Goal: Task Accomplishment & Management: Manage account settings

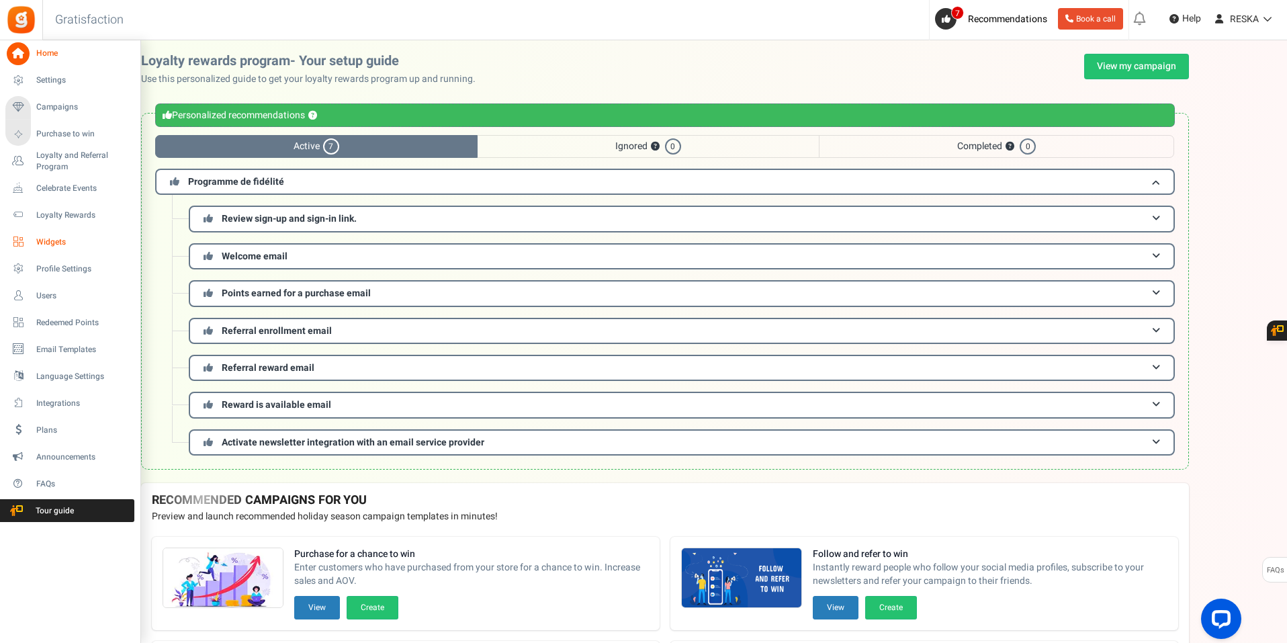
click at [101, 241] on span "Widgets" at bounding box center [83, 241] width 94 height 11
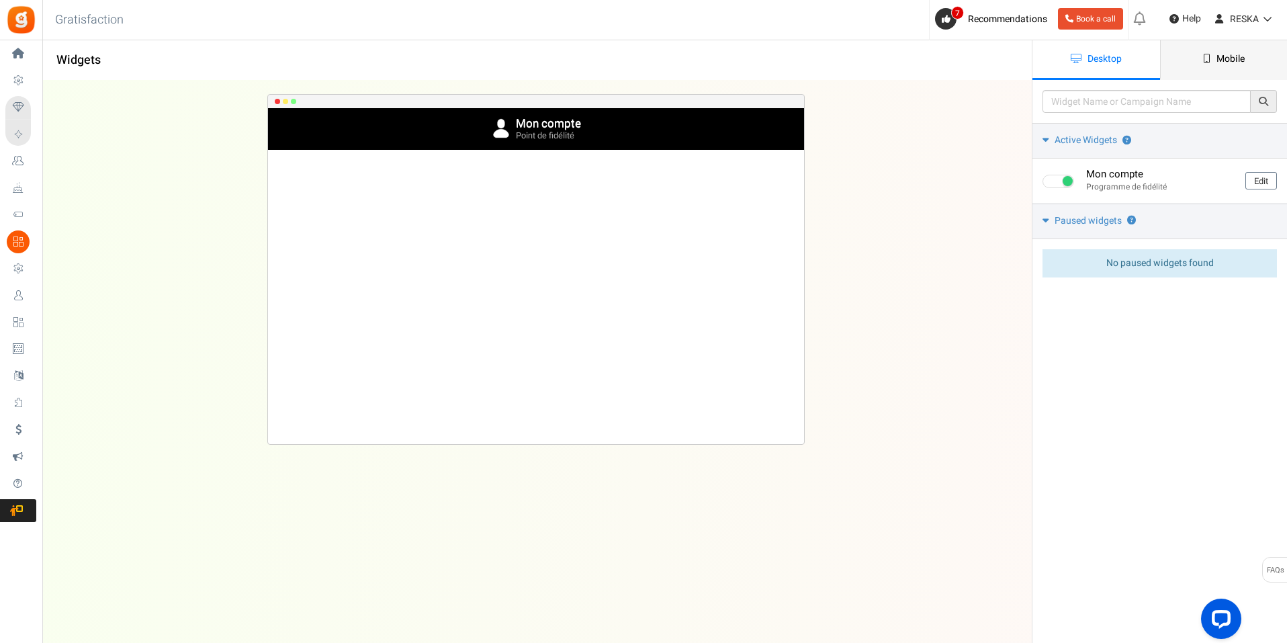
click at [1260, 56] on link "Mobile" at bounding box center [1224, 60] width 128 height 40
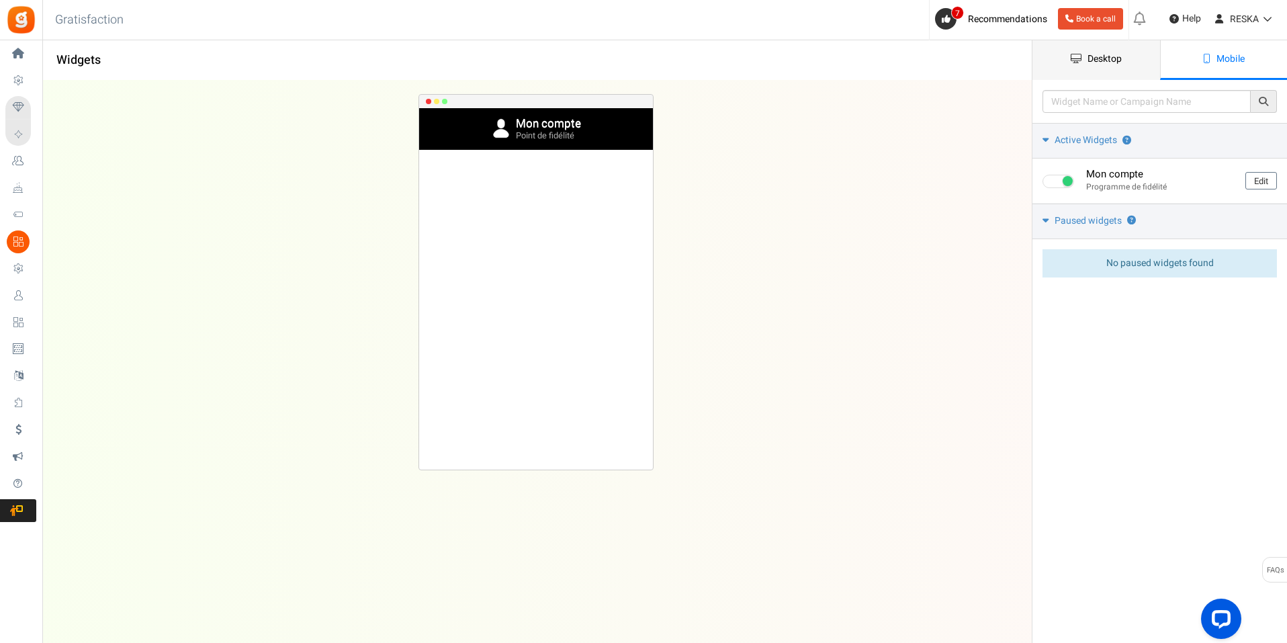
click at [1106, 61] on span "Desktop" at bounding box center [1105, 59] width 34 height 14
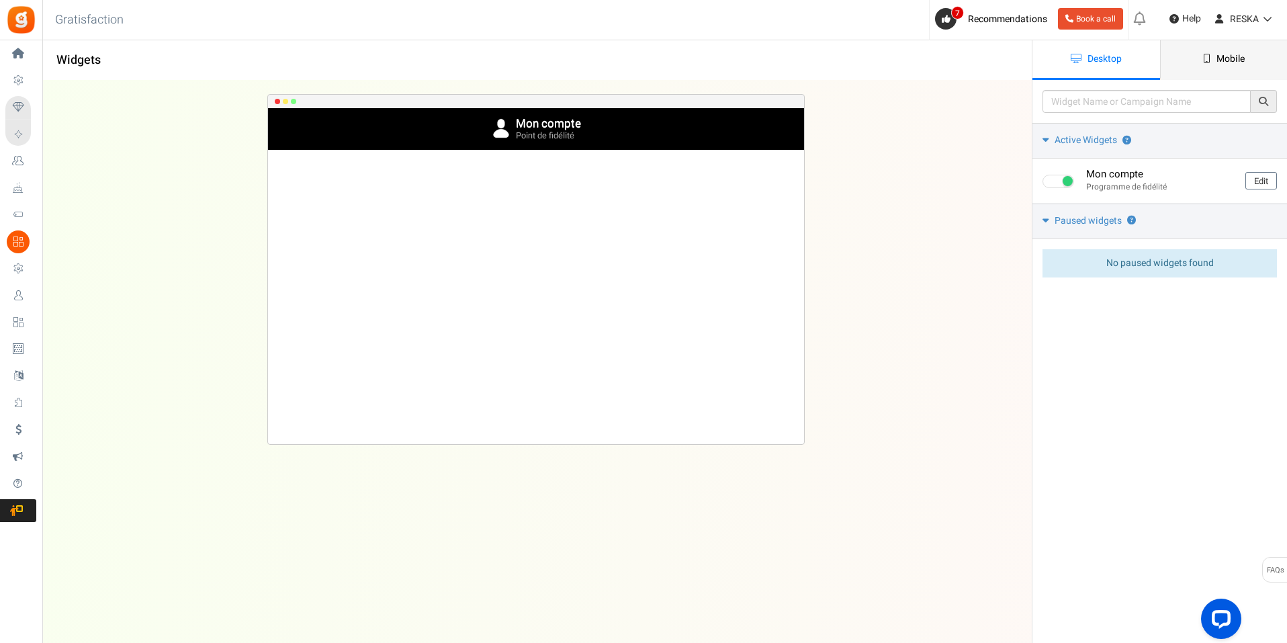
click at [1199, 67] on link "Mobile" at bounding box center [1224, 60] width 128 height 40
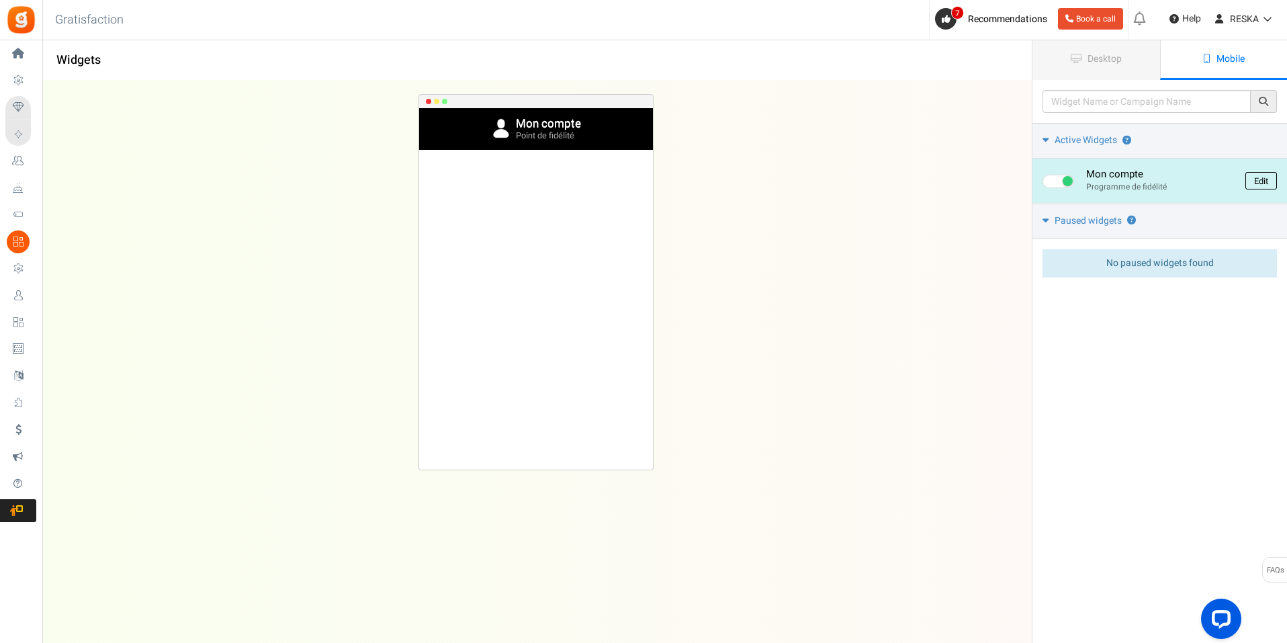
click at [1256, 180] on link "Edit" at bounding box center [1262, 180] width 32 height 17
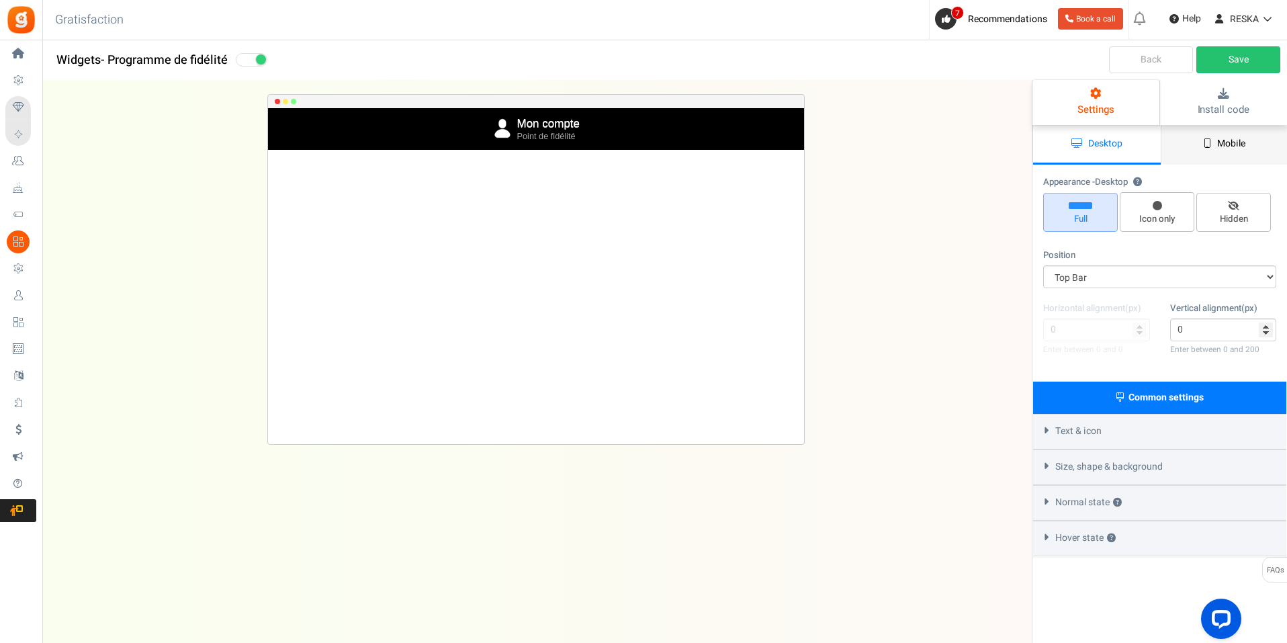
click at [1225, 143] on span "Mobile" at bounding box center [1231, 143] width 28 height 14
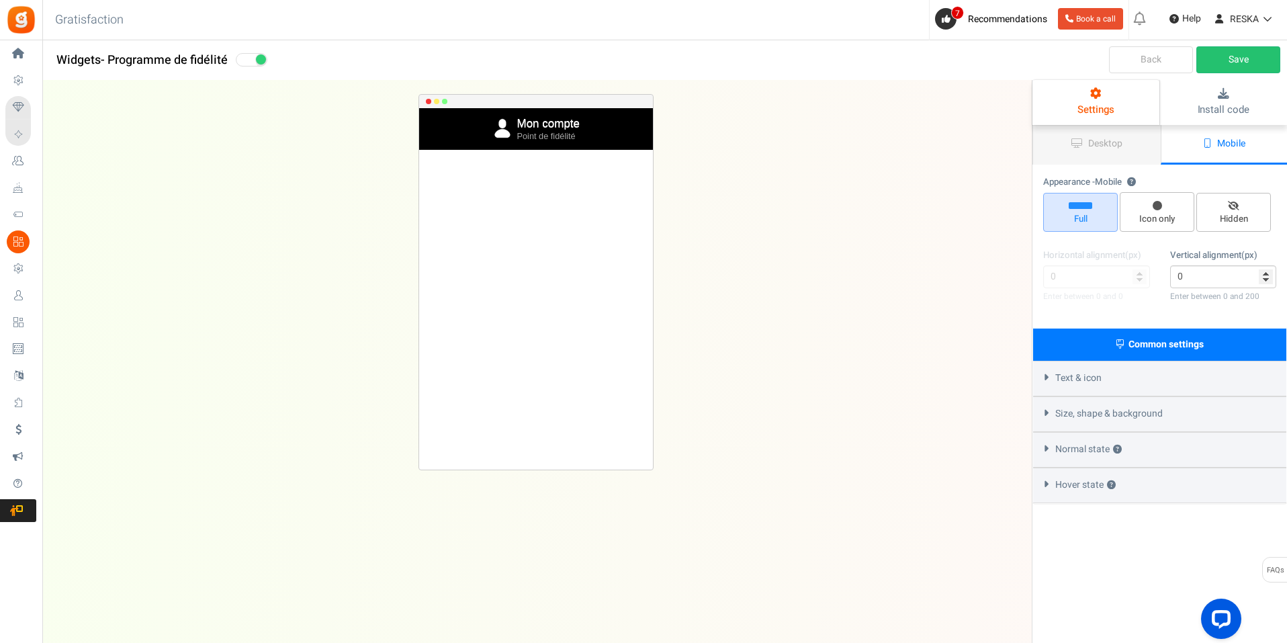
click at [1137, 382] on div "Text & icon" at bounding box center [1159, 379] width 253 height 36
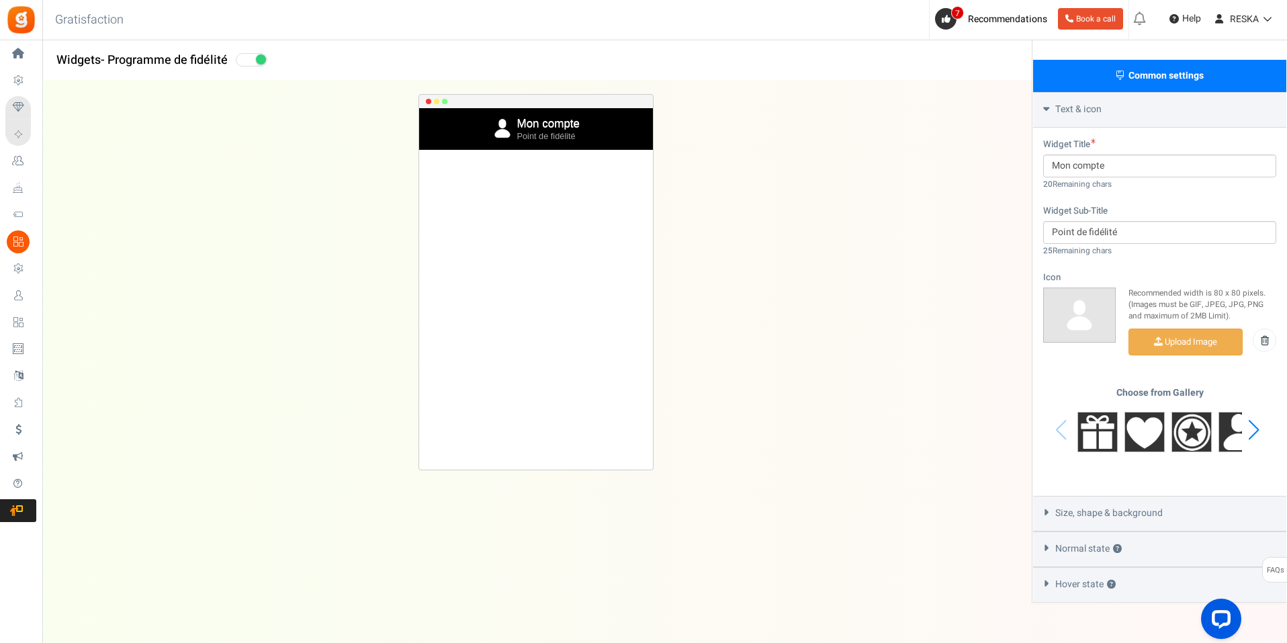
scroll to position [296, 0]
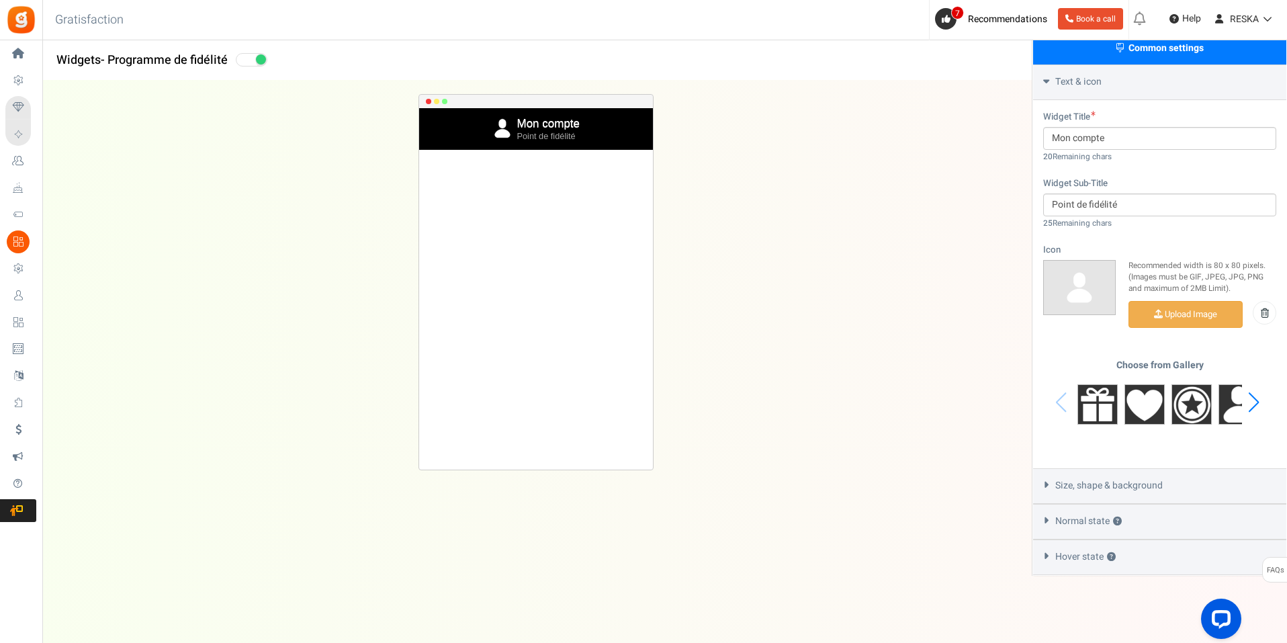
click at [1109, 488] on span "Size, shape & background" at bounding box center [1108, 485] width 107 height 13
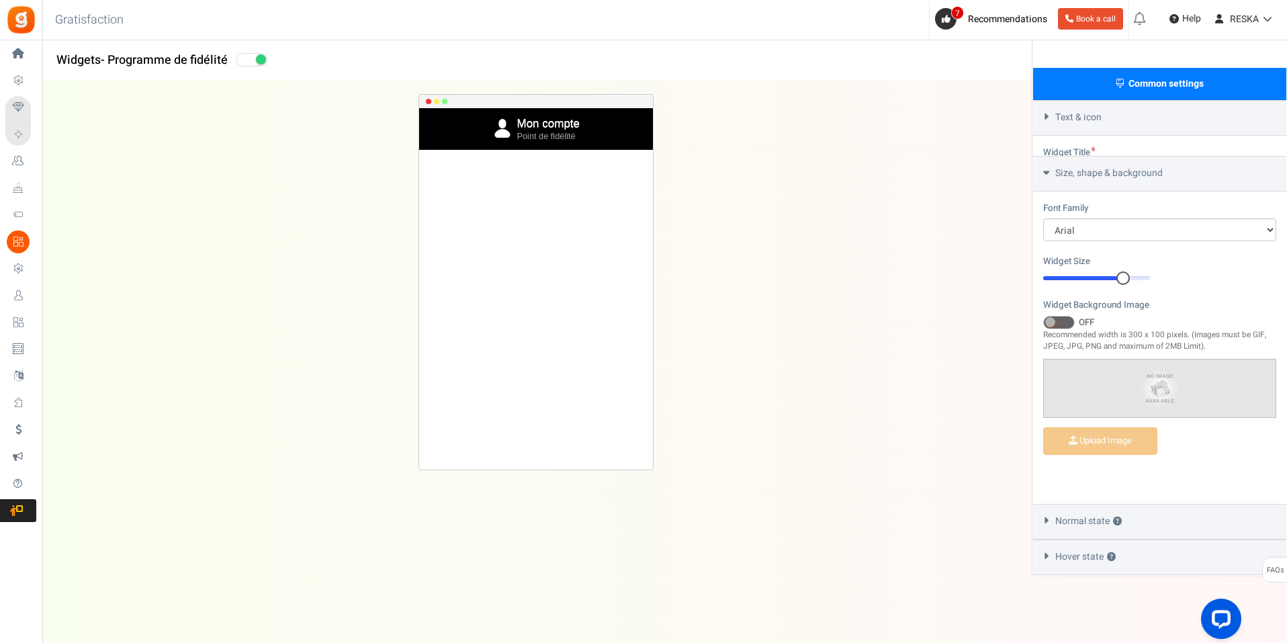
scroll to position [220, 0]
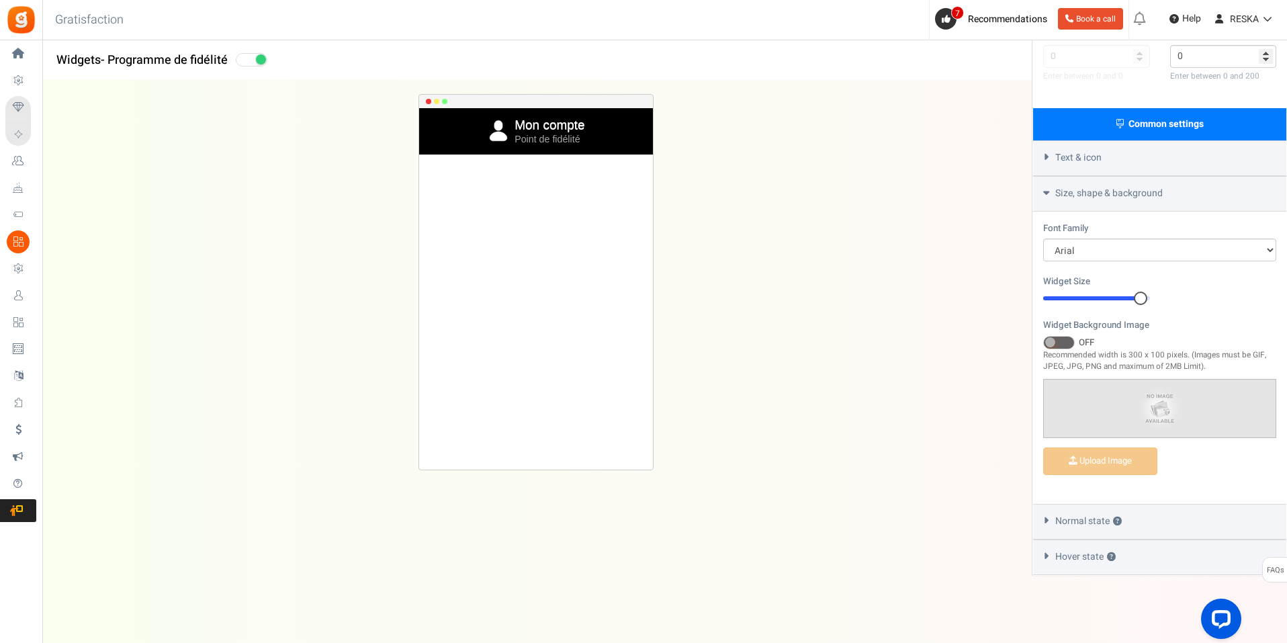
drag, startPoint x: 1127, startPoint y: 295, endPoint x: 1142, endPoint y: 300, distance: 15.5
click at [1142, 300] on div at bounding box center [1140, 298] width 13 height 13
click at [1060, 344] on span at bounding box center [1059, 342] width 32 height 13
click at [1043, 344] on input "ON OFF" at bounding box center [1043, 343] width 0 height 9
click at [1144, 404] on img at bounding box center [1160, 409] width 232 height 58
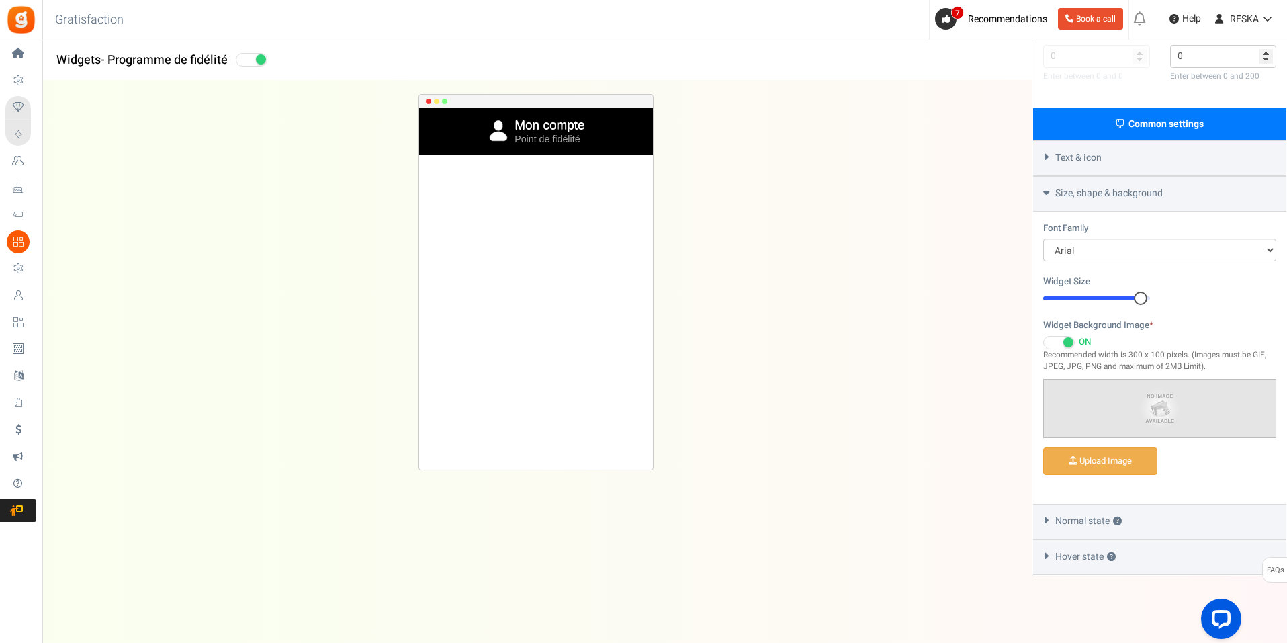
click at [1069, 347] on span at bounding box center [1068, 342] width 10 height 10
click at [1043, 347] on input "ON OFF" at bounding box center [1043, 343] width 0 height 9
click at [1069, 347] on span at bounding box center [1059, 342] width 32 height 13
click at [1043, 347] on input "ON OFF" at bounding box center [1043, 343] width 0 height 9
click at [1069, 347] on span at bounding box center [1068, 342] width 10 height 10
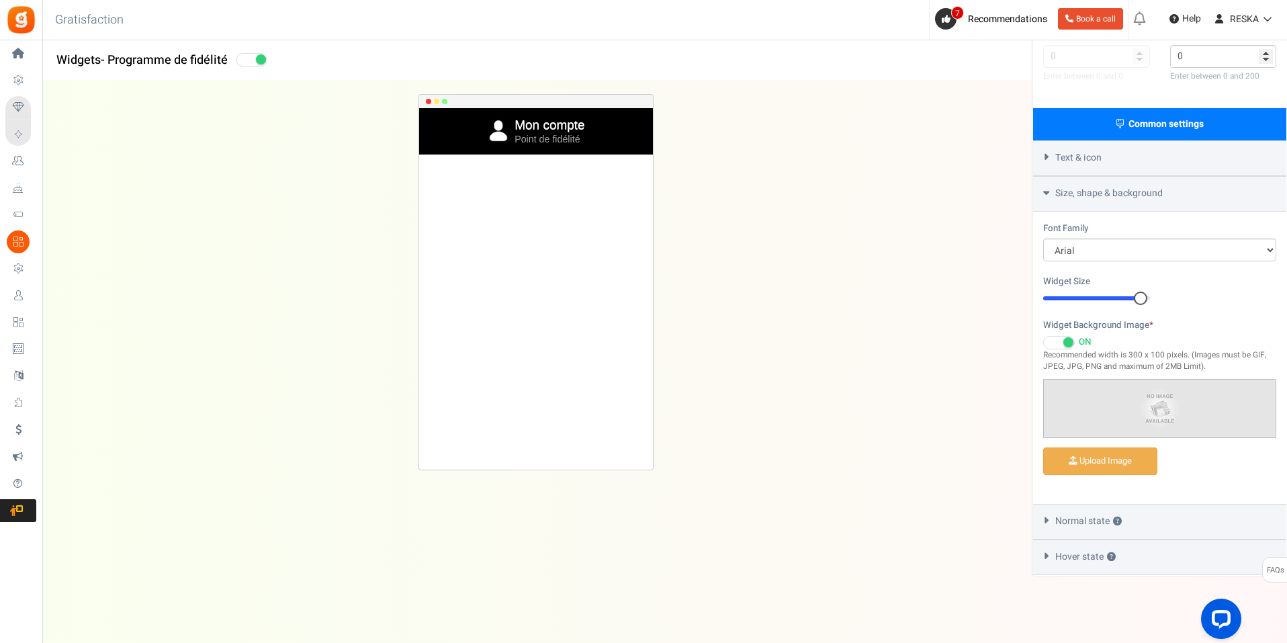
click at [1043, 347] on input "ON OFF" at bounding box center [1043, 343] width 0 height 9
click at [1060, 343] on span at bounding box center [1059, 342] width 32 height 13
click at [1043, 343] on input "ON OFF" at bounding box center [1043, 343] width 0 height 9
click at [1060, 343] on span at bounding box center [1059, 342] width 32 height 13
click at [1043, 343] on input "ON OFF" at bounding box center [1043, 343] width 0 height 9
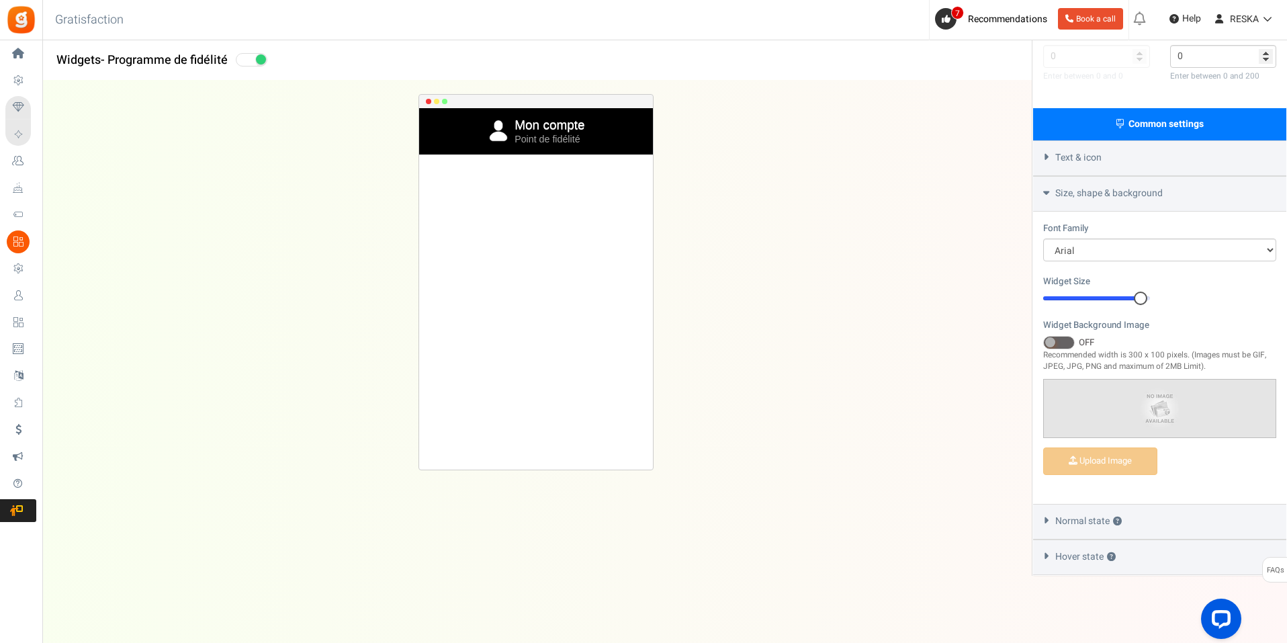
click at [1142, 302] on div at bounding box center [1140, 298] width 13 height 13
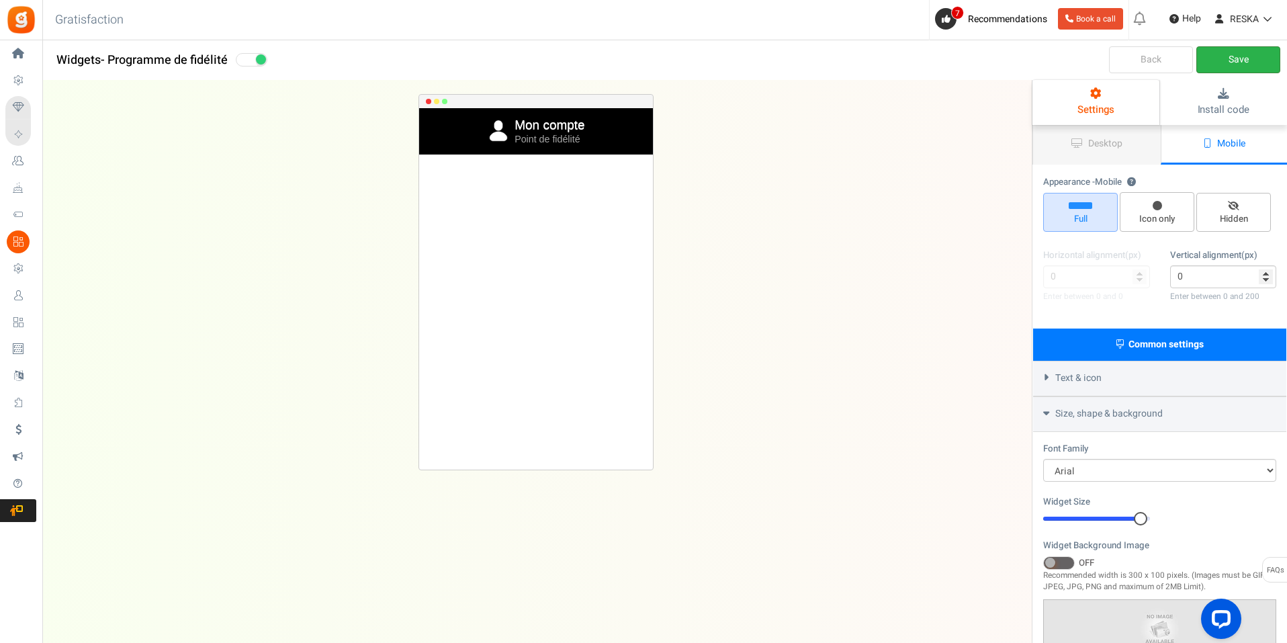
click at [1228, 67] on link "Save" at bounding box center [1238, 59] width 84 height 27
click at [1254, 217] on span "Hidden" at bounding box center [1234, 219] width 62 height 13
click at [1243, 204] on input "Hidden" at bounding box center [1238, 199] width 9 height 9
radio input "true"
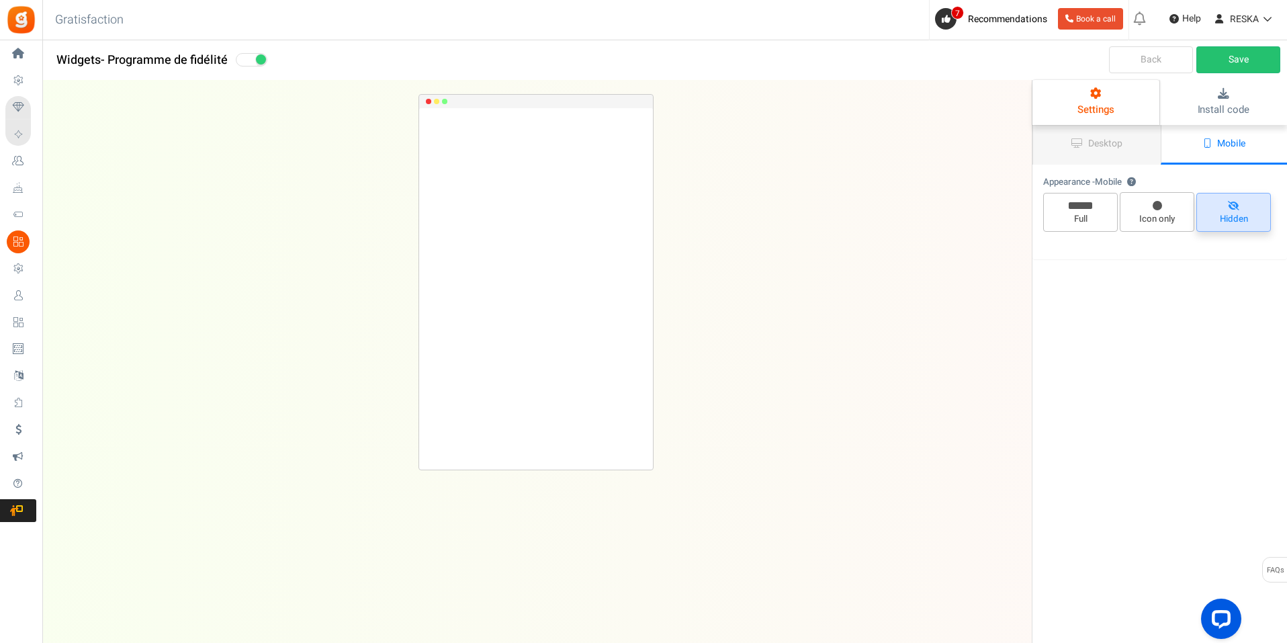
click at [1254, 217] on span "Hidden" at bounding box center [1234, 219] width 62 height 13
click at [1243, 204] on input "Hidden" at bounding box center [1238, 199] width 9 height 9
click at [1076, 216] on span "Full" at bounding box center [1080, 219] width 62 height 13
click at [1081, 204] on input "Full" at bounding box center [1085, 199] width 9 height 9
radio input "true"
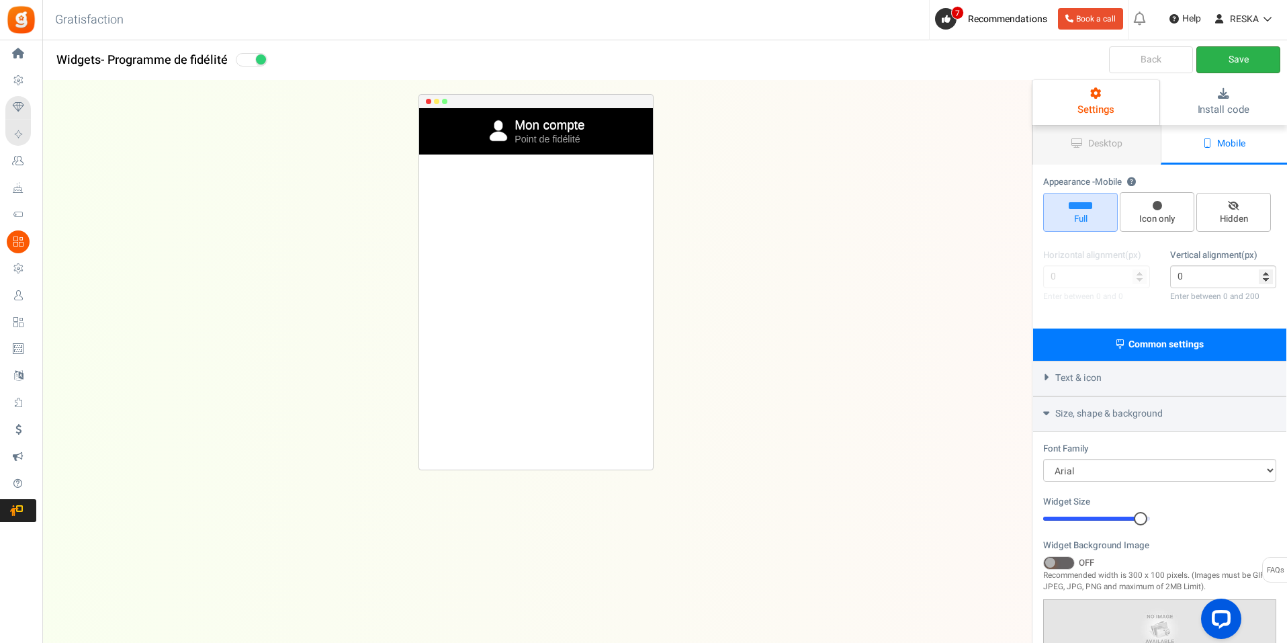
click at [1231, 50] on link "Save" at bounding box center [1238, 59] width 84 height 27
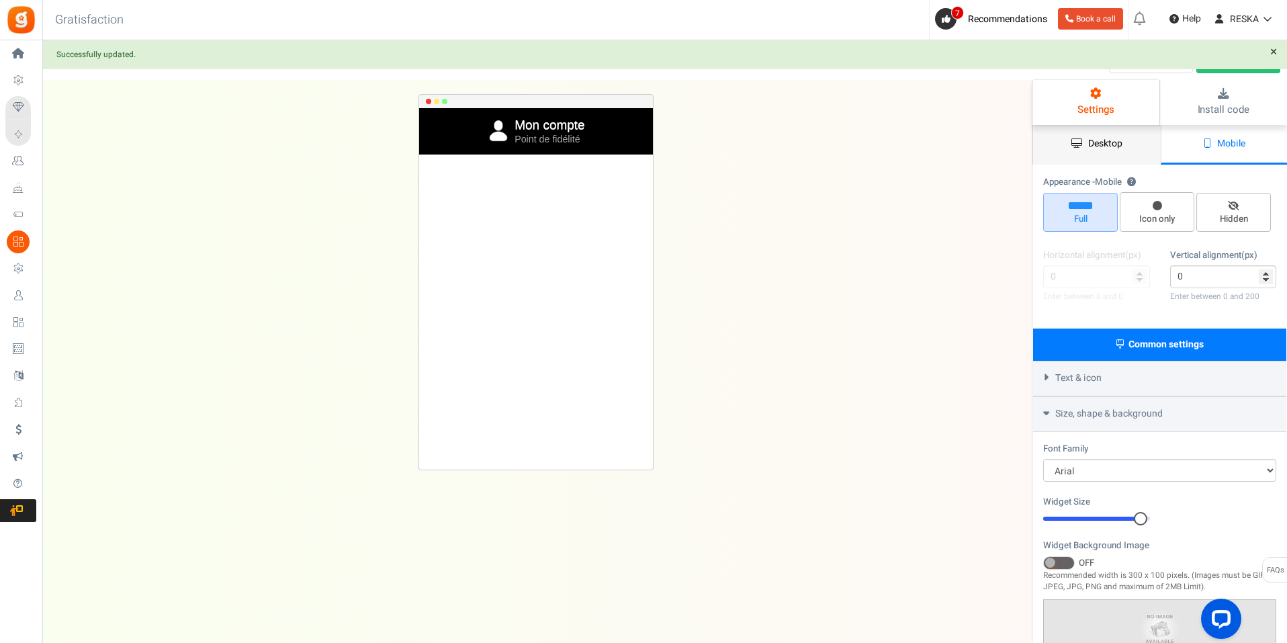
click at [1092, 154] on link "Desktop" at bounding box center [1097, 145] width 128 height 40
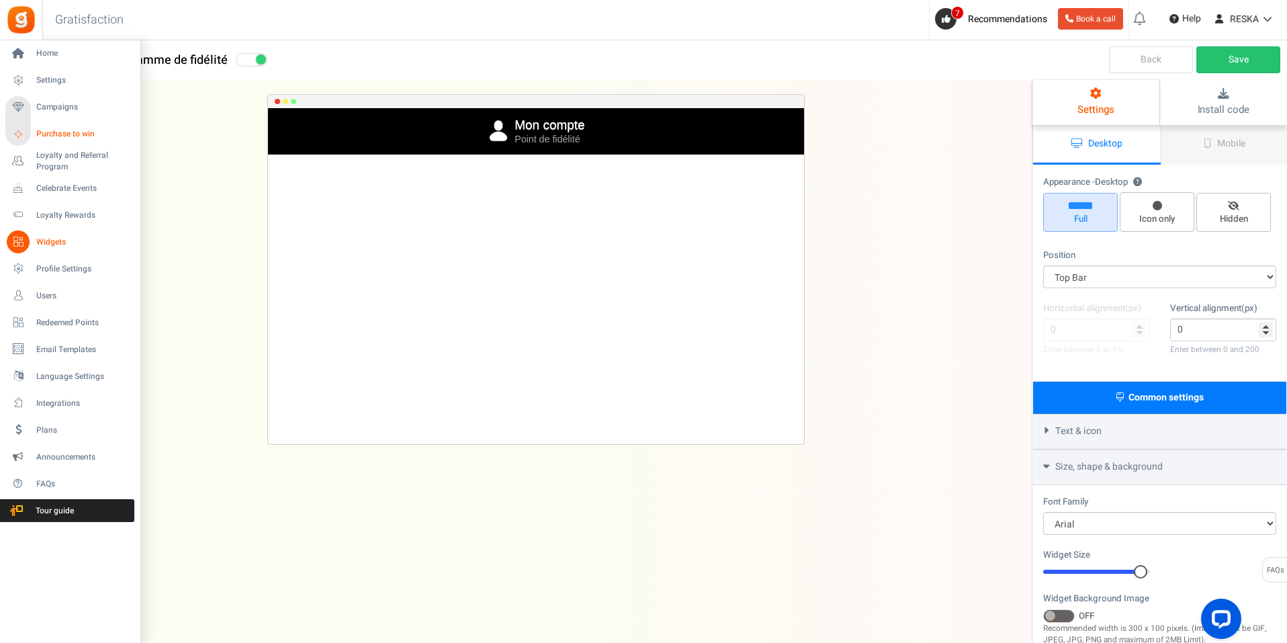
click at [76, 136] on span "Purchase to win" at bounding box center [83, 133] width 94 height 11
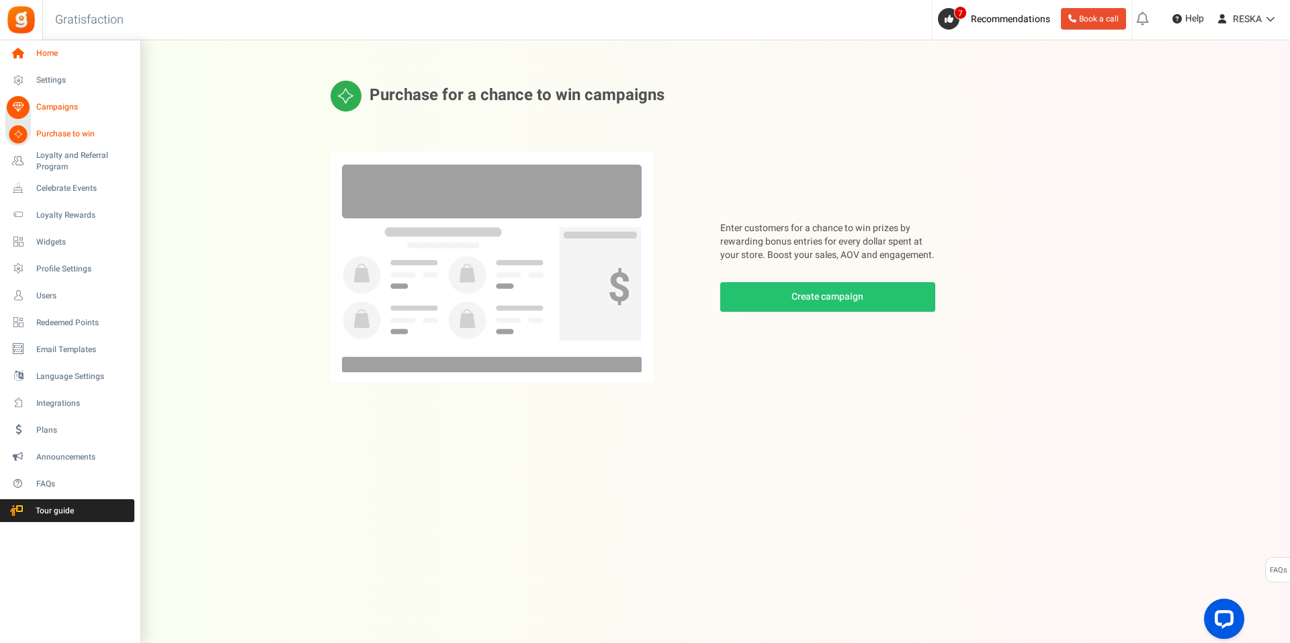
click at [25, 52] on icon at bounding box center [18, 53] width 23 height 23
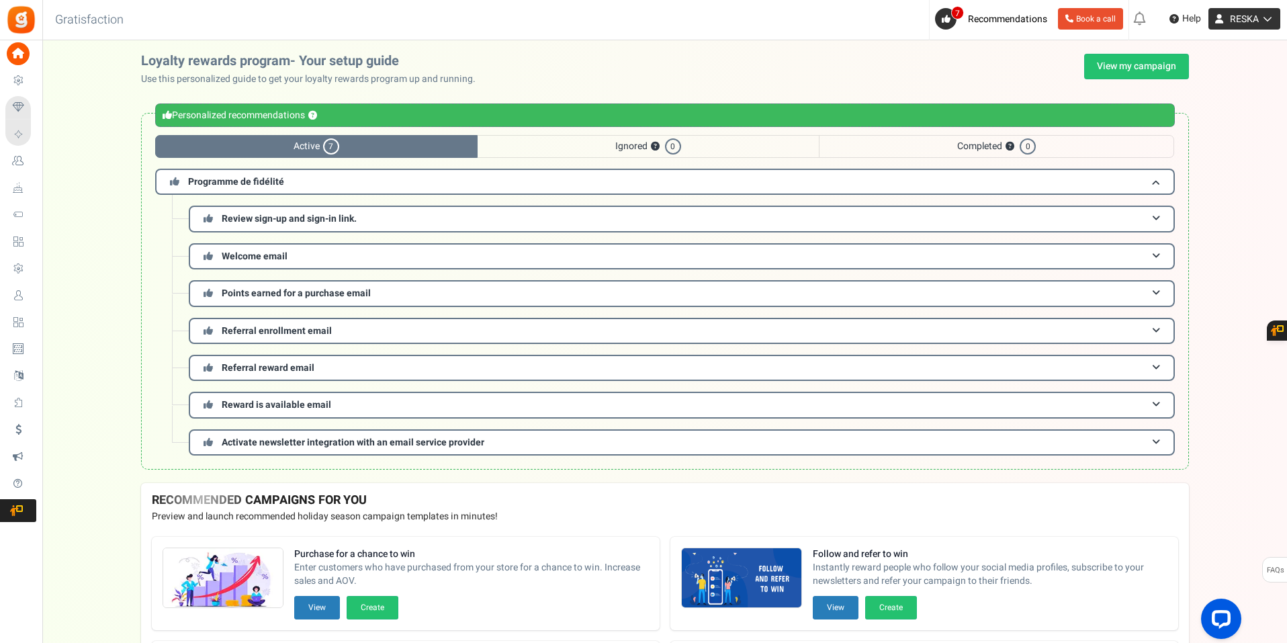
click at [1262, 16] on icon at bounding box center [1265, 18] width 13 height 9
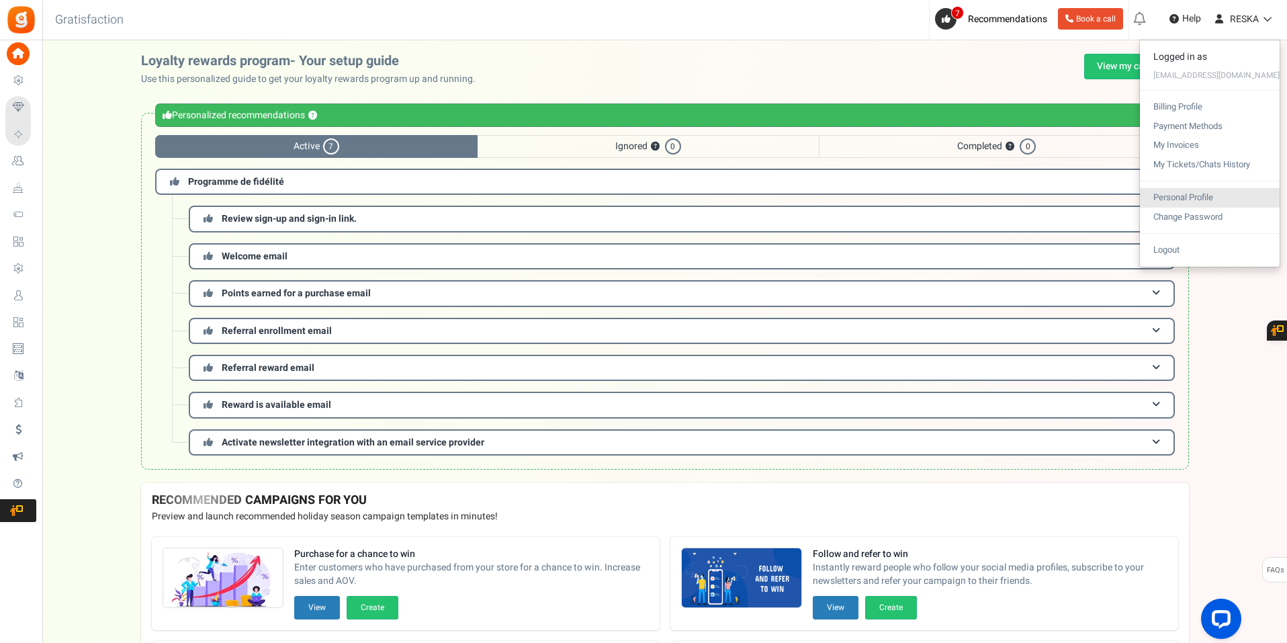
click at [1227, 200] on link "Personal Profile" at bounding box center [1210, 197] width 140 height 19
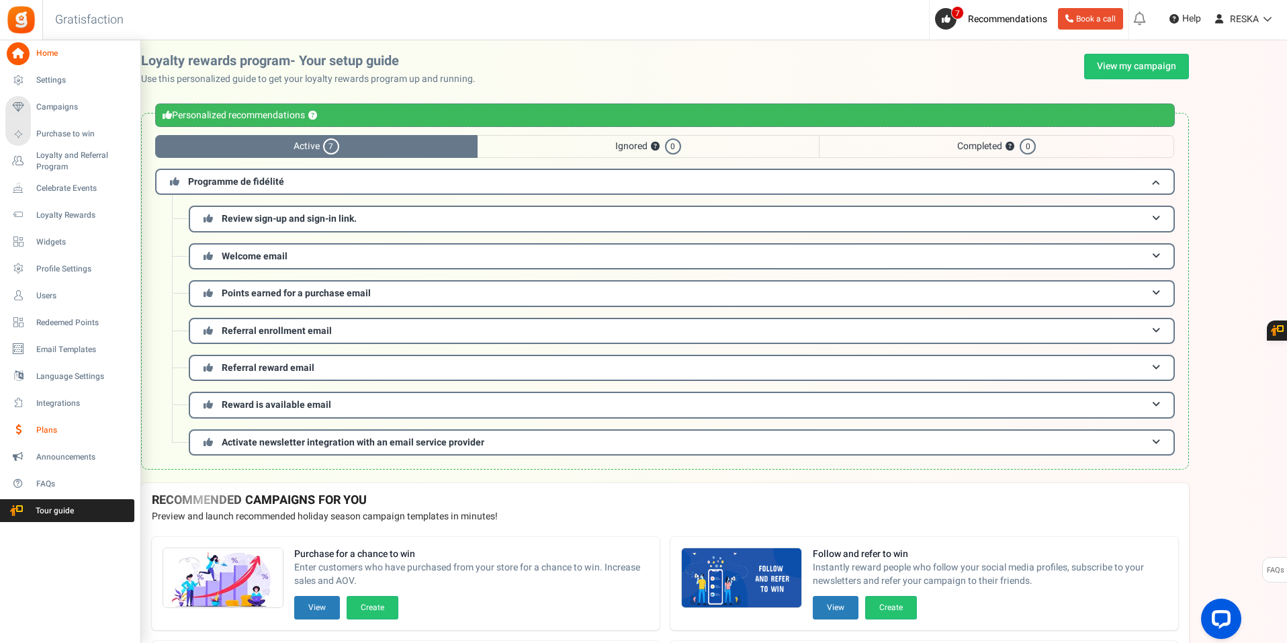
click at [72, 429] on span "Plans" at bounding box center [83, 430] width 94 height 11
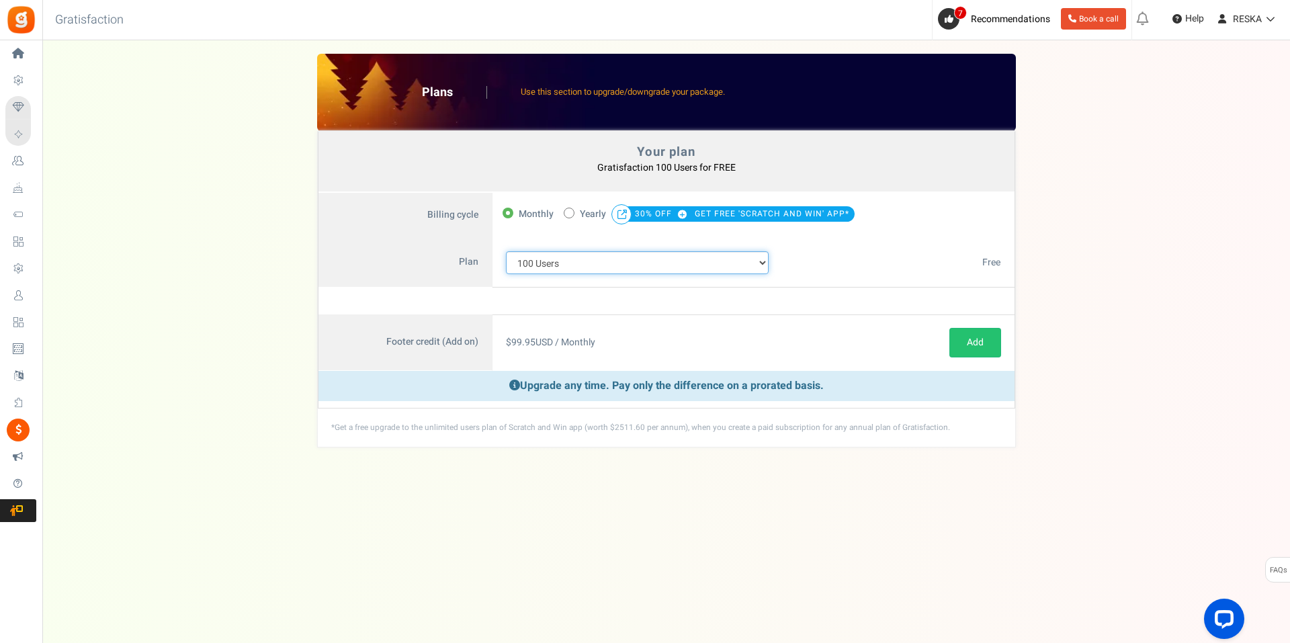
click at [758, 261] on select "100 Users 200 Users 500 Users 1000 Users 2000 Users 3000 Users 4000 Users 5000 …" at bounding box center [637, 262] width 263 height 23
drag, startPoint x: 1233, startPoint y: 336, endPoint x: 1231, endPoint y: 347, distance: 11.6
click at [1232, 347] on div "Your plan - Gratisfaction 100 Users : FREE Coupon [[]] Plans Use this section t…" at bounding box center [666, 251] width 1221 height 394
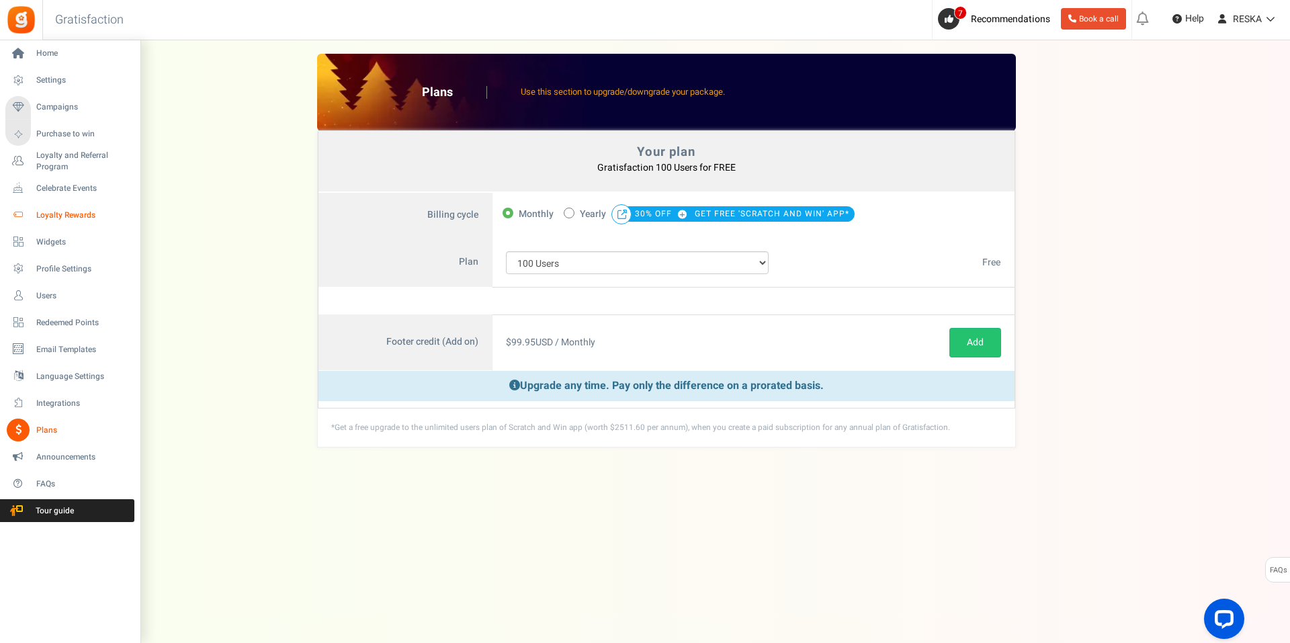
click at [69, 207] on link "Loyalty Rewards" at bounding box center [69, 215] width 129 height 23
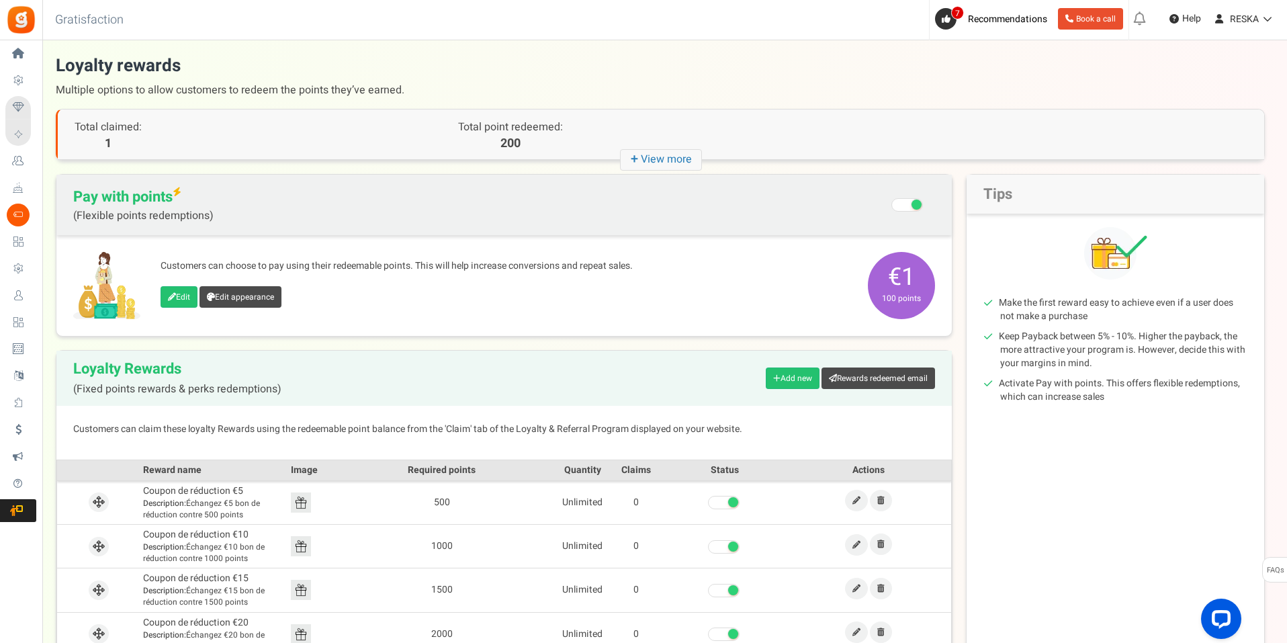
scroll to position [108, 0]
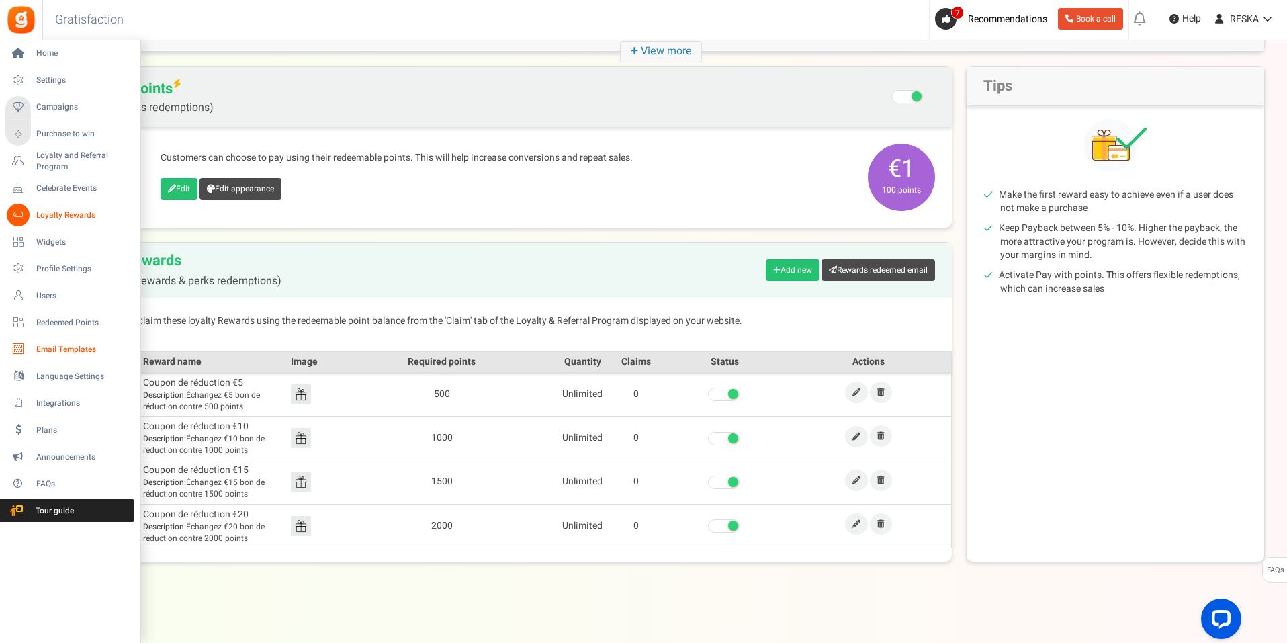
click at [95, 347] on span "Email Templates" at bounding box center [83, 349] width 94 height 11
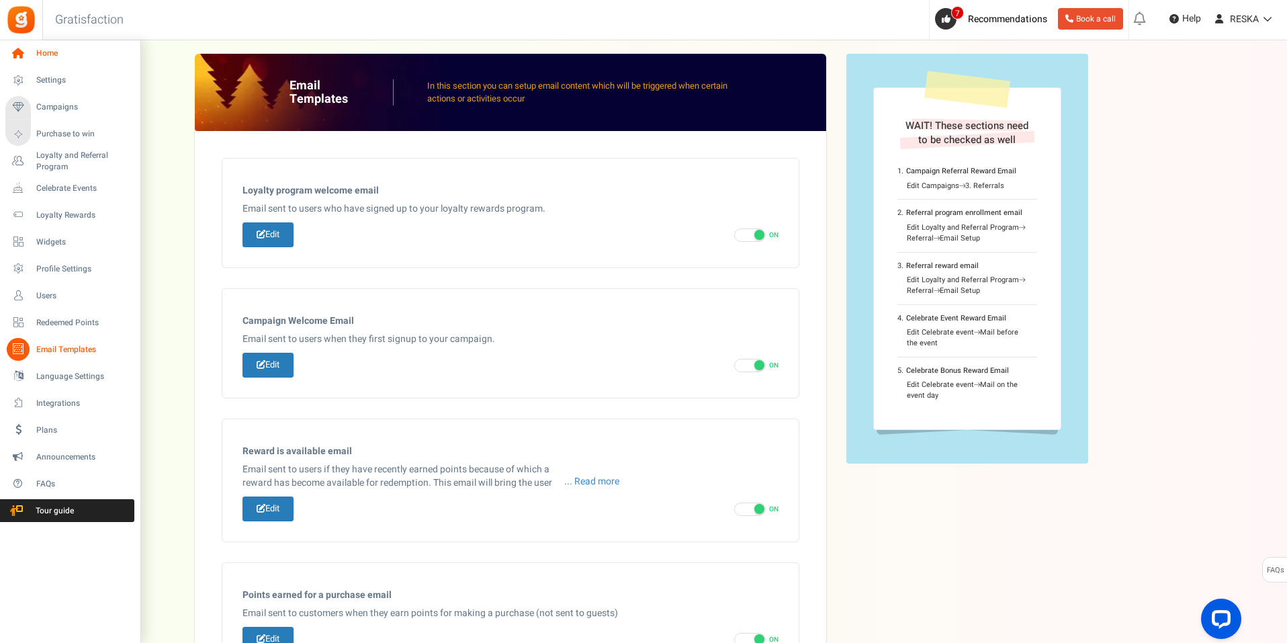
click at [75, 56] on span "Home" at bounding box center [83, 53] width 94 height 11
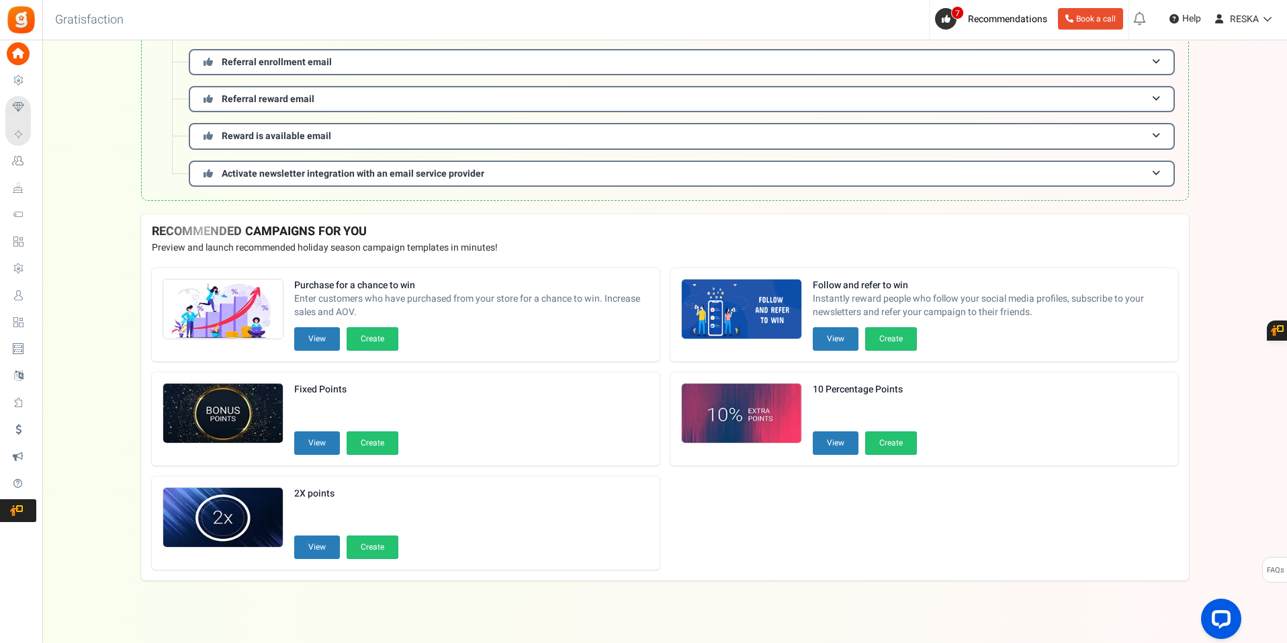
scroll to position [273, 0]
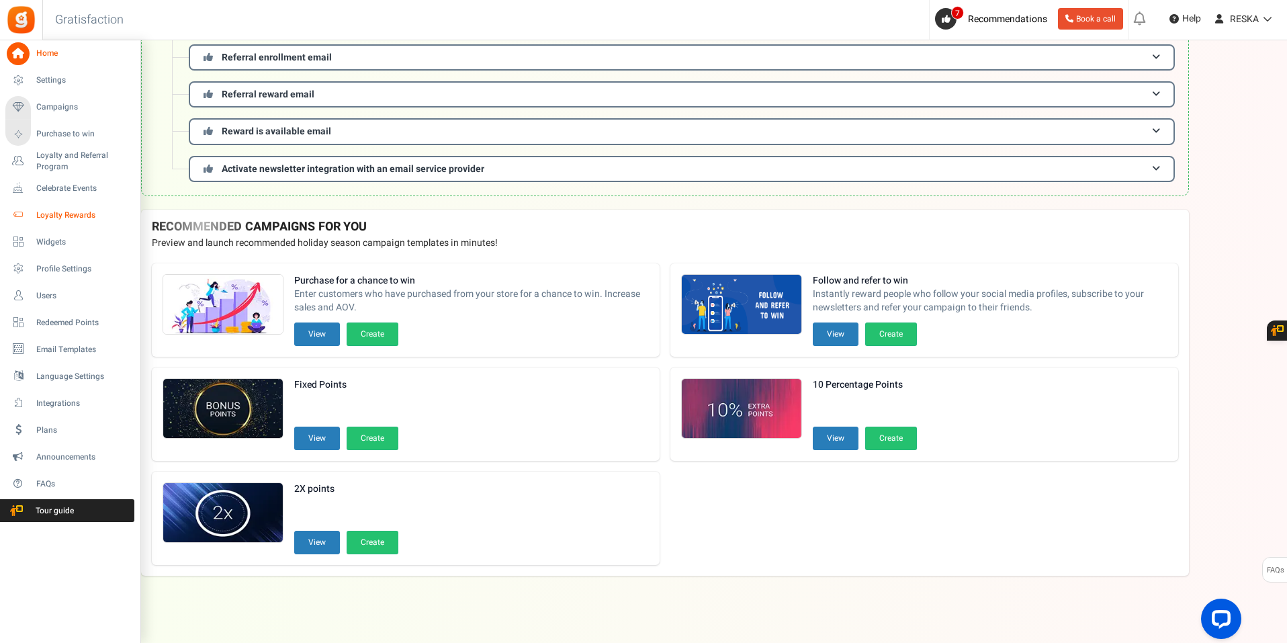
click at [107, 212] on span "Loyalty Rewards" at bounding box center [83, 215] width 94 height 11
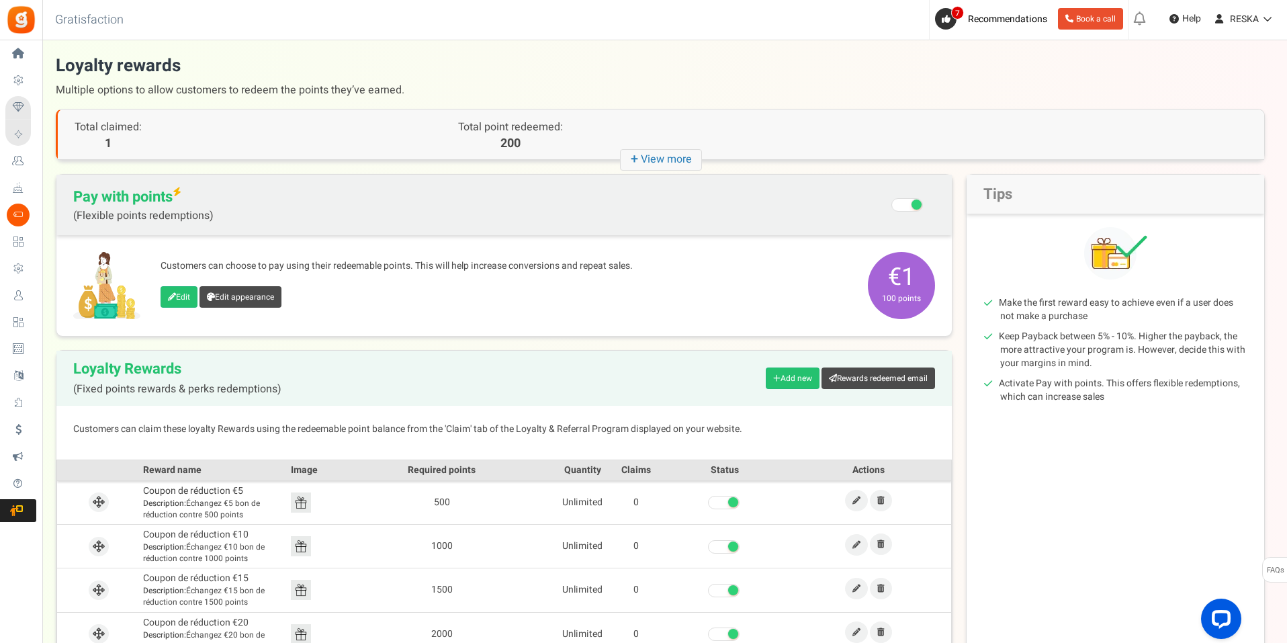
scroll to position [67, 0]
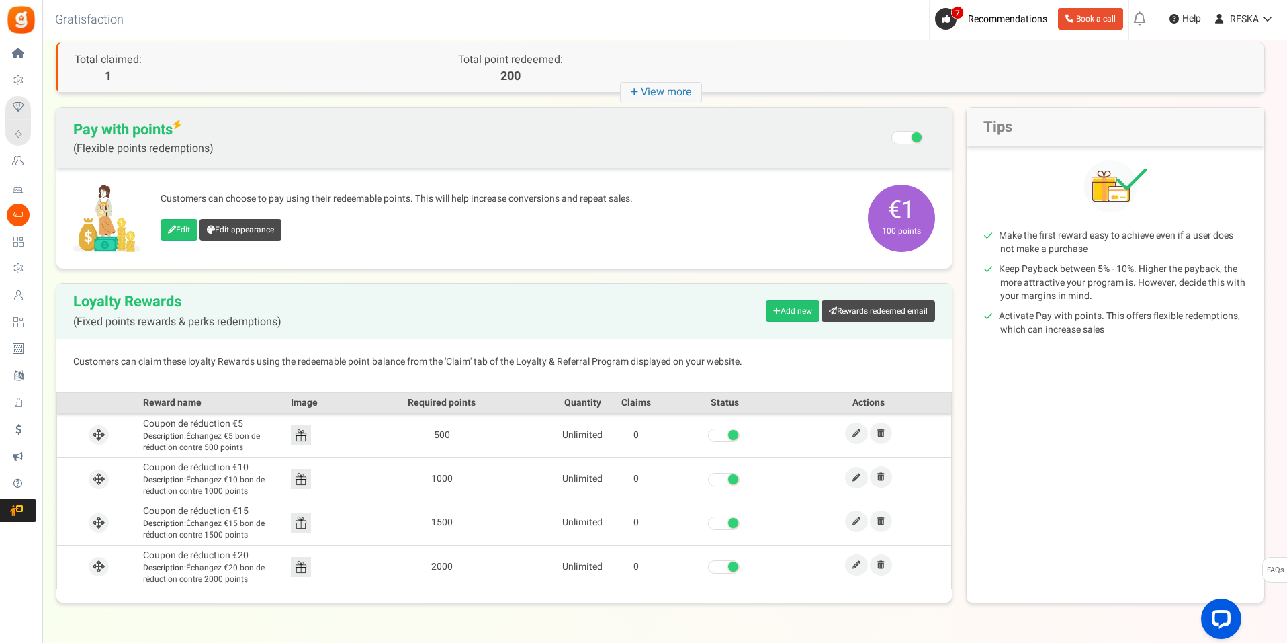
click at [658, 93] on icon "+ View more" at bounding box center [661, 92] width 82 height 21
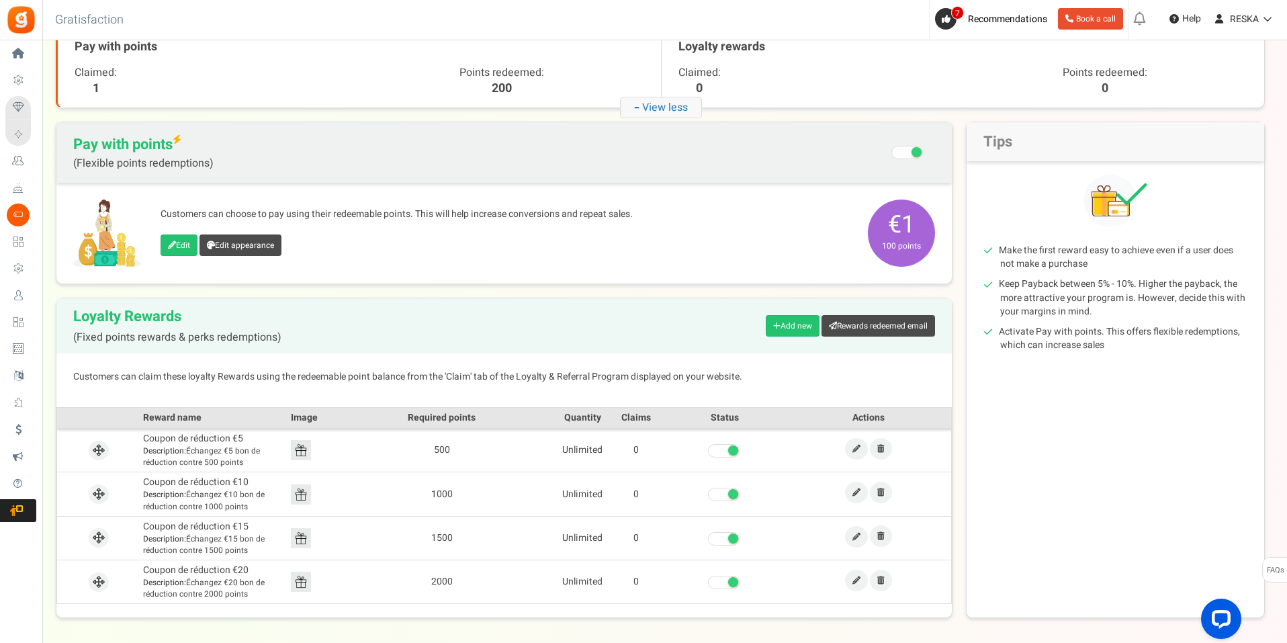
scroll to position [190, 0]
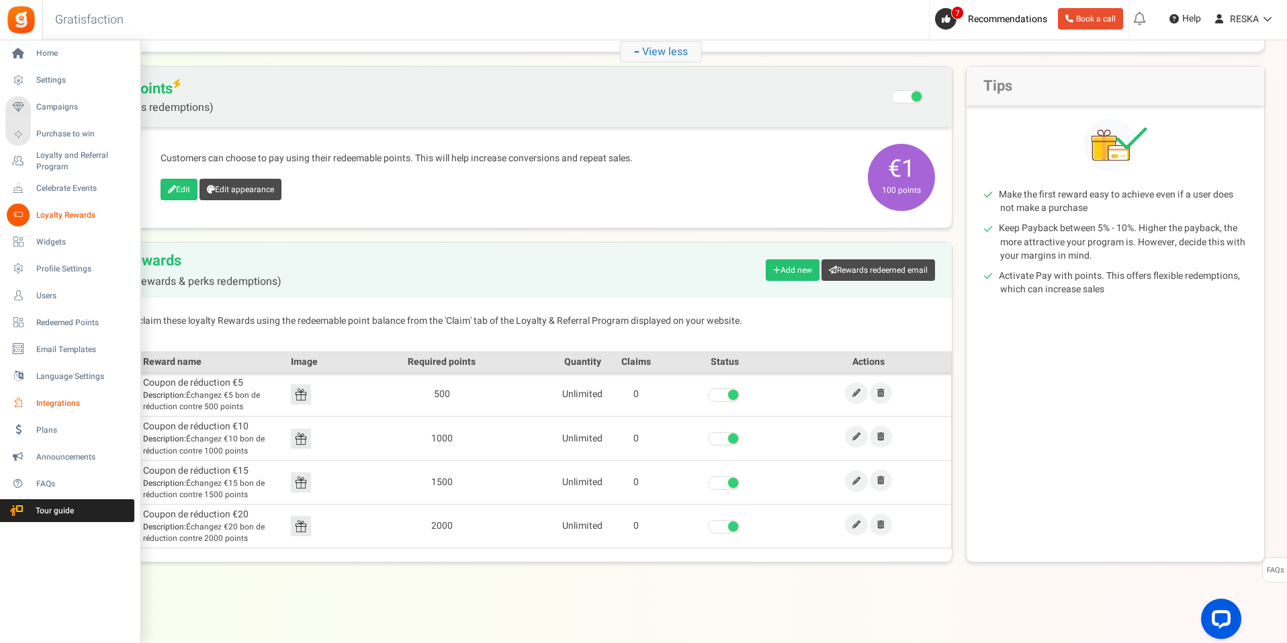
click at [77, 408] on span "Integrations" at bounding box center [83, 403] width 94 height 11
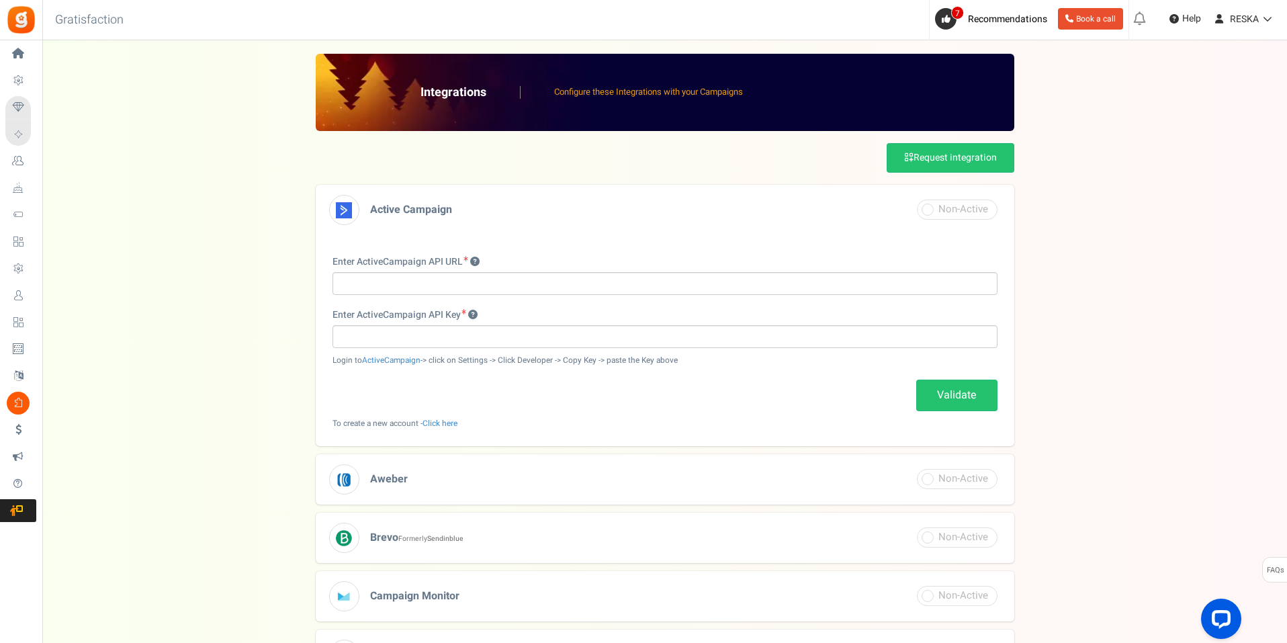
scroll to position [134, 0]
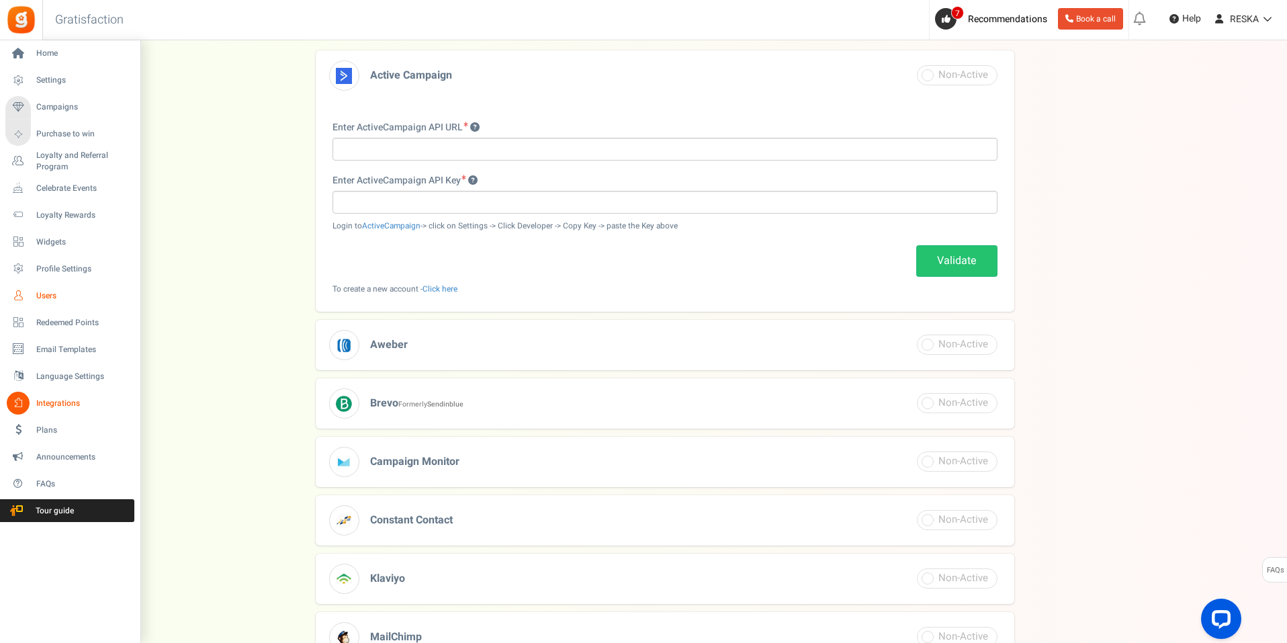
click at [74, 286] on link "Users" at bounding box center [69, 295] width 129 height 23
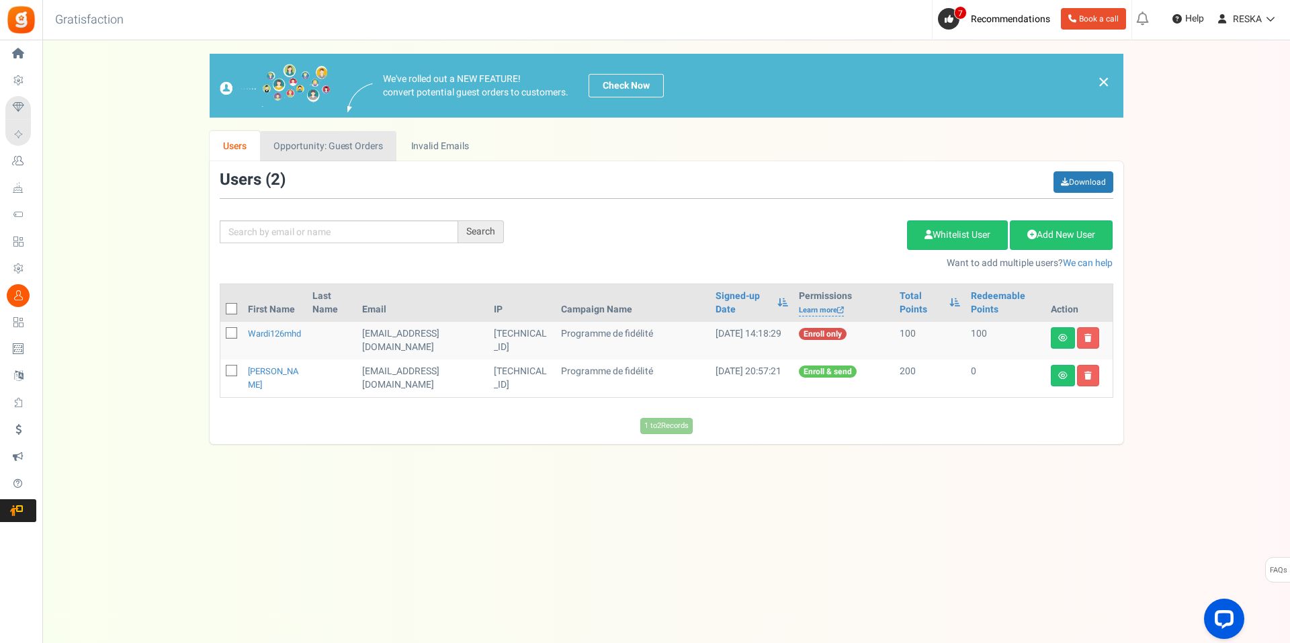
click at [288, 146] on link "Opportunity: Guest Orders" at bounding box center [328, 146] width 136 height 30
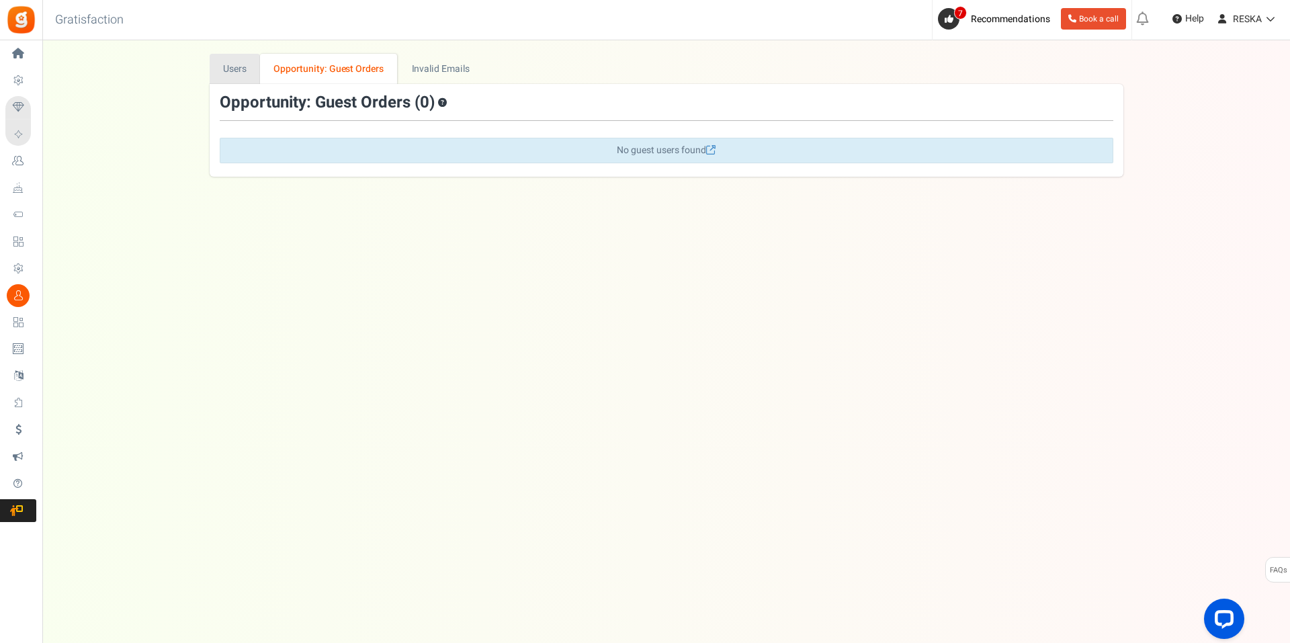
click at [250, 75] on link "Users" at bounding box center [235, 69] width 51 height 30
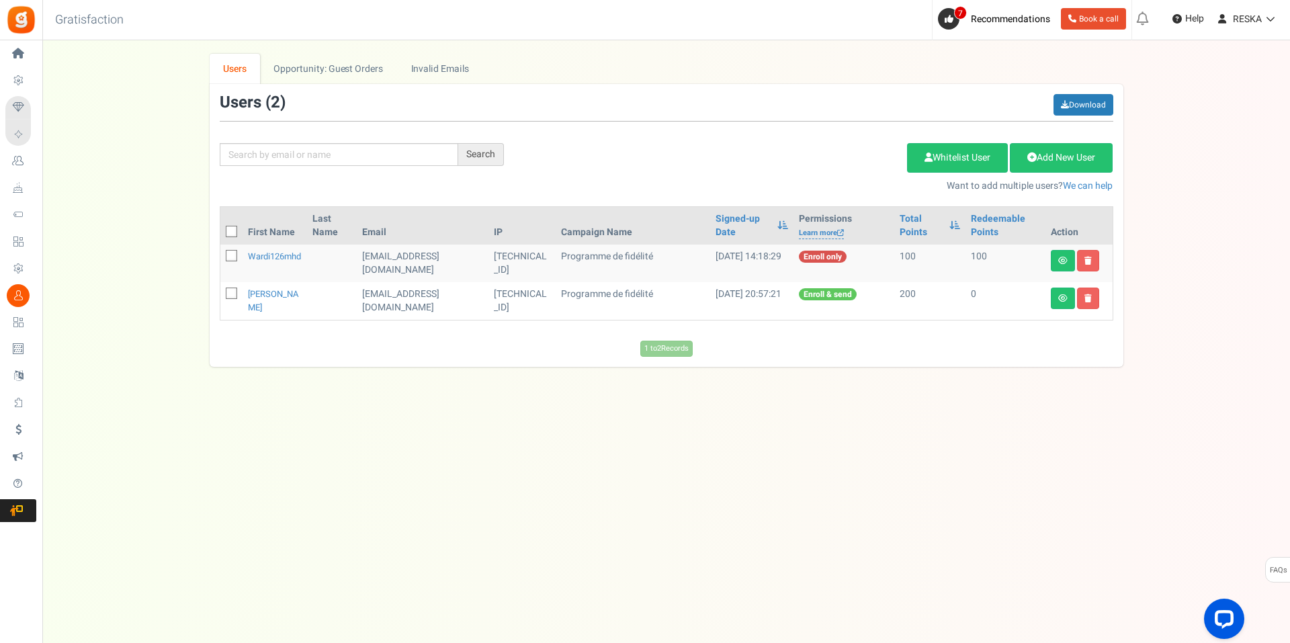
click at [1076, 294] on td at bounding box center [1078, 301] width 67 height 38
click at [1062, 290] on link at bounding box center [1063, 298] width 24 height 21
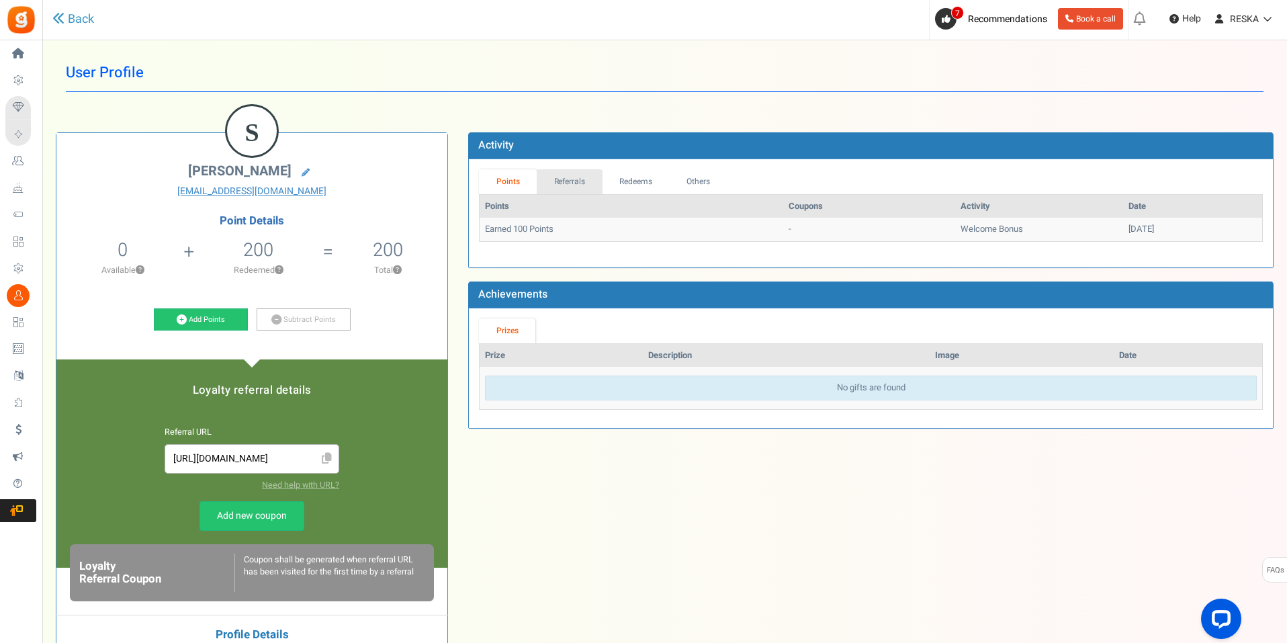
click at [570, 177] on link "Referrals" at bounding box center [570, 181] width 66 height 25
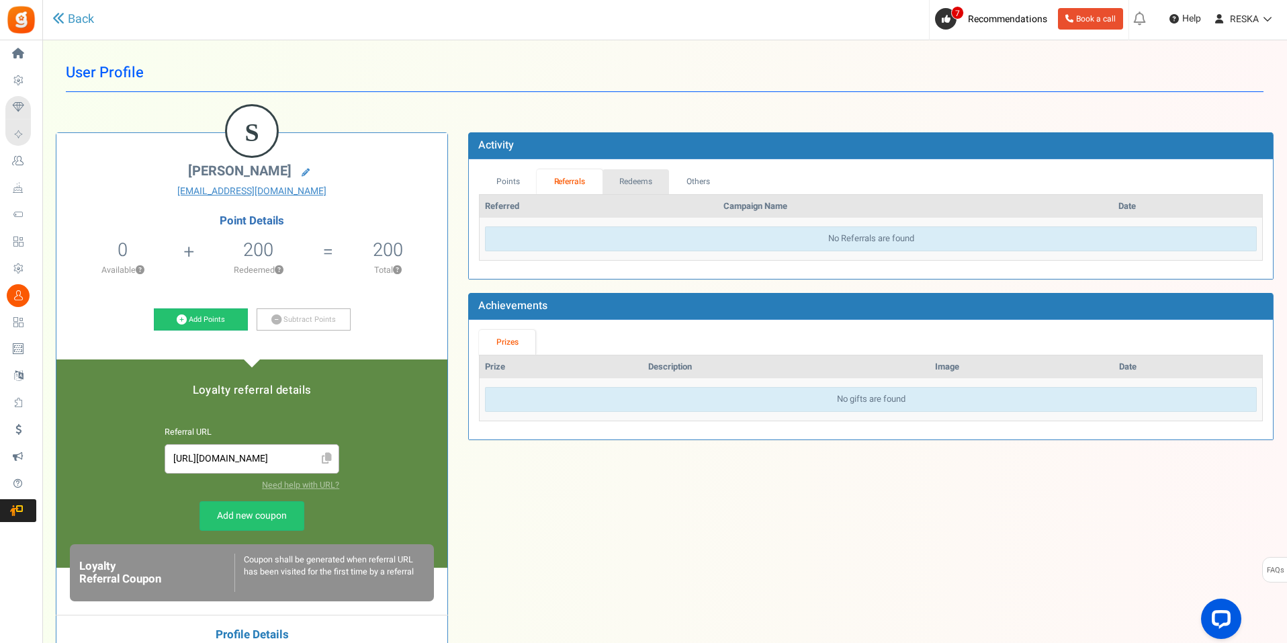
click at [635, 187] on link "Redeems" at bounding box center [636, 181] width 67 height 25
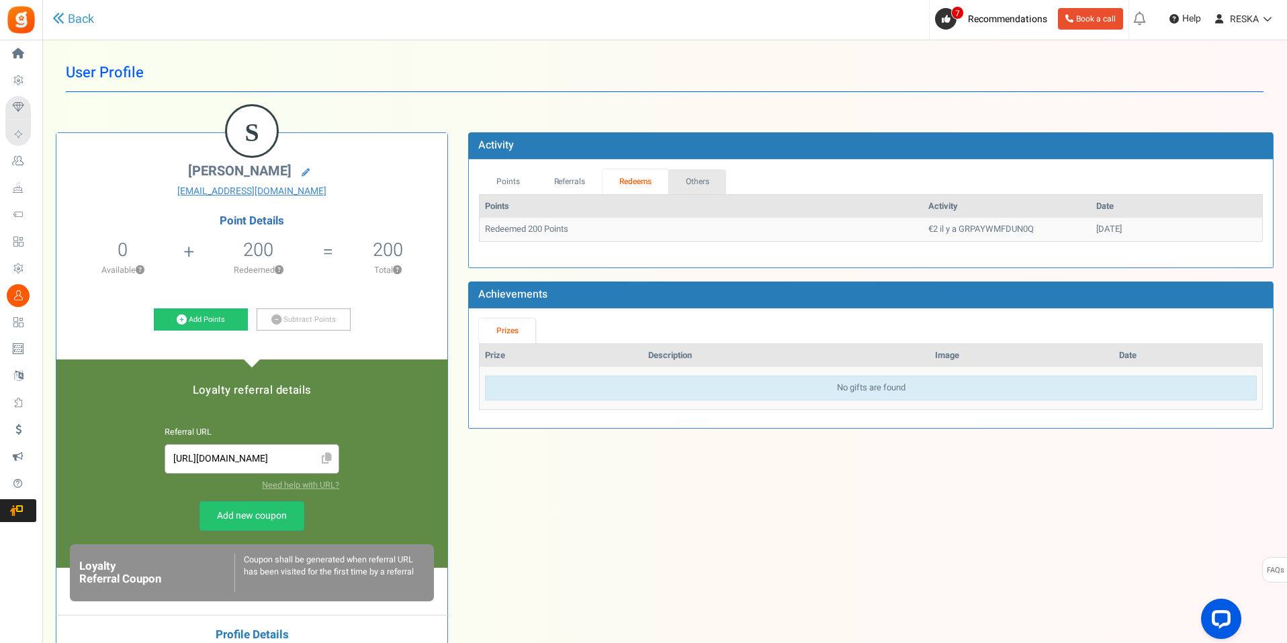
click at [698, 183] on link "Others" at bounding box center [697, 181] width 58 height 25
click at [515, 190] on link "Points" at bounding box center [508, 181] width 58 height 25
click at [178, 322] on icon at bounding box center [182, 319] width 10 height 10
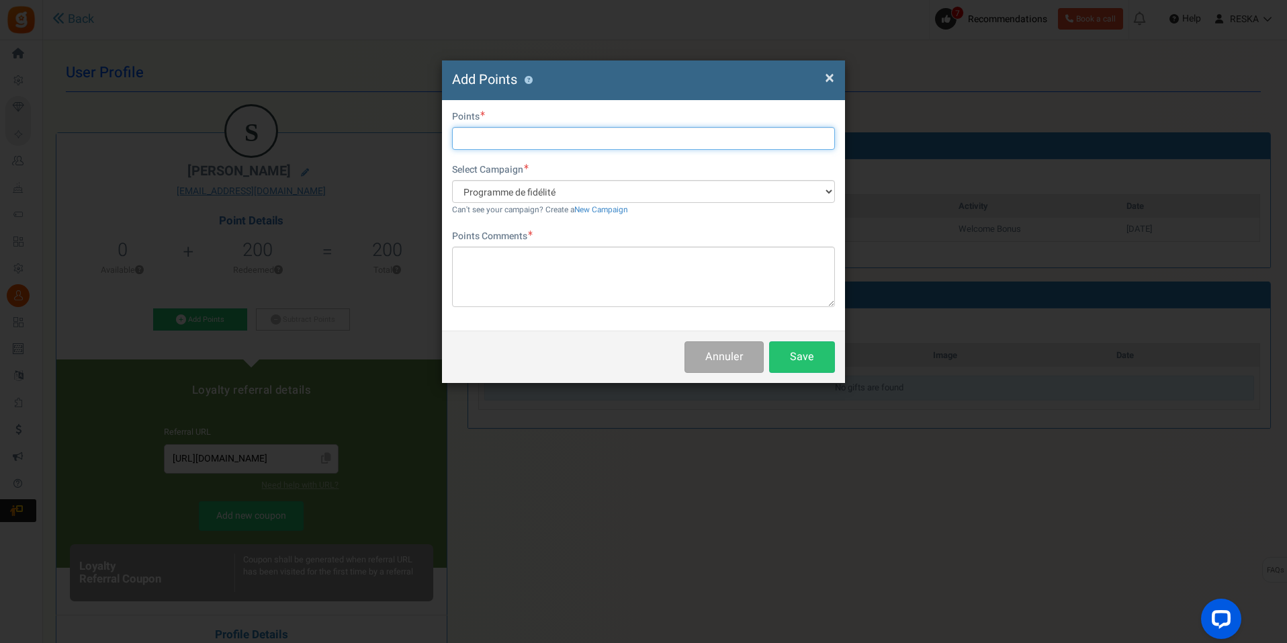
click at [562, 136] on input "text" at bounding box center [643, 138] width 383 height 23
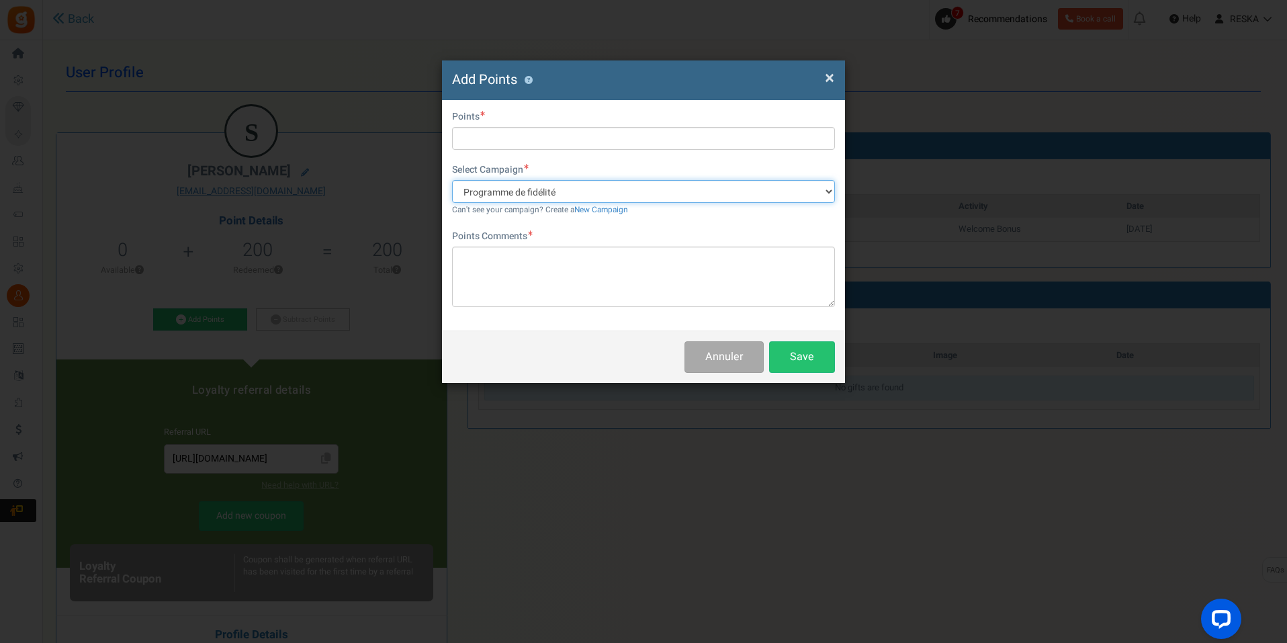
click at [808, 195] on select "Programme de fidélité" at bounding box center [643, 191] width 383 height 23
drag, startPoint x: 808, startPoint y: 195, endPoint x: 846, endPoint y: 119, distance: 85.6
click at [808, 195] on select "Programme de fidélité" at bounding box center [643, 191] width 383 height 23
click at [830, 80] on span "×" at bounding box center [829, 78] width 9 height 26
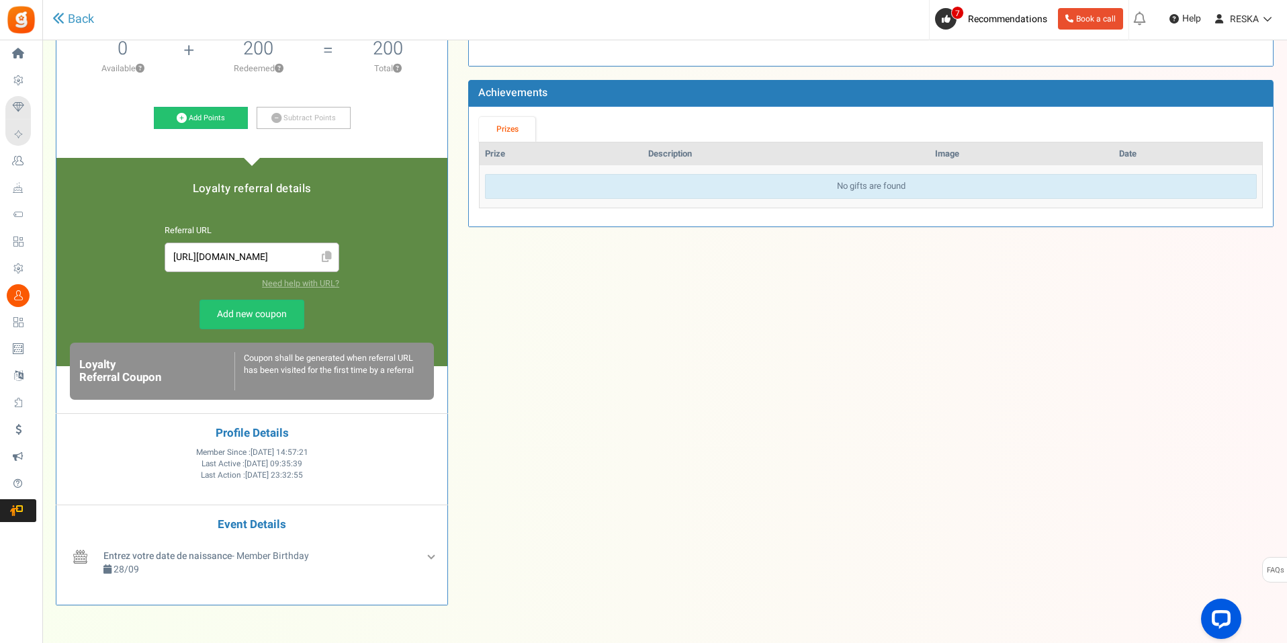
scroll to position [259, 0]
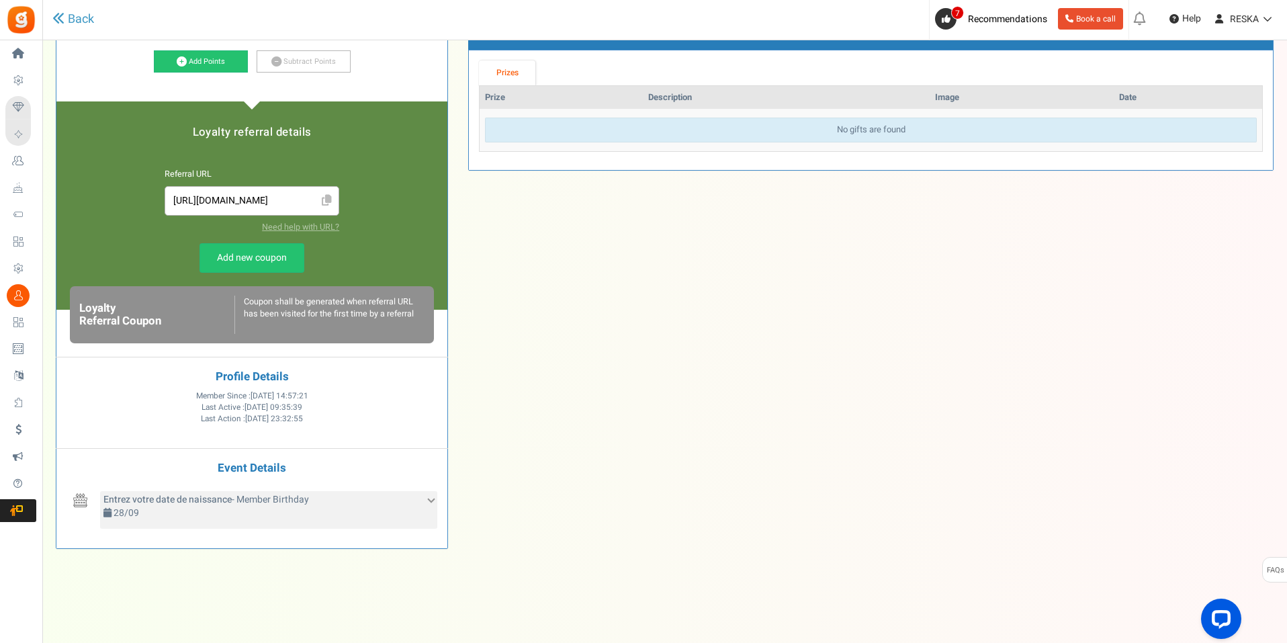
click at [431, 501] on icon at bounding box center [431, 498] width 7 height 7
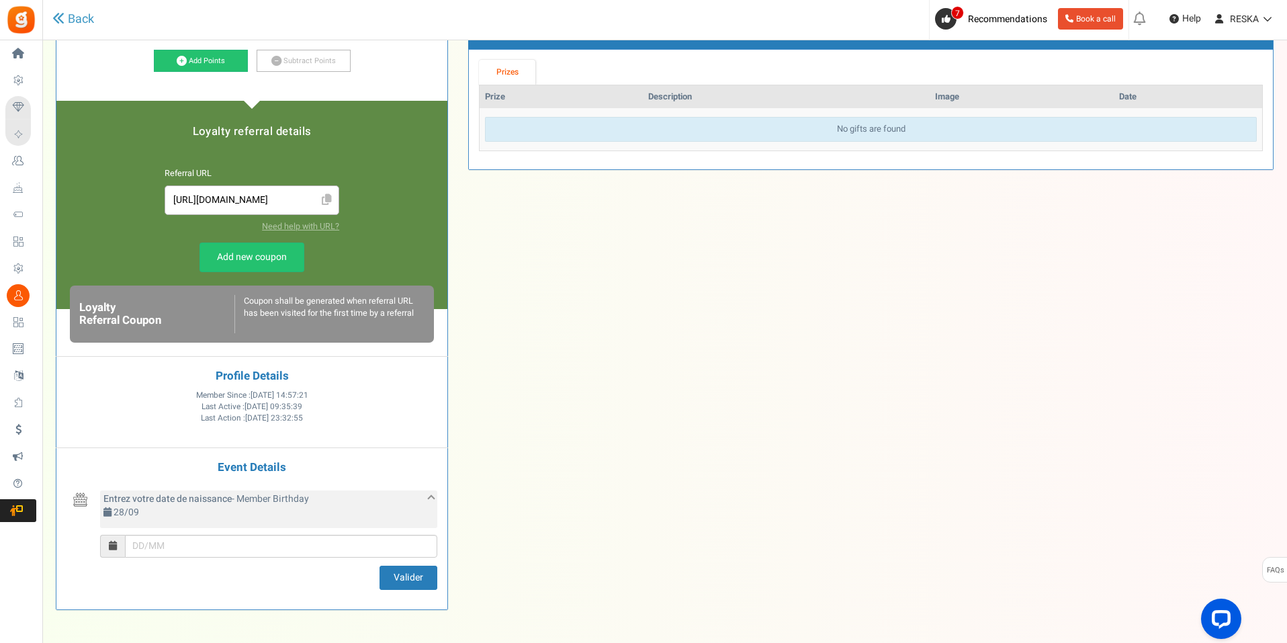
click at [431, 501] on icon at bounding box center [431, 497] width 7 height 7
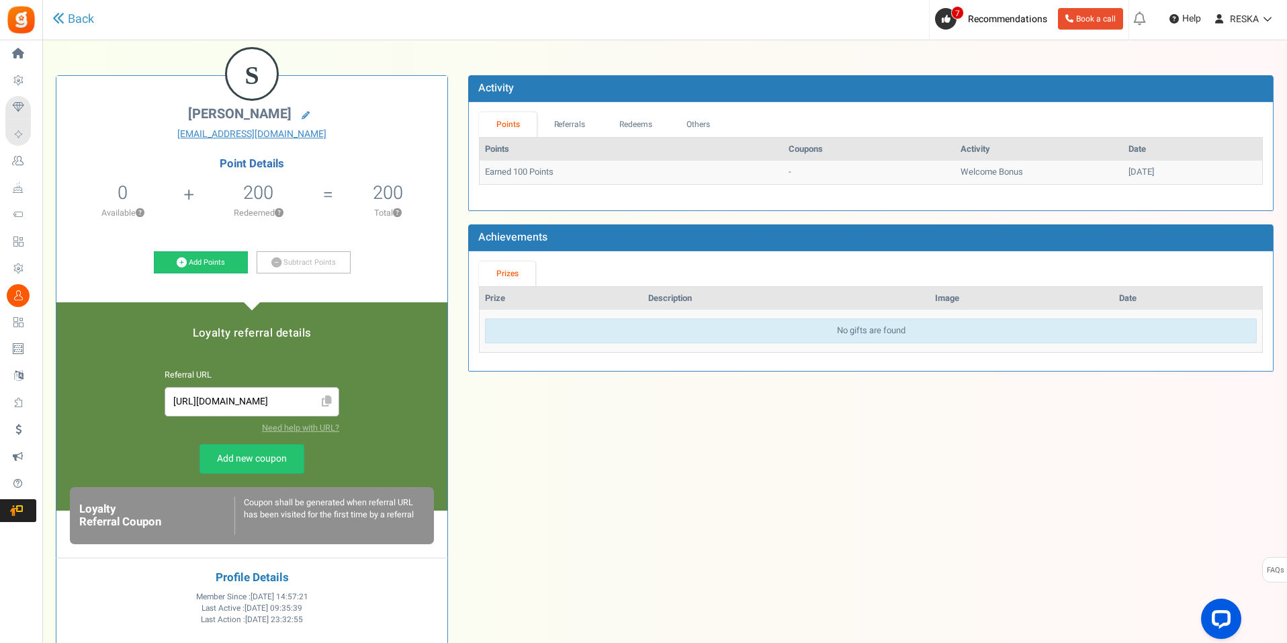
scroll to position [0, 0]
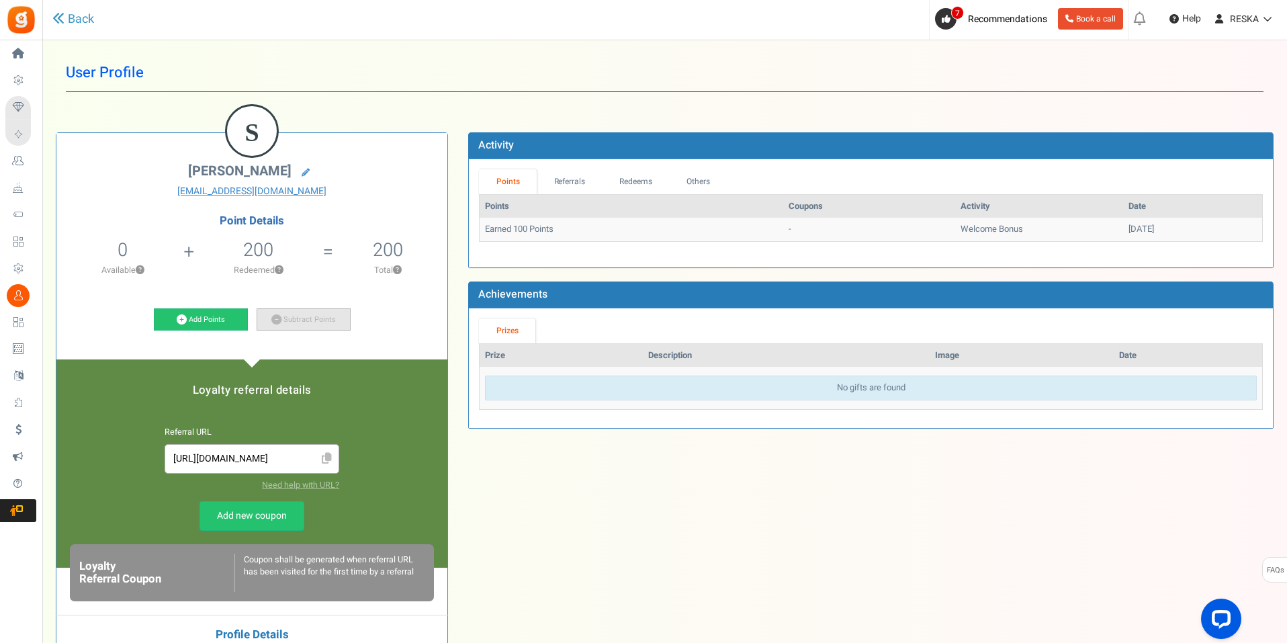
click at [290, 323] on link "Subtract Points" at bounding box center [304, 319] width 94 height 23
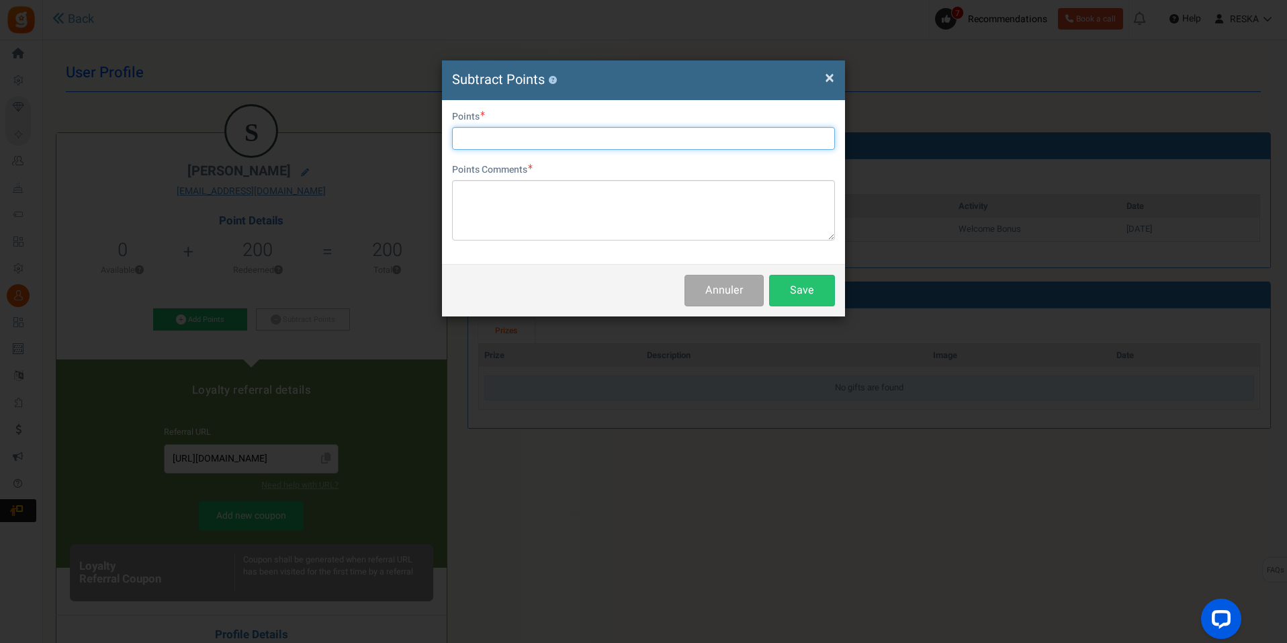
click at [691, 135] on input "text" at bounding box center [643, 138] width 383 height 23
type input "100"
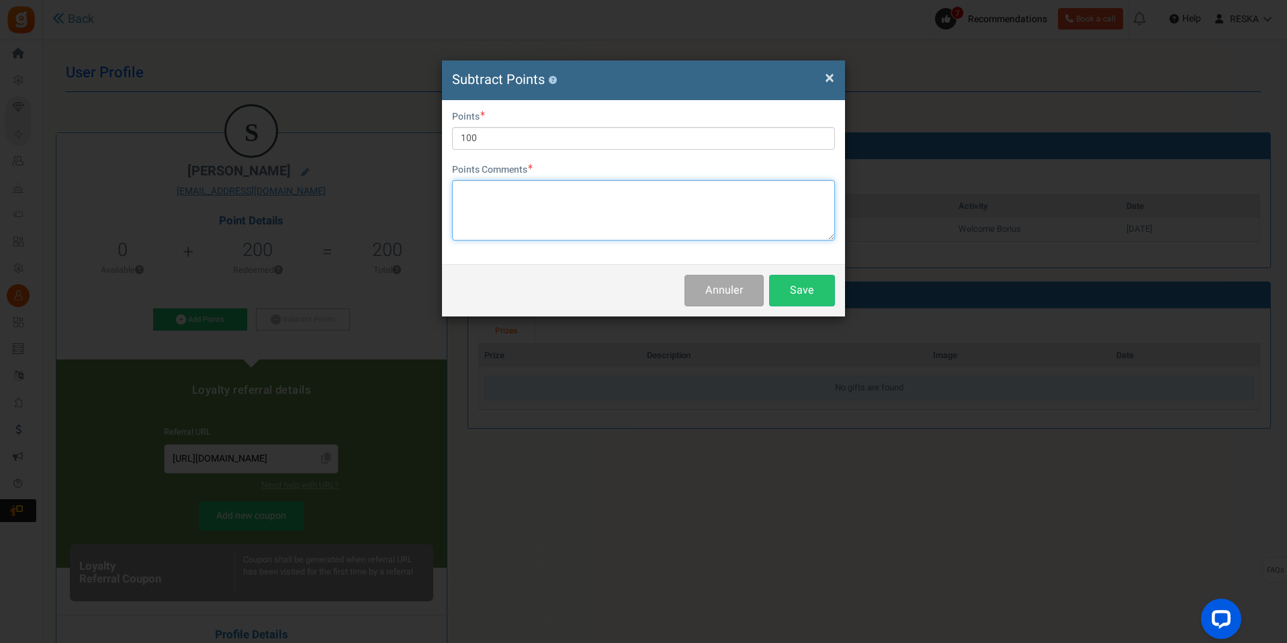
click at [623, 197] on textarea at bounding box center [643, 210] width 383 height 60
type textarea "tests"
click at [811, 294] on button "Save" at bounding box center [802, 291] width 66 height 32
drag, startPoint x: 488, startPoint y: 237, endPoint x: 384, endPoint y: 265, distance: 107.7
click at [401, 253] on div "× Close Subtract Points ? Oops! No points avaliable. × Close User Email issmael…" at bounding box center [643, 321] width 1287 height 643
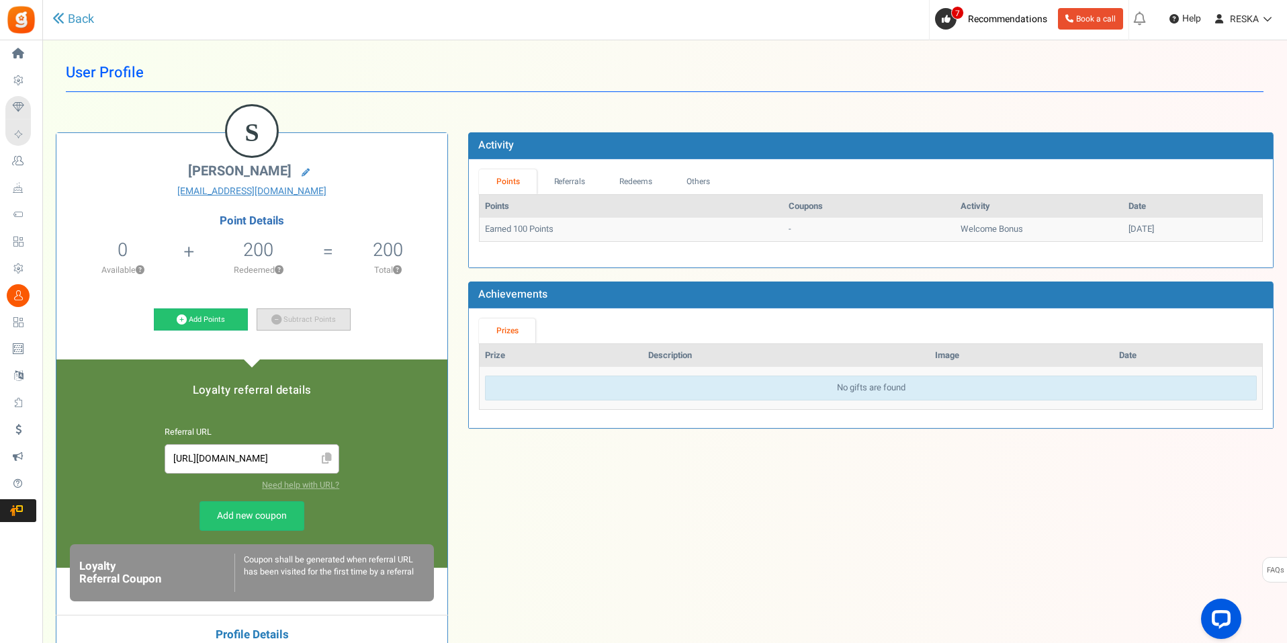
click at [322, 314] on link "Subtract Points" at bounding box center [304, 319] width 94 height 23
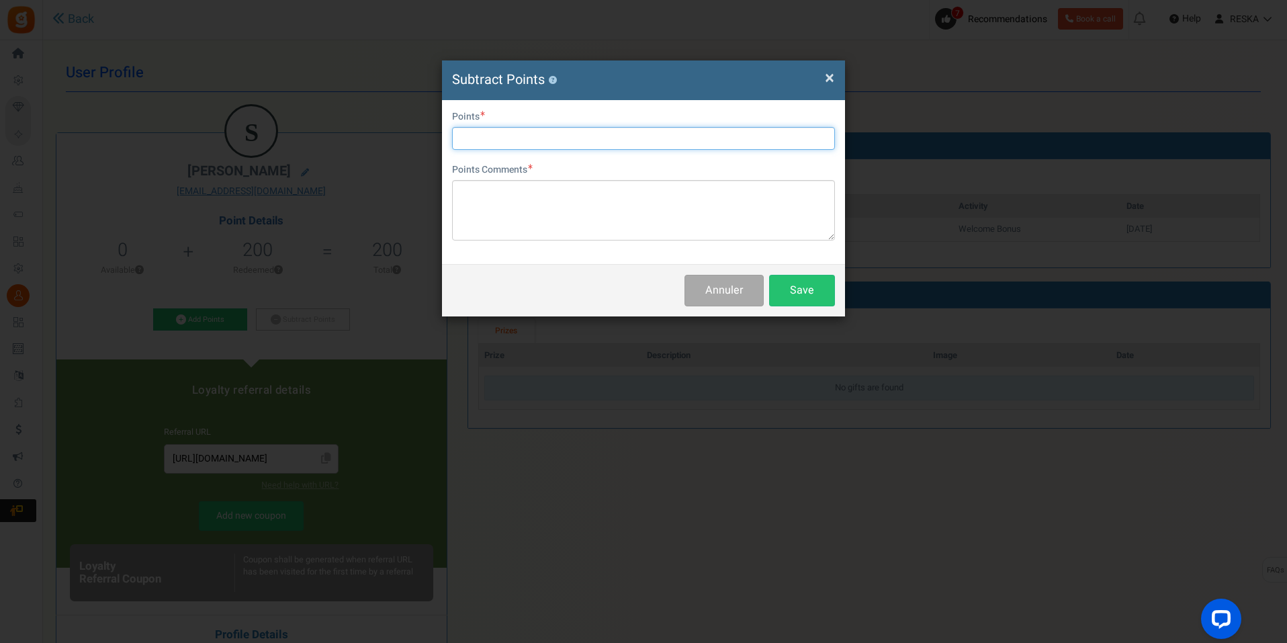
click at [567, 132] on input "text" at bounding box center [643, 138] width 383 height 23
type input "100"
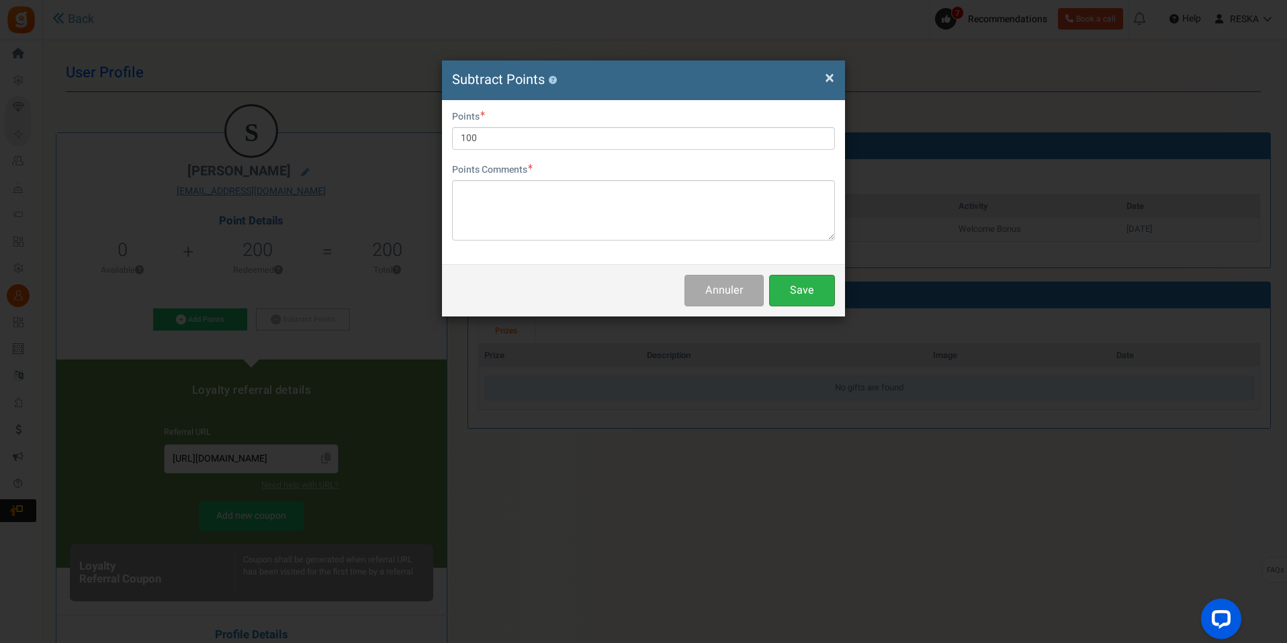
click at [803, 285] on button "Save" at bounding box center [802, 291] width 66 height 32
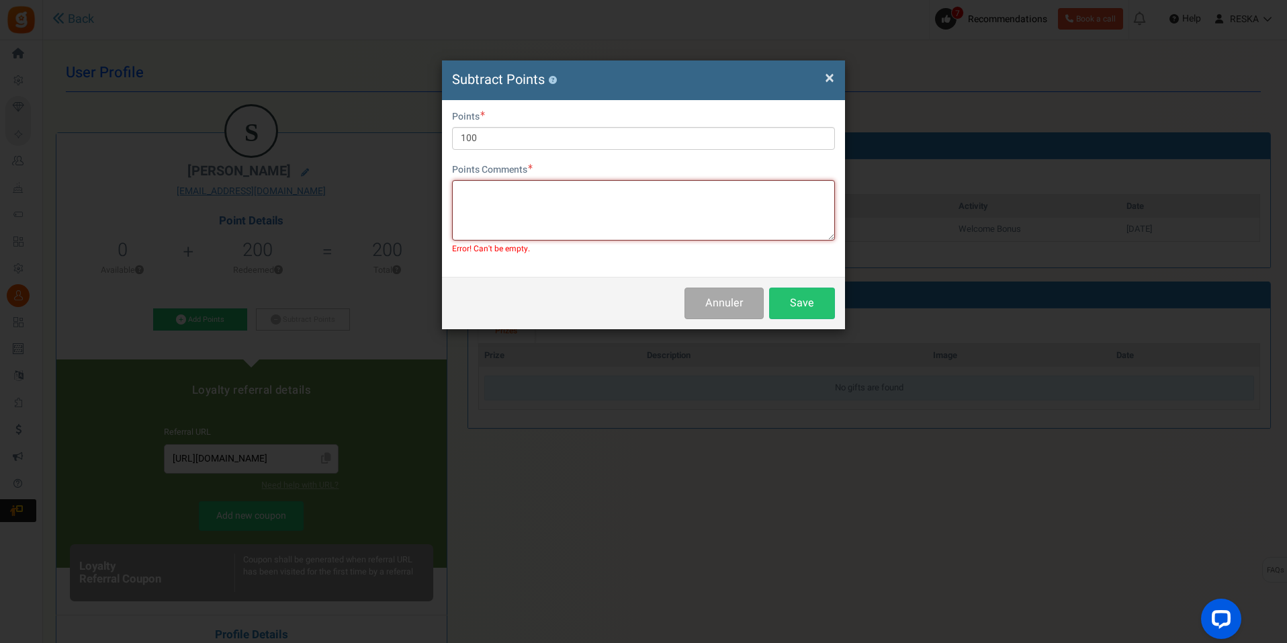
click at [453, 196] on textarea at bounding box center [643, 210] width 383 height 60
type textarea "t"
type textarea "100"
click at [821, 299] on button "Save" at bounding box center [802, 304] width 66 height 32
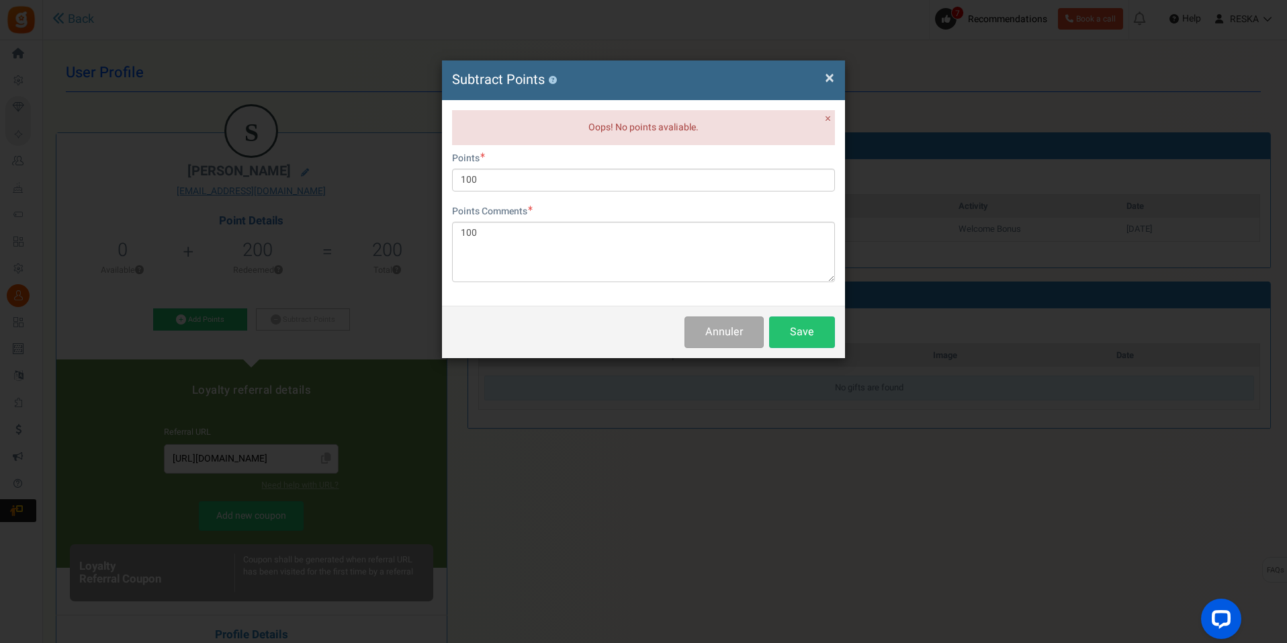
click at [826, 77] on span "×" at bounding box center [829, 78] width 9 height 26
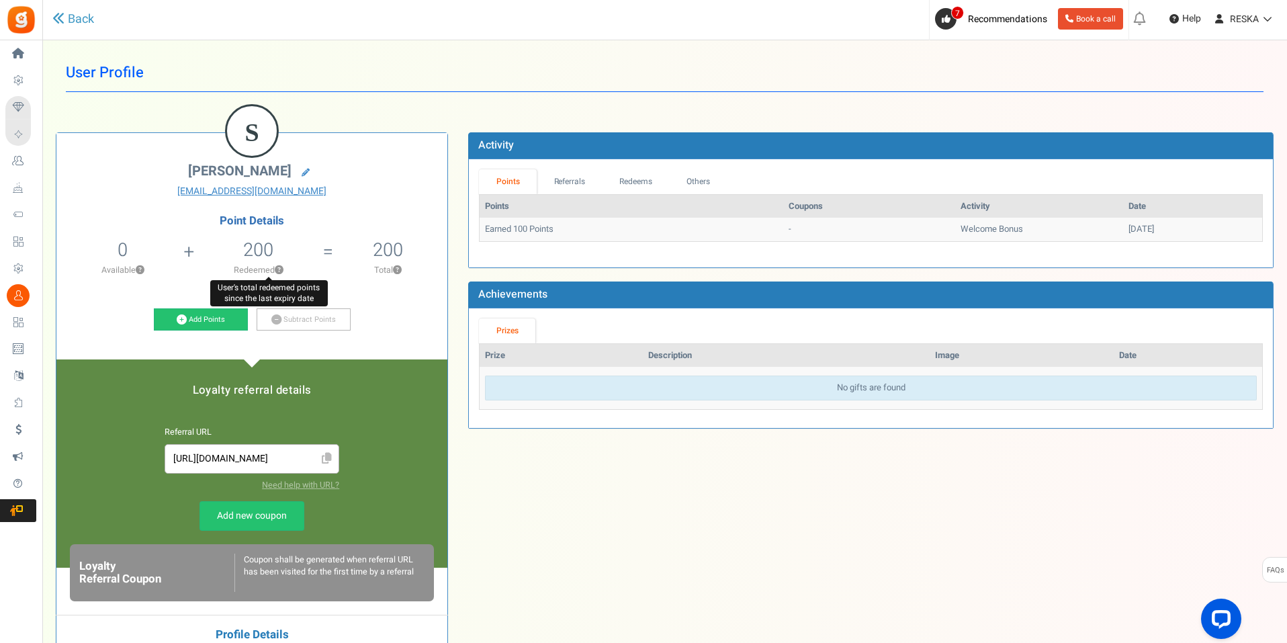
click at [277, 267] on button "?" at bounding box center [279, 270] width 9 height 9
click at [179, 323] on icon at bounding box center [182, 319] width 10 height 10
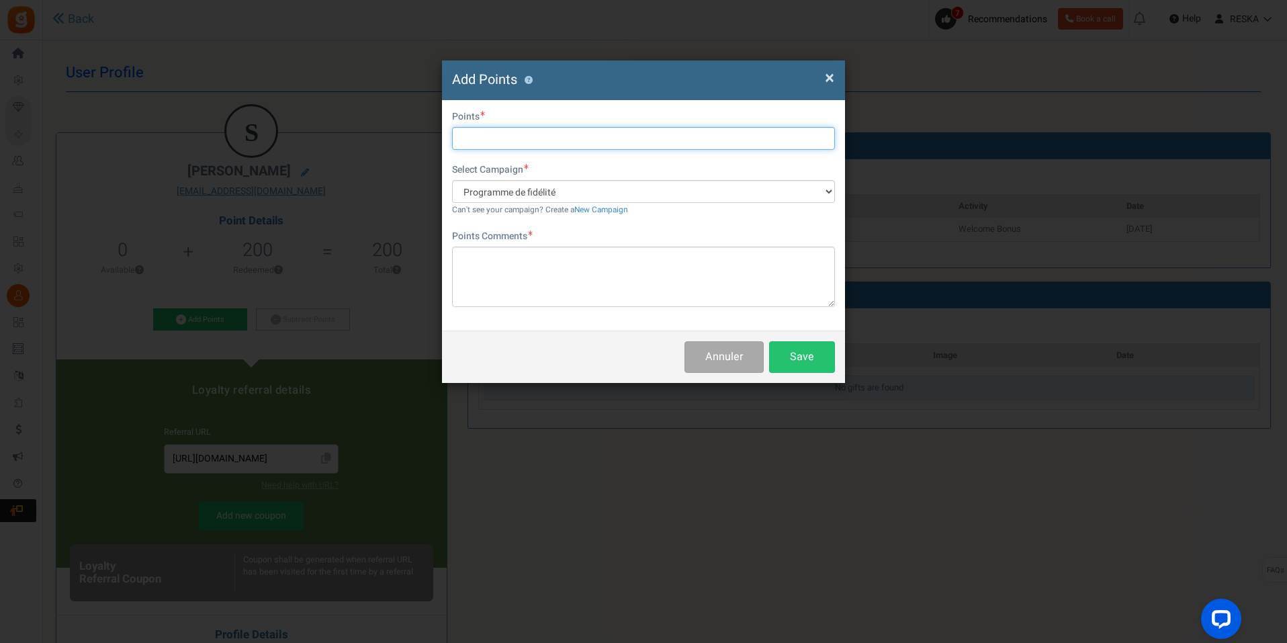
click at [524, 136] on input "text" at bounding box center [643, 138] width 383 height 23
type input "100"
click at [552, 230] on div "Points Comments Char(s) : 0 Allows basic HTML" at bounding box center [643, 268] width 383 height 77
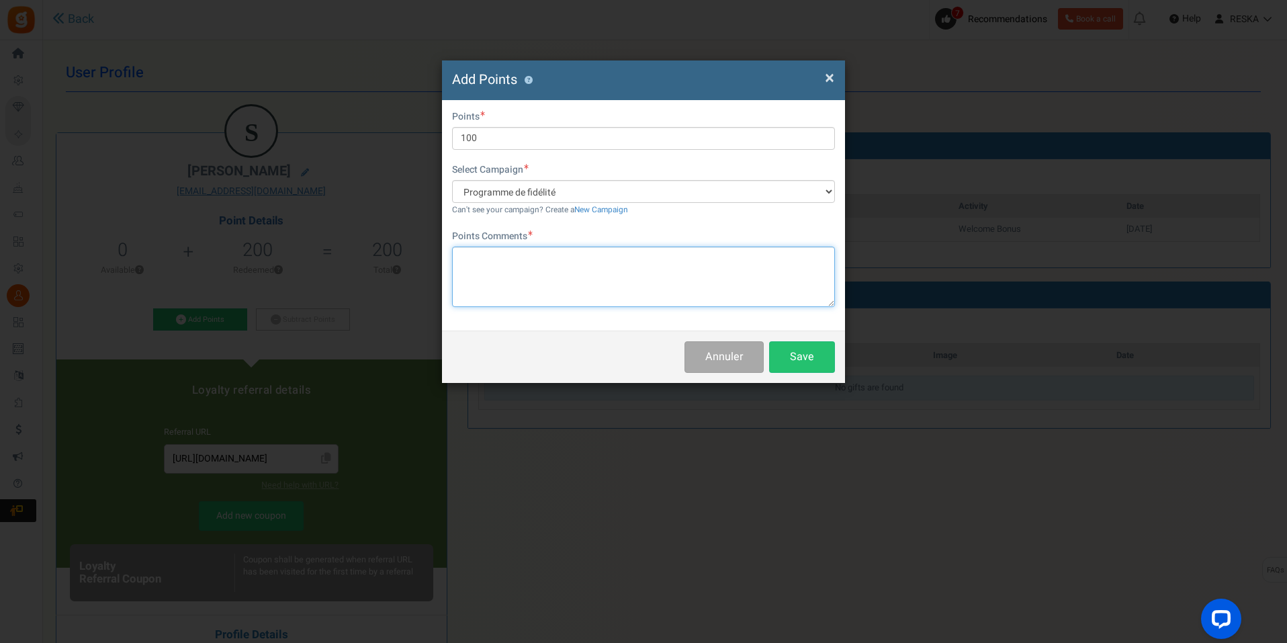
click at [557, 257] on textarea at bounding box center [643, 277] width 383 height 60
type textarea "test"
click at [789, 351] on button "Save" at bounding box center [802, 357] width 66 height 32
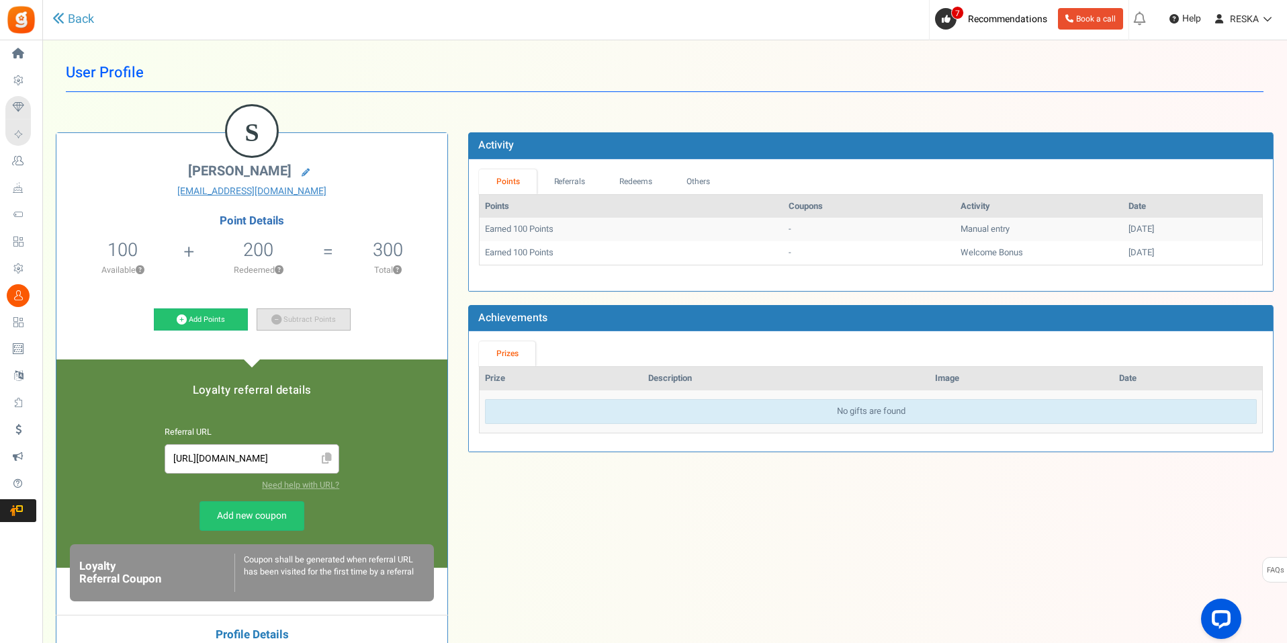
click at [313, 320] on link "Subtract Points" at bounding box center [304, 319] width 94 height 23
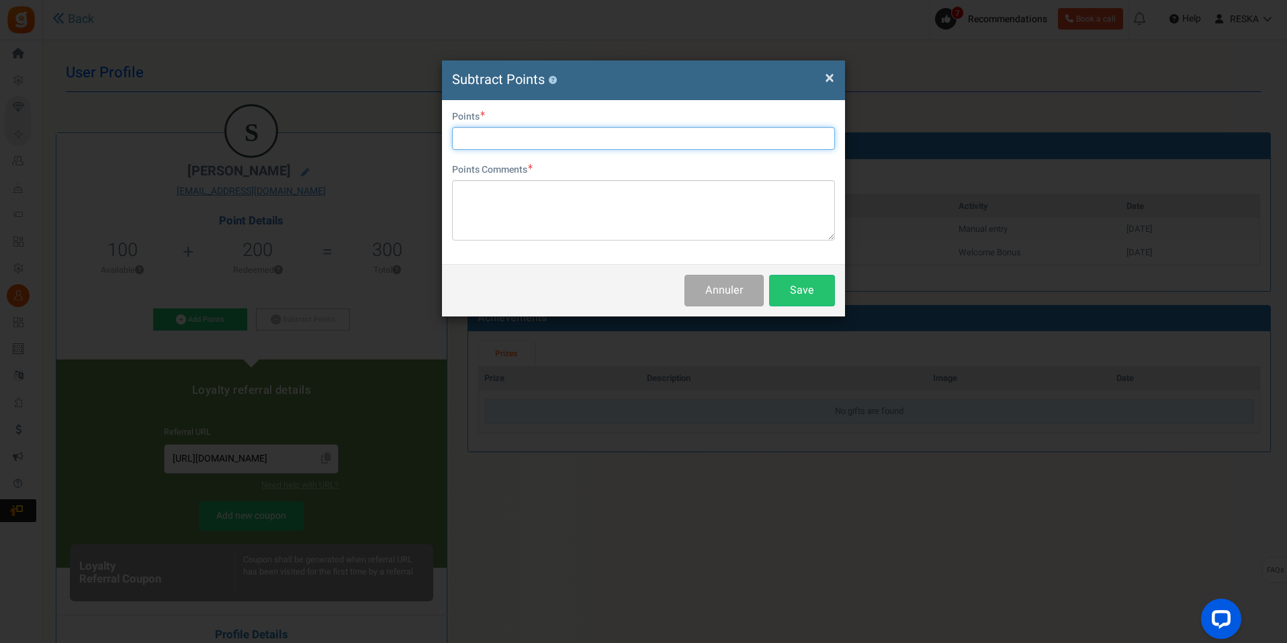
click at [490, 143] on input "text" at bounding box center [643, 138] width 383 height 23
type input "100"
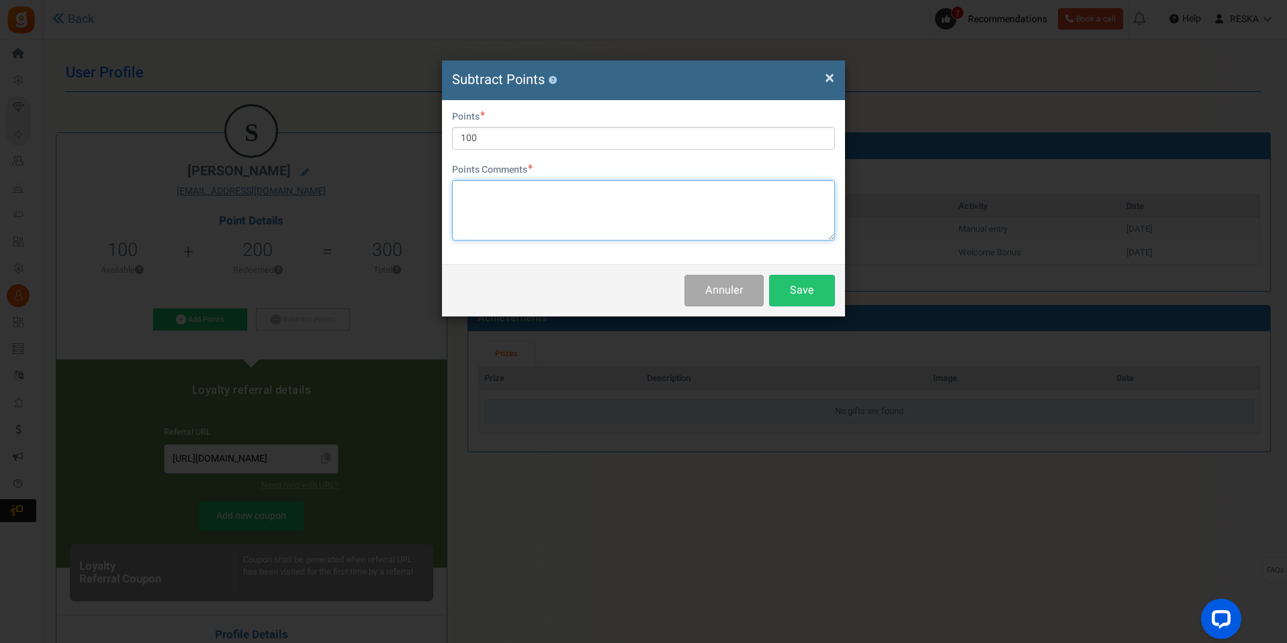
click at [548, 216] on textarea at bounding box center [643, 210] width 383 height 60
type textarea "tests"
click at [822, 296] on button "Save" at bounding box center [802, 291] width 66 height 32
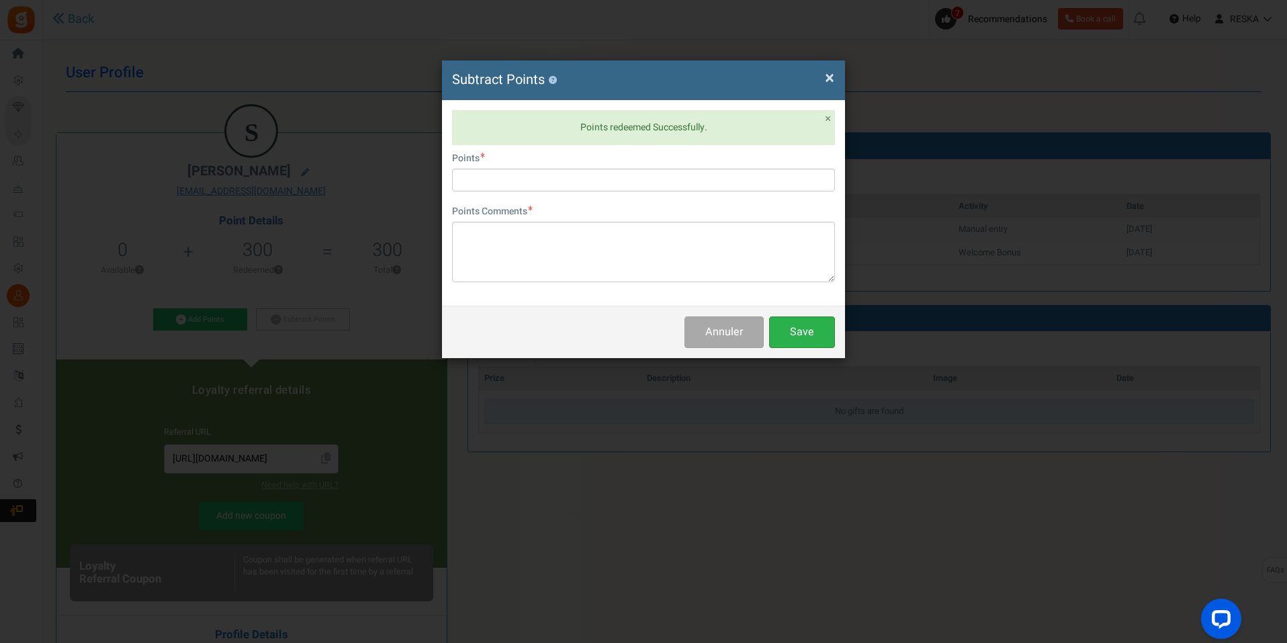
click at [809, 333] on button "Save" at bounding box center [802, 332] width 66 height 32
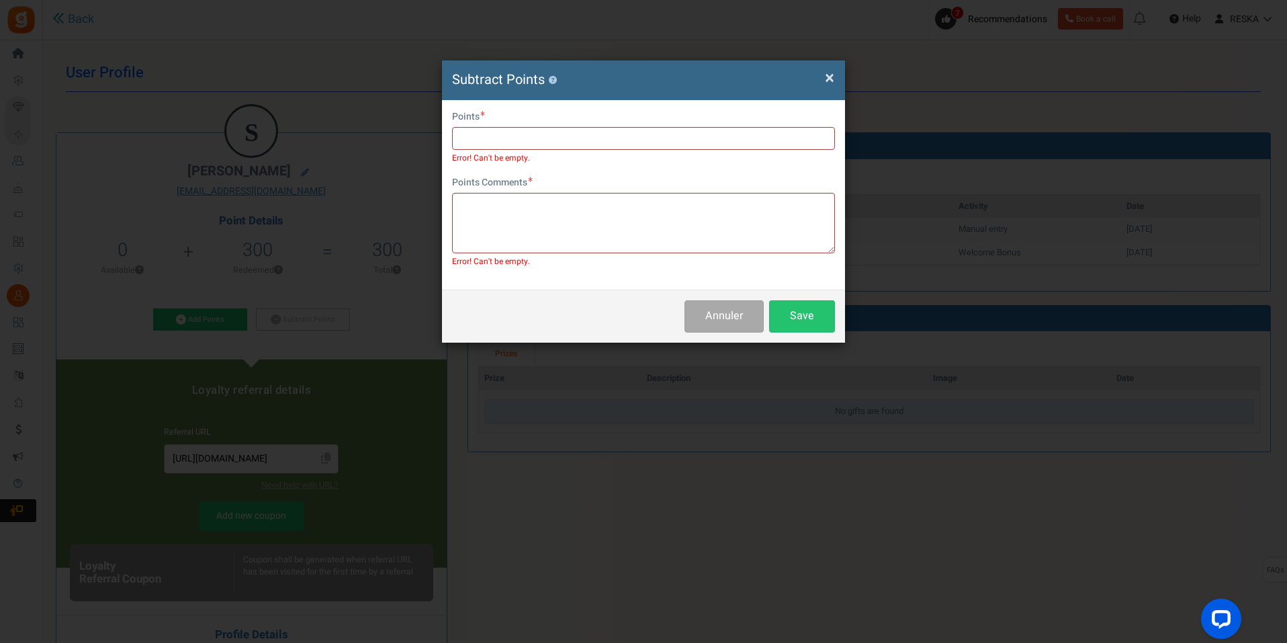
click at [832, 73] on span "×" at bounding box center [829, 78] width 9 height 26
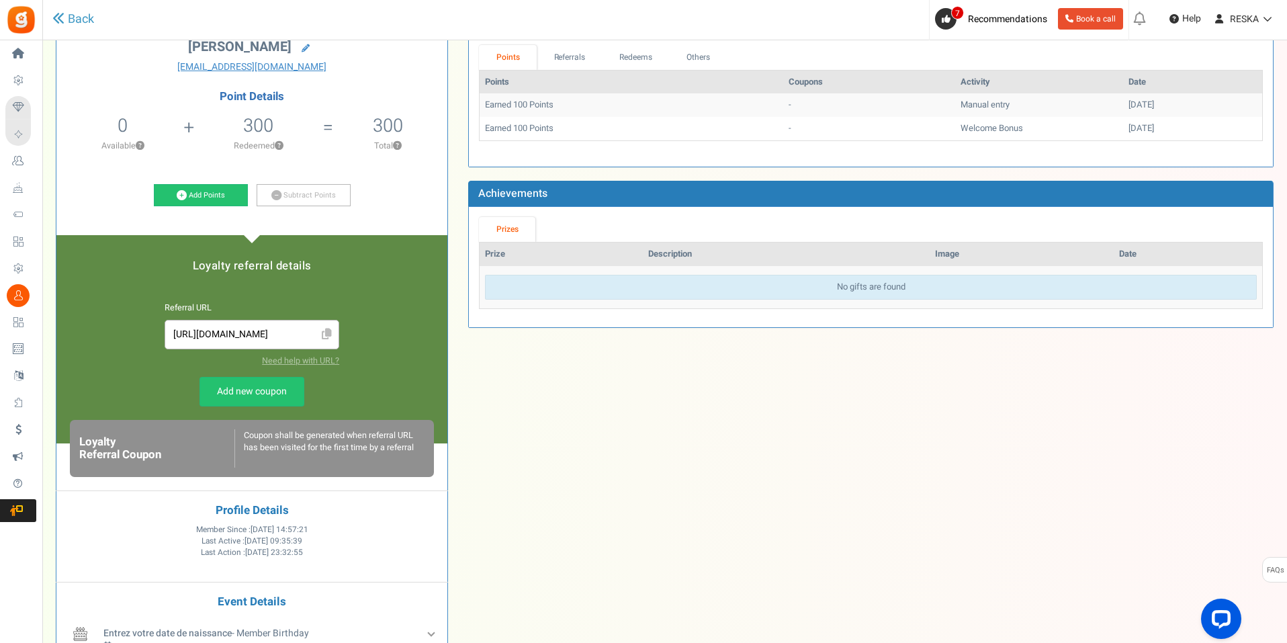
scroll to position [57, 0]
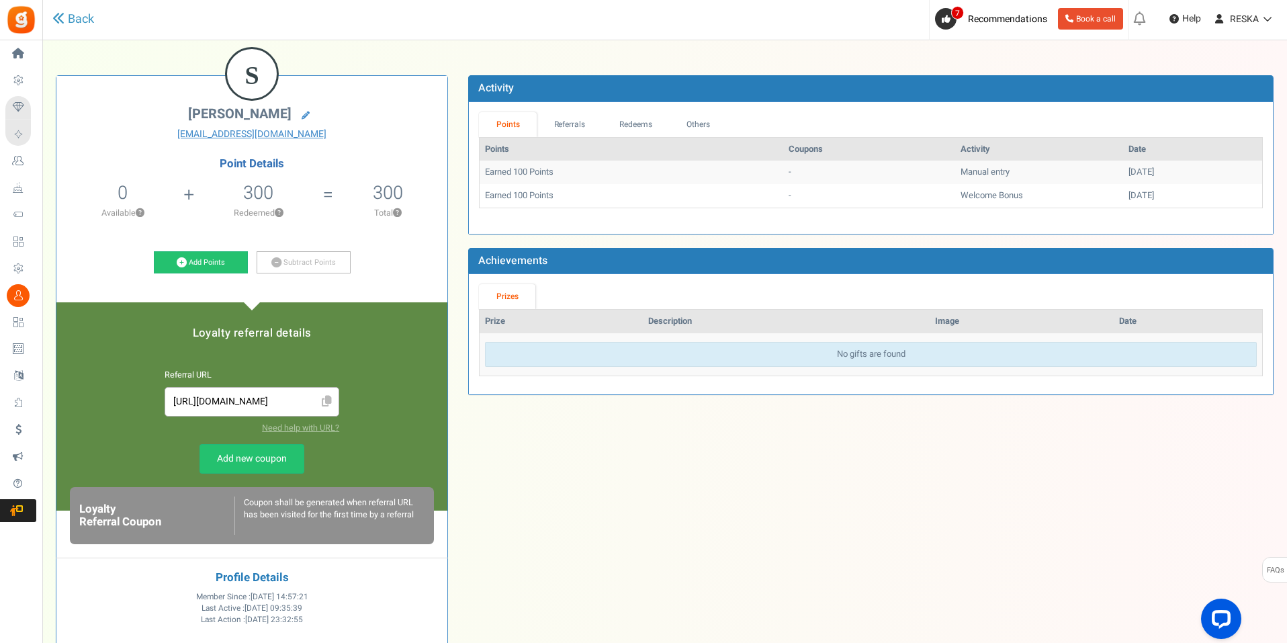
click at [256, 180] on li "300 Redeemed ?" at bounding box center [258, 204] width 139 height 56
click at [332, 193] on li "300 Total ?" at bounding box center [388, 204] width 120 height 56
click at [207, 270] on link "Add Points" at bounding box center [201, 262] width 94 height 23
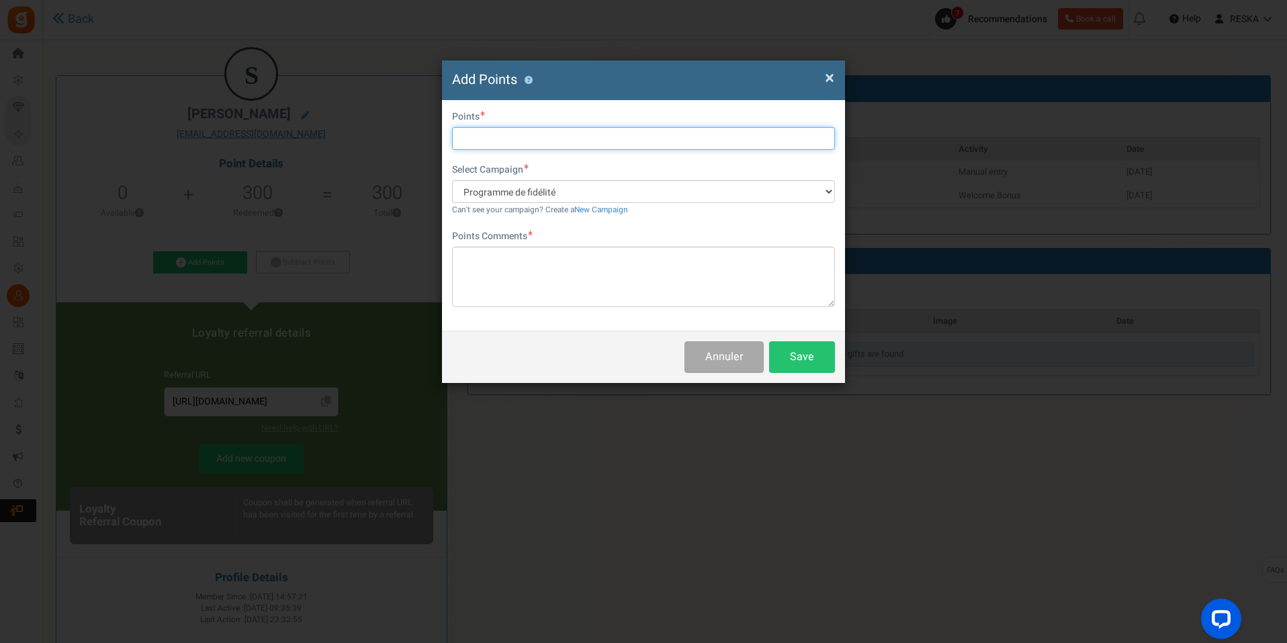
click at [499, 136] on input "text" at bounding box center [643, 138] width 383 height 23
type input "10"
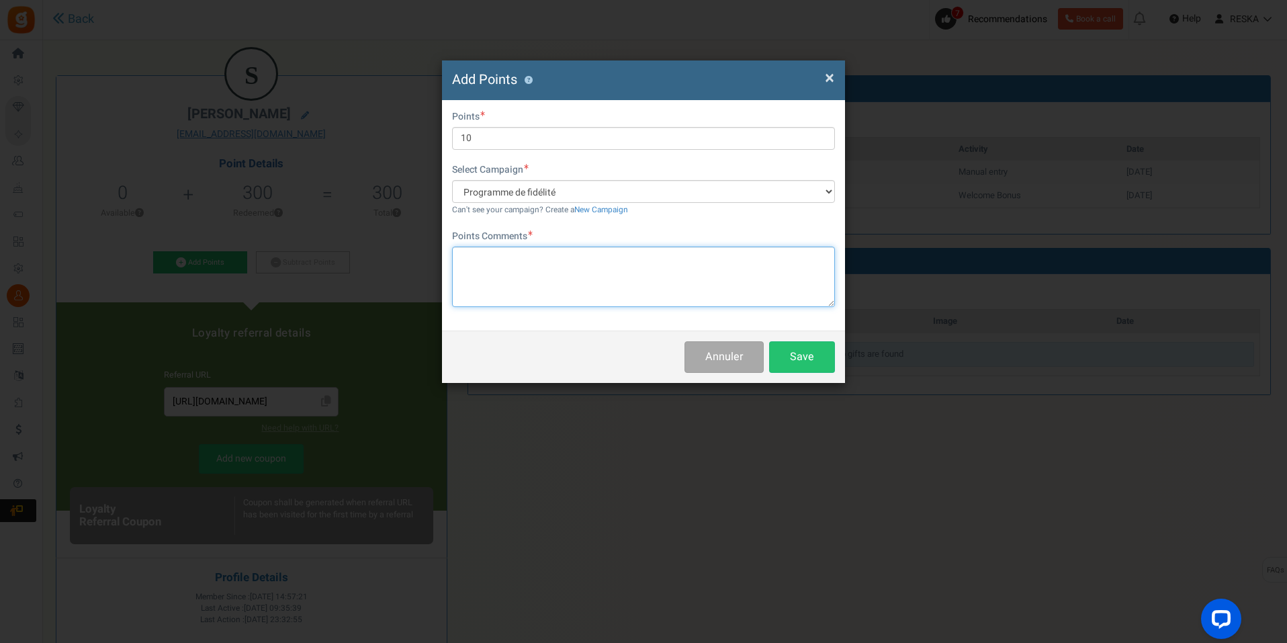
click at [552, 277] on textarea at bounding box center [643, 277] width 383 height 60
type textarea "test"
click at [828, 358] on button "Save" at bounding box center [802, 357] width 66 height 32
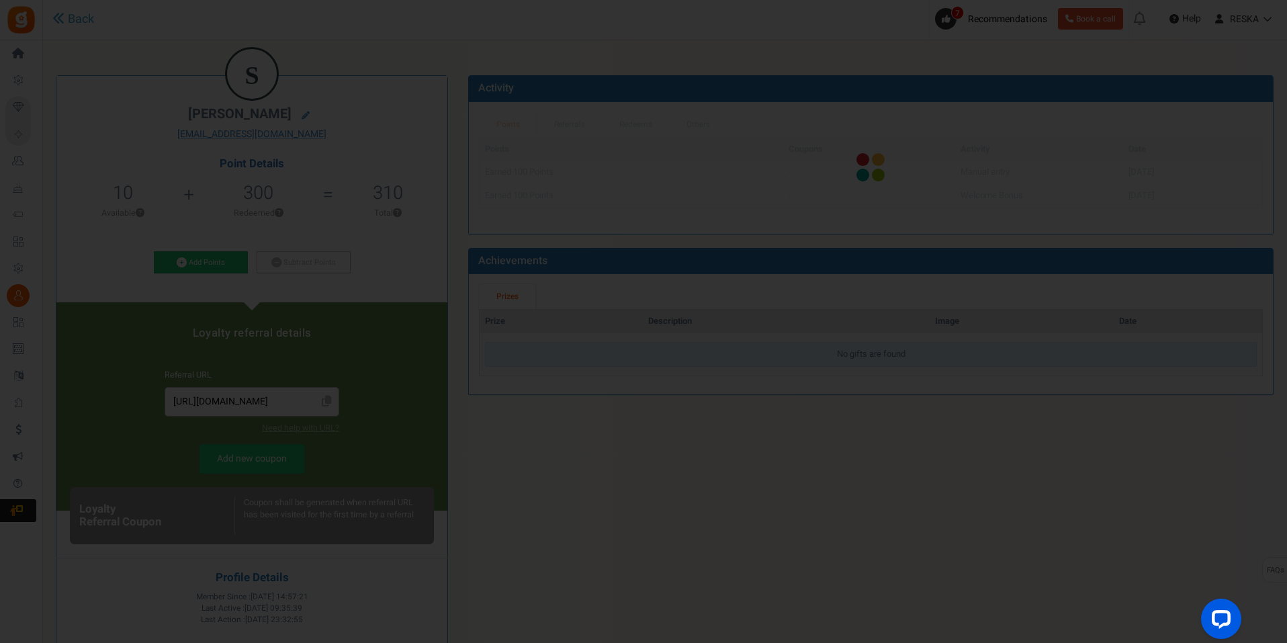
scroll to position [0, 0]
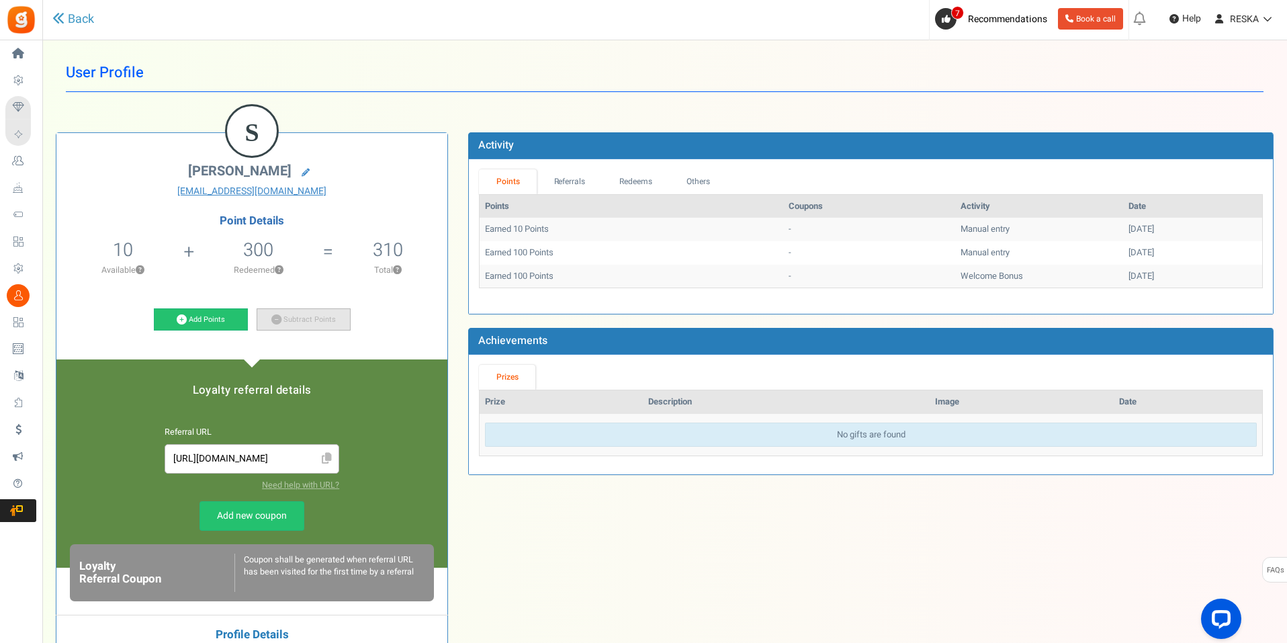
click at [334, 320] on link "Subtract Points" at bounding box center [304, 319] width 94 height 23
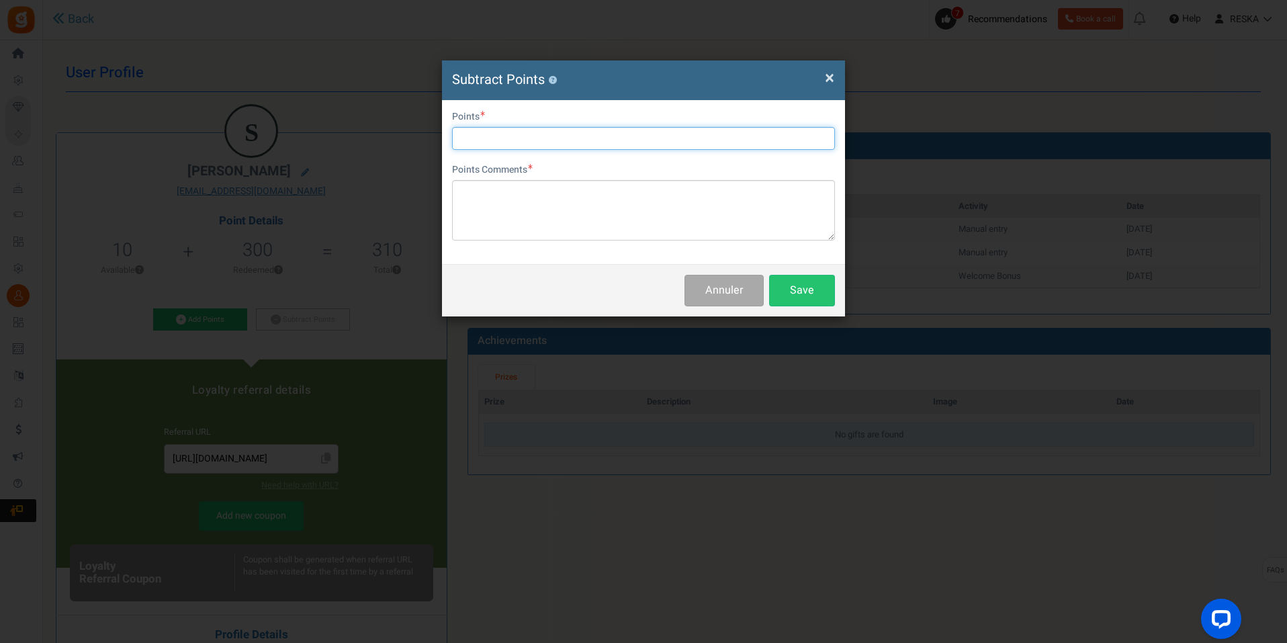
click at [519, 130] on input "text" at bounding box center [643, 138] width 383 height 23
type input "10"
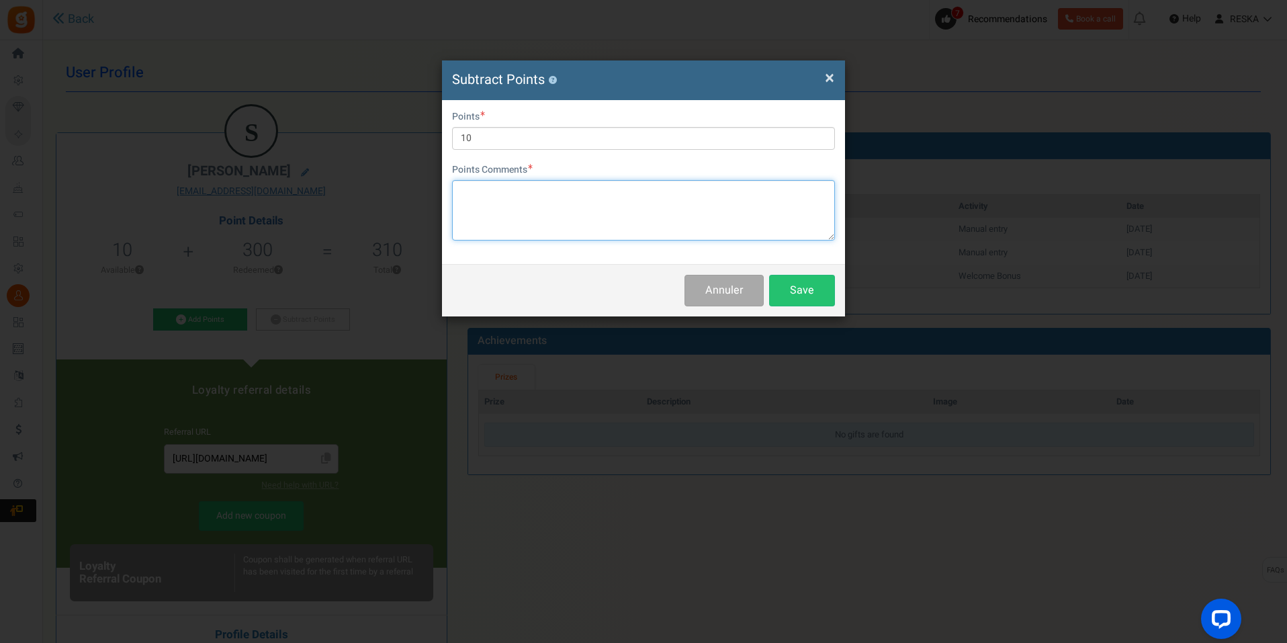
click at [484, 222] on textarea at bounding box center [643, 210] width 383 height 60
type textarea "tests"
click at [785, 295] on button "Save" at bounding box center [802, 291] width 66 height 32
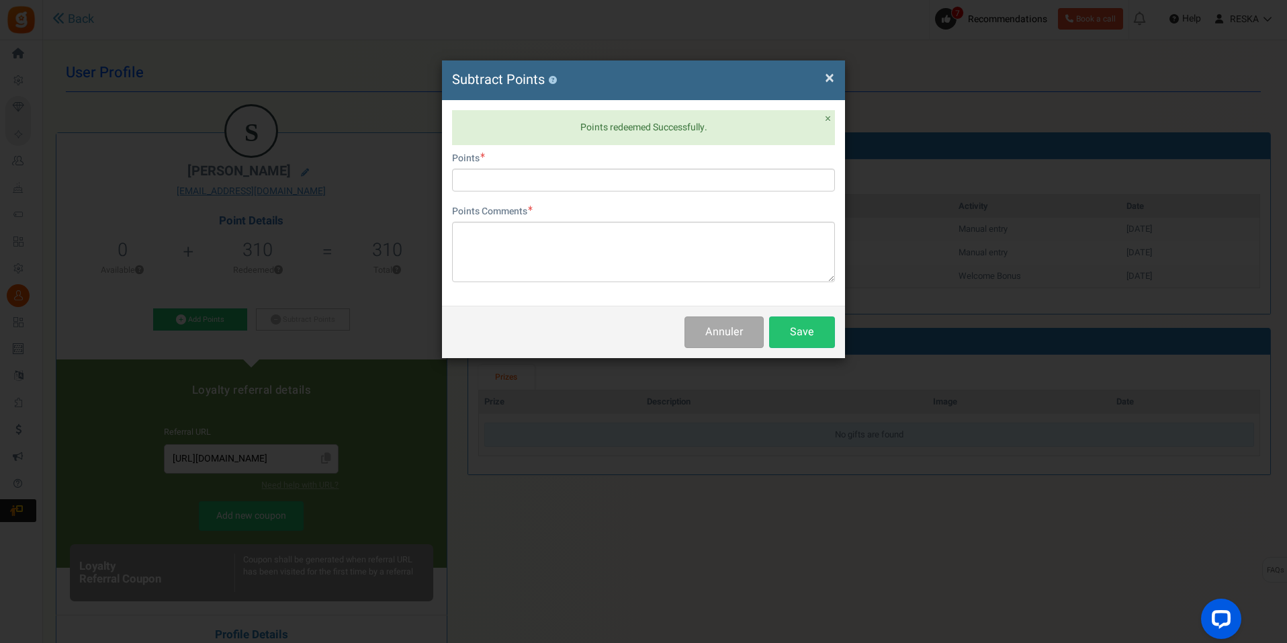
click at [835, 81] on div "× Close Subtract Points ?" at bounding box center [643, 80] width 403 height 40
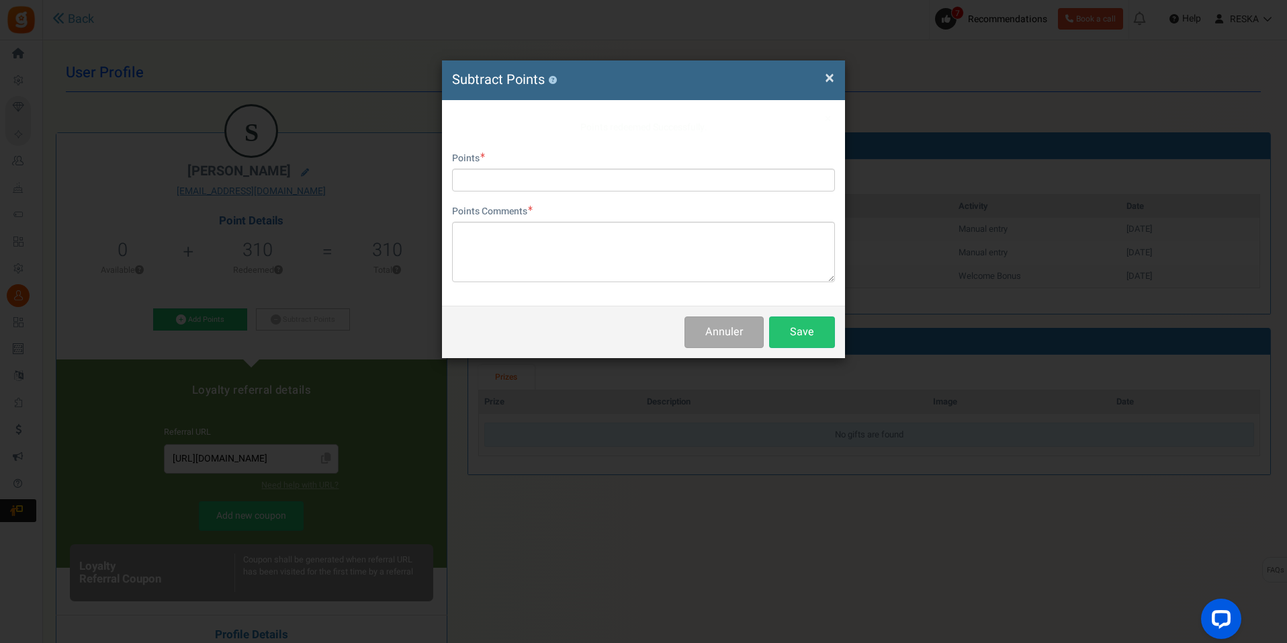
click at [832, 67] on span "×" at bounding box center [829, 78] width 9 height 26
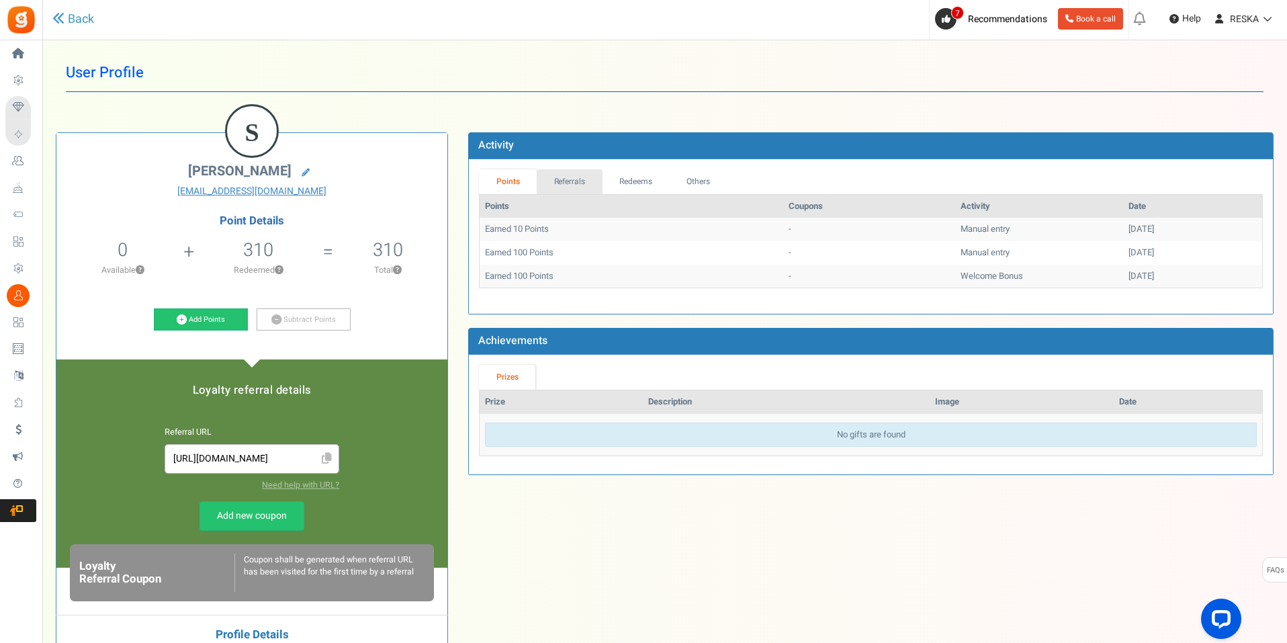
click at [559, 186] on link "Referrals" at bounding box center [570, 181] width 66 height 25
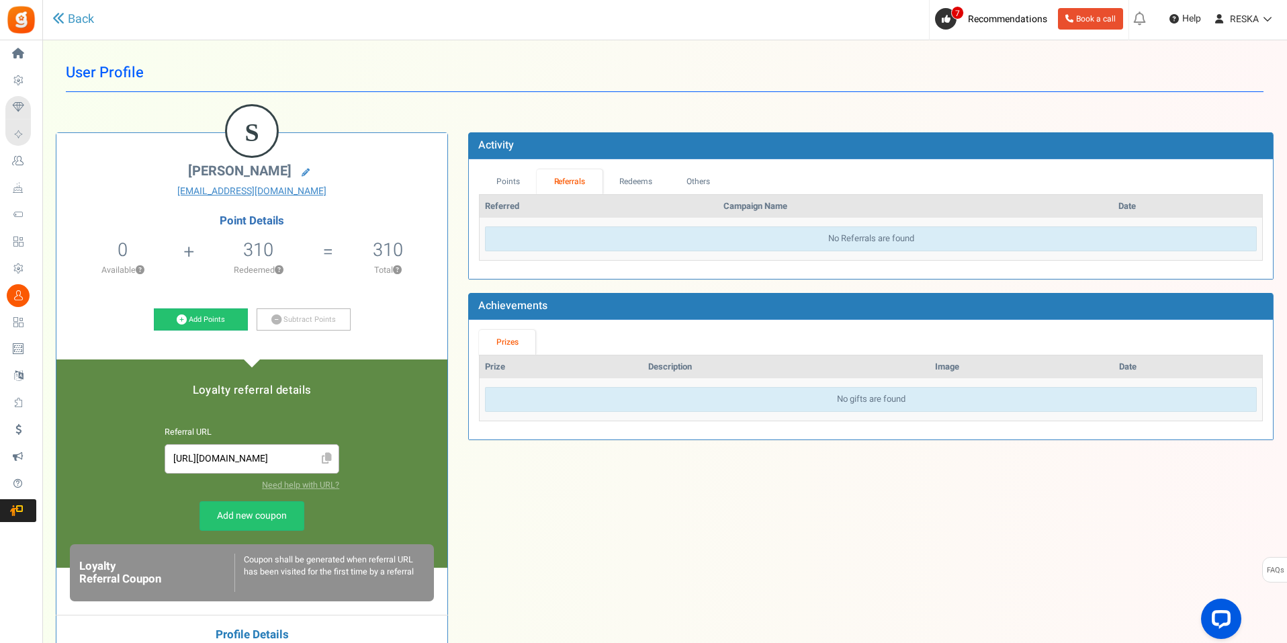
click at [630, 194] on table "Referred Campaign Name Coupons Points Date No Referrals are found" at bounding box center [871, 227] width 784 height 67
click at [517, 175] on link "Points" at bounding box center [508, 181] width 58 height 25
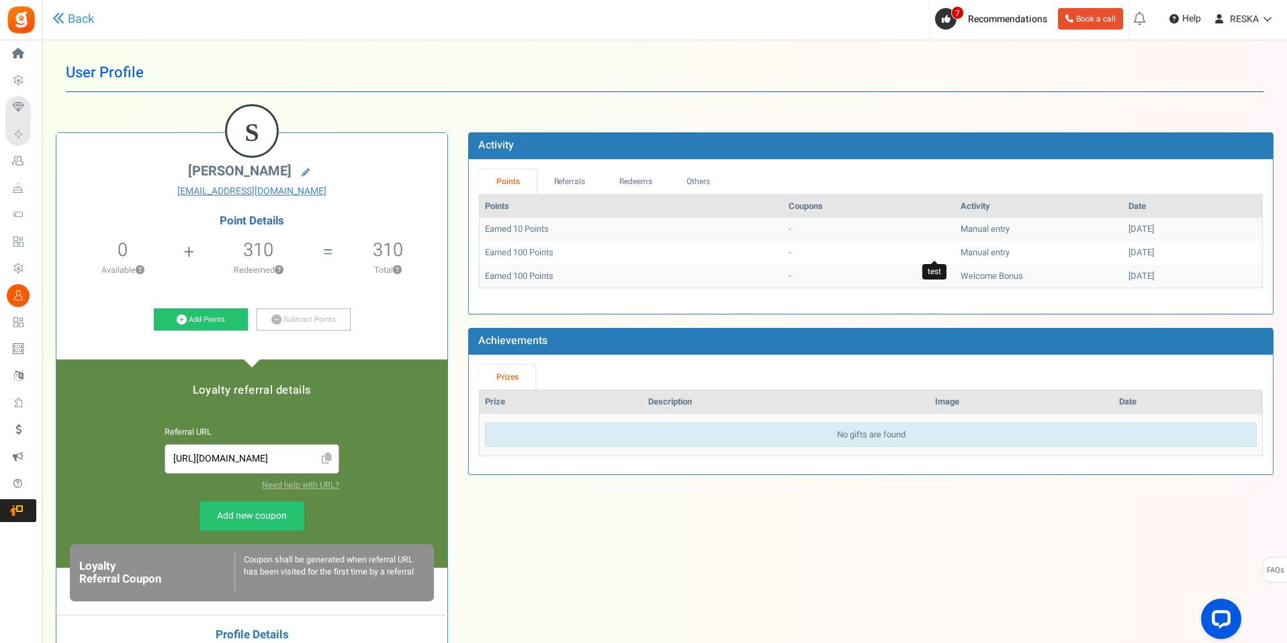
click at [961, 246] on span "Manual entry" at bounding box center [985, 252] width 49 height 13
click at [572, 179] on link "Referrals" at bounding box center [570, 181] width 66 height 25
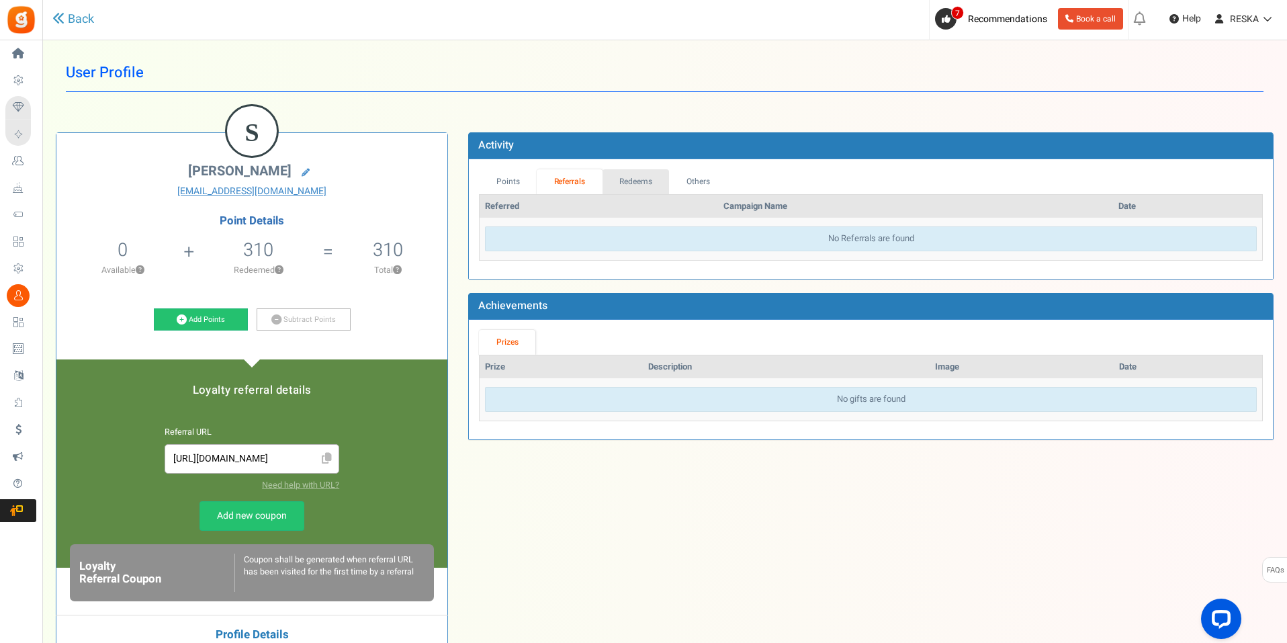
click at [654, 185] on link "Redeems" at bounding box center [636, 181] width 67 height 25
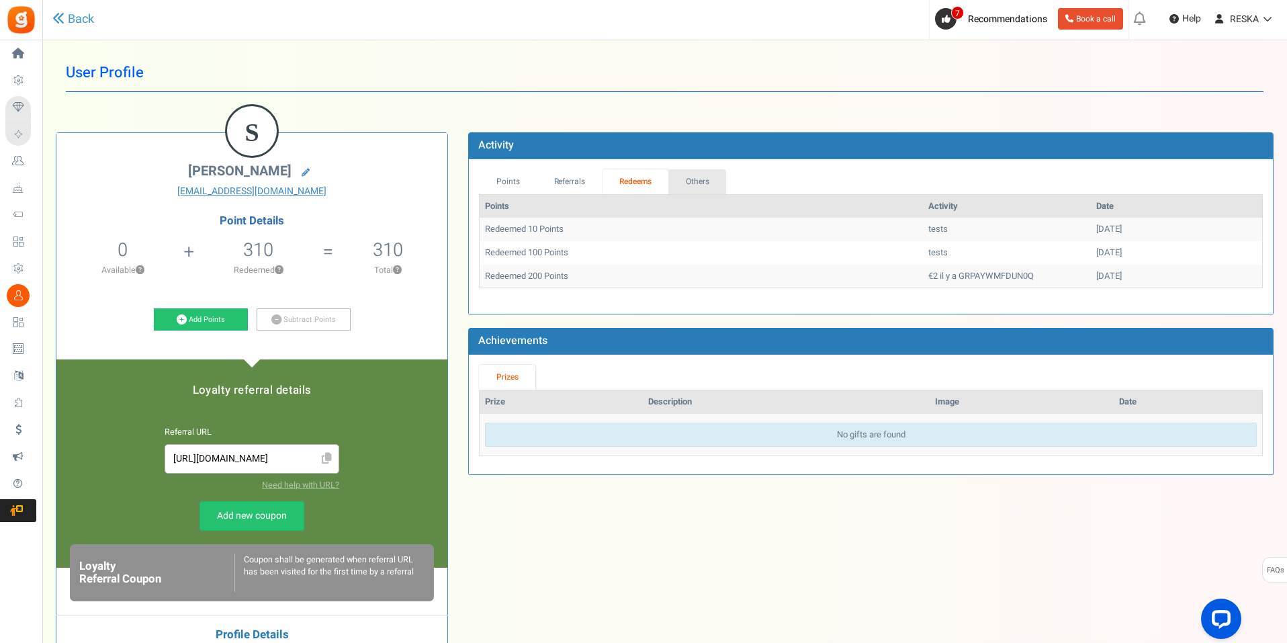
click at [722, 183] on link "Others" at bounding box center [697, 181] width 58 height 25
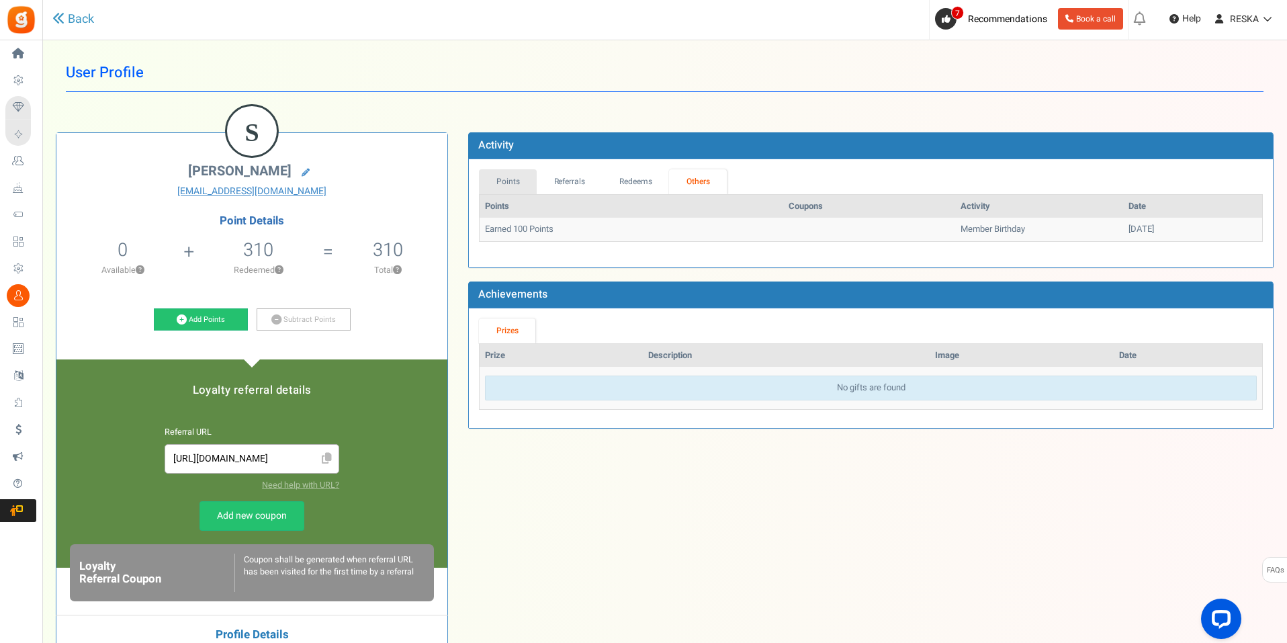
click at [502, 186] on link "Points" at bounding box center [508, 181] width 58 height 25
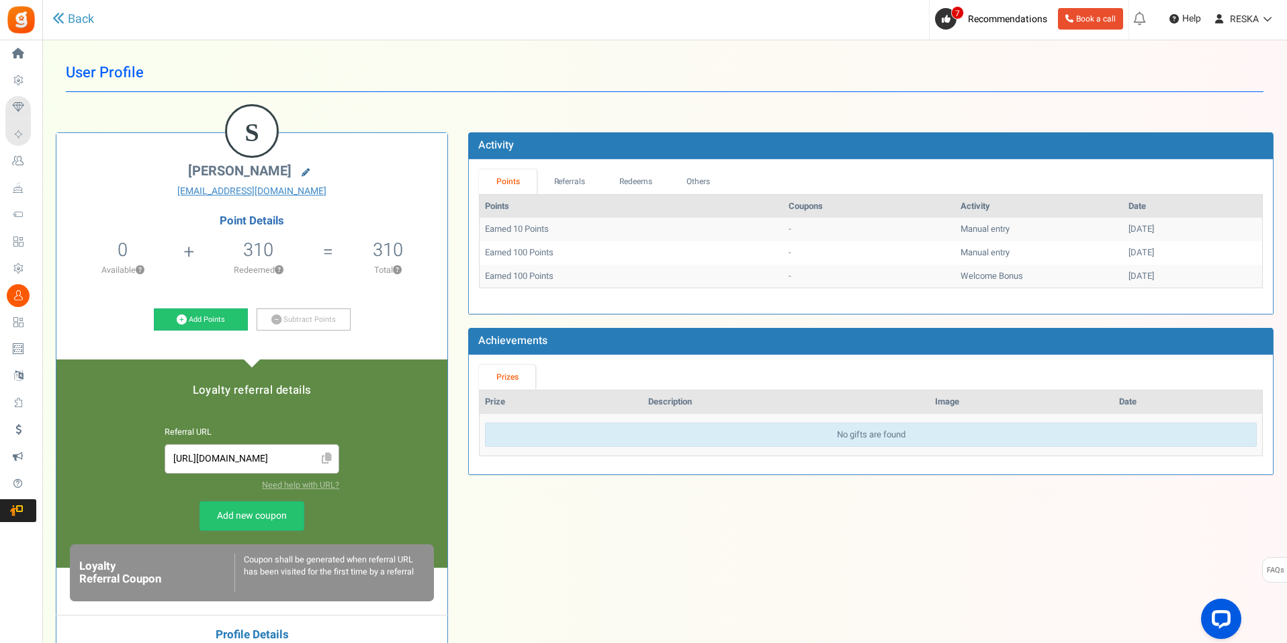
click at [296, 175] on link at bounding box center [305, 172] width 21 height 19
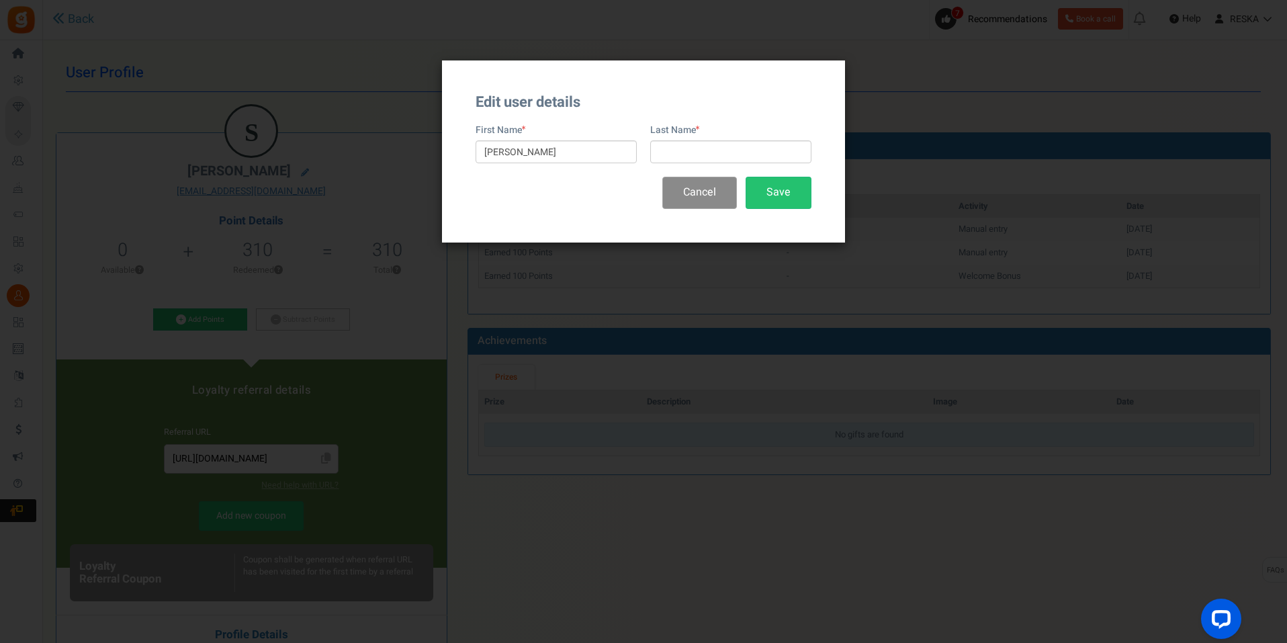
click at [718, 195] on button "Cancel" at bounding box center [699, 193] width 75 height 32
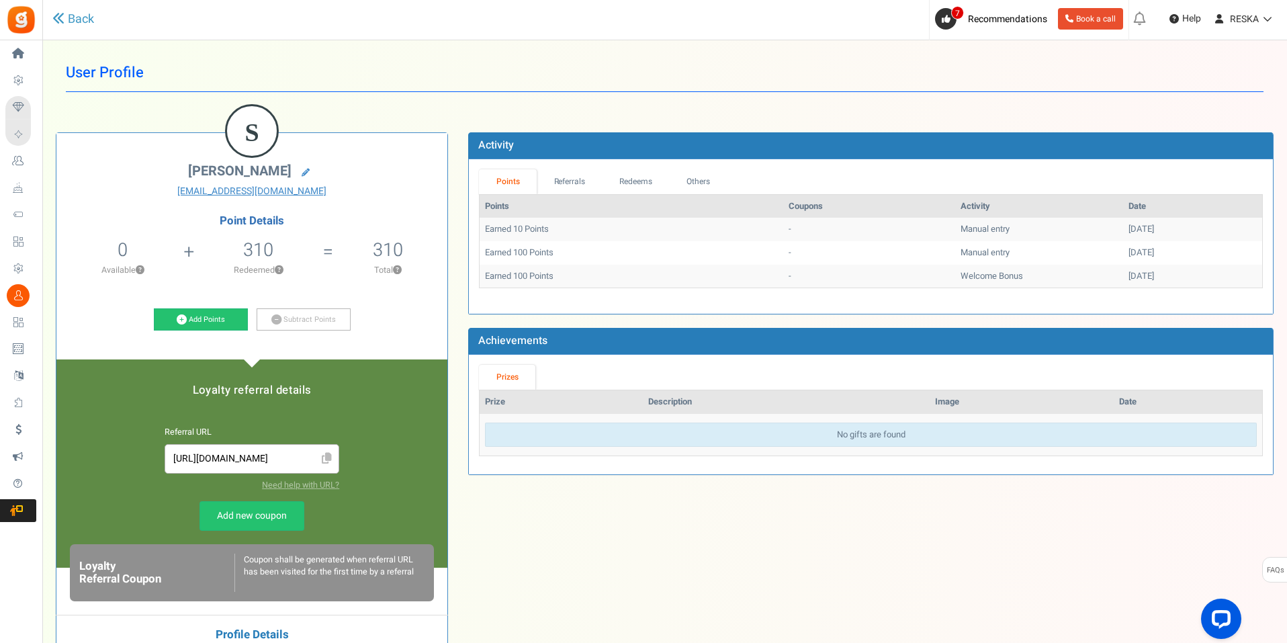
click at [265, 215] on h4 "Point Details" at bounding box center [251, 221] width 391 height 12
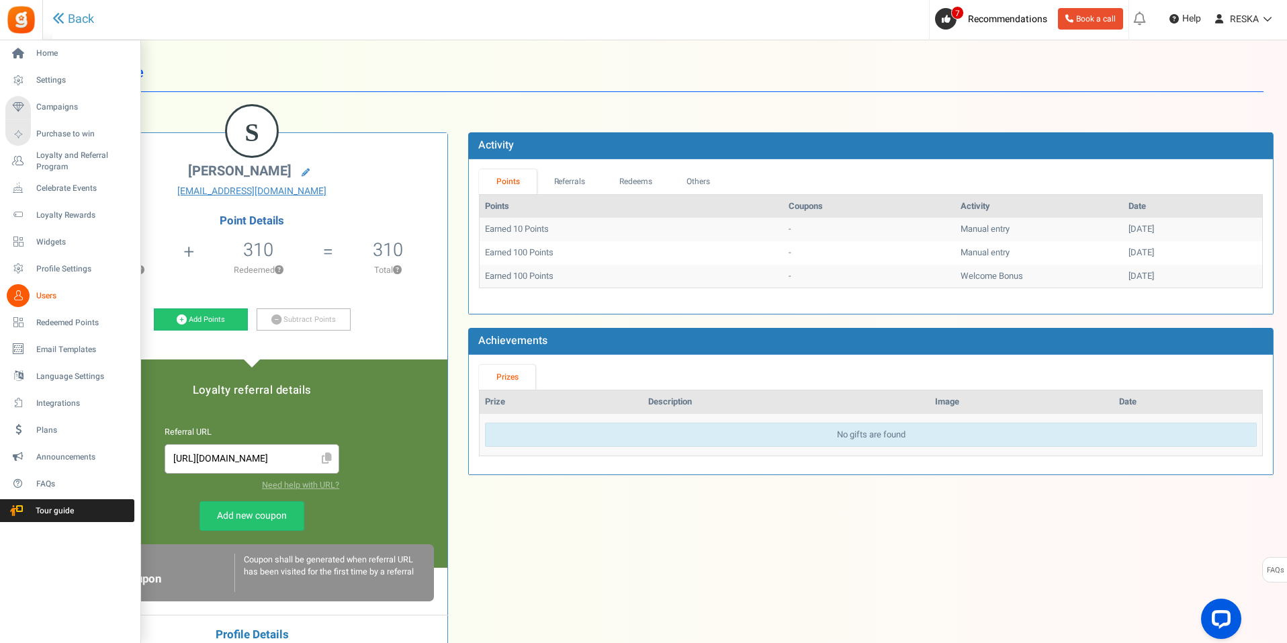
click at [28, 297] on icon at bounding box center [18, 295] width 23 height 23
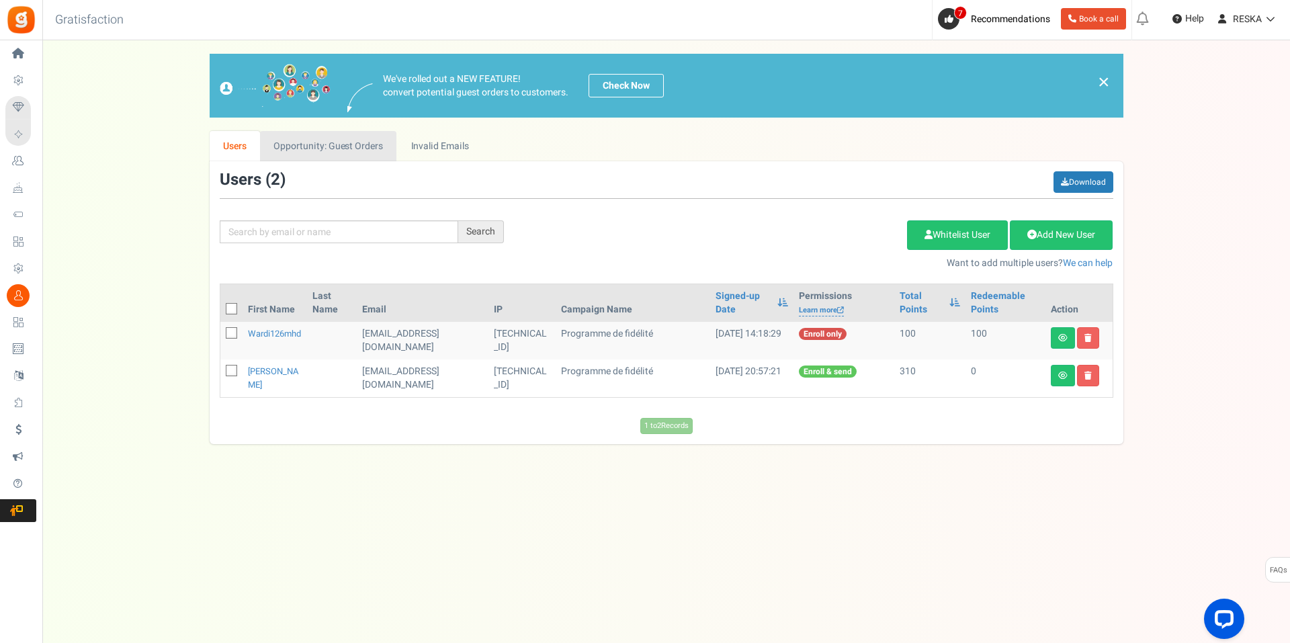
click at [274, 146] on link "Opportunity: Guest Orders" at bounding box center [328, 146] width 136 height 30
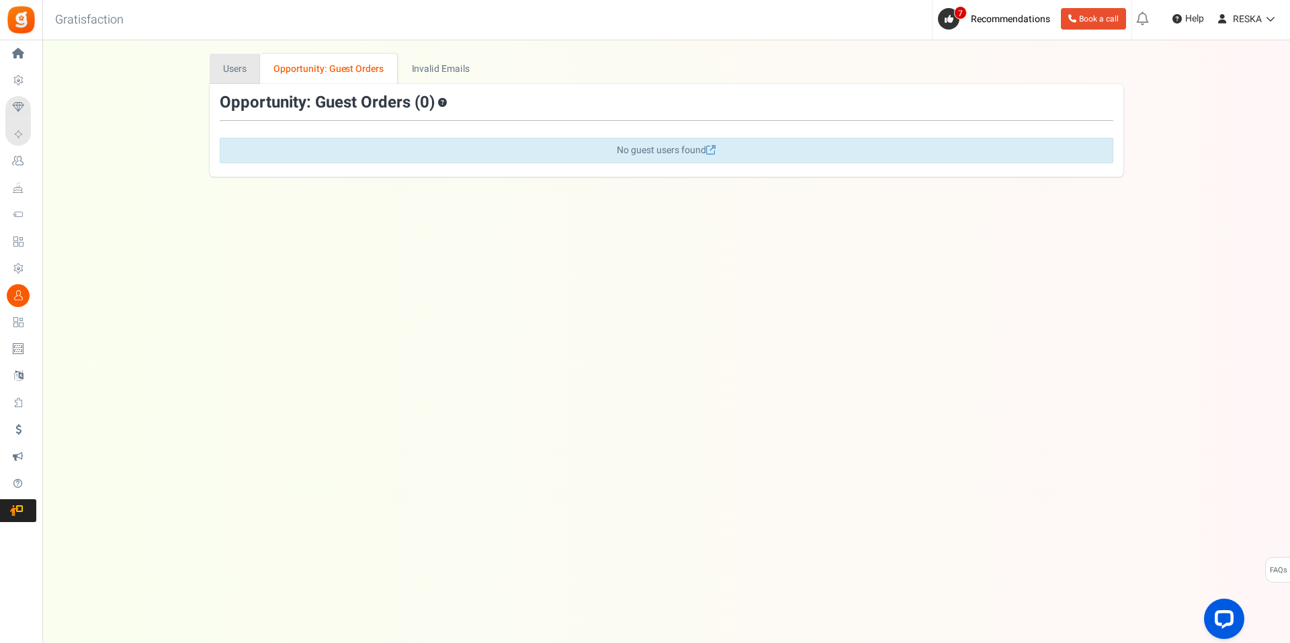
click at [224, 72] on link "Users" at bounding box center [235, 69] width 51 height 30
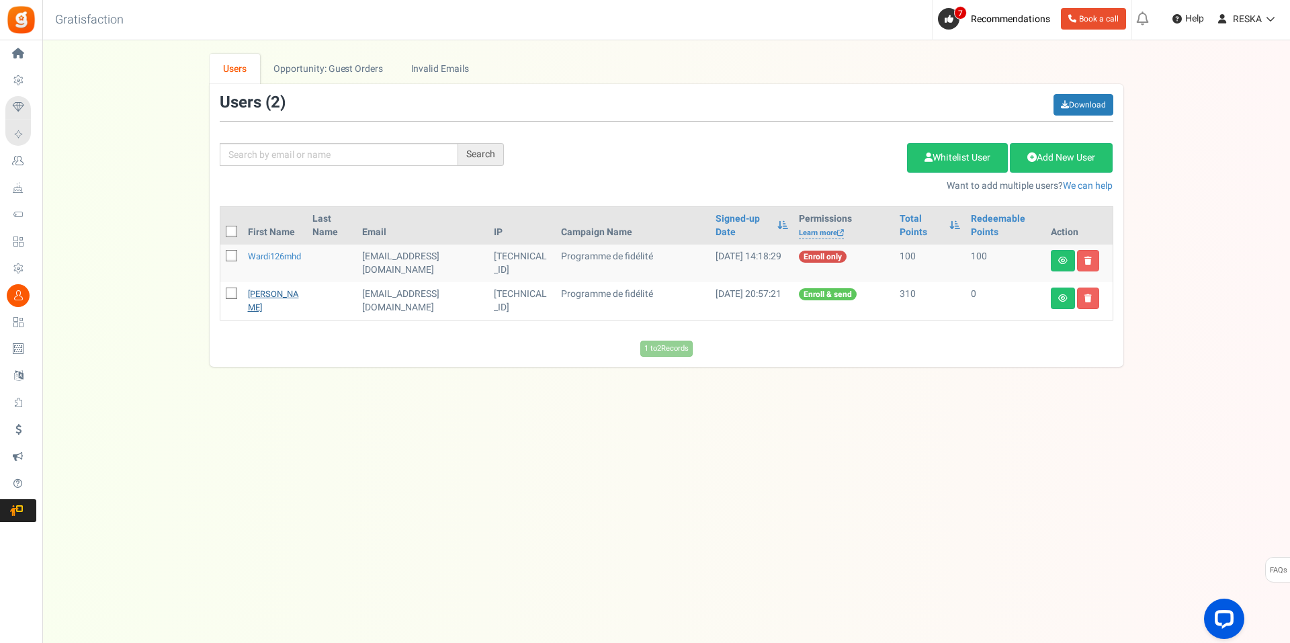
click at [255, 293] on link "[PERSON_NAME]" at bounding box center [273, 301] width 51 height 26
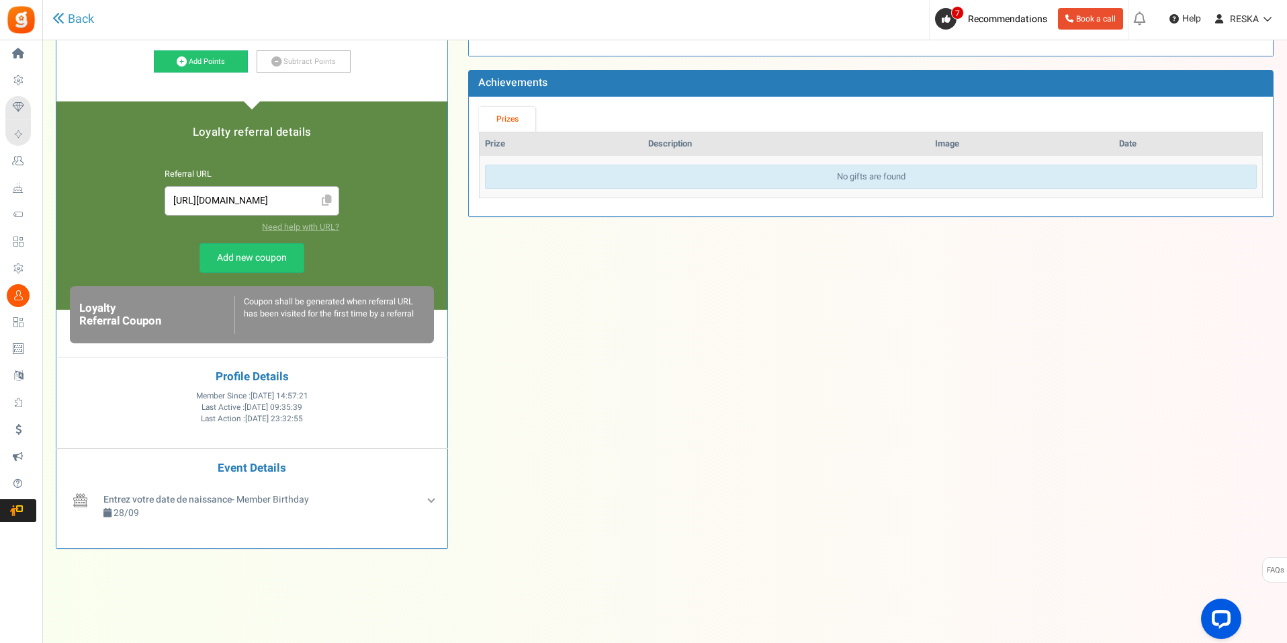
scroll to position [57, 0]
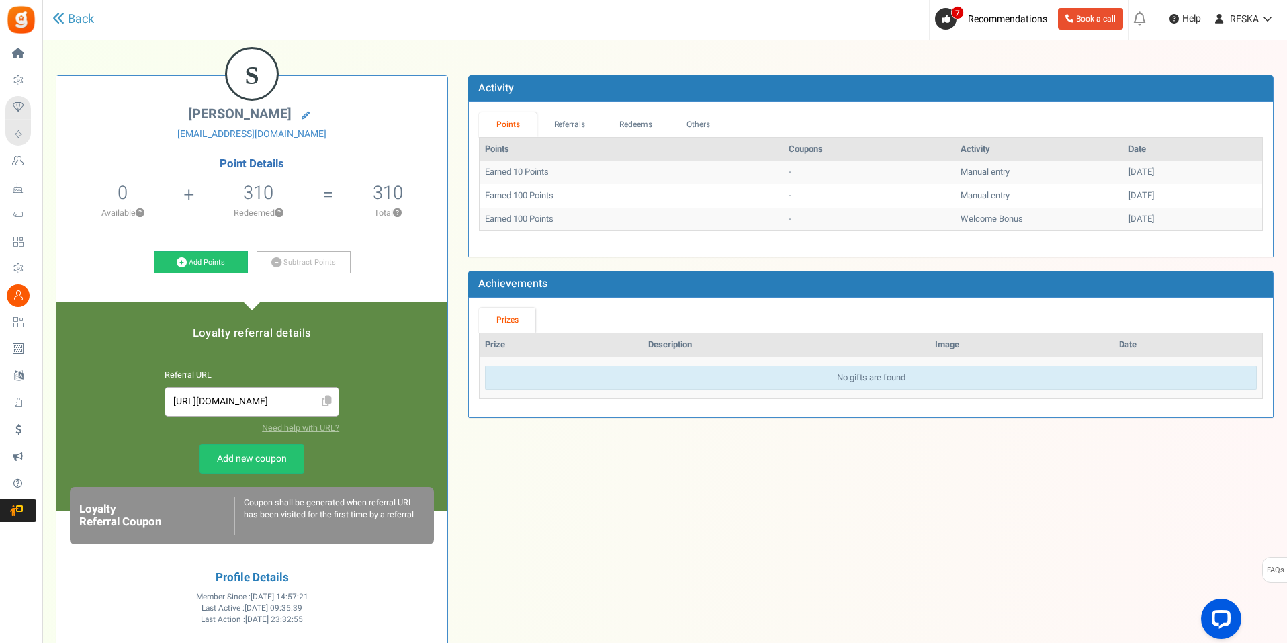
click at [257, 202] on h5 "310" at bounding box center [258, 193] width 30 height 20
click at [323, 197] on li "310 Redeemed ?" at bounding box center [258, 204] width 139 height 56
click at [253, 81] on figcaption "S" at bounding box center [252, 75] width 50 height 52
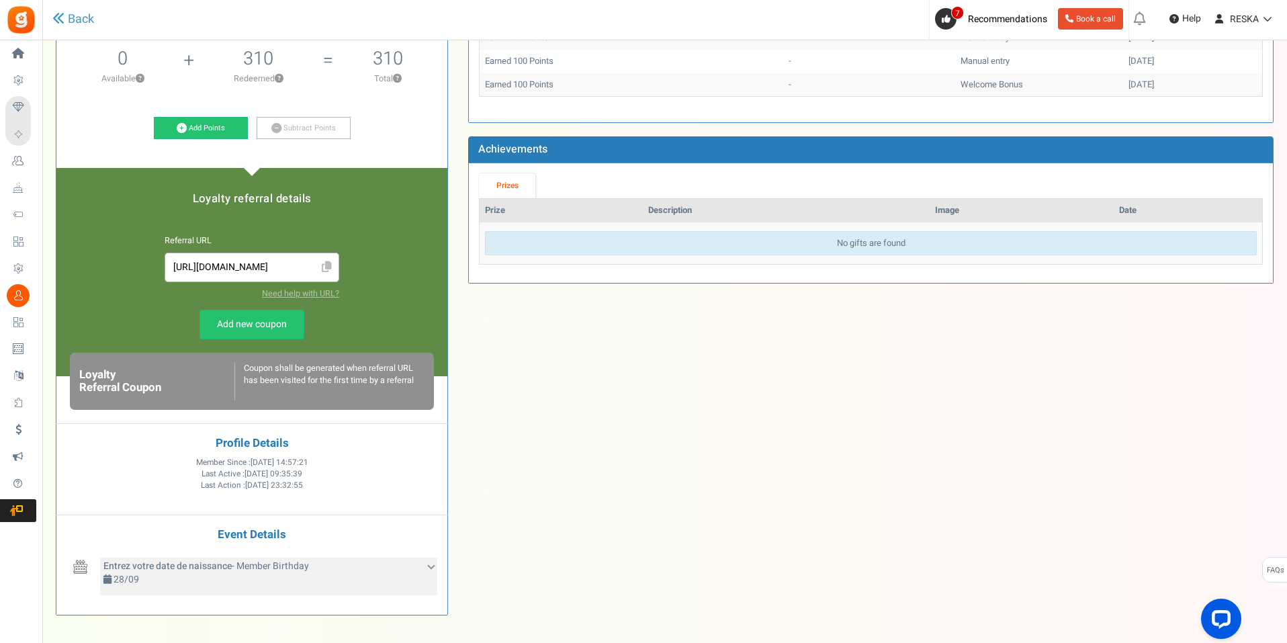
scroll to position [259, 0]
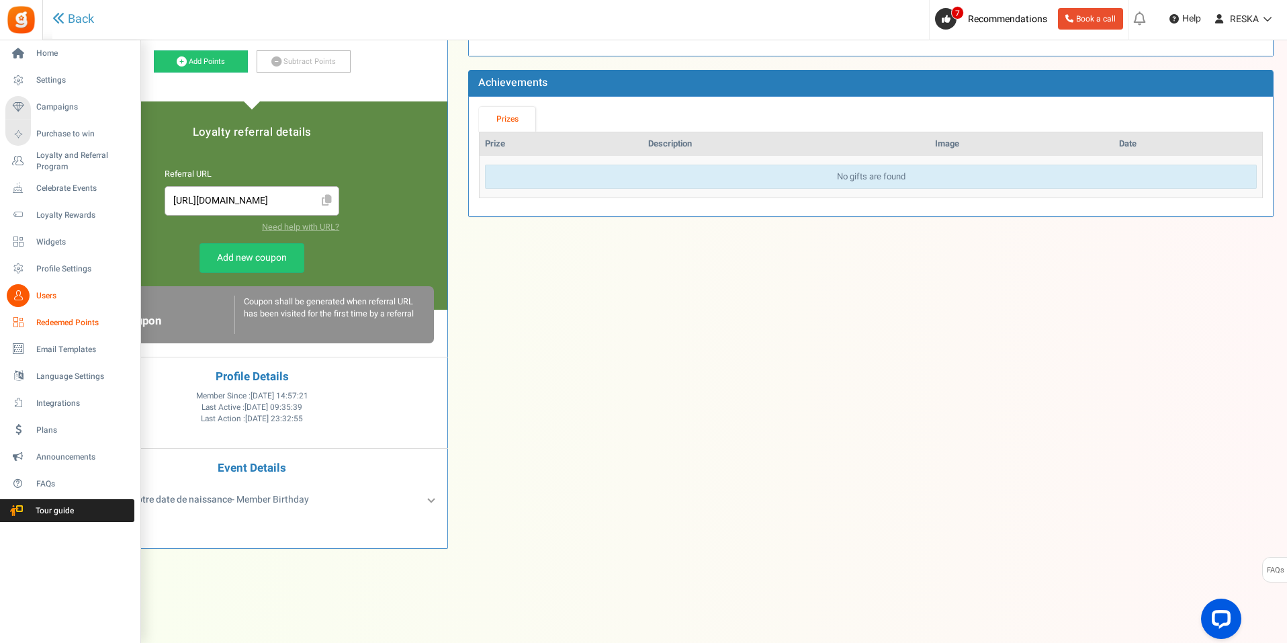
click at [67, 324] on span "Redeemed Points" at bounding box center [83, 322] width 94 height 11
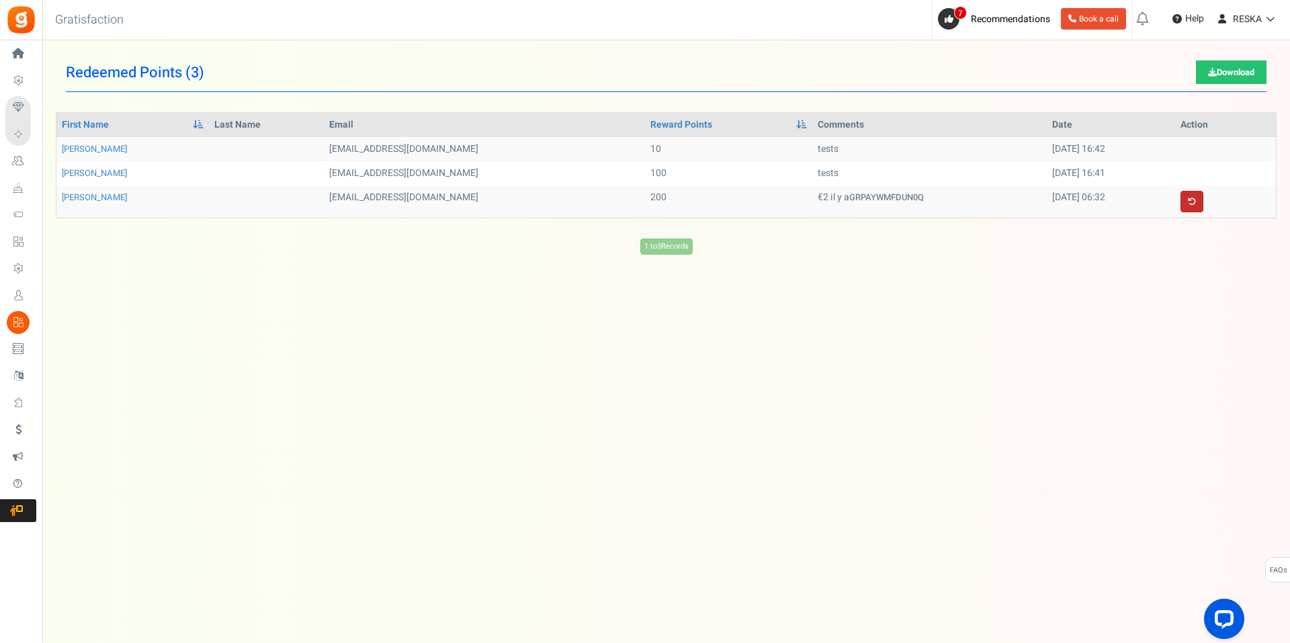
click at [1184, 204] on link at bounding box center [1191, 201] width 23 height 21
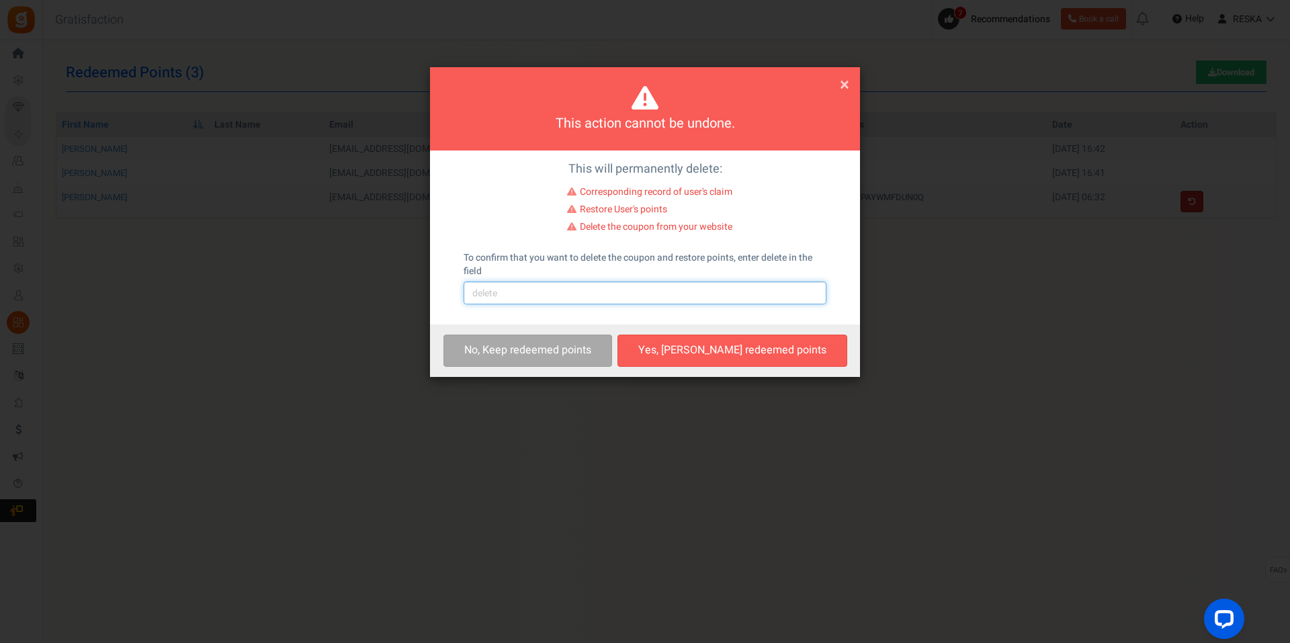
click at [556, 298] on input "text" at bounding box center [645, 292] width 363 height 23
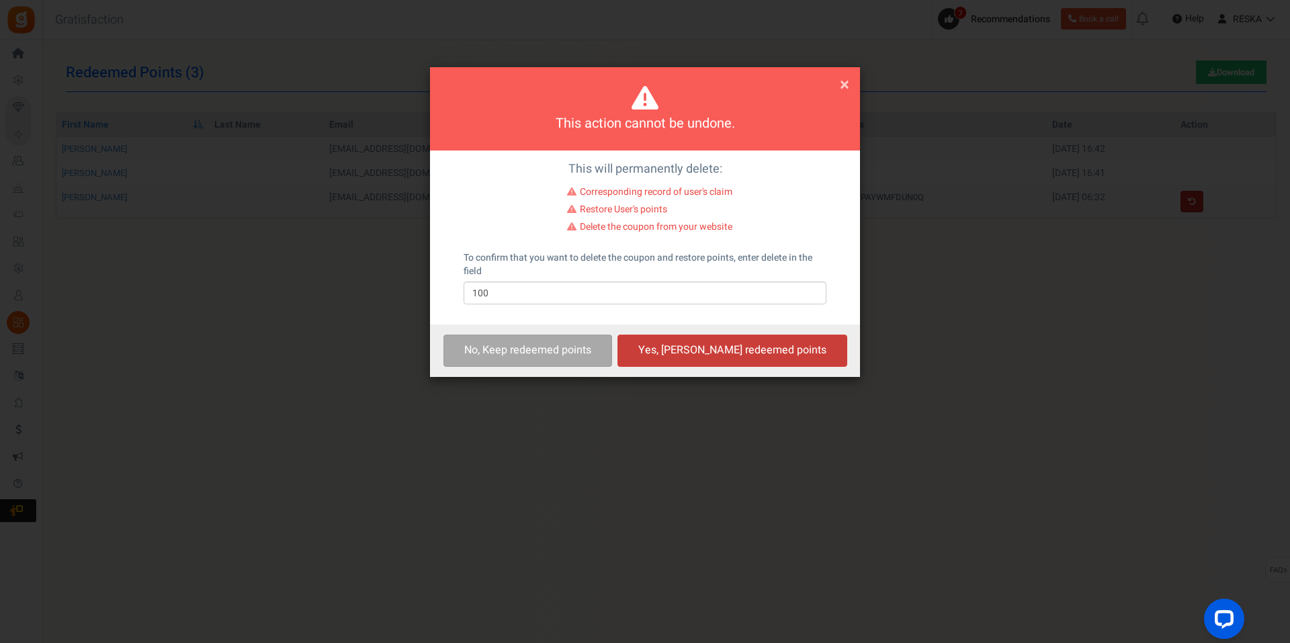
click at [781, 351] on button "Yes, [PERSON_NAME] redeemed points" at bounding box center [732, 351] width 230 height 32
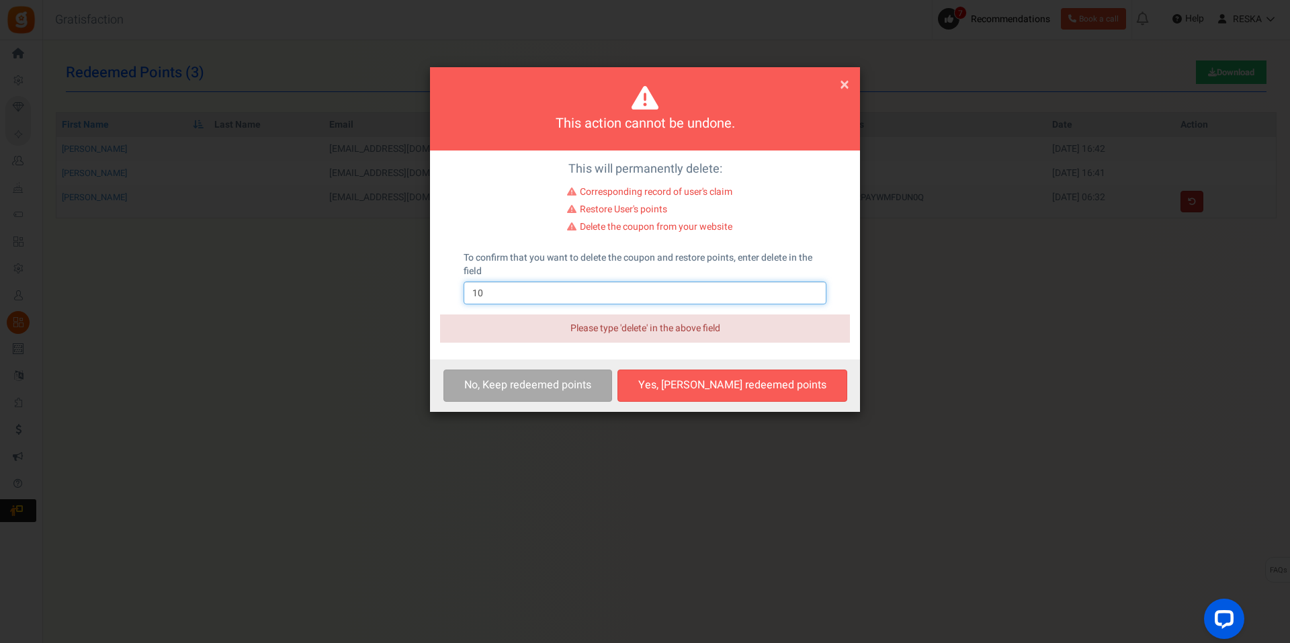
type input "1"
type input "delete"
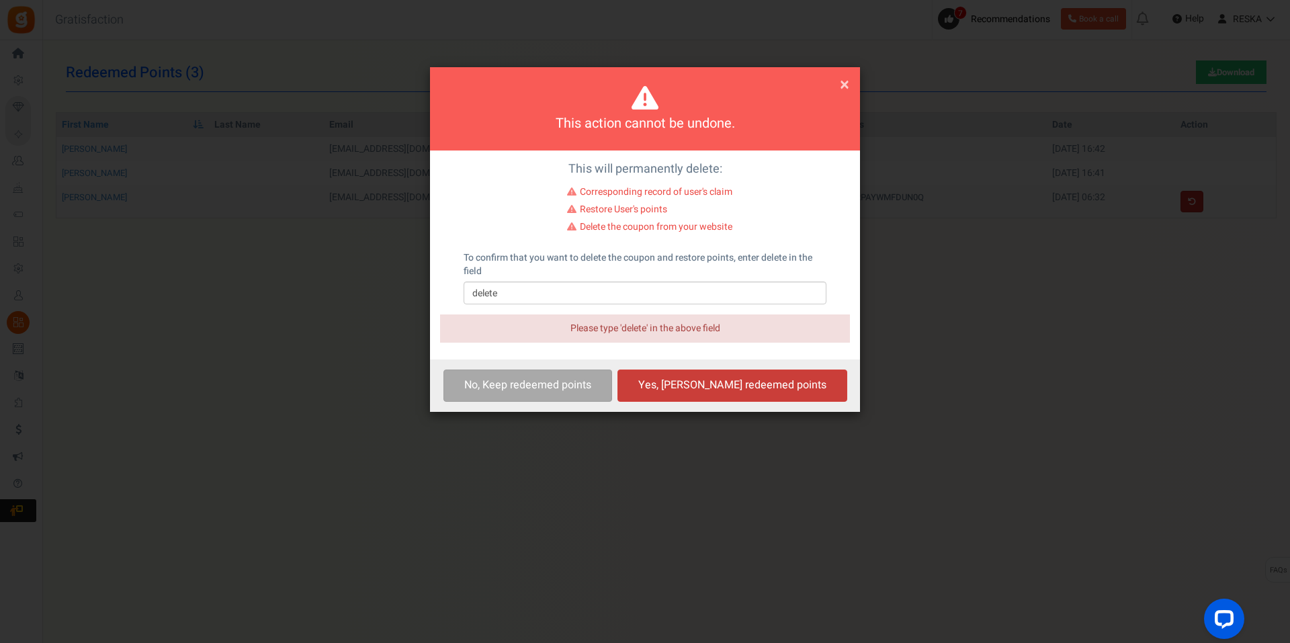
click at [717, 392] on button "Yes, Delete redeemed points" at bounding box center [732, 385] width 230 height 32
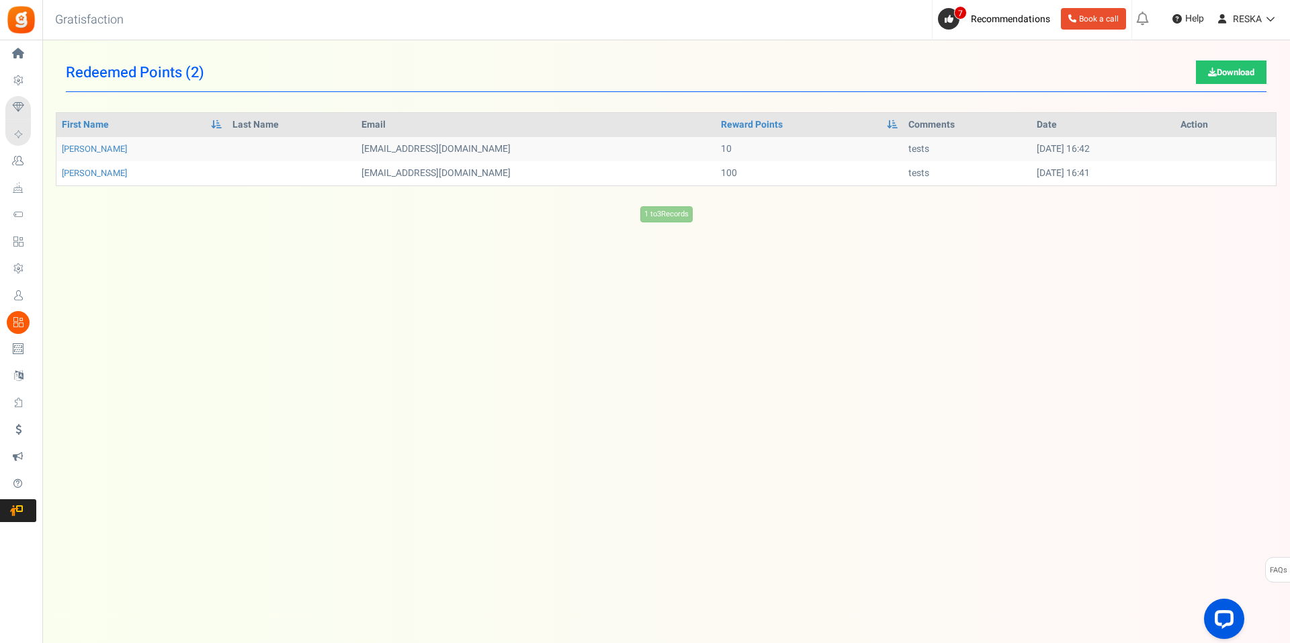
click at [1110, 169] on td "16/08/2025 16:41" at bounding box center [1103, 173] width 144 height 24
click at [1217, 146] on td at bounding box center [1225, 149] width 101 height 24
click at [99, 144] on link "SIAKA RAEL" at bounding box center [94, 148] width 65 height 13
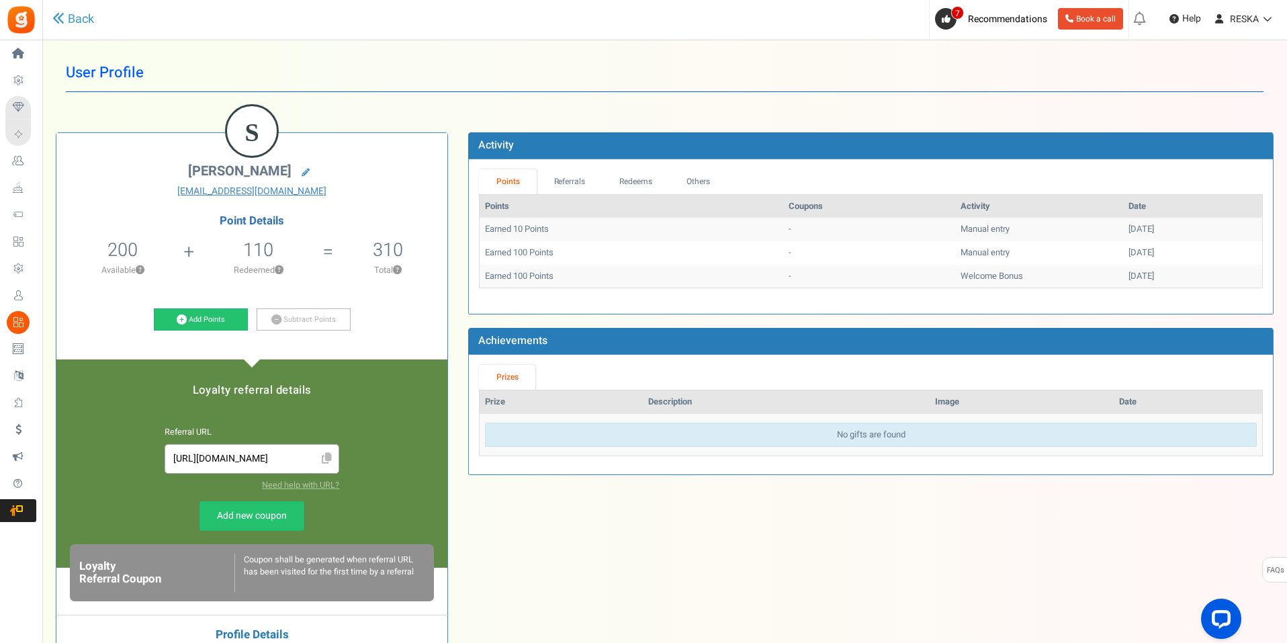
click at [409, 344] on div "S SIAKA RAEL issmaelsiaka@gmail.com Point Details 200 200 Redeemable 0 Exclusio…" at bounding box center [251, 469] width 391 height 673
click at [689, 564] on div "S SIAKA RAEL issmaelsiaka@gmail.com Point Details 200 200 Redeemable 0 Exclusio…" at bounding box center [665, 466] width 1238 height 708
click at [334, 324] on link "Subtract Points" at bounding box center [304, 319] width 94 height 23
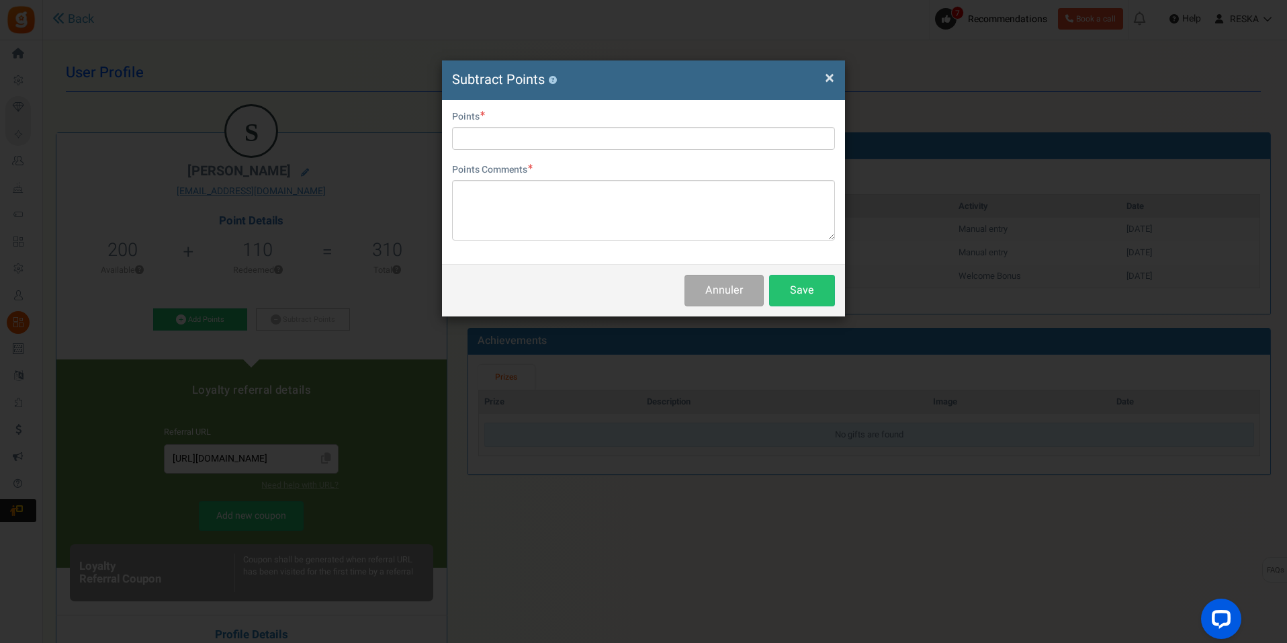
click at [826, 77] on span "×" at bounding box center [829, 78] width 9 height 26
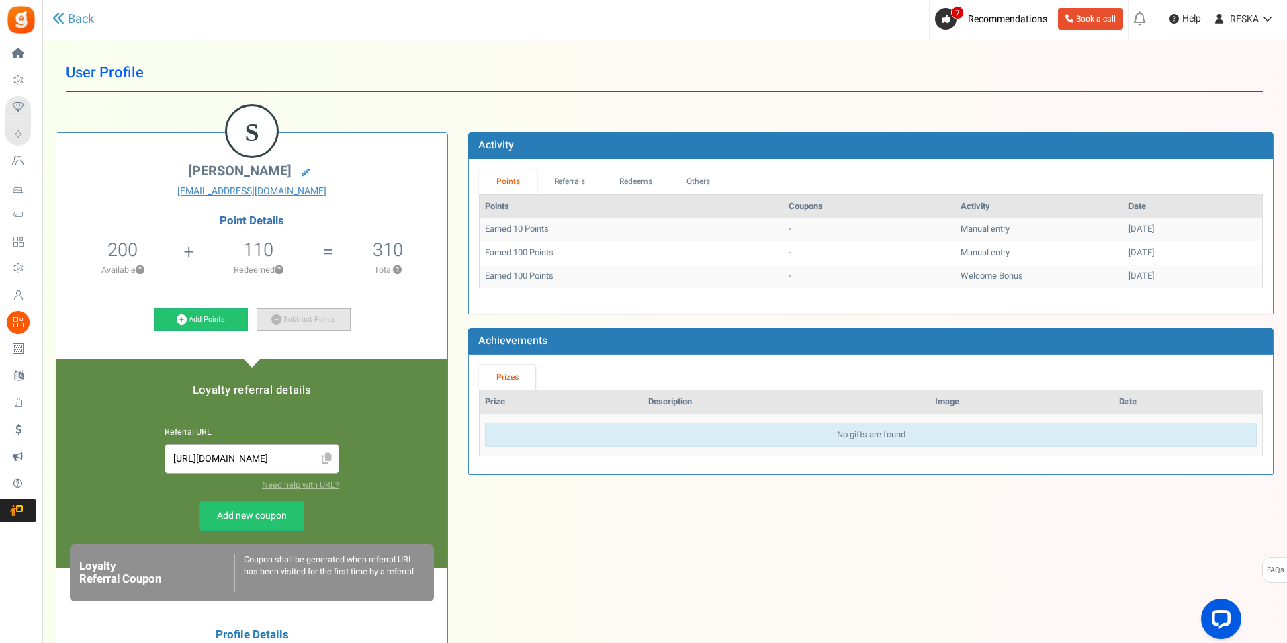
click at [271, 320] on icon at bounding box center [276, 319] width 10 height 10
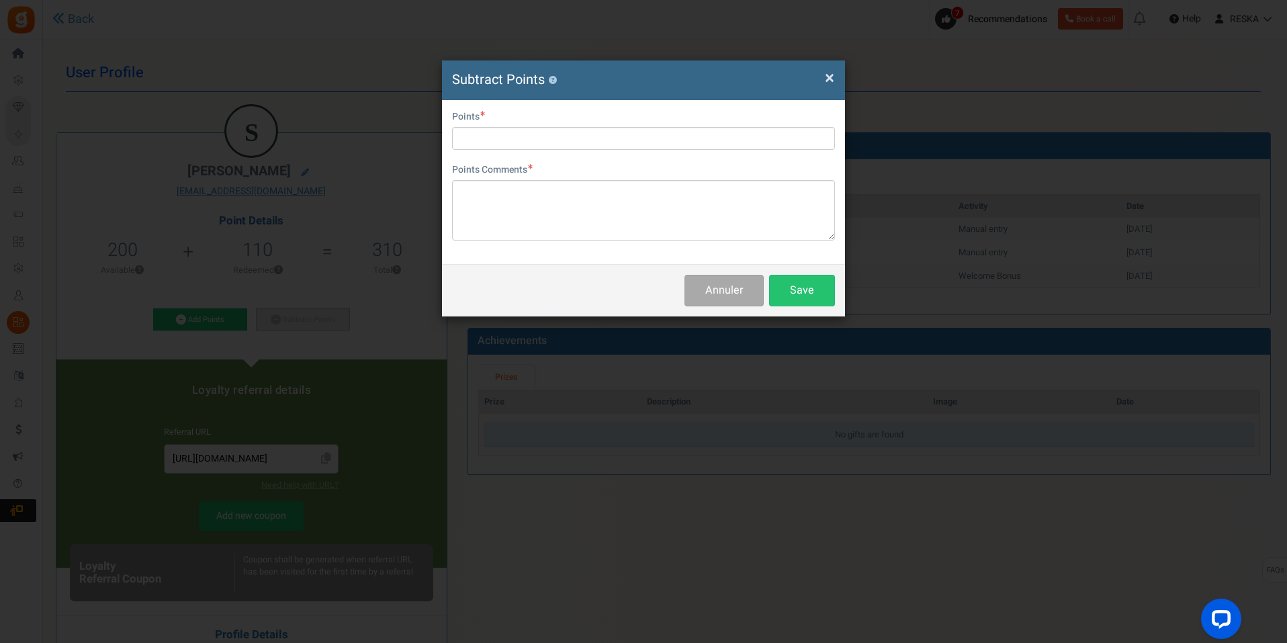
click at [271, 320] on div "× Close Subtract Points ? User Email issmaelsiaka@gmail.com Points Points Comme…" at bounding box center [643, 321] width 1287 height 643
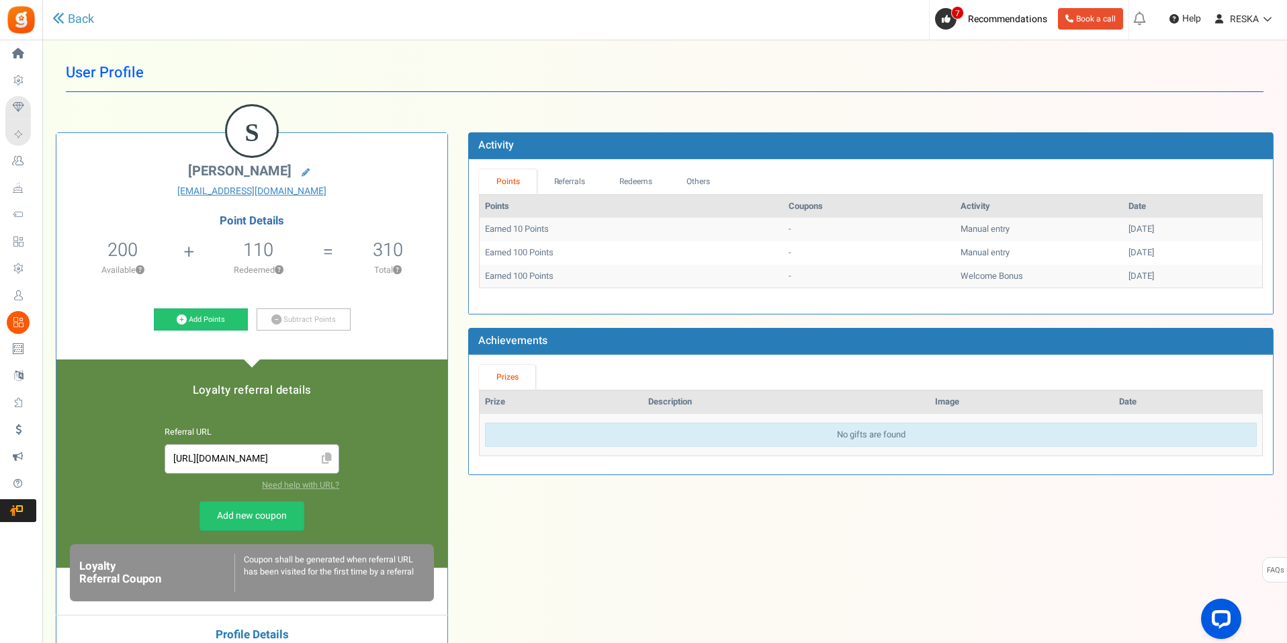
click at [189, 242] on li "200 200 Redeemable 0 Exclusion Available ?" at bounding box center [122, 261] width 132 height 56
click at [329, 253] on li "310 Total ?" at bounding box center [388, 261] width 120 height 56
click at [281, 267] on button "?" at bounding box center [279, 270] width 9 height 9
click at [410, 353] on div "S SIAKA RAEL issmaelsiaka@gmail.com Point Details 200 200 Redeemable 0 Exclusio…" at bounding box center [251, 469] width 391 height 673
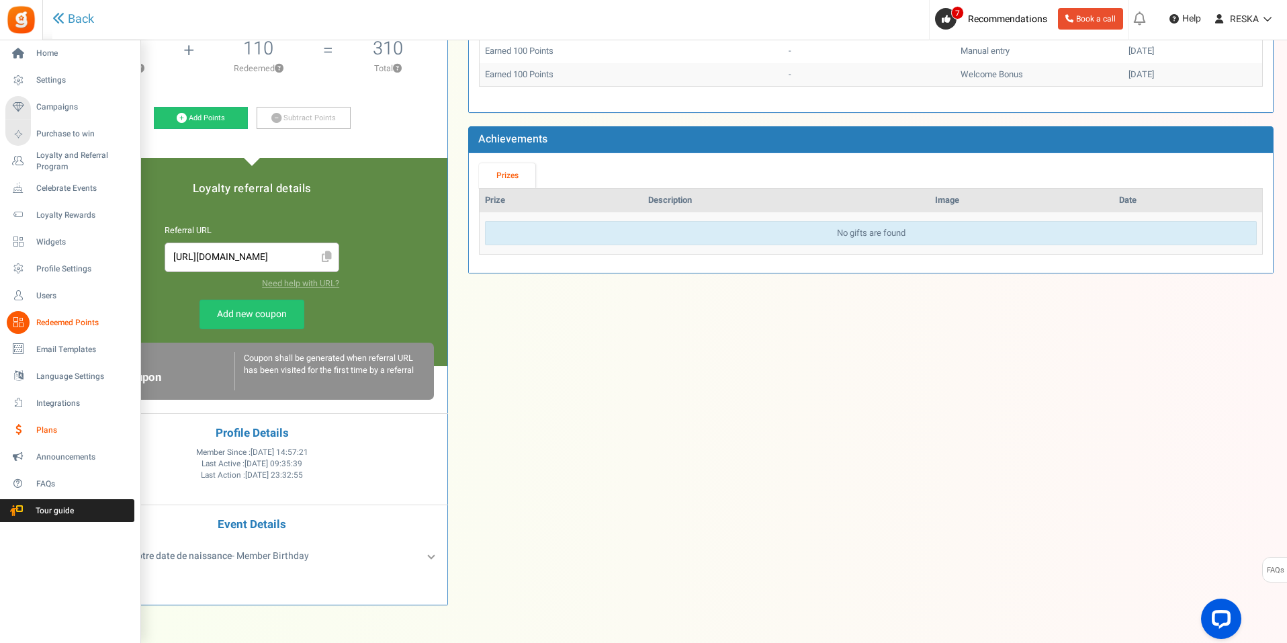
click at [75, 435] on span "Plans" at bounding box center [83, 430] width 94 height 11
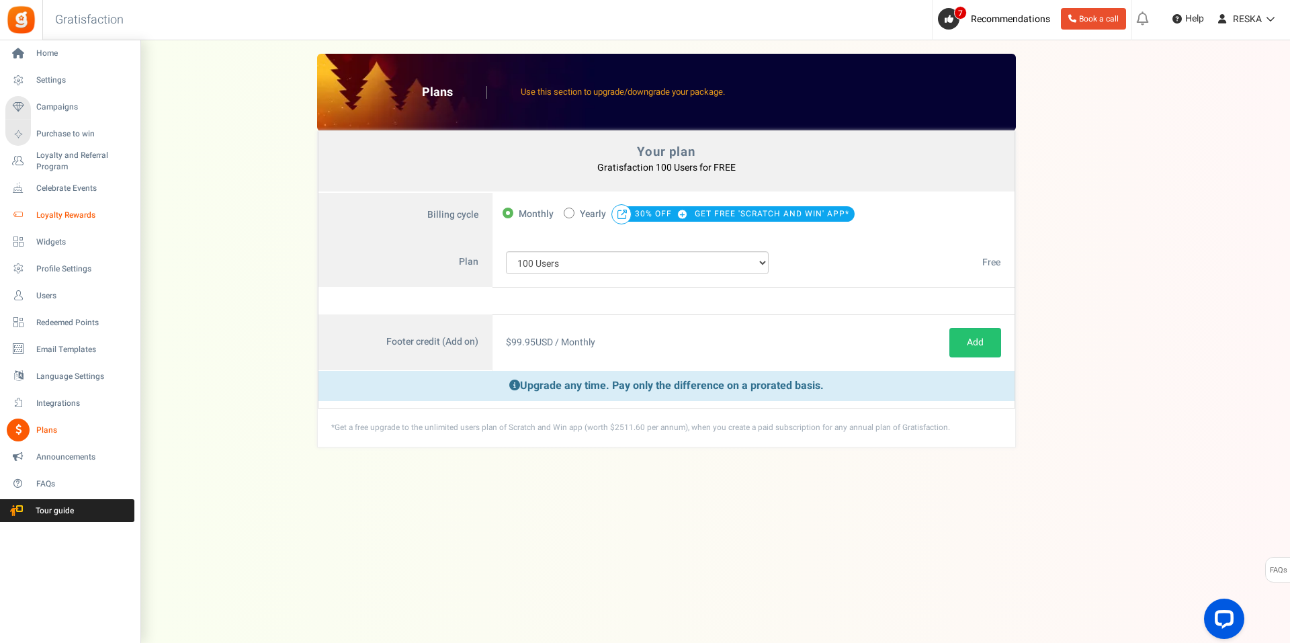
click at [85, 215] on span "Loyalty Rewards" at bounding box center [83, 215] width 94 height 11
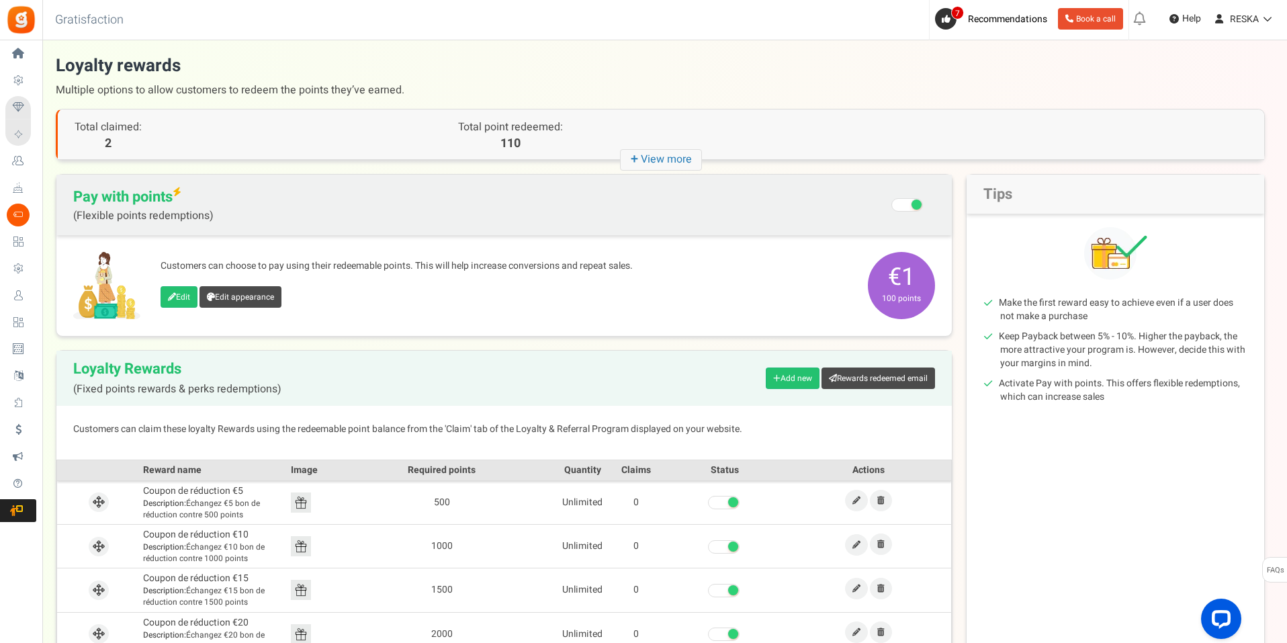
scroll to position [108, 0]
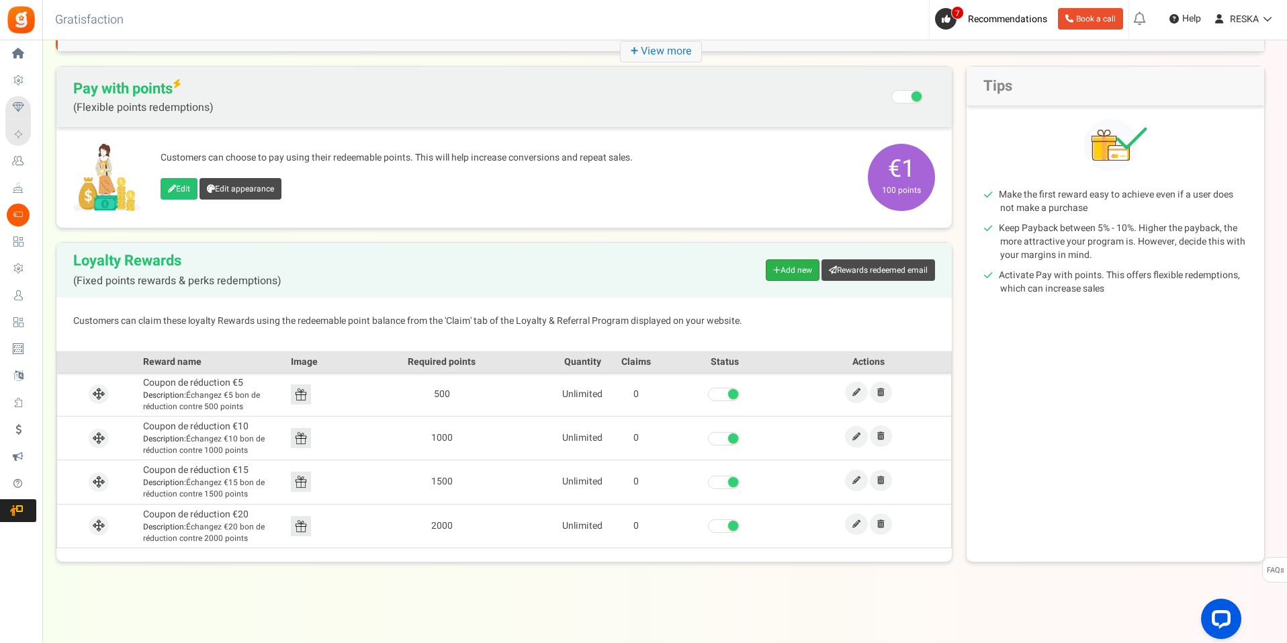
click at [791, 280] on link "Add new" at bounding box center [793, 269] width 54 height 21
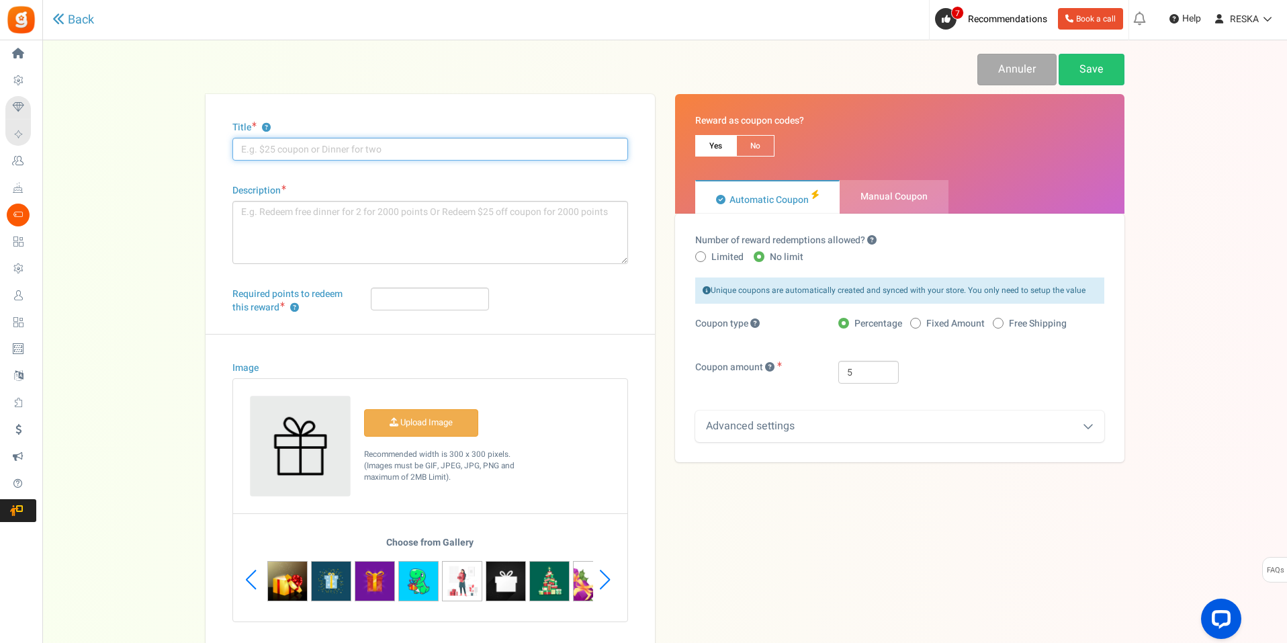
click at [294, 151] on input "Title ?" at bounding box center [430, 149] width 396 height 23
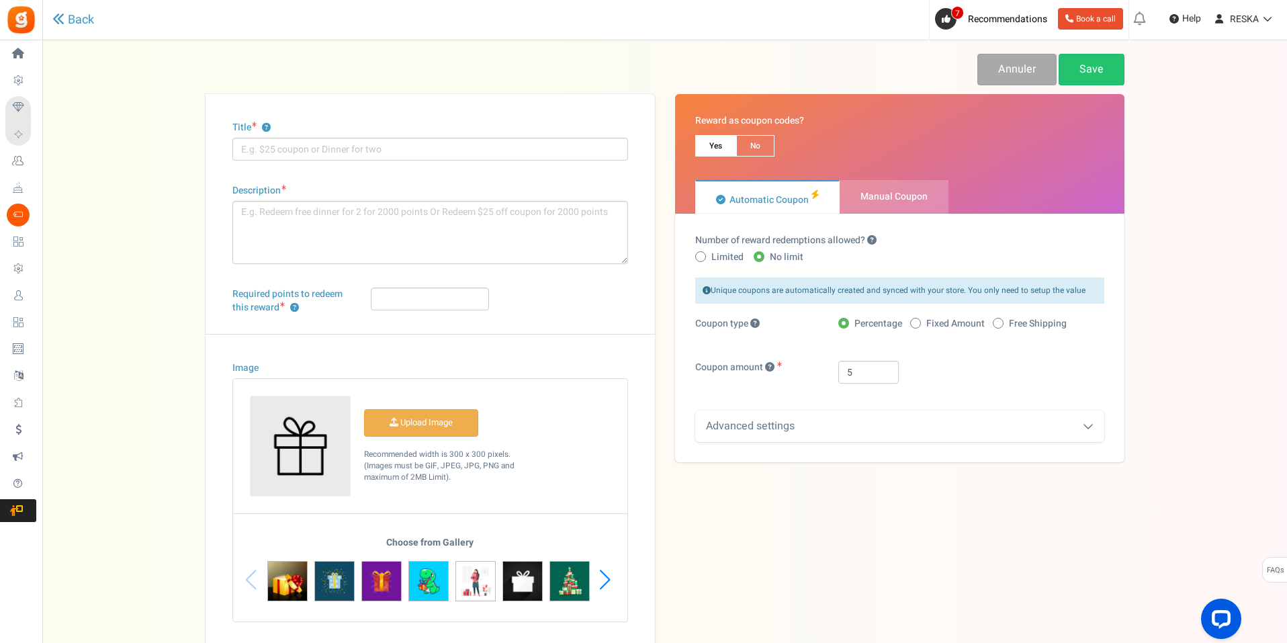
click at [820, 523] on div "Title ? Description Char(s) : 0 Required points to redeem this reward ? Status *" at bounding box center [664, 371] width 939 height 555
click at [1035, 62] on link "Annuler" at bounding box center [1016, 70] width 79 height 32
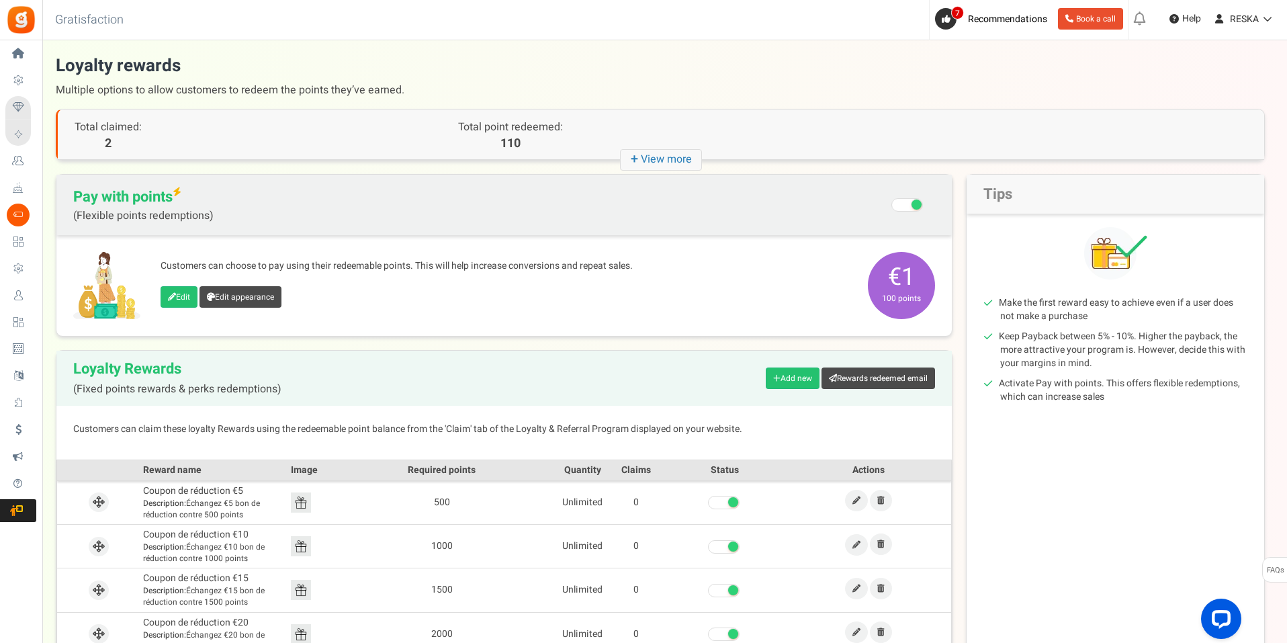
scroll to position [108, 0]
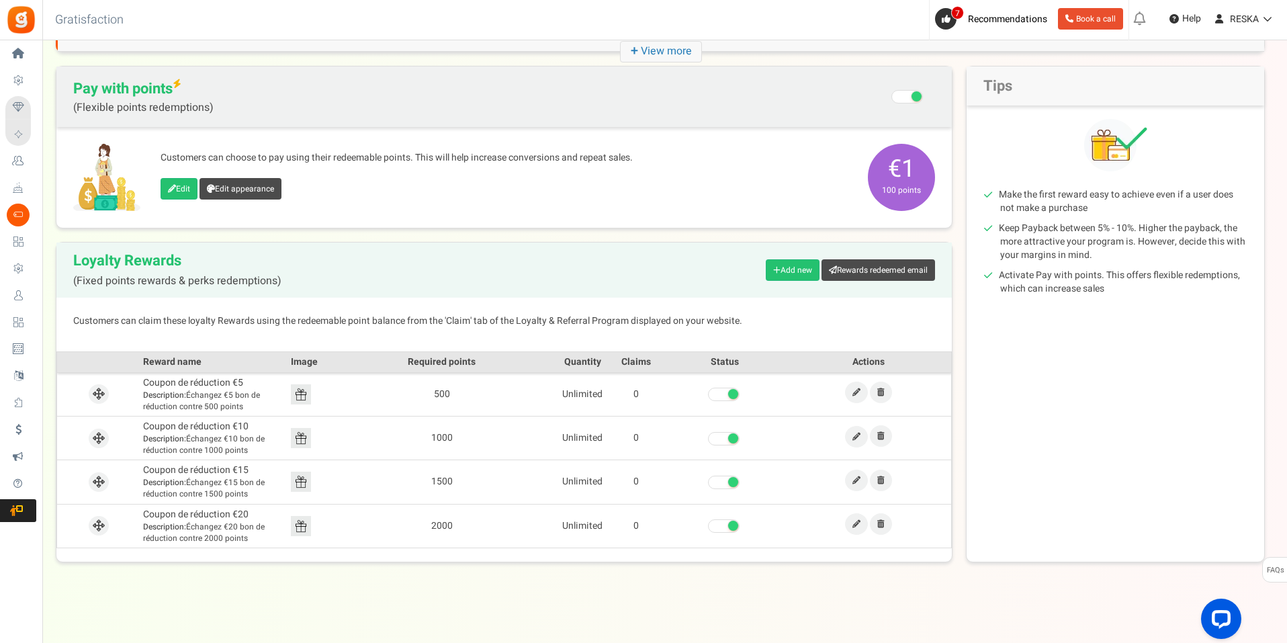
drag, startPoint x: 144, startPoint y: 385, endPoint x: 255, endPoint y: 411, distance: 113.2
click at [255, 411] on td "Coupon de réduction €5 Description: Échangez €5 bon de réduction contre 500 poi…" at bounding box center [214, 394] width 148 height 44
click at [307, 400] on img at bounding box center [301, 394] width 20 height 20
click at [367, 396] on td "500" at bounding box center [442, 394] width 228 height 44
click at [393, 217] on div "Customers can choose to pay using their redeemable points. This will help incre…" at bounding box center [504, 177] width 896 height 101
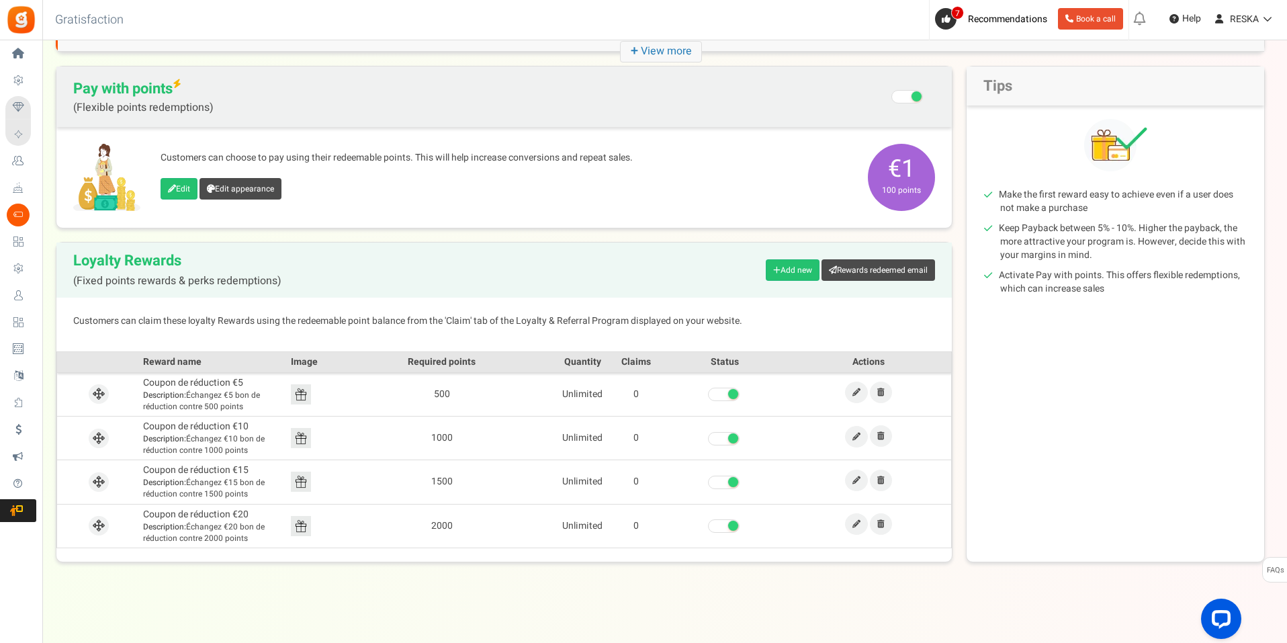
drag, startPoint x: 140, startPoint y: 380, endPoint x: 283, endPoint y: 376, distance: 142.5
click at [283, 376] on td "Coupon de réduction €5 Description: Échangez €5 bon de réduction contre 500 poi…" at bounding box center [214, 394] width 148 height 44
click at [366, 273] on div "Loyalty Rewards (Fixed points rewards & perks redemptions) Add new Rewards rede…" at bounding box center [504, 270] width 896 height 55
drag, startPoint x: 144, startPoint y: 381, endPoint x: 263, endPoint y: 408, distance: 121.3
click at [263, 408] on td "Coupon de réduction €5 Description: Échangez €5 bon de réduction contre 500 poi…" at bounding box center [214, 394] width 148 height 44
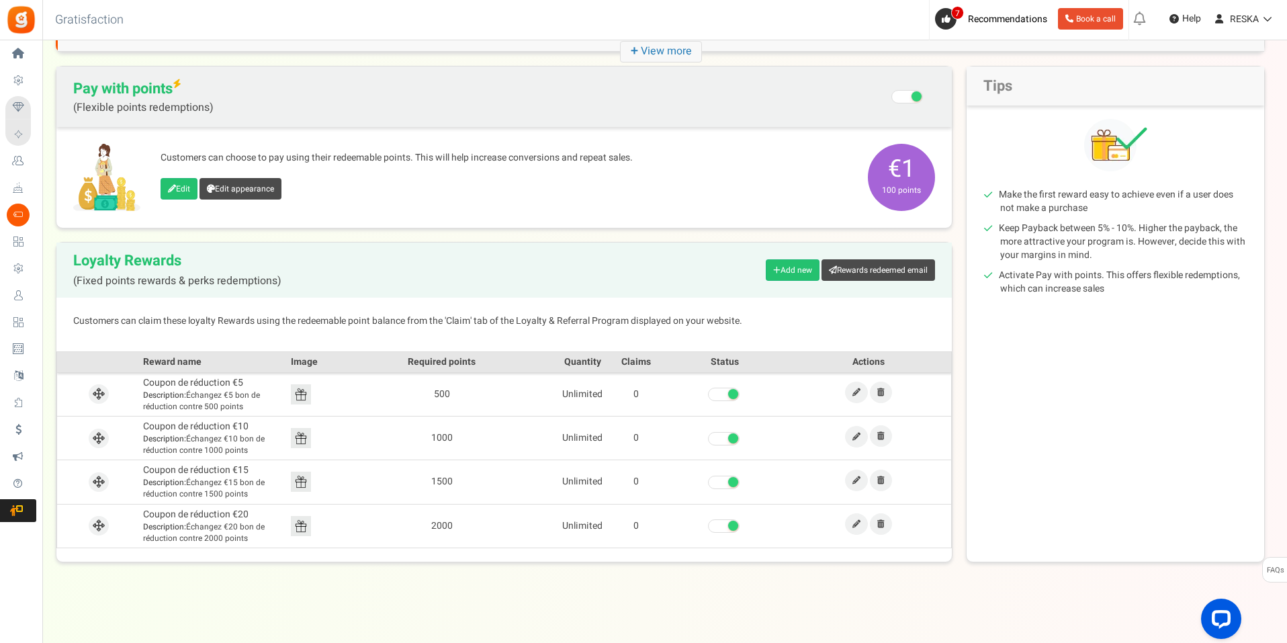
copy td "Coupon de réduction €5 Description: Échangez €5 bon de réduction contre 500 poi…"
click at [802, 605] on div "View less View more × [NEW!] Include taxes and shipping when rewarding points f…" at bounding box center [643, 287] width 1287 height 711
click at [796, 268] on link "Add new" at bounding box center [793, 269] width 54 height 21
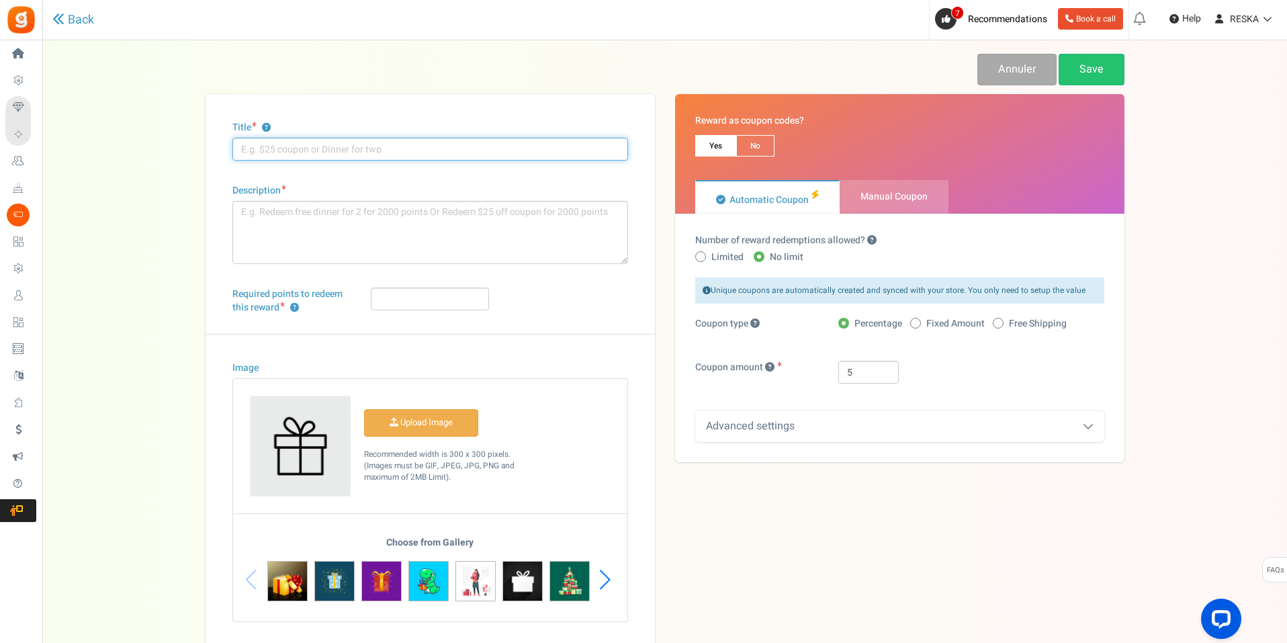
click at [305, 143] on input "Title ?" at bounding box center [430, 149] width 396 height 23
paste input "Coupon de réduction €5 Description: Échangez €5 bon de réduction contre 500 poi…"
drag, startPoint x: 608, startPoint y: 152, endPoint x: 340, endPoint y: 160, distance: 268.2
click at [340, 160] on input "Coupon de réduction €5 Description: Échangez €5 bon de réduction contre 500 poi…" at bounding box center [430, 149] width 396 height 23
type input "Coupon de réduction €5"
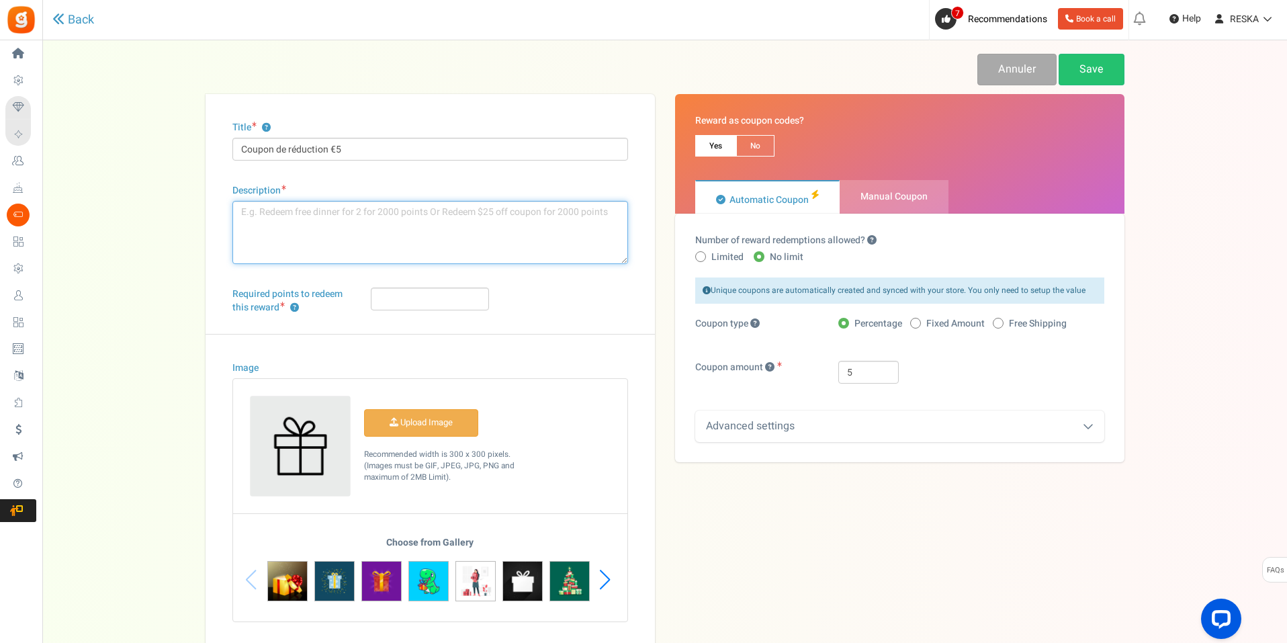
click at [285, 222] on textarea "Description" at bounding box center [430, 232] width 396 height 63
paste textarea "Description: Échangez €5 bon de réduction contre 500 points"
drag, startPoint x: 297, startPoint y: 214, endPoint x: 138, endPoint y: 187, distance: 160.8
click at [138, 187] on div "Back Annuler Save Title ? Coupon de réduction €5 Description Description: Échan…" at bounding box center [665, 351] width 1218 height 595
type textarea "Échangez €5 bon de réduction contre 500 points"
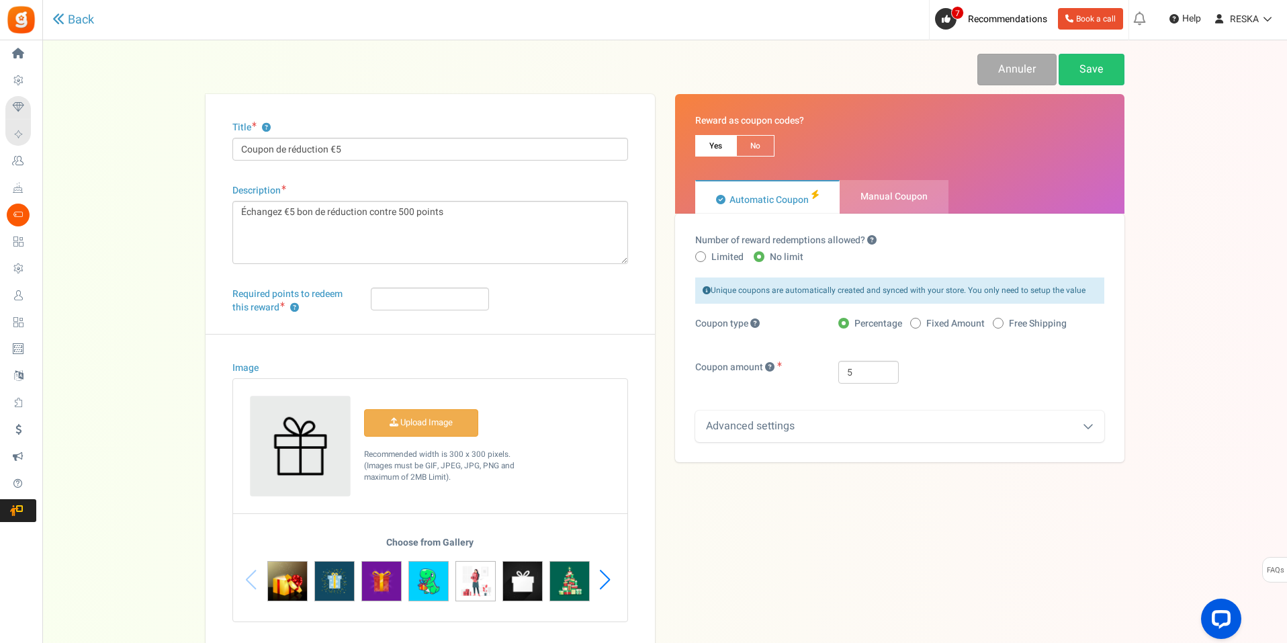
click at [360, 136] on div "Title ? Coupon de réduction €5" at bounding box center [430, 141] width 396 height 40
click at [353, 145] on input "Coupon de réduction €5" at bounding box center [430, 149] width 396 height 23
type input "Coupon de réduction €1"
click at [412, 212] on textarea "Échangez €5 bon de réduction contre 500 points" at bounding box center [430, 232] width 396 height 63
type textarea "Échangez €5 bon de réduction contre 100 points"
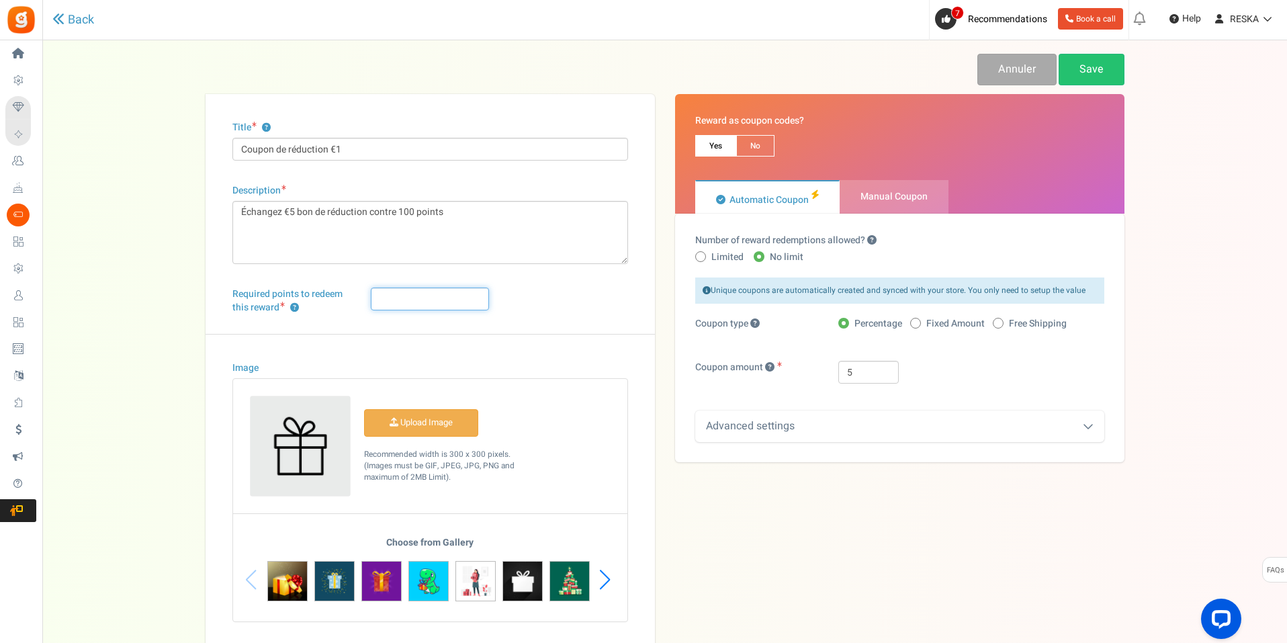
click at [406, 298] on input "Required points to redeem this reward ?" at bounding box center [430, 299] width 118 height 23
type input "100"
click at [599, 585] on div "Next slide" at bounding box center [605, 580] width 18 height 40
click at [608, 578] on div "Next slide" at bounding box center [605, 580] width 18 height 40
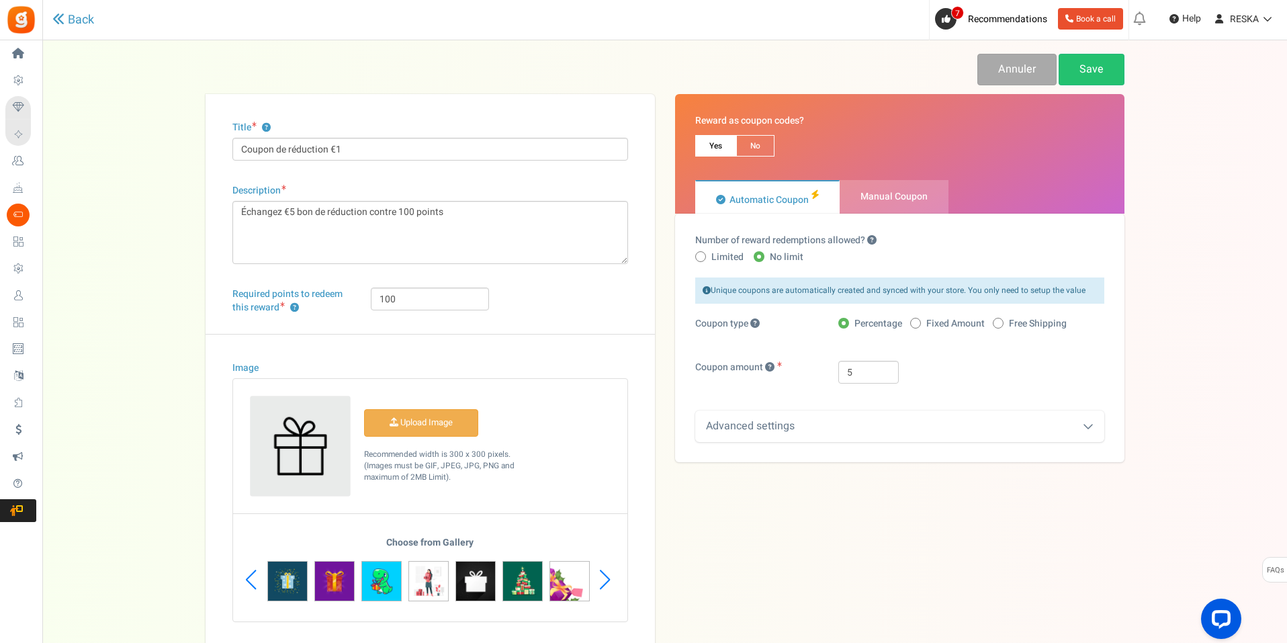
click at [608, 578] on div "Next slide" at bounding box center [605, 580] width 18 height 40
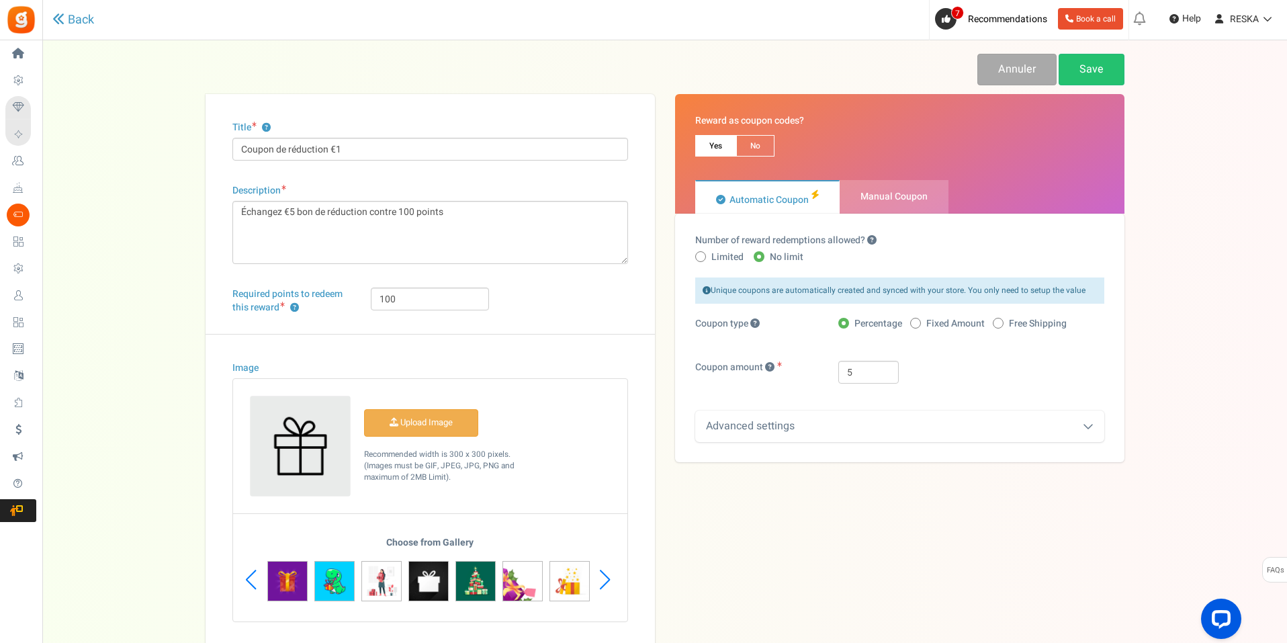
click at [608, 577] on div "Next slide" at bounding box center [605, 580] width 18 height 40
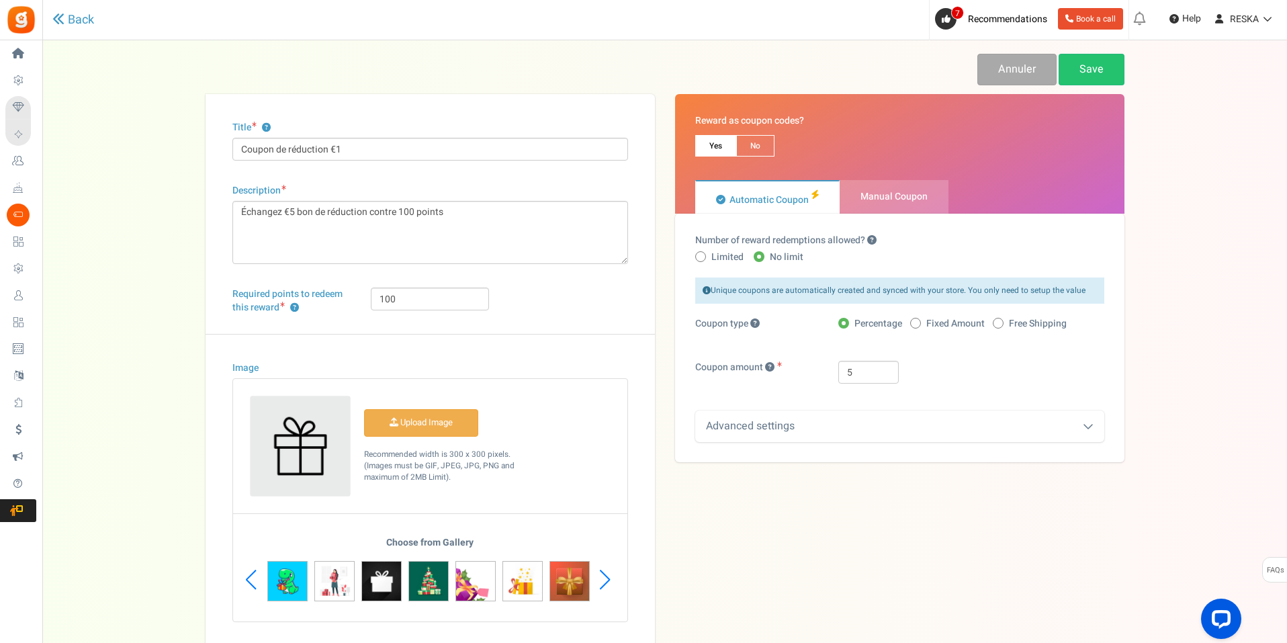
click at [609, 576] on div "Next slide" at bounding box center [605, 580] width 18 height 40
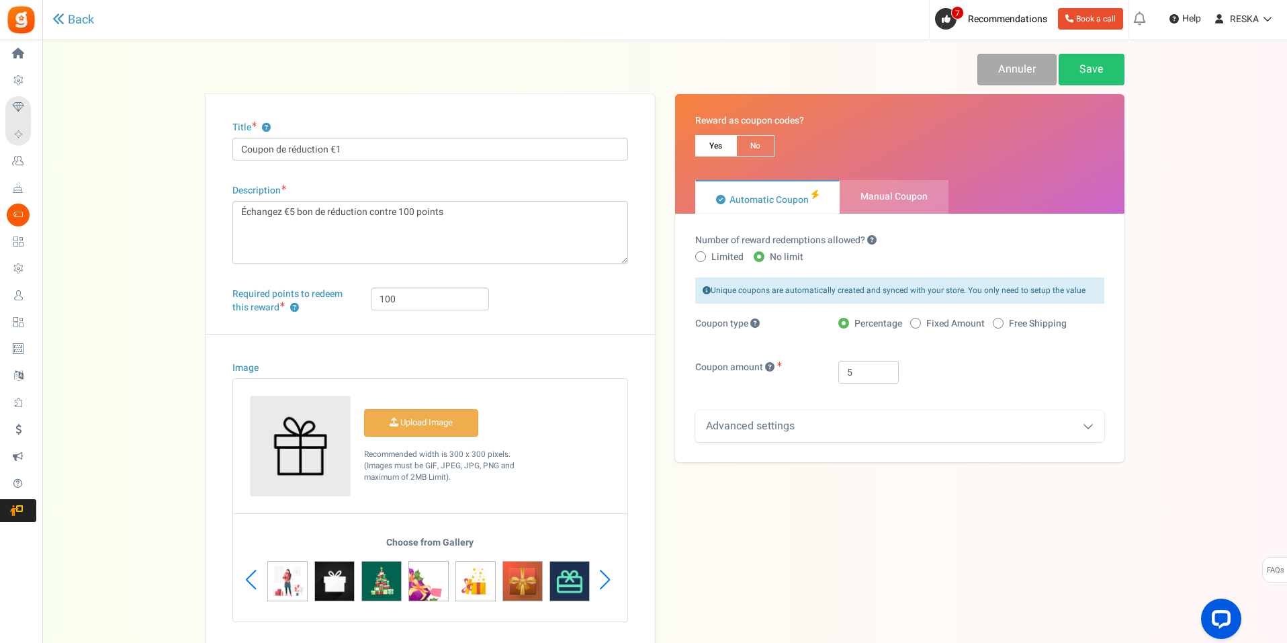
click at [609, 576] on div "Next slide" at bounding box center [605, 580] width 18 height 40
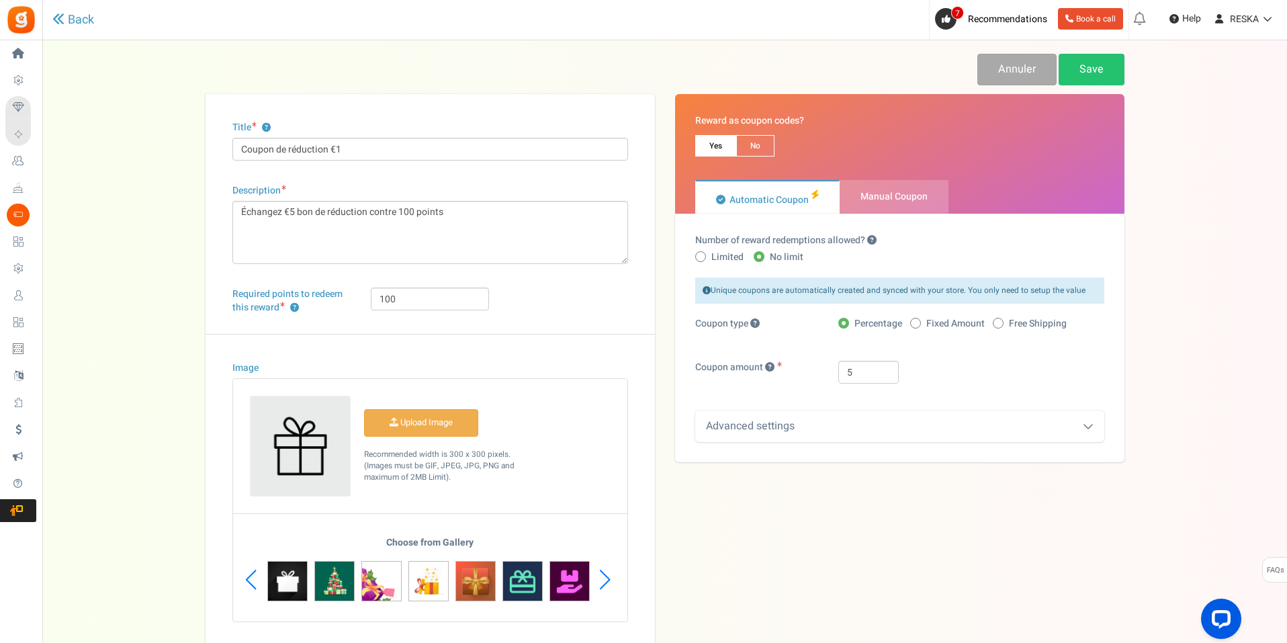
click at [609, 576] on div "Next slide" at bounding box center [605, 580] width 18 height 40
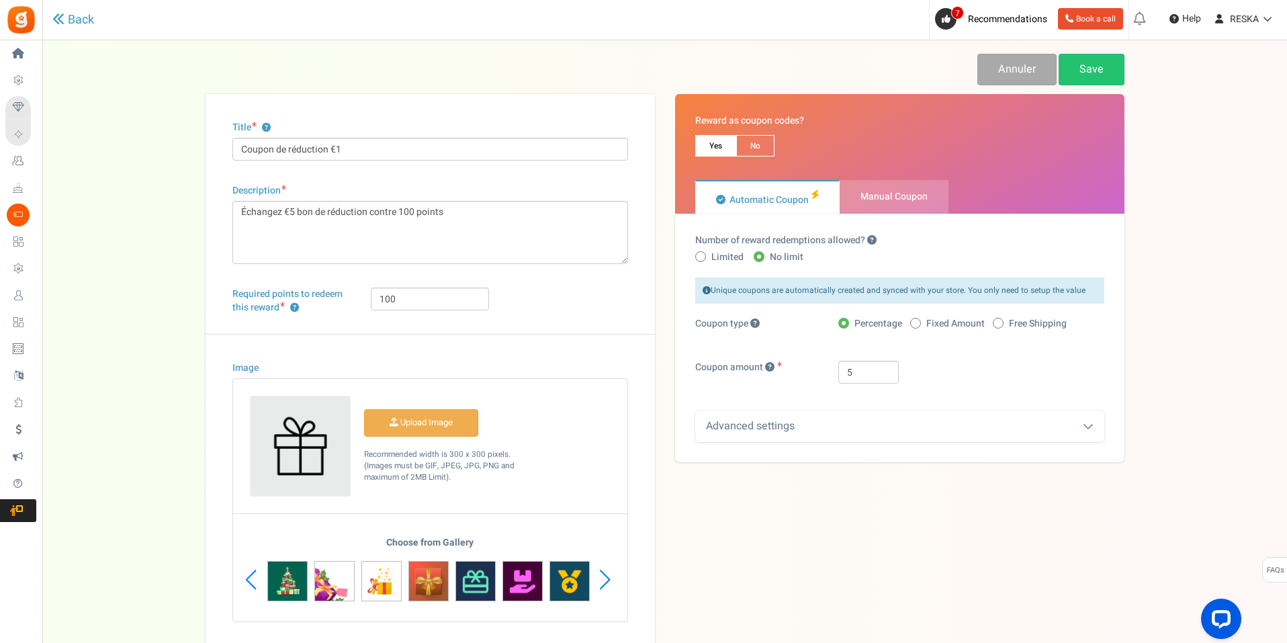
click at [609, 576] on div "Next slide" at bounding box center [605, 580] width 18 height 40
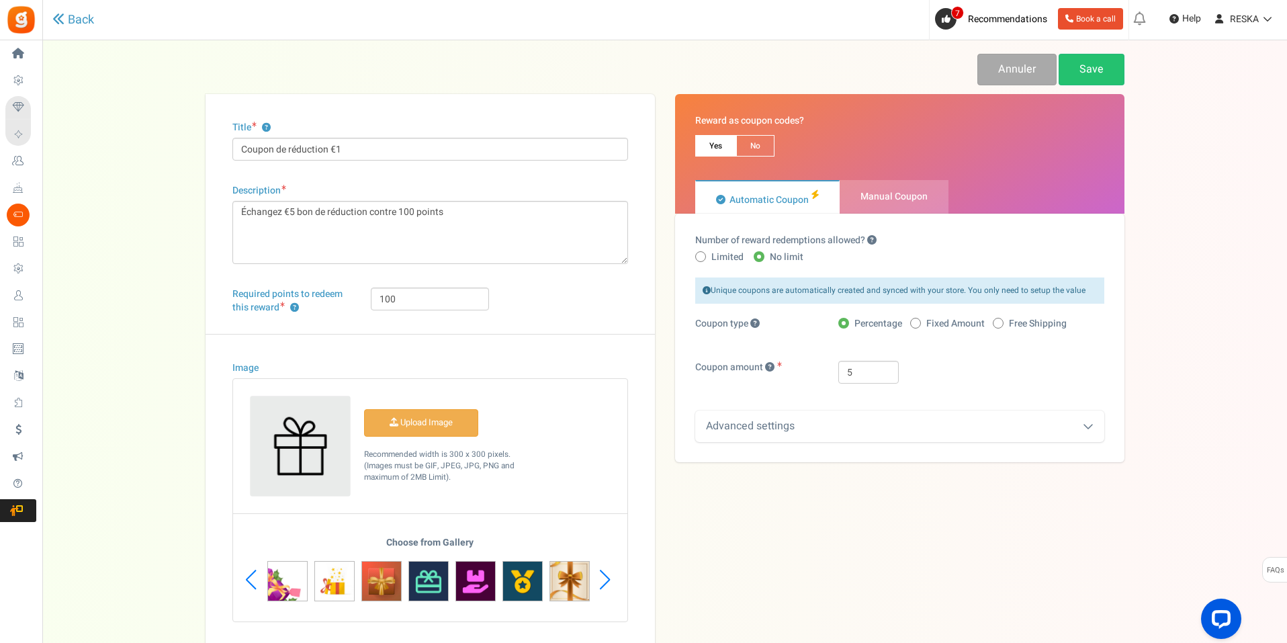
click at [609, 576] on div "Next slide" at bounding box center [605, 580] width 18 height 40
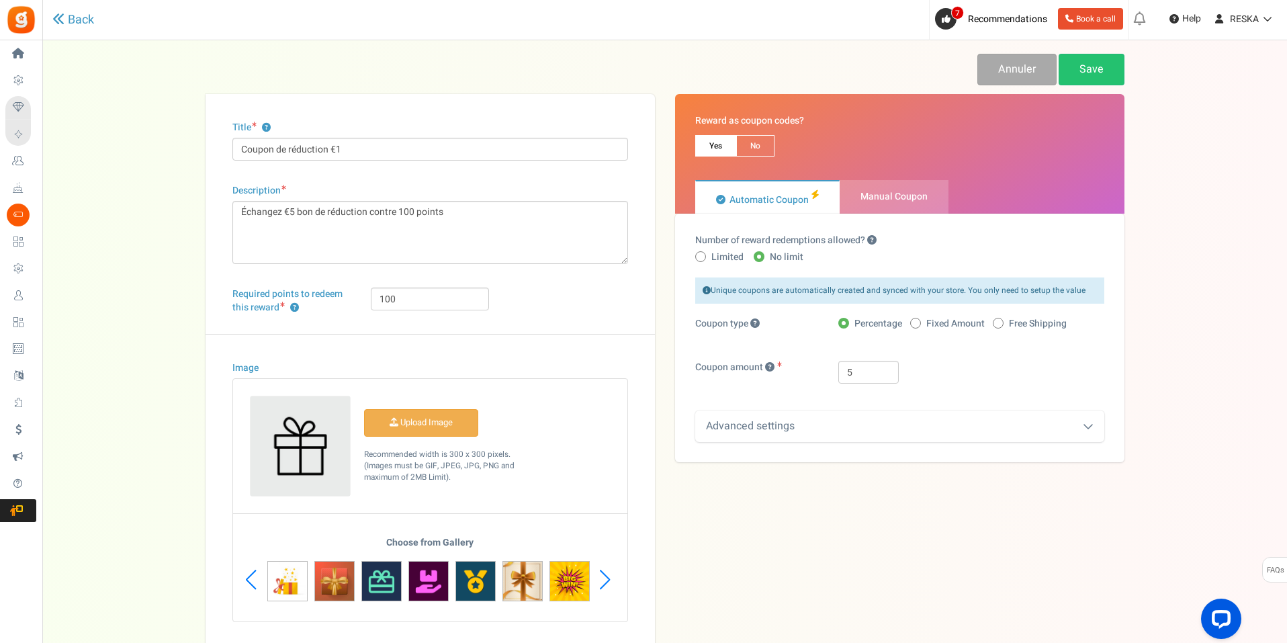
click at [609, 576] on div "Next slide" at bounding box center [605, 580] width 18 height 40
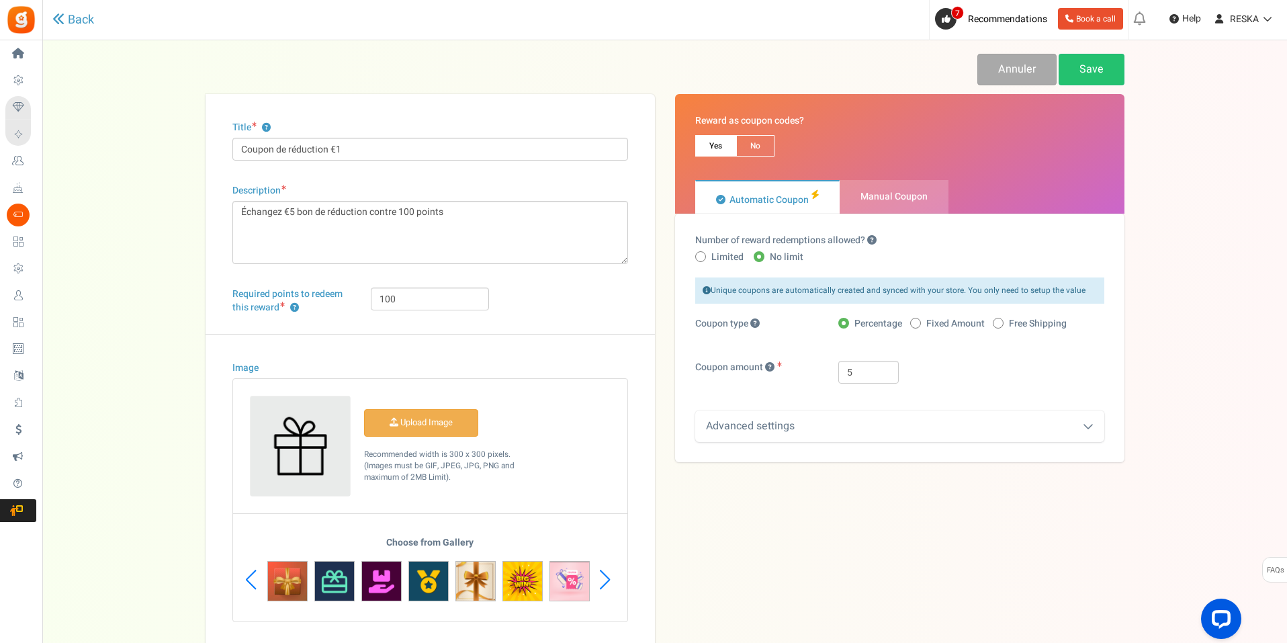
click at [609, 576] on div "Next slide" at bounding box center [605, 580] width 18 height 40
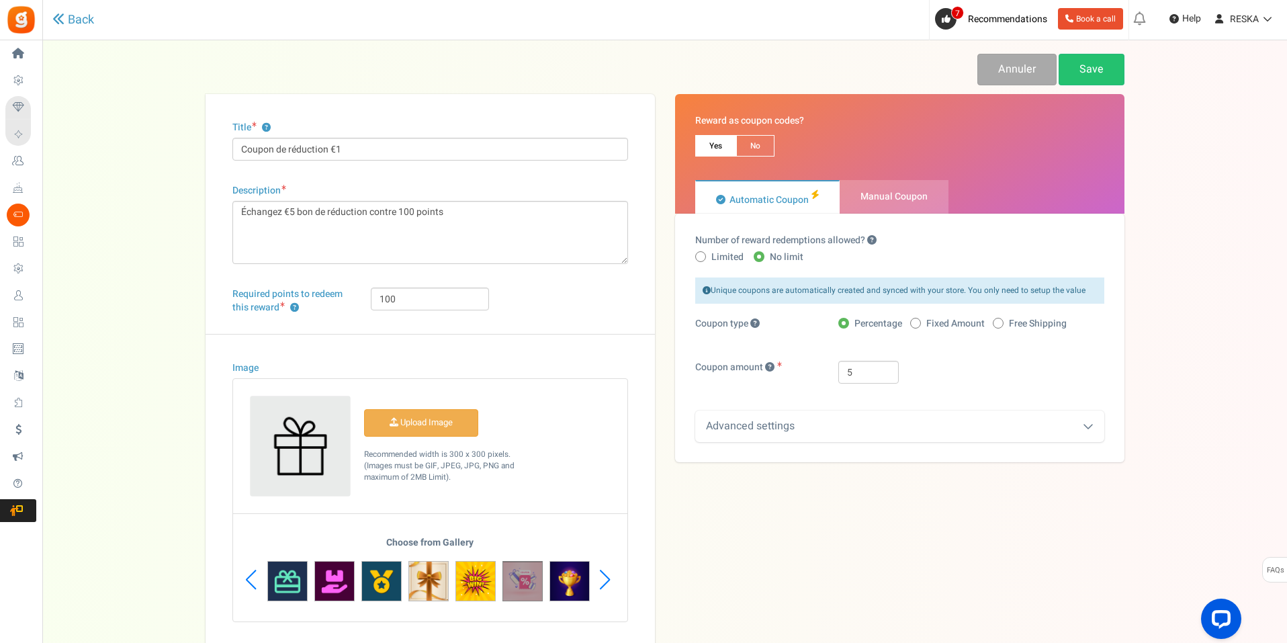
click at [518, 590] on img at bounding box center [523, 581] width 40 height 40
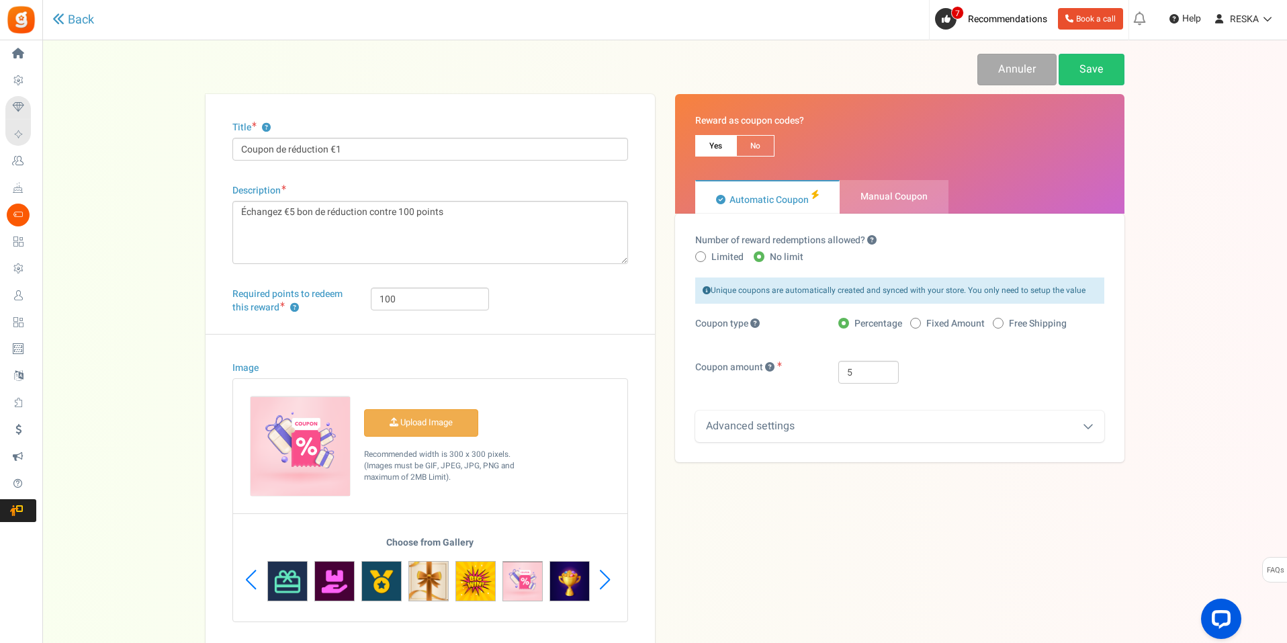
click at [696, 253] on span at bounding box center [700, 256] width 11 height 11
click at [696, 253] on input "Limited" at bounding box center [699, 257] width 9 height 9
radio input "true"
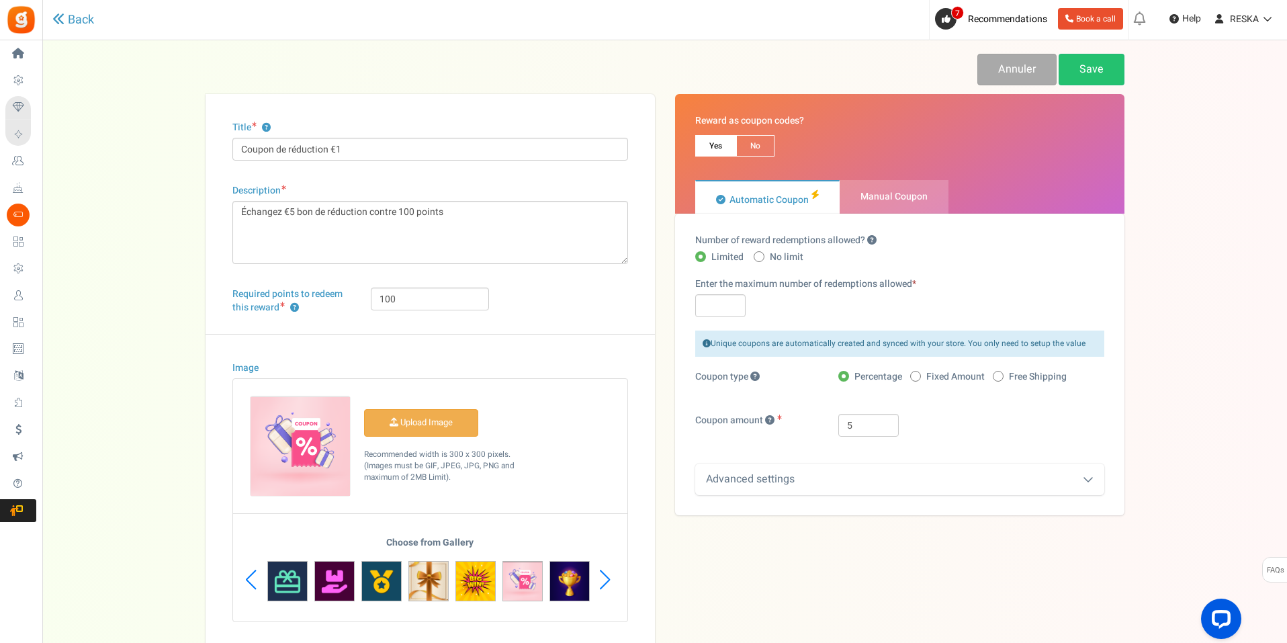
click at [779, 253] on span "No limit" at bounding box center [787, 257] width 34 height 13
click at [762, 253] on input "No limit" at bounding box center [758, 257] width 9 height 9
radio input "true"
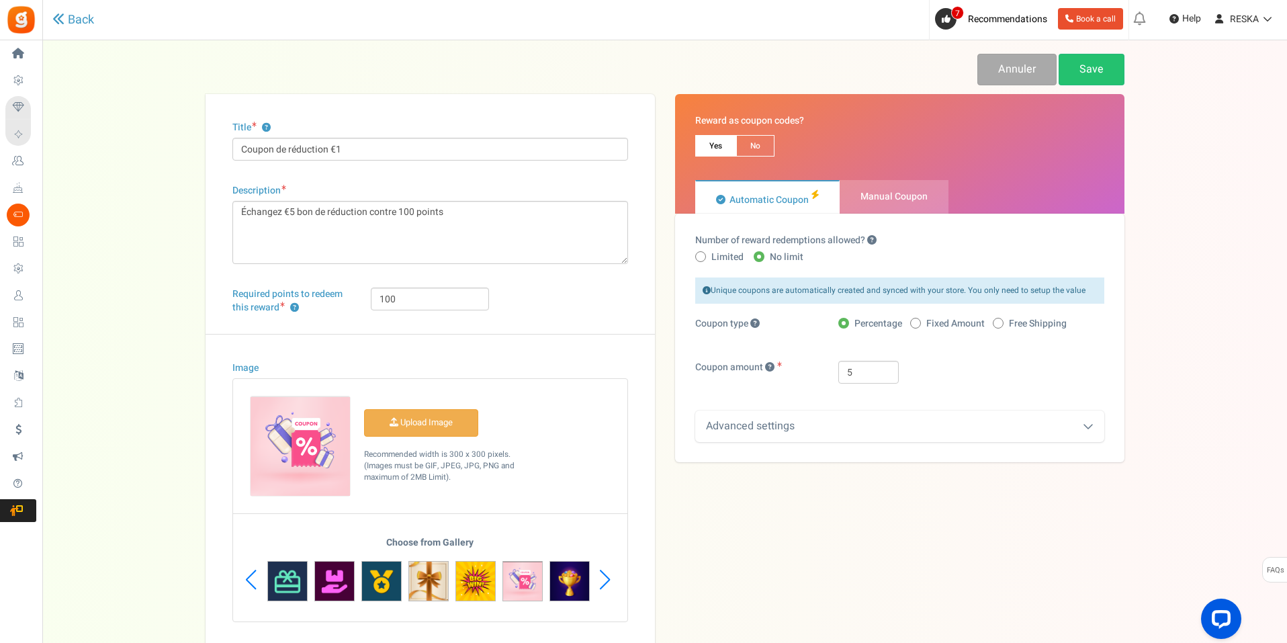
click at [838, 413] on div "Advanced settings" at bounding box center [899, 426] width 409 height 32
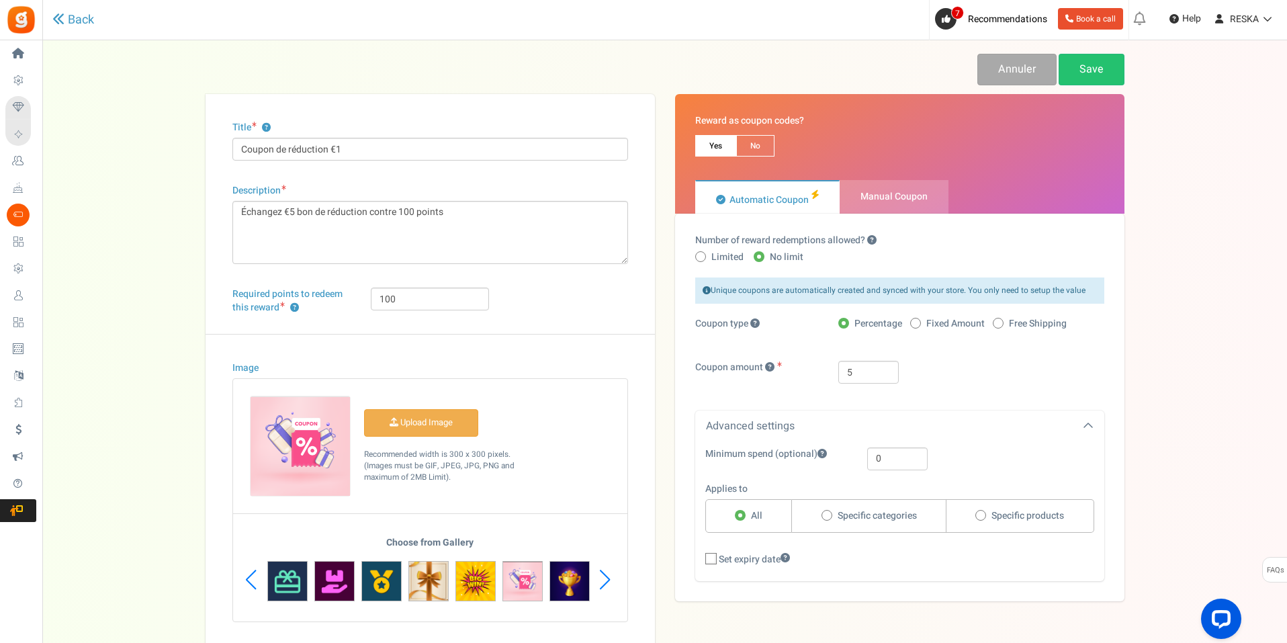
click at [838, 413] on div "Advanced settings" at bounding box center [899, 426] width 409 height 32
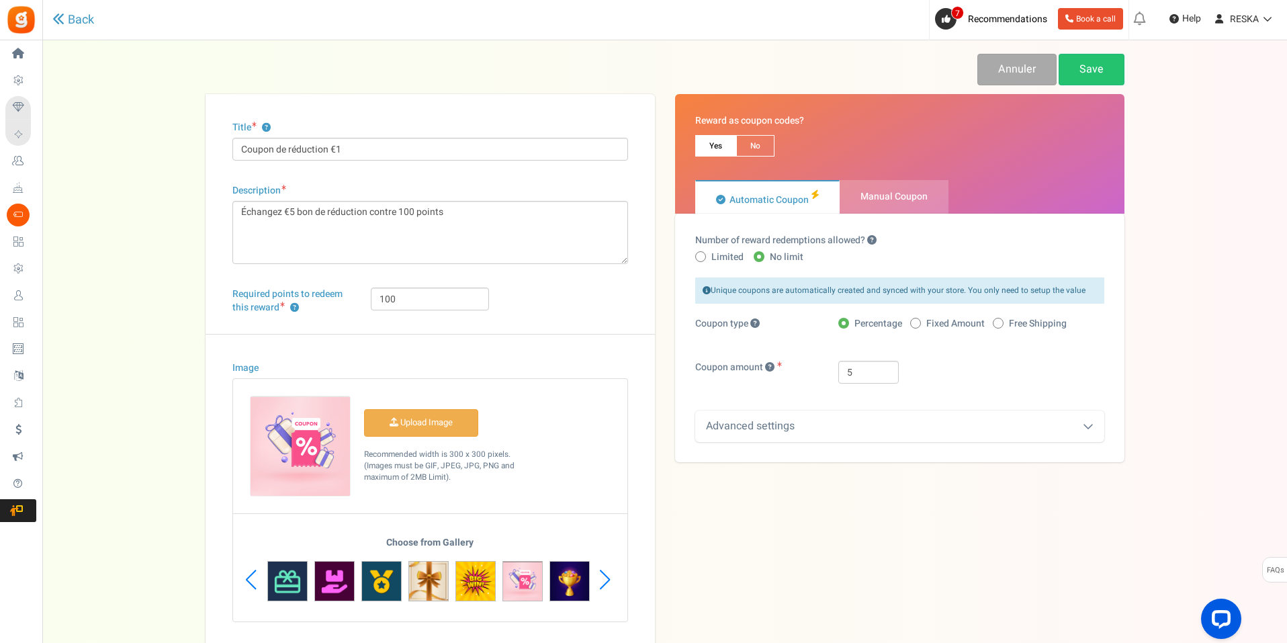
click at [851, 425] on div "Advanced settings" at bounding box center [899, 426] width 409 height 32
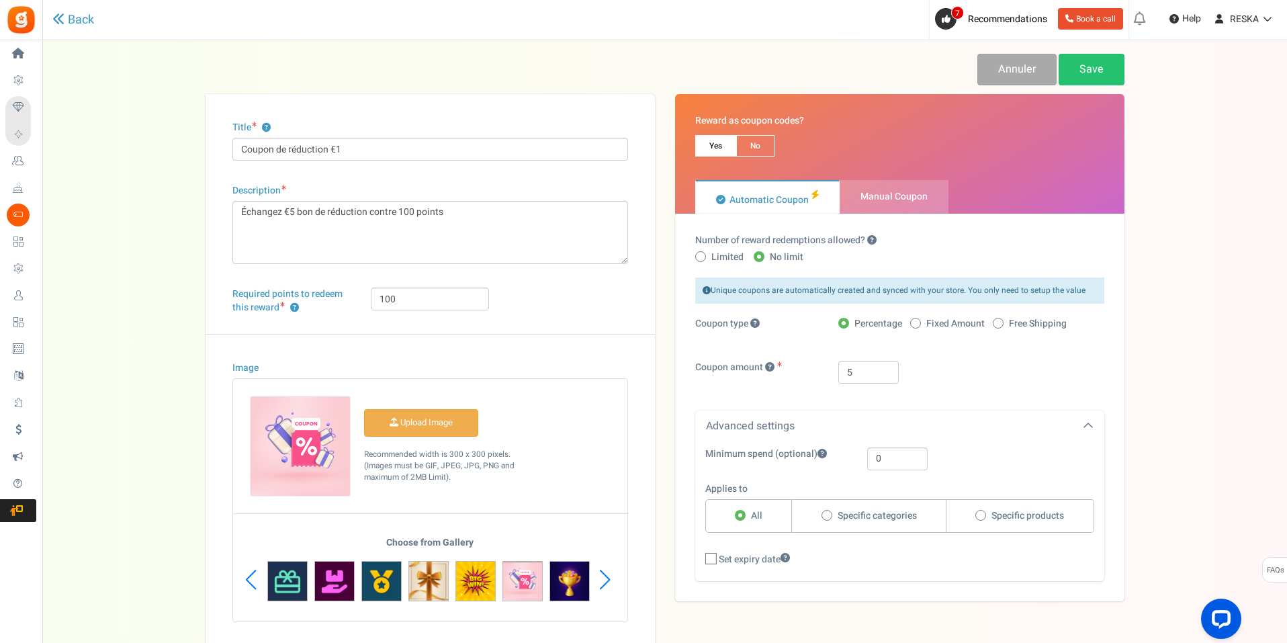
click at [709, 563] on icon at bounding box center [711, 559] width 9 height 9
click at [701, 563] on input "Set expiry date" at bounding box center [696, 560] width 9 height 9
checkbox input "true"
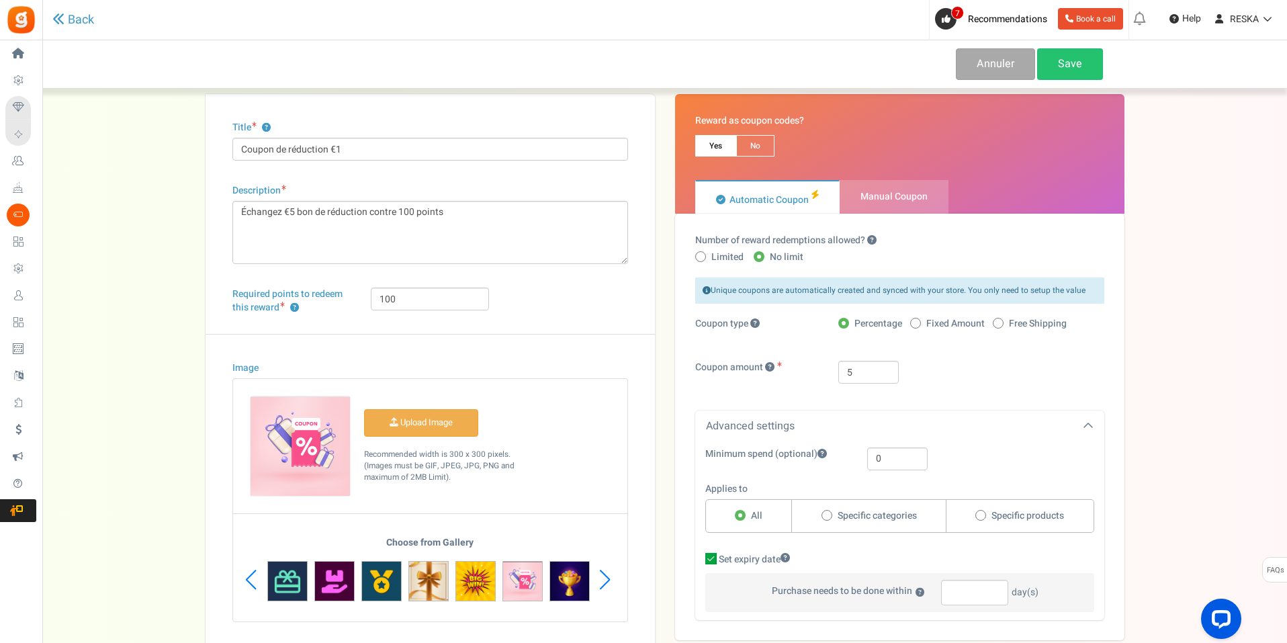
scroll to position [87, 0]
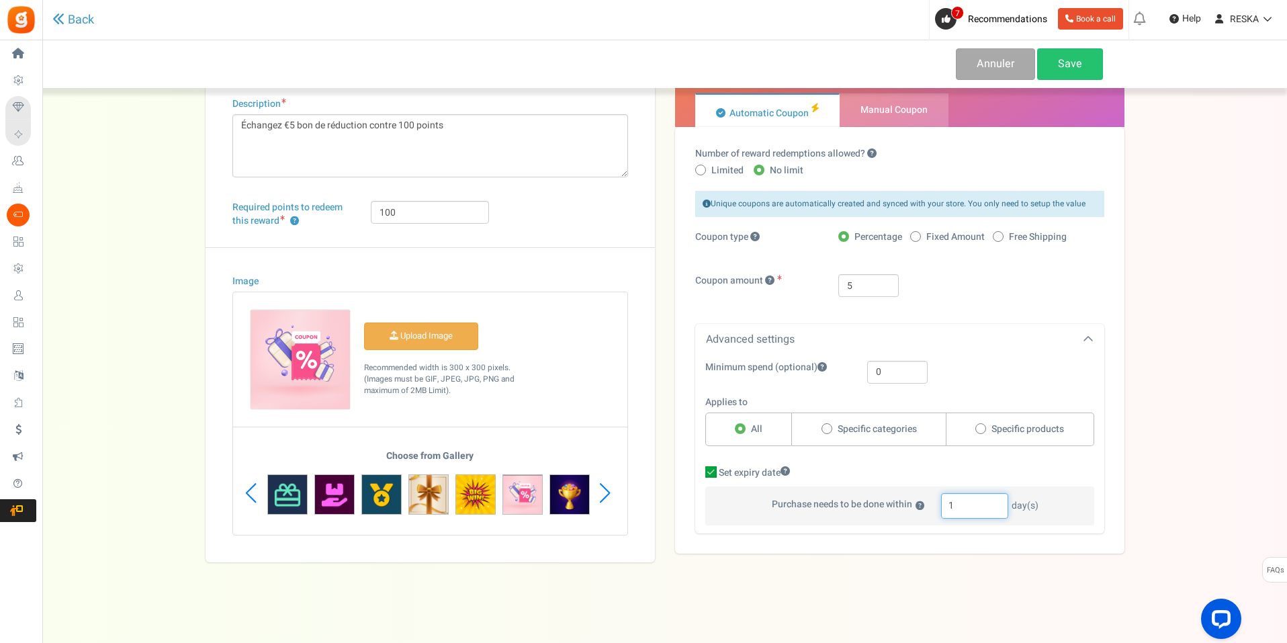
click at [1003, 500] on input "1" at bounding box center [974, 506] width 67 height 26
click at [1003, 499] on input "2" at bounding box center [974, 506] width 67 height 26
click at [1003, 499] on input "3" at bounding box center [974, 506] width 67 height 26
click at [1003, 499] on input "4" at bounding box center [974, 506] width 67 height 26
click at [1002, 503] on input "62" at bounding box center [974, 506] width 67 height 26
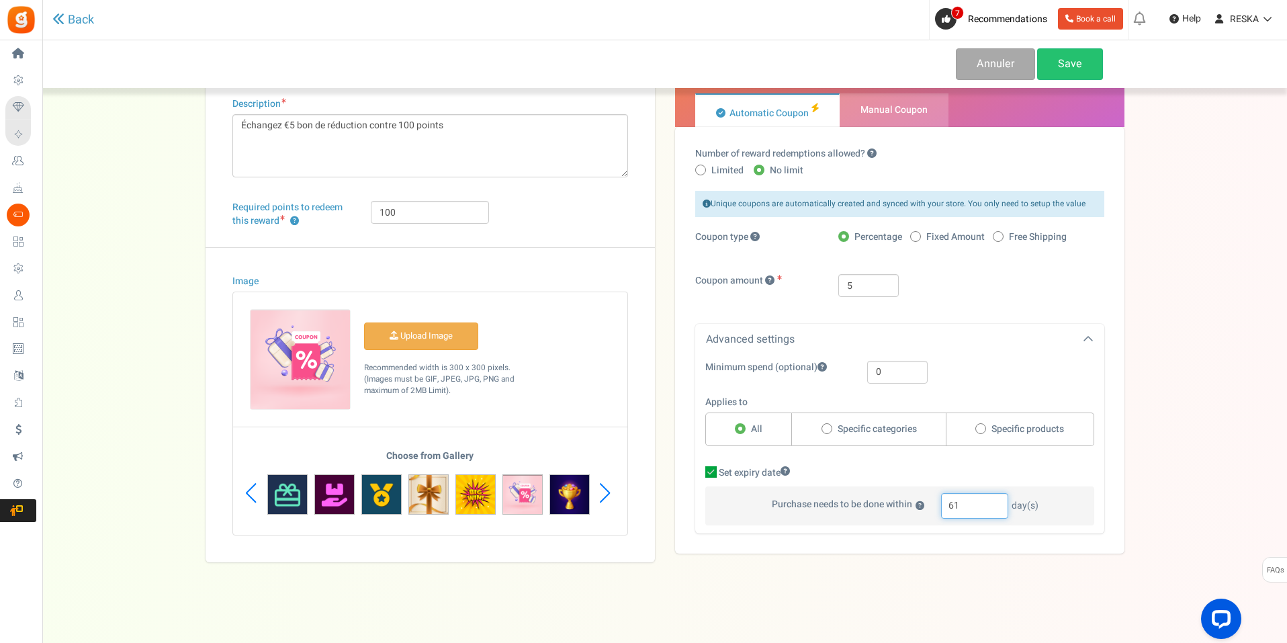
click at [1003, 507] on input "61" at bounding box center [974, 506] width 67 height 26
type input "60"
click at [1003, 507] on input "60" at bounding box center [974, 506] width 67 height 26
click at [1087, 54] on link "Save" at bounding box center [1070, 64] width 66 height 32
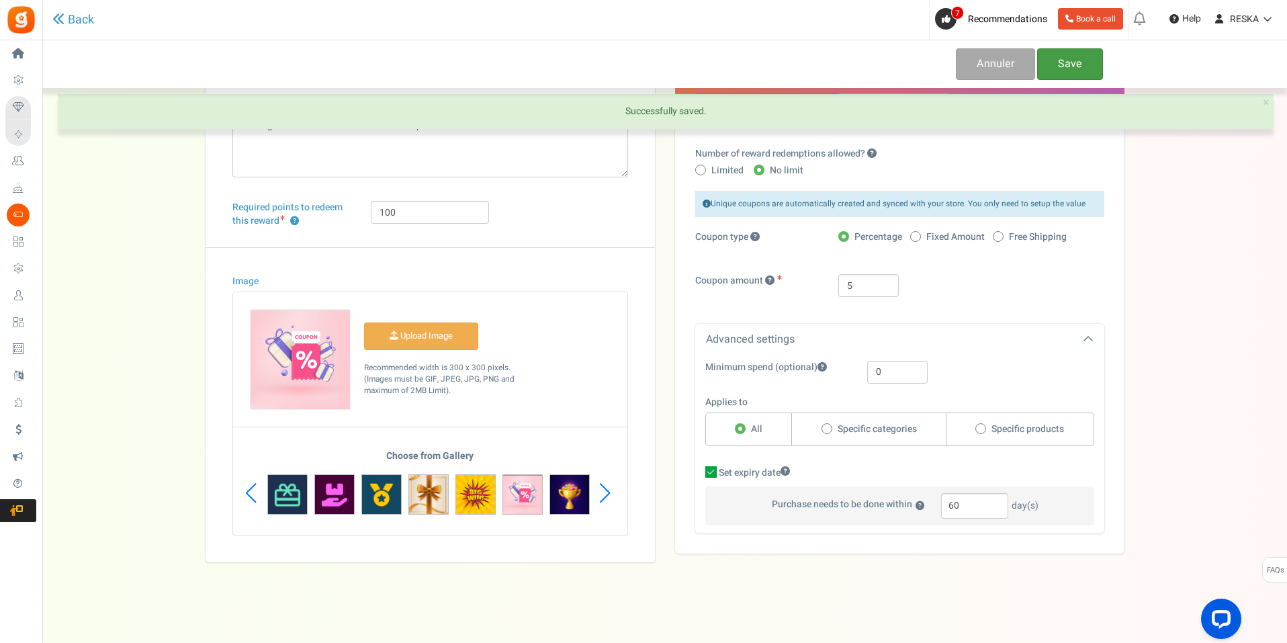
scroll to position [0, 0]
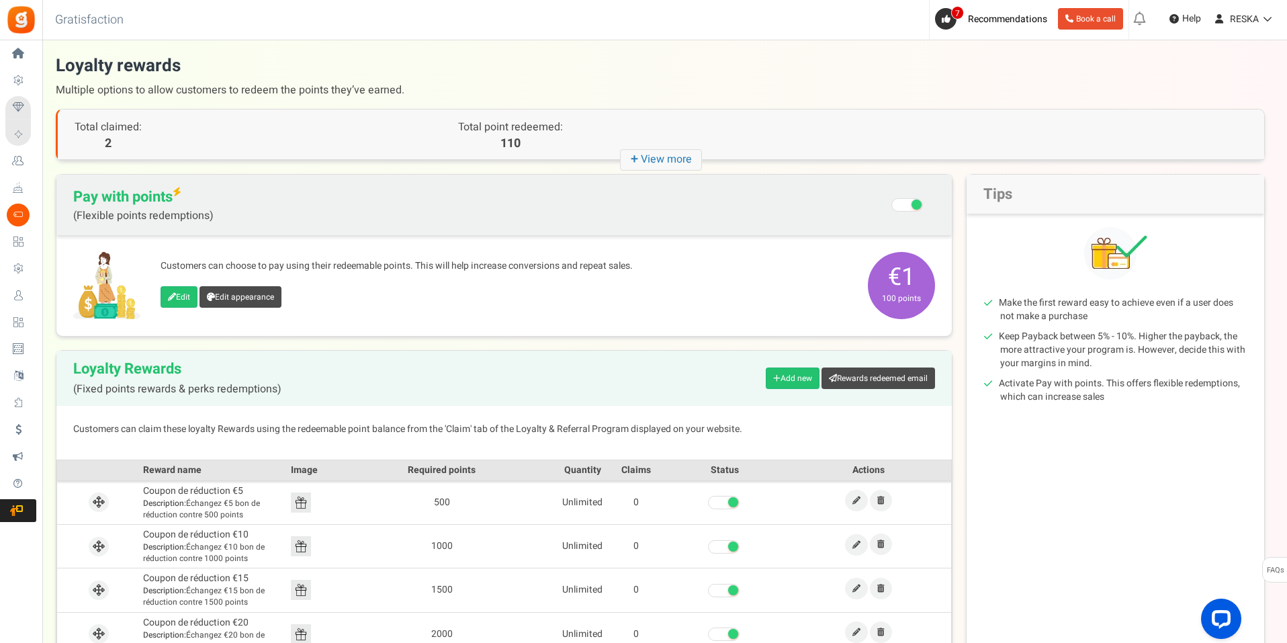
scroll to position [134, 0]
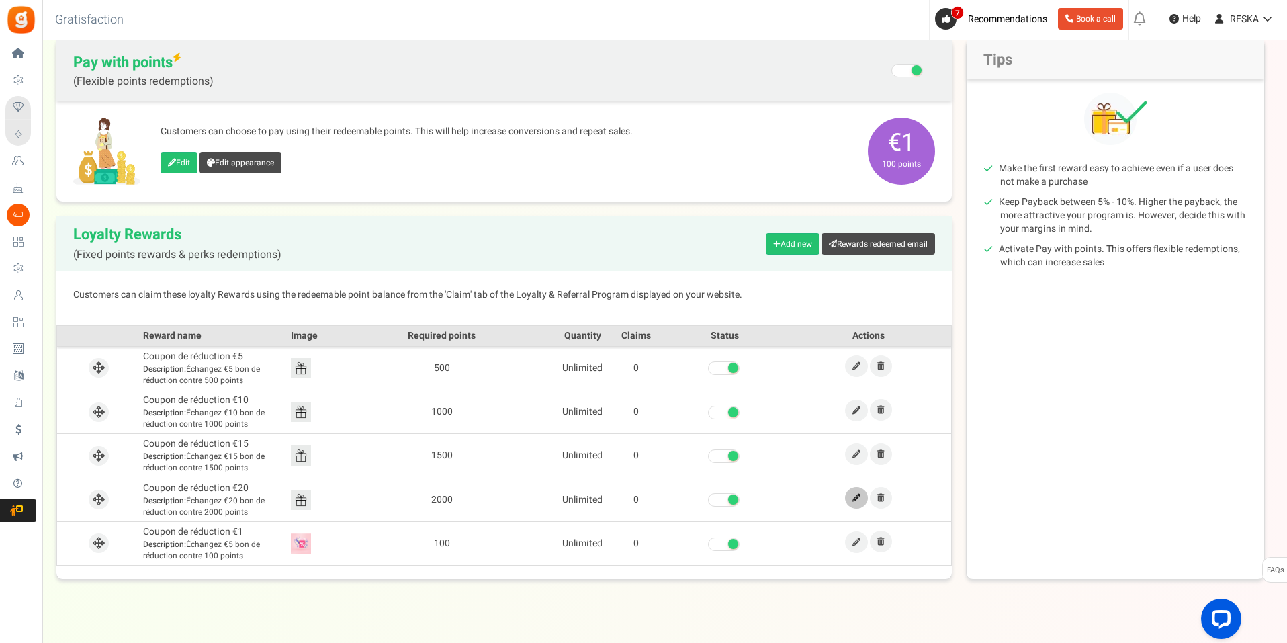
click at [853, 495] on icon at bounding box center [857, 498] width 8 height 8
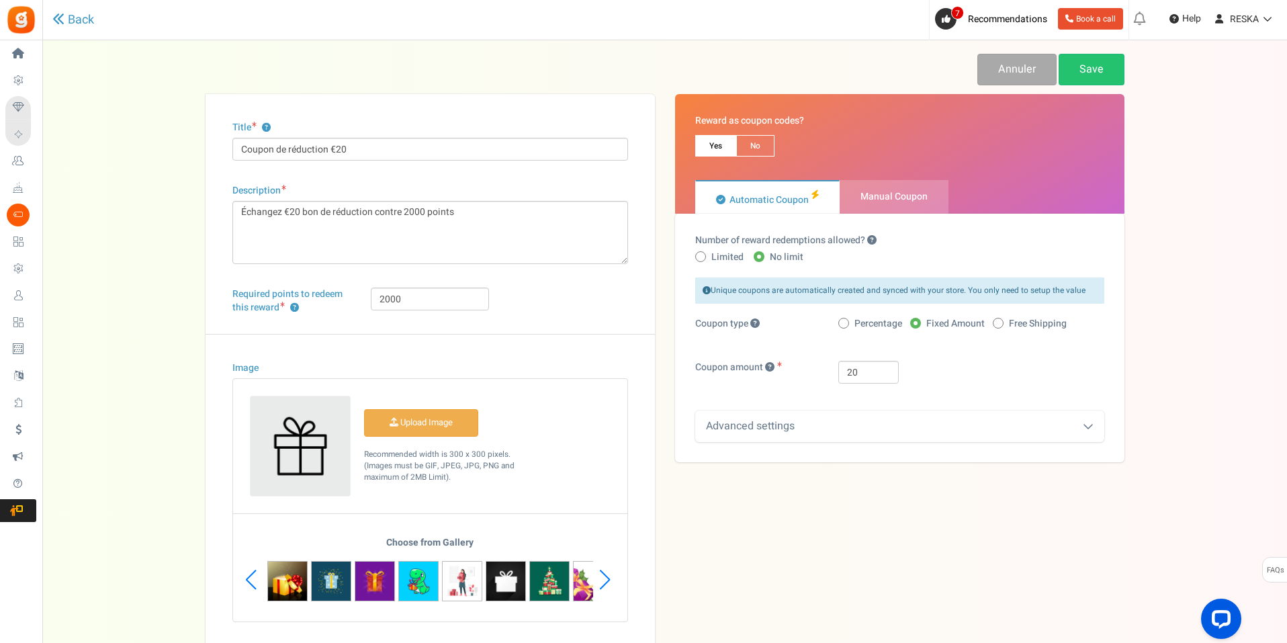
scroll to position [87, 0]
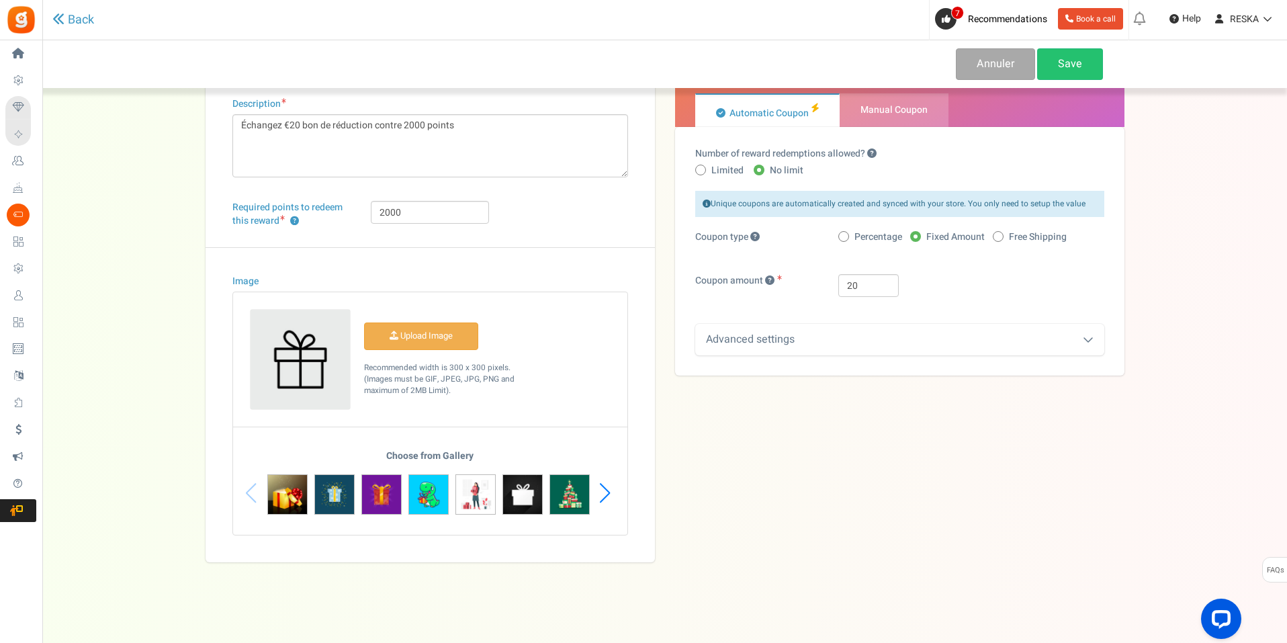
click at [248, 488] on div "Choose from Gallery" at bounding box center [430, 493] width 394 height 84
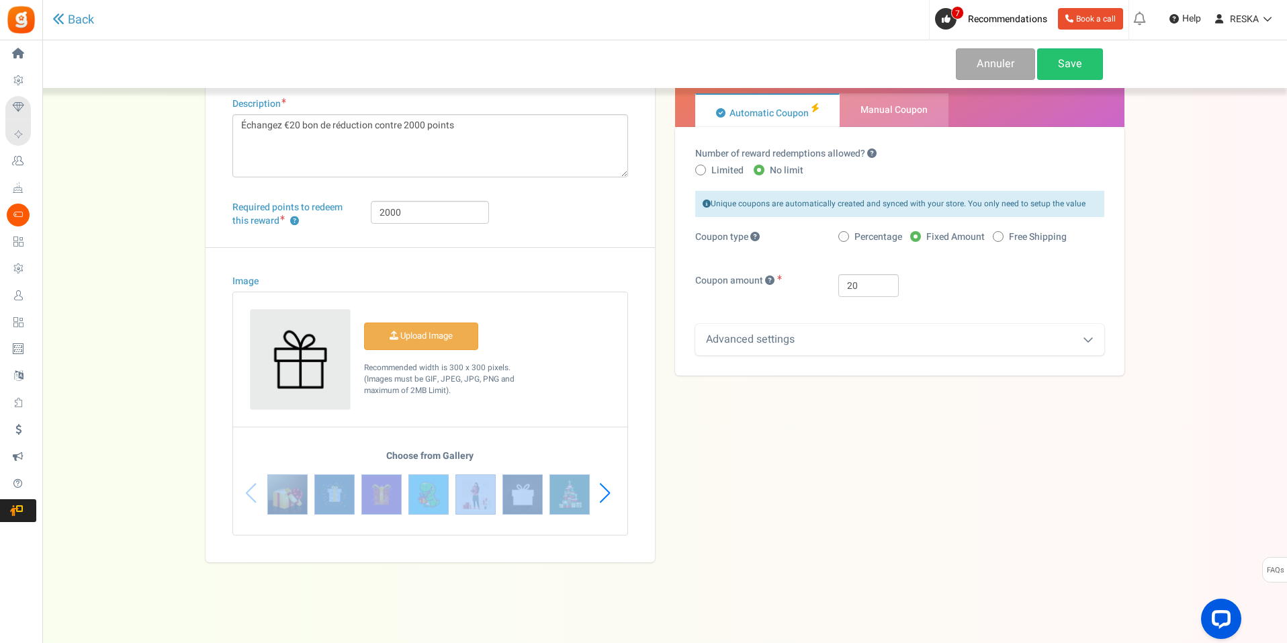
click at [248, 488] on div "Choose from Gallery" at bounding box center [430, 493] width 394 height 84
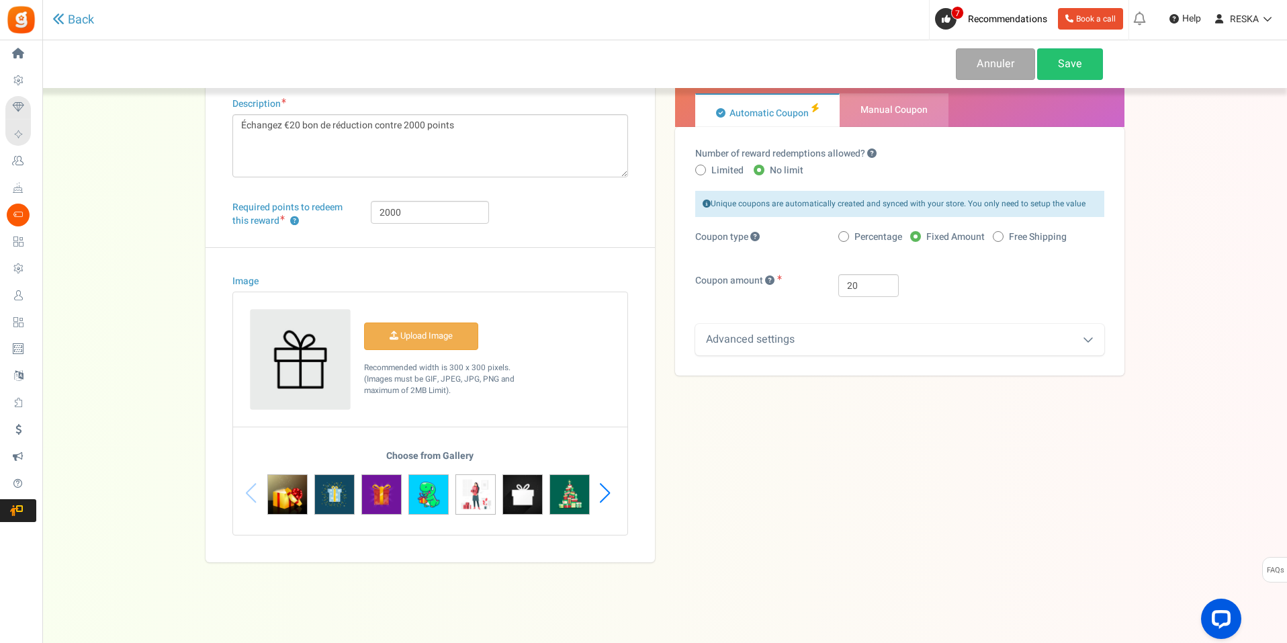
click at [869, 493] on div "Title ? Coupon de réduction €20 Description Échangez €20 bon de réduction contr…" at bounding box center [664, 284] width 939 height 555
click at [599, 499] on div "Next slide" at bounding box center [605, 493] width 18 height 40
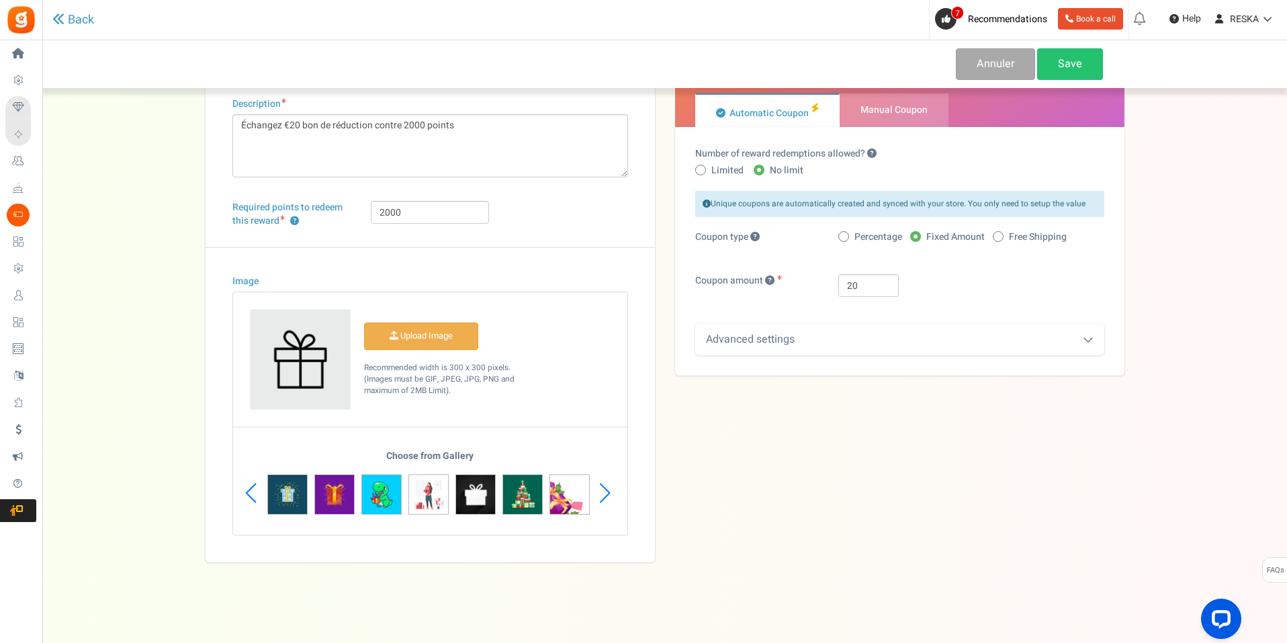
click at [599, 499] on div "Next slide" at bounding box center [605, 493] width 18 height 40
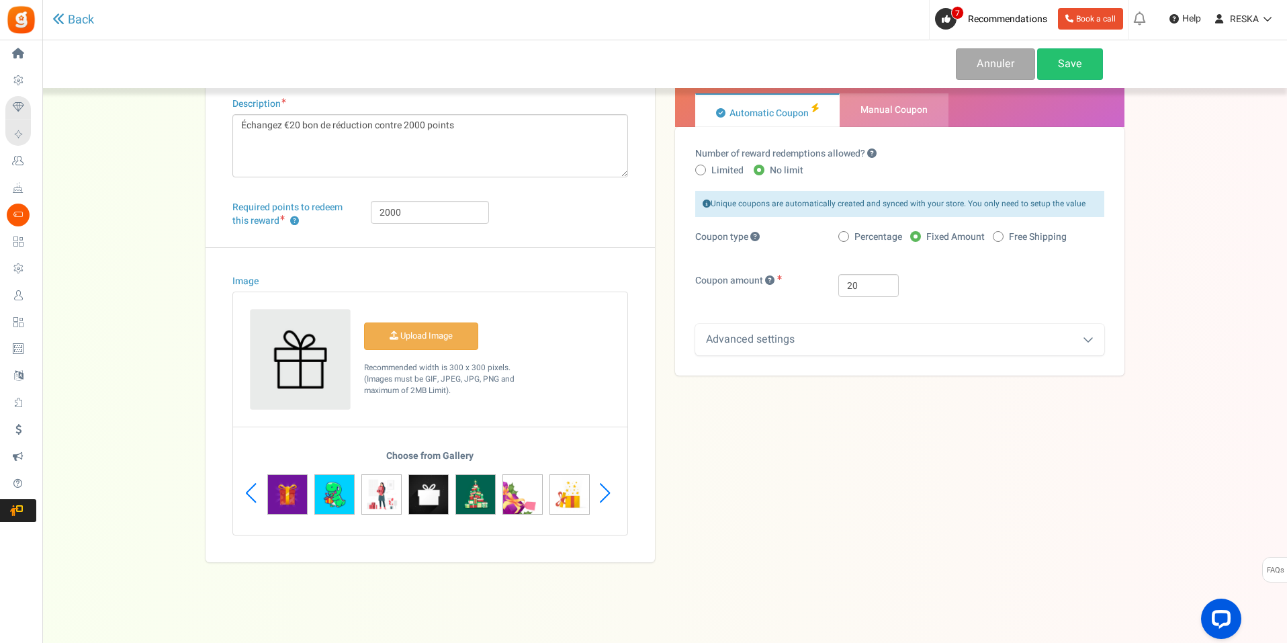
click at [599, 499] on div "Next slide" at bounding box center [605, 493] width 18 height 40
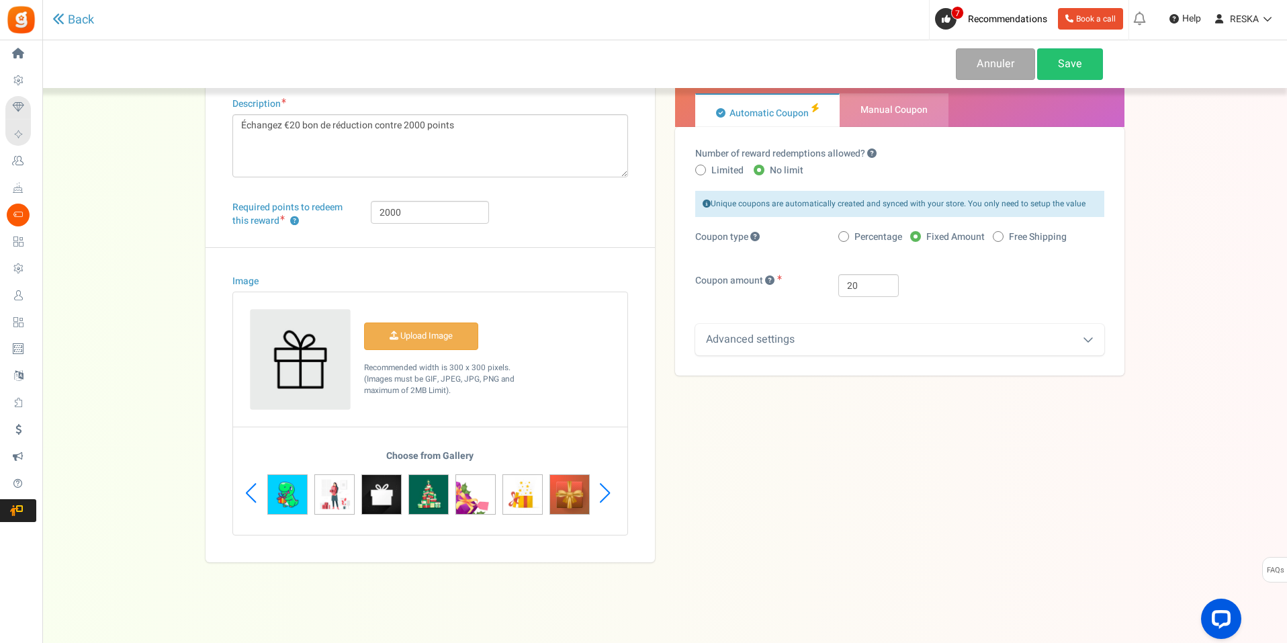
click at [599, 499] on div "Next slide" at bounding box center [605, 493] width 18 height 40
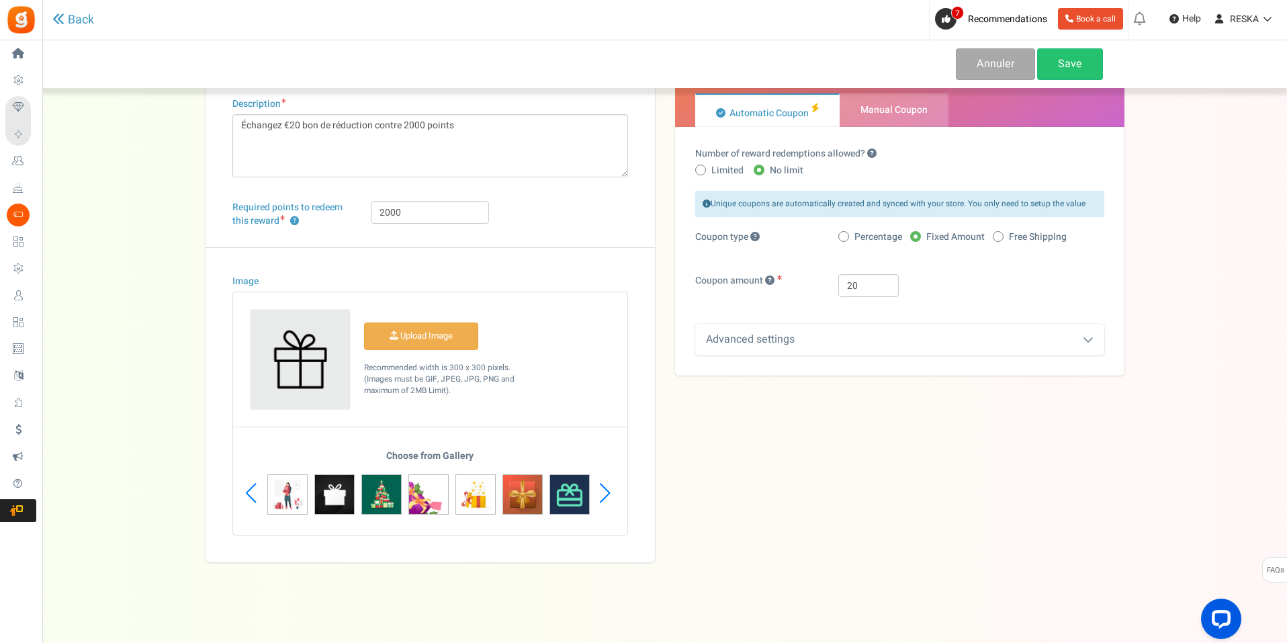
click at [599, 496] on div "Next slide" at bounding box center [605, 493] width 18 height 40
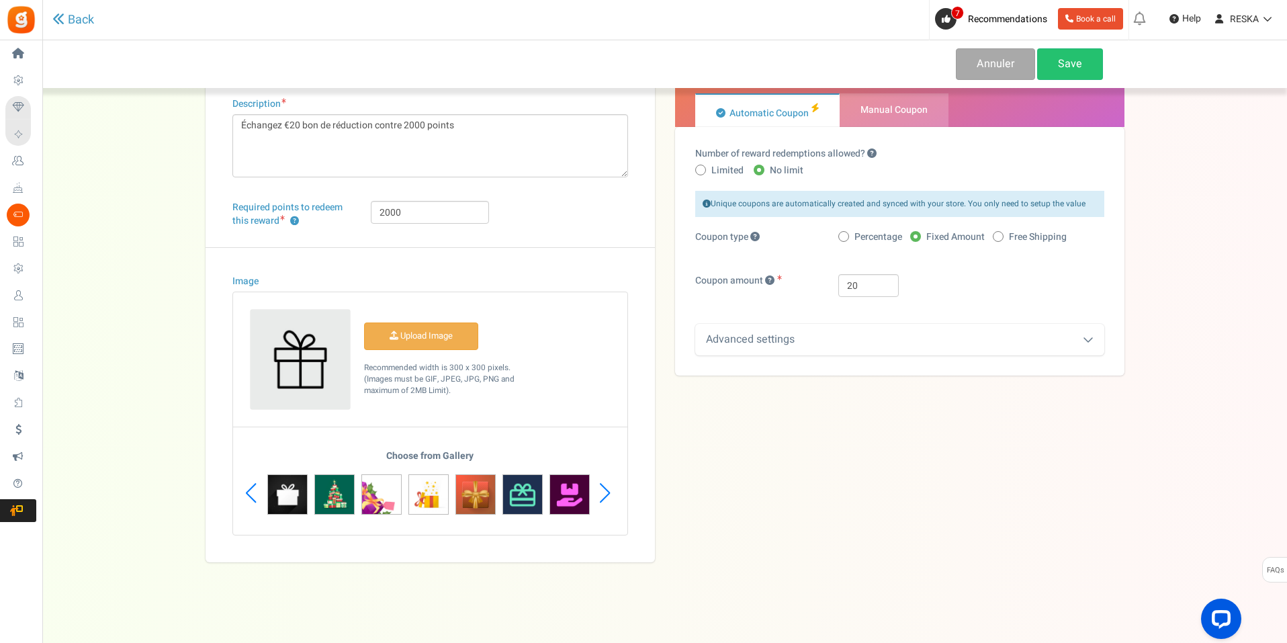
click at [599, 495] on div "Next slide" at bounding box center [605, 493] width 18 height 40
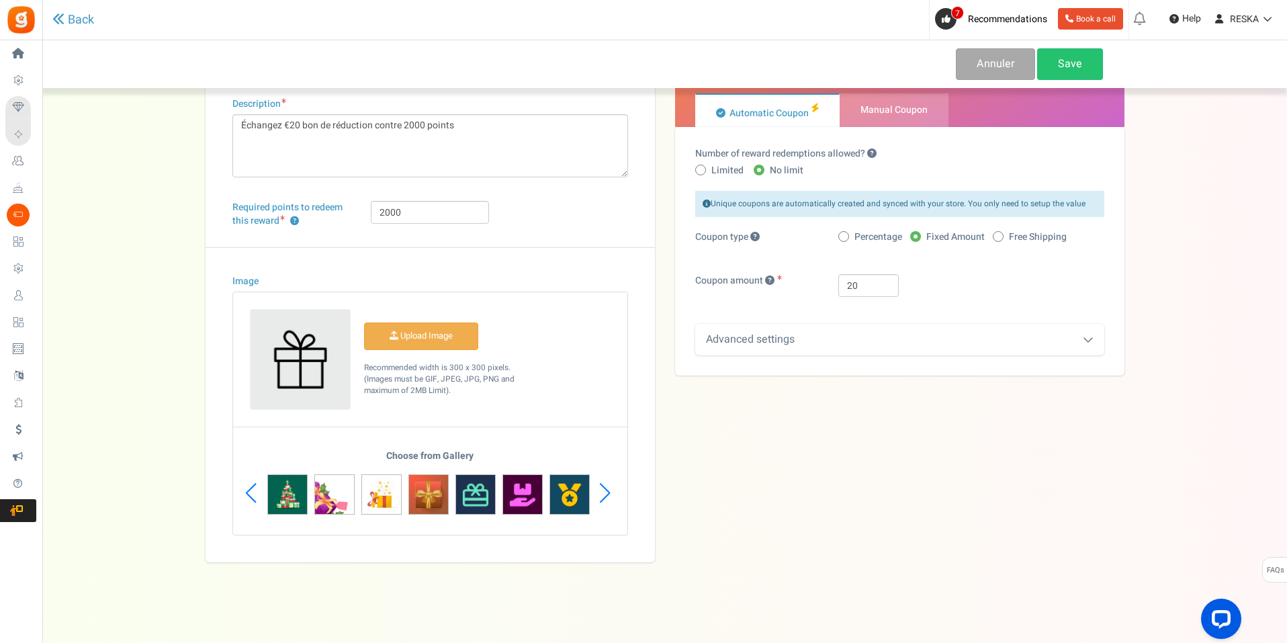
click at [255, 492] on div "Previous slide" at bounding box center [251, 493] width 18 height 40
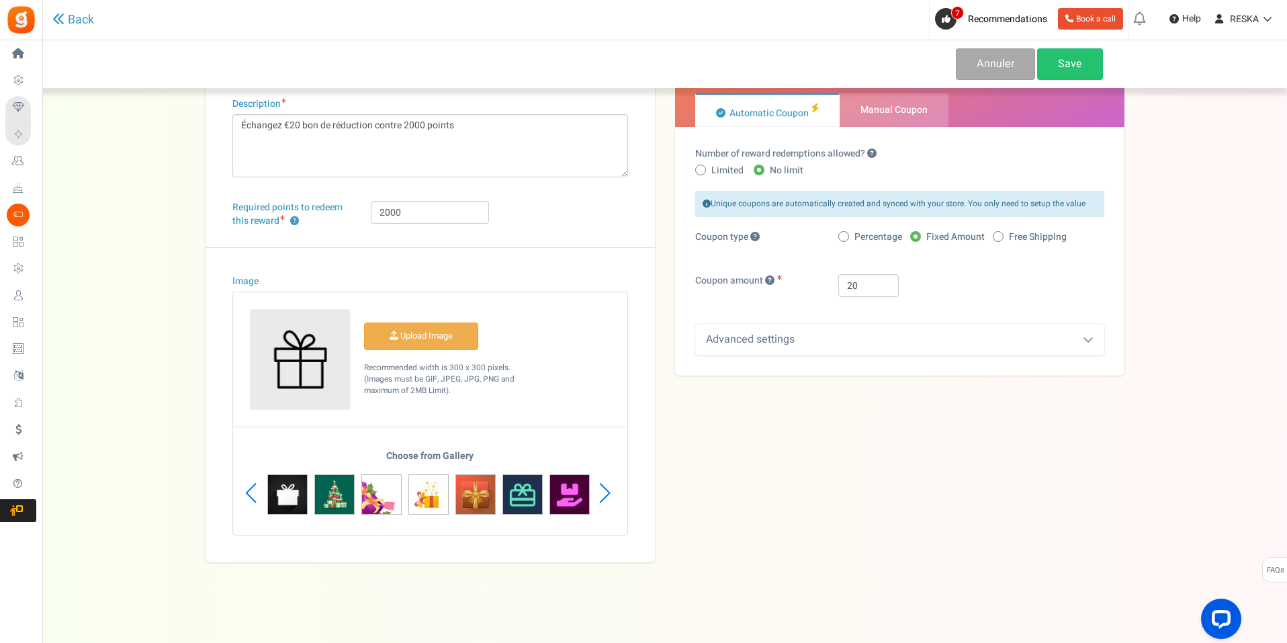
click at [255, 492] on div "Previous slide" at bounding box center [251, 493] width 18 height 40
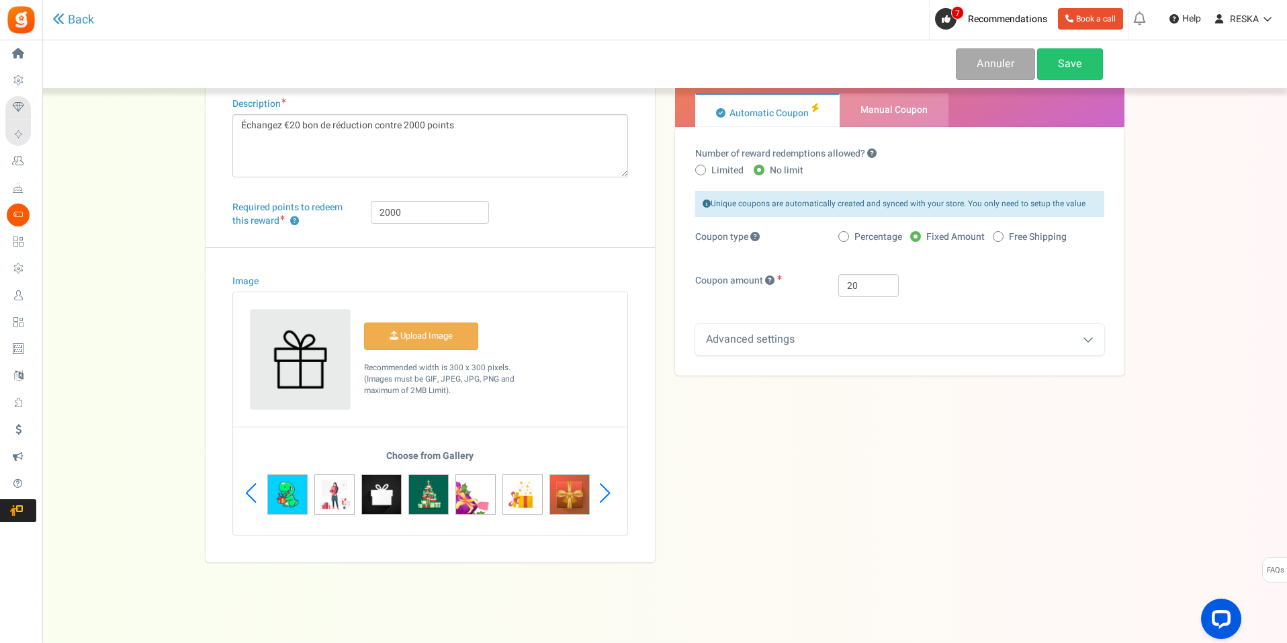
click at [255, 492] on div "Previous slide" at bounding box center [251, 493] width 18 height 40
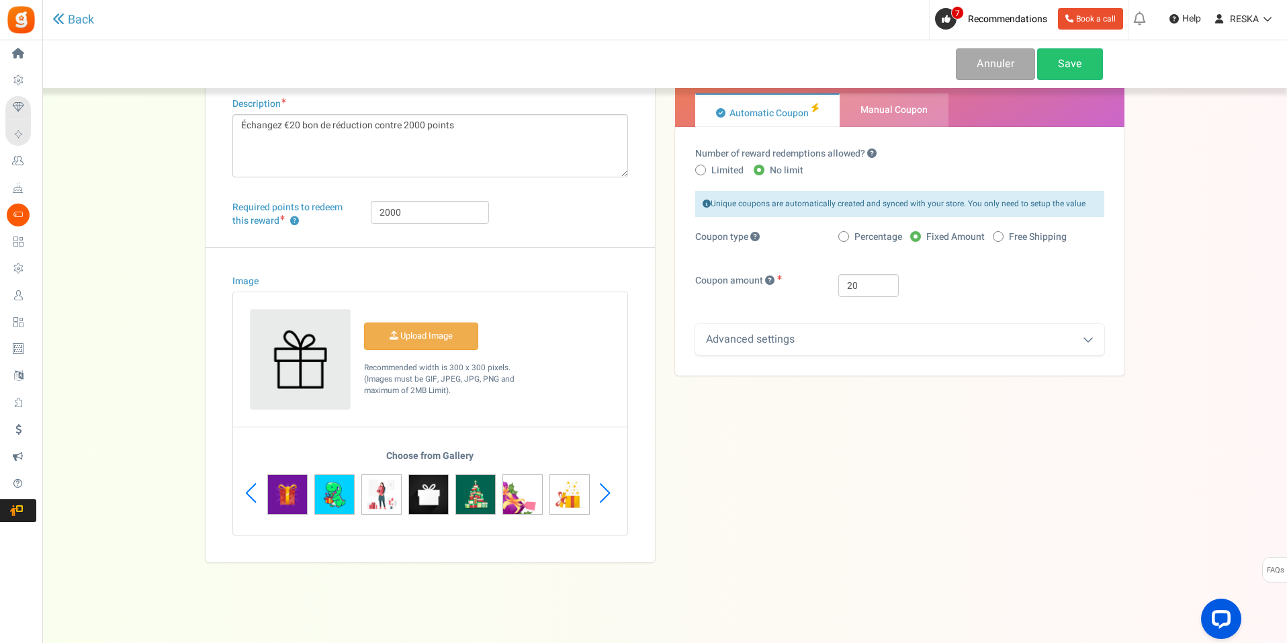
click at [255, 492] on div "Previous slide" at bounding box center [251, 493] width 18 height 40
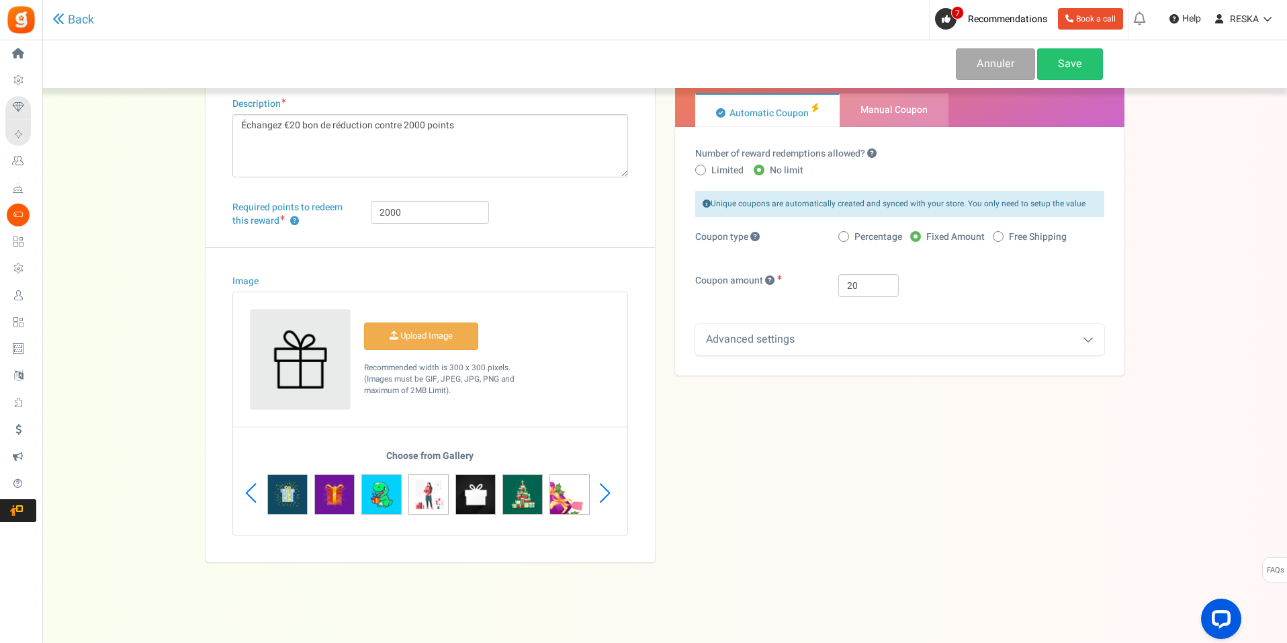
click at [255, 492] on div "Previous slide" at bounding box center [251, 493] width 18 height 40
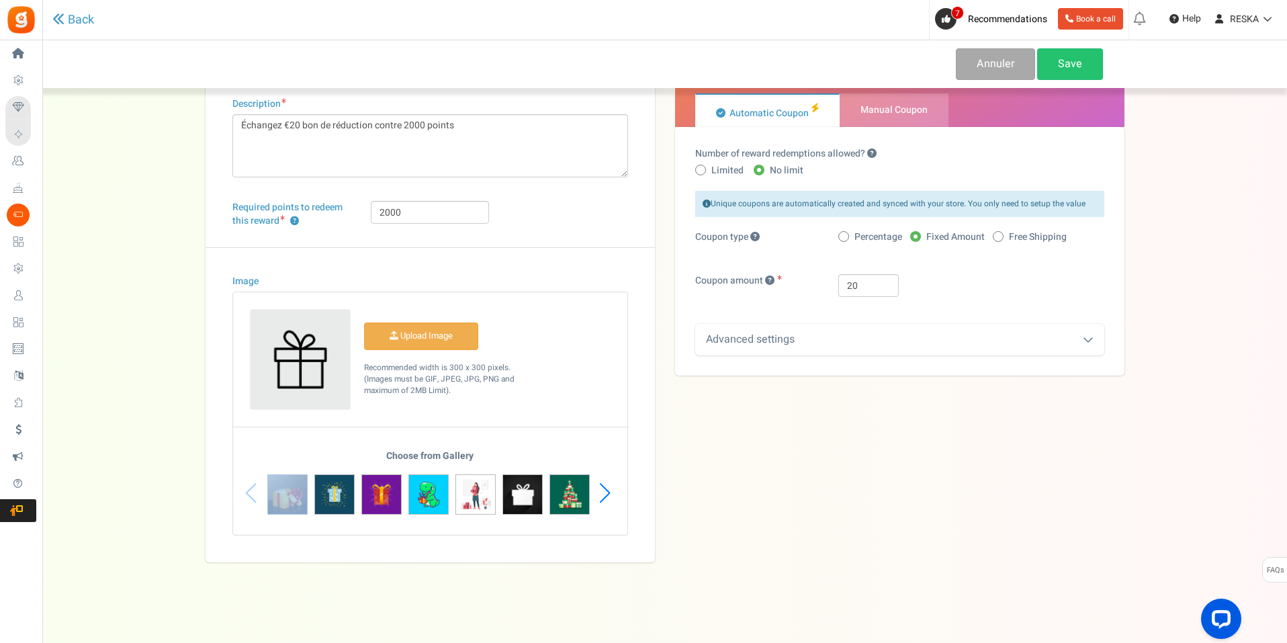
click at [255, 492] on div "Choose from Gallery" at bounding box center [430, 493] width 394 height 84
click at [320, 535] on div "Upload Image" at bounding box center [430, 414] width 396 height 244
click at [603, 497] on div "Next slide" at bounding box center [605, 493] width 18 height 40
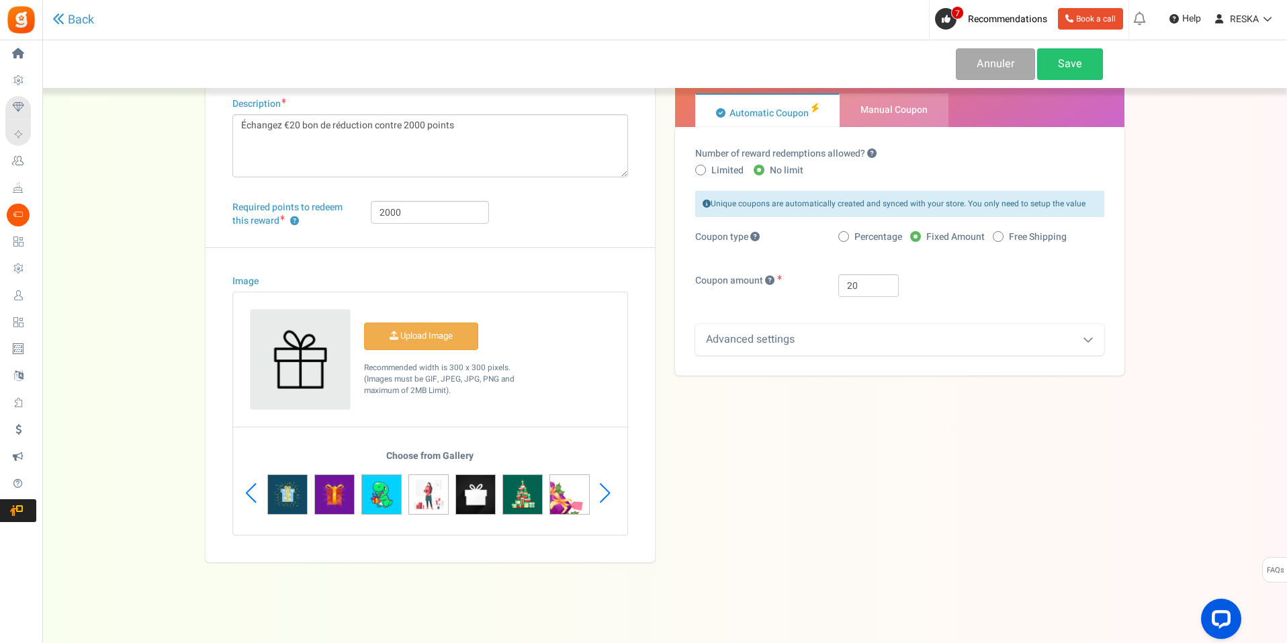
click at [603, 497] on div "Next slide" at bounding box center [605, 493] width 18 height 40
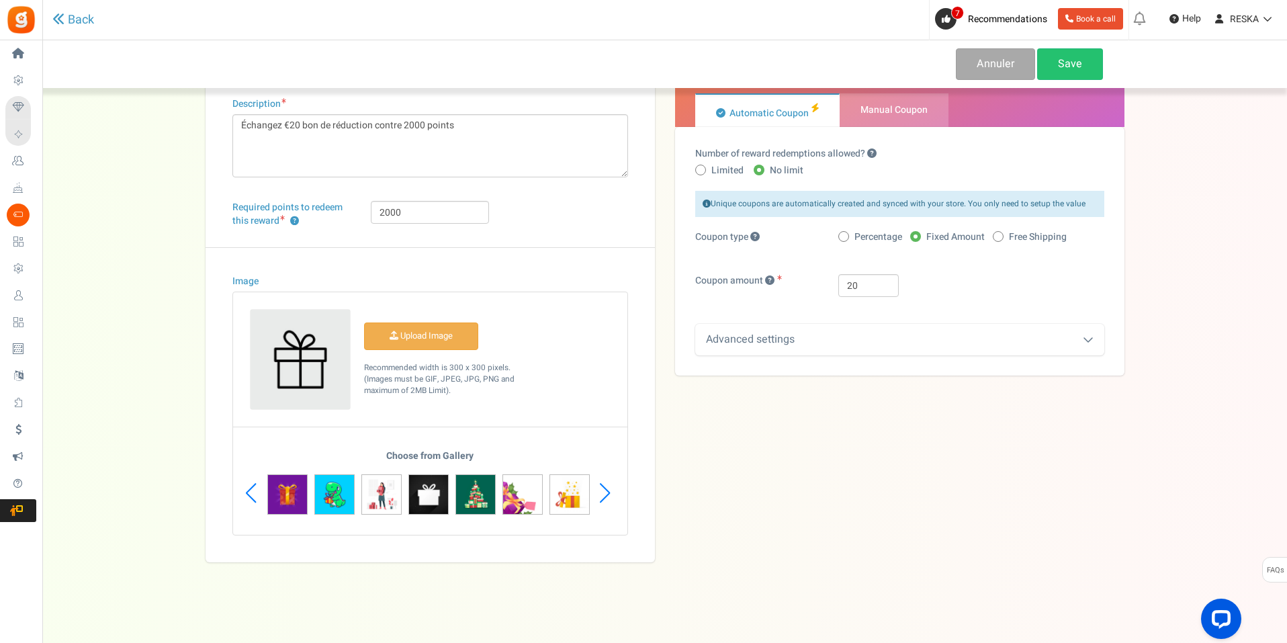
click at [603, 497] on div "Next slide" at bounding box center [605, 493] width 18 height 40
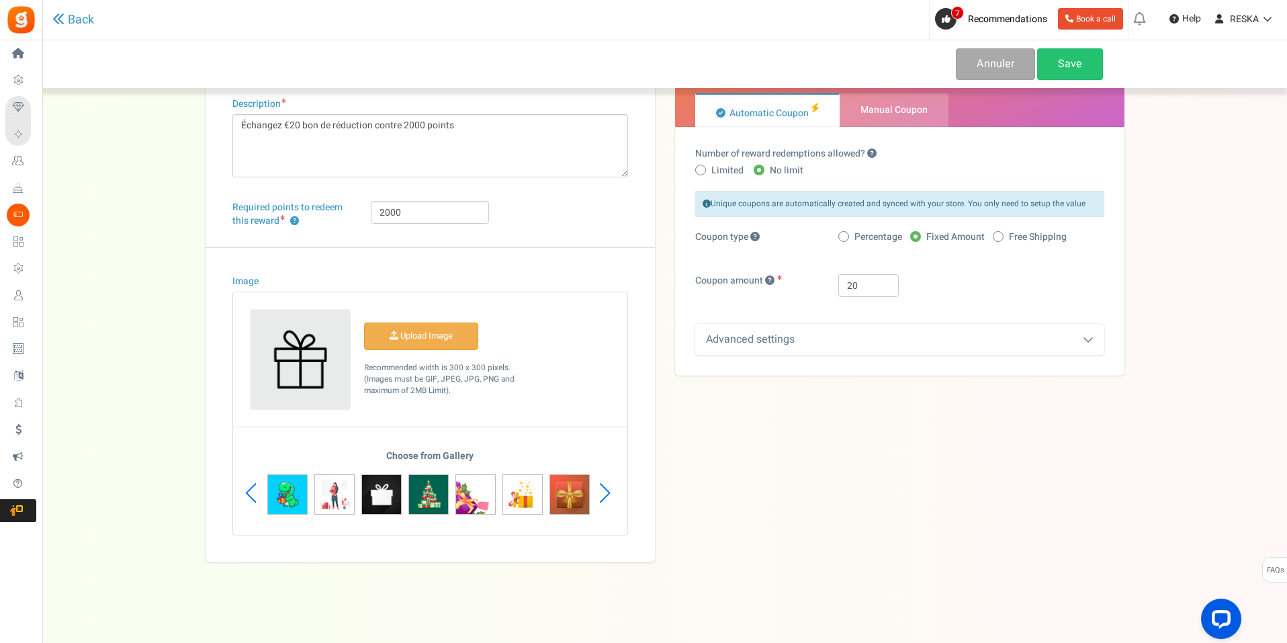
click at [603, 497] on div "Next slide" at bounding box center [605, 493] width 18 height 40
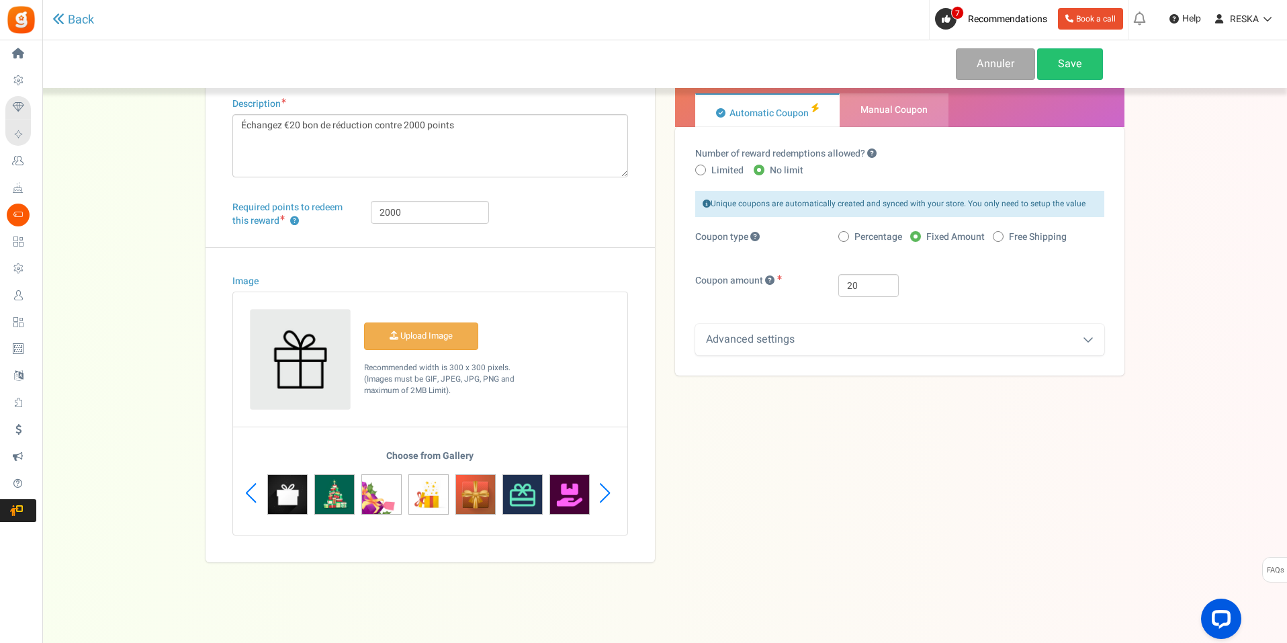
click at [603, 497] on div "Next slide" at bounding box center [605, 493] width 18 height 40
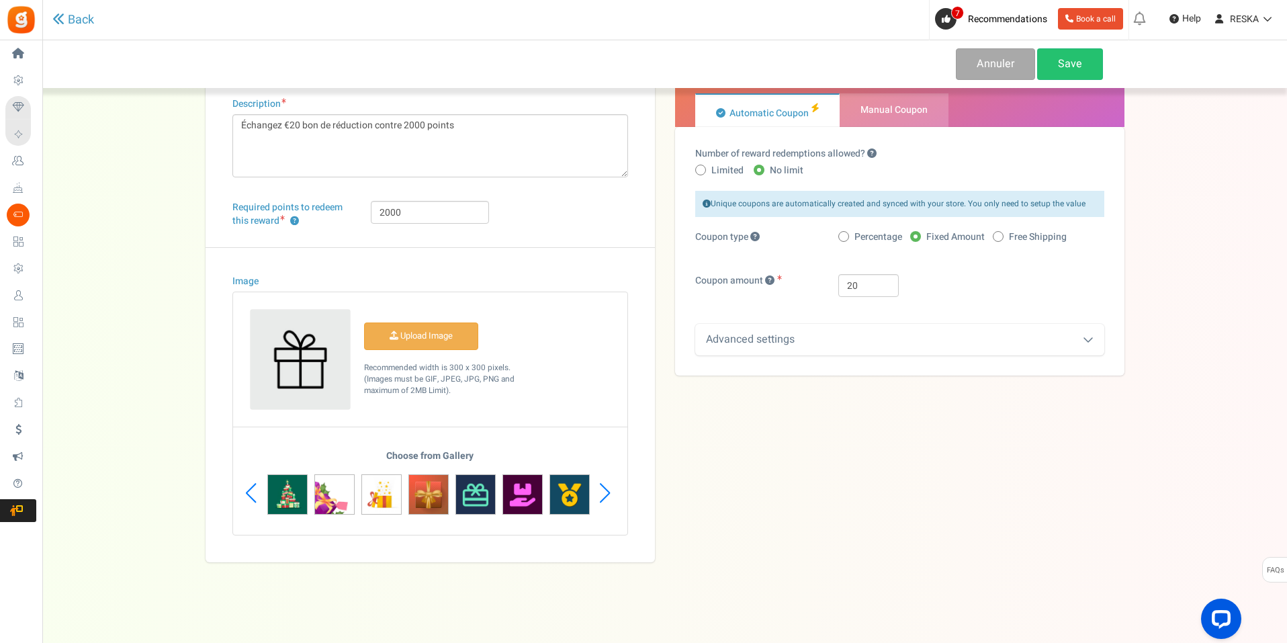
click at [603, 497] on div "Next slide" at bounding box center [605, 493] width 18 height 40
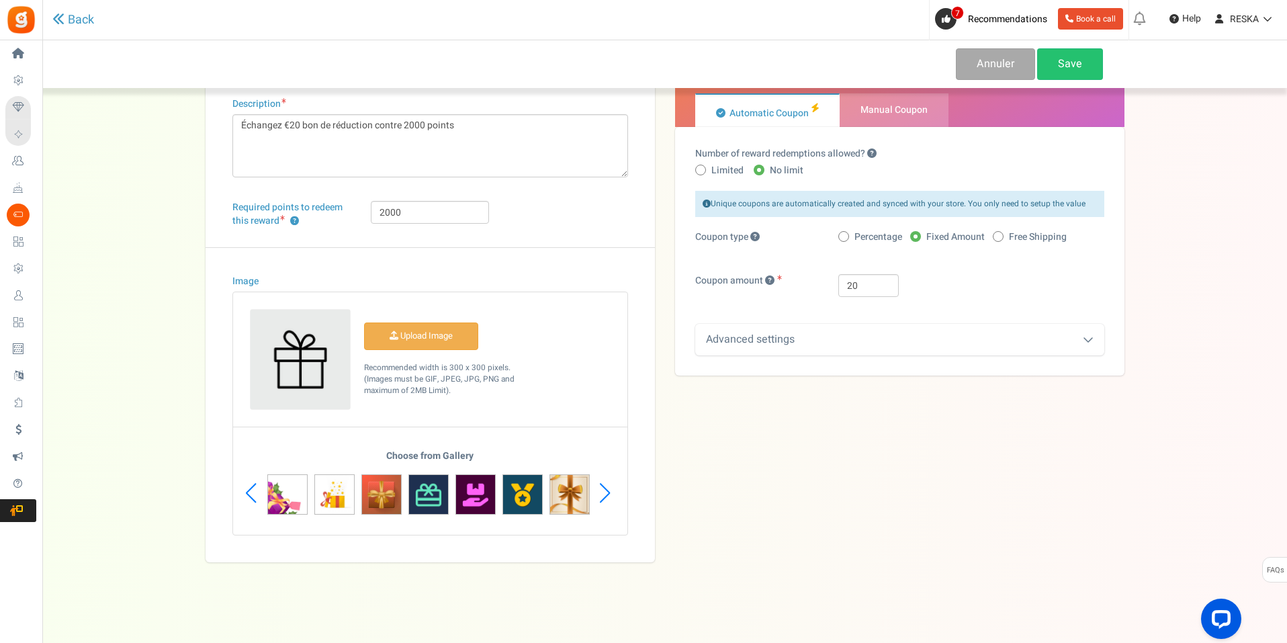
click at [603, 497] on div "Next slide" at bounding box center [605, 493] width 18 height 40
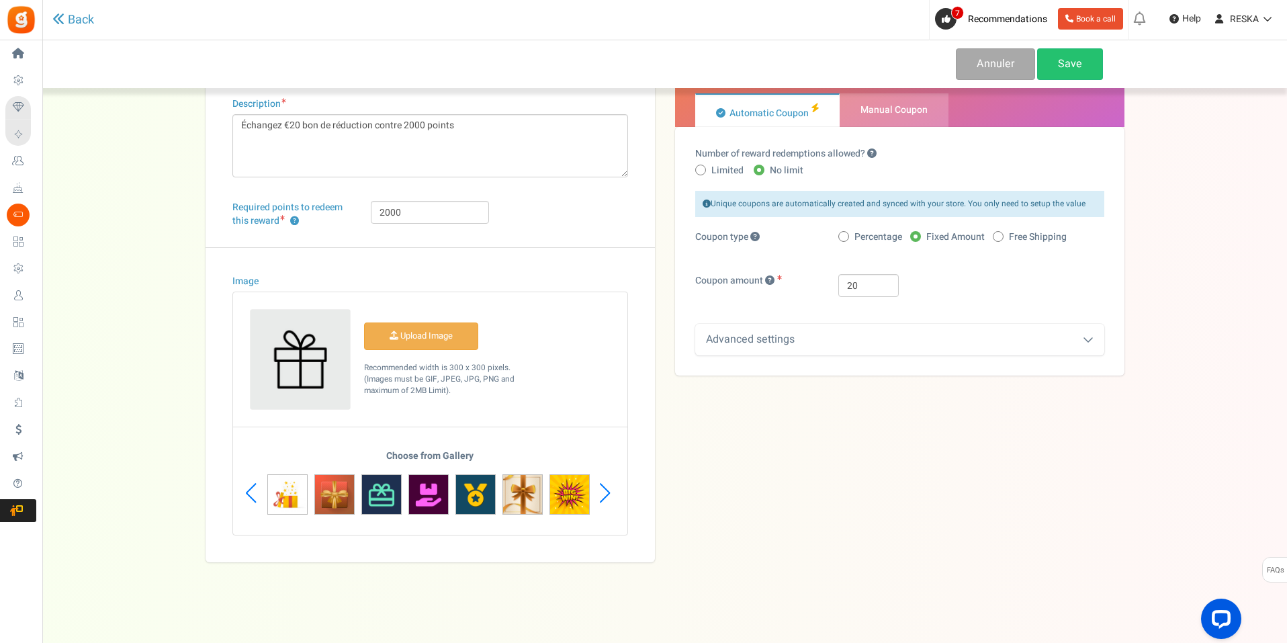
click at [603, 497] on div "Next slide" at bounding box center [605, 493] width 18 height 40
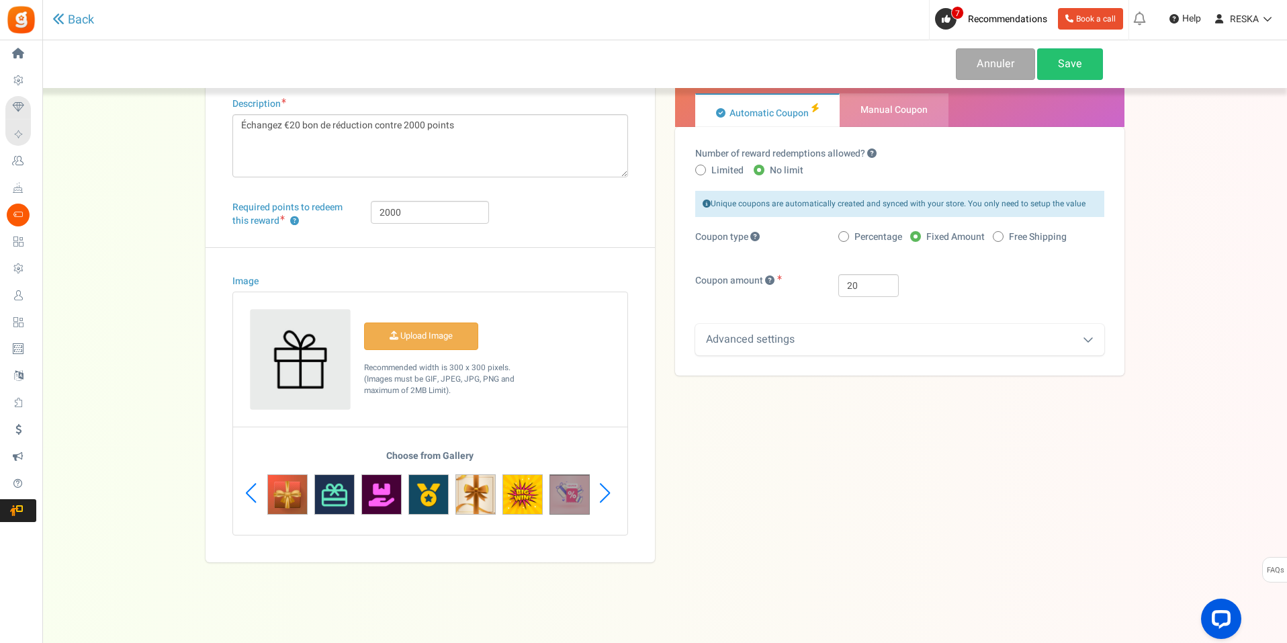
click at [571, 493] on img at bounding box center [570, 494] width 40 height 40
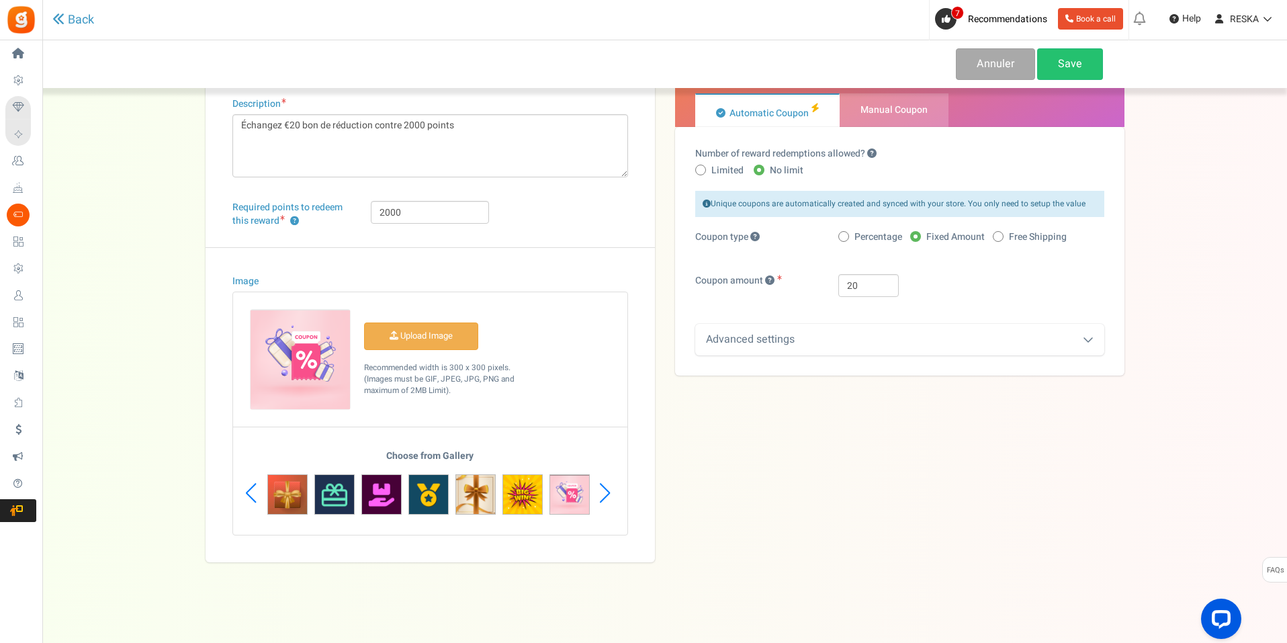
scroll to position [0, 0]
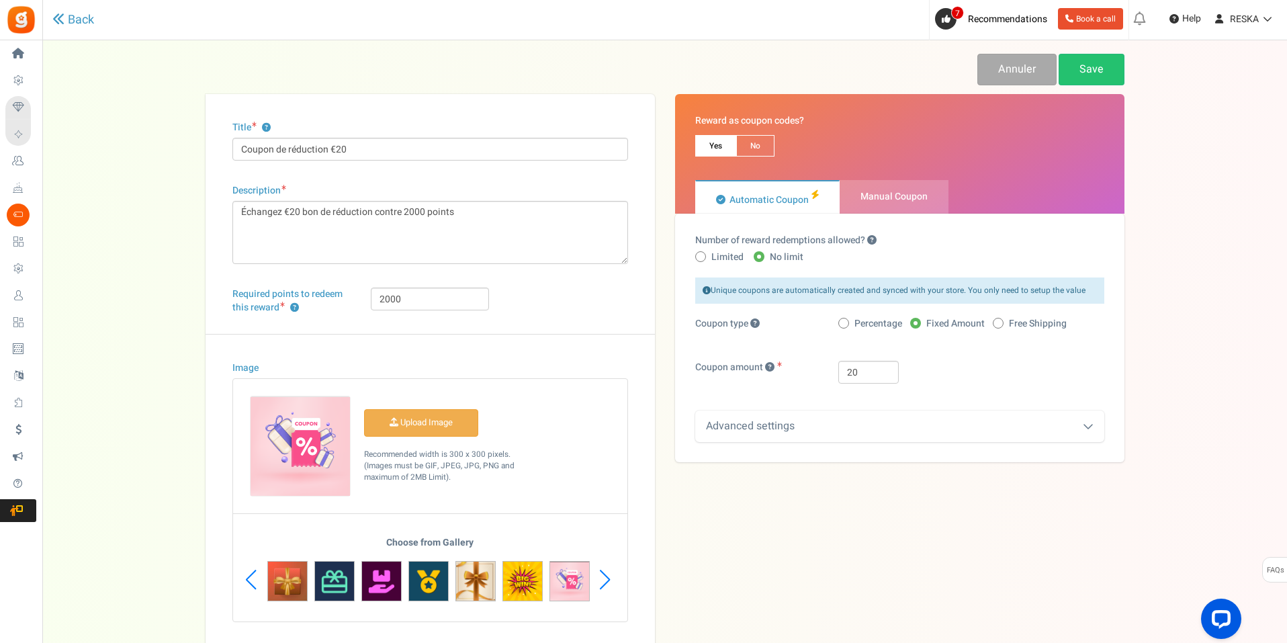
click at [816, 419] on div "Advanced settings" at bounding box center [899, 426] width 409 height 32
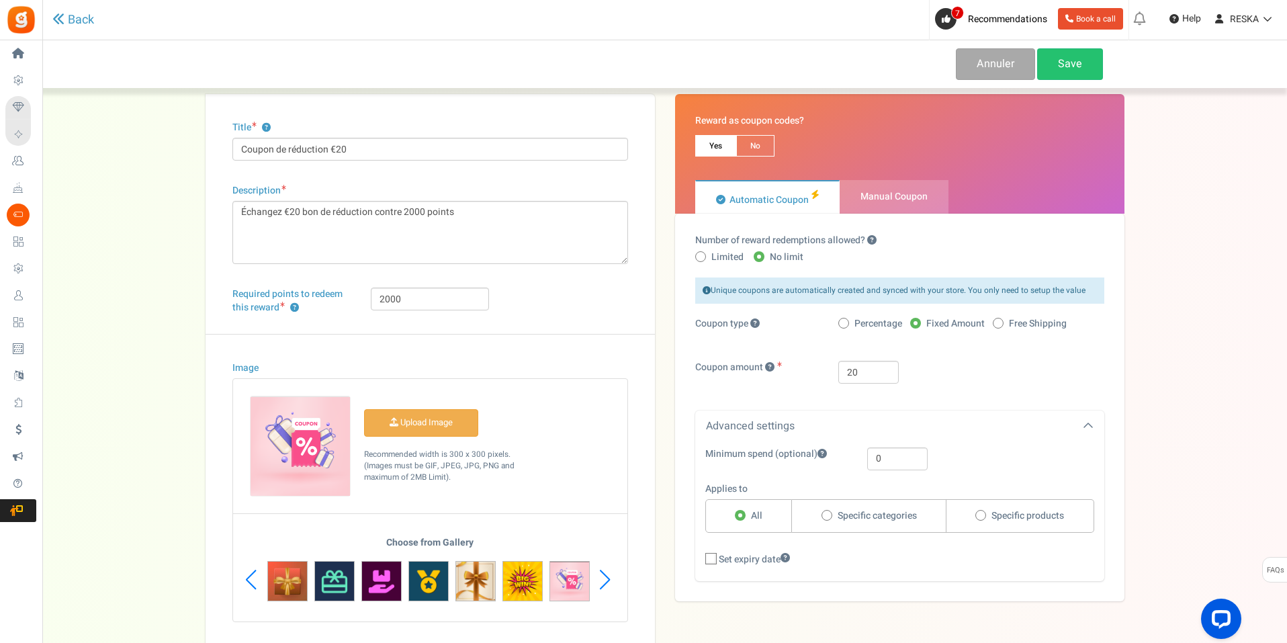
scroll to position [67, 0]
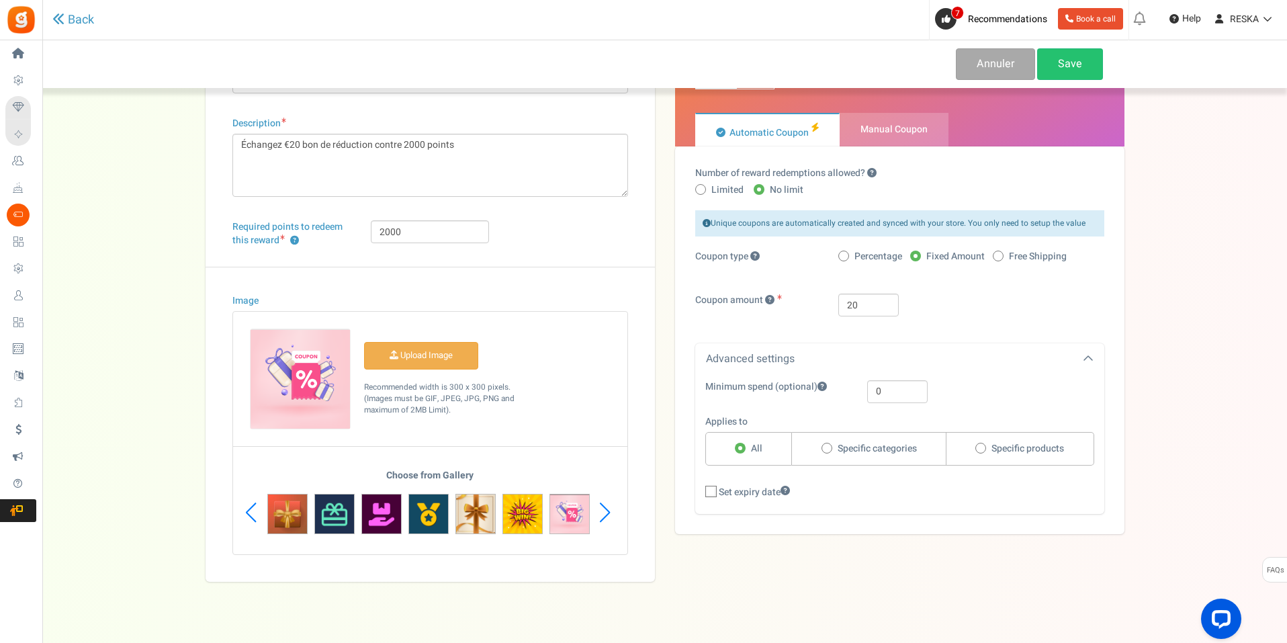
click at [848, 366] on div "Advanced settings" at bounding box center [899, 359] width 409 height 32
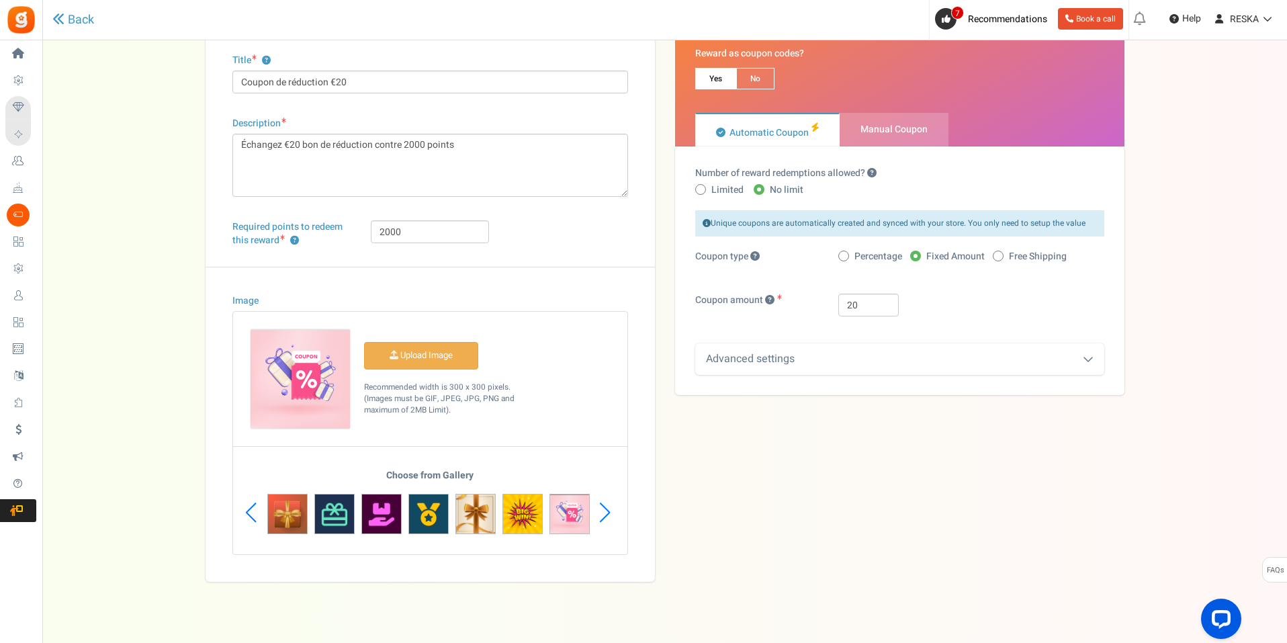
scroll to position [0, 0]
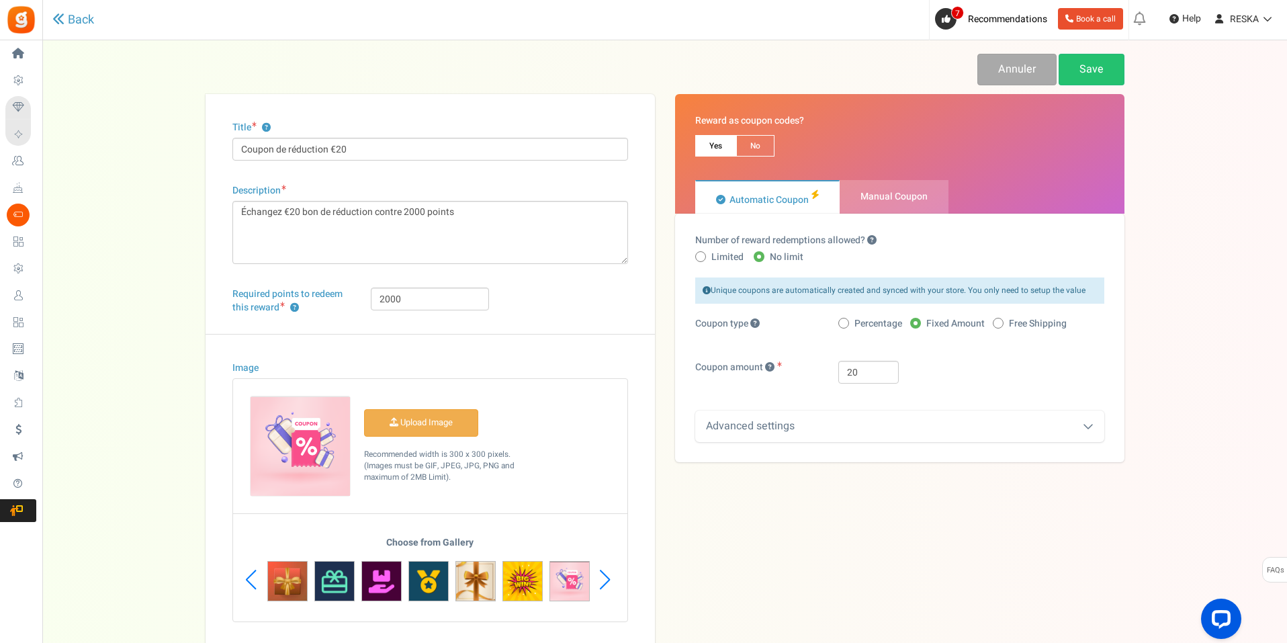
click at [1084, 89] on div "Annuler Save" at bounding box center [665, 74] width 919 height 40
click at [1088, 81] on link "Save" at bounding box center [1092, 70] width 66 height 32
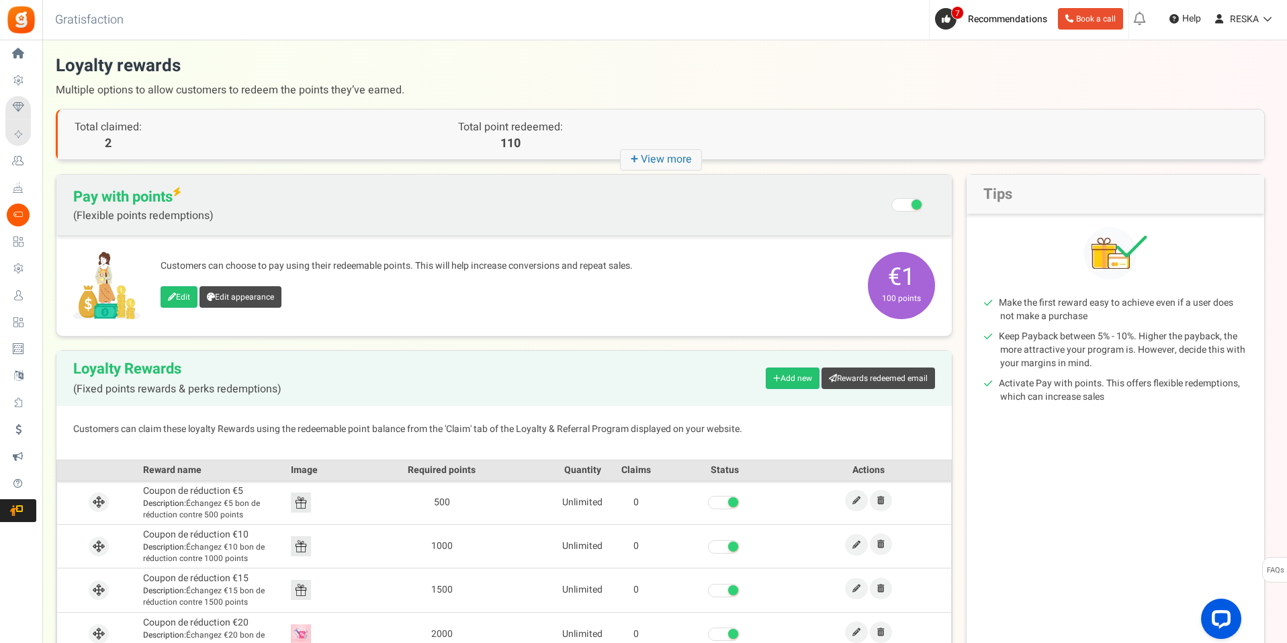
scroll to position [152, 0]
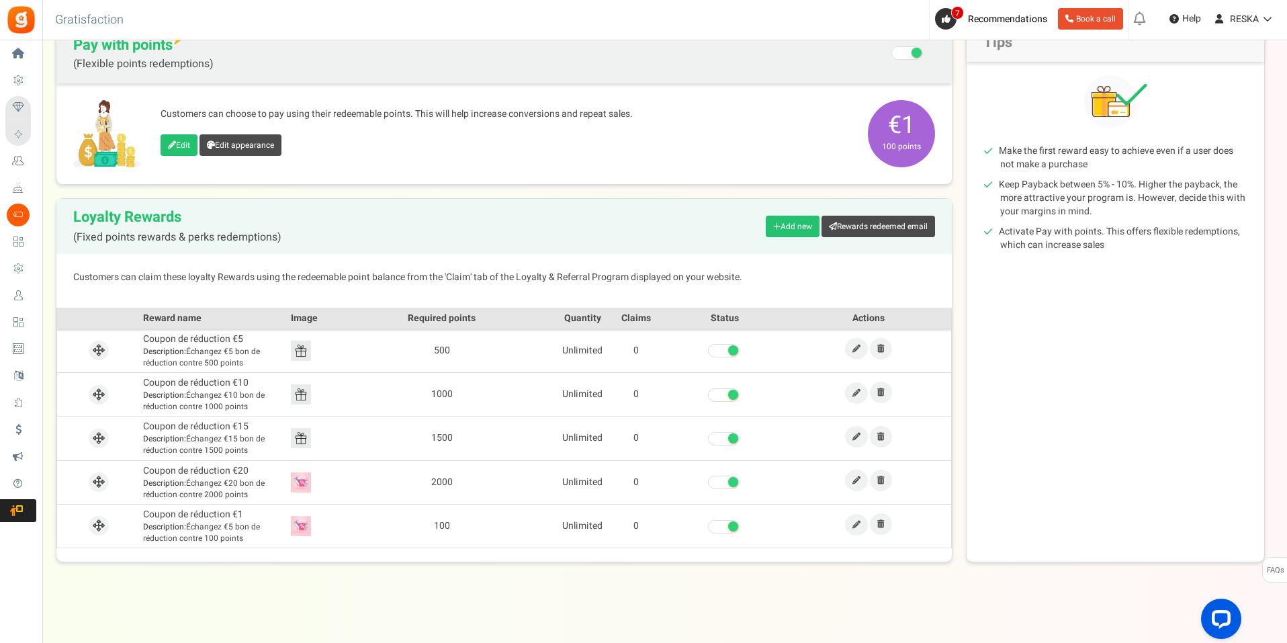
click at [302, 356] on img at bounding box center [301, 351] width 20 height 20
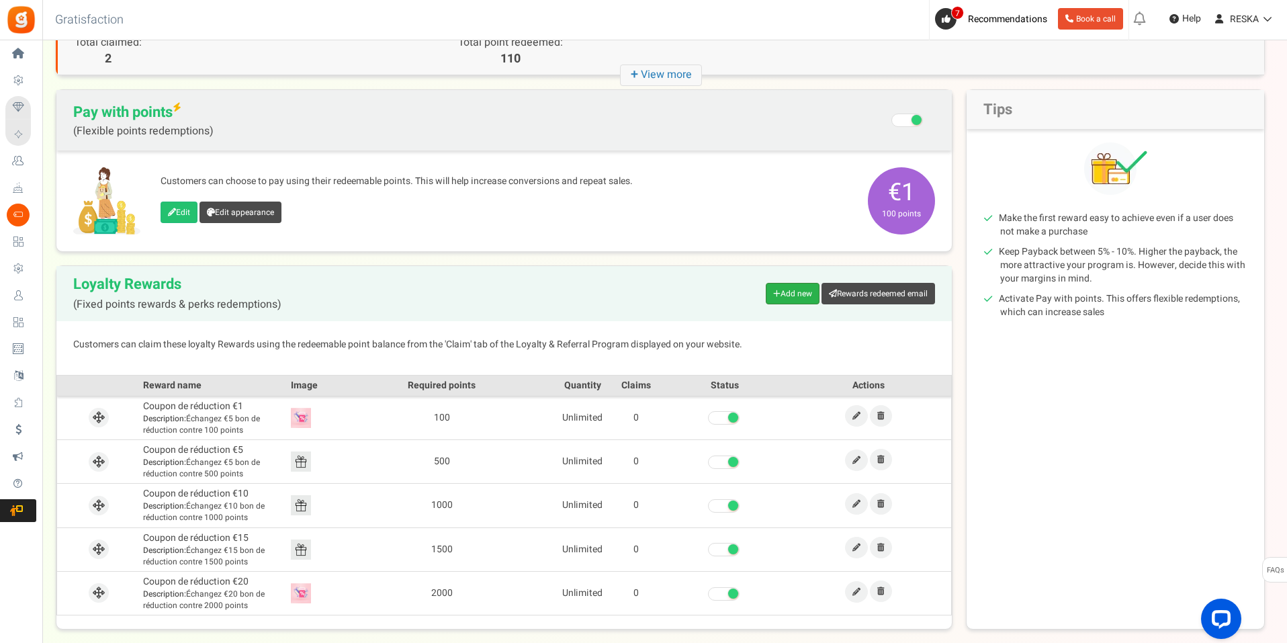
click at [780, 288] on link "Add new" at bounding box center [793, 293] width 54 height 21
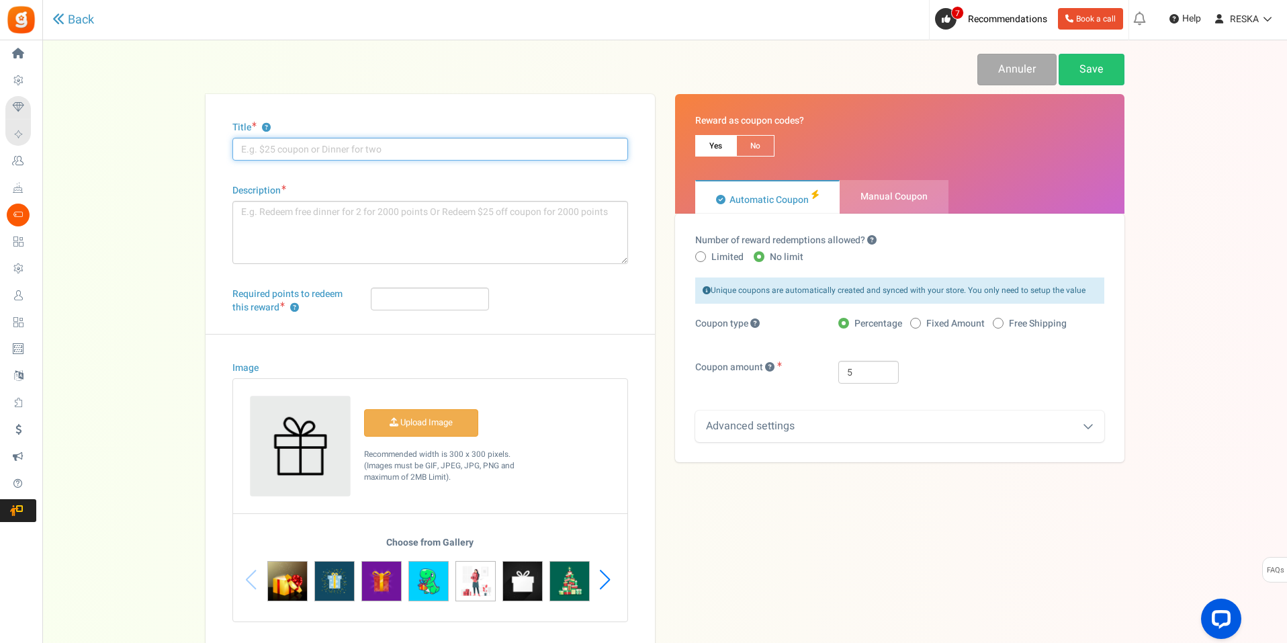
click at [380, 149] on input "Title ?" at bounding box center [430, 149] width 396 height 23
paste input "Description: Échangez €5 bon de réduction contre 500 points"
type input "Description: Échangez €5 bon de réduction contre 500 points"
click at [1027, 73] on link "Annuler" at bounding box center [1016, 70] width 79 height 32
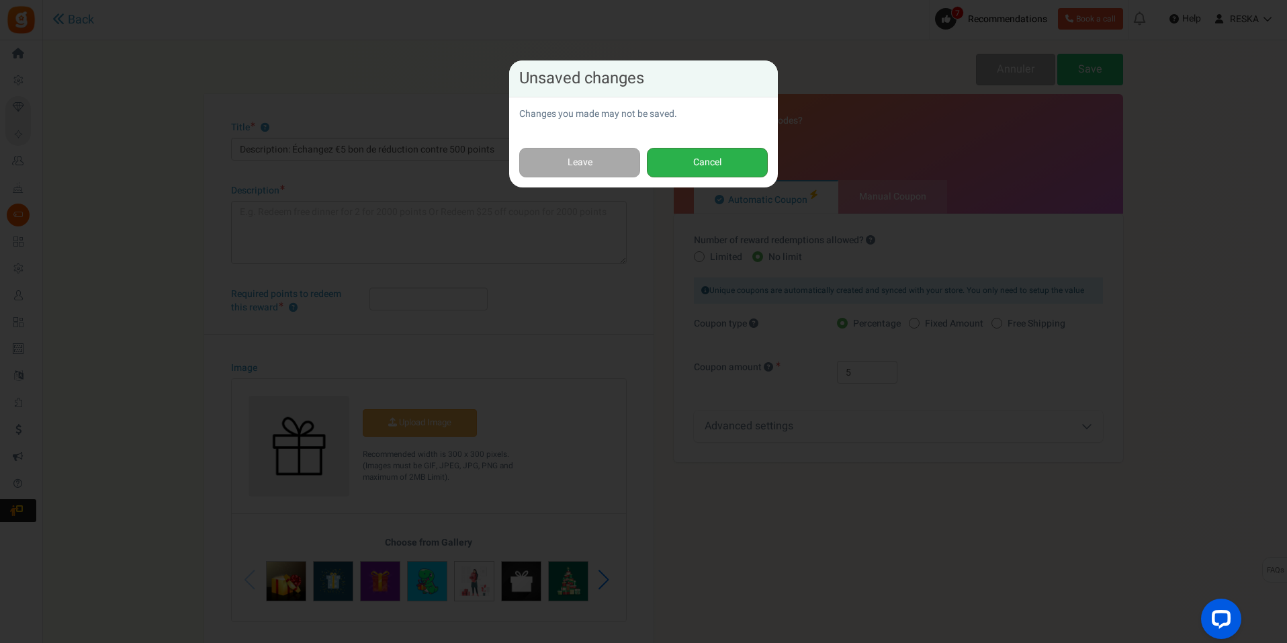
click at [703, 169] on button "Cancel" at bounding box center [707, 163] width 121 height 30
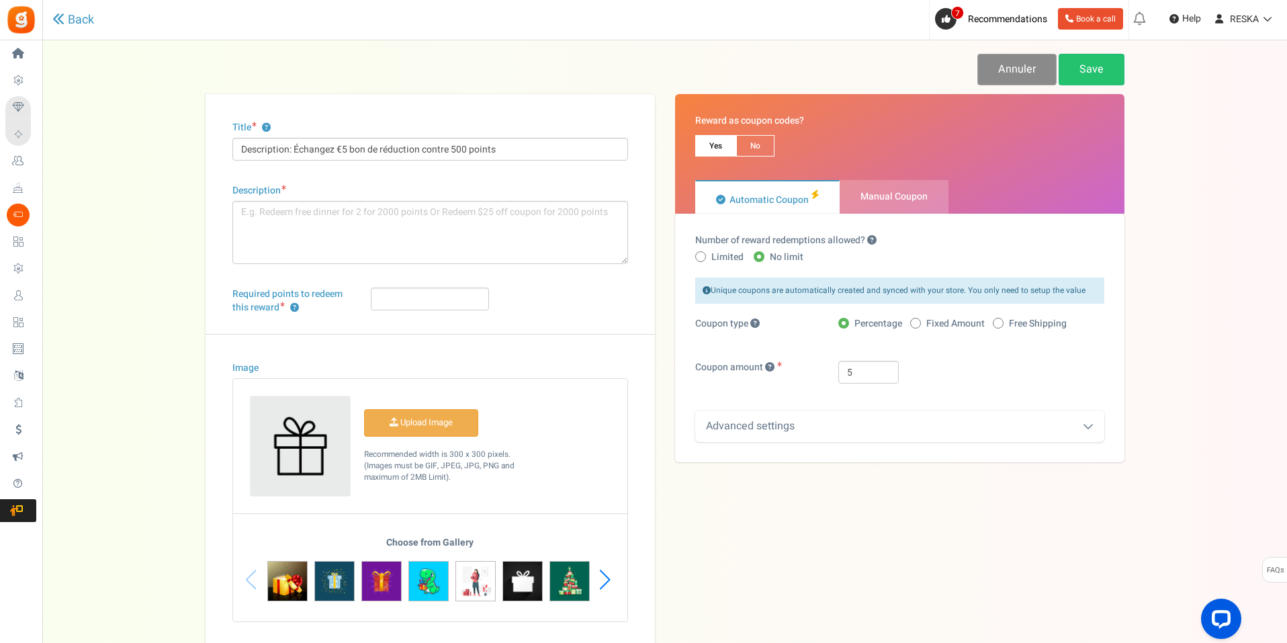
click at [1007, 79] on link "Annuler" at bounding box center [1016, 70] width 79 height 32
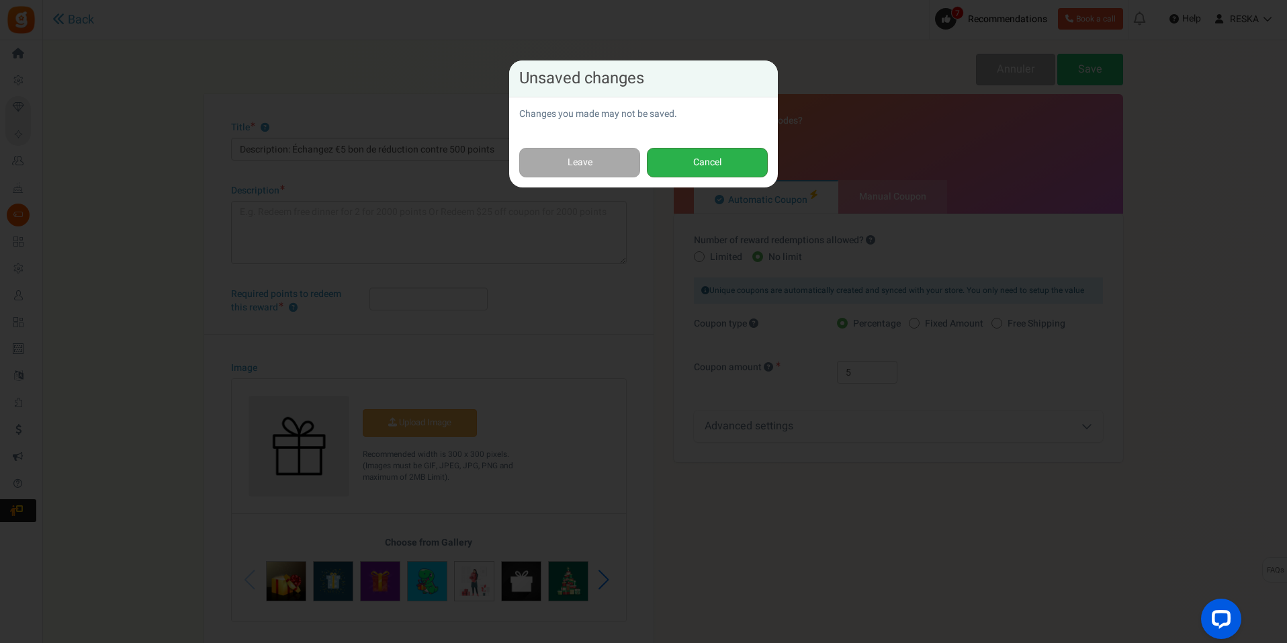
click at [732, 153] on button "Cancel" at bounding box center [707, 163] width 121 height 30
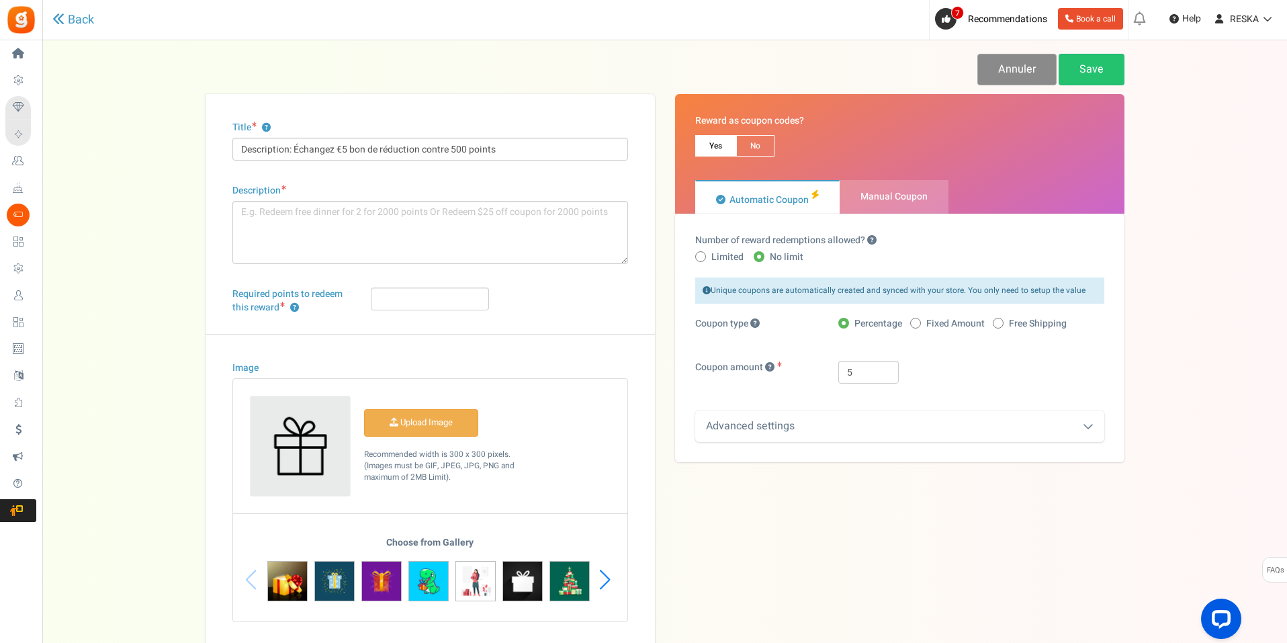
click at [1035, 73] on link "Annuler" at bounding box center [1016, 70] width 79 height 32
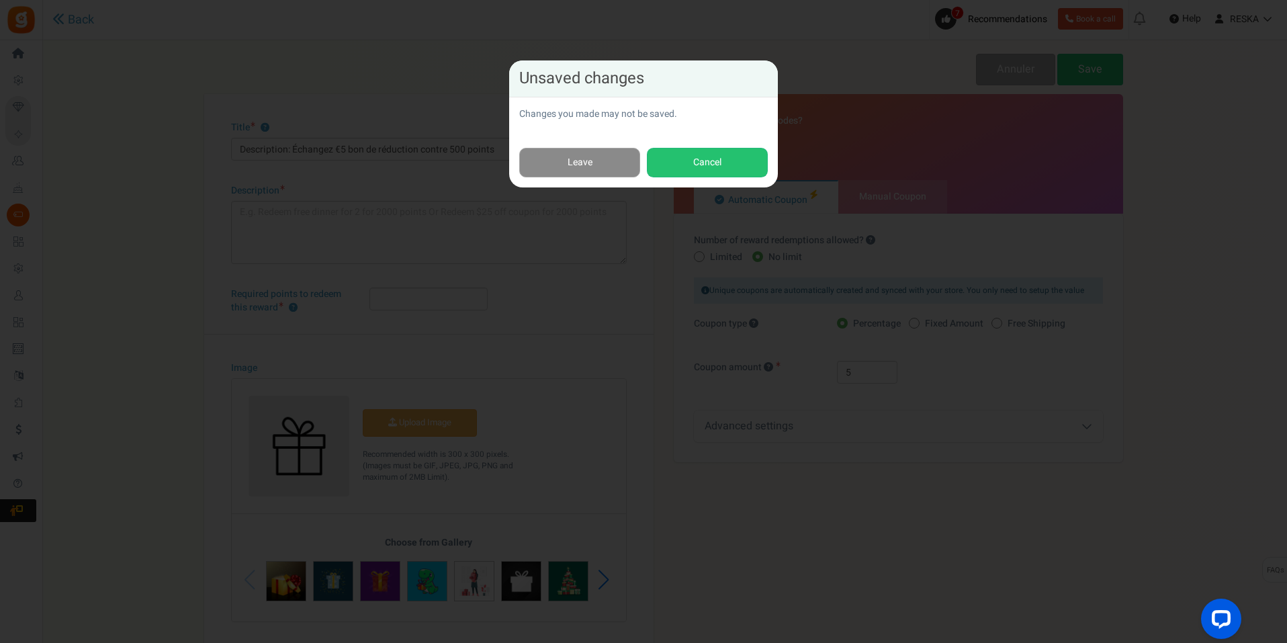
click at [598, 157] on link "Leave" at bounding box center [579, 163] width 121 height 30
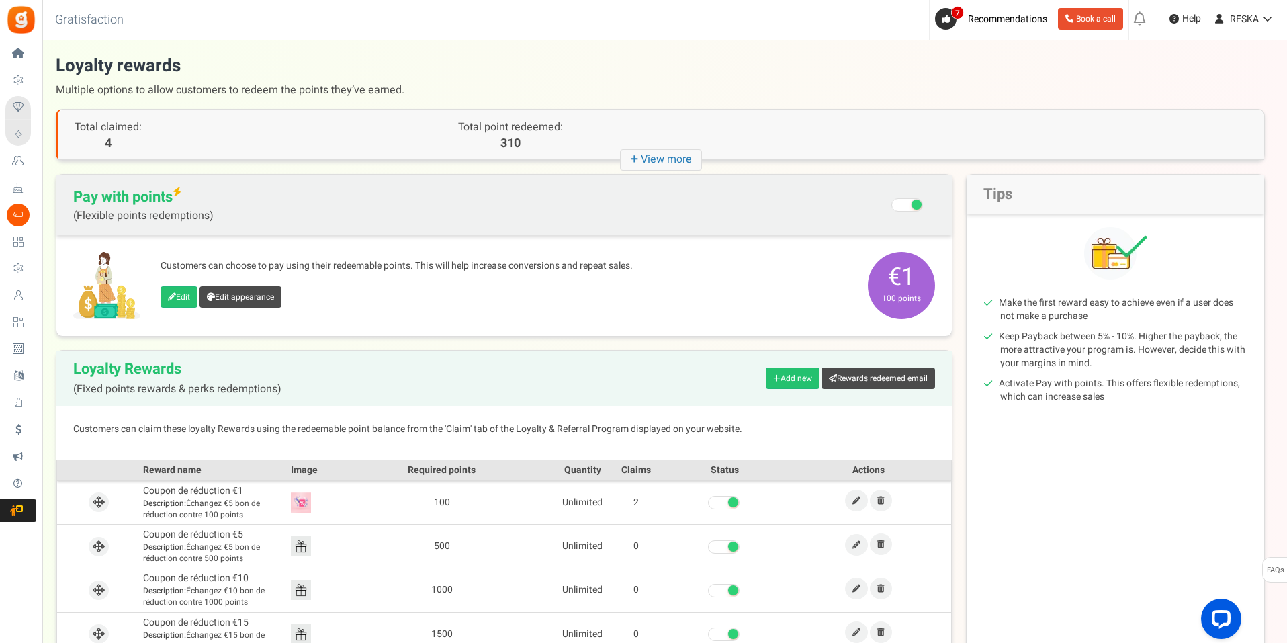
scroll to position [134, 0]
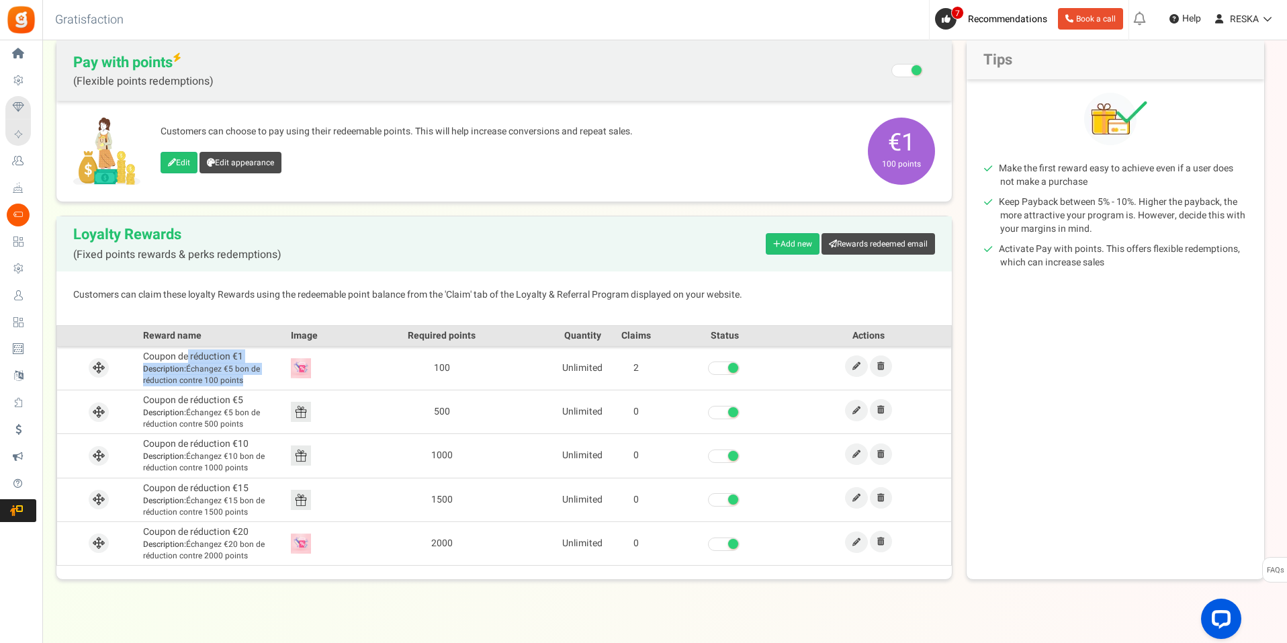
drag, startPoint x: 143, startPoint y: 357, endPoint x: 304, endPoint y: 382, distance: 162.6
click at [304, 382] on tr "Coupon de réduction €1 Description: Échangez €5 bon de réduction contre 100 poi…" at bounding box center [504, 368] width 895 height 44
copy tr "Coupon de réduction €1 Description: Échangez €5 bon de réduction contre 100 poi…"
click at [301, 261] on div "Loyalty Rewards (Fixed points rewards & perks redemptions) Add new Rewards rede…" at bounding box center [504, 243] width 896 height 55
click at [774, 261] on div "Loyalty Rewards (Fixed points rewards & perks redemptions) Add new Rewards rede…" at bounding box center [504, 243] width 896 height 55
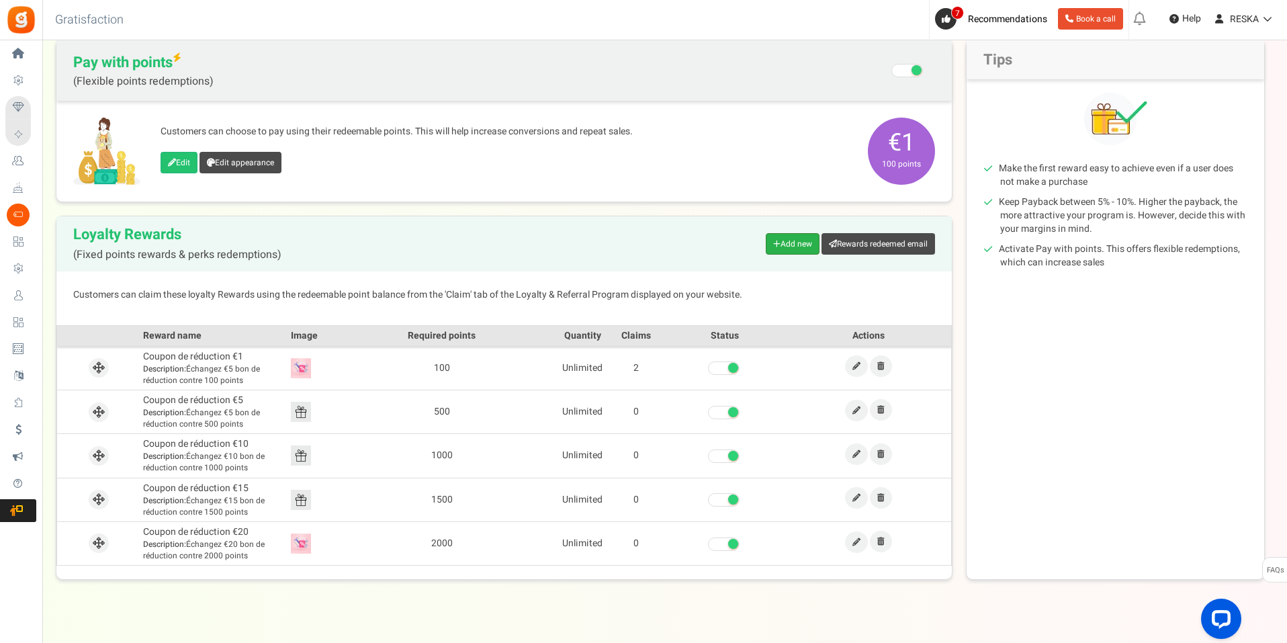
click at [787, 237] on link "Add new" at bounding box center [793, 243] width 54 height 21
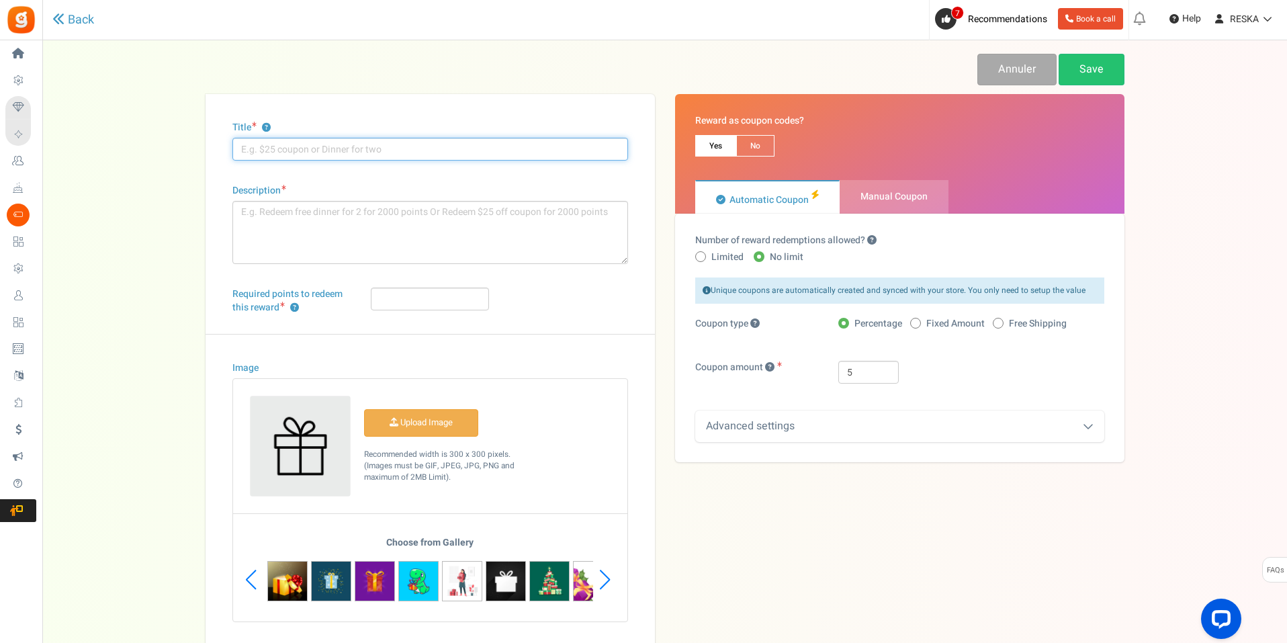
click at [298, 152] on input "Title ?" at bounding box center [430, 149] width 396 height 23
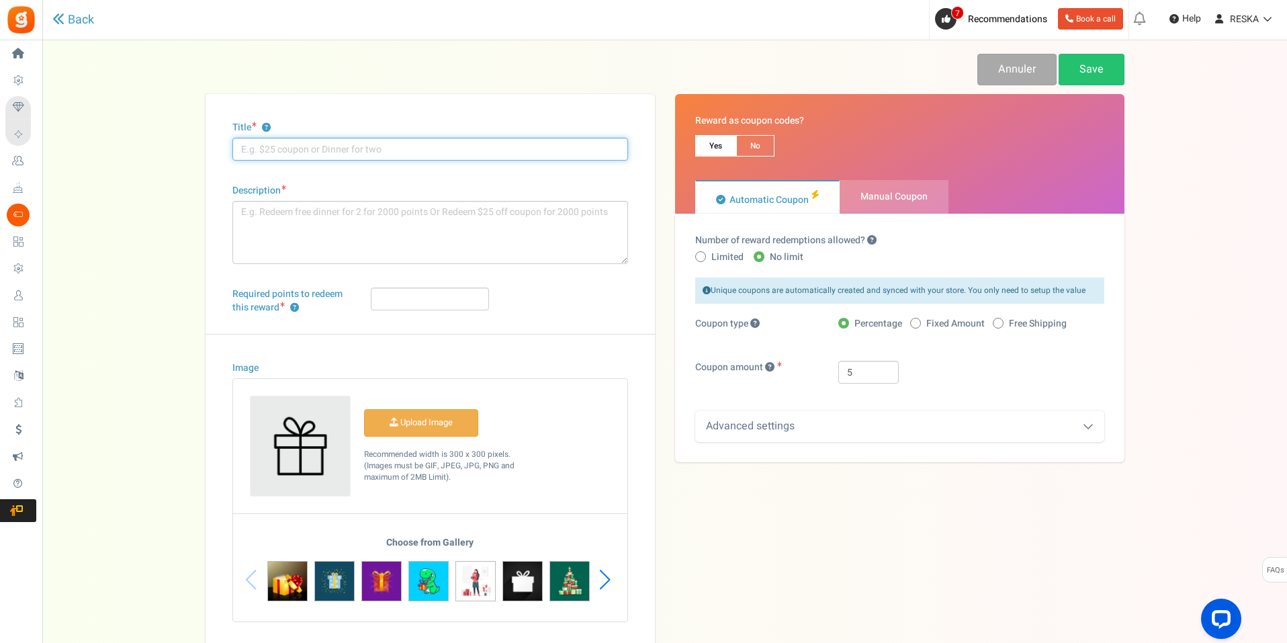
paste input "Coupon de réduction €1 Description: Échangez €5 bon de réduction contre 100 poi…"
drag, startPoint x: 606, startPoint y: 146, endPoint x: 345, endPoint y: 159, distance: 261.0
click at [345, 159] on input "Coupon de réduction €1 Description: Échangez €5 bon de réduction contre 100 poi…" at bounding box center [430, 149] width 396 height 23
type input "Coupon de réduction €1"
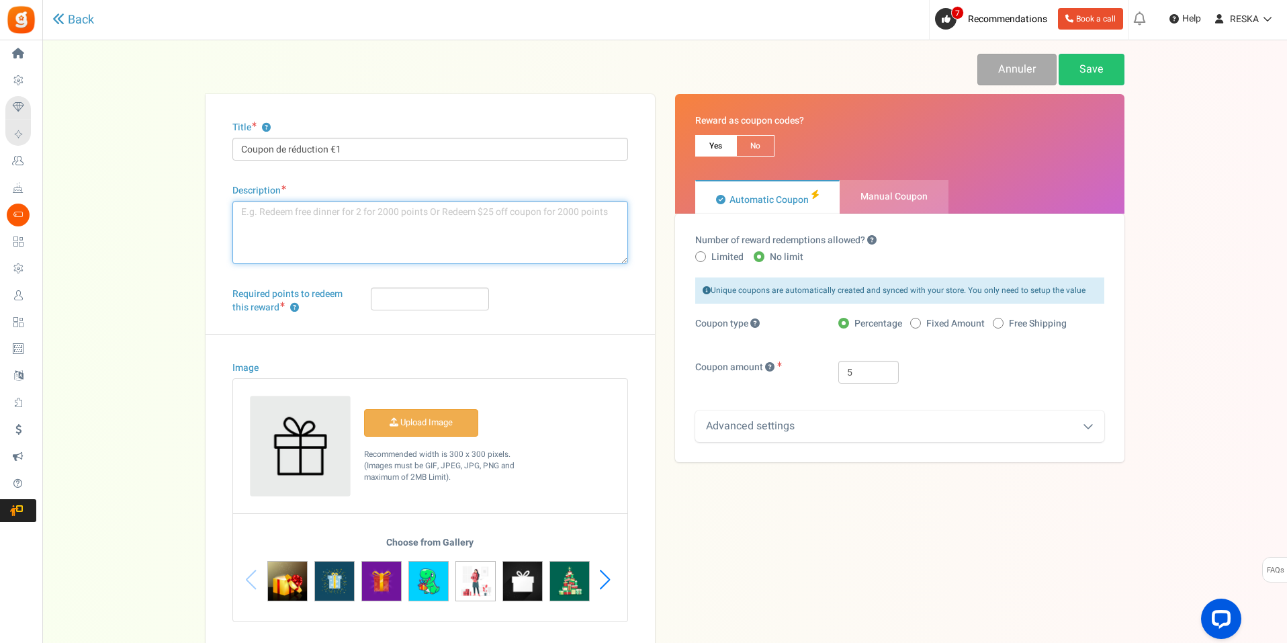
click at [300, 232] on textarea "Description" at bounding box center [430, 232] width 396 height 63
paste textarea "Description: Échangez €5 bon de réduction contre 100 points"
drag, startPoint x: 292, startPoint y: 216, endPoint x: 172, endPoint y: 186, distance: 124.0
click at [178, 187] on div "Back Annuler Save Title ? Coupon de réduction €1 Description Description: Échan…" at bounding box center [665, 351] width 1218 height 595
type textarea "Échangez €5 bon de réduction contre 100 points"
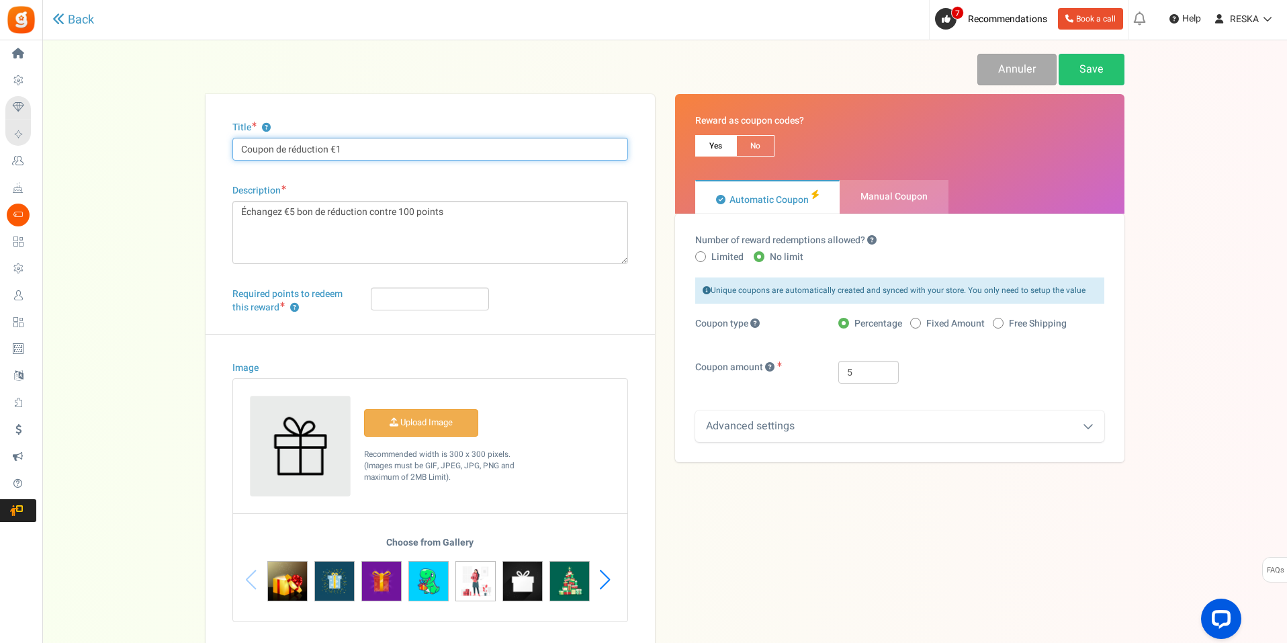
click at [362, 153] on input "Coupon de réduction €1" at bounding box center [430, 149] width 396 height 23
type input "Coupon de réduction €3"
click at [294, 210] on textarea "Échangez €5 bon de réduction contre 100 points" at bounding box center [430, 232] width 396 height 63
click at [402, 212] on textarea "Échangez €3 bon de réduction contre 100 points" at bounding box center [430, 232] width 396 height 63
type textarea "Échangez €3 bon de réduction contre 300 points"
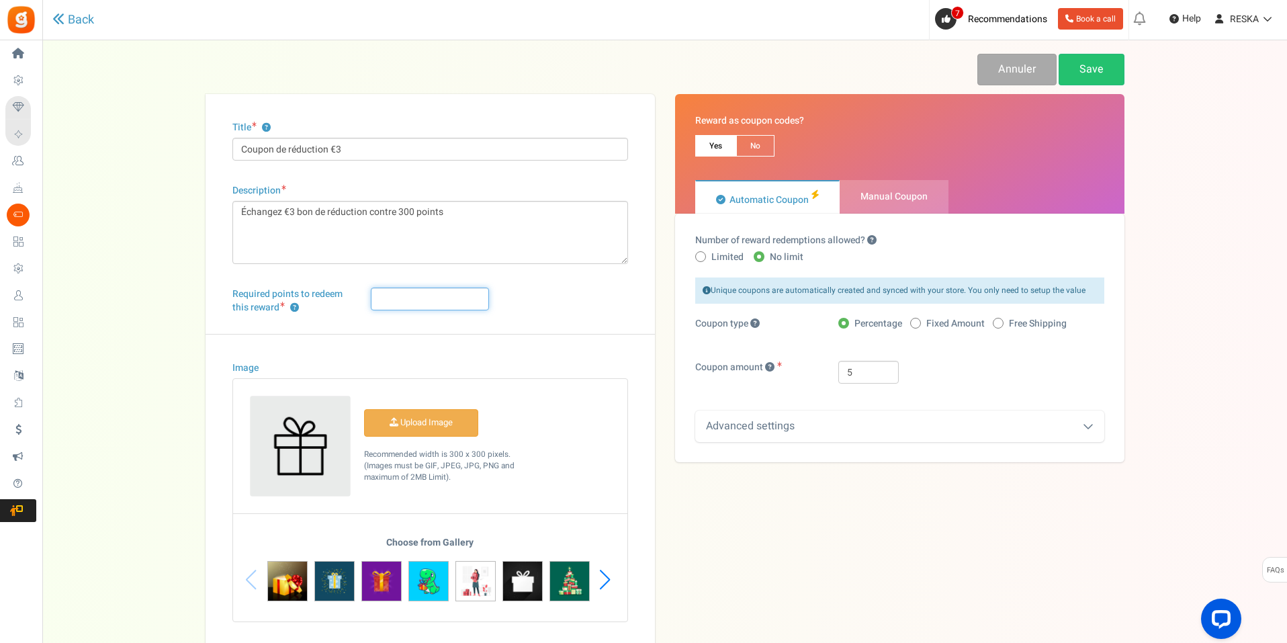
click at [400, 298] on input "Required points to redeem this reward ?" at bounding box center [430, 299] width 118 height 23
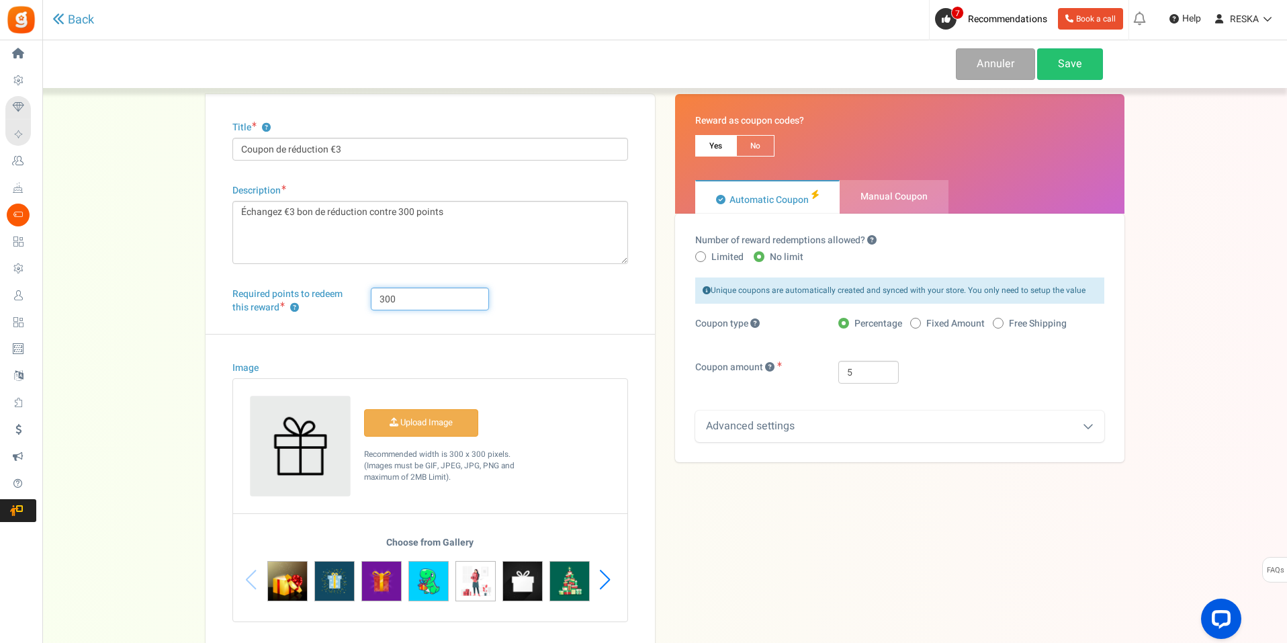
scroll to position [67, 0]
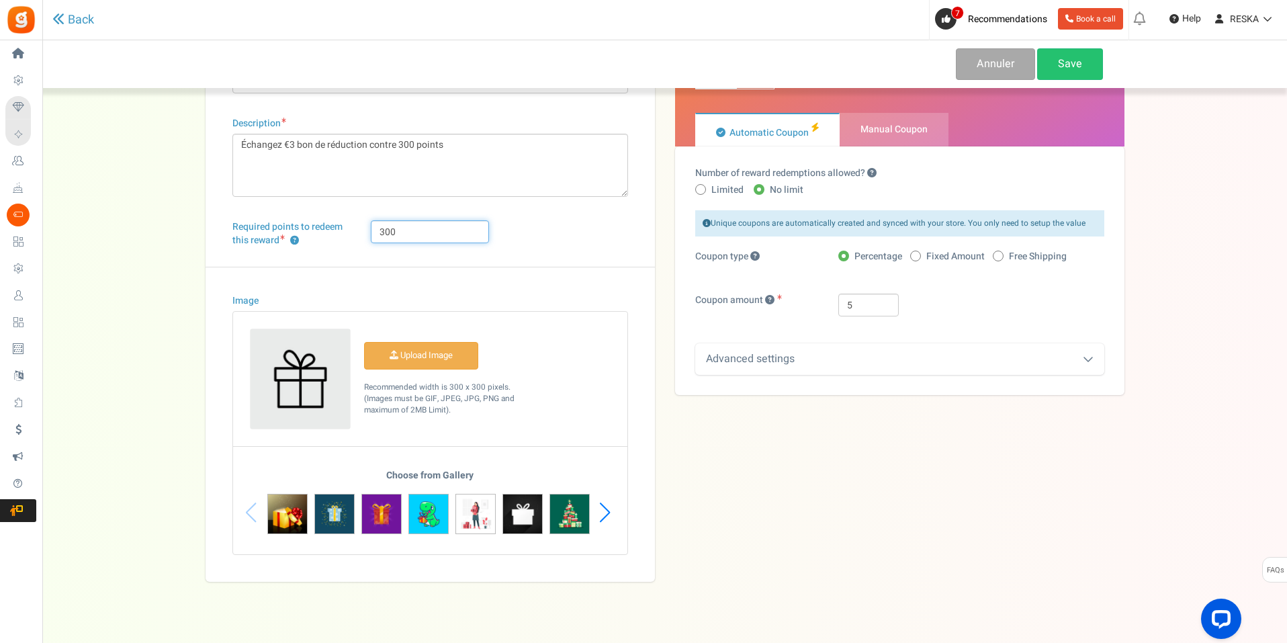
type input "300"
click at [604, 509] on div "Next slide" at bounding box center [605, 512] width 18 height 40
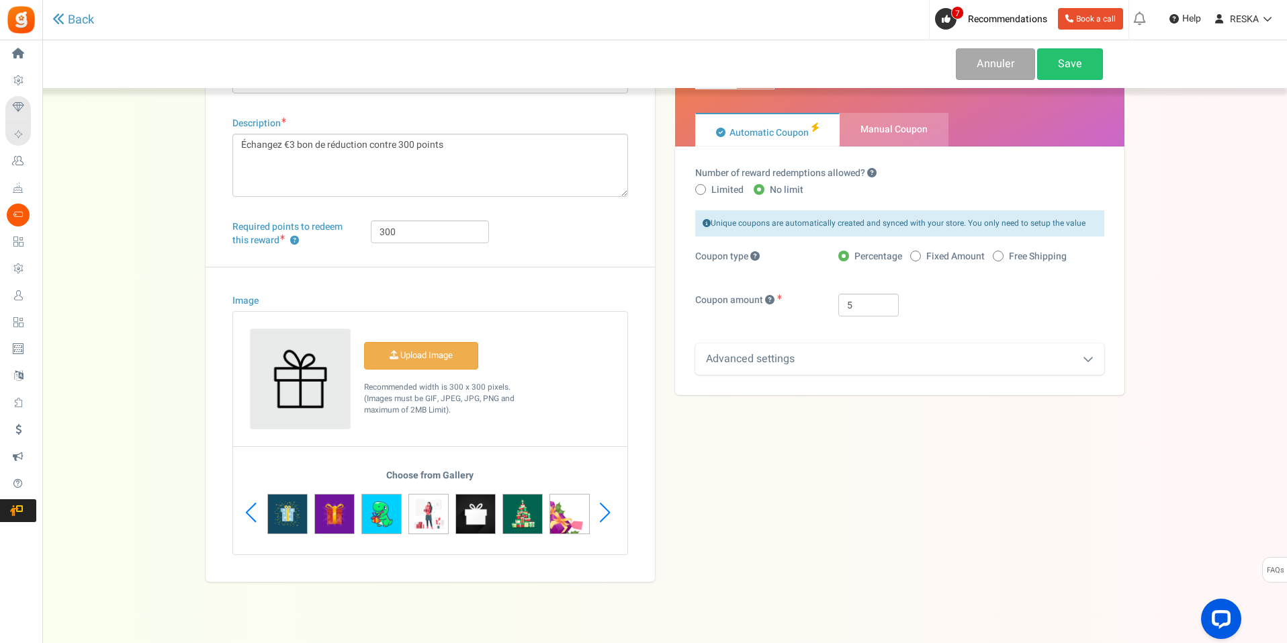
click at [607, 511] on div "Next slide" at bounding box center [605, 512] width 18 height 40
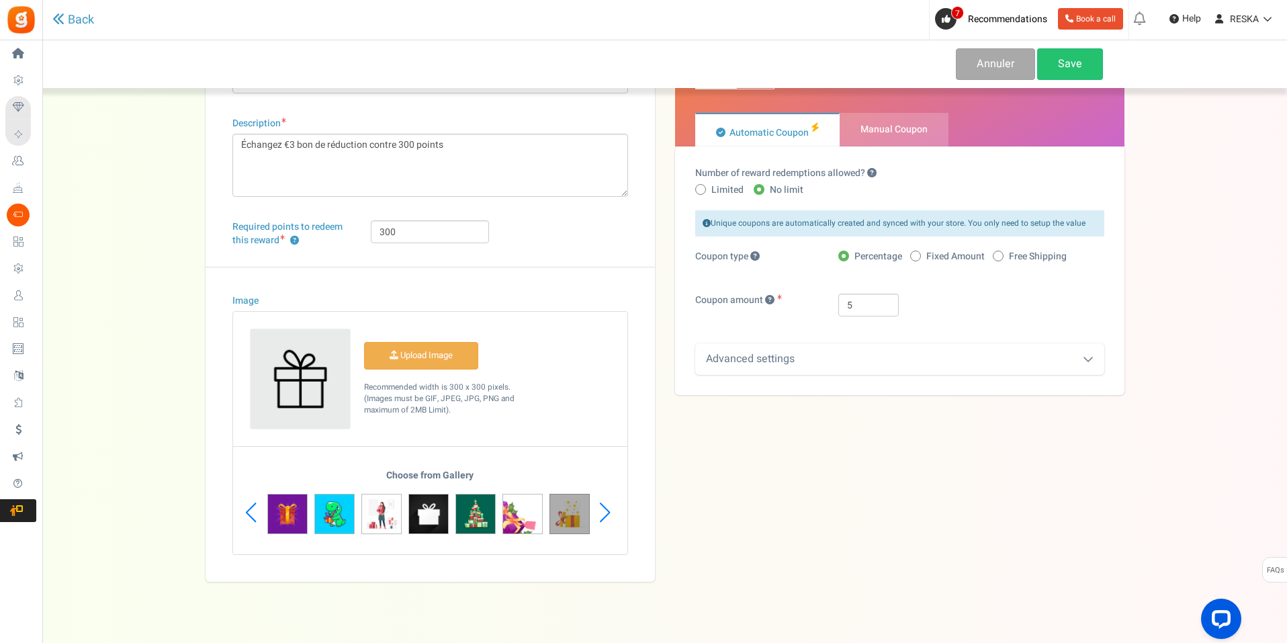
click at [573, 519] on img at bounding box center [570, 514] width 40 height 40
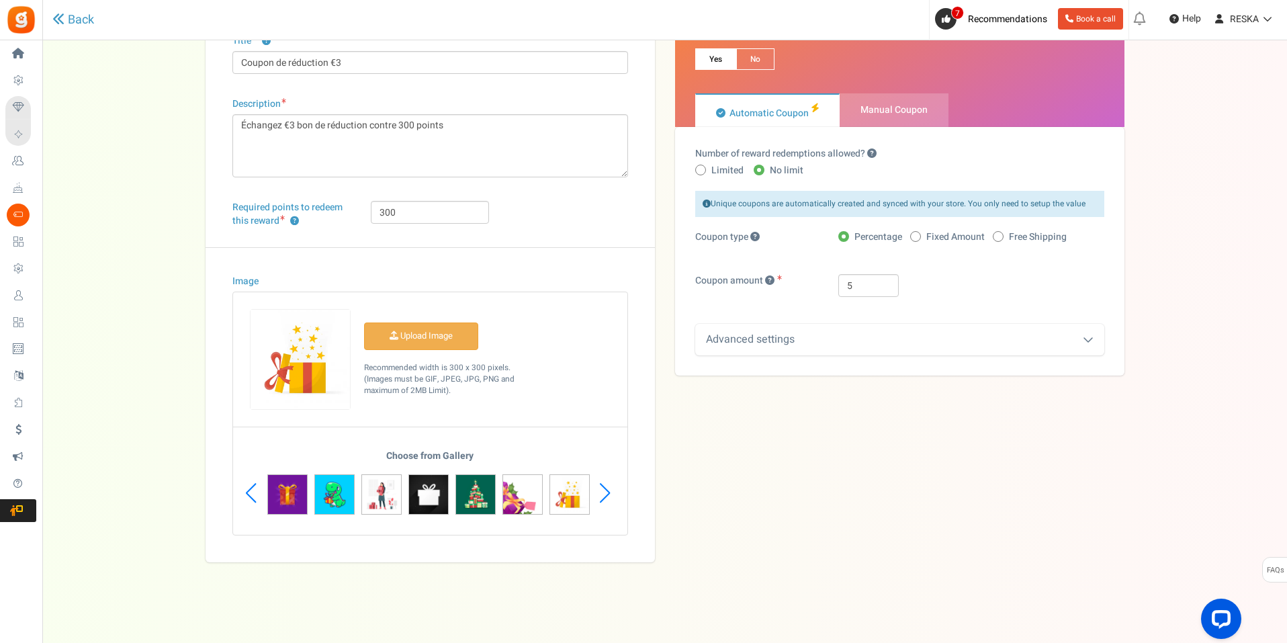
scroll to position [0, 0]
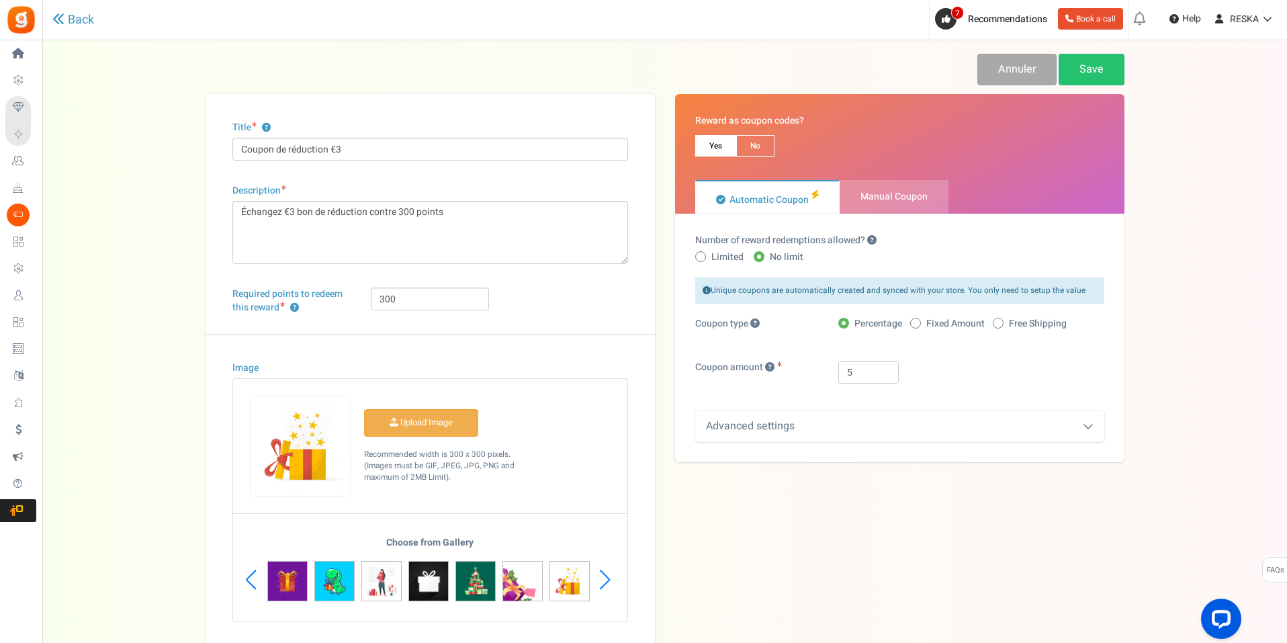
click at [1104, 92] on div "Annuler Save" at bounding box center [665, 74] width 919 height 40
click at [1099, 75] on link "Save" at bounding box center [1092, 70] width 66 height 32
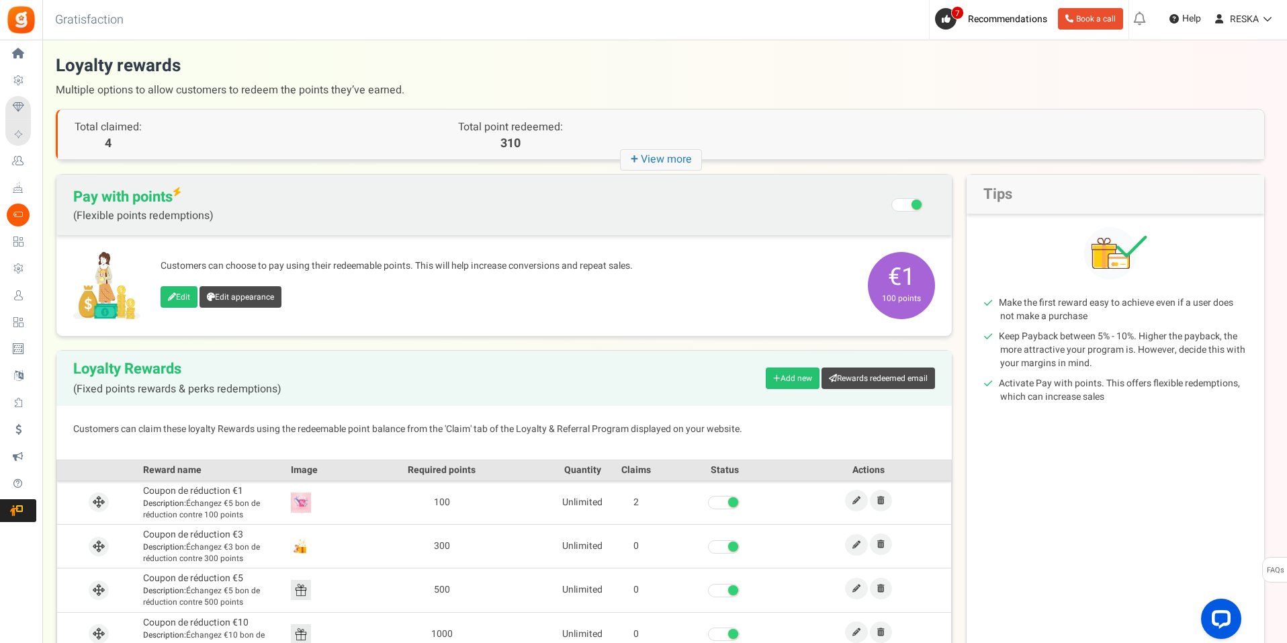
scroll to position [67, 0]
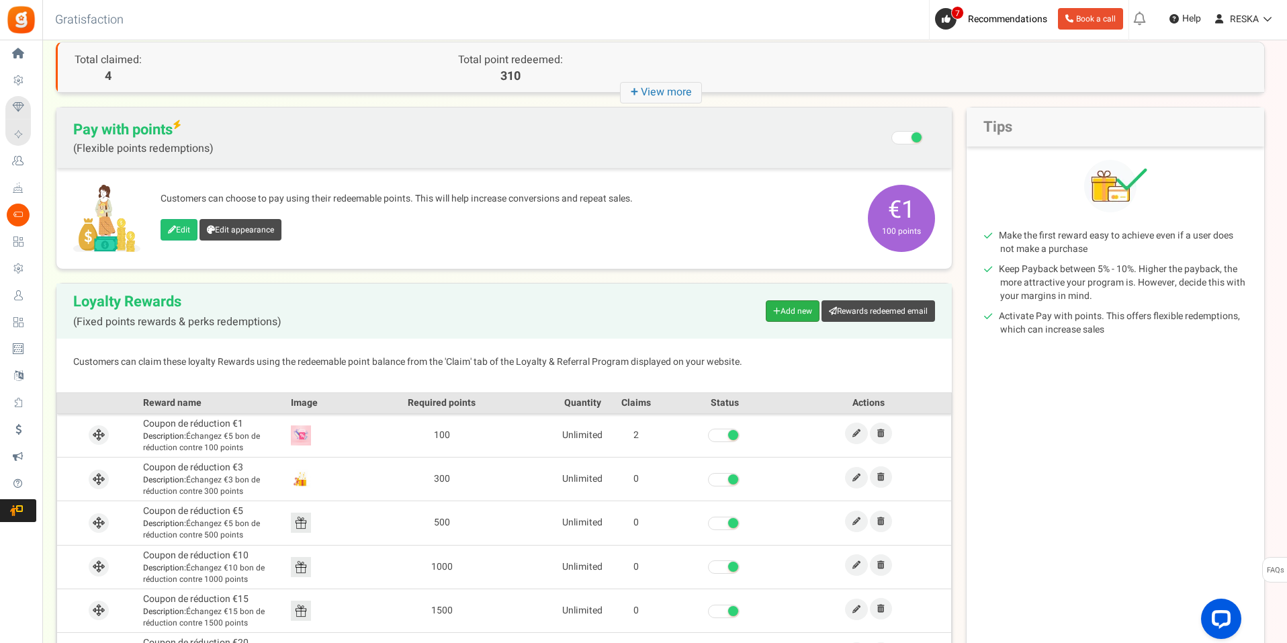
click at [776, 311] on icon at bounding box center [776, 311] width 7 height 8
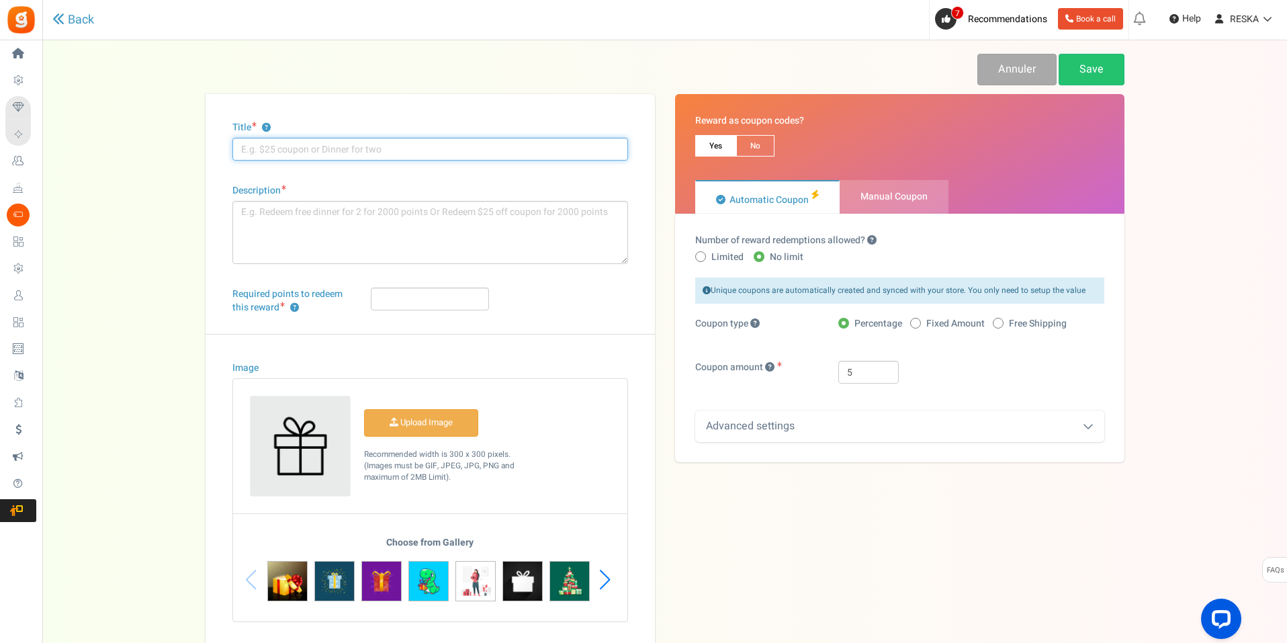
click at [286, 157] on input "Title ?" at bounding box center [430, 149] width 396 height 23
type input "Coupon de réduction €2"
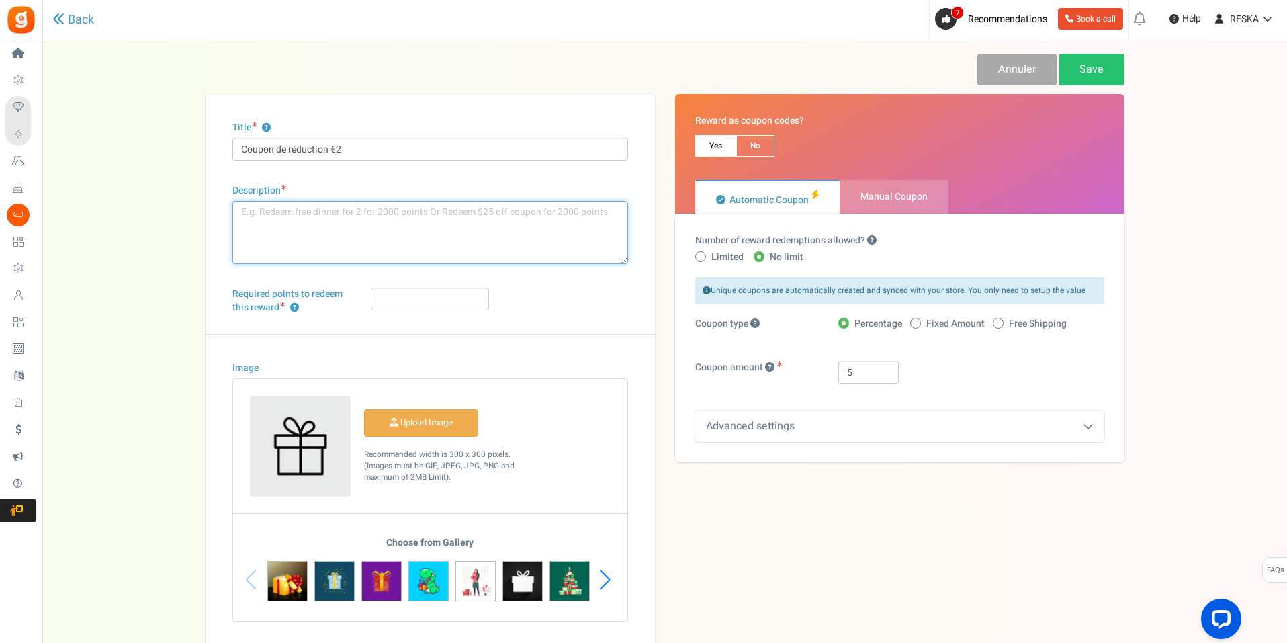
click at [344, 214] on textarea "Description" at bounding box center [430, 232] width 396 height 63
paste textarea "Description: Échangez €5 bon de réduction contre 100 points"
drag, startPoint x: 292, startPoint y: 209, endPoint x: 120, endPoint y: 179, distance: 174.6
click at [124, 181] on div "Back Annuler Save Title ? Coupon de réduction €2 Description Description: Échan…" at bounding box center [665, 351] width 1218 height 595
click at [294, 214] on textarea "Échangez €5 bon de réduction contre 100 points" at bounding box center [430, 232] width 396 height 63
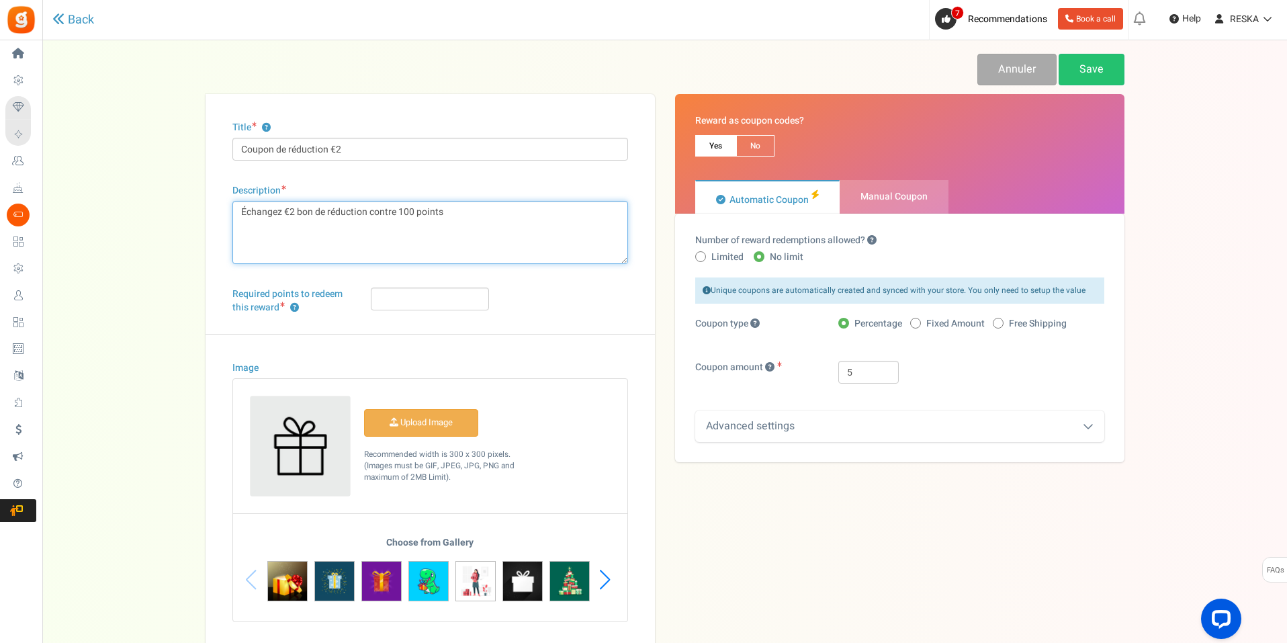
click at [402, 214] on textarea "Échangez €2 bon de réduction contre 100 points" at bounding box center [430, 232] width 396 height 63
type textarea "Échangez €2 bon de réduction contre 200 points"
click at [423, 304] on input "Required points to redeem this reward ?" at bounding box center [430, 299] width 118 height 23
type input "200"
click at [609, 582] on div "Next slide" at bounding box center [605, 580] width 18 height 40
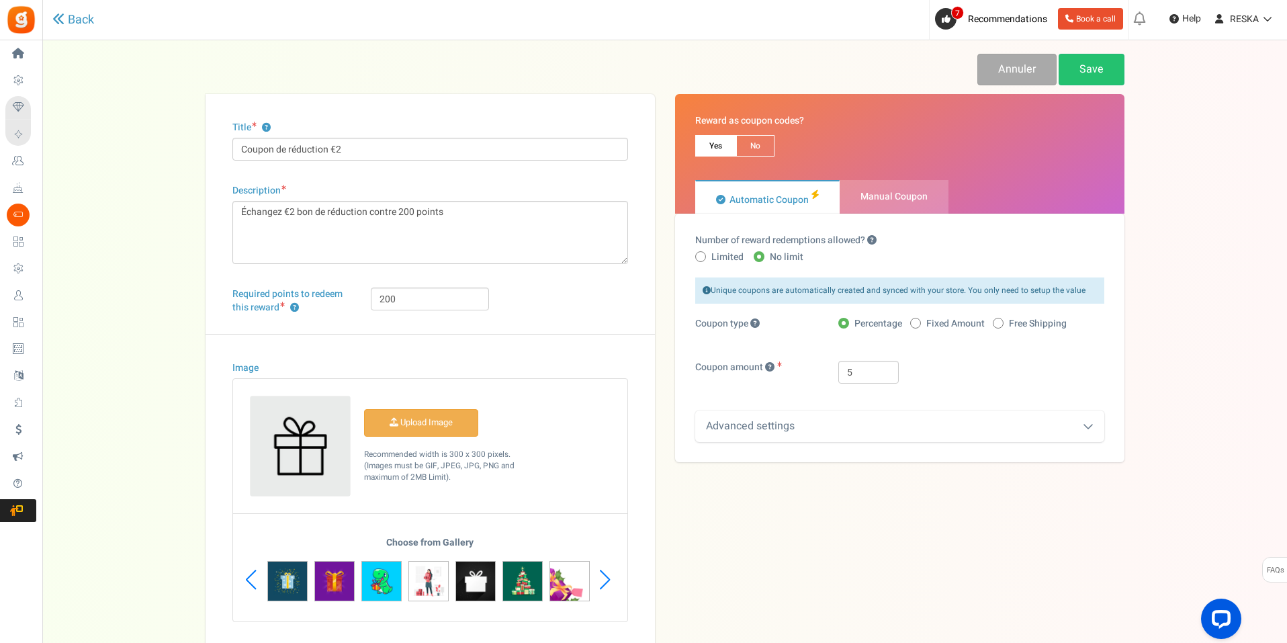
click at [609, 582] on div "Next slide" at bounding box center [605, 580] width 18 height 40
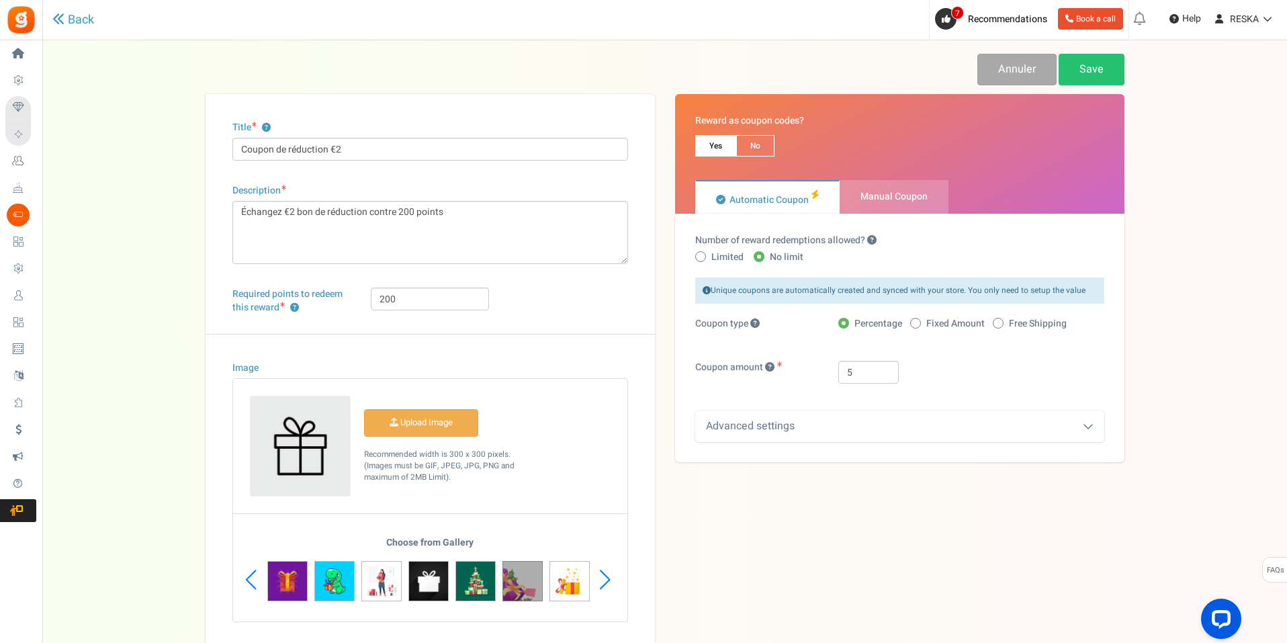
click at [512, 575] on img at bounding box center [523, 581] width 40 height 40
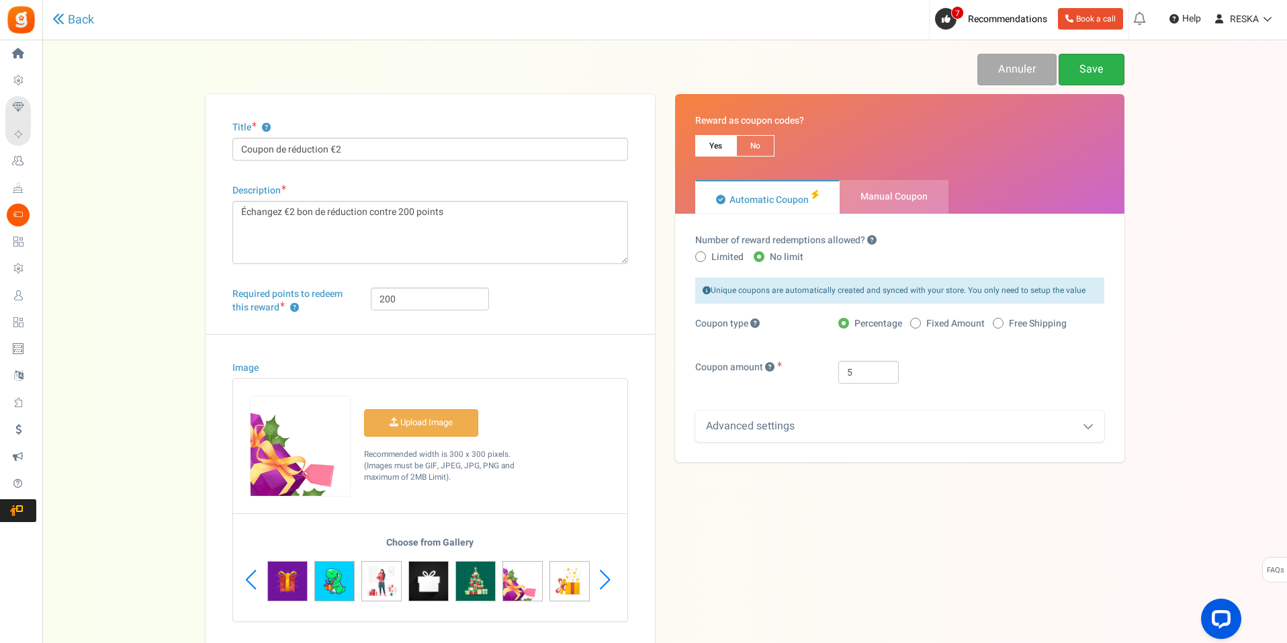
click at [1105, 75] on link "Save" at bounding box center [1092, 70] width 66 height 32
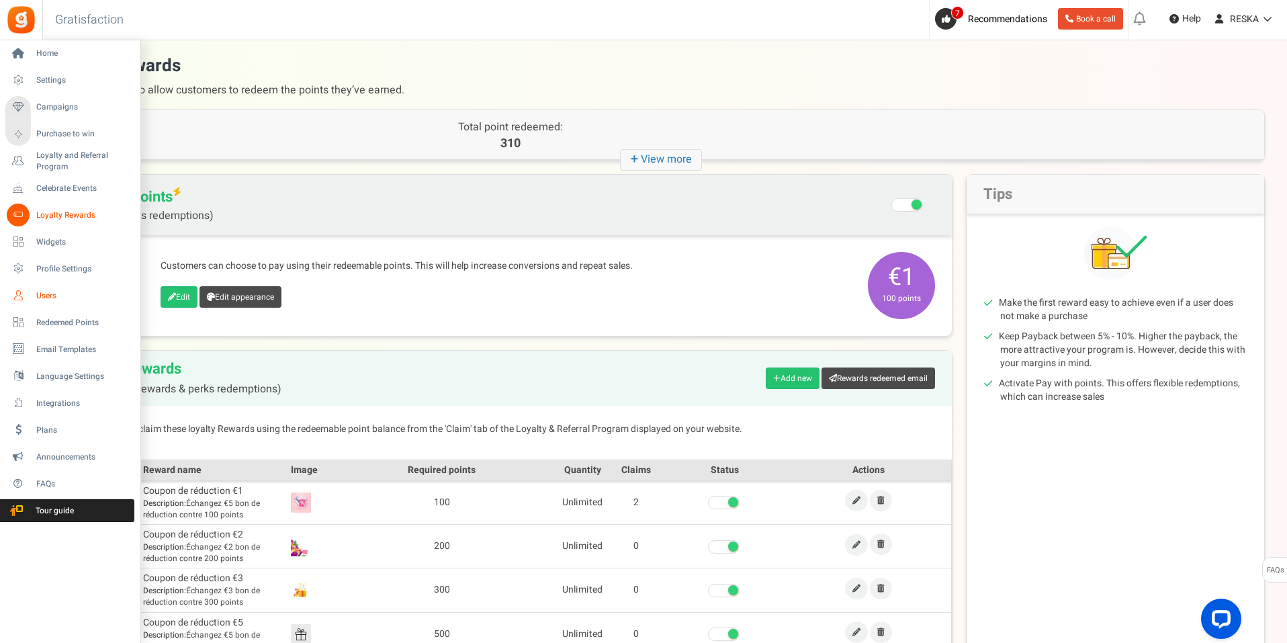
click at [33, 290] on link "Users" at bounding box center [69, 295] width 129 height 23
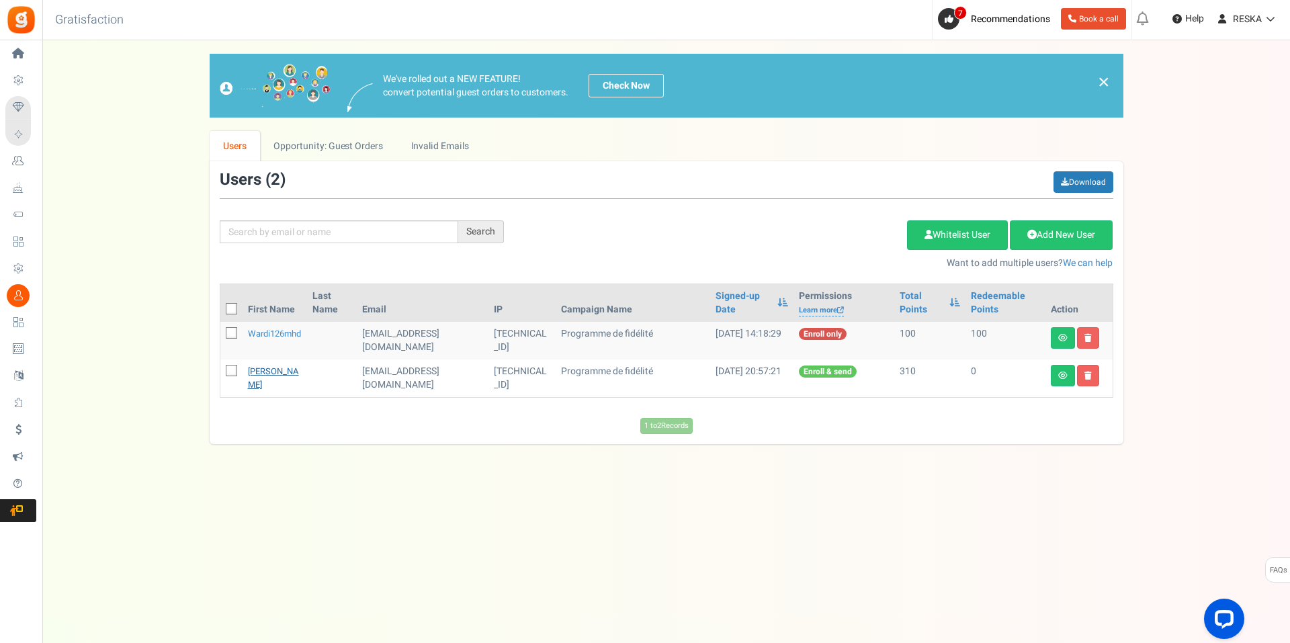
click at [259, 369] on link "[PERSON_NAME]" at bounding box center [273, 378] width 51 height 26
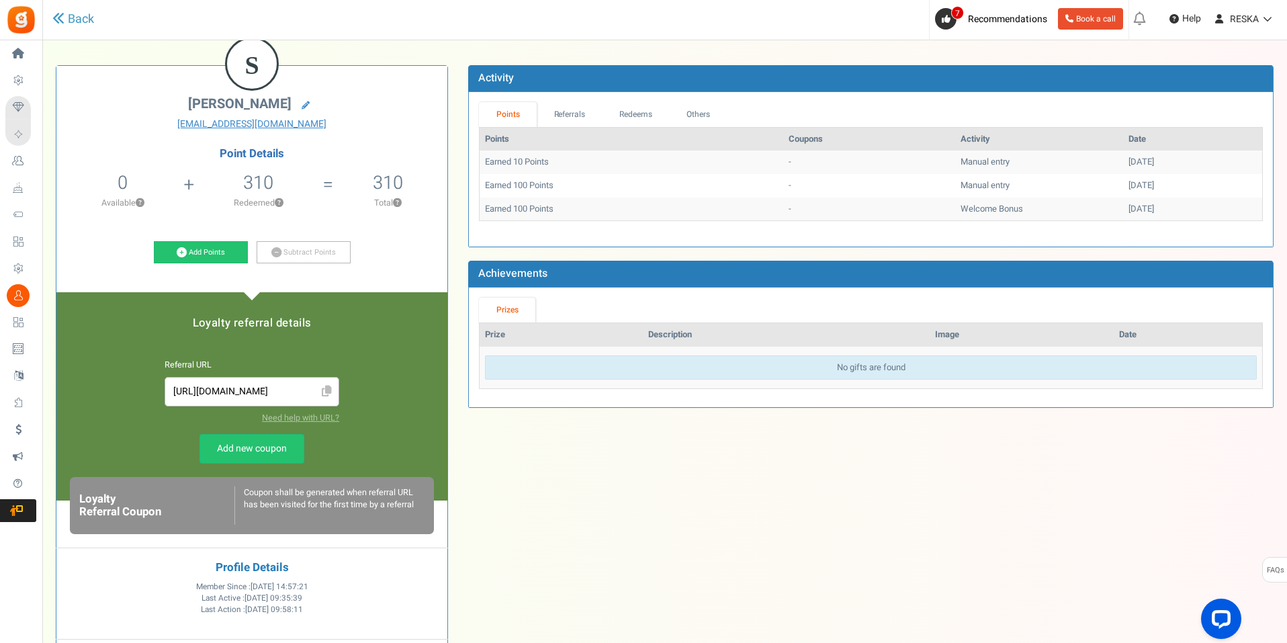
scroll to position [134, 0]
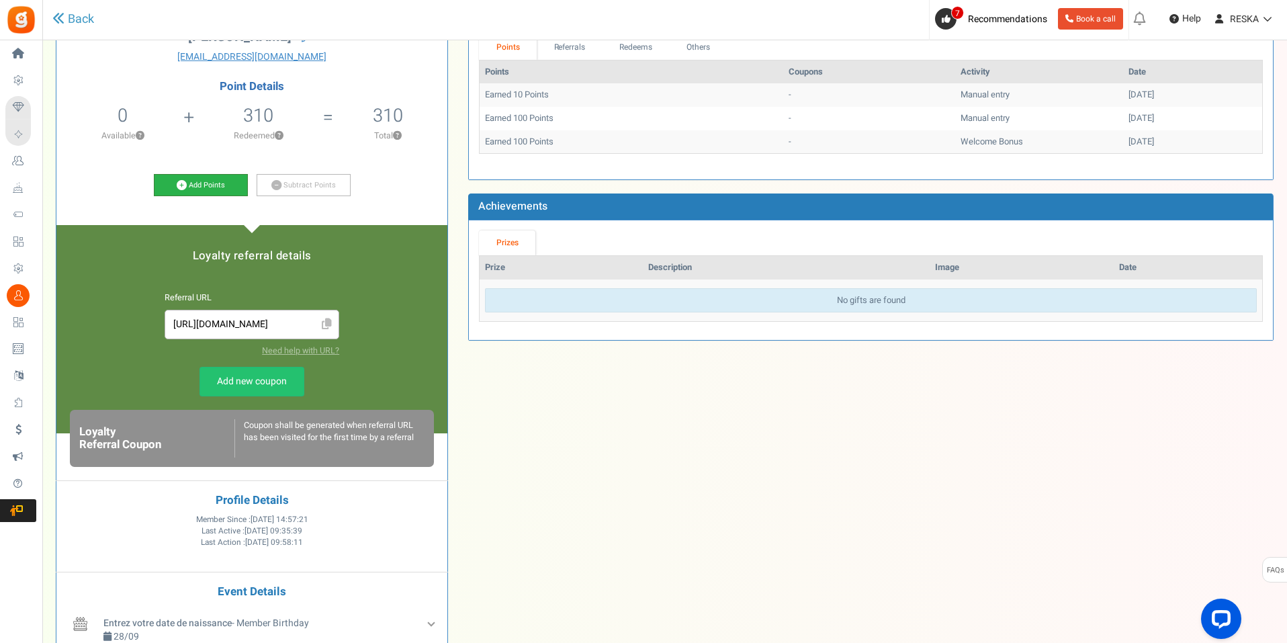
click at [201, 189] on link "Add Points" at bounding box center [201, 185] width 94 height 23
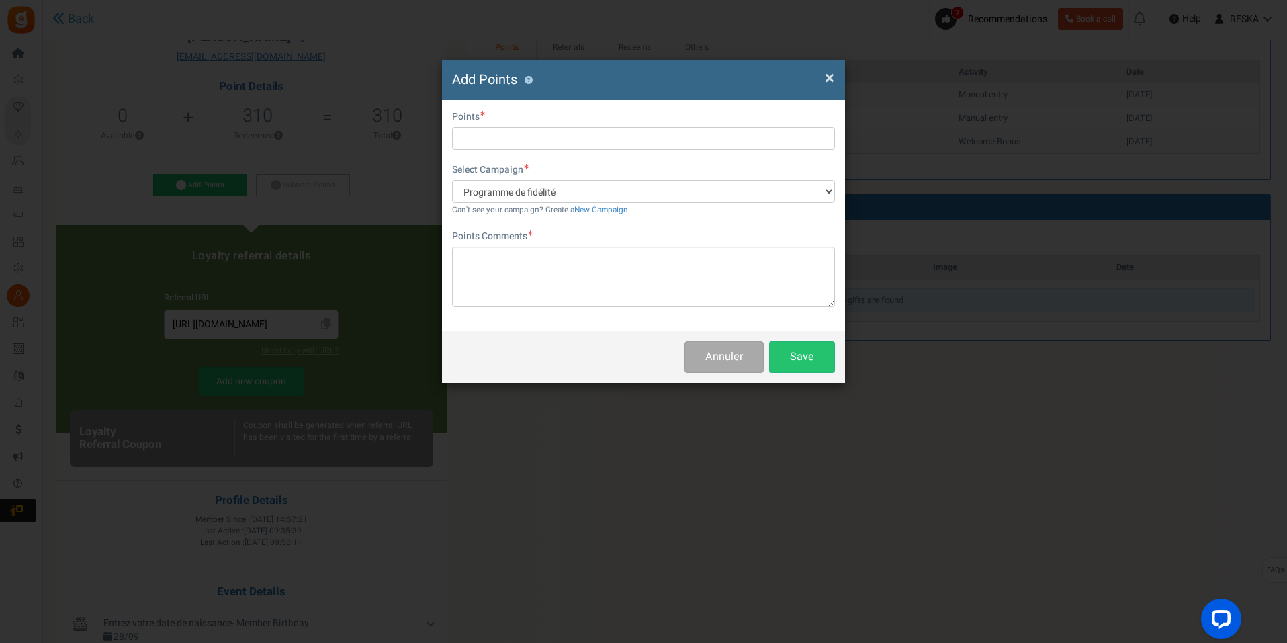
click at [509, 125] on div "Do you want to give Extra Points ? Yes No" at bounding box center [643, 118] width 383 height 17
click at [570, 133] on input "text" at bounding box center [643, 138] width 383 height 23
type input "200"
click at [649, 258] on textarea at bounding box center [643, 277] width 383 height 60
type textarea "tests"
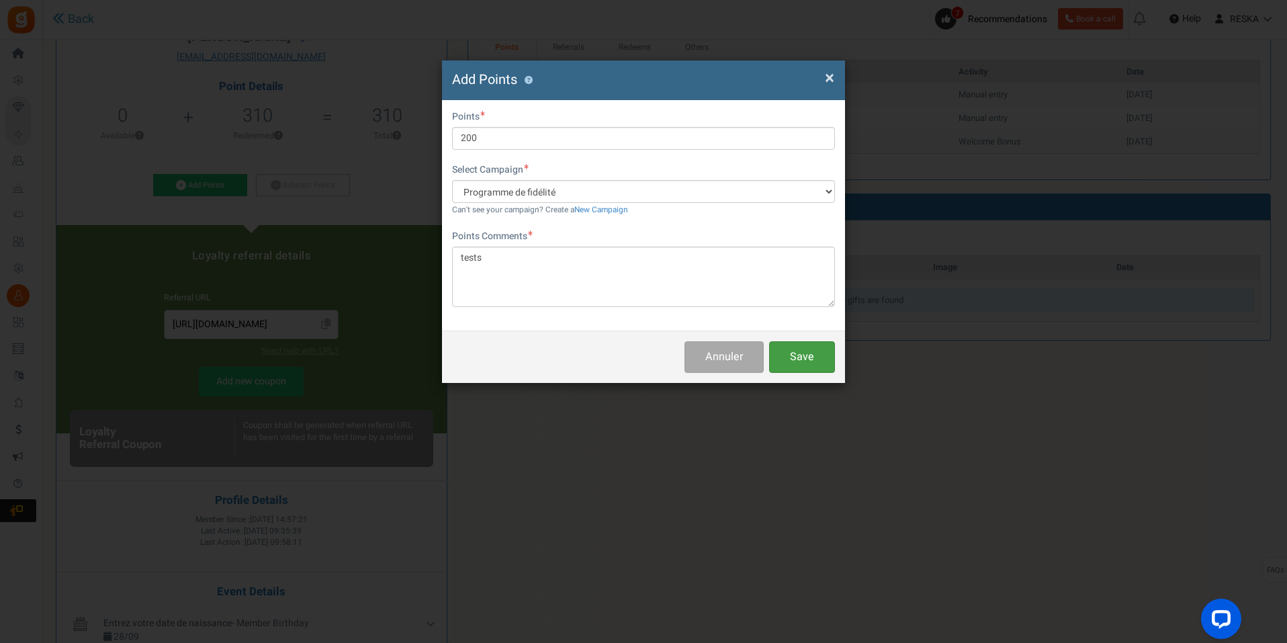
click at [824, 349] on button "Save" at bounding box center [802, 357] width 66 height 32
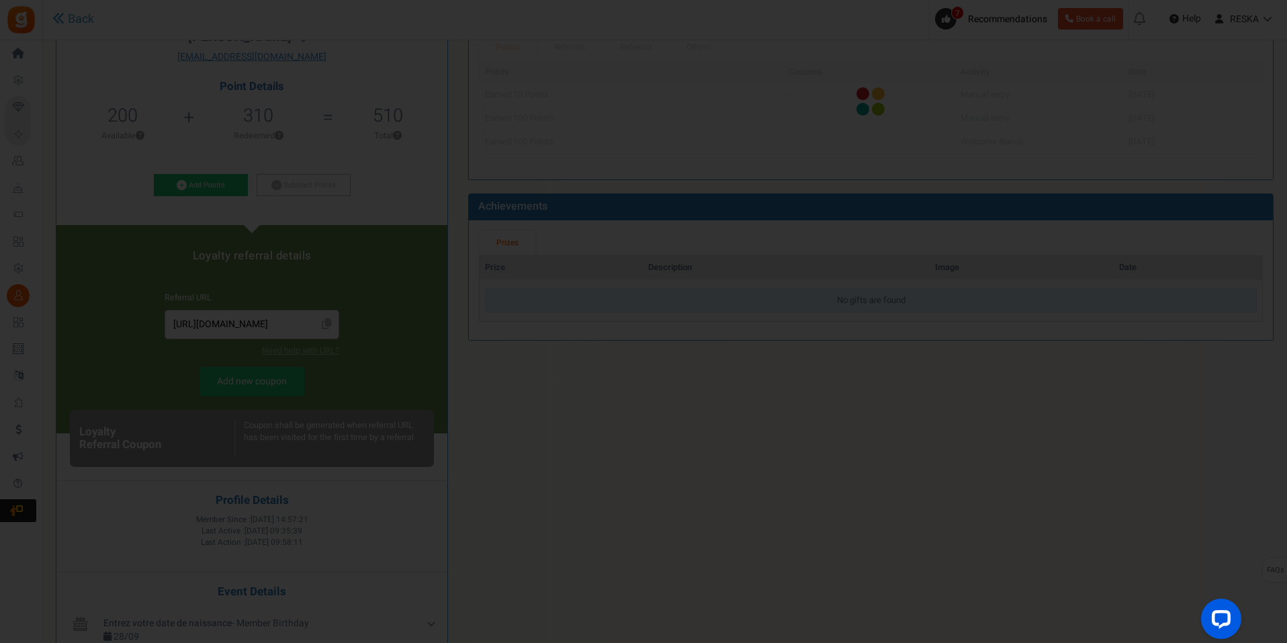
scroll to position [0, 0]
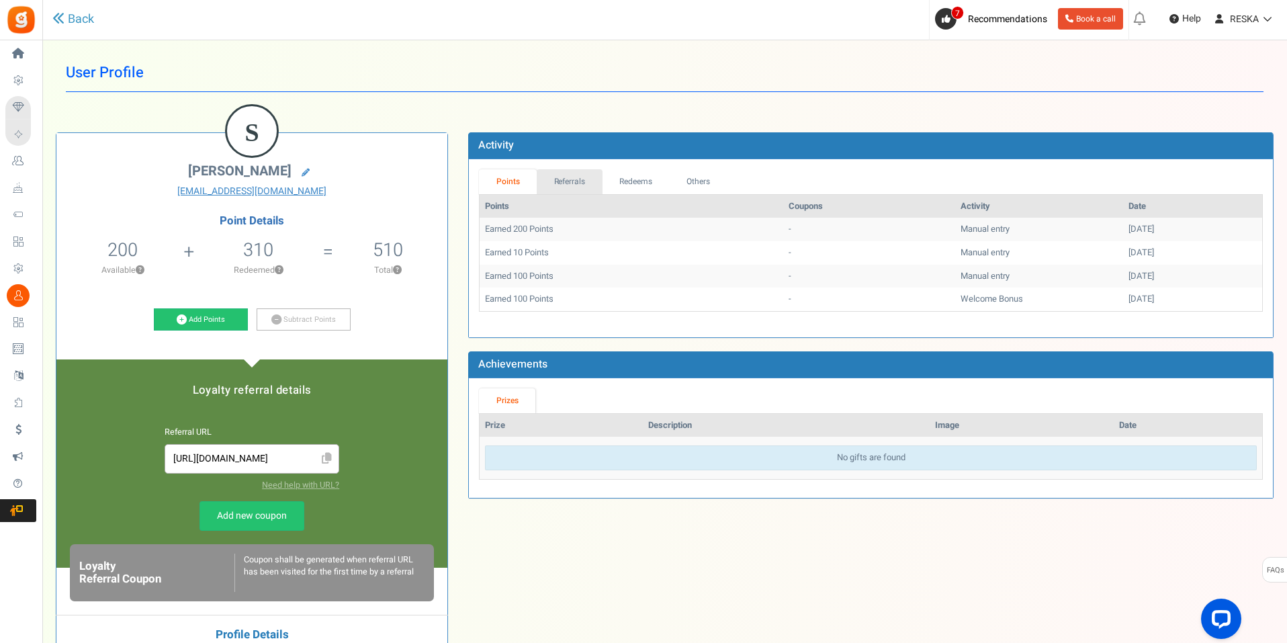
click at [579, 185] on link "Referrals" at bounding box center [570, 181] width 66 height 25
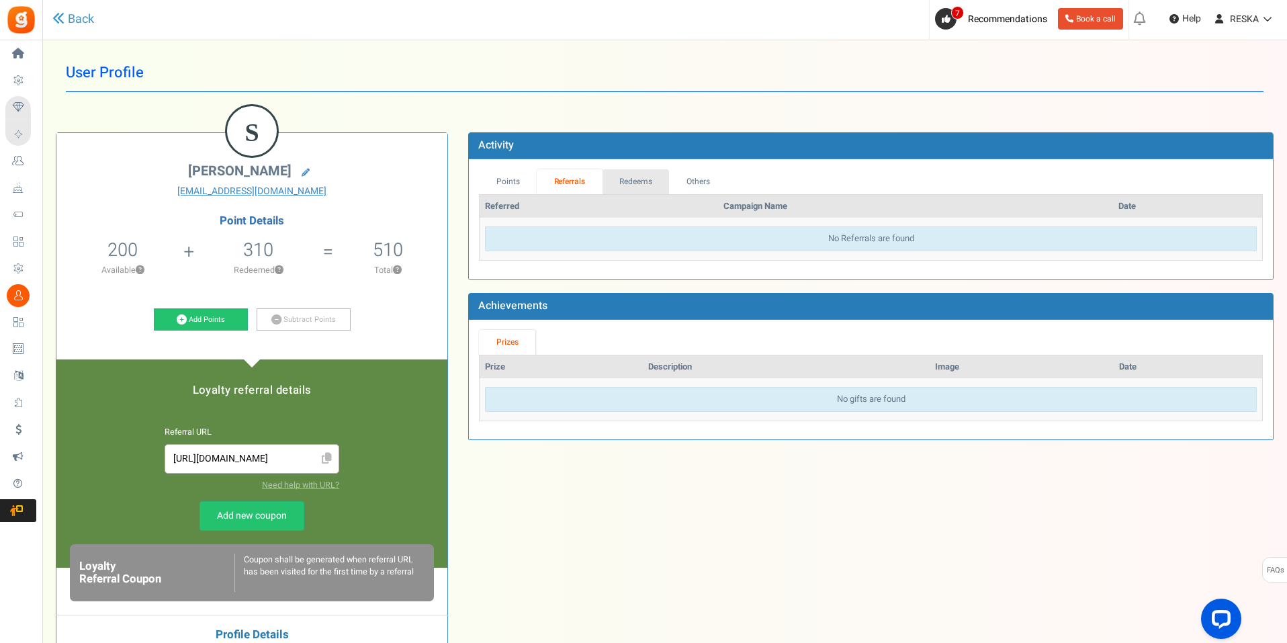
click at [631, 181] on link "Redeems" at bounding box center [636, 181] width 67 height 25
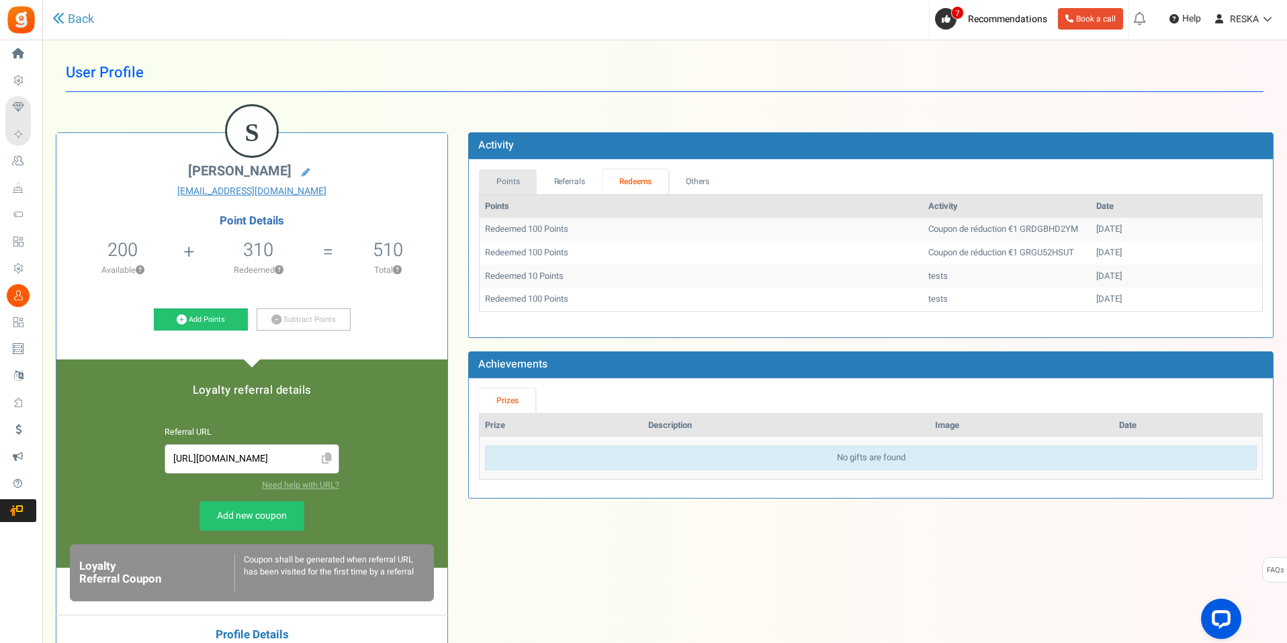
click at [504, 182] on link "Points" at bounding box center [508, 181] width 58 height 25
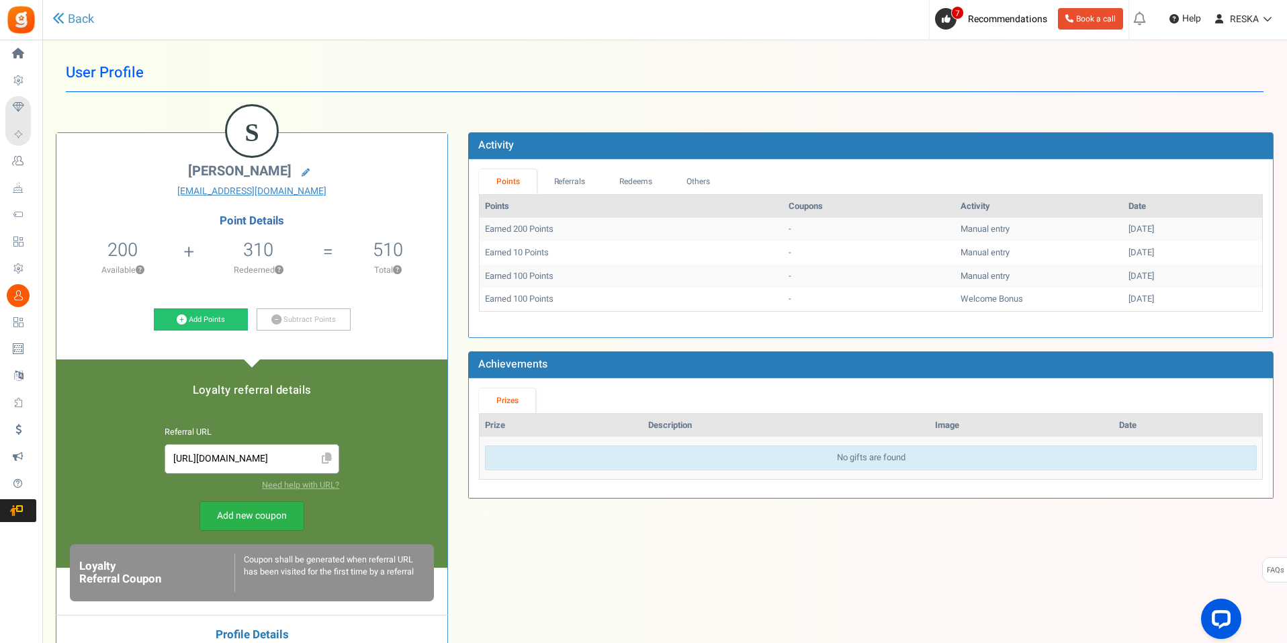
click at [252, 519] on link "Add new coupon" at bounding box center [252, 516] width 105 height 30
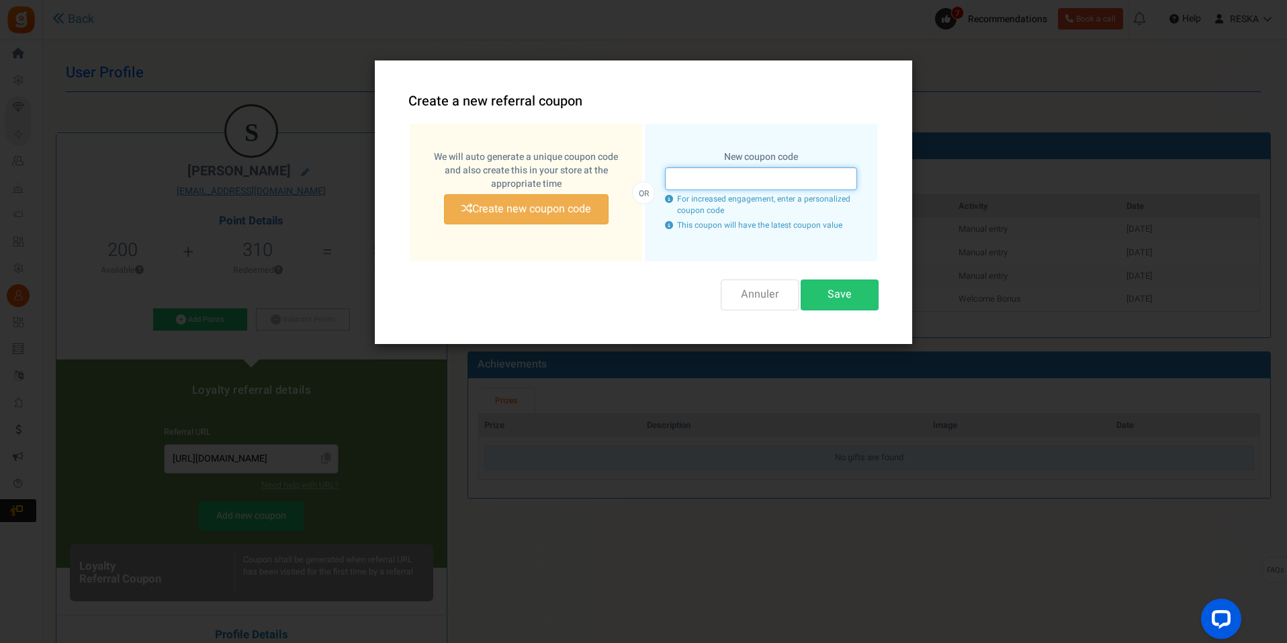
click at [803, 177] on input "text" at bounding box center [761, 178] width 192 height 23
click at [479, 307] on div "Annuler Save" at bounding box center [643, 294] width 470 height 30
click at [774, 302] on button "Annuler" at bounding box center [760, 294] width 78 height 30
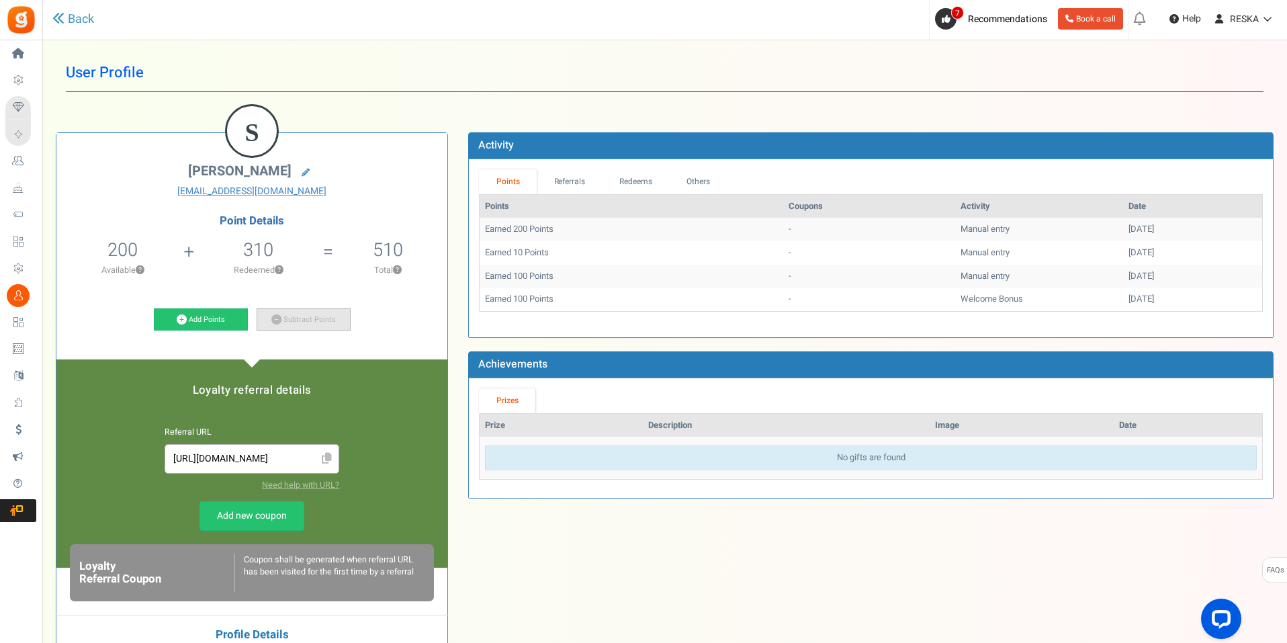
click at [312, 330] on link "Subtract Points" at bounding box center [304, 319] width 94 height 23
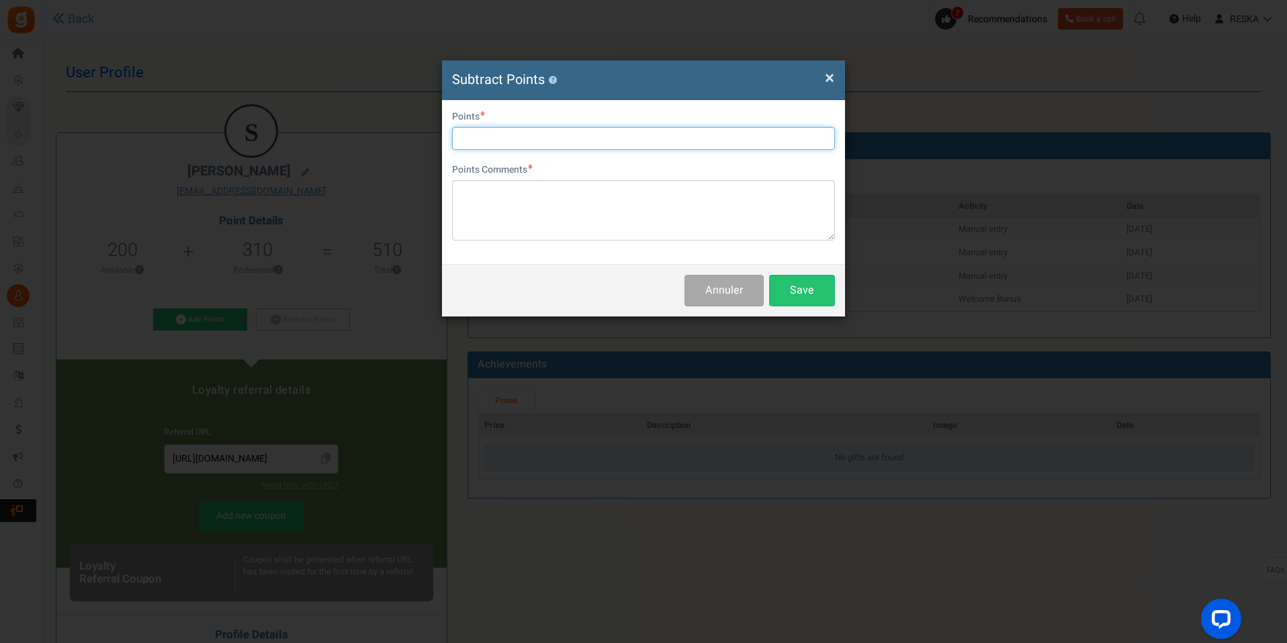
click at [683, 137] on input "text" at bounding box center [643, 138] width 383 height 23
type input "200"
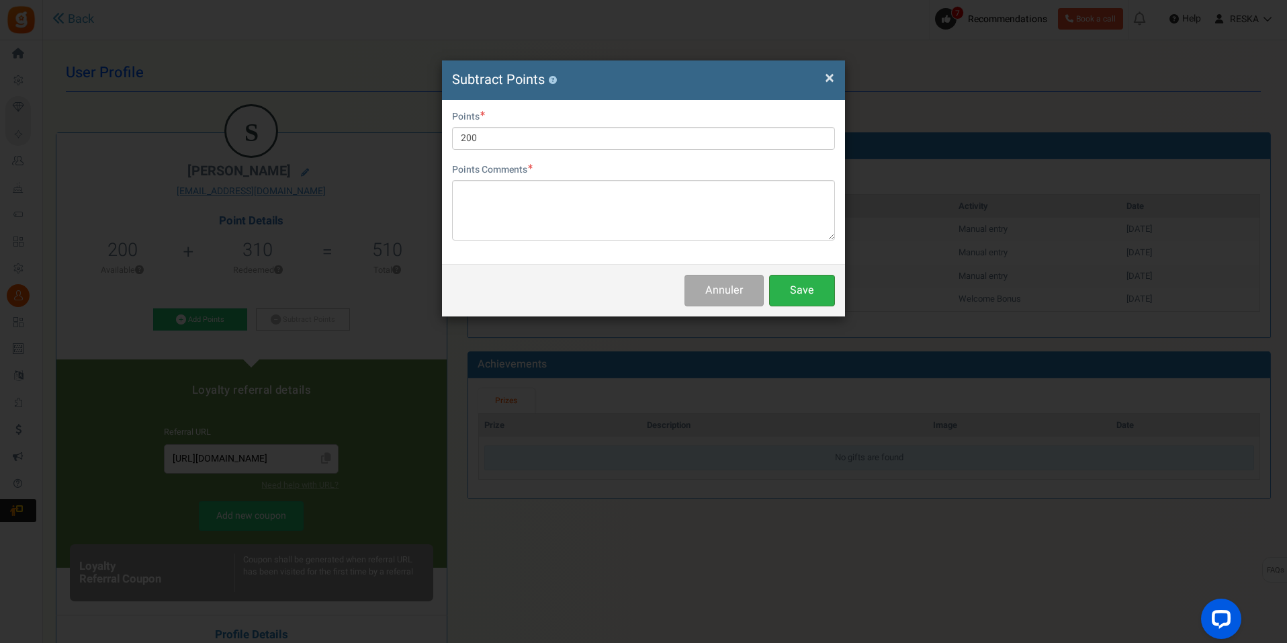
click at [804, 281] on button "Save" at bounding box center [802, 291] width 66 height 32
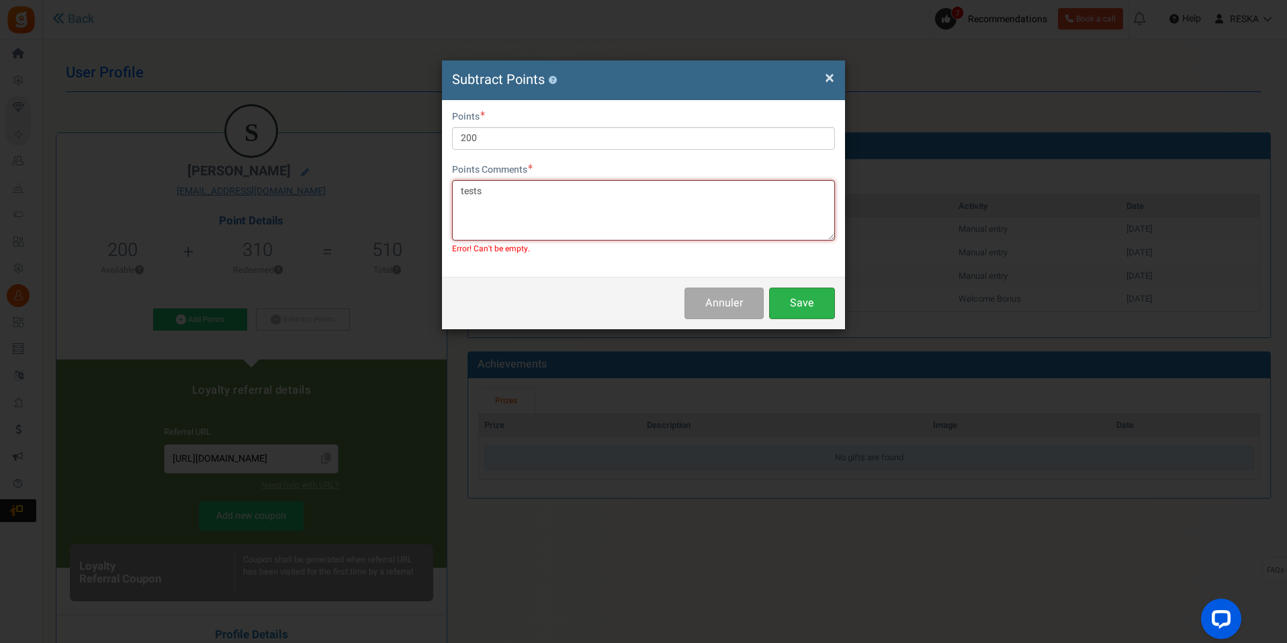
type textarea "tests"
click at [810, 301] on button "Save" at bounding box center [802, 304] width 66 height 32
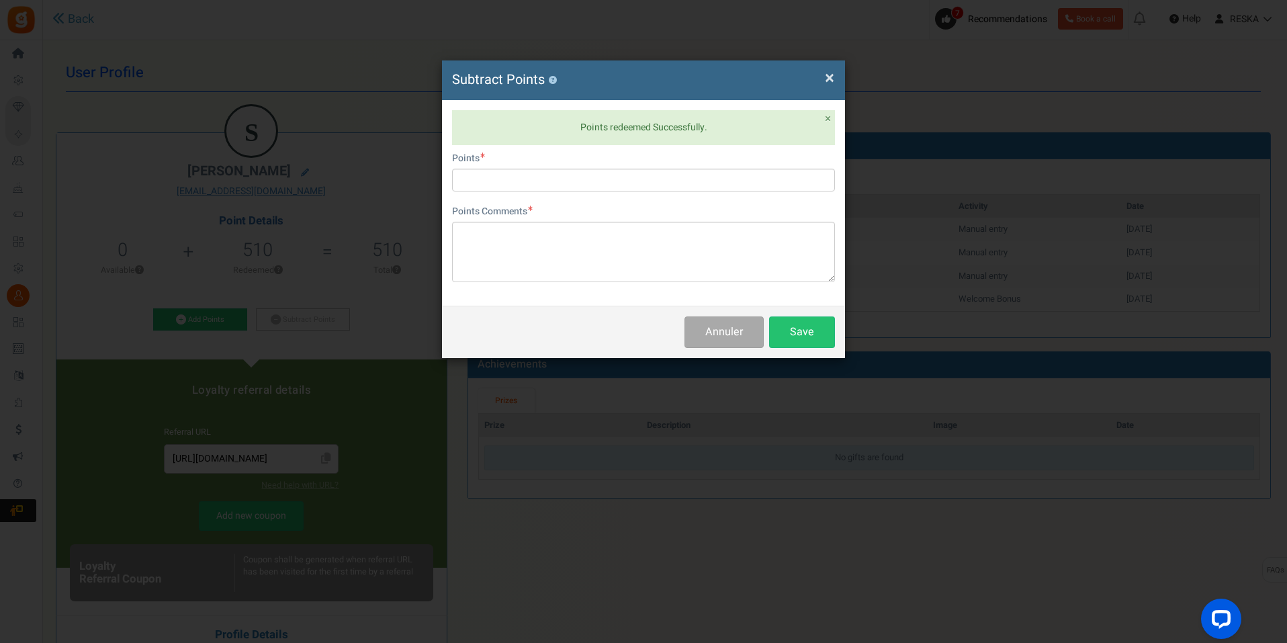
click at [826, 76] on span "×" at bounding box center [829, 78] width 9 height 26
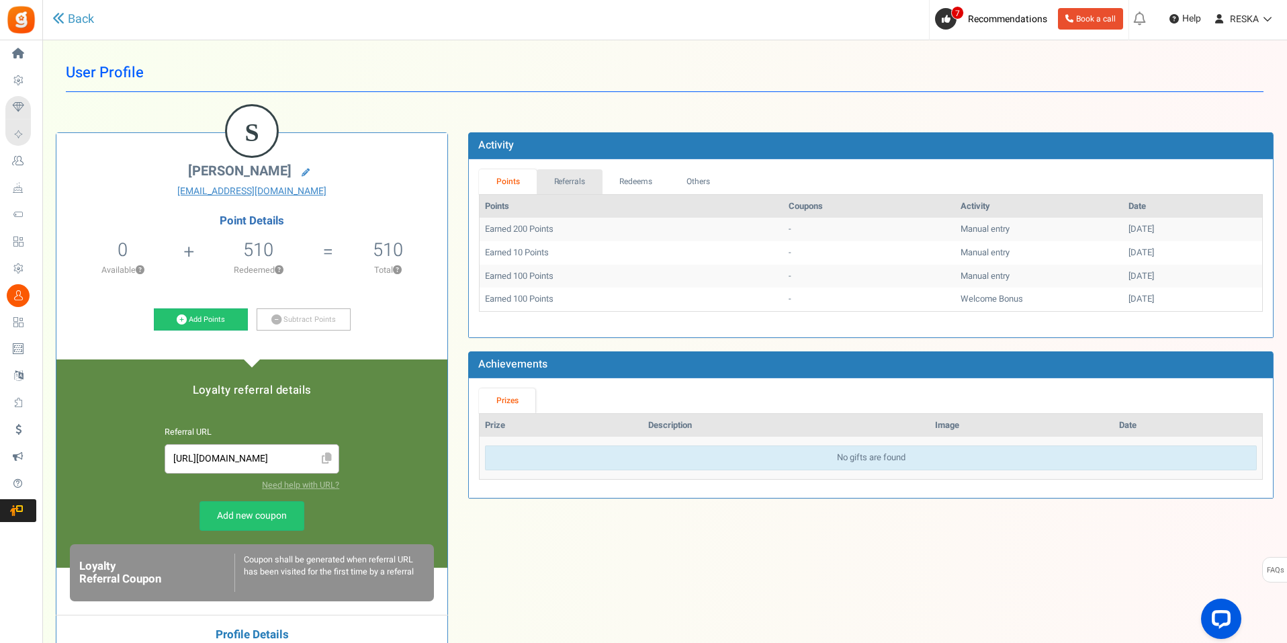
click at [572, 171] on link "Referrals" at bounding box center [570, 181] width 66 height 25
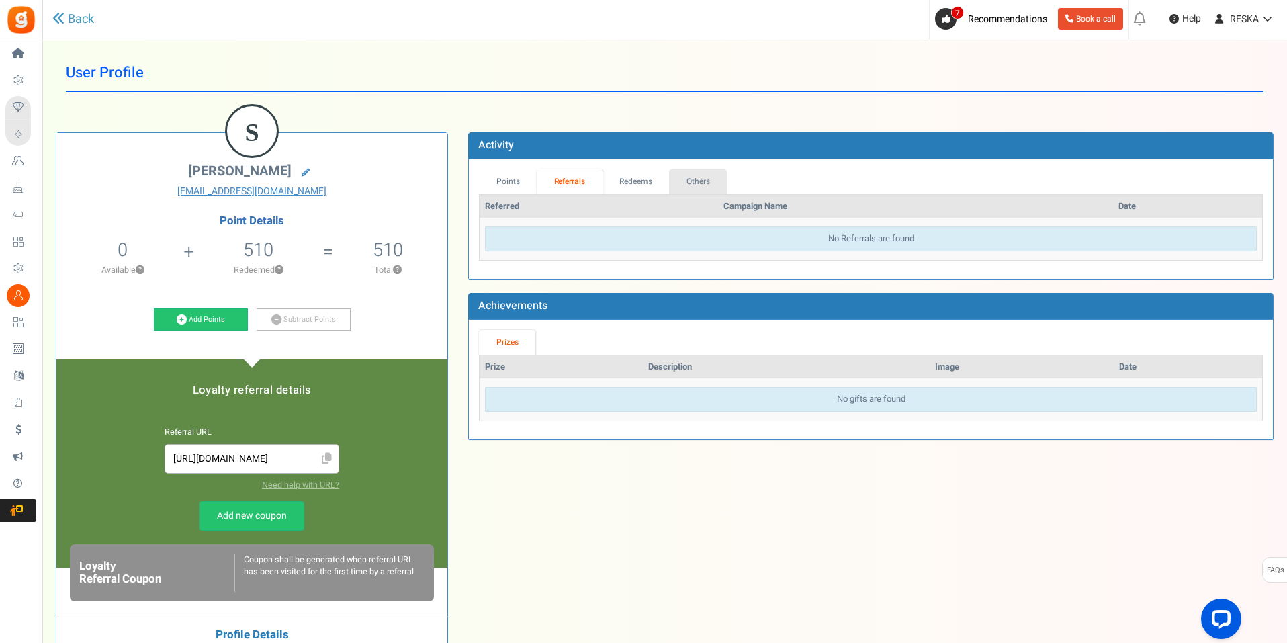
click at [670, 185] on link "Others" at bounding box center [698, 181] width 58 height 25
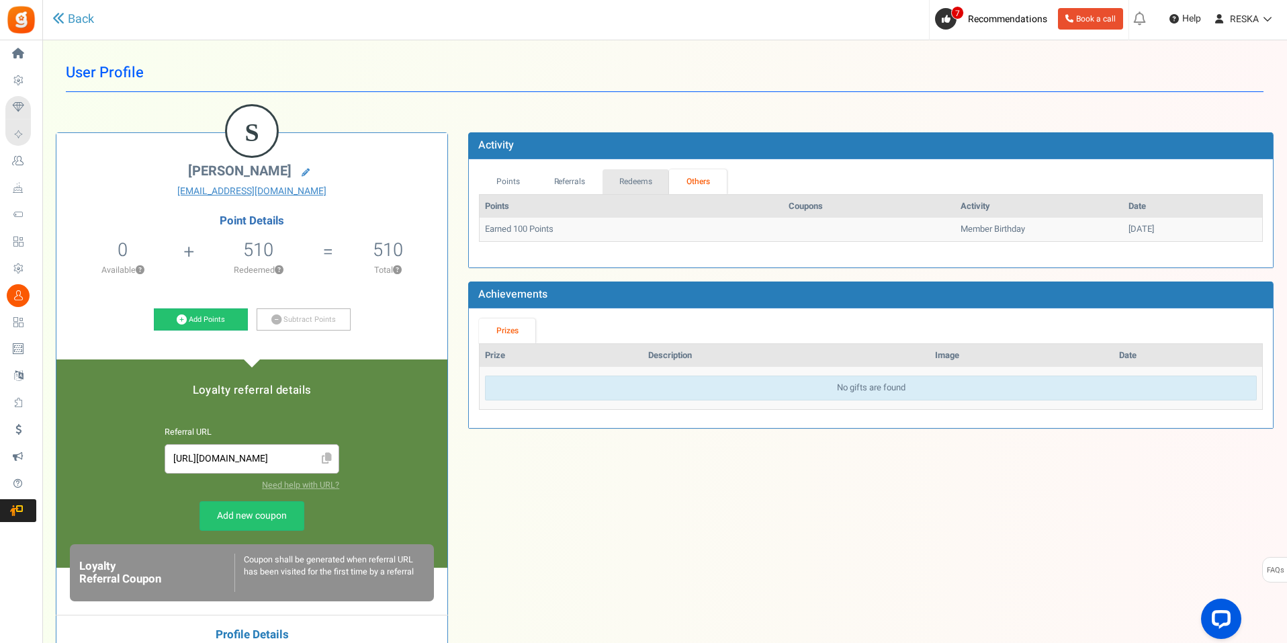
click at [625, 175] on link "Redeems" at bounding box center [636, 181] width 67 height 25
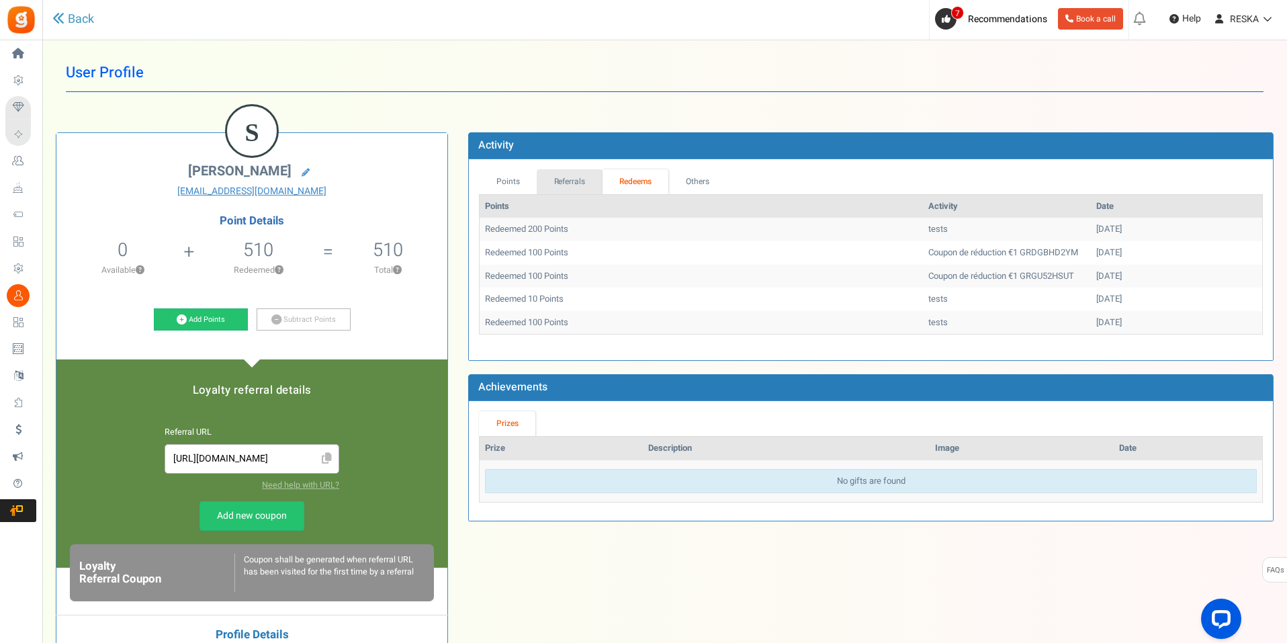
click at [575, 192] on link "Referrals" at bounding box center [570, 181] width 66 height 25
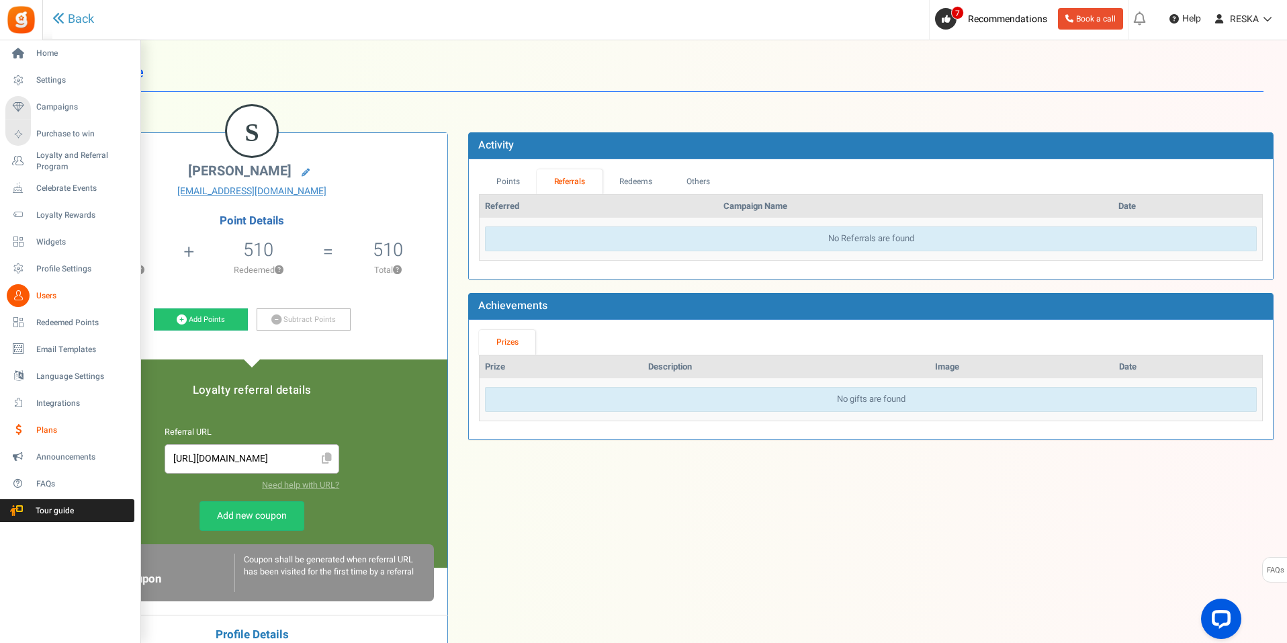
click at [57, 433] on span "Plans" at bounding box center [83, 430] width 94 height 11
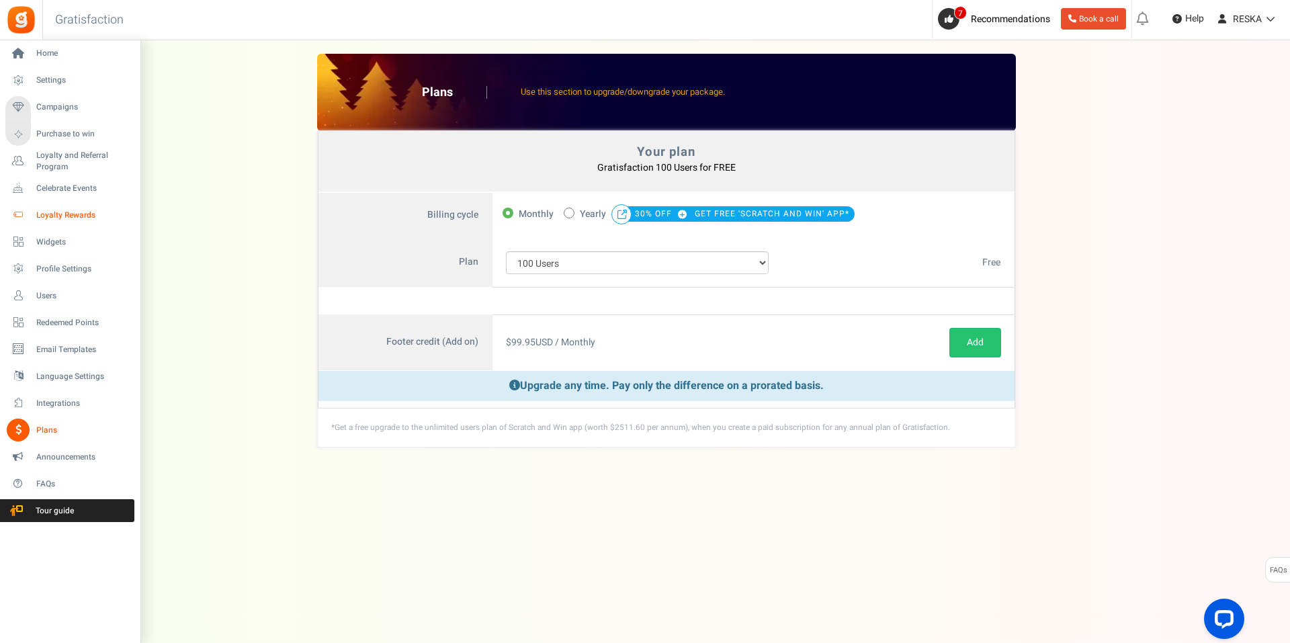
click at [75, 213] on span "Loyalty Rewards" at bounding box center [83, 215] width 94 height 11
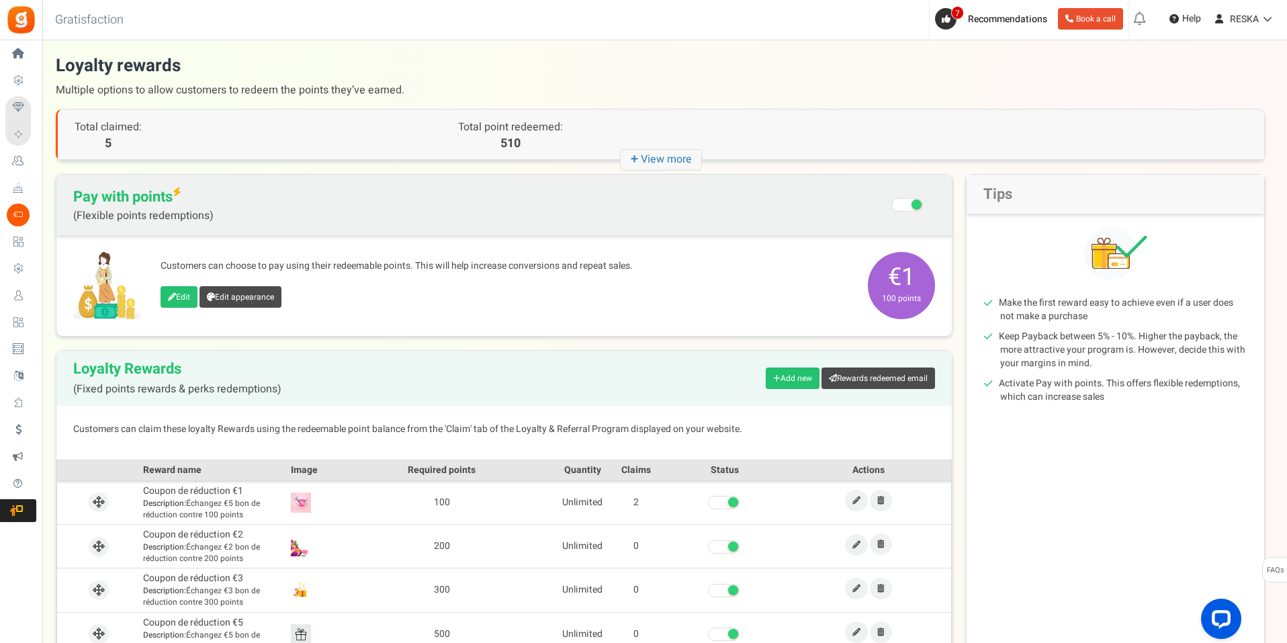
scroll to position [67, 0]
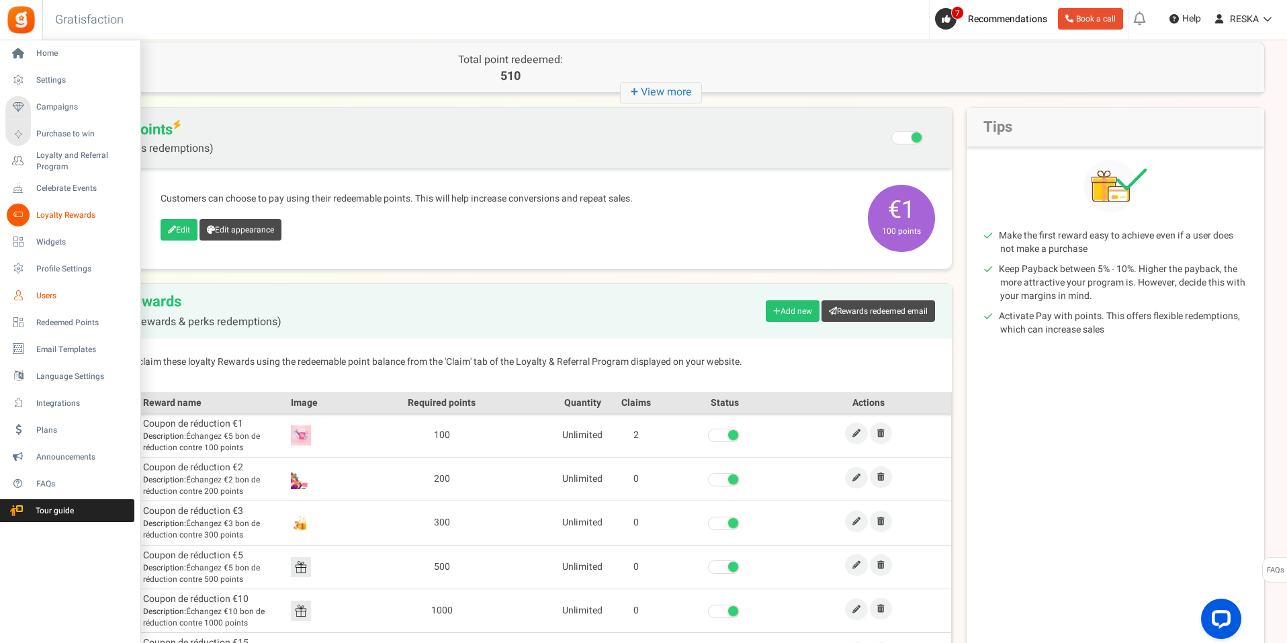
click at [81, 288] on link "Users" at bounding box center [69, 295] width 129 height 23
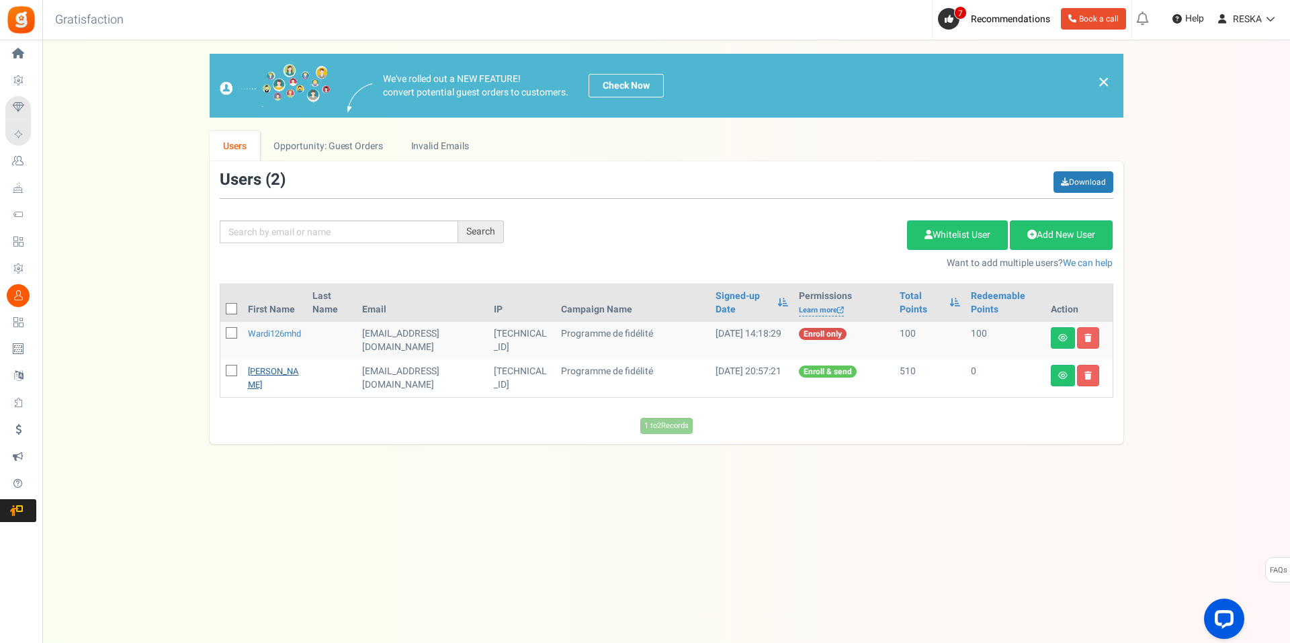
click at [267, 372] on link "[PERSON_NAME]" at bounding box center [273, 378] width 51 height 26
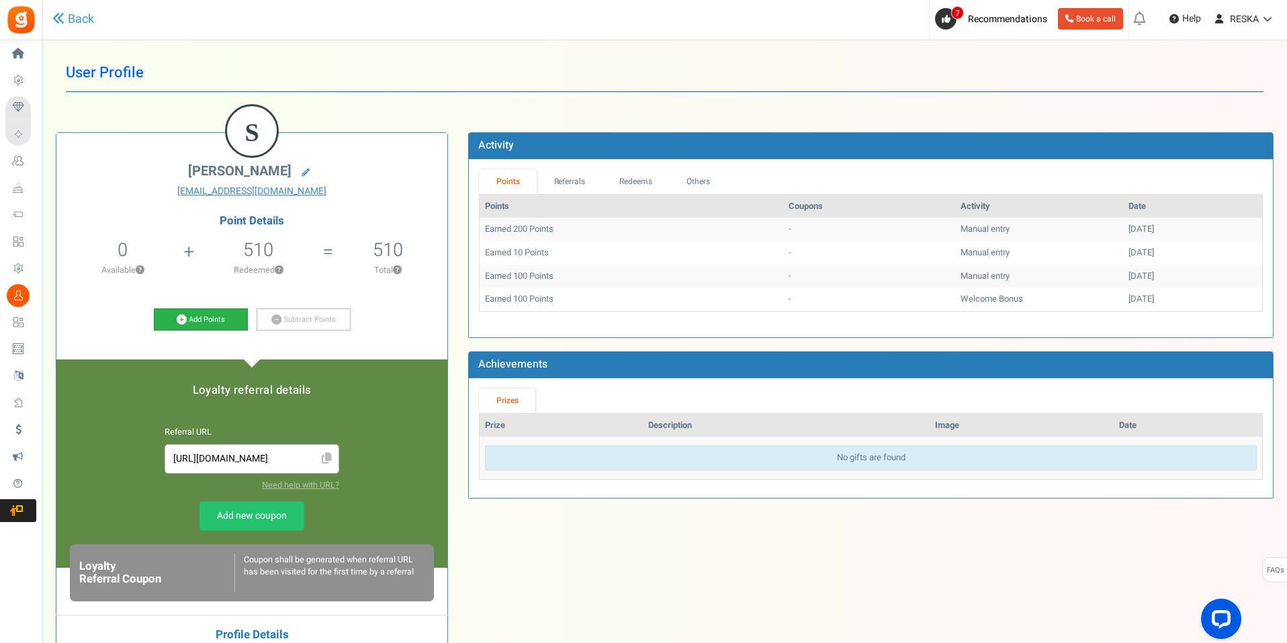
click at [216, 324] on link "Add Points" at bounding box center [201, 319] width 94 height 23
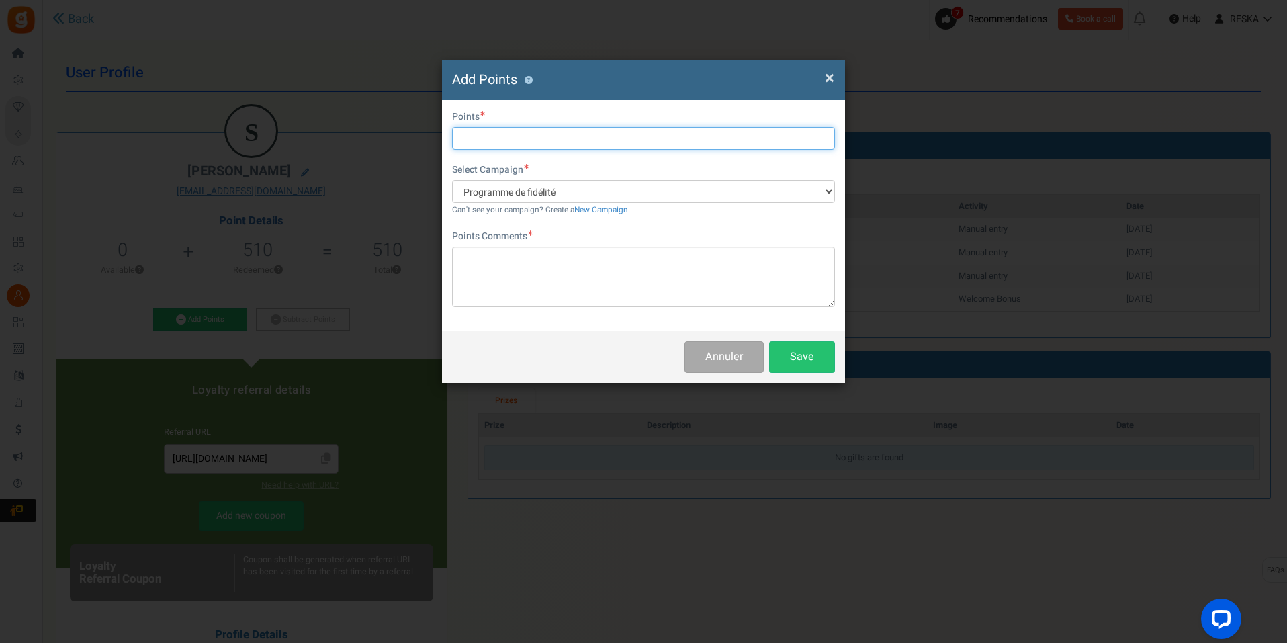
click at [515, 144] on input "text" at bounding box center [643, 138] width 383 height 23
type input "500"
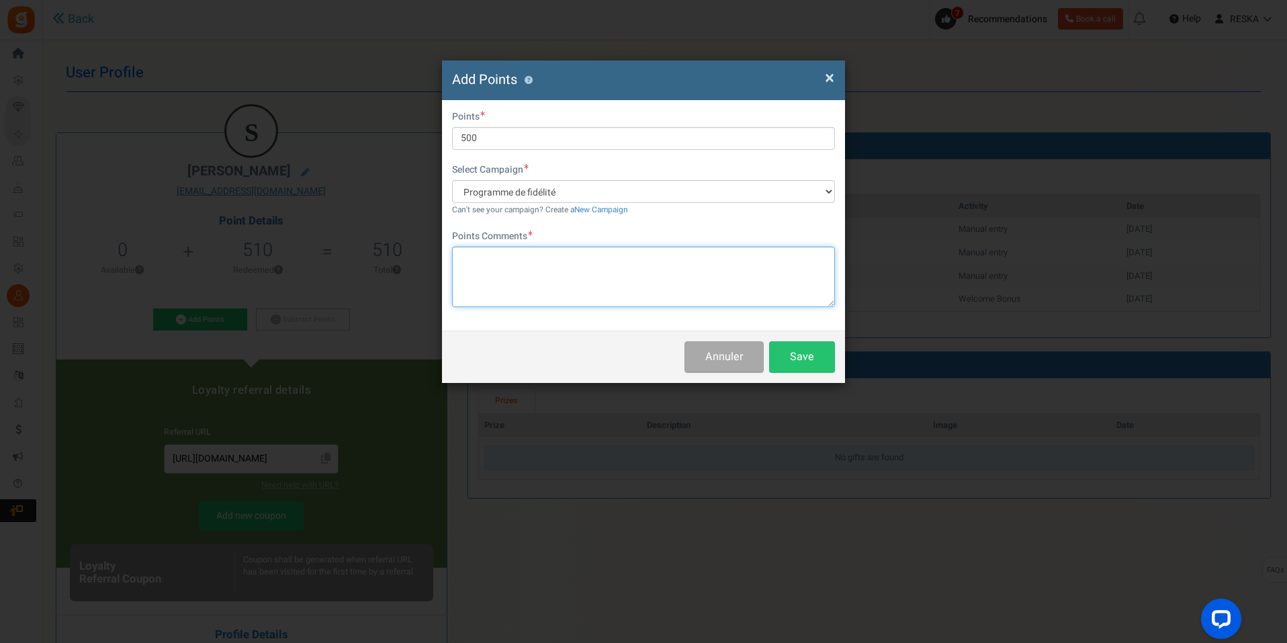
click at [505, 264] on textarea at bounding box center [643, 277] width 383 height 60
type textarea "tests"
click at [795, 343] on button "Save" at bounding box center [802, 357] width 66 height 32
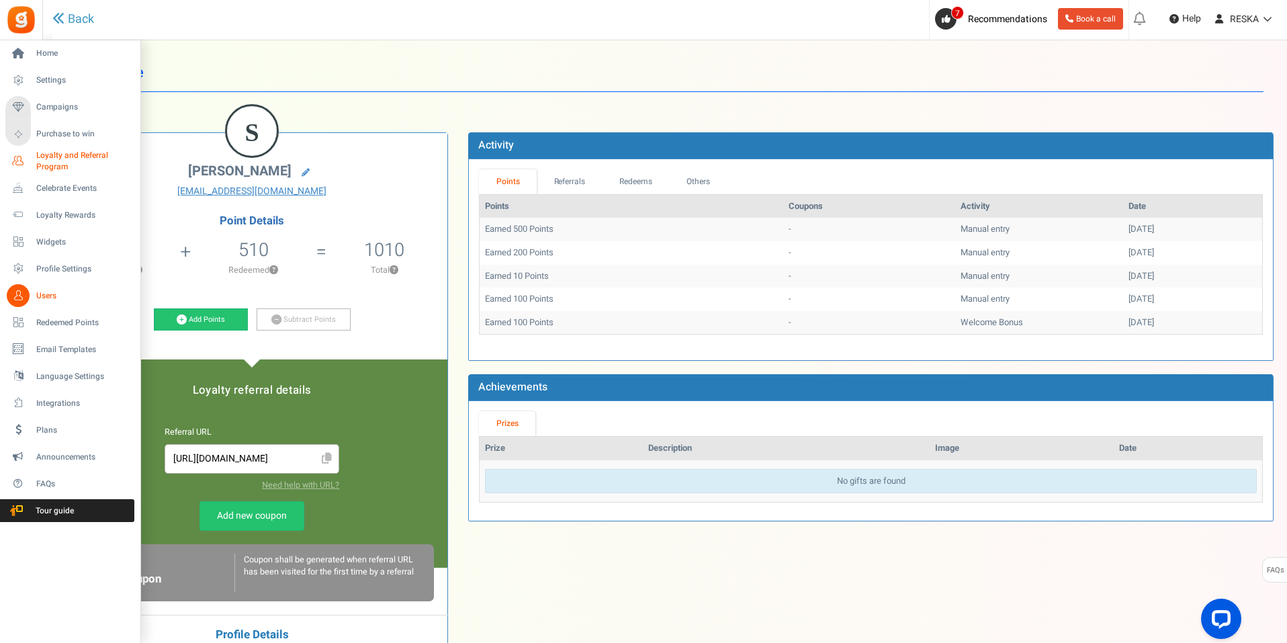
click at [89, 152] on span "Loyalty and Referral Program" at bounding box center [85, 161] width 98 height 23
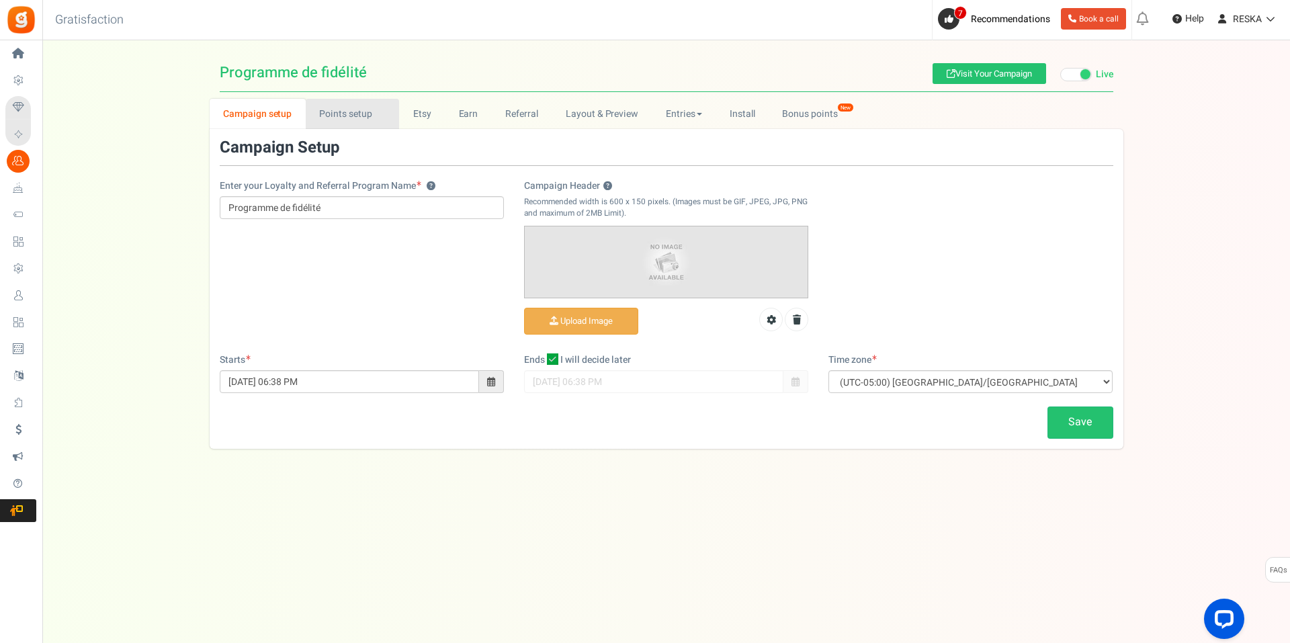
click at [343, 100] on link "Points setup New" at bounding box center [352, 114] width 93 height 30
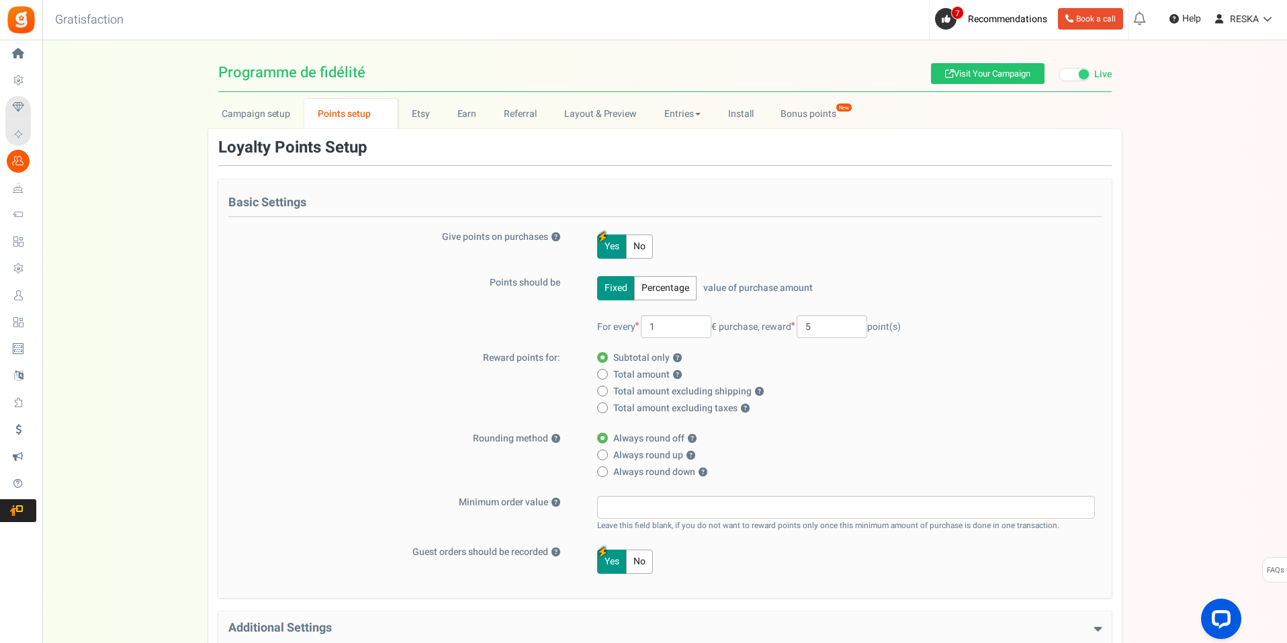
click at [669, 290] on button "Percentage" at bounding box center [665, 288] width 62 height 24
click at [605, 290] on button "Fixed" at bounding box center [616, 288] width 38 height 24
click at [649, 288] on button "Percentage" at bounding box center [665, 288] width 62 height 24
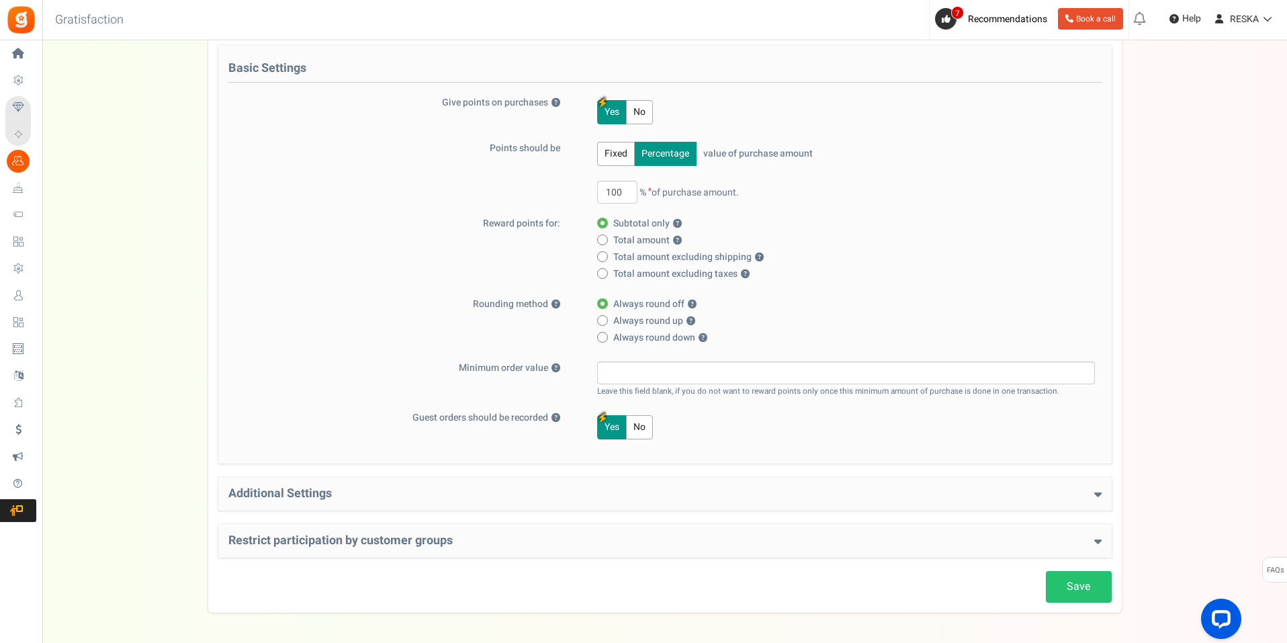
click at [618, 157] on button "Fixed" at bounding box center [616, 154] width 38 height 24
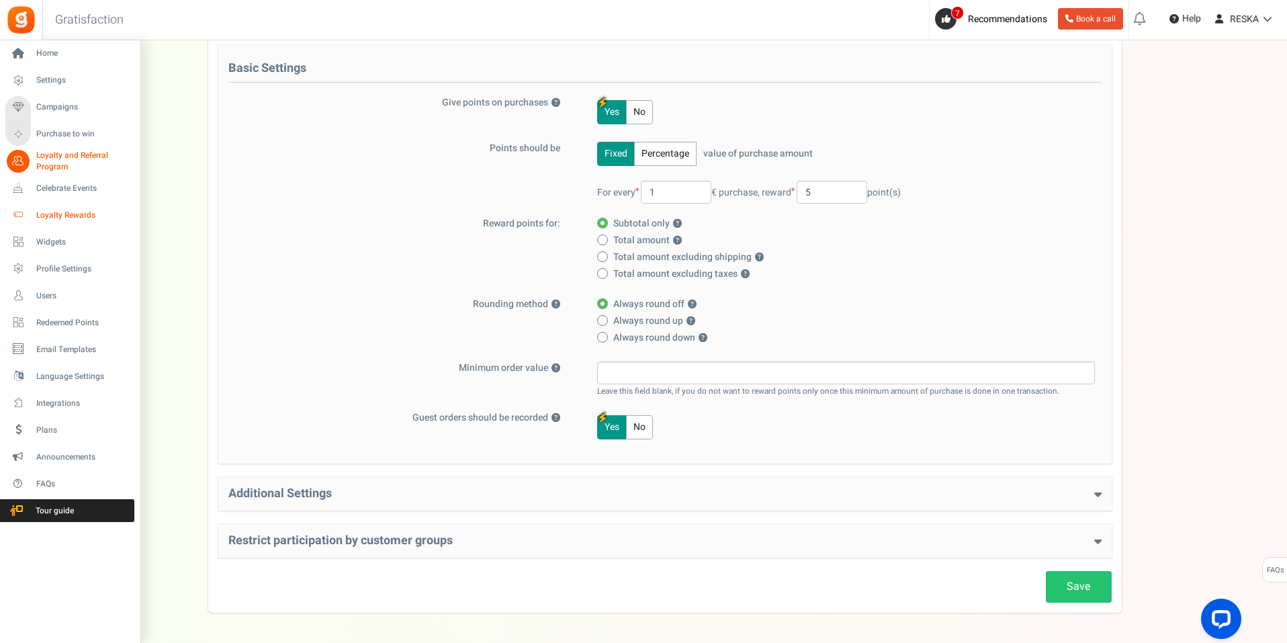
click at [91, 212] on span "Loyalty Rewards" at bounding box center [83, 215] width 94 height 11
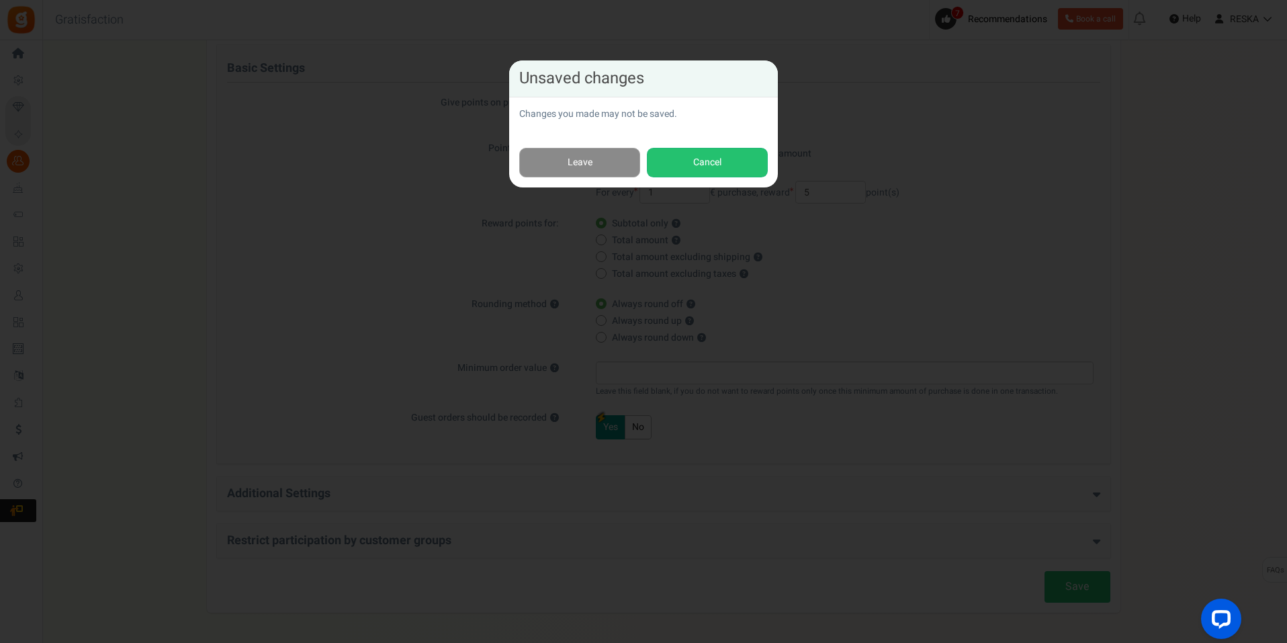
click at [586, 173] on link "Leave" at bounding box center [579, 163] width 121 height 30
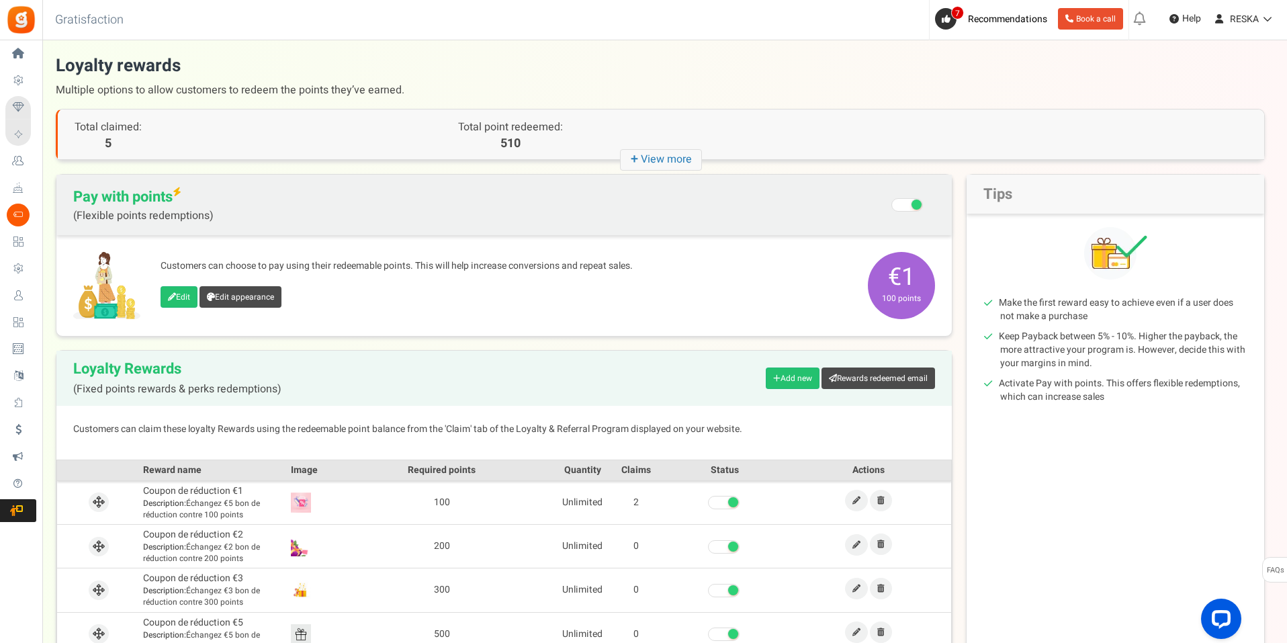
scroll to position [134, 0]
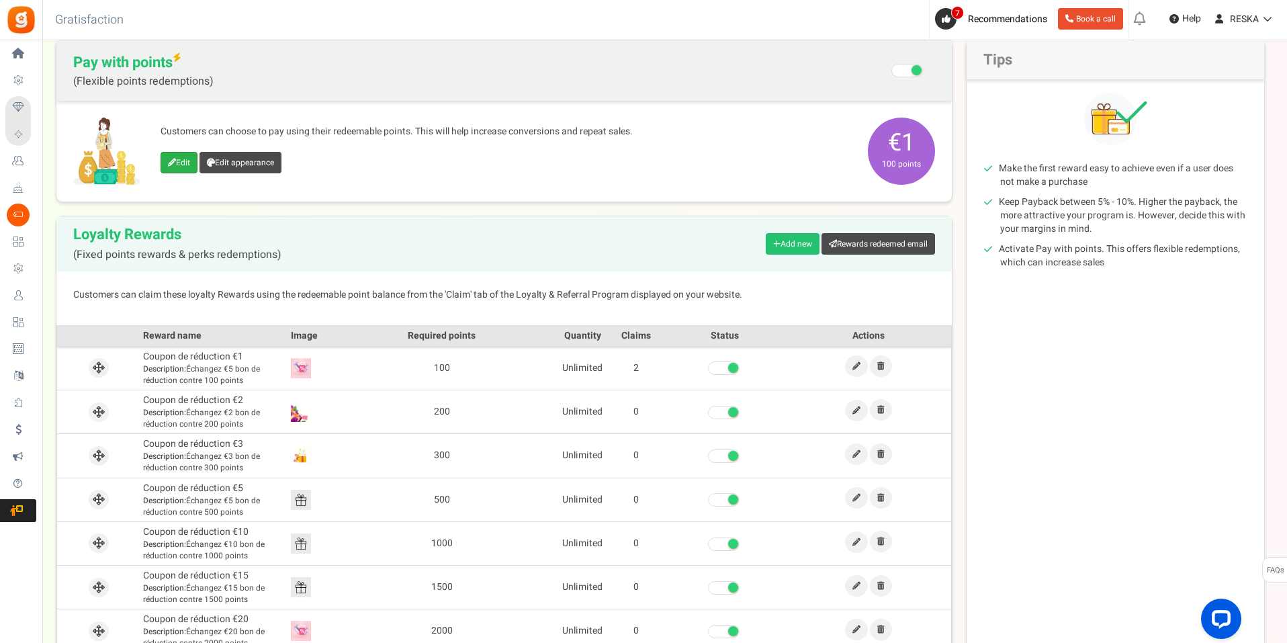
click at [190, 156] on link "Edit" at bounding box center [179, 162] width 37 height 21
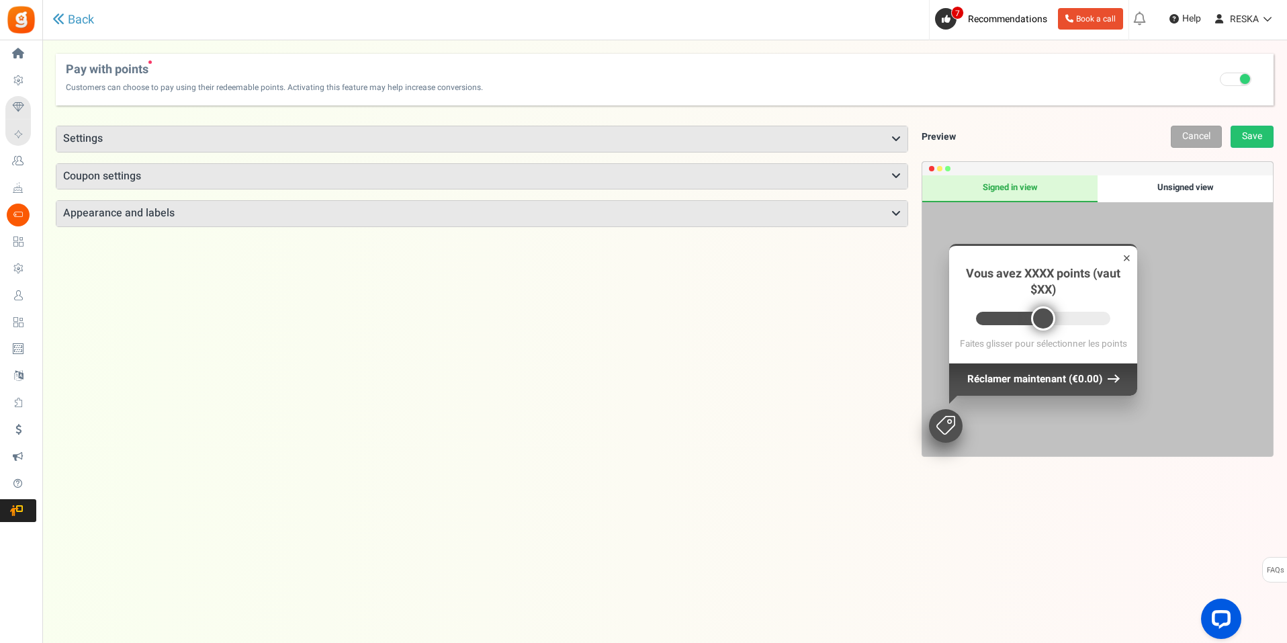
click at [237, 128] on h3 "Settings" at bounding box center [481, 139] width 851 height 26
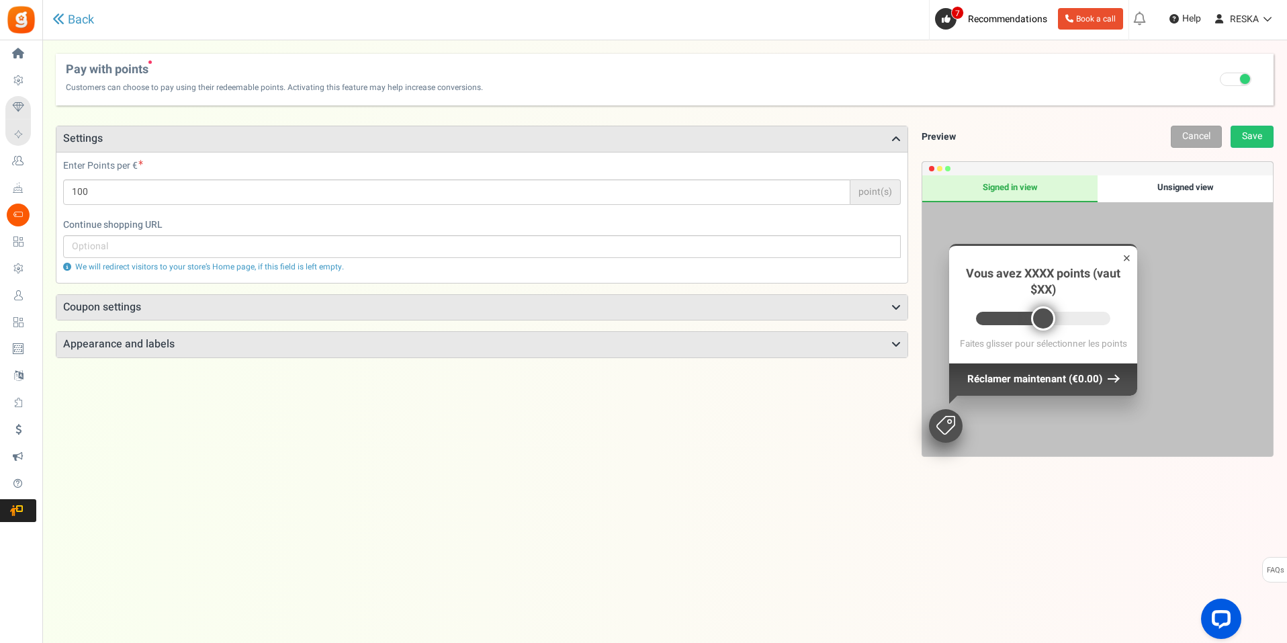
click at [237, 128] on h3 "Settings" at bounding box center [481, 139] width 851 height 26
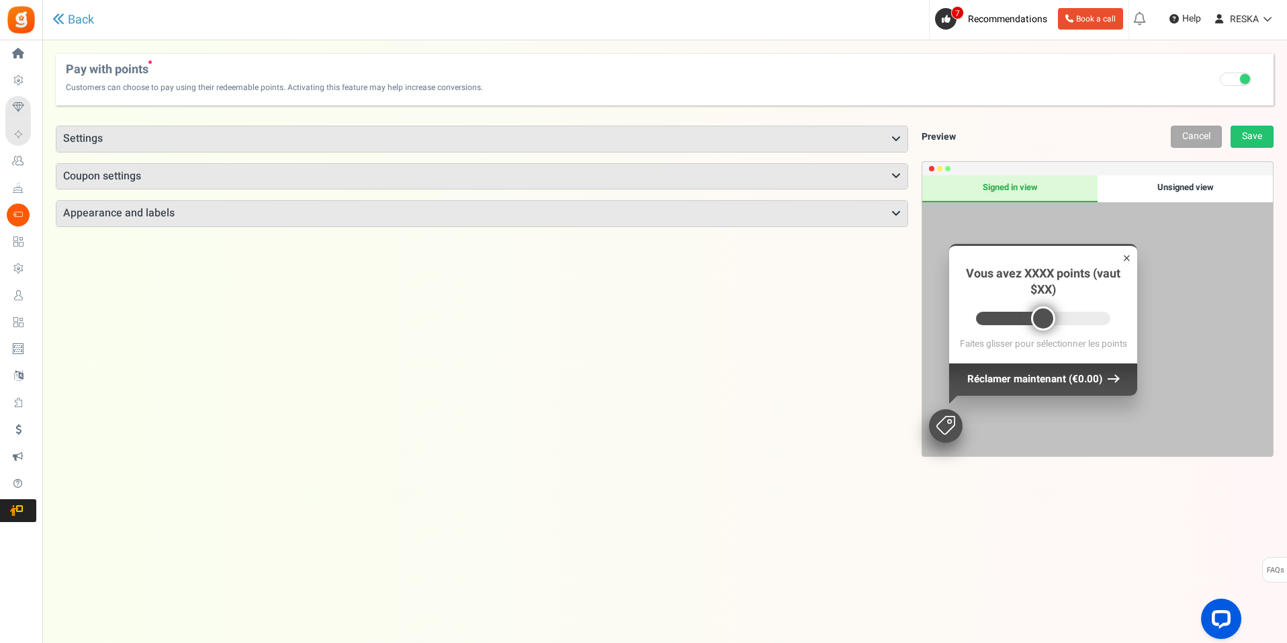
click at [204, 173] on h3 "Coupon settings" at bounding box center [481, 177] width 851 height 26
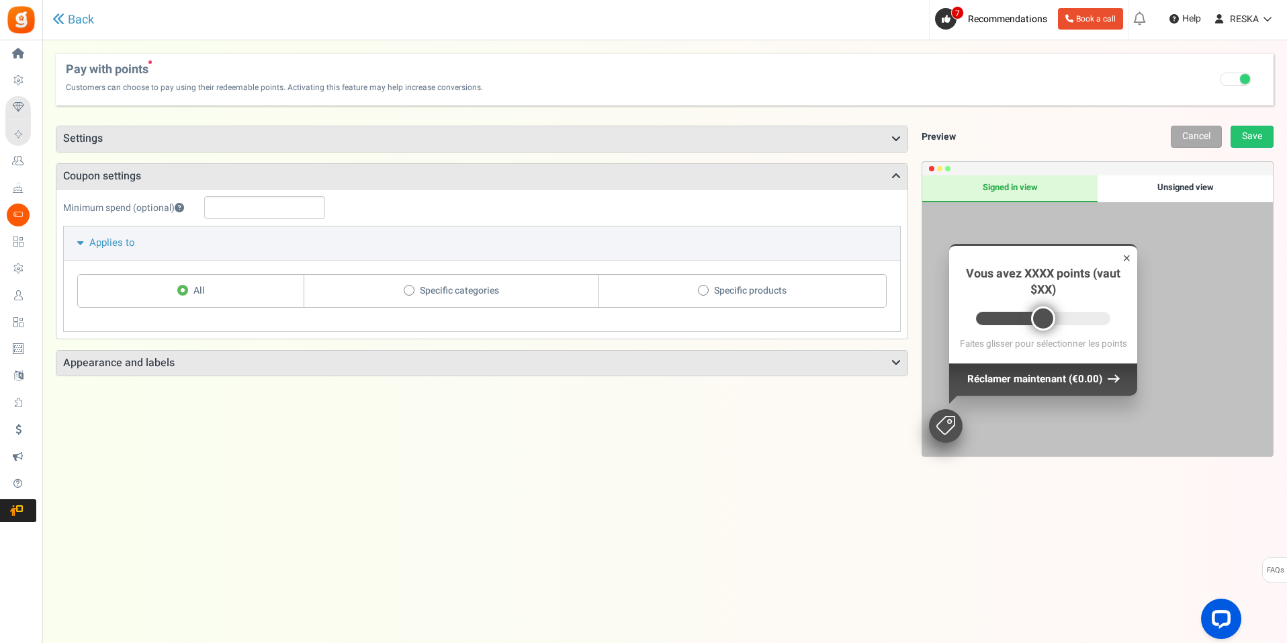
click at [204, 173] on h3 "Coupon settings" at bounding box center [481, 177] width 851 height 26
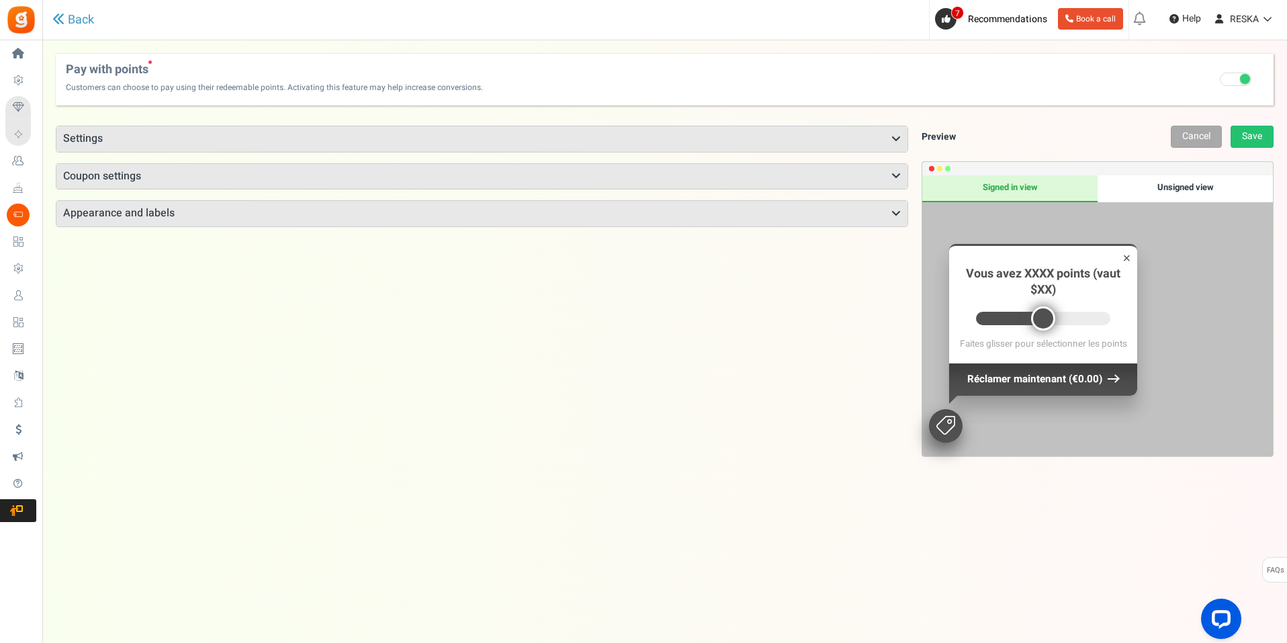
click at [200, 218] on h3 "Appearance and labels" at bounding box center [481, 214] width 851 height 26
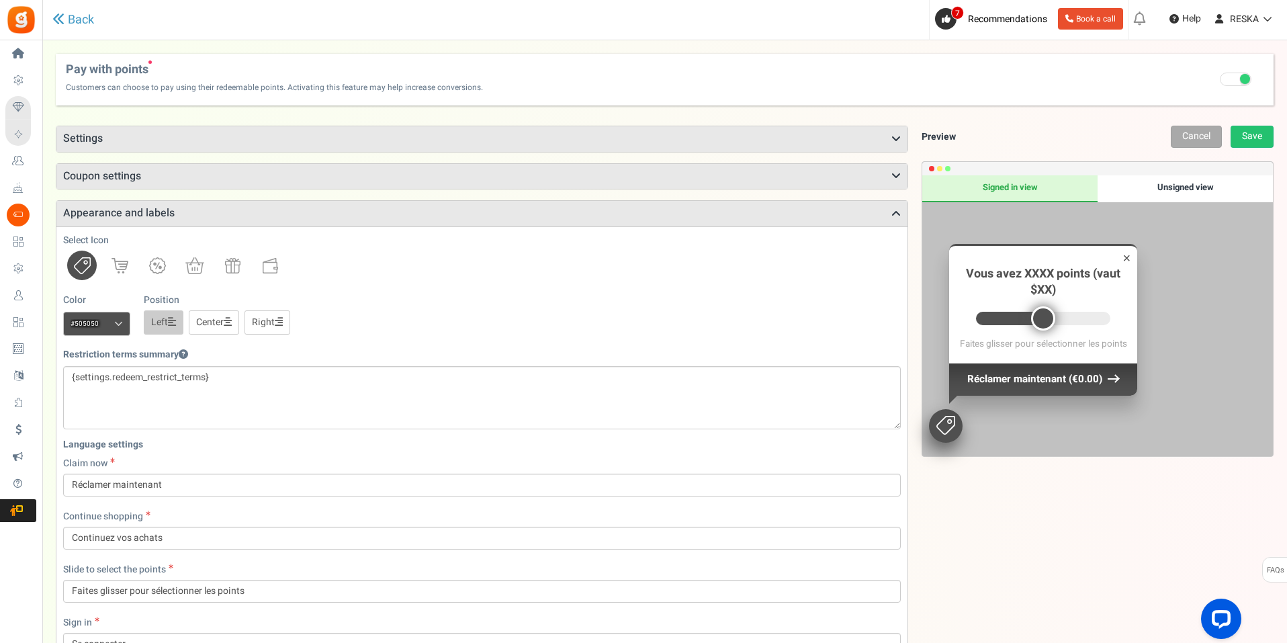
click at [1185, 193] on div "Unsigned view" at bounding box center [1185, 188] width 175 height 27
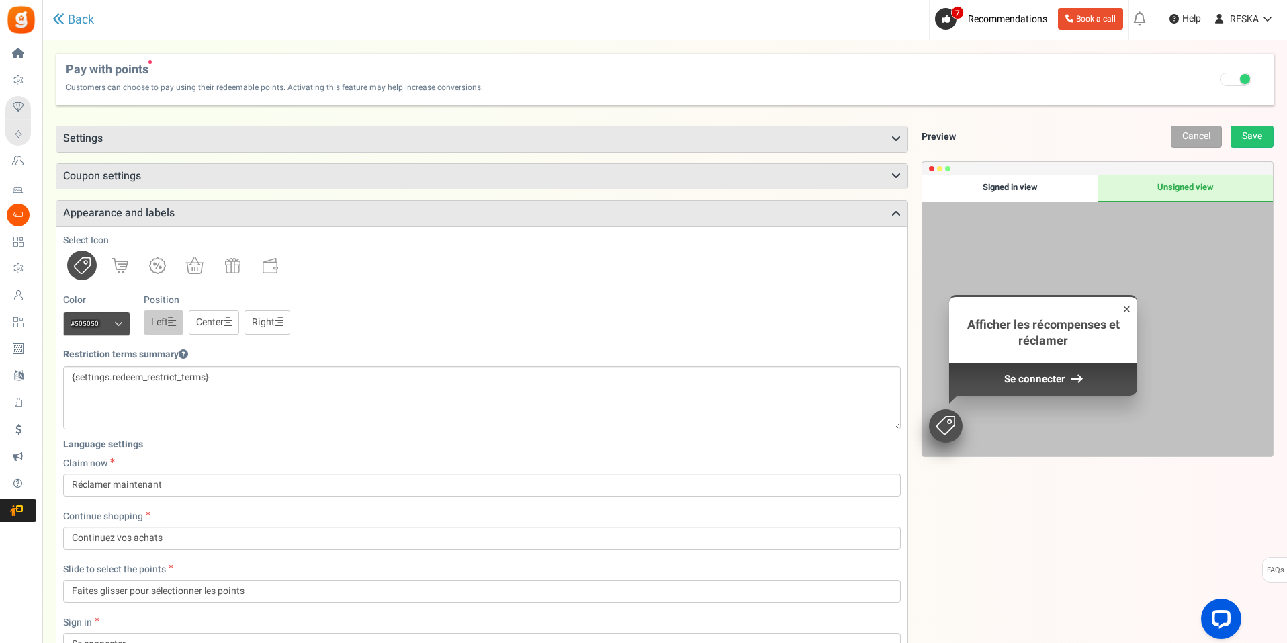
click at [982, 245] on div "Signed in view Unsigned view × Vous avez XXXX points (vaut $XX) Afficher les ré…" at bounding box center [1097, 315] width 351 height 281
click at [1038, 190] on div "Signed in view" at bounding box center [1009, 188] width 175 height 27
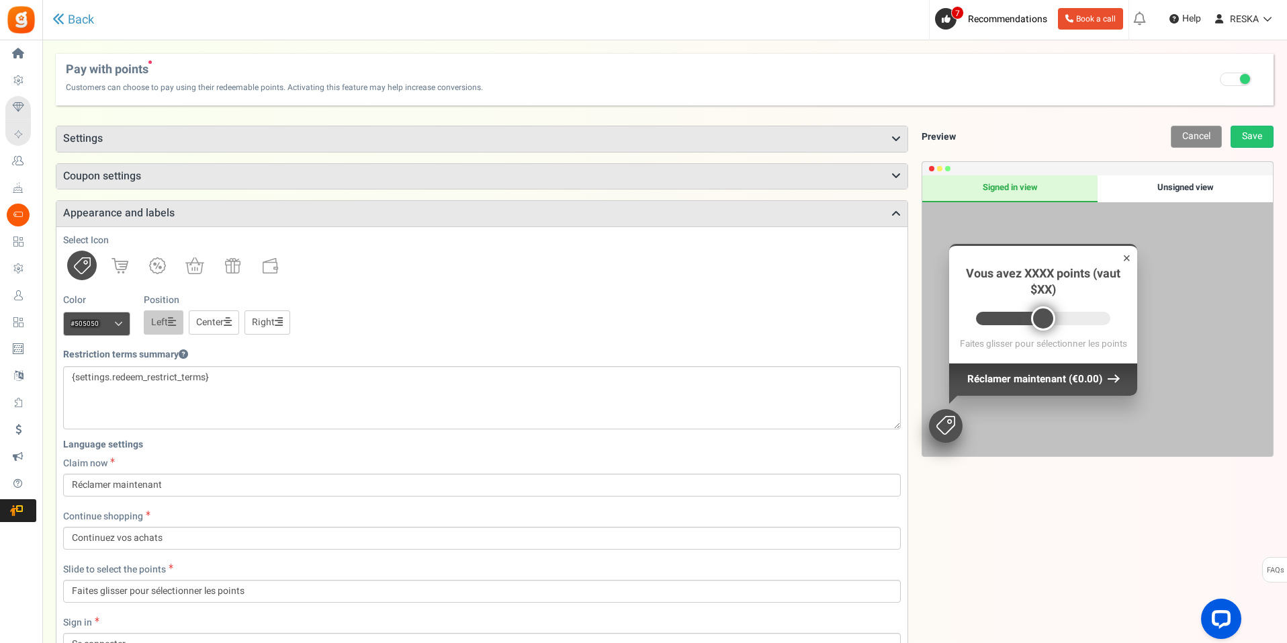
click at [1189, 137] on link "Cancel" at bounding box center [1196, 137] width 51 height 22
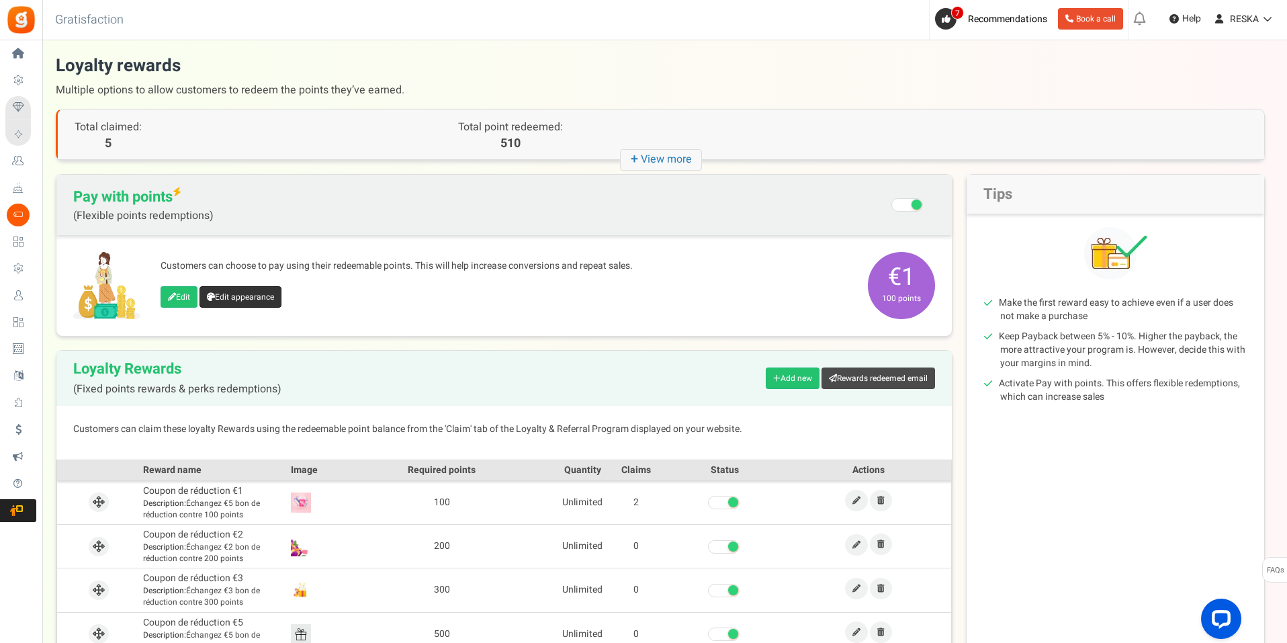
click at [277, 290] on link "Edit appearance" at bounding box center [241, 296] width 82 height 21
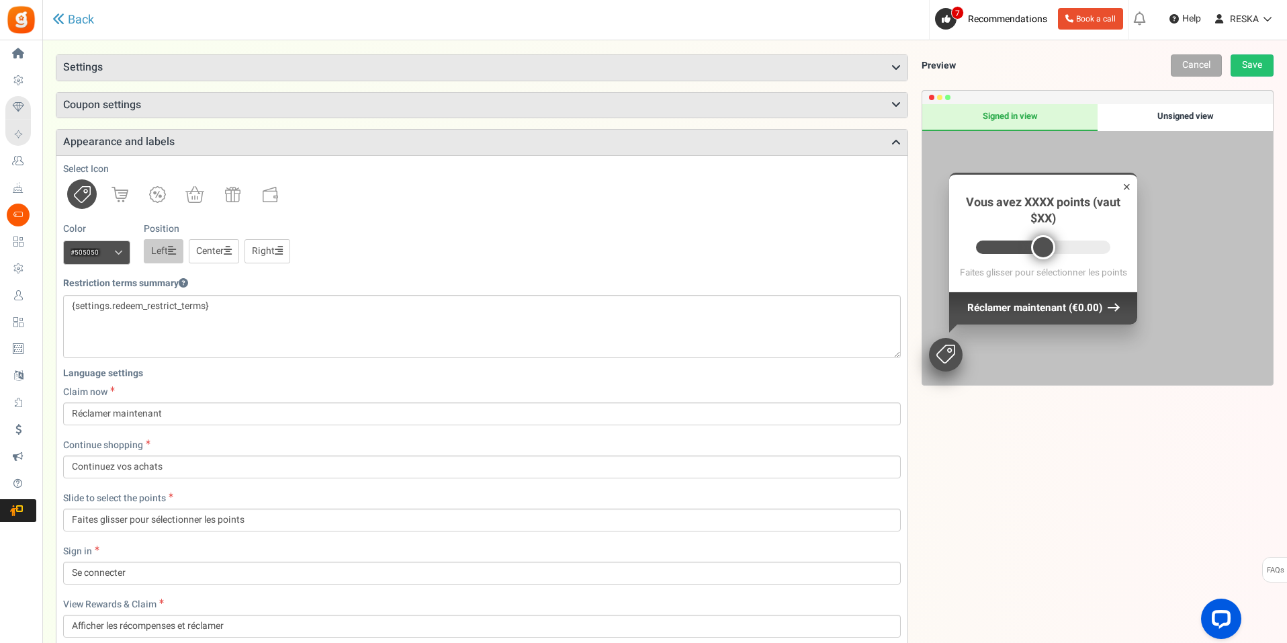
scroll to position [72, 0]
click at [1196, 57] on link "Cancel" at bounding box center [1196, 65] width 51 height 22
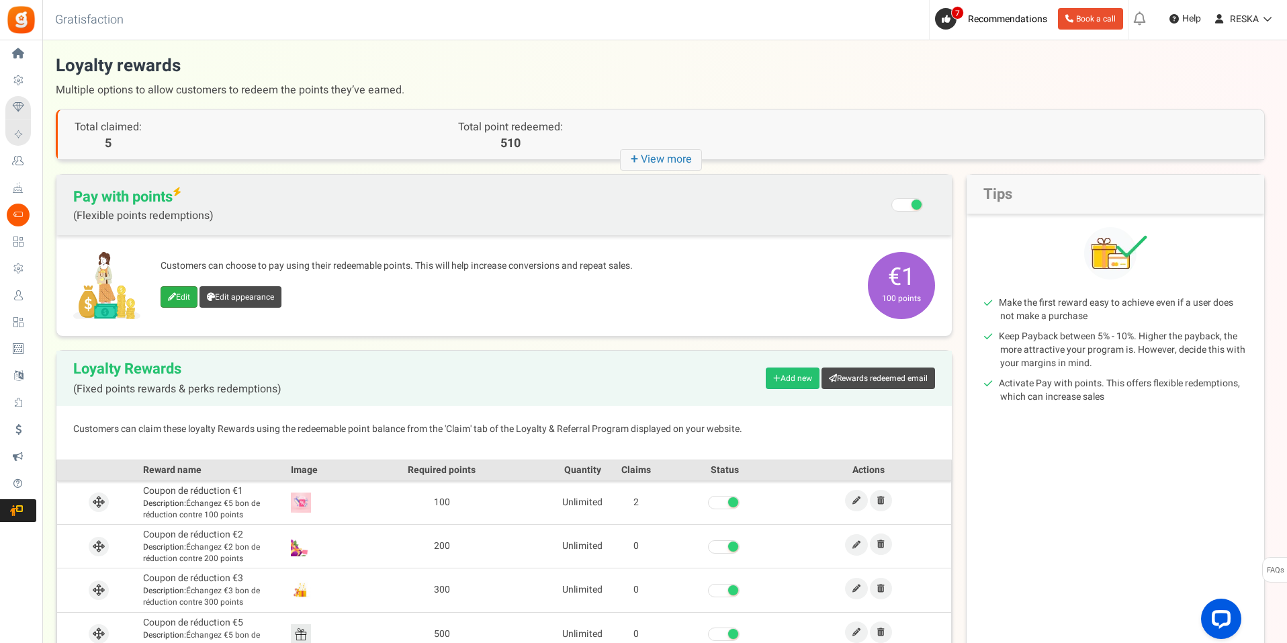
click at [183, 302] on link "Edit" at bounding box center [179, 296] width 37 height 21
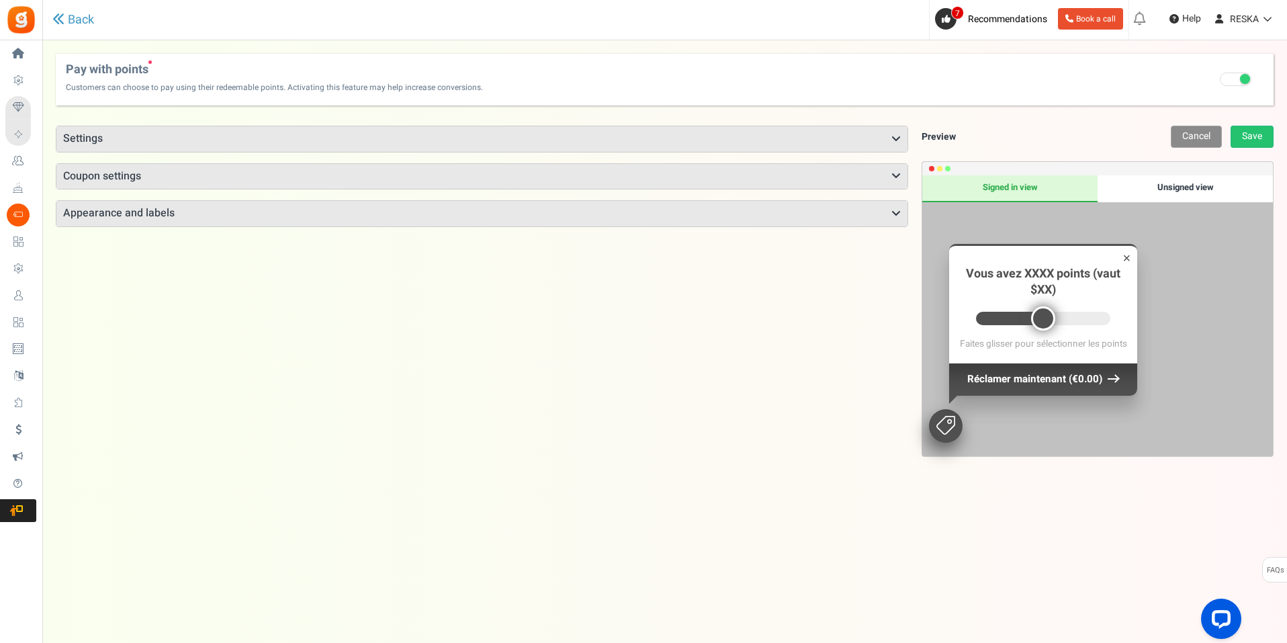
click at [1187, 144] on link "Cancel" at bounding box center [1196, 137] width 51 height 22
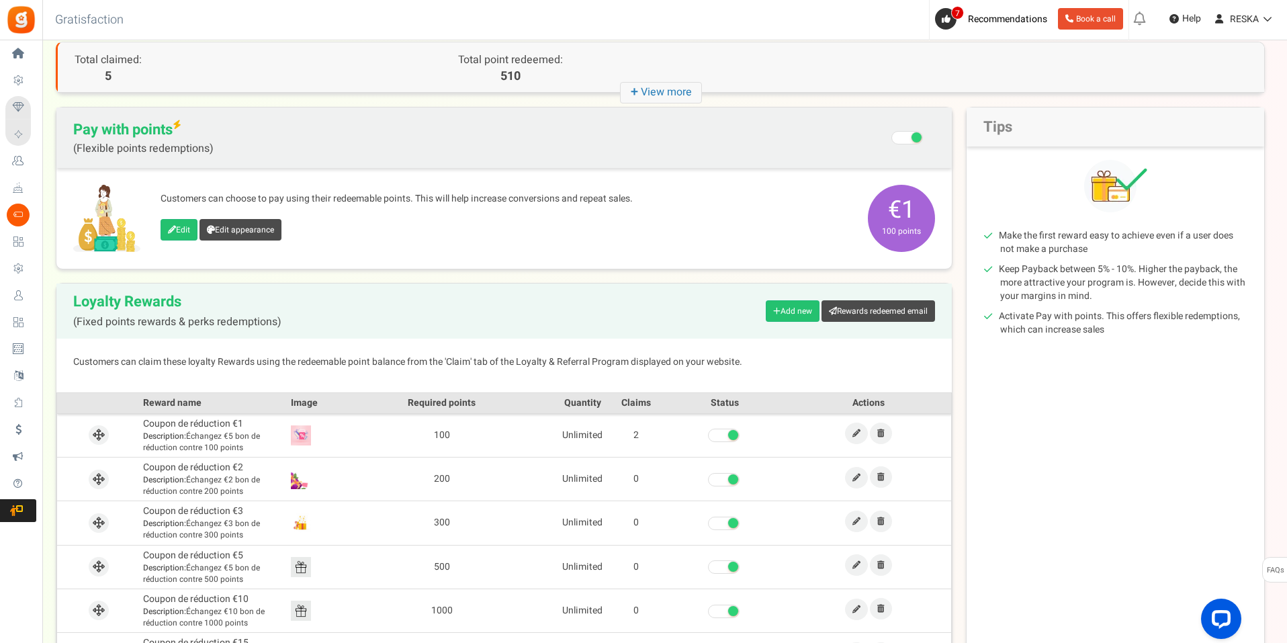
scroll to position [134, 0]
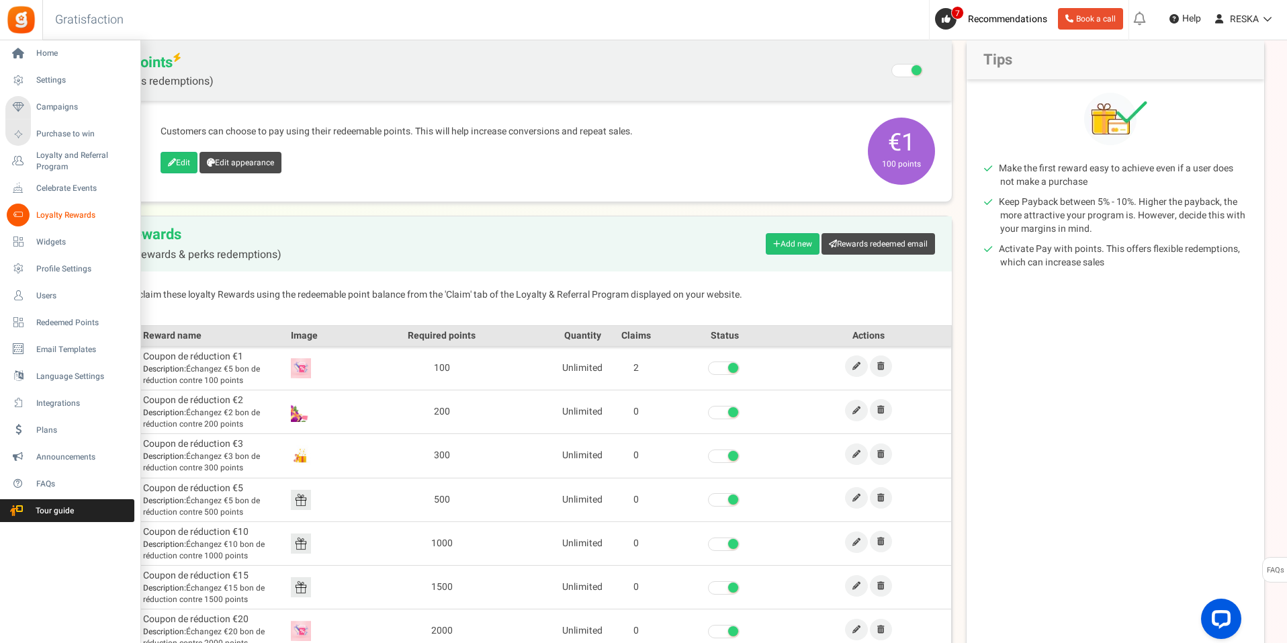
click at [75, 215] on span "Loyalty Rewards" at bounding box center [83, 215] width 94 height 11
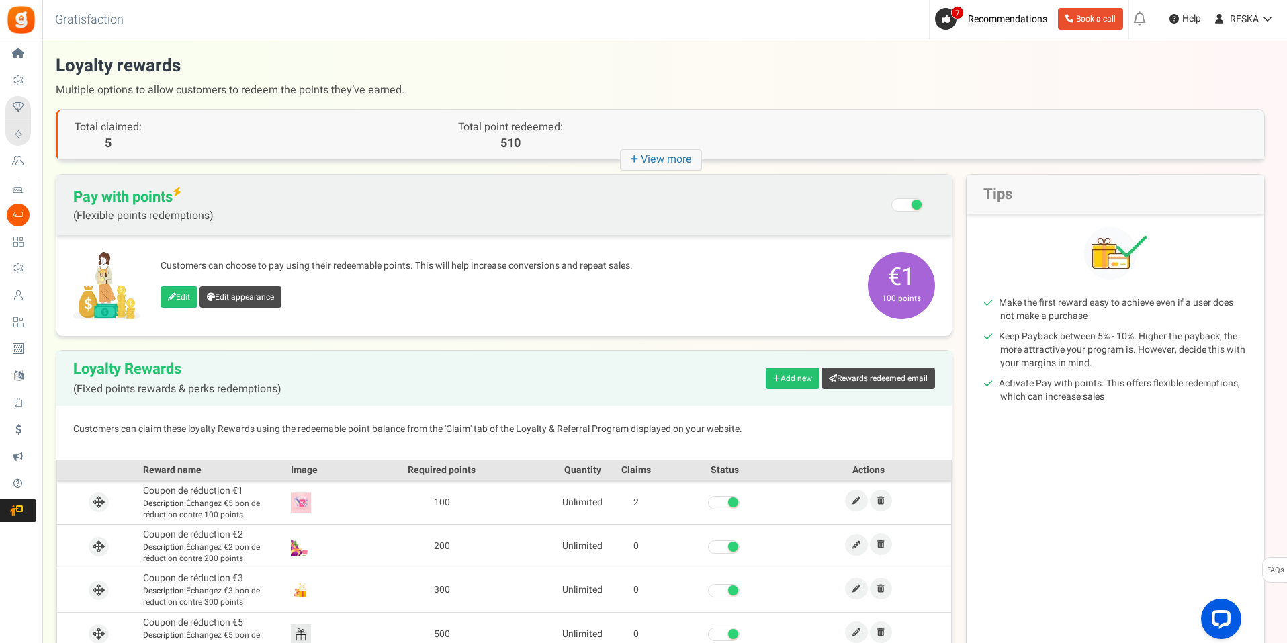
scroll to position [134, 0]
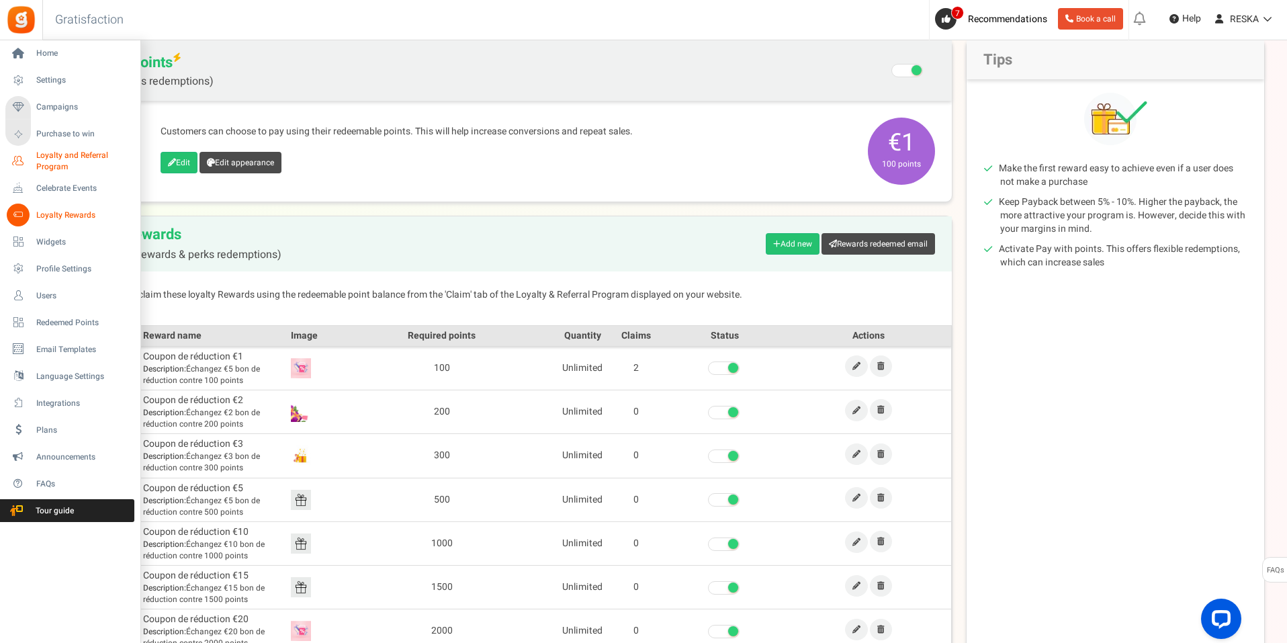
click at [62, 157] on span "Loyalty and Referral Program" at bounding box center [85, 161] width 98 height 23
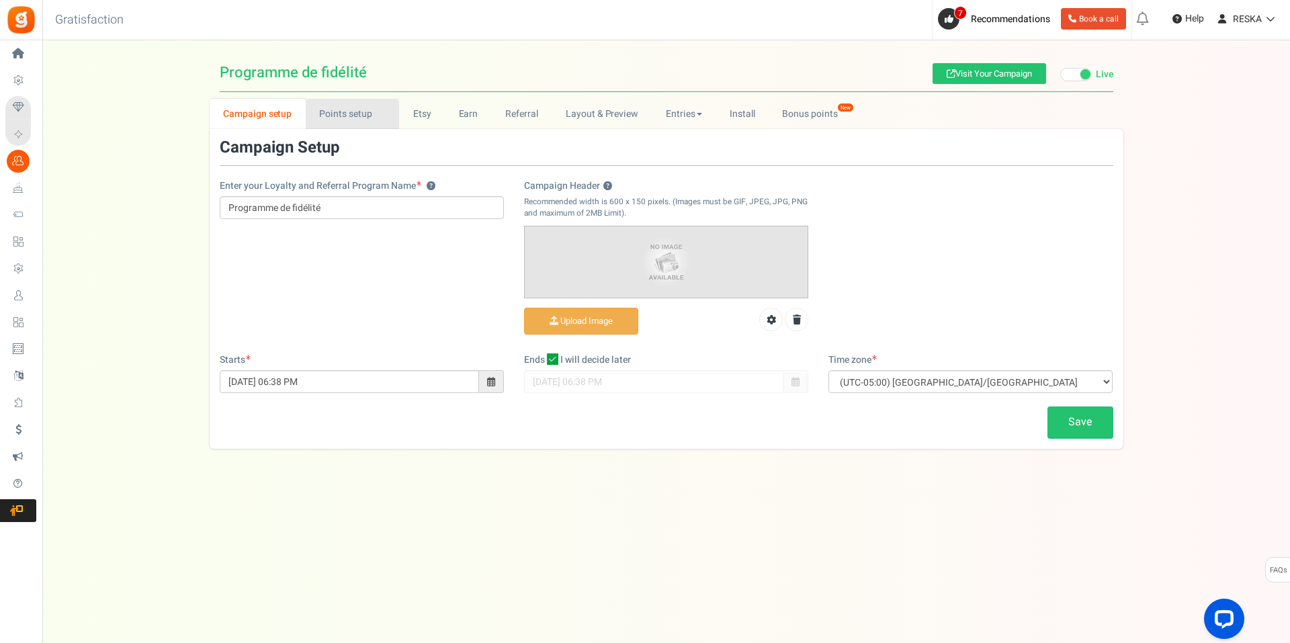
click at [369, 110] on link "Points setup New" at bounding box center [352, 114] width 93 height 30
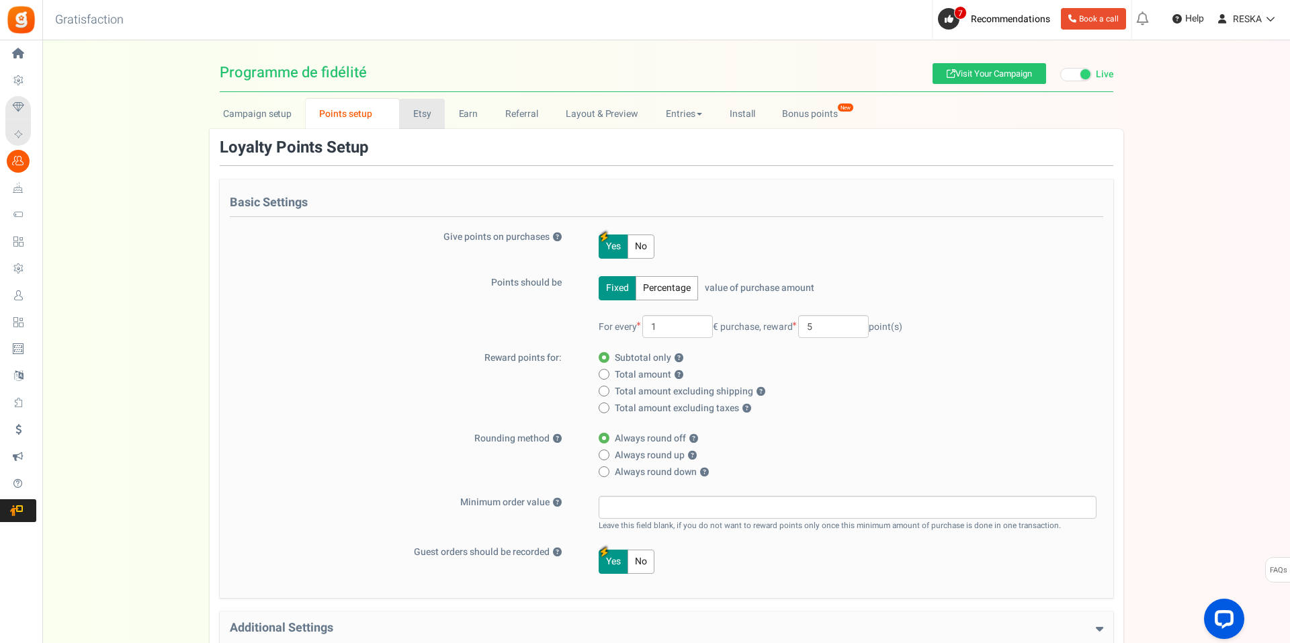
click at [431, 122] on link "Etsy" at bounding box center [422, 114] width 46 height 30
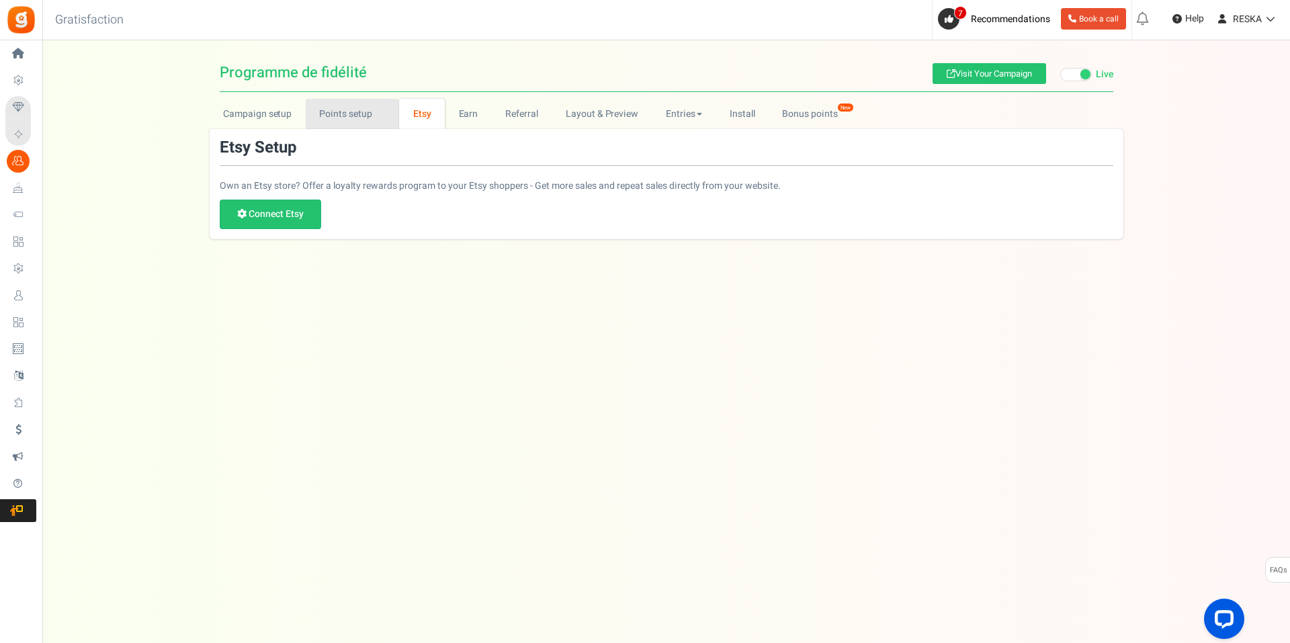
click at [359, 120] on link "Points setup New" at bounding box center [352, 114] width 93 height 30
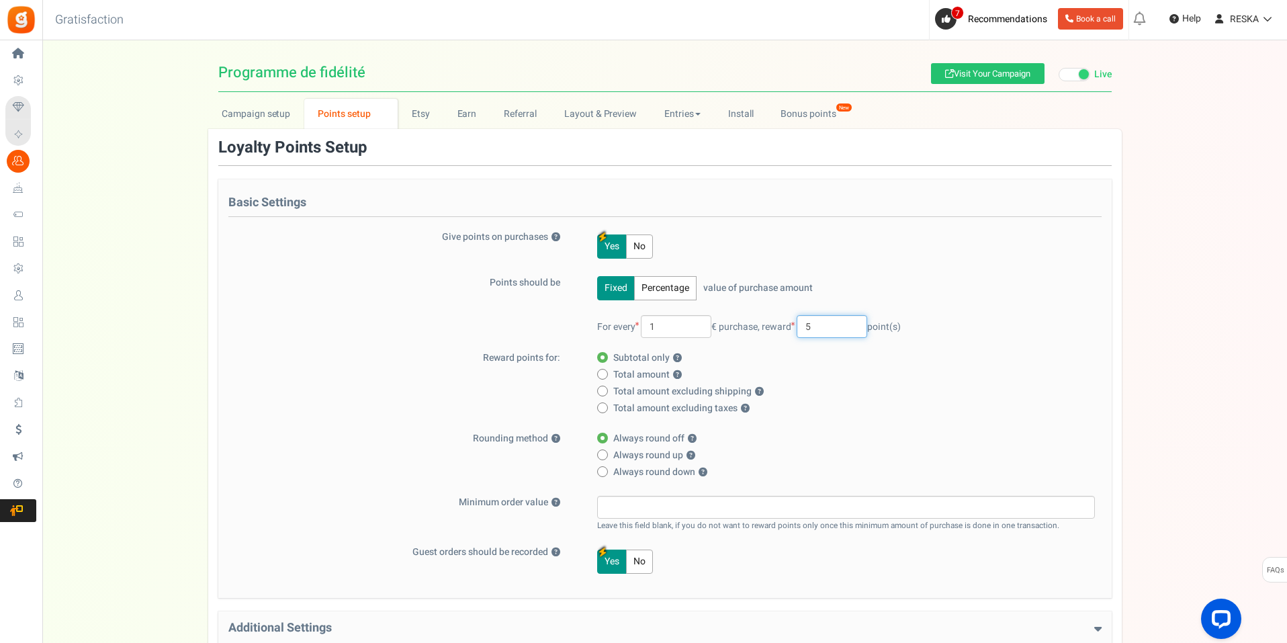
click at [861, 326] on input "5" at bounding box center [832, 326] width 71 height 23
click at [1005, 409] on label "Total amount excluding taxes ?" at bounding box center [842, 408] width 490 height 13
click at [606, 409] on input "Total amount excluding taxes ?" at bounding box center [601, 408] width 9 height 9
radio input "true"
click at [638, 355] on span "Subtotal only ?" at bounding box center [647, 357] width 69 height 13
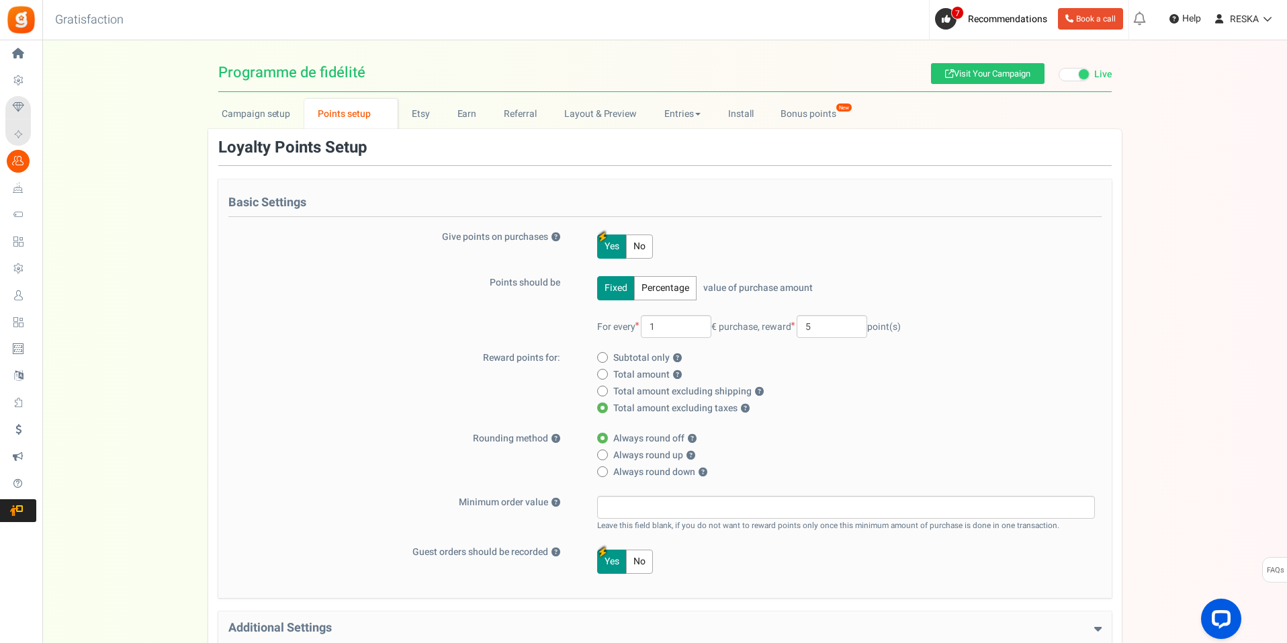
click at [606, 355] on input "Subtotal only ?" at bounding box center [601, 358] width 9 height 9
radio input "true"
radio input "false"
click at [437, 110] on link "Etsy" at bounding box center [421, 114] width 46 height 30
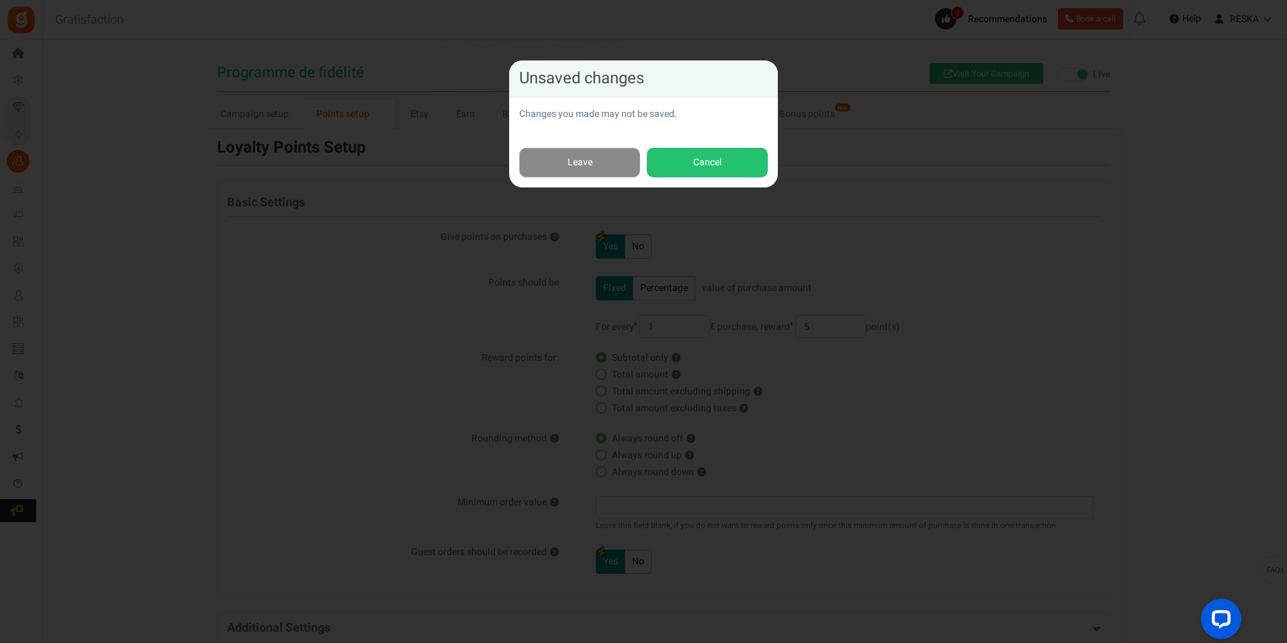
click at [581, 177] on link "Leave" at bounding box center [579, 163] width 121 height 30
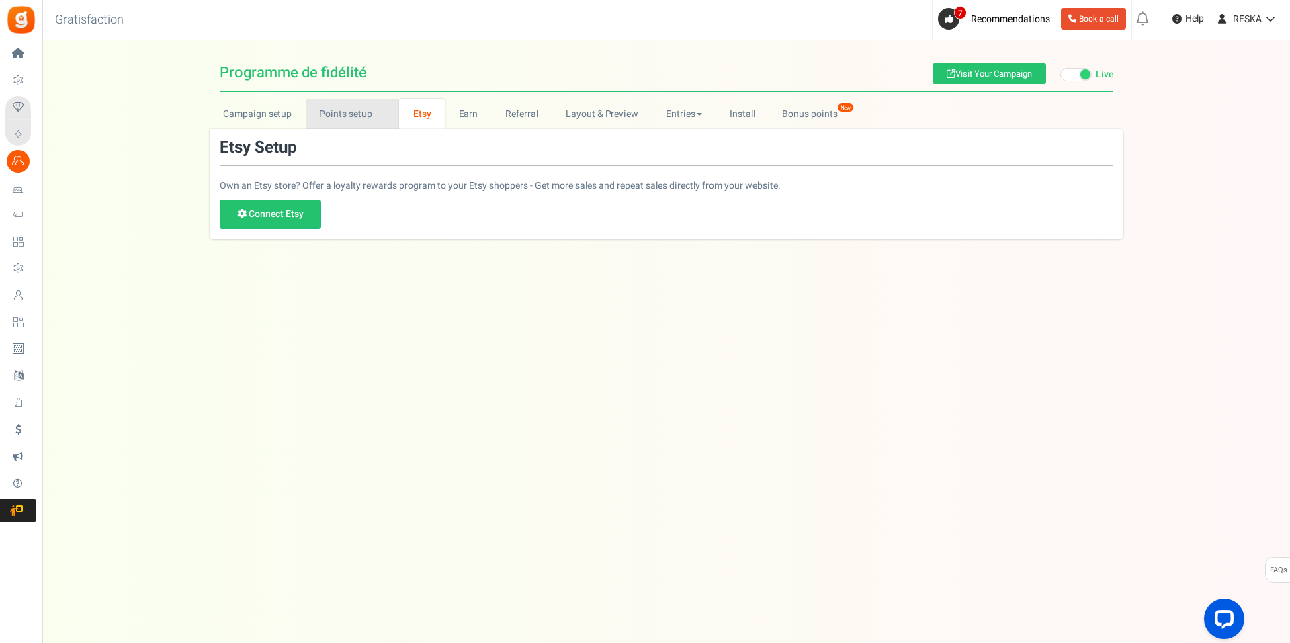
click at [339, 125] on link "Points setup New" at bounding box center [352, 114] width 93 height 30
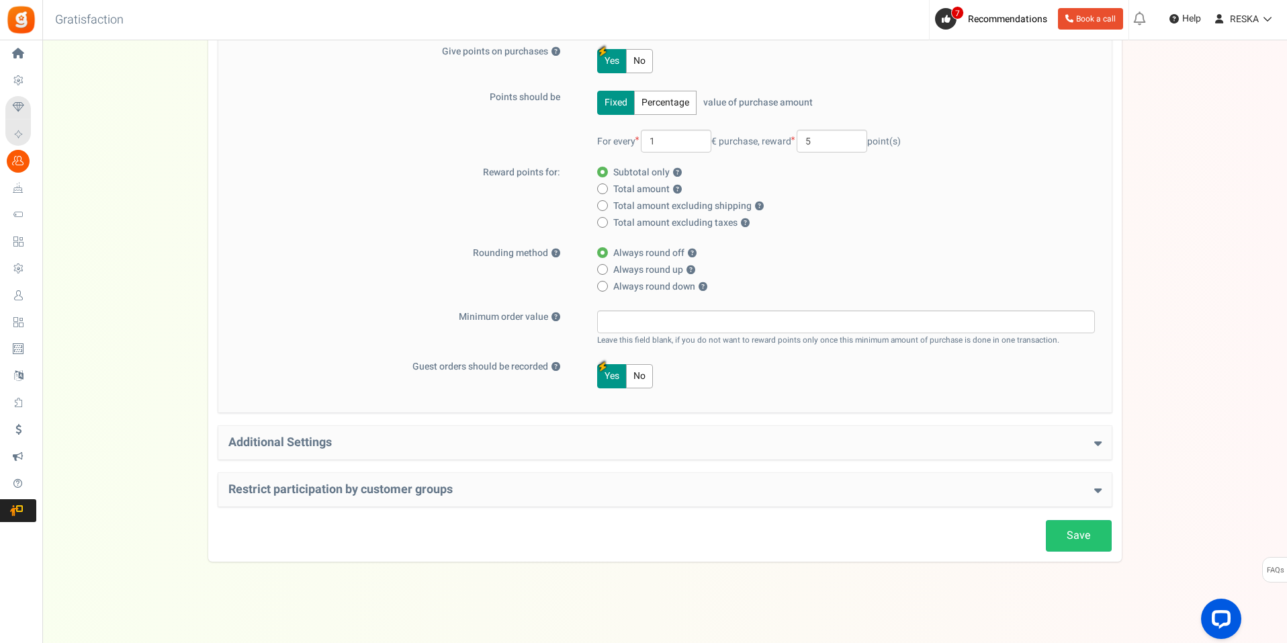
scroll to position [51, 0]
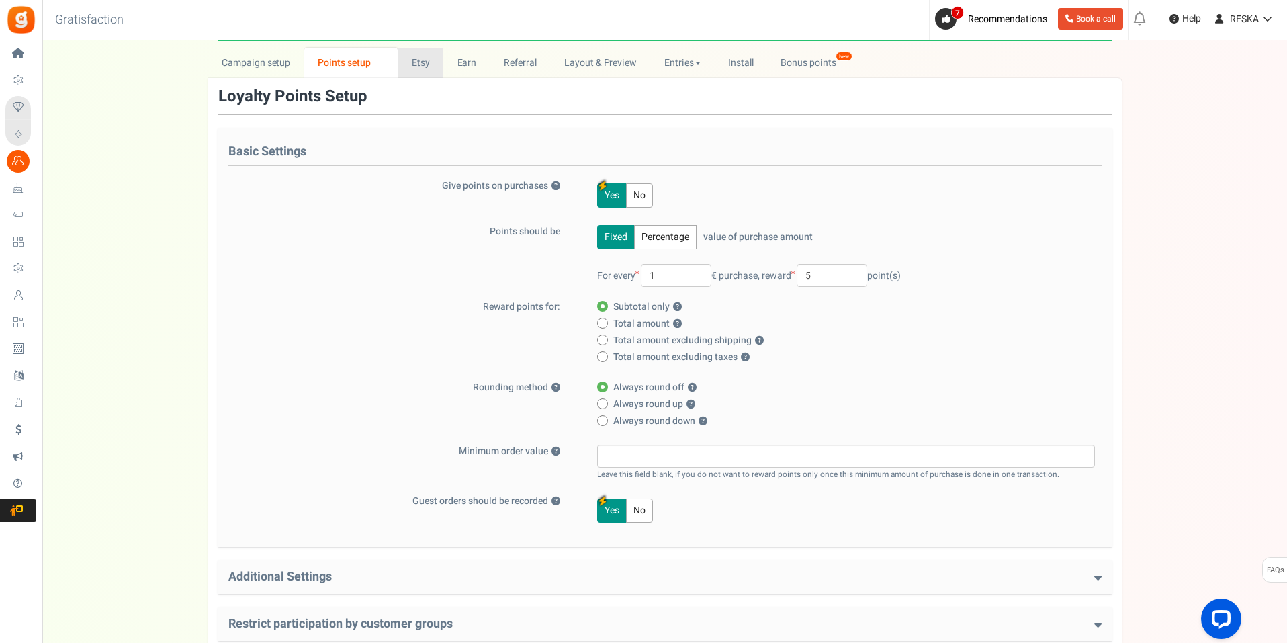
click at [417, 58] on link "Etsy" at bounding box center [421, 63] width 46 height 30
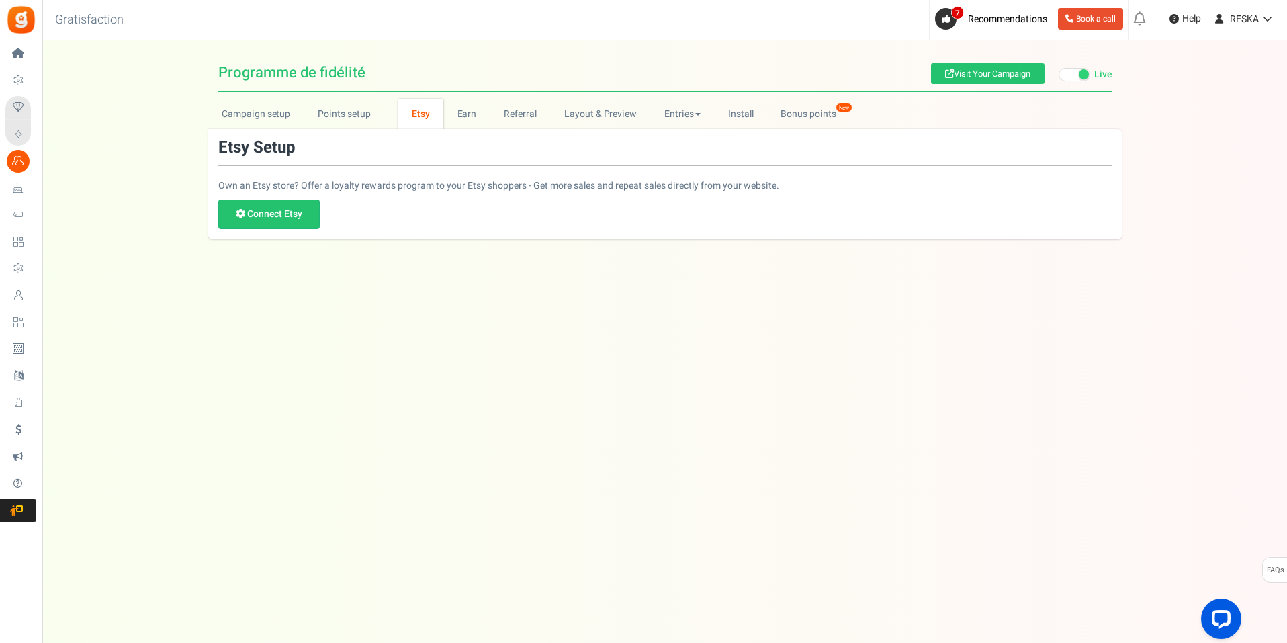
scroll to position [0, 0]
click at [471, 96] on div "Loyalty Rewards Program Programme de fidélité Visit Your Campaign Live Paused C…" at bounding box center [666, 146] width 1248 height 185
click at [474, 107] on link "Earn" at bounding box center [468, 114] width 47 height 30
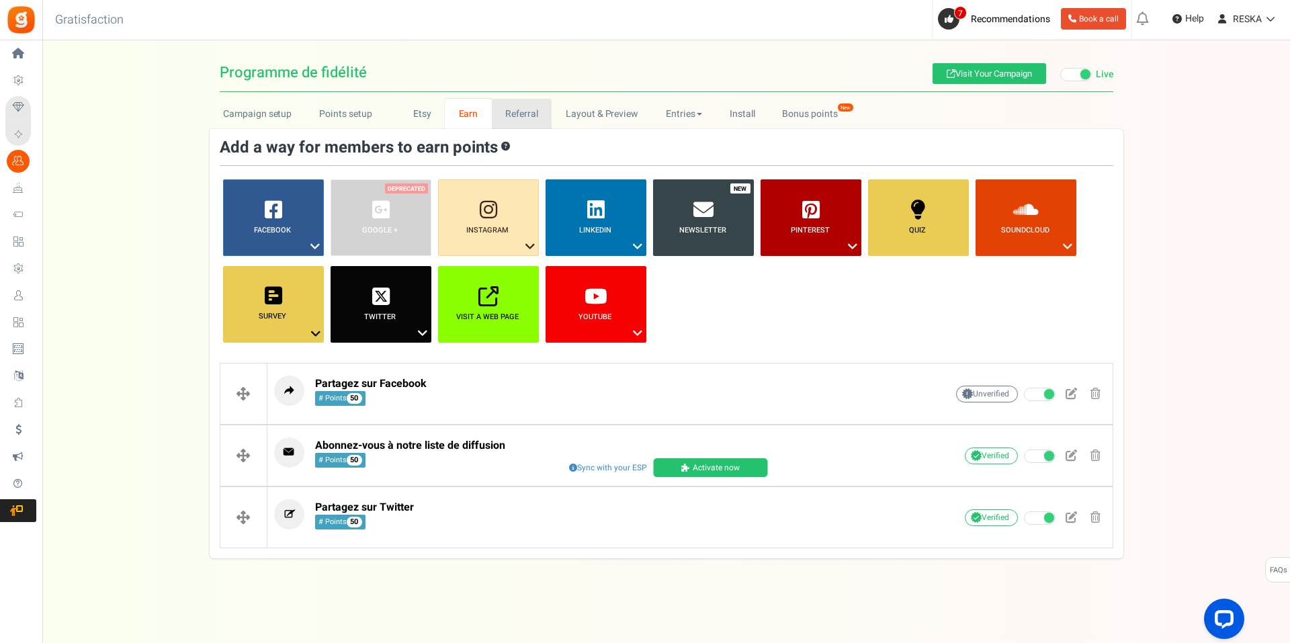
click at [517, 112] on link "Referral" at bounding box center [522, 114] width 60 height 30
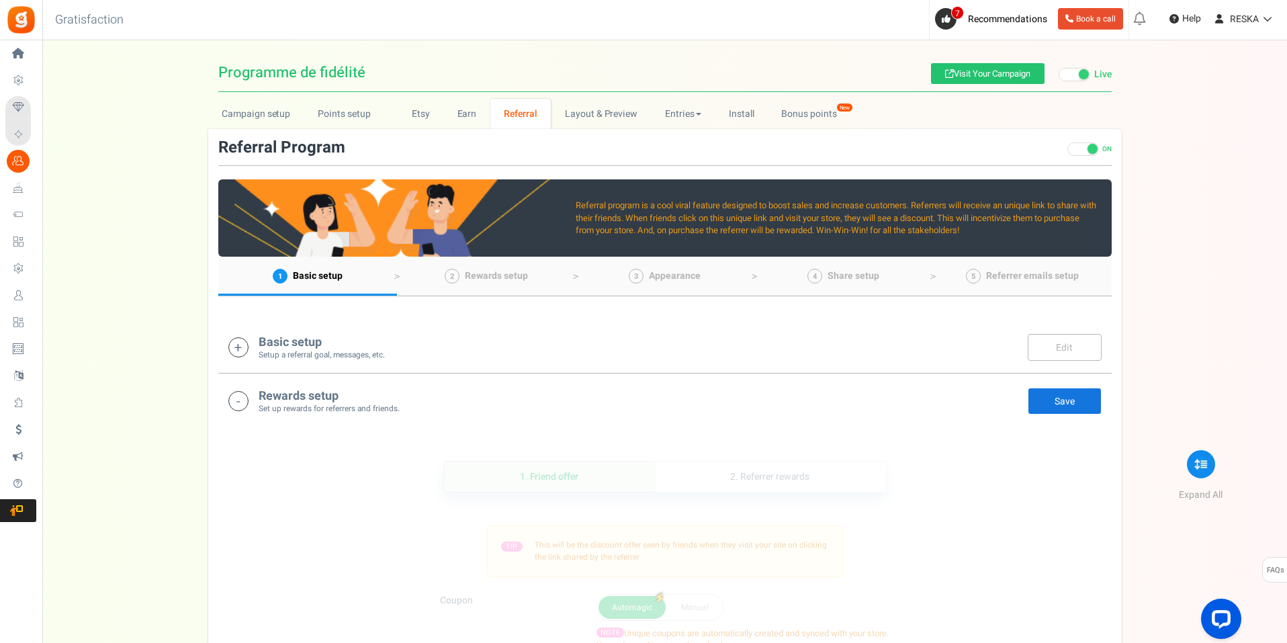
click at [574, 110] on link "Layout & Preview" at bounding box center [601, 114] width 100 height 30
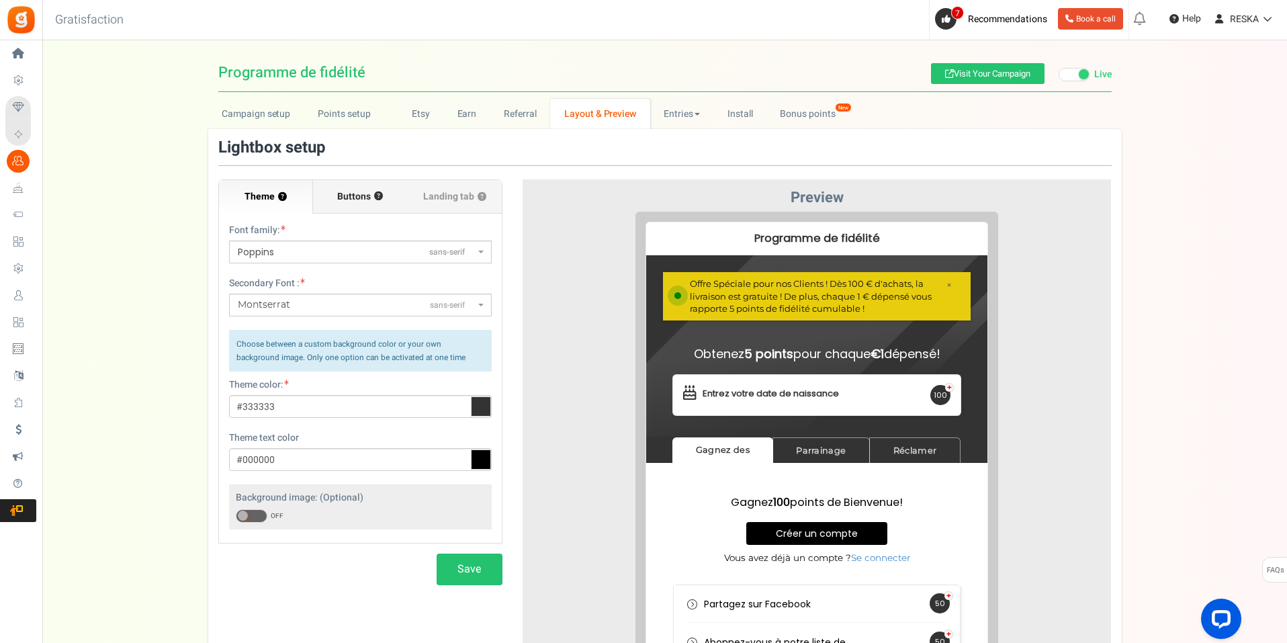
click at [346, 195] on span "Buttons" at bounding box center [354, 196] width 34 height 13
click at [0, 0] on input "Buttons ?" at bounding box center [0, 0] width 0 height 0
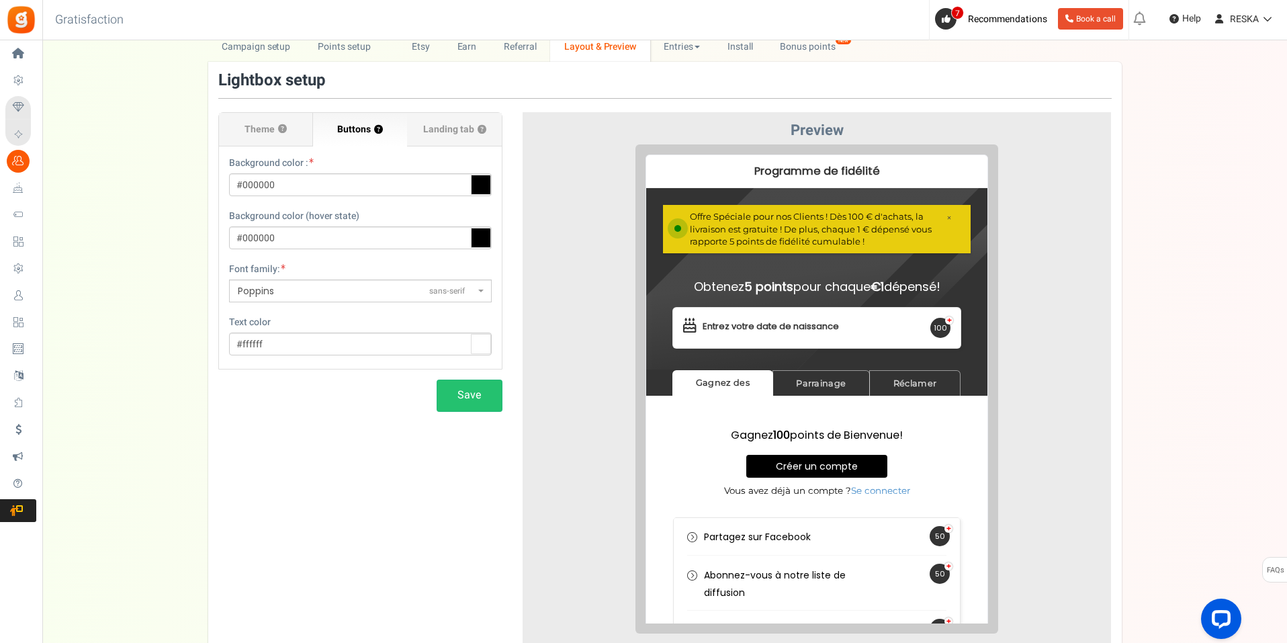
scroll to position [134, 0]
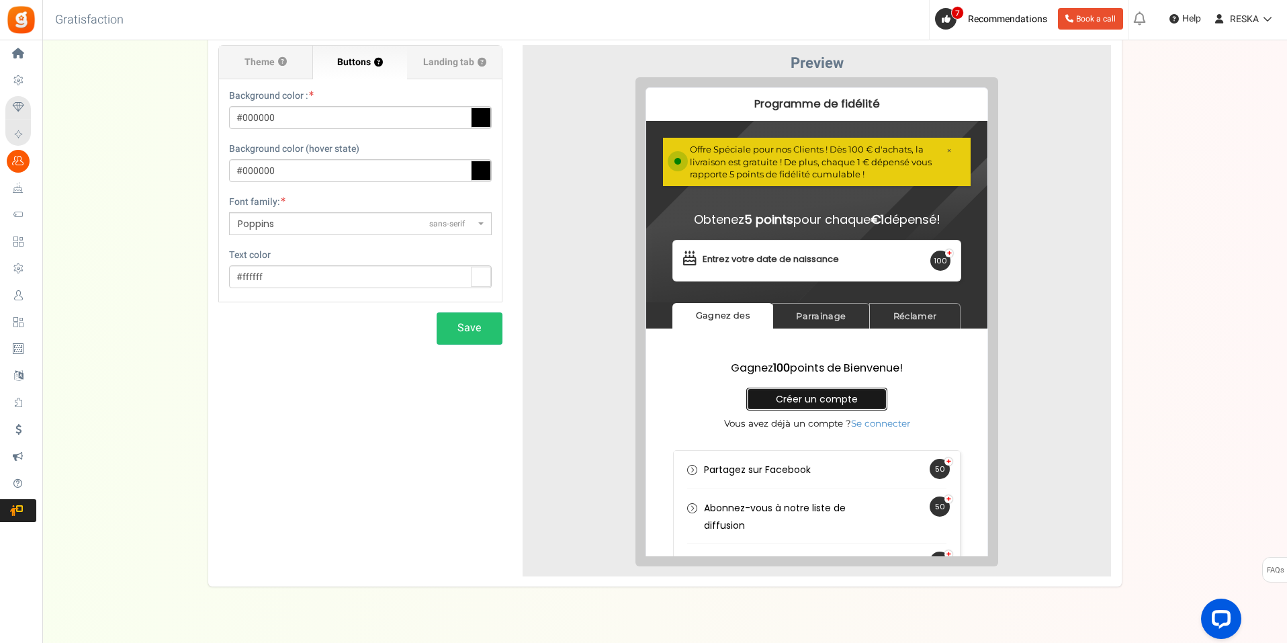
click at [792, 388] on link "Créer un compte" at bounding box center [806, 388] width 141 height 23
click at [476, 126] on icon at bounding box center [481, 117] width 20 height 20
click at [476, 126] on input "#000000" at bounding box center [360, 117] width 263 height 23
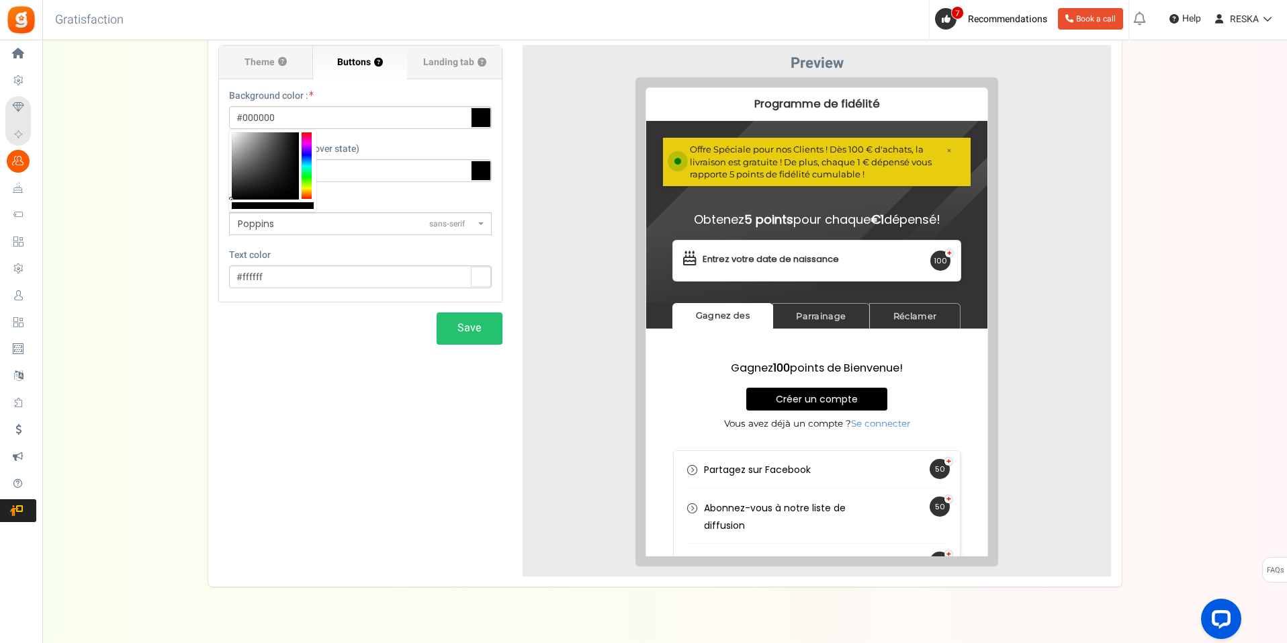
click at [574, 234] on div at bounding box center [817, 321] width 569 height 489
click at [482, 226] on span at bounding box center [482, 223] width 3 height 23
click at [229, 212] on select "ABeeZeesans-serif ADLaM Displaydisplay AR One Sanssans-serif Abelsans-serif Abh…" at bounding box center [228, 212] width 1 height 1
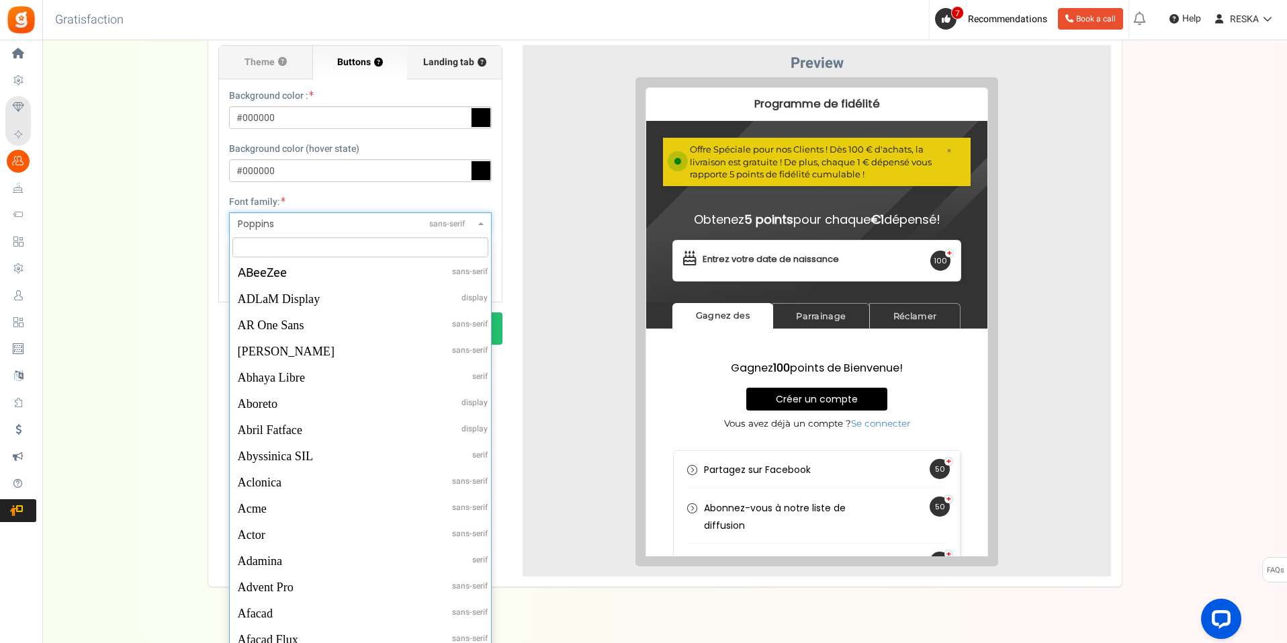
scroll to position [37369, 0]
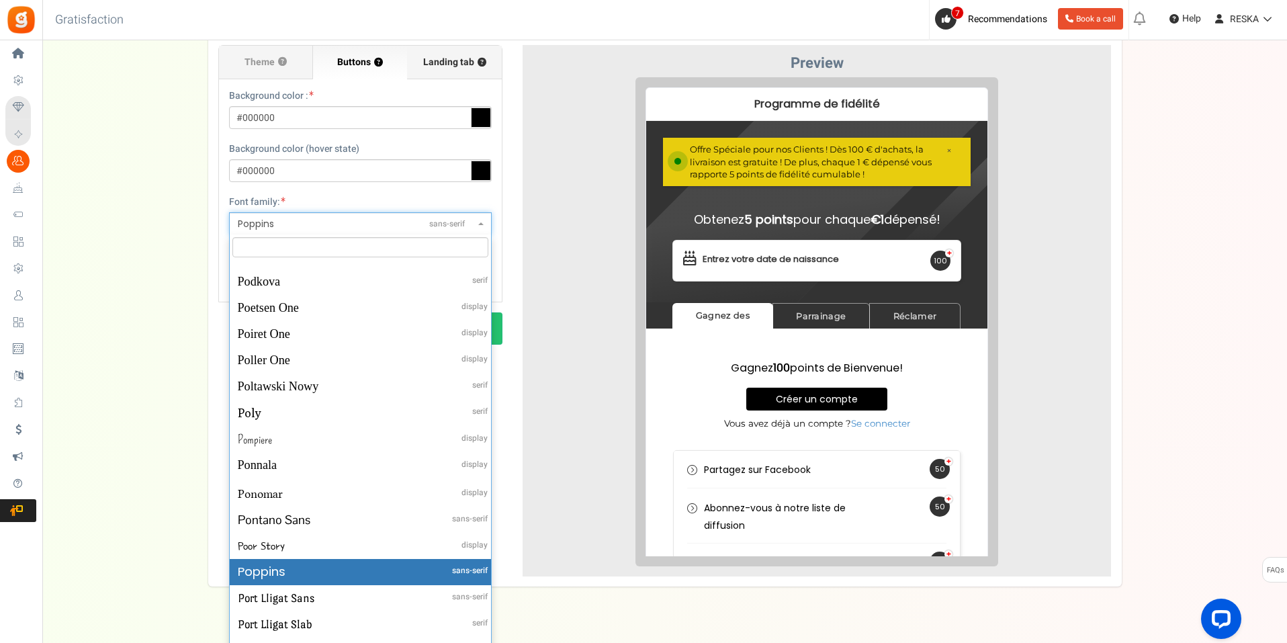
click at [426, 59] on span "Landing tab ?" at bounding box center [454, 62] width 63 height 13
click at [0, 0] on input "Landing tab ?" at bounding box center [0, 0] width 0 height 0
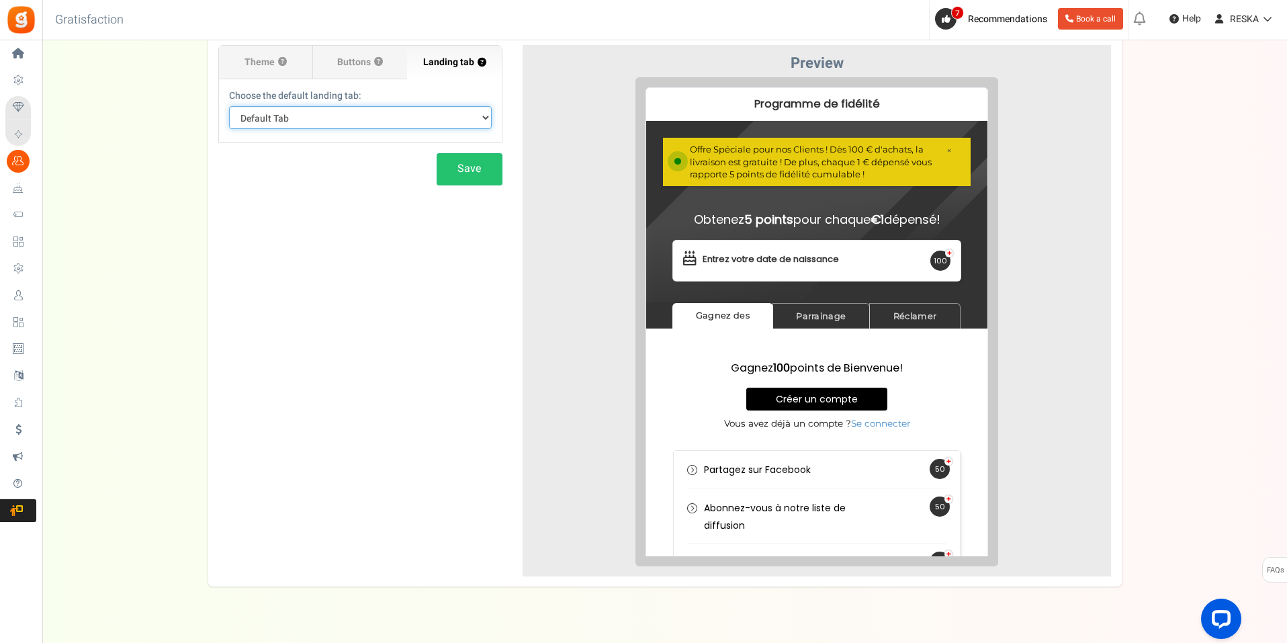
click at [427, 116] on select "Default Tab Gagnez des Parrainage Réclamer" at bounding box center [360, 117] width 263 height 23
select select "earn"
click at [229, 106] on select "Default Tab Gagnez des Parrainage Réclamer" at bounding box center [360, 117] width 263 height 23
click at [429, 105] on div "Choose the default landing tab: Default Tab Gagnez des Parrainage Réclamer" at bounding box center [360, 109] width 263 height 40
click at [410, 116] on select "Default Tab Gagnez des Parrainage Réclamer" at bounding box center [360, 117] width 263 height 23
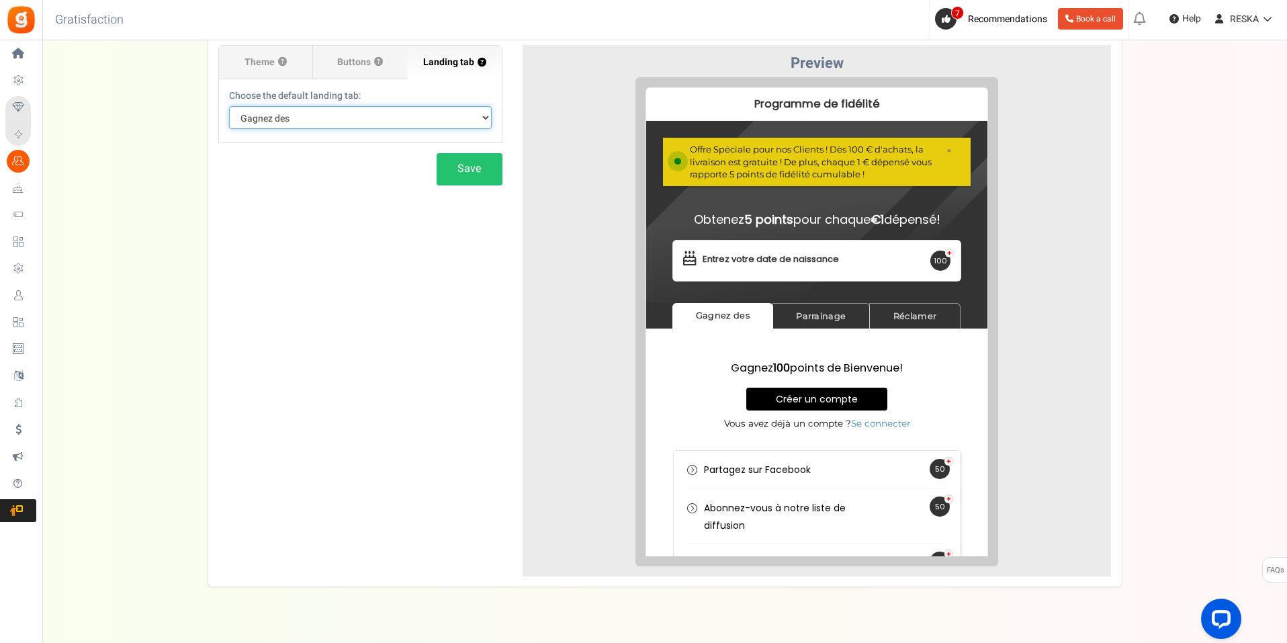
select select
click at [229, 106] on select "Default Tab Gagnez des Parrainage Réclamer" at bounding box center [360, 117] width 263 height 23
click at [367, 124] on select "Default Tab Gagnez des Parrainage Réclamer" at bounding box center [360, 117] width 263 height 23
click at [378, 107] on select "Default Tab Gagnez des Parrainage Réclamer" at bounding box center [360, 117] width 263 height 23
click at [400, 126] on select "Default Tab Gagnez des Parrainage Réclamer" at bounding box center [360, 117] width 263 height 23
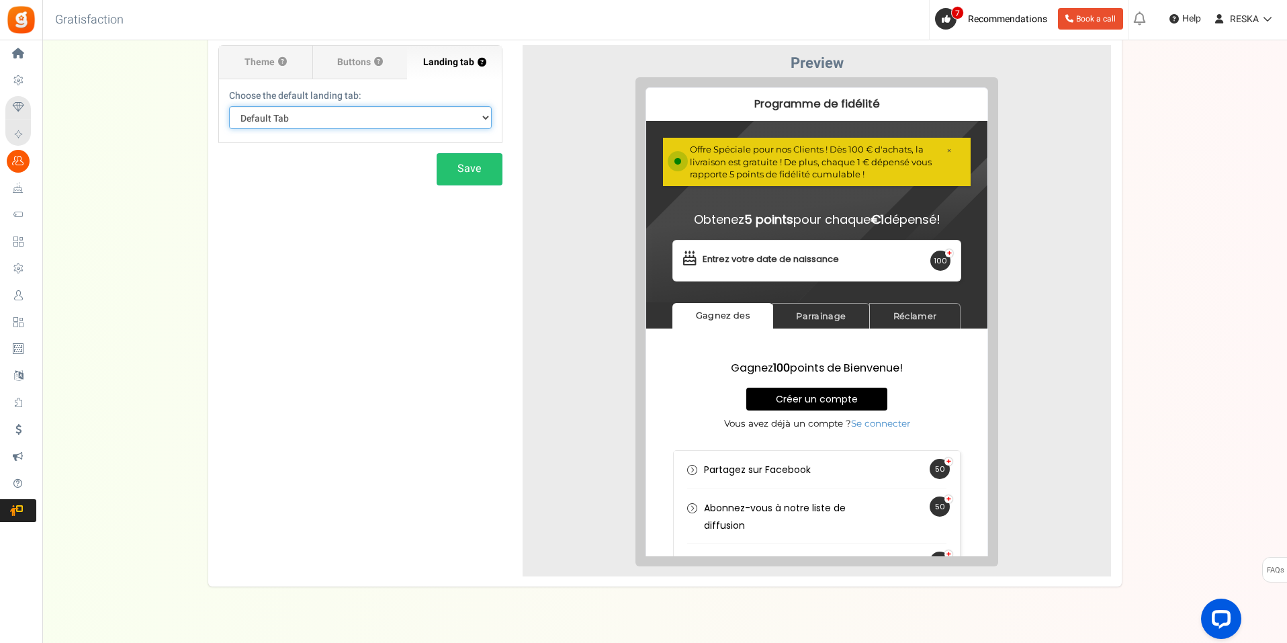
click at [229, 106] on select "Default Tab Gagnez des Parrainage Réclamer" at bounding box center [360, 117] width 263 height 23
click at [355, 73] on label "Buttons ?" at bounding box center [360, 63] width 94 height 34
click at [0, 0] on input "Buttons ?" at bounding box center [0, 0] width 0 height 0
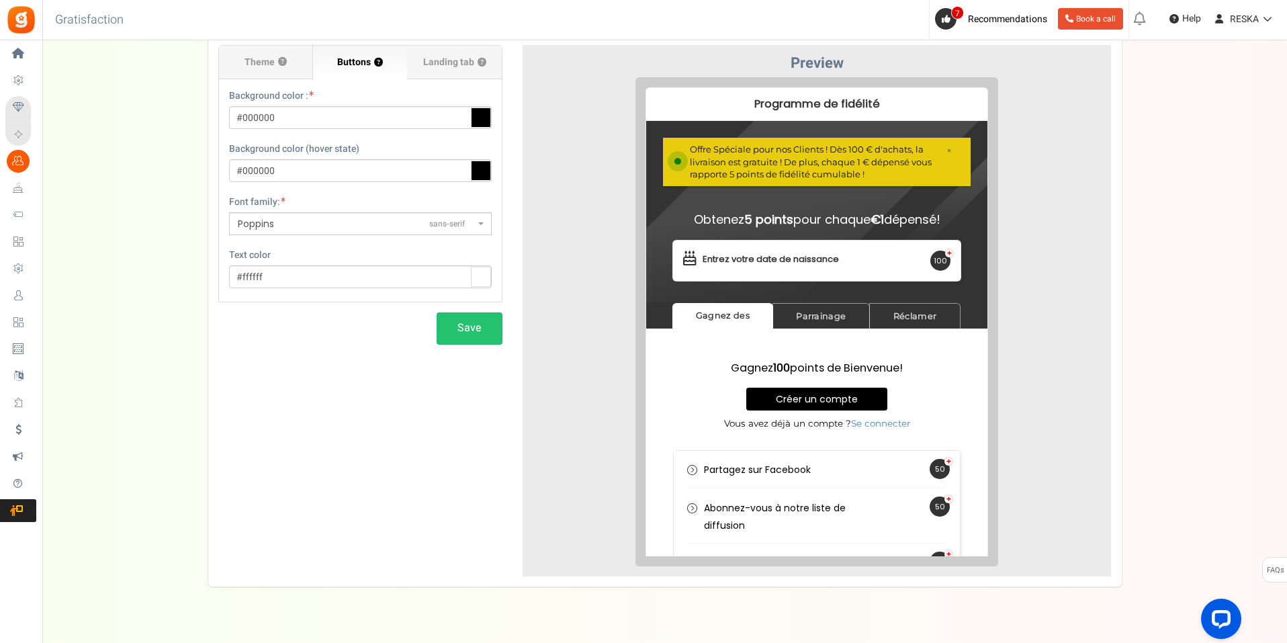
click at [672, 172] on div "× Offre Spéciale pour nos Clients ! Dès 100 € d'achats, la livraison est gratui…" at bounding box center [807, 151] width 308 height 48
click at [957, 206] on h4 "Obtenez 5 points pour chaque €1 dépensé!" at bounding box center [807, 208] width 308 height 13
click at [263, 59] on span "Theme" at bounding box center [260, 62] width 30 height 13
click at [0, 0] on input "Theme ?" at bounding box center [0, 0] width 0 height 0
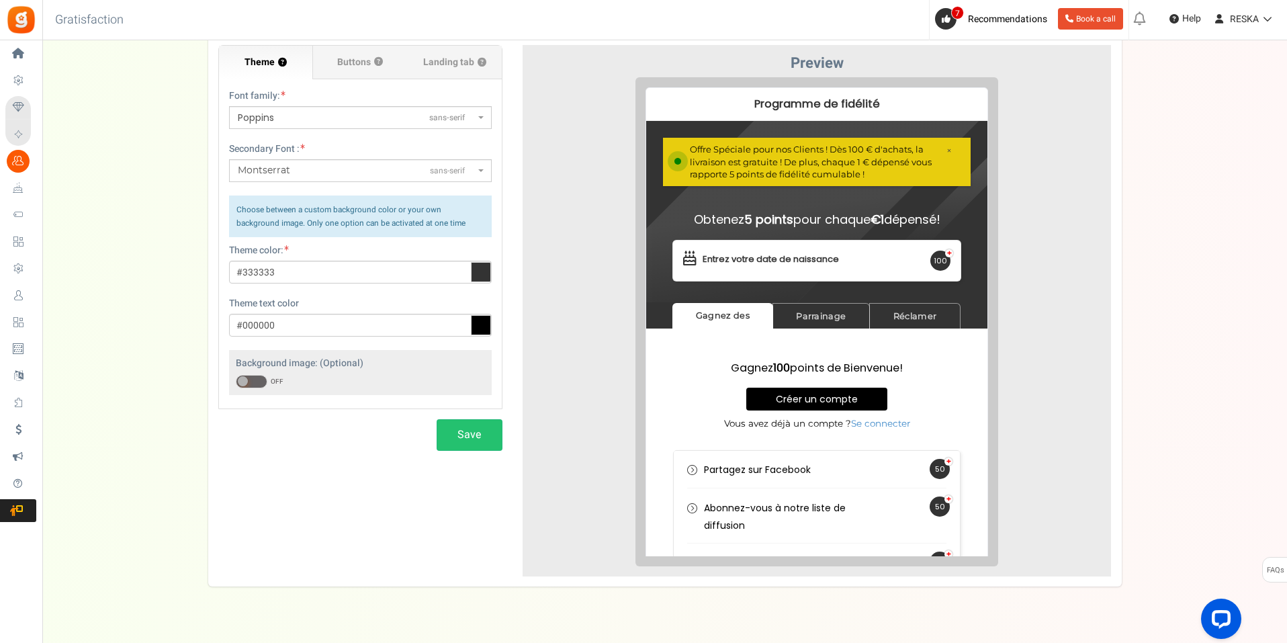
scroll to position [0, 0]
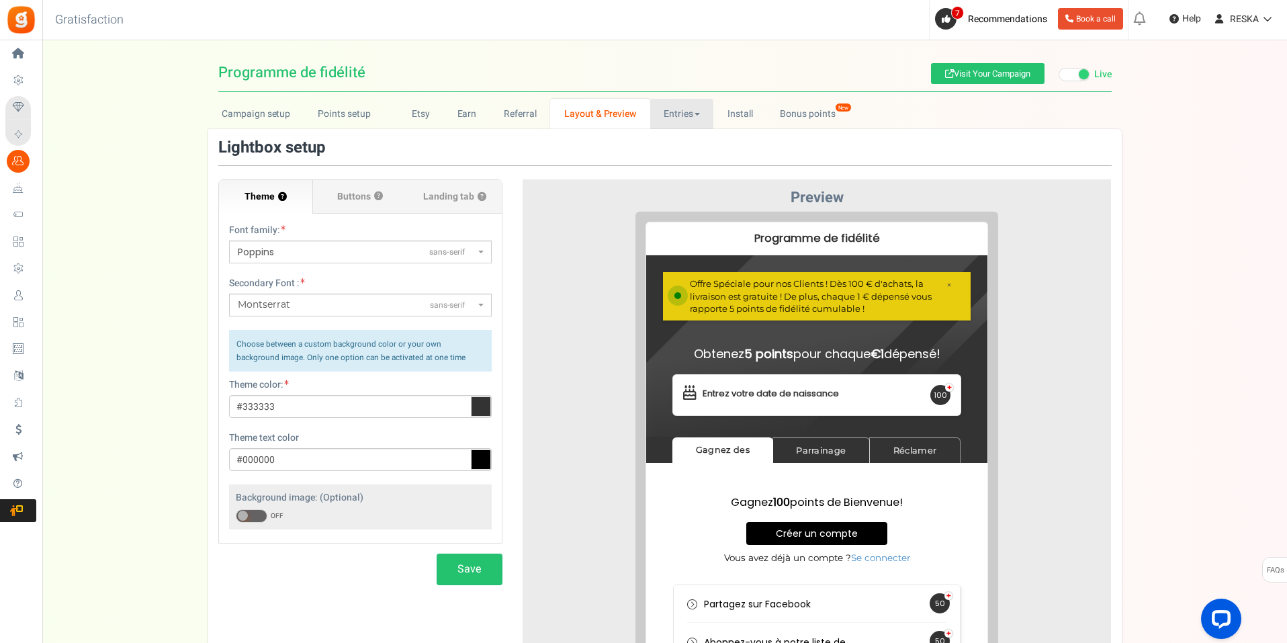
click at [669, 125] on link "Entries" at bounding box center [682, 114] width 64 height 30
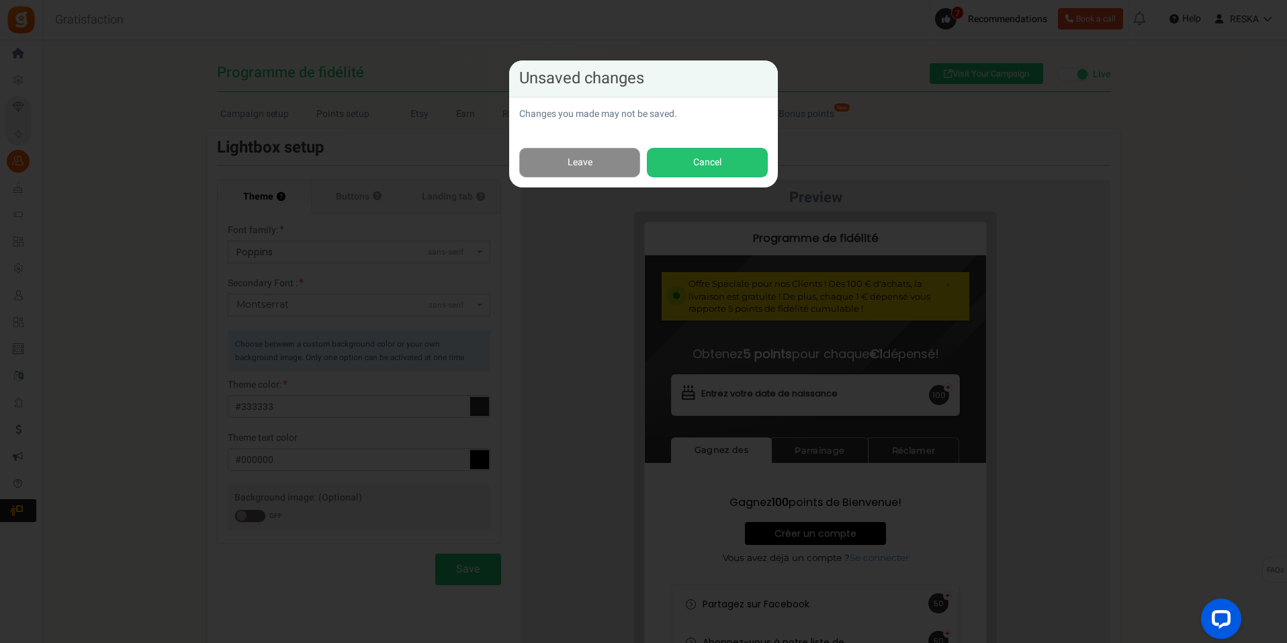
click at [580, 165] on link "Leave" at bounding box center [579, 163] width 121 height 30
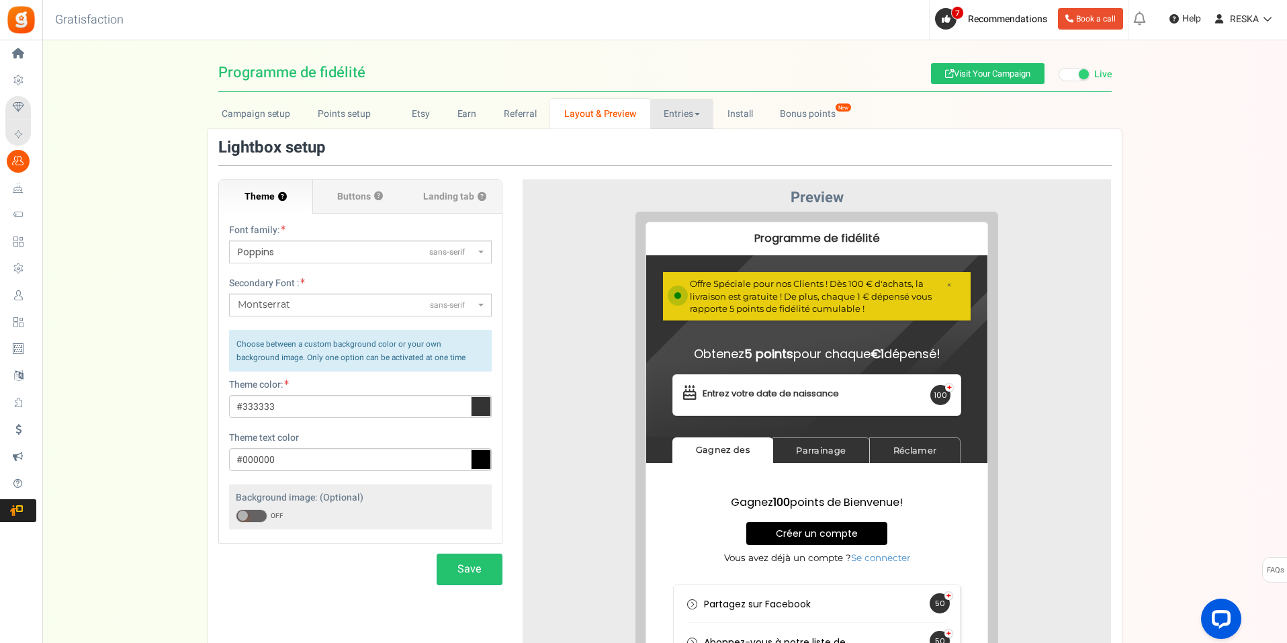
click at [694, 110] on link "Entries" at bounding box center [682, 114] width 64 height 30
click at [684, 104] on link "Entries" at bounding box center [682, 114] width 64 height 30
click at [739, 110] on link "Install" at bounding box center [739, 114] width 53 height 30
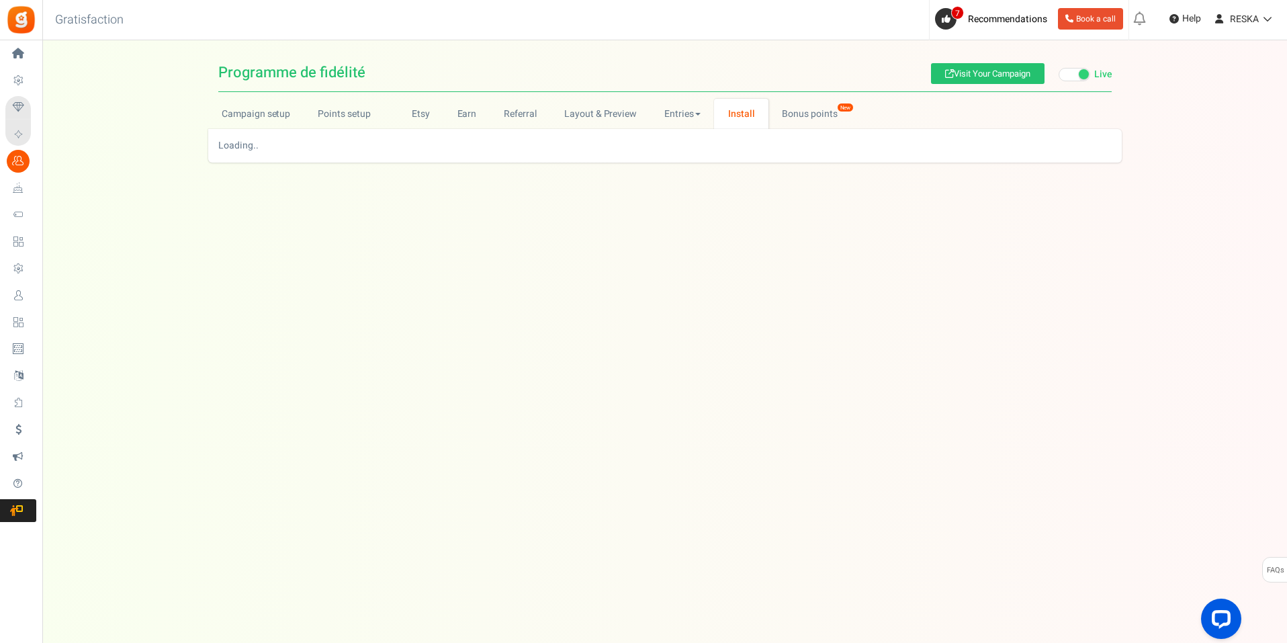
click at [739, 110] on link "Install" at bounding box center [741, 114] width 54 height 30
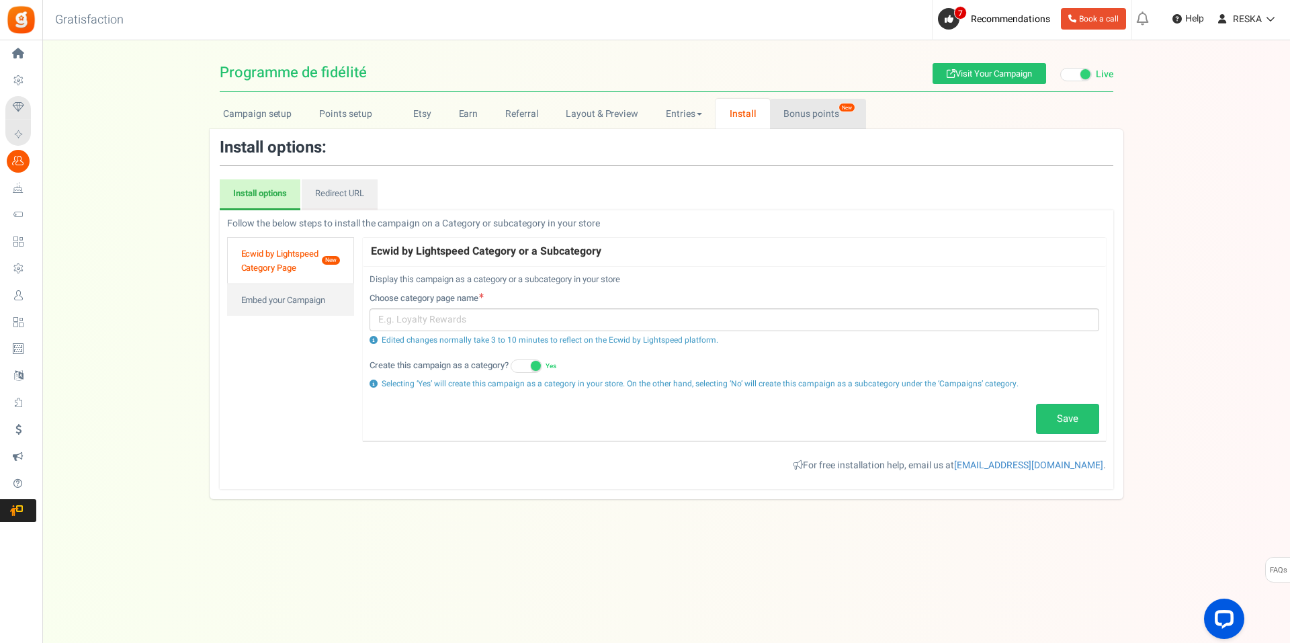
click at [794, 116] on link "Bonus points New" at bounding box center [818, 114] width 96 height 30
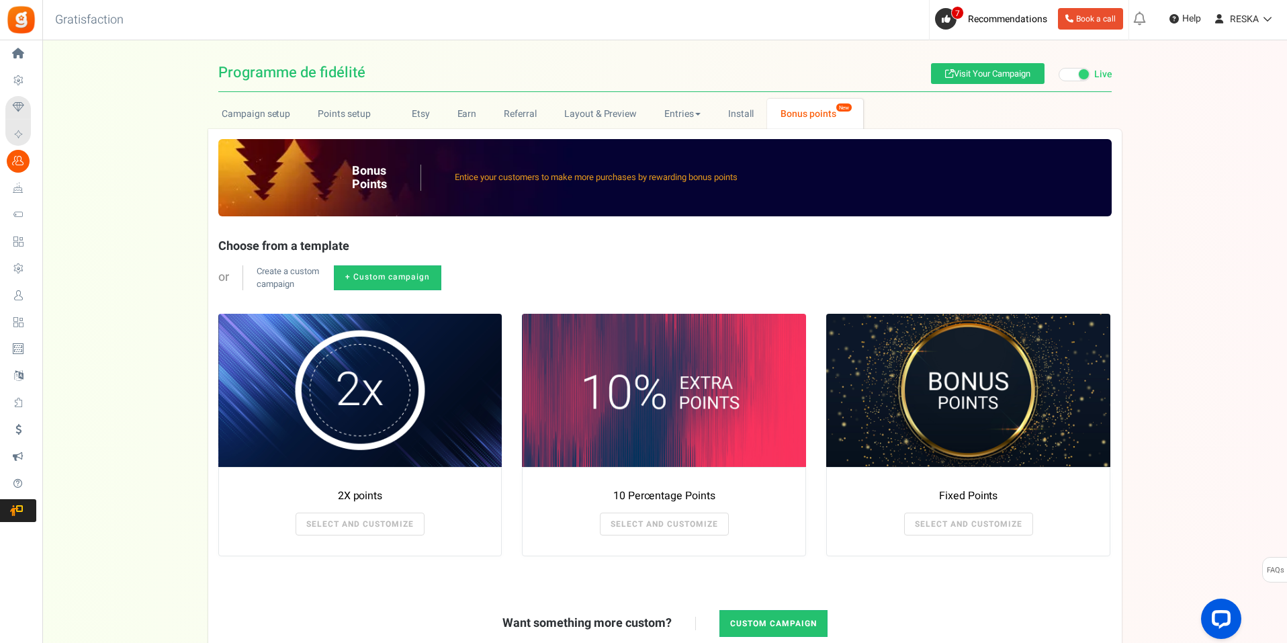
scroll to position [119, 0]
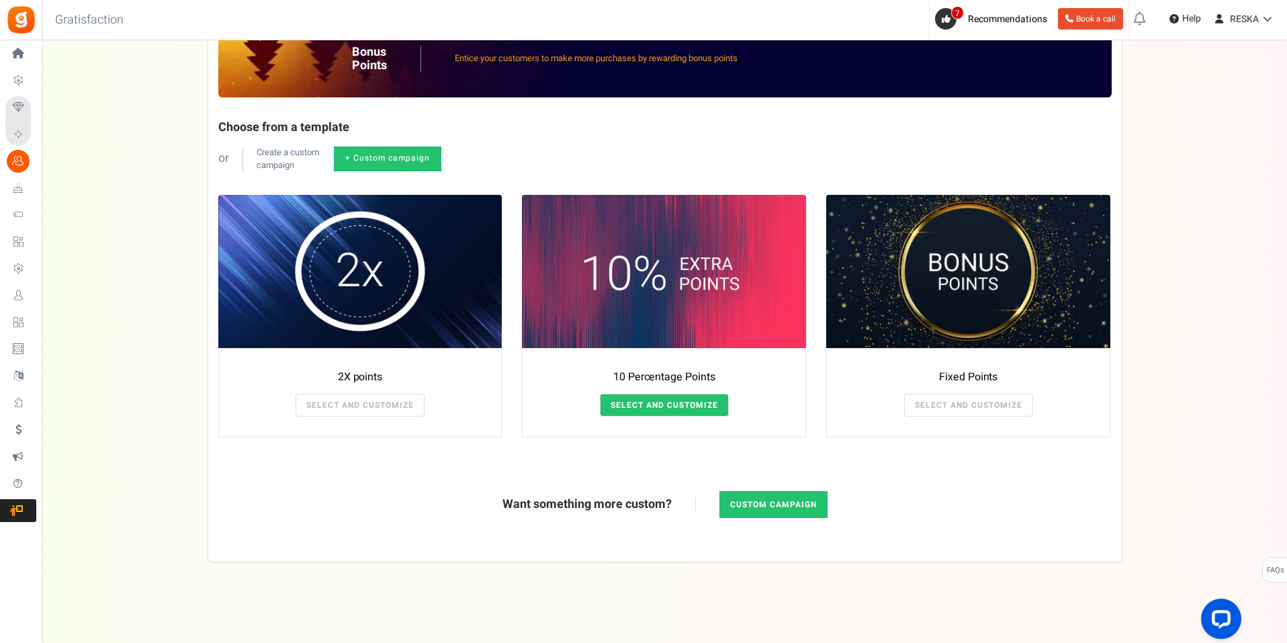
click at [704, 398] on link "SELECT AND CUSTOMIZE" at bounding box center [664, 405] width 129 height 23
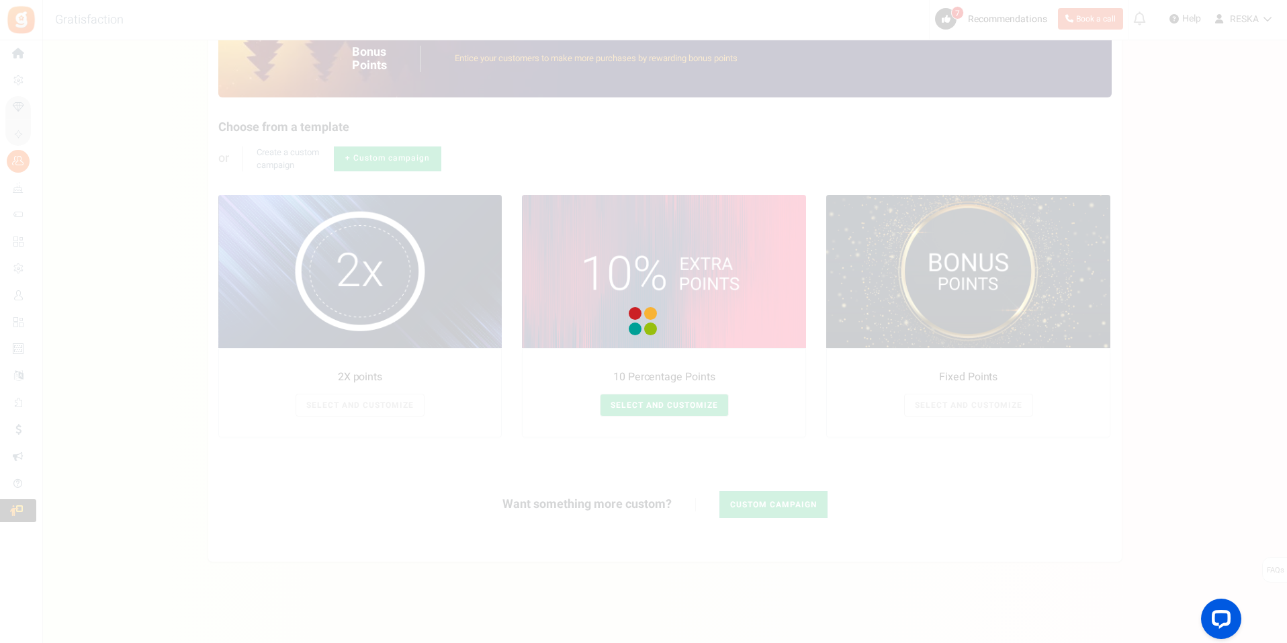
radio input "true"
type input "10"
radio input "true"
type input "19/08/2025 12:01 AM"
type input "30/09/2025 11:59 PM"
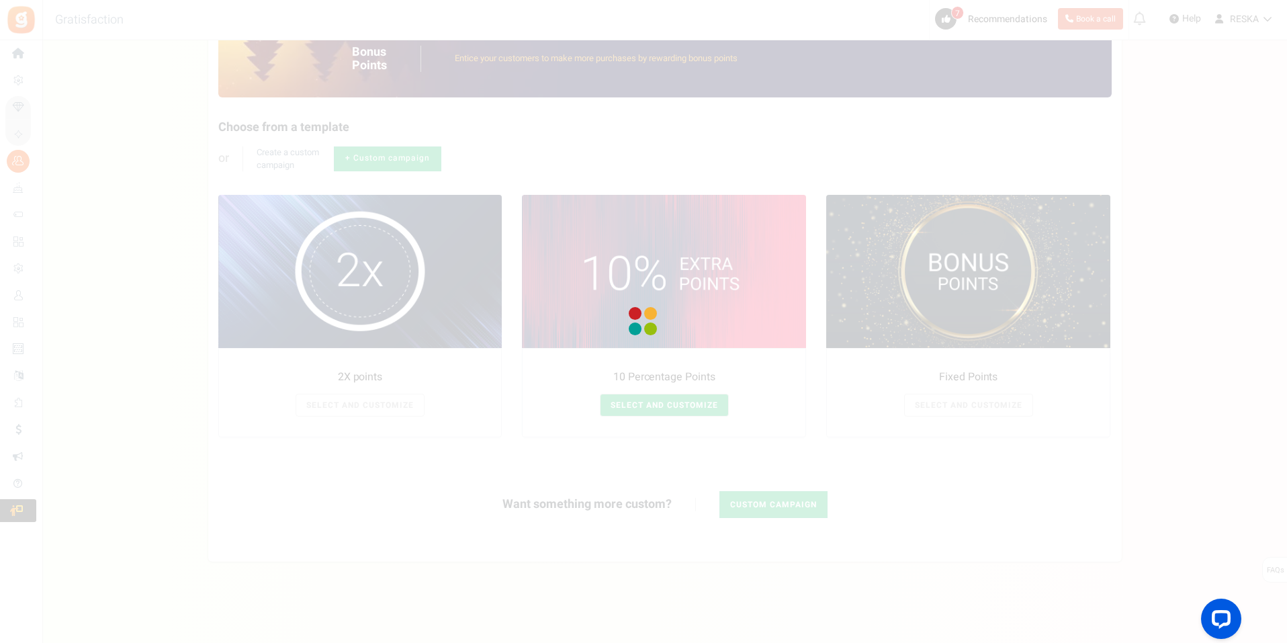
type textarea "10 Percentage Points"
type textarea "Bonus Points description"
type input "#000000"
type input "#ffbe84"
type input "#000000"
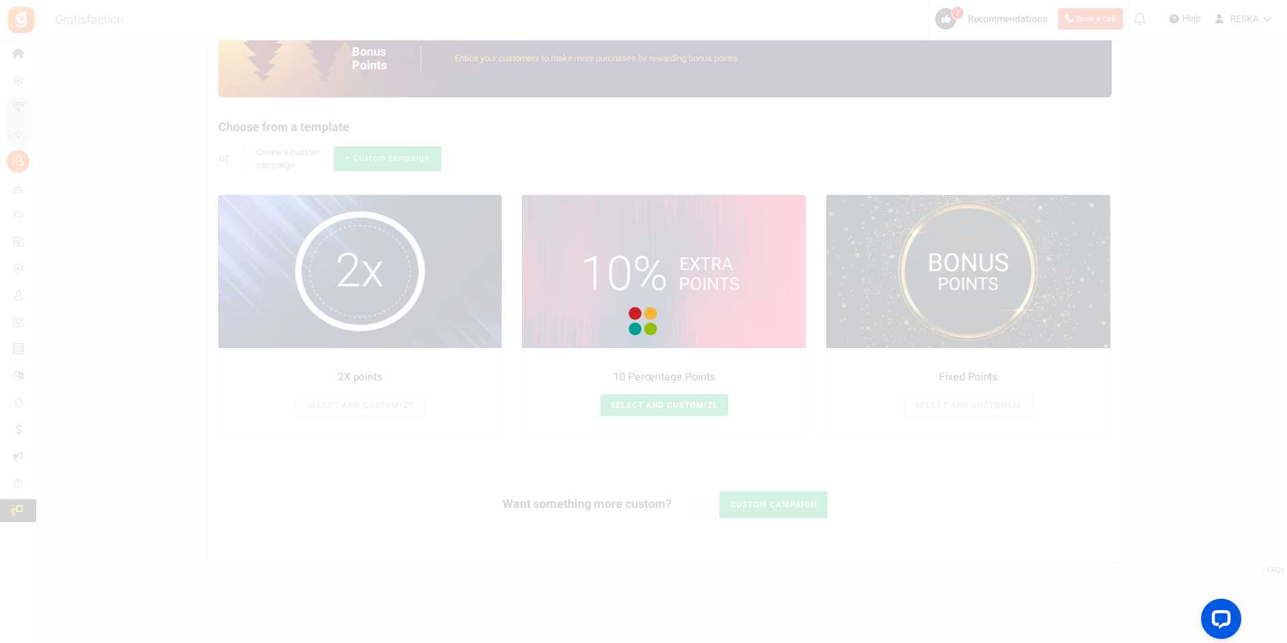
type input "#ffffff"
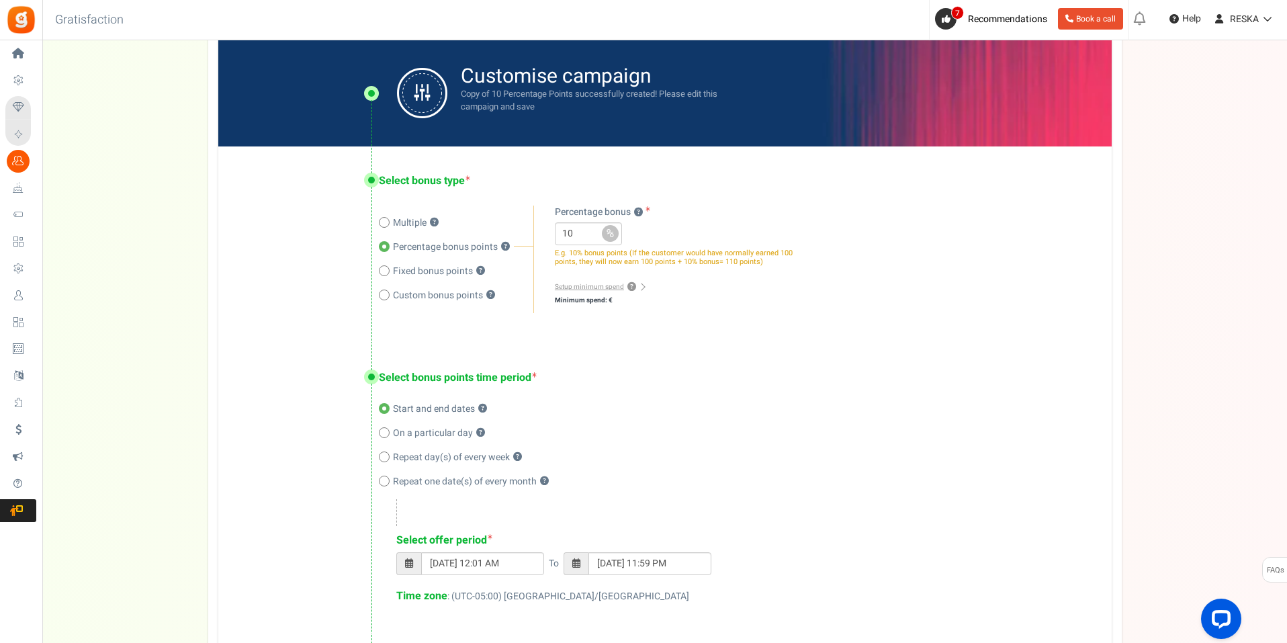
scroll to position [186, 0]
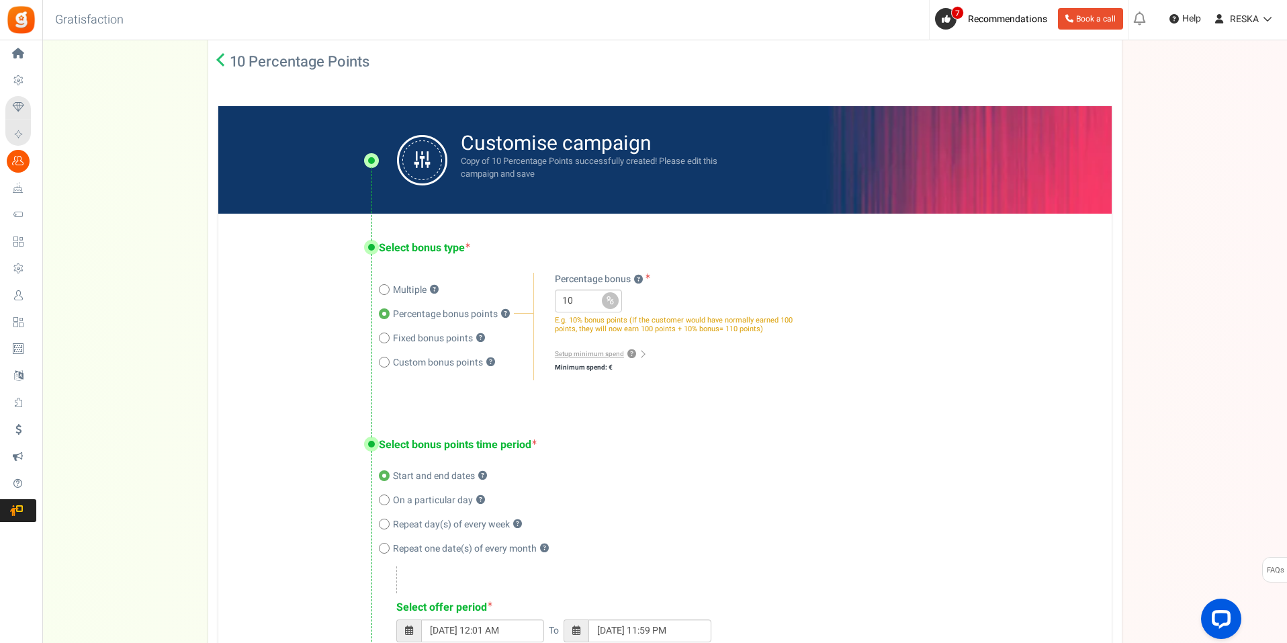
click at [806, 460] on div "Select bonus points time period Start and end dates ? On a particular day ? Rep…" at bounding box center [664, 555] width 893 height 291
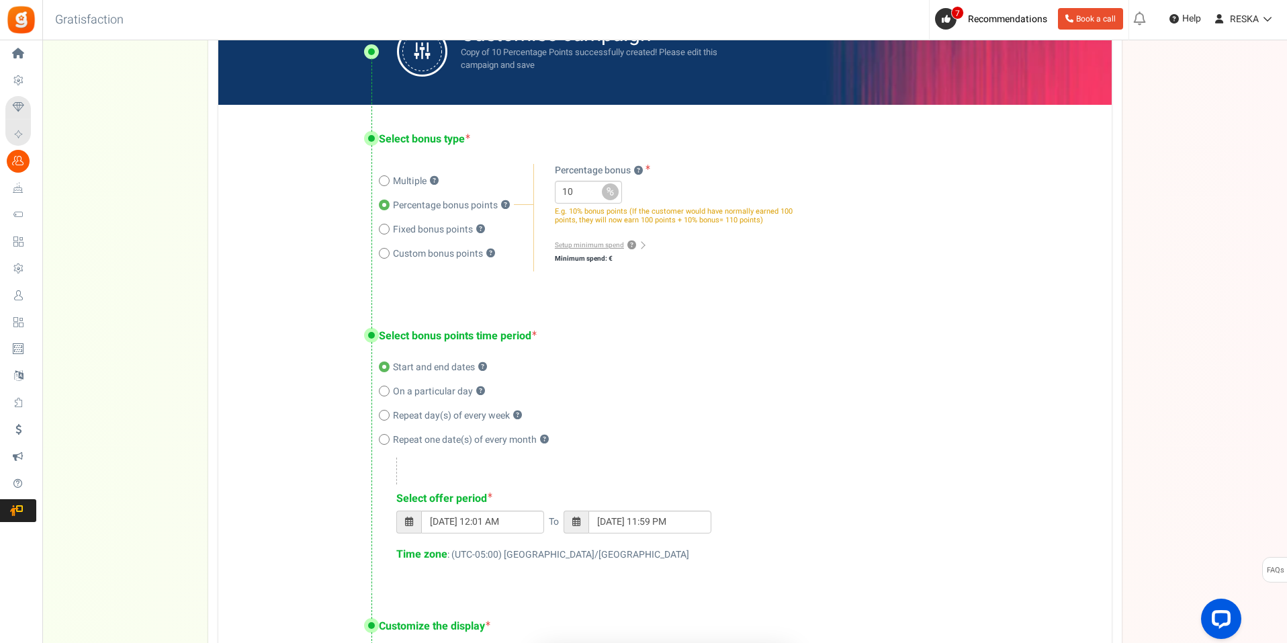
scroll to position [631, 0]
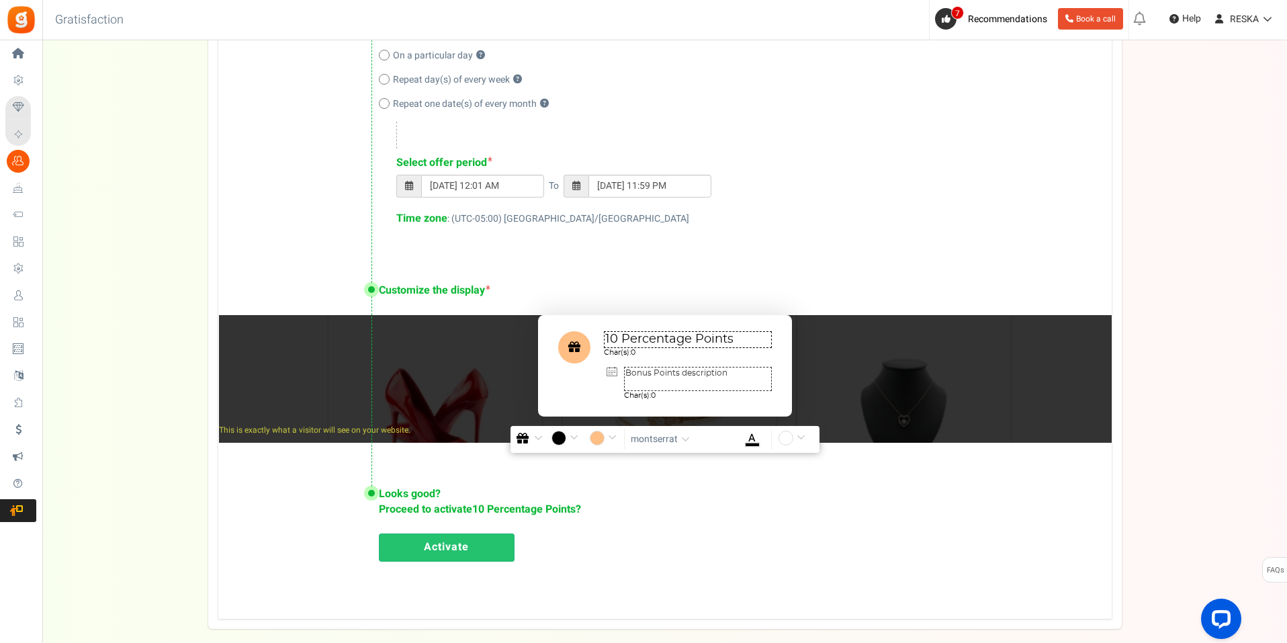
click at [482, 552] on link "Activate" at bounding box center [447, 547] width 136 height 28
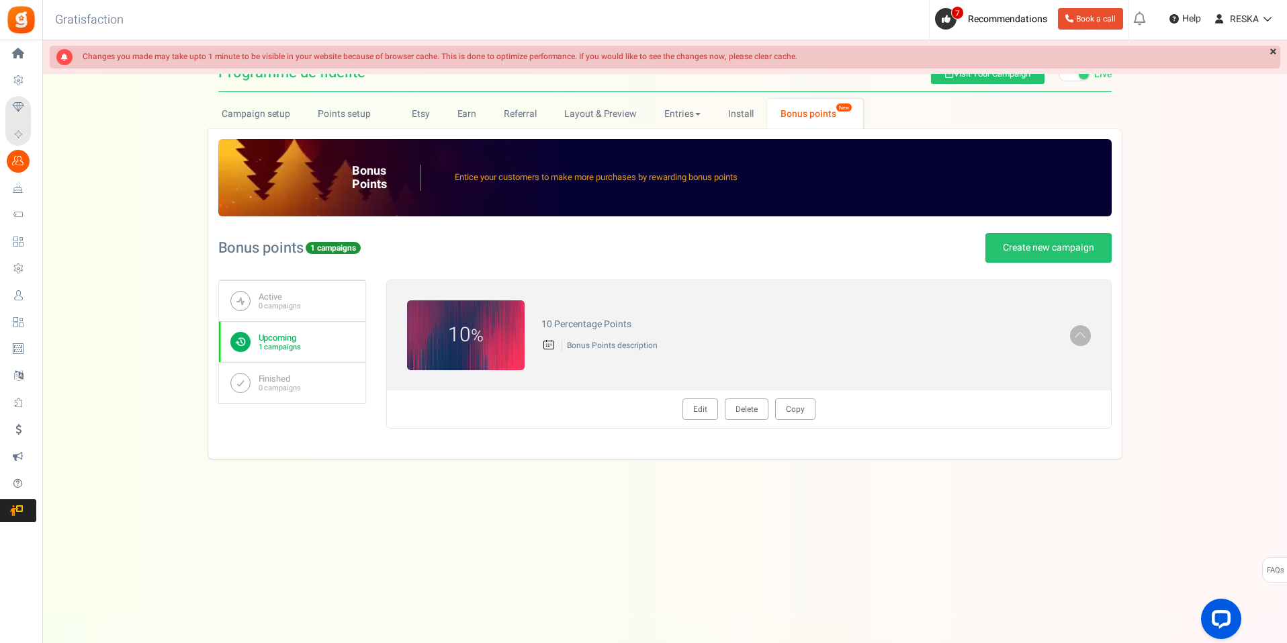
scroll to position [0, 0]
click at [720, 120] on link "Install" at bounding box center [741, 114] width 53 height 30
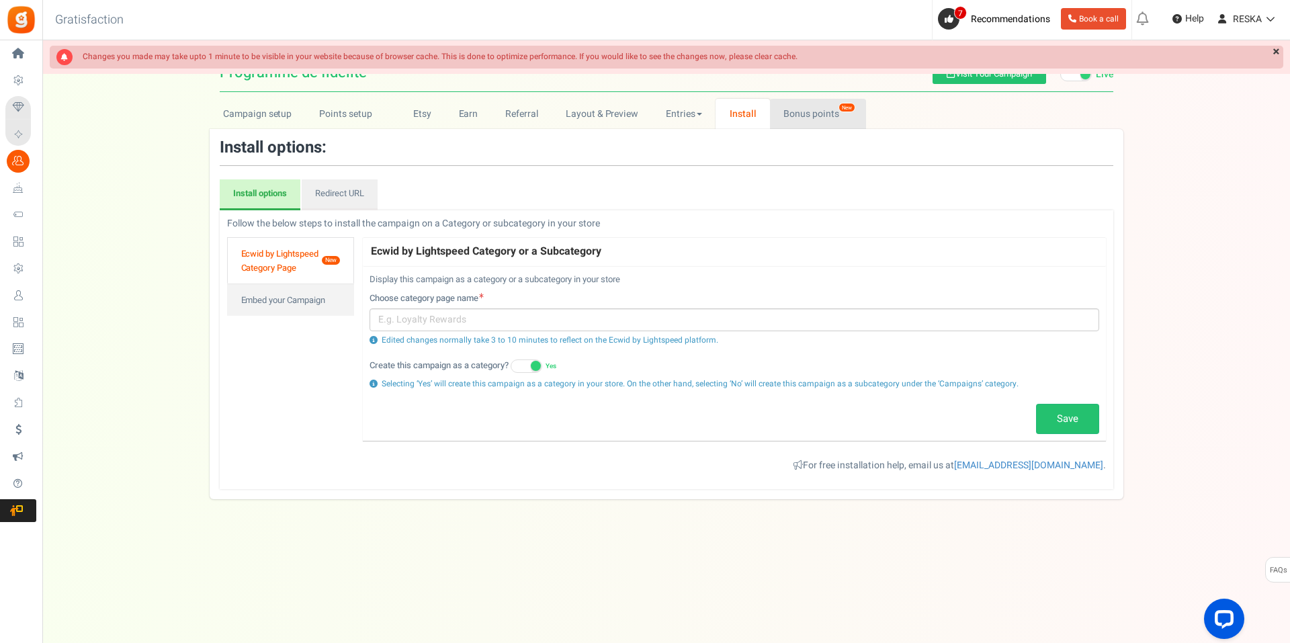
drag, startPoint x: 778, startPoint y: 120, endPoint x: 759, endPoint y: 131, distance: 21.7
click at [779, 120] on link "Bonus points New" at bounding box center [818, 114] width 96 height 30
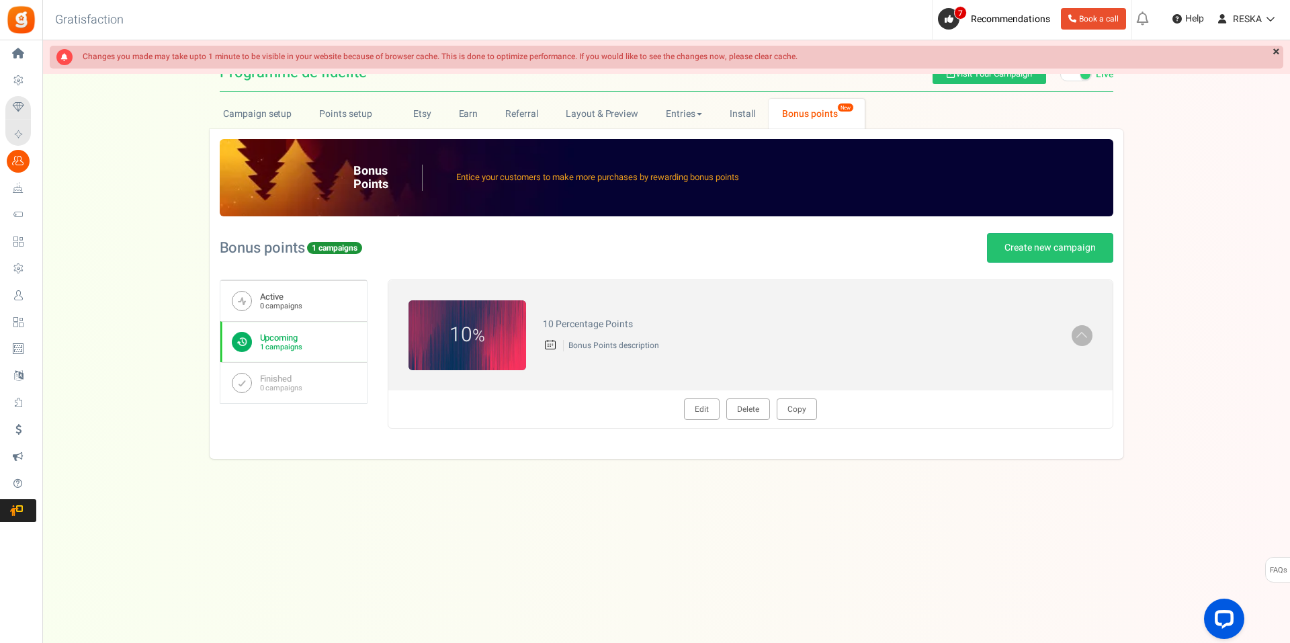
click at [263, 300] on b "Active" at bounding box center [281, 297] width 42 height 11
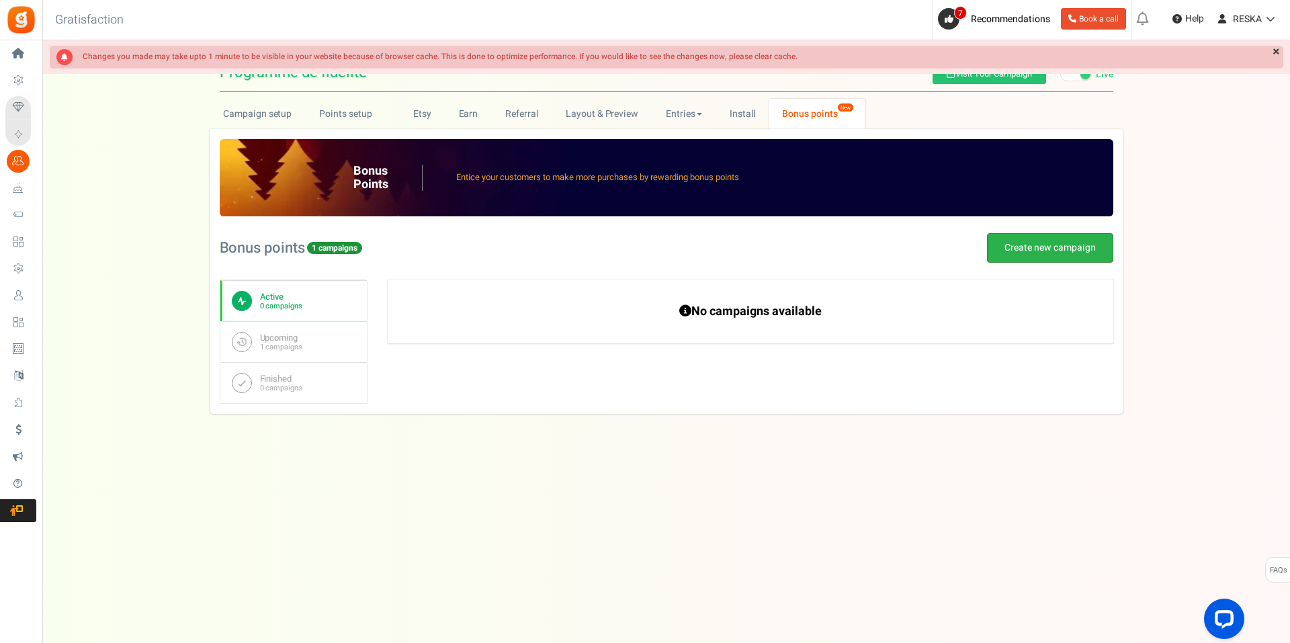
click at [1044, 254] on link "Create new campaign" at bounding box center [1050, 248] width 126 height 30
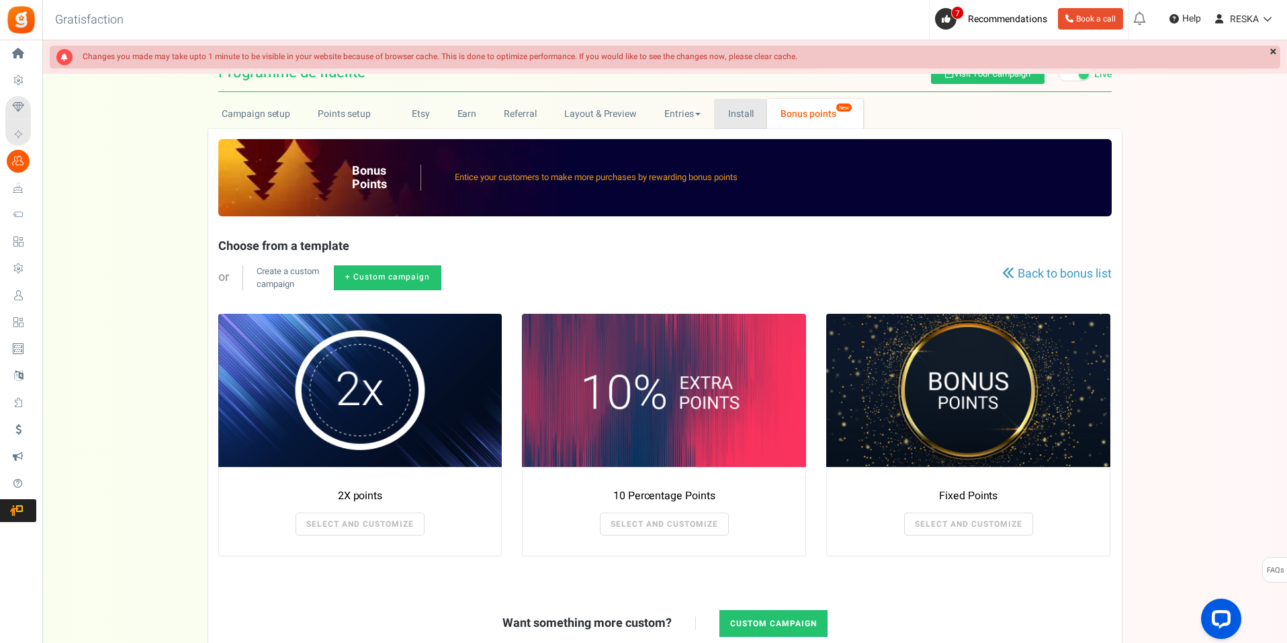
click at [738, 105] on link "Install" at bounding box center [740, 114] width 53 height 30
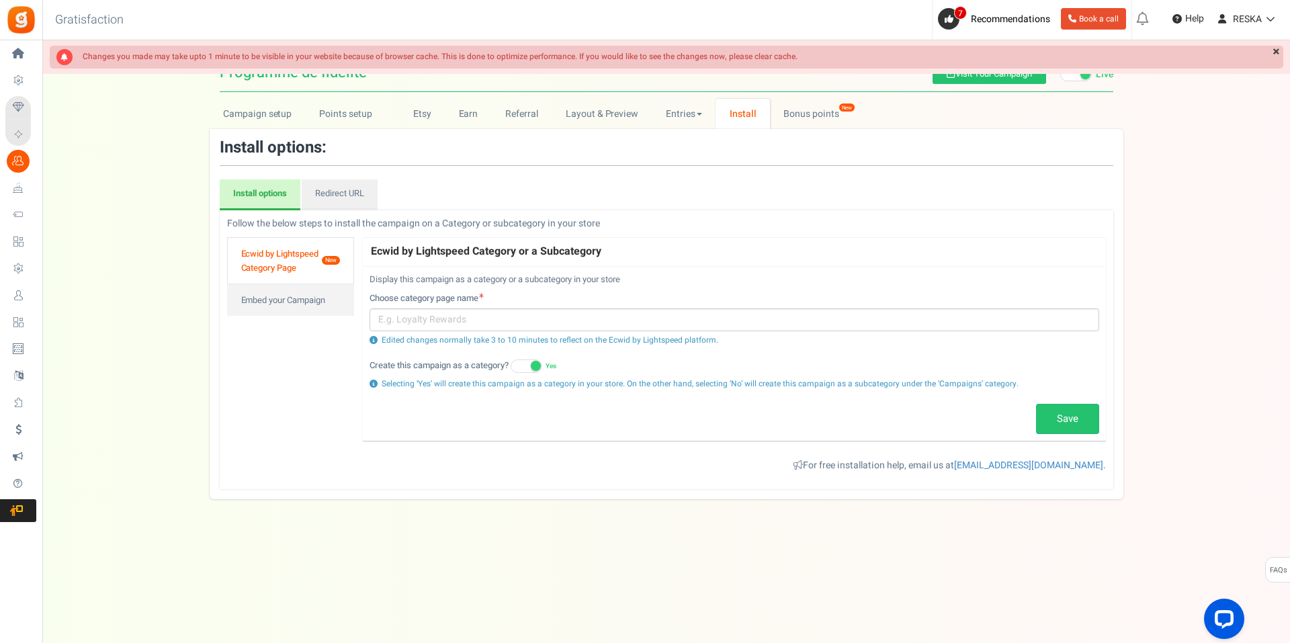
click at [603, 130] on div "Install options: Install options Redirect URL Follow below steps for the instal…" at bounding box center [667, 314] width 914 height 370
click at [427, 118] on link "Etsy" at bounding box center [422, 114] width 46 height 30
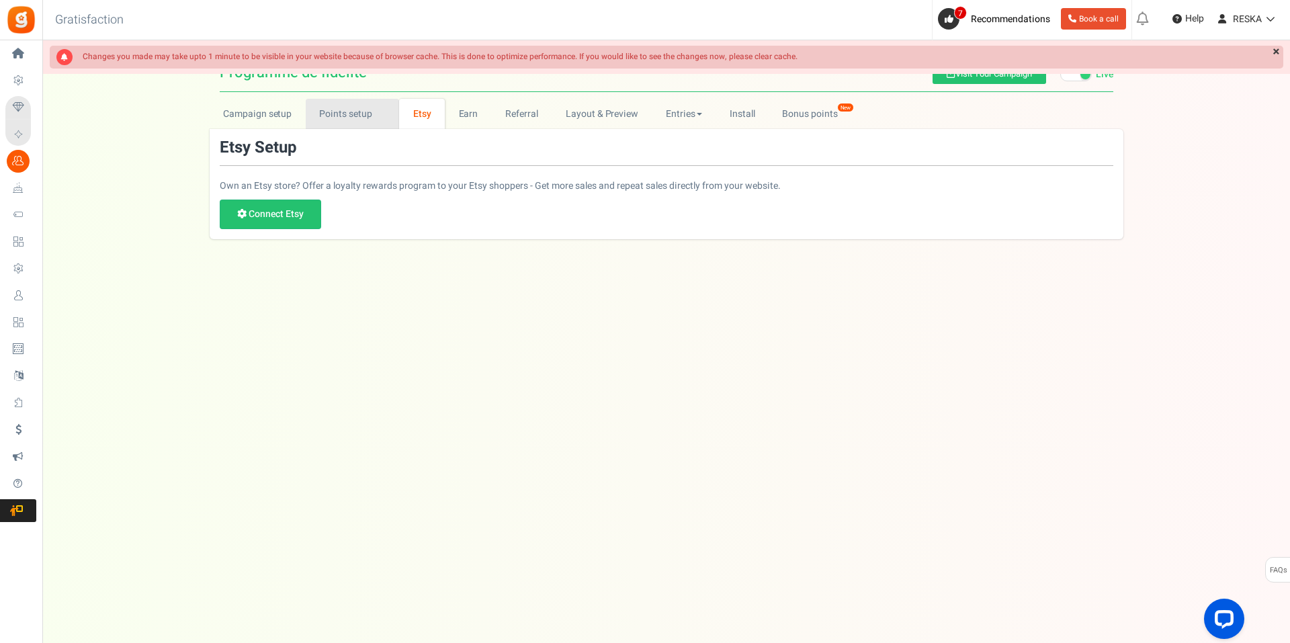
click at [338, 112] on link "Points setup New" at bounding box center [352, 114] width 93 height 30
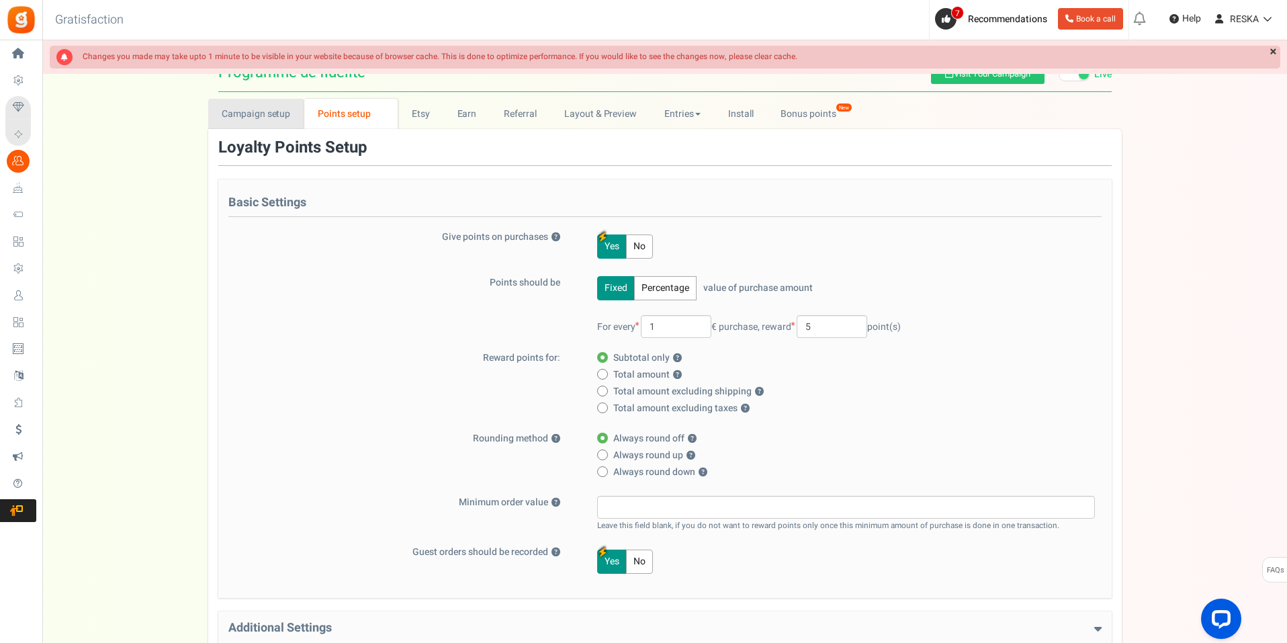
click at [243, 128] on link "Campaign setup" at bounding box center [256, 114] width 96 height 30
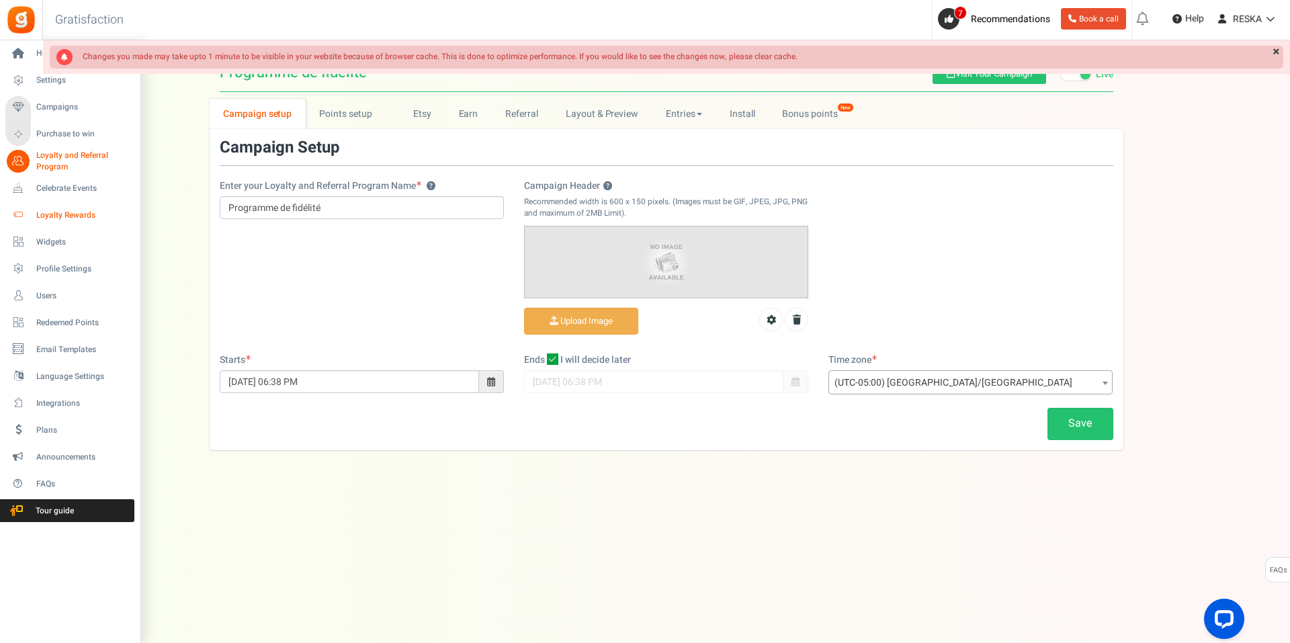
click at [44, 207] on link "Loyalty Rewards" at bounding box center [69, 215] width 129 height 23
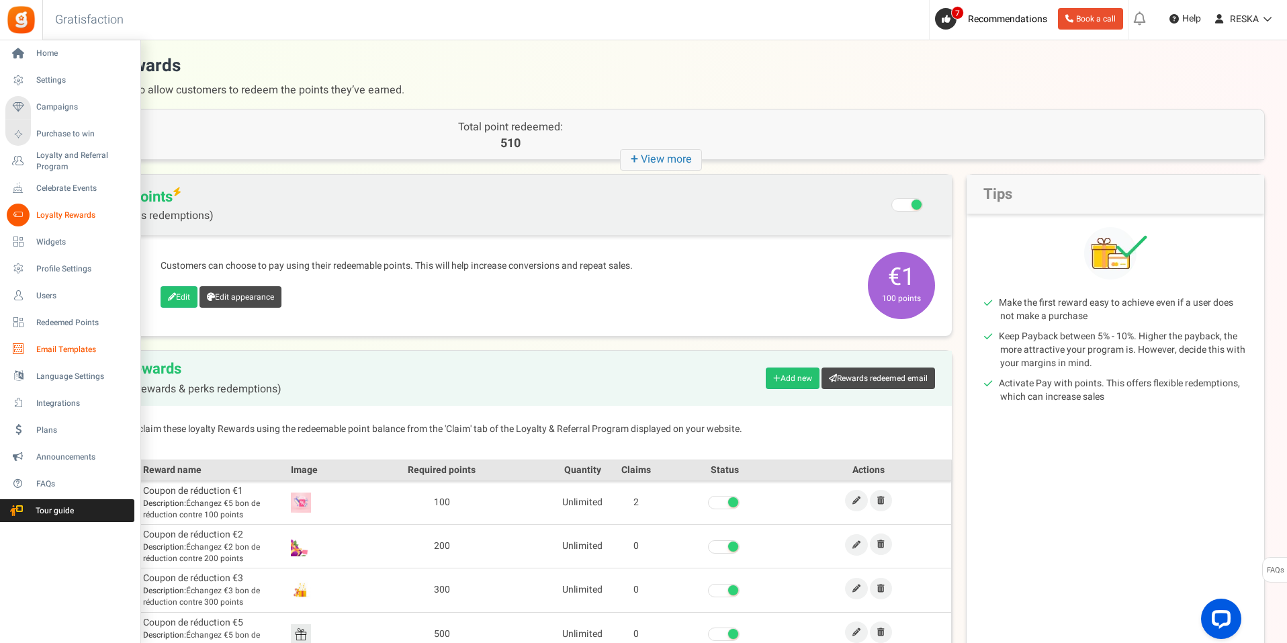
click at [39, 345] on span "Email Templates" at bounding box center [83, 349] width 94 height 11
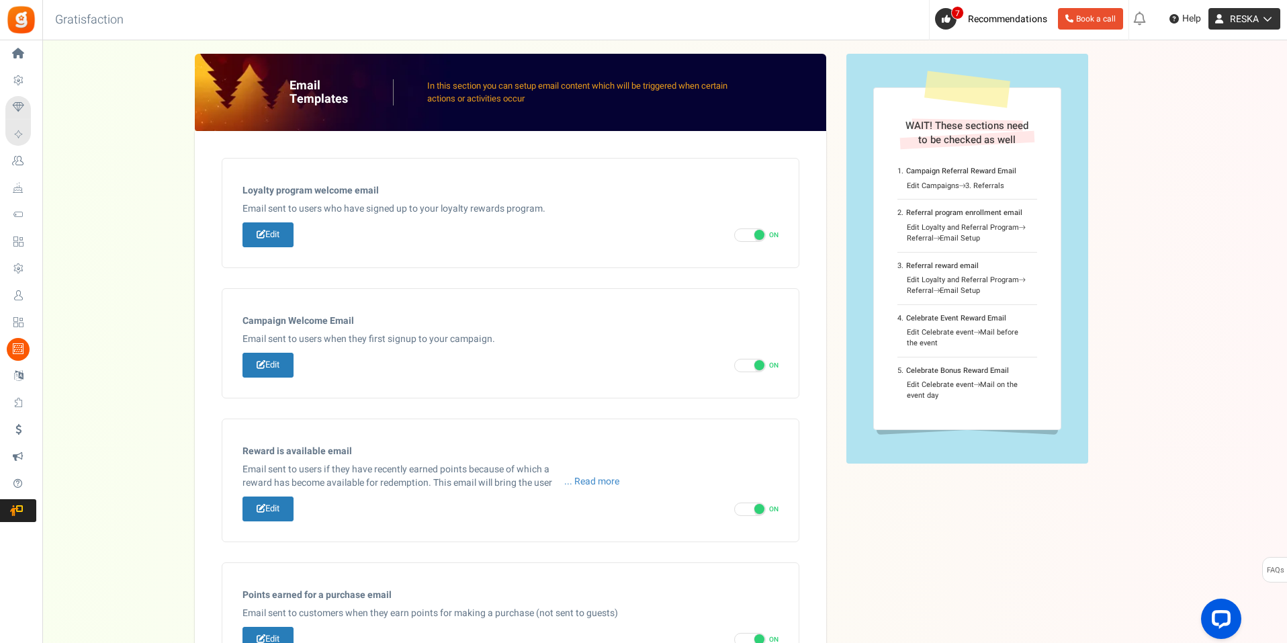
click at [1241, 13] on span "RESKA" at bounding box center [1244, 19] width 29 height 14
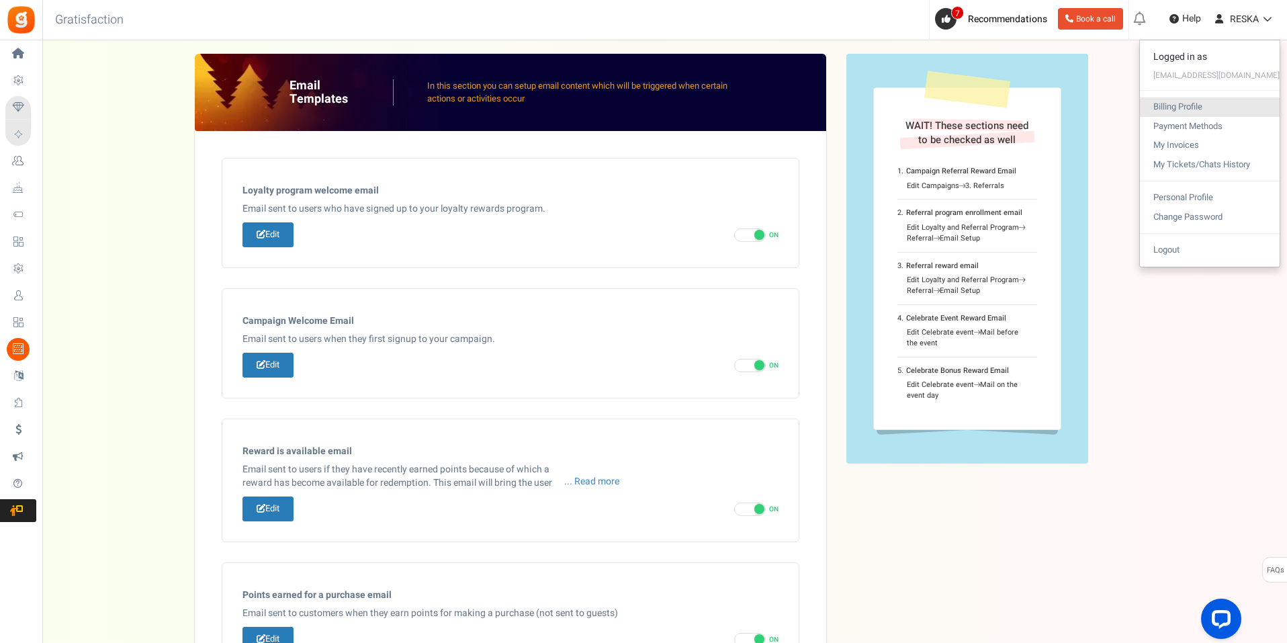
click at [1238, 97] on link "Billing Profile" at bounding box center [1210, 106] width 140 height 19
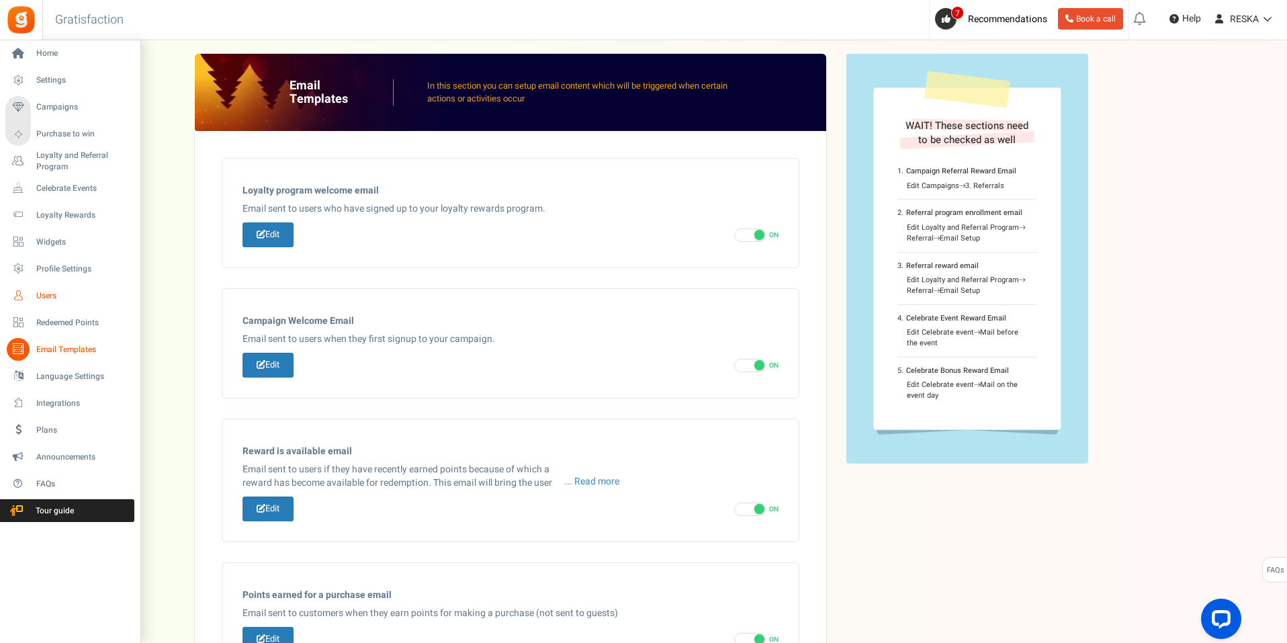
click at [83, 298] on span "Users" at bounding box center [83, 295] width 94 height 11
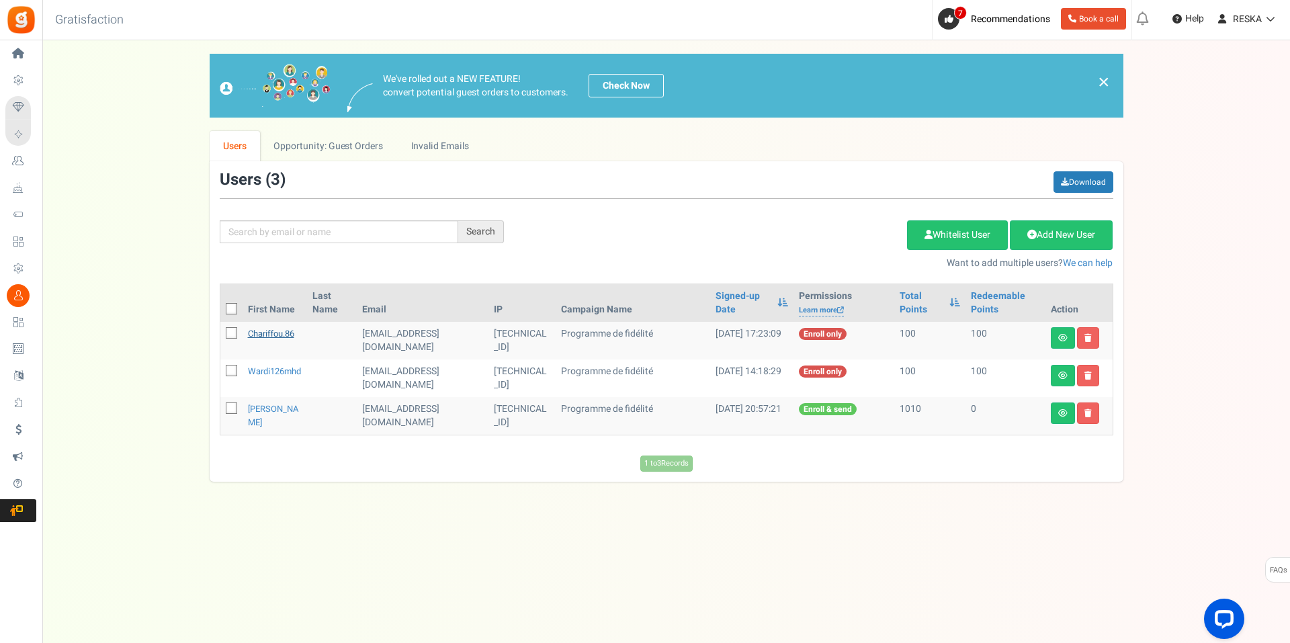
click at [294, 330] on link "chariffou.86" at bounding box center [271, 333] width 46 height 13
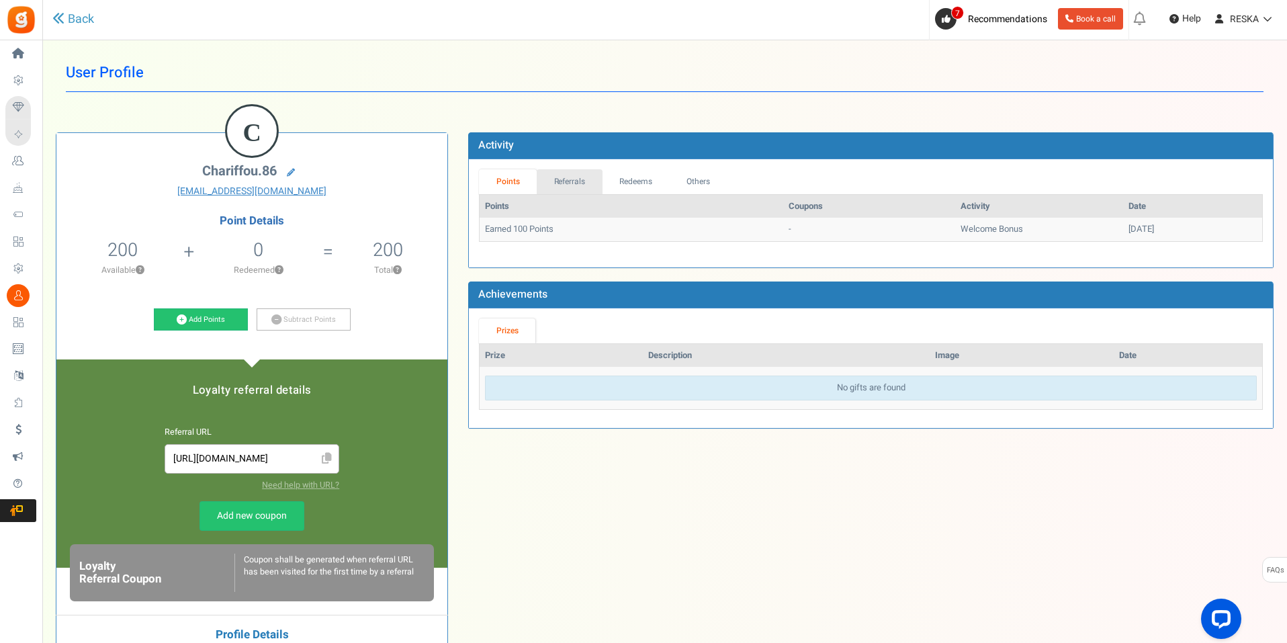
click at [571, 169] on link "Referrals" at bounding box center [570, 181] width 66 height 25
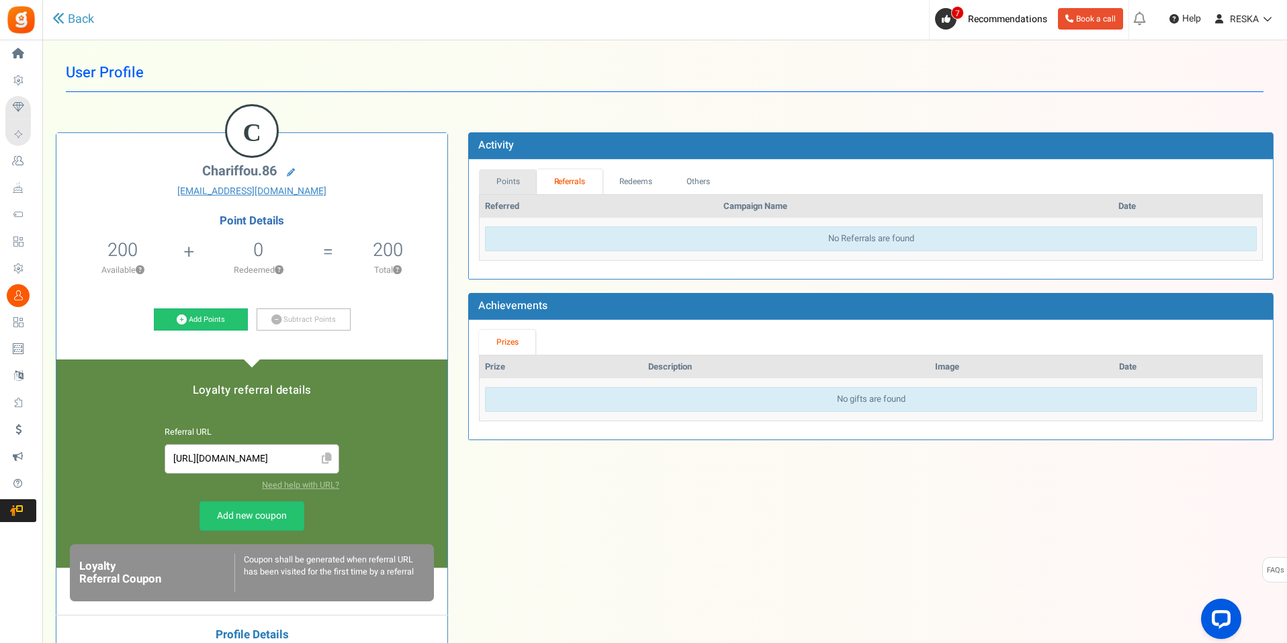
click at [523, 185] on link "Points" at bounding box center [508, 181] width 58 height 25
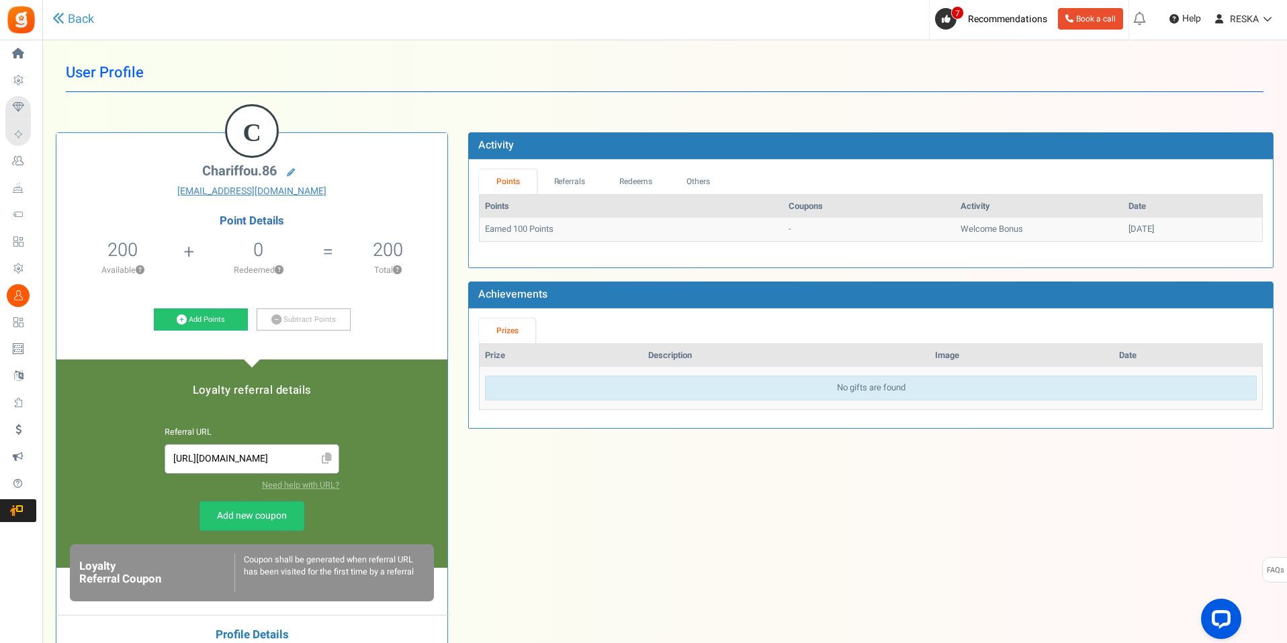
click at [826, 550] on div "C chariffou.86 chariffou.86@gmail.com Point Details 200 200 Redeemable 0 Exclus…" at bounding box center [665, 460] width 1238 height 697
click at [641, 512] on div "C chariffou.86 chariffou.86@gmail.com Point Details 200 200 Redeemable 0 Exclus…" at bounding box center [665, 460] width 1238 height 697
click at [194, 309] on link "Add Points" at bounding box center [201, 319] width 94 height 23
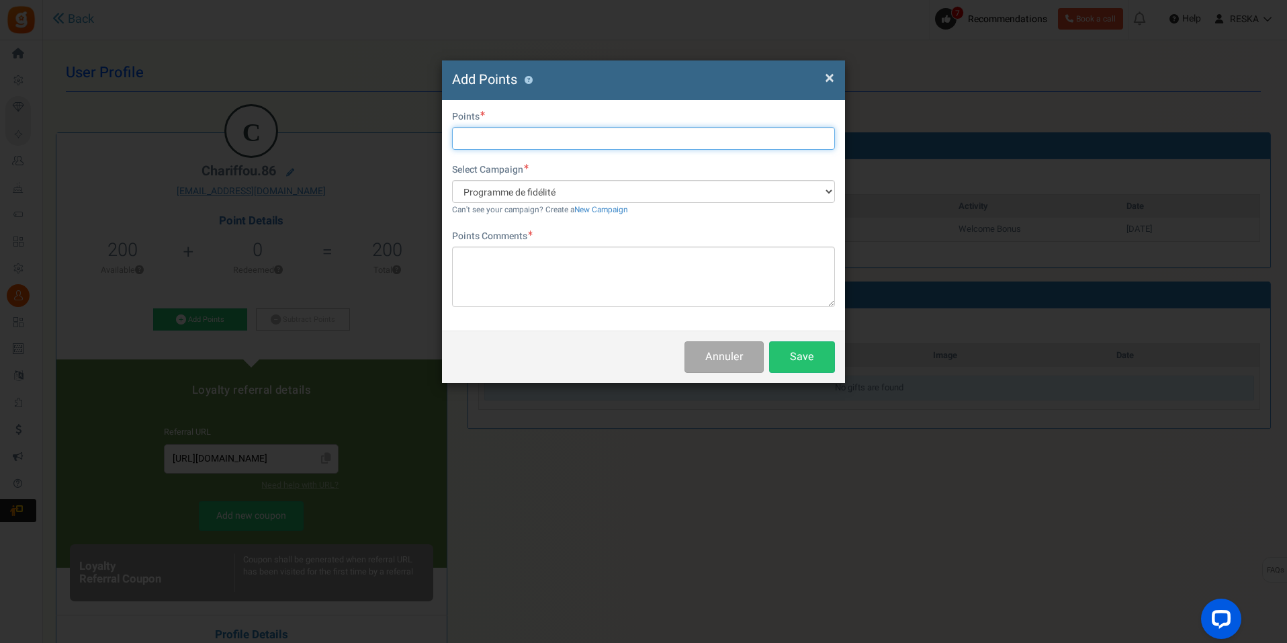
click at [555, 134] on input "text" at bounding box center [643, 138] width 383 height 23
type input "100"
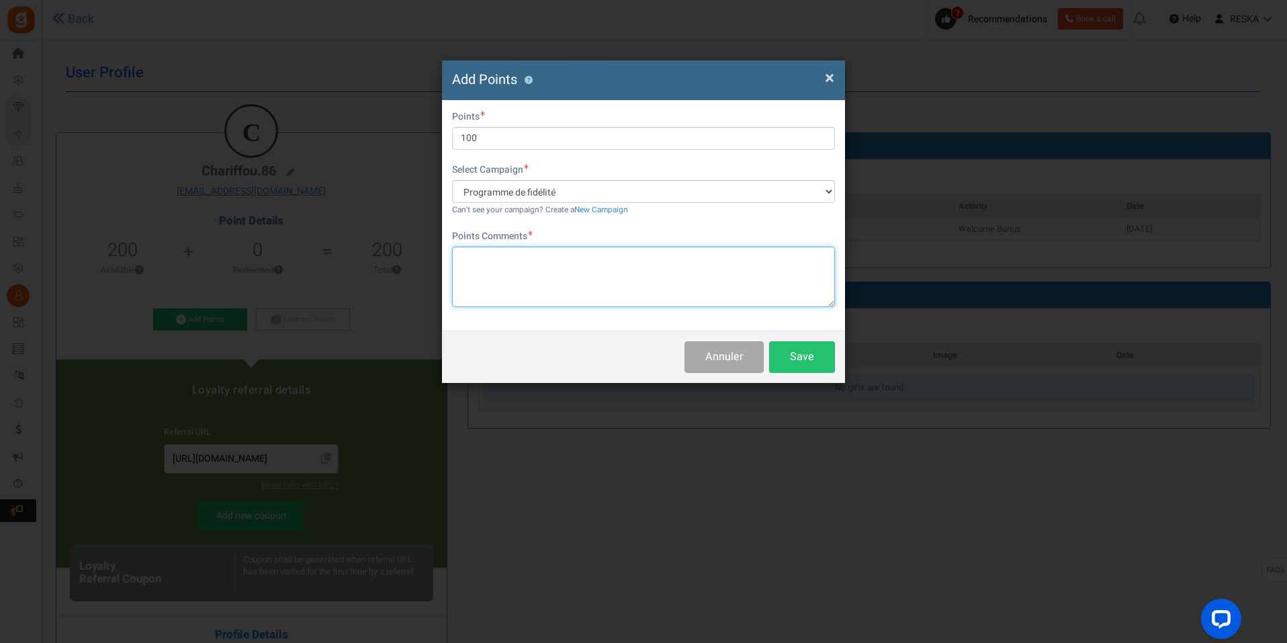
click at [521, 289] on textarea at bounding box center [643, 277] width 383 height 60
type textarea "test"
click at [805, 353] on button "Save" at bounding box center [802, 357] width 66 height 32
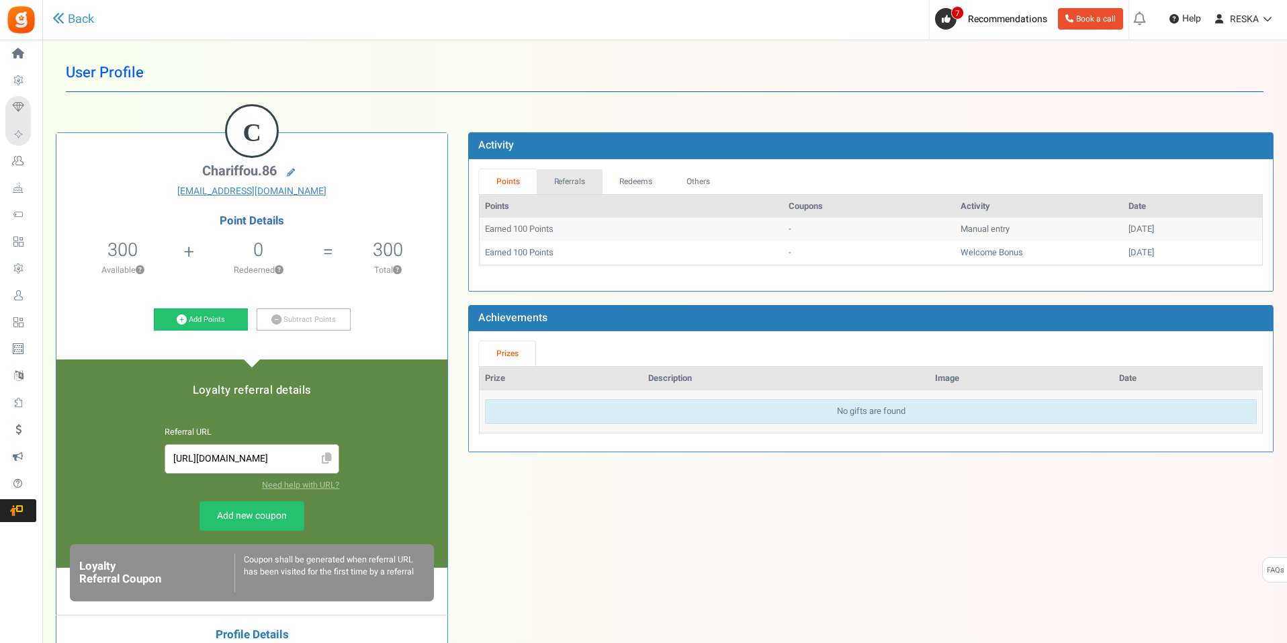
click at [590, 185] on link "Referrals" at bounding box center [570, 181] width 66 height 25
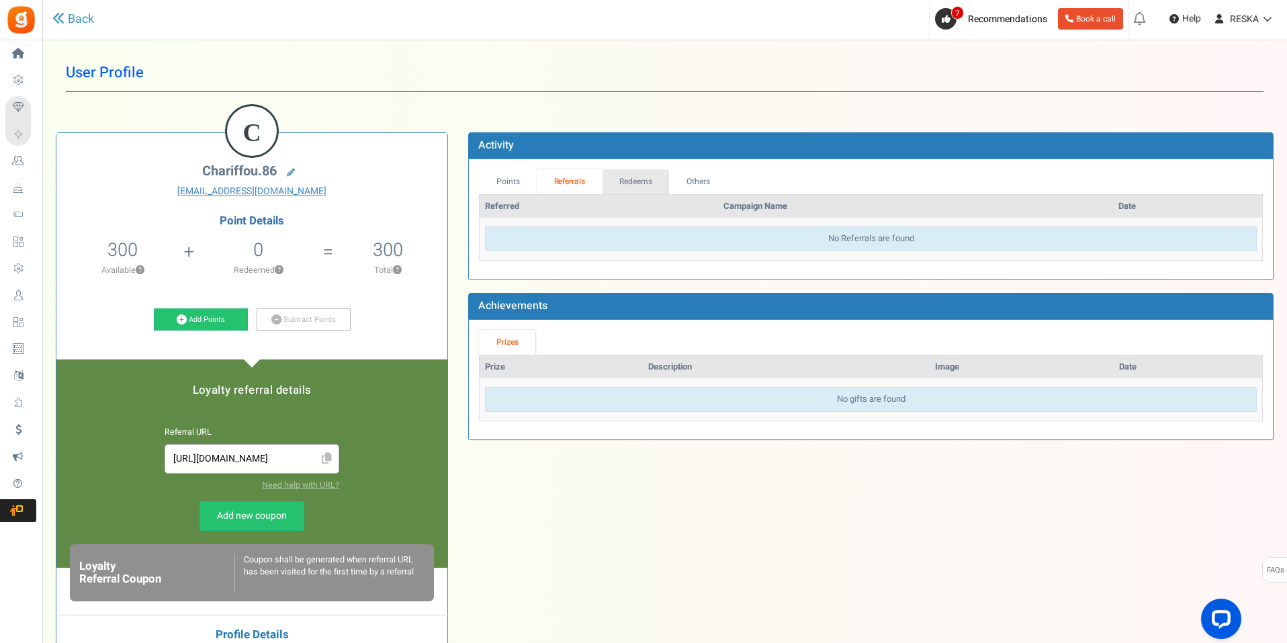
click at [633, 181] on link "Redeems" at bounding box center [636, 181] width 67 height 25
click at [523, 187] on link "Points" at bounding box center [508, 181] width 58 height 25
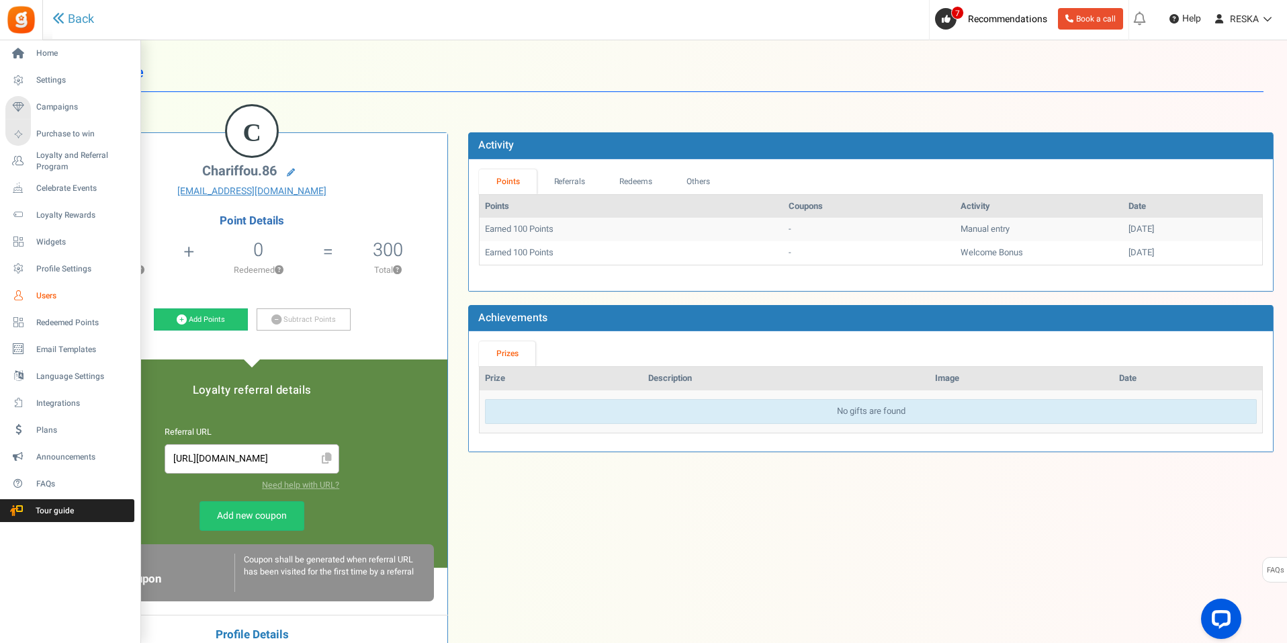
click at [55, 300] on span "Users" at bounding box center [83, 295] width 94 height 11
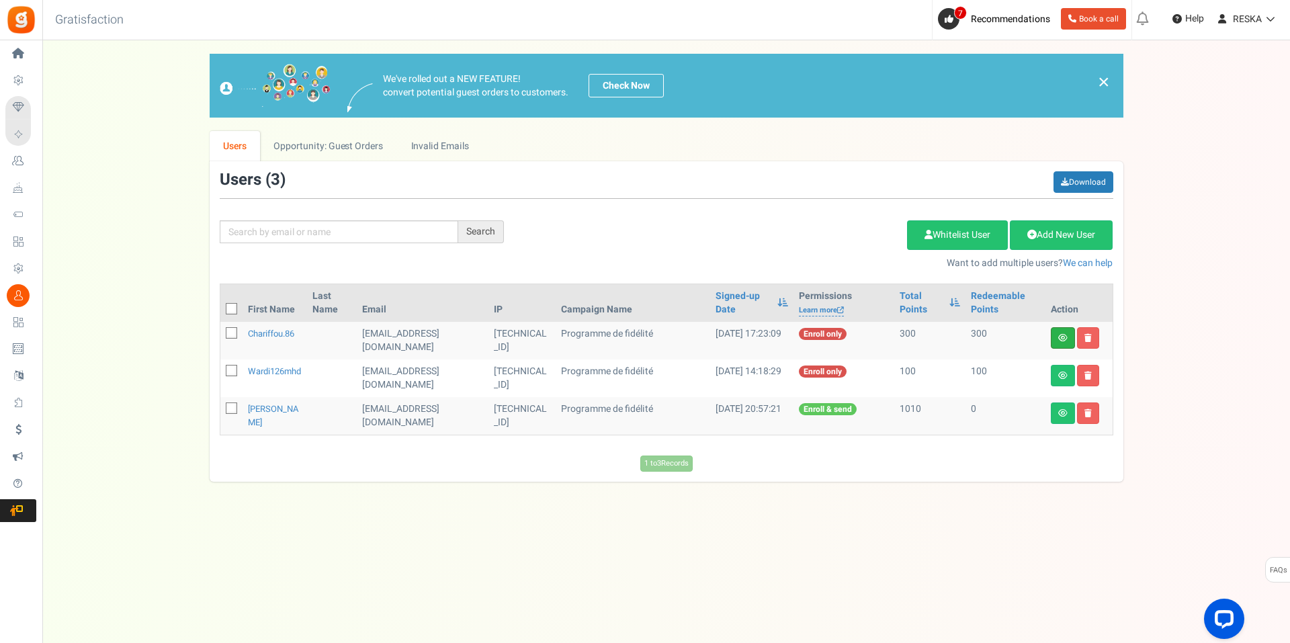
click at [1056, 336] on link at bounding box center [1063, 337] width 24 height 21
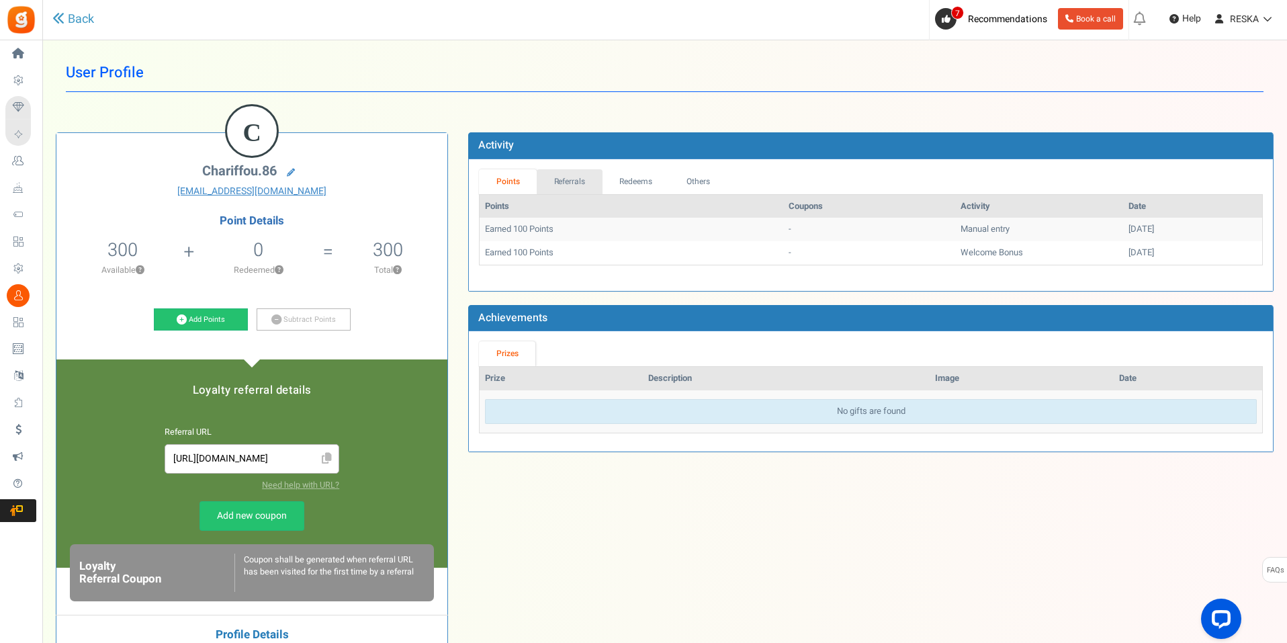
click at [562, 178] on link "Referrals" at bounding box center [570, 181] width 66 height 25
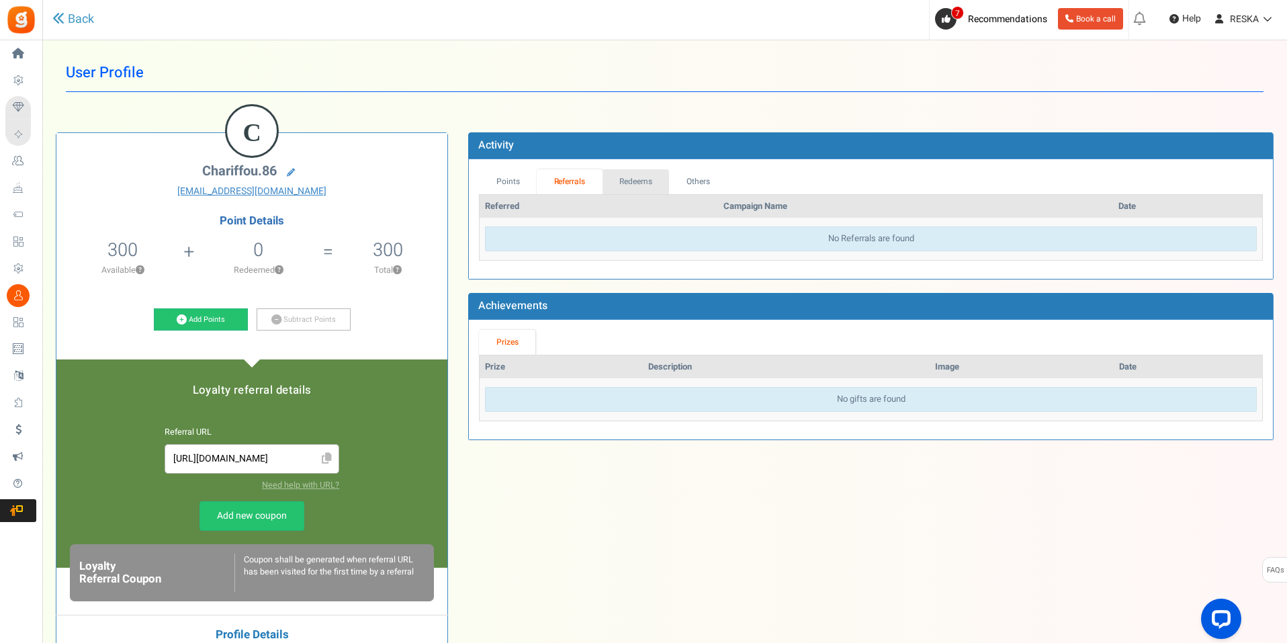
click at [667, 176] on link "Redeems" at bounding box center [636, 181] width 67 height 25
click at [701, 182] on link "Others" at bounding box center [697, 181] width 58 height 25
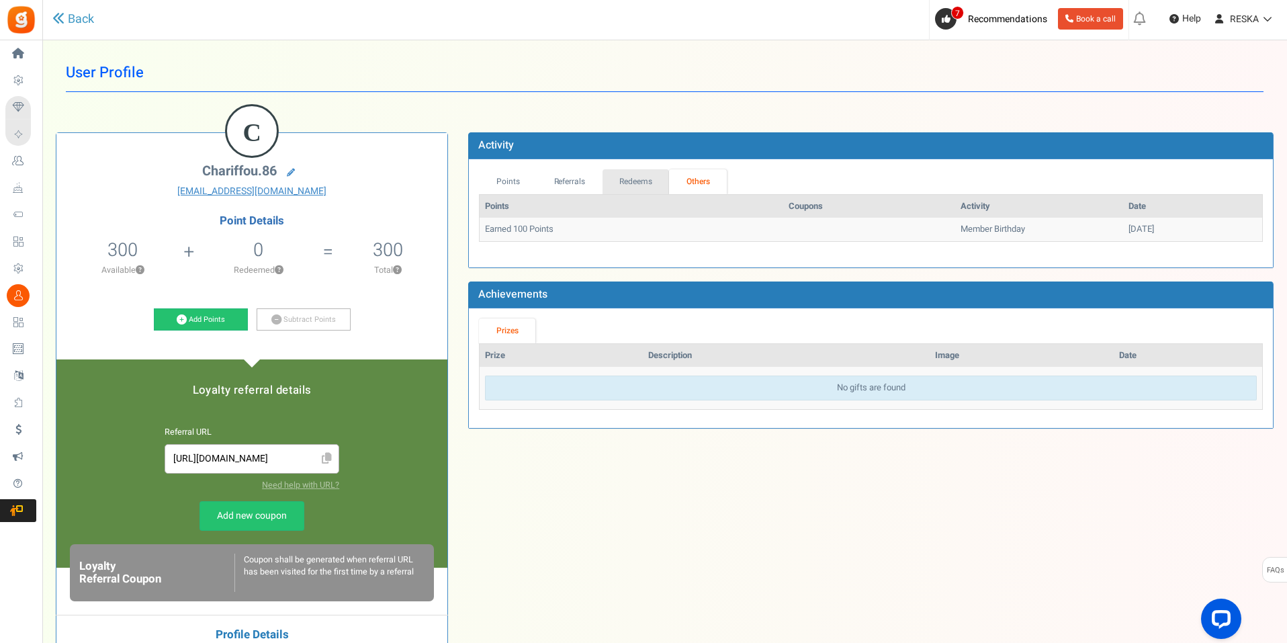
click at [629, 171] on link "Redeems" at bounding box center [636, 181] width 67 height 25
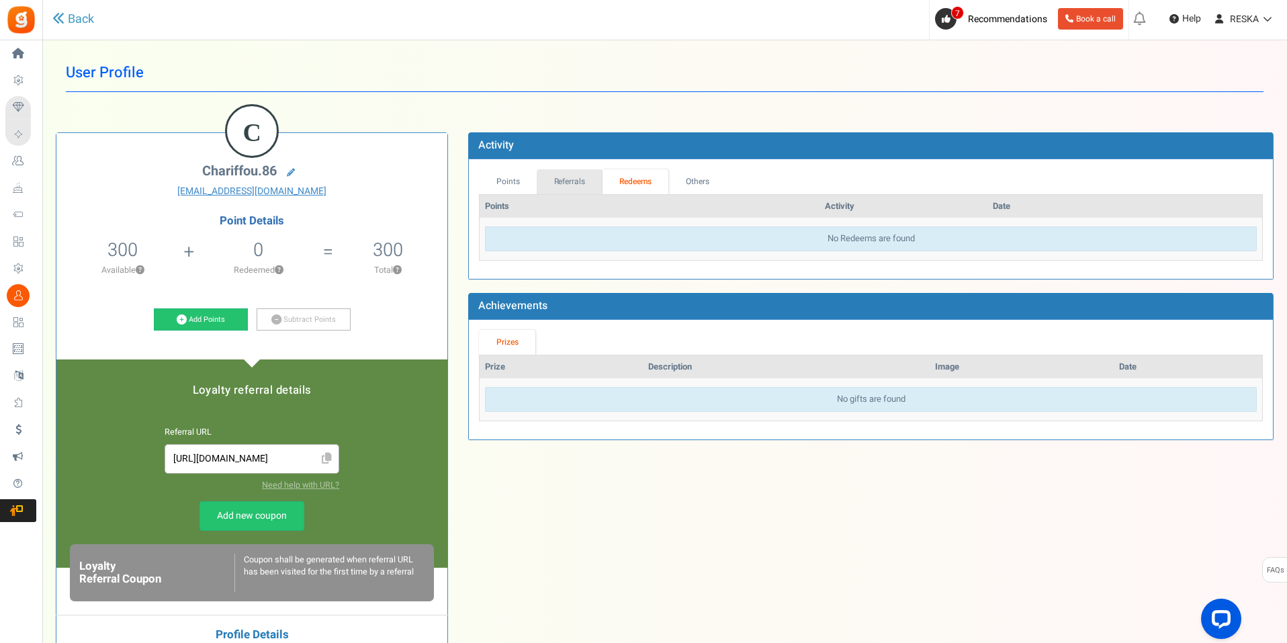
click at [570, 190] on link "Referrals" at bounding box center [570, 181] width 66 height 25
click at [508, 183] on link "Points" at bounding box center [508, 181] width 58 height 25
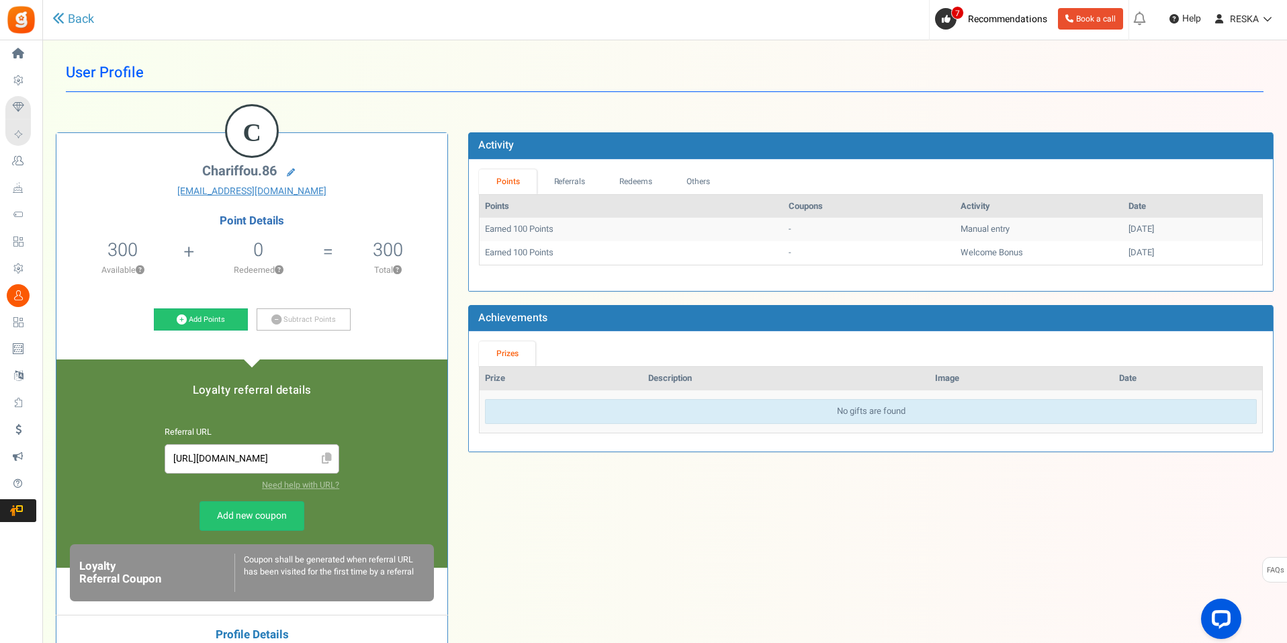
click at [728, 552] on div "C chariffou.86 chariffou.86@gmail.com Point Details 300 300 Redeemable 0 Exclus…" at bounding box center [665, 460] width 1238 height 697
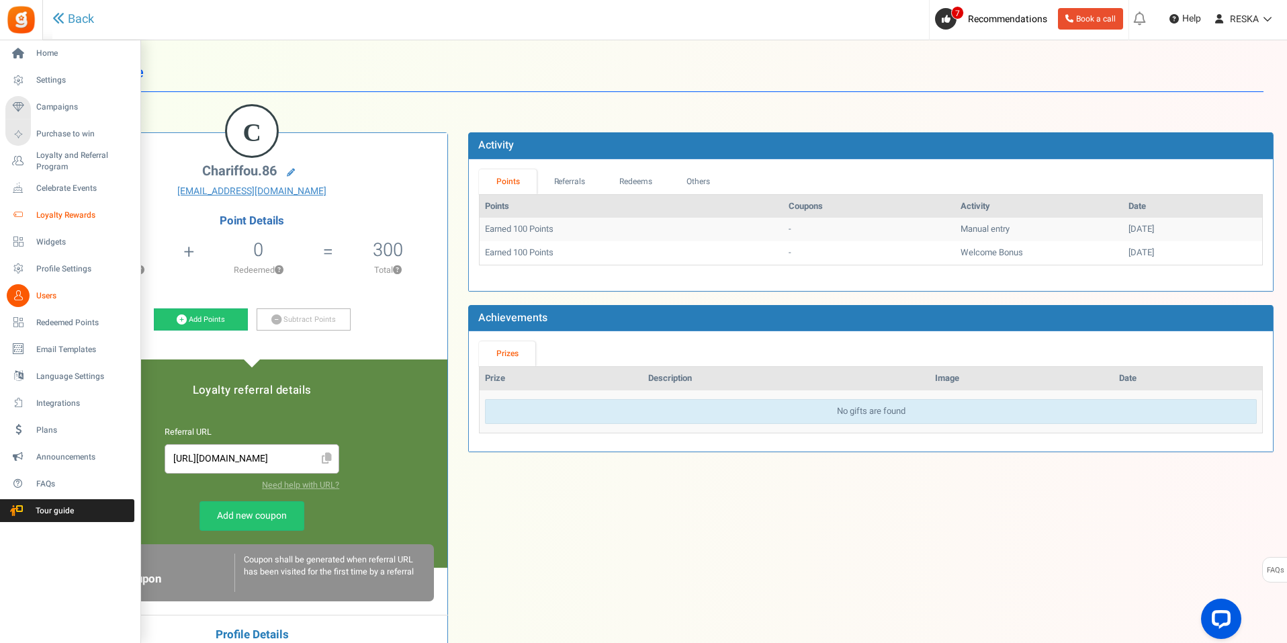
click at [58, 204] on link "Loyalty Rewards" at bounding box center [69, 215] width 129 height 23
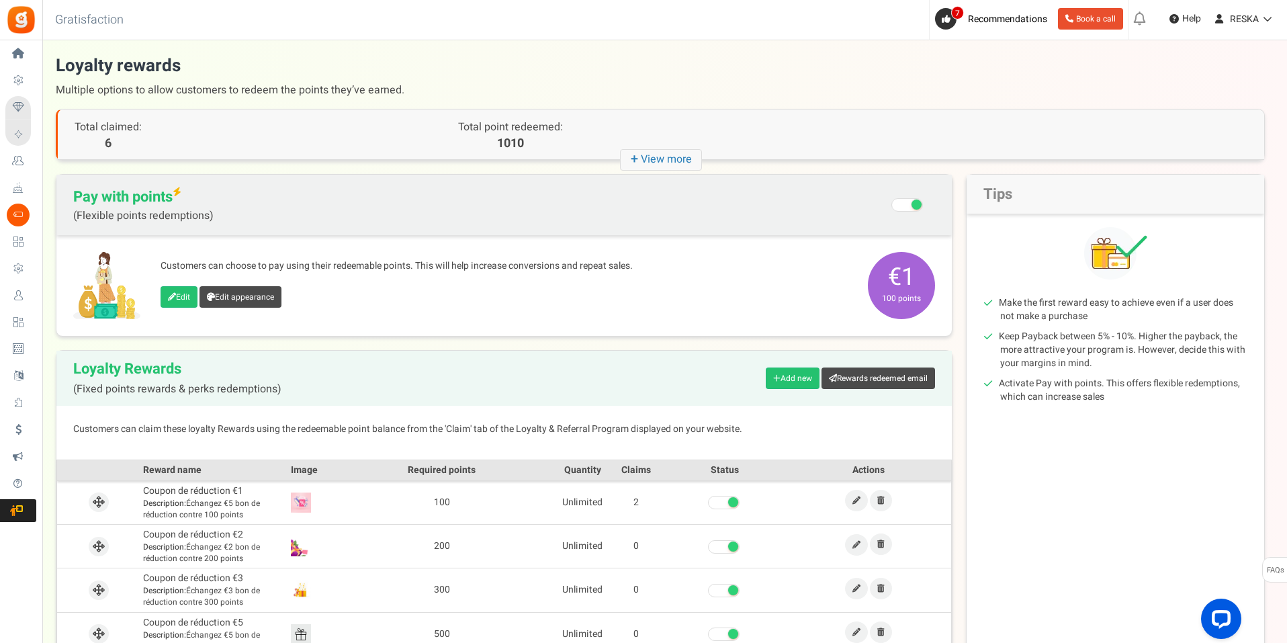
scroll to position [134, 0]
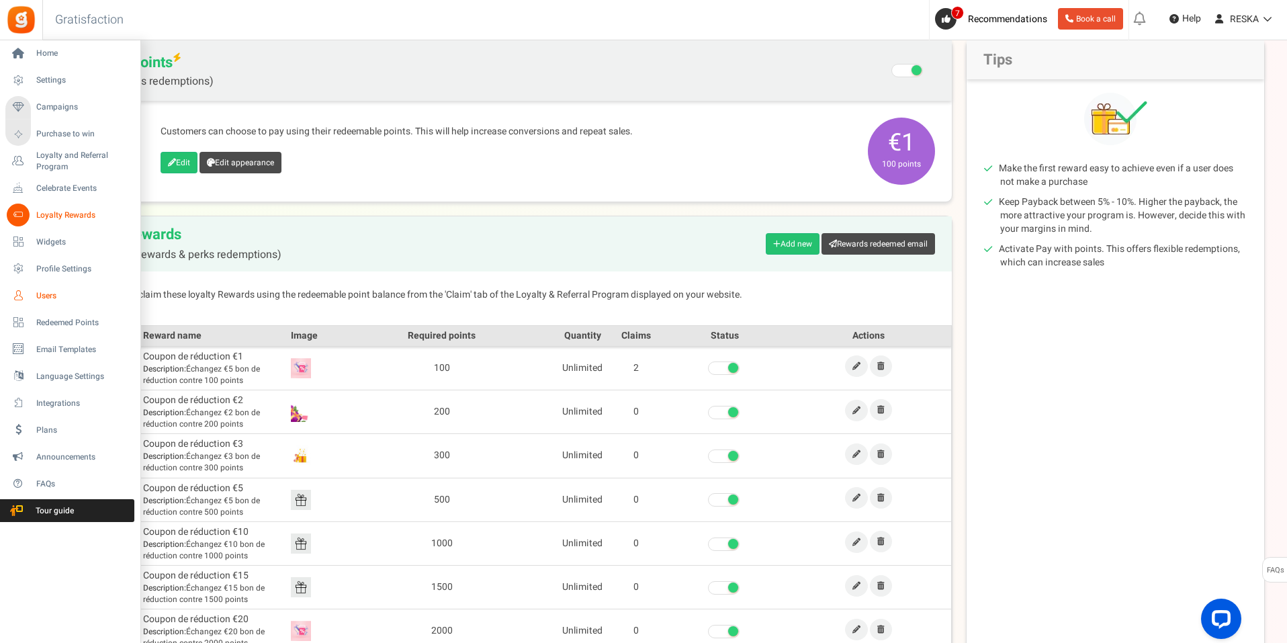
click at [25, 292] on icon at bounding box center [18, 295] width 23 height 23
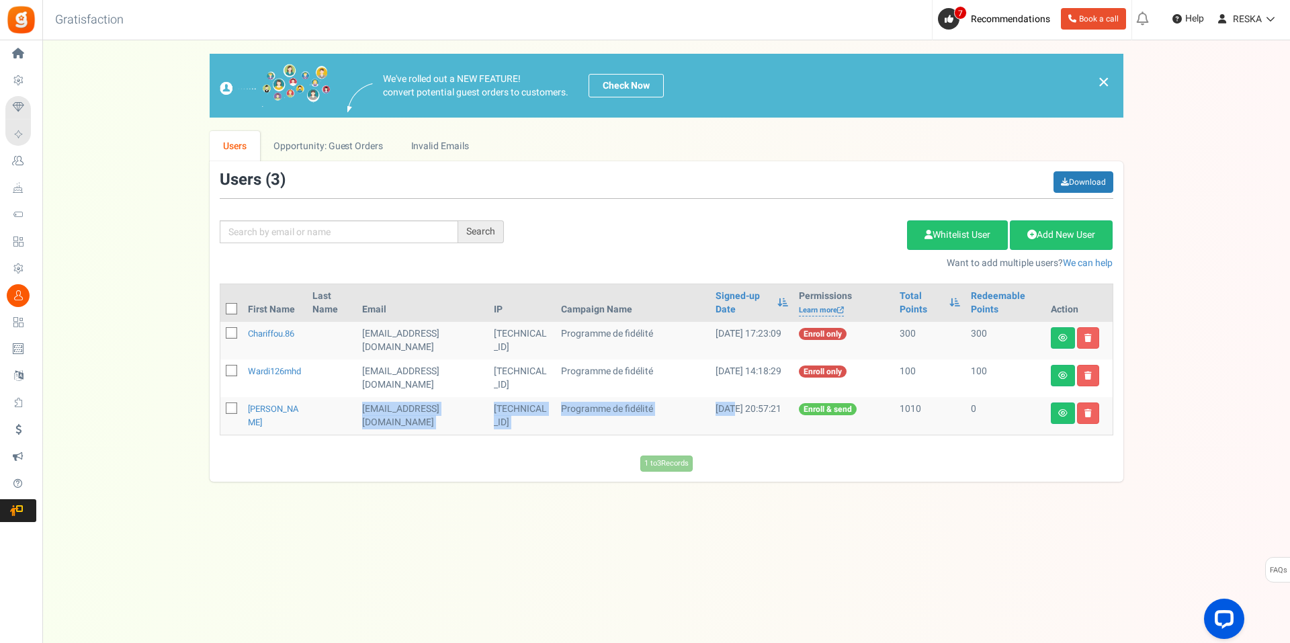
drag, startPoint x: 241, startPoint y: 425, endPoint x: 768, endPoint y: 399, distance: 527.3
click at [742, 401] on tr "SIAKA RAEL issmaelsiaka@gmail.com 80.214.210.234 Programme de fidélité 20/03/20…" at bounding box center [666, 416] width 892 height 38
click at [966, 463] on div "1 to 3 Records Loading..." at bounding box center [667, 463] width 914 height 16
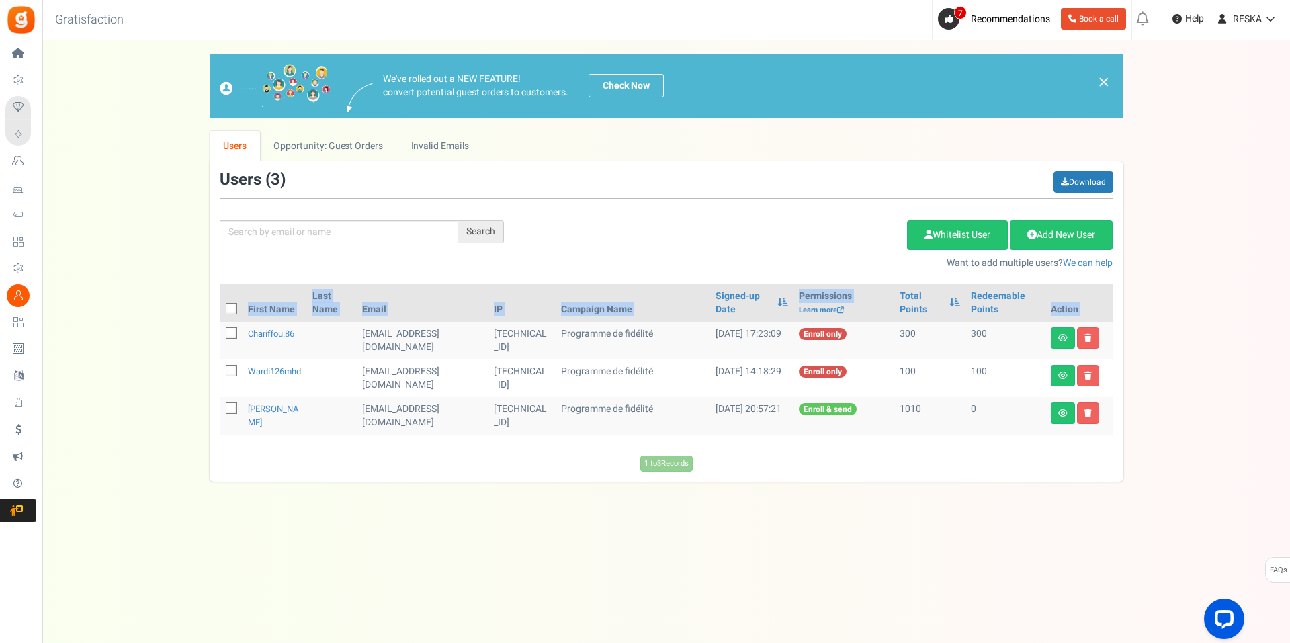
drag, startPoint x: 1105, startPoint y: 431, endPoint x: 238, endPoint y: 336, distance: 871.8
click at [238, 336] on tbody "chariffou.86 chariffou.86@gmail.com 91.169.128.80 Programme de fidélité 16/08/2…" at bounding box center [666, 378] width 892 height 113
drag, startPoint x: 355, startPoint y: 488, endPoint x: 340, endPoint y: 478, distance: 17.9
click at [355, 488] on div "Under maintenance we will be back soon We apologize for any inconvenience. The …" at bounding box center [666, 294] width 1248 height 509
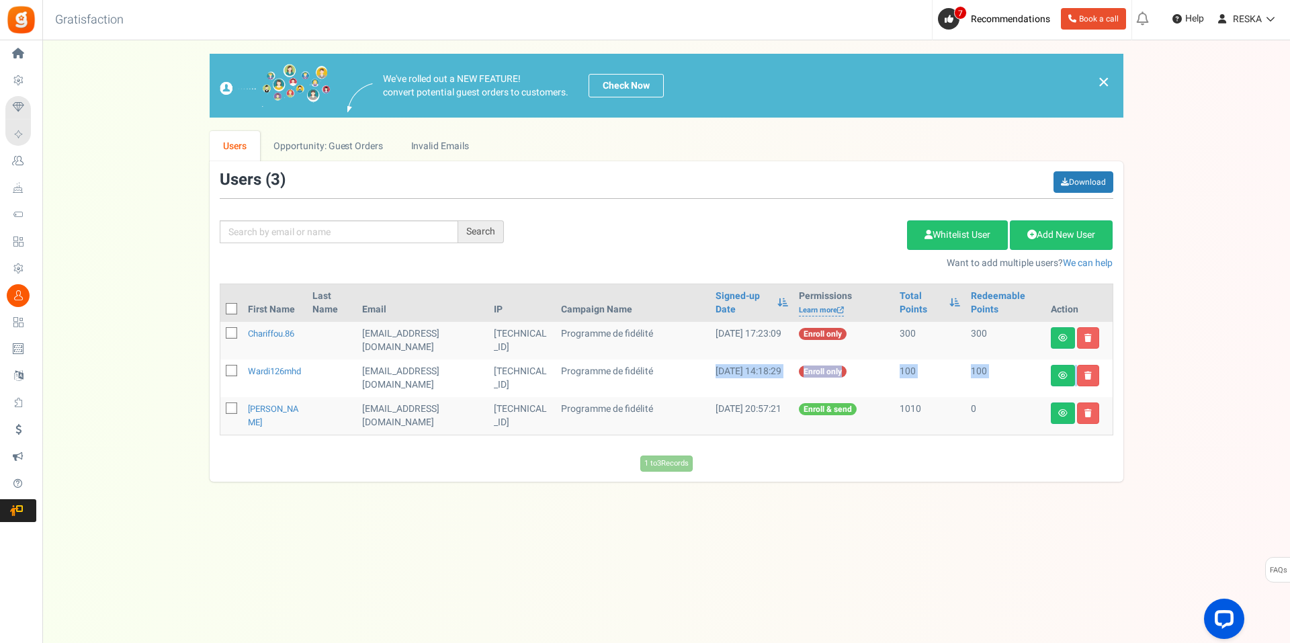
drag, startPoint x: 243, startPoint y: 422, endPoint x: 646, endPoint y: 369, distance: 407.1
click at [646, 369] on tbody "chariffou.86 chariffou.86@gmail.com 91.169.128.80 Programme de fidélité 16/08/2…" at bounding box center [666, 378] width 892 height 113
click at [1079, 471] on div "1 to 3 Records Loading..." at bounding box center [667, 463] width 914 height 16
click at [1199, 187] on div "We've rolled out a NEW FEATURE! convert potential guest orders to customers. Ch…" at bounding box center [666, 268] width 1221 height 428
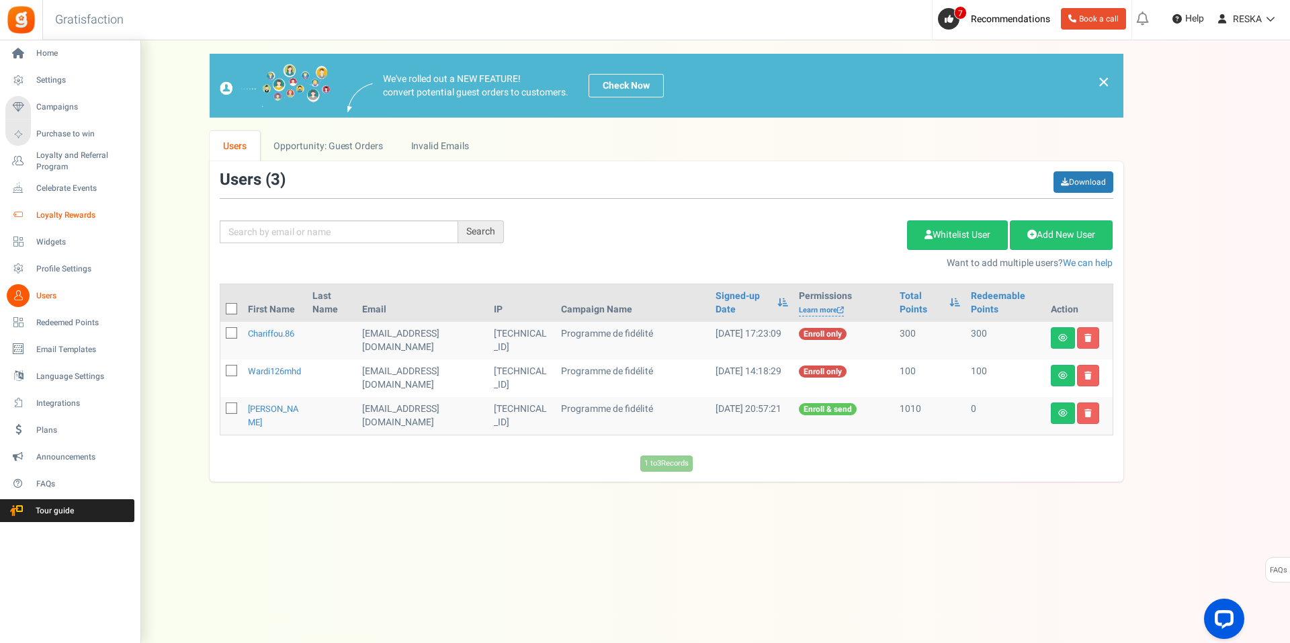
click at [82, 212] on span "Loyalty Rewards" at bounding box center [83, 215] width 94 height 11
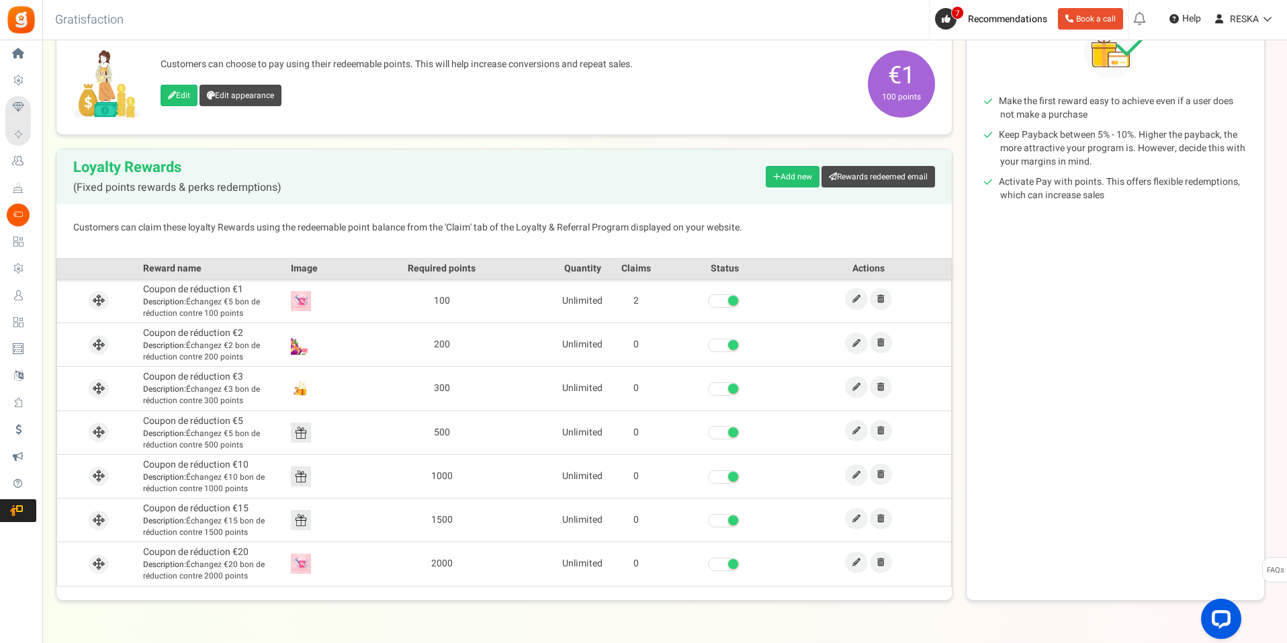
scroll to position [240, 0]
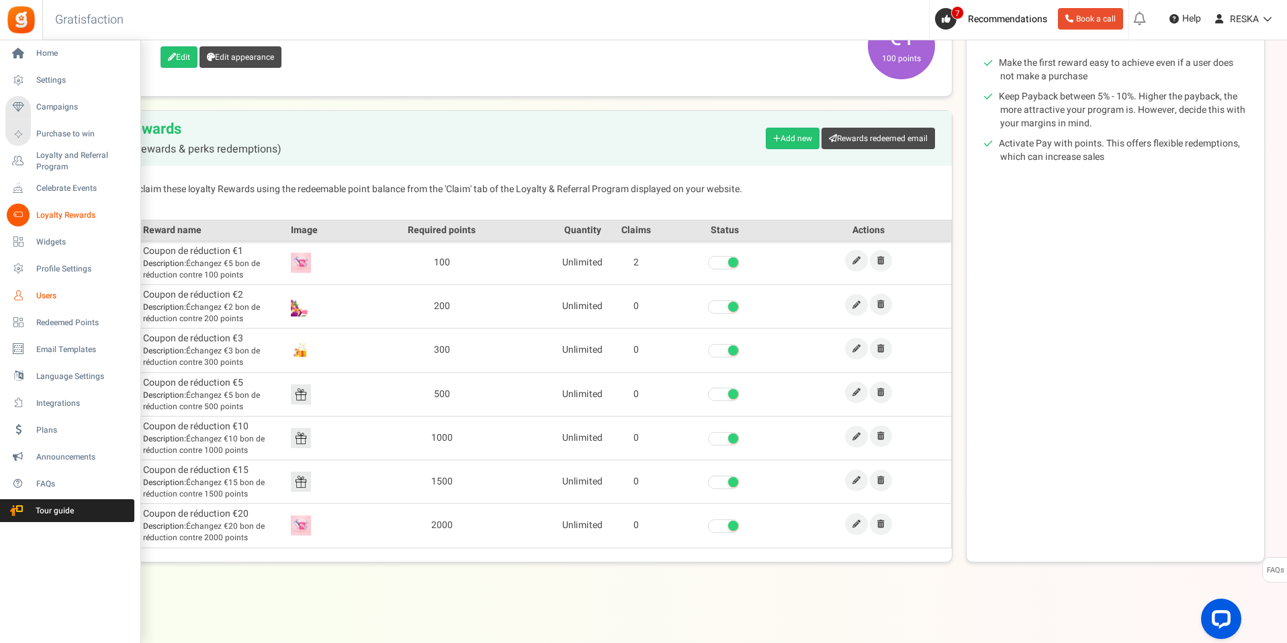
click at [65, 293] on span "Users" at bounding box center [83, 295] width 94 height 11
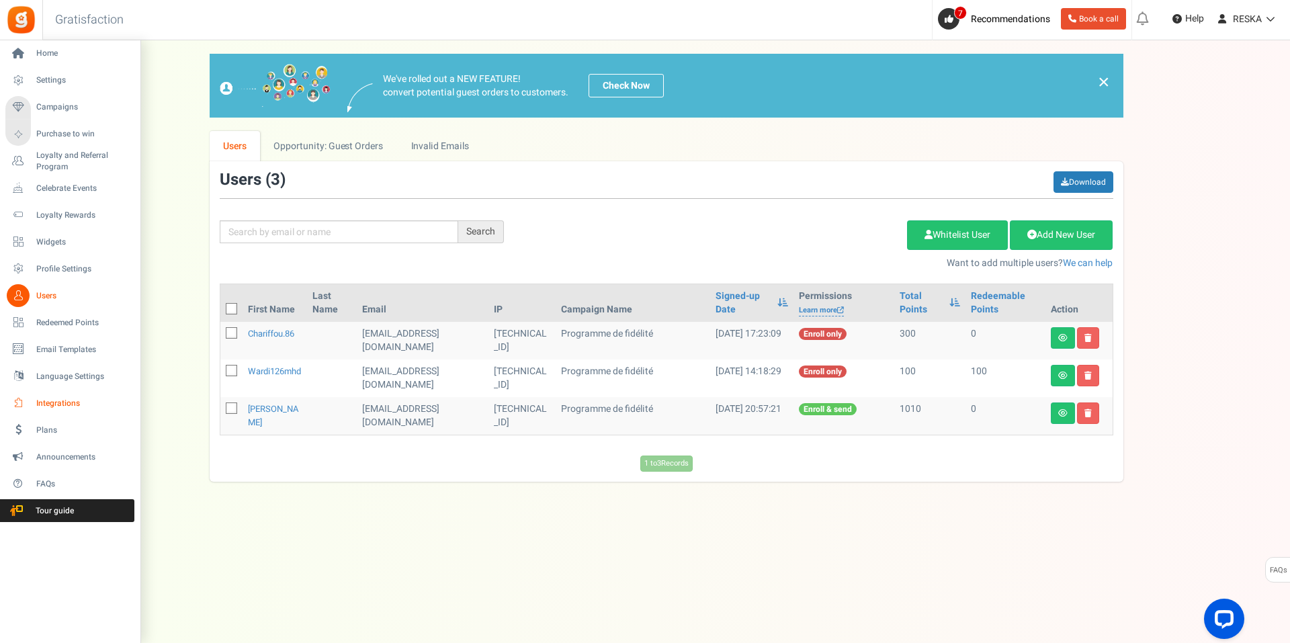
click at [64, 409] on link "Integrations" at bounding box center [69, 403] width 129 height 23
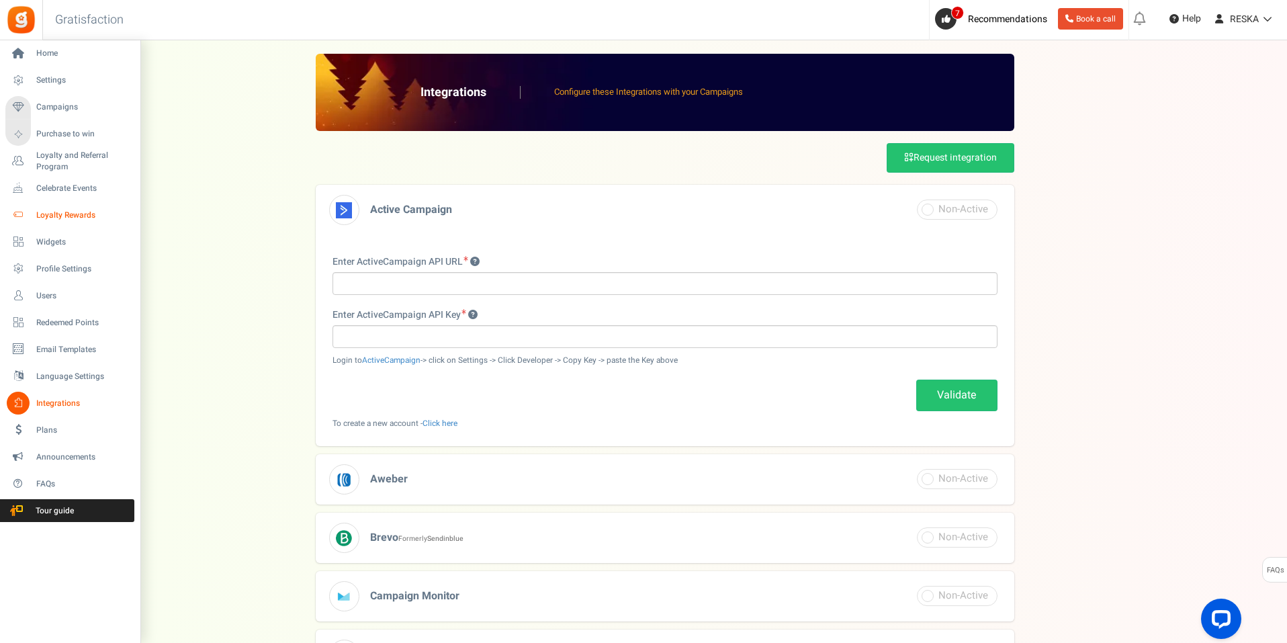
click at [75, 215] on span "Loyalty Rewards" at bounding box center [83, 215] width 94 height 11
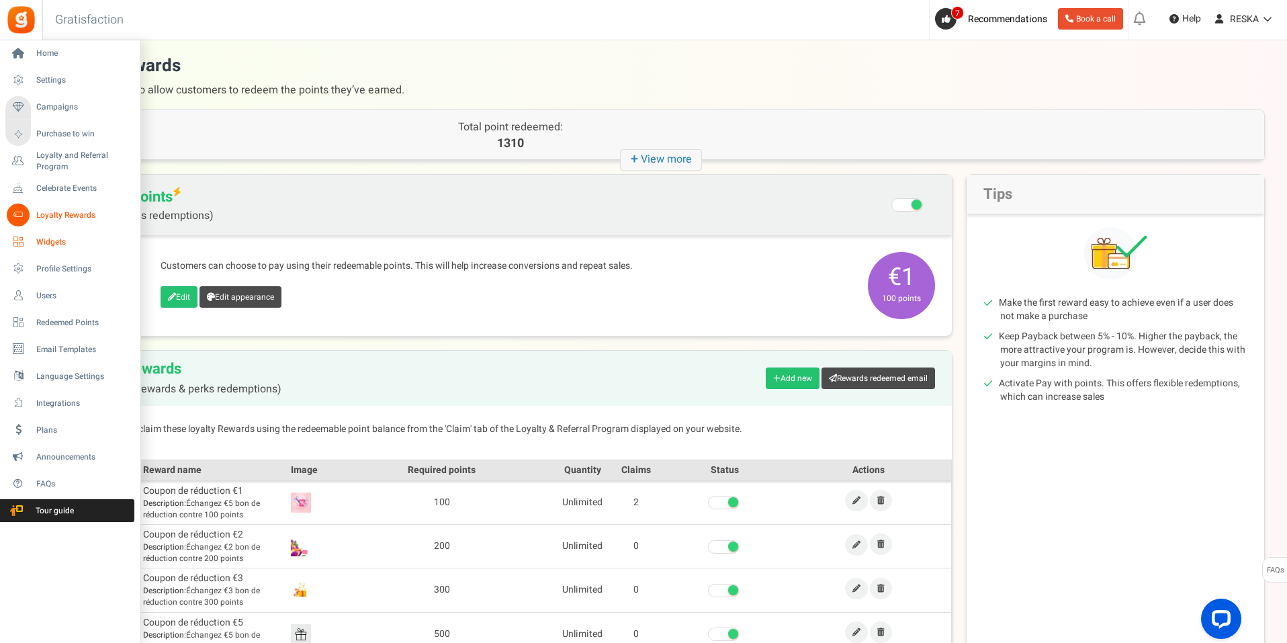
click at [72, 242] on span "Widgets" at bounding box center [83, 241] width 94 height 11
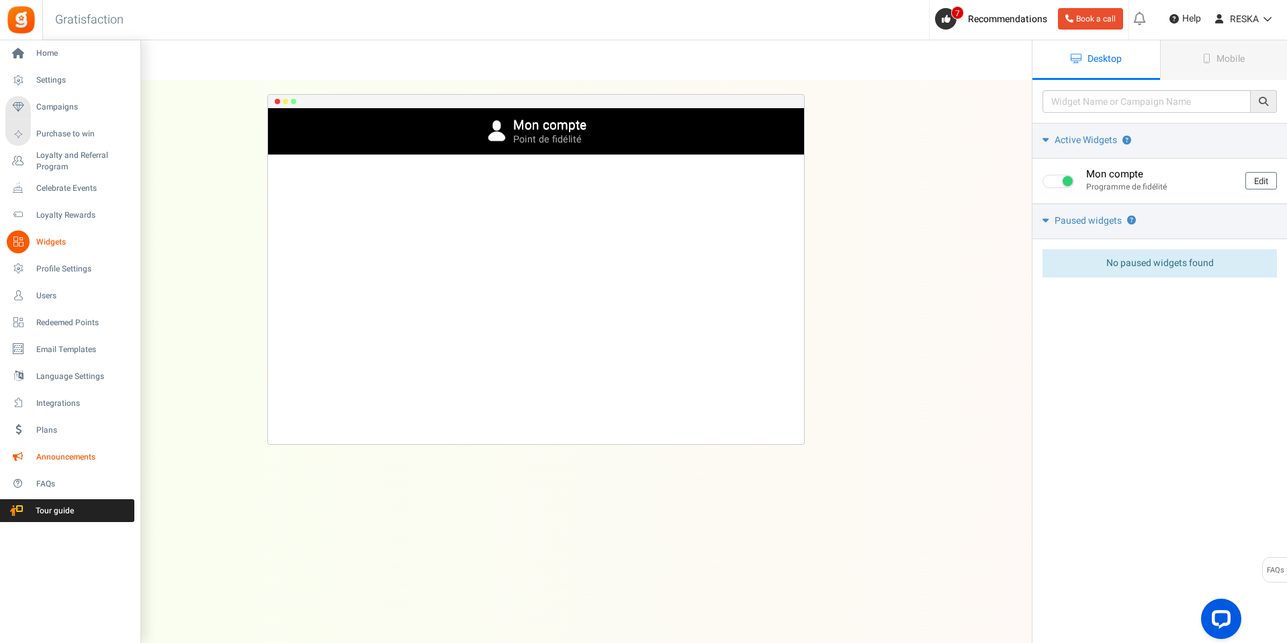
click at [62, 455] on span "Announcements" at bounding box center [83, 456] width 94 height 11
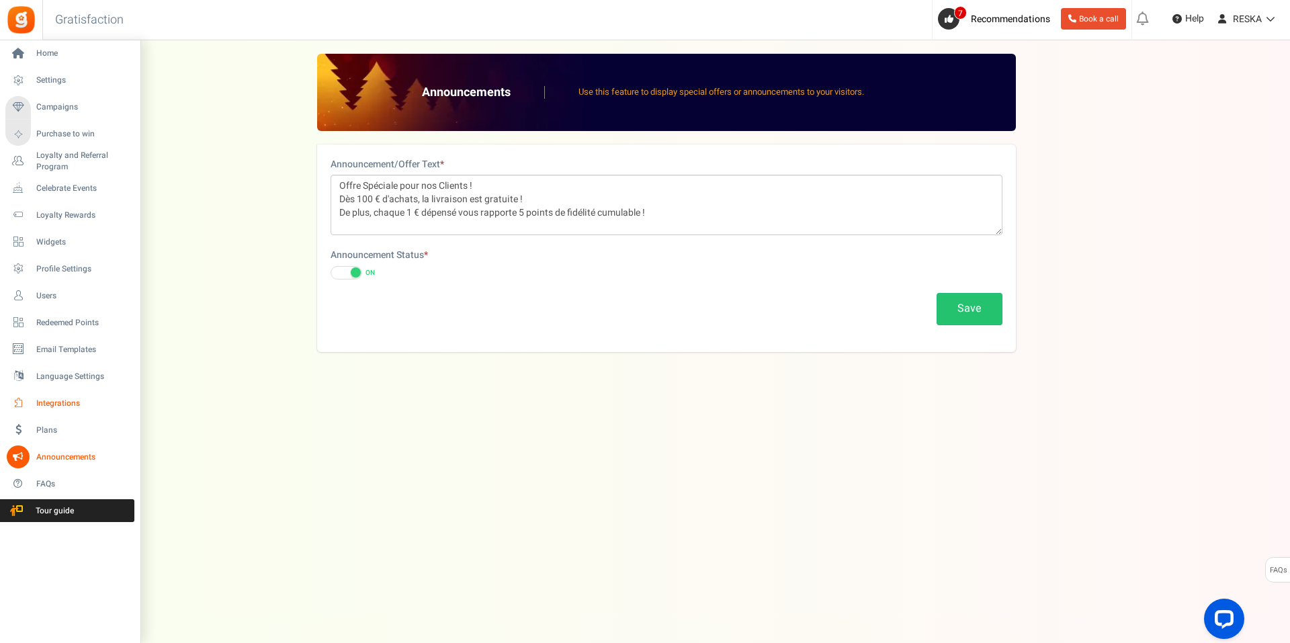
click at [73, 398] on span "Integrations" at bounding box center [83, 403] width 94 height 11
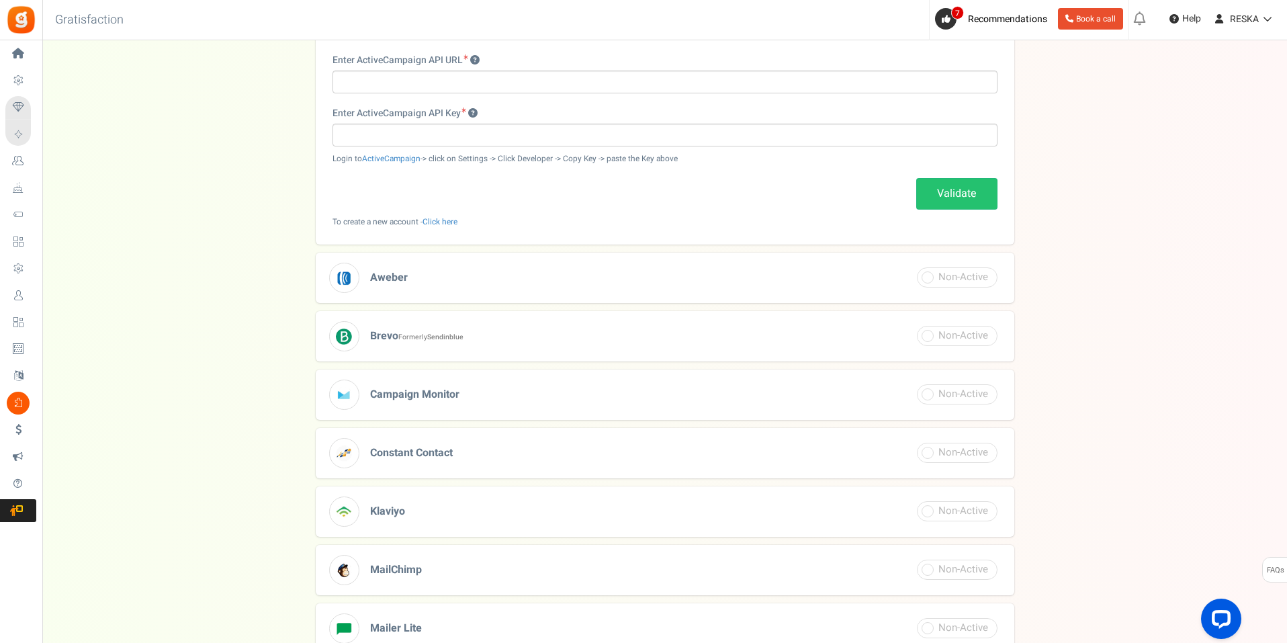
scroll to position [134, 0]
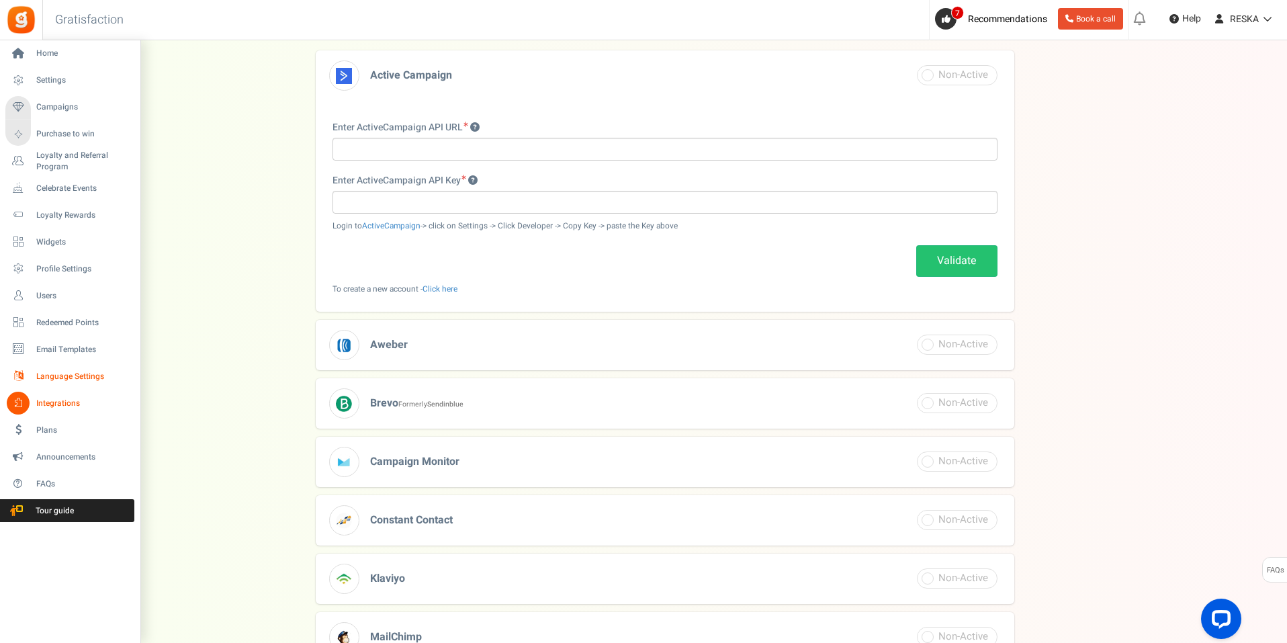
click at [25, 382] on icon at bounding box center [18, 376] width 23 height 23
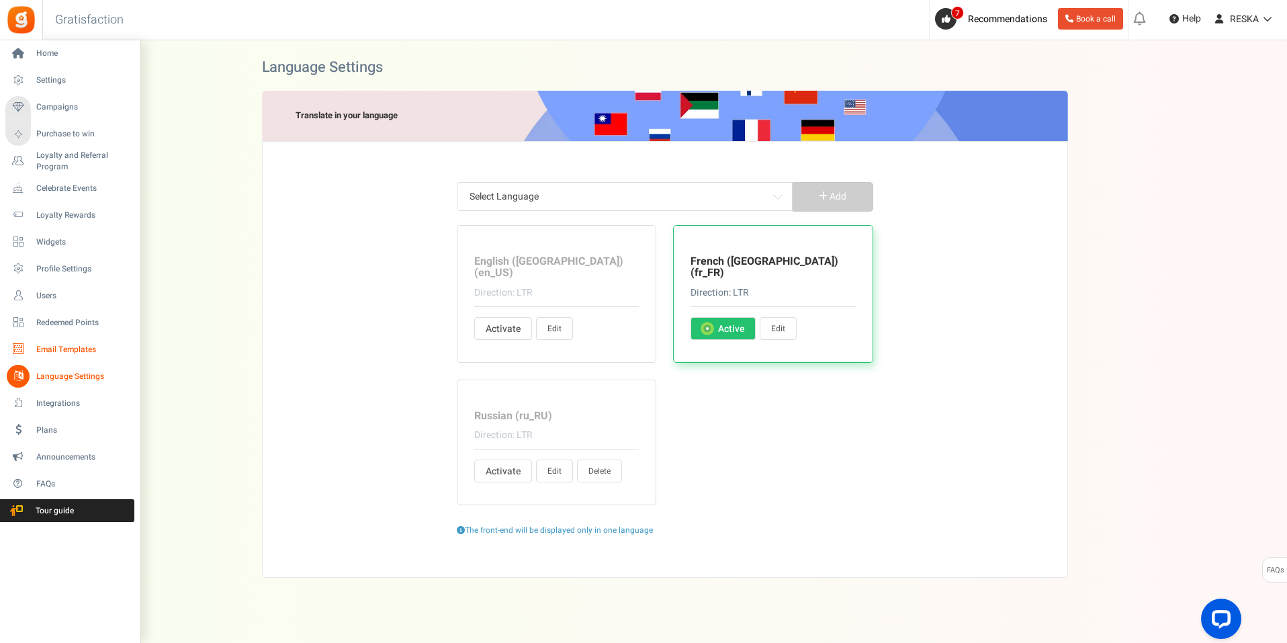
click at [67, 348] on span "Email Templates" at bounding box center [83, 349] width 94 height 11
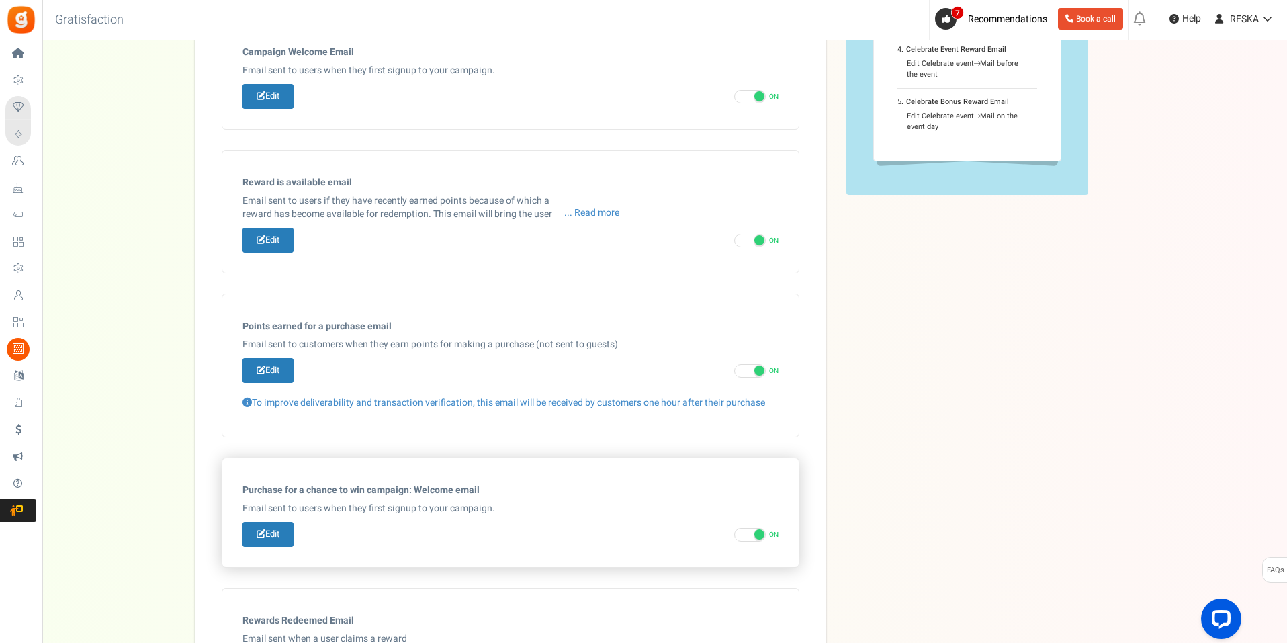
scroll to position [582, 0]
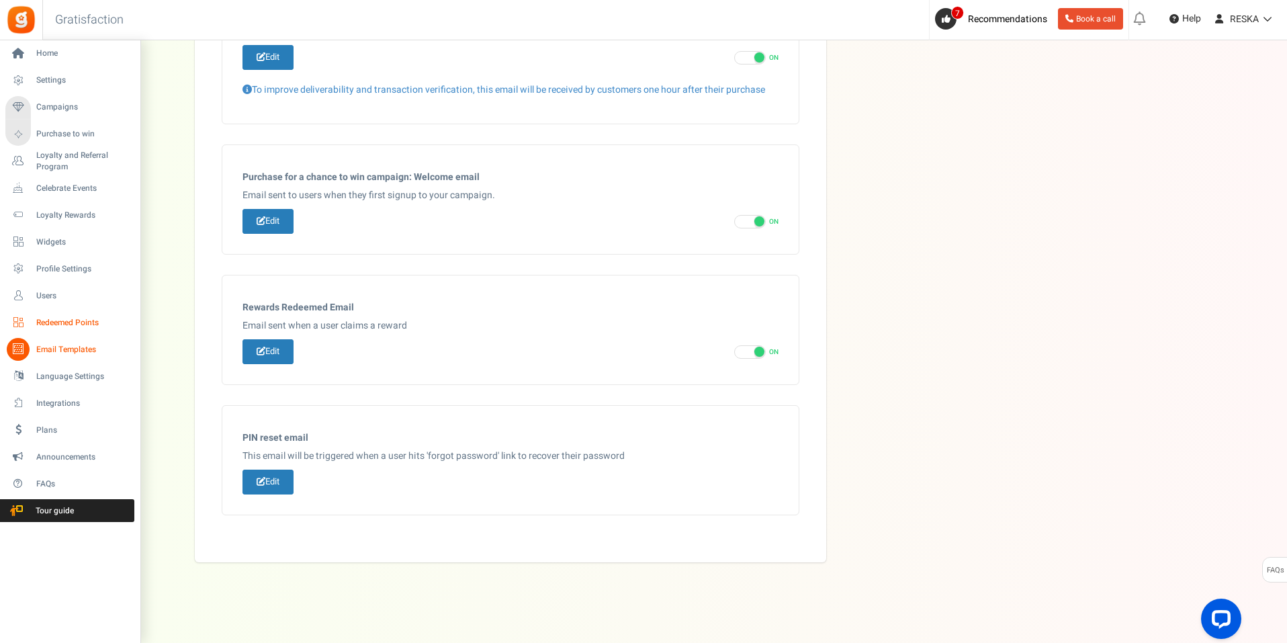
click at [47, 313] on link "Redeemed Points" at bounding box center [69, 322] width 129 height 23
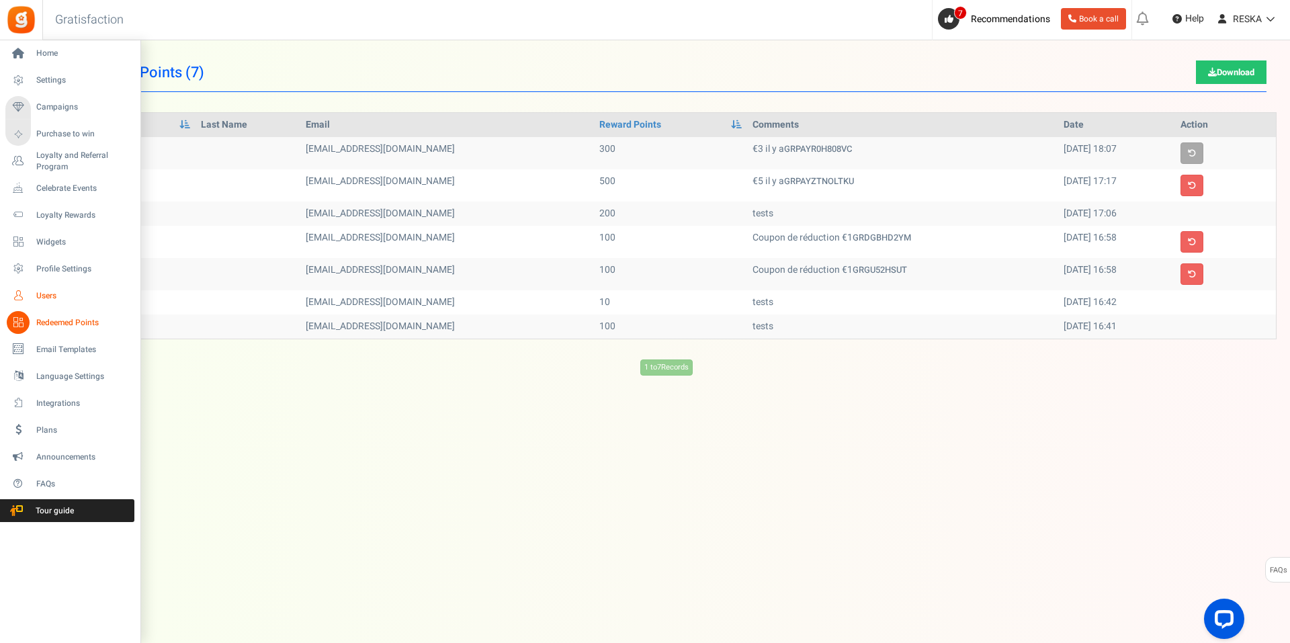
click at [44, 300] on span "Users" at bounding box center [83, 295] width 94 height 11
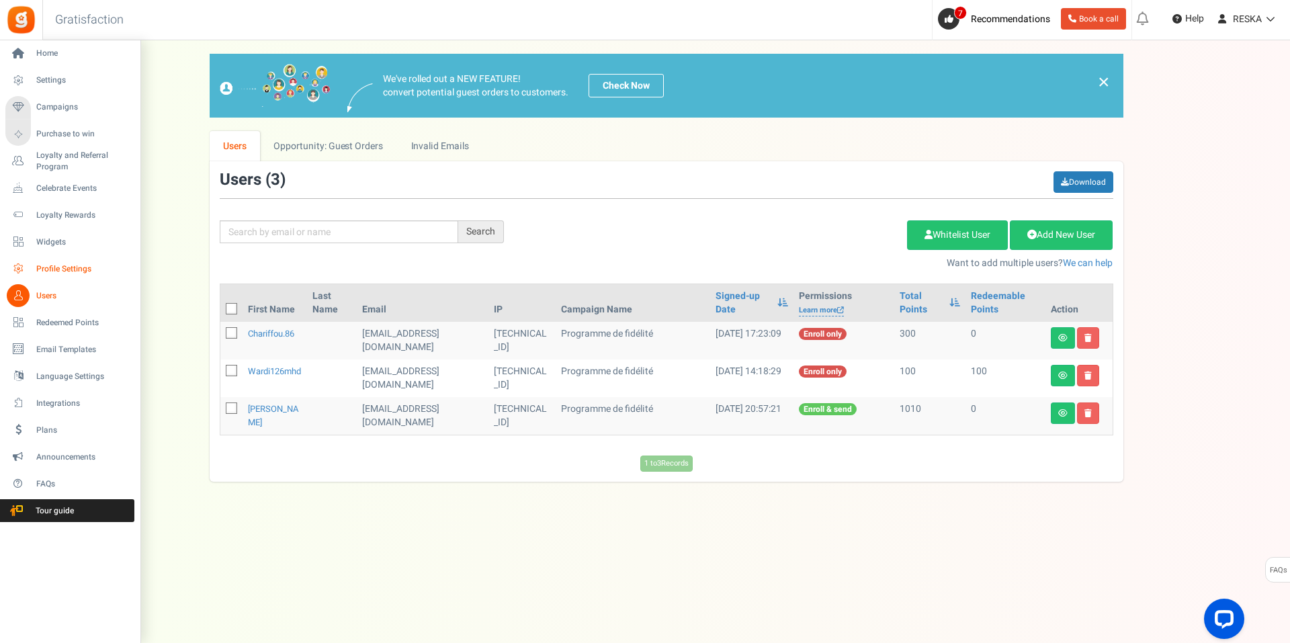
click at [57, 263] on span "Profile Settings" at bounding box center [83, 268] width 94 height 11
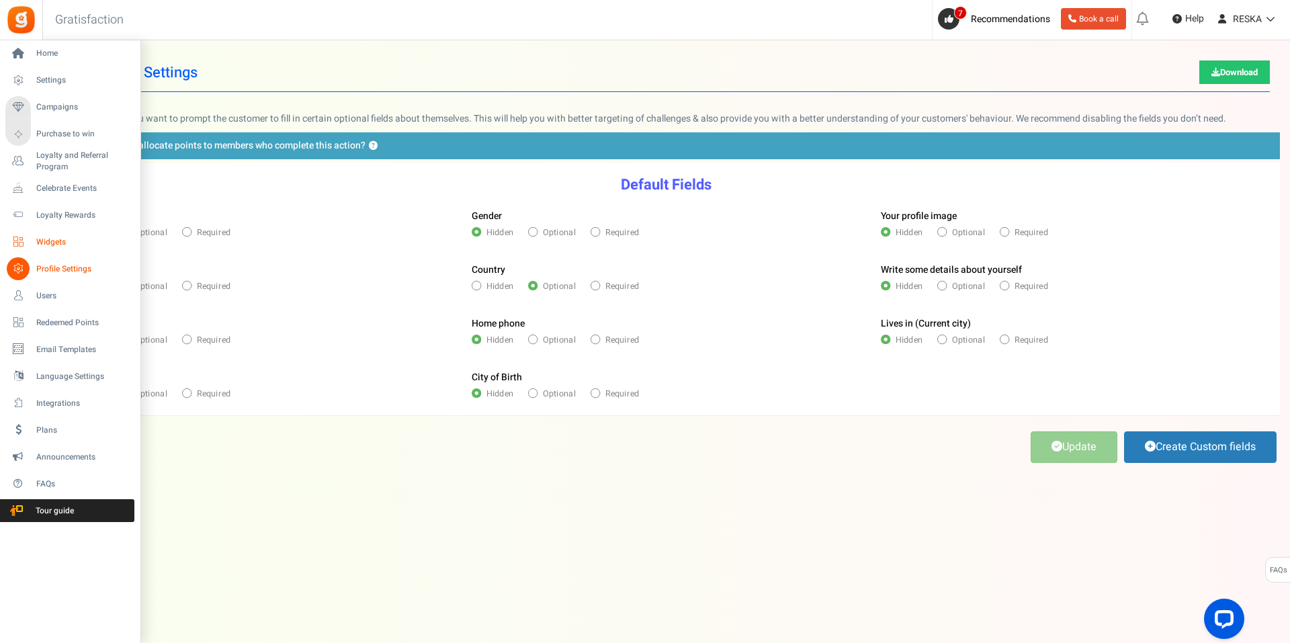
click at [44, 241] on span "Widgets" at bounding box center [83, 241] width 94 height 11
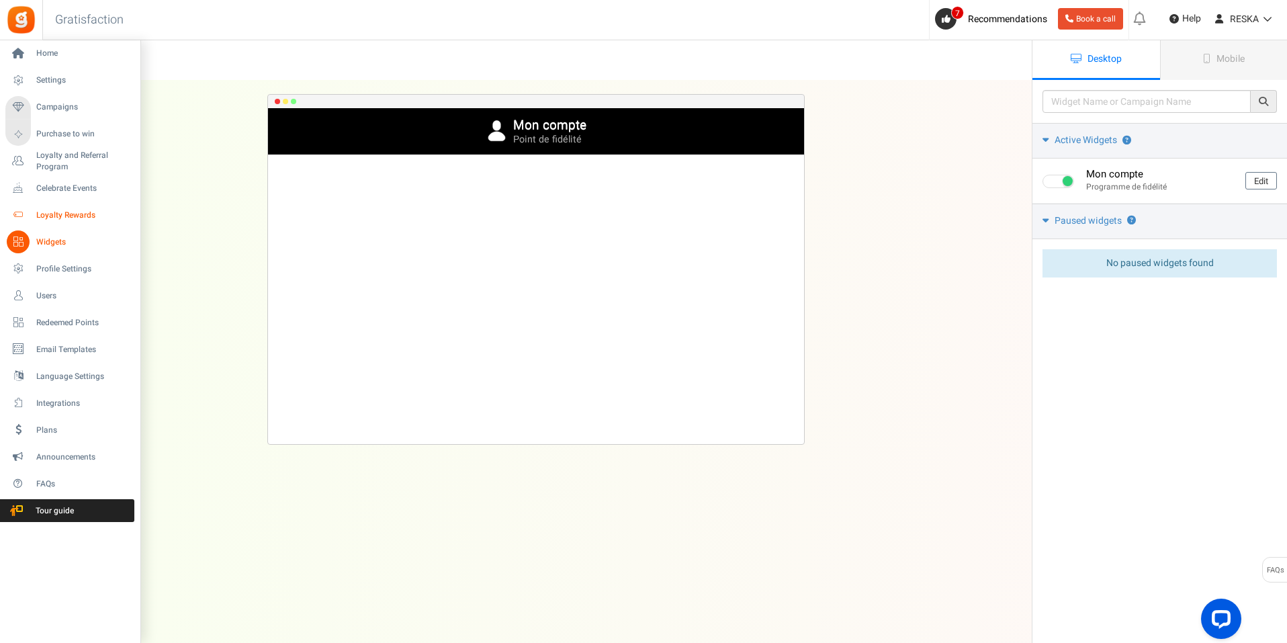
click at [36, 208] on link "Loyalty Rewards" at bounding box center [69, 215] width 129 height 23
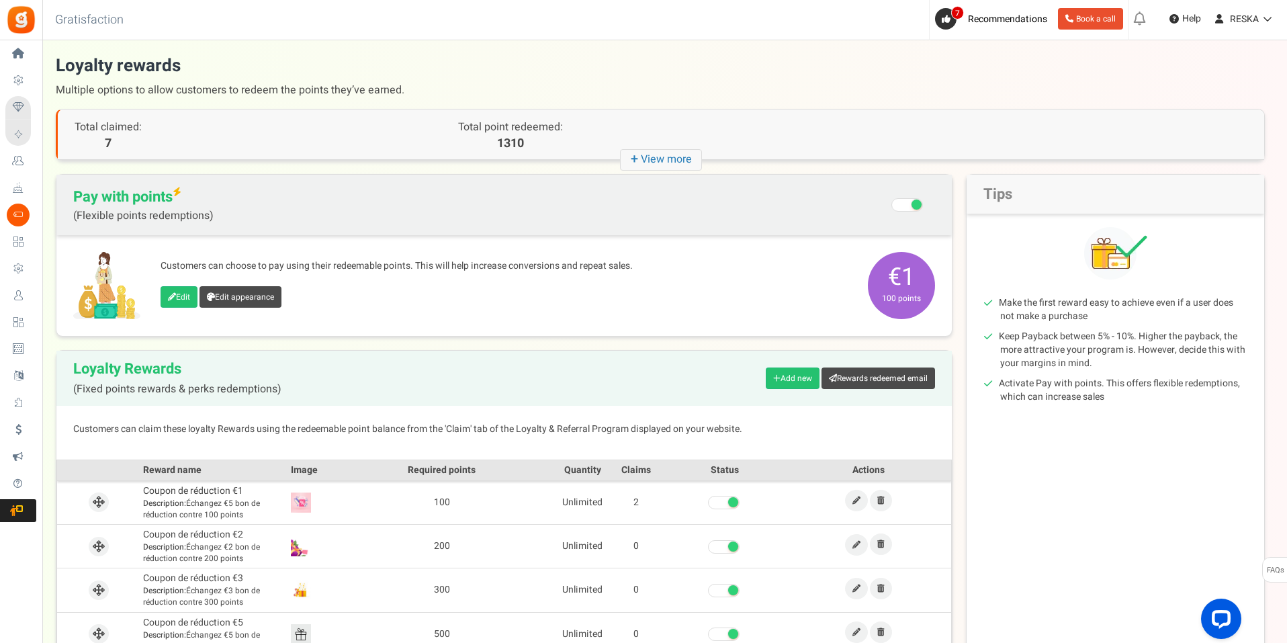
click at [658, 161] on icon "+ View more" at bounding box center [661, 159] width 82 height 21
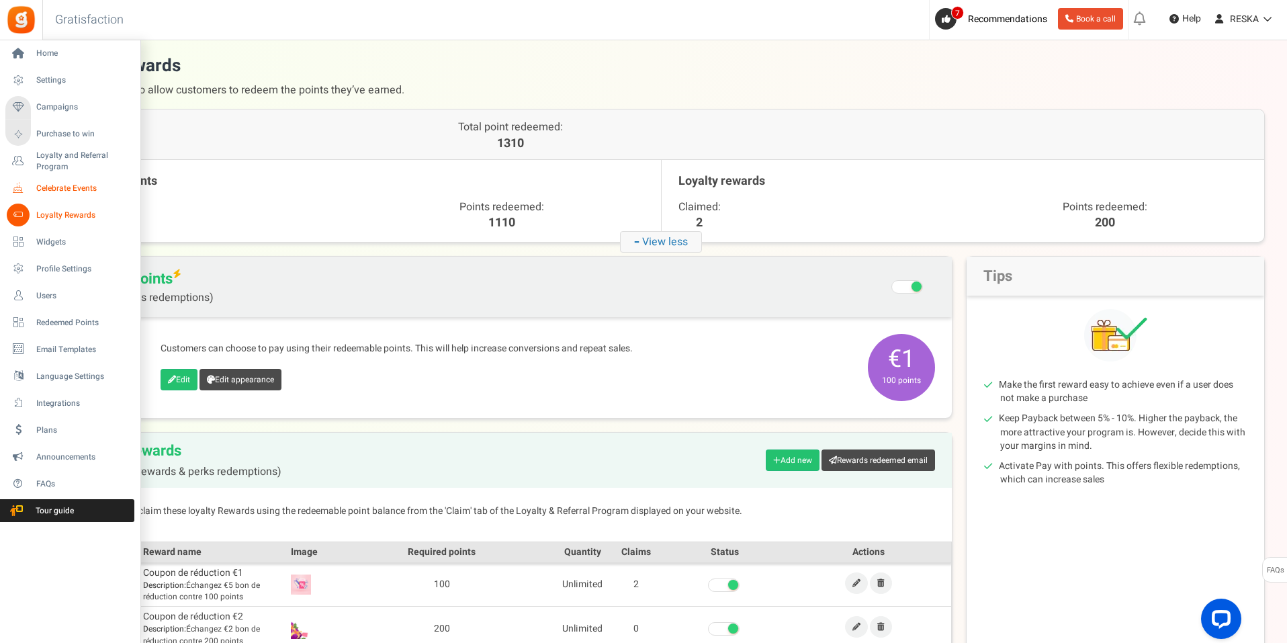
click at [39, 189] on span "Celebrate Events" at bounding box center [83, 188] width 94 height 11
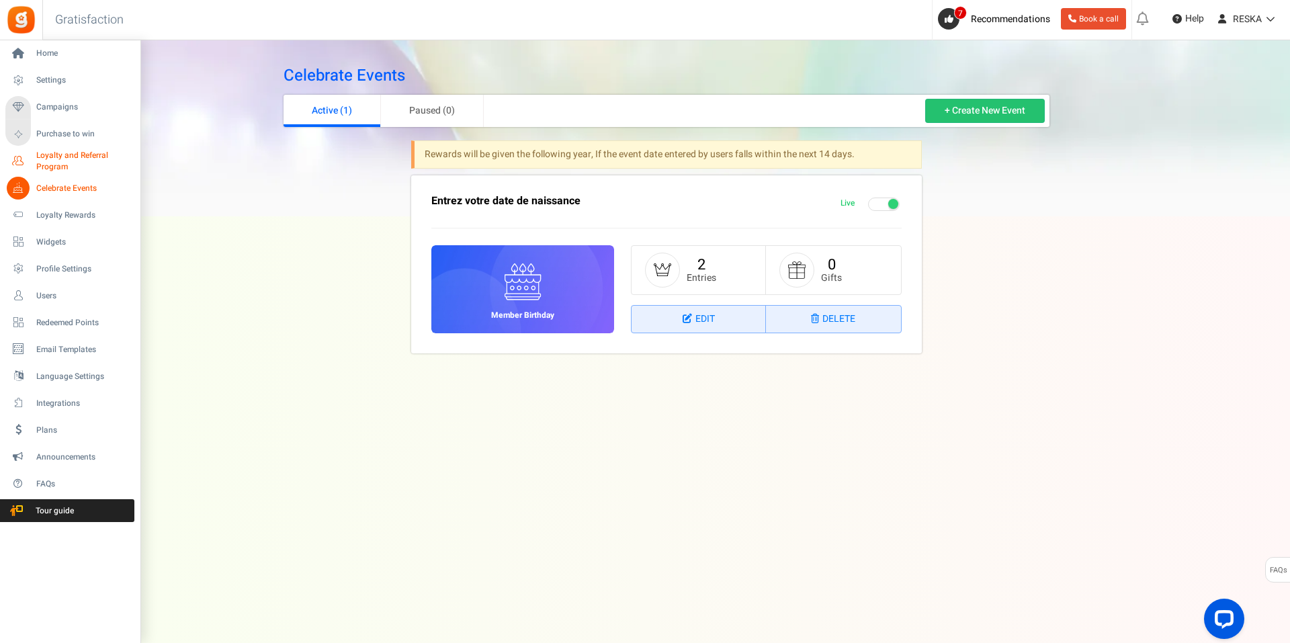
click at [27, 157] on icon at bounding box center [18, 161] width 23 height 23
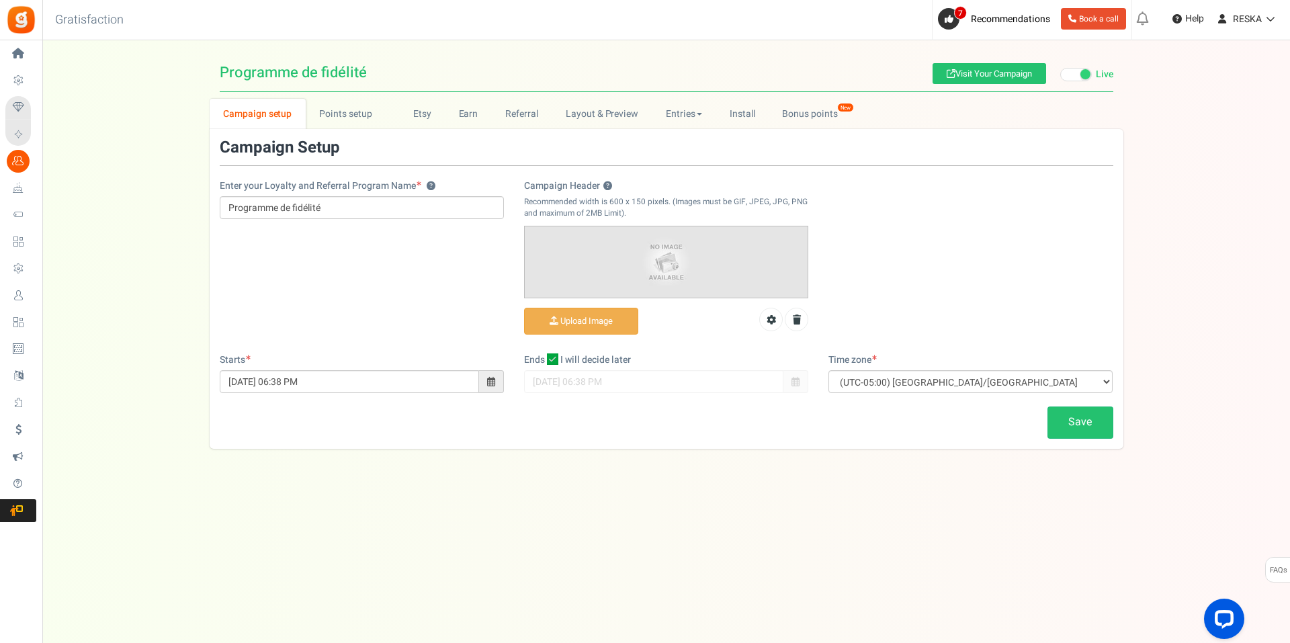
drag, startPoint x: 322, startPoint y: 131, endPoint x: 351, endPoint y: 122, distance: 30.4
click at [322, 131] on div "Campaign Setup Enter your Loyalty and Referral Program Name ? Programme de fidé…" at bounding box center [667, 289] width 914 height 320
click at [402, 110] on link "Etsy" at bounding box center [422, 114] width 46 height 30
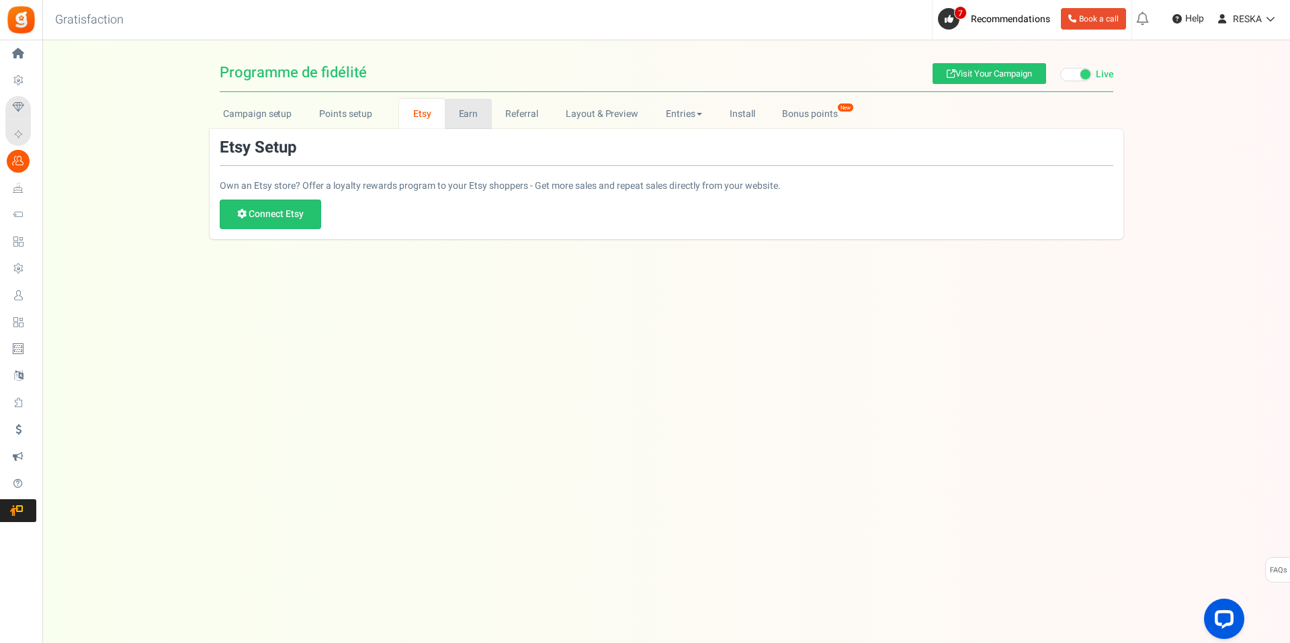
click at [478, 115] on link "Earn" at bounding box center [468, 114] width 47 height 30
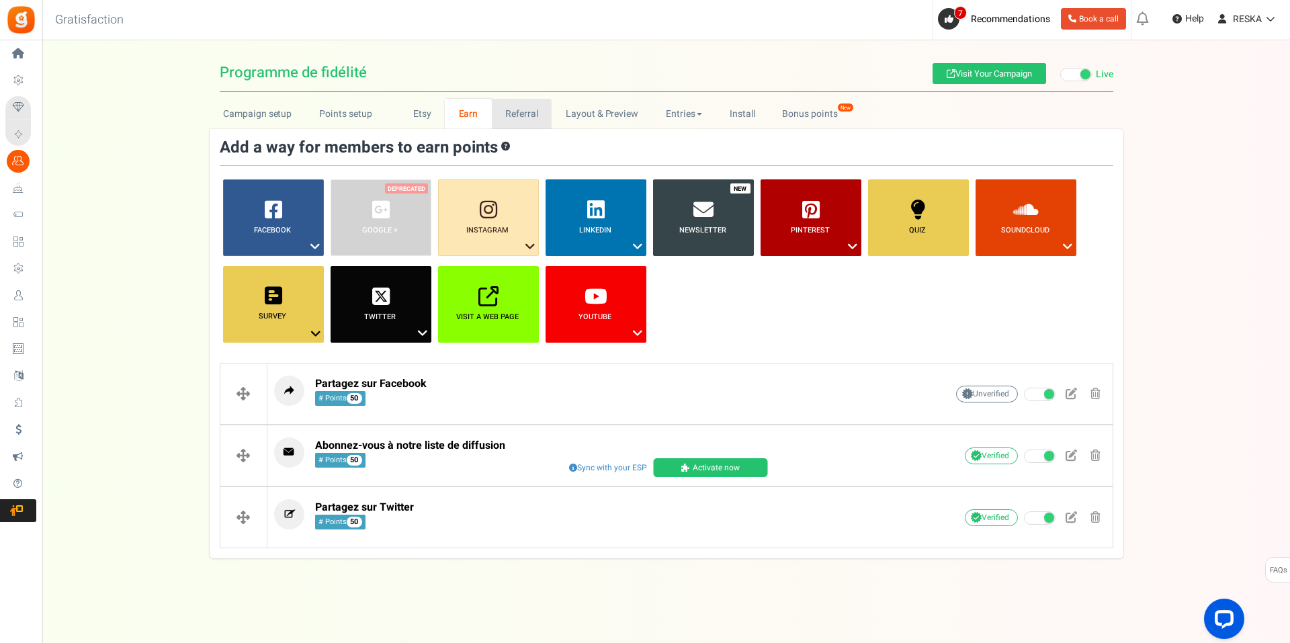
click at [492, 116] on link "Referral" at bounding box center [522, 114] width 60 height 30
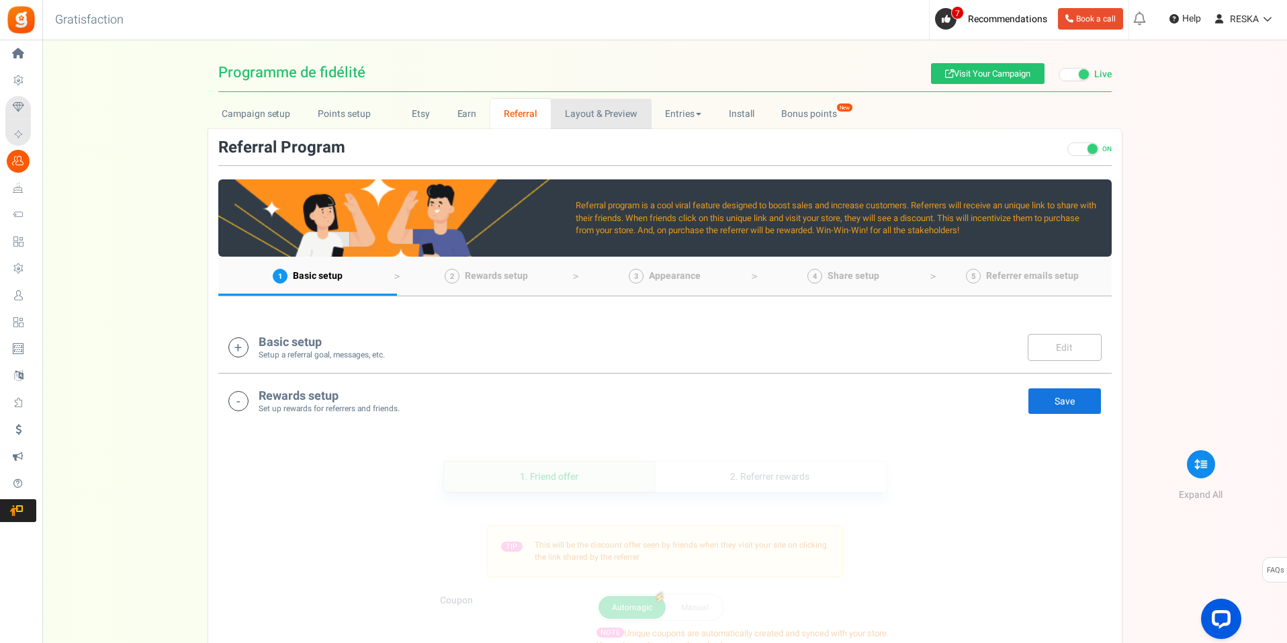
click at [568, 109] on link "Layout & Preview" at bounding box center [601, 114] width 100 height 30
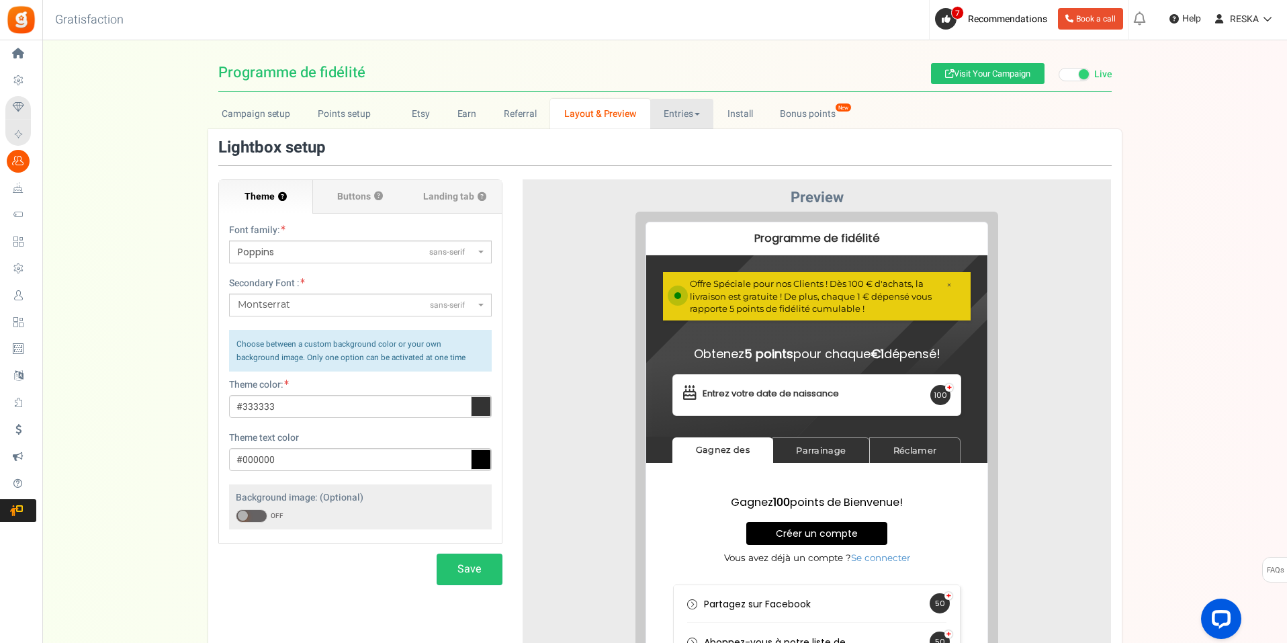
click at [686, 106] on link "Entries" at bounding box center [682, 114] width 64 height 30
click at [818, 112] on link "Bonus points New" at bounding box center [815, 114] width 96 height 30
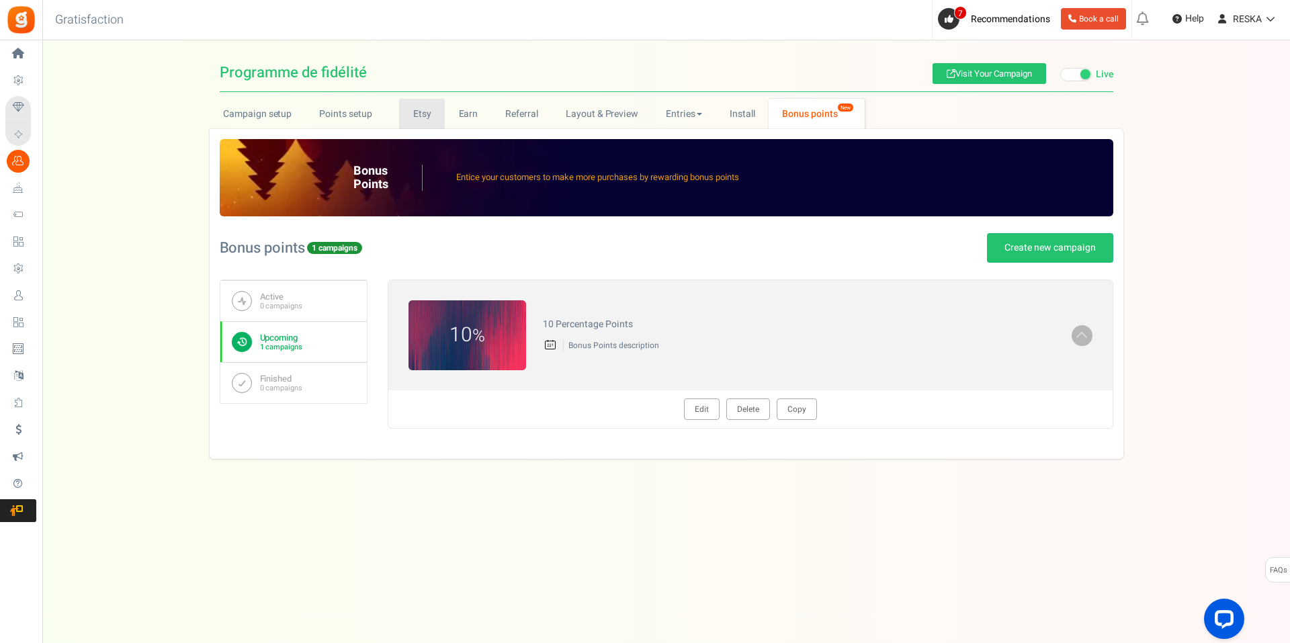
click at [417, 124] on link "Etsy" at bounding box center [422, 114] width 46 height 30
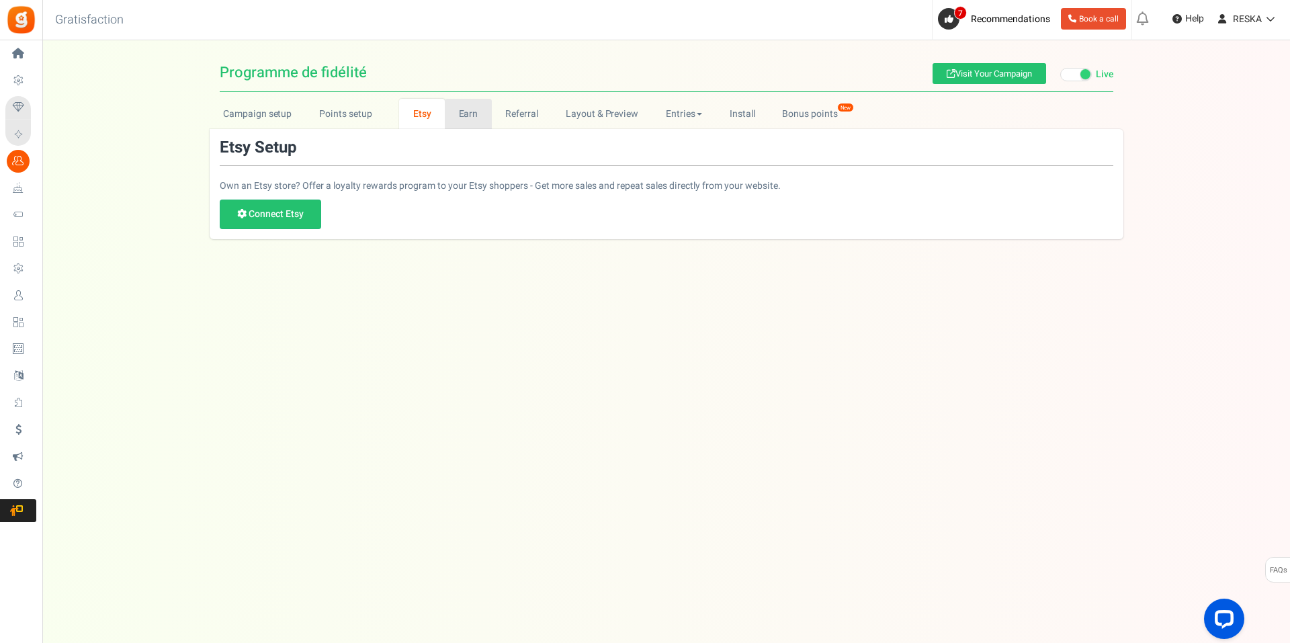
click at [462, 118] on link "Earn" at bounding box center [468, 114] width 47 height 30
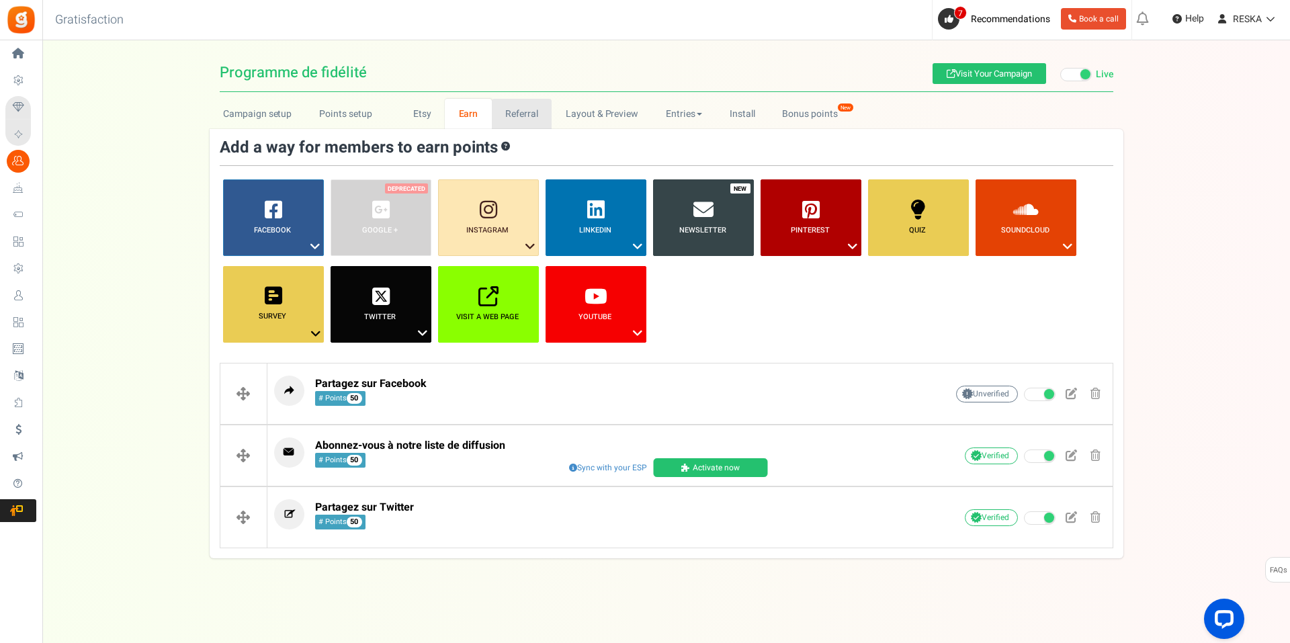
click at [522, 102] on link "Referral" at bounding box center [522, 114] width 60 height 30
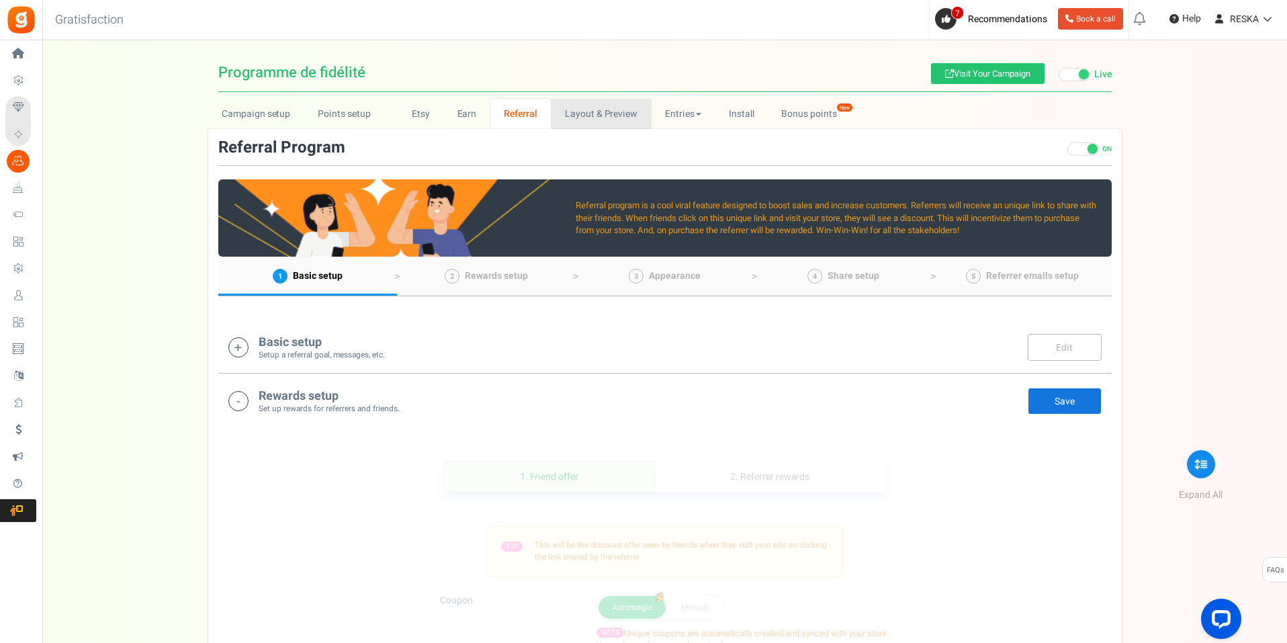
click at [607, 122] on link "Layout & Preview" at bounding box center [601, 114] width 100 height 30
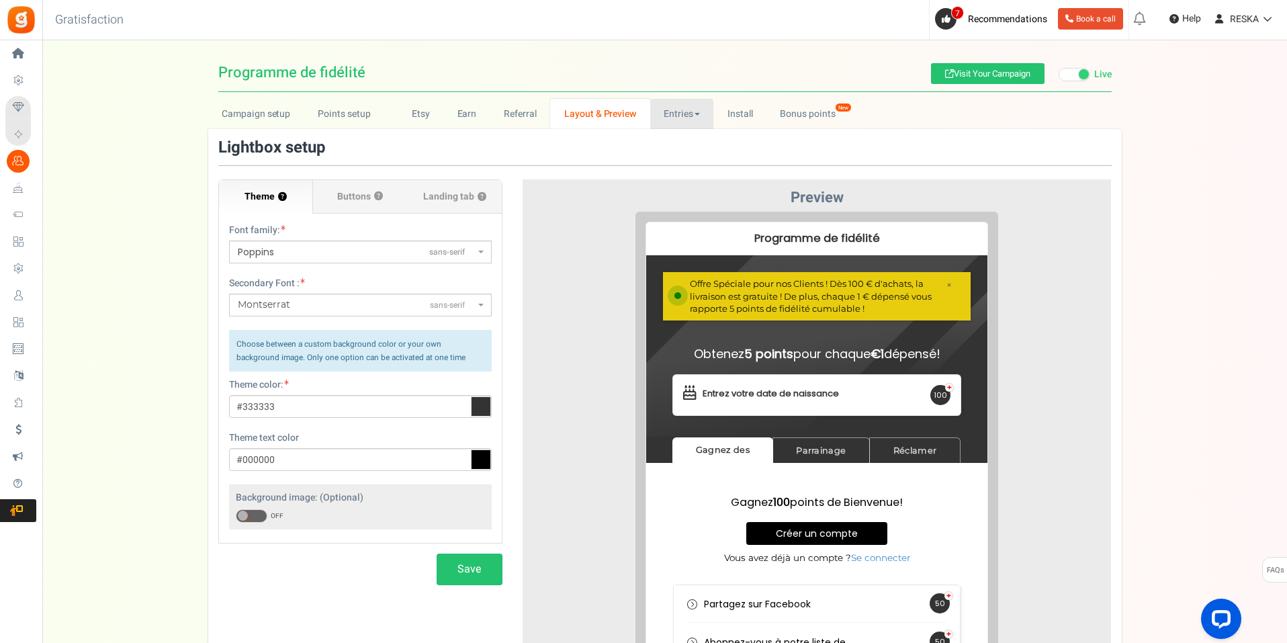
click at [672, 115] on link "Entries" at bounding box center [682, 114] width 64 height 30
click at [677, 140] on link "Entries" at bounding box center [703, 143] width 107 height 19
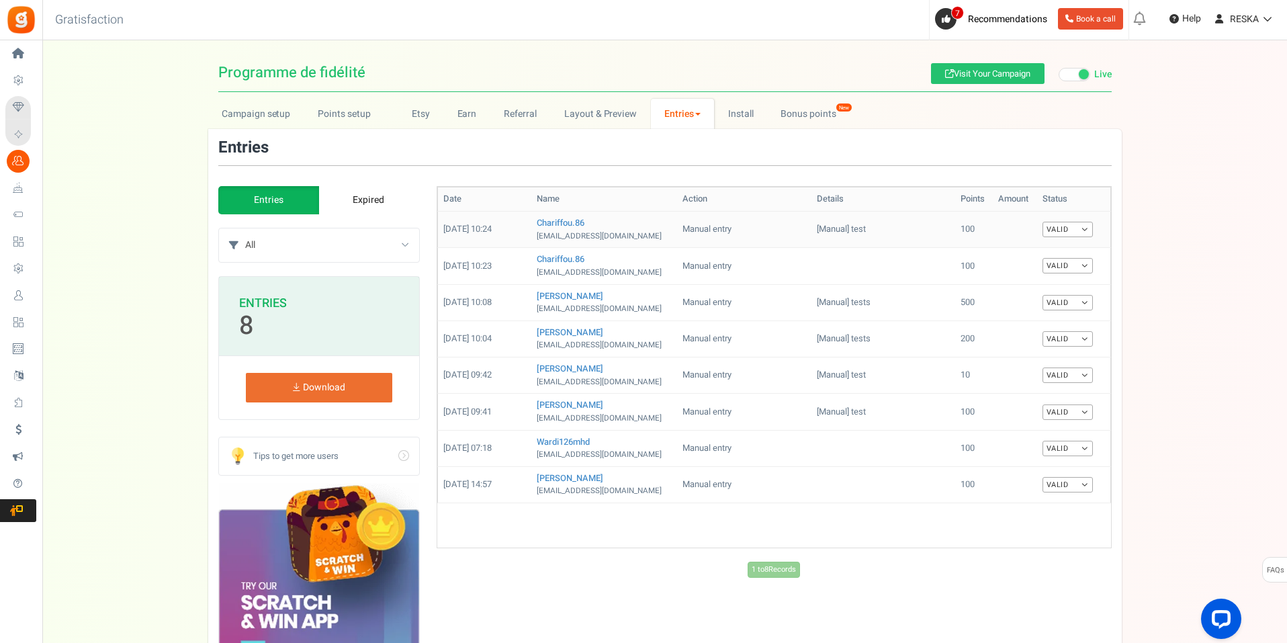
click at [1077, 228] on link "Valid" at bounding box center [1068, 229] width 50 height 15
click at [720, 114] on link "Install" at bounding box center [740, 114] width 53 height 30
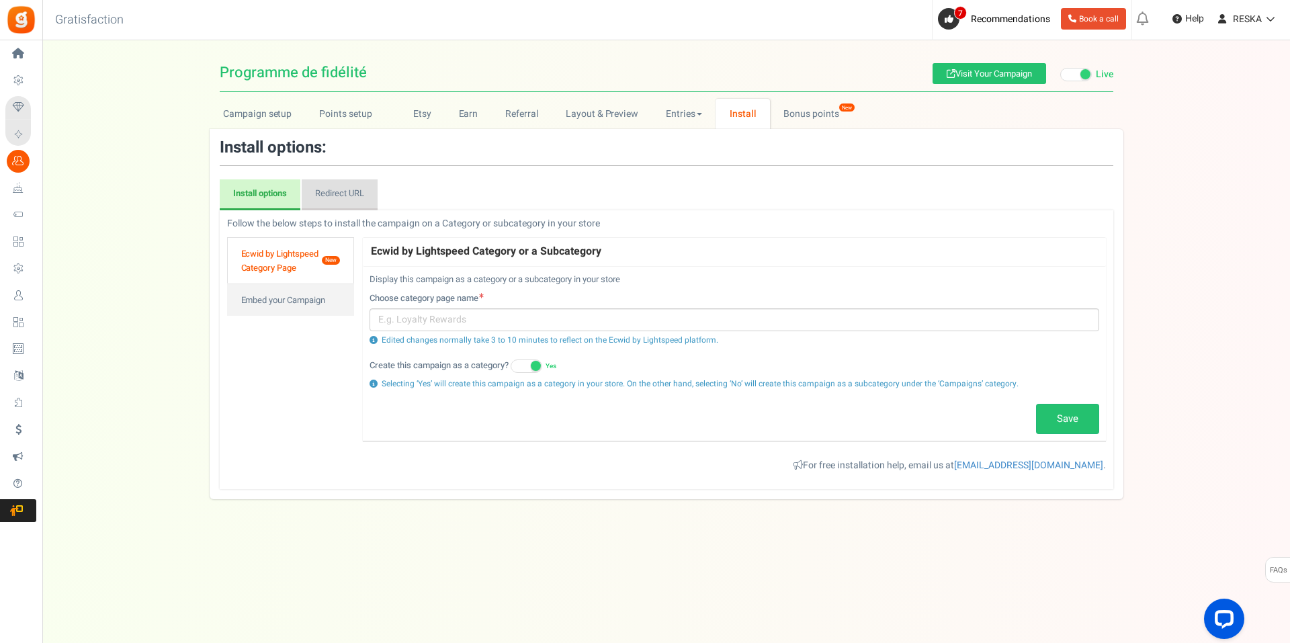
click at [355, 199] on link "Redirect URL" at bounding box center [340, 194] width 76 height 31
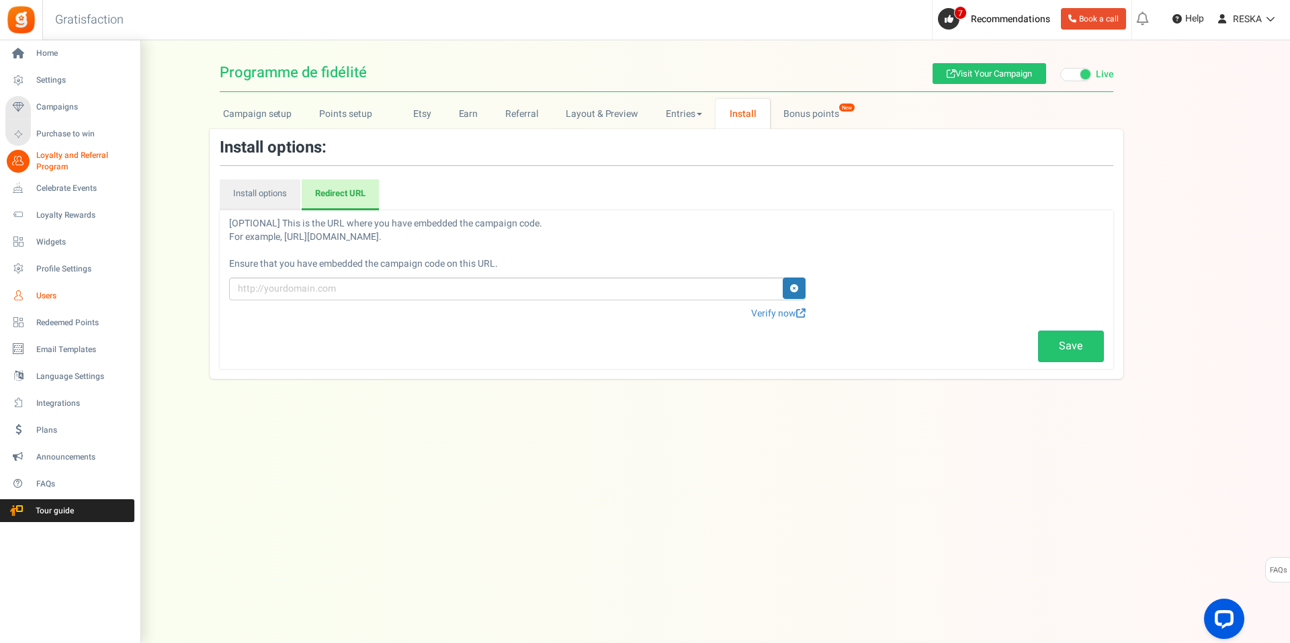
click at [36, 286] on link "Users" at bounding box center [69, 295] width 129 height 23
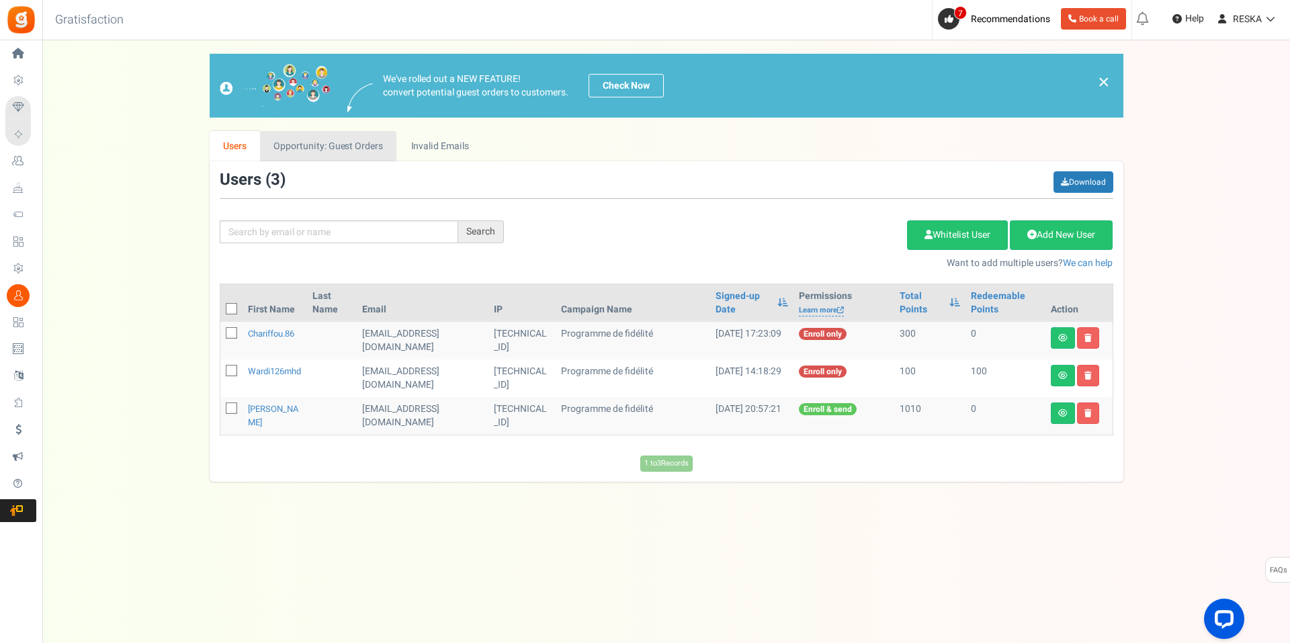
click at [374, 143] on link "Opportunity: Guest Orders" at bounding box center [328, 146] width 136 height 30
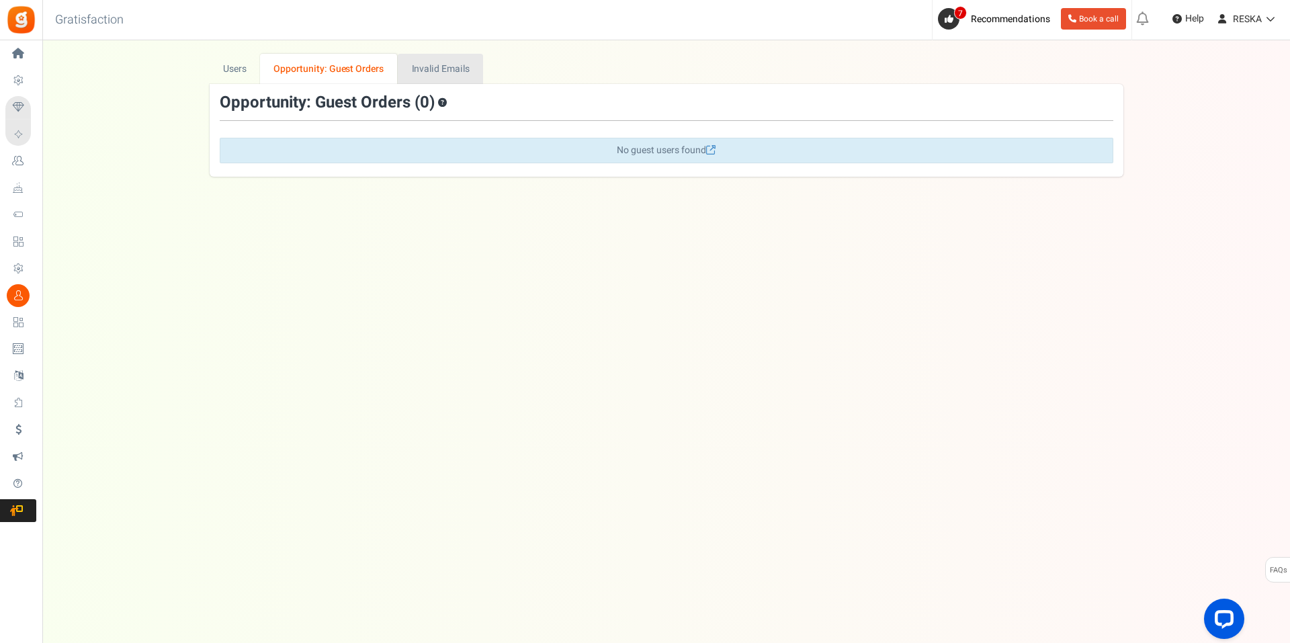
click at [428, 58] on link "Invalid Emails" at bounding box center [440, 69] width 85 height 30
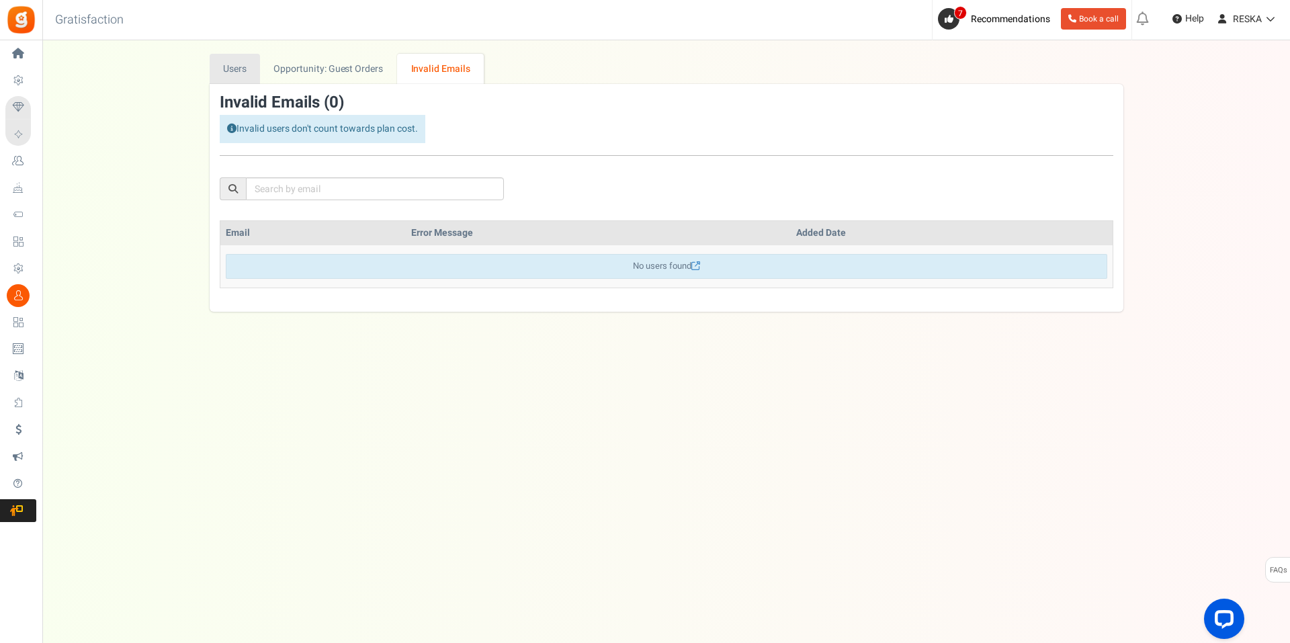
click at [241, 65] on link "Users" at bounding box center [235, 69] width 51 height 30
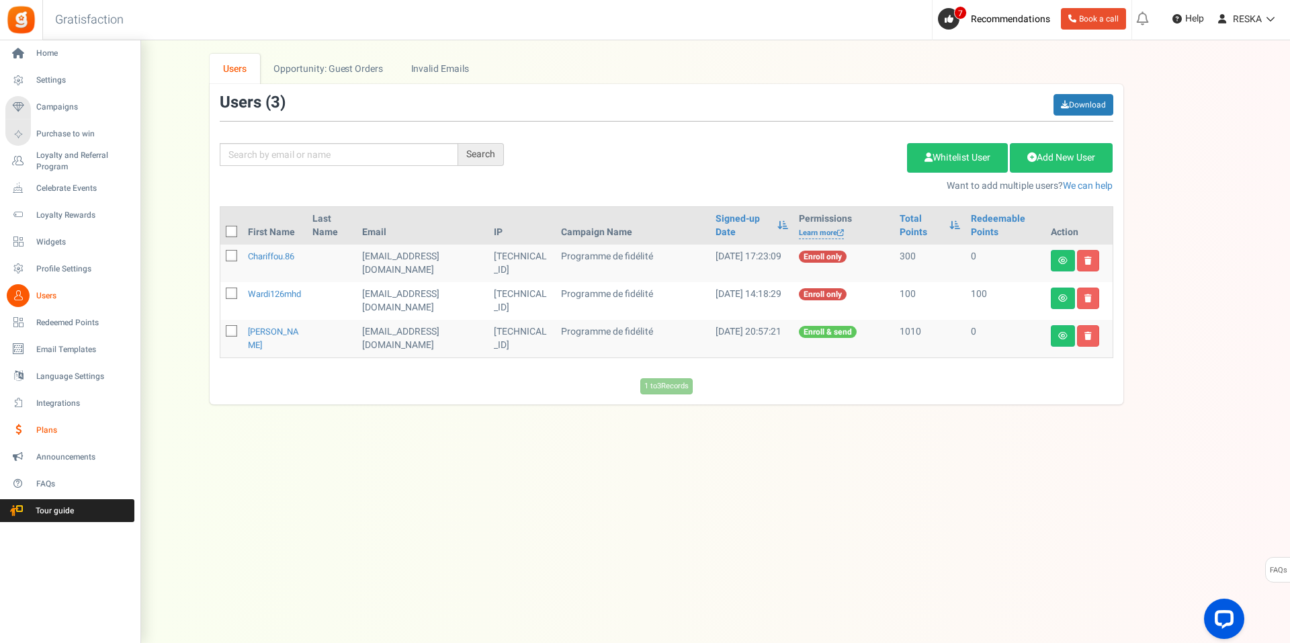
click at [25, 424] on icon at bounding box center [18, 430] width 23 height 23
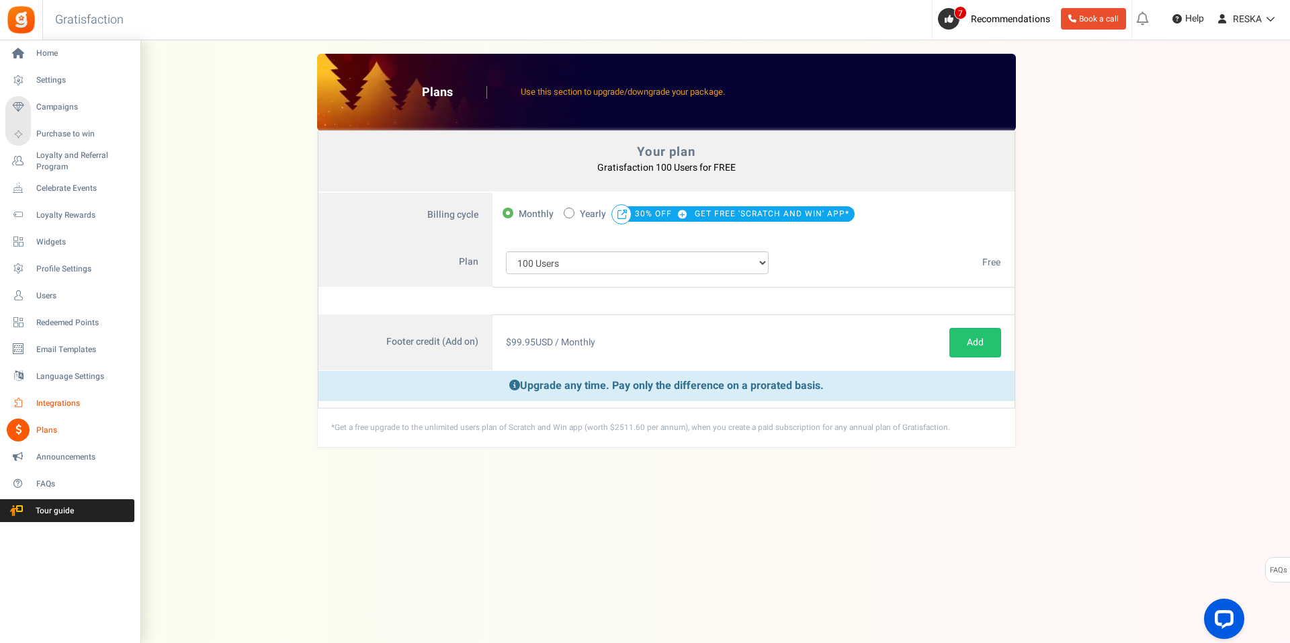
click at [54, 396] on link "Integrations" at bounding box center [69, 403] width 129 height 23
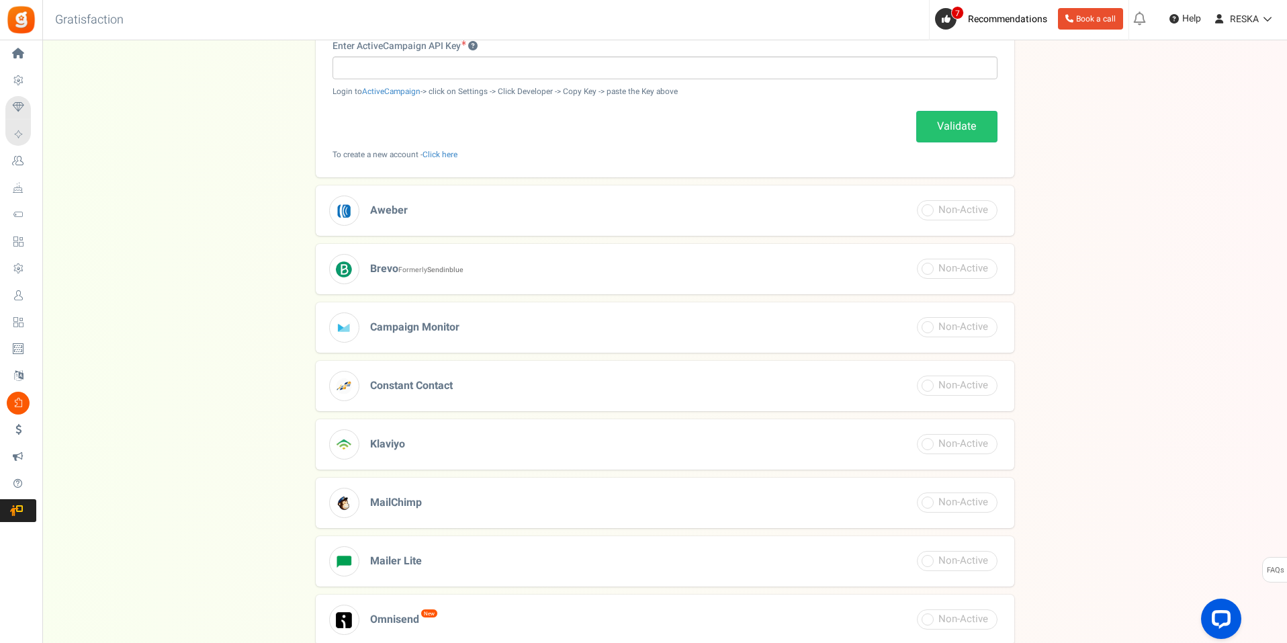
scroll to position [368, 0]
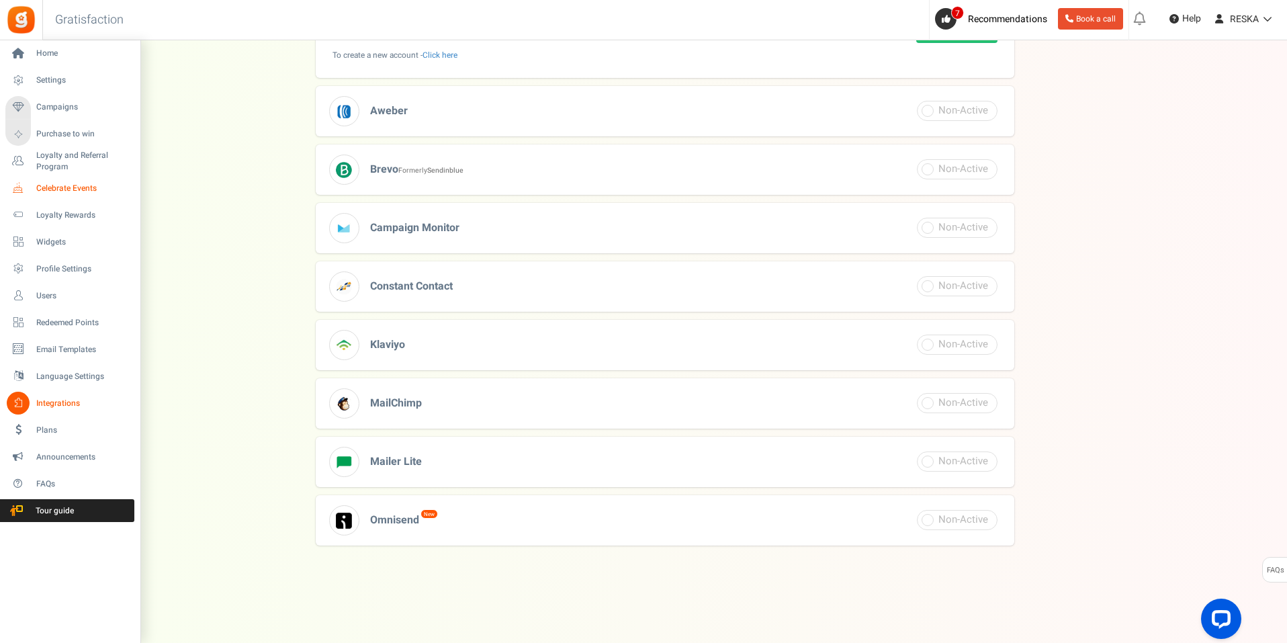
click at [87, 189] on span "Celebrate Events" at bounding box center [83, 188] width 94 height 11
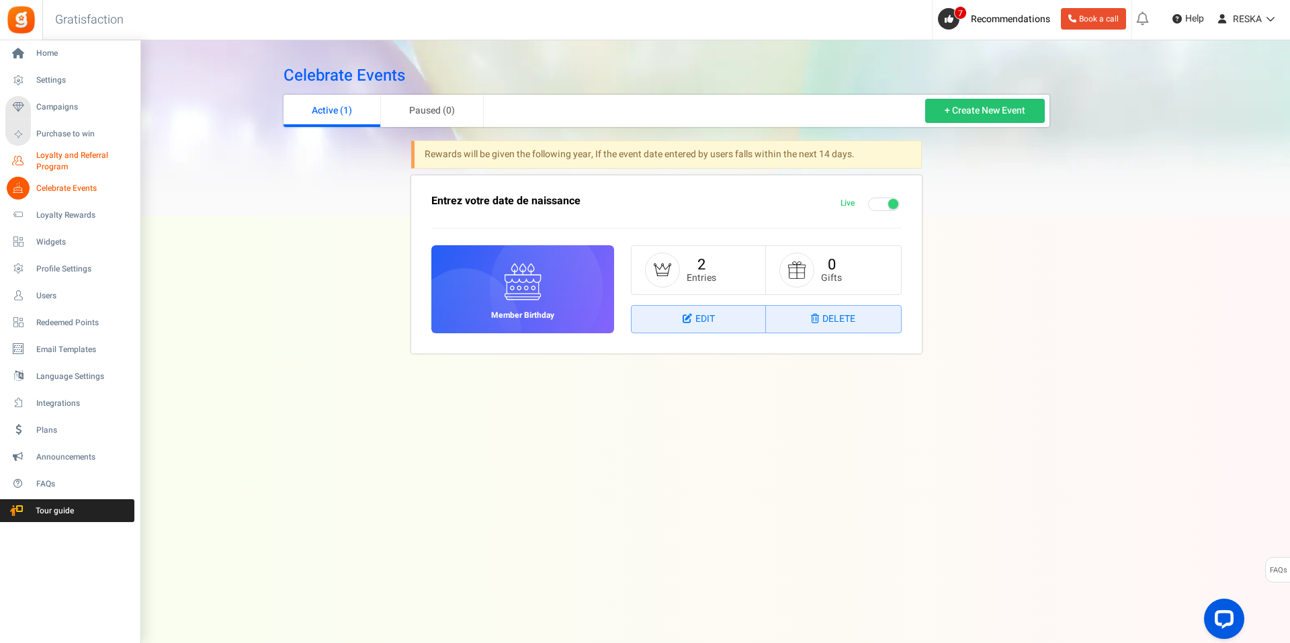
click at [67, 165] on span "Loyalty and Referral Program" at bounding box center [85, 161] width 98 height 23
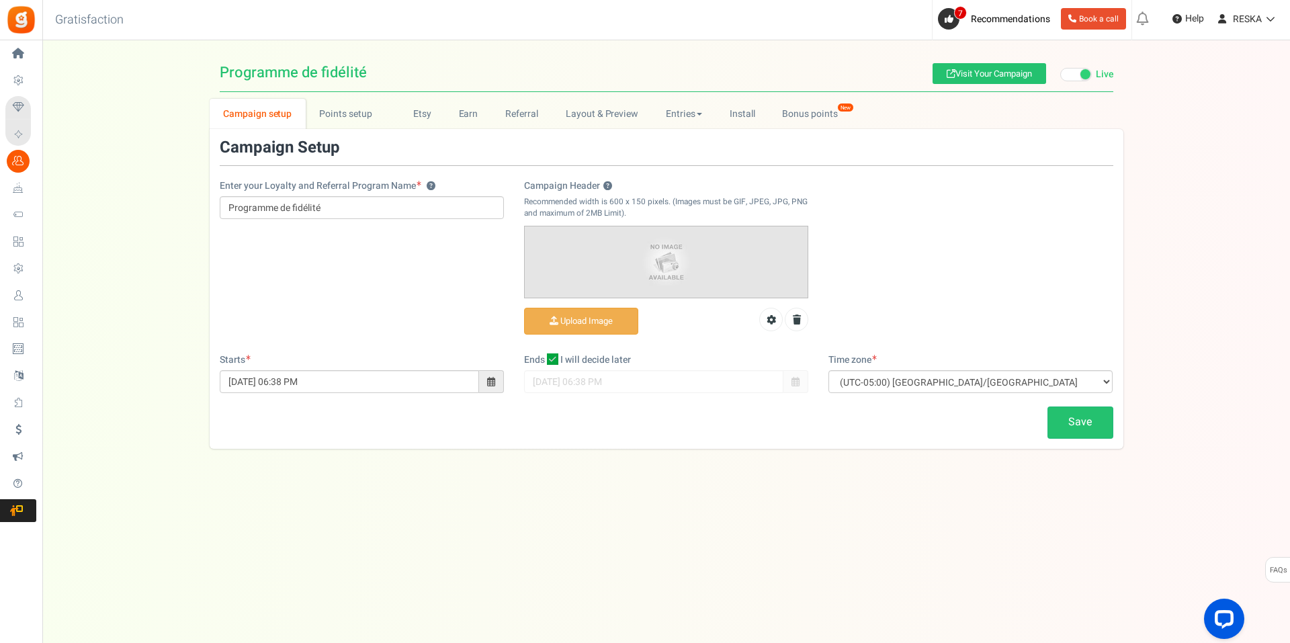
click at [318, 139] on h3 "Campaign Setup" at bounding box center [280, 147] width 120 height 17
click at [322, 128] on link "Points setup New" at bounding box center [352, 114] width 93 height 30
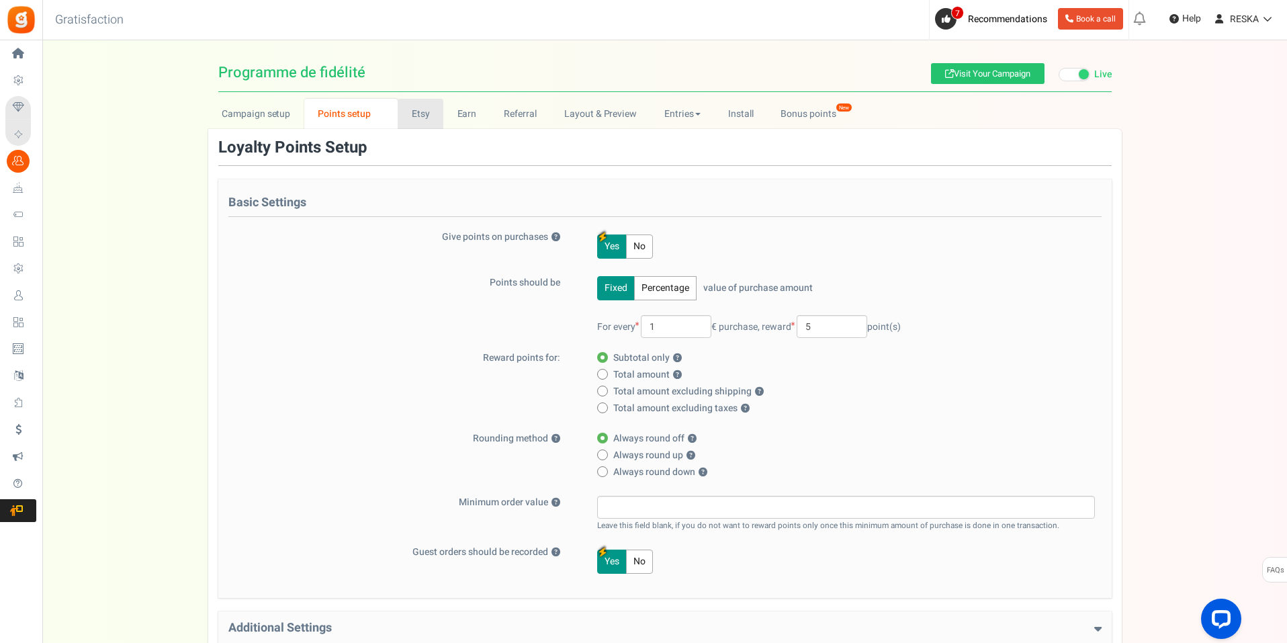
click at [433, 116] on link "Etsy" at bounding box center [421, 114] width 46 height 30
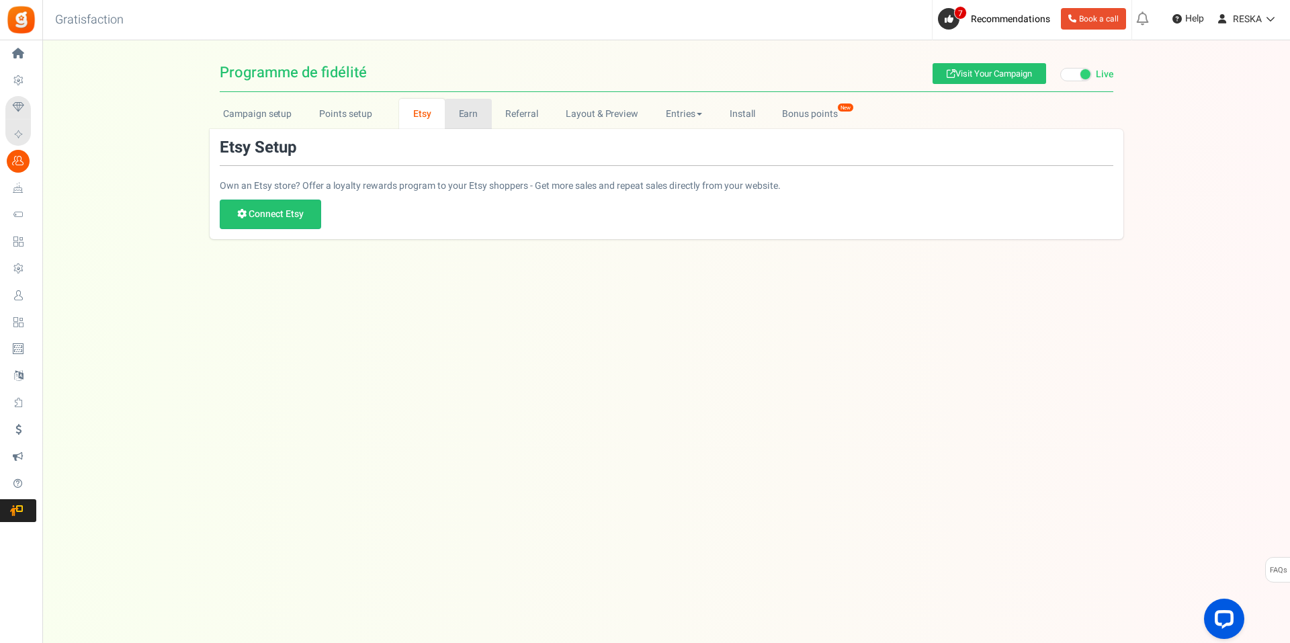
click at [460, 111] on link "Earn" at bounding box center [468, 114] width 47 height 30
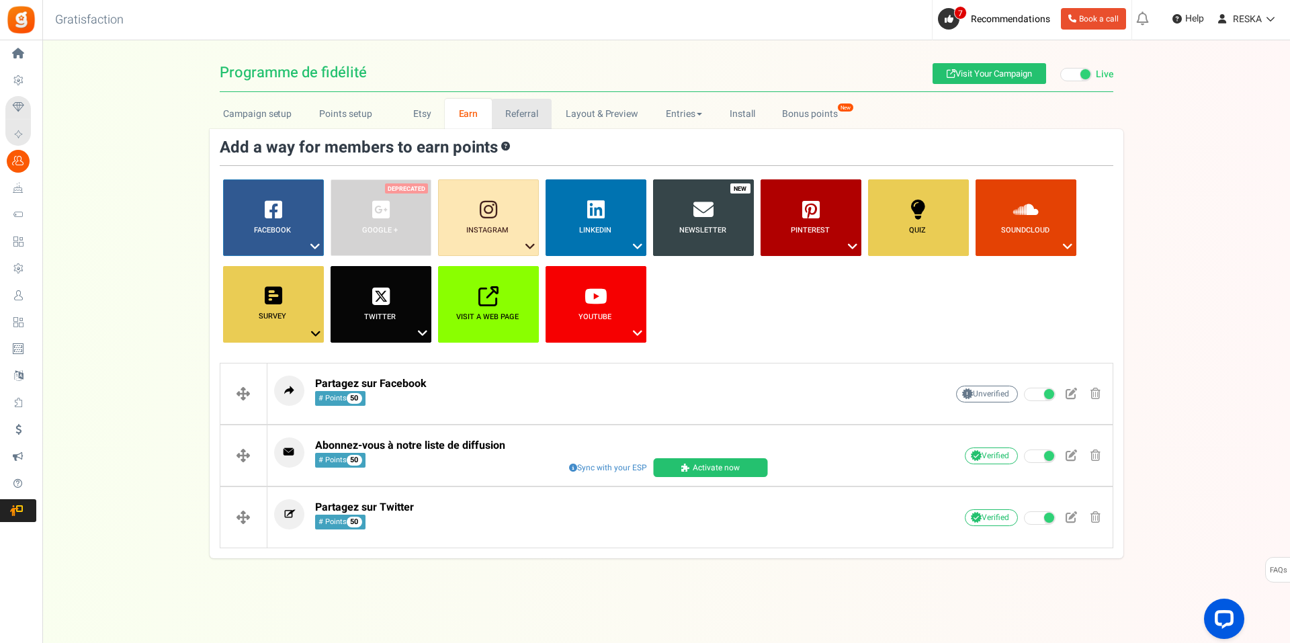
click at [520, 126] on link "Referral" at bounding box center [522, 114] width 60 height 30
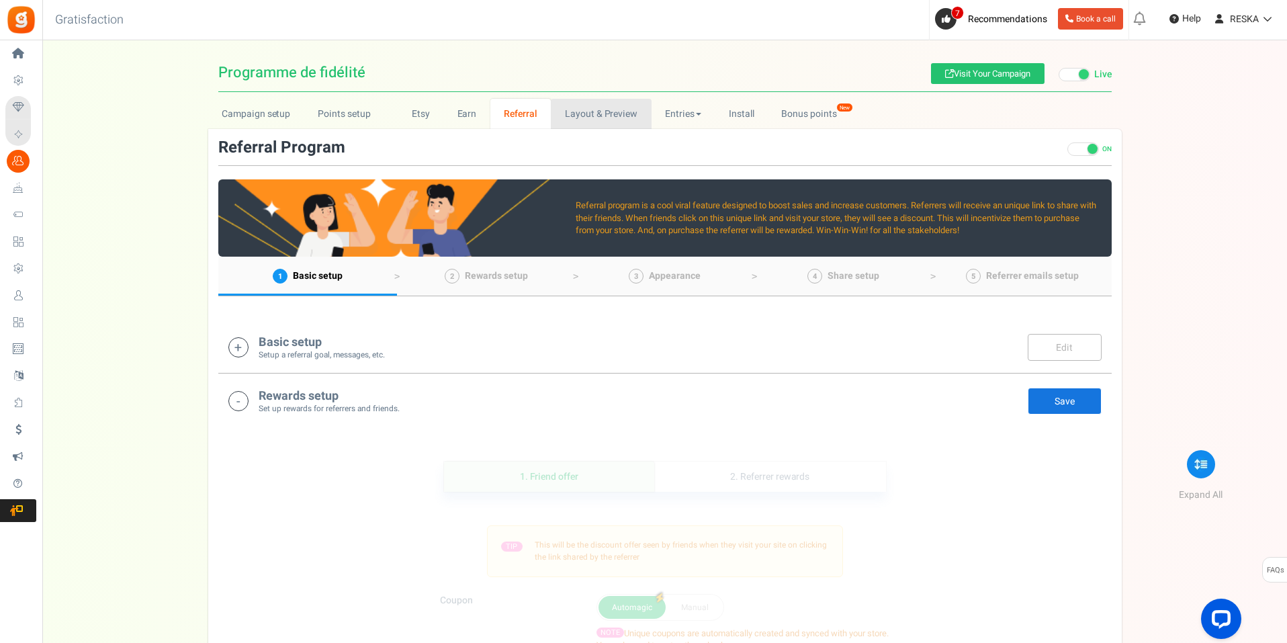
click at [589, 113] on link "Layout & Preview" at bounding box center [601, 114] width 100 height 30
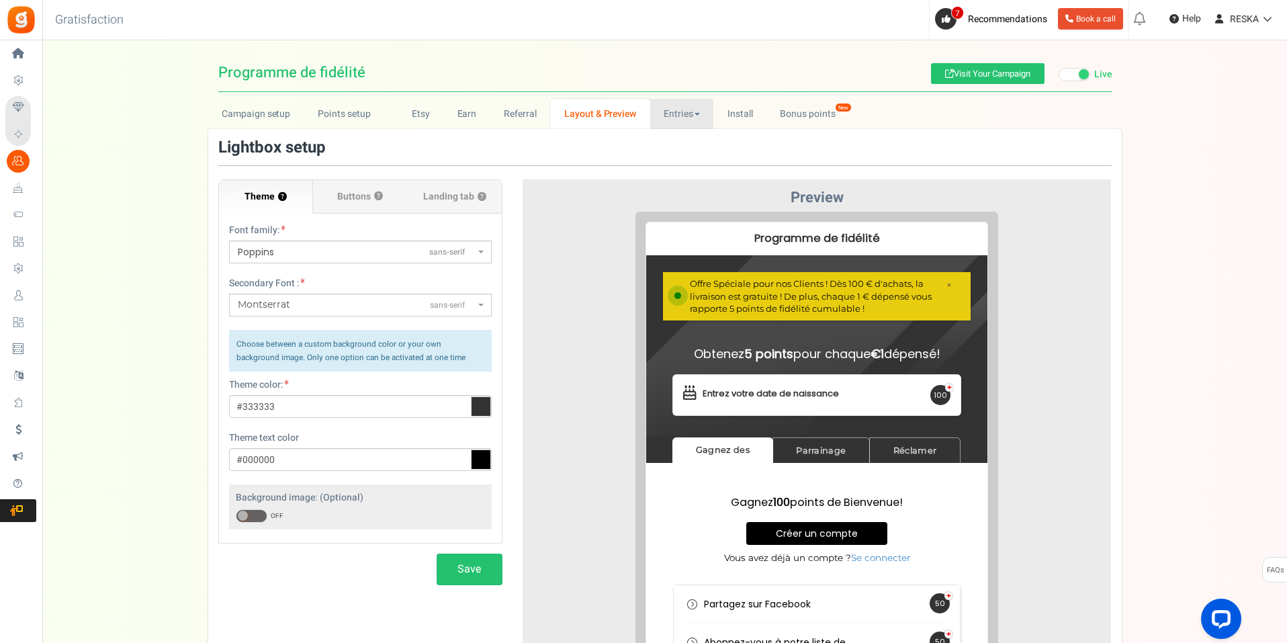
click at [652, 123] on link "Entries" at bounding box center [682, 114] width 64 height 30
click at [842, 85] on h1 "Programme de fidélité Visit Your Campaign Live Paused" at bounding box center [664, 73] width 893 height 38
click at [836, 98] on div "Loyalty Rewards Program Programme de fidélité Visit Your Campaign Live Paused C…" at bounding box center [664, 387] width 1245 height 667
click at [803, 120] on link "Bonus points New" at bounding box center [815, 114] width 96 height 30
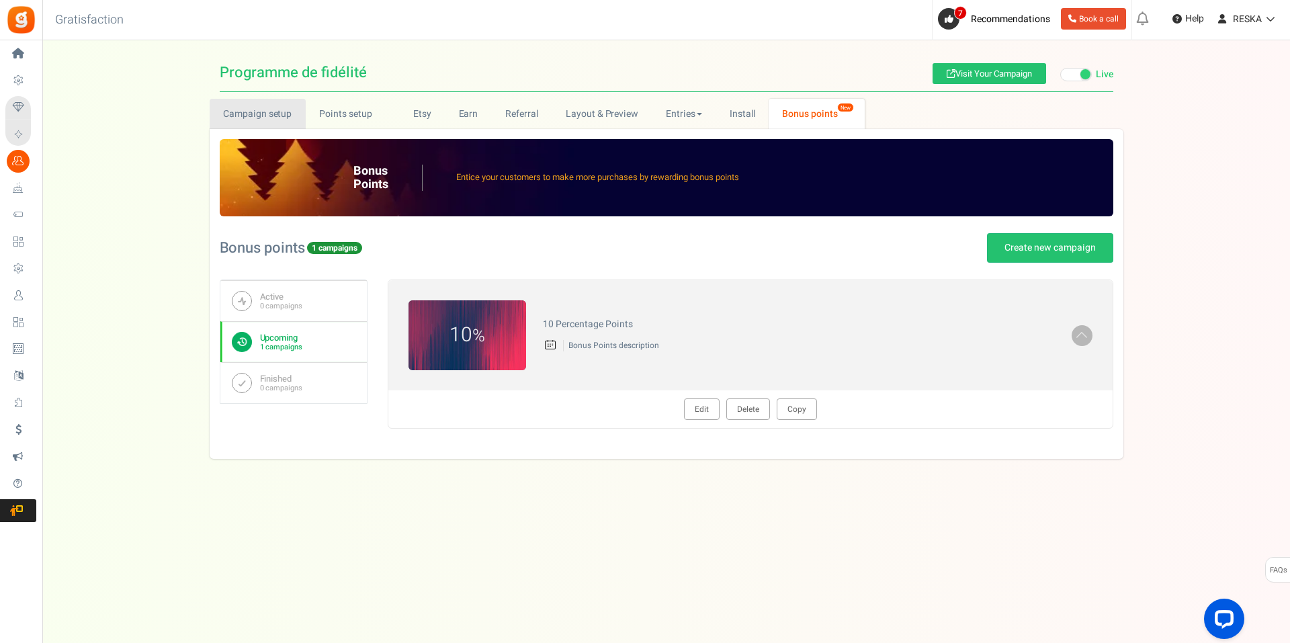
click at [247, 115] on link "Campaign setup" at bounding box center [258, 114] width 96 height 30
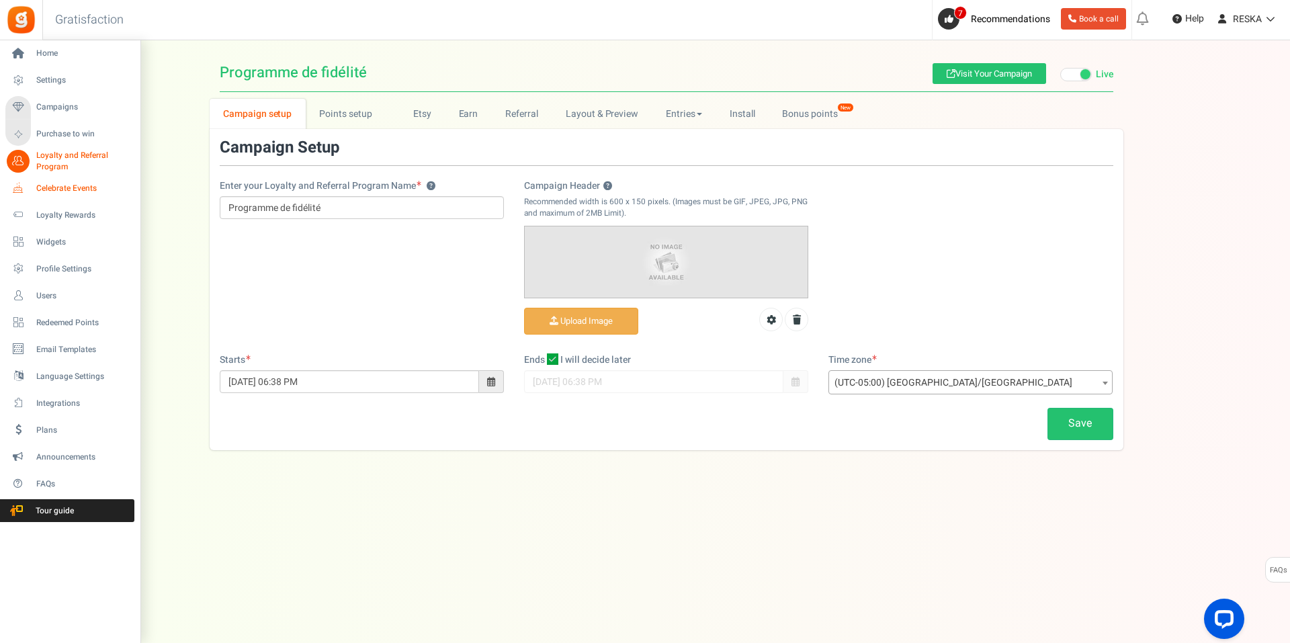
click at [42, 185] on span "Celebrate Events" at bounding box center [83, 188] width 94 height 11
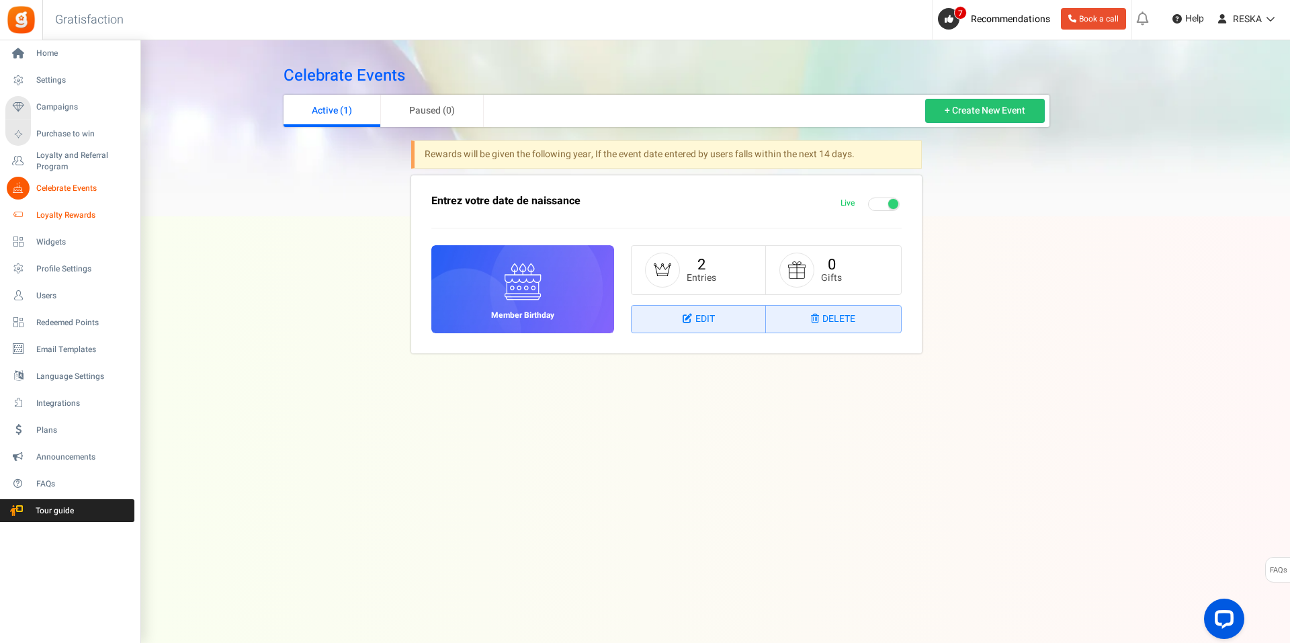
click at [79, 214] on span "Loyalty Rewards" at bounding box center [83, 215] width 94 height 11
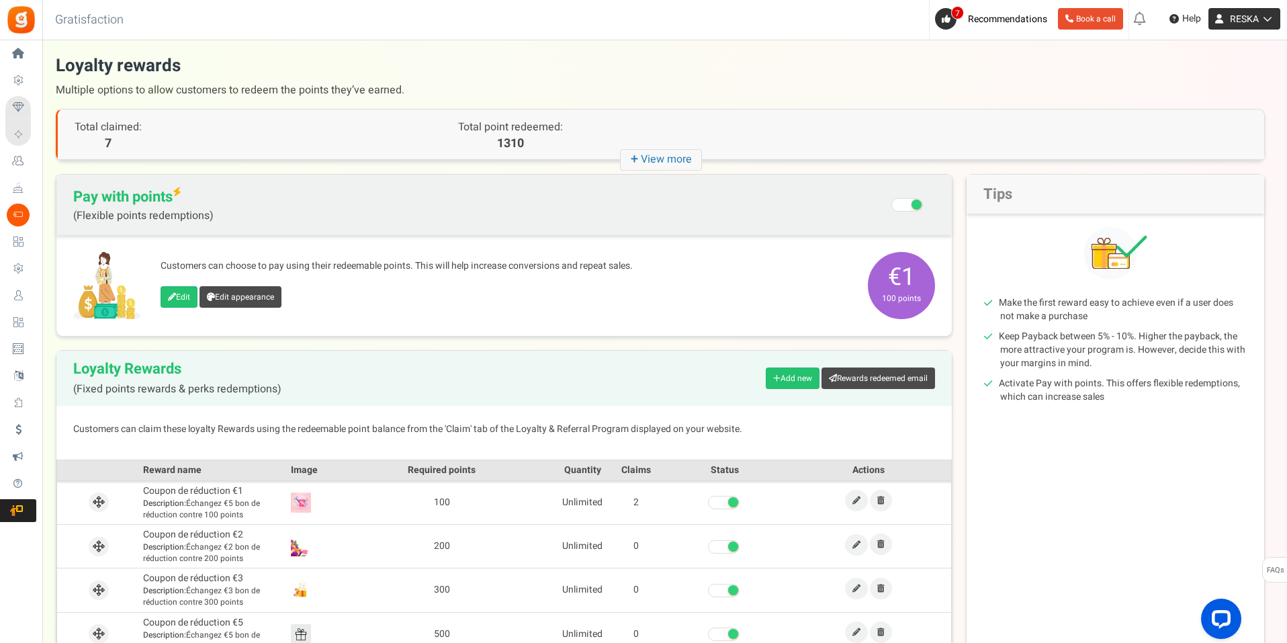
click at [1263, 22] on icon at bounding box center [1265, 18] width 13 height 9
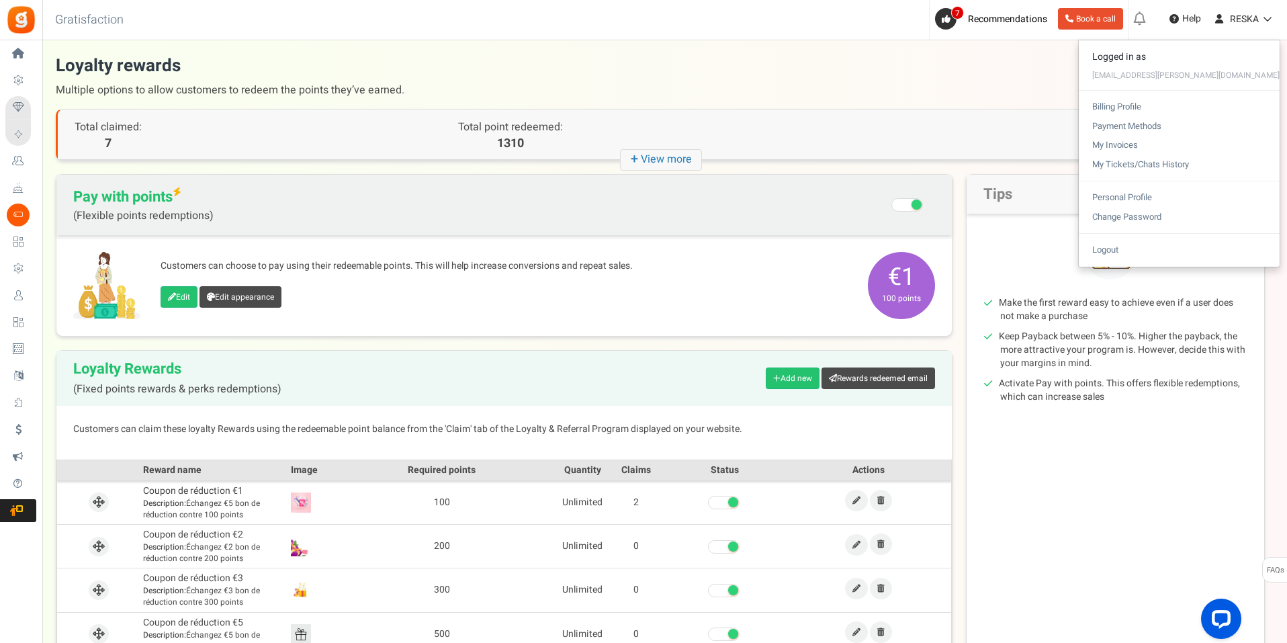
click at [957, 122] on div "Total claimed: 7 Total point redeemed: 1310" at bounding box center [661, 135] width 1207 height 50
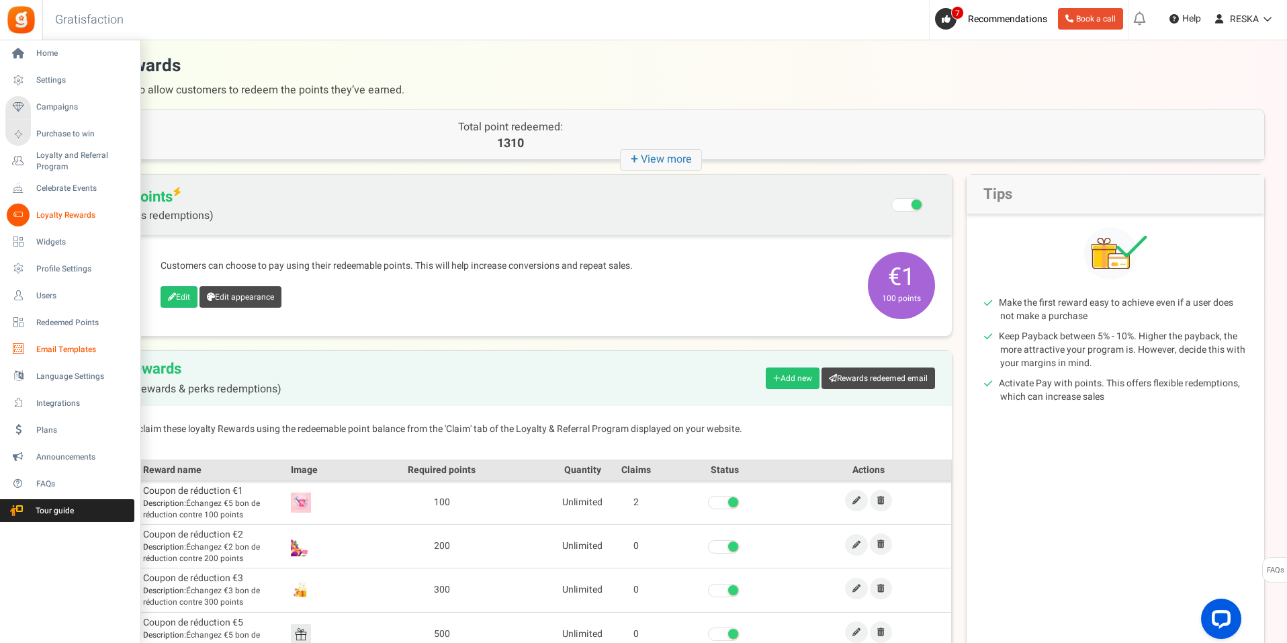
click at [81, 344] on span "Email Templates" at bounding box center [83, 349] width 94 height 11
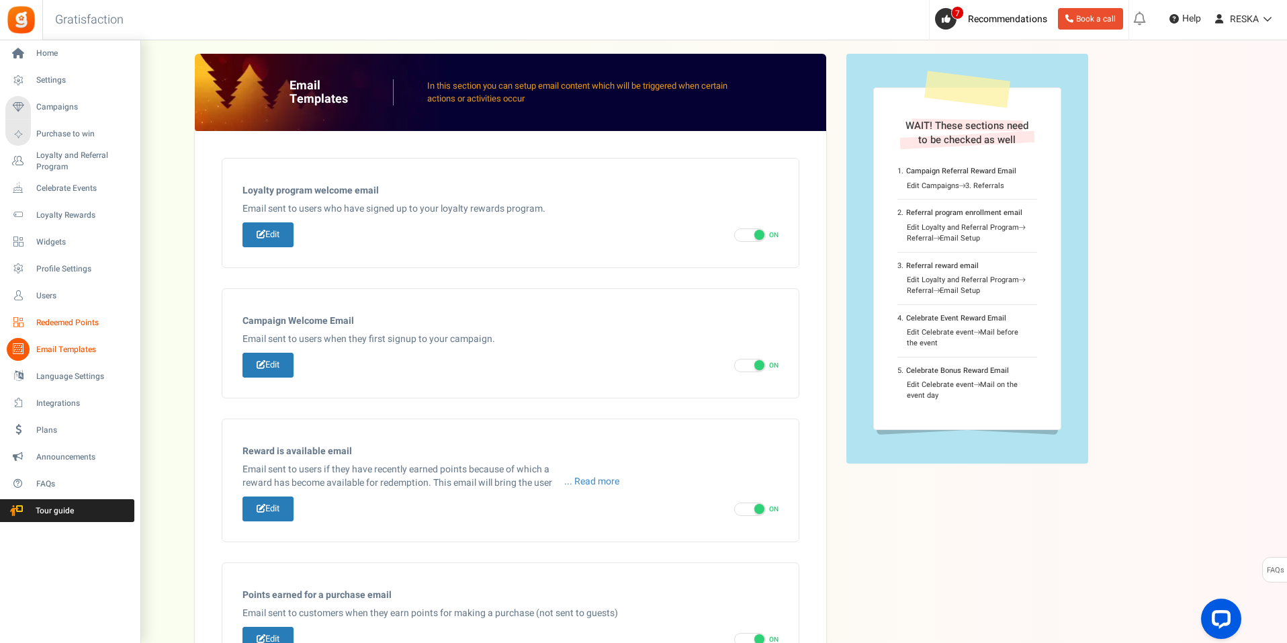
click at [31, 315] on link "Redeemed Points" at bounding box center [69, 322] width 129 height 23
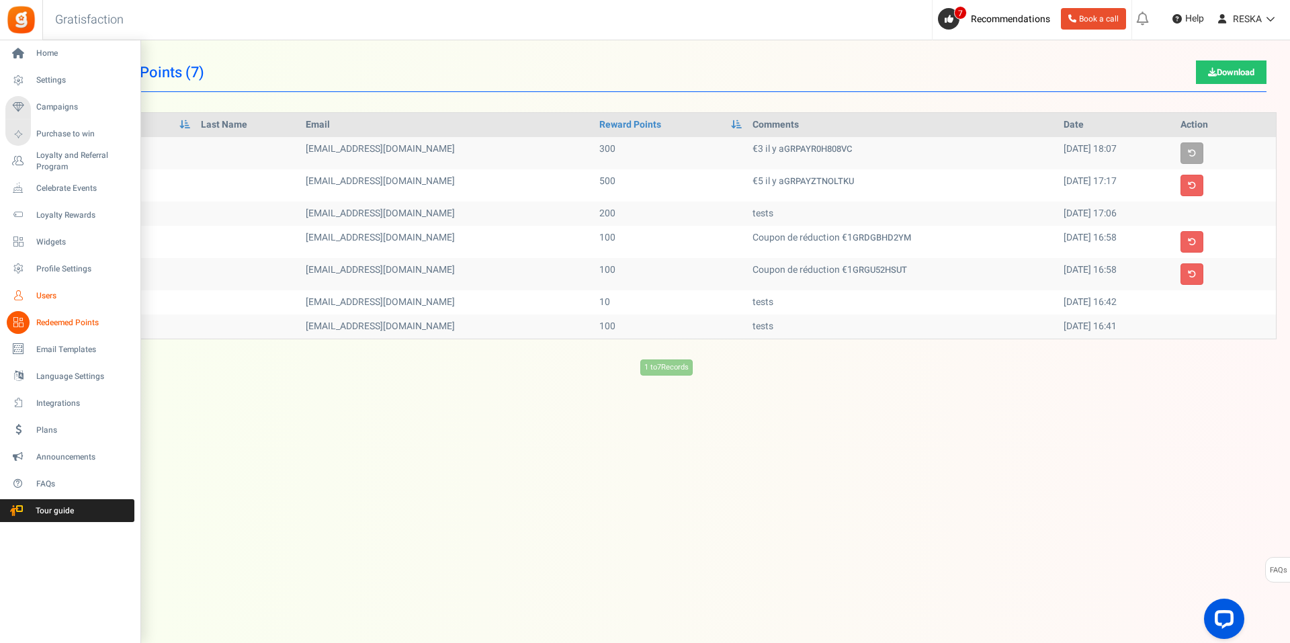
click at [27, 298] on icon at bounding box center [18, 295] width 23 height 23
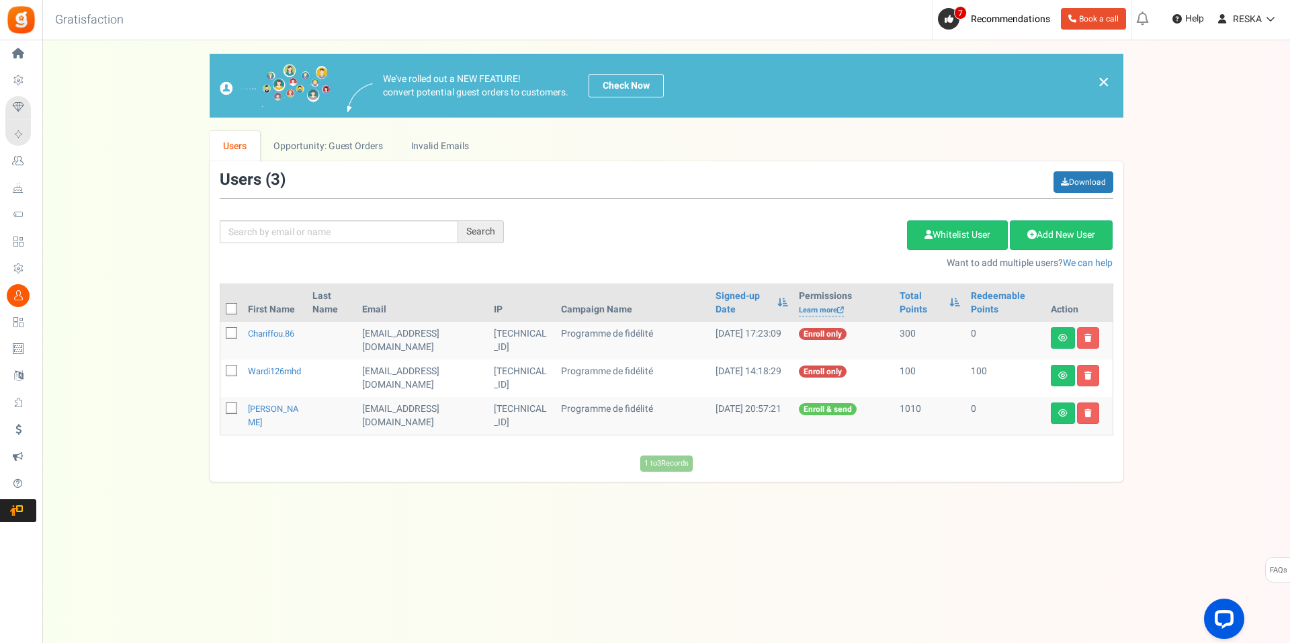
click at [316, 161] on div "Users ( 3 ) Download Search Add Etsy Order Delete Selected Users Import Users S…" at bounding box center [667, 321] width 914 height 320
click at [449, 150] on link "Invalid Emails" at bounding box center [439, 146] width 85 height 30
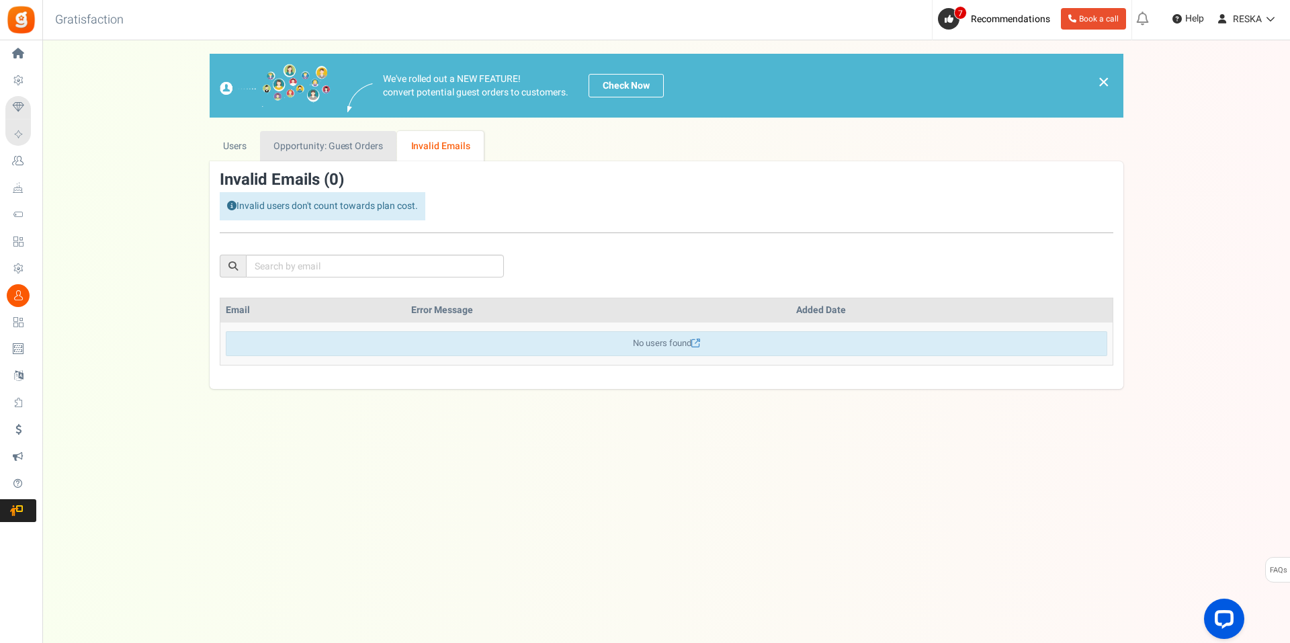
click at [356, 136] on link "Opportunity: Guest Orders" at bounding box center [328, 146] width 136 height 30
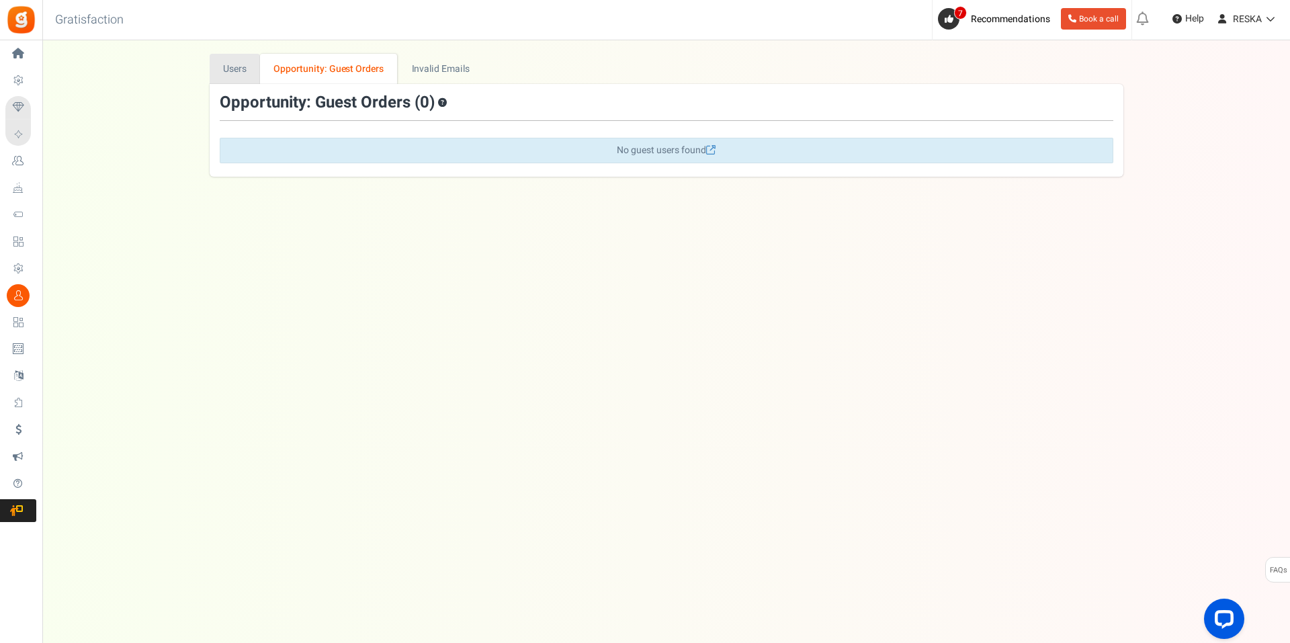
click at [245, 66] on link "Users" at bounding box center [235, 69] width 51 height 30
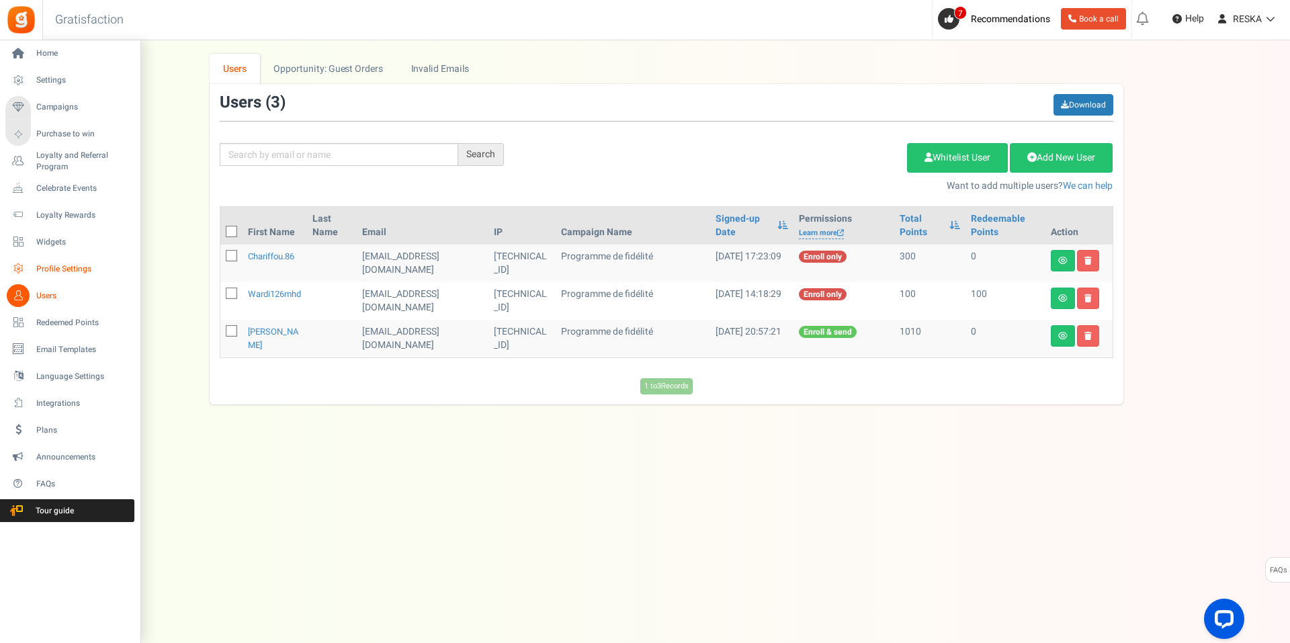
click at [36, 269] on link "Profile Settings" at bounding box center [69, 268] width 129 height 23
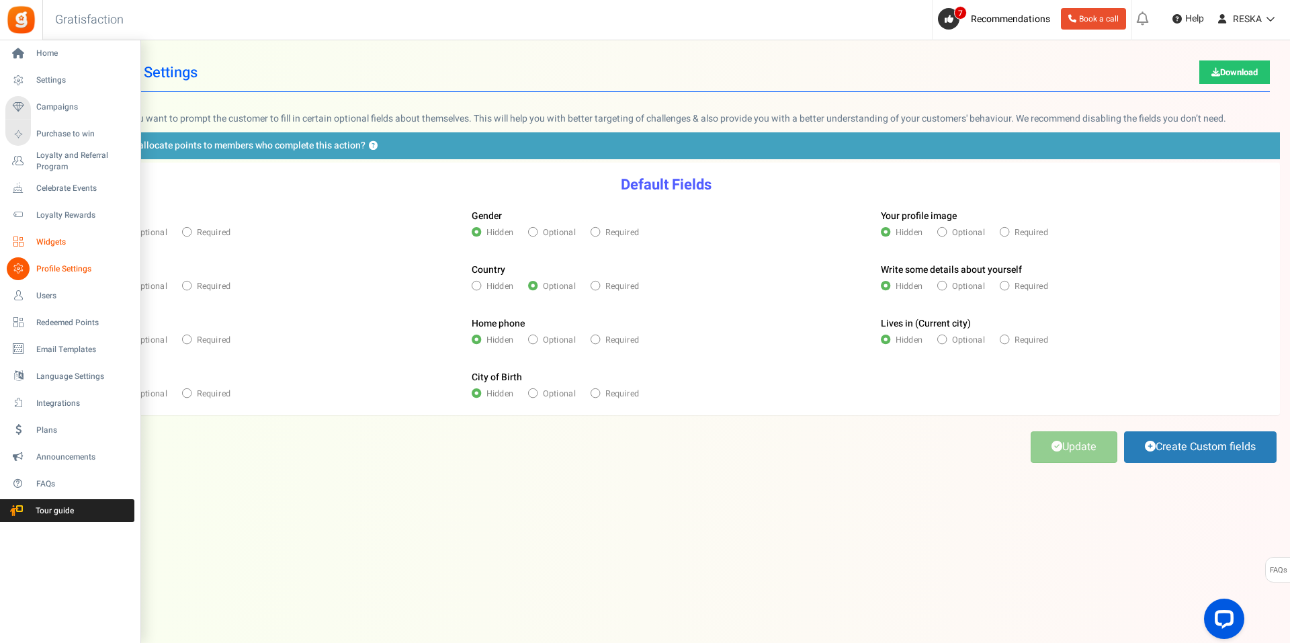
click at [40, 247] on span "Widgets" at bounding box center [83, 241] width 94 height 11
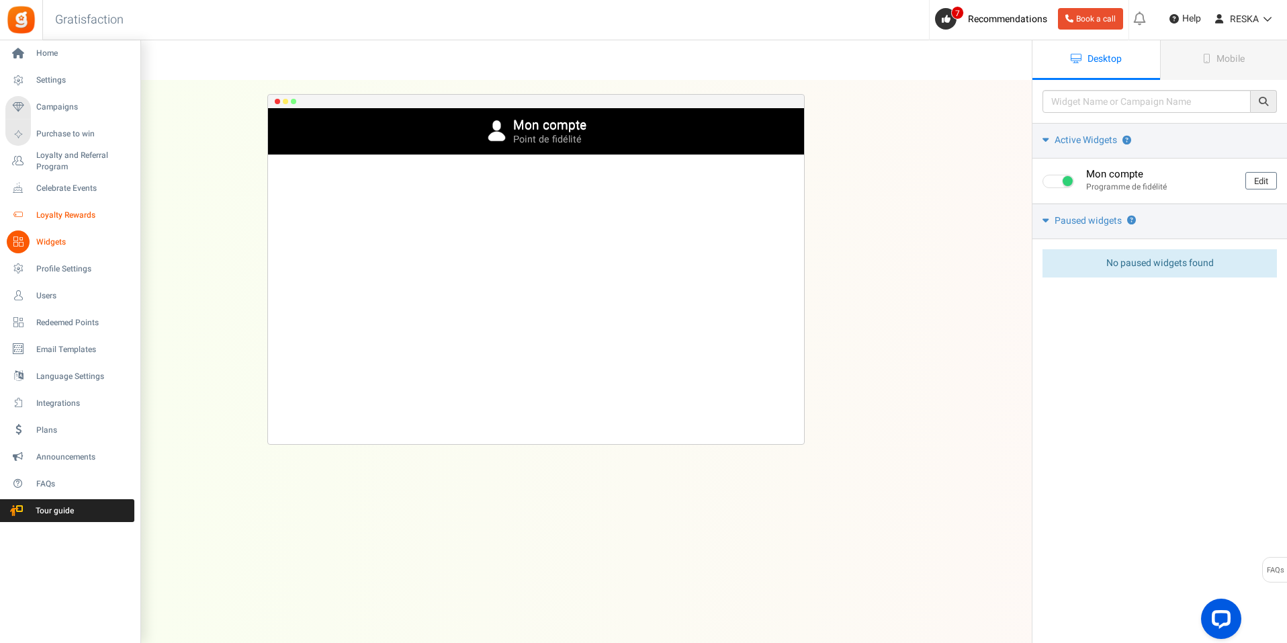
click at [44, 211] on span "Loyalty Rewards" at bounding box center [83, 215] width 94 height 11
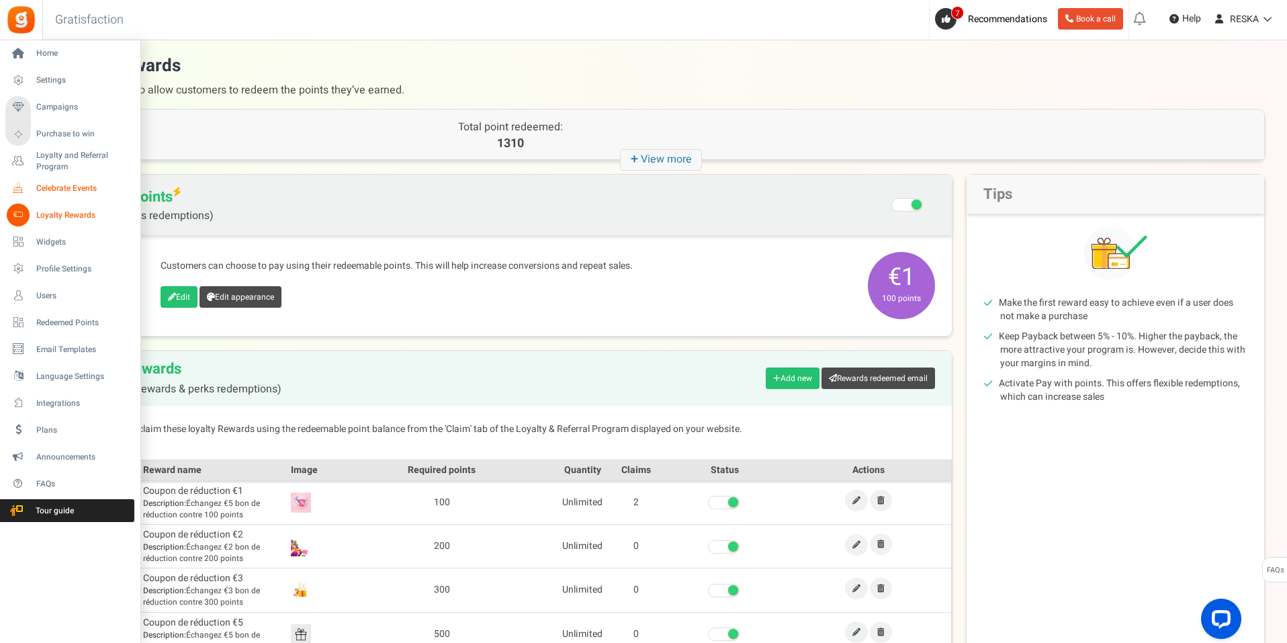
click at [36, 198] on link "Celebrate Events" at bounding box center [69, 188] width 129 height 23
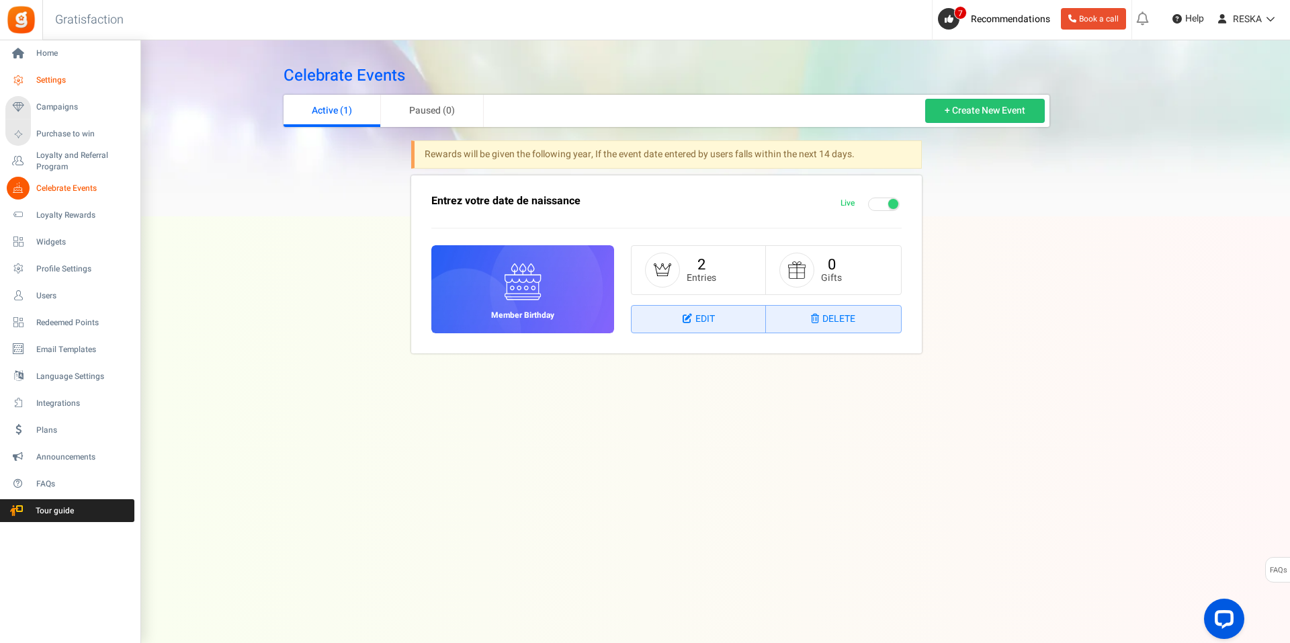
click at [23, 77] on icon at bounding box center [18, 80] width 23 height 23
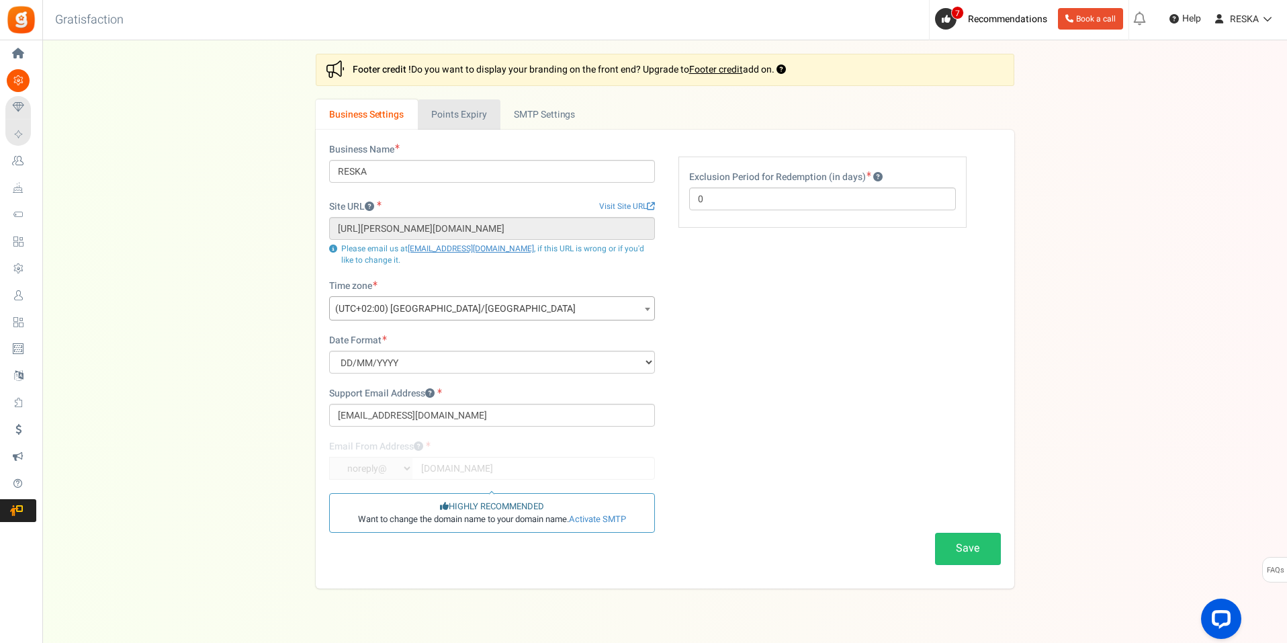
click at [463, 112] on link "Points Expiry" at bounding box center [459, 114] width 83 height 30
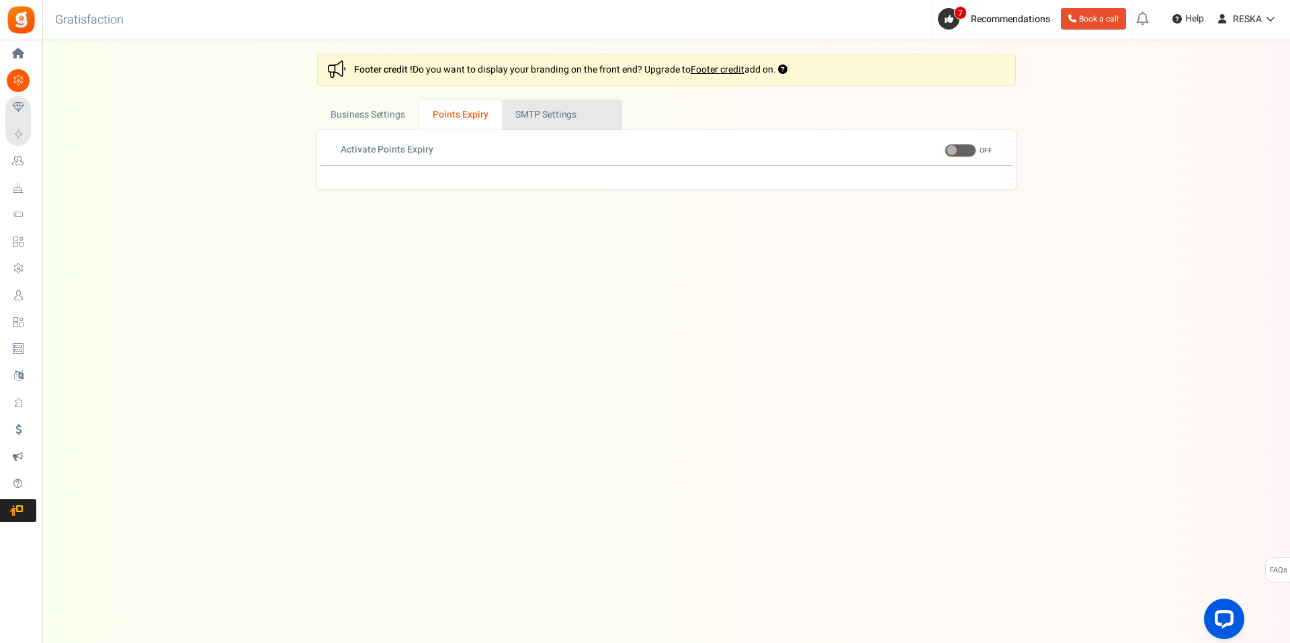
click at [539, 121] on link "Active SMTP Settings" at bounding box center [562, 114] width 120 height 30
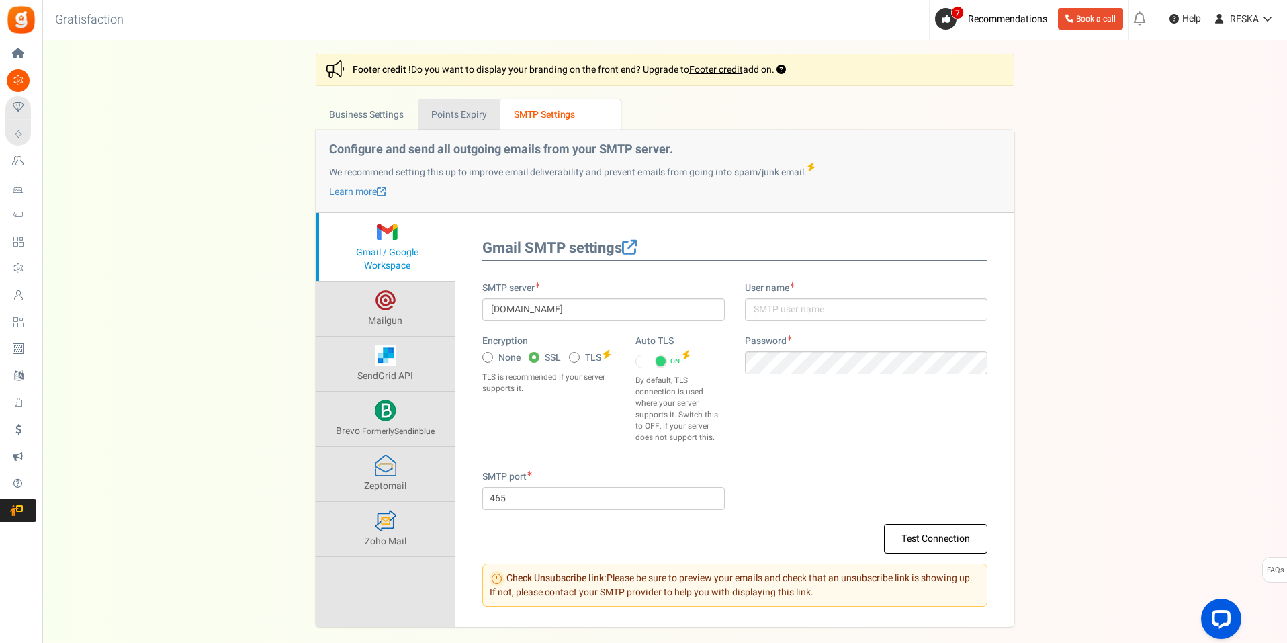
click at [464, 116] on link "Points Expiry" at bounding box center [459, 114] width 83 height 30
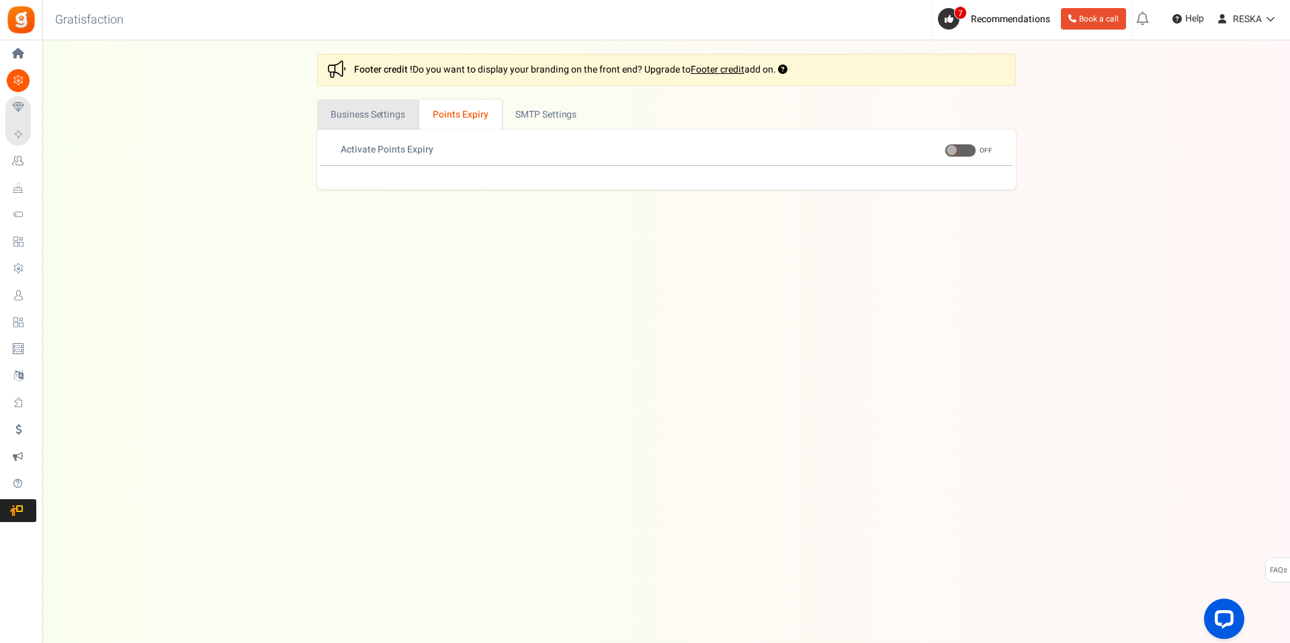
click at [355, 99] on link "Business Settings" at bounding box center [368, 114] width 102 height 30
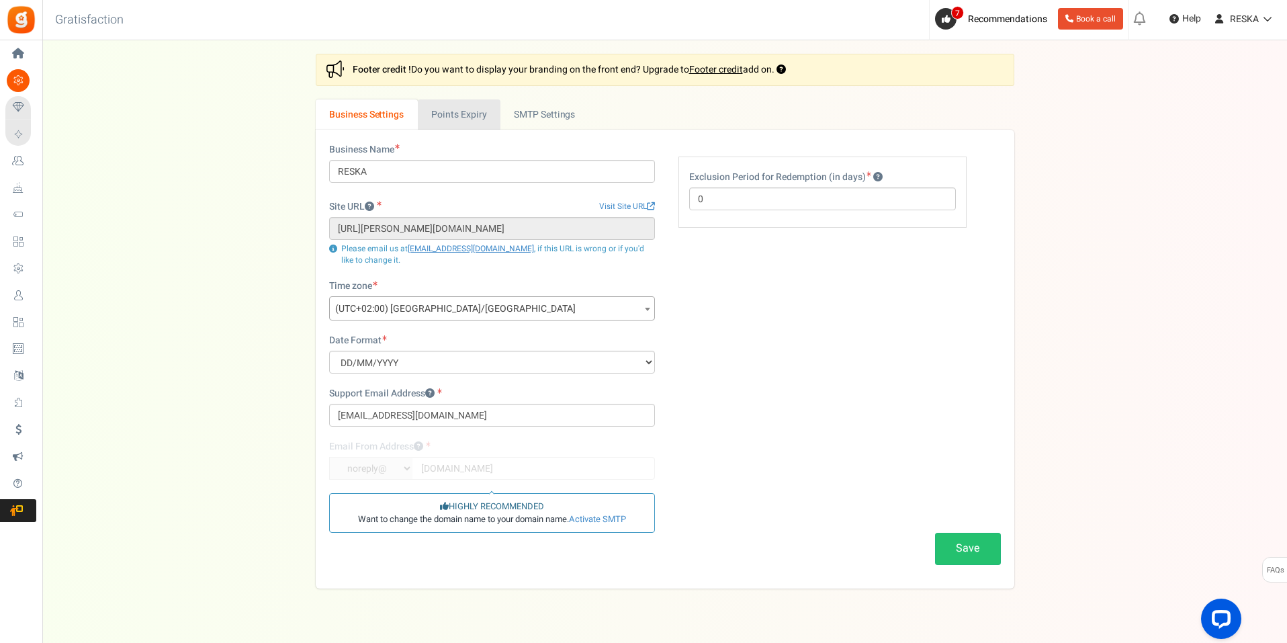
click at [480, 106] on link "Points Expiry" at bounding box center [459, 114] width 83 height 30
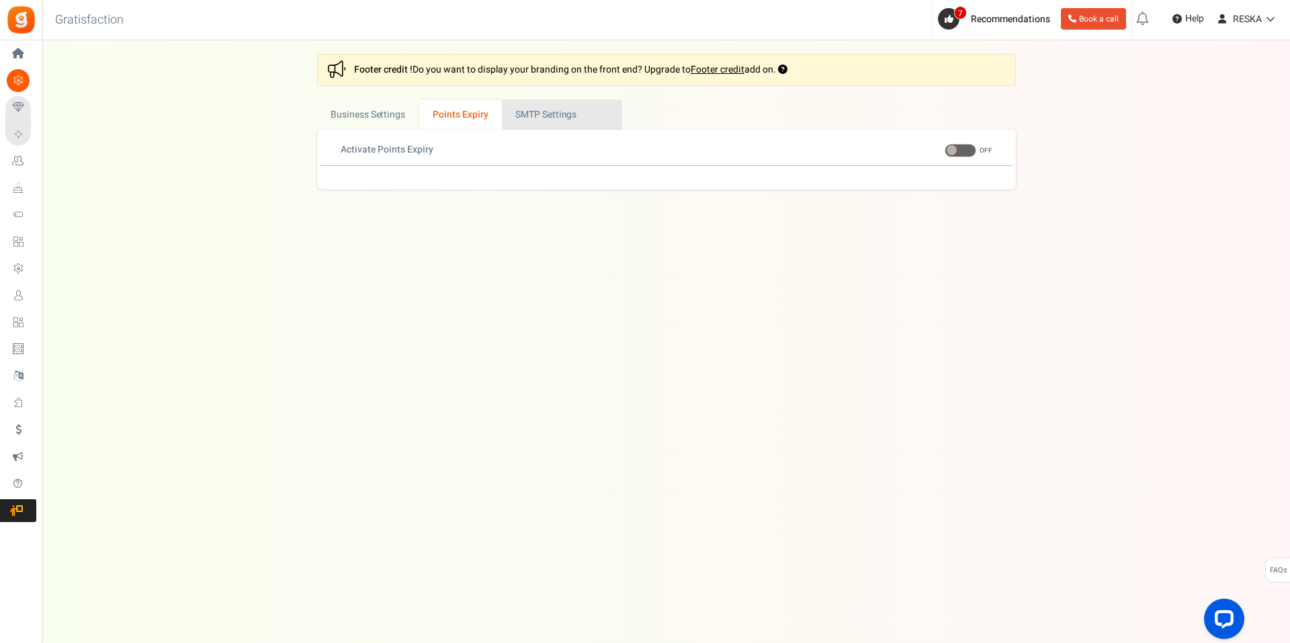
click at [528, 114] on link "Active SMTP Settings" at bounding box center [562, 114] width 120 height 30
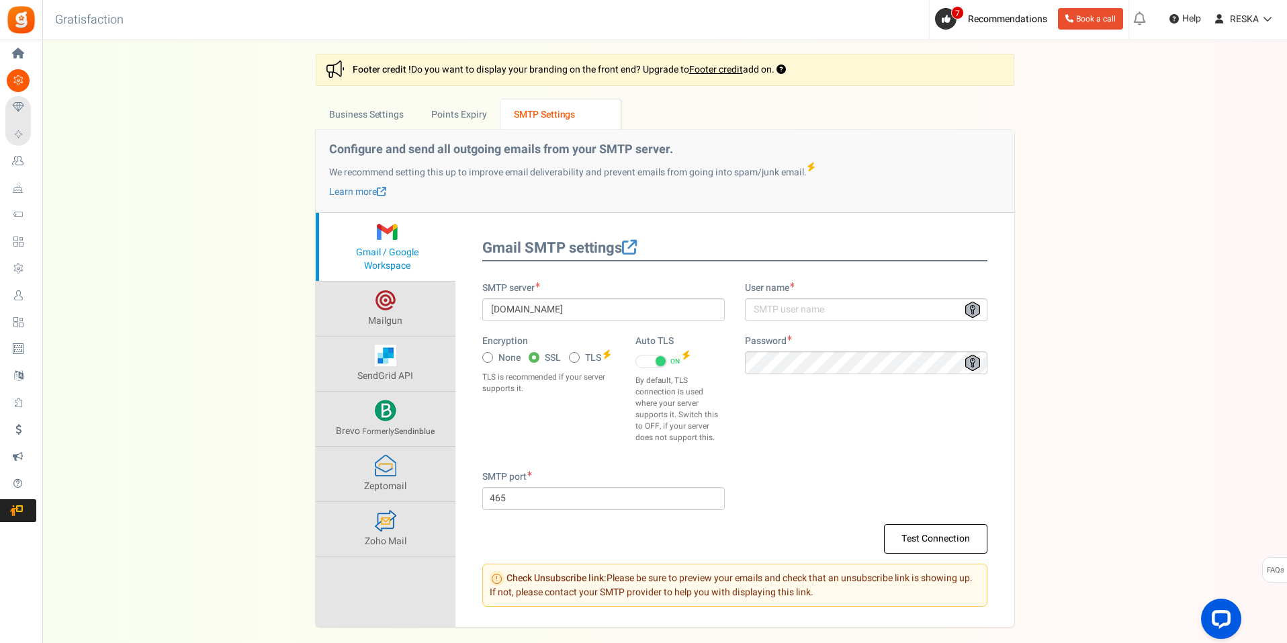
scroll to position [65, 0]
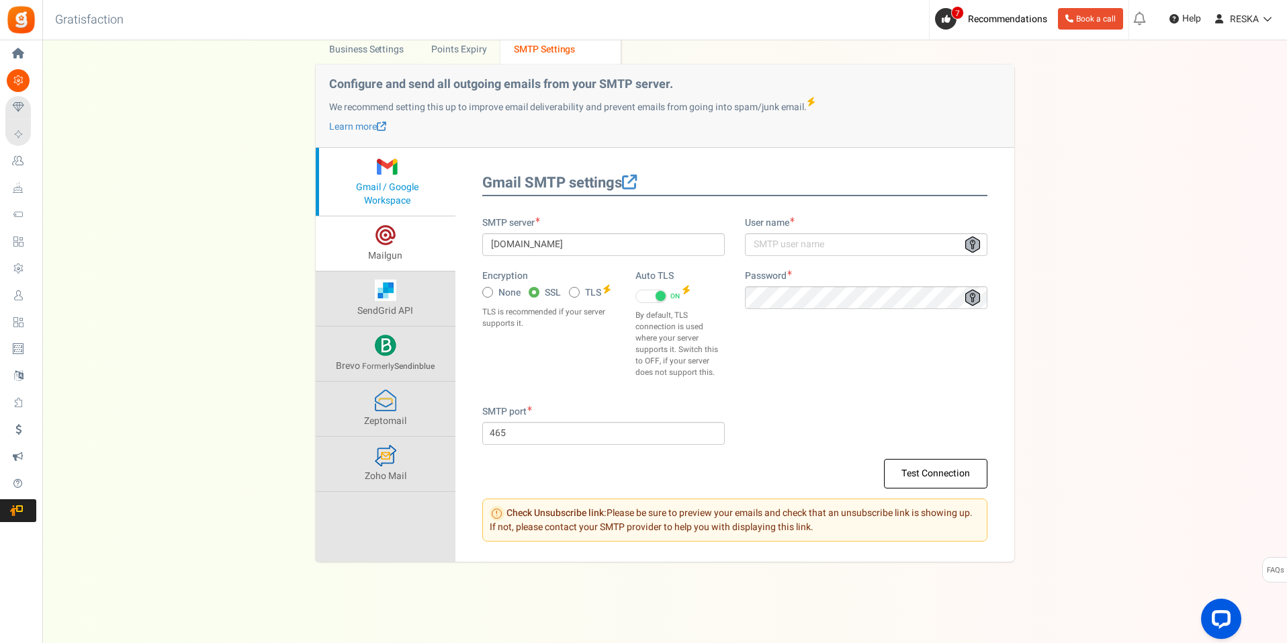
click at [374, 271] on link "Mailgun" at bounding box center [386, 243] width 140 height 54
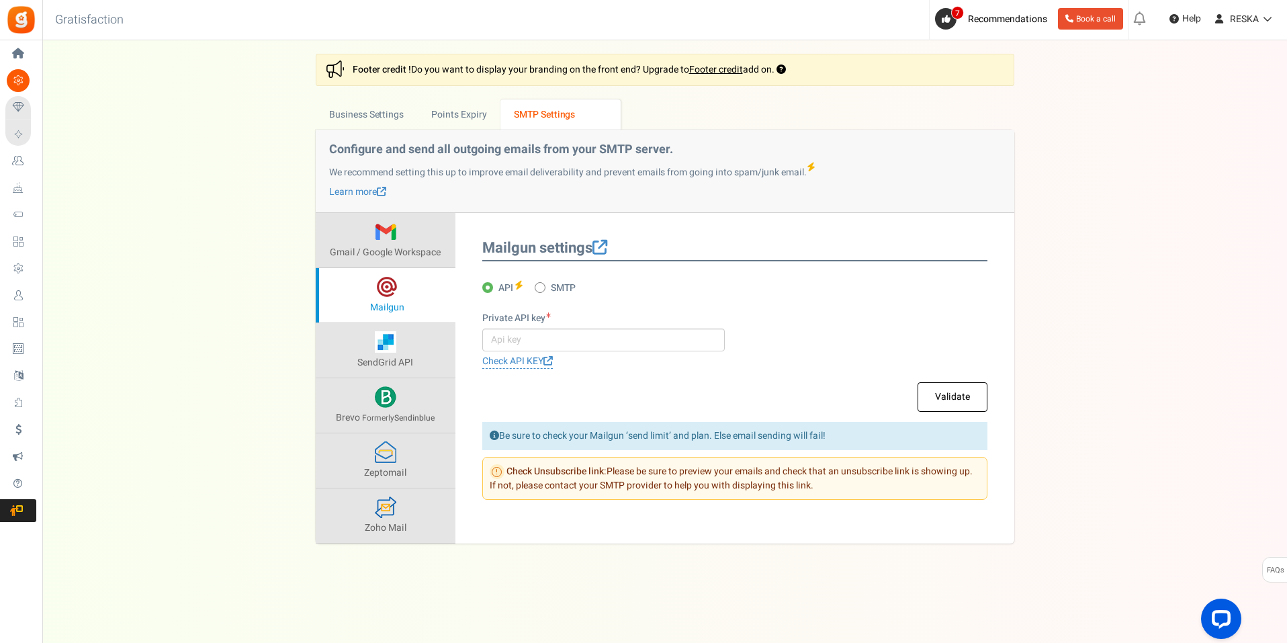
scroll to position [0, 0]
click at [404, 339] on link "SendGrid API" at bounding box center [387, 350] width 140 height 54
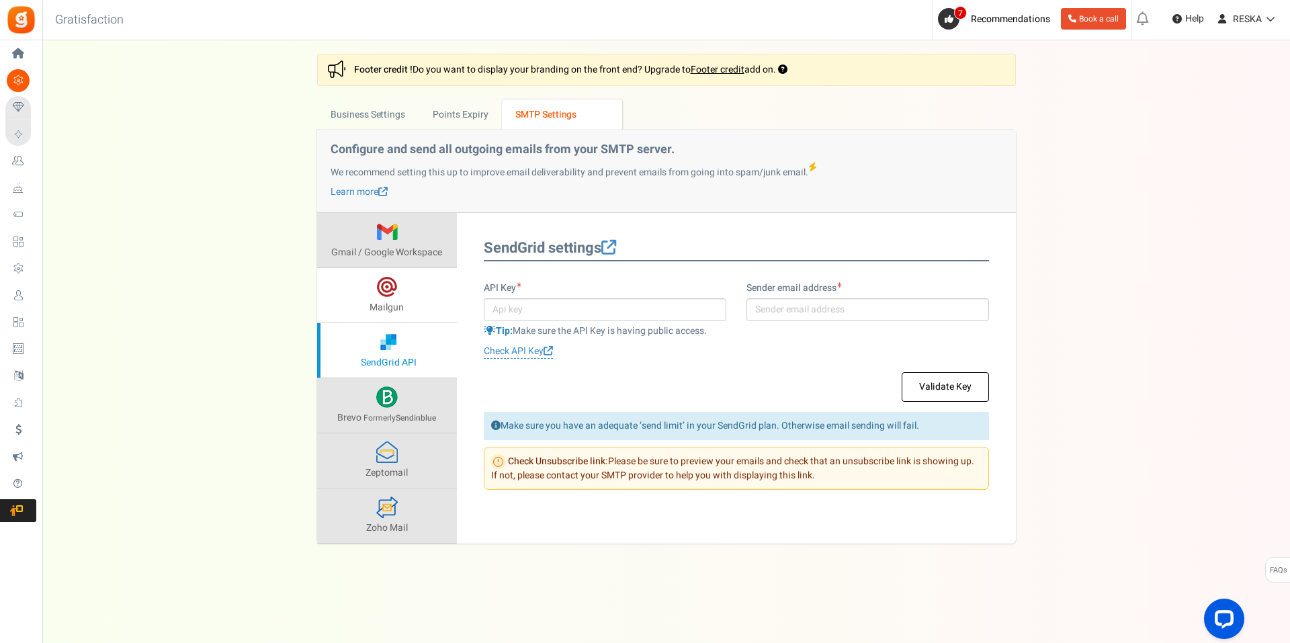
click at [404, 275] on link "Mailgun" at bounding box center [387, 295] width 140 height 54
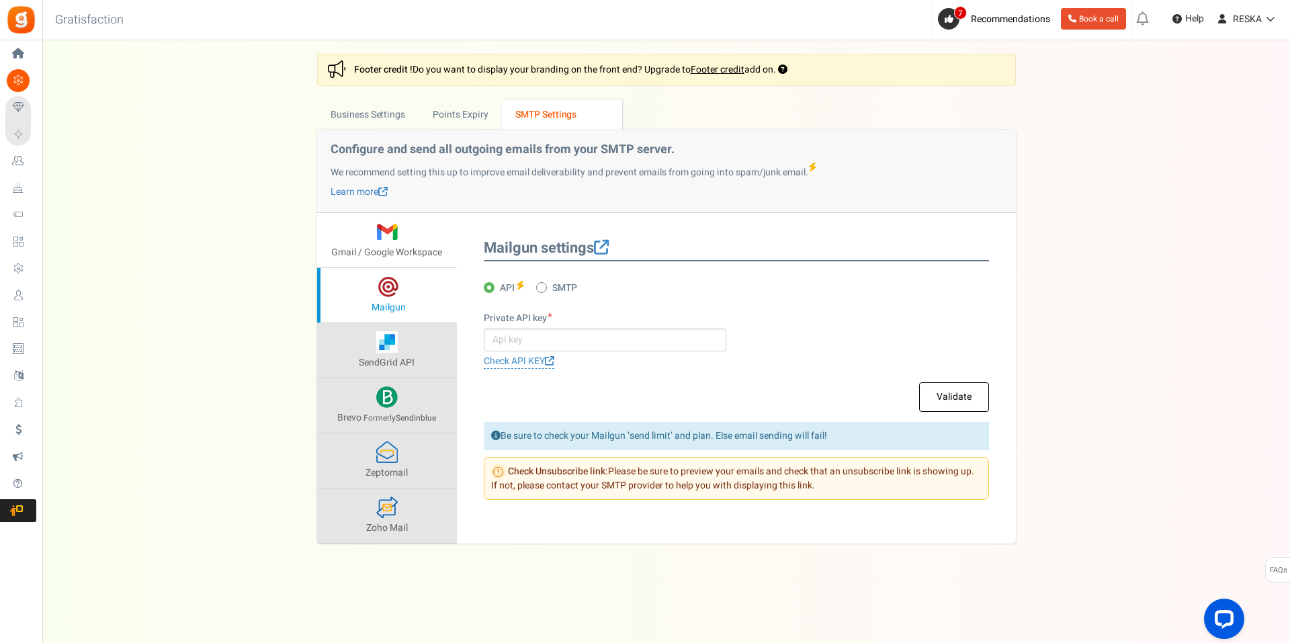
click at [409, 251] on span "Gmail / Google Workspace" at bounding box center [386, 252] width 111 height 14
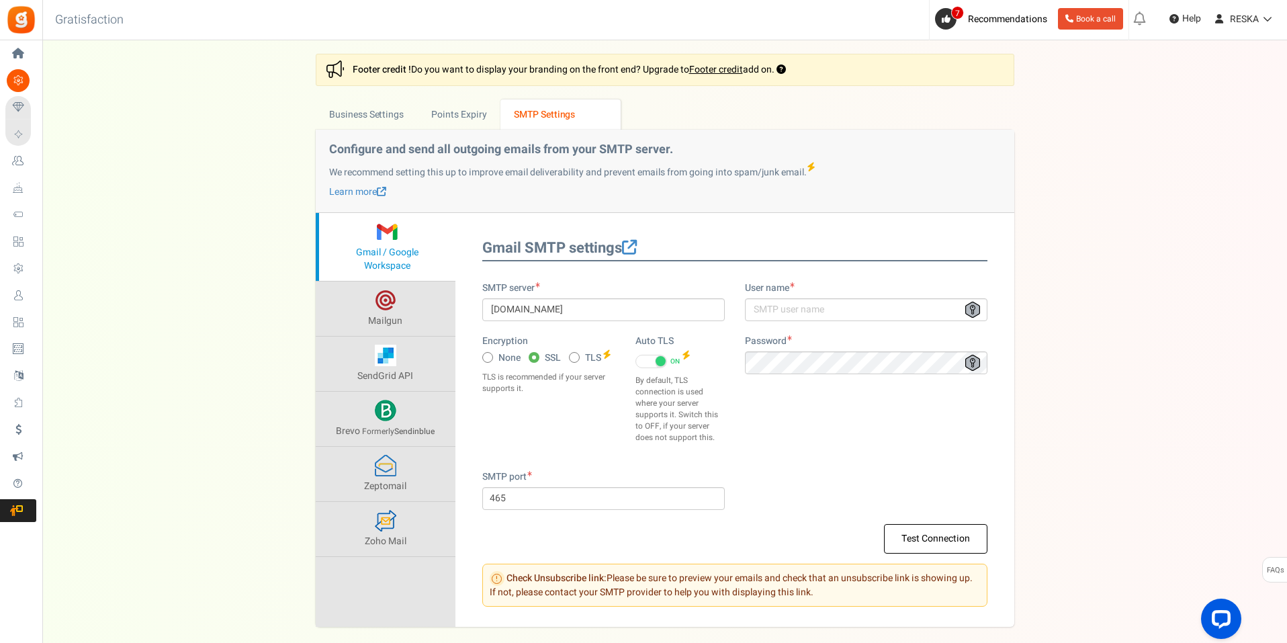
scroll to position [65, 0]
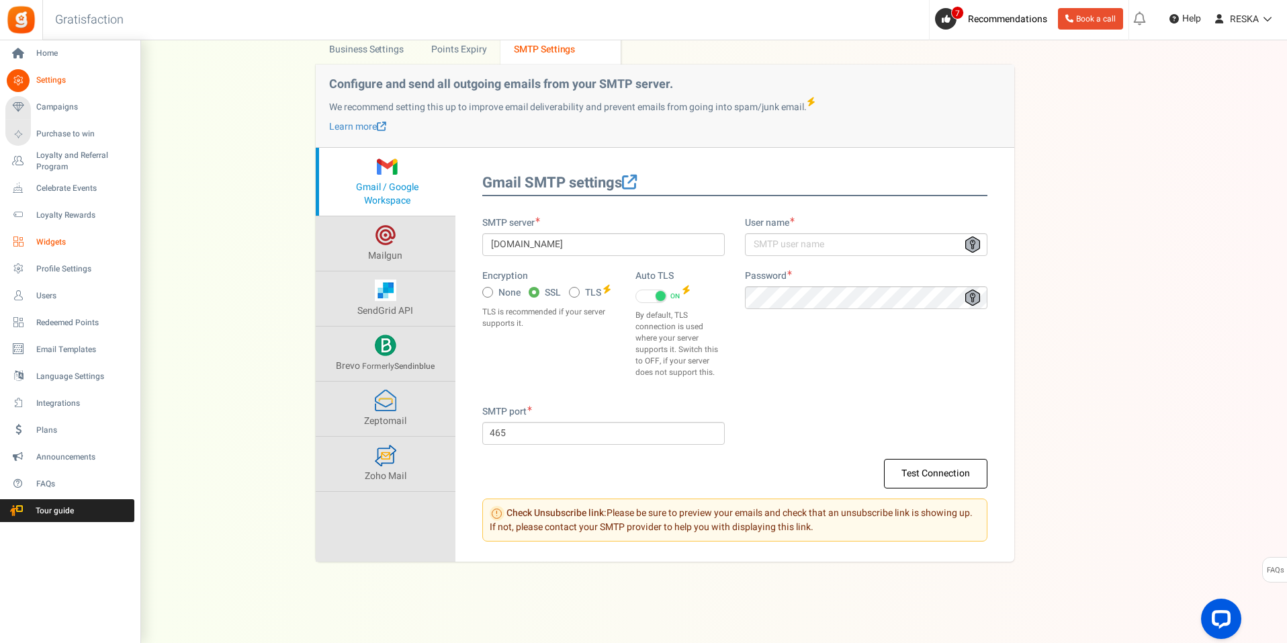
click at [65, 242] on span "Widgets" at bounding box center [83, 241] width 94 height 11
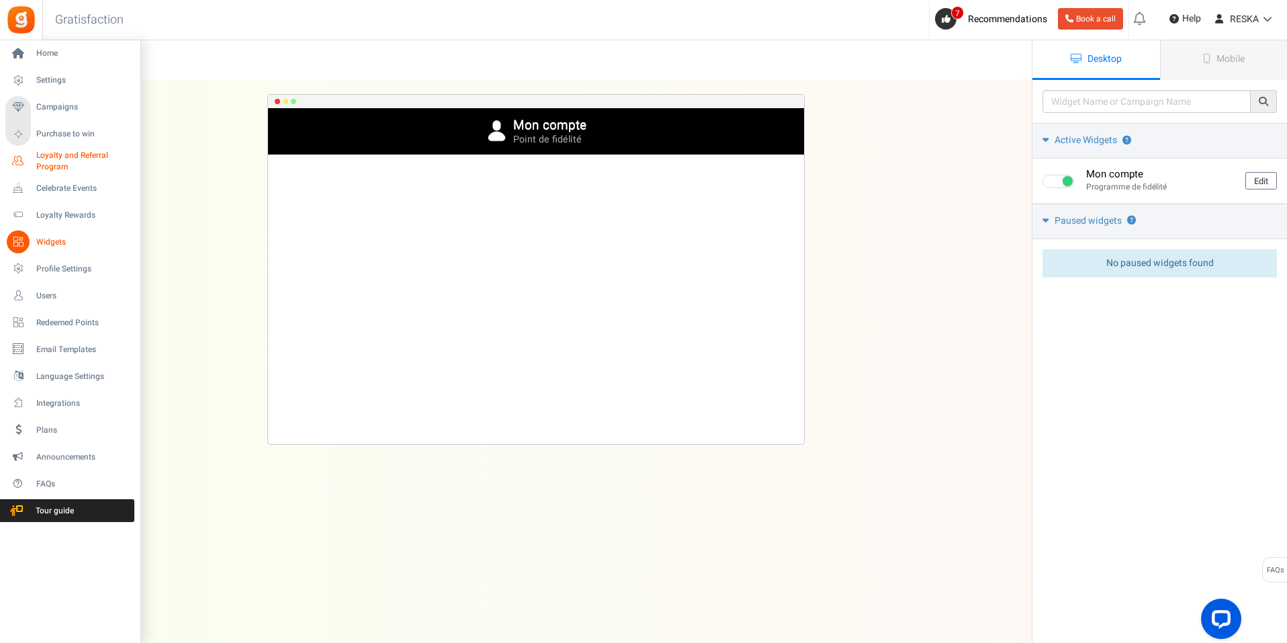
click at [45, 161] on span "Loyalty and Referral Program" at bounding box center [85, 161] width 98 height 23
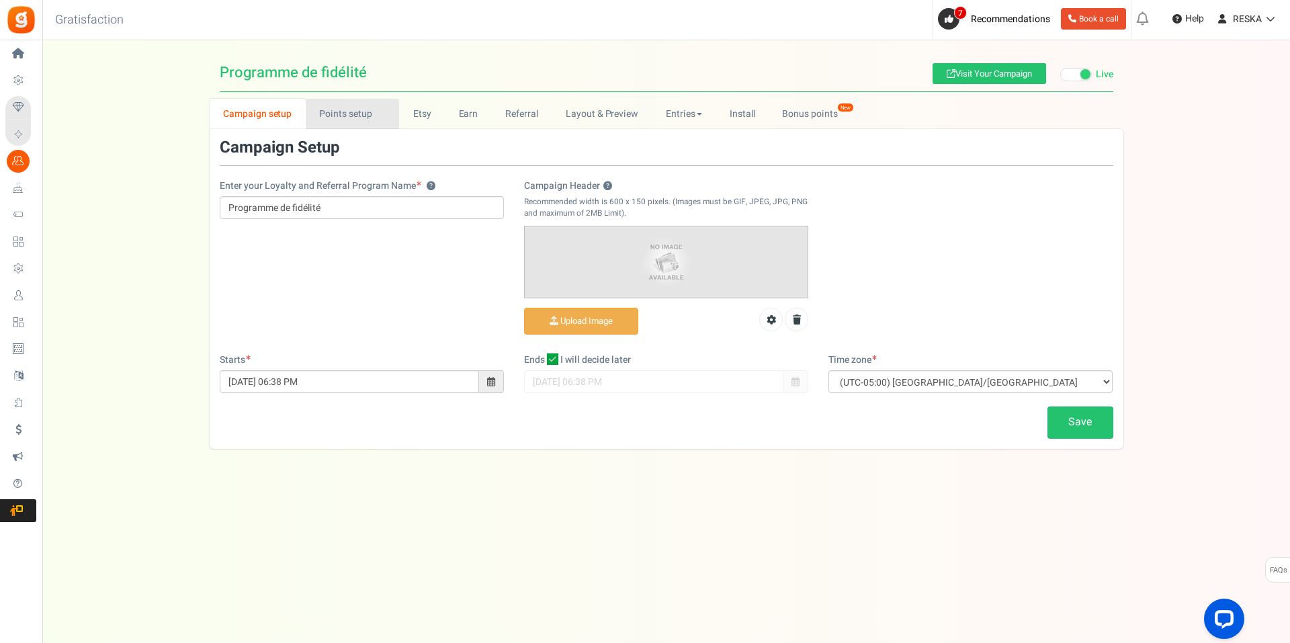
click at [351, 104] on link "Points setup New" at bounding box center [352, 114] width 93 height 30
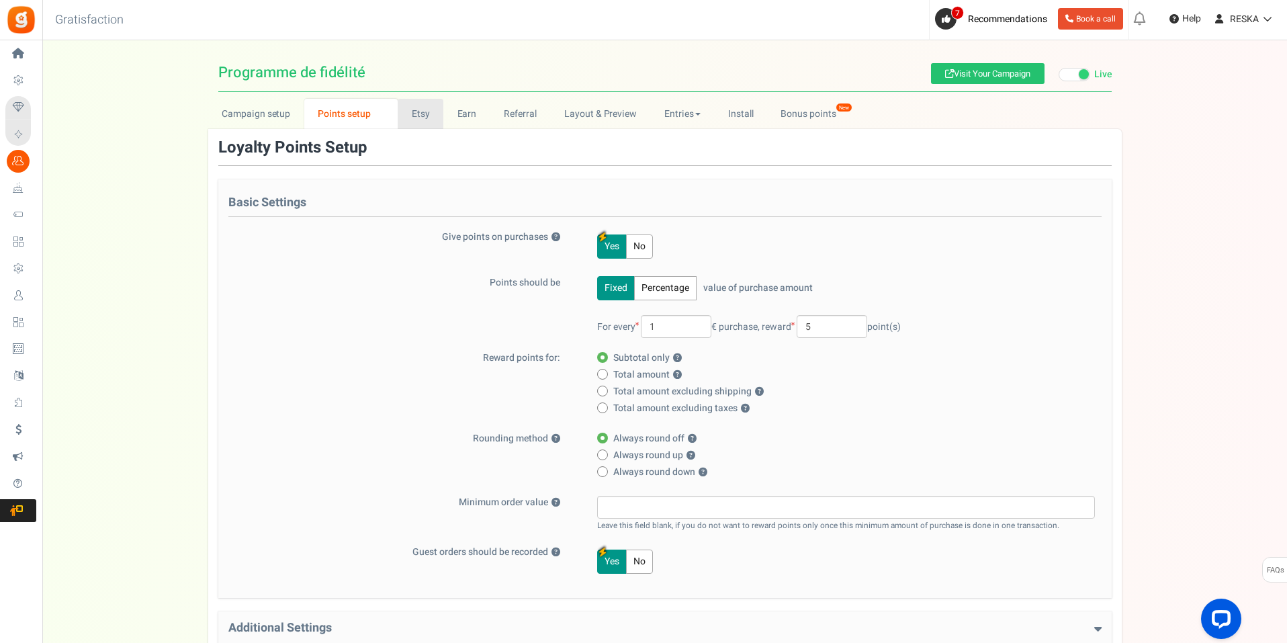
click at [424, 128] on link "Etsy" at bounding box center [421, 114] width 46 height 30
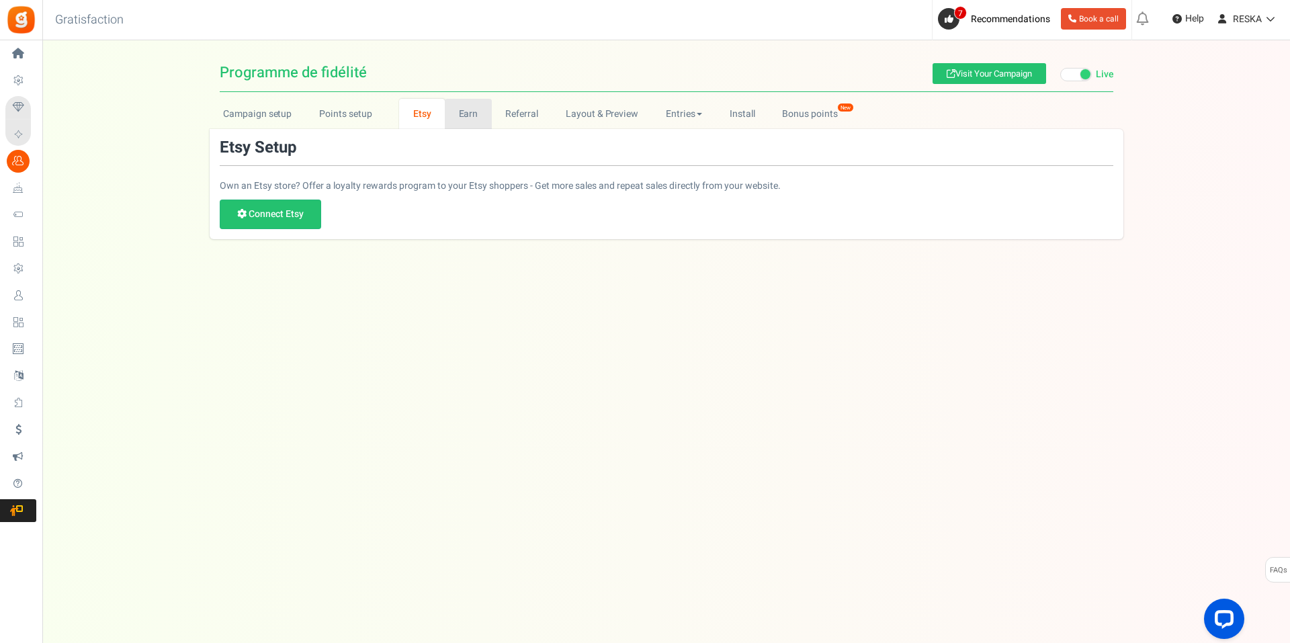
click at [456, 120] on link "Earn" at bounding box center [468, 114] width 47 height 30
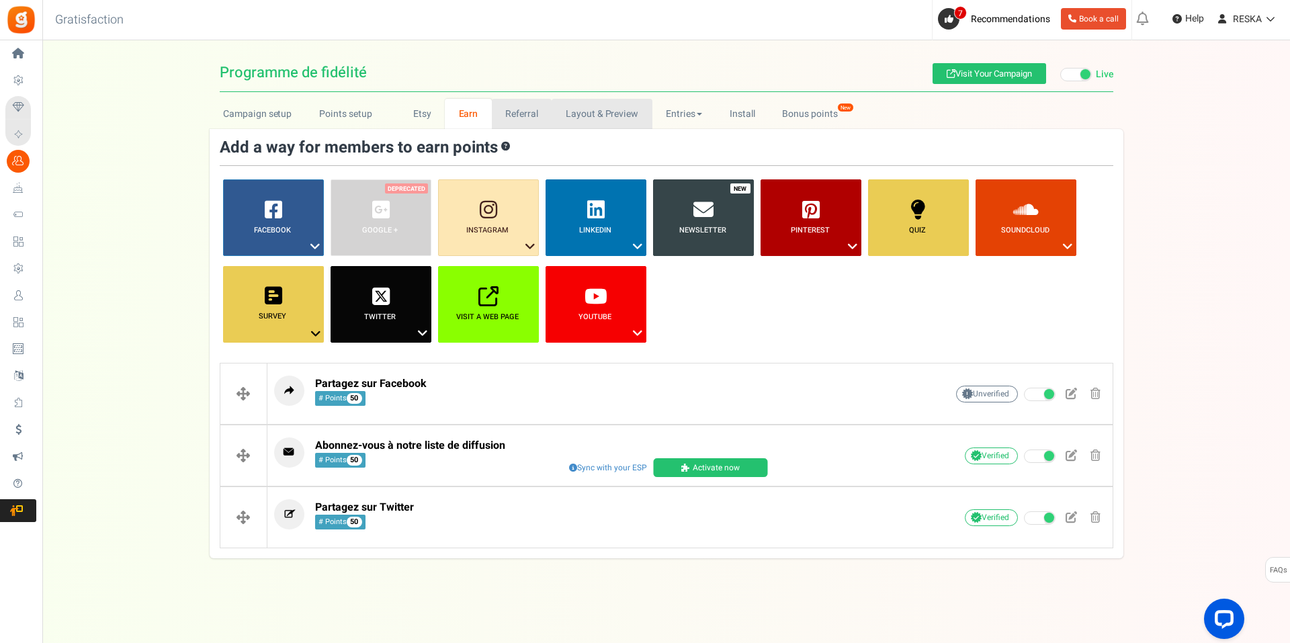
click at [528, 121] on link "Referral" at bounding box center [522, 114] width 60 height 30
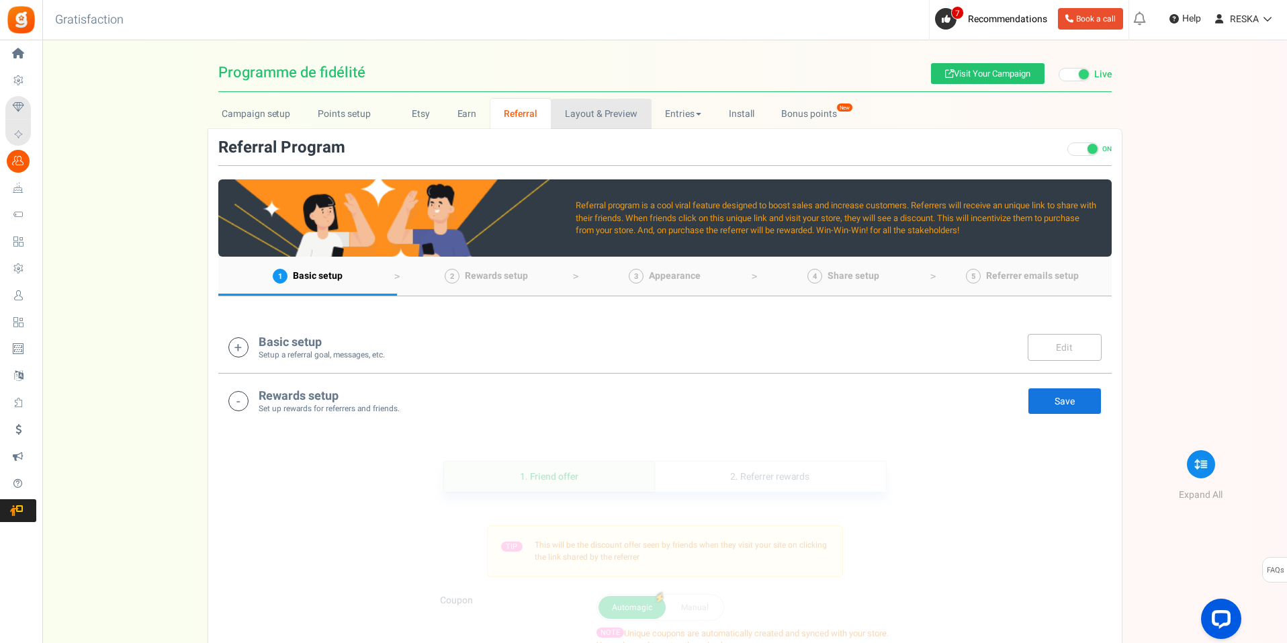
click at [586, 111] on link "Layout & Preview" at bounding box center [601, 114] width 100 height 30
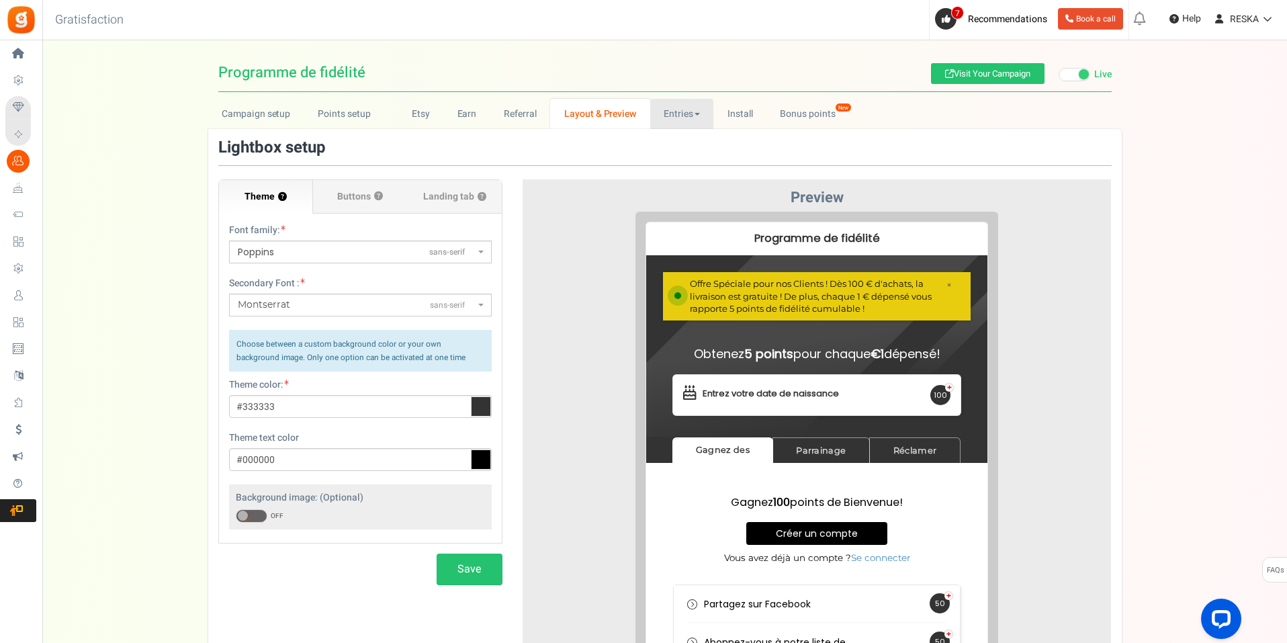
click at [672, 114] on link "Entries" at bounding box center [682, 114] width 64 height 30
click at [687, 106] on link "Entries" at bounding box center [682, 114] width 64 height 30
click at [738, 112] on link "Install" at bounding box center [739, 114] width 53 height 30
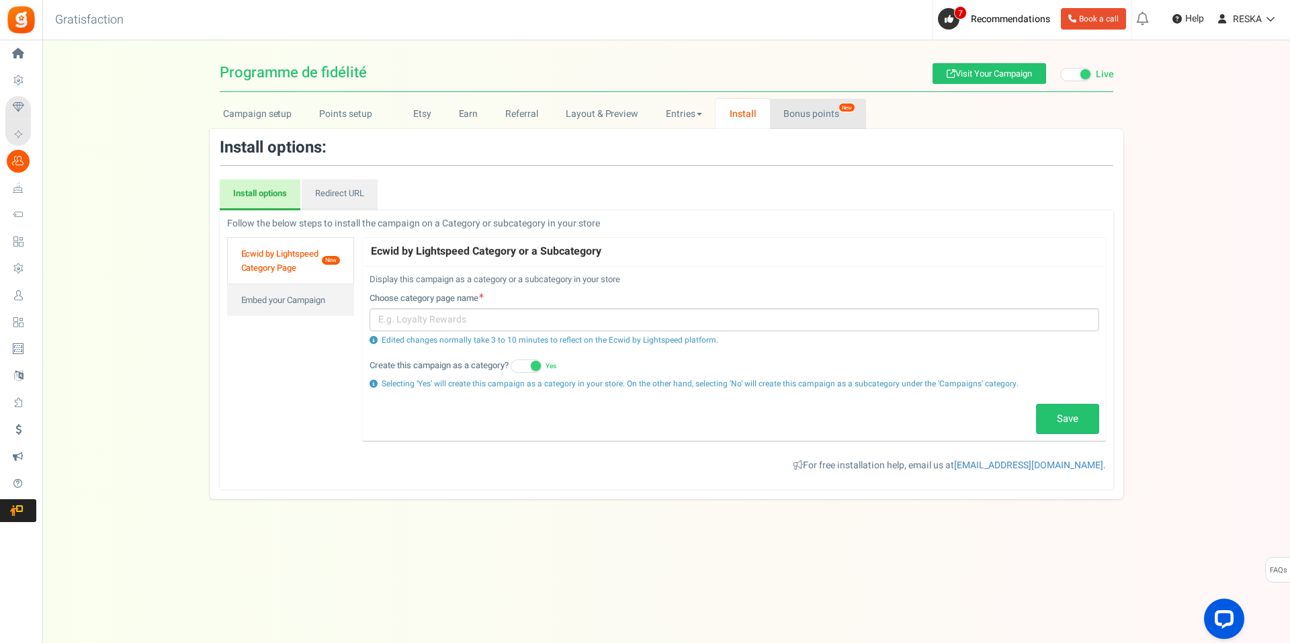
click at [787, 106] on link "Bonus points New" at bounding box center [818, 114] width 96 height 30
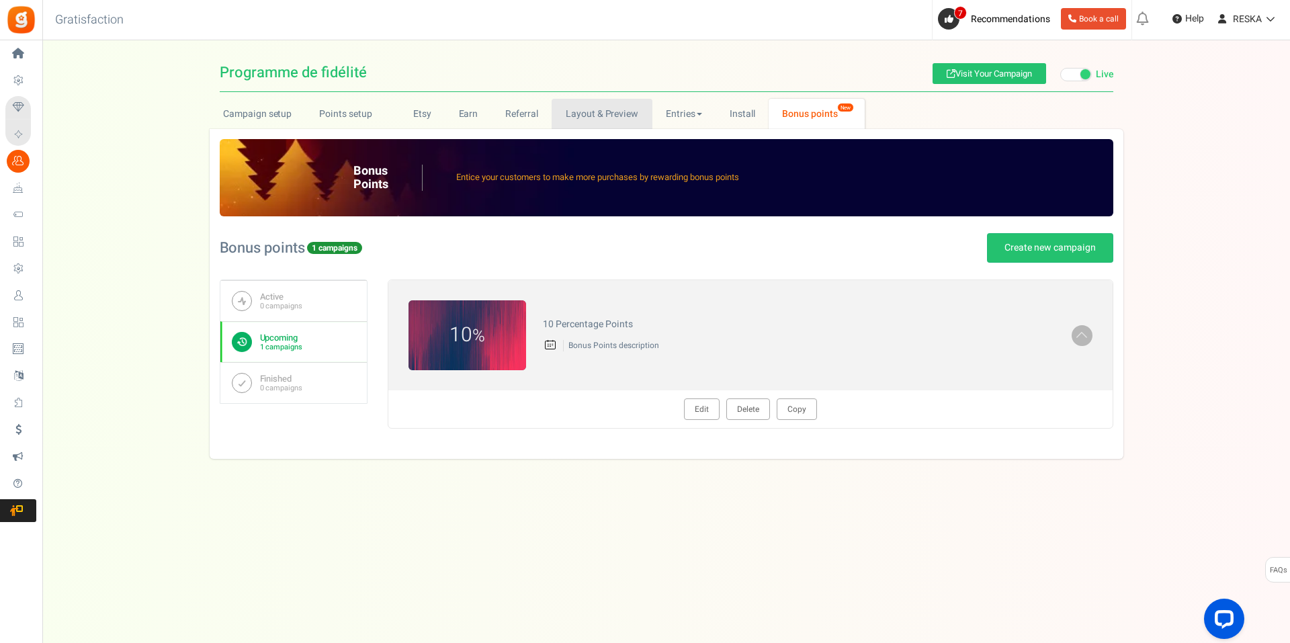
drag, startPoint x: 595, startPoint y: 101, endPoint x: 572, endPoint y: 132, distance: 39.4
click at [595, 101] on link "Layout & Preview" at bounding box center [602, 114] width 100 height 30
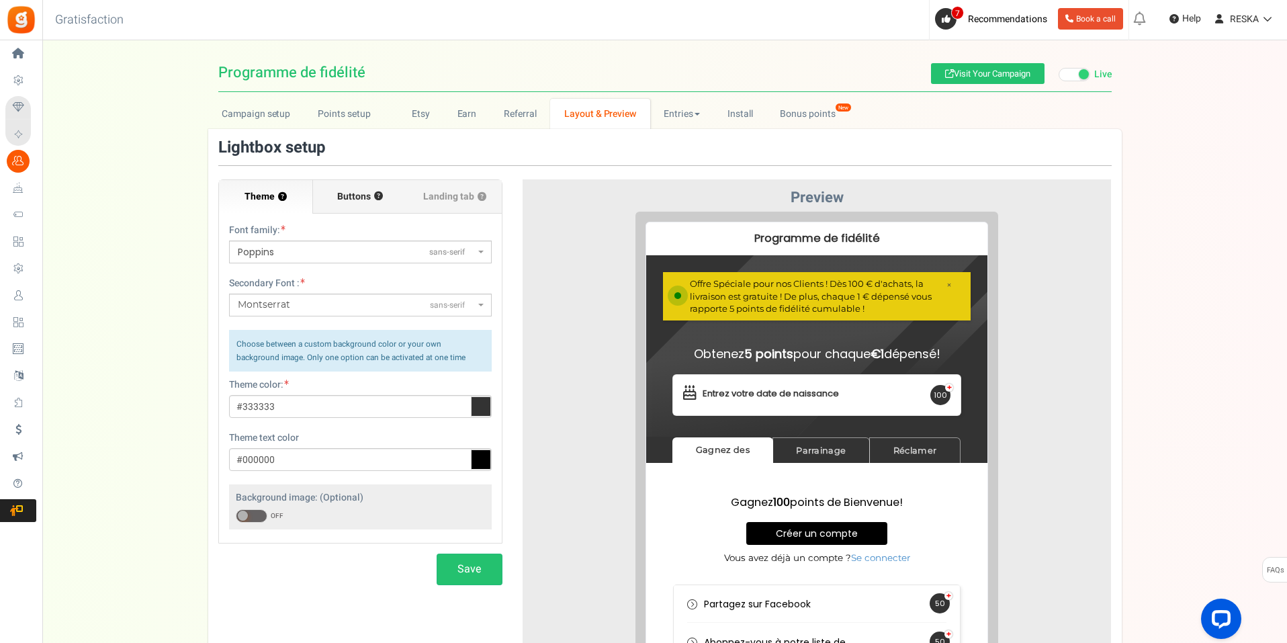
click at [357, 197] on span "Buttons" at bounding box center [354, 196] width 34 height 13
click at [0, 0] on input "Buttons ?" at bounding box center [0, 0] width 0 height 0
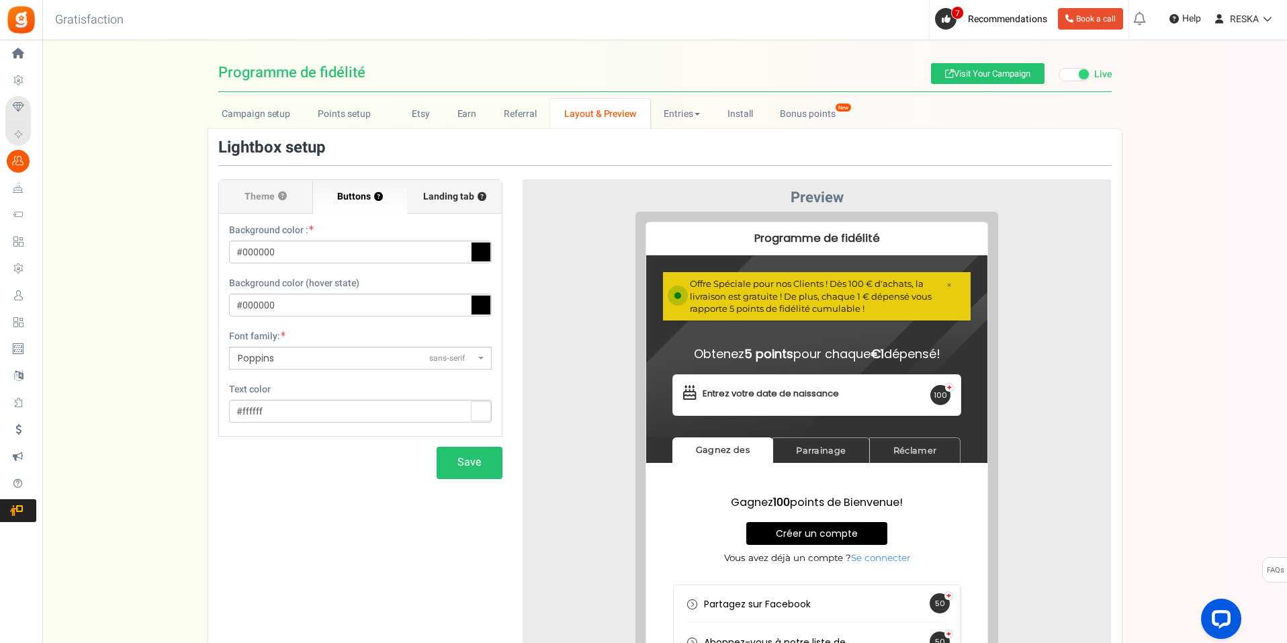
click at [450, 202] on span "Landing tab ?" at bounding box center [454, 196] width 63 height 13
click at [0, 0] on input "Landing tab ?" at bounding box center [0, 0] width 0 height 0
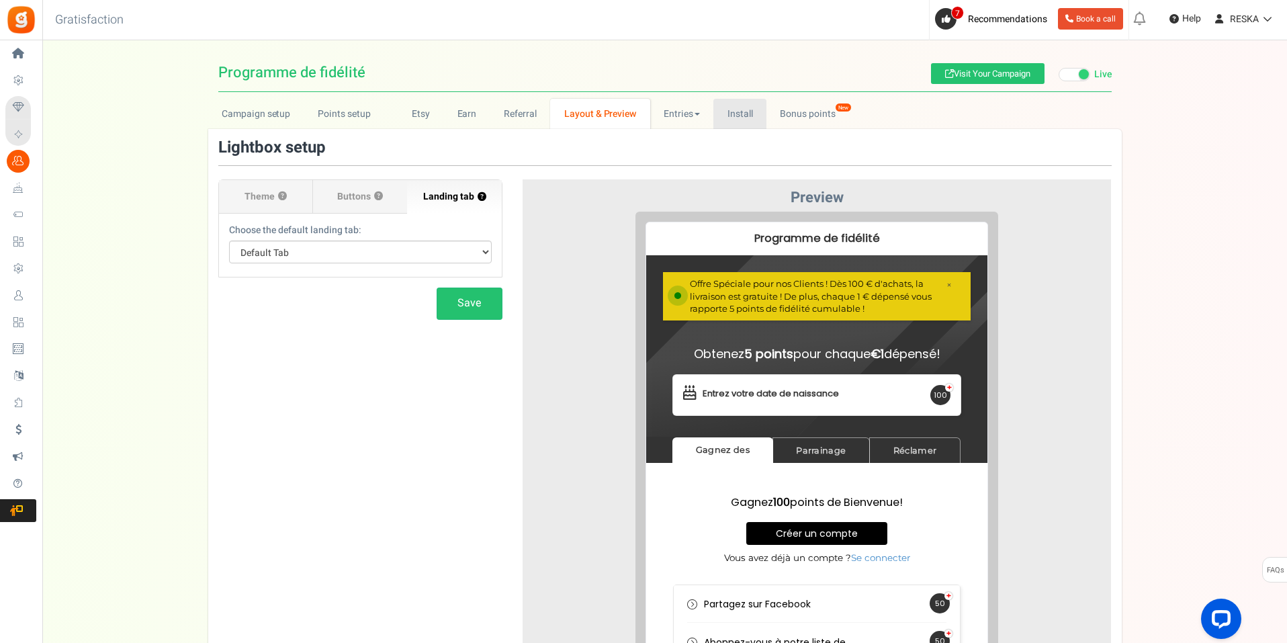
click at [738, 122] on link "Install" at bounding box center [739, 114] width 53 height 30
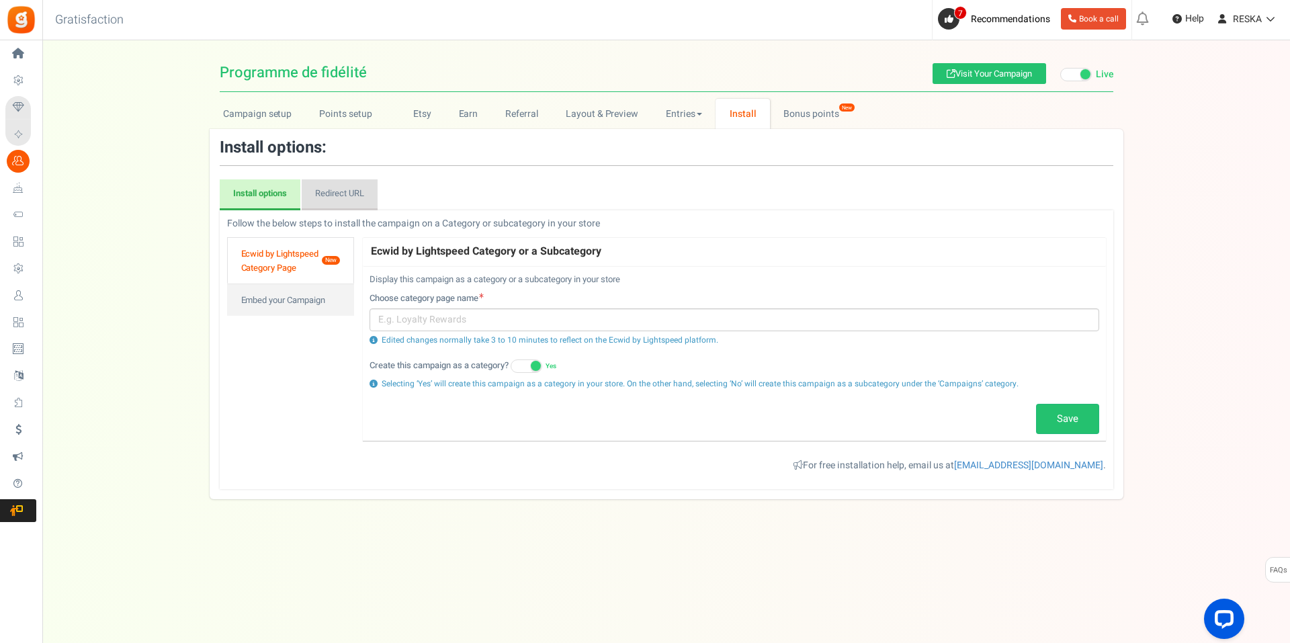
click at [365, 180] on link "Redirect URL" at bounding box center [340, 194] width 76 height 31
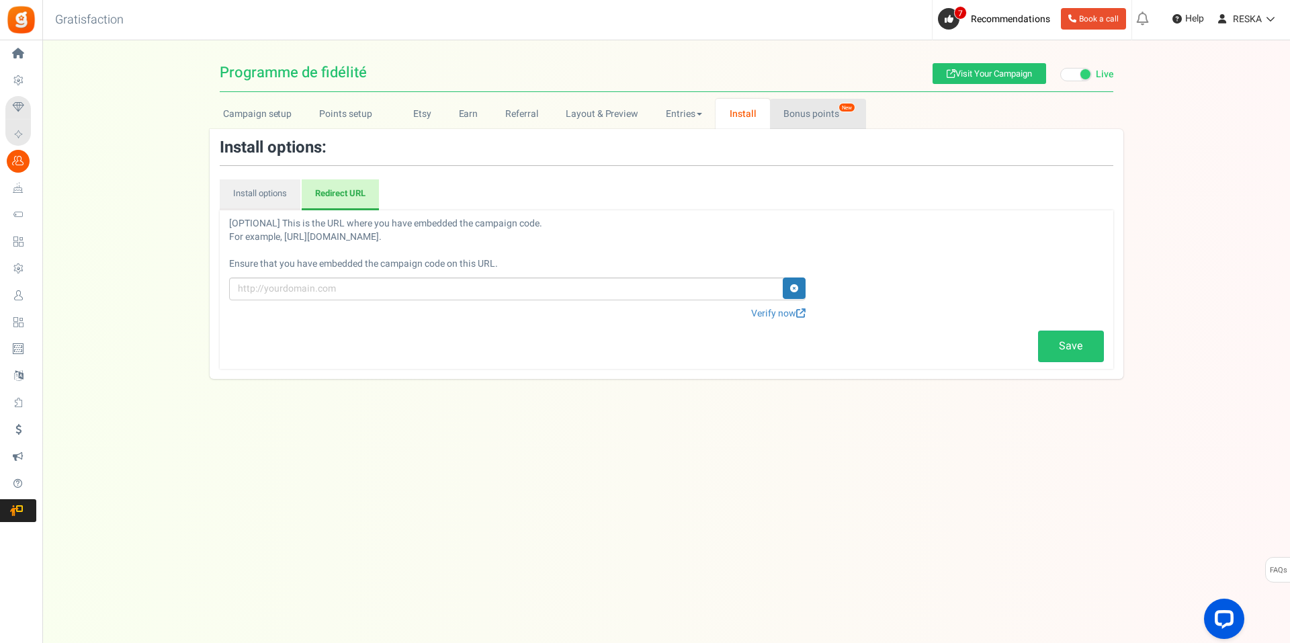
click at [849, 124] on link "Bonus points New" at bounding box center [818, 114] width 96 height 30
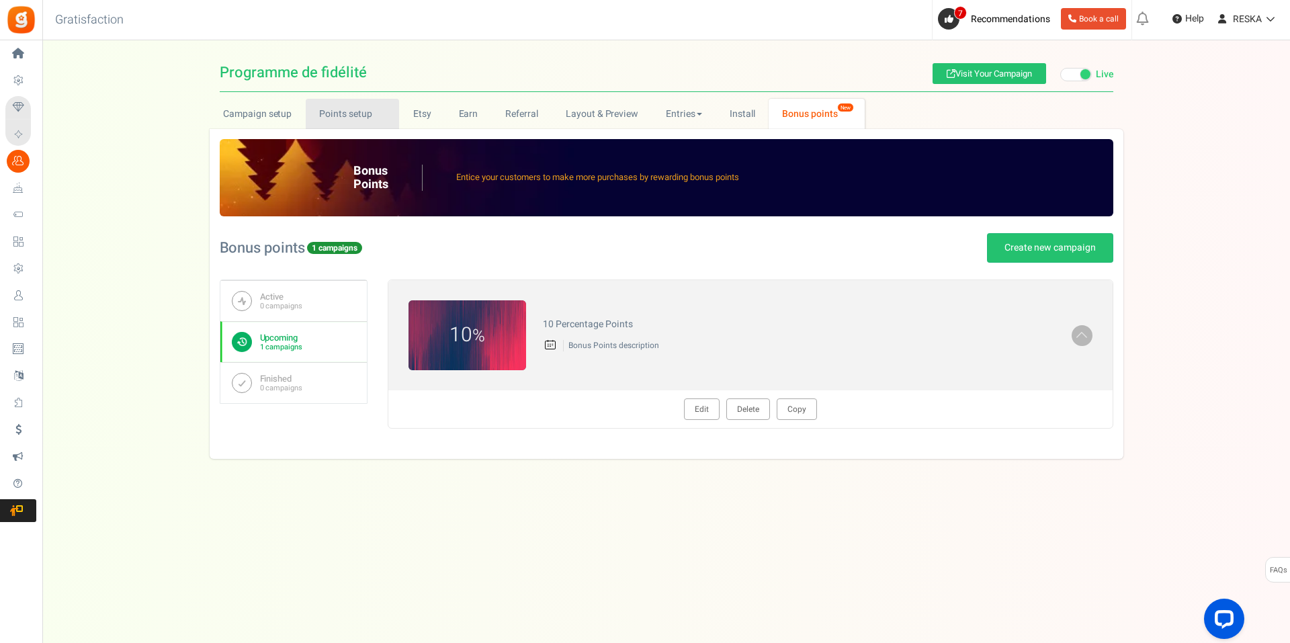
click at [330, 115] on link "Points setup New" at bounding box center [352, 114] width 93 height 30
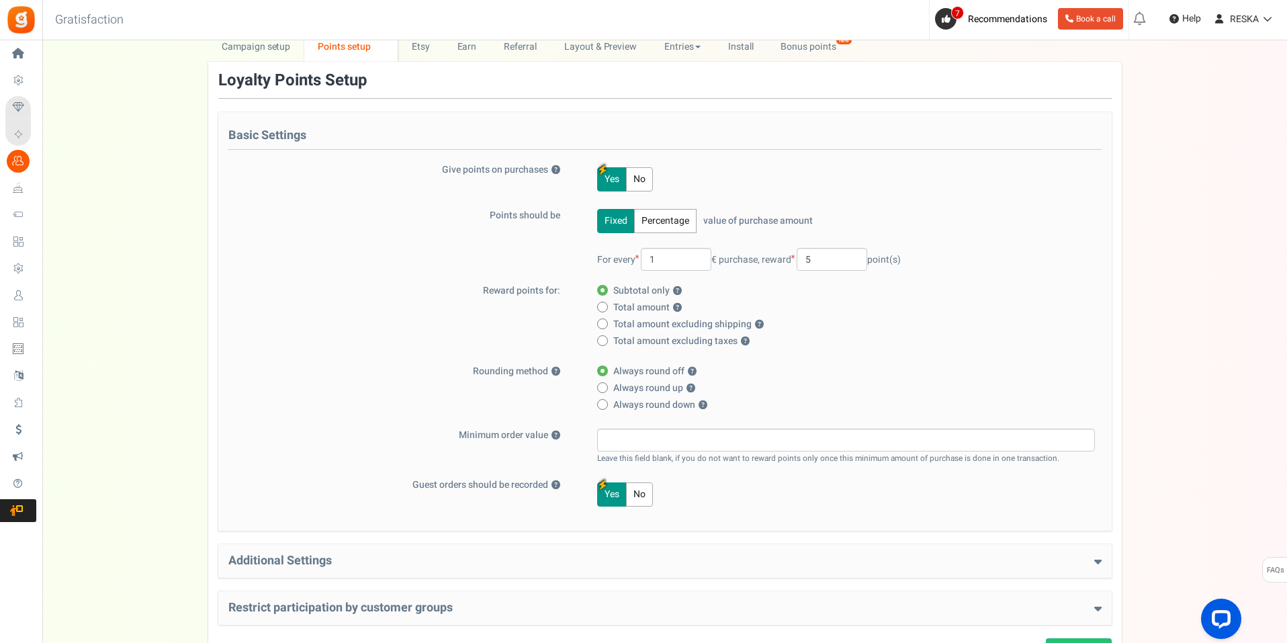
scroll to position [185, 0]
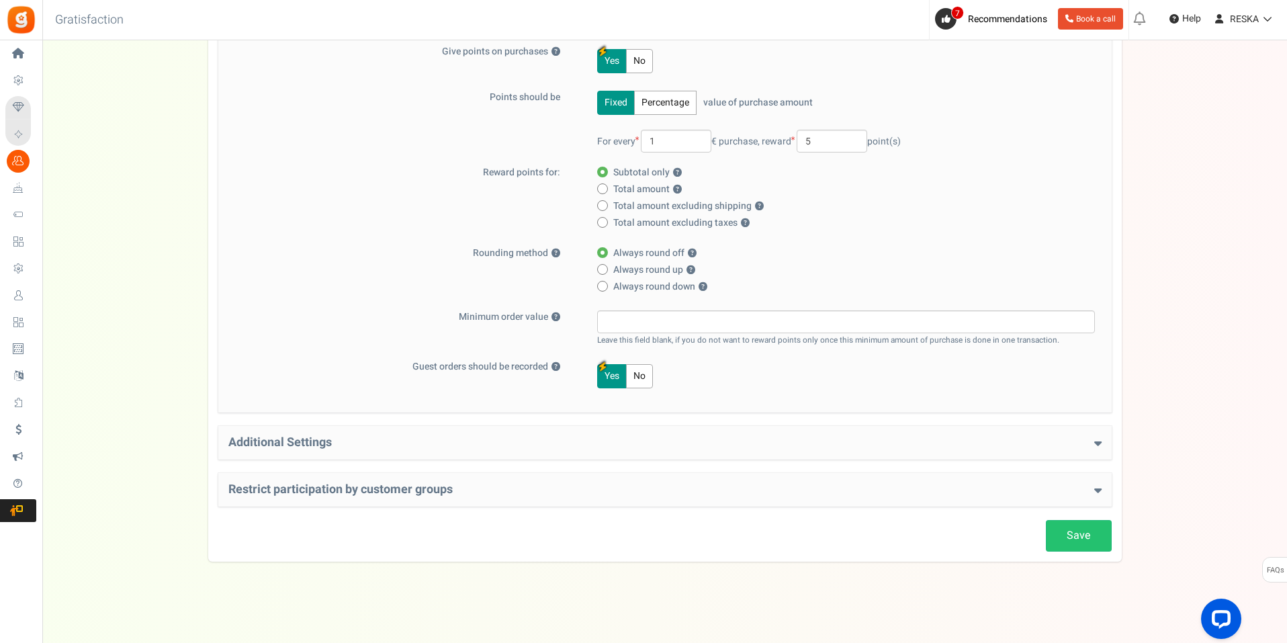
click at [336, 444] on h4 "Additional Settings" at bounding box center [664, 442] width 873 height 13
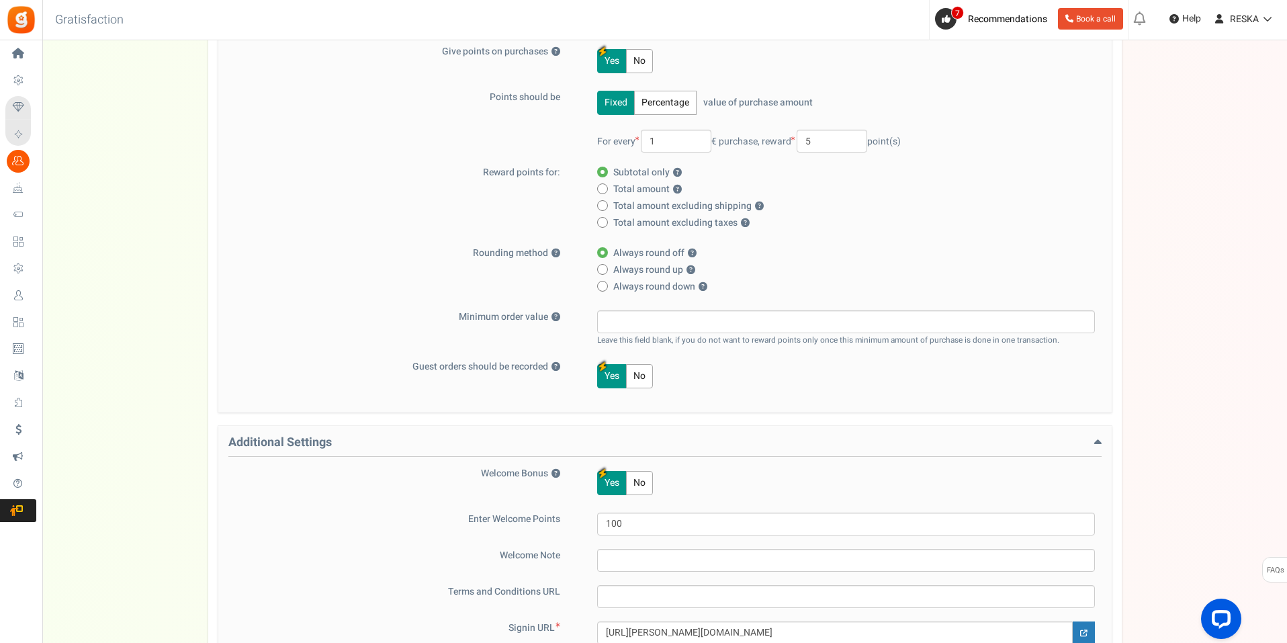
scroll to position [496, 0]
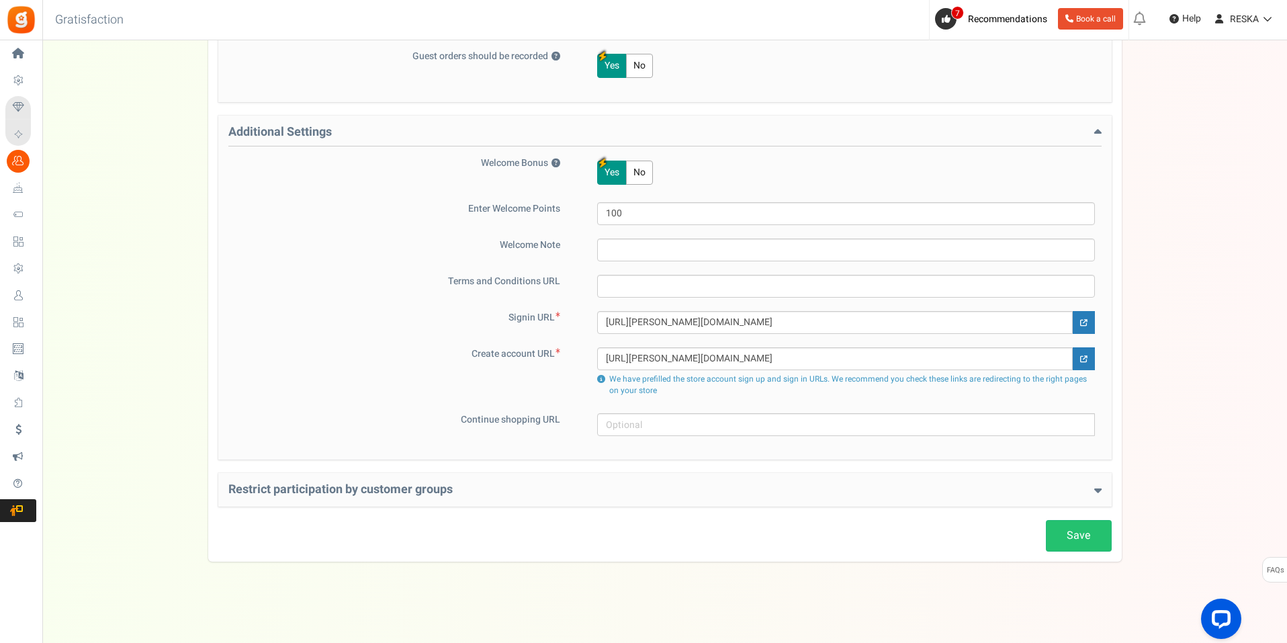
click at [829, 489] on h4 "Restrict participation by customer groups" at bounding box center [664, 489] width 873 height 13
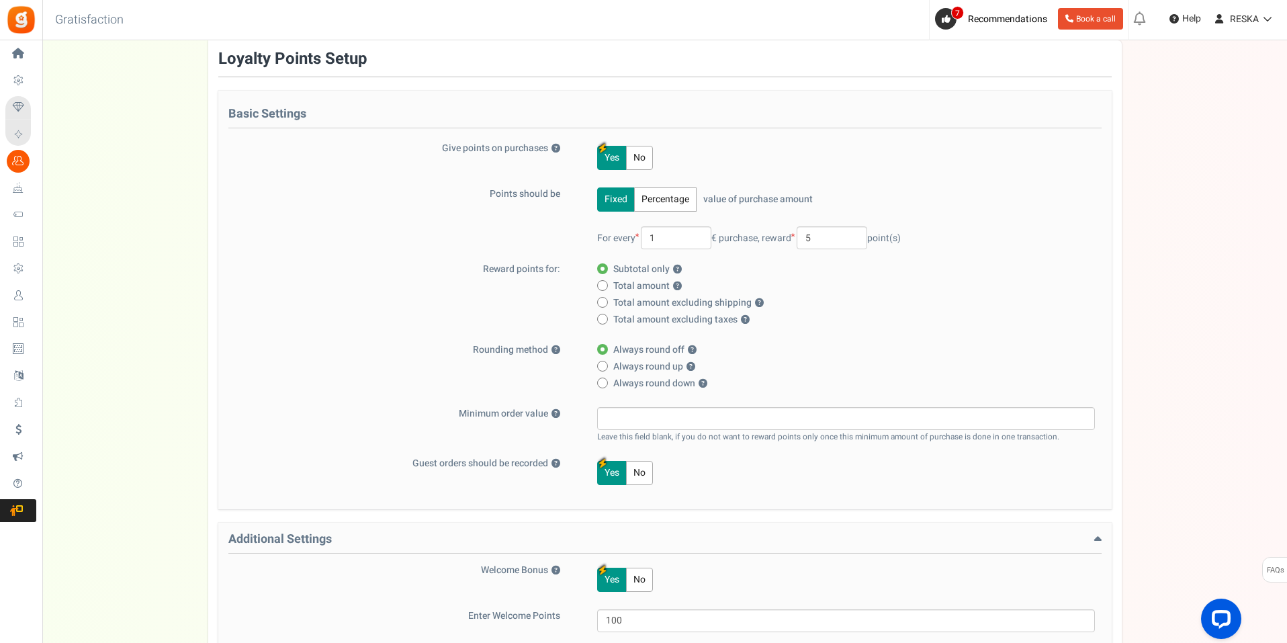
scroll to position [0, 0]
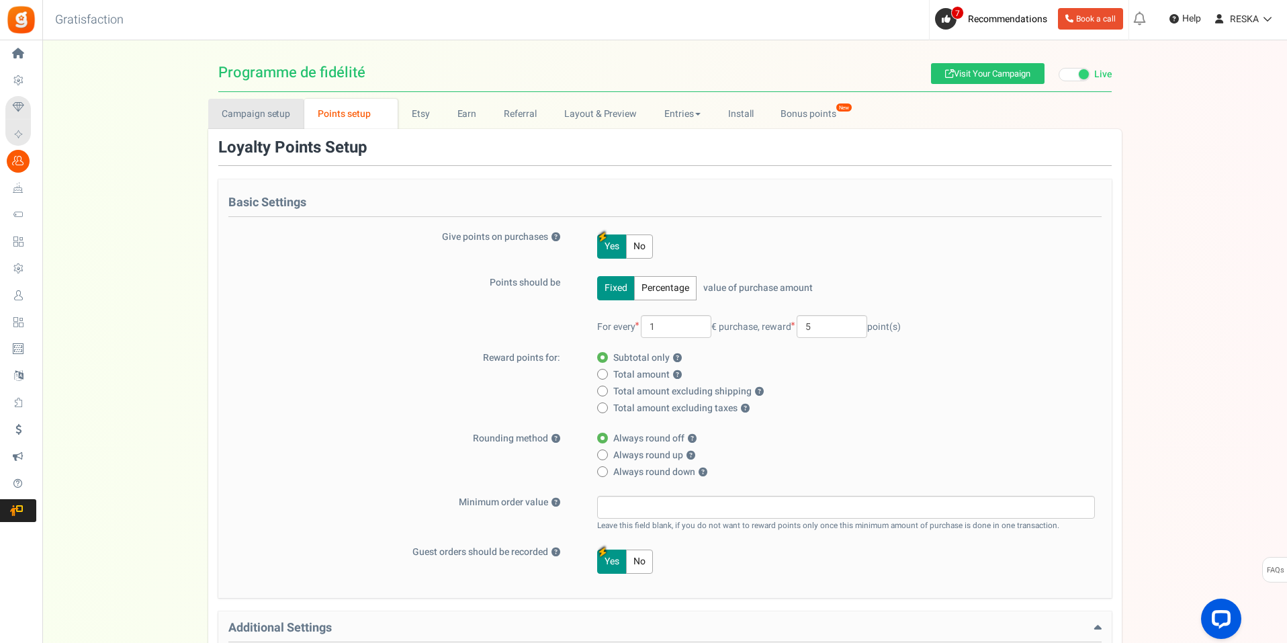
click at [251, 103] on link "Campaign setup" at bounding box center [256, 114] width 96 height 30
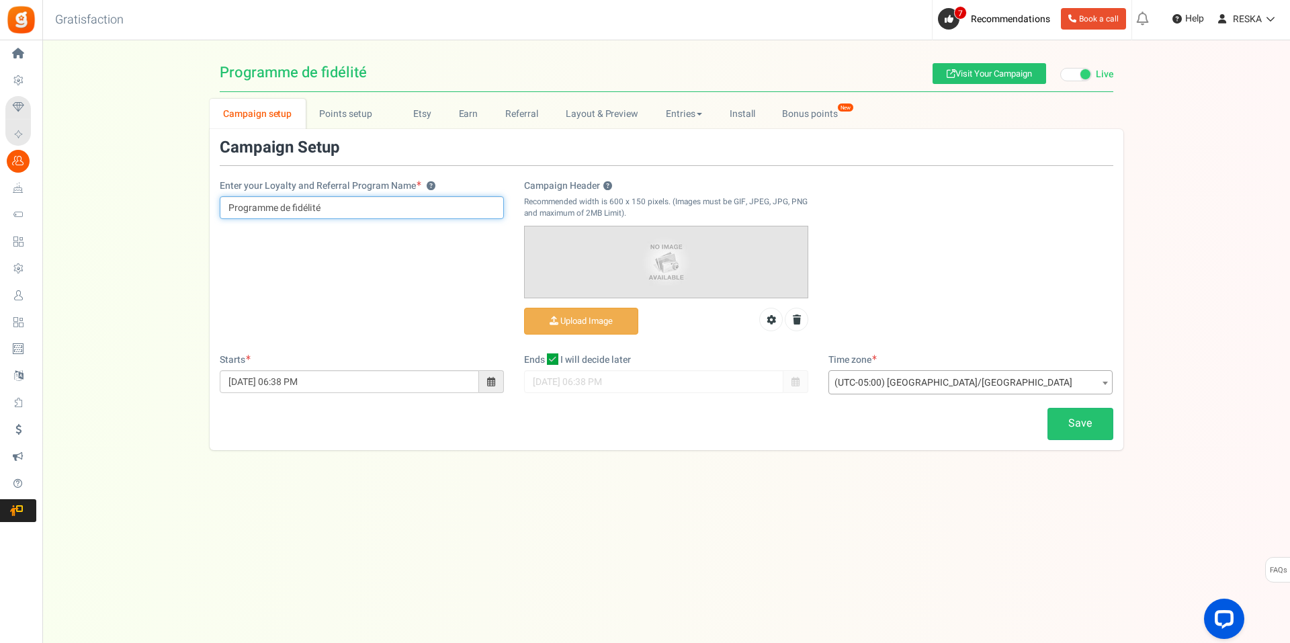
click at [439, 201] on input "Programme de fidélité" at bounding box center [362, 207] width 284 height 23
click at [717, 518] on div "Under maintenance we will be back soon We apologize for any inconvenience. The …" at bounding box center [666, 294] width 1248 height 509
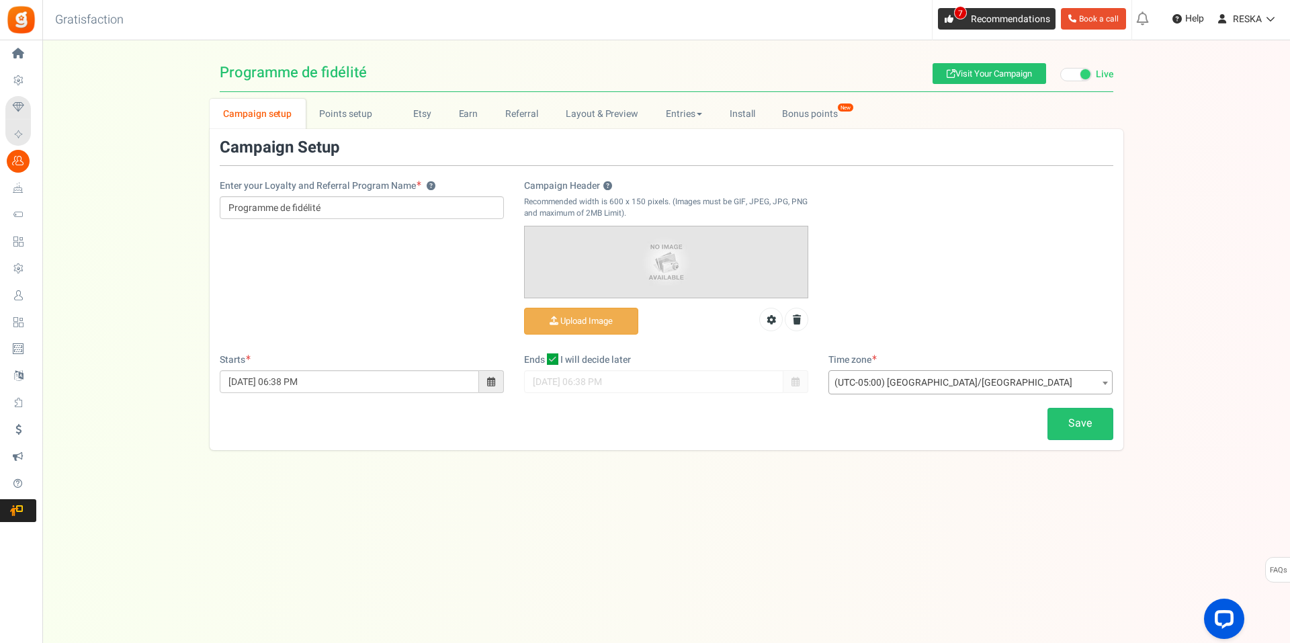
click at [1000, 8] on link "7 Recommendations" at bounding box center [997, 18] width 118 height 21
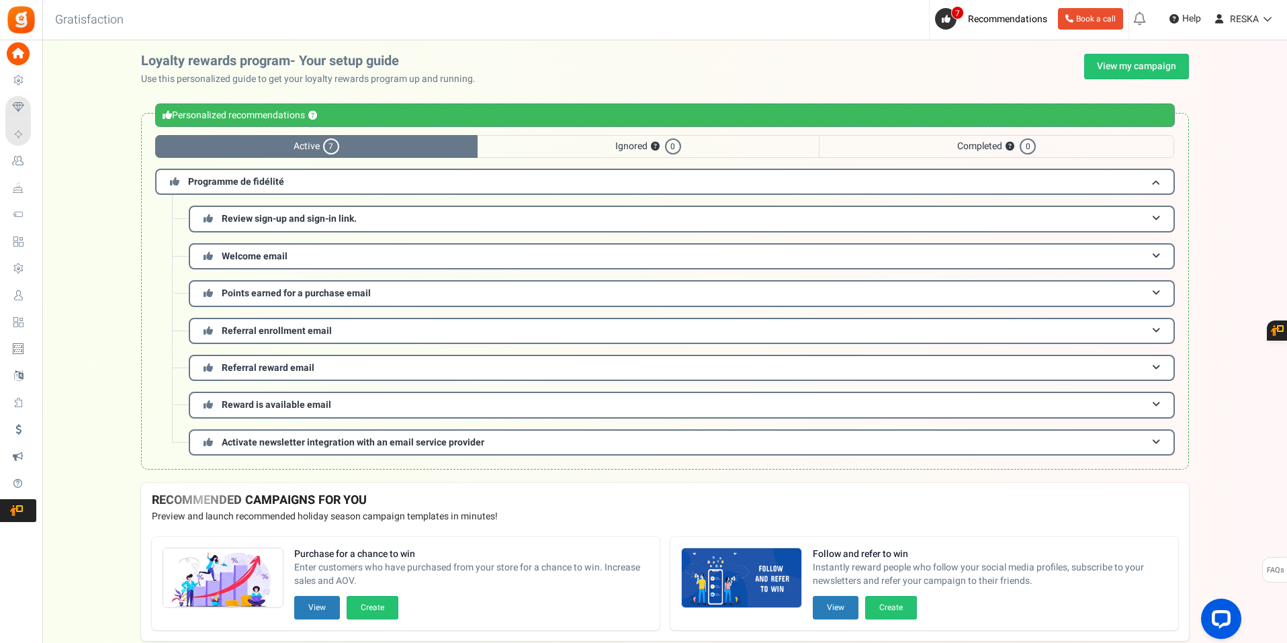
click at [526, 149] on span "Ignored ? 0" at bounding box center [648, 146] width 341 height 23
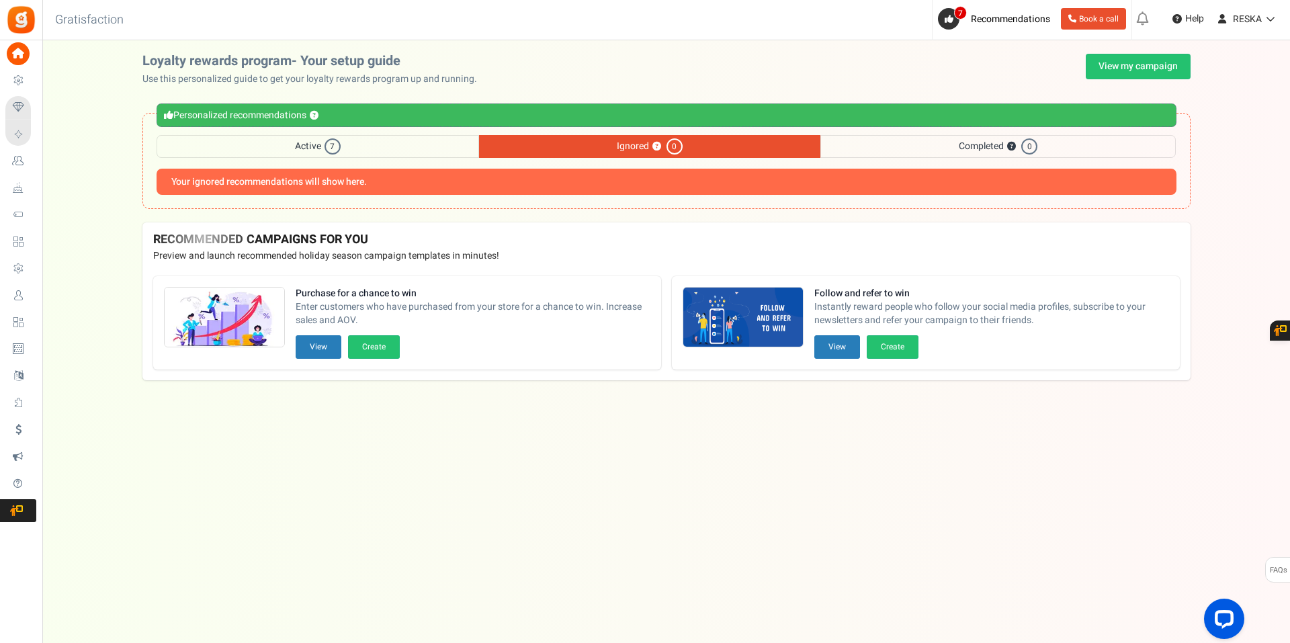
click at [939, 136] on span "Completed ? 0" at bounding box center [997, 146] width 355 height 23
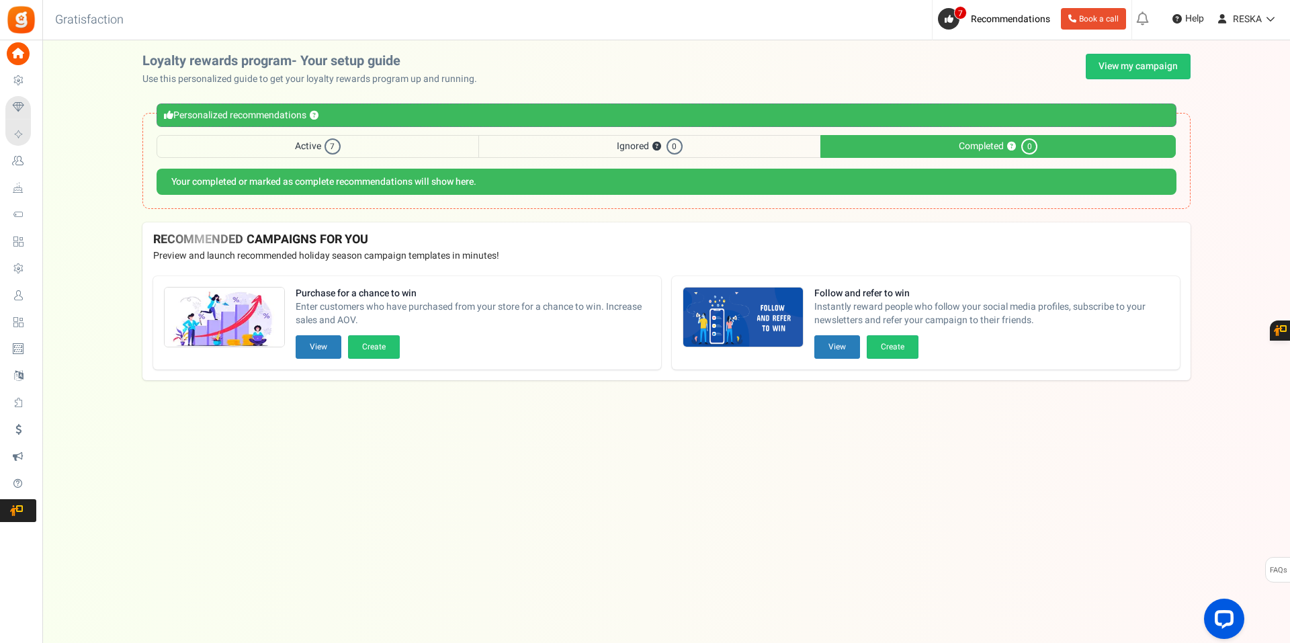
click at [266, 146] on span "Active 7" at bounding box center [318, 146] width 322 height 23
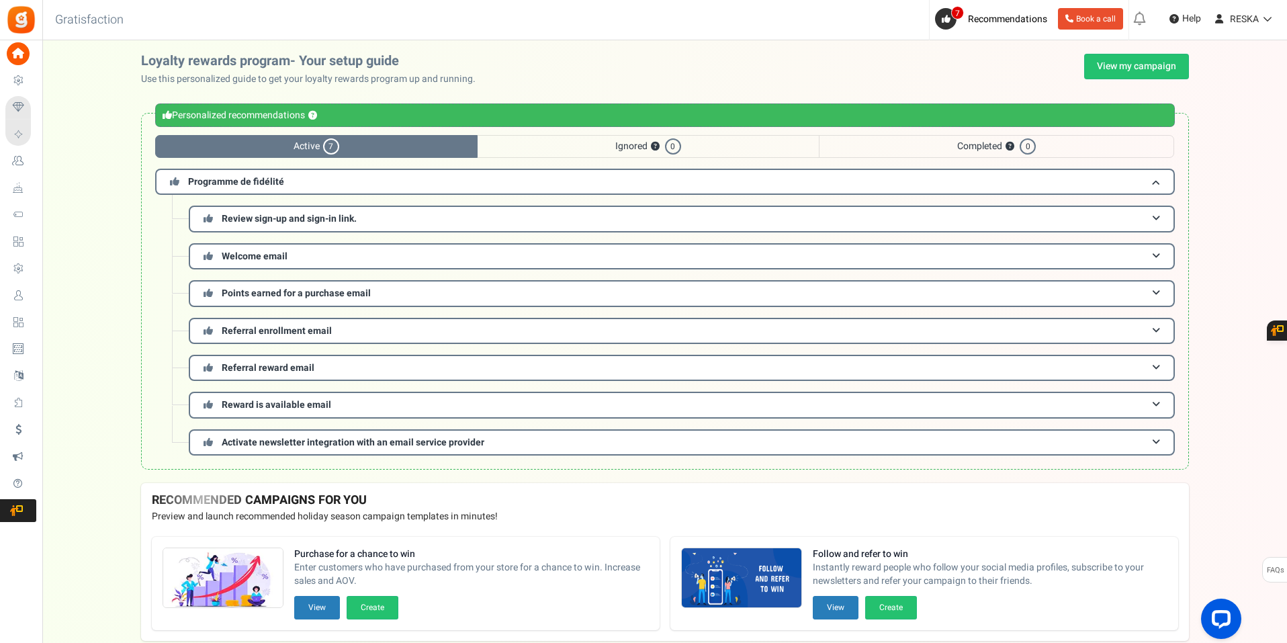
click at [0, 0] on span "Email Templates" at bounding box center [0, 0] width 0 height 0
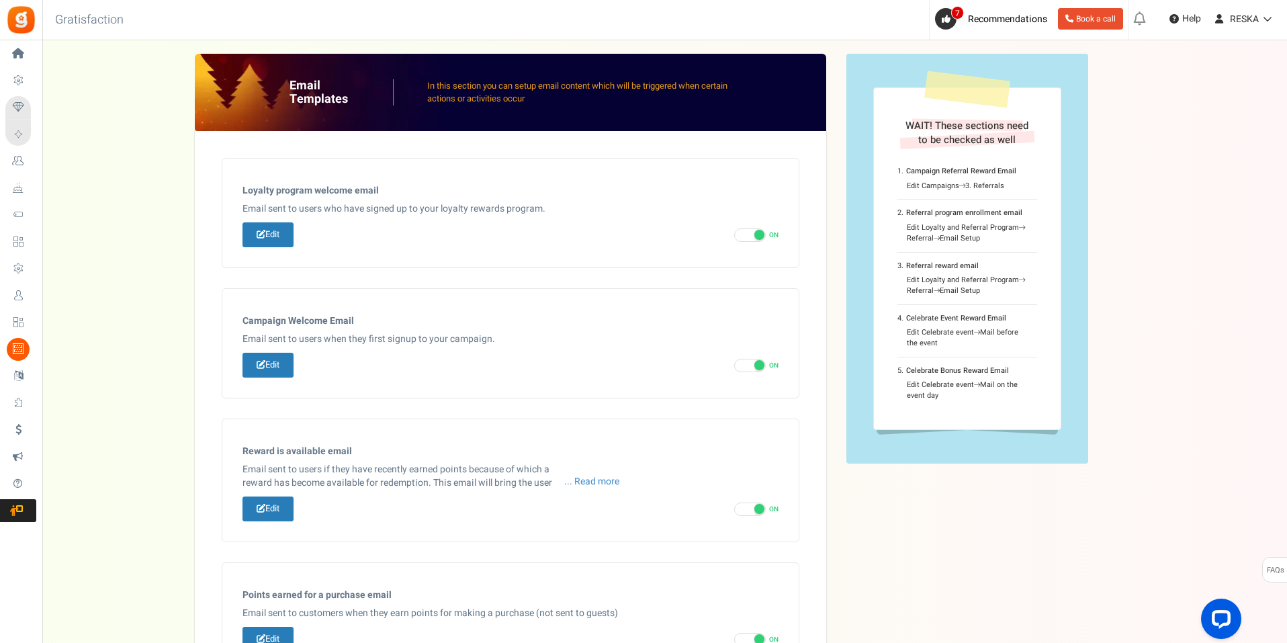
click at [0, 0] on span "Language Settings" at bounding box center [0, 0] width 0 height 0
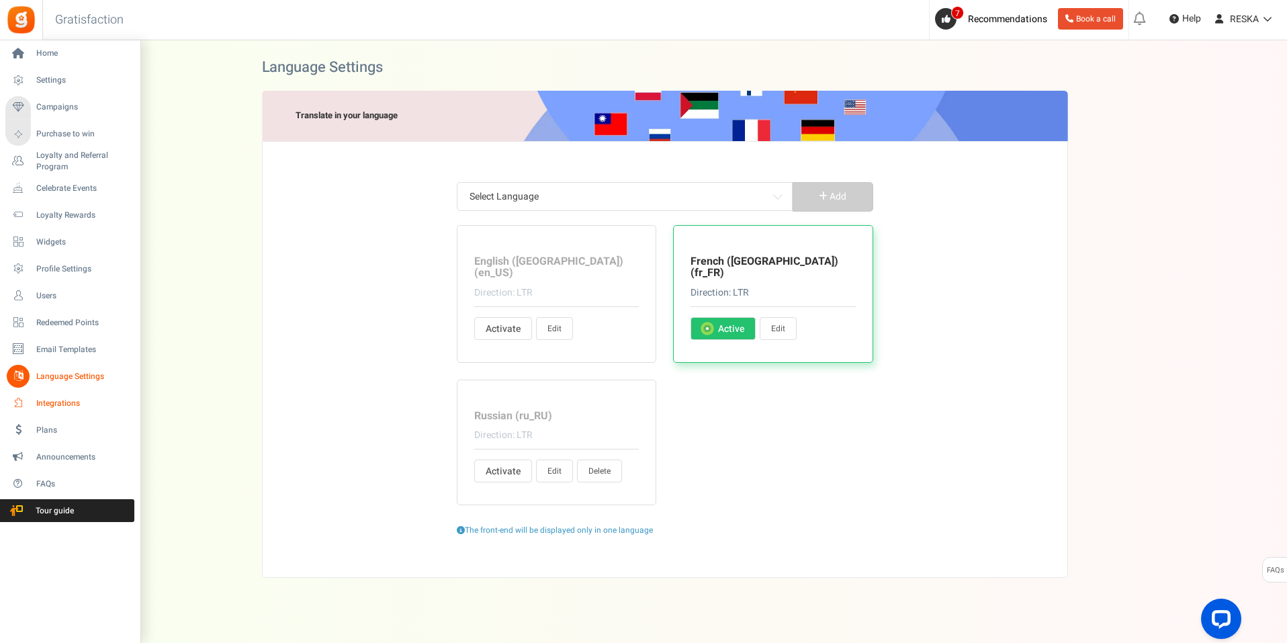
click at [51, 410] on link "Integrations" at bounding box center [69, 403] width 129 height 23
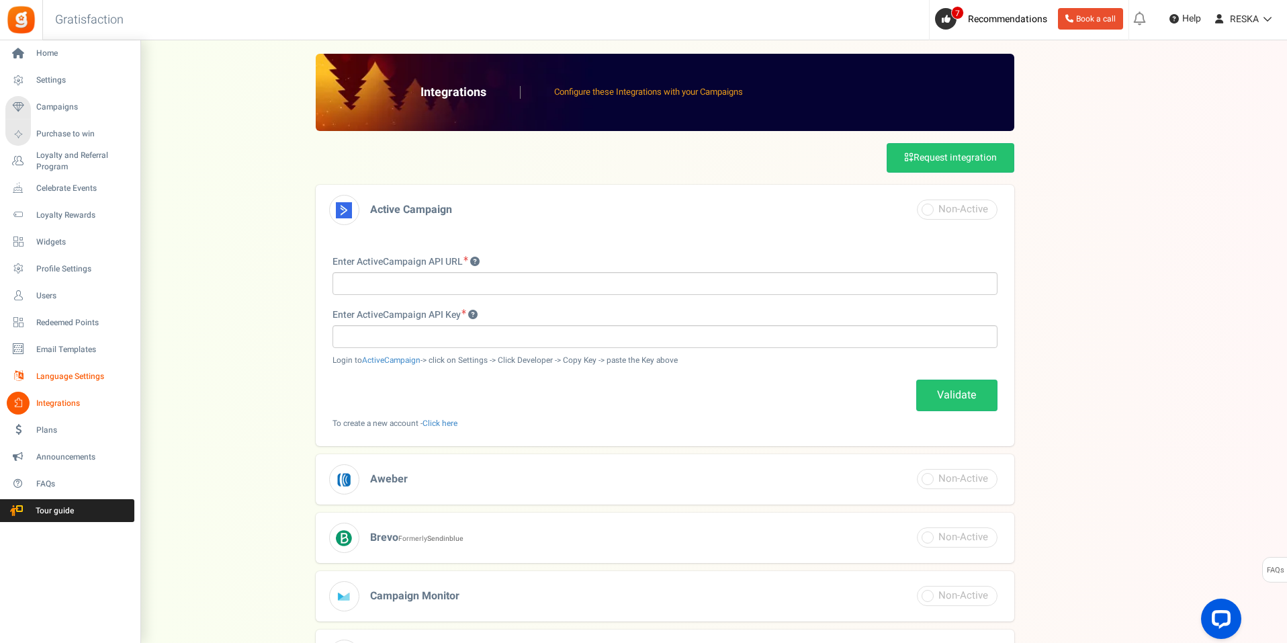
scroll to position [67, 0]
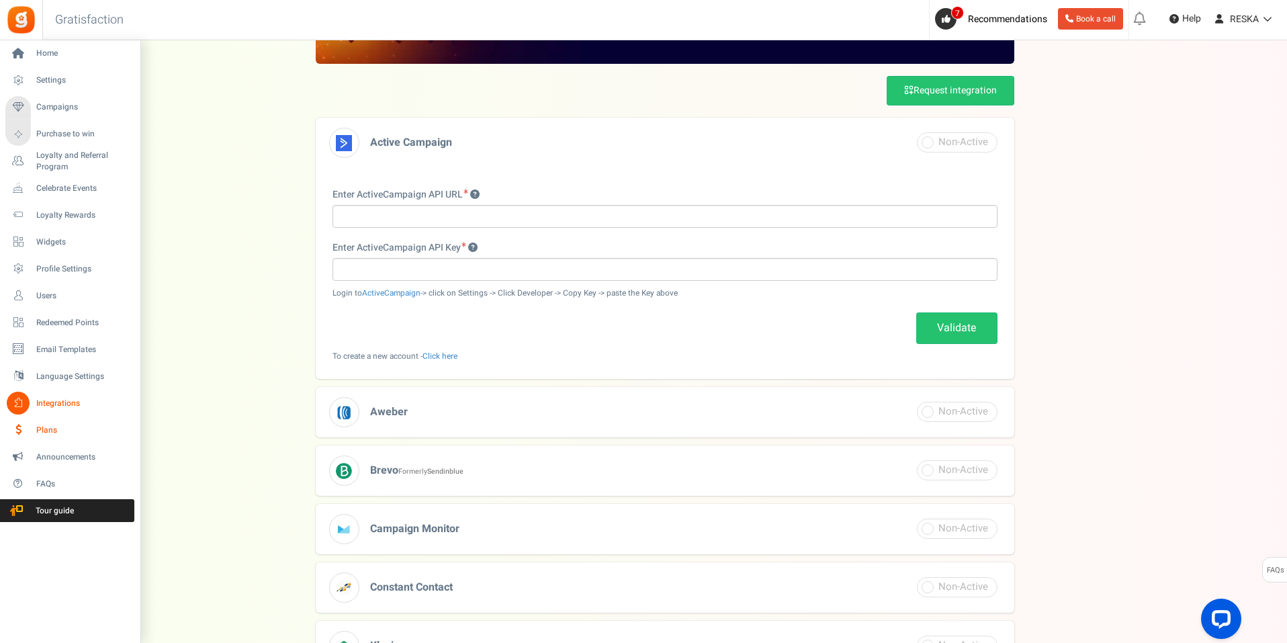
click at [34, 423] on link "Plans" at bounding box center [69, 430] width 129 height 23
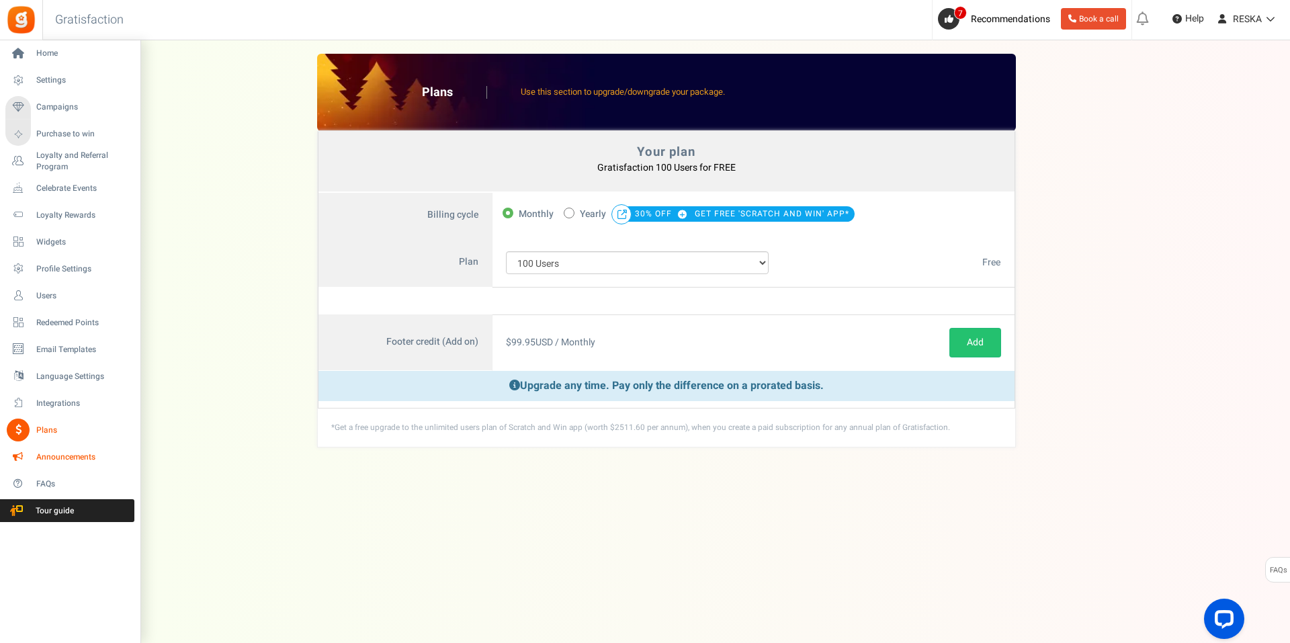
click at [62, 452] on span "Announcements" at bounding box center [83, 456] width 94 height 11
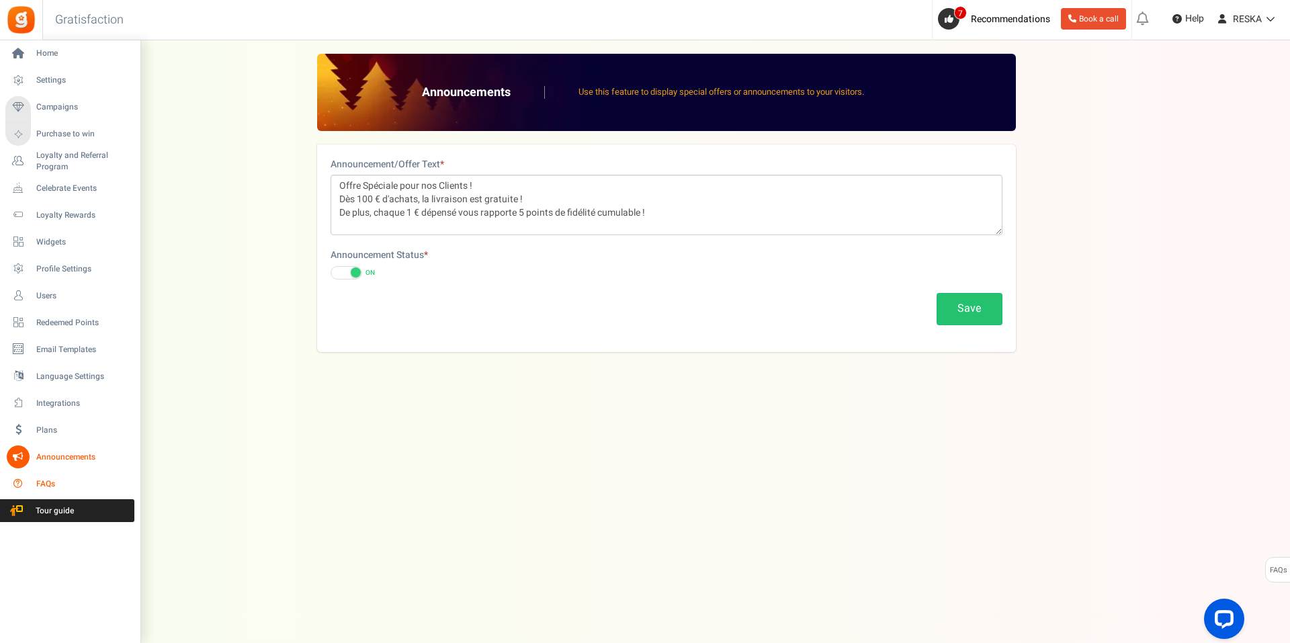
click at [35, 484] on link "FAQs" at bounding box center [69, 483] width 129 height 23
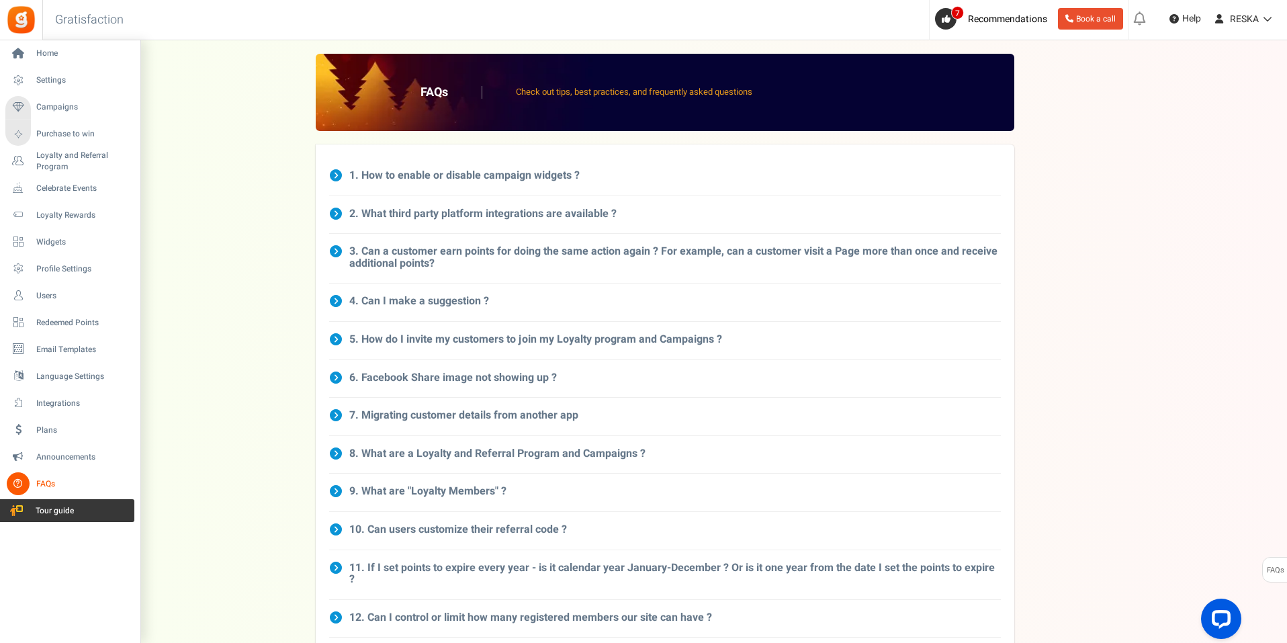
click at [52, 512] on span "Tour guide" at bounding box center [53, 510] width 94 height 11
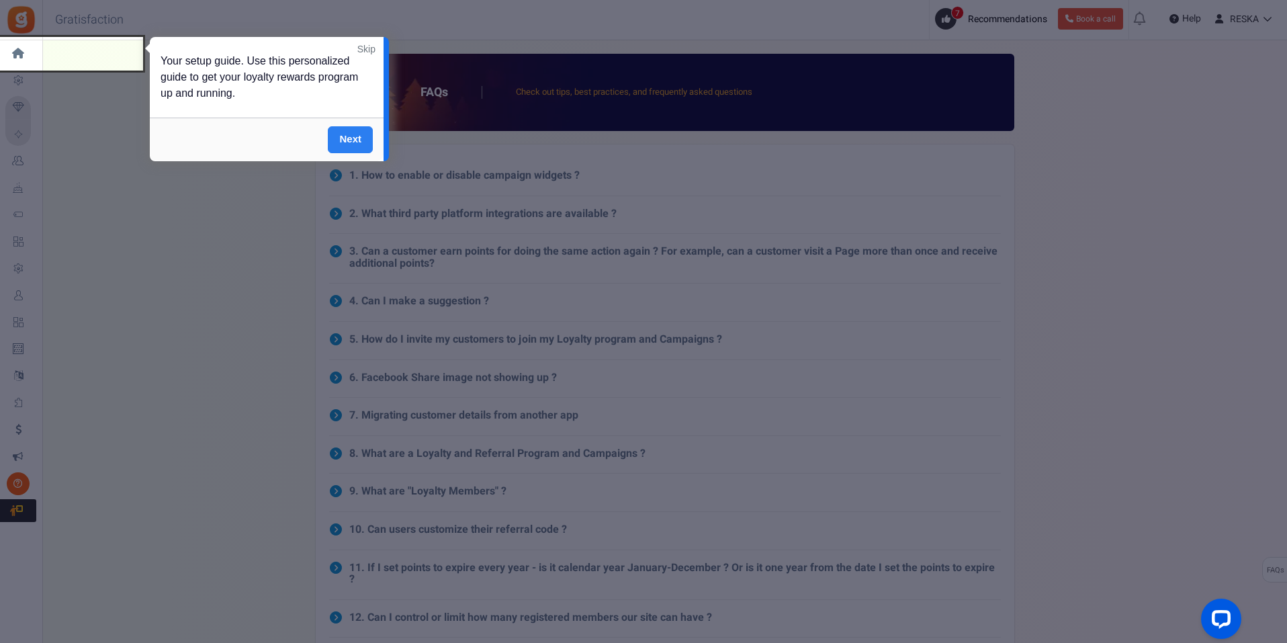
click at [370, 150] on link "Next" at bounding box center [350, 139] width 45 height 27
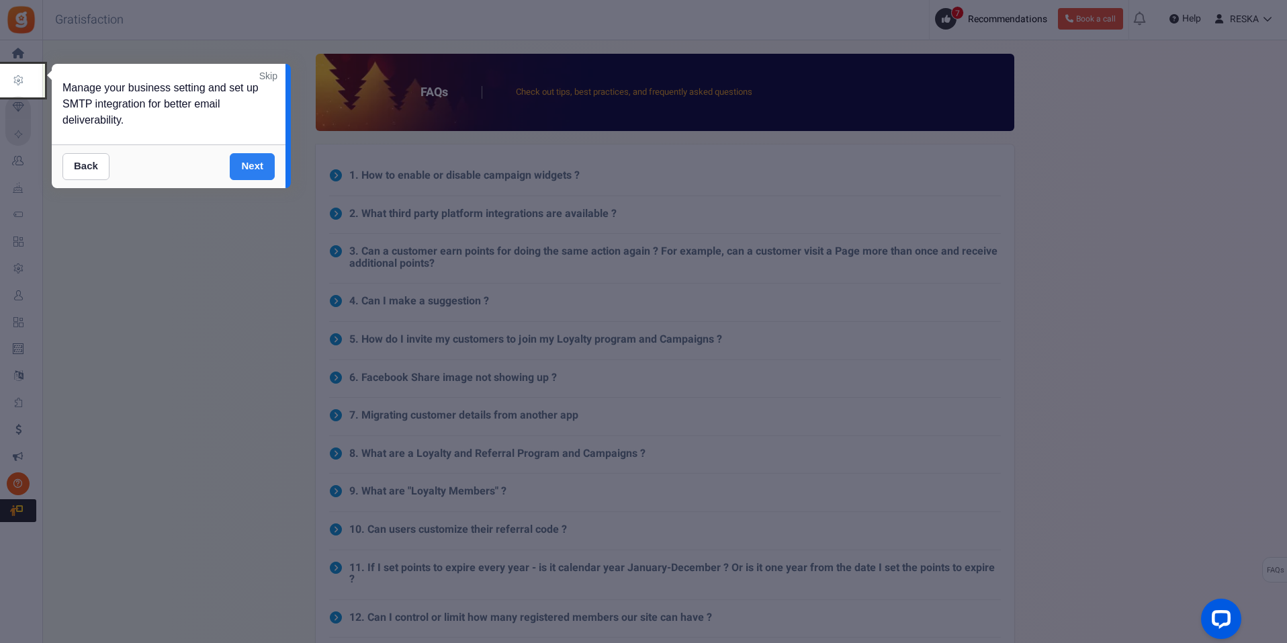
click at [253, 175] on link "Next" at bounding box center [252, 166] width 45 height 27
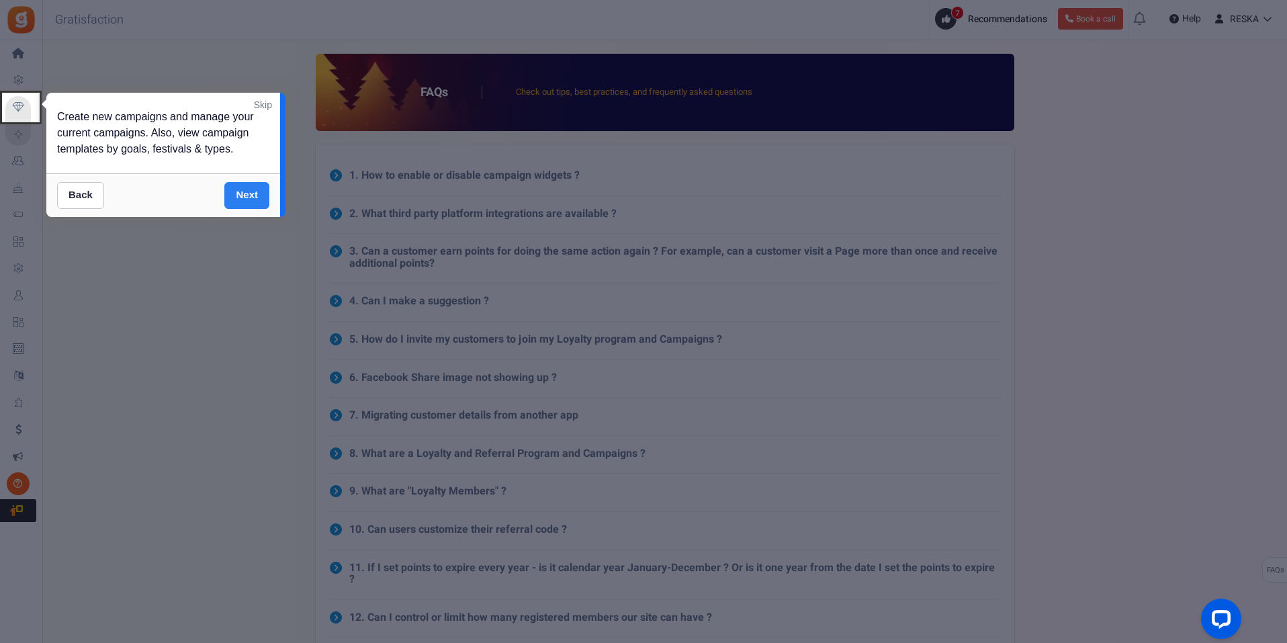
click at [241, 197] on link "Next" at bounding box center [246, 195] width 45 height 27
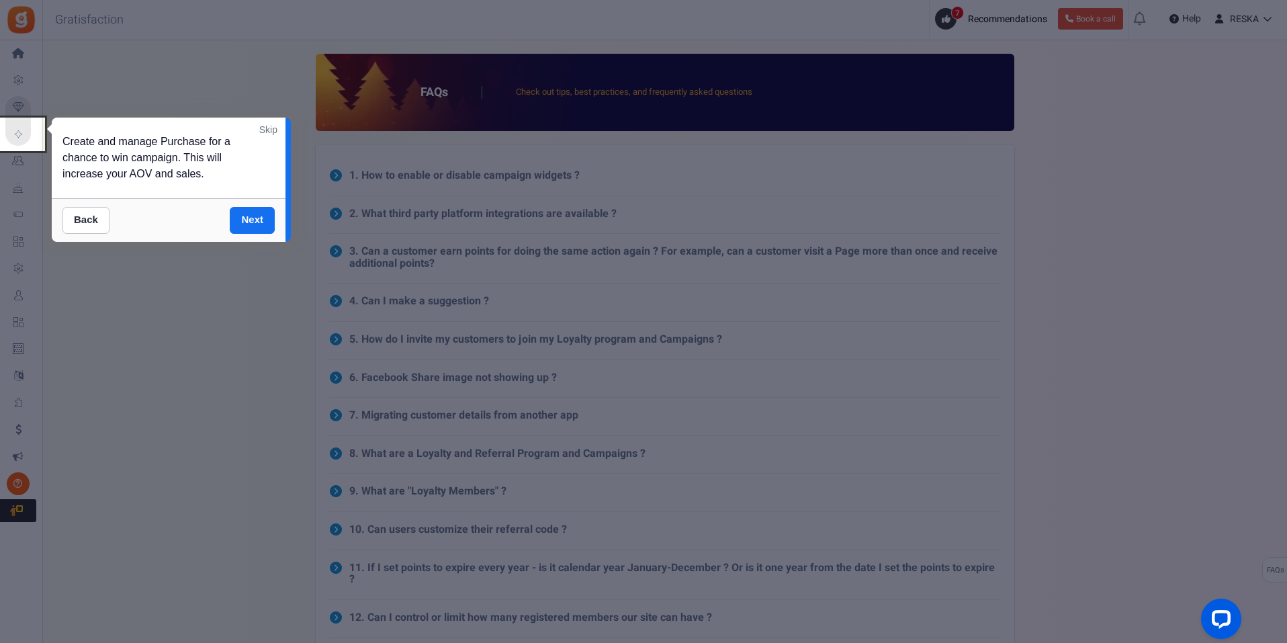
drag, startPoint x: 257, startPoint y: 226, endPoint x: 251, endPoint y: 259, distance: 32.7
click at [254, 238] on div "Back Next" at bounding box center [169, 220] width 234 height 44
click at [259, 214] on link "Next" at bounding box center [252, 220] width 45 height 27
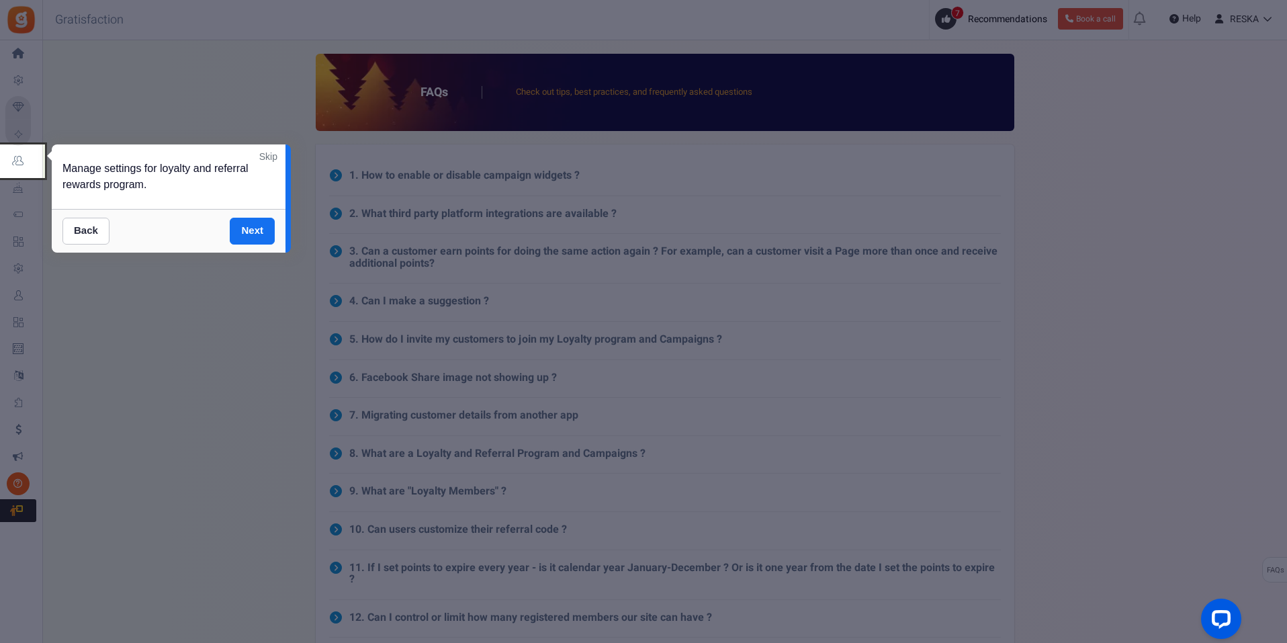
click at [270, 163] on link "Skip" at bounding box center [268, 156] width 18 height 13
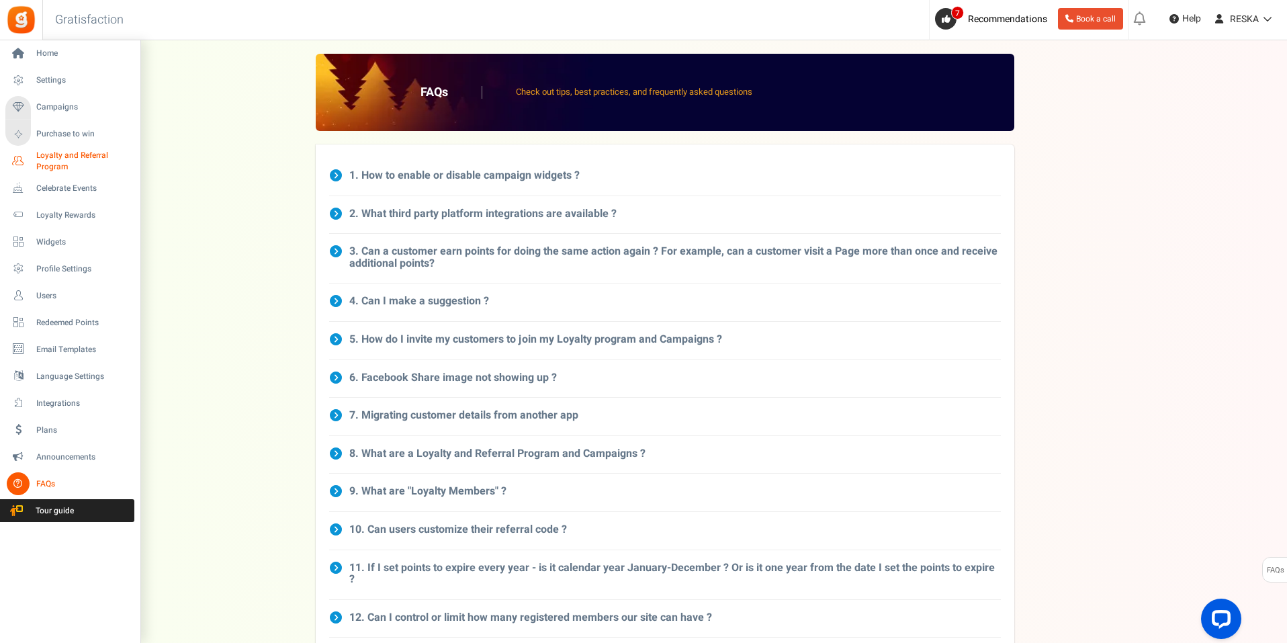
click at [17, 164] on icon at bounding box center [18, 161] width 23 height 23
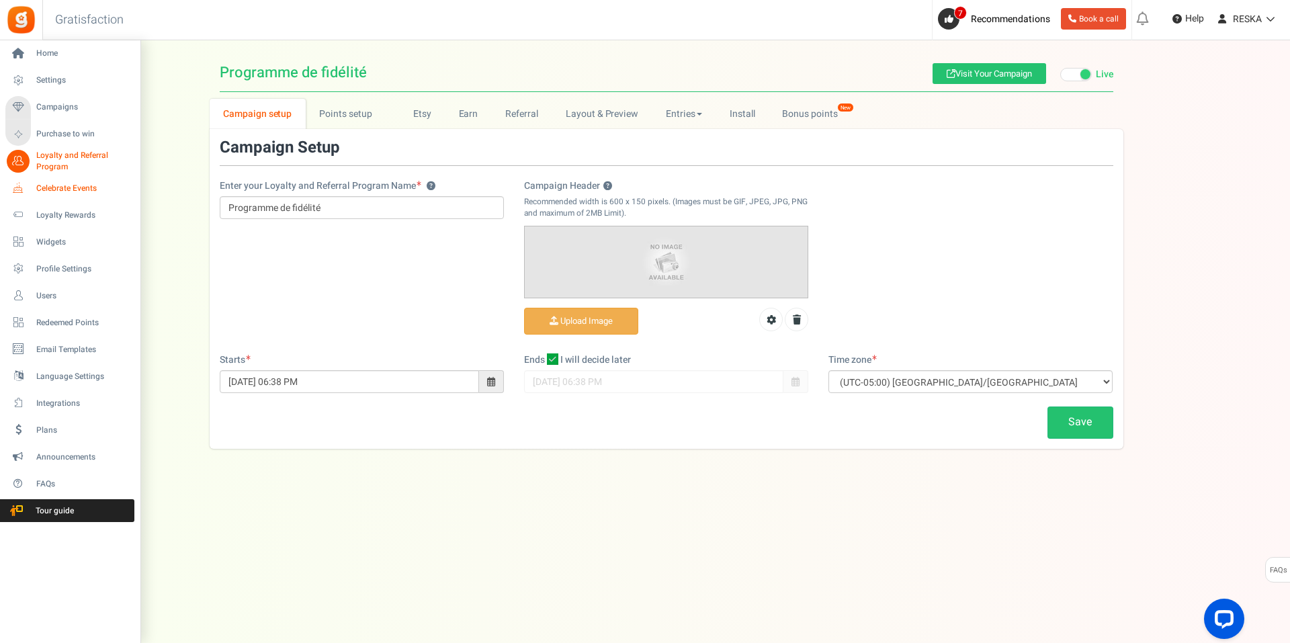
click at [21, 181] on icon at bounding box center [18, 188] width 23 height 23
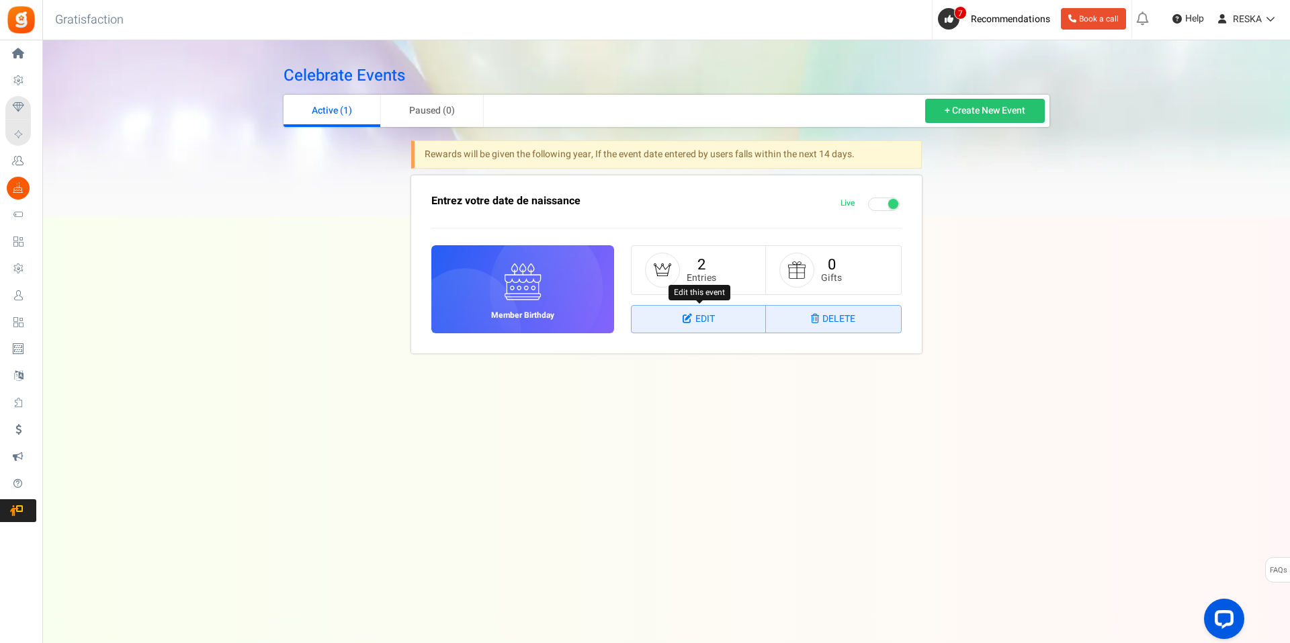
click at [690, 324] on link "Edit" at bounding box center [698, 319] width 134 height 27
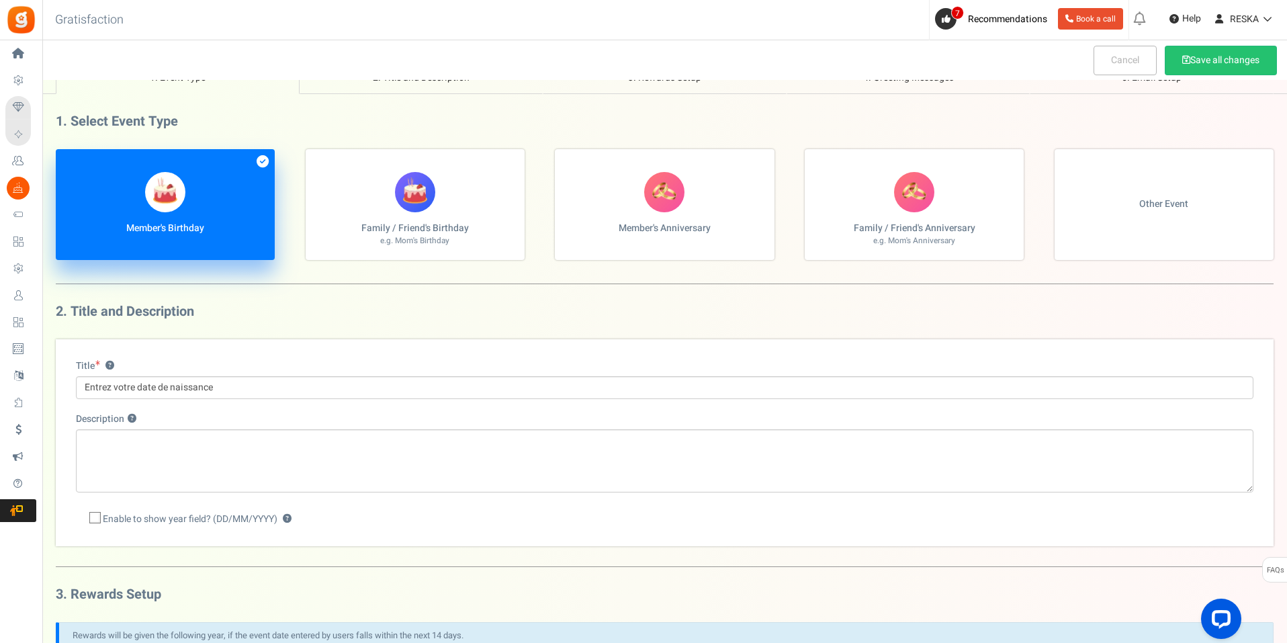
scroll to position [7, 0]
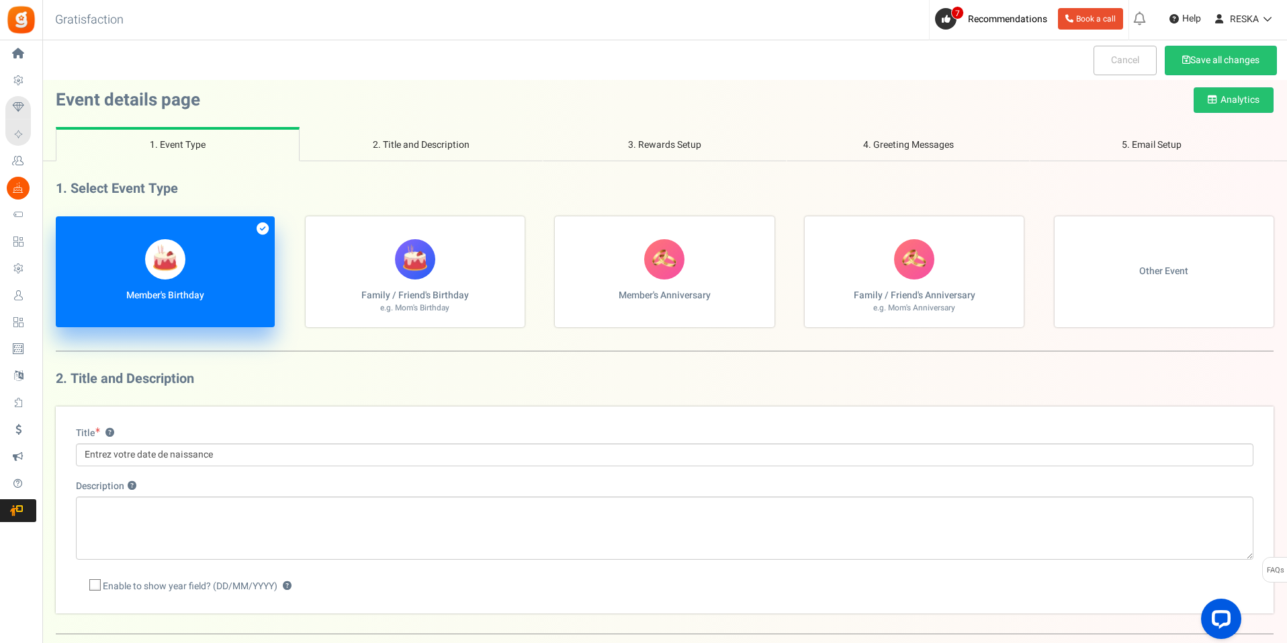
click at [425, 151] on link "2. Title and Description" at bounding box center [422, 144] width 244 height 34
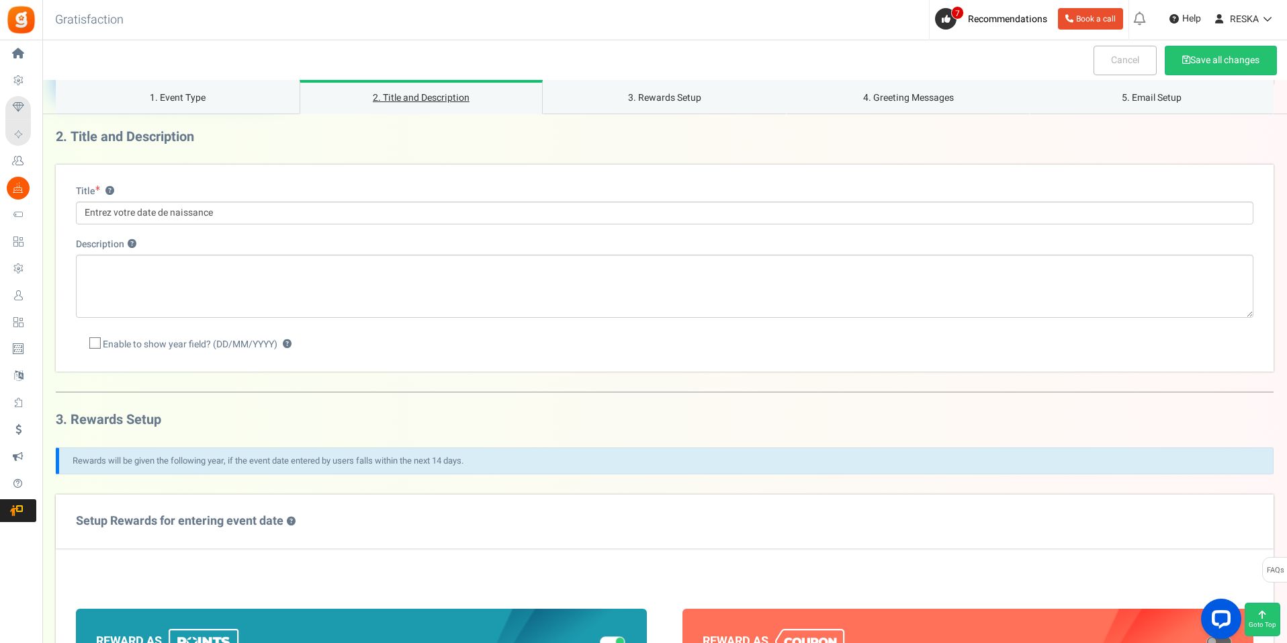
scroll to position [244, 0]
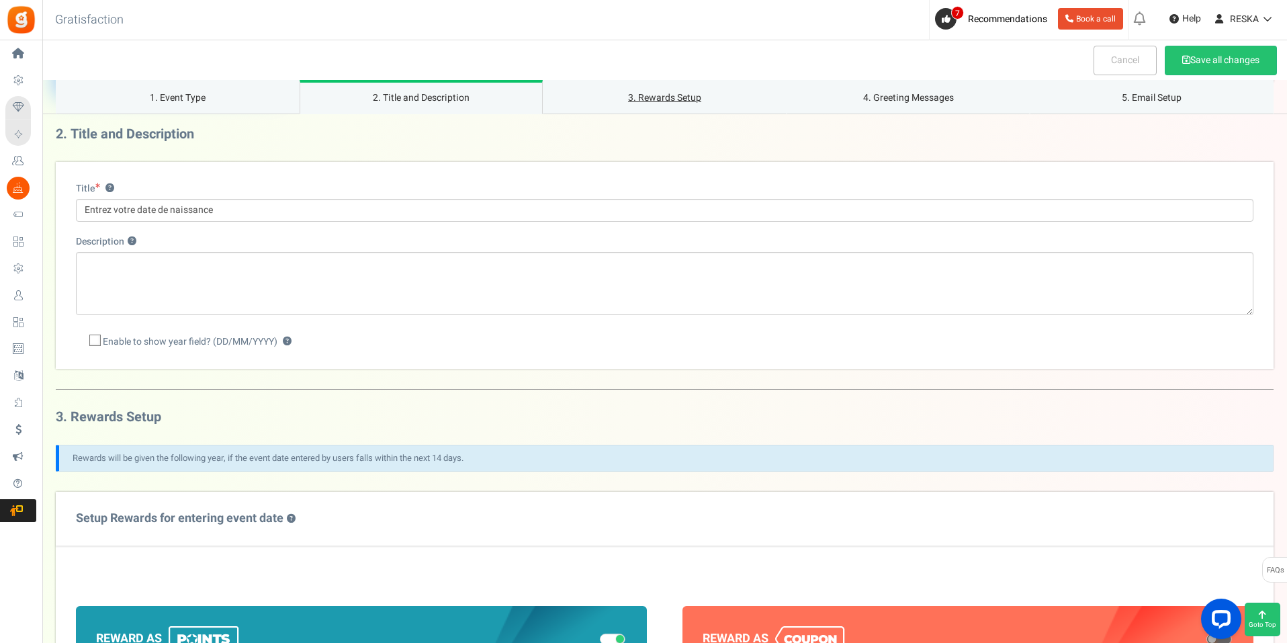
click at [648, 97] on link "3. Rewards Setup" at bounding box center [665, 97] width 244 height 34
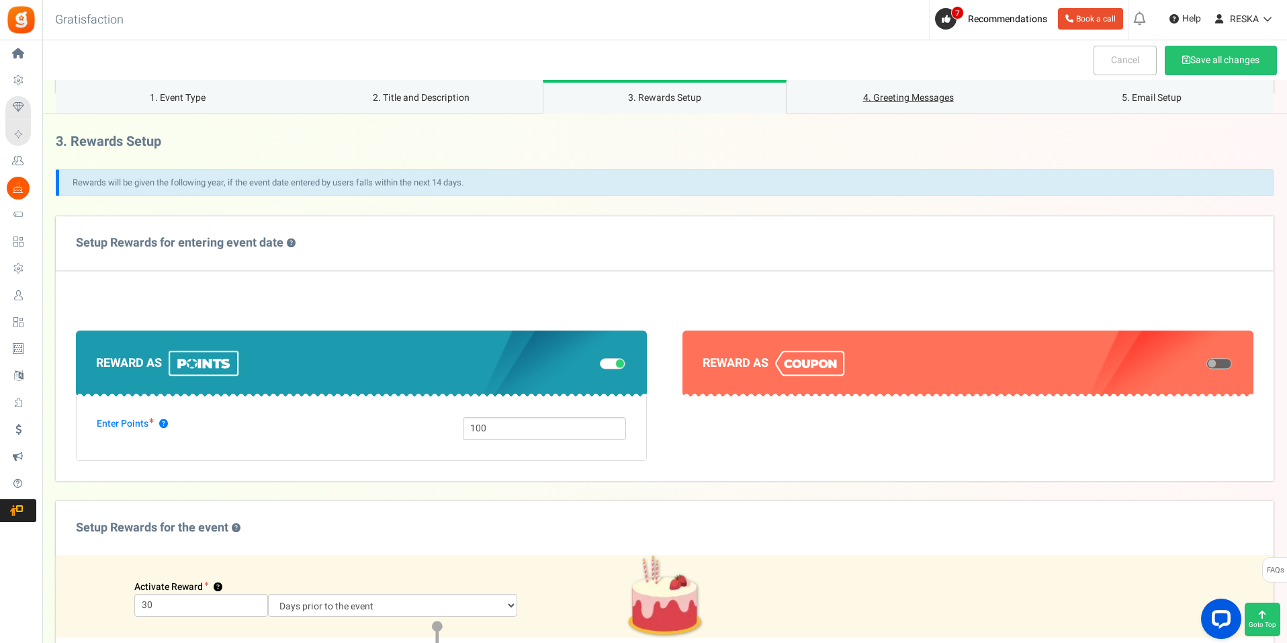
click at [933, 99] on link "4. Greeting Messages" at bounding box center [909, 97] width 244 height 34
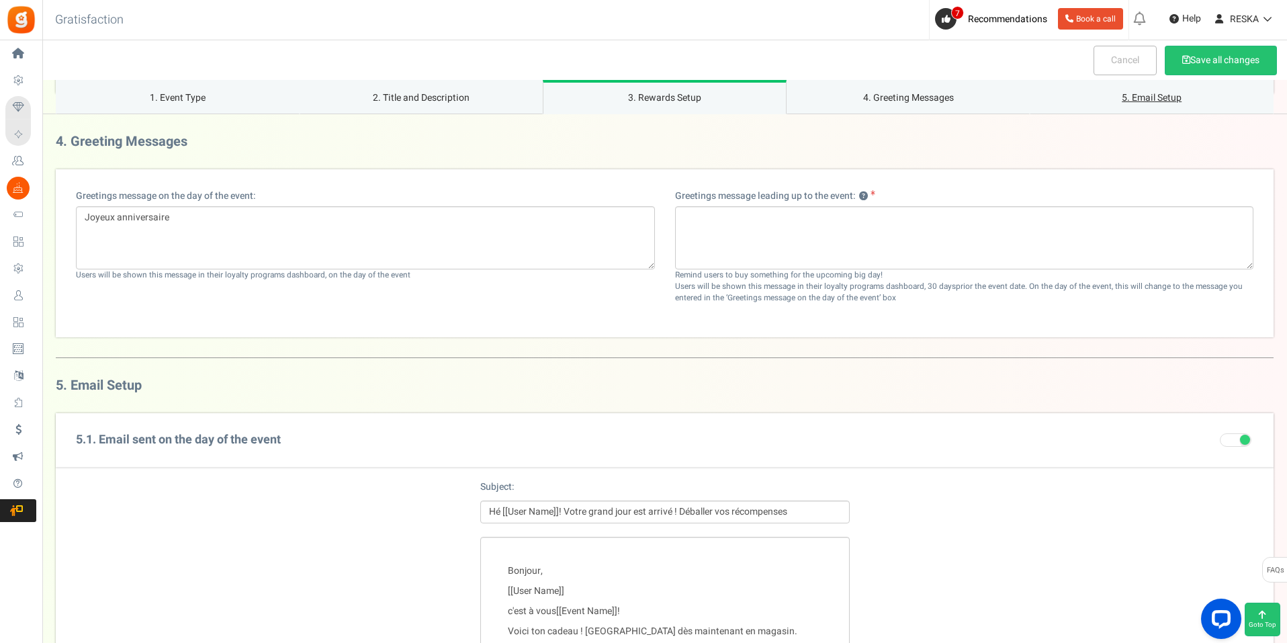
click at [1173, 103] on link "5. Email Setup" at bounding box center [1152, 97] width 244 height 34
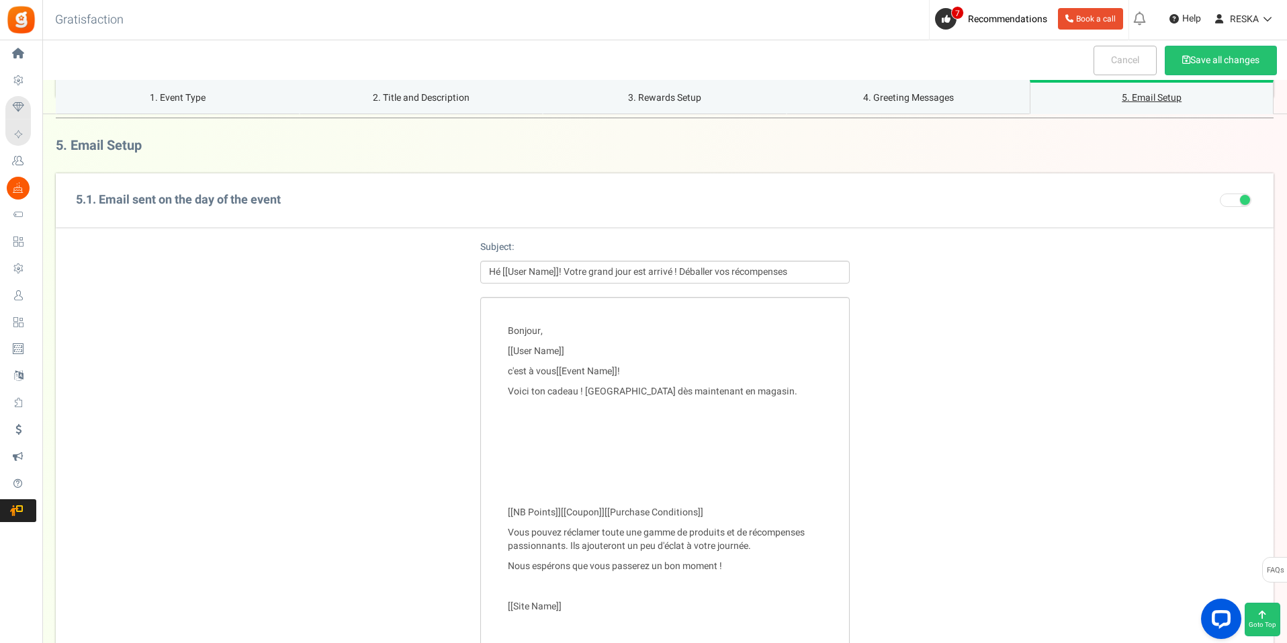
scroll to position [1559, 0]
click at [177, 93] on link "1. Event Type" at bounding box center [178, 97] width 244 height 34
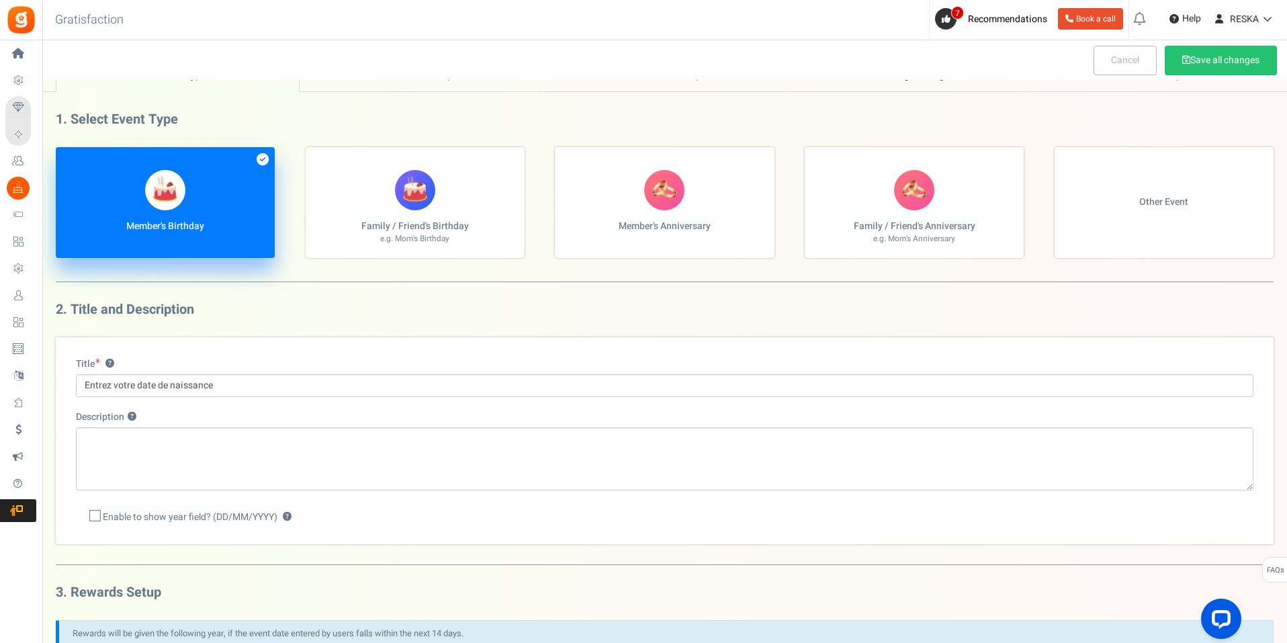
scroll to position [46, 0]
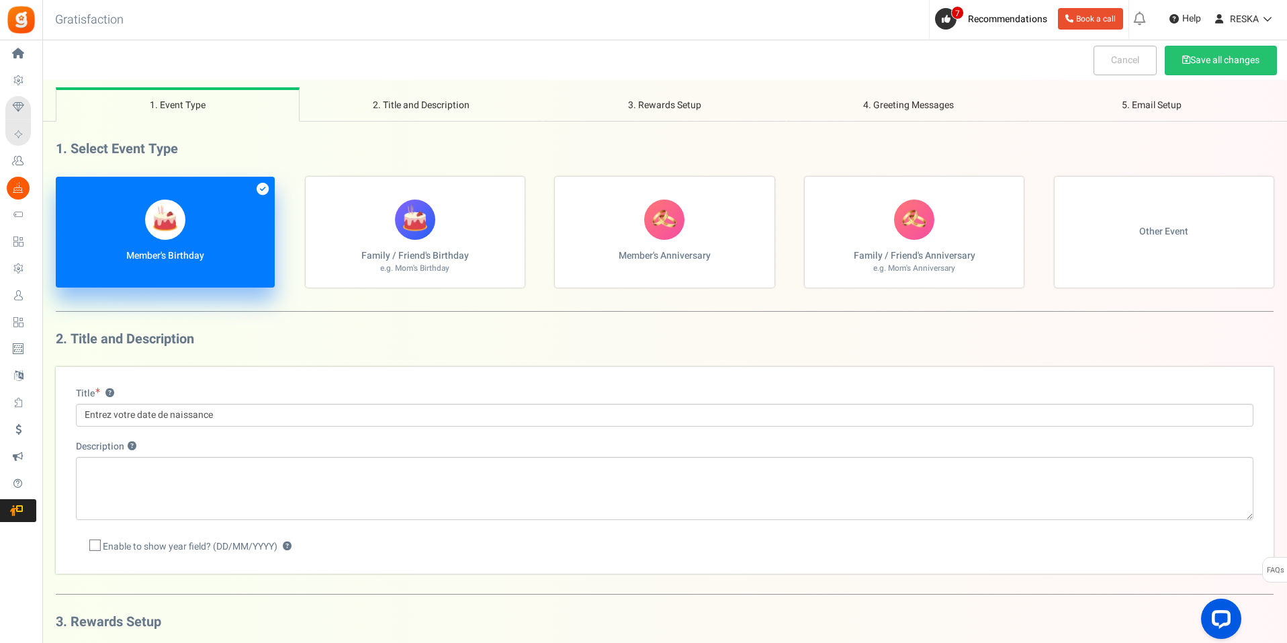
click at [1221, 273] on label "Other Event" at bounding box center [1164, 232] width 219 height 111
click at [64, 188] on input "Other Event" at bounding box center [60, 183] width 9 height 9
radio input "true"
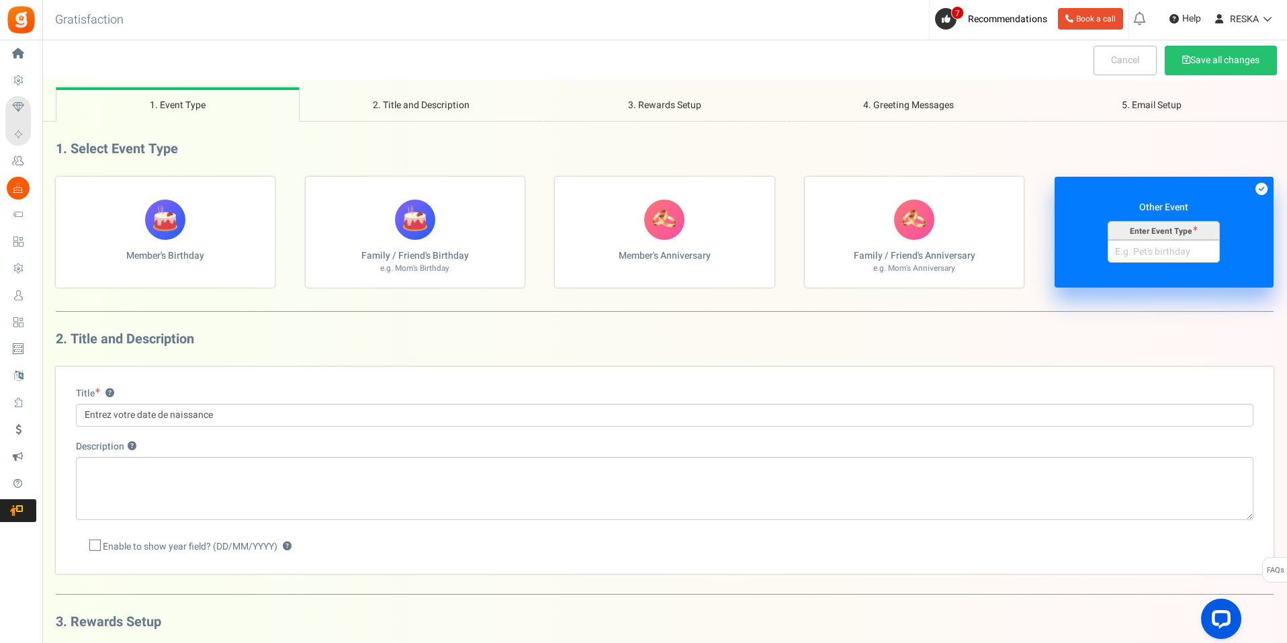
click at [165, 232] on figure at bounding box center [165, 220] width 40 height 40
click at [64, 188] on input "Member's Birthday" at bounding box center [60, 183] width 9 height 9
radio input "true"
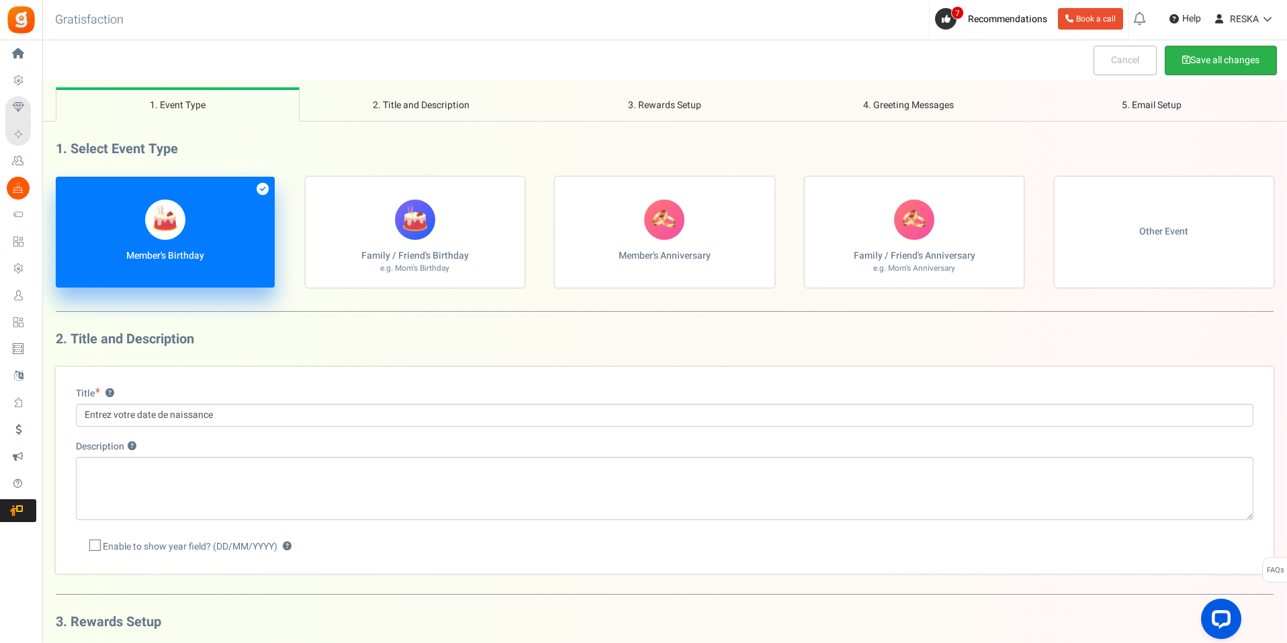
click at [1243, 52] on button "Save all changes" at bounding box center [1221, 61] width 112 height 30
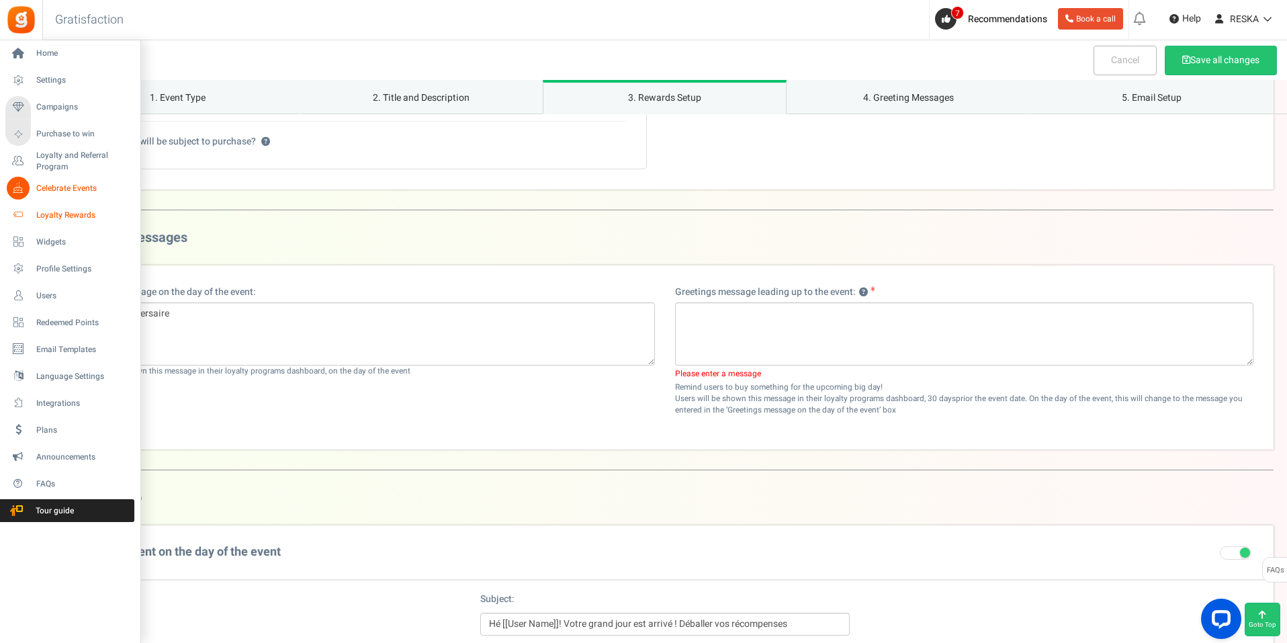
click at [63, 208] on link "Loyalty Rewards" at bounding box center [69, 215] width 129 height 23
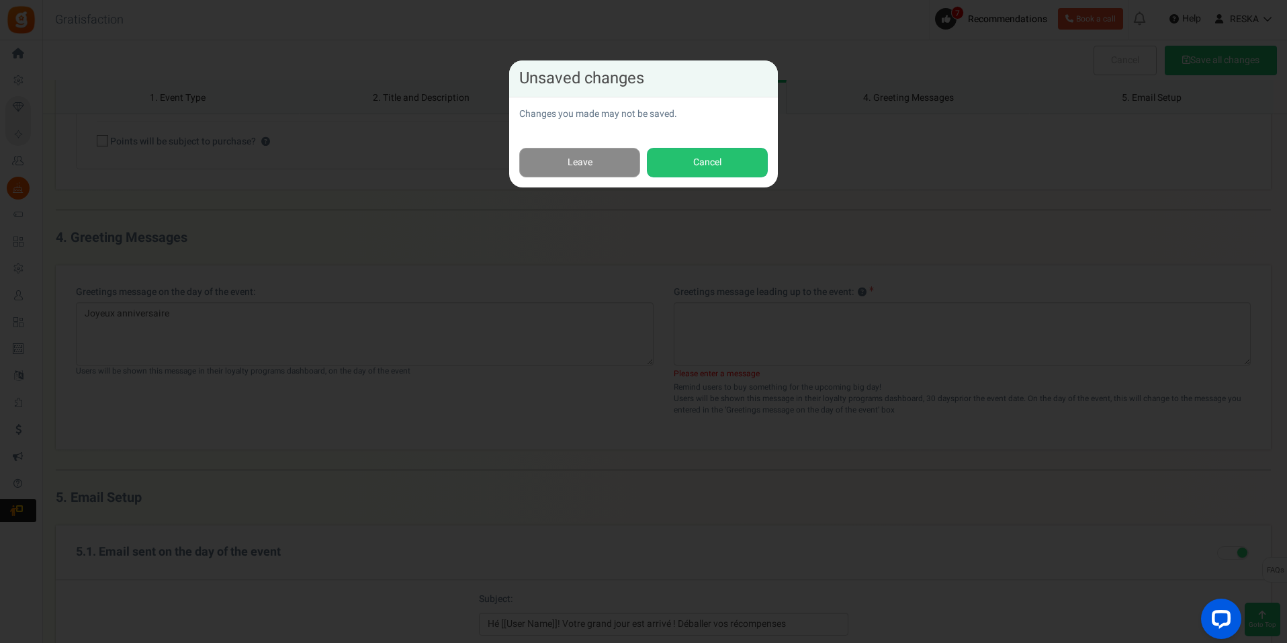
click at [599, 161] on link "Leave" at bounding box center [579, 163] width 121 height 30
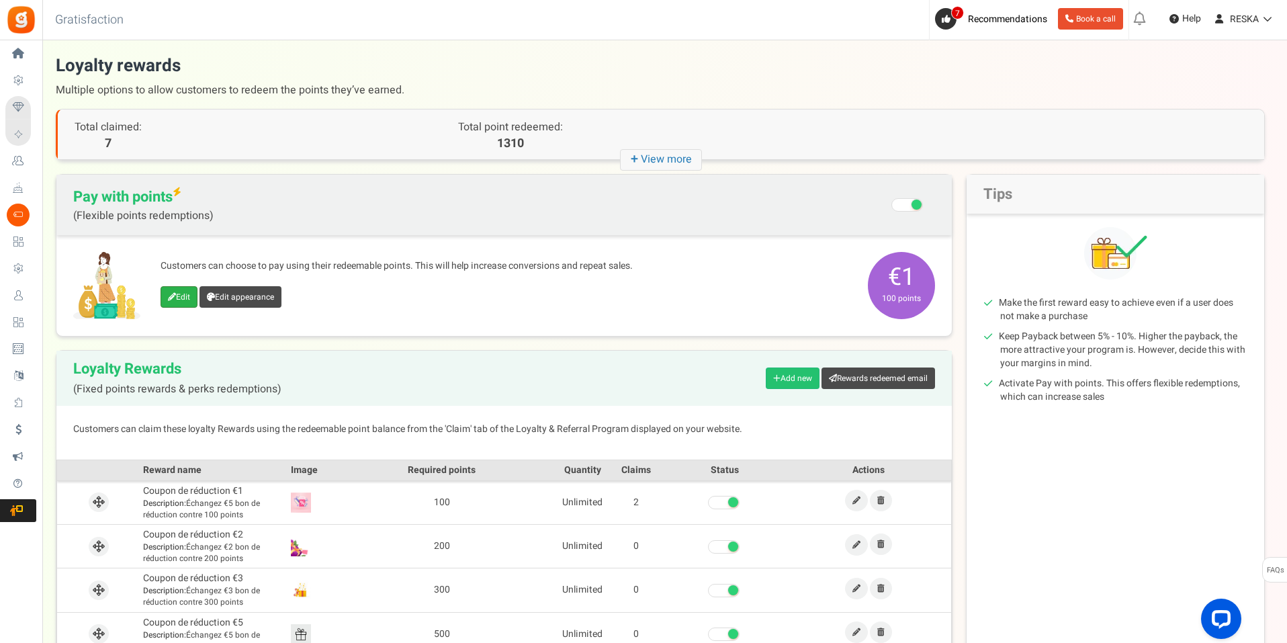
click at [185, 290] on link "Edit" at bounding box center [179, 296] width 37 height 21
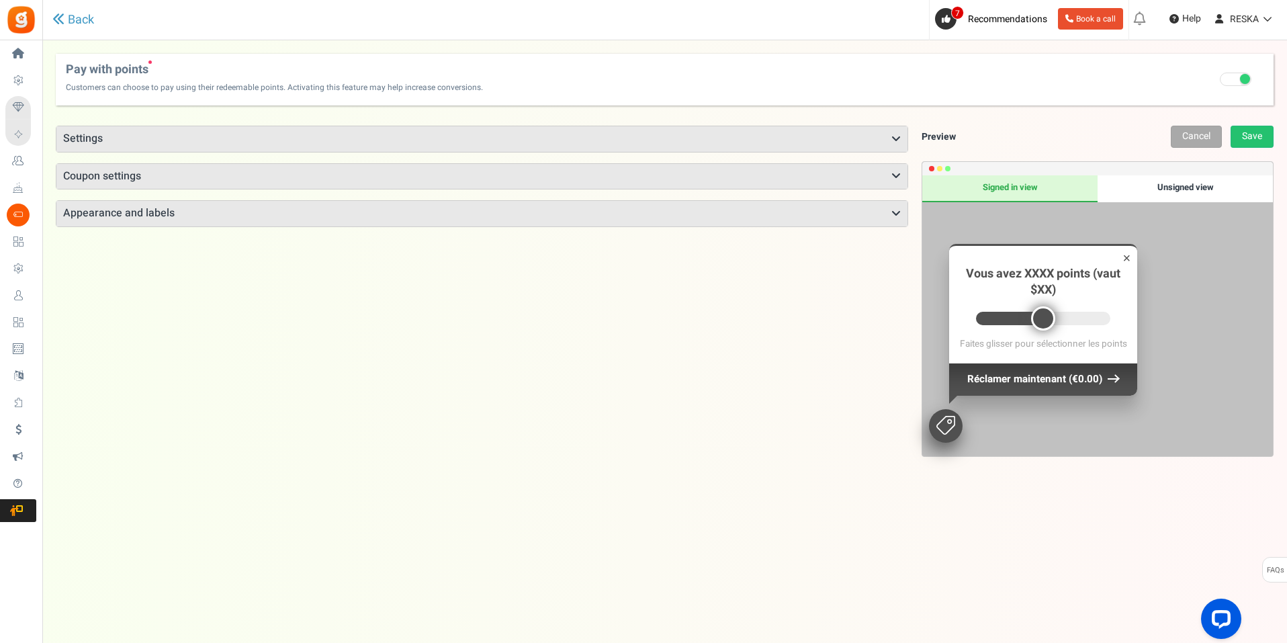
click at [174, 124] on div "Points mode Recommended Selecting this may reduce participation Allow customers…" at bounding box center [665, 386] width 1218 height 549
click at [212, 144] on h3 "Settings" at bounding box center [481, 139] width 851 height 26
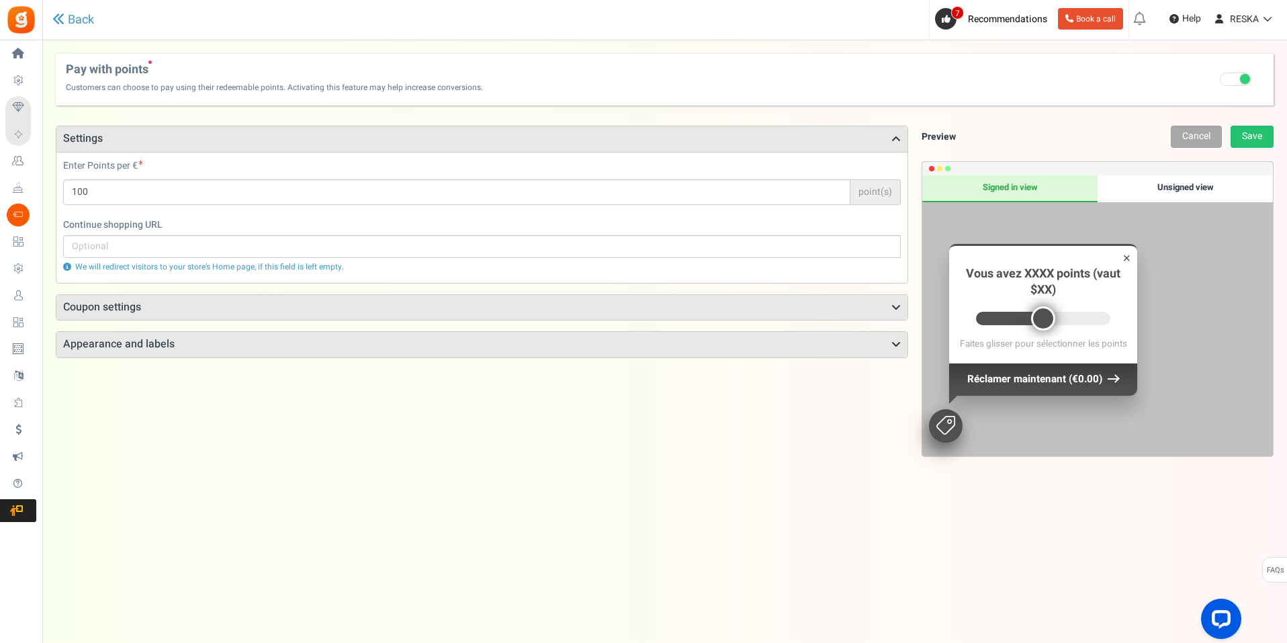
click at [484, 309] on h3 "Coupon settings" at bounding box center [481, 308] width 851 height 26
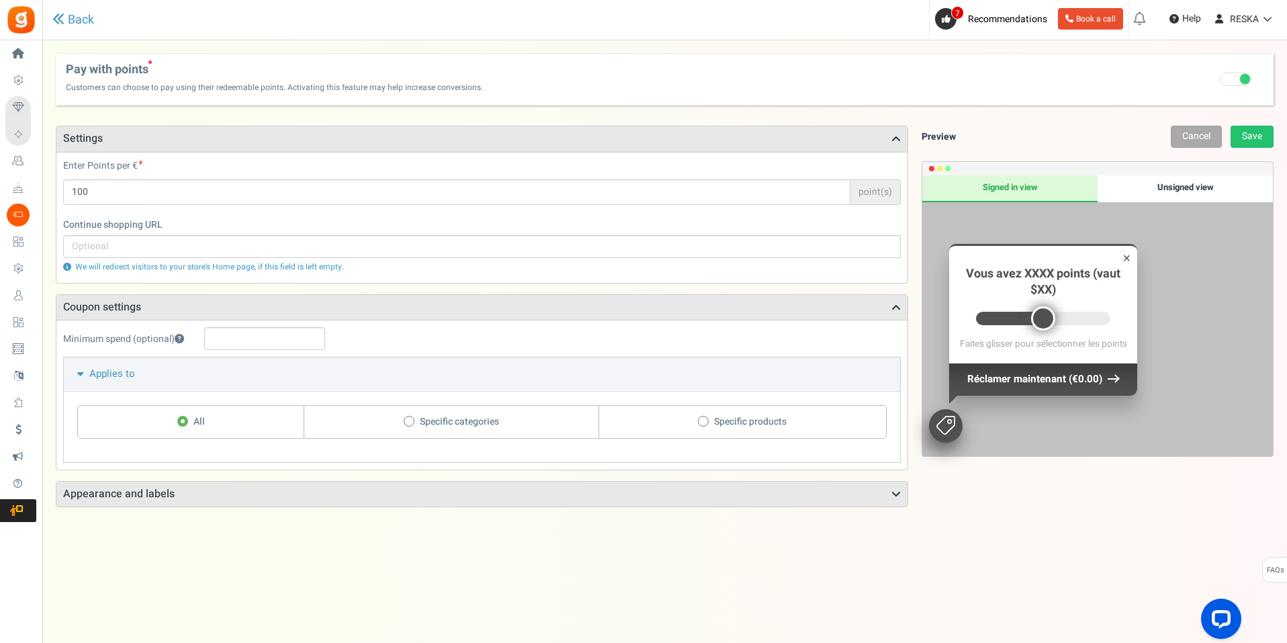
scroll to position [131, 0]
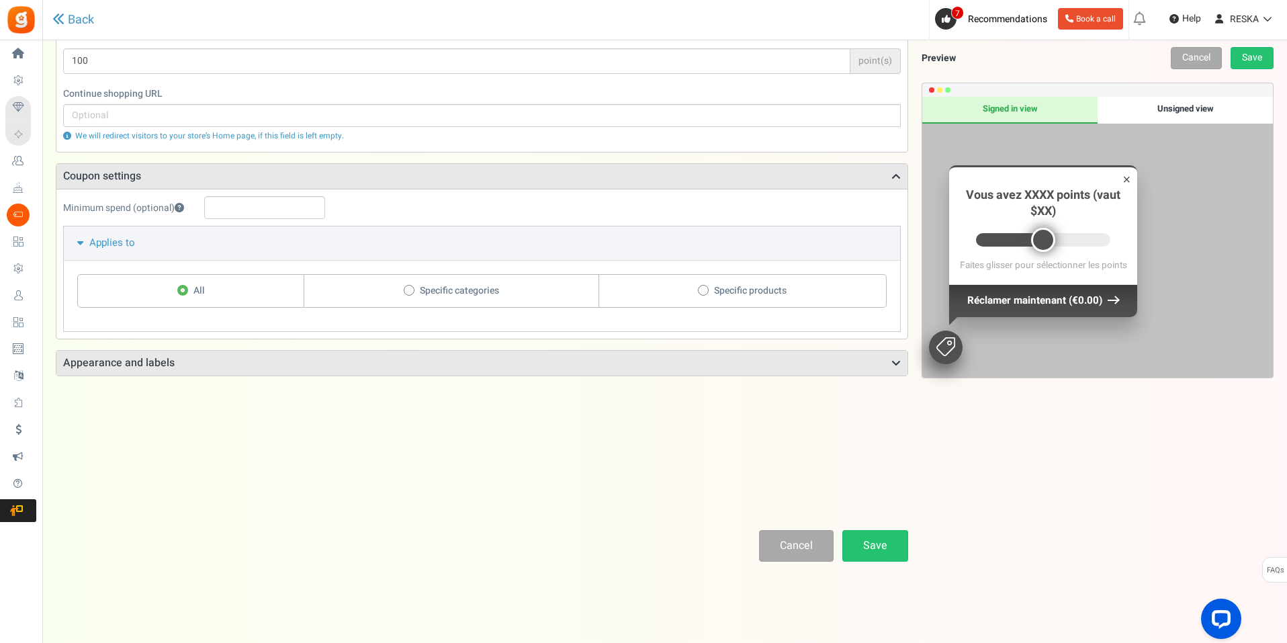
click at [548, 363] on h3 "Appearance and labels" at bounding box center [481, 364] width 851 height 26
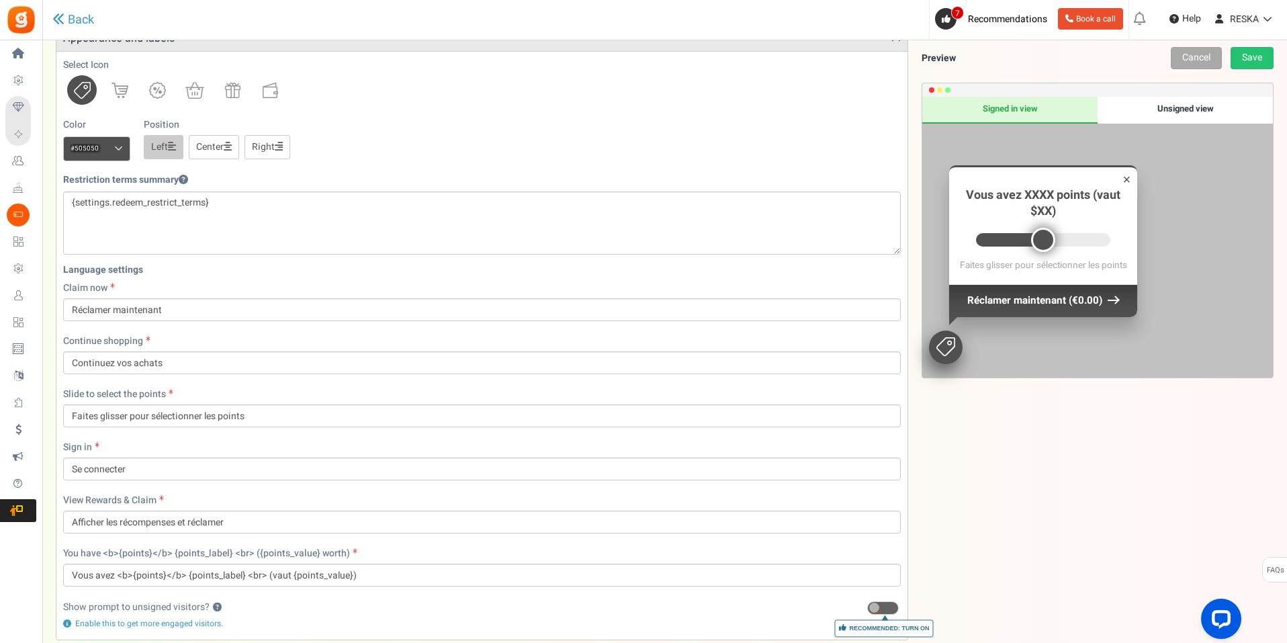
scroll to position [523, 0]
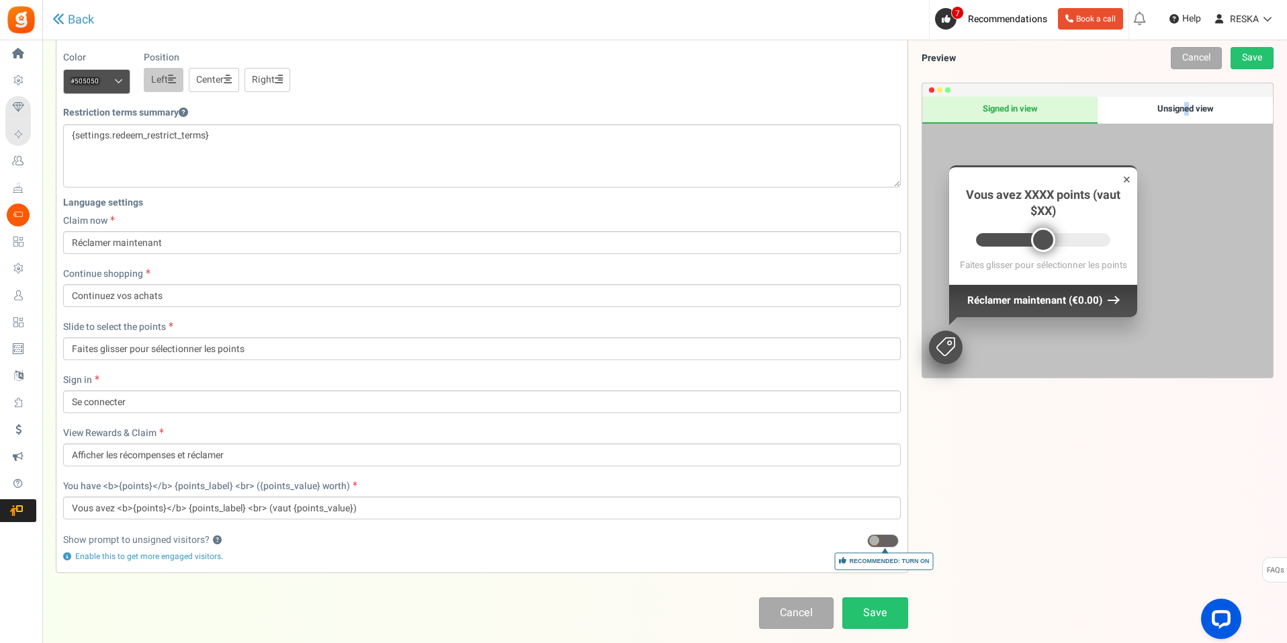
click at [1185, 114] on div "Unsigned view" at bounding box center [1185, 110] width 175 height 27
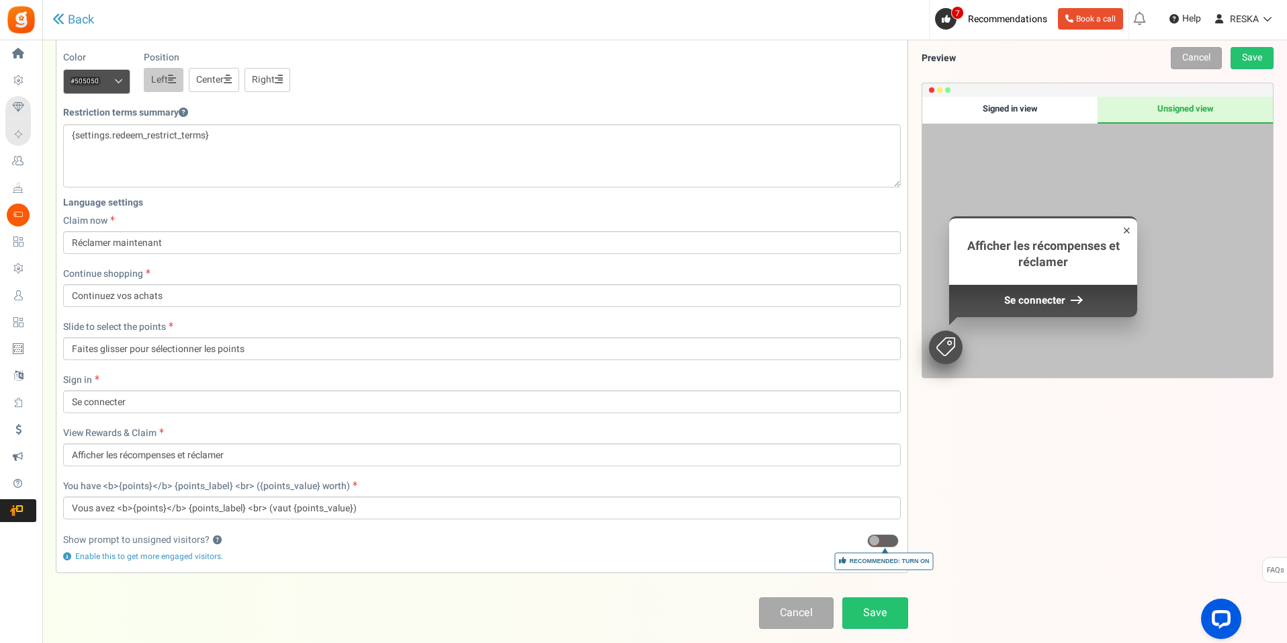
click at [1024, 113] on div "Signed in view" at bounding box center [1009, 110] width 175 height 27
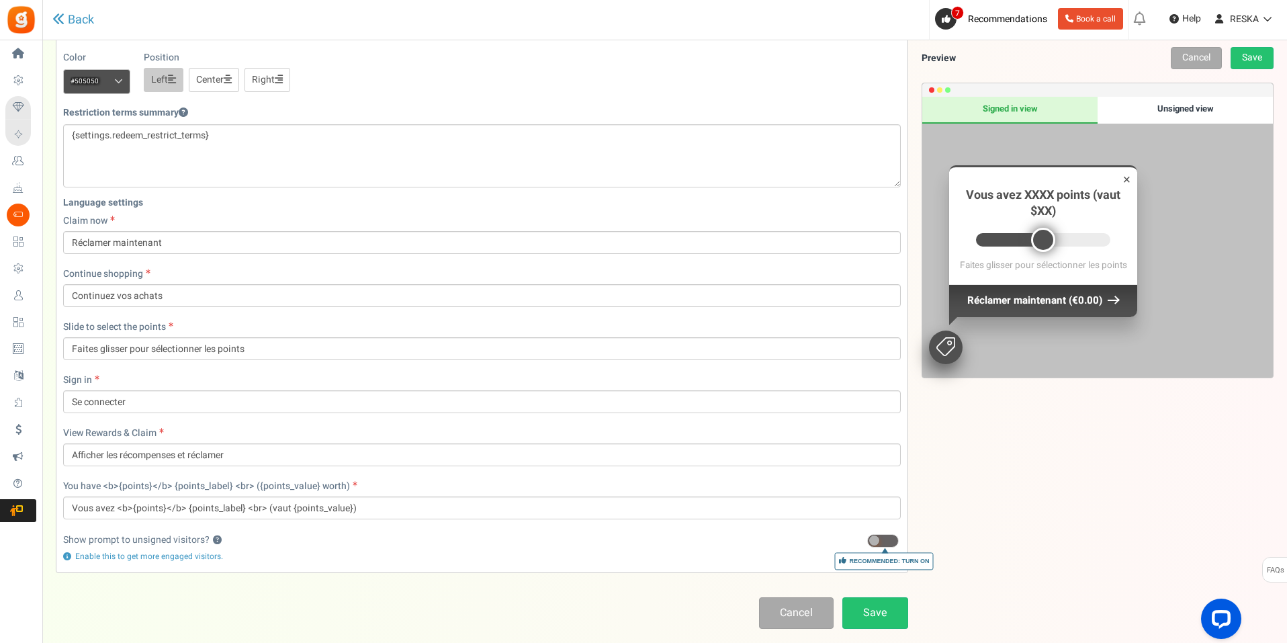
click at [1198, 116] on div "Unsigned view" at bounding box center [1185, 110] width 175 height 27
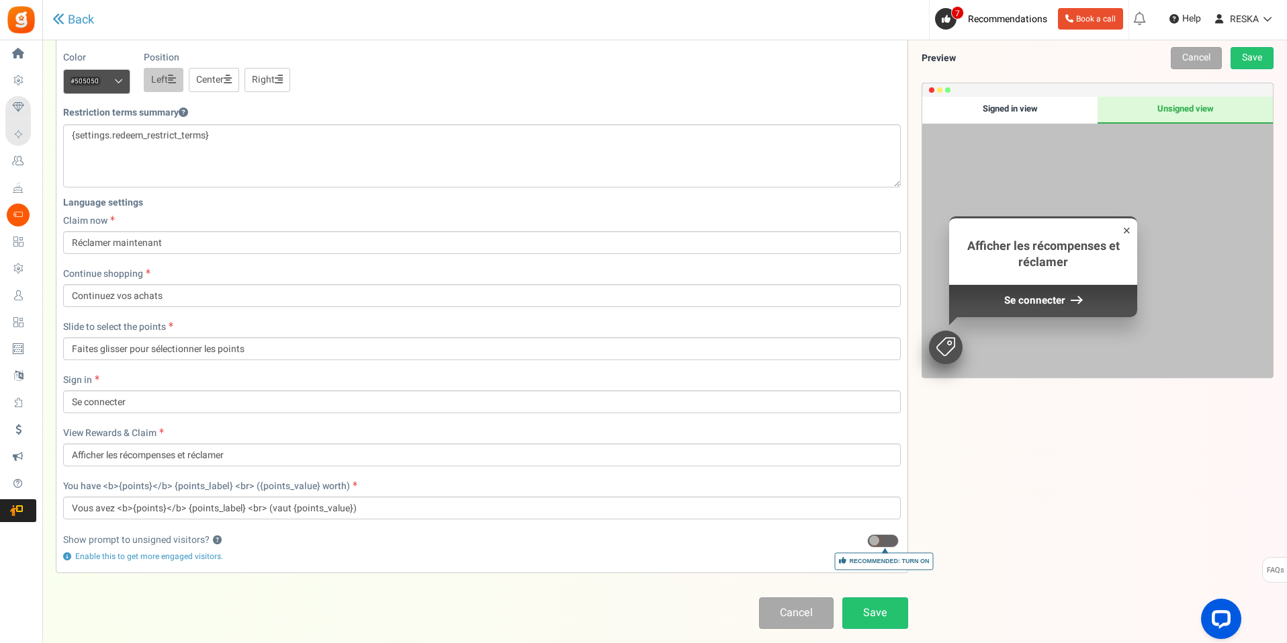
click at [962, 107] on div "Signed in view" at bounding box center [1009, 110] width 175 height 27
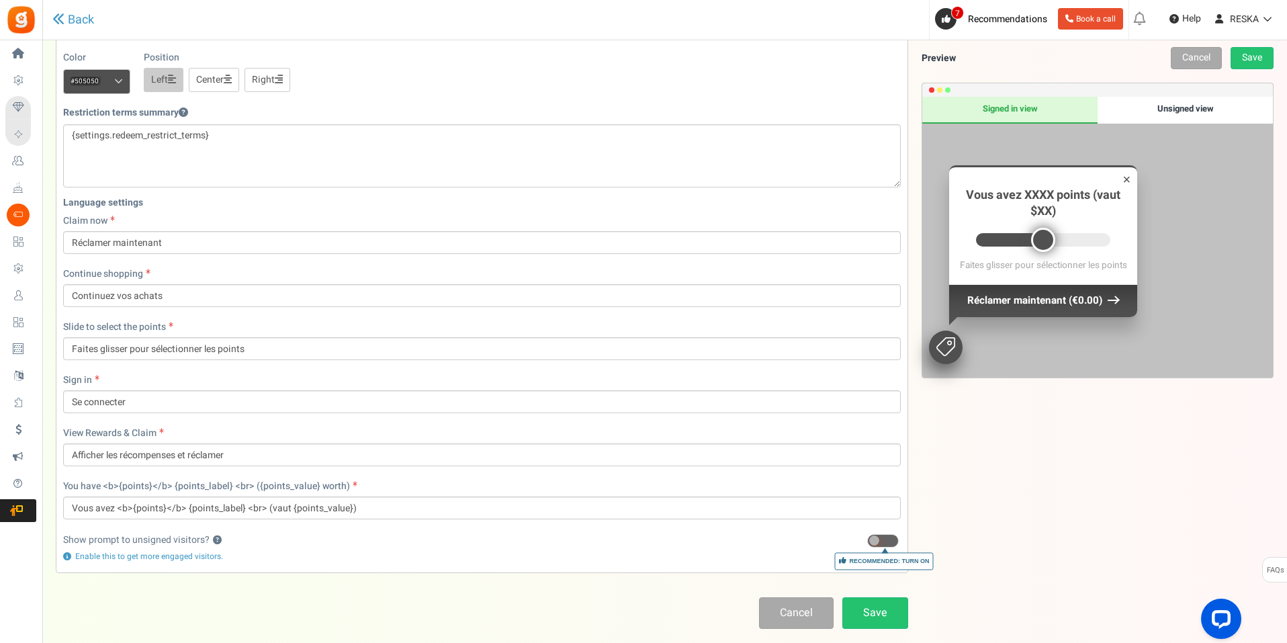
click at [678, 599] on div "Cancel Save" at bounding box center [482, 613] width 853 height 32
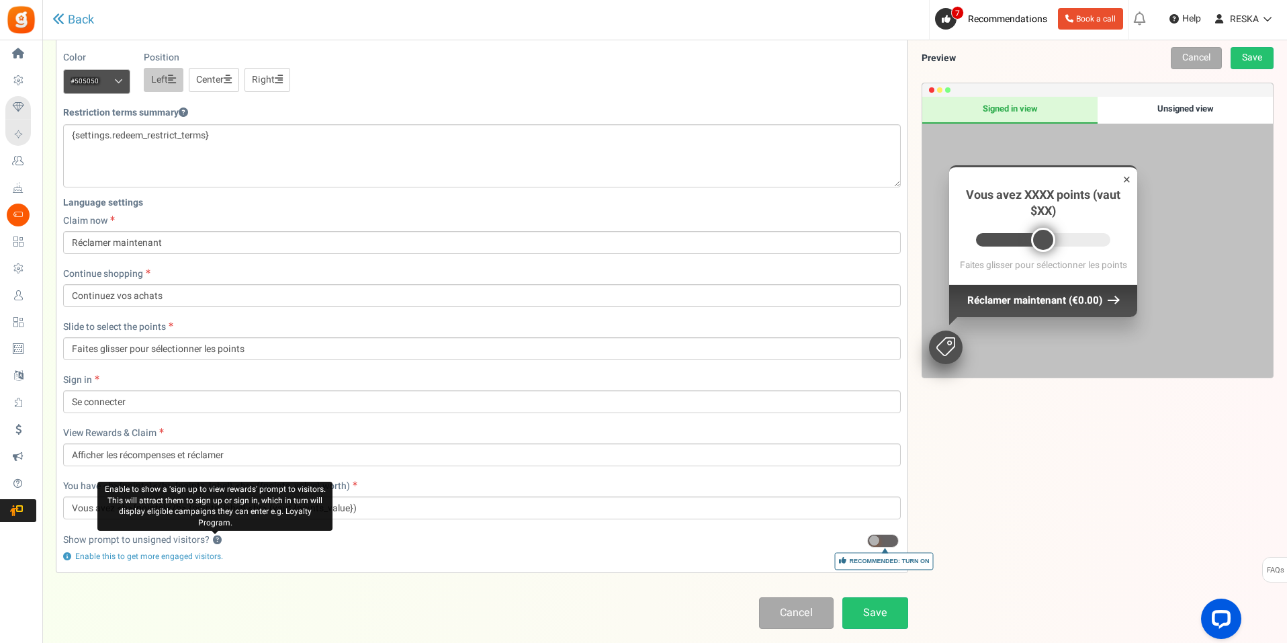
click at [213, 536] on button "?" at bounding box center [217, 540] width 9 height 9
click at [213, 537] on button "?" at bounding box center [217, 540] width 9 height 9
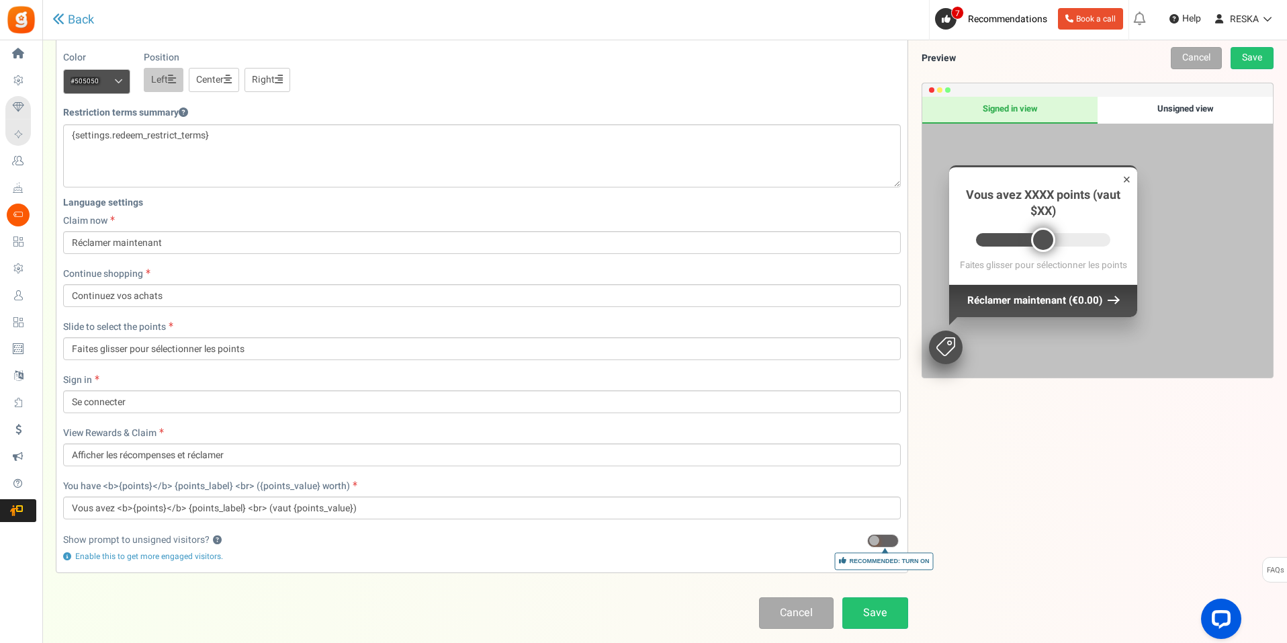
click at [430, 565] on div "Show prompt to unsigned visitors? ? Recommended: Turn On Important! Disabling t…" at bounding box center [482, 549] width 858 height 33
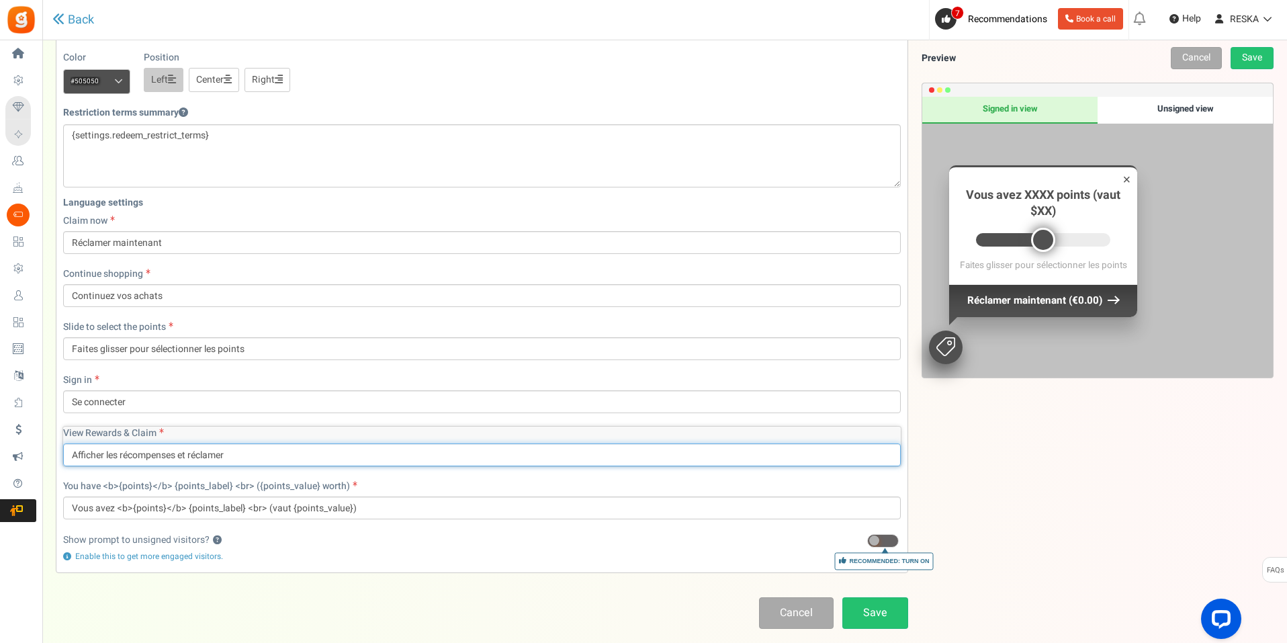
click at [351, 463] on input "Afficher les récompenses et réclamer" at bounding box center [482, 454] width 838 height 23
click at [339, 560] on div "Enable this to get more engaged visitors." at bounding box center [482, 556] width 838 height 11
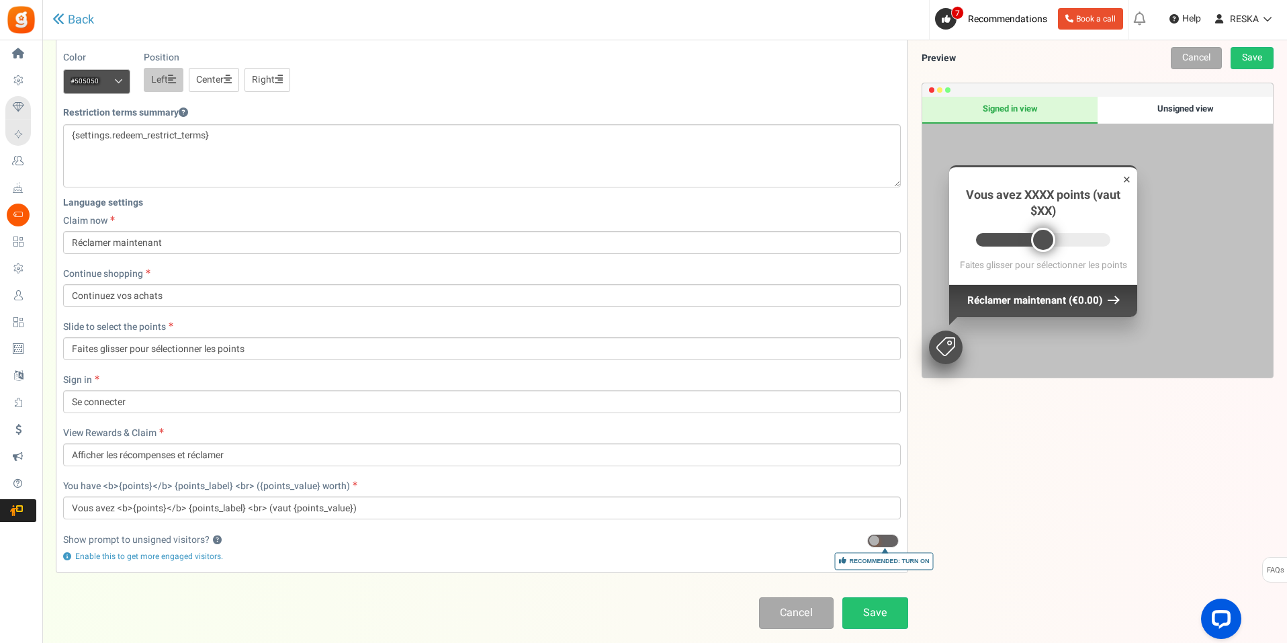
click at [218, 81] on link "Center" at bounding box center [214, 80] width 50 height 24
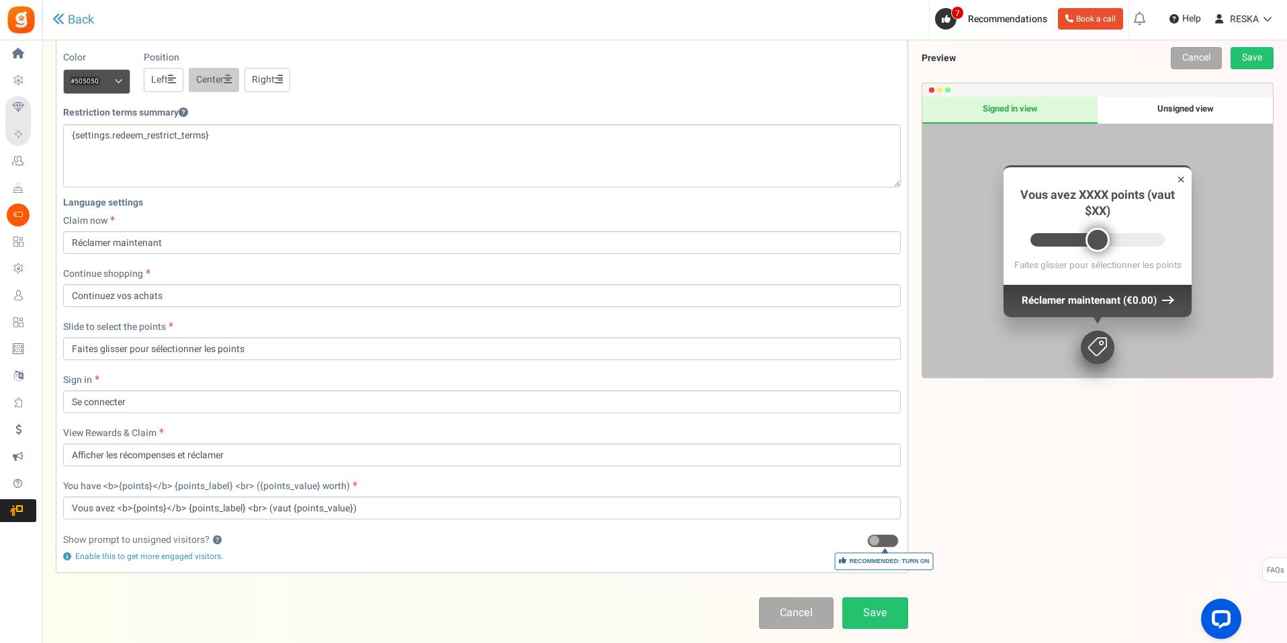
click at [170, 81] on icon at bounding box center [172, 79] width 8 height 9
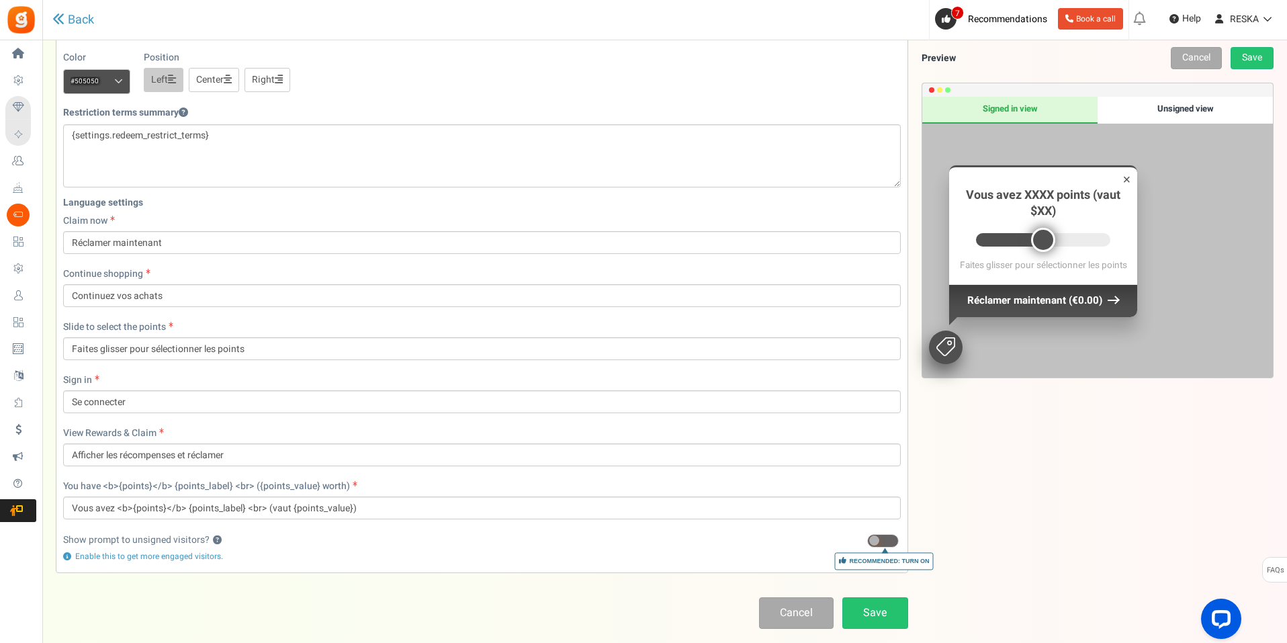
scroll to position [388, 0]
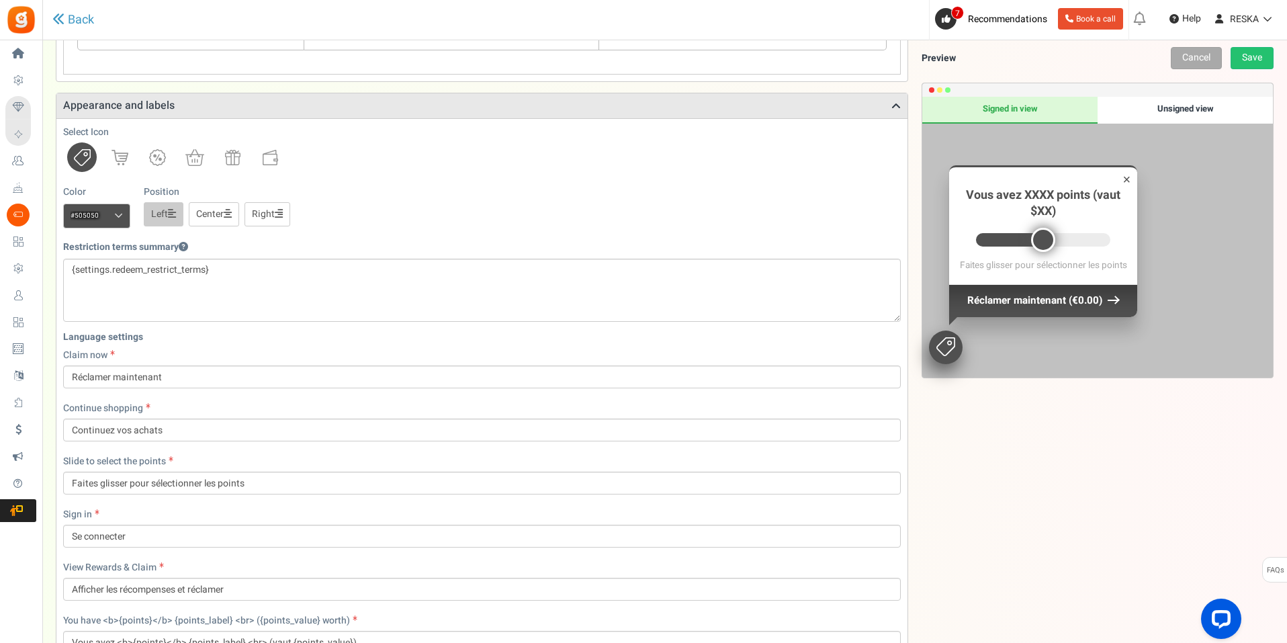
click at [220, 210] on link "Center" at bounding box center [214, 214] width 50 height 24
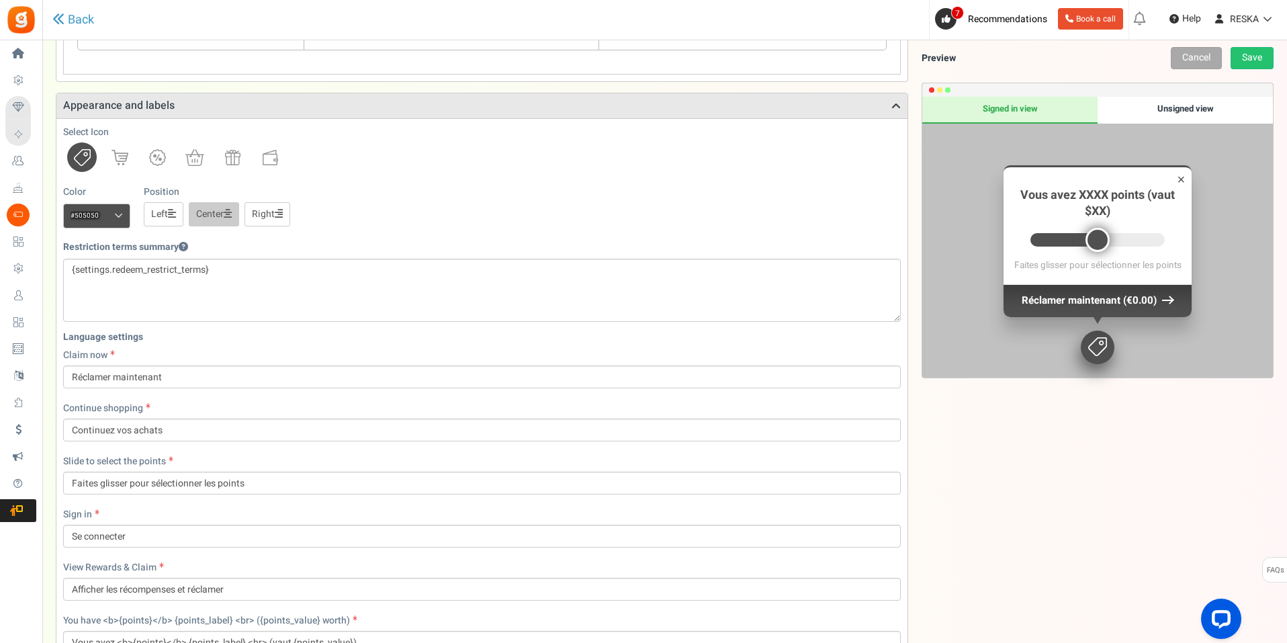
click at [263, 216] on link "Right" at bounding box center [268, 214] width 46 height 24
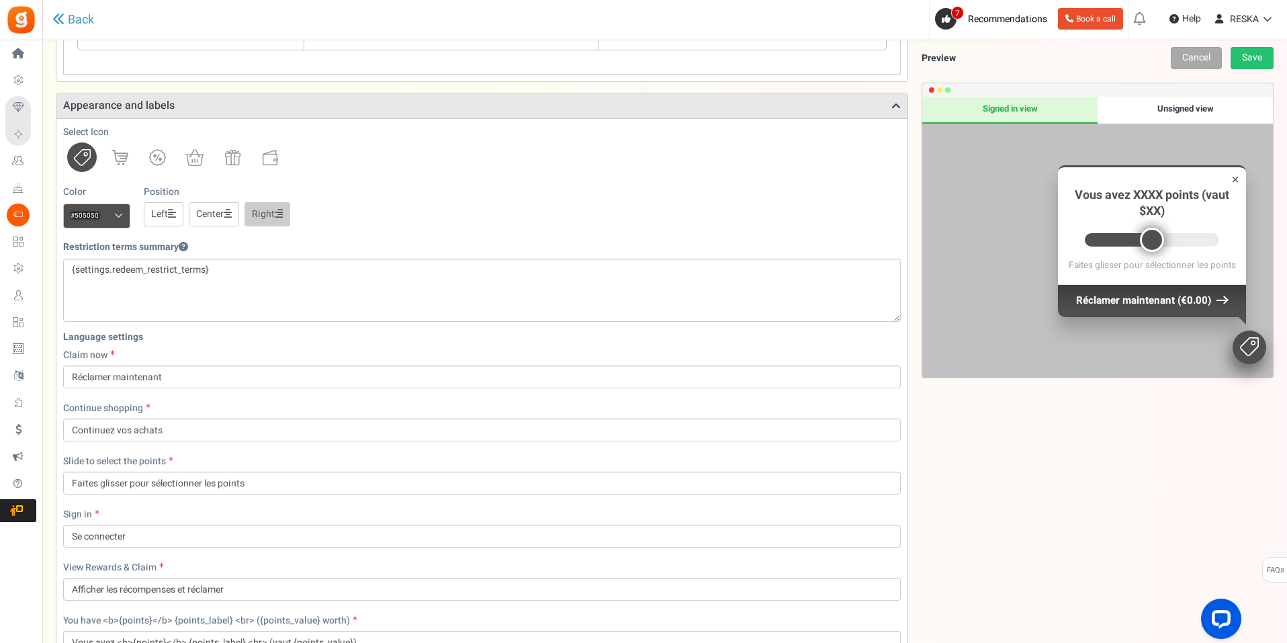
click at [157, 214] on link "Left" at bounding box center [164, 214] width 40 height 24
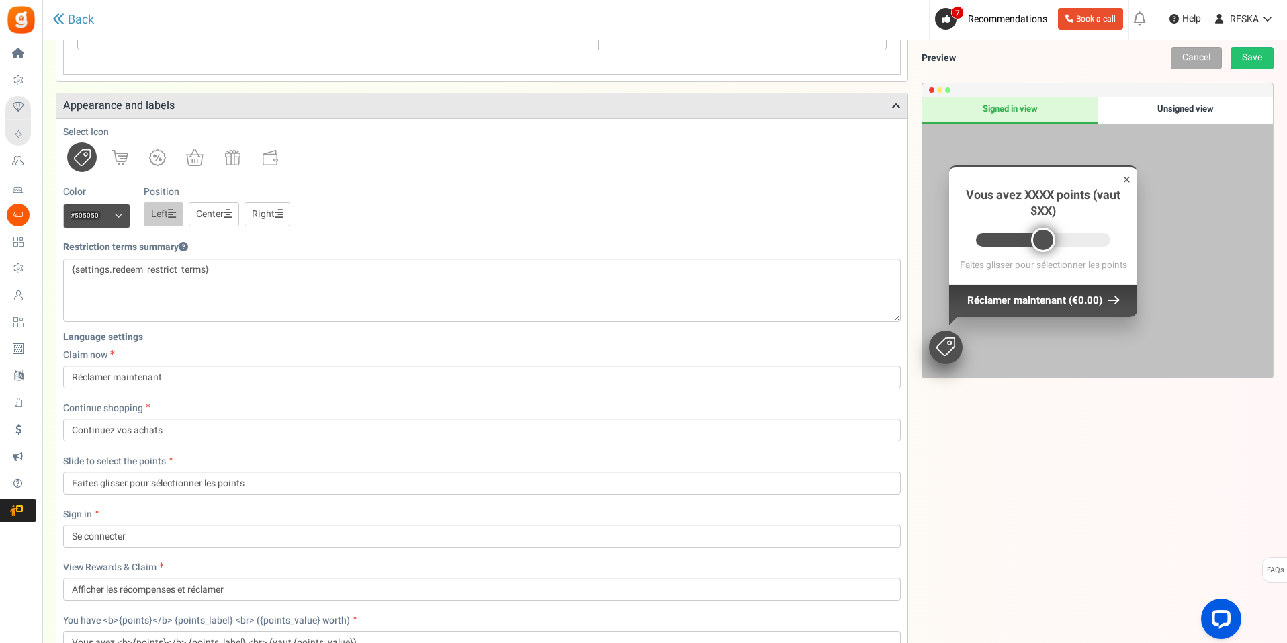
click at [223, 216] on link "Center" at bounding box center [214, 214] width 50 height 24
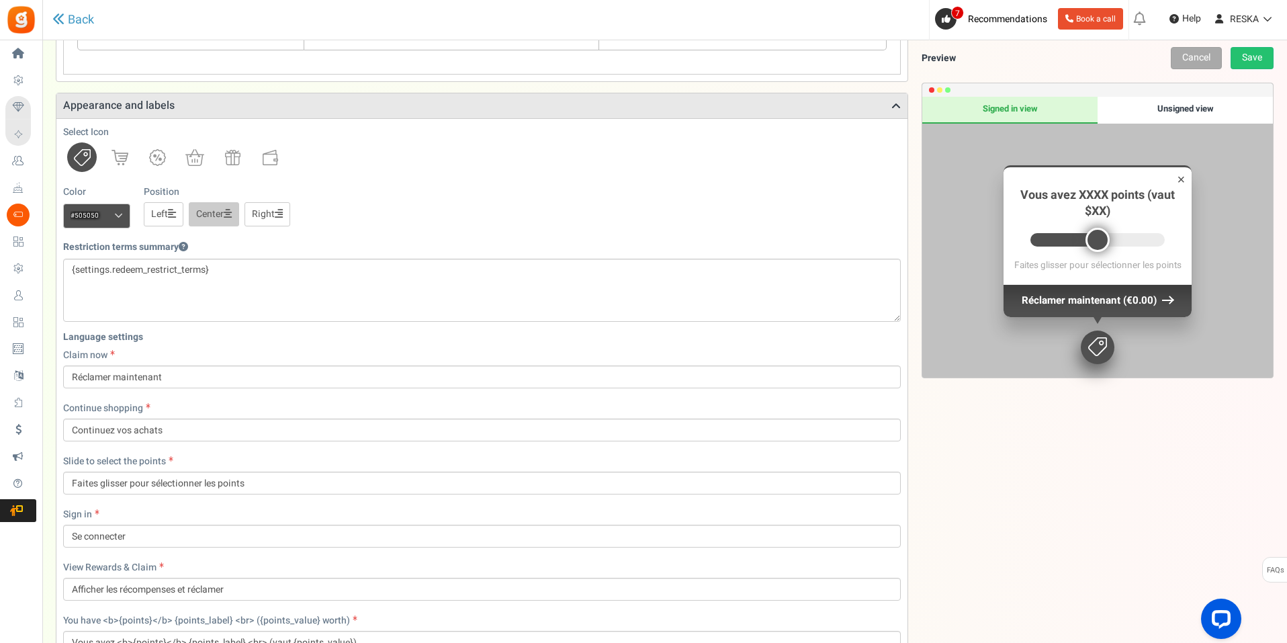
click at [256, 218] on link "Right" at bounding box center [268, 214] width 46 height 24
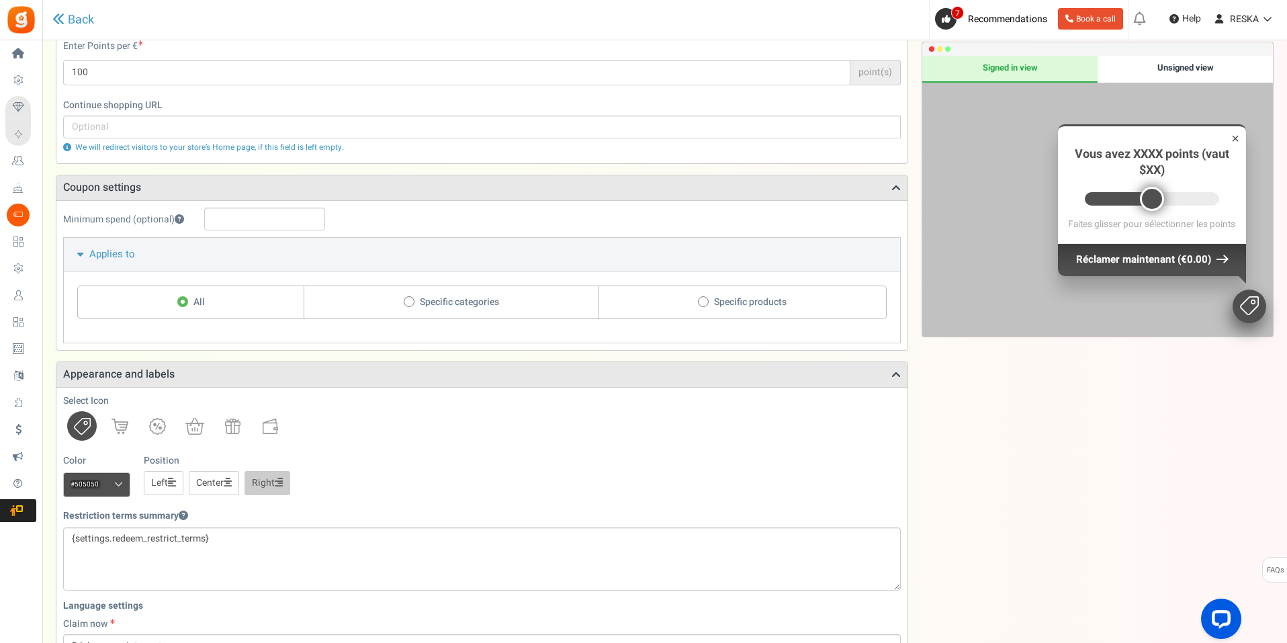
scroll to position [52, 0]
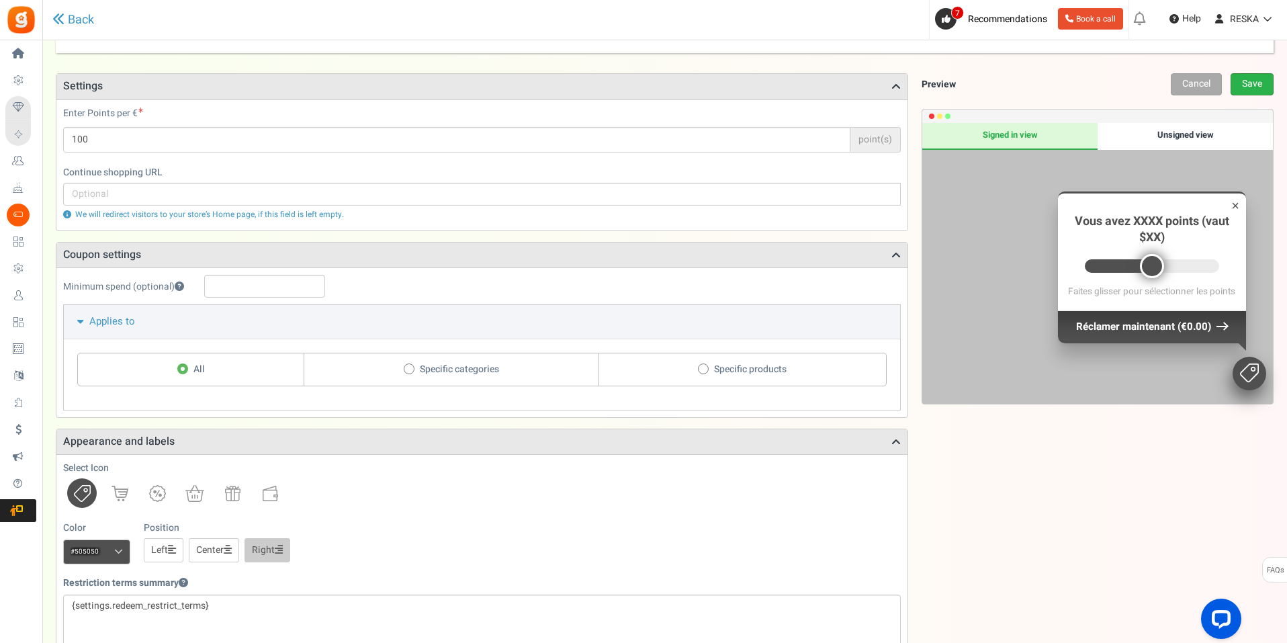
click at [1266, 89] on link "Save" at bounding box center [1252, 84] width 43 height 22
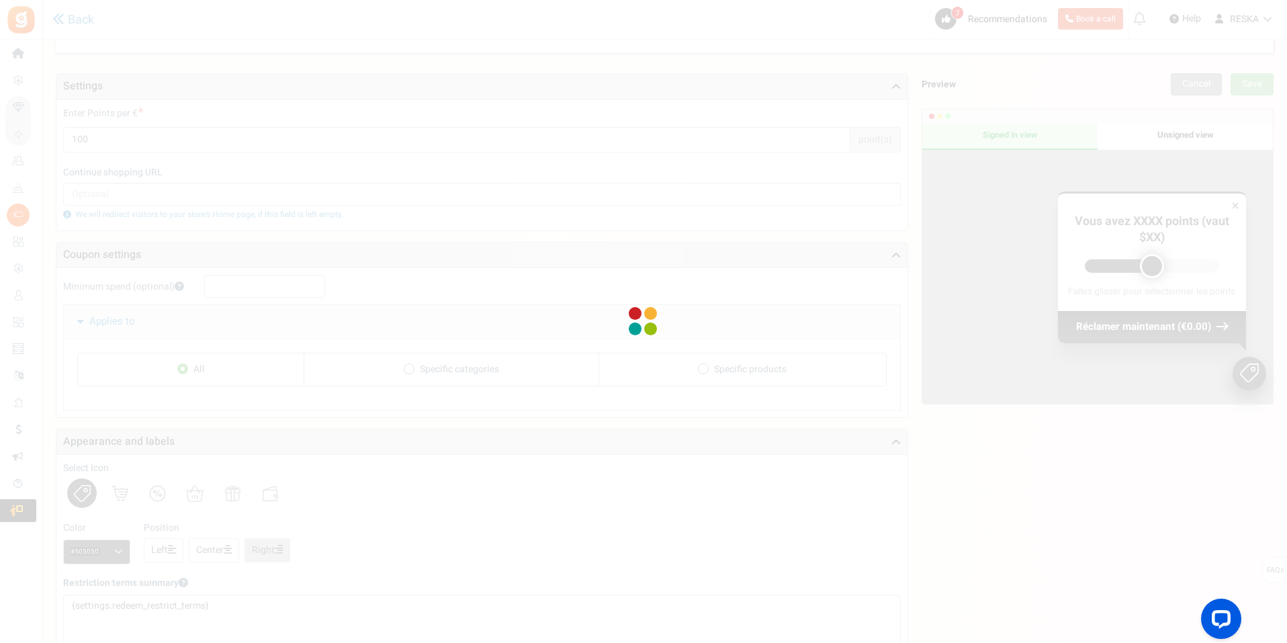
scroll to position [45, 0]
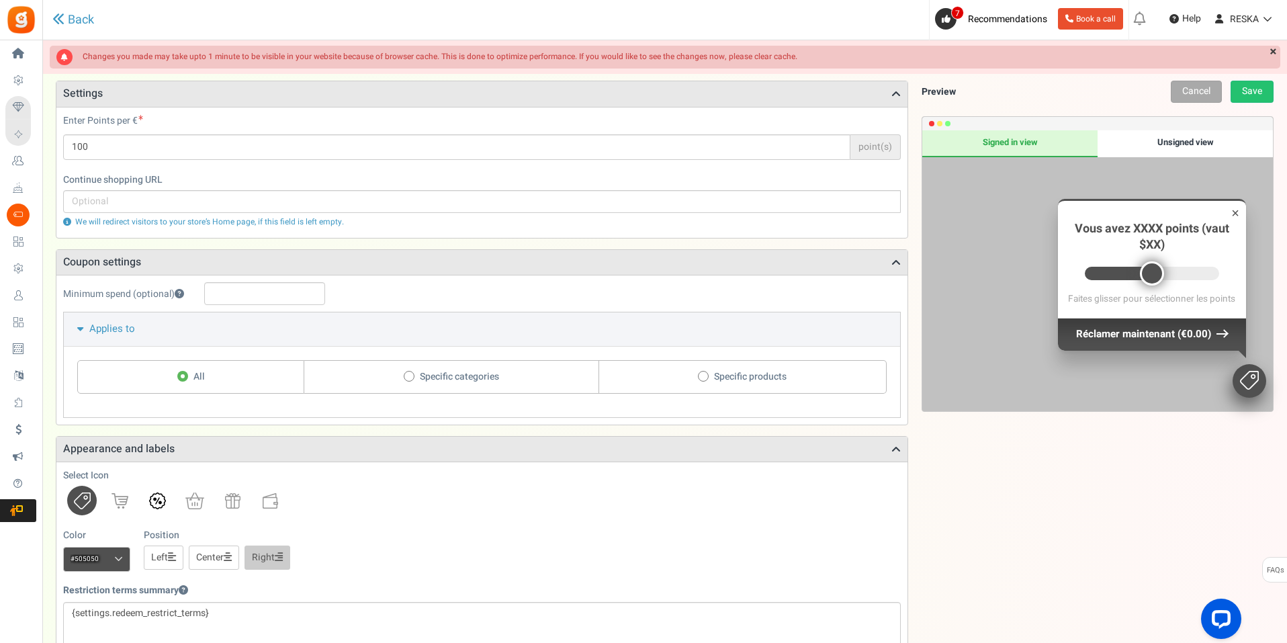
click at [155, 503] on img at bounding box center [157, 500] width 17 height 17
click at [124, 492] on link at bounding box center [120, 501] width 30 height 30
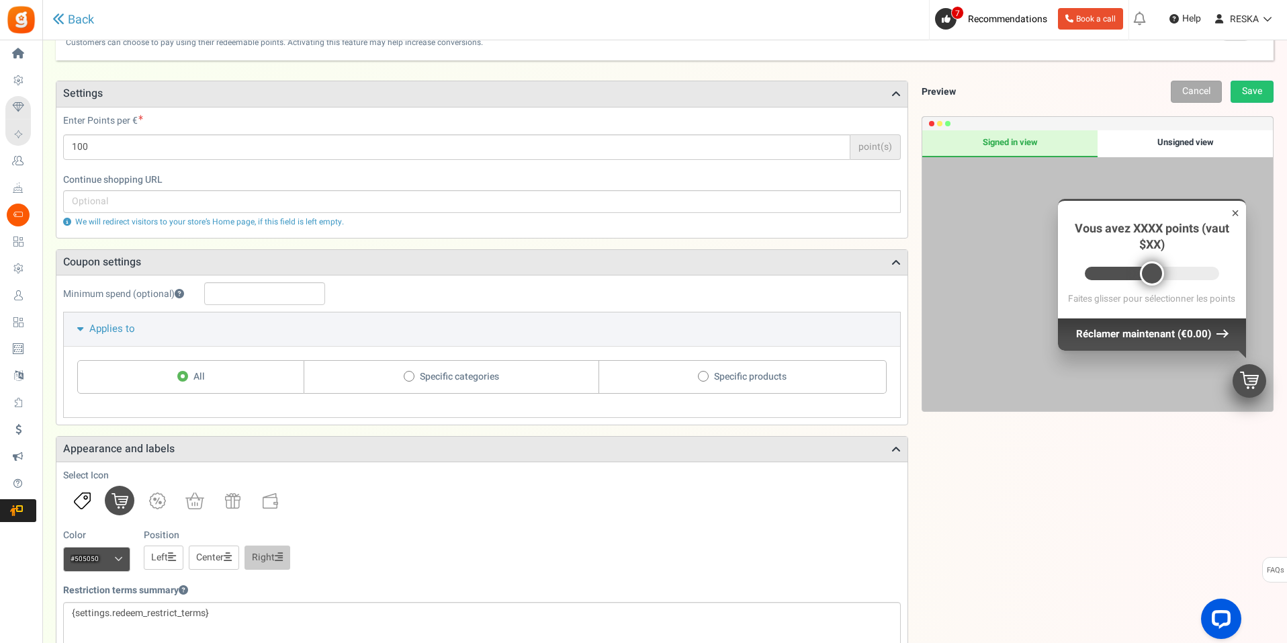
click at [83, 501] on img at bounding box center [82, 500] width 17 height 17
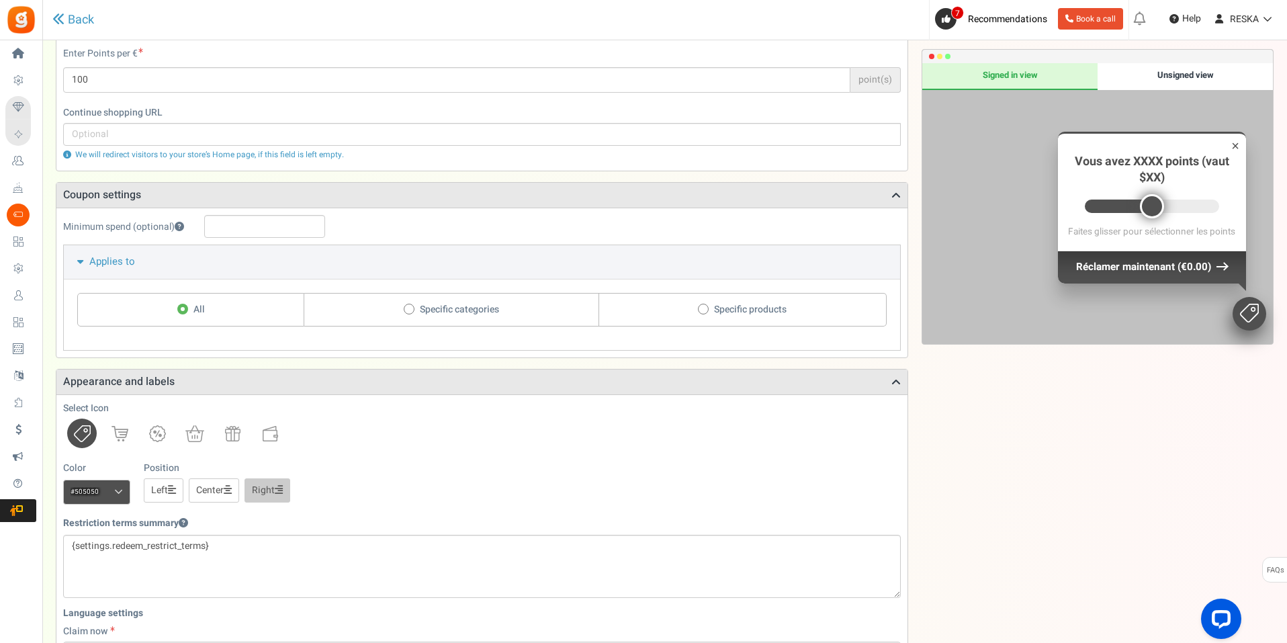
scroll to position [179, 0]
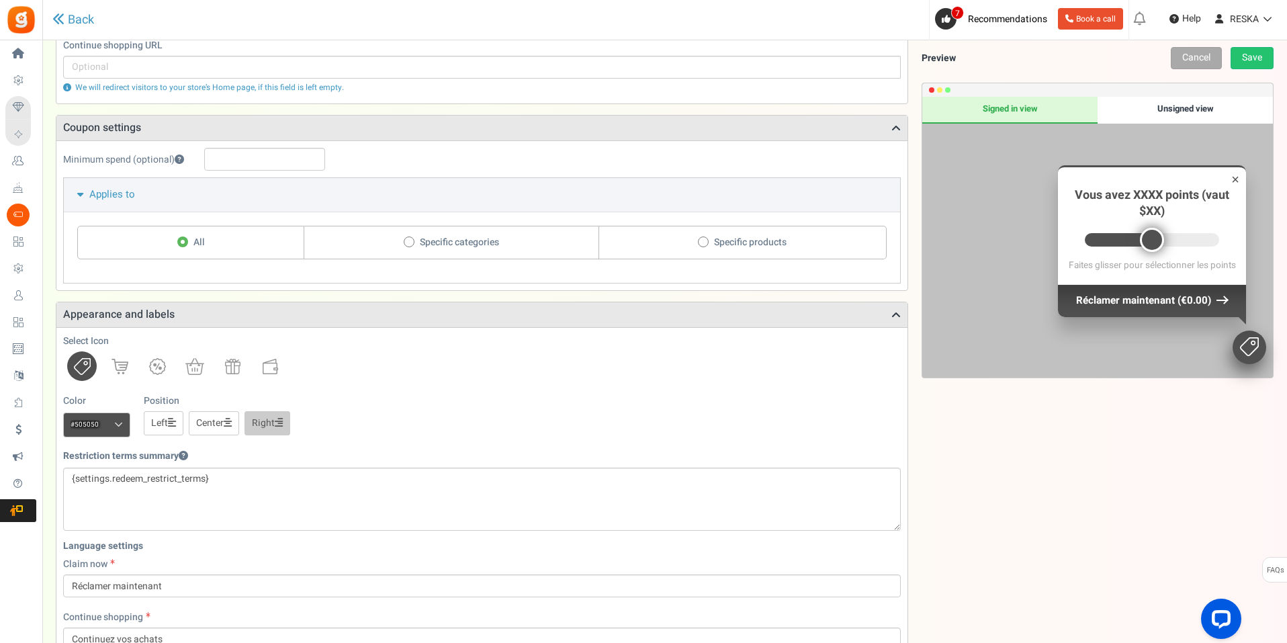
click at [118, 425] on span at bounding box center [118, 425] width 9 height 10
click at [118, 425] on input "#505050" at bounding box center [96, 424] width 67 height 24
click at [362, 398] on div "Color #505050 We recommend a darker color Position Left Center Right" at bounding box center [482, 415] width 838 height 42
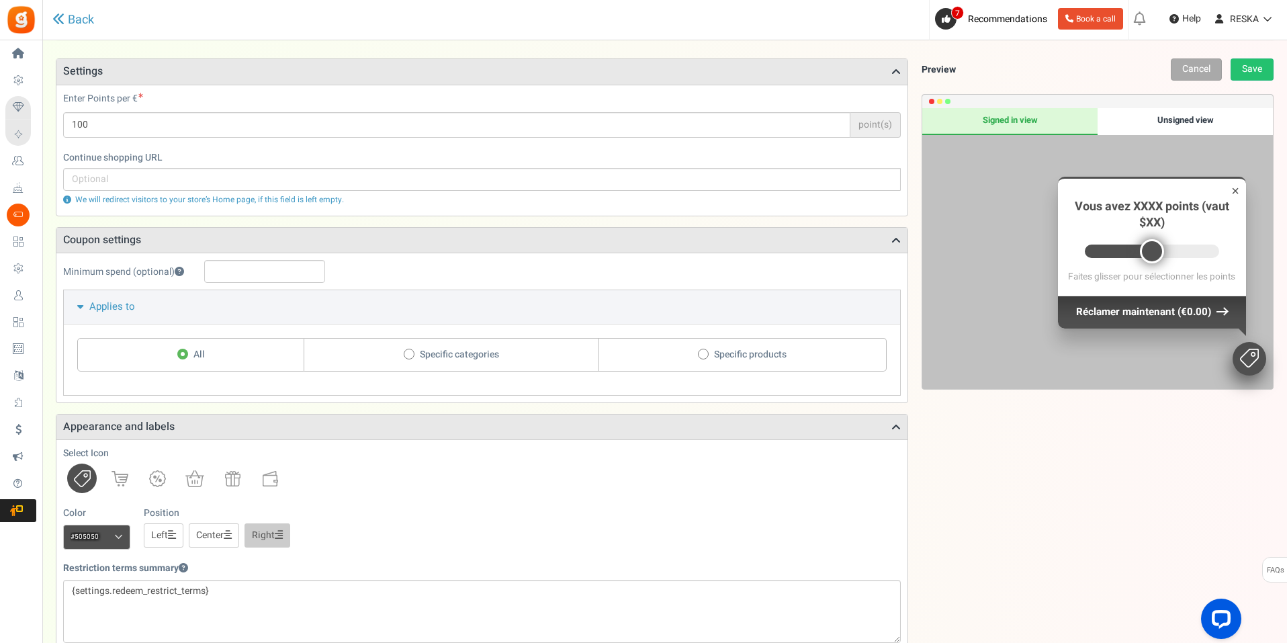
scroll to position [0, 0]
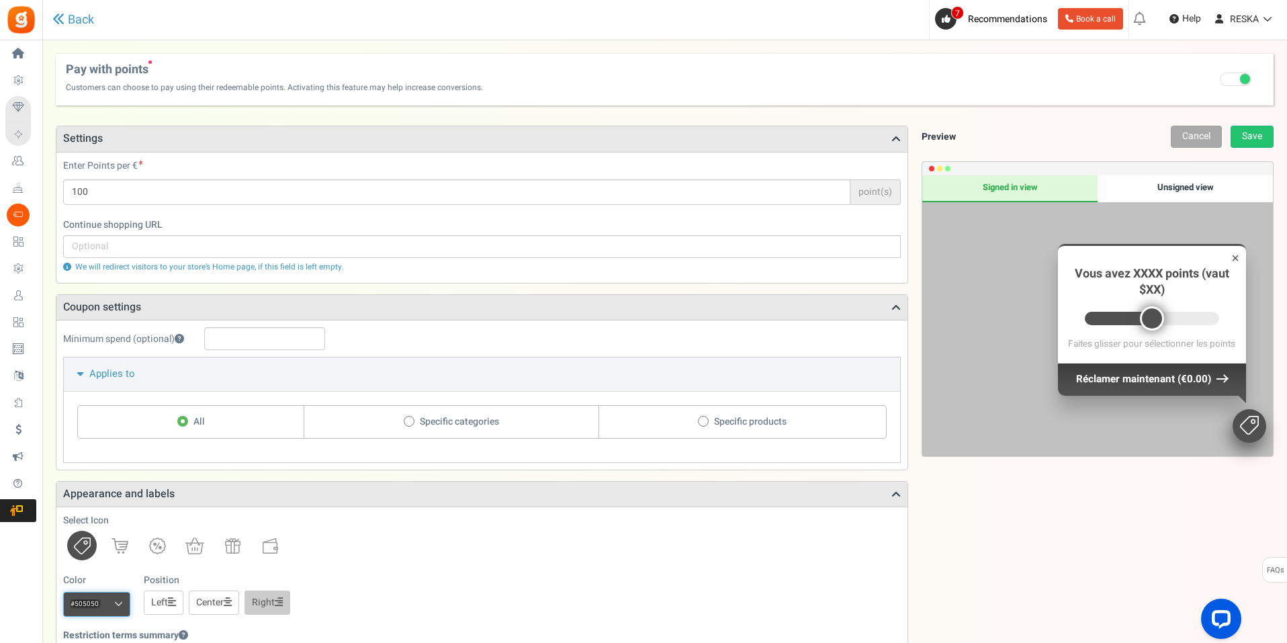
click at [119, 614] on input "#505050" at bounding box center [96, 604] width 67 height 24
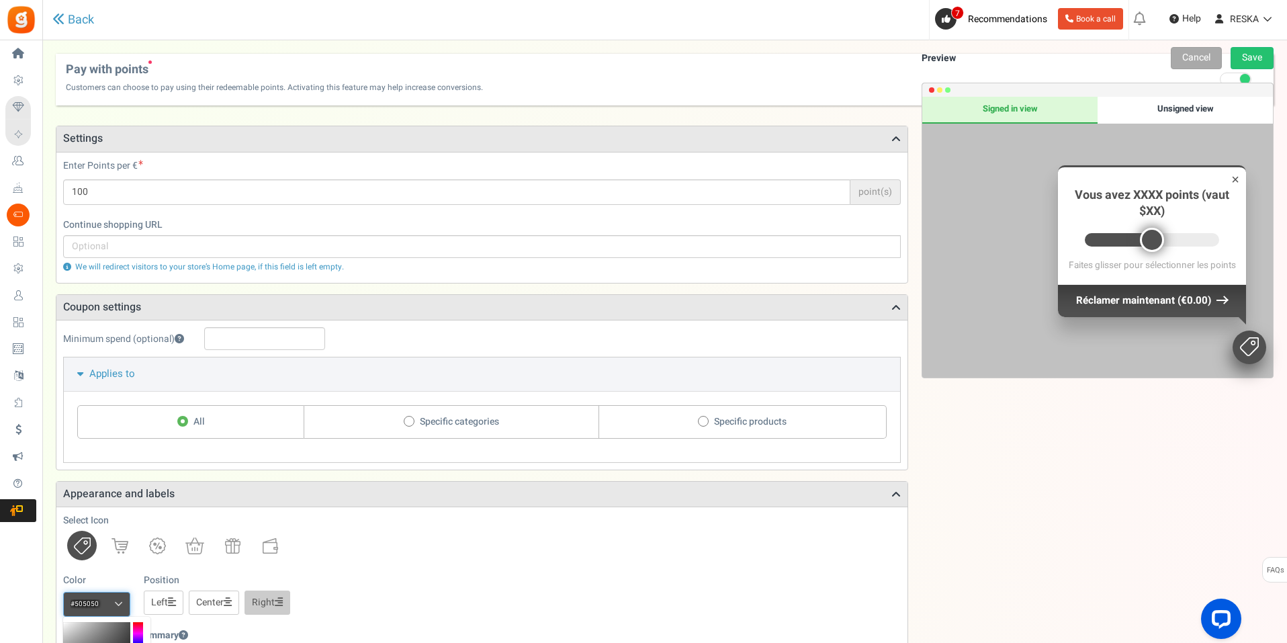
scroll to position [202, 0]
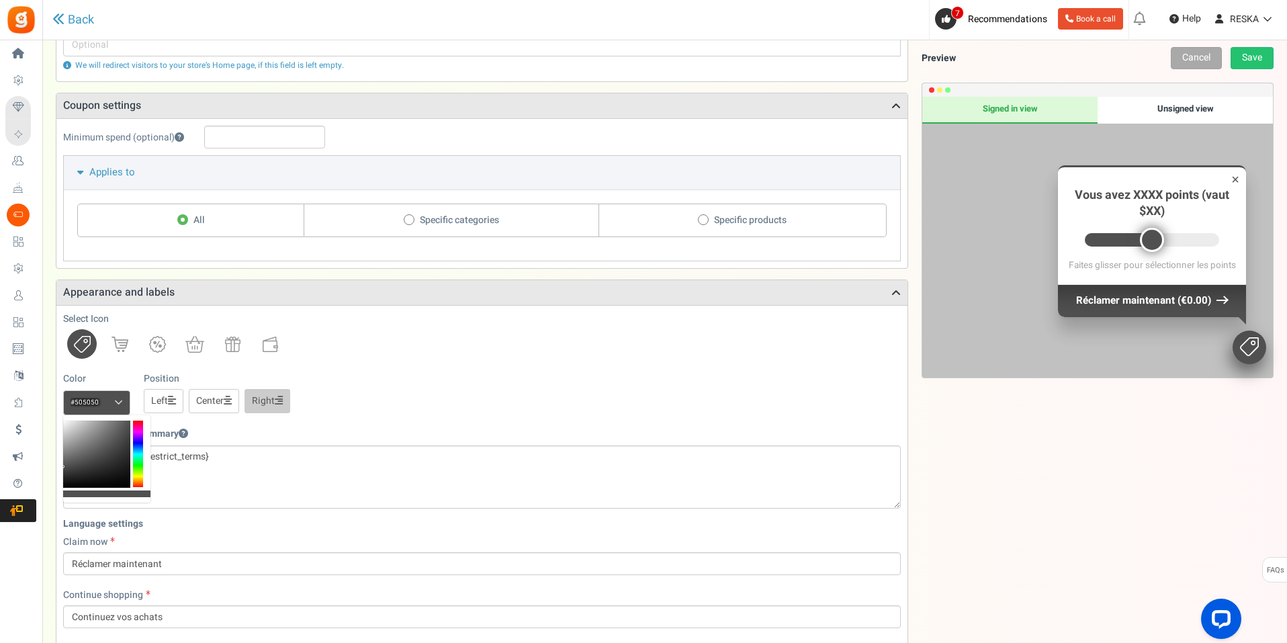
click at [433, 404] on div "Color #505050 We recommend a darker color Position Left Center Right" at bounding box center [482, 393] width 838 height 42
click at [112, 398] on input "#505050" at bounding box center [96, 402] width 67 height 24
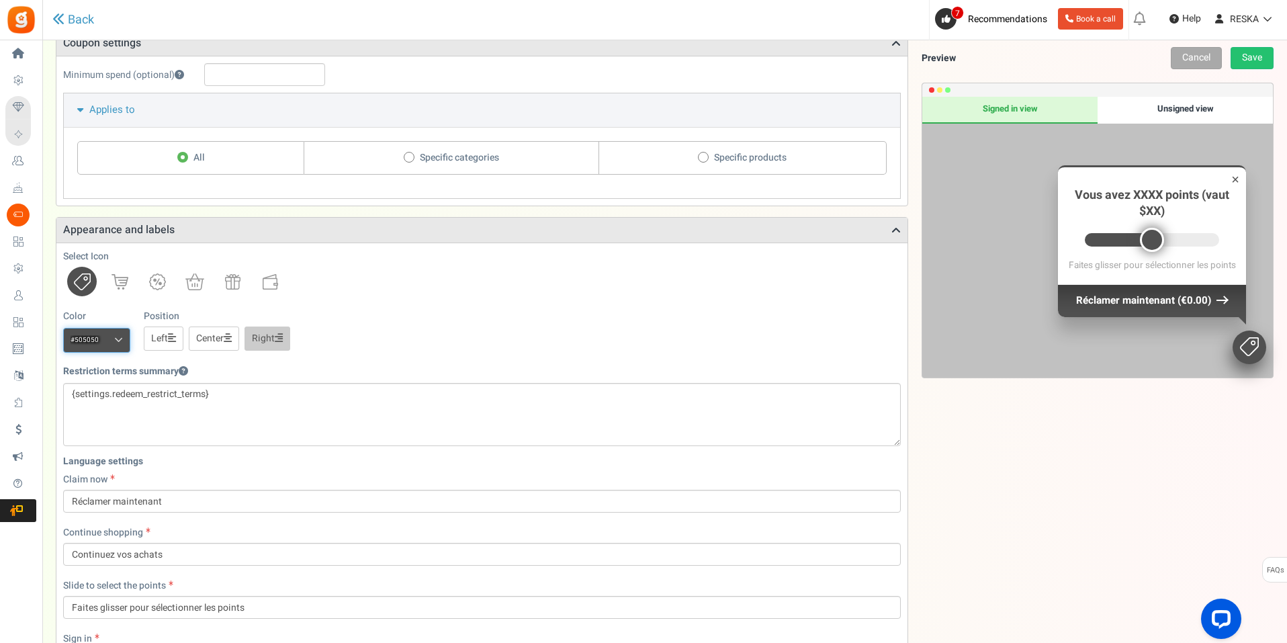
scroll to position [293, 0]
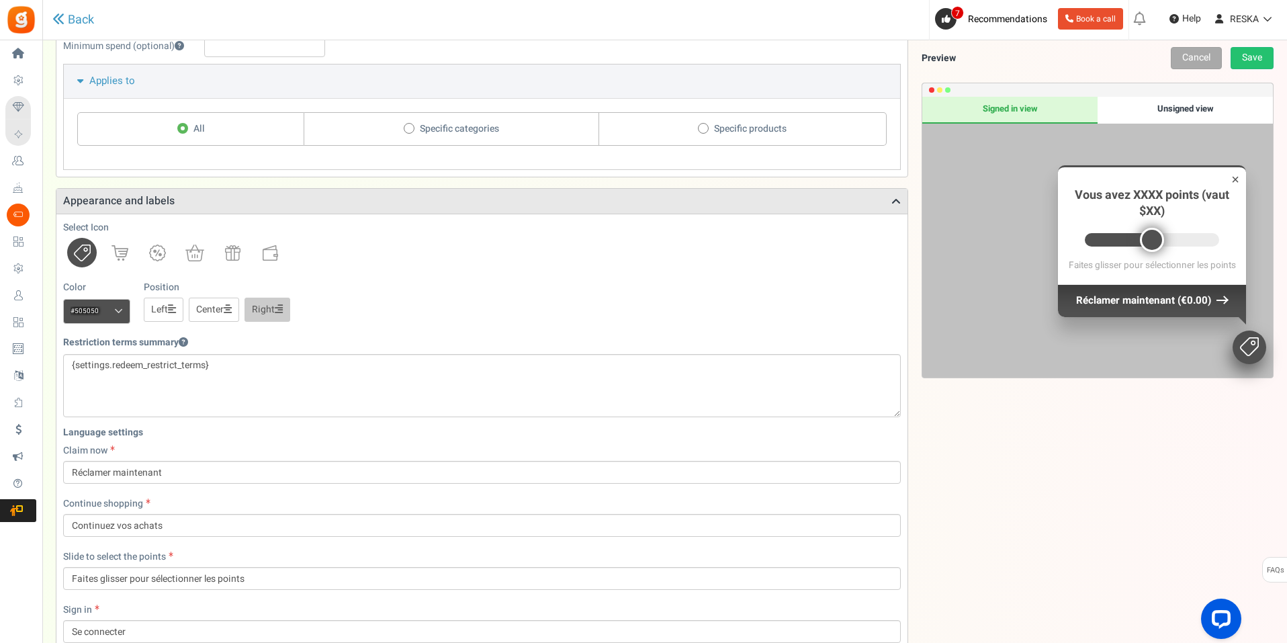
click at [122, 311] on span at bounding box center [118, 311] width 9 height 10
click at [122, 311] on input "#505050" at bounding box center [96, 311] width 67 height 24
drag, startPoint x: 99, startPoint y: 311, endPoint x: 63, endPoint y: 308, distance: 35.7
click at [63, 308] on input "#505050" at bounding box center [96, 311] width 67 height 24
paste input "005F6A"
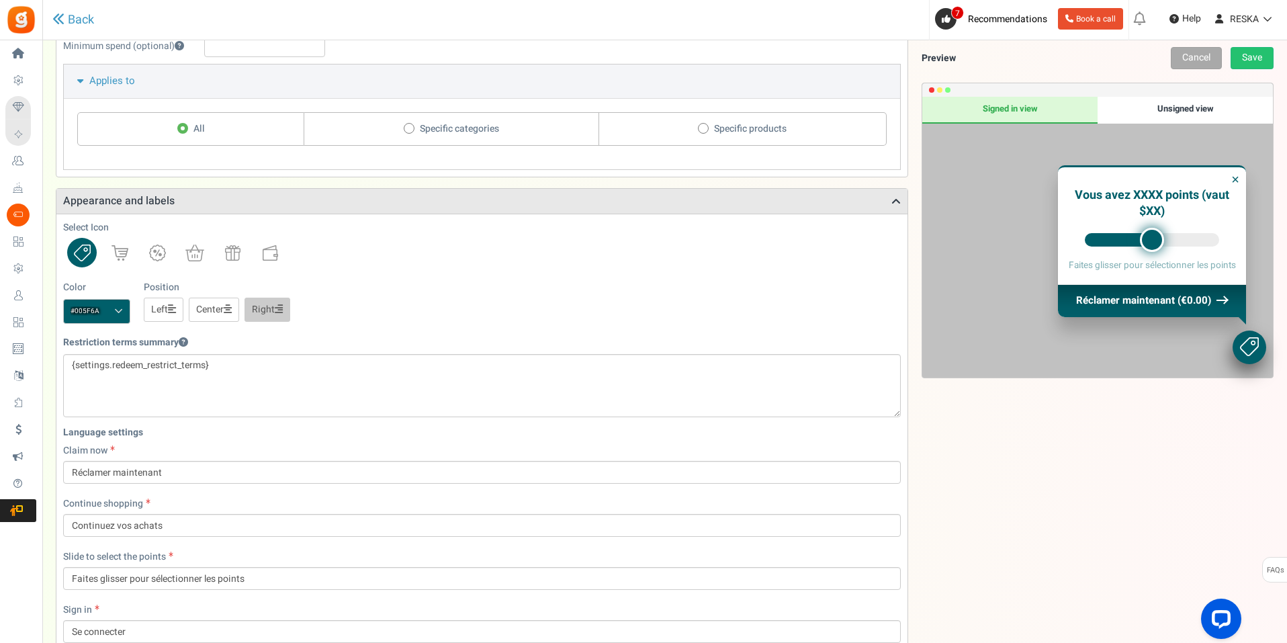
type input "#005f6a"
click at [396, 294] on div "Color #005f6a We recommend a darker color Position Left Center Right" at bounding box center [482, 302] width 838 height 42
click at [1246, 62] on link "Save" at bounding box center [1252, 58] width 43 height 22
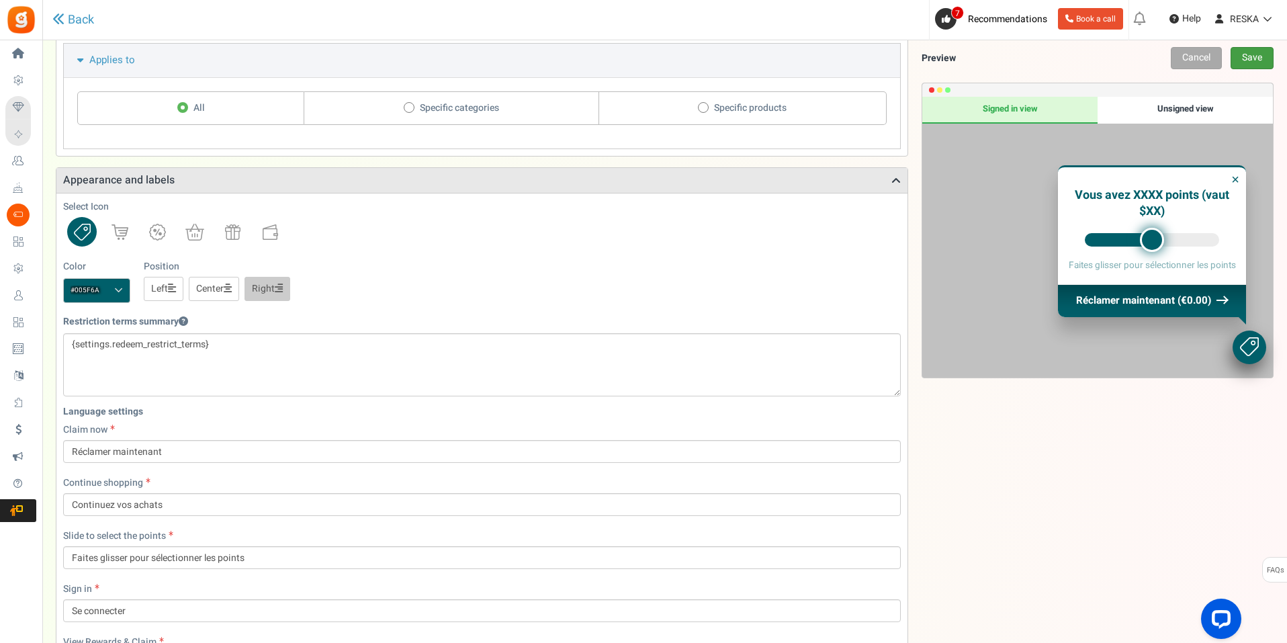
scroll to position [381, 0]
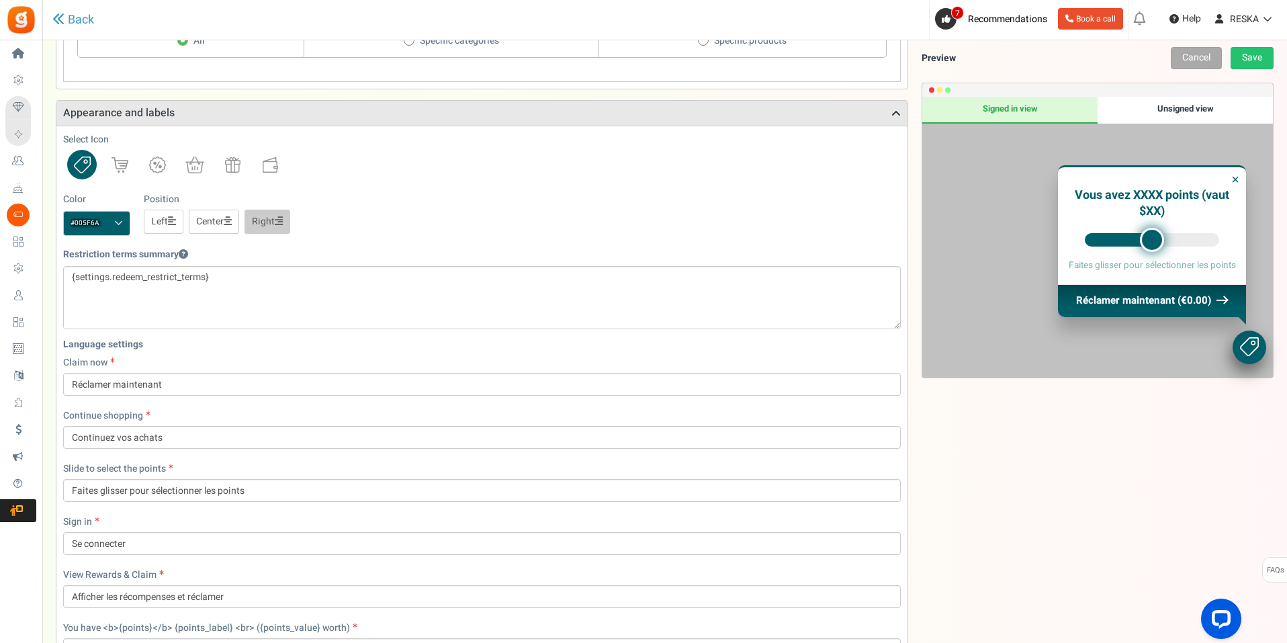
drag, startPoint x: 1148, startPoint y: 511, endPoint x: 1158, endPoint y: 503, distance: 12.0
click at [1147, 510] on div "Points mode Recommended Selecting this may reduce participation Allow customers…" at bounding box center [665, 235] width 1218 height 1008
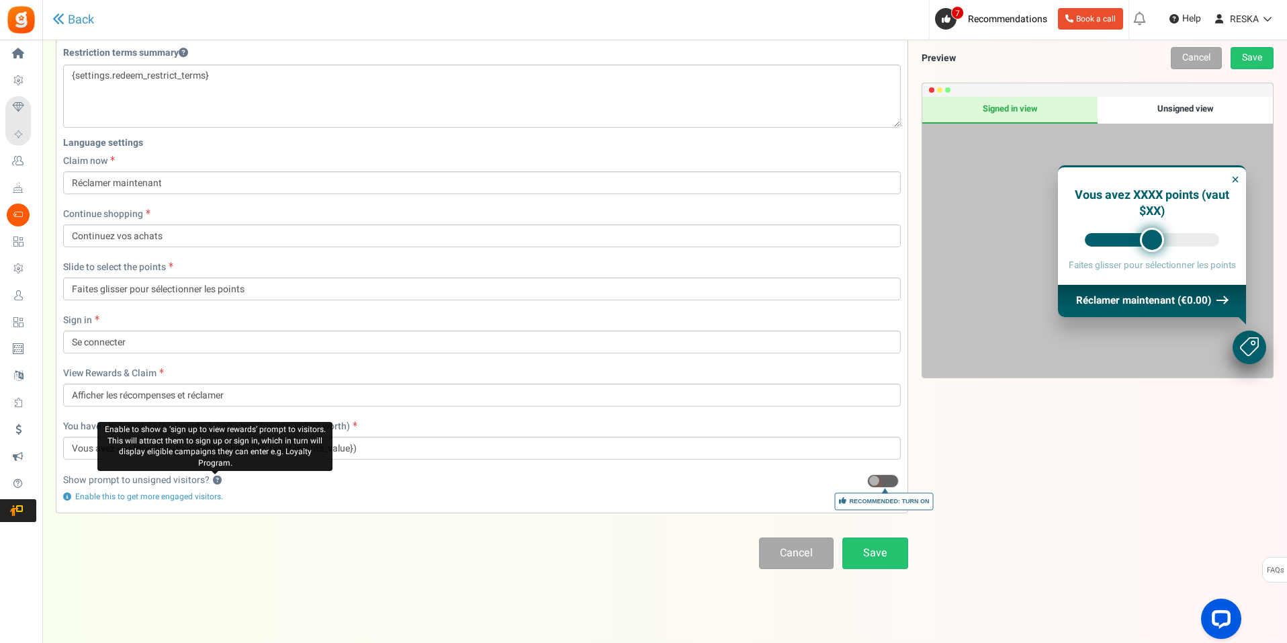
click at [214, 481] on button "?" at bounding box center [217, 480] width 9 height 9
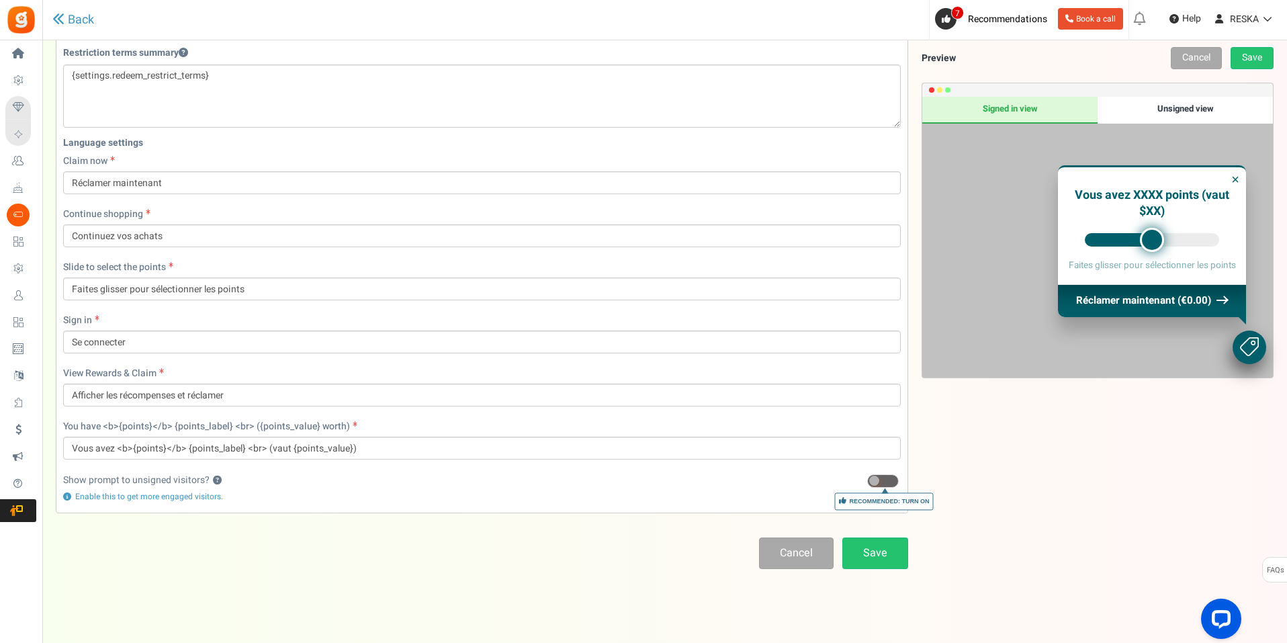
click at [885, 476] on span at bounding box center [883, 480] width 32 height 13
click at [867, 477] on input "Recommended: Turn On" at bounding box center [867, 481] width 0 height 9
click at [893, 542] on link "Save" at bounding box center [875, 553] width 66 height 32
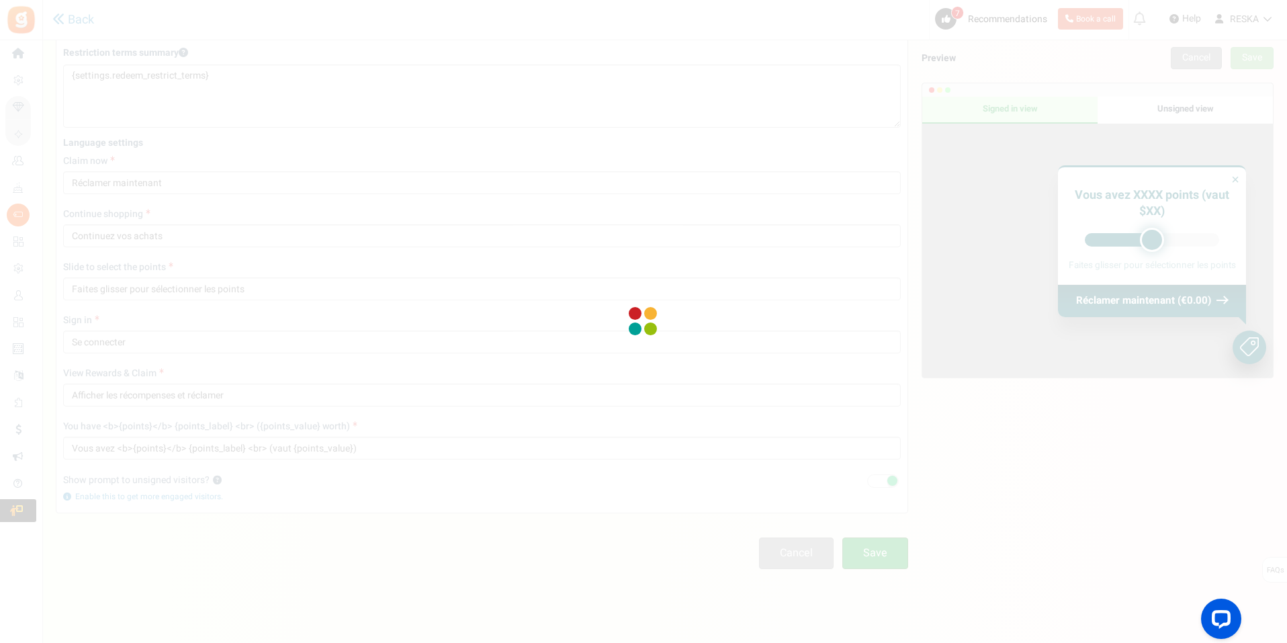
scroll to position [45, 0]
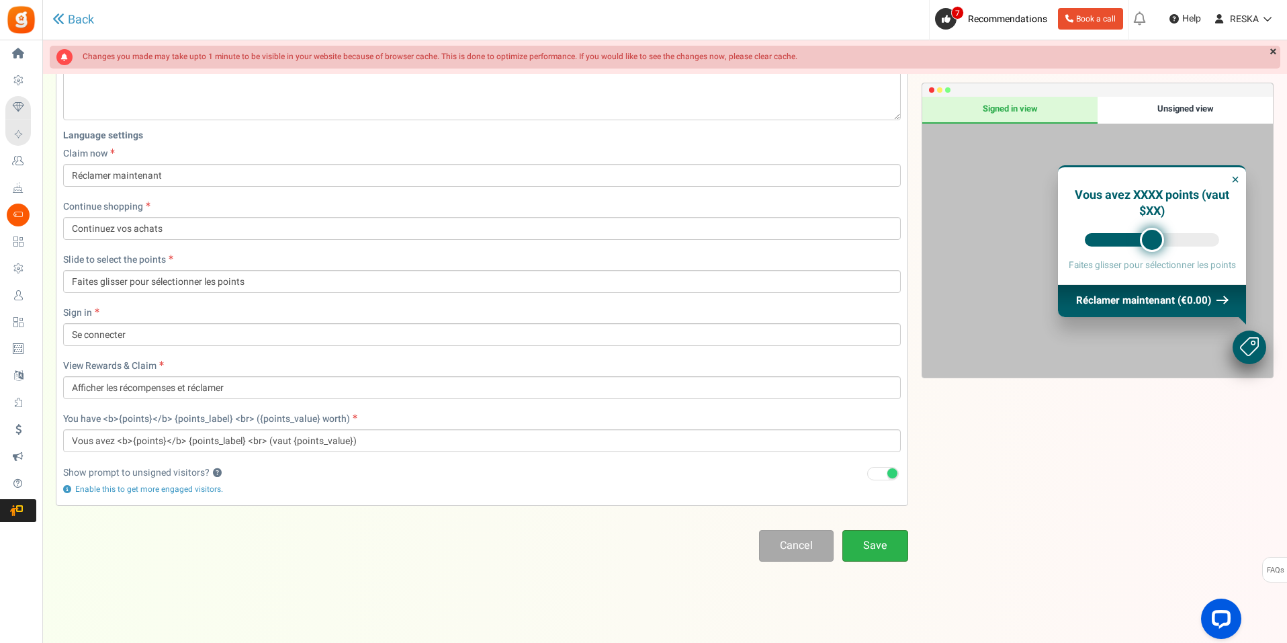
click at [891, 535] on link "Save" at bounding box center [875, 546] width 66 height 32
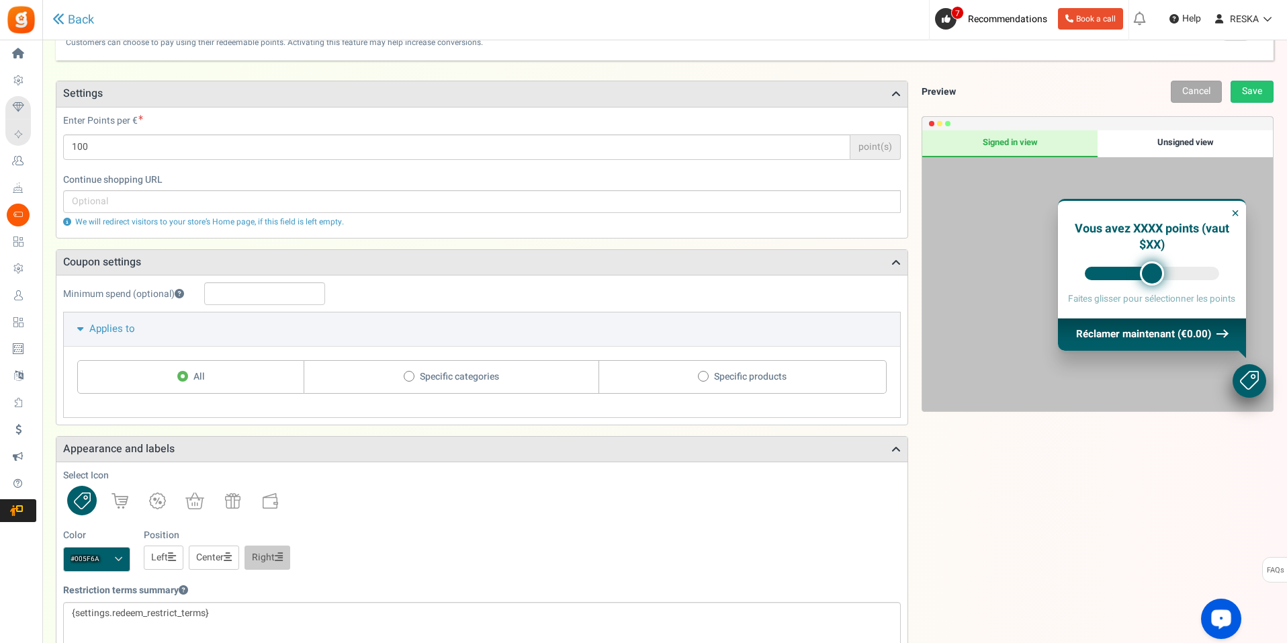
click at [1098, 619] on div "Preview Cancel Save Prompt Product pages Checkout page Signed in view Unsigned …" at bounding box center [1090, 571] width 365 height 981
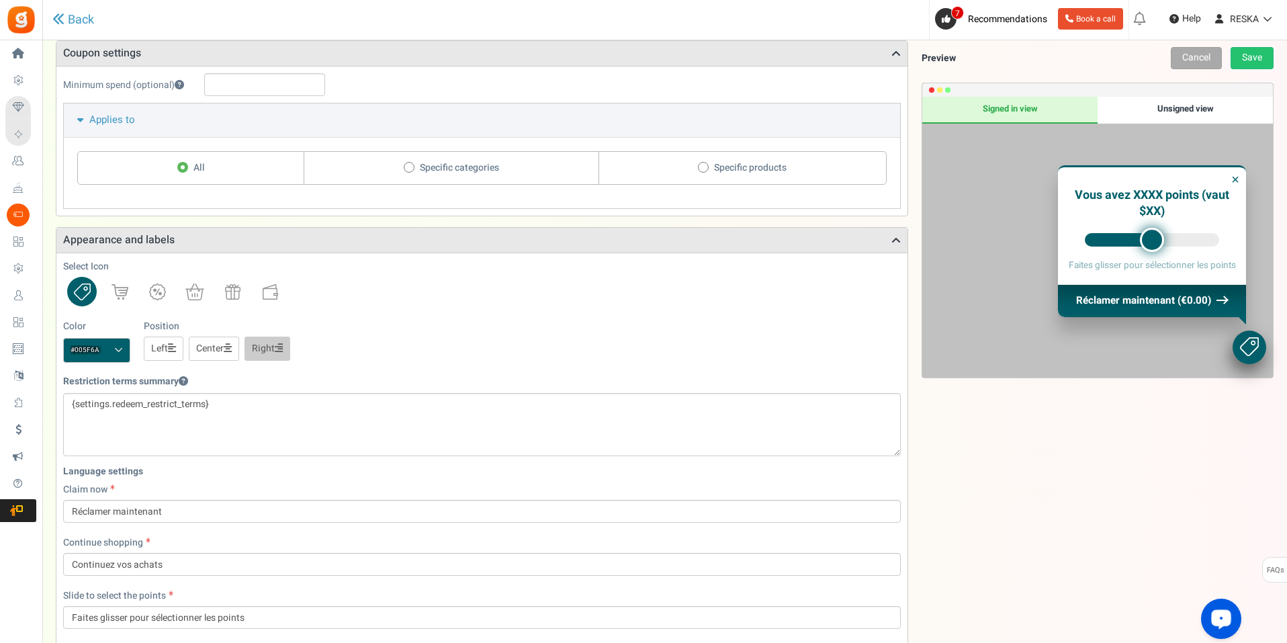
scroll to position [0, 0]
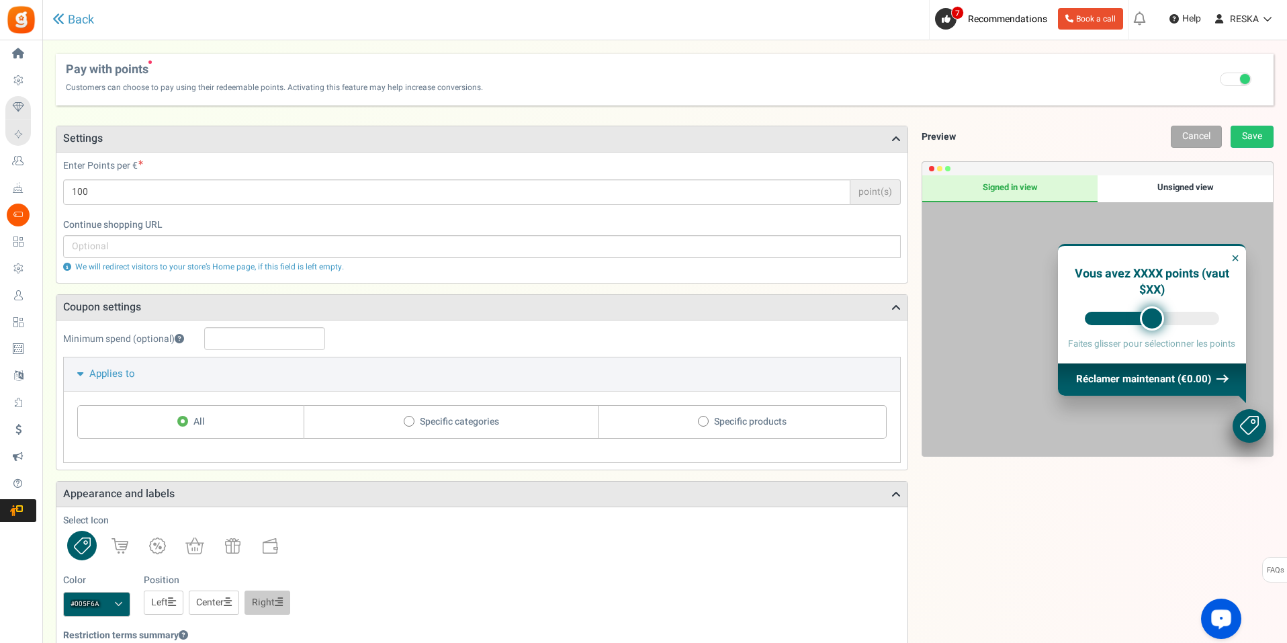
click at [80, 374] on icon at bounding box center [80, 373] width 10 height 5
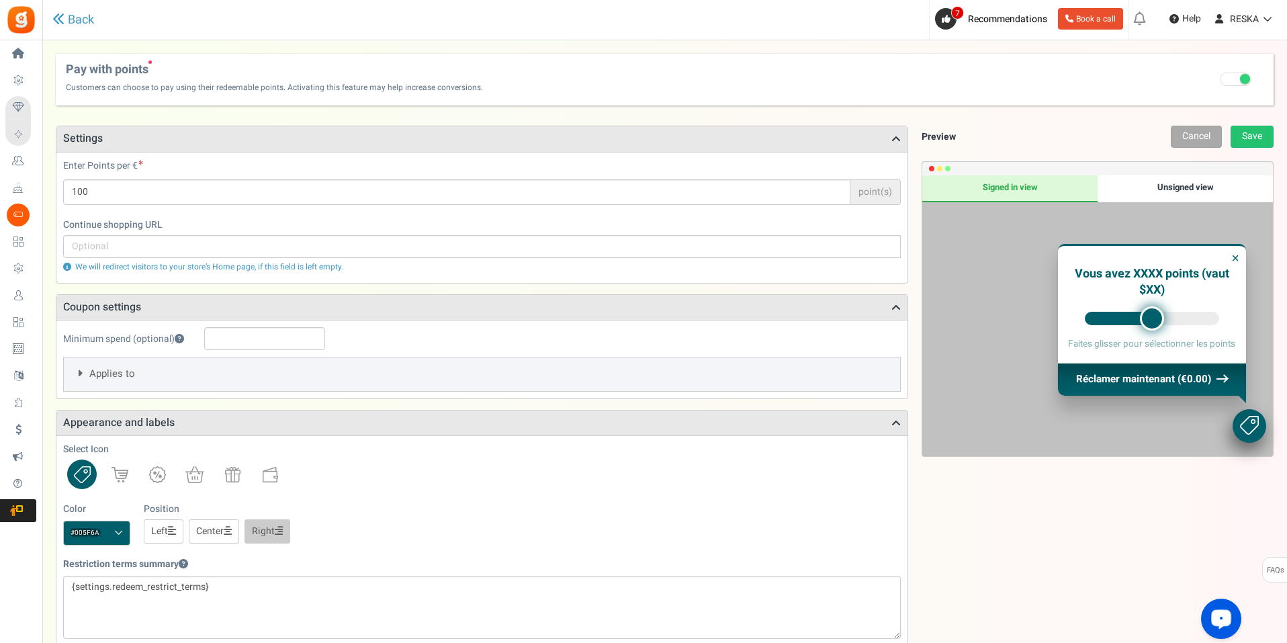
click at [80, 374] on icon at bounding box center [79, 373] width 5 height 10
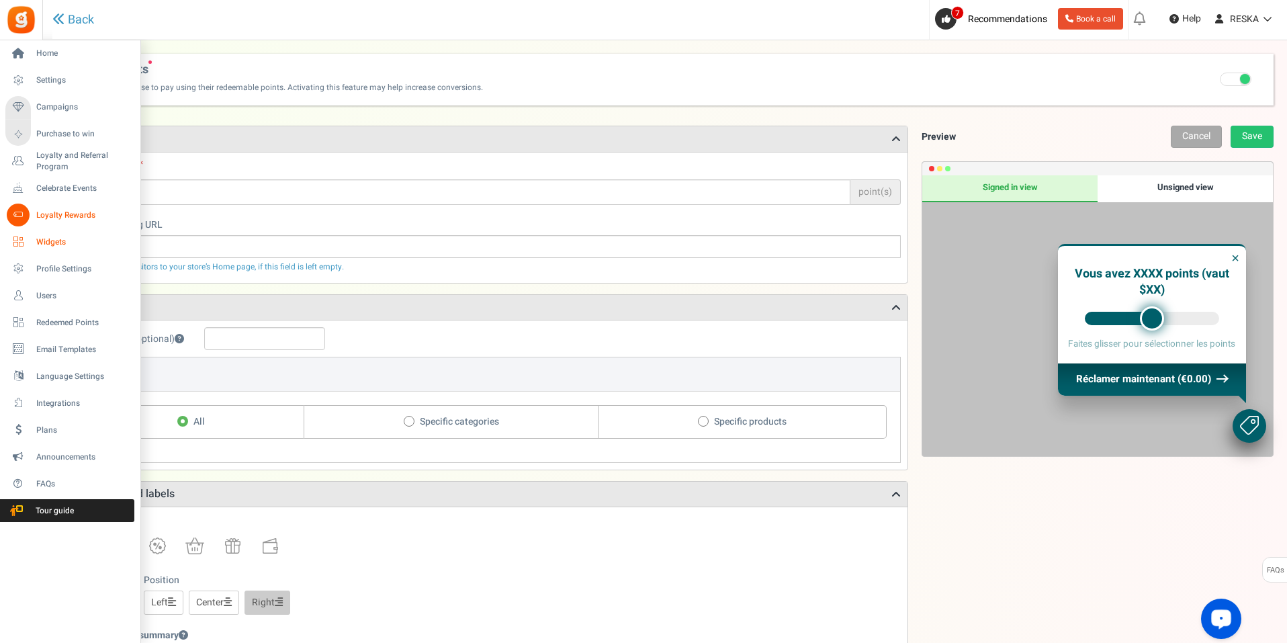
click at [65, 235] on link "Widgets" at bounding box center [69, 241] width 129 height 23
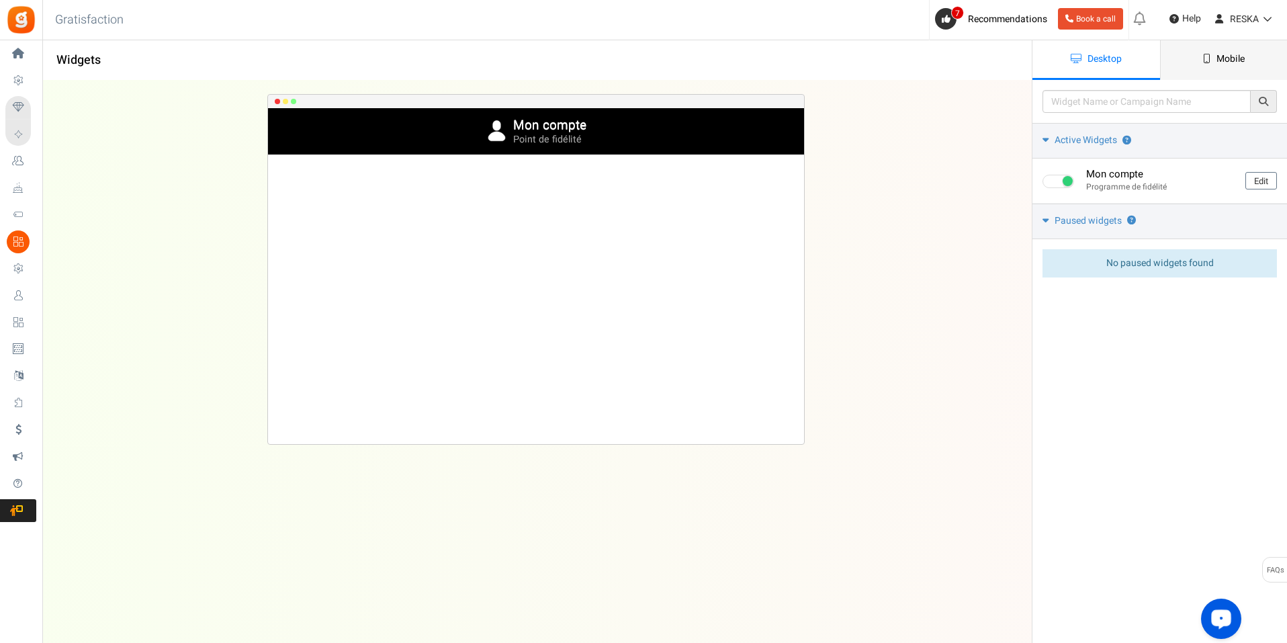
click at [1282, 77] on link "Mobile" at bounding box center [1224, 60] width 128 height 40
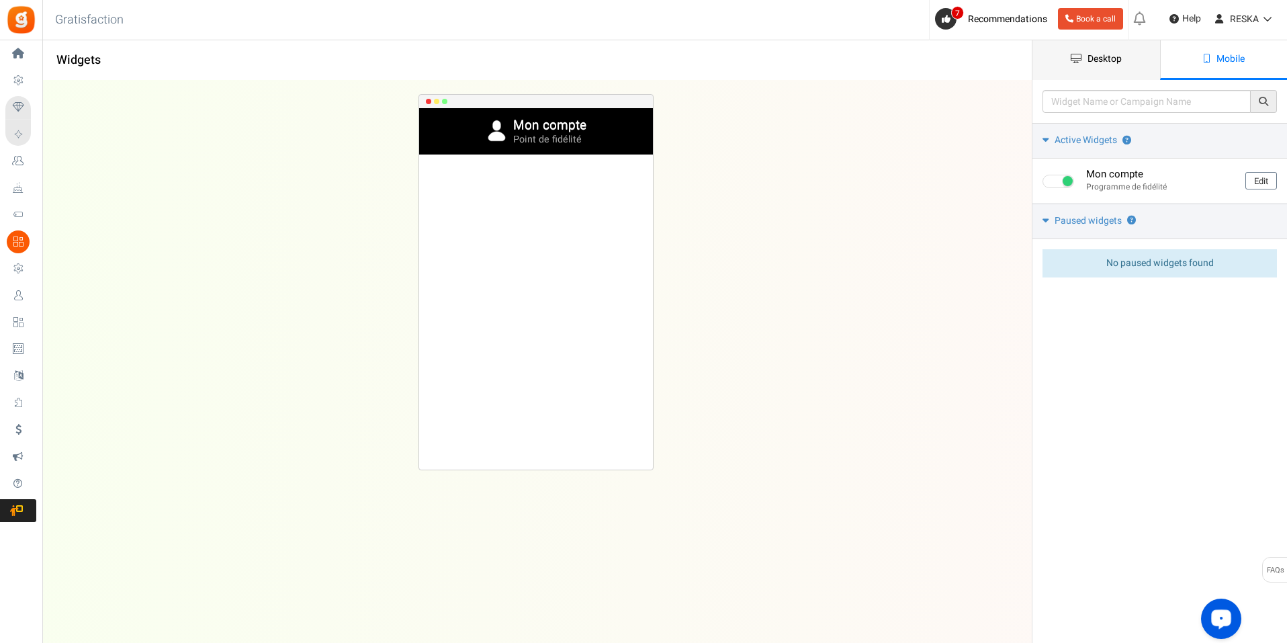
click at [1049, 60] on link "Desktop" at bounding box center [1097, 60] width 128 height 40
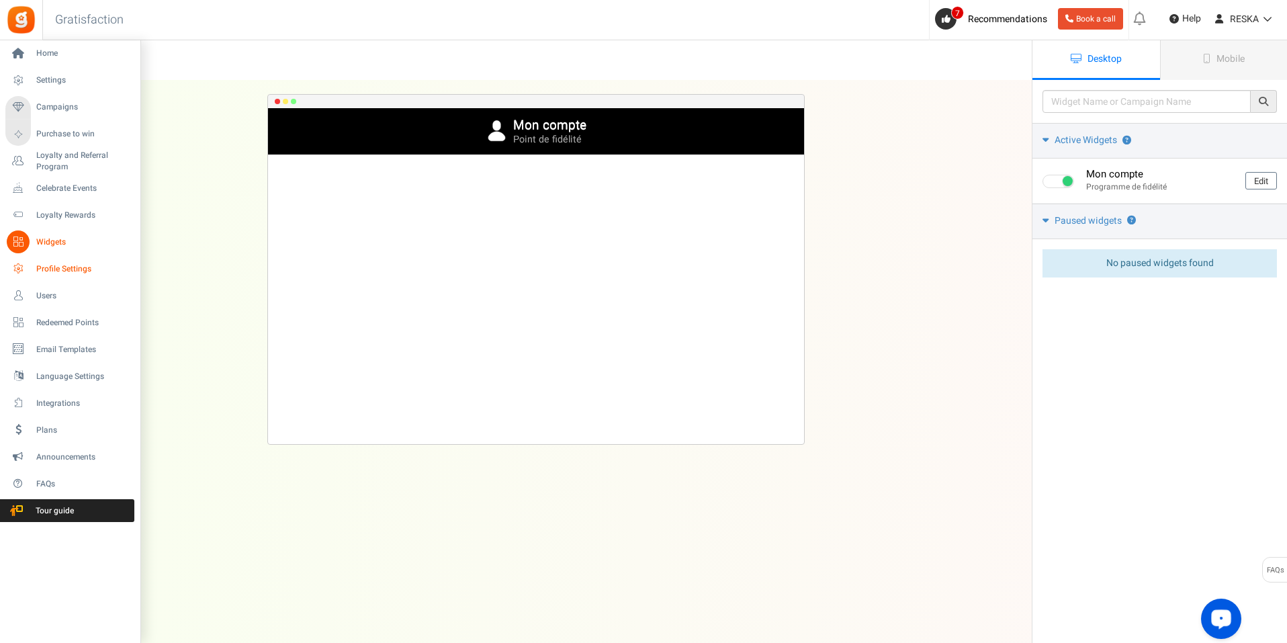
click at [65, 257] on link "Profile Settings" at bounding box center [69, 268] width 129 height 23
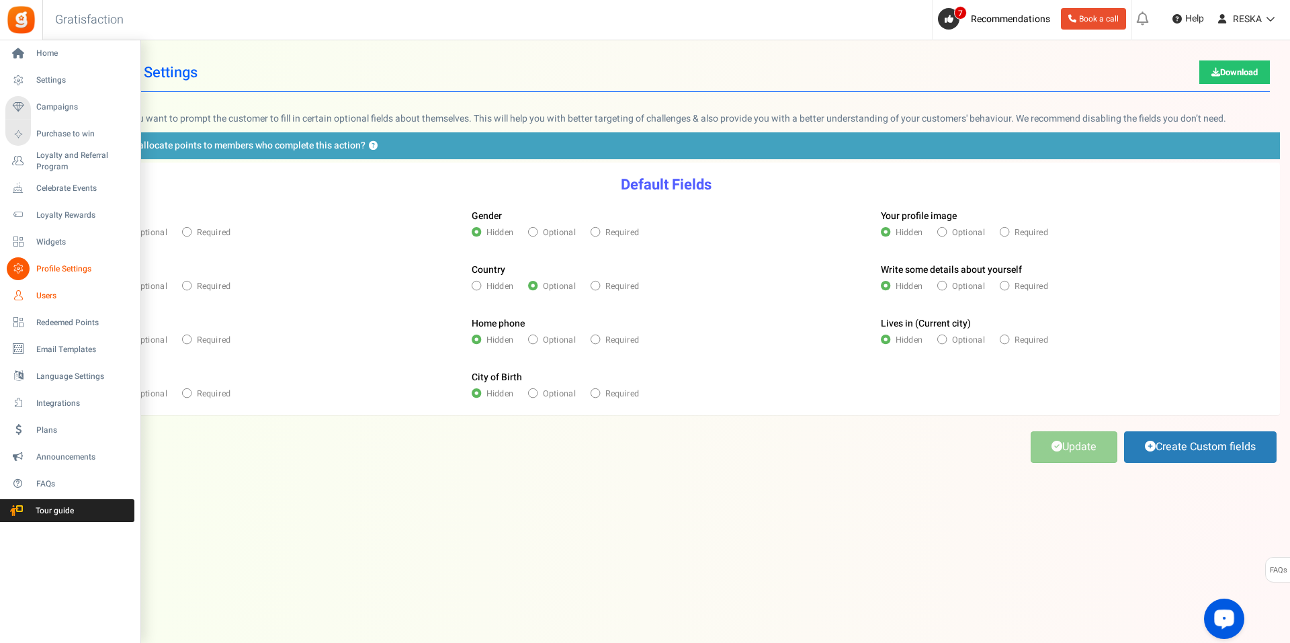
click at [41, 300] on span "Users" at bounding box center [83, 295] width 94 height 11
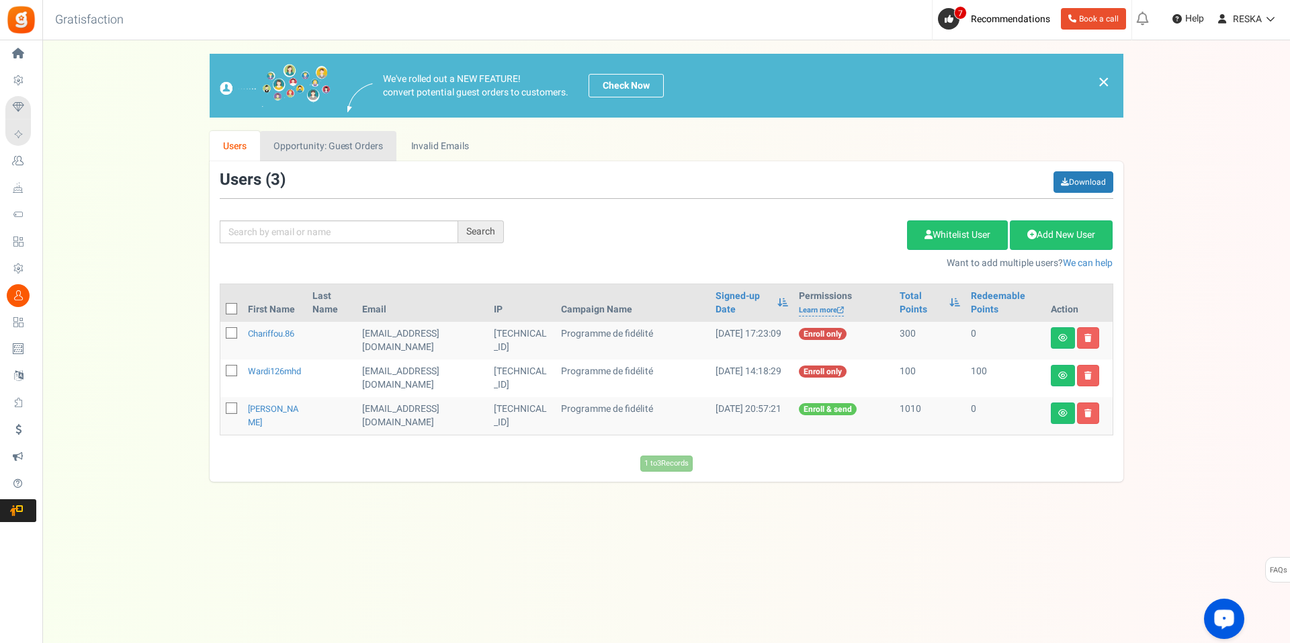
click at [329, 152] on link "Opportunity: Guest Orders" at bounding box center [328, 146] width 136 height 30
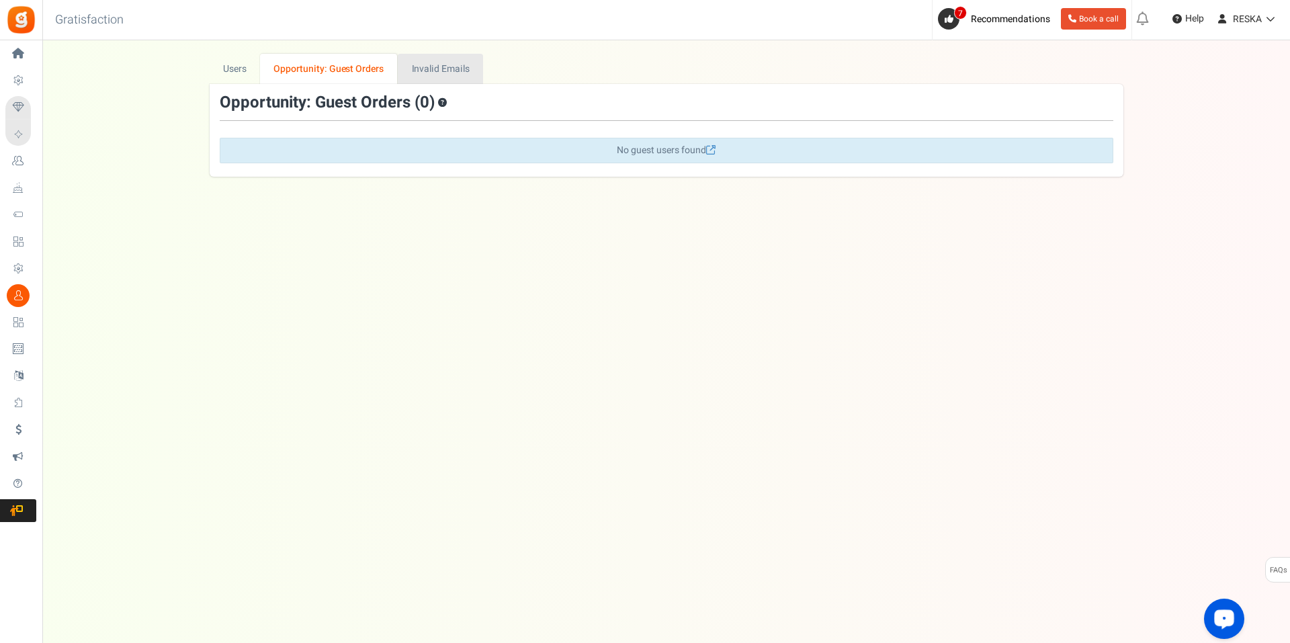
click at [449, 66] on link "Invalid Emails" at bounding box center [440, 69] width 85 height 30
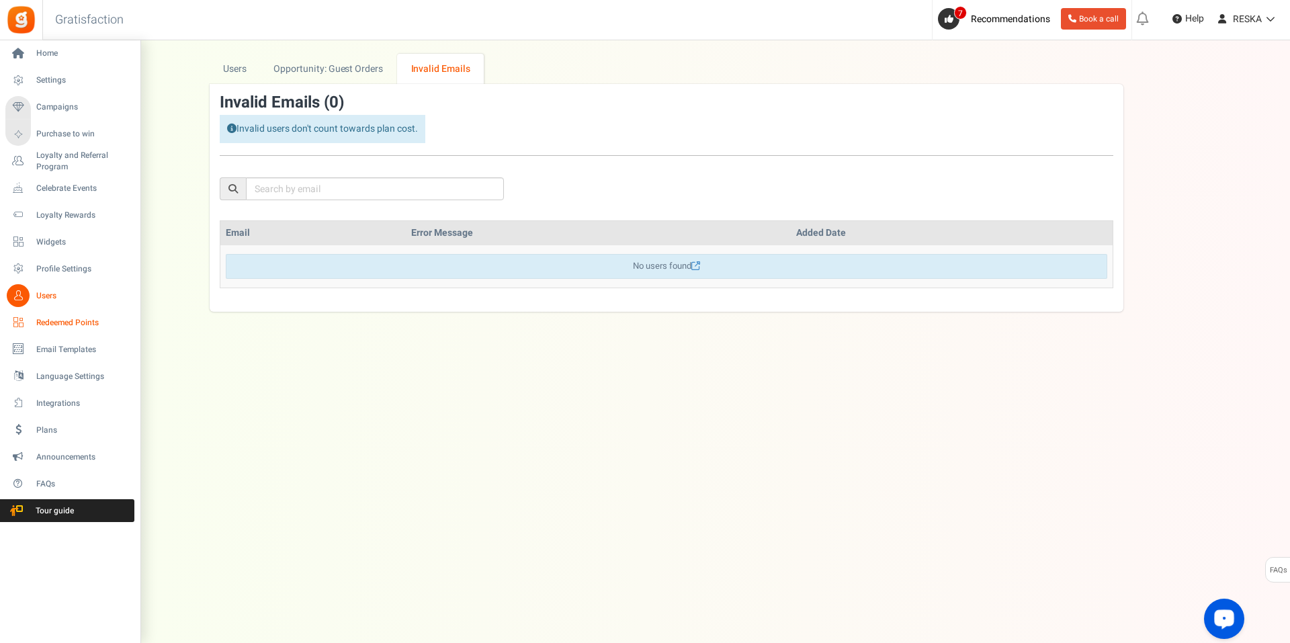
click at [57, 320] on span "Redeemed Points" at bounding box center [83, 322] width 94 height 11
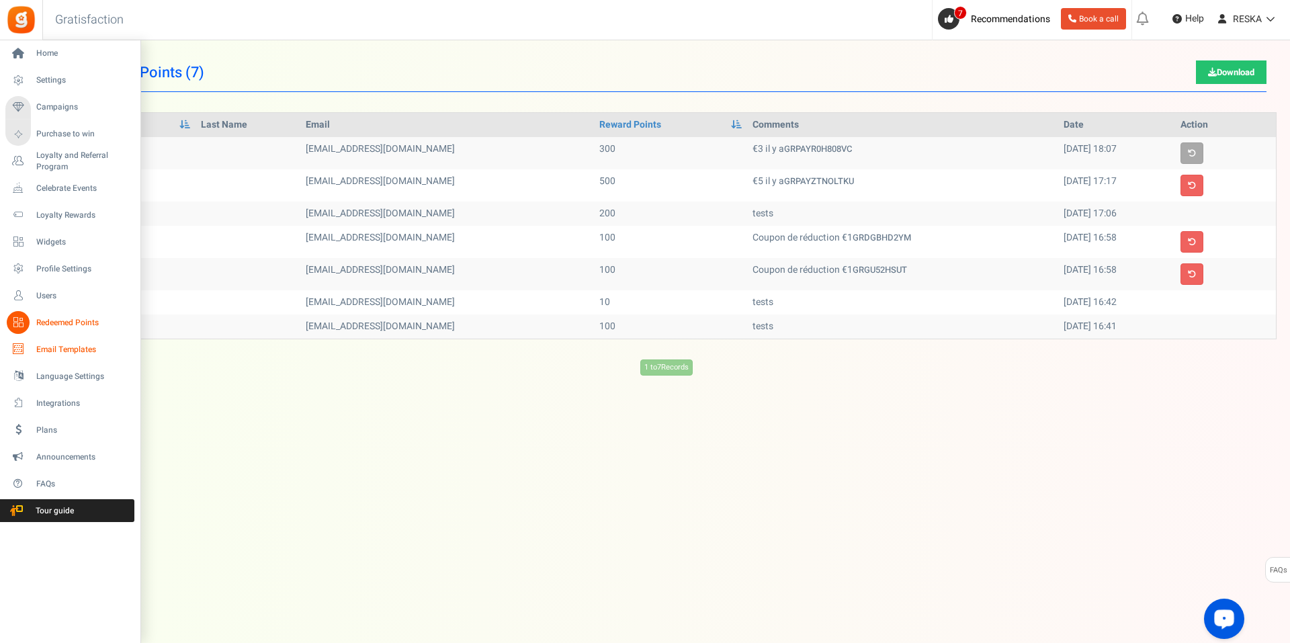
click at [82, 346] on span "Email Templates" at bounding box center [83, 349] width 94 height 11
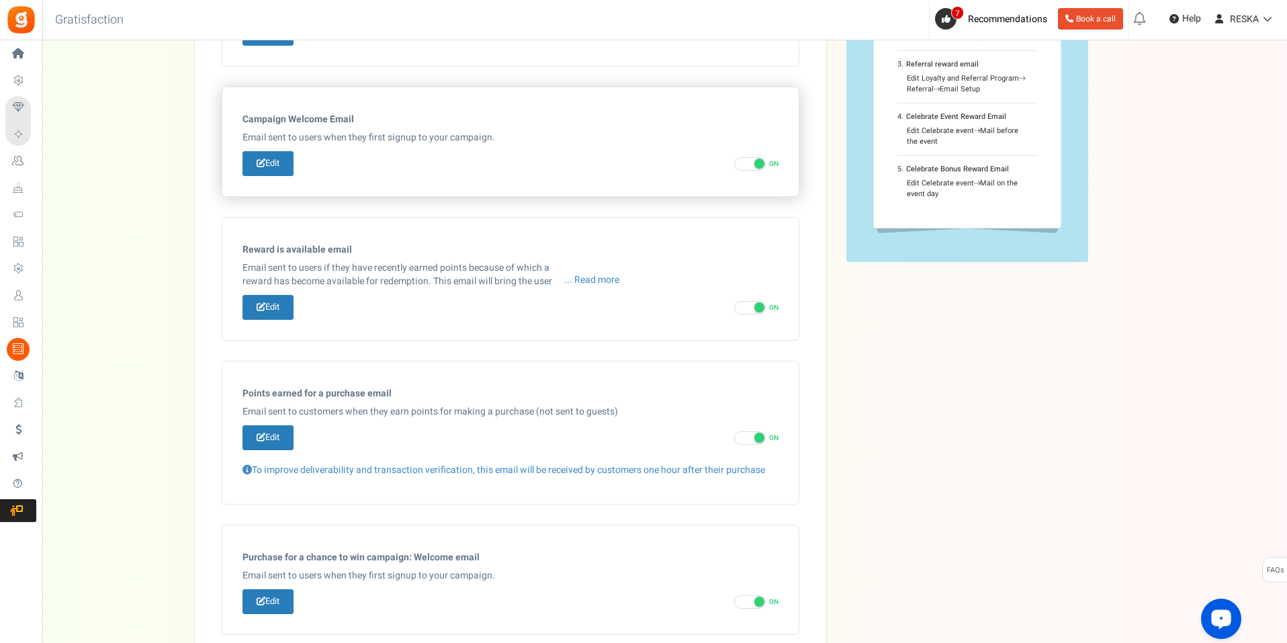
scroll to position [403, 0]
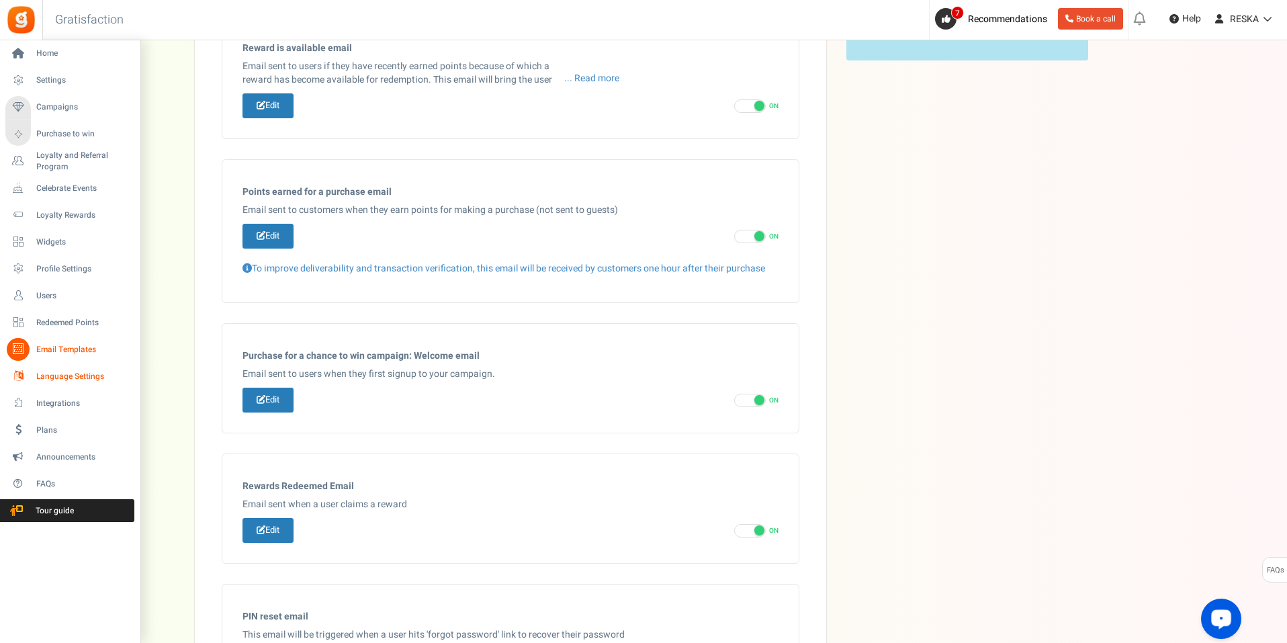
click at [50, 372] on span "Language Settings" at bounding box center [83, 376] width 94 height 11
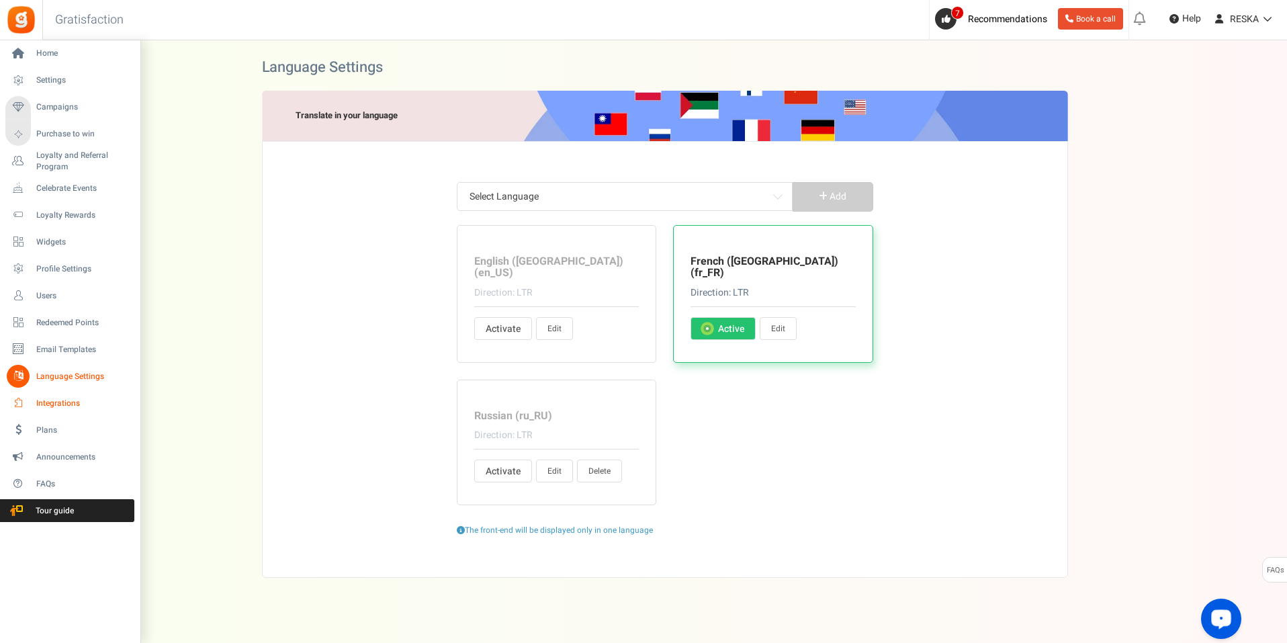
click at [73, 396] on link "Integrations" at bounding box center [69, 403] width 129 height 23
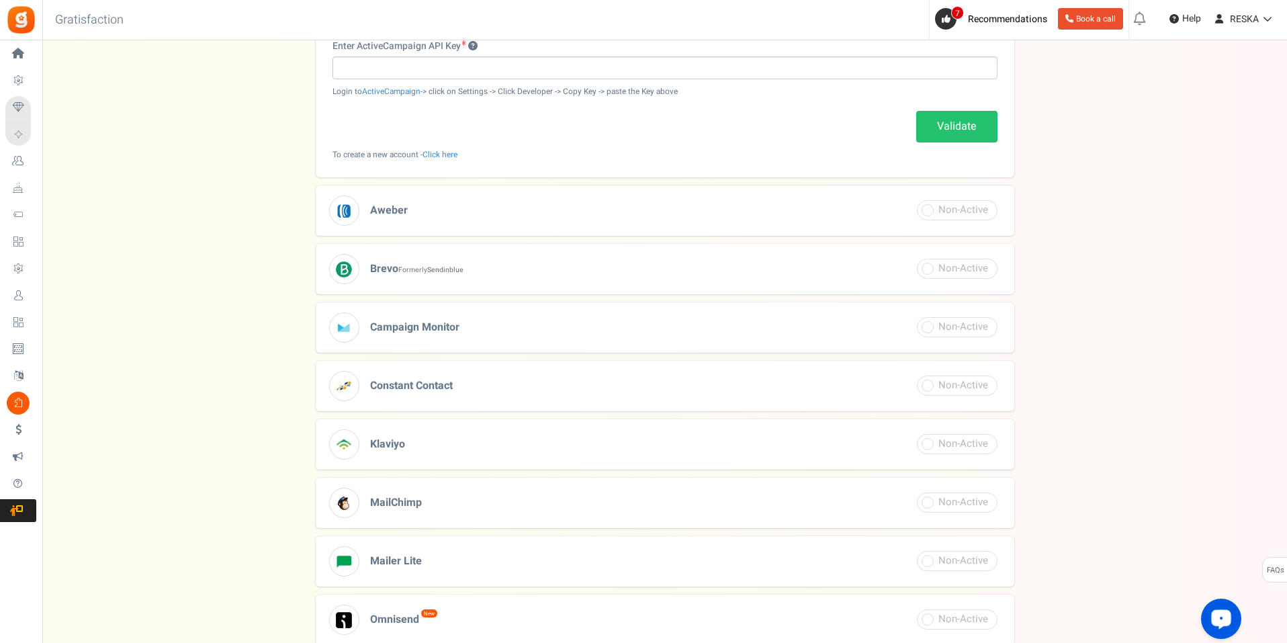
scroll to position [368, 0]
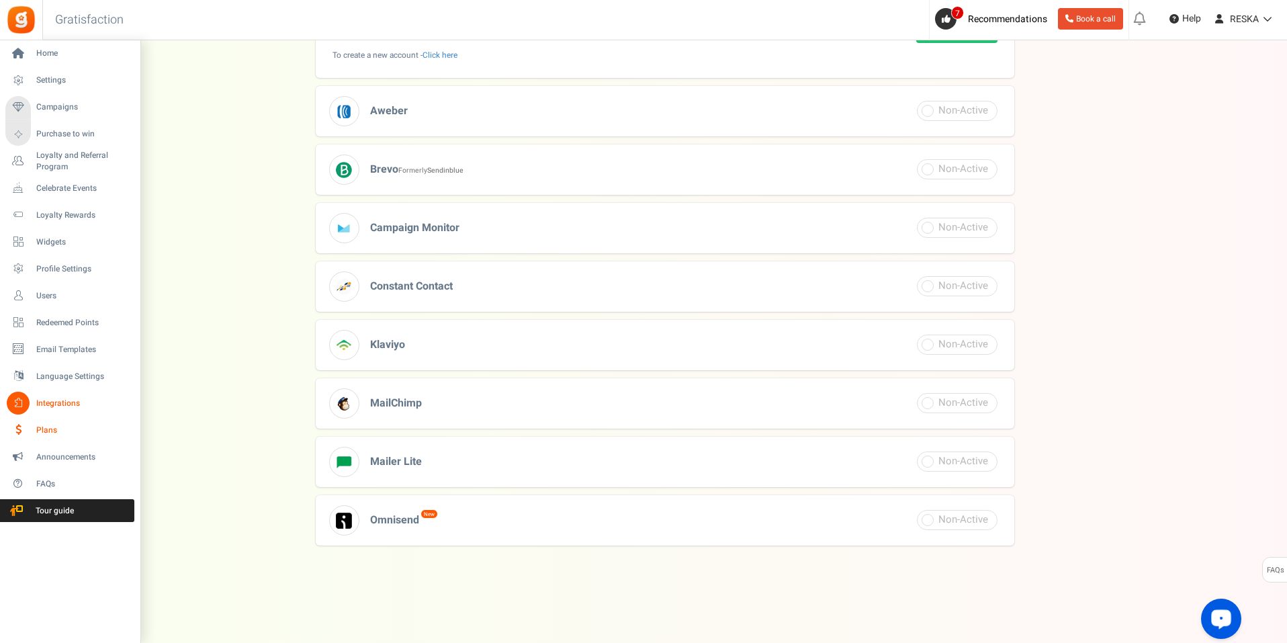
click at [16, 427] on icon at bounding box center [18, 430] width 23 height 23
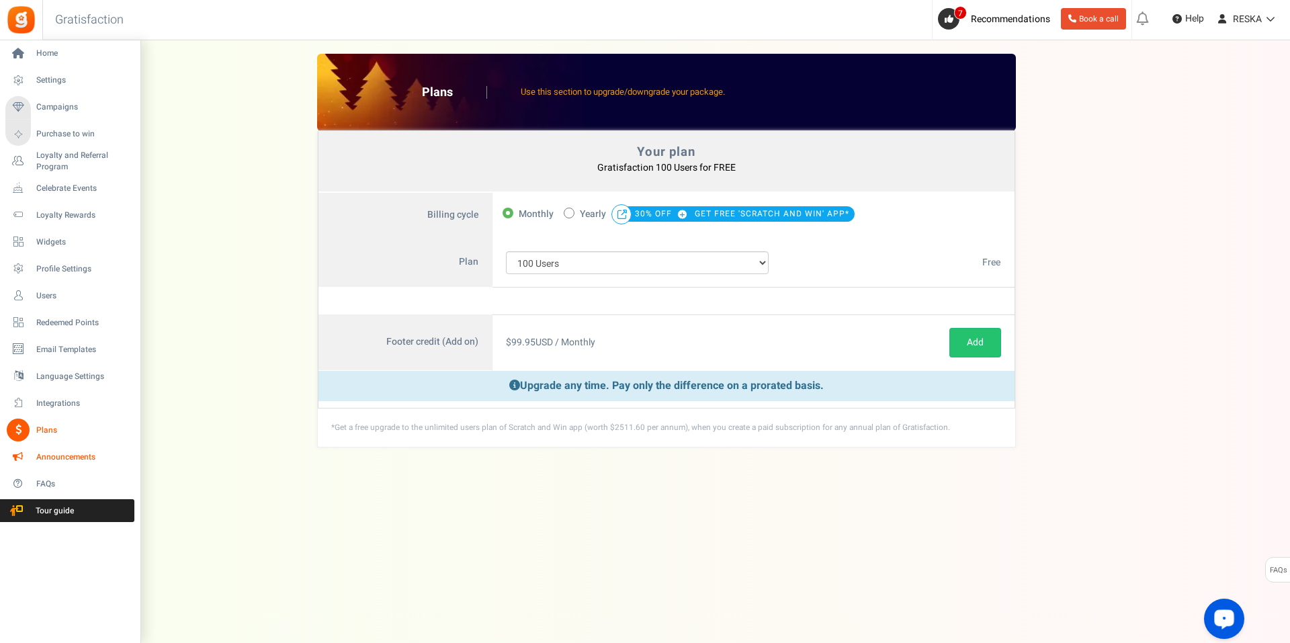
click at [58, 461] on span "Announcements" at bounding box center [83, 456] width 94 height 11
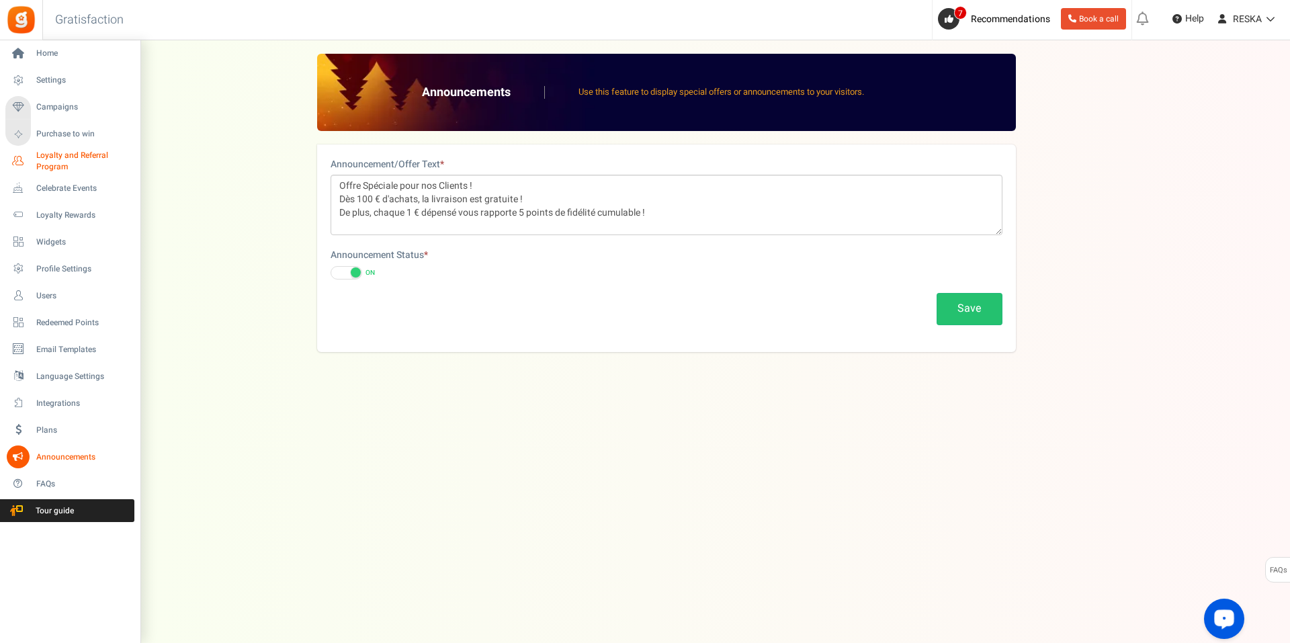
click at [59, 157] on span "Loyalty and Referral Program" at bounding box center [85, 161] width 98 height 23
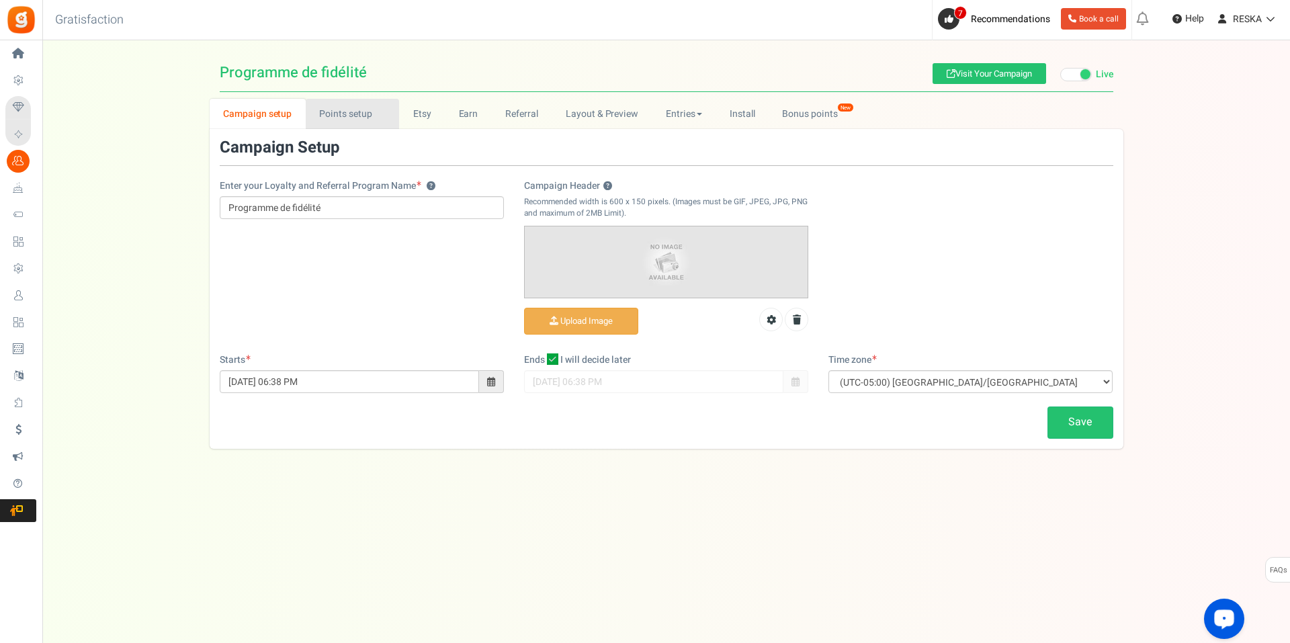
click at [339, 107] on link "Points setup New" at bounding box center [352, 114] width 93 height 30
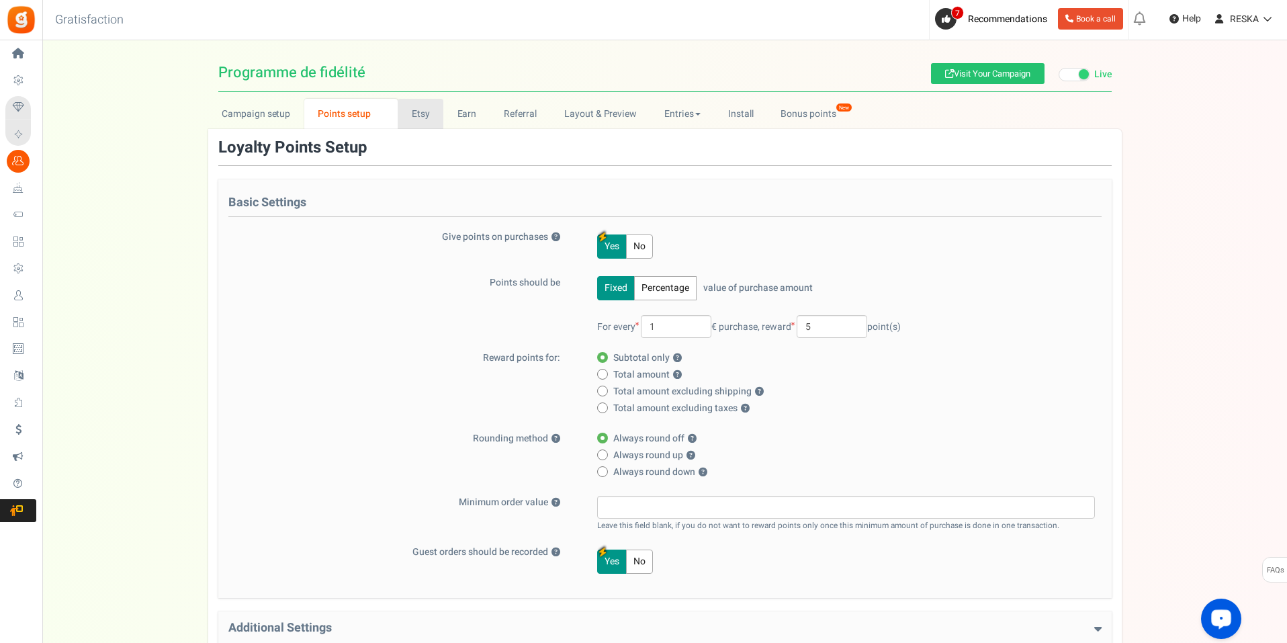
click at [406, 120] on link "Etsy" at bounding box center [421, 114] width 46 height 30
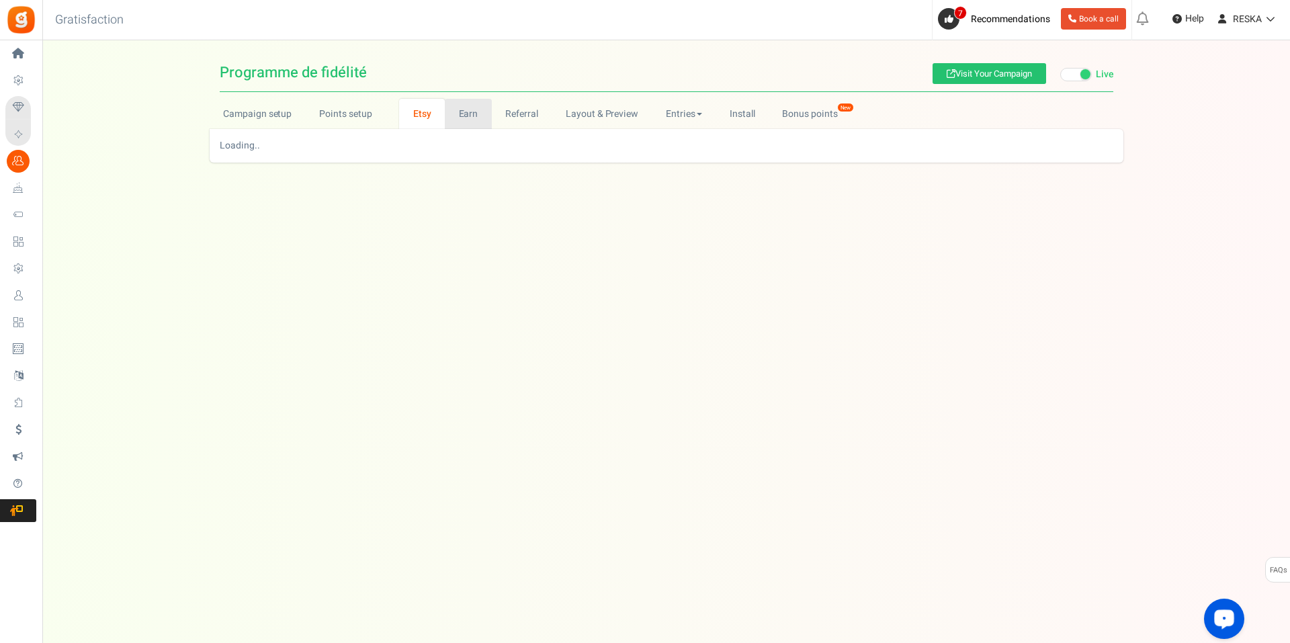
click at [460, 118] on link "Earn" at bounding box center [468, 114] width 47 height 30
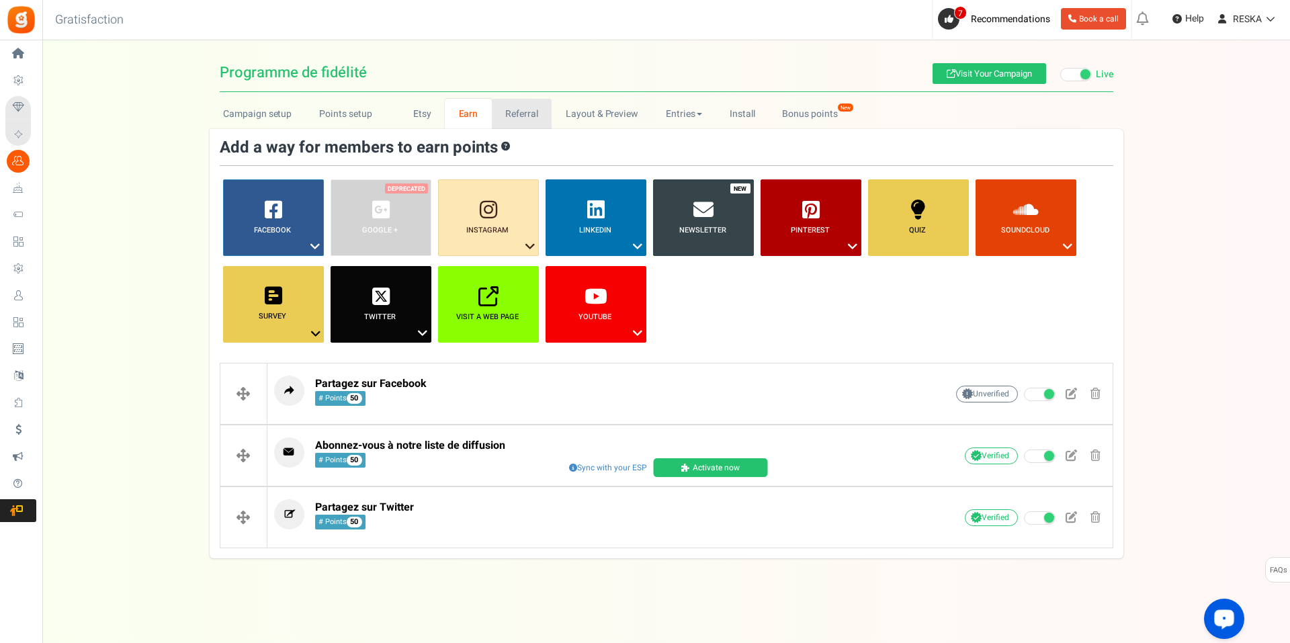
click at [507, 110] on link "Referral" at bounding box center [522, 114] width 60 height 30
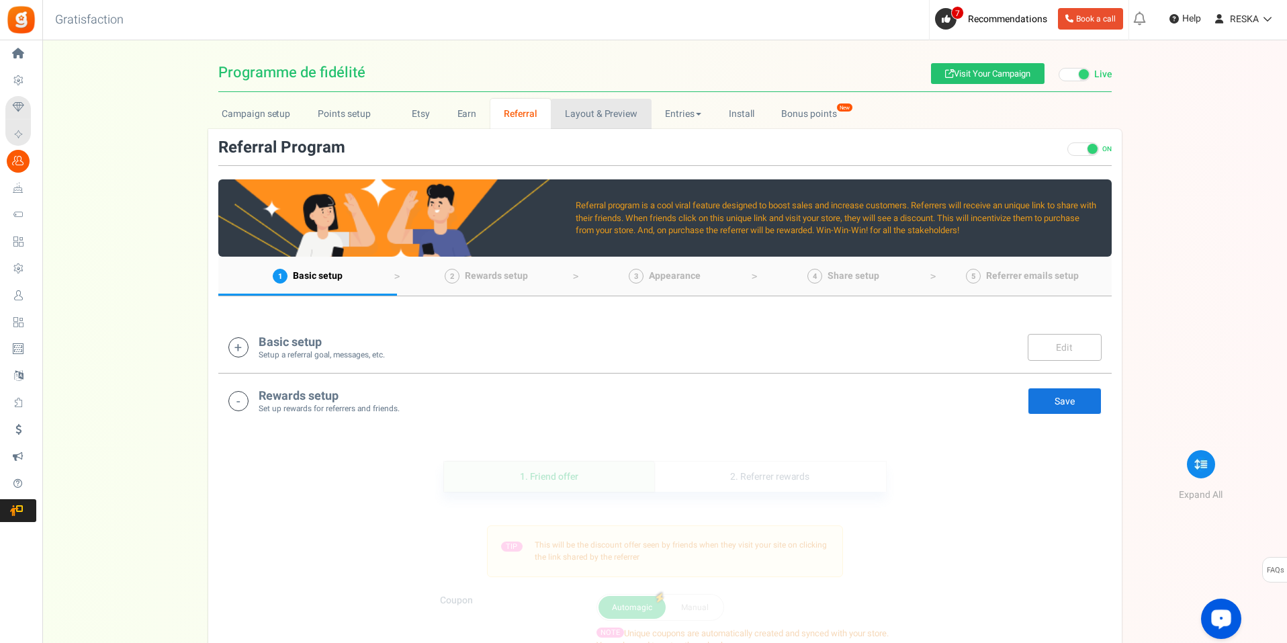
click at [589, 105] on link "Layout & Preview" at bounding box center [601, 114] width 100 height 30
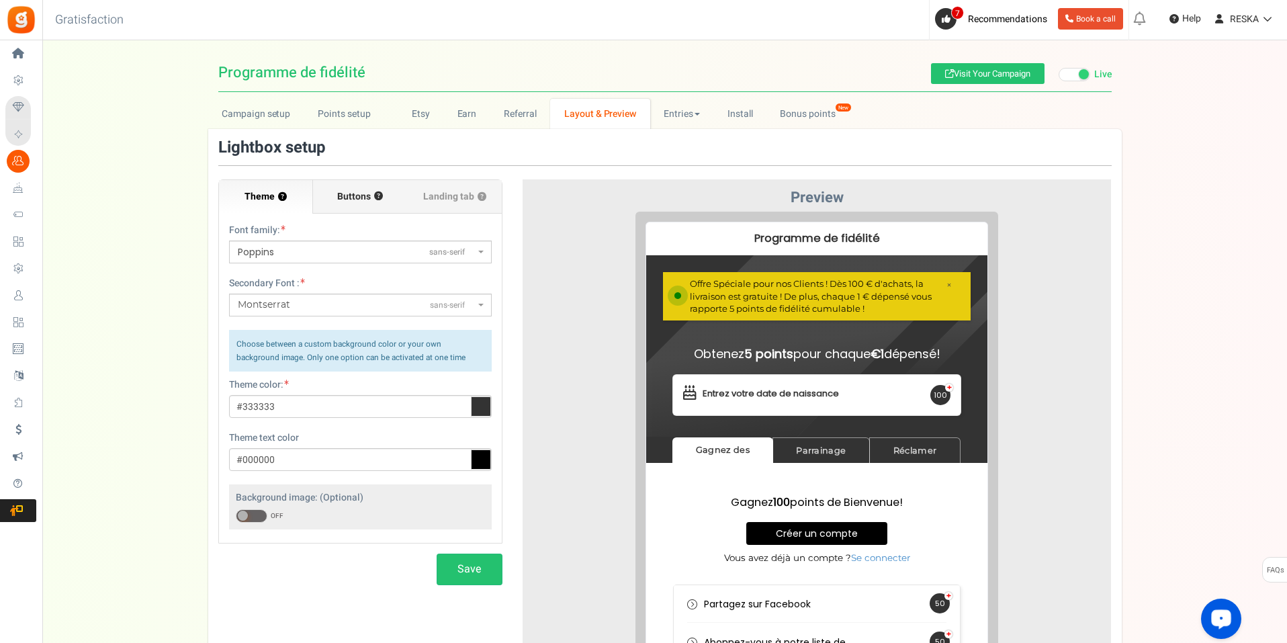
click at [359, 206] on label "Buttons ?" at bounding box center [360, 197] width 94 height 34
click at [0, 0] on input "Buttons ?" at bounding box center [0, 0] width 0 height 0
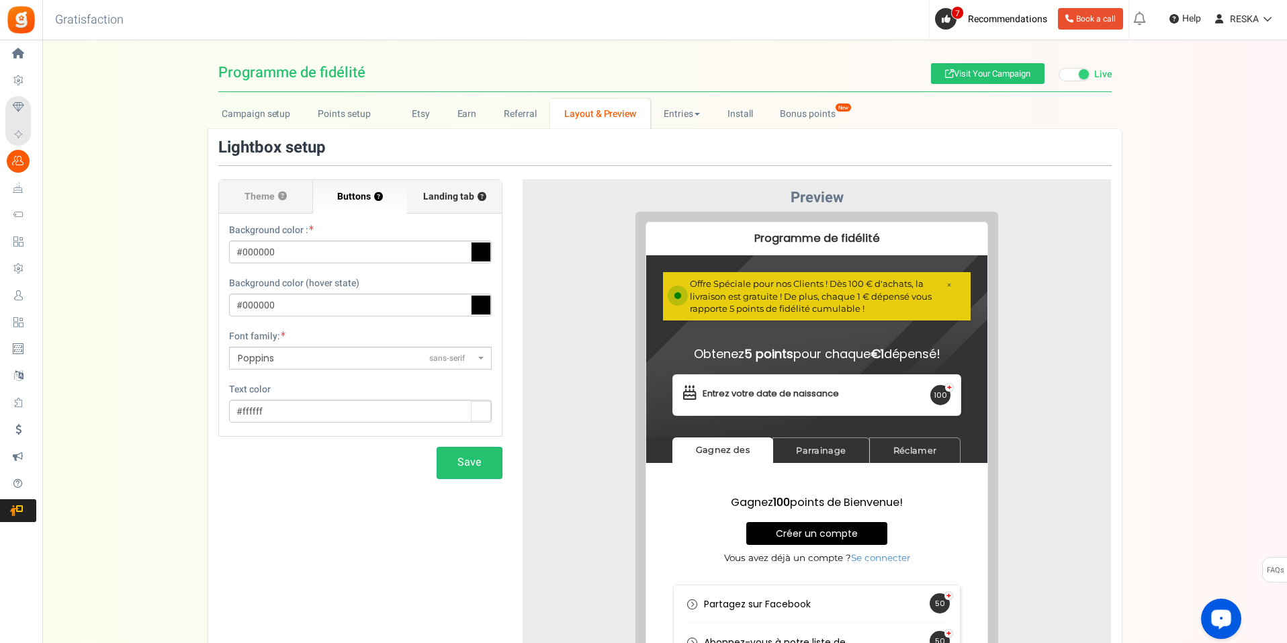
click at [441, 195] on span "Landing tab ?" at bounding box center [454, 196] width 63 height 13
click at [0, 0] on input "Landing tab ?" at bounding box center [0, 0] width 0 height 0
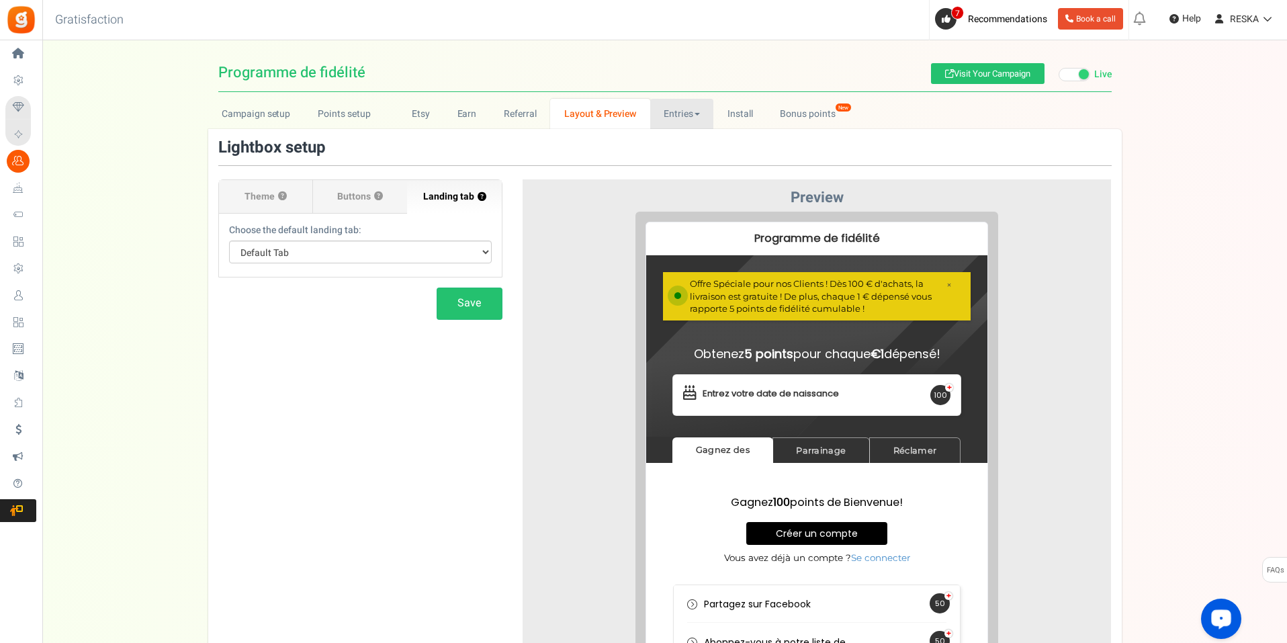
click at [697, 118] on link "Entries" at bounding box center [682, 114] width 64 height 30
click at [661, 142] on link "Entries" at bounding box center [703, 143] width 107 height 19
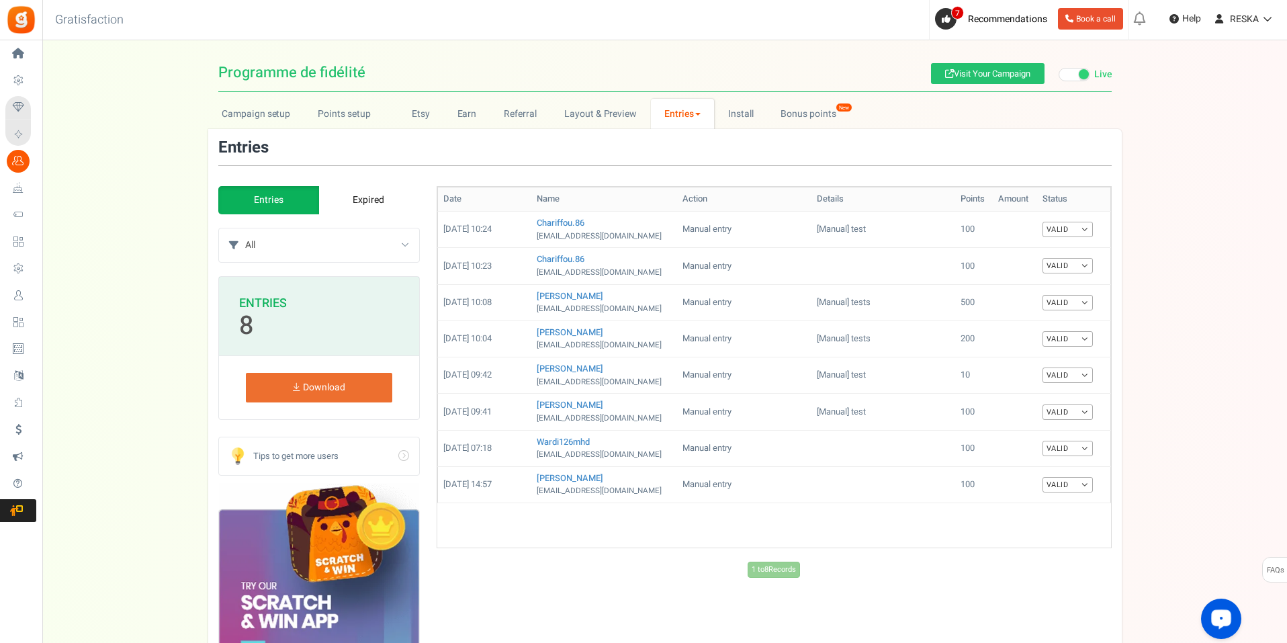
click at [351, 398] on link "Download" at bounding box center [319, 388] width 146 height 30
click at [734, 118] on link "Install" at bounding box center [740, 114] width 53 height 30
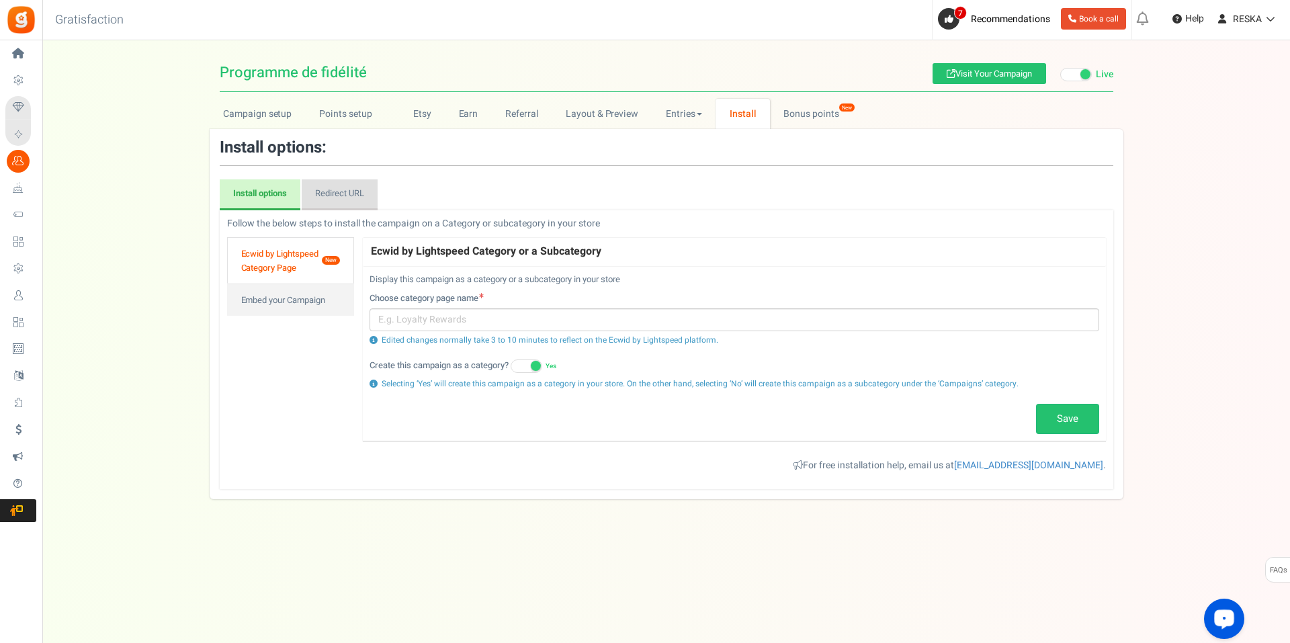
click at [345, 200] on link "Redirect URL" at bounding box center [340, 194] width 76 height 31
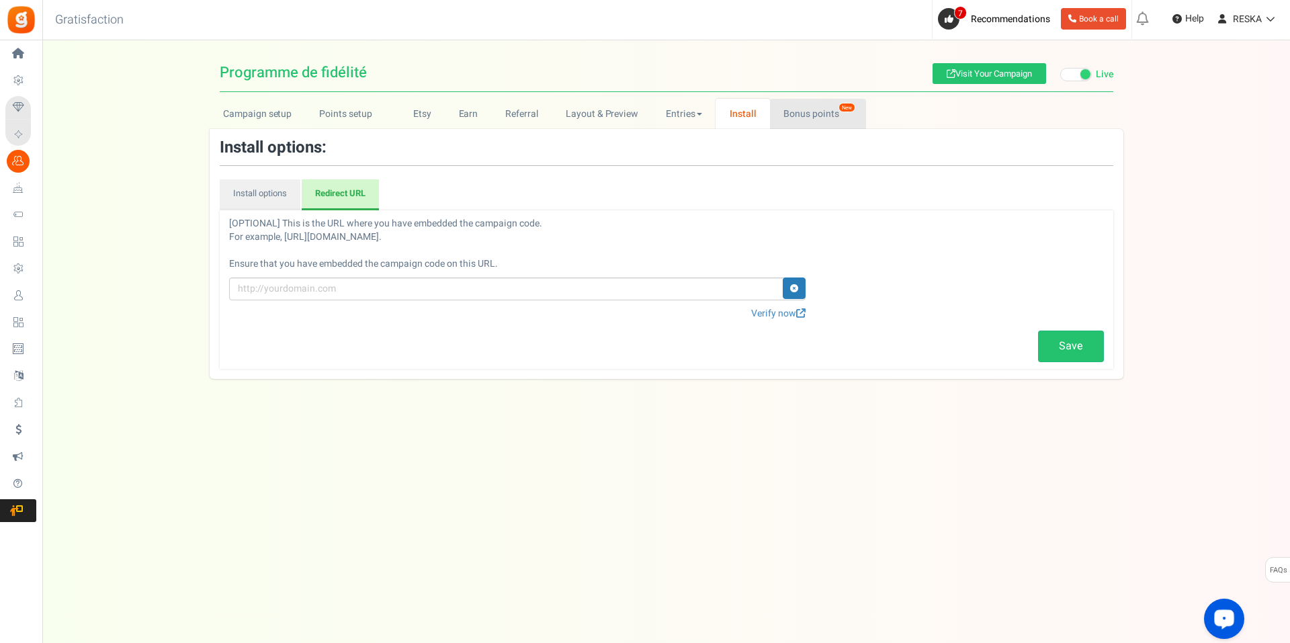
click at [827, 107] on link "Bonus points New" at bounding box center [818, 114] width 96 height 30
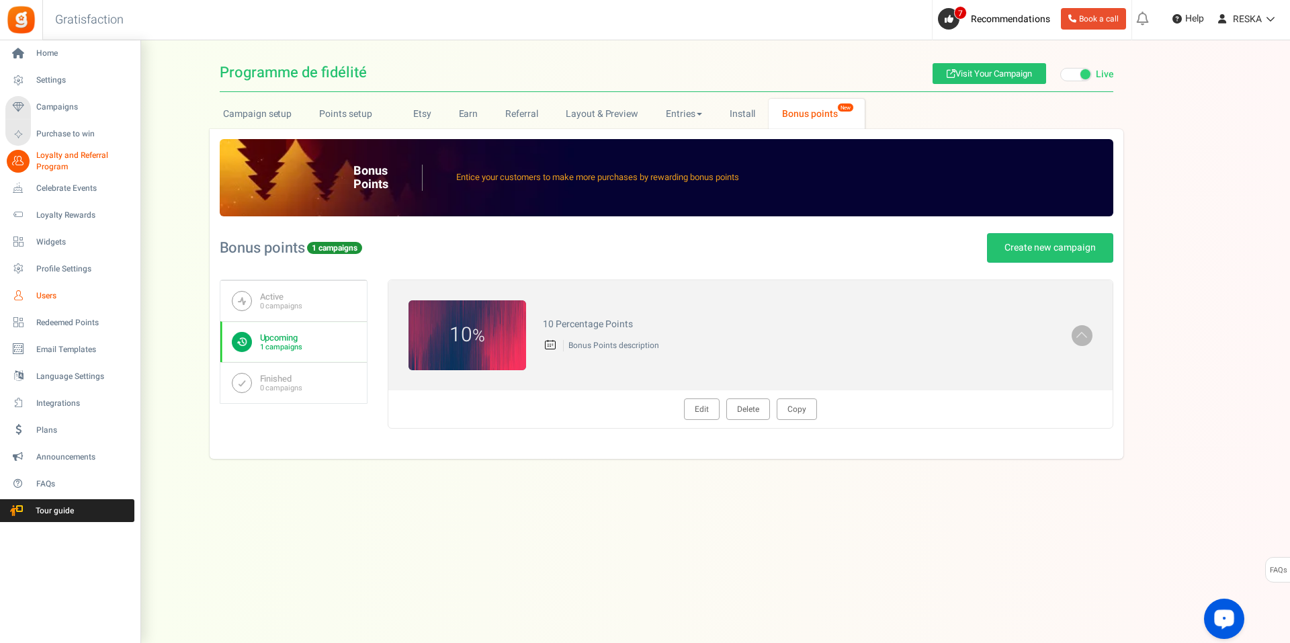
click at [55, 302] on link "Users" at bounding box center [69, 295] width 129 height 23
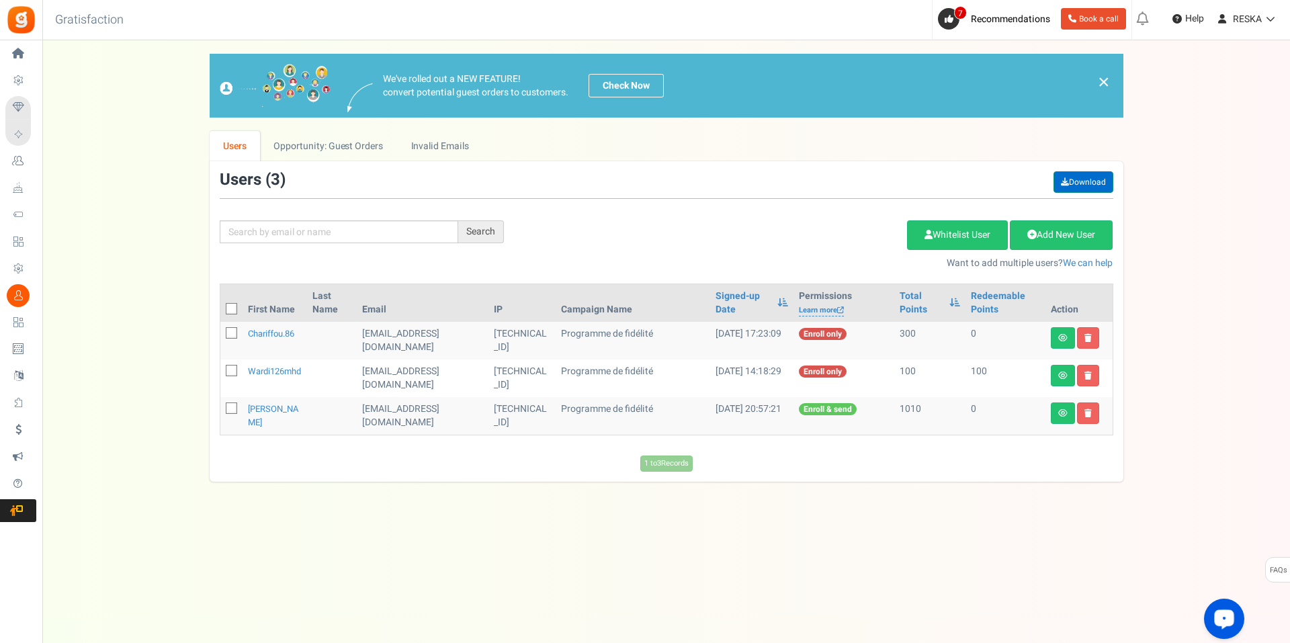
click at [1061, 181] on icon at bounding box center [1065, 182] width 8 height 8
click at [299, 137] on link "Opportunity: Guest Orders" at bounding box center [328, 146] width 136 height 30
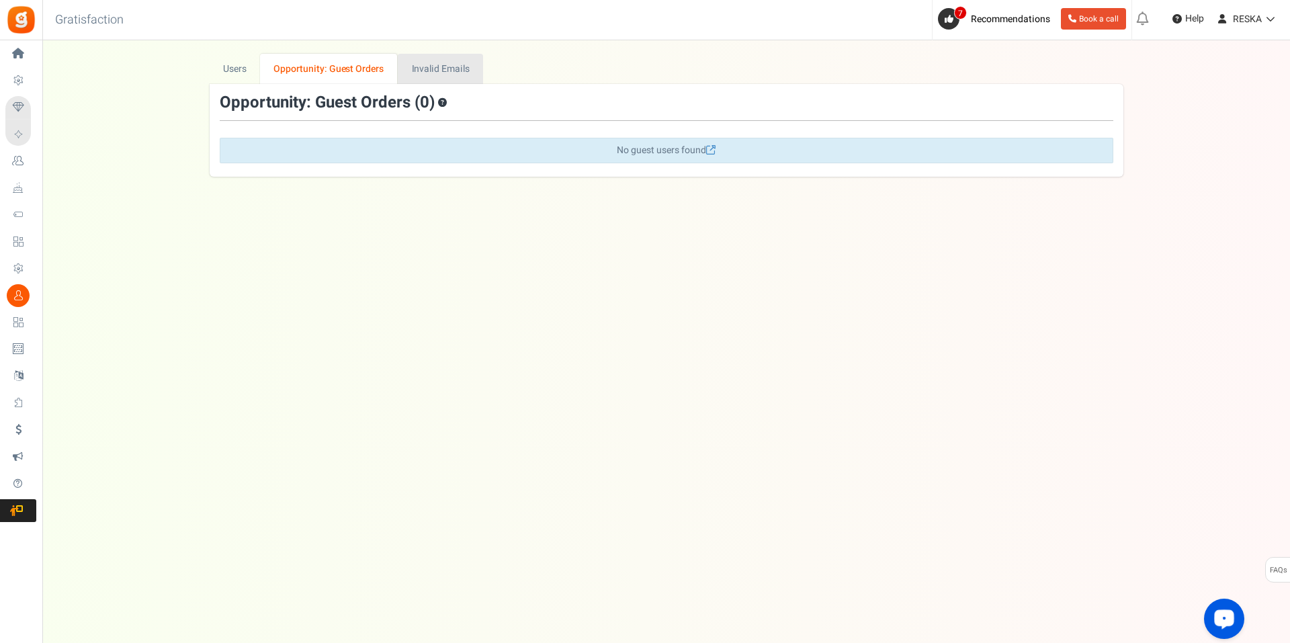
click at [447, 64] on link "Invalid Emails" at bounding box center [440, 69] width 85 height 30
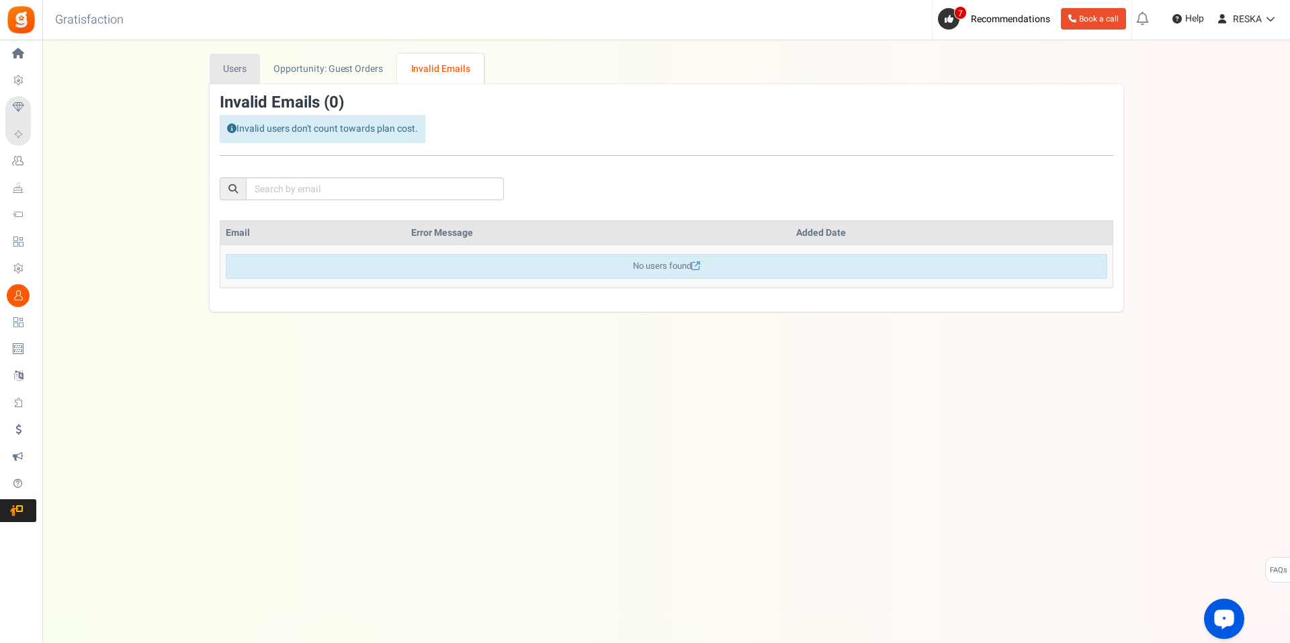
click at [242, 81] on link "Users" at bounding box center [235, 69] width 51 height 30
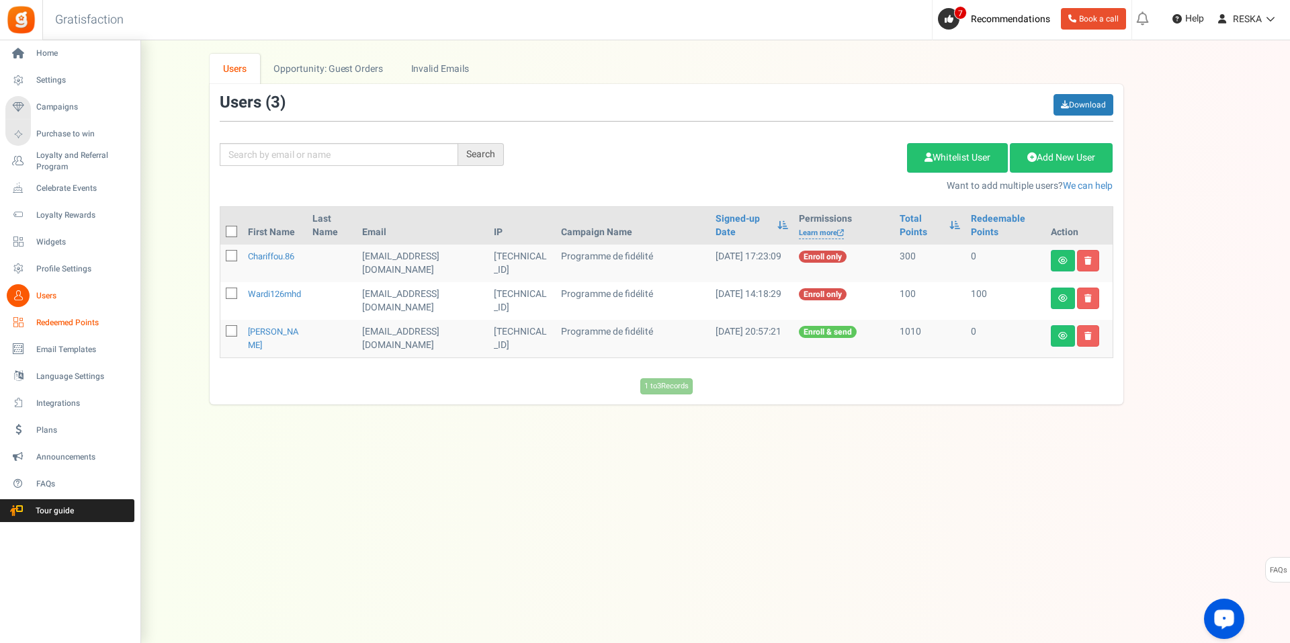
click at [56, 322] on span "Redeemed Points" at bounding box center [83, 322] width 94 height 11
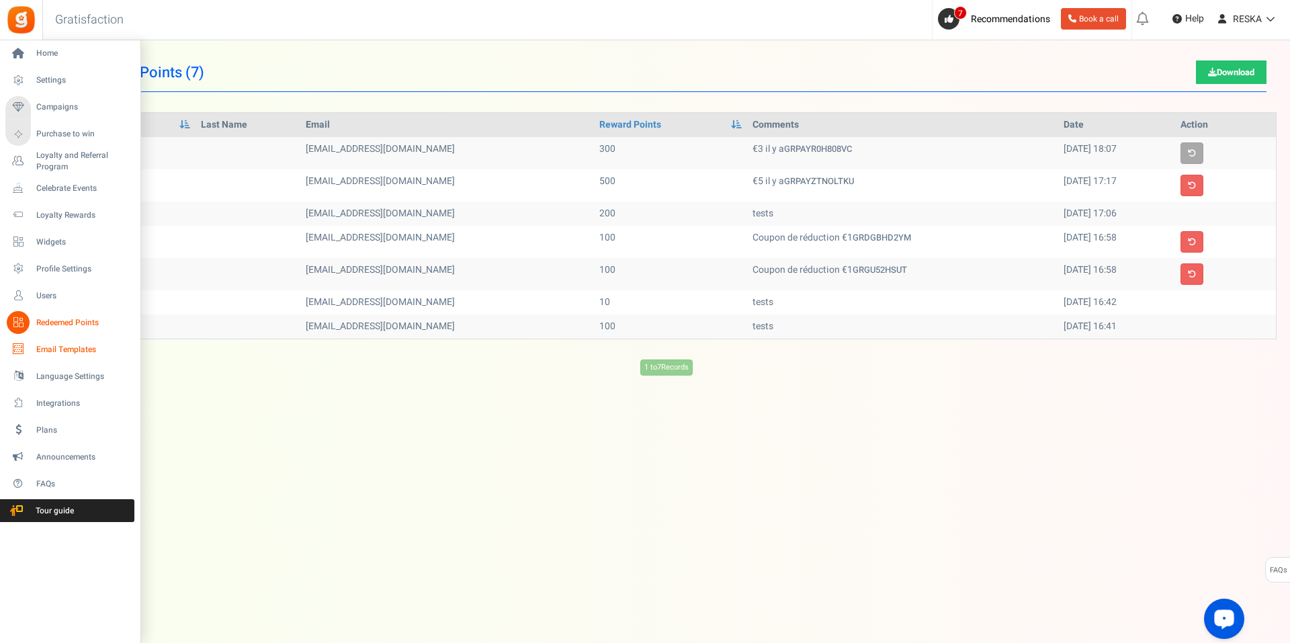
click at [81, 350] on span "Email Templates" at bounding box center [83, 349] width 94 height 11
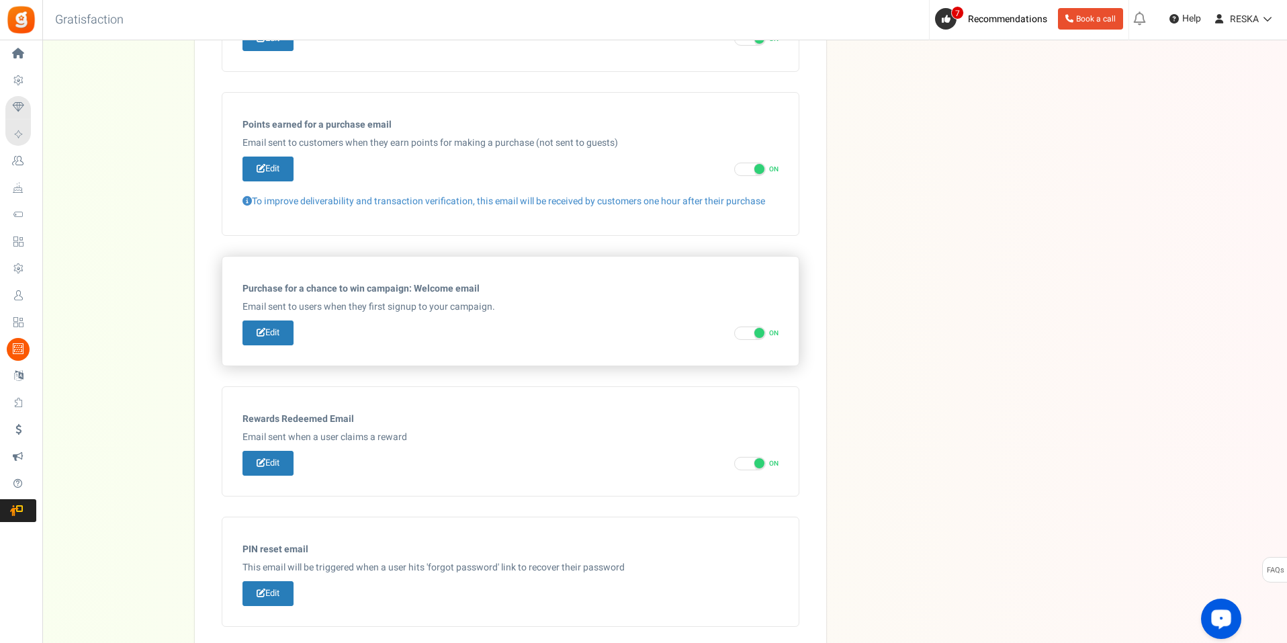
scroll to position [582, 0]
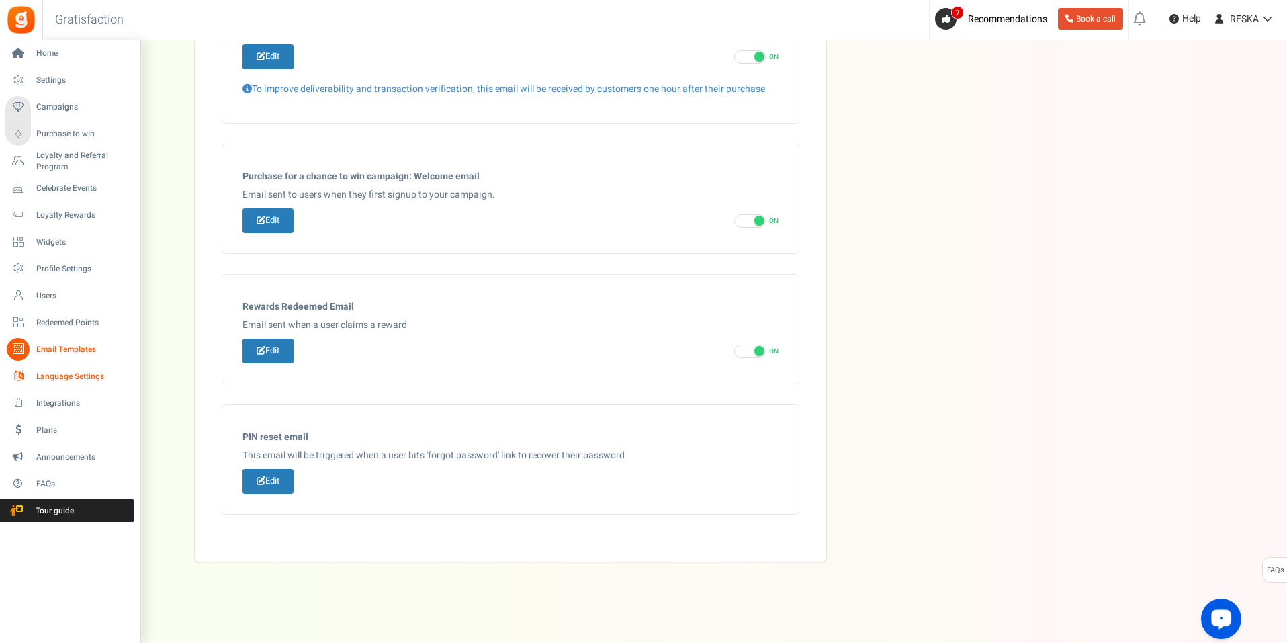
click at [36, 373] on link "Language Settings" at bounding box center [69, 376] width 129 height 23
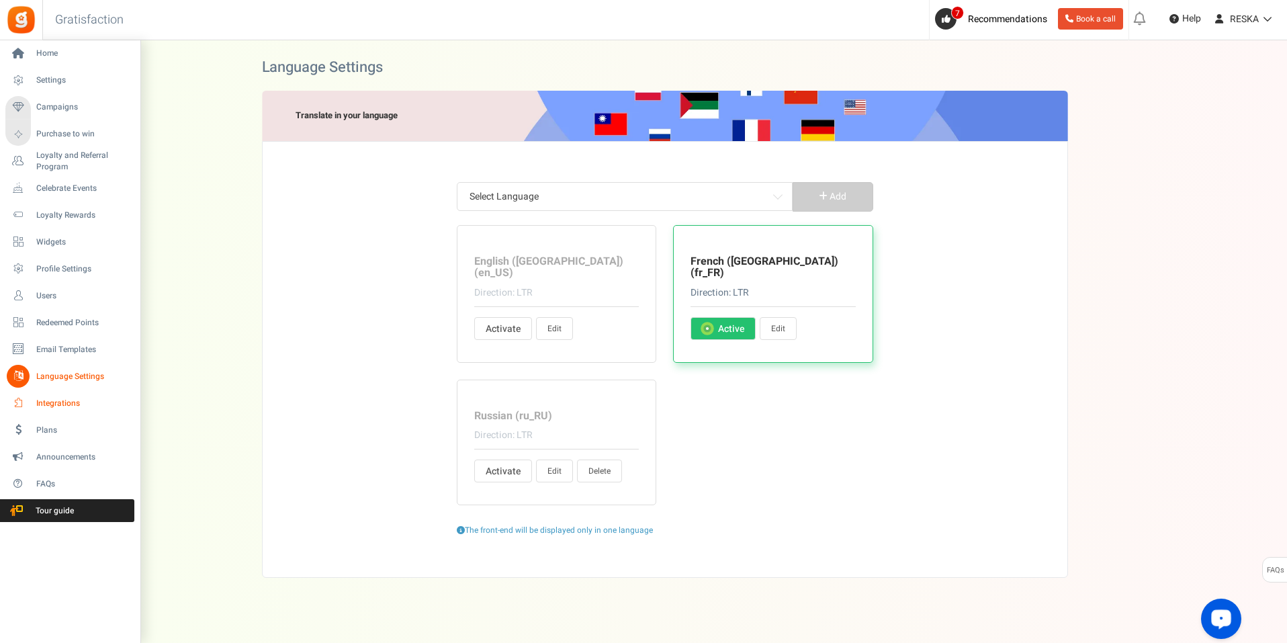
click at [28, 404] on icon at bounding box center [18, 403] width 23 height 23
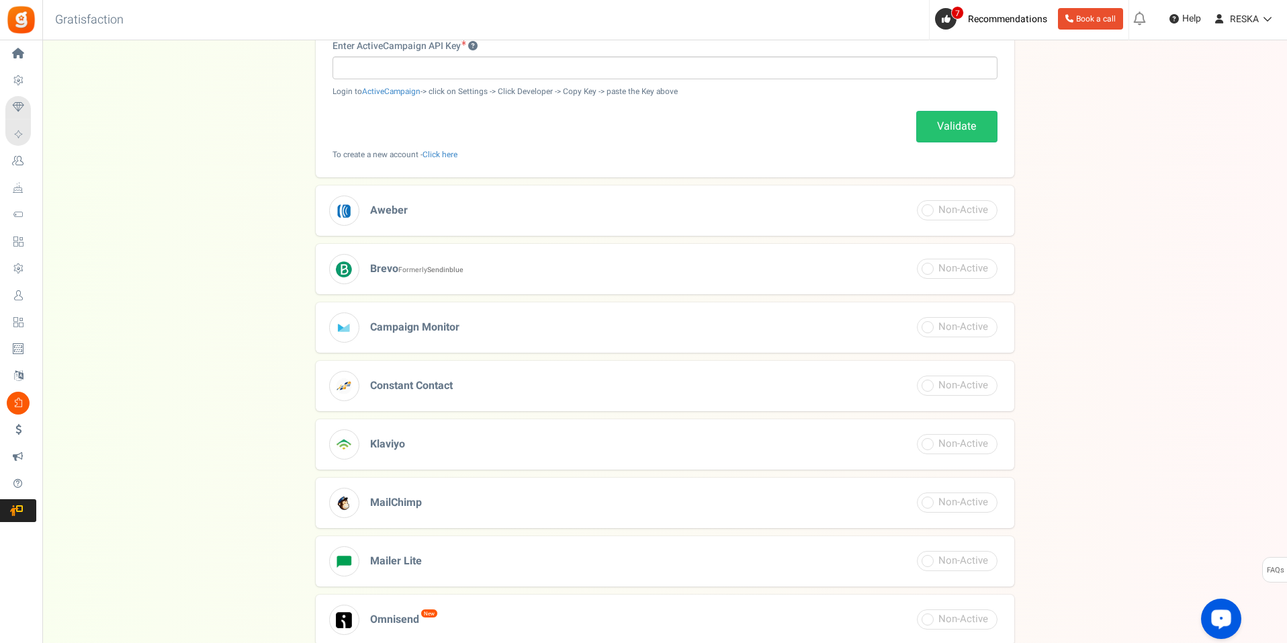
scroll to position [368, 0]
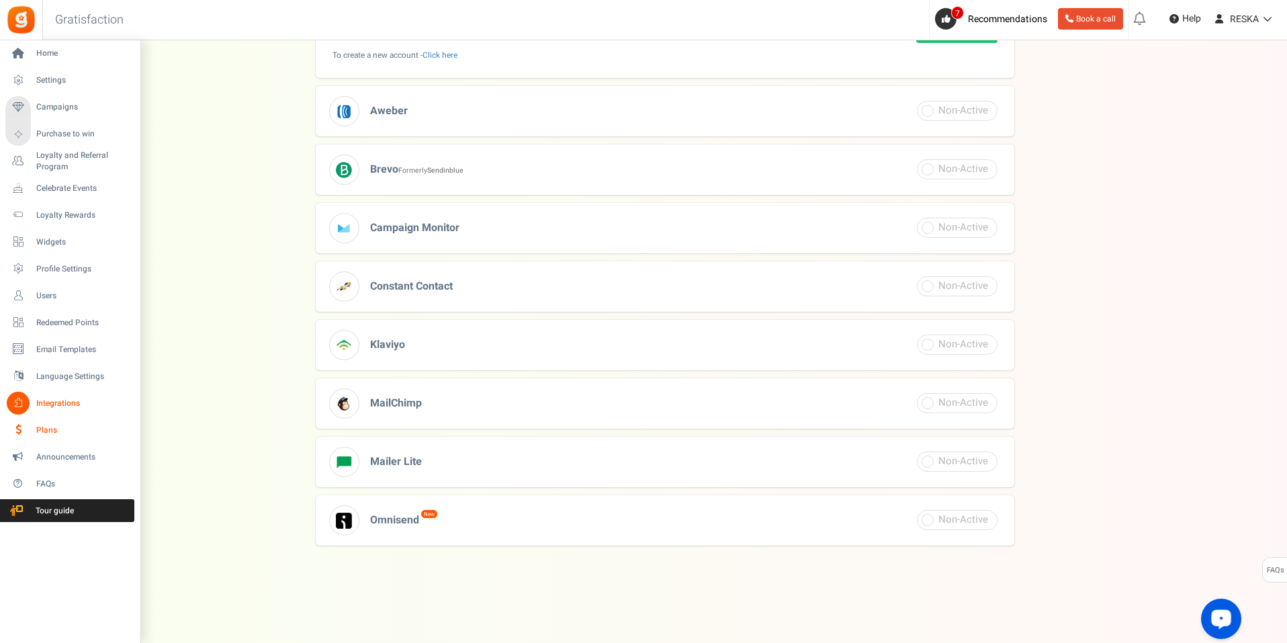
click at [45, 419] on link "Plans" at bounding box center [69, 430] width 129 height 23
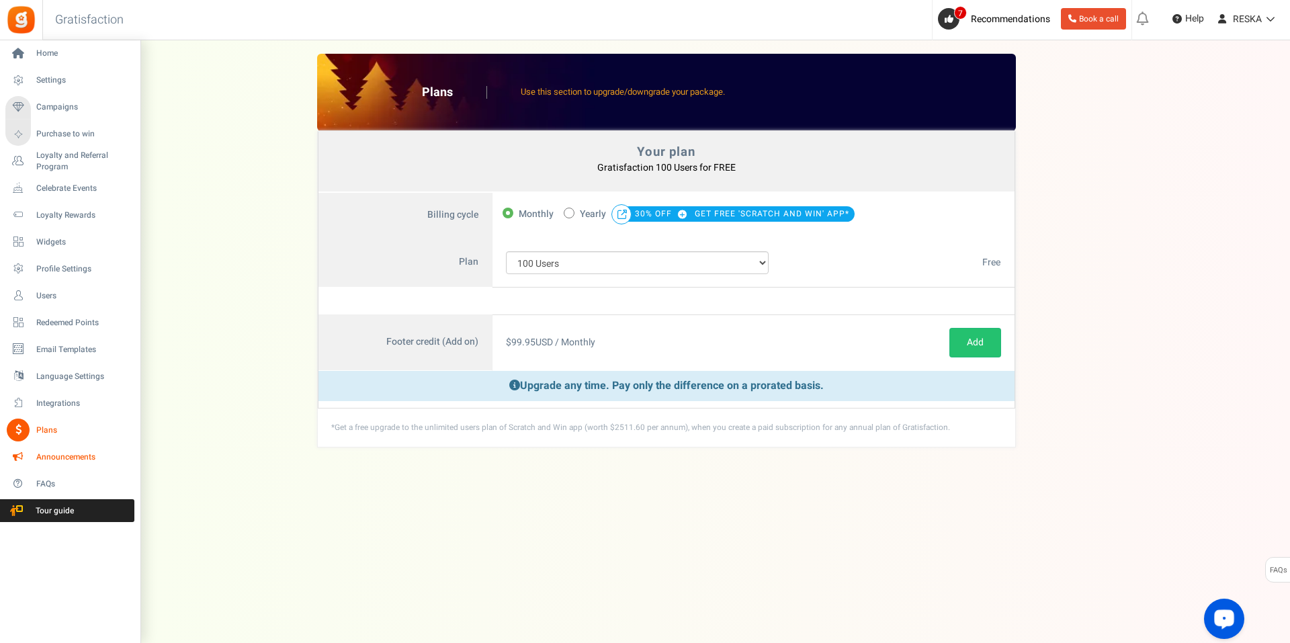
click at [50, 461] on span "Announcements" at bounding box center [83, 456] width 94 height 11
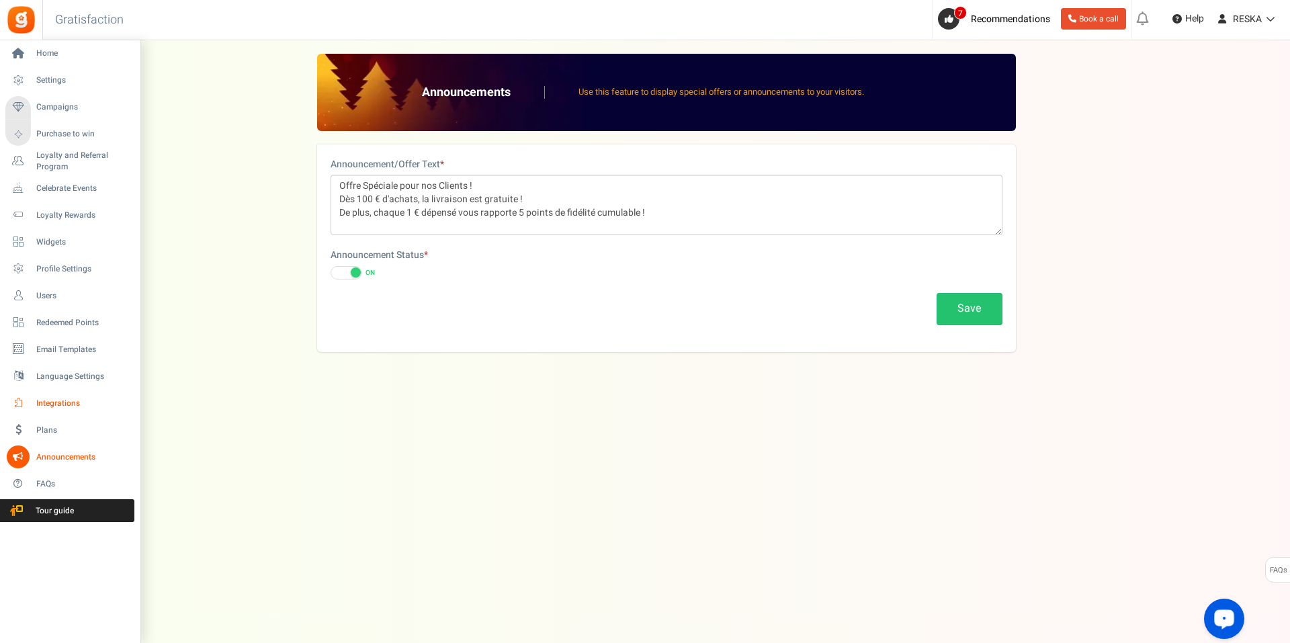
click at [75, 409] on link "Integrations" at bounding box center [69, 403] width 129 height 23
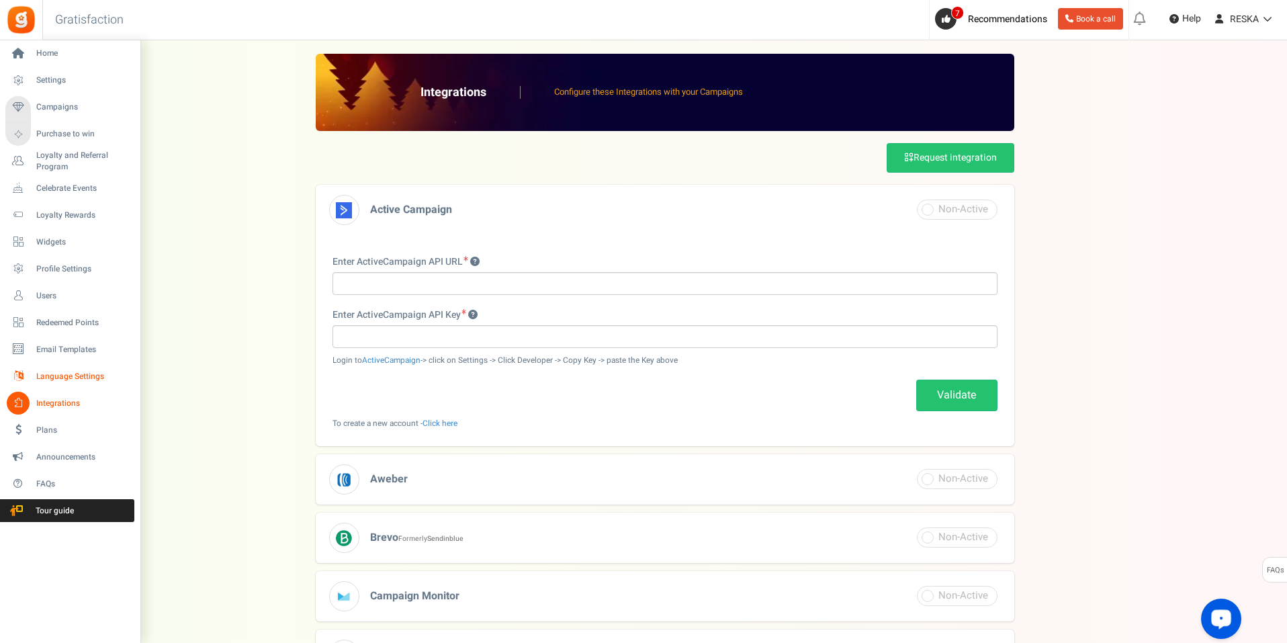
click at [49, 374] on span "Language Settings" at bounding box center [83, 376] width 94 height 11
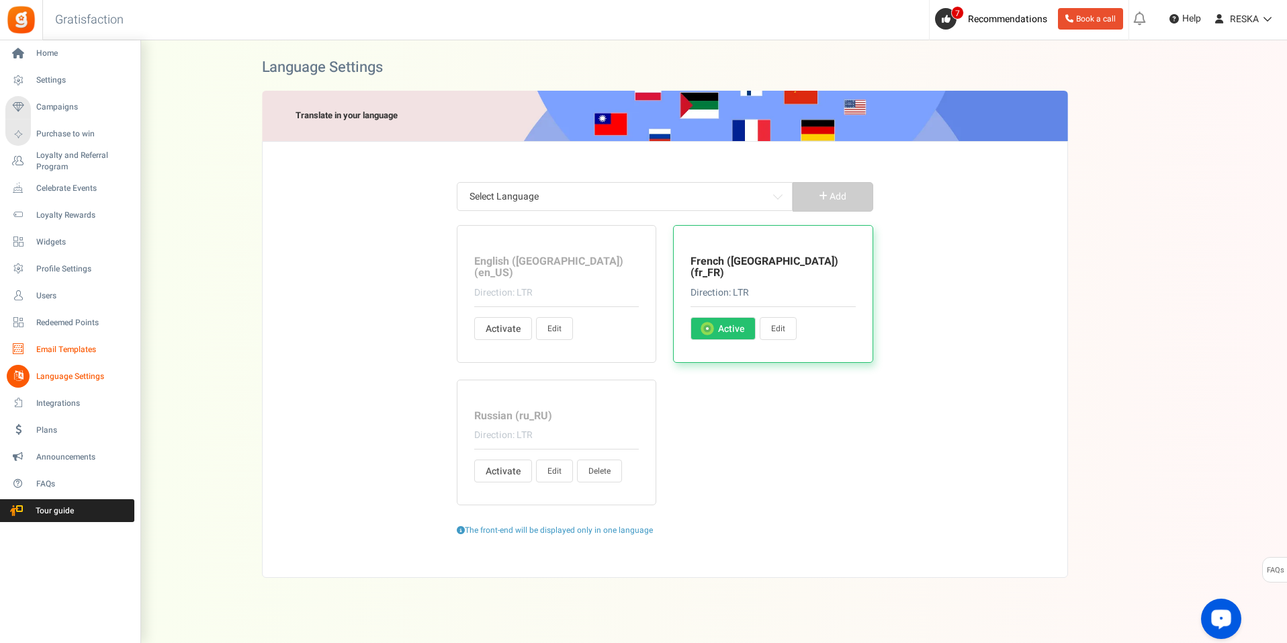
click at [42, 348] on span "Email Templates" at bounding box center [83, 349] width 94 height 11
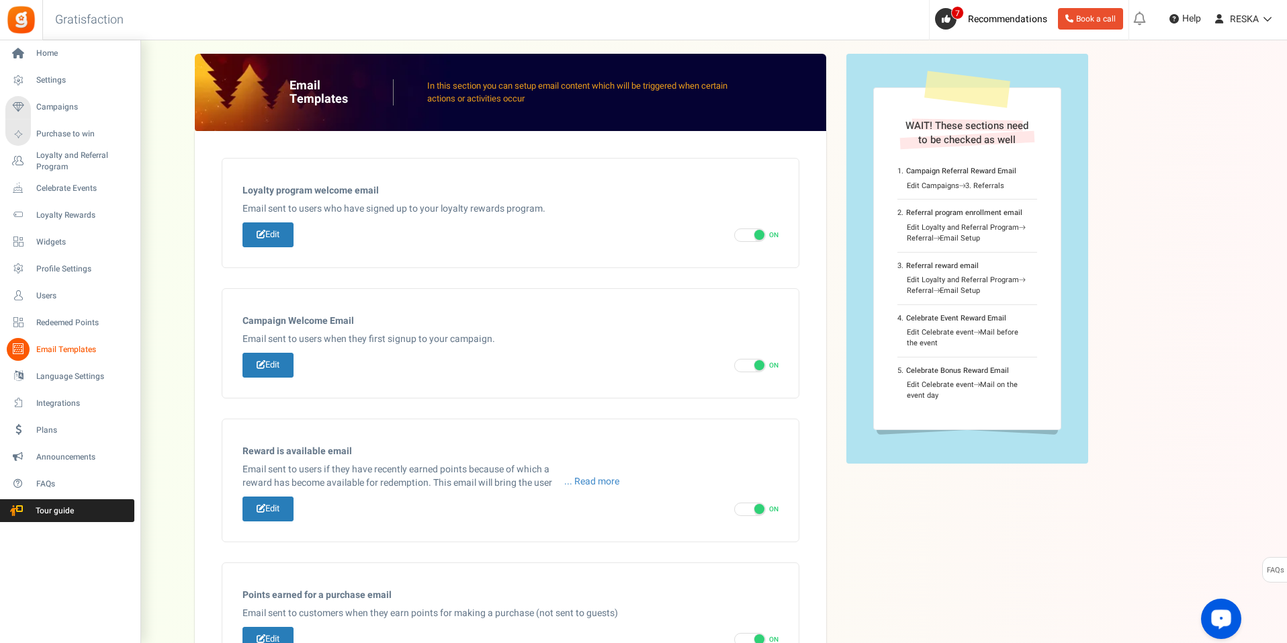
click at [66, 310] on li "Redeemed Points" at bounding box center [70, 322] width 140 height 27
click at [49, 329] on link "Redeemed Points" at bounding box center [69, 322] width 129 height 23
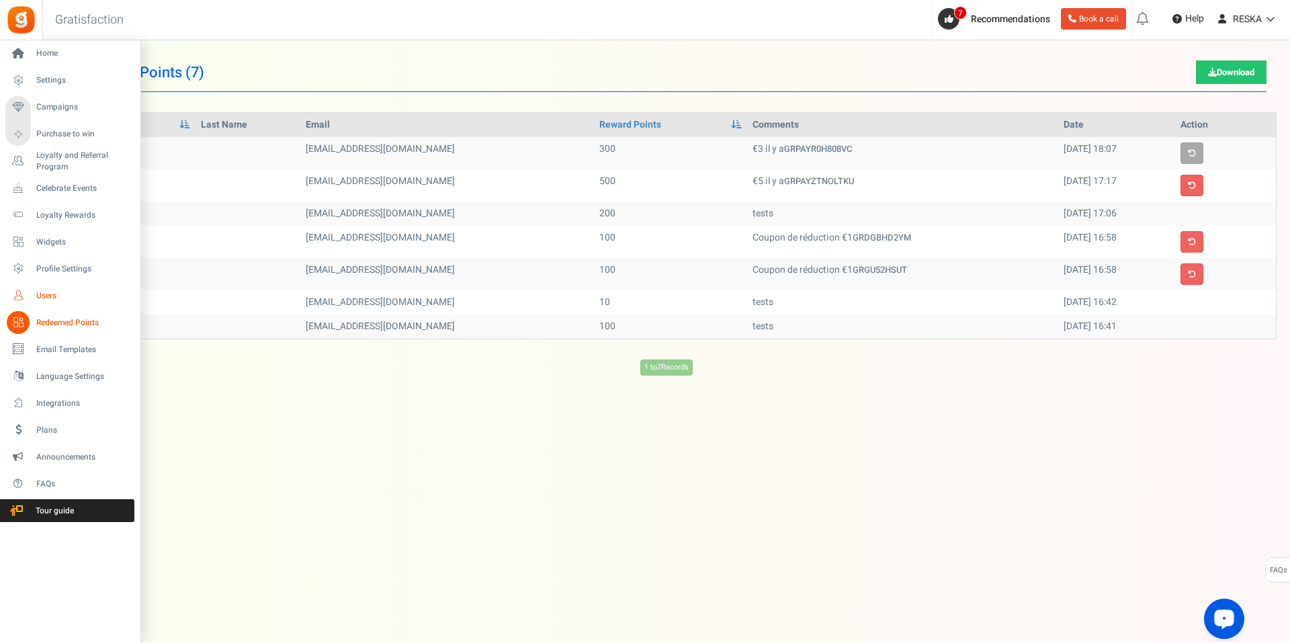
click at [51, 300] on span "Users" at bounding box center [83, 295] width 94 height 11
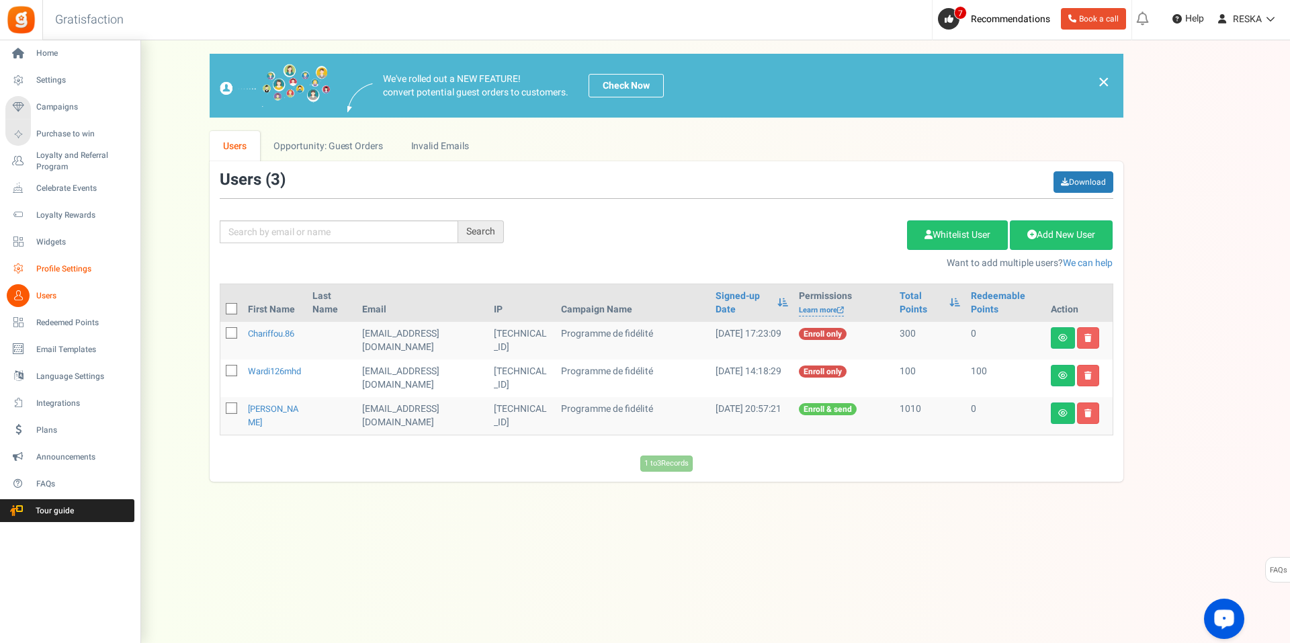
click at [59, 267] on span "Profile Settings" at bounding box center [83, 268] width 94 height 11
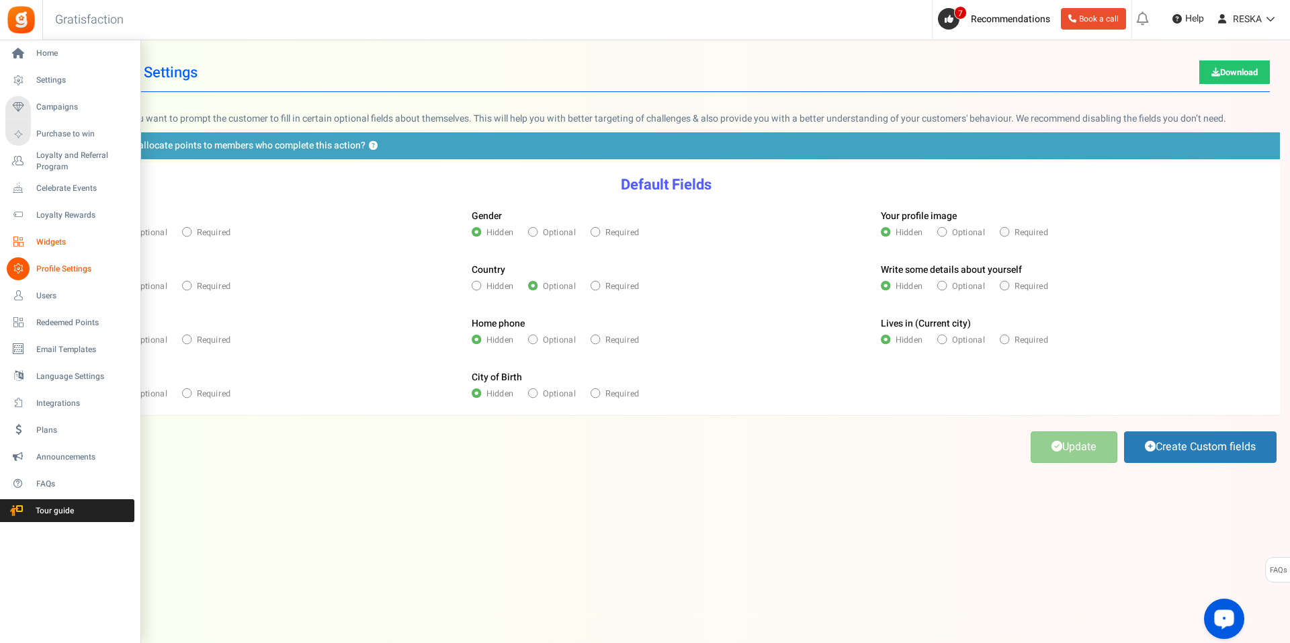
click at [49, 238] on span "Widgets" at bounding box center [83, 241] width 94 height 11
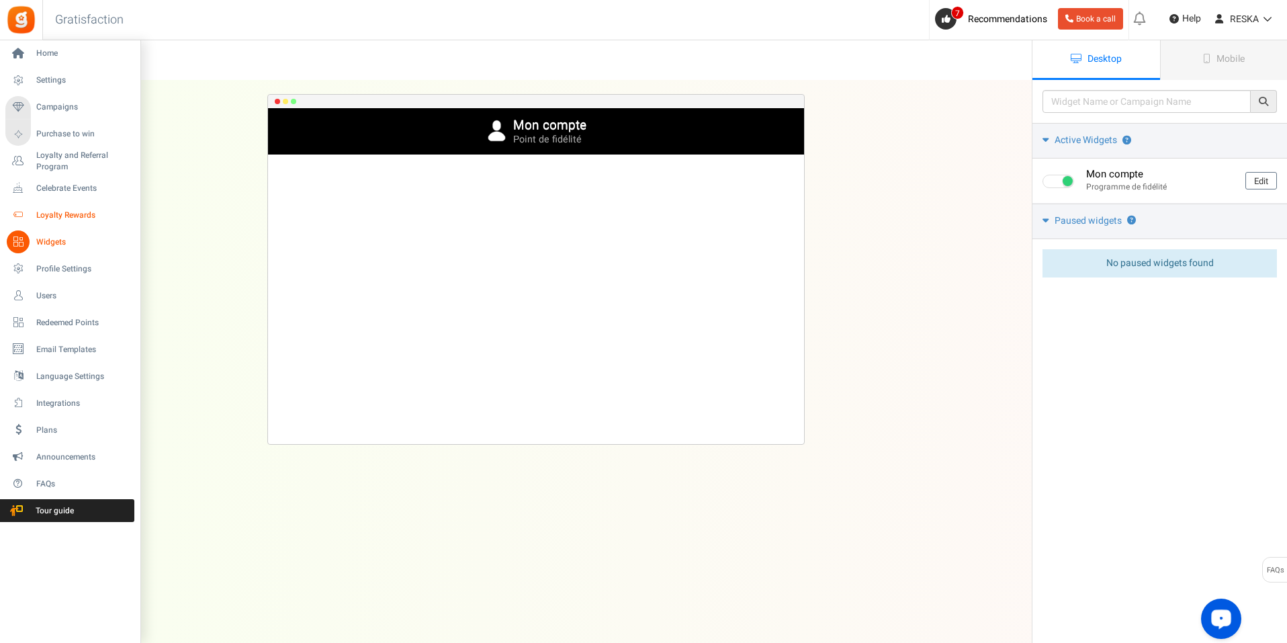
click at [38, 212] on span "Loyalty Rewards" at bounding box center [83, 215] width 94 height 11
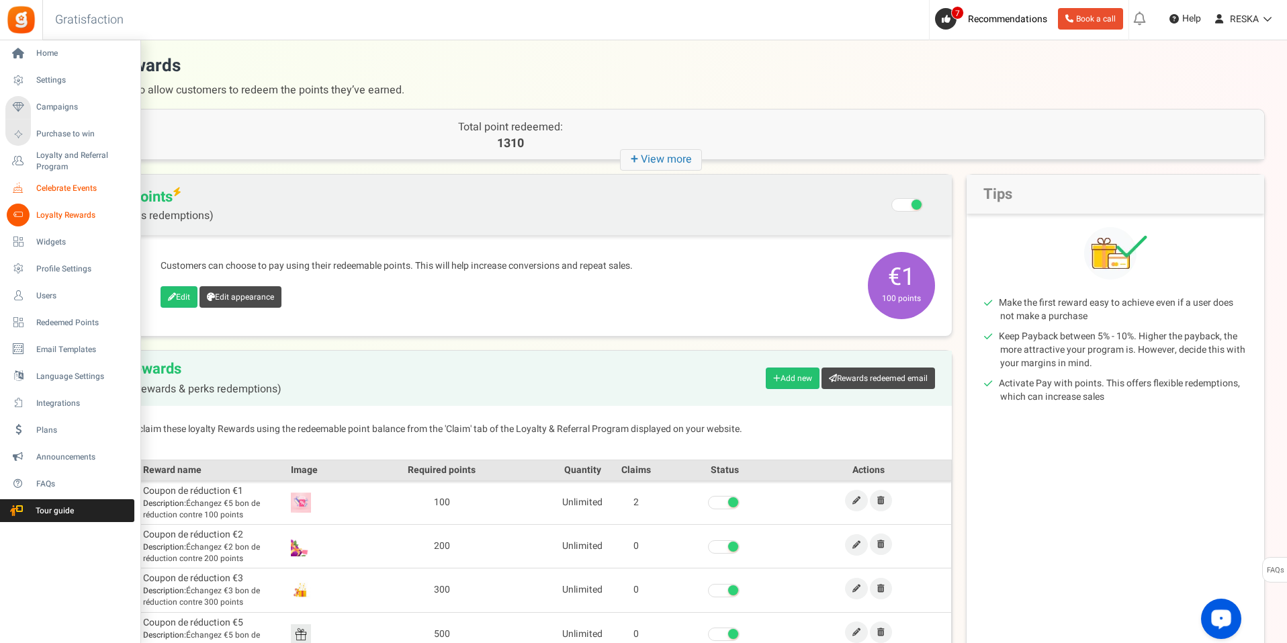
click at [54, 181] on link "Celebrate Events" at bounding box center [69, 188] width 129 height 23
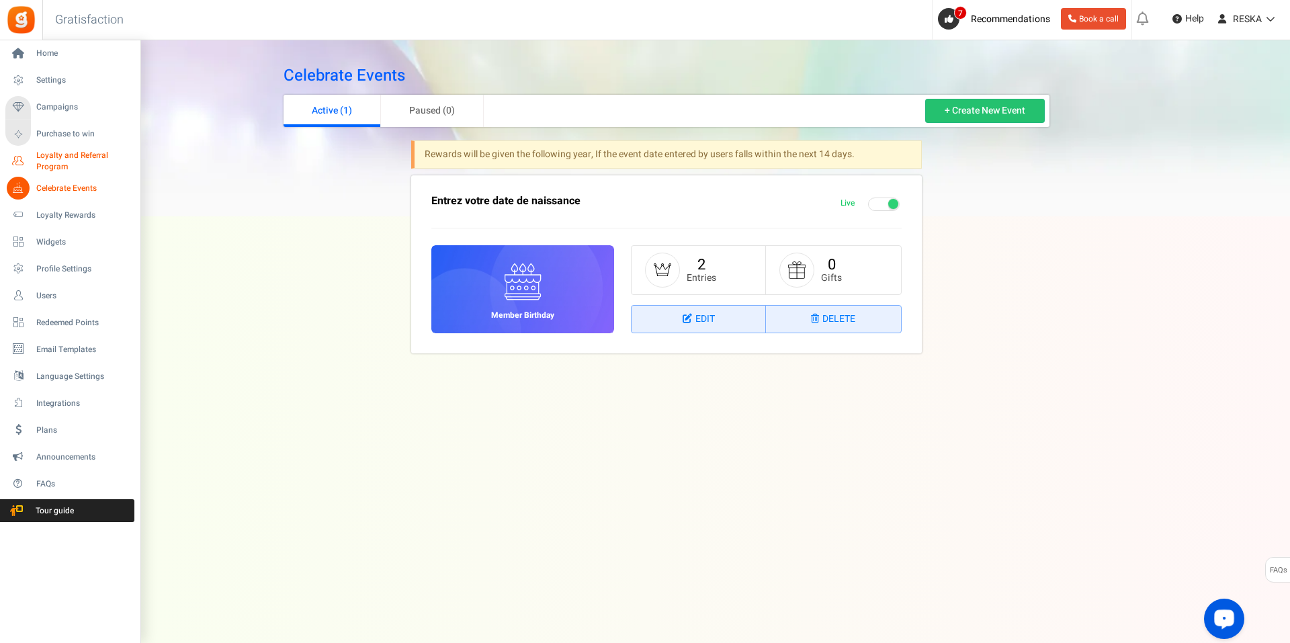
click at [69, 150] on span "Loyalty and Referral Program" at bounding box center [85, 161] width 98 height 23
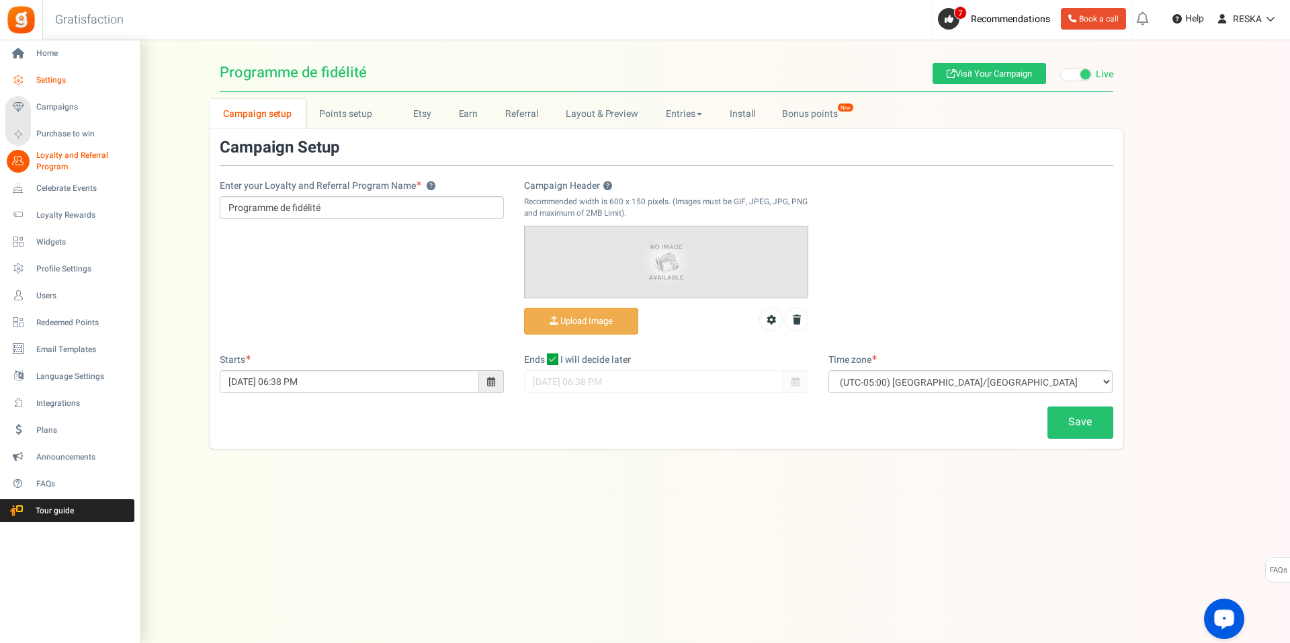
click at [52, 75] on span "Settings" at bounding box center [83, 80] width 94 height 11
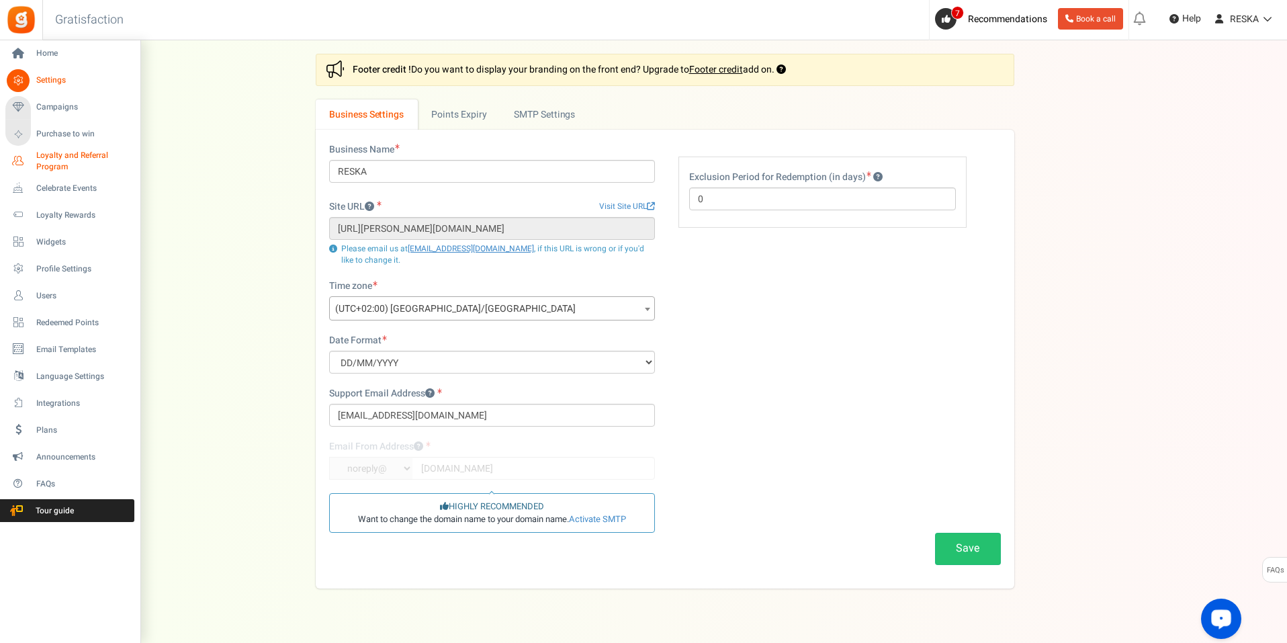
click at [44, 153] on span "Loyalty and Referral Program" at bounding box center [85, 161] width 98 height 23
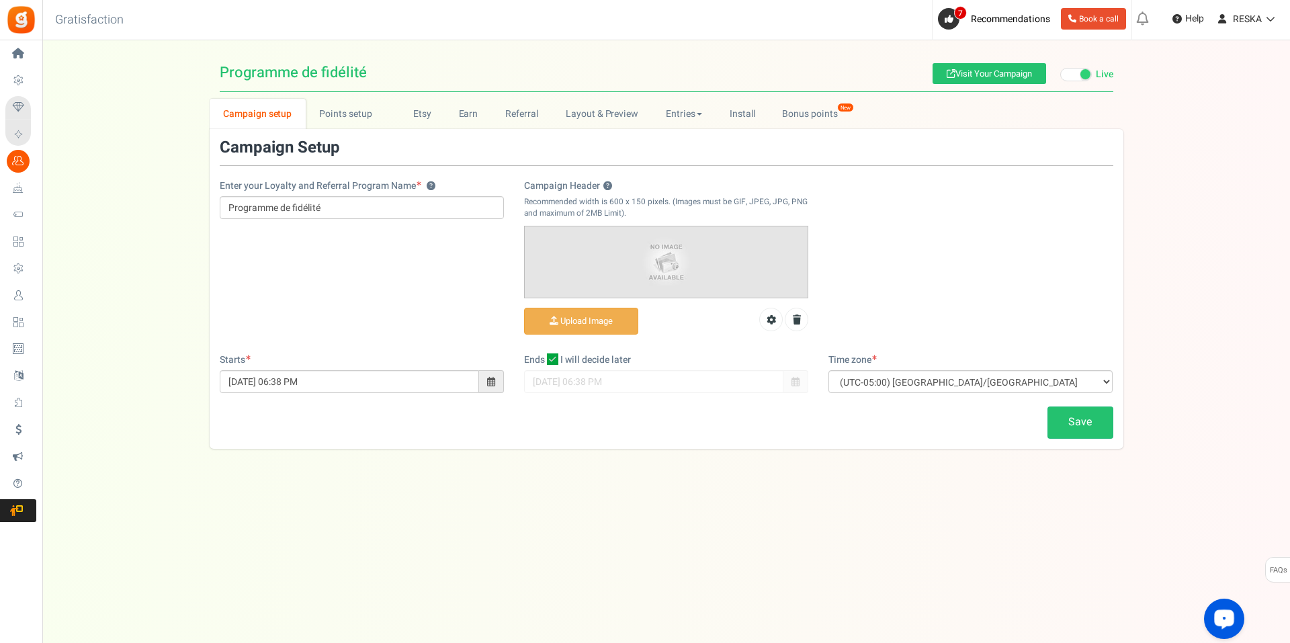
click at [334, 134] on div "Campaign Setup Enter your Loyalty and Referral Program Name ? Programme de fidé…" at bounding box center [667, 289] width 914 height 320
click at [340, 128] on link "Points setup New" at bounding box center [352, 114] width 93 height 30
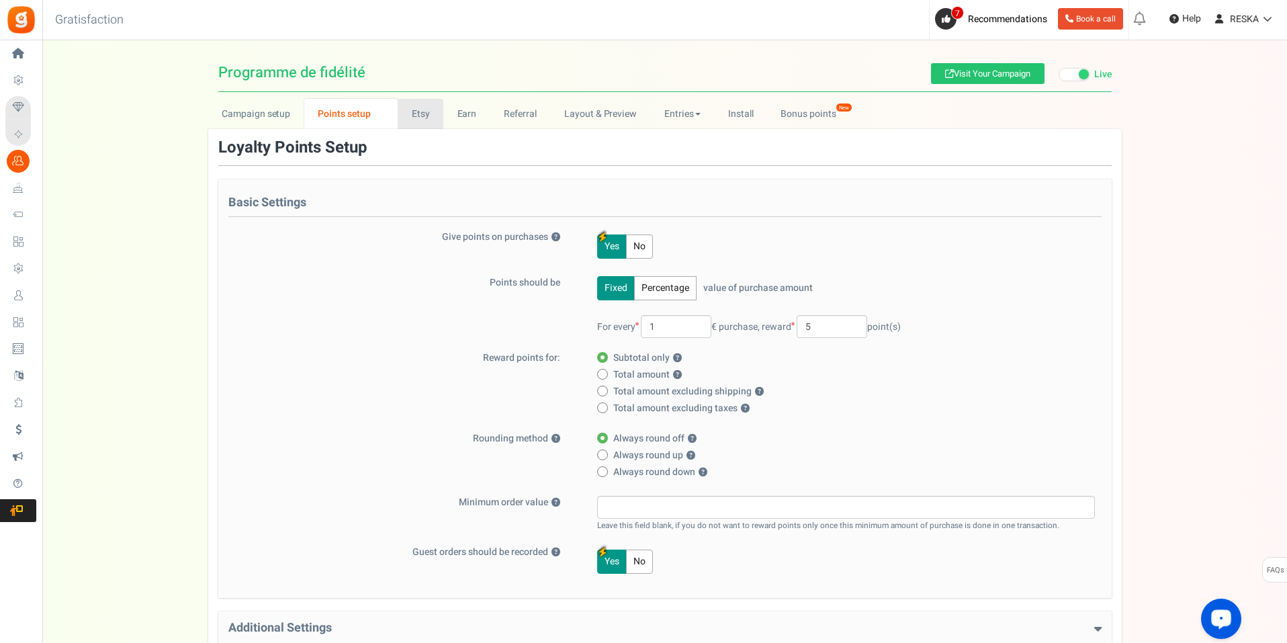
click at [430, 119] on link "Etsy" at bounding box center [421, 114] width 46 height 30
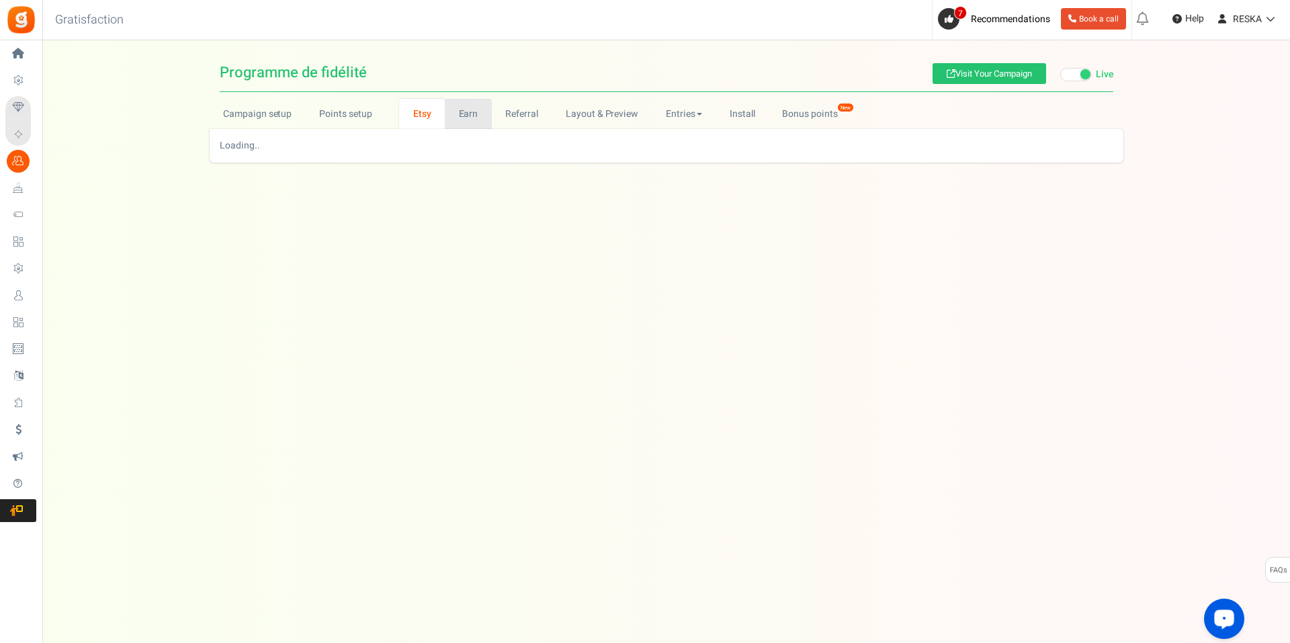
click at [452, 117] on link "Earn" at bounding box center [468, 114] width 47 height 30
click at [534, 119] on link "Referral" at bounding box center [522, 114] width 60 height 30
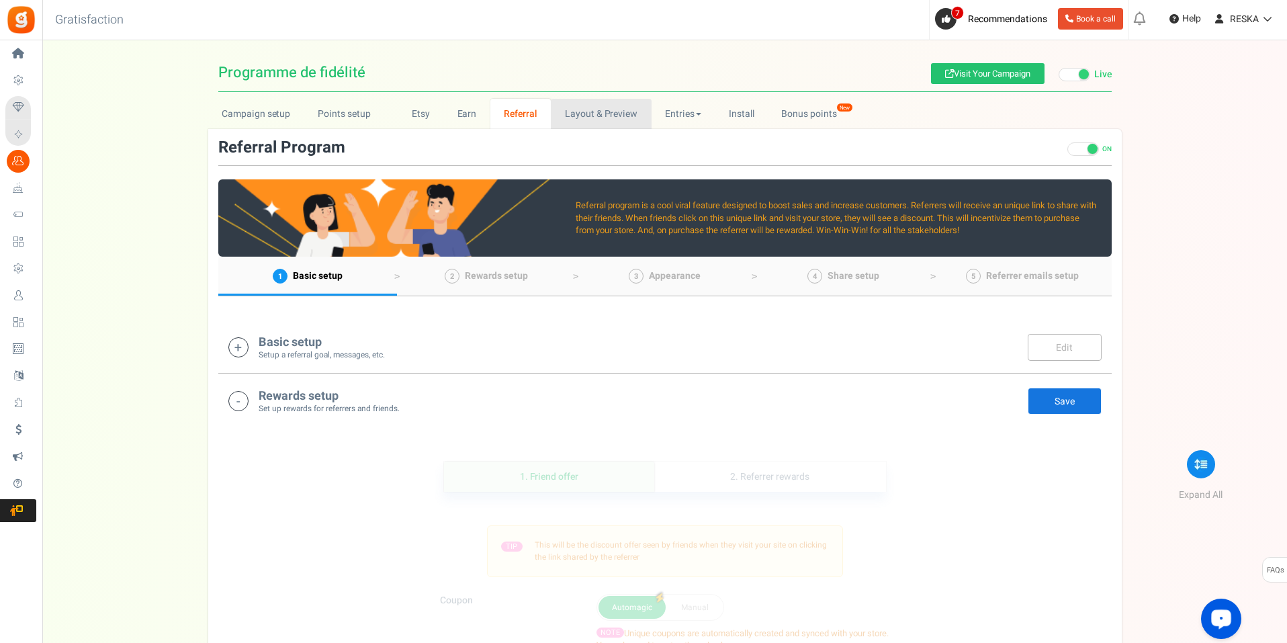
click at [593, 117] on link "Layout & Preview" at bounding box center [601, 114] width 100 height 30
click at [674, 119] on link "Entries" at bounding box center [684, 114] width 64 height 30
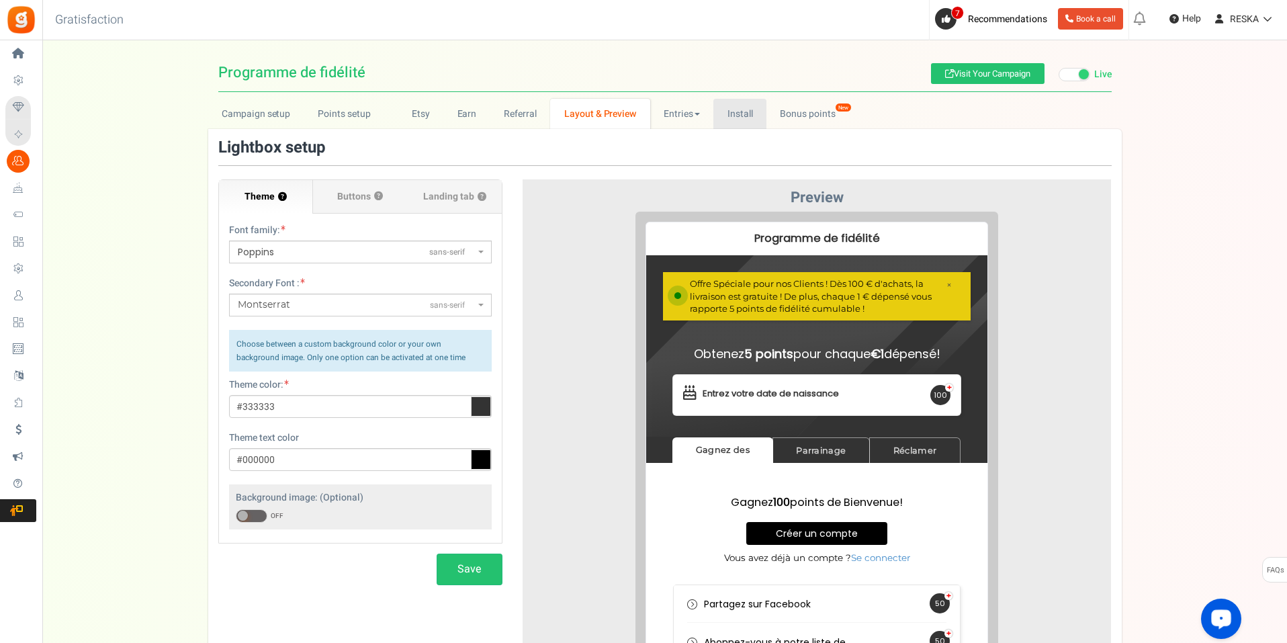
click at [738, 118] on link "Install" at bounding box center [739, 114] width 53 height 30
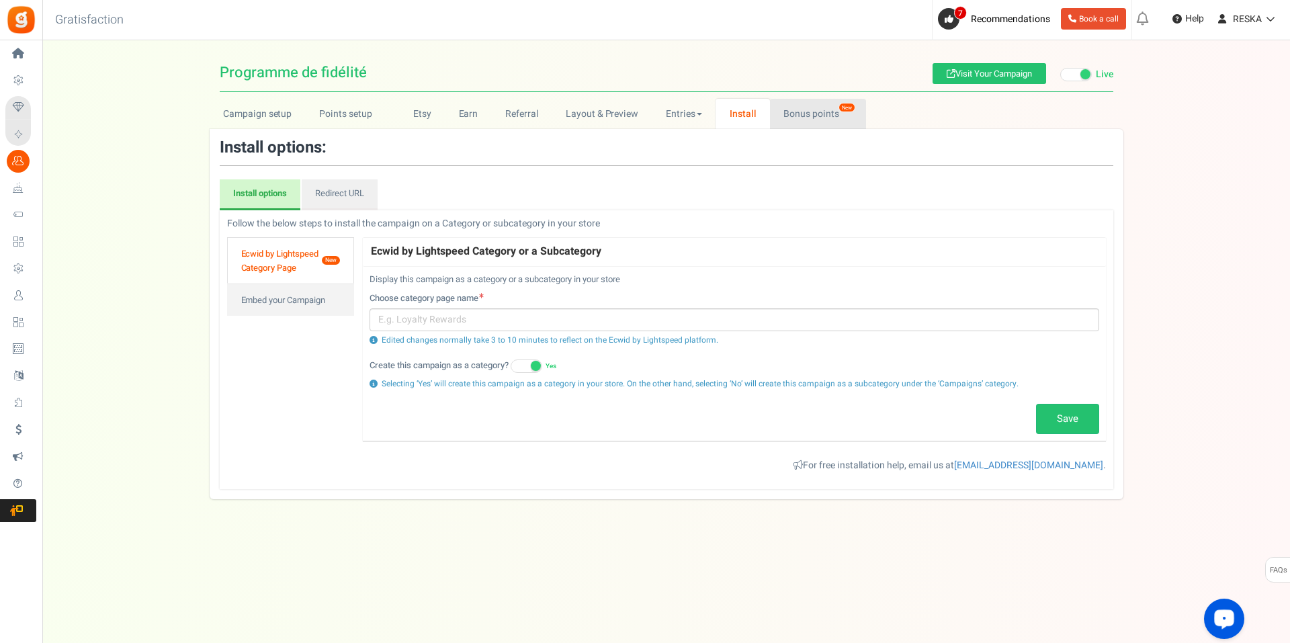
click at [805, 120] on link "Bonus points New" at bounding box center [818, 114] width 96 height 30
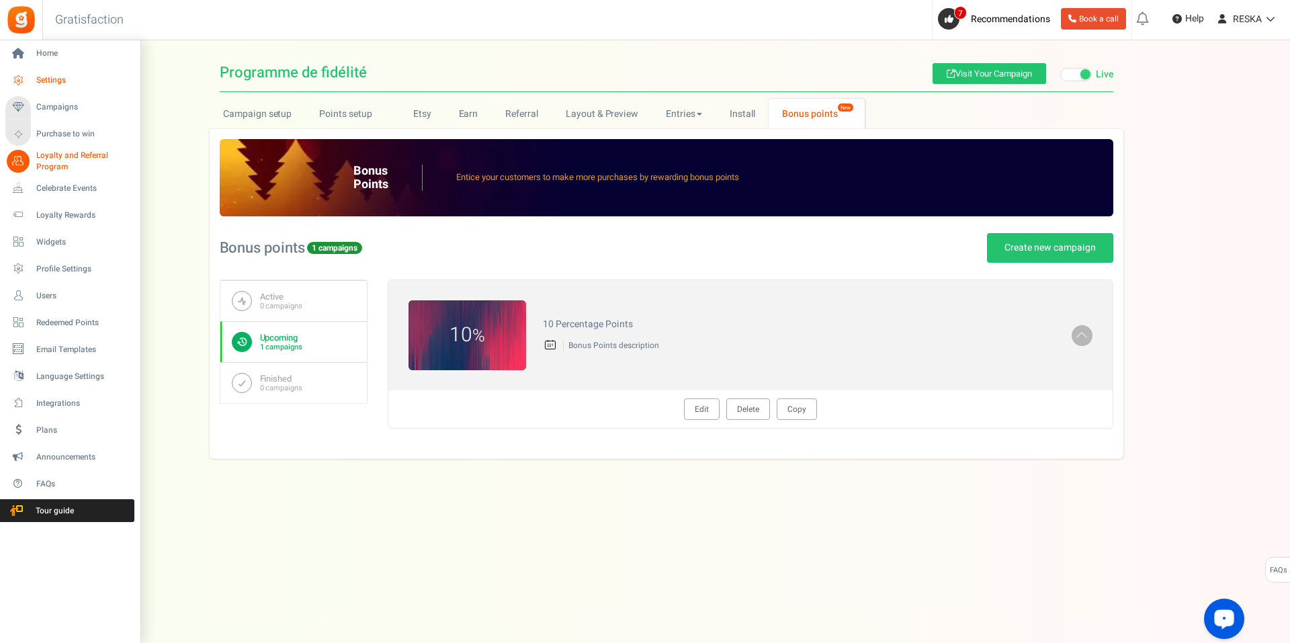
click at [44, 77] on span "Settings" at bounding box center [83, 80] width 94 height 11
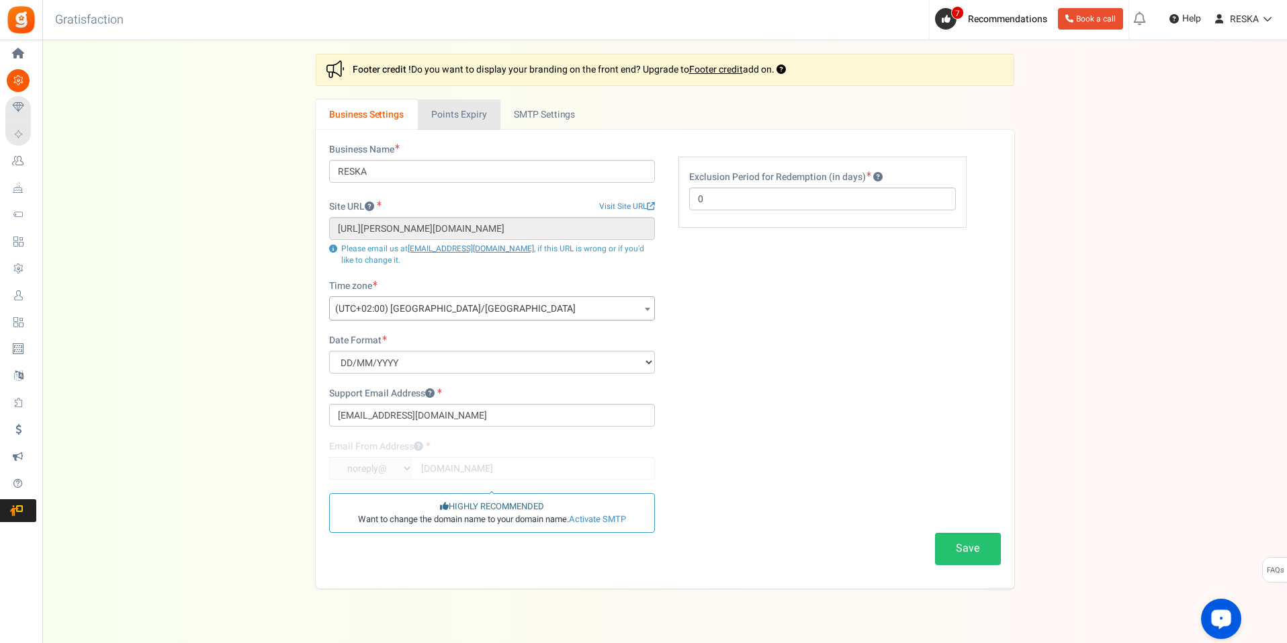
click at [430, 114] on link "Points Expiry" at bounding box center [459, 114] width 83 height 30
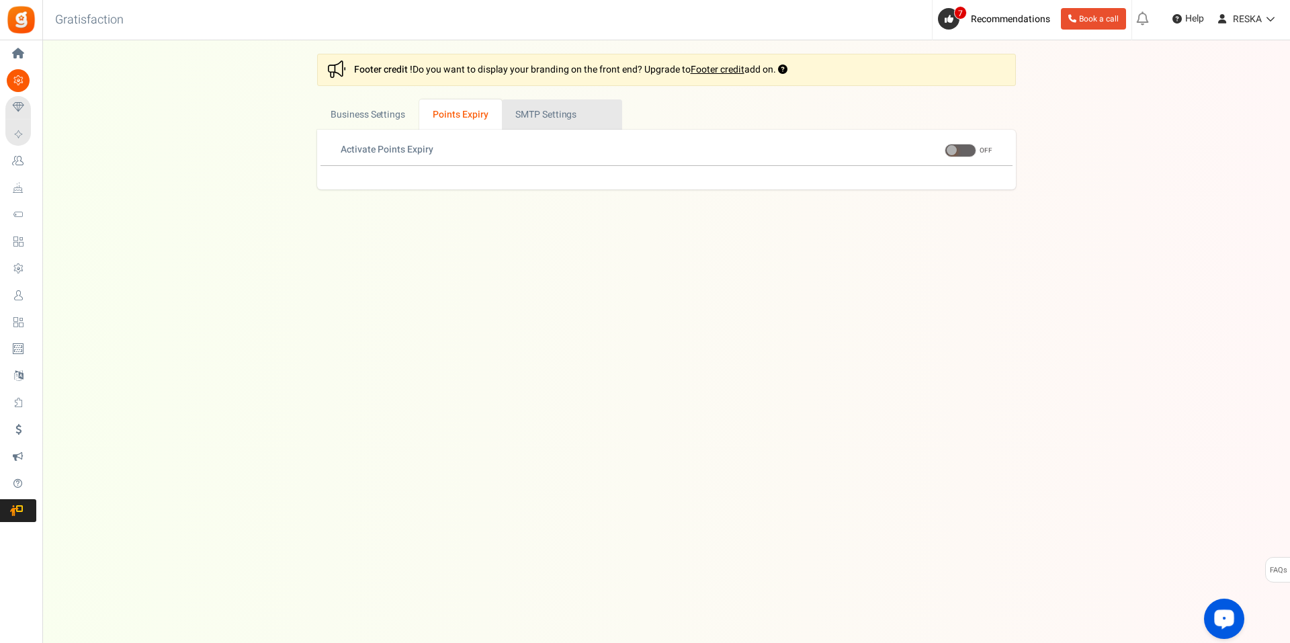
click at [539, 113] on link "Active SMTP Settings" at bounding box center [562, 114] width 120 height 30
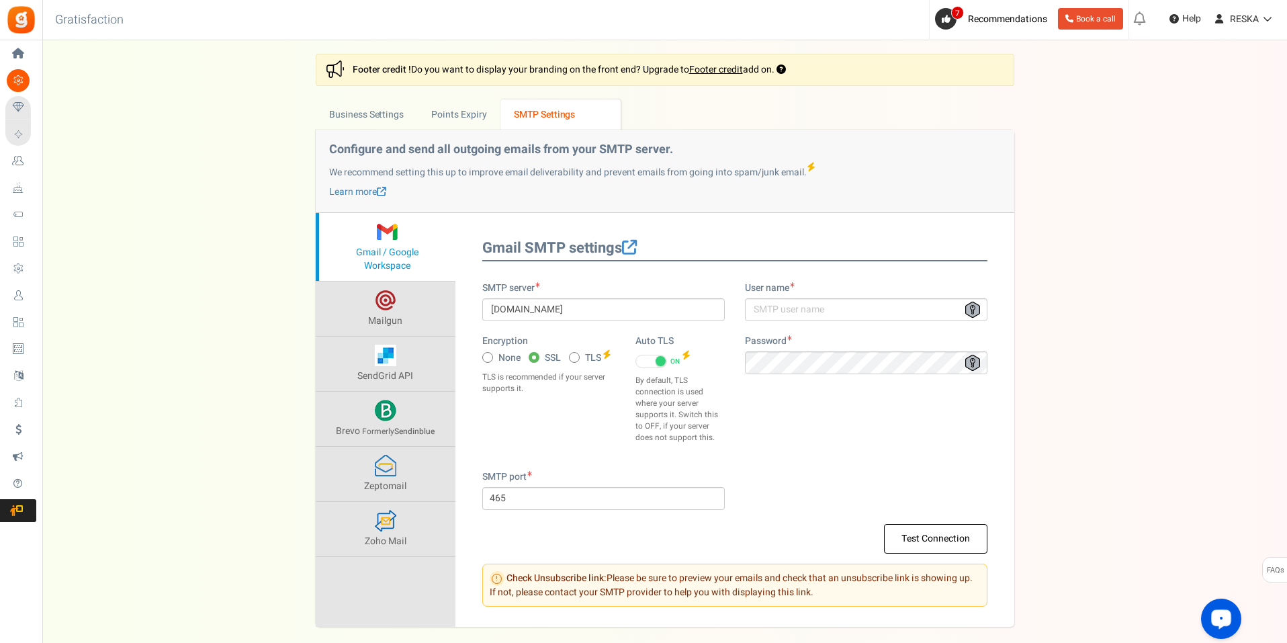
scroll to position [65, 0]
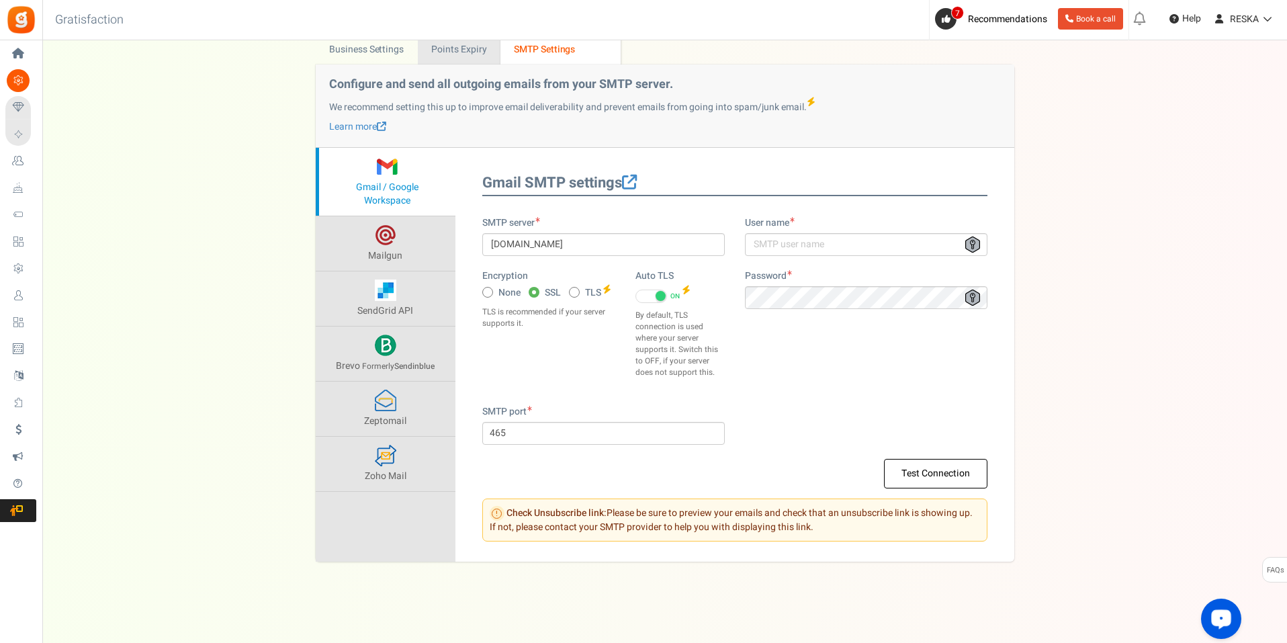
click at [462, 52] on link "Points Expiry" at bounding box center [459, 49] width 83 height 30
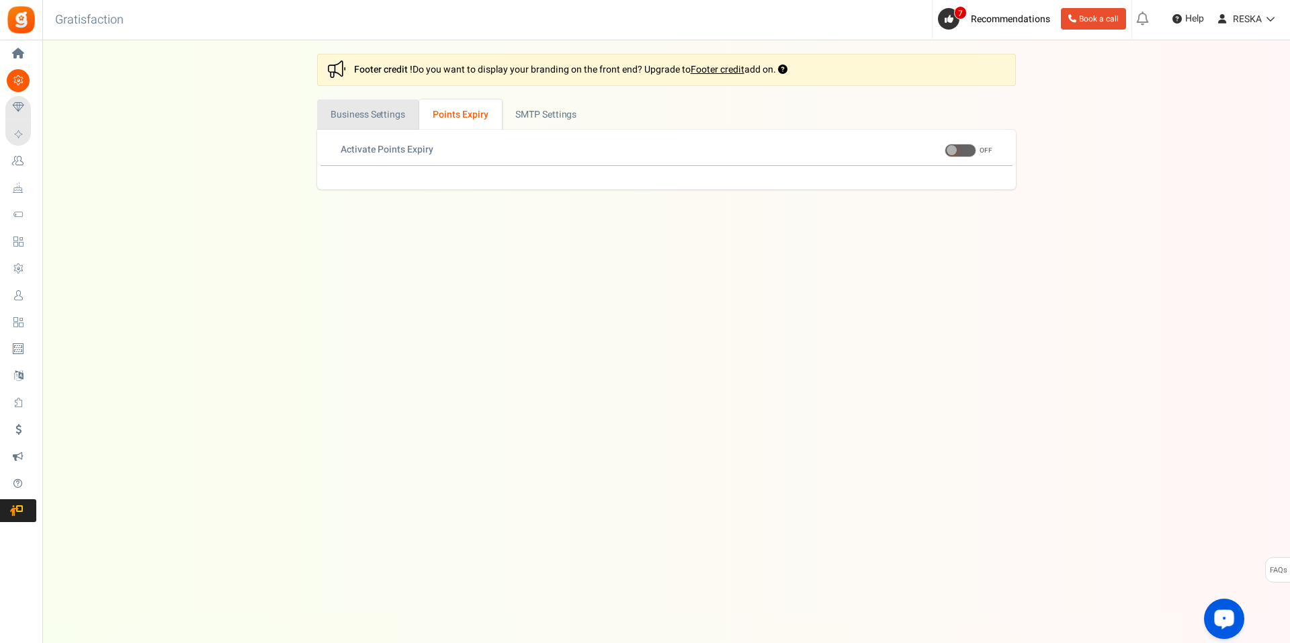
click at [363, 105] on link "Business Settings" at bounding box center [368, 114] width 102 height 30
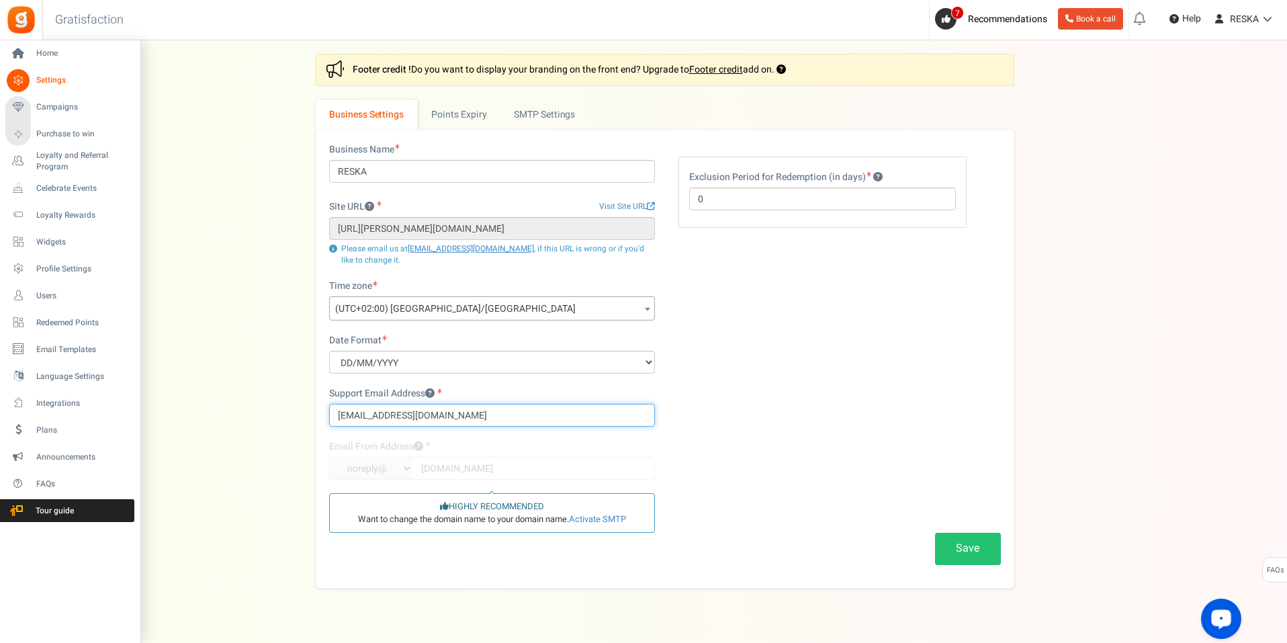
drag, startPoint x: 444, startPoint y: 424, endPoint x: 7, endPoint y: 439, distance: 436.9
click at [8, 440] on div "Home Settings Campaigns Purchase to win Loyalty and Referral Program New Celebr…" at bounding box center [643, 354] width 1287 height 629
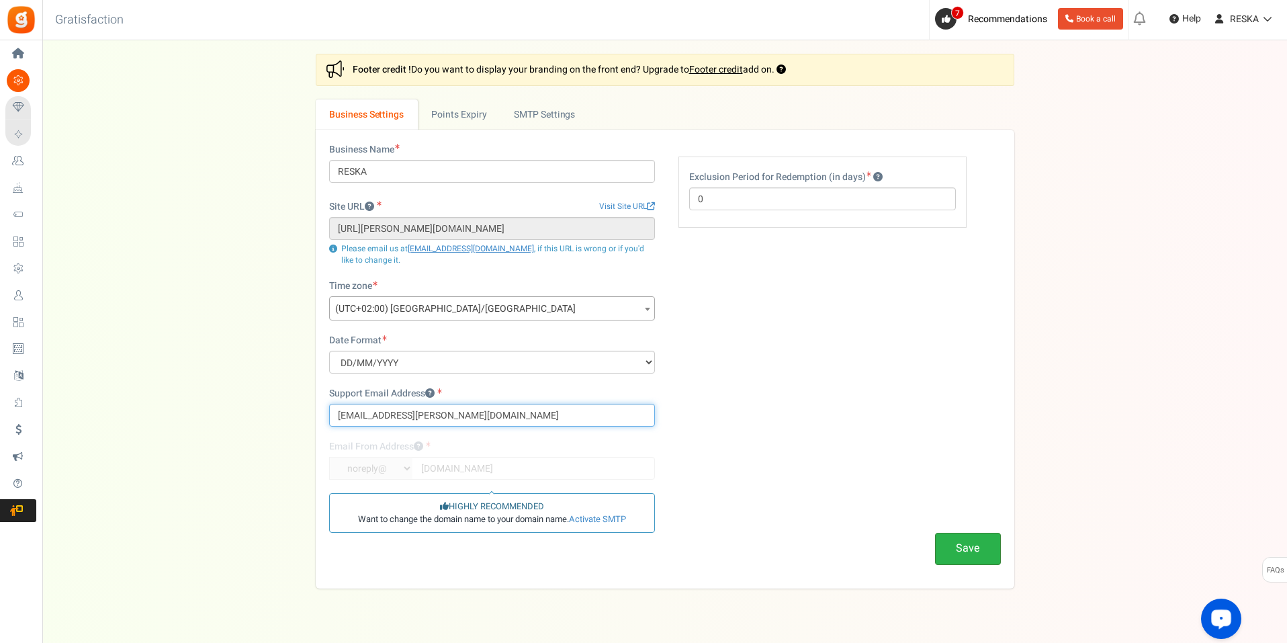
type input "[EMAIL_ADDRESS][PERSON_NAME][DOMAIN_NAME]"
click at [969, 550] on button "Save" at bounding box center [968, 549] width 66 height 32
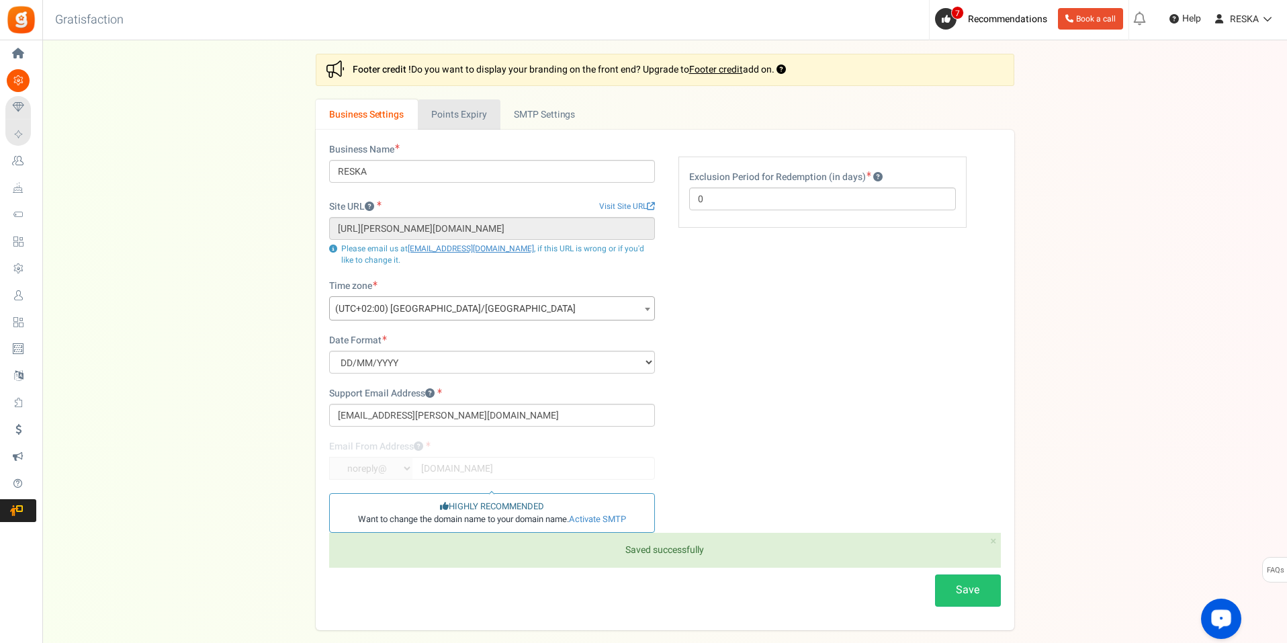
click at [485, 121] on link "Points Expiry" at bounding box center [459, 114] width 83 height 30
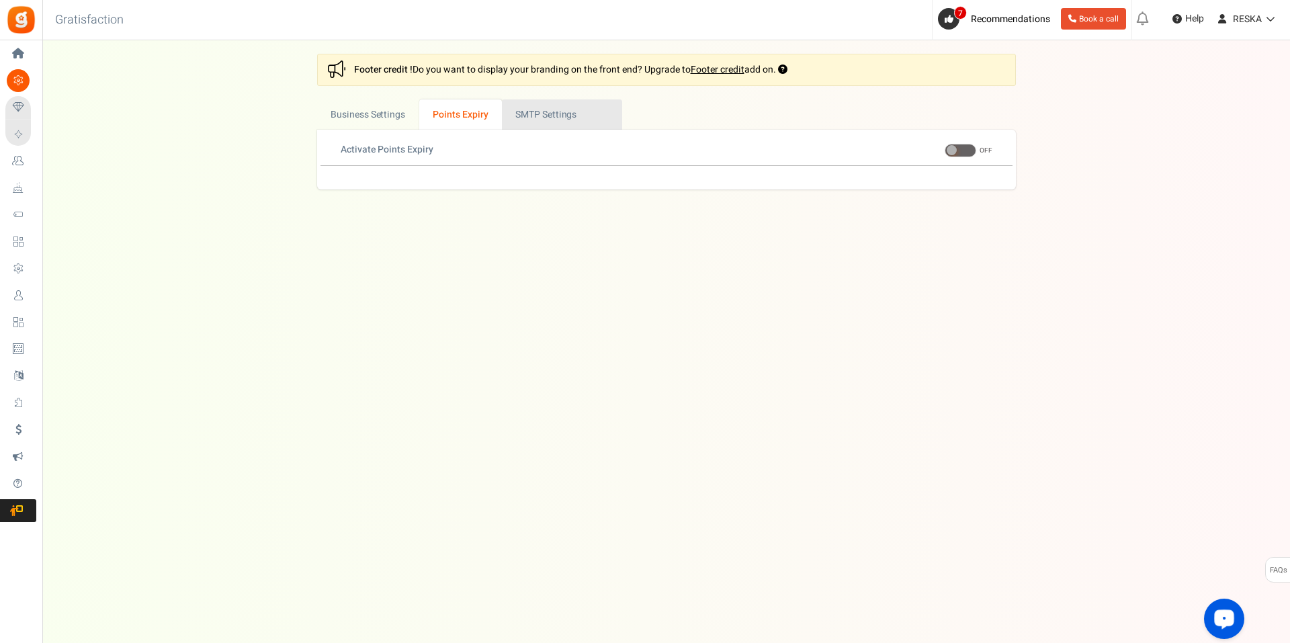
click at [540, 112] on link "Active SMTP Settings" at bounding box center [562, 114] width 120 height 30
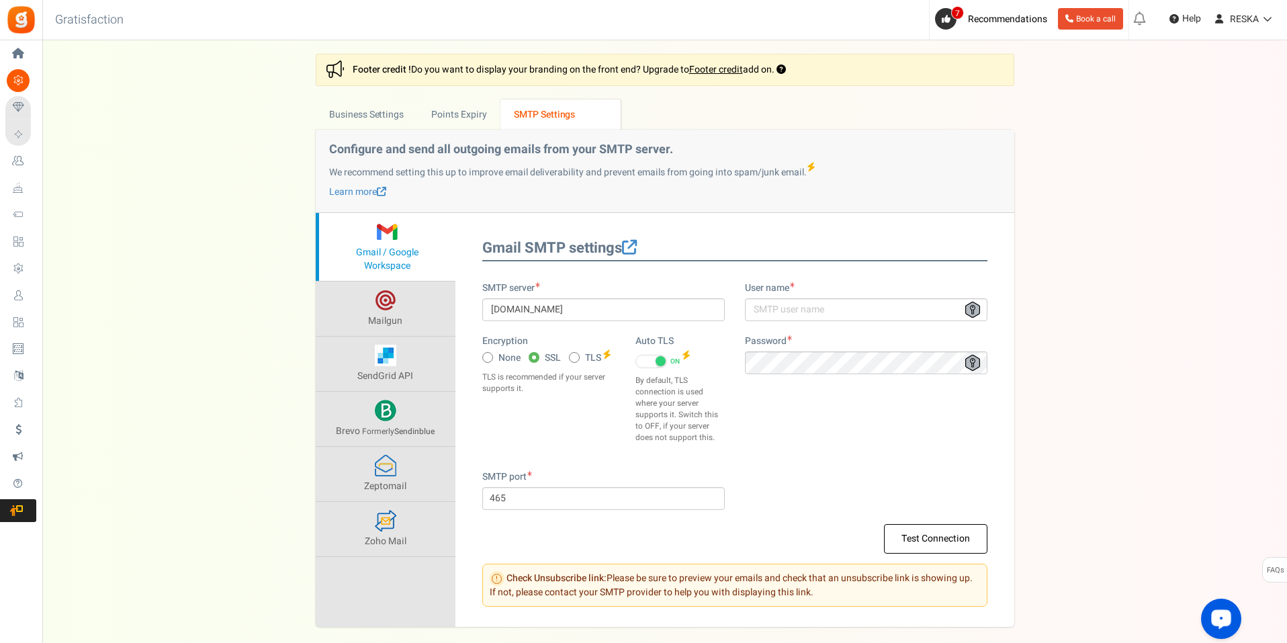
scroll to position [65, 0]
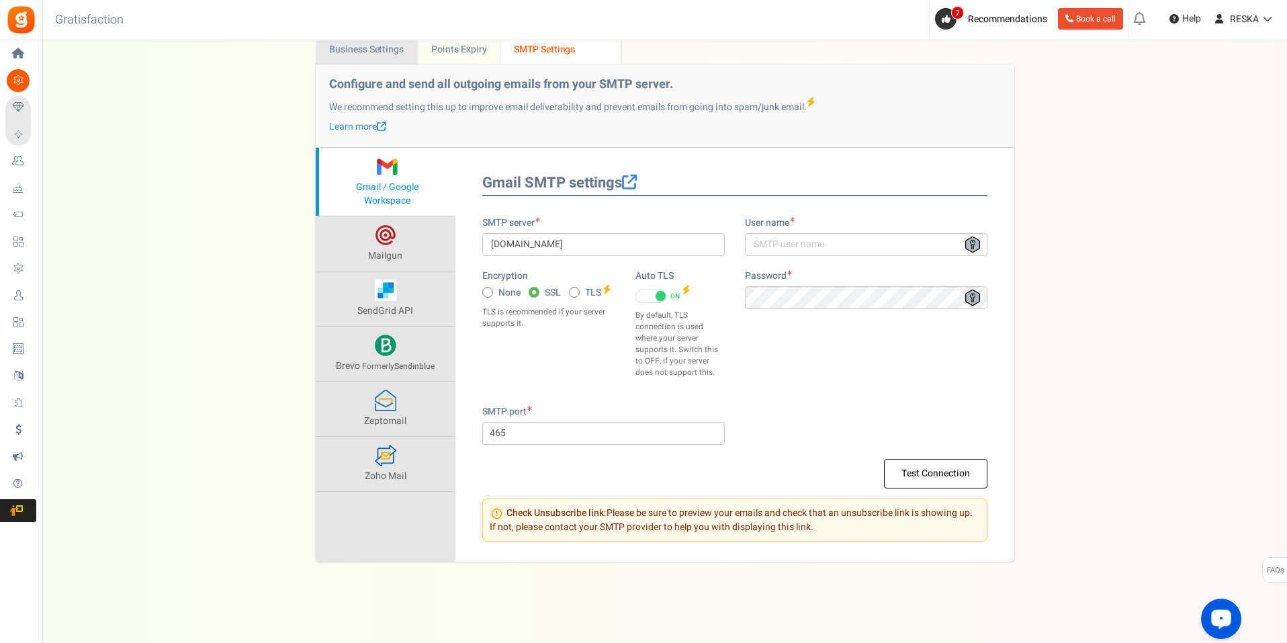
click at [355, 51] on link "Business Settings" at bounding box center [367, 49] width 102 height 30
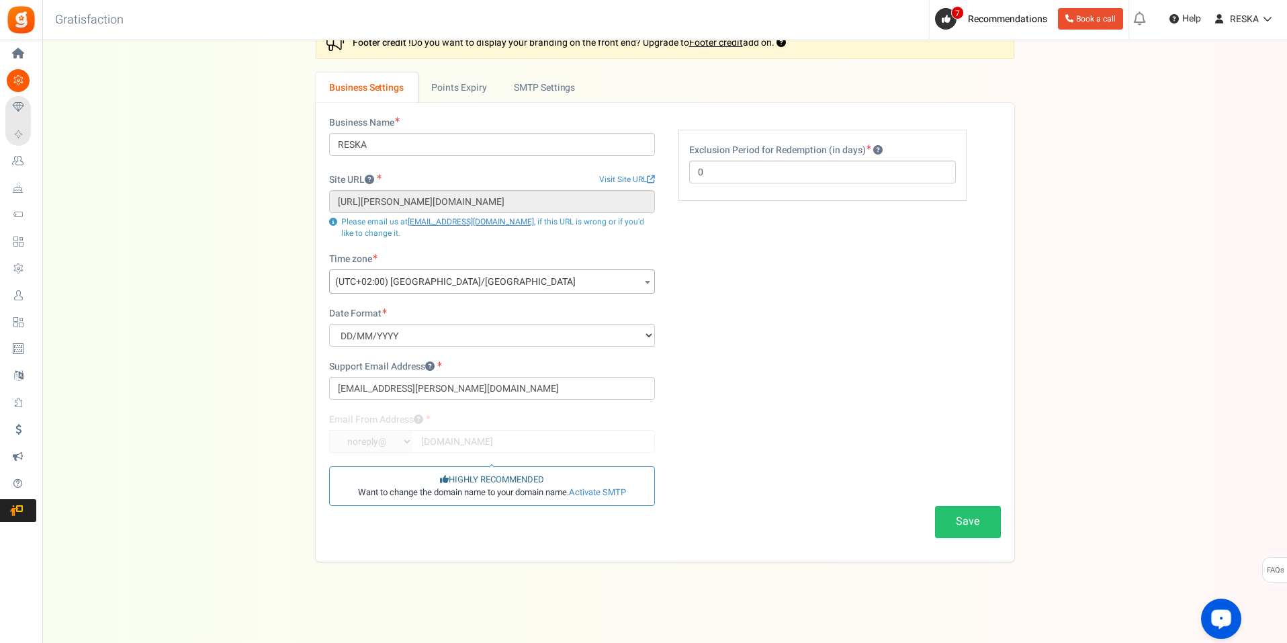
scroll to position [27, 0]
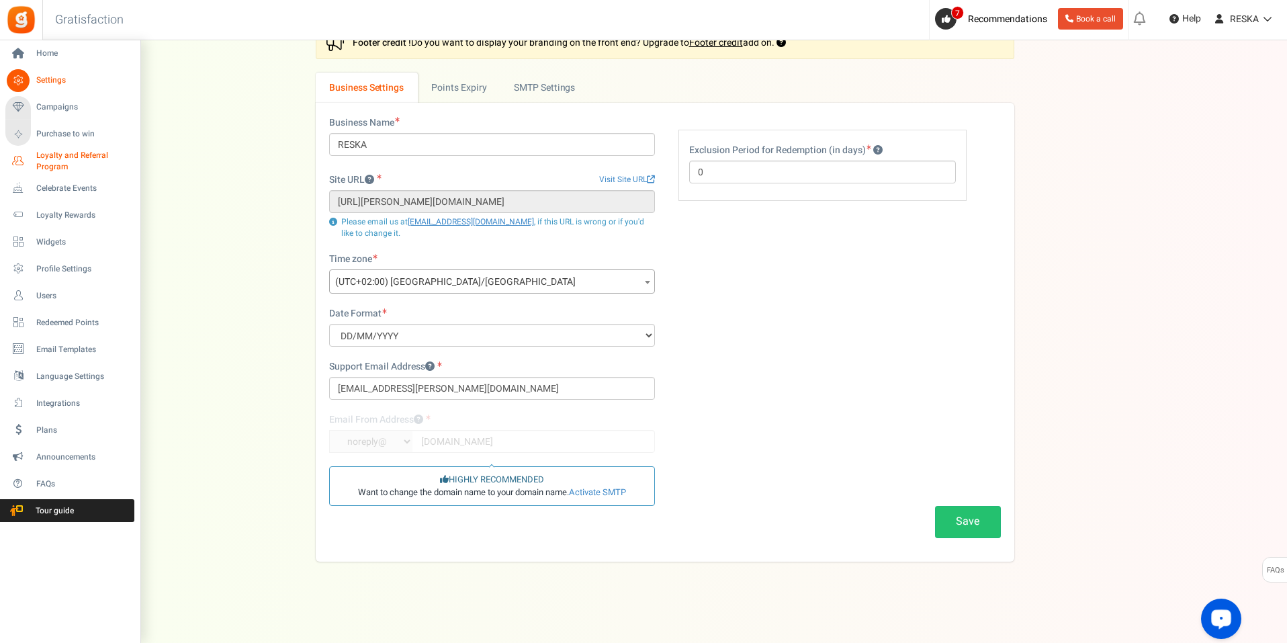
click at [97, 157] on span "Loyalty and Referral Program" at bounding box center [85, 161] width 98 height 23
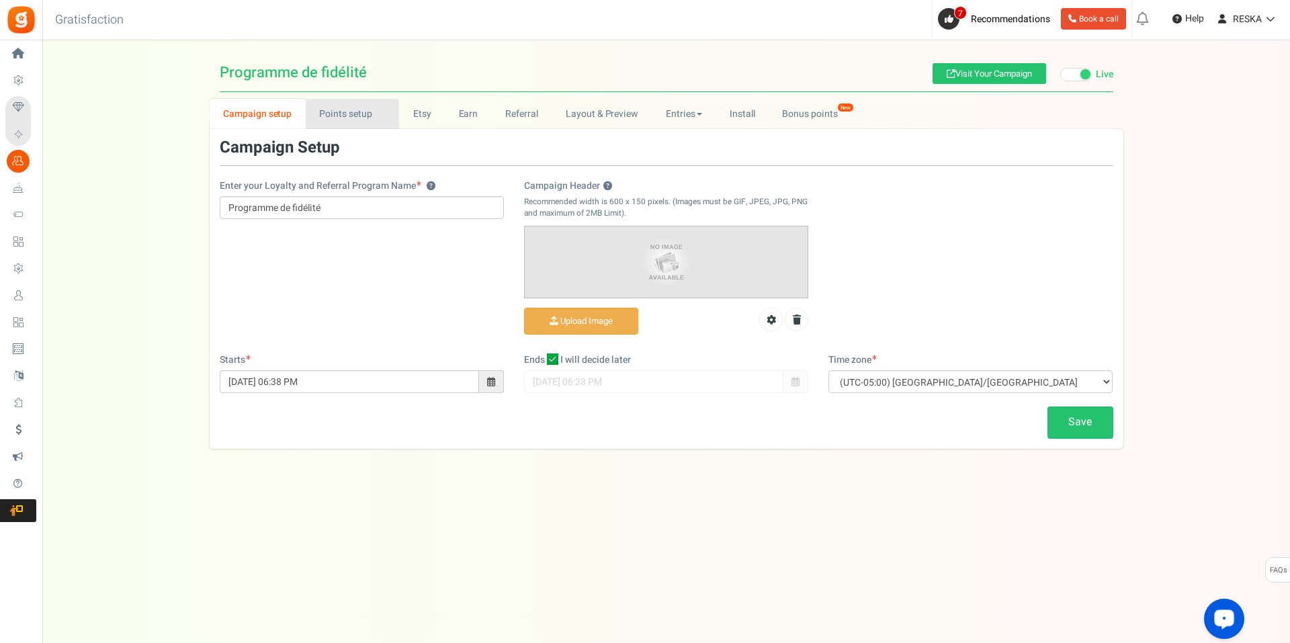
click at [322, 106] on link "Points setup New" at bounding box center [352, 114] width 93 height 30
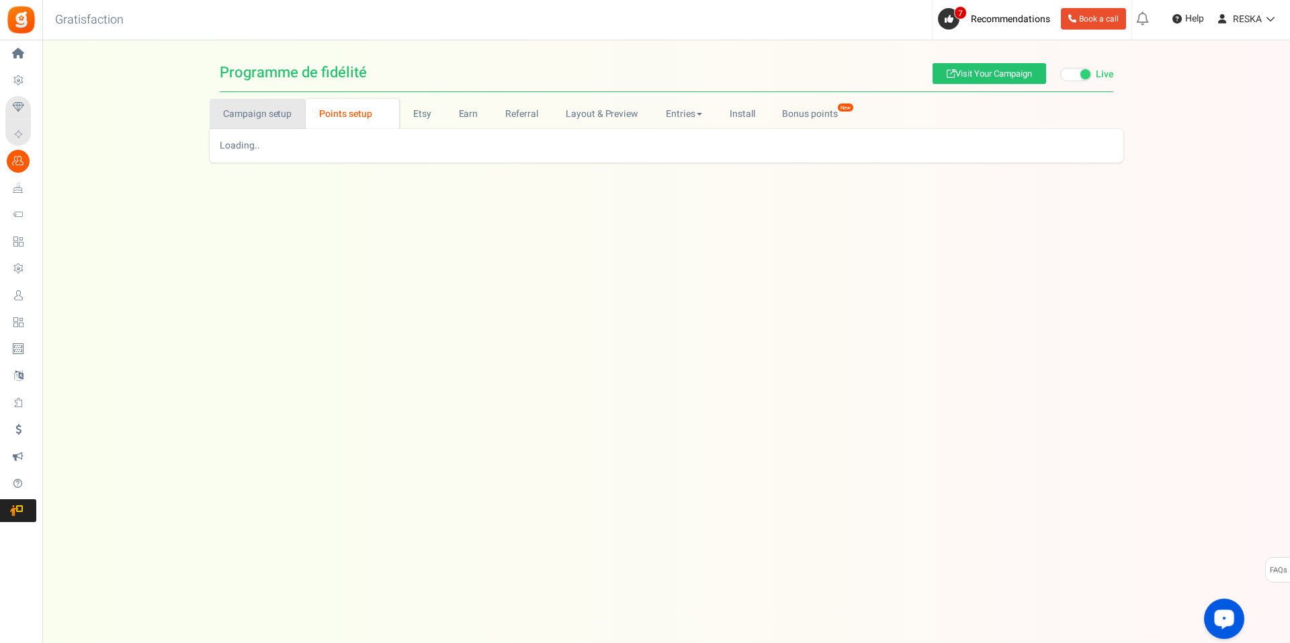
click at [267, 114] on link "Campaign setup" at bounding box center [258, 114] width 96 height 30
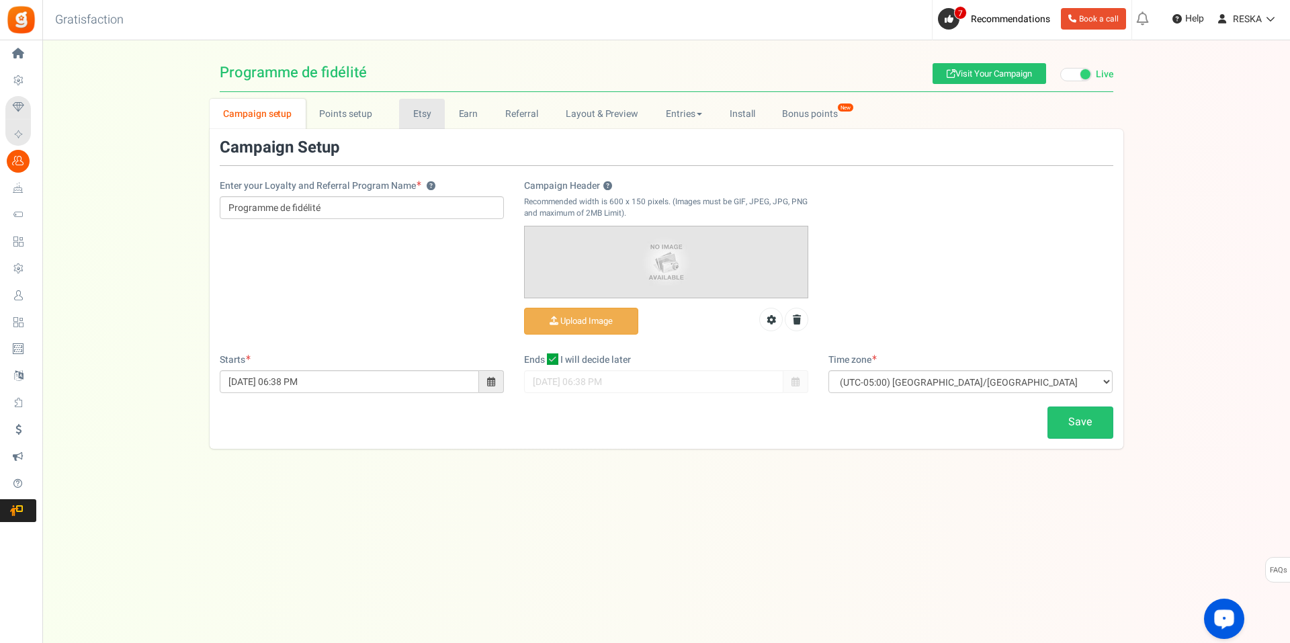
click at [399, 114] on link "Etsy" at bounding box center [422, 114] width 46 height 30
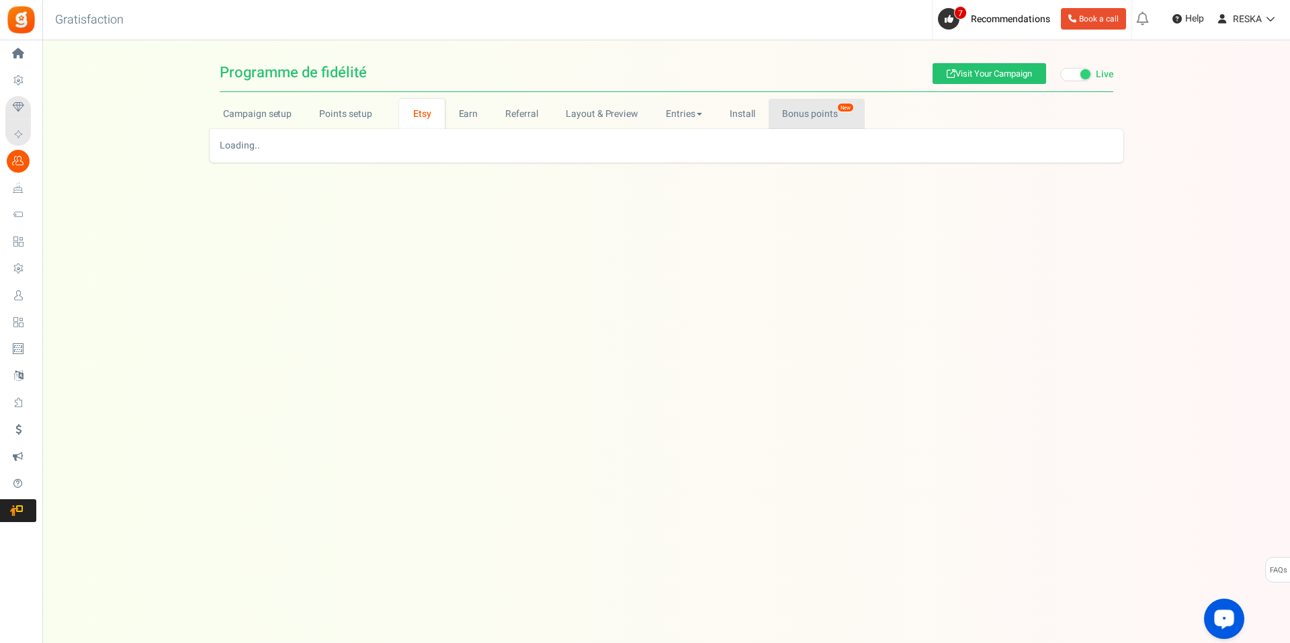
click at [818, 120] on link "Bonus points New" at bounding box center [817, 114] width 96 height 30
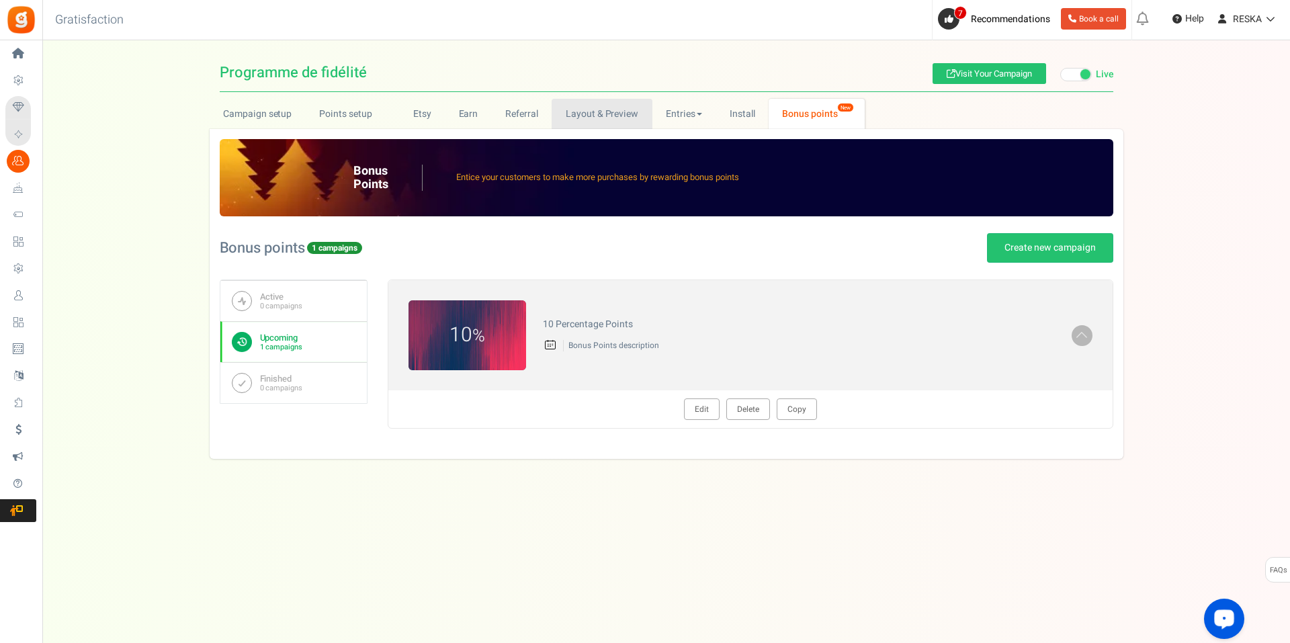
click at [580, 107] on link "Layout & Preview" at bounding box center [602, 114] width 100 height 30
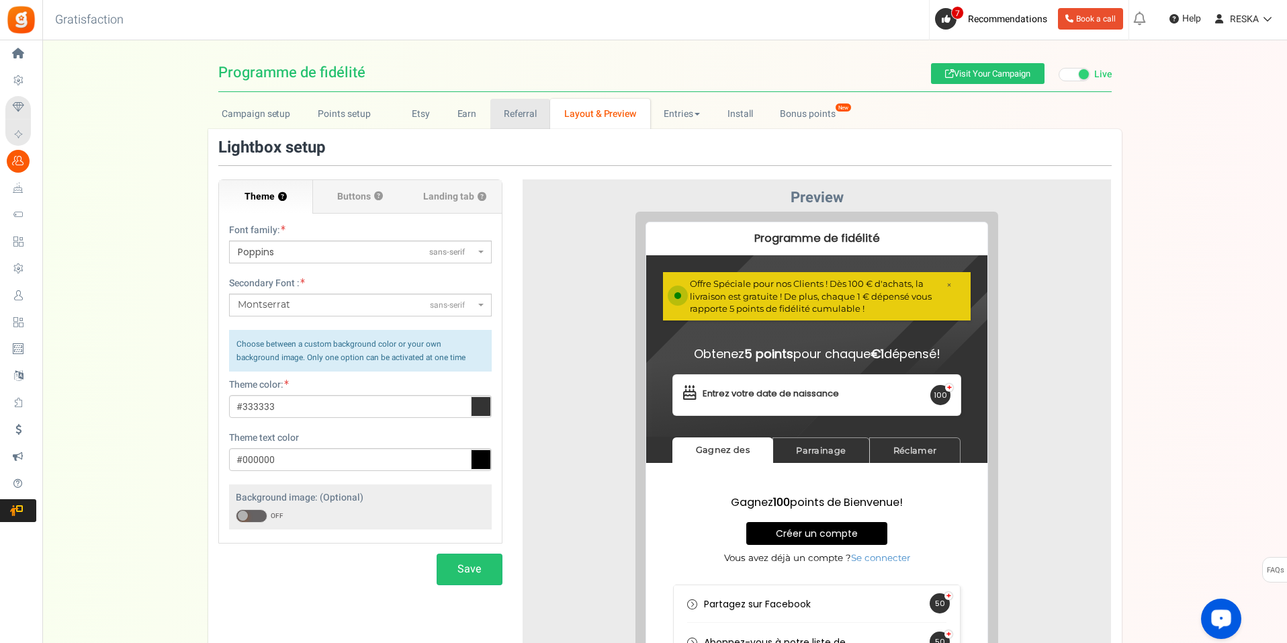
click at [508, 126] on link "Referral" at bounding box center [520, 114] width 60 height 30
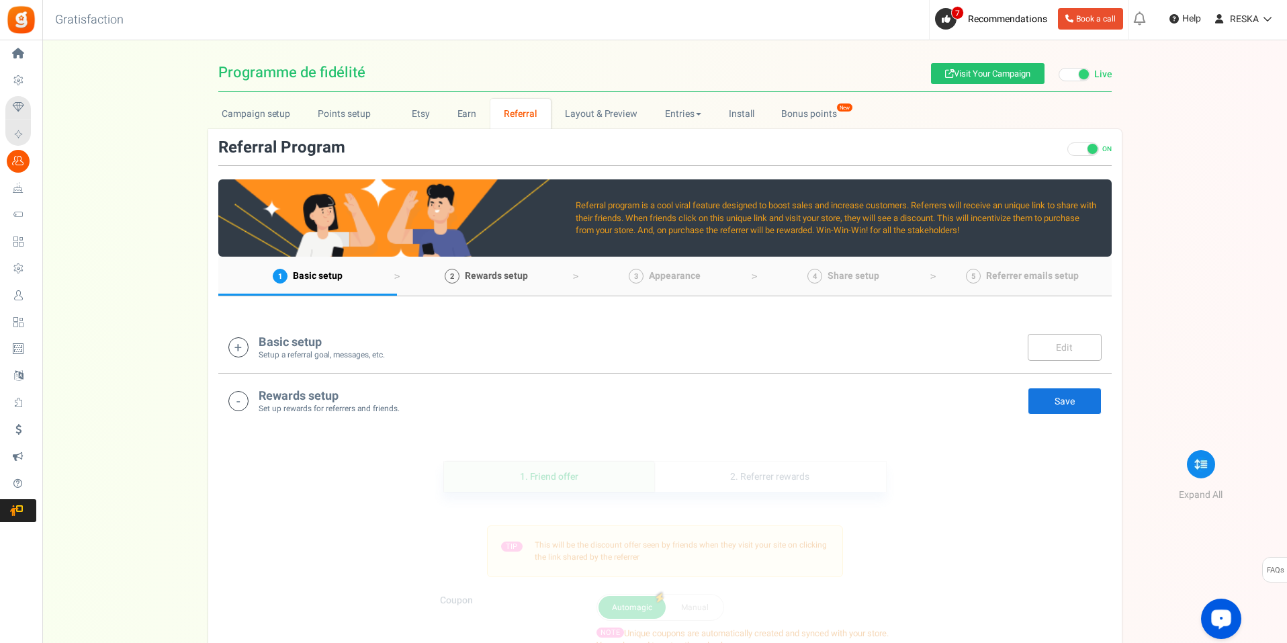
click at [469, 282] on span "Rewards setup" at bounding box center [496, 276] width 63 height 14
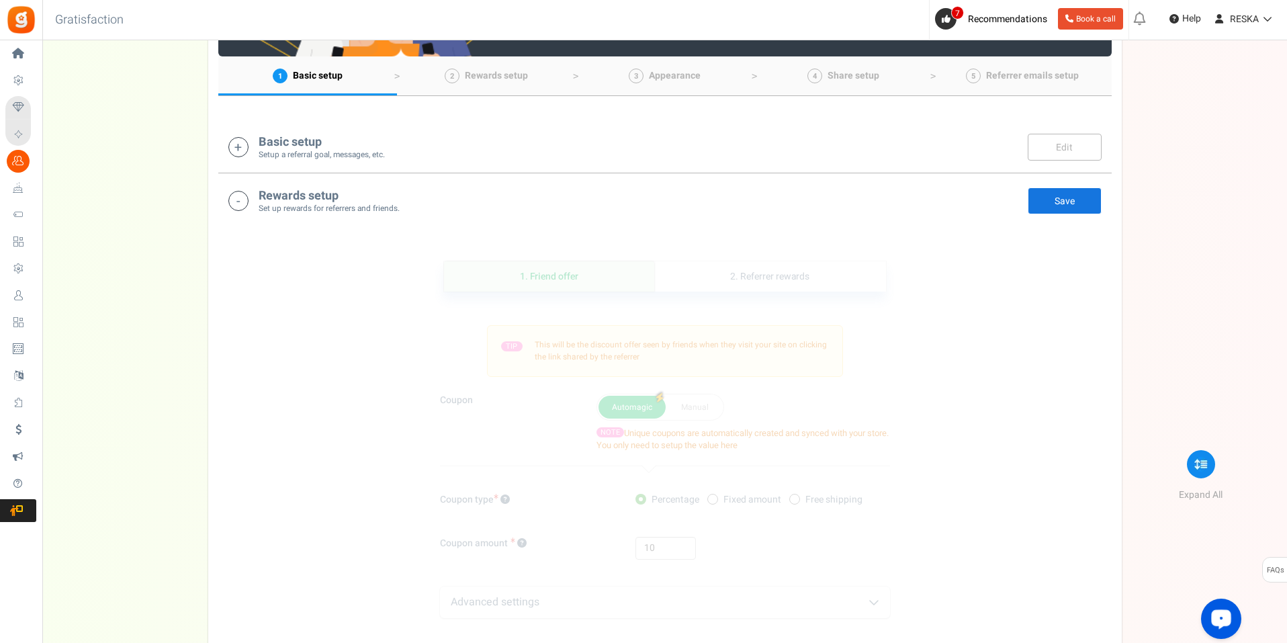
scroll to position [66, 0]
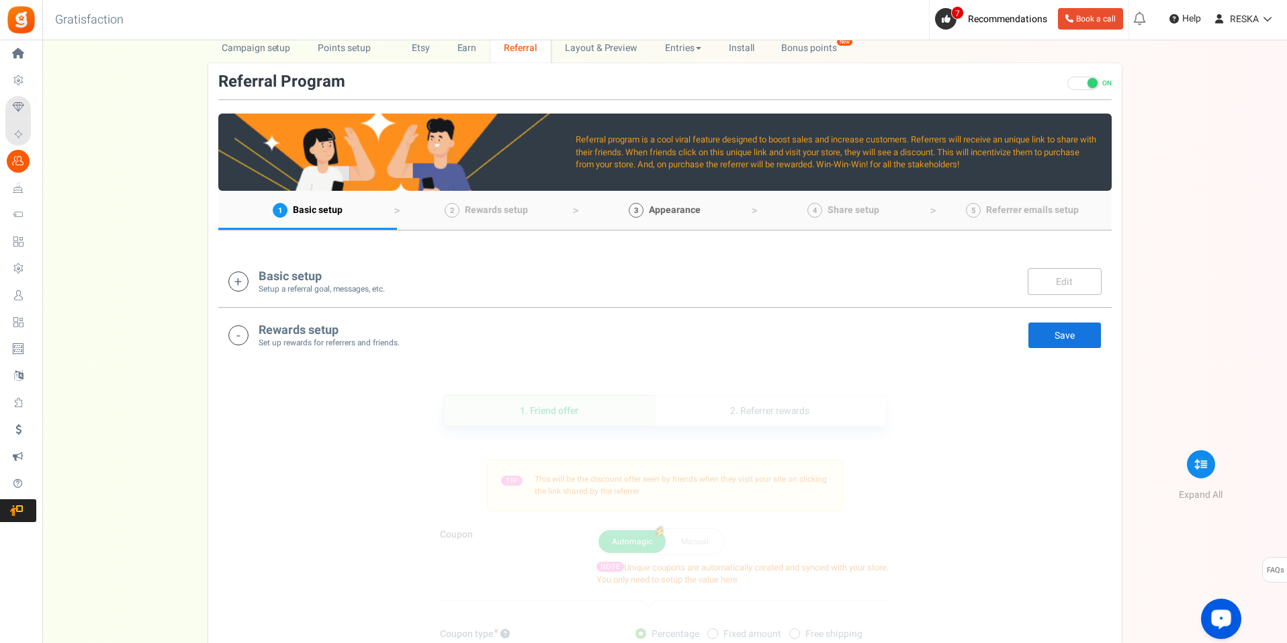
click at [667, 223] on link "3 Appearance" at bounding box center [665, 210] width 179 height 39
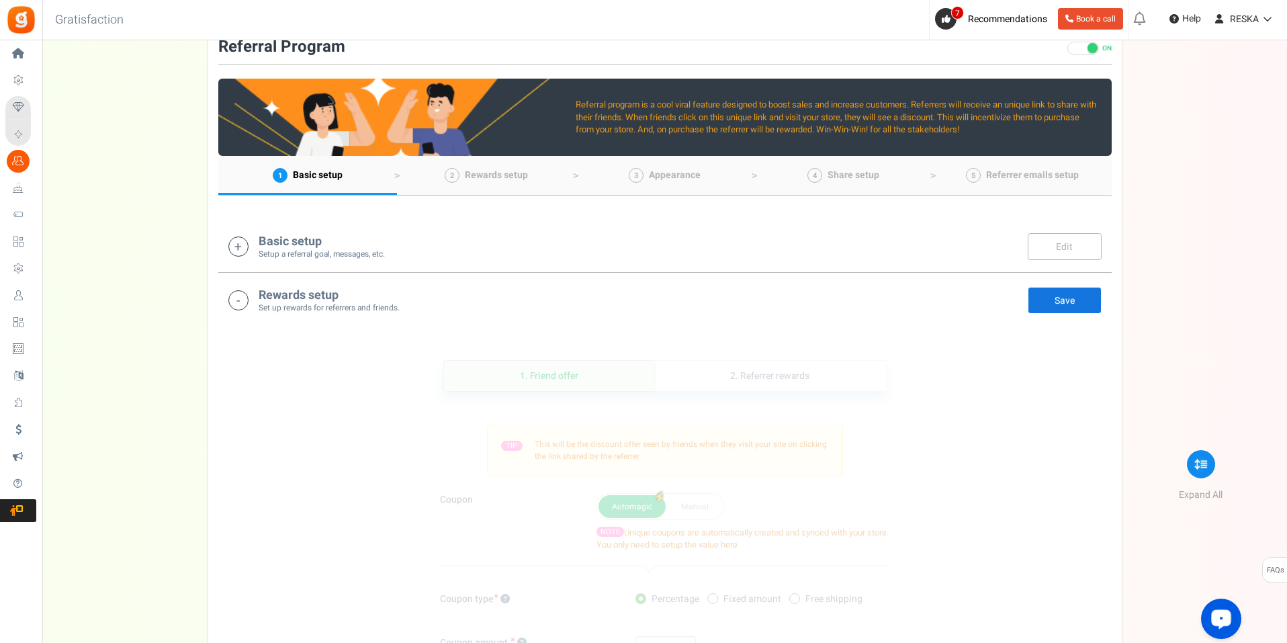
scroll to position [0, 0]
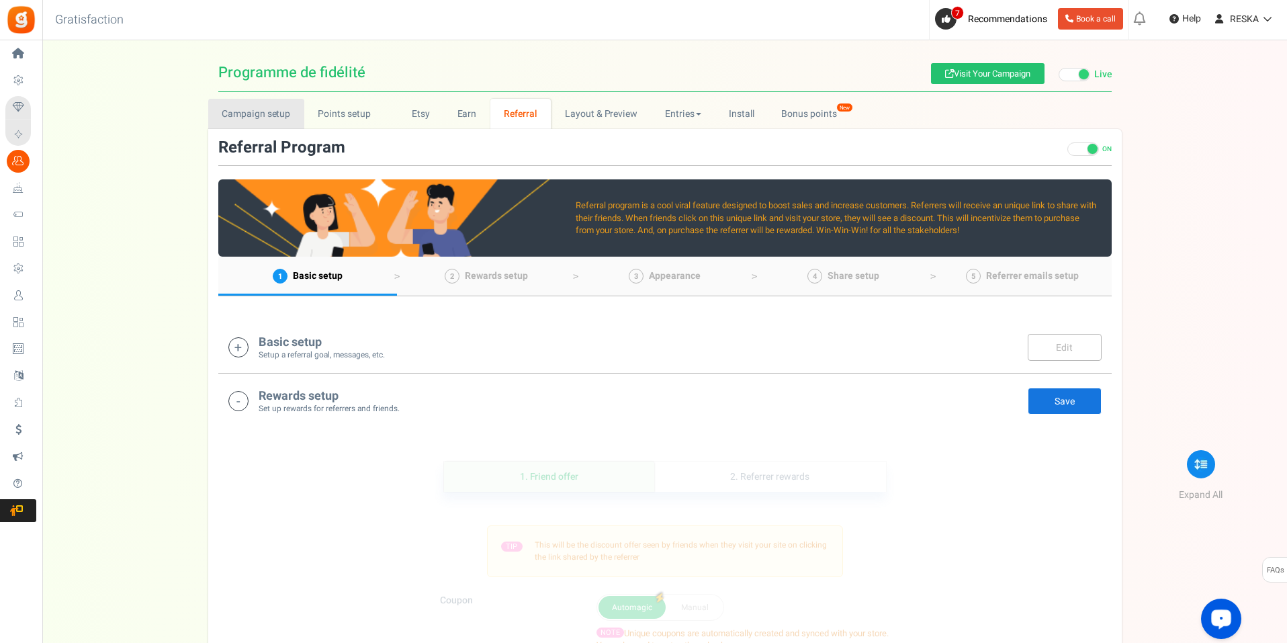
click at [262, 110] on link "Campaign setup" at bounding box center [256, 114] width 96 height 30
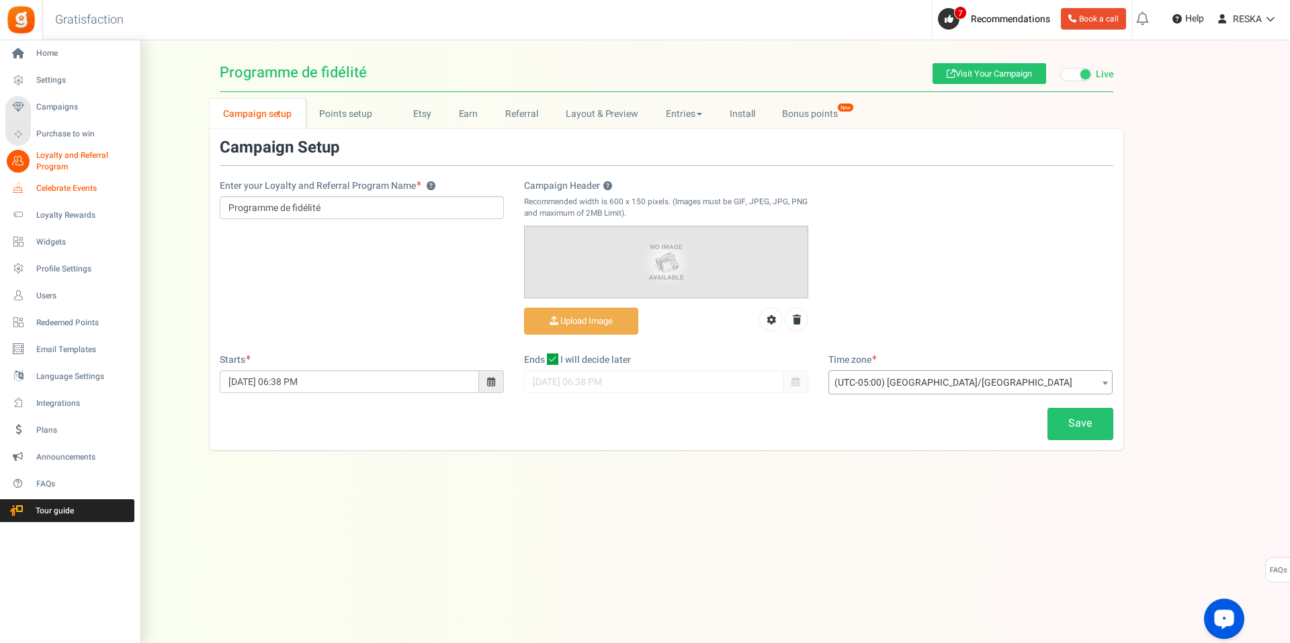
click at [34, 190] on link "Celebrate Events" at bounding box center [69, 188] width 129 height 23
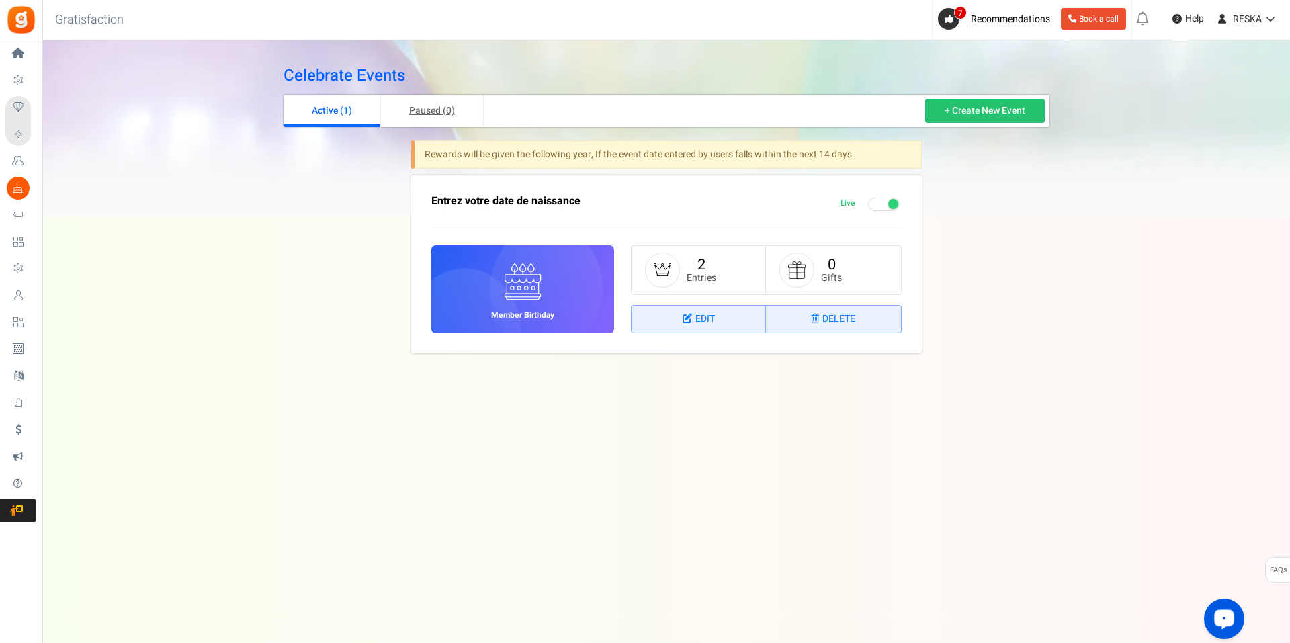
click at [449, 123] on link "Paused (0)" at bounding box center [432, 111] width 103 height 32
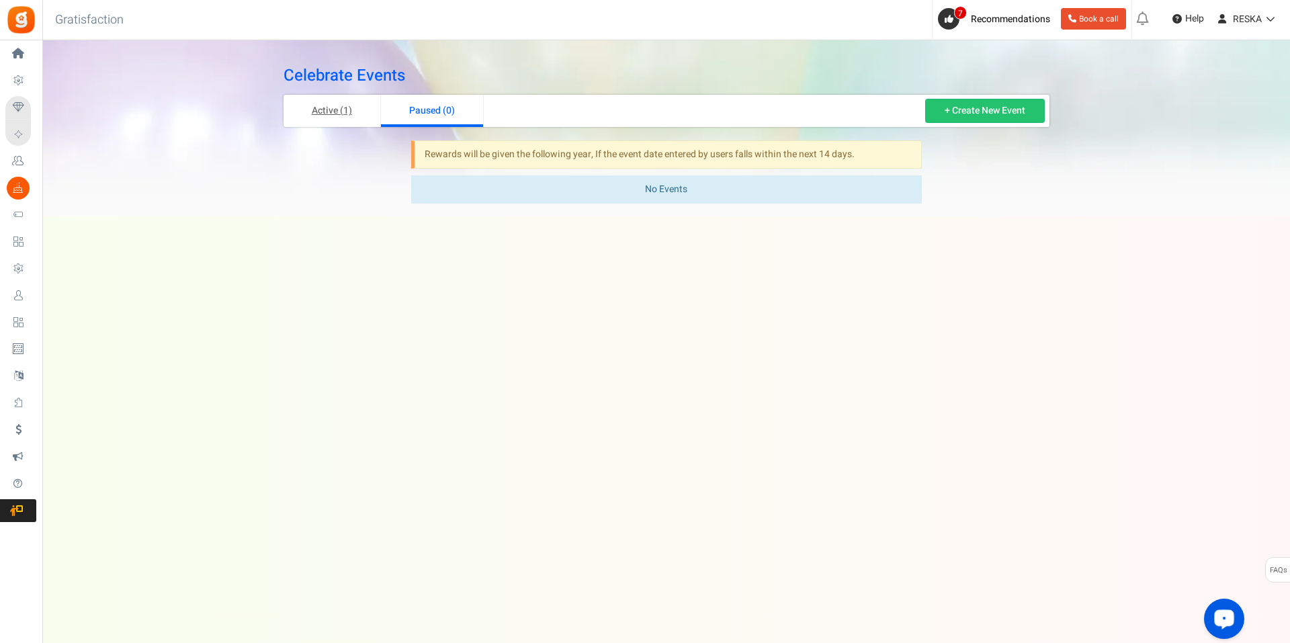
click at [345, 116] on link "Active (1)" at bounding box center [332, 111] width 97 height 32
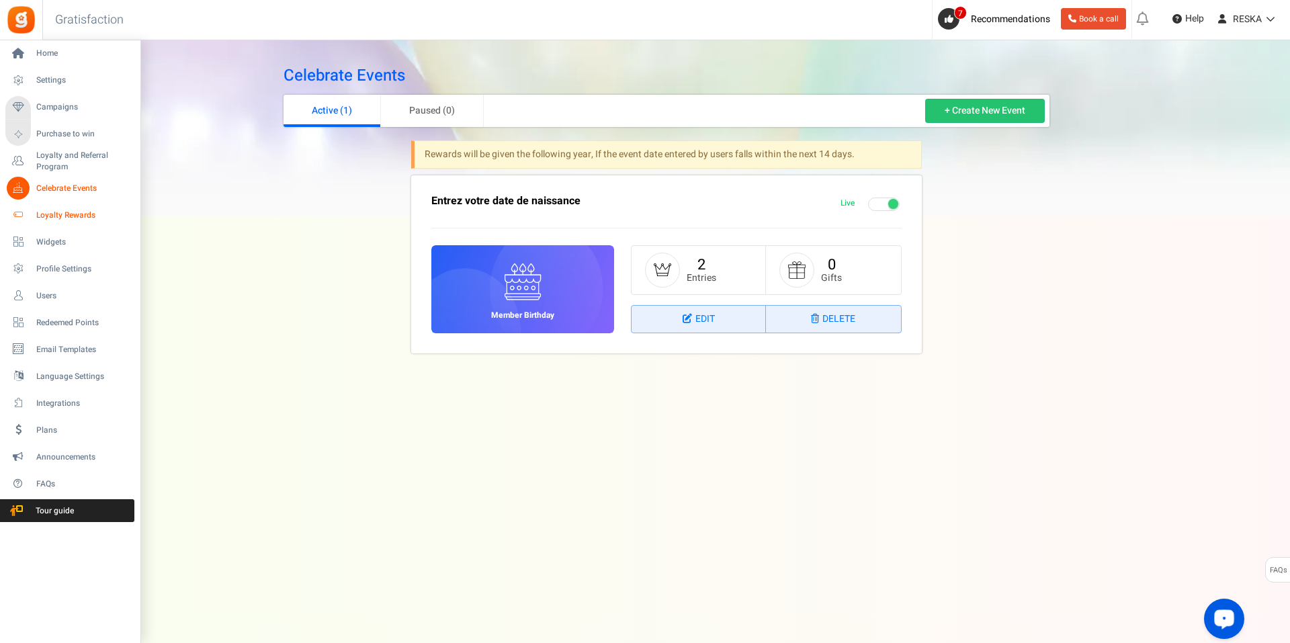
click at [70, 210] on span "Loyalty Rewards" at bounding box center [83, 215] width 94 height 11
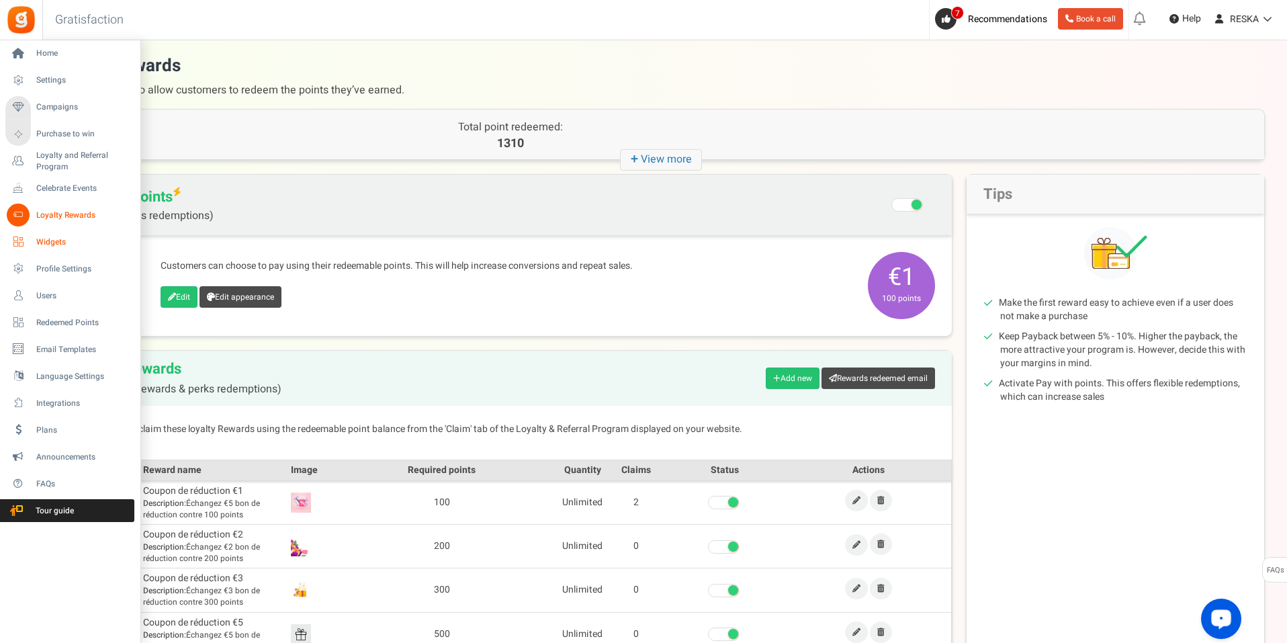
click at [56, 236] on span "Widgets" at bounding box center [83, 241] width 94 height 11
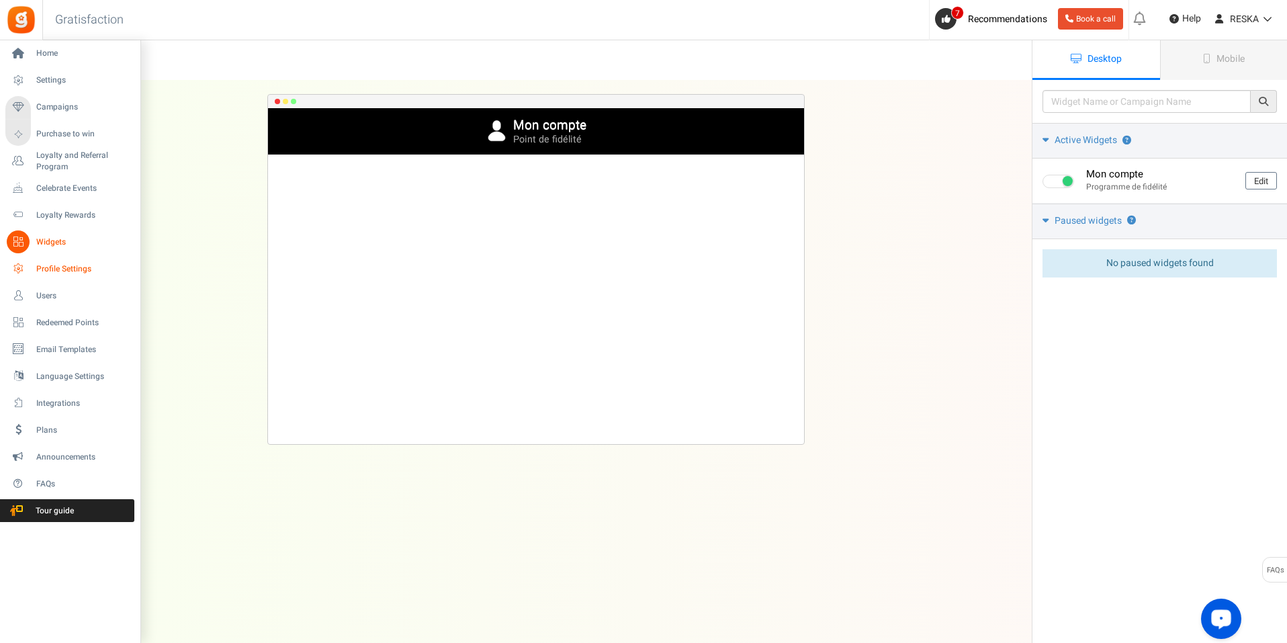
click at [26, 265] on icon at bounding box center [18, 268] width 23 height 23
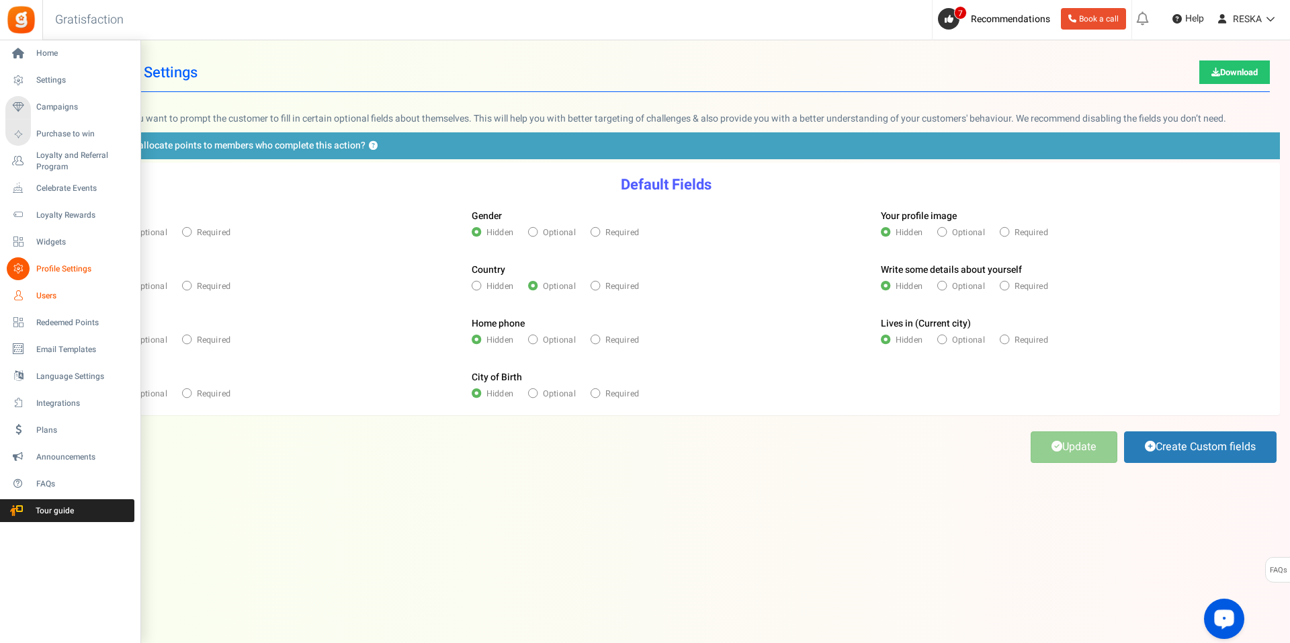
click at [37, 302] on link "Users" at bounding box center [69, 295] width 129 height 23
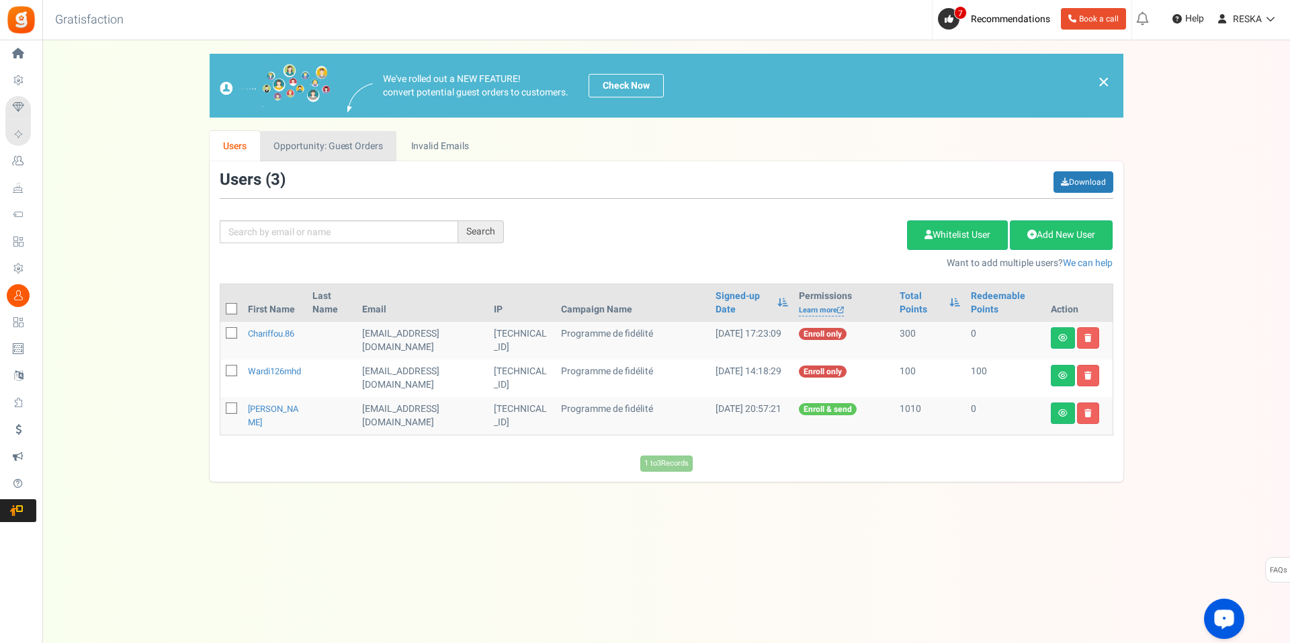
click at [307, 138] on link "Opportunity: Guest Orders" at bounding box center [328, 146] width 136 height 30
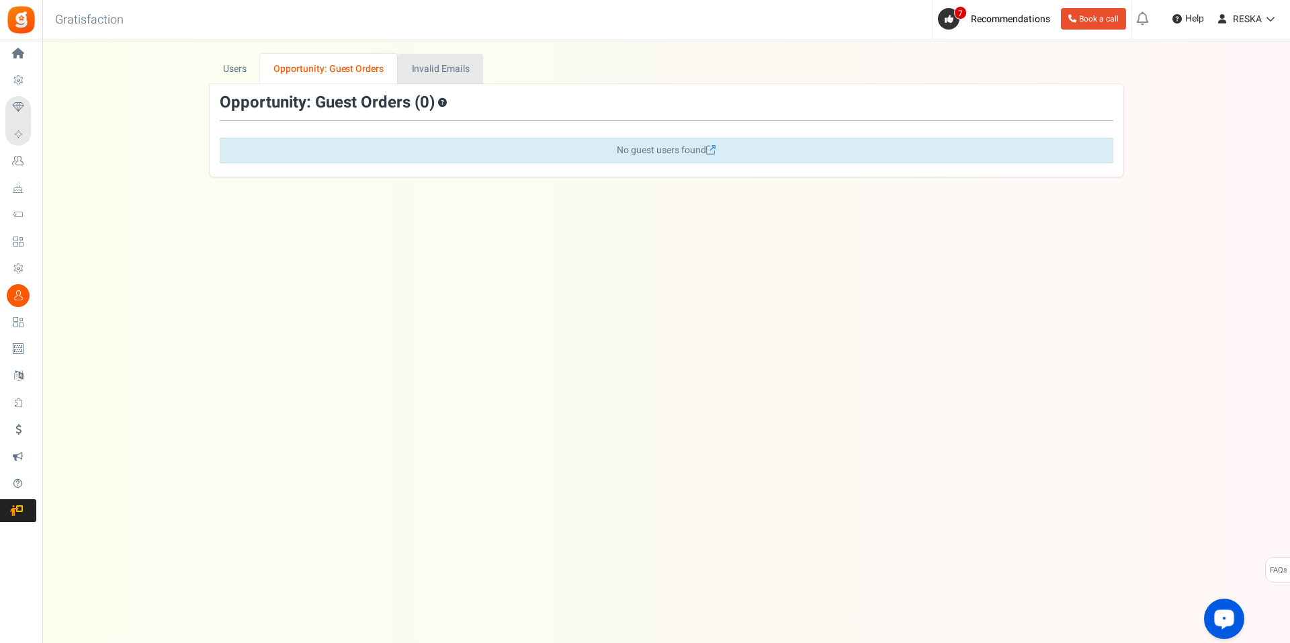
click at [462, 73] on link "Invalid Emails" at bounding box center [440, 69] width 85 height 30
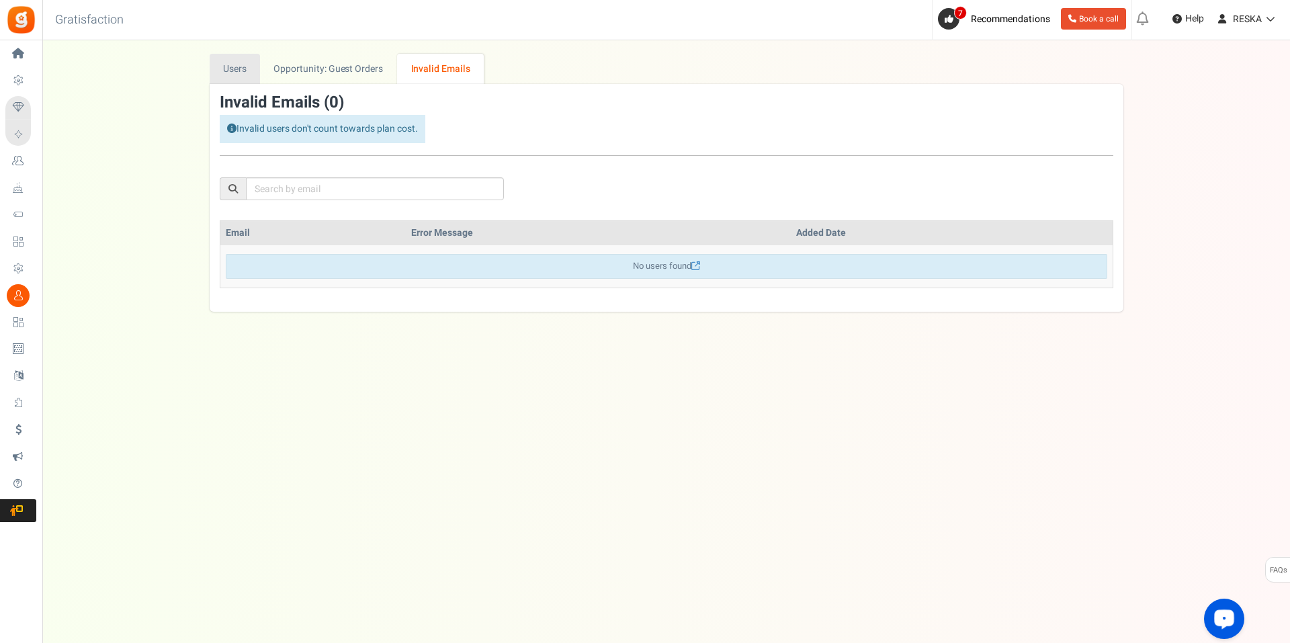
click at [232, 65] on link "Users" at bounding box center [235, 69] width 51 height 30
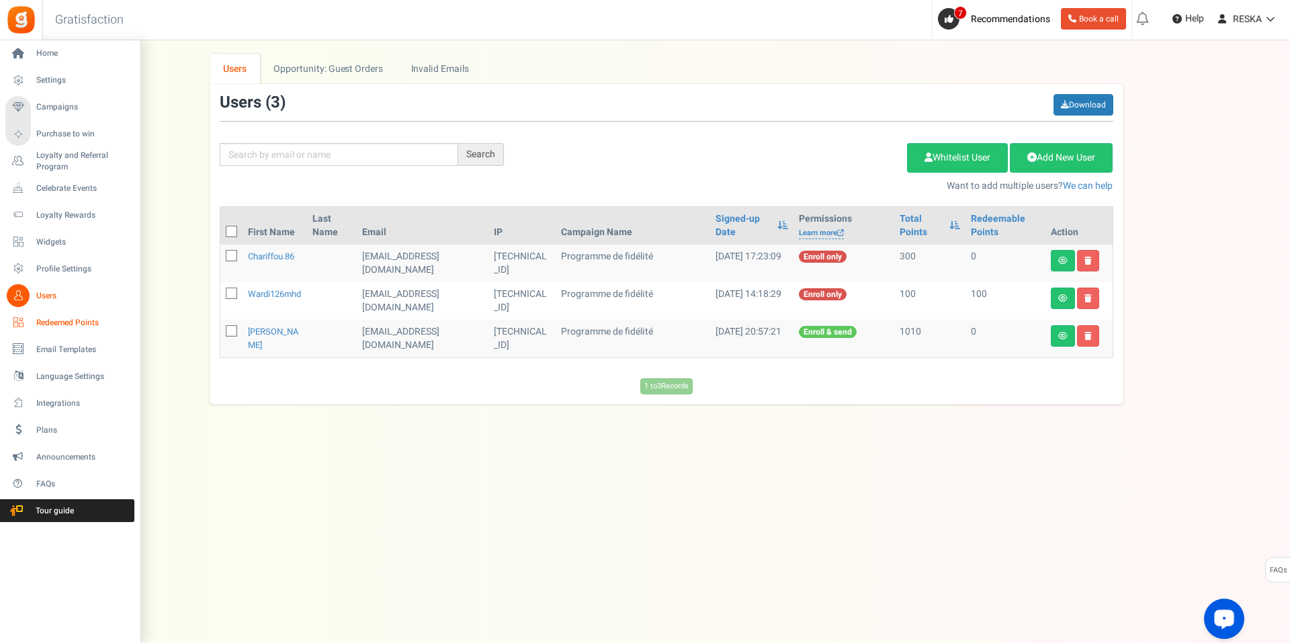
click at [38, 316] on link "Redeemed Points" at bounding box center [69, 322] width 129 height 23
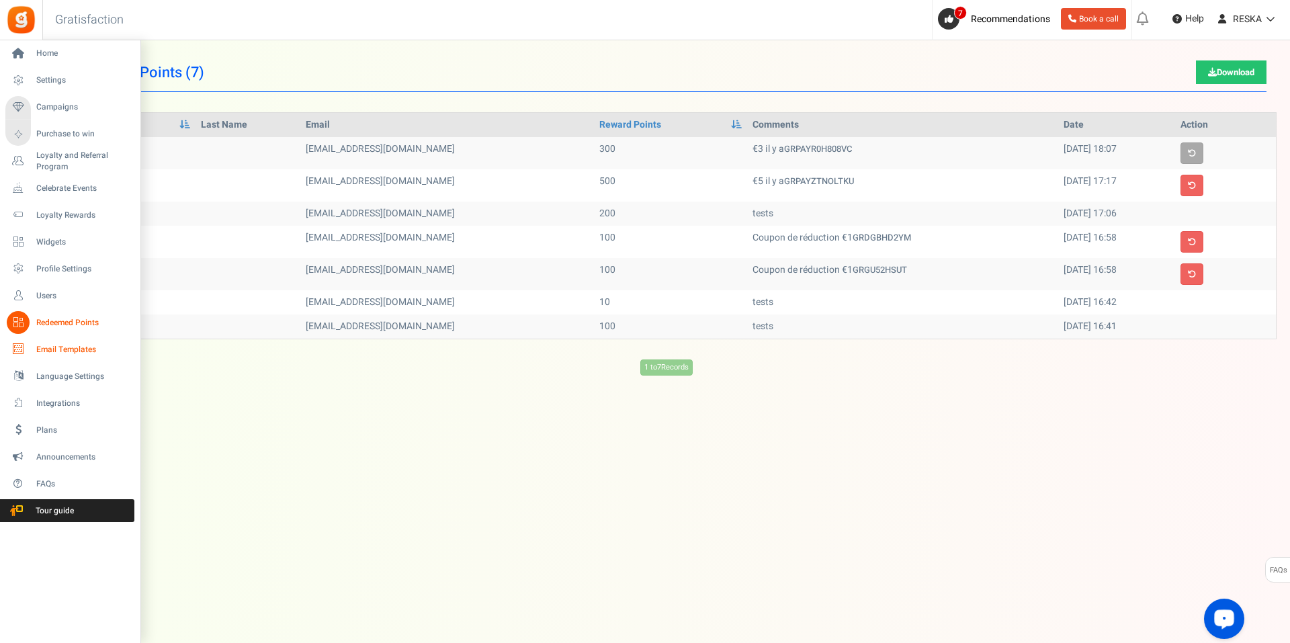
click at [25, 357] on icon at bounding box center [18, 349] width 23 height 23
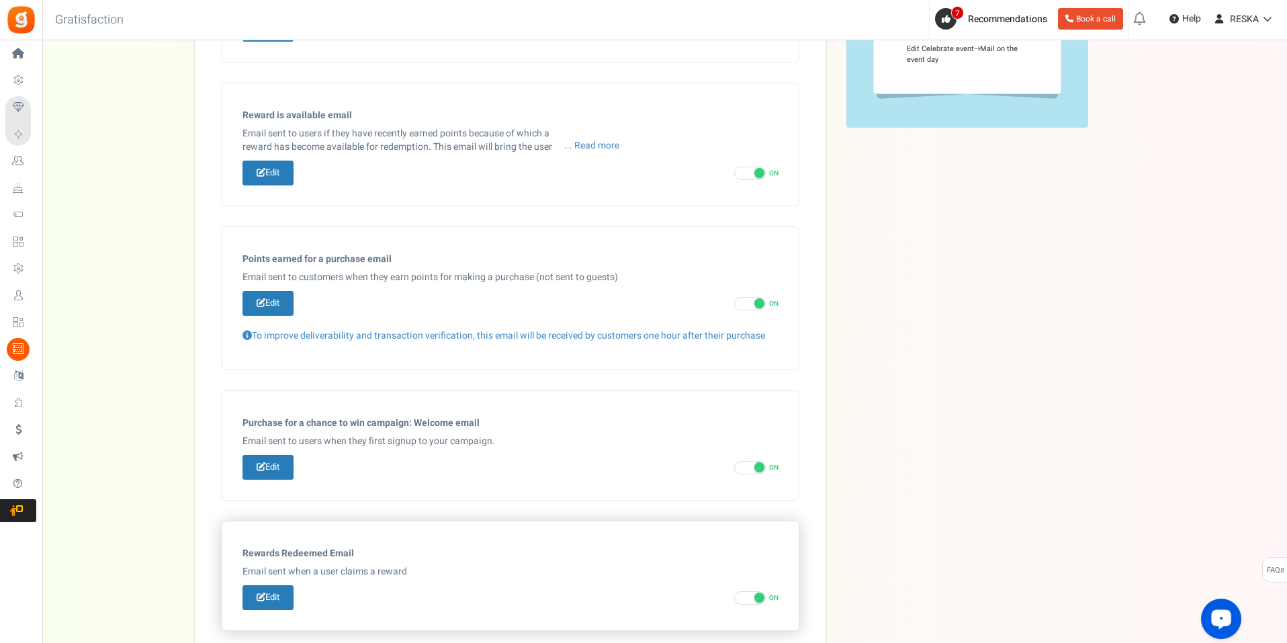
scroll to position [537, 0]
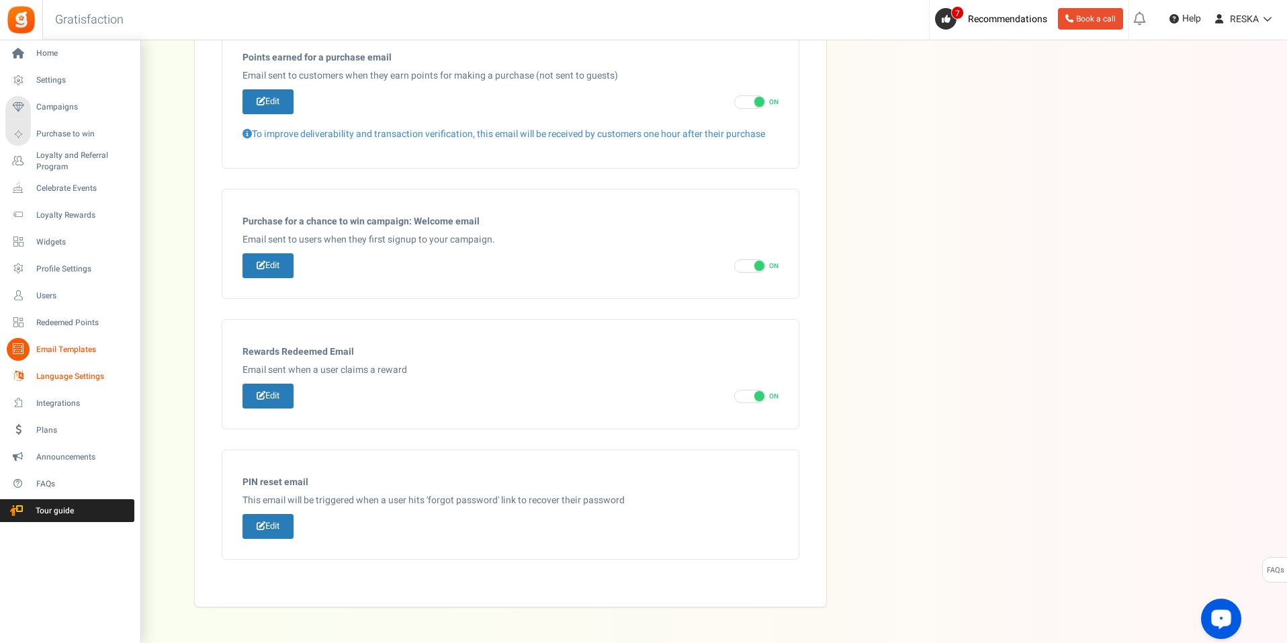
click at [43, 378] on span "Language Settings" at bounding box center [83, 376] width 94 height 11
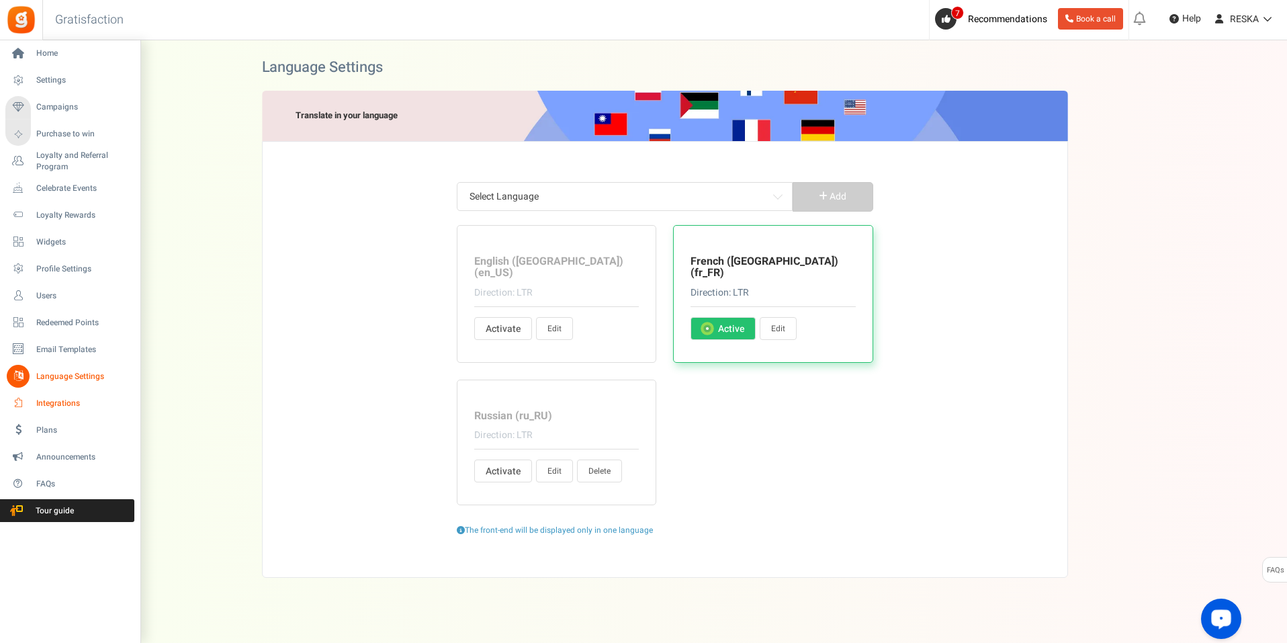
click at [46, 406] on span "Integrations" at bounding box center [83, 403] width 94 height 11
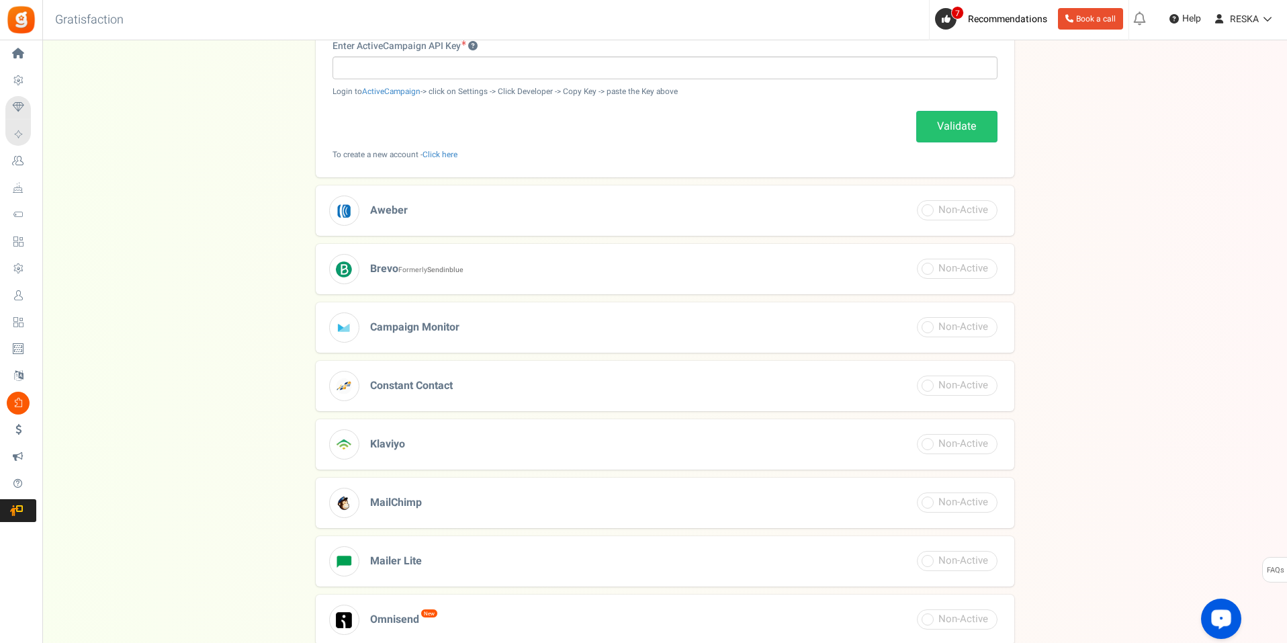
scroll to position [368, 0]
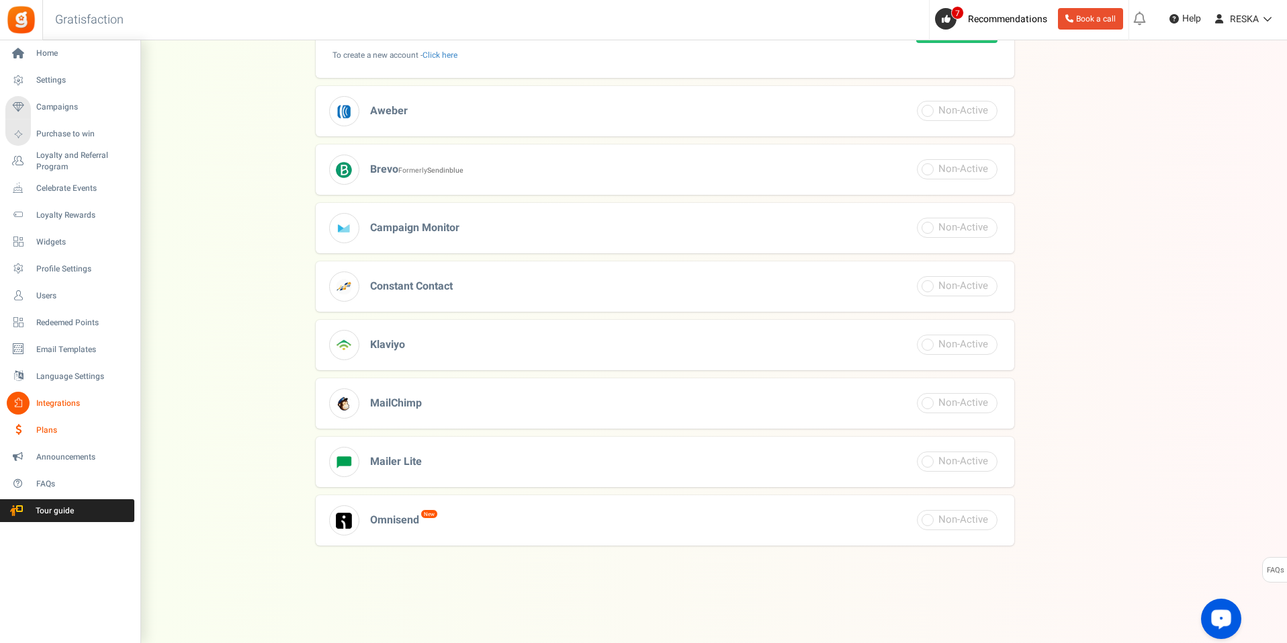
click at [36, 427] on span "Plans" at bounding box center [83, 430] width 94 height 11
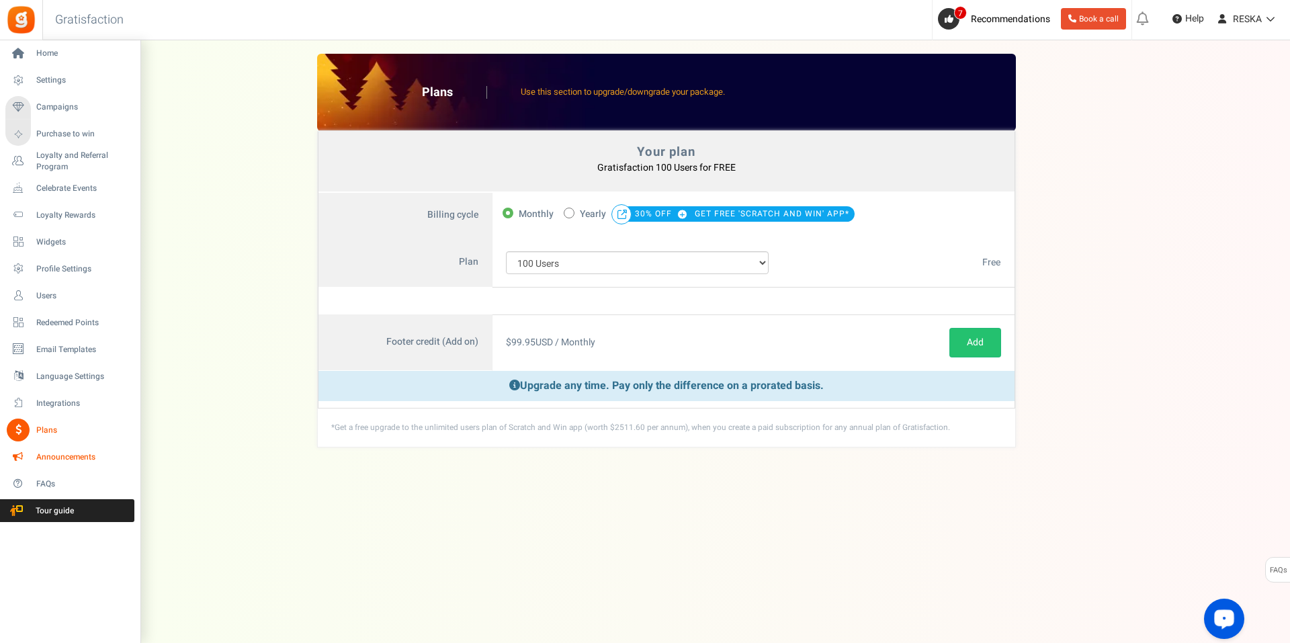
click at [46, 460] on span "Announcements" at bounding box center [83, 456] width 94 height 11
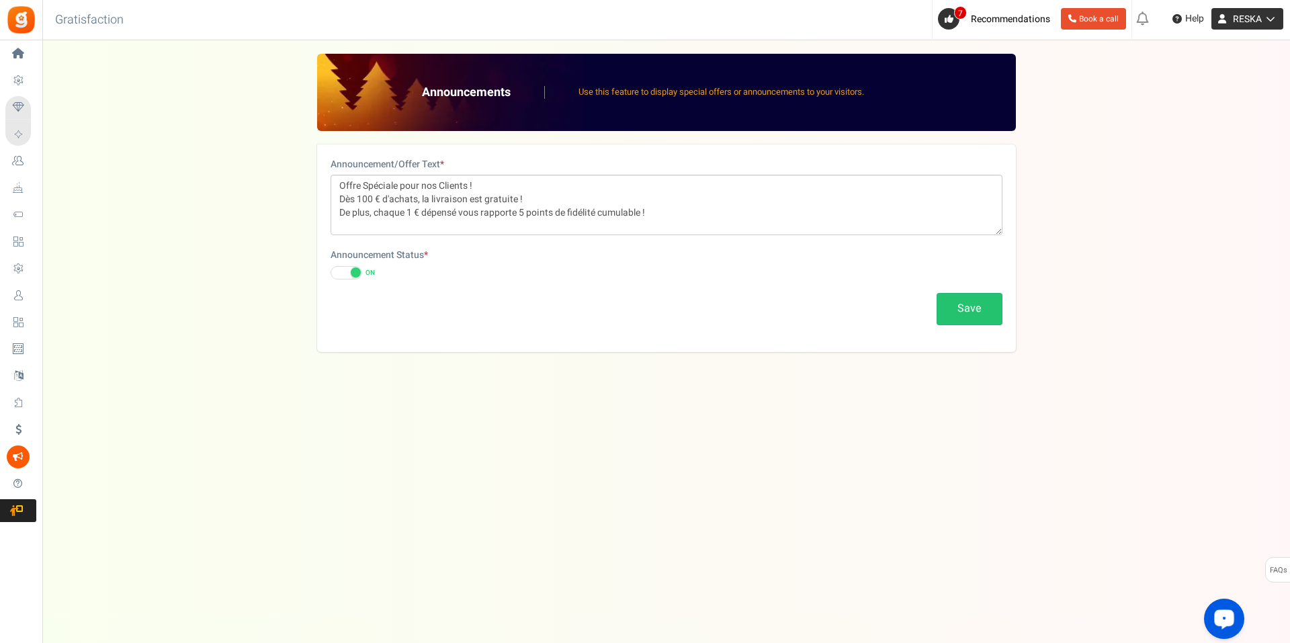
click at [1255, 24] on span "RESKA" at bounding box center [1247, 19] width 29 height 14
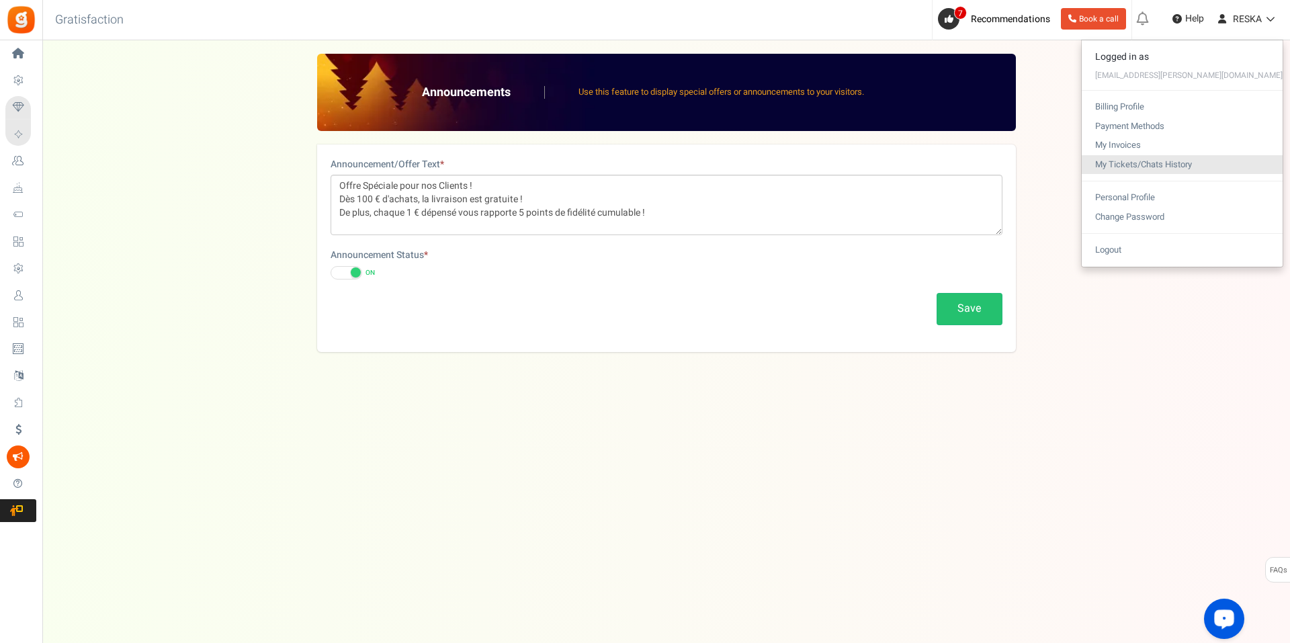
click at [1239, 163] on link "My Tickets/Chats History" at bounding box center [1182, 164] width 201 height 19
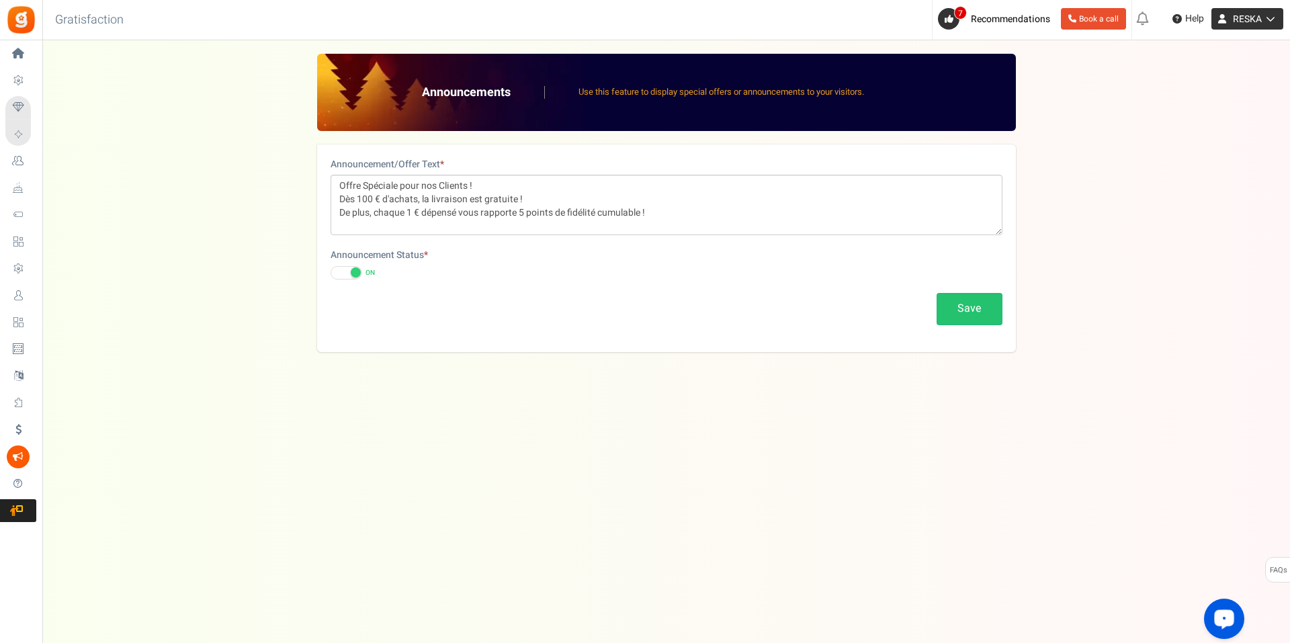
click at [1246, 24] on span "RESKA" at bounding box center [1247, 19] width 29 height 14
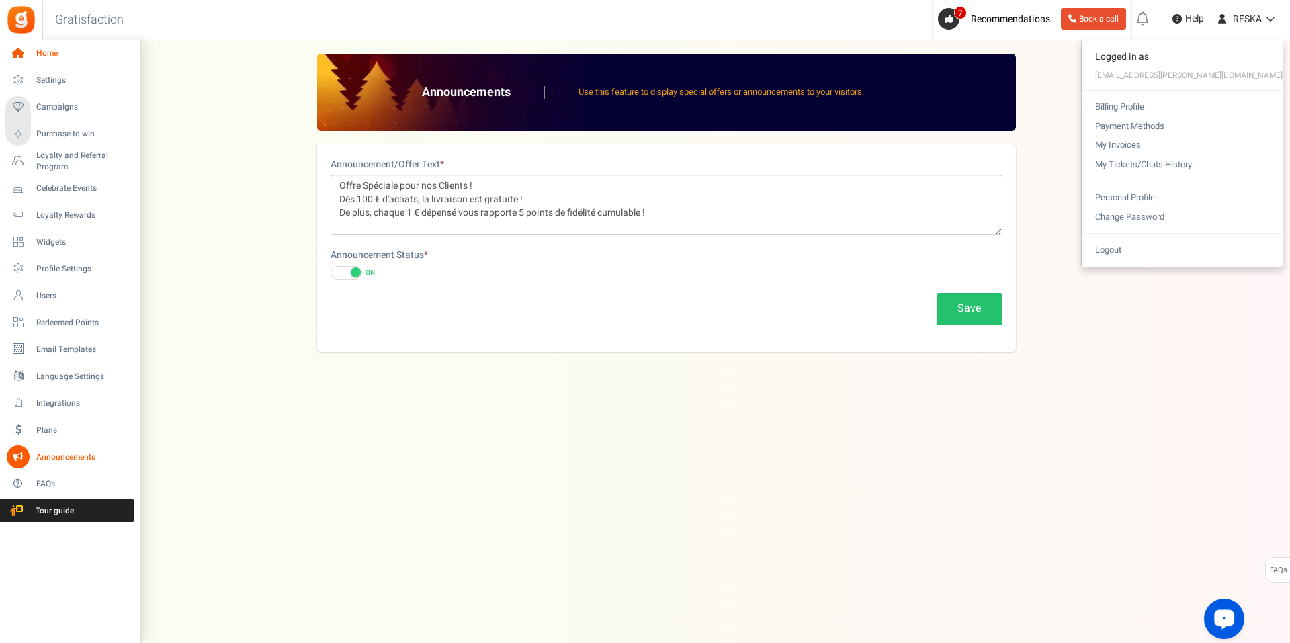
click at [53, 50] on span "Home" at bounding box center [83, 53] width 94 height 11
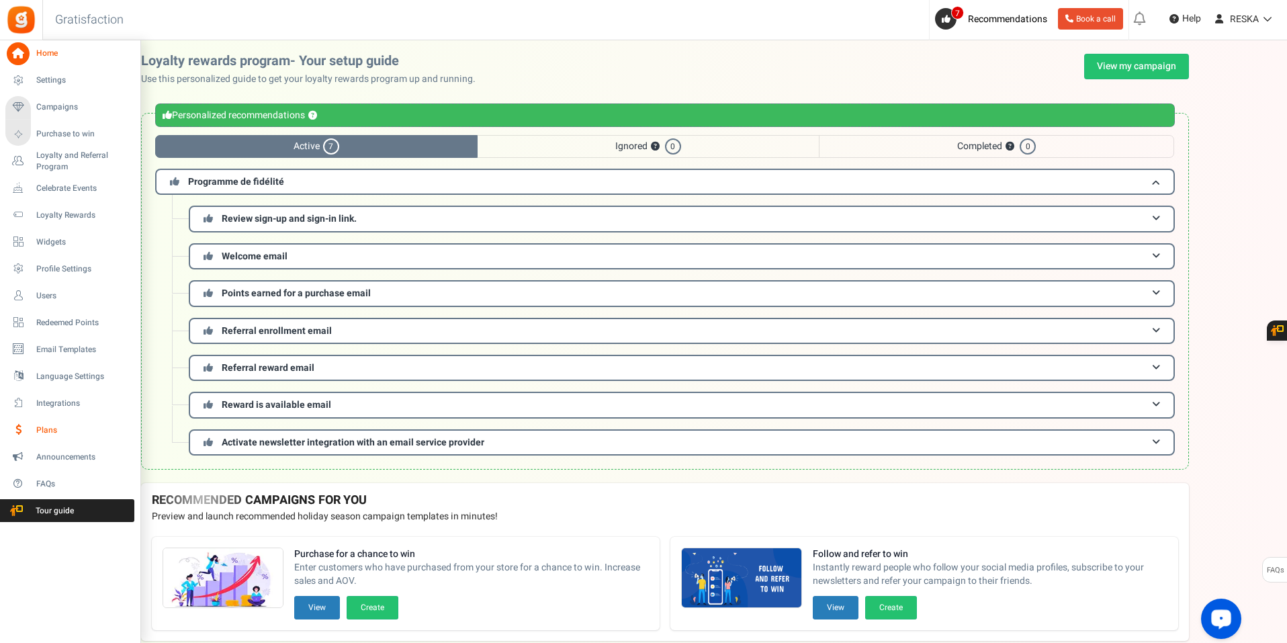
click at [45, 435] on span "Plans" at bounding box center [83, 430] width 94 height 11
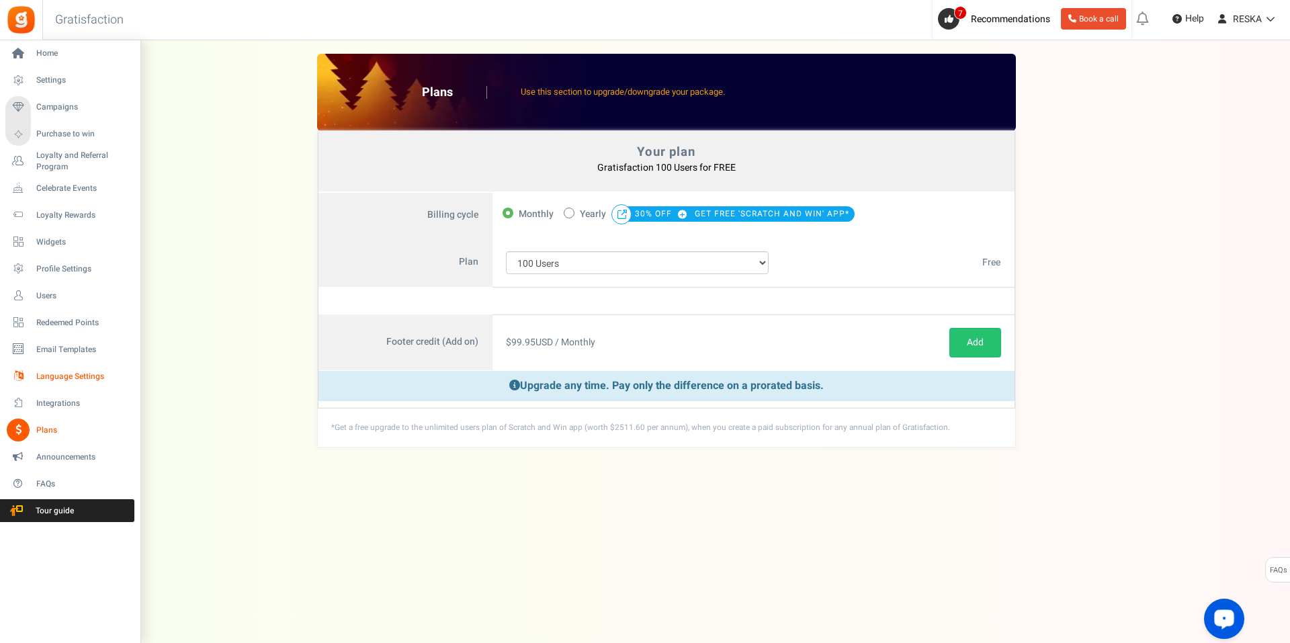
click at [73, 368] on link "Language Settings" at bounding box center [69, 376] width 129 height 23
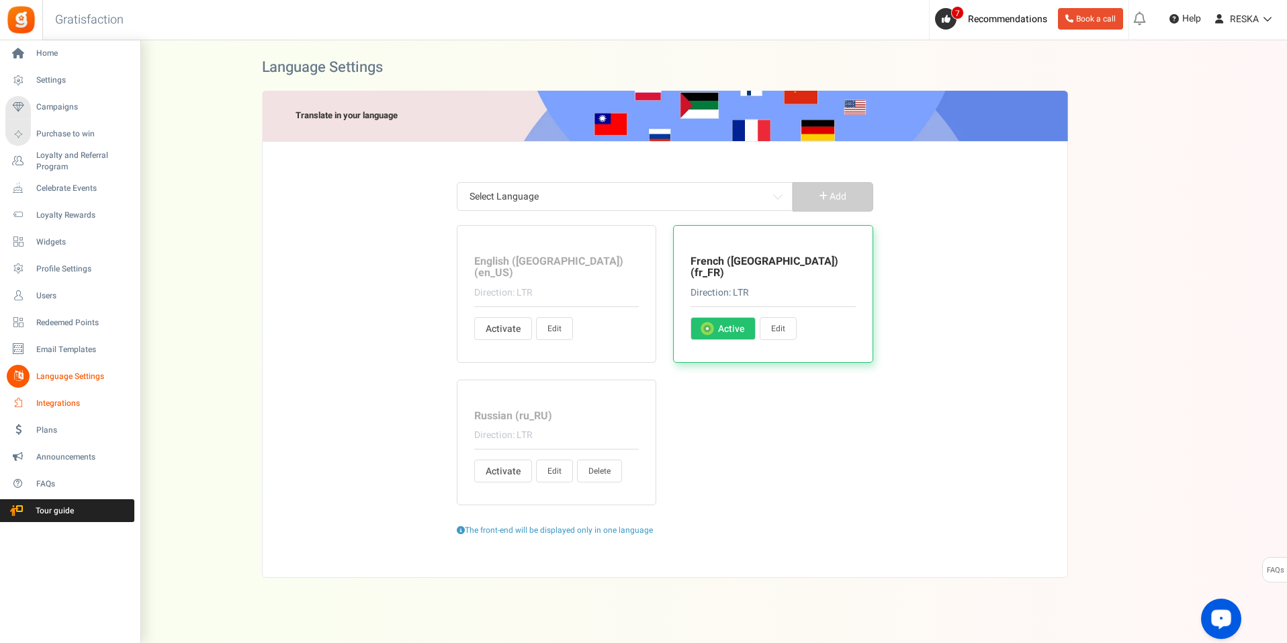
click at [58, 410] on link "Integrations" at bounding box center [69, 403] width 129 height 23
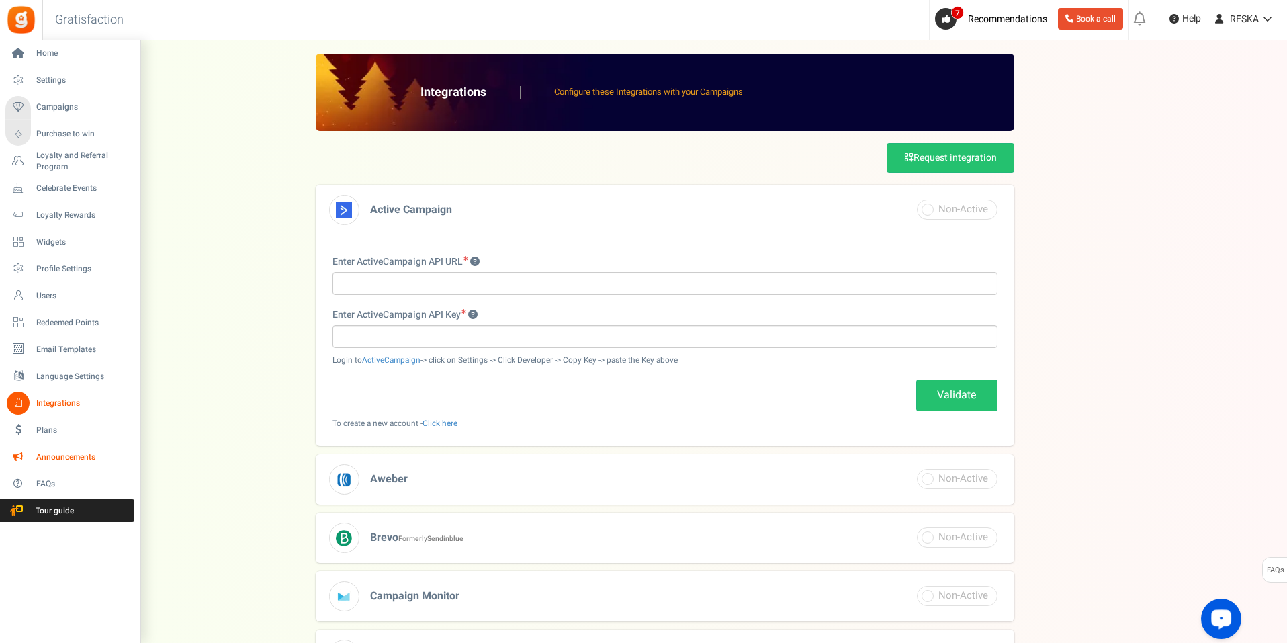
click at [70, 453] on span "Announcements" at bounding box center [83, 456] width 94 height 11
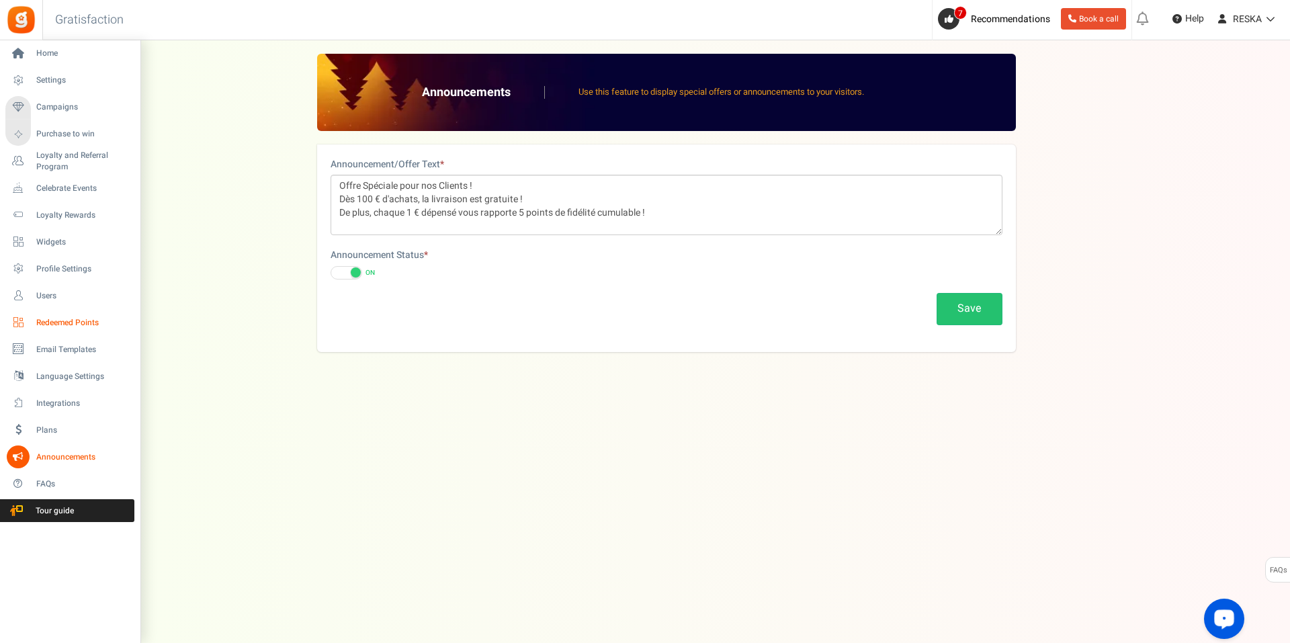
click at [89, 324] on span "Redeemed Points" at bounding box center [83, 322] width 94 height 11
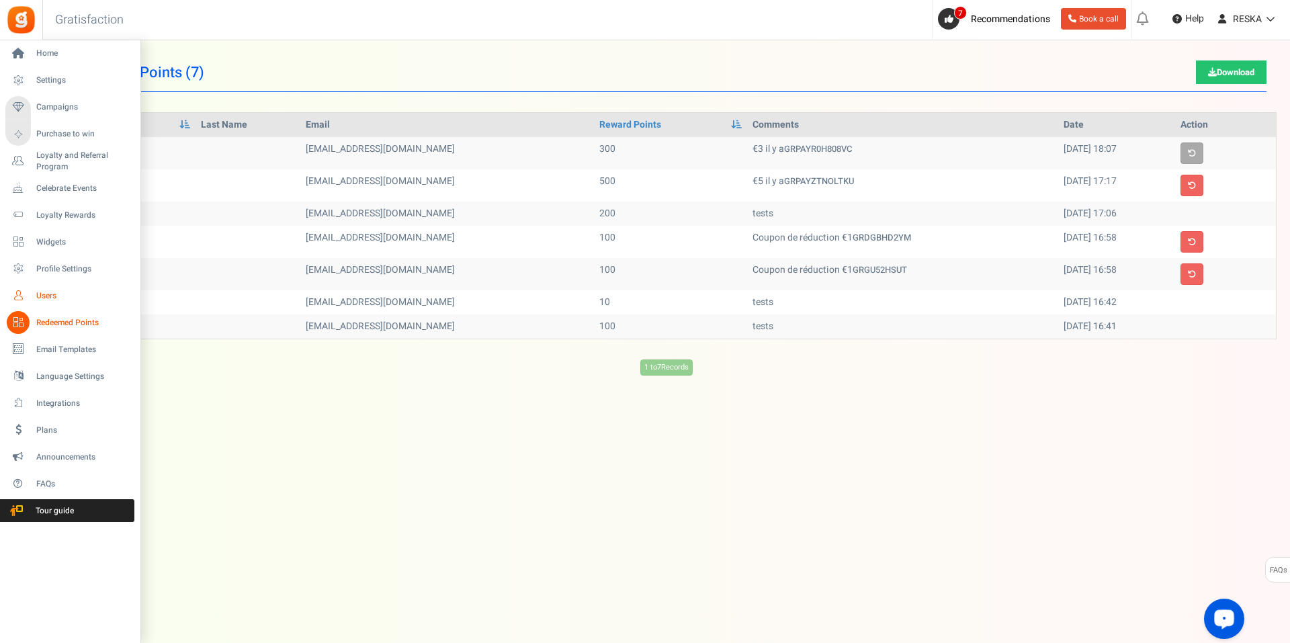
click at [64, 291] on span "Users" at bounding box center [83, 295] width 94 height 11
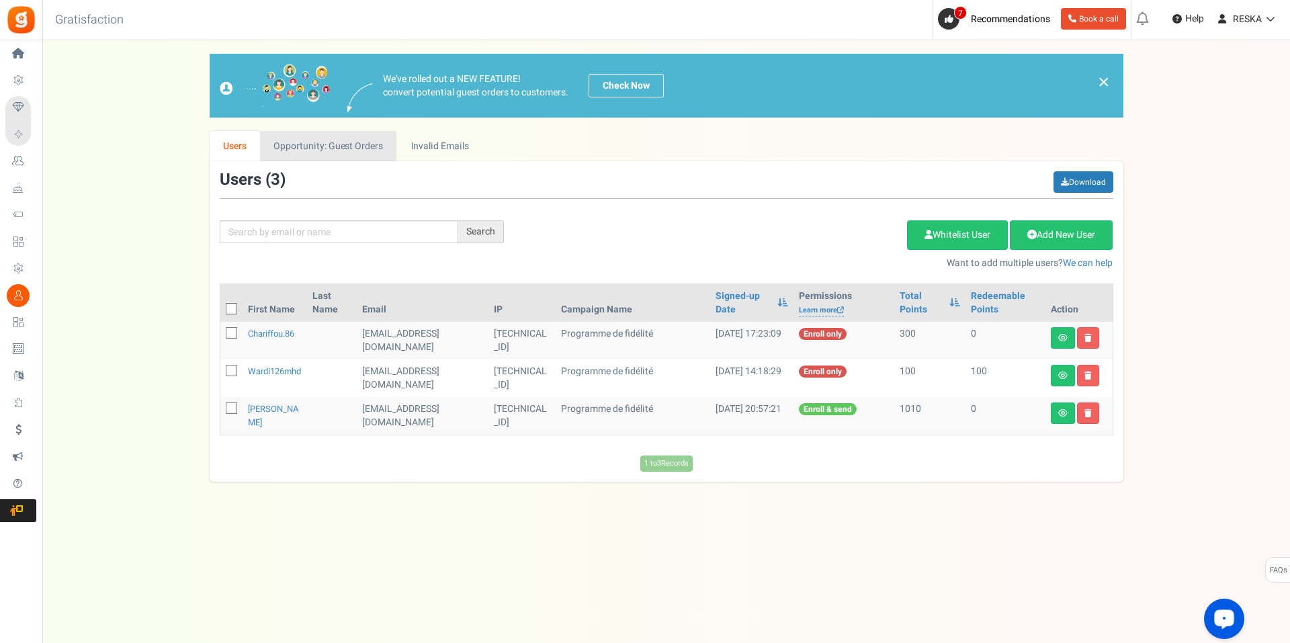
click at [314, 144] on link "Opportunity: Guest Orders" at bounding box center [328, 146] width 136 height 30
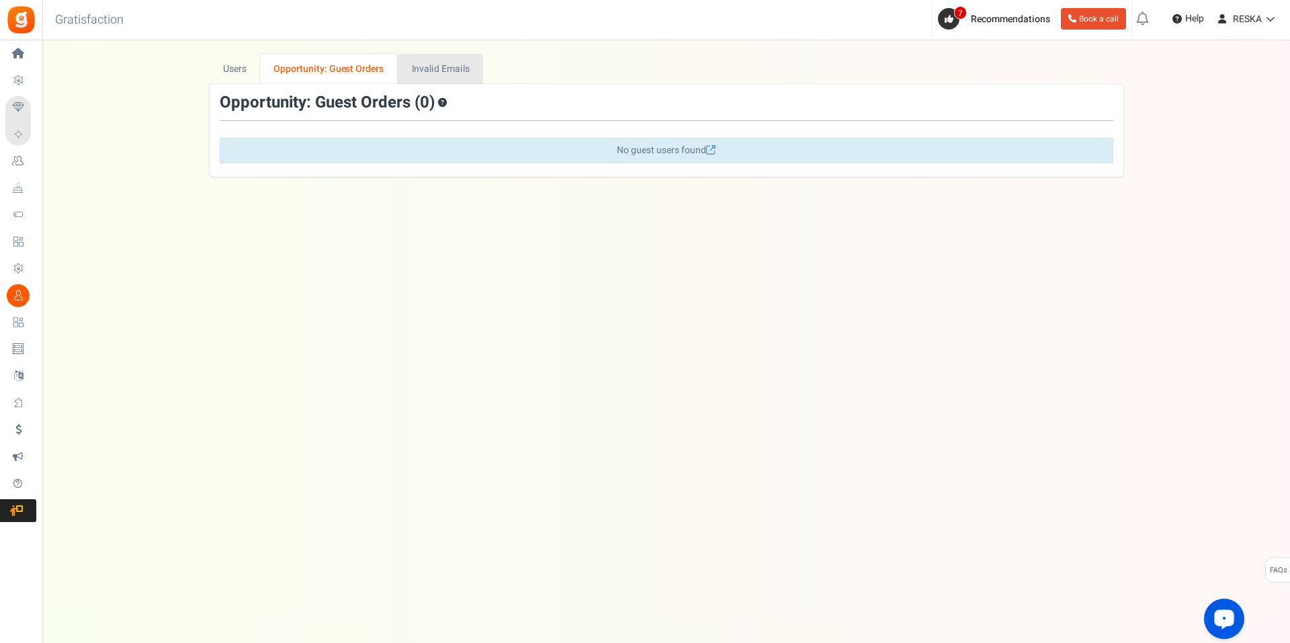
click at [423, 73] on link "Invalid Emails" at bounding box center [440, 69] width 85 height 30
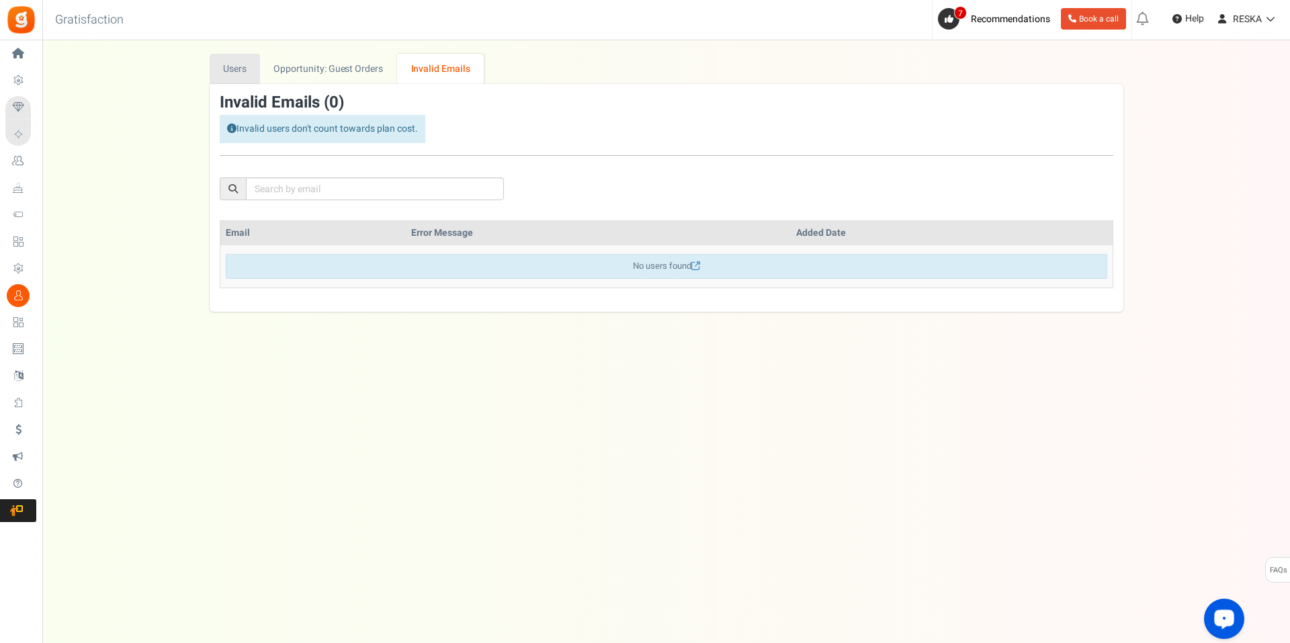
click at [237, 69] on link "Users" at bounding box center [235, 69] width 51 height 30
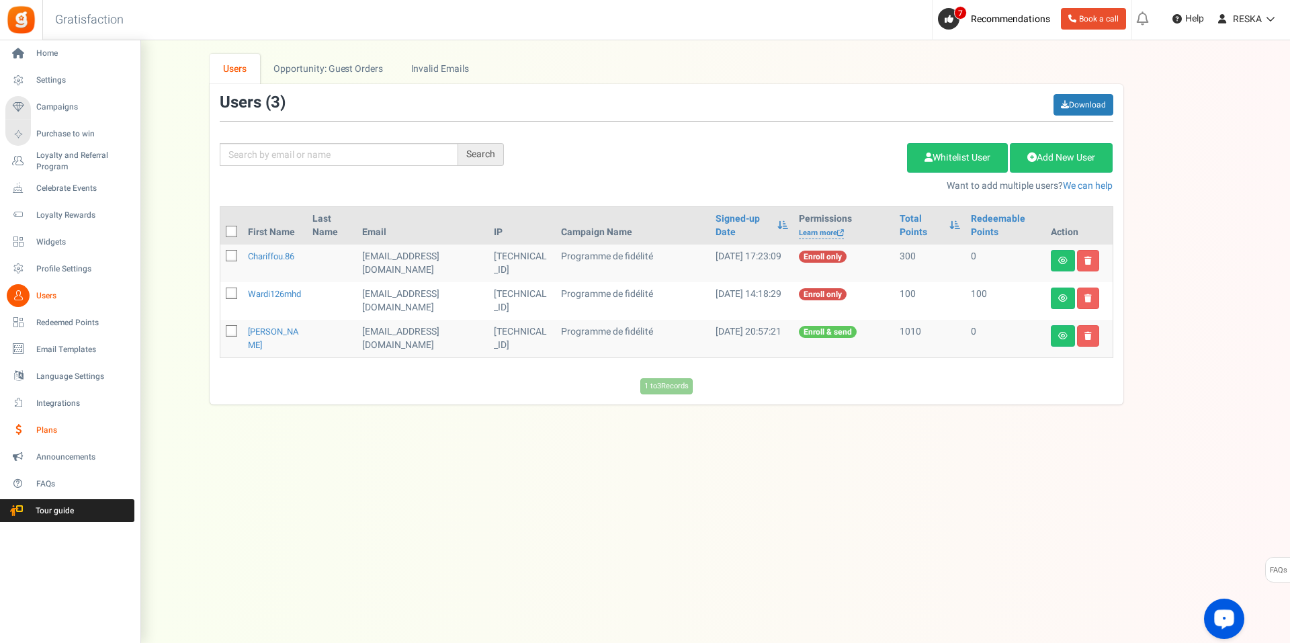
click at [54, 437] on link "Plans" at bounding box center [69, 430] width 129 height 23
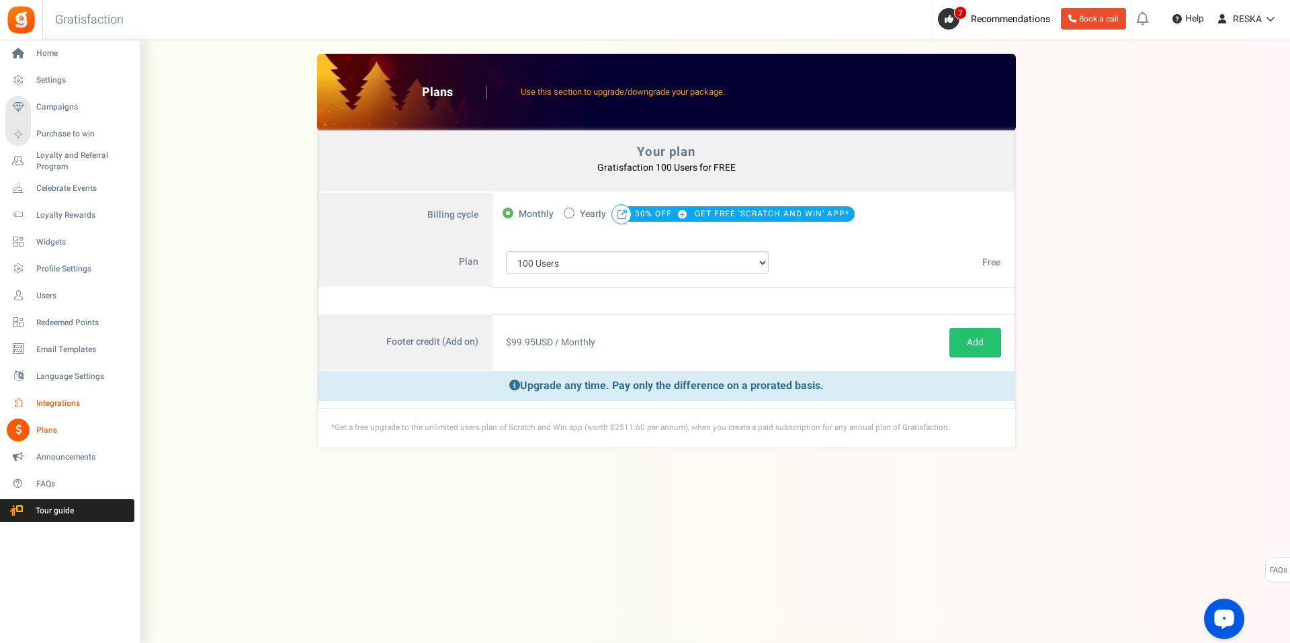
click at [49, 400] on span "Integrations" at bounding box center [83, 403] width 94 height 11
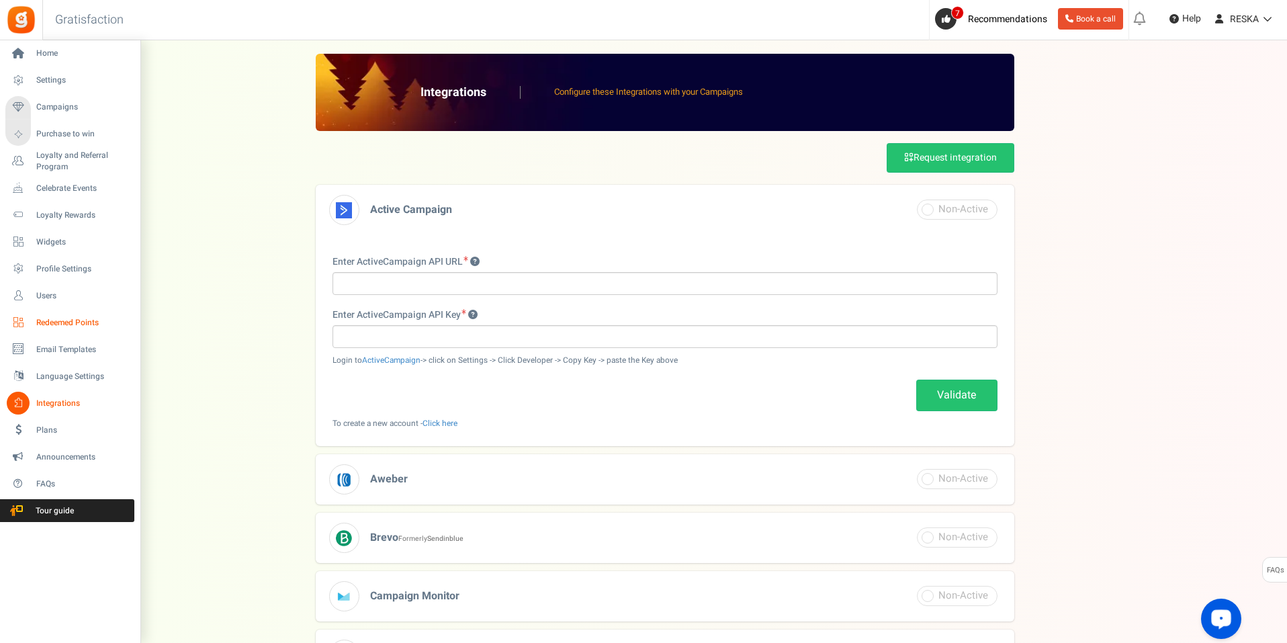
click at [52, 312] on link "Redeemed Points" at bounding box center [69, 322] width 129 height 23
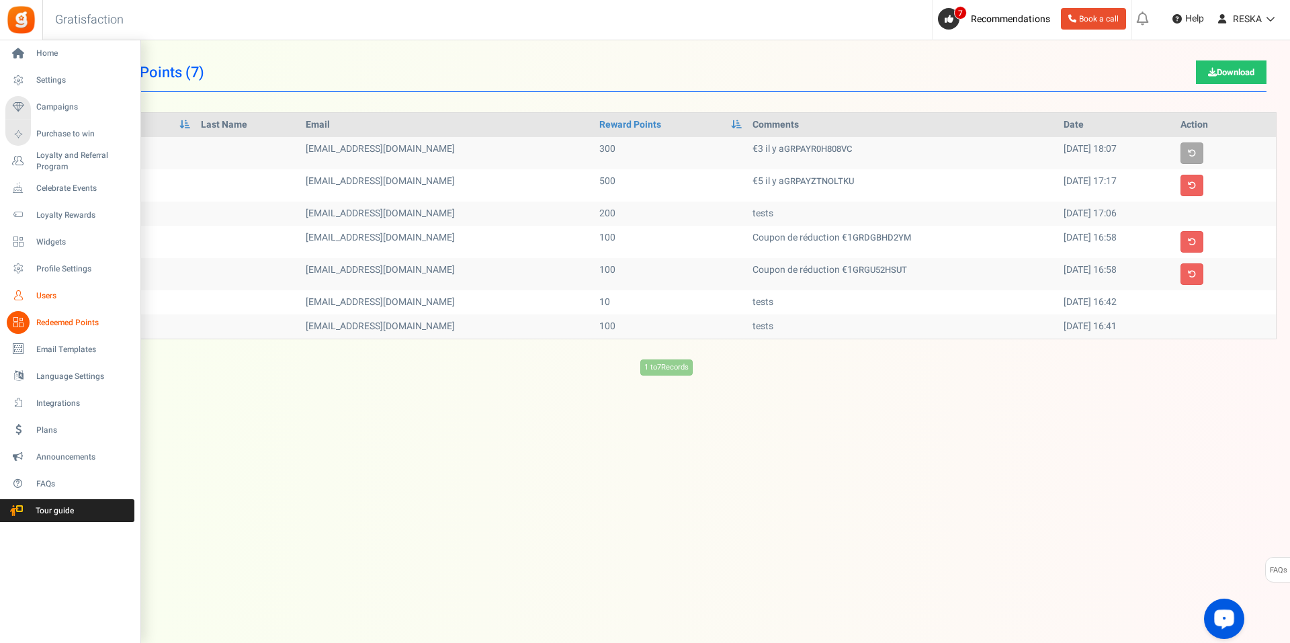
click at [38, 293] on span "Users" at bounding box center [83, 295] width 94 height 11
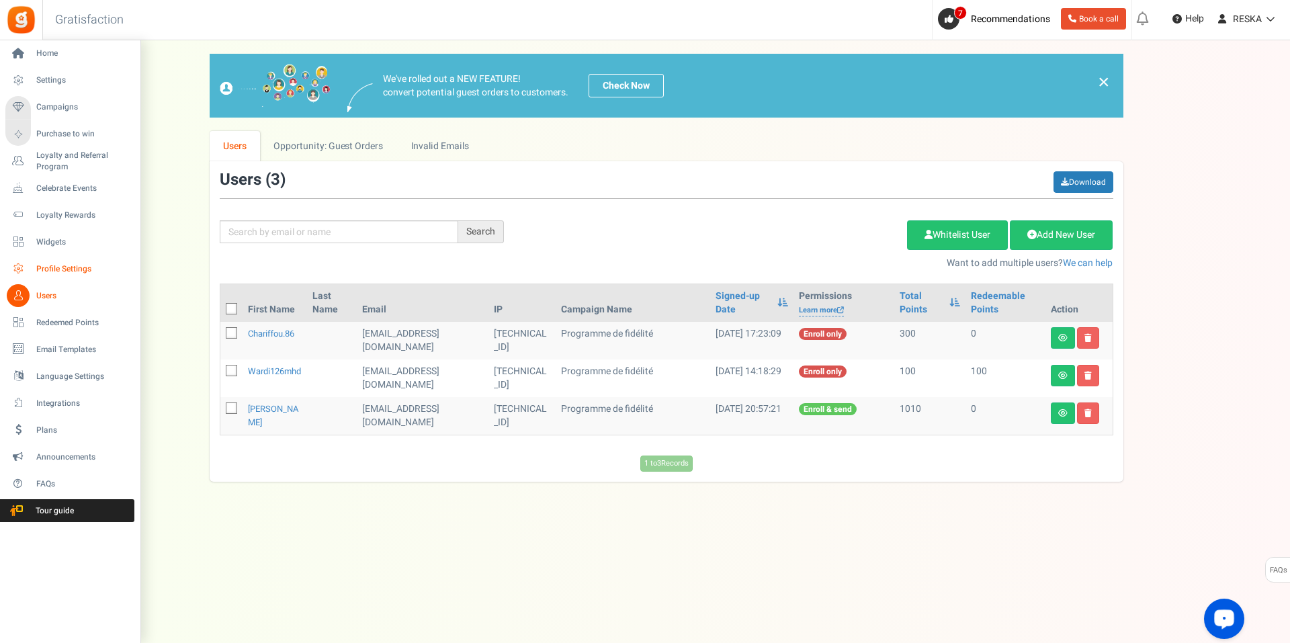
click at [69, 265] on span "Profile Settings" at bounding box center [83, 268] width 94 height 11
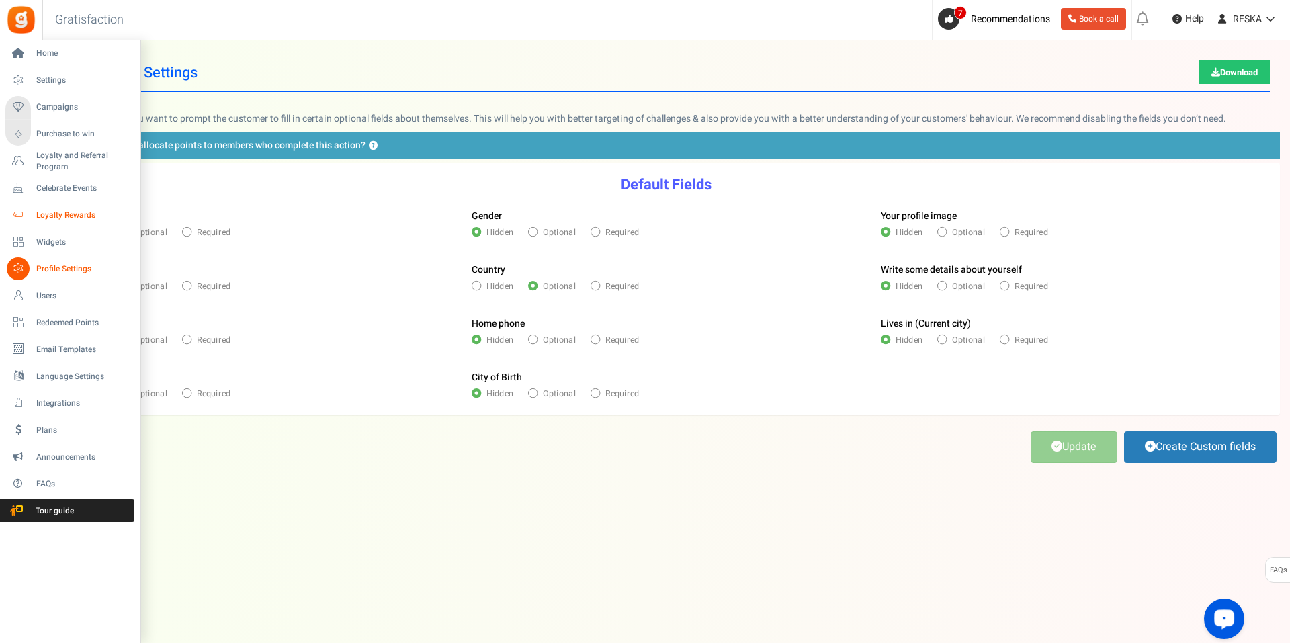
click at [47, 211] on span "Loyalty Rewards" at bounding box center [83, 215] width 94 height 11
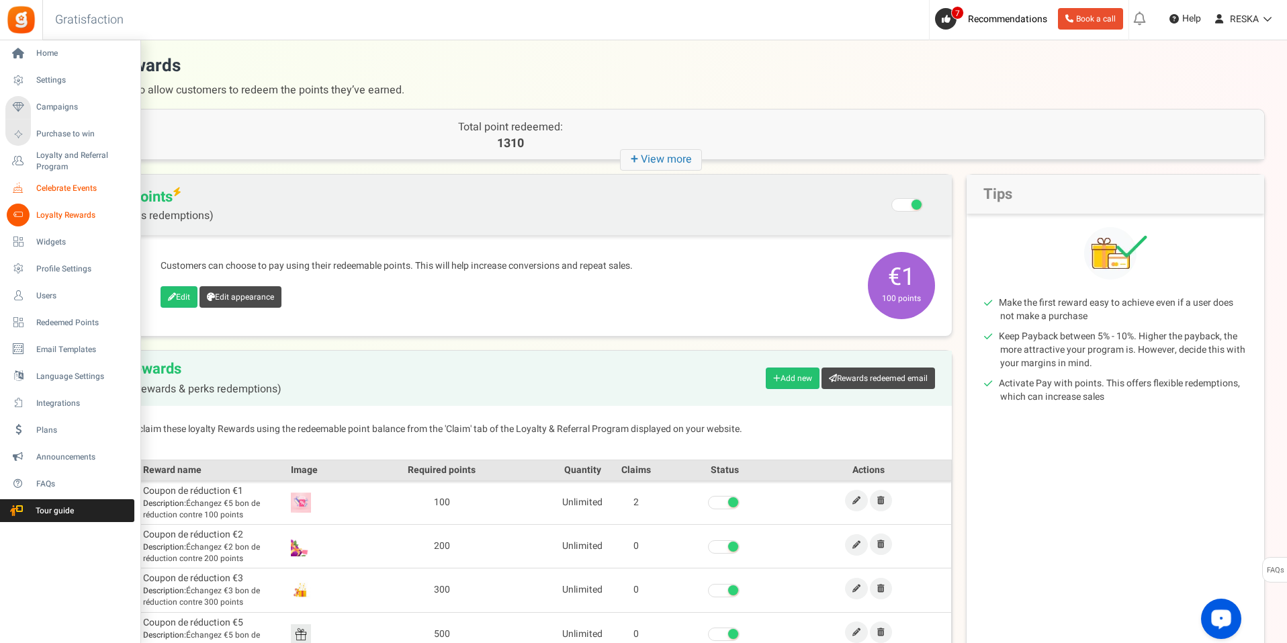
click at [53, 187] on span "Celebrate Events" at bounding box center [83, 188] width 94 height 11
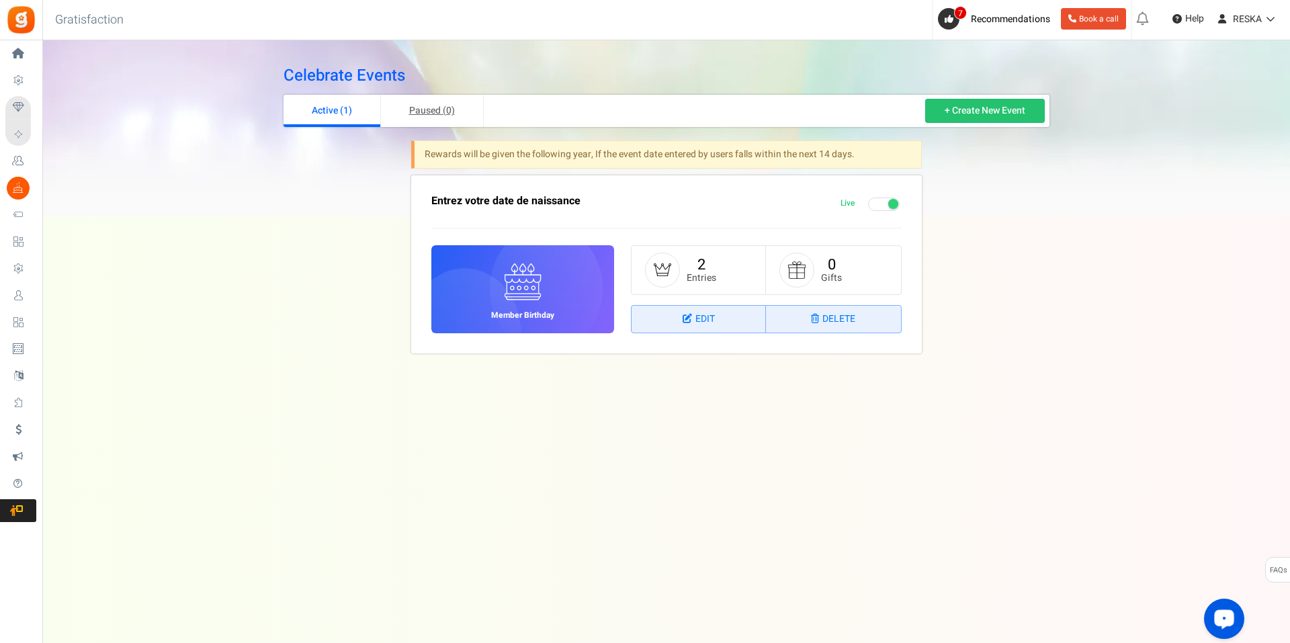
click at [430, 115] on link "Paused (0)" at bounding box center [432, 111] width 103 height 32
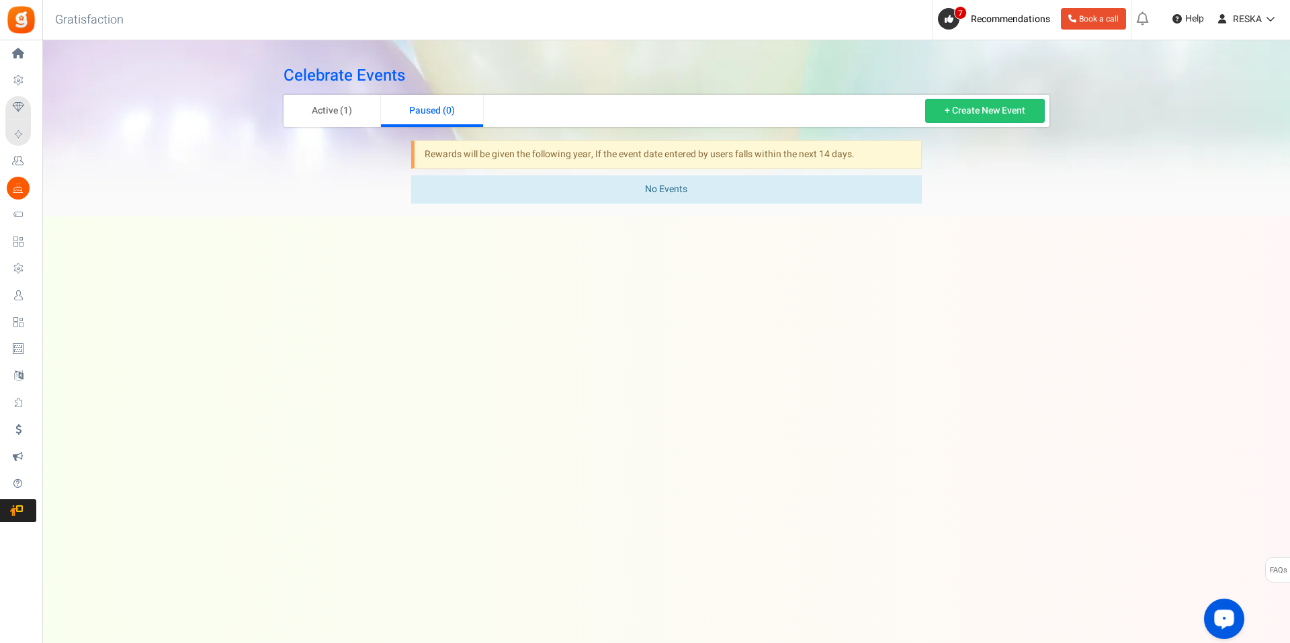
click at [351, 129] on div "Celebrate Events Active (1) Paused (0) + Create New Event Rewards will be given…" at bounding box center [666, 132] width 786 height 157
click at [325, 96] on link "Active (1)" at bounding box center [332, 111] width 97 height 32
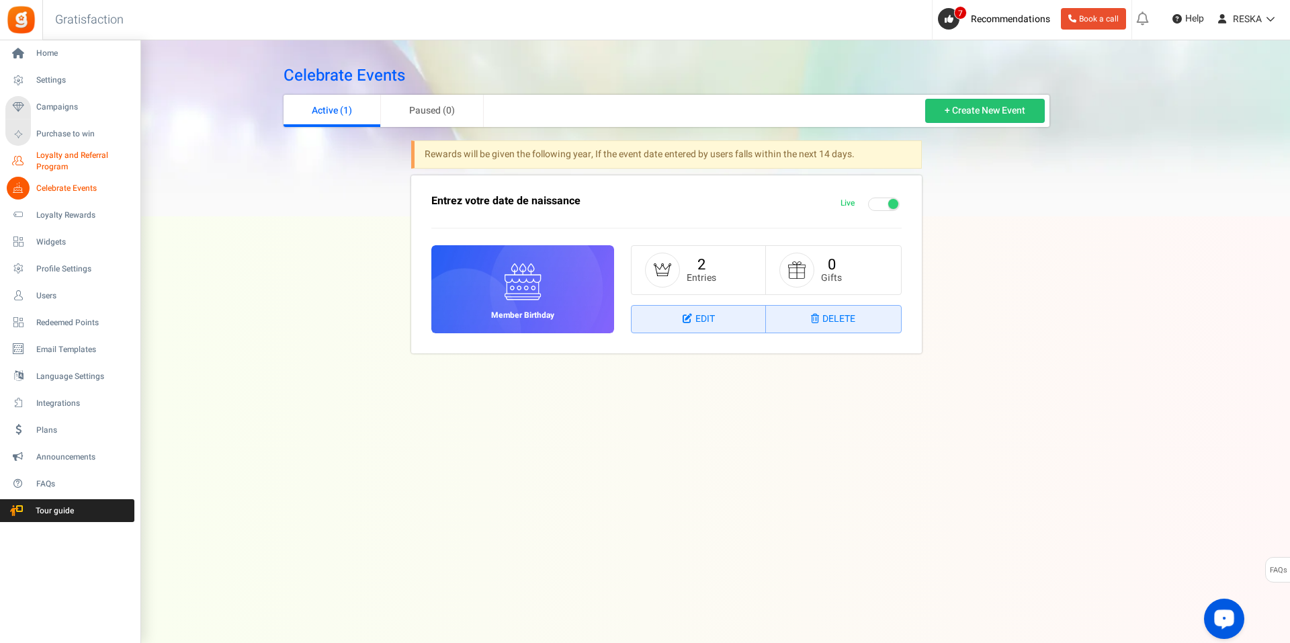
click at [73, 164] on span "Loyalty and Referral Program" at bounding box center [85, 161] width 98 height 23
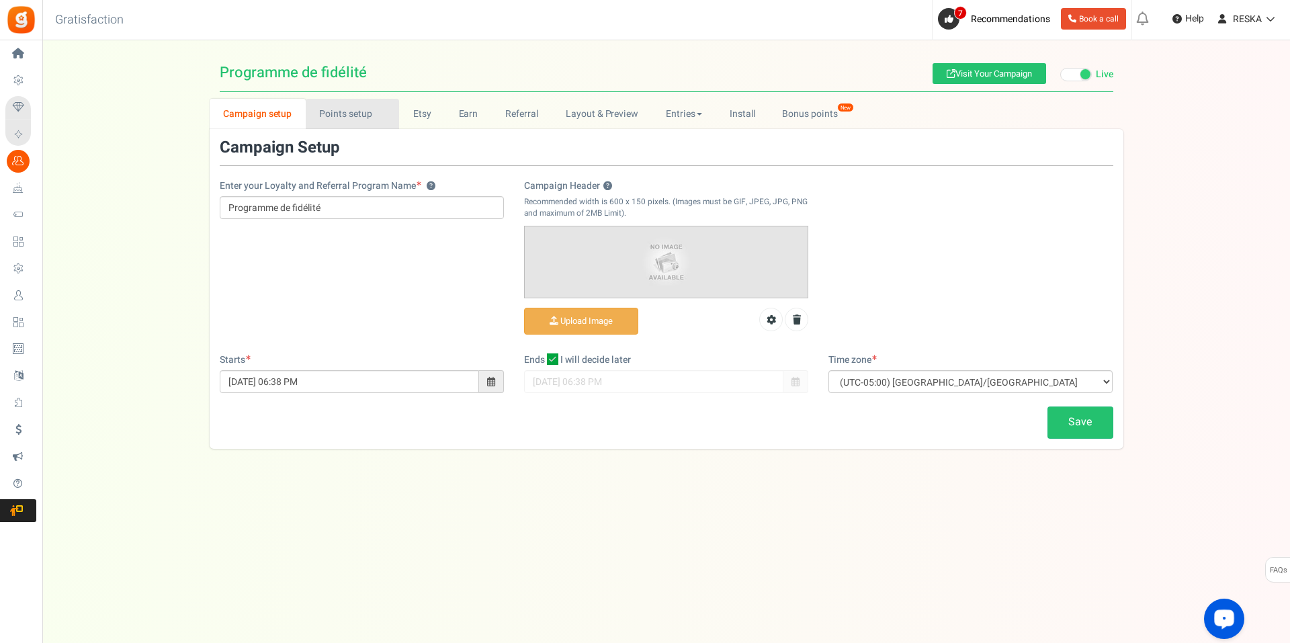
click at [344, 120] on link "Points setup New" at bounding box center [352, 114] width 93 height 30
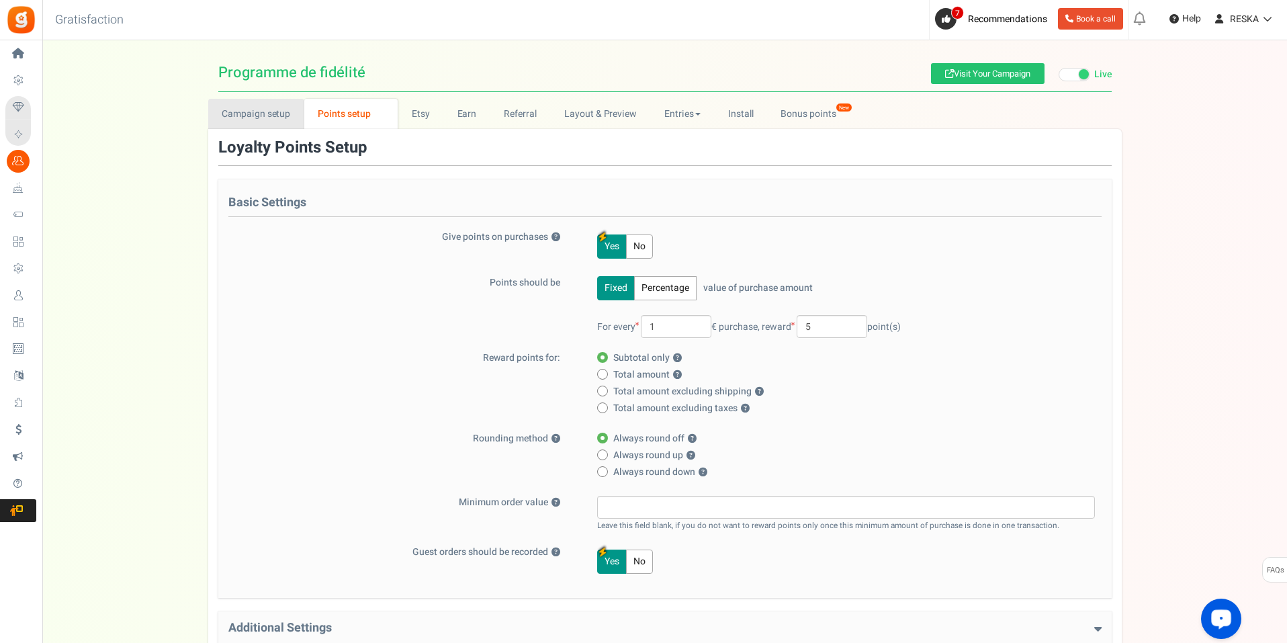
click at [258, 101] on link "Campaign setup" at bounding box center [256, 114] width 96 height 30
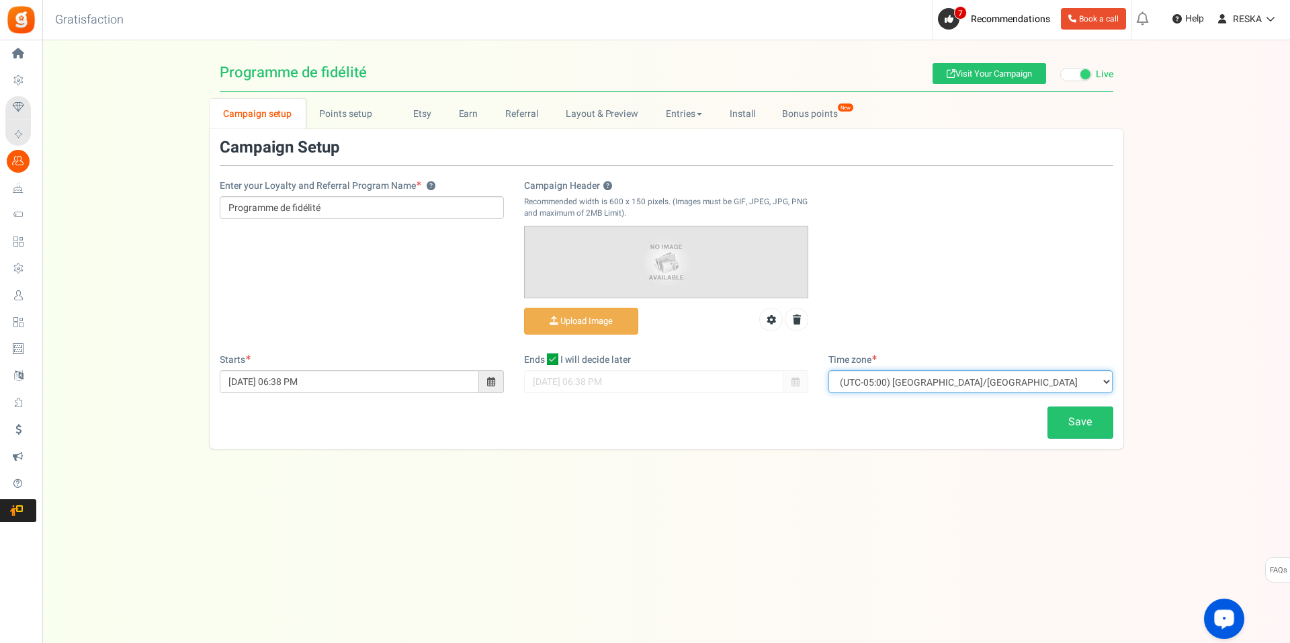
click at [1051, 385] on select "(UTC-11:00) Pacific/Niue (UTC-11:00) Pacific/Midway (UTC-11:00) Pacific/Pago_Pa…" at bounding box center [970, 381] width 284 height 23
click at [1018, 372] on select "(UTC-11:00) Pacific/Niue (UTC-11:00) Pacific/Midway (UTC-11:00) Pacific/Pago_Pa…" at bounding box center [970, 381] width 284 height 23
select select "Europe/Paris"
click at [828, 370] on select "(UTC-11:00) Pacific/Niue (UTC-11:00) Pacific/Midway (UTC-11:00) Pacific/Pago_Pa…" at bounding box center [970, 381] width 284 height 23
click at [1099, 425] on link "Save" at bounding box center [1080, 422] width 66 height 32
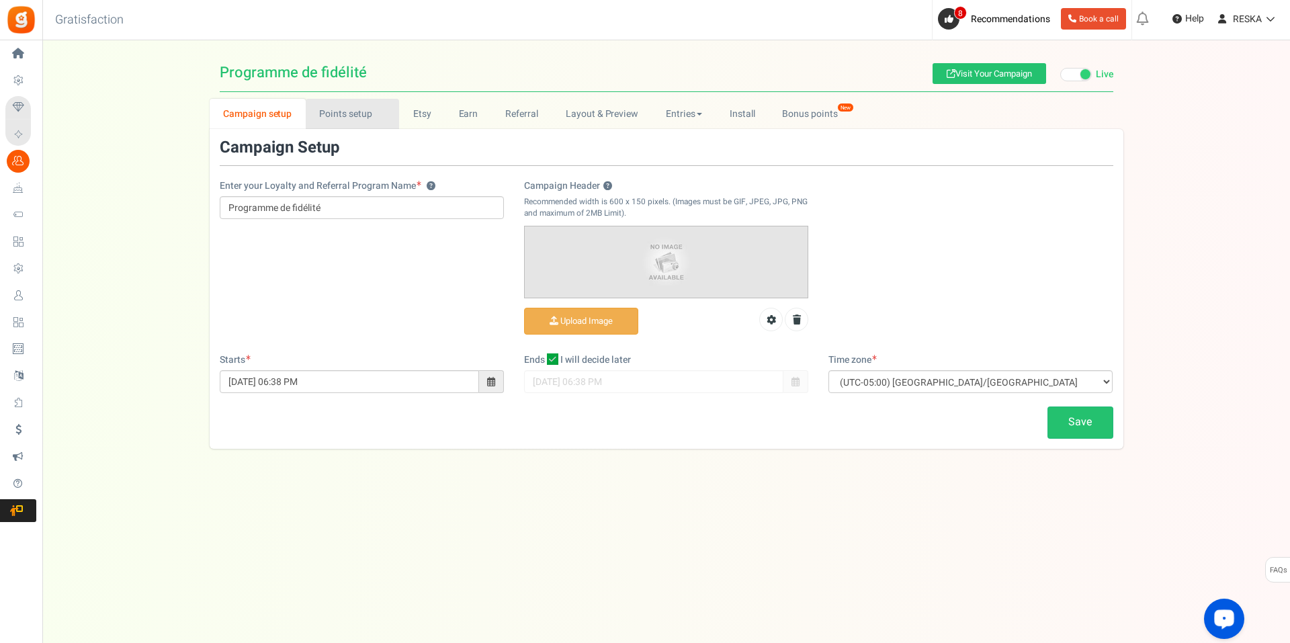
click at [347, 122] on link "Points setup New" at bounding box center [352, 114] width 93 height 30
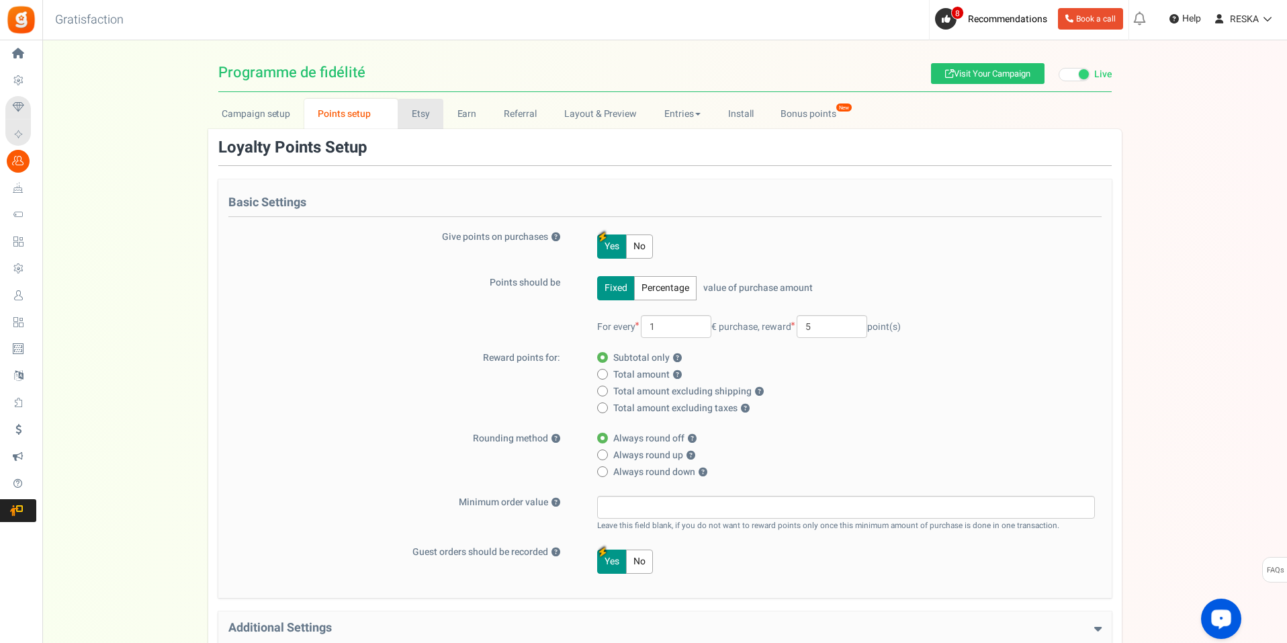
click at [426, 121] on link "Etsy" at bounding box center [421, 114] width 46 height 30
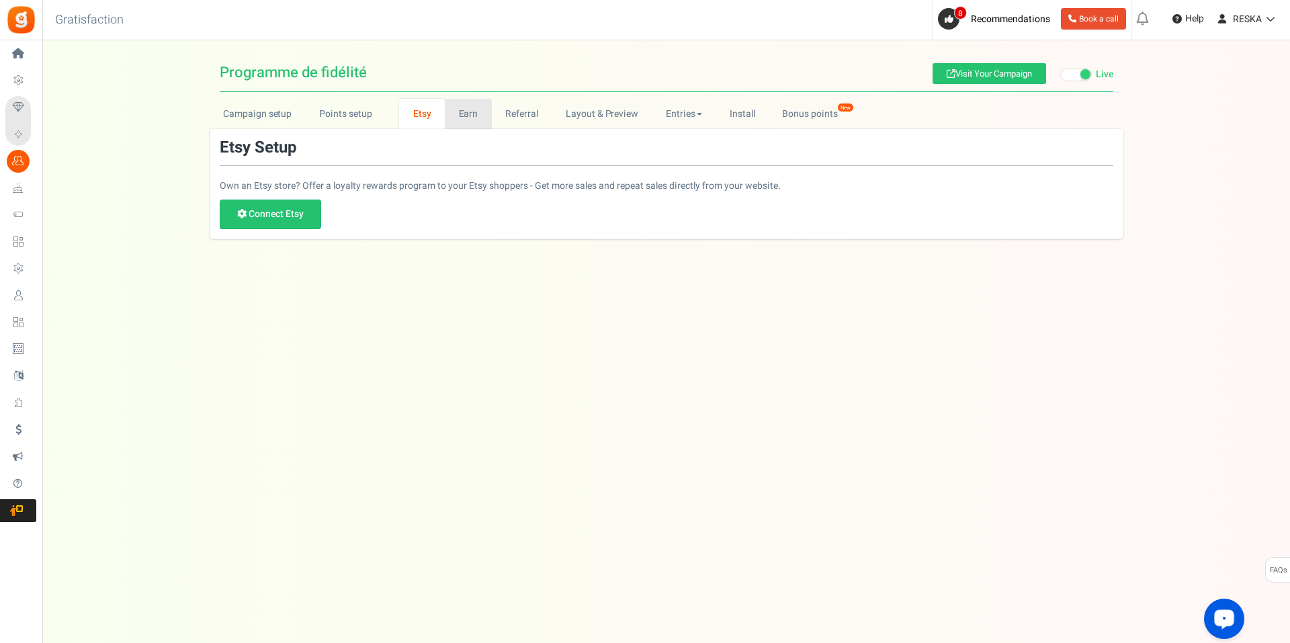
click at [455, 107] on link "Earn" at bounding box center [468, 114] width 47 height 30
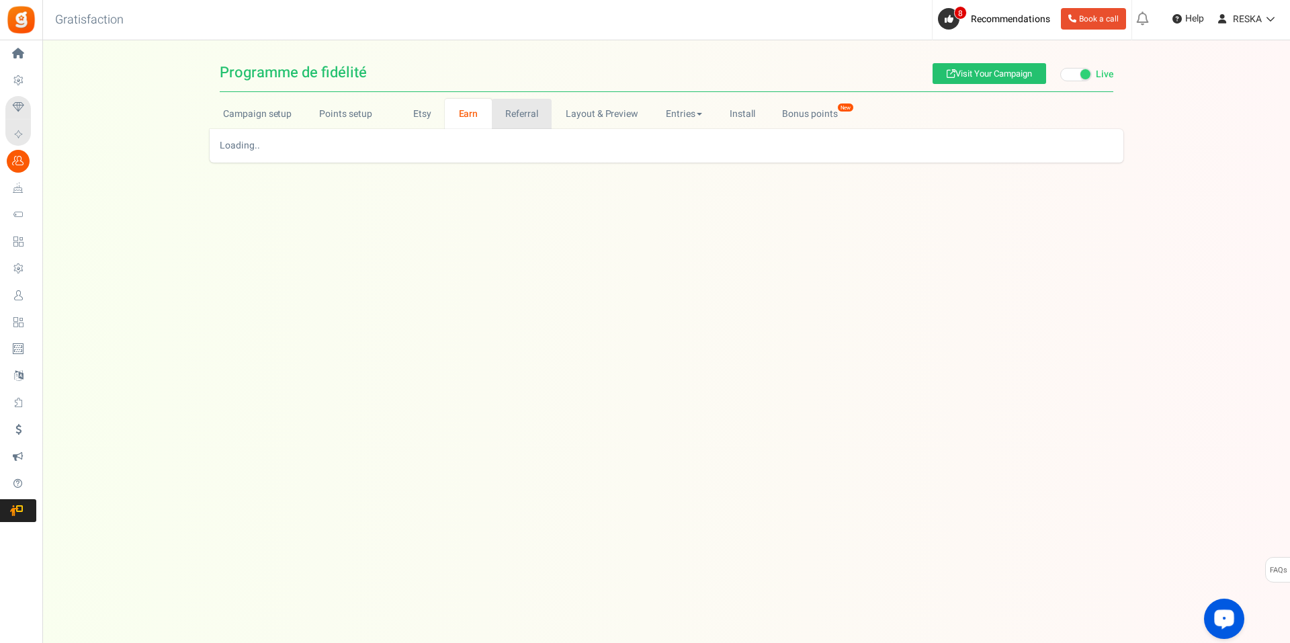
click at [537, 113] on link "Referral" at bounding box center [522, 114] width 60 height 30
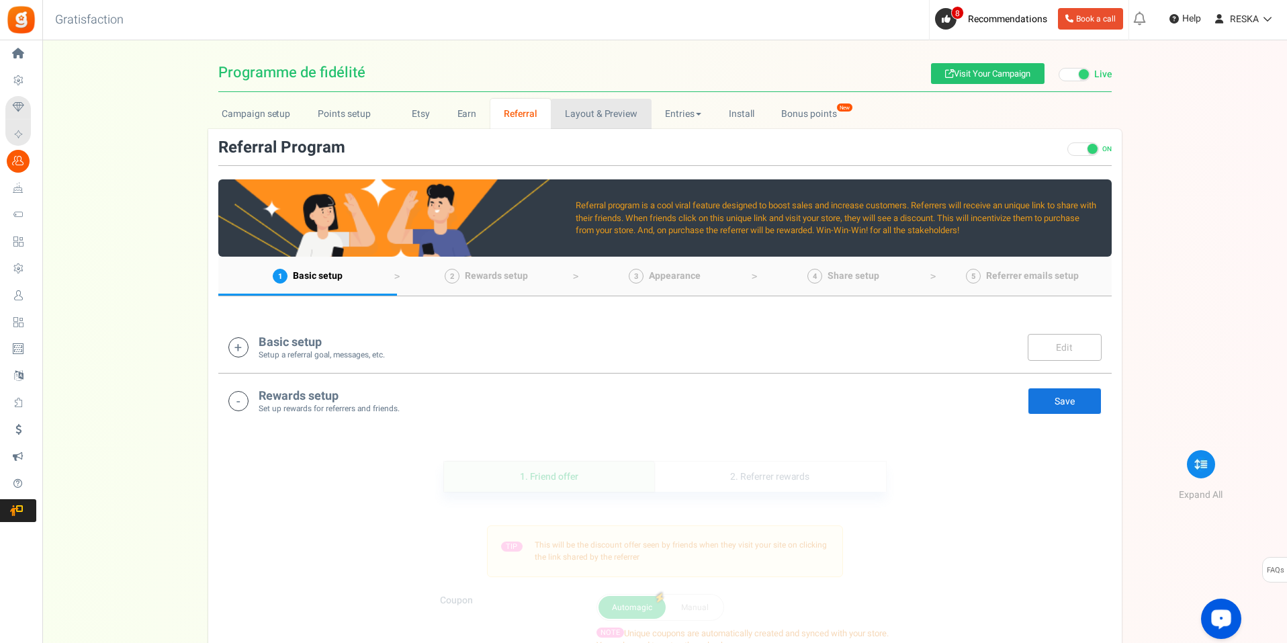
click at [596, 115] on link "Layout & Preview" at bounding box center [601, 114] width 100 height 30
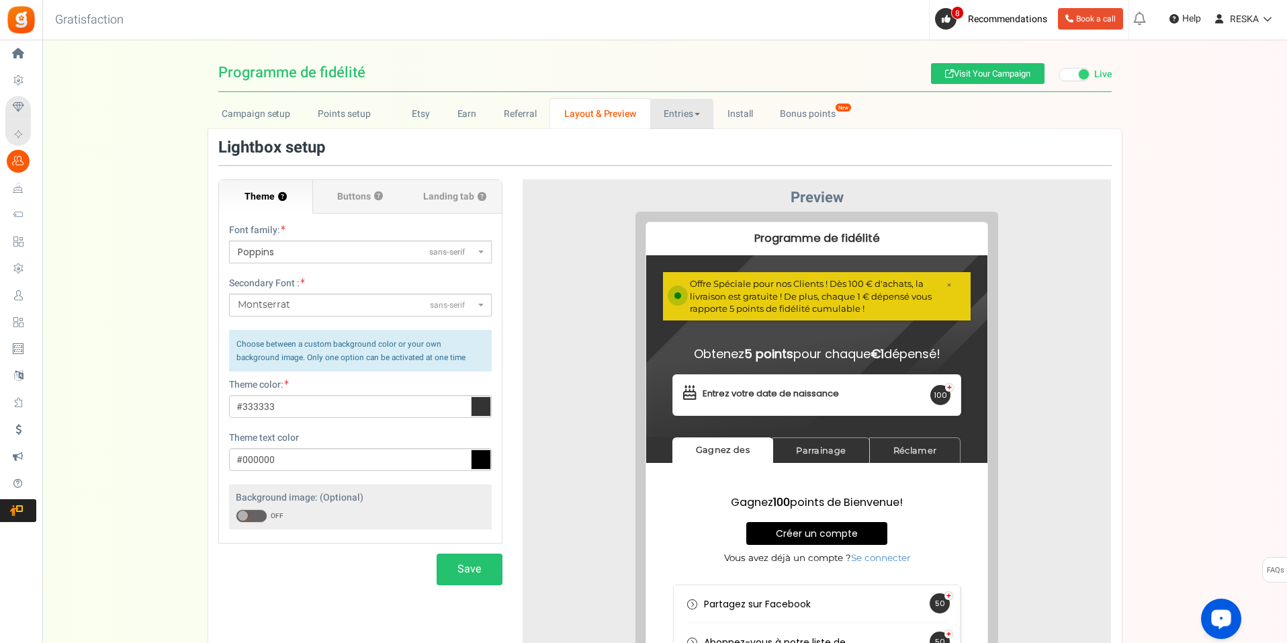
click at [685, 124] on link "Entries" at bounding box center [682, 114] width 64 height 30
click at [753, 114] on link "Install" at bounding box center [739, 114] width 53 height 30
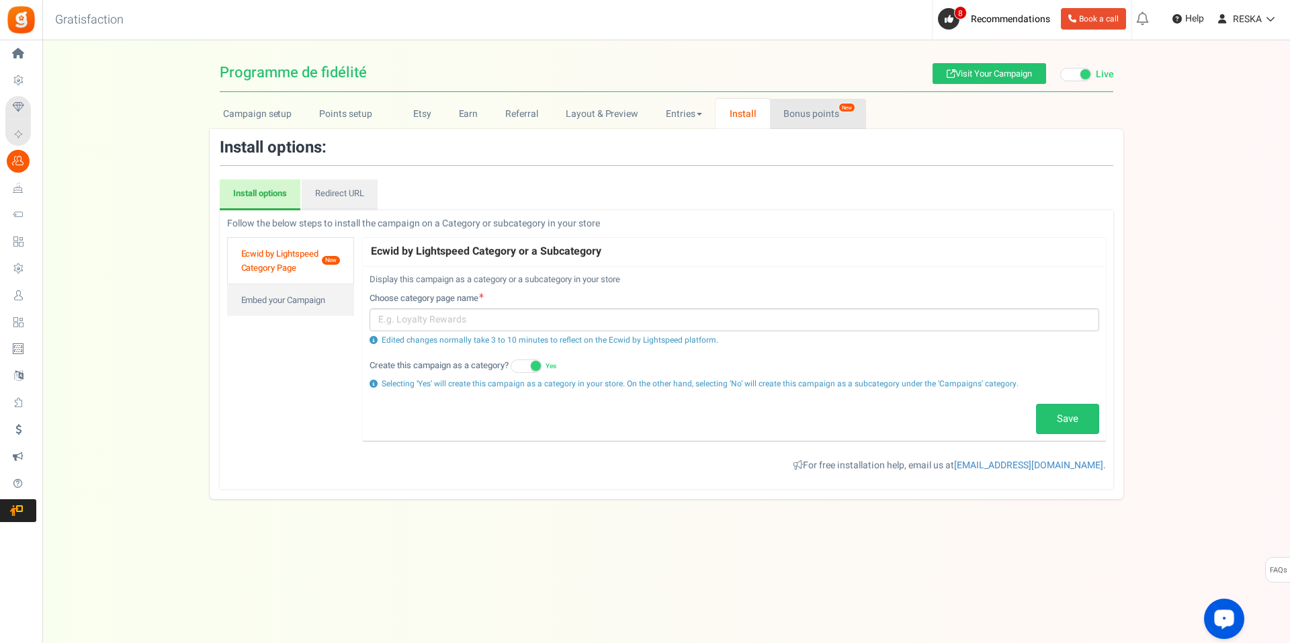
click at [821, 109] on link "Bonus points New" at bounding box center [818, 114] width 96 height 30
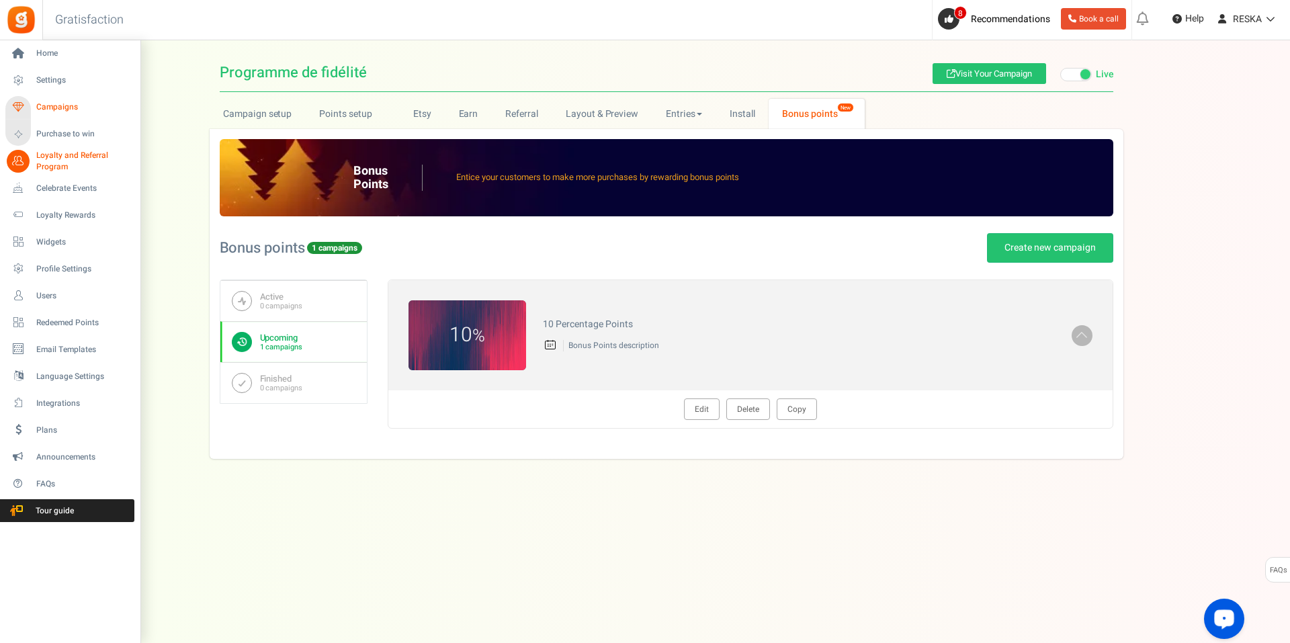
click at [86, 107] on span "Campaigns" at bounding box center [83, 106] width 94 height 11
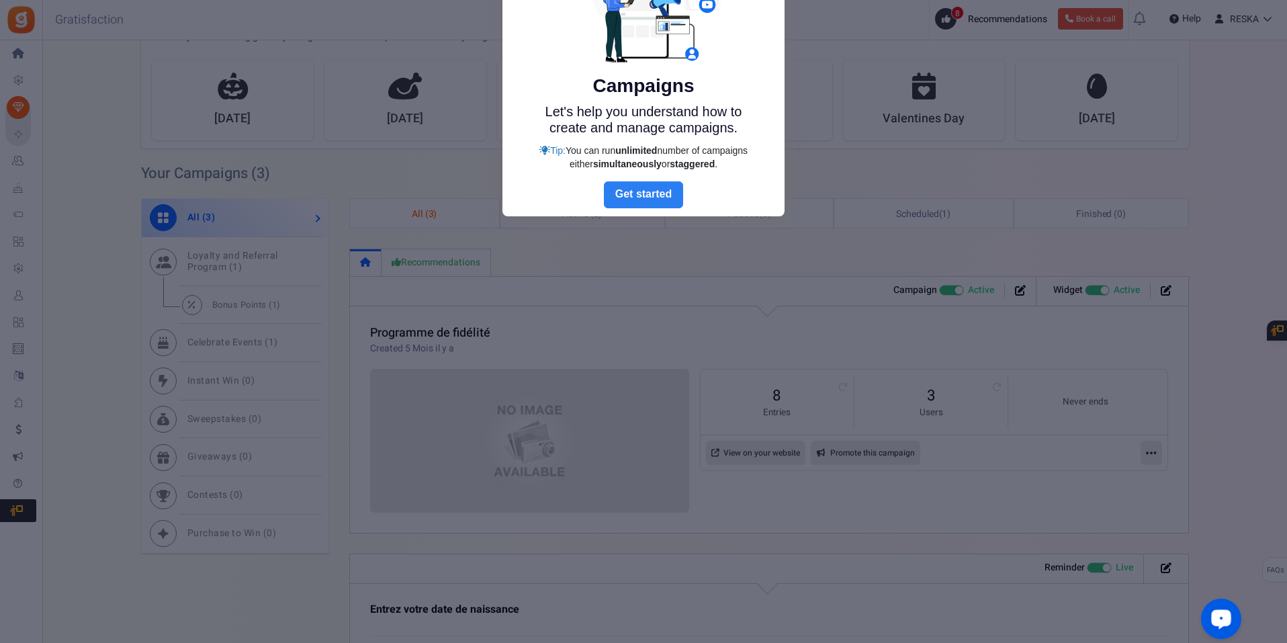
scroll to position [67, 0]
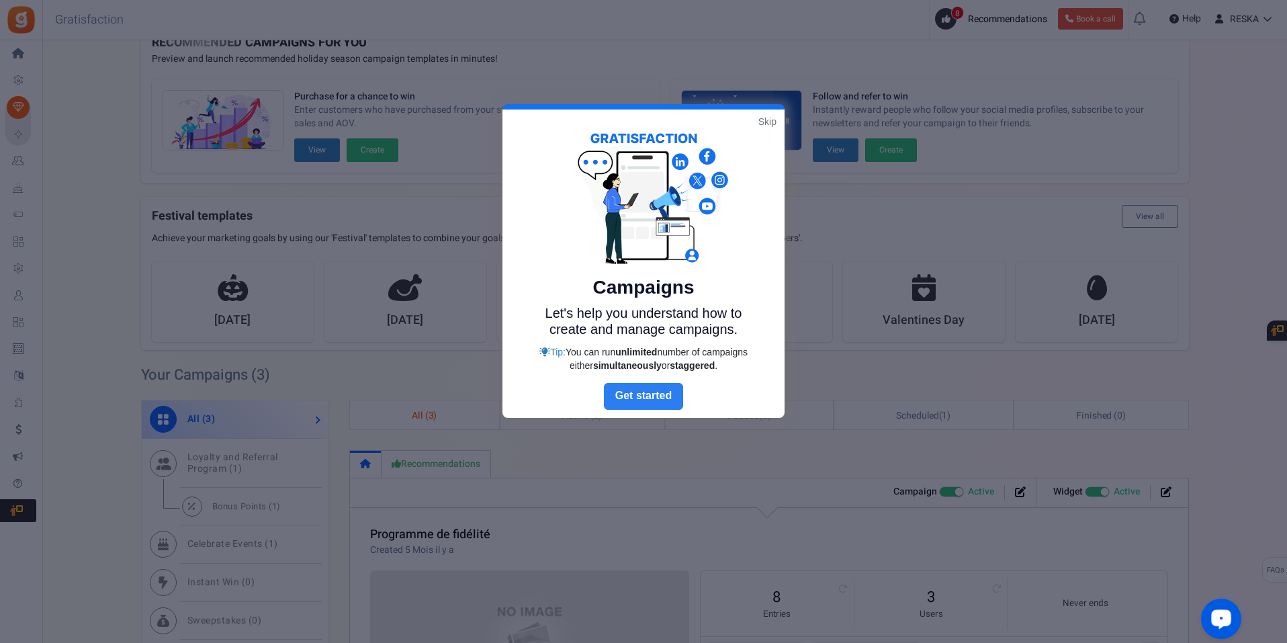
click at [640, 402] on link "Next" at bounding box center [643, 396] width 79 height 27
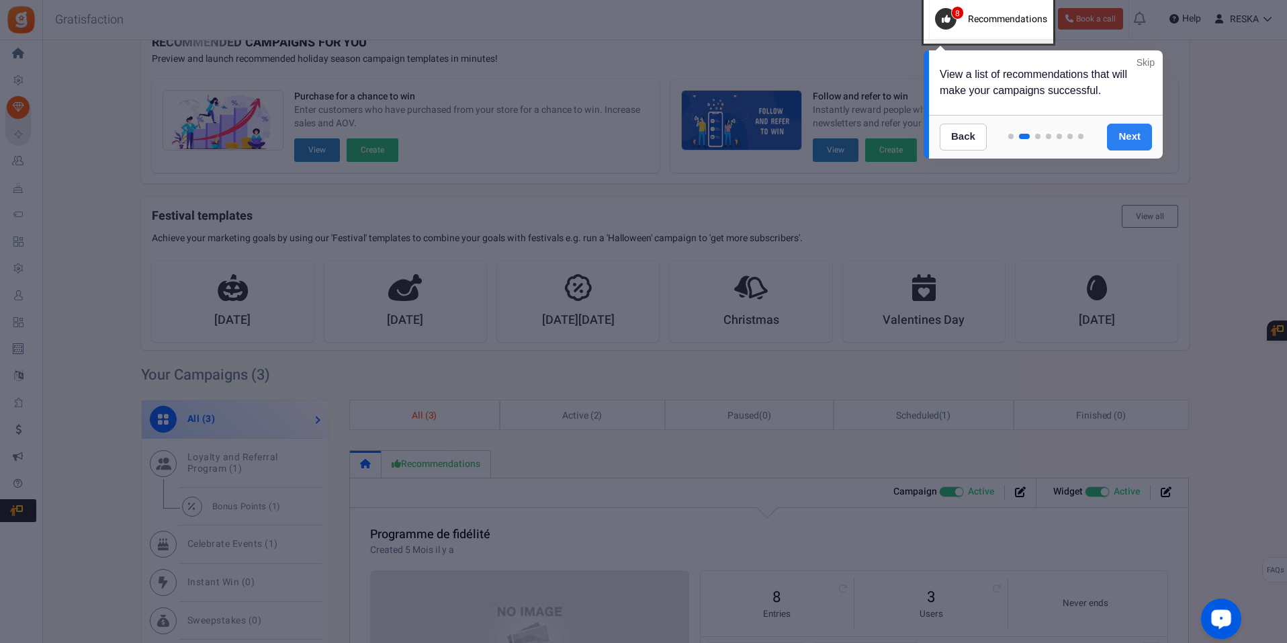
click at [1131, 128] on link "Next" at bounding box center [1129, 137] width 45 height 27
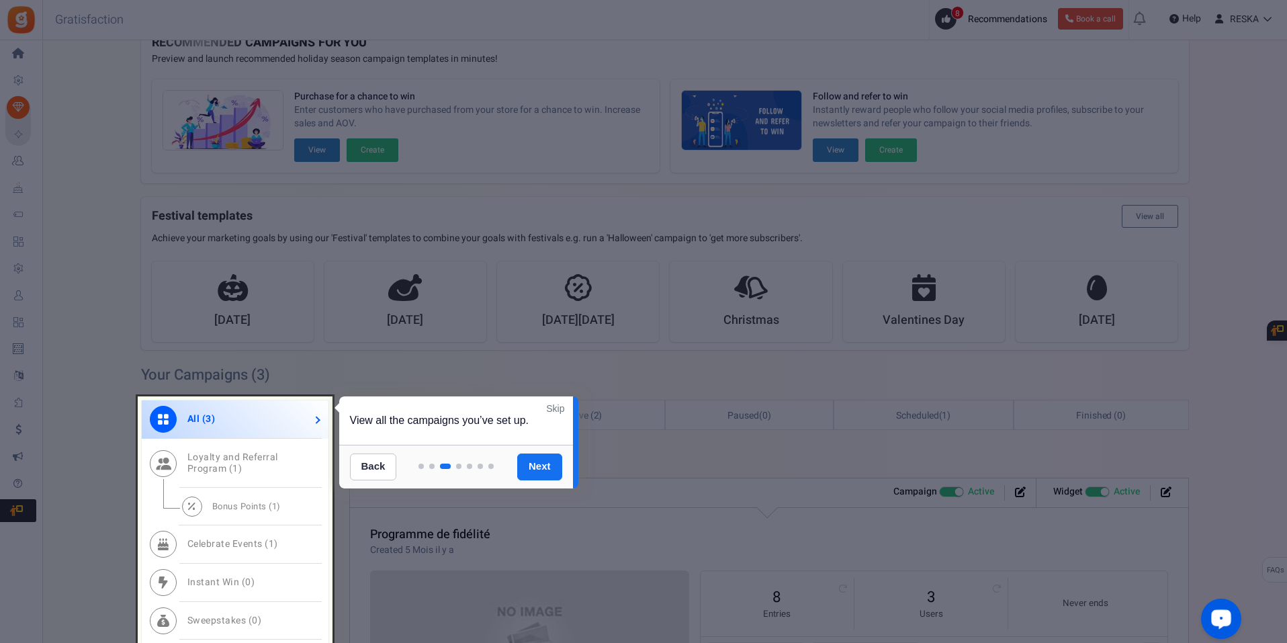
scroll to position [343, 0]
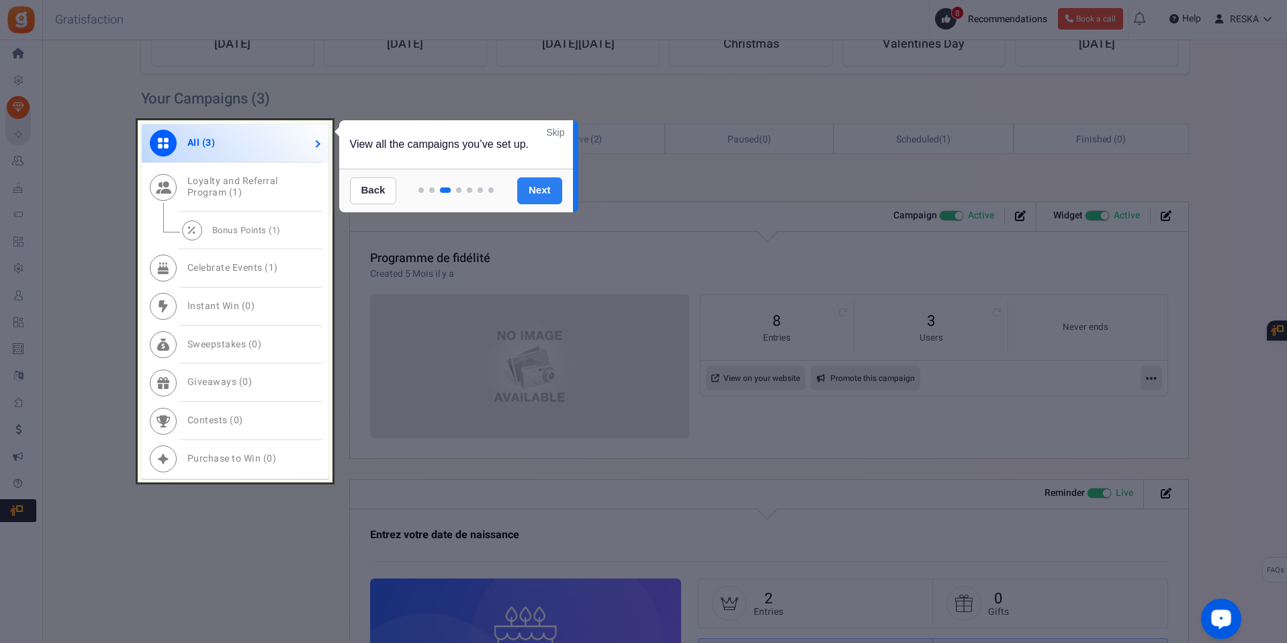
click at [548, 204] on div "Back Next" at bounding box center [456, 191] width 234 height 44
click at [541, 183] on link "Next" at bounding box center [539, 190] width 45 height 27
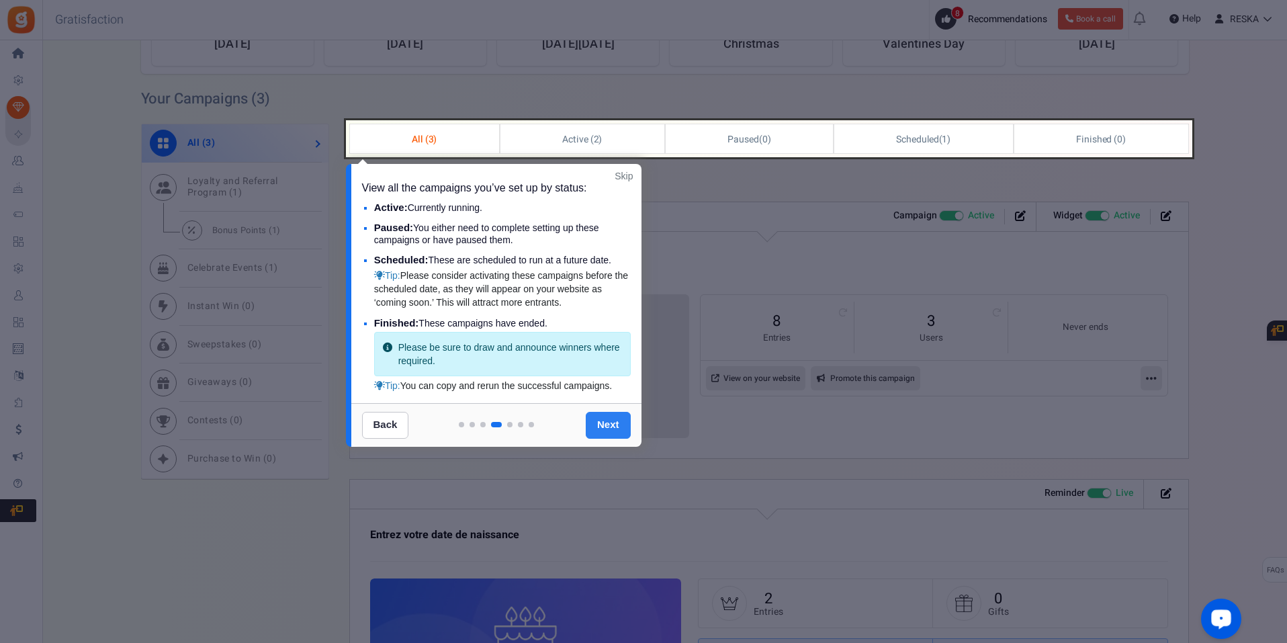
click at [603, 435] on link "Next" at bounding box center [608, 425] width 45 height 27
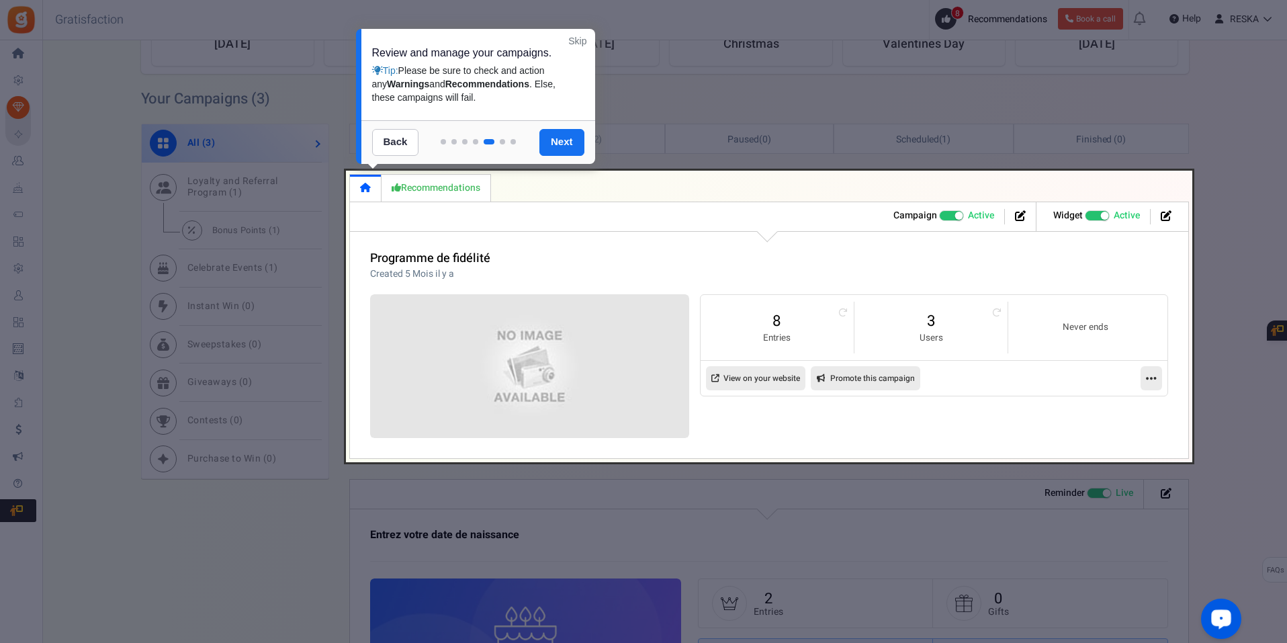
click at [546, 150] on link "Next" at bounding box center [561, 142] width 45 height 27
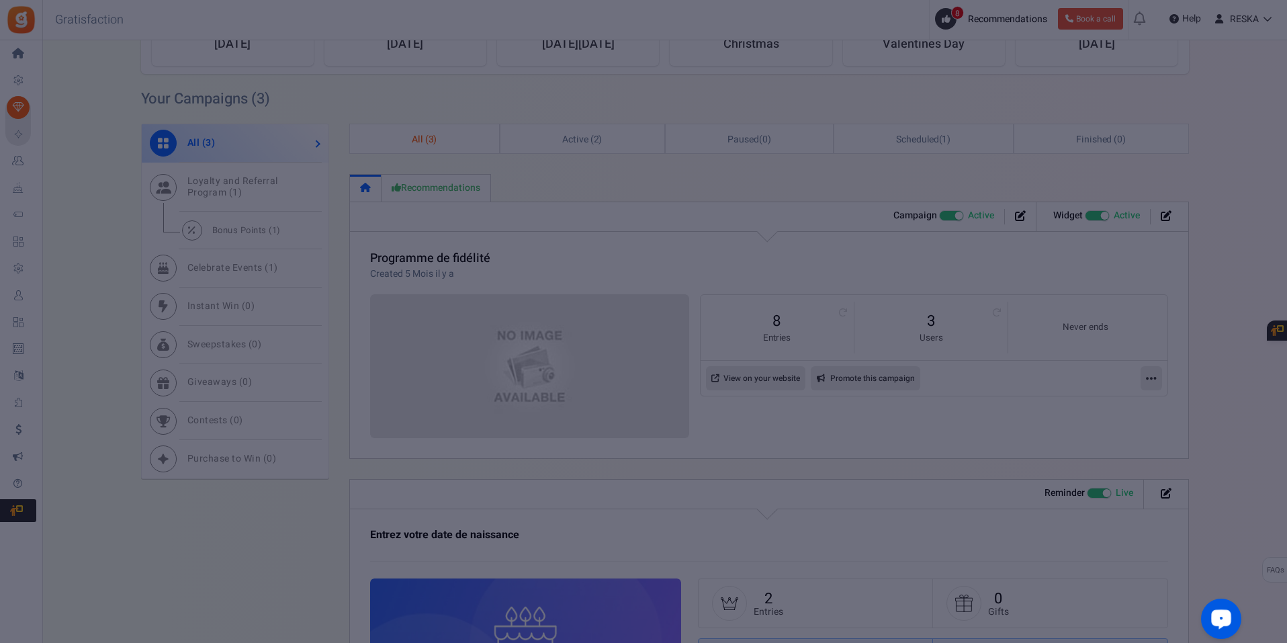
scroll to position [0, 0]
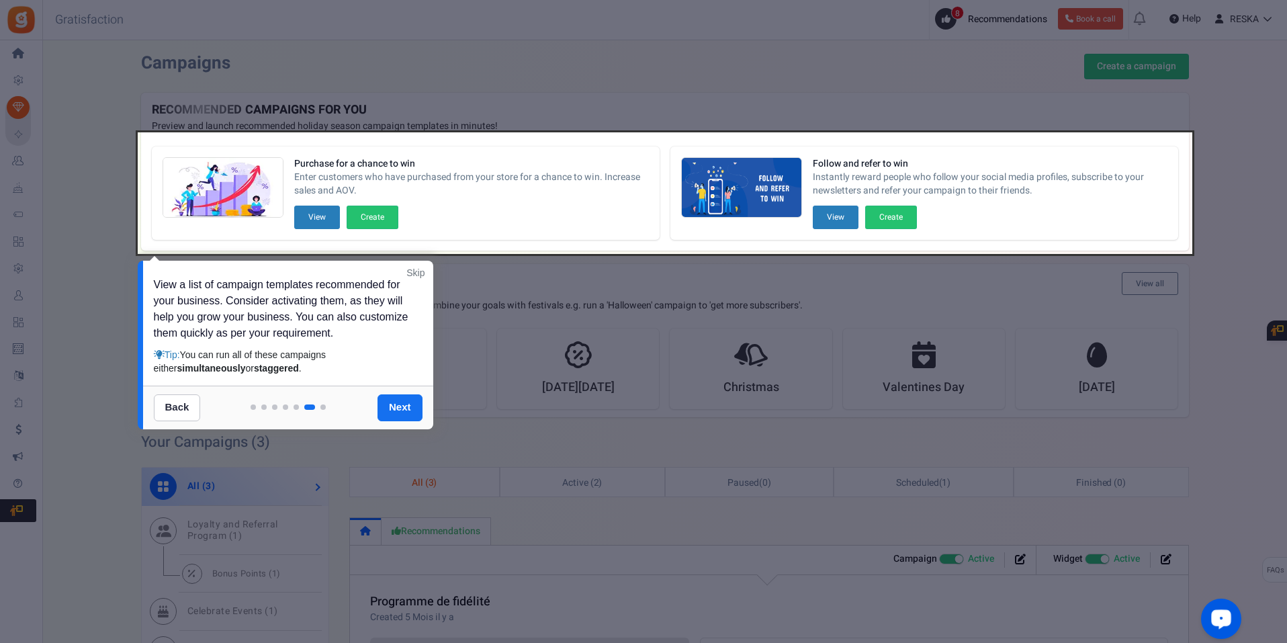
click at [378, 415] on link "Next" at bounding box center [400, 407] width 45 height 27
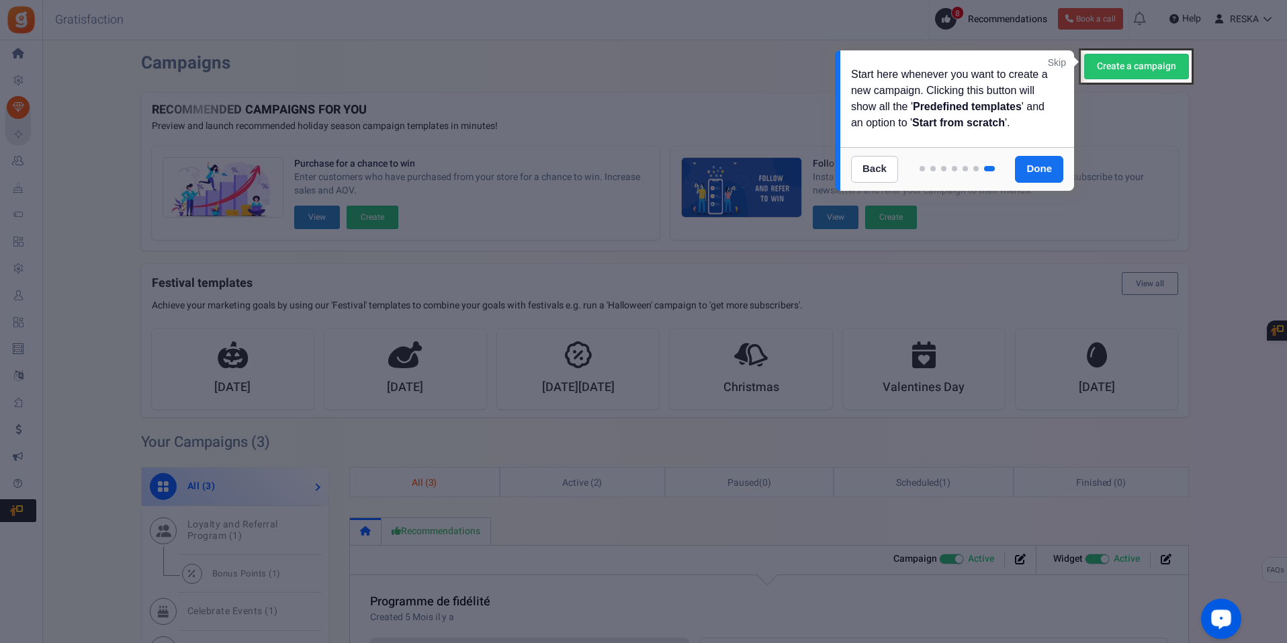
click at [1059, 55] on div "Start here whenever you want to create a new campaign. Clicking this button wil…" at bounding box center [957, 98] width 234 height 97
click at [1057, 58] on link "Skip" at bounding box center [1057, 62] width 18 height 13
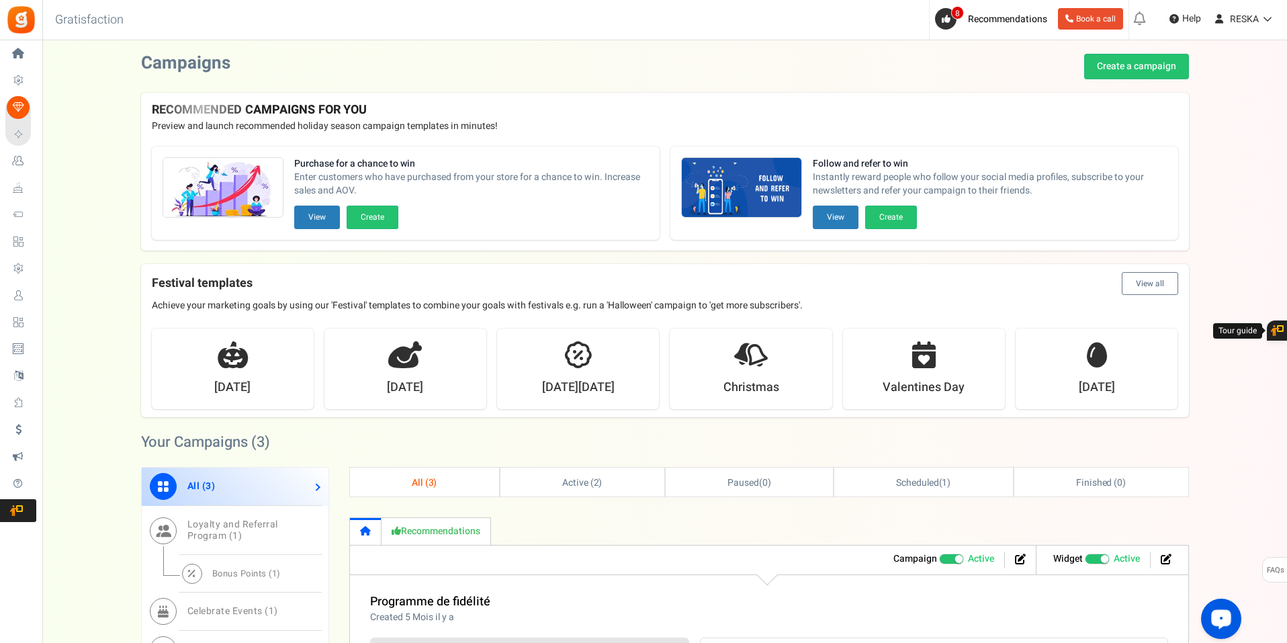
scroll to position [202, 0]
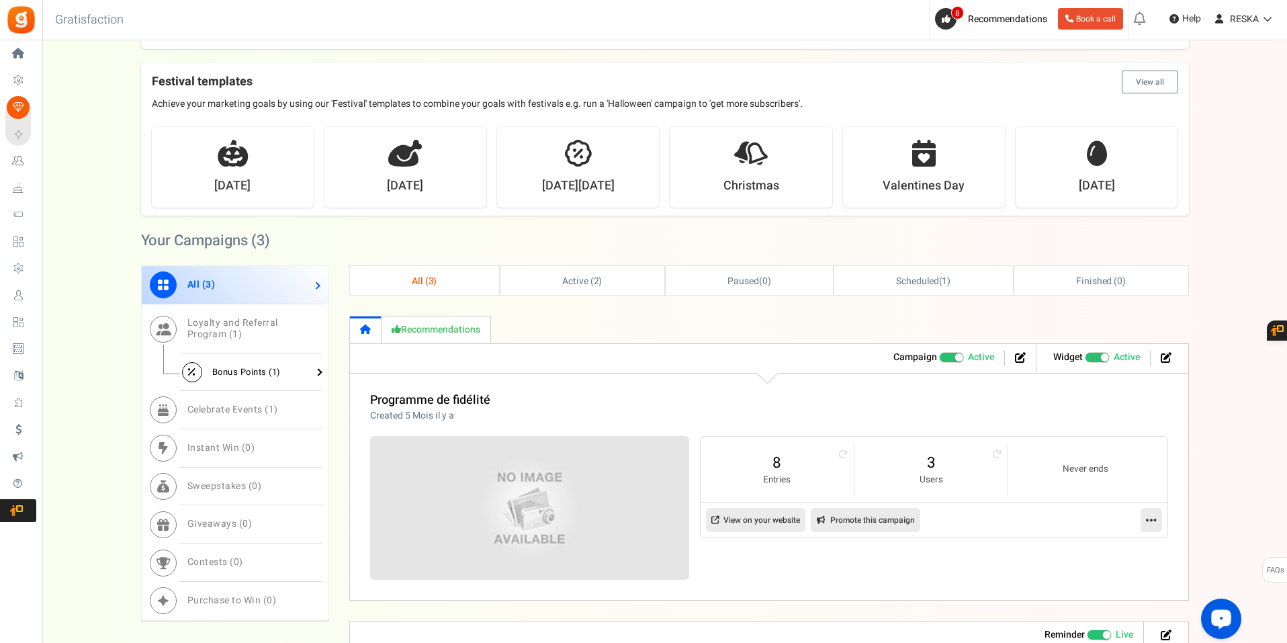
click at [321, 371] on link "Bonus Points ( 1 )" at bounding box center [235, 372] width 187 height 38
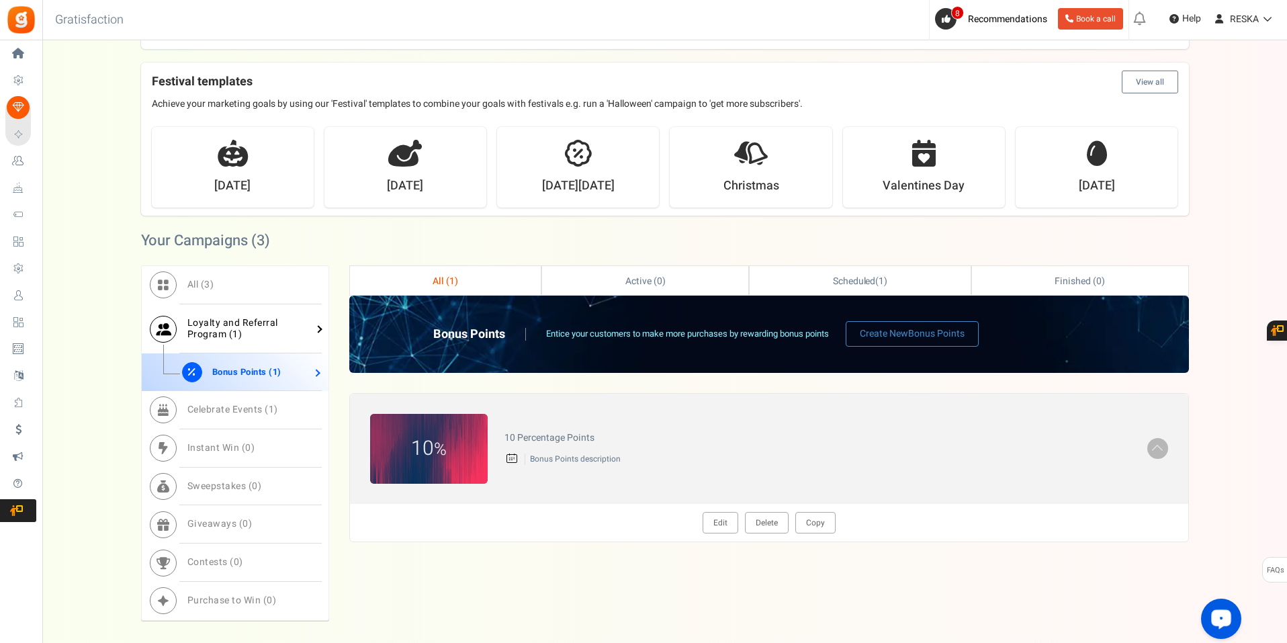
click at [257, 318] on span "Loyalty and Referral Program ( 1 )" at bounding box center [232, 329] width 91 height 26
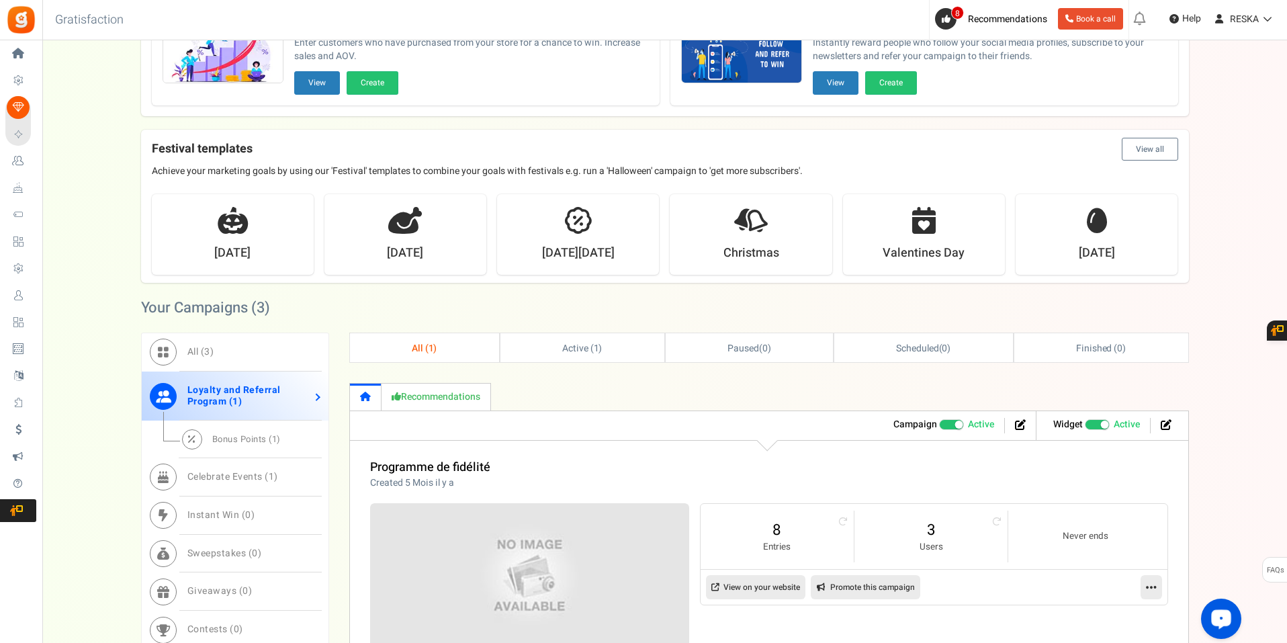
scroll to position [0, 0]
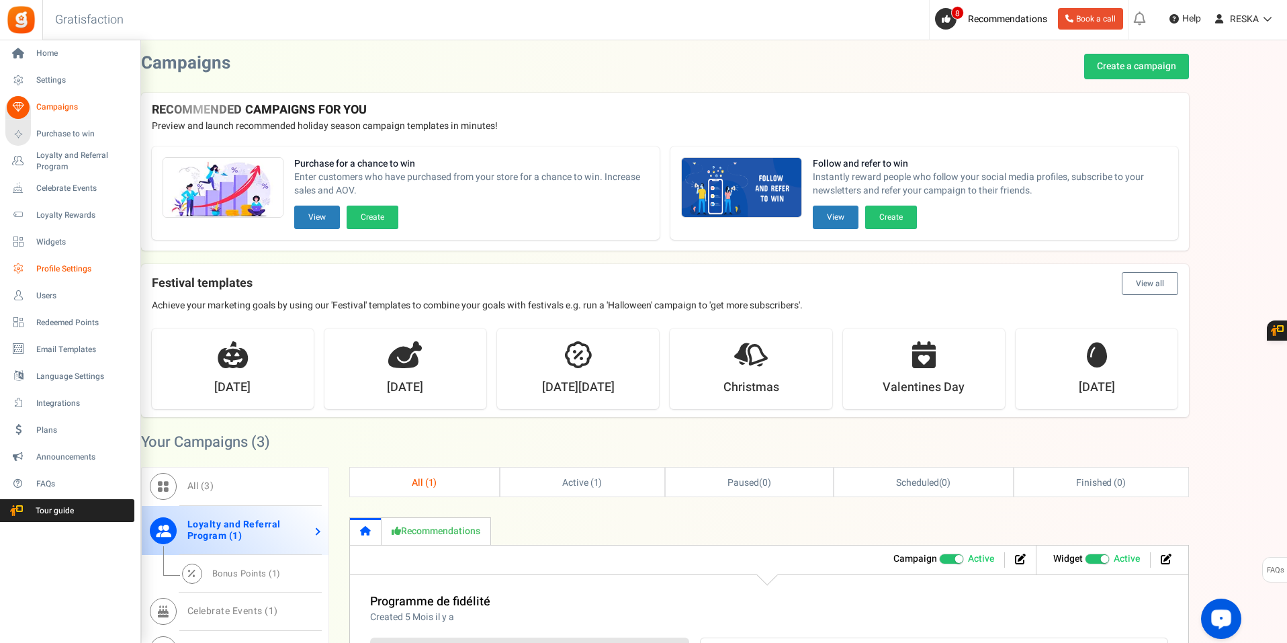
click at [73, 266] on span "Profile Settings" at bounding box center [83, 268] width 94 height 11
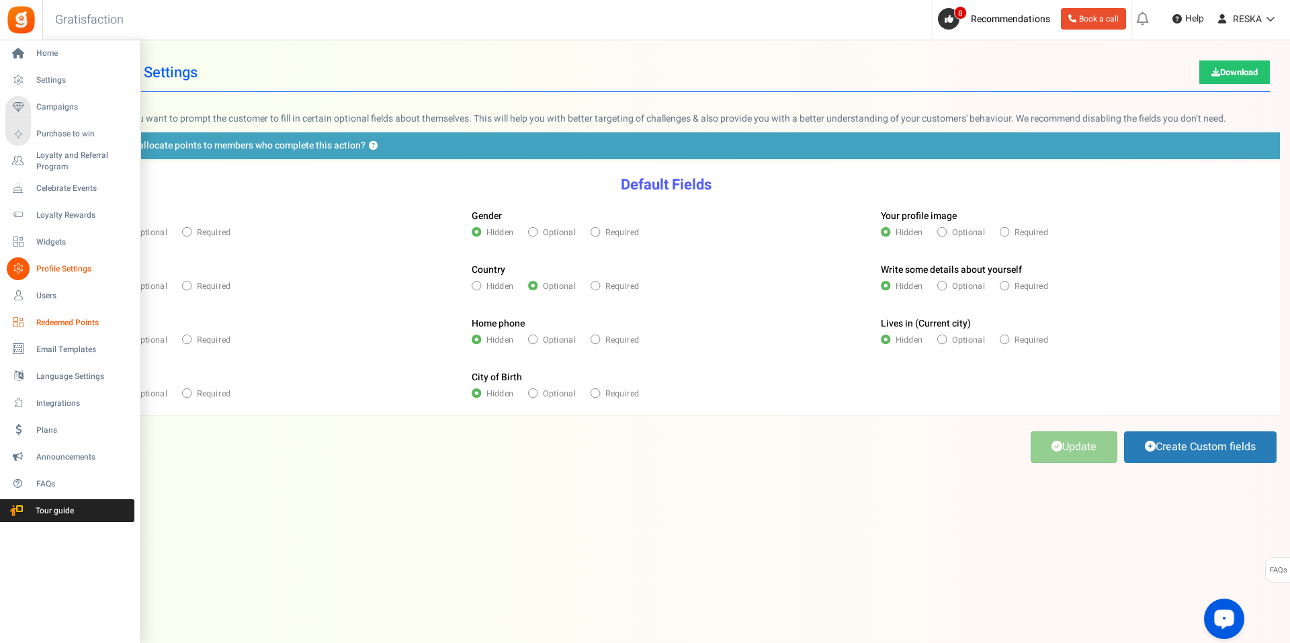
click at [81, 322] on span "Redeemed Points" at bounding box center [83, 322] width 94 height 11
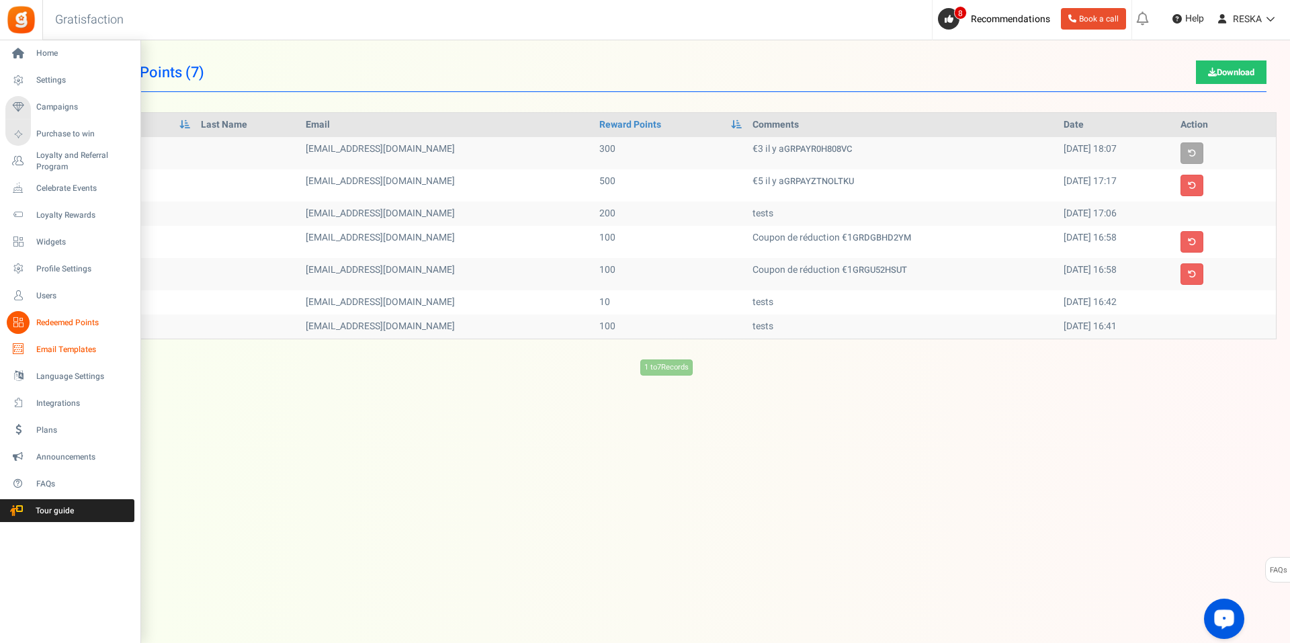
click at [56, 360] on link "Email Templates" at bounding box center [69, 349] width 129 height 23
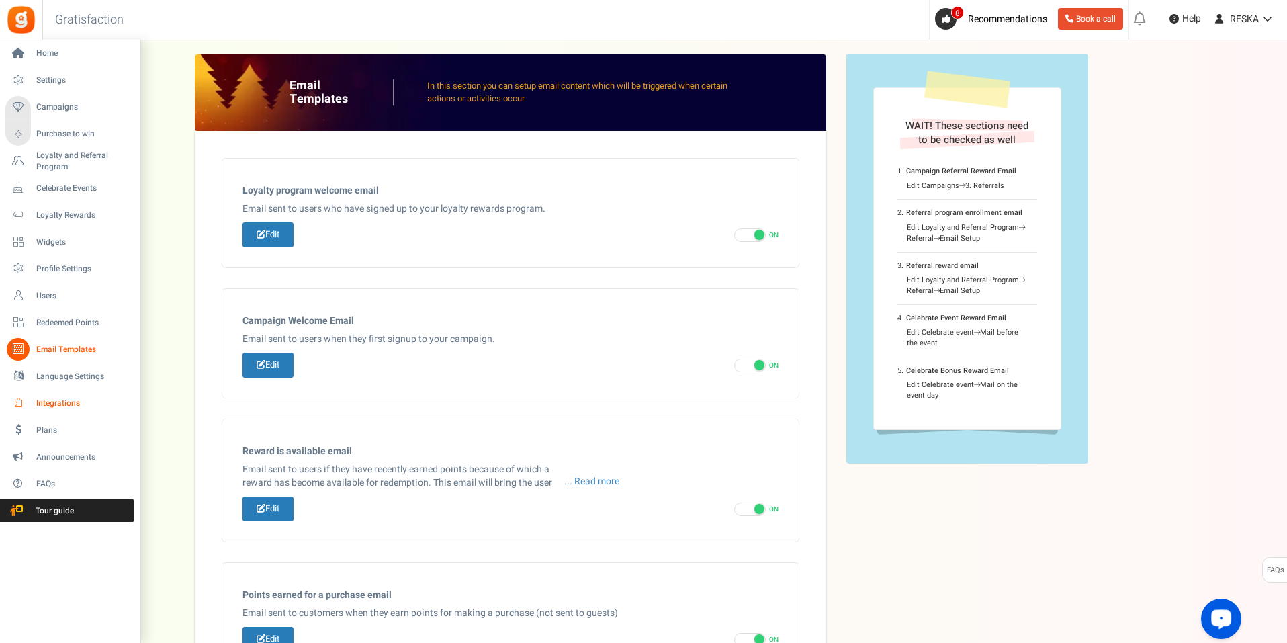
click at [64, 395] on link "Integrations" at bounding box center [69, 403] width 129 height 23
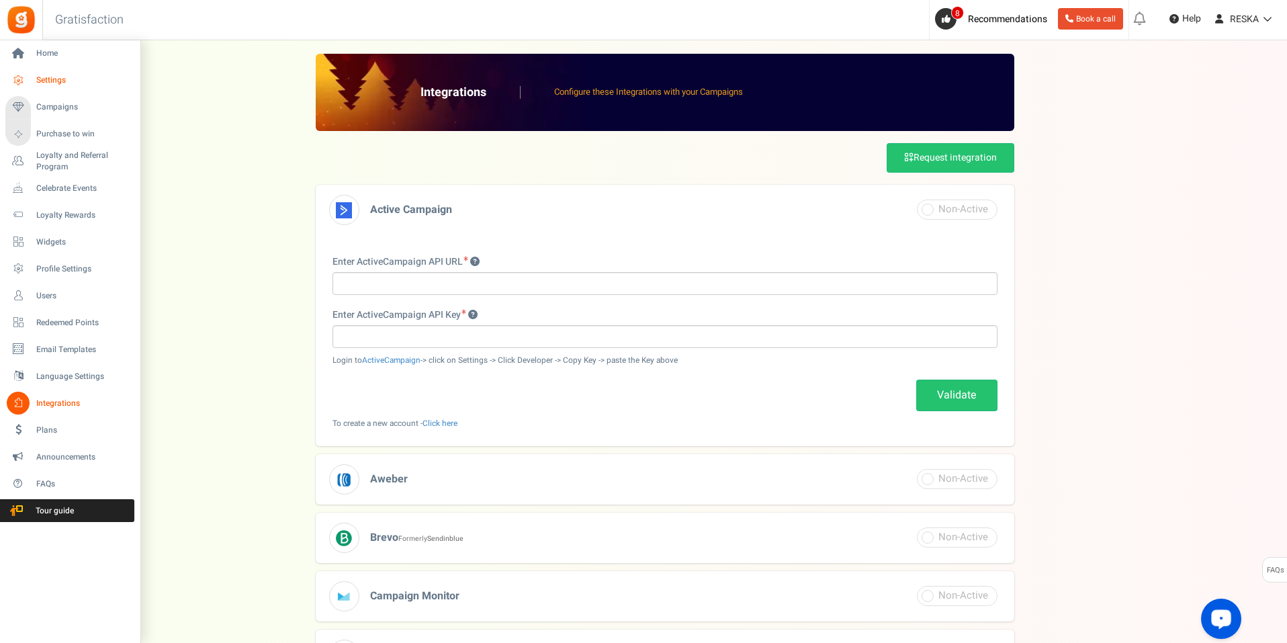
click at [77, 87] on link "Settings" at bounding box center [69, 80] width 129 height 23
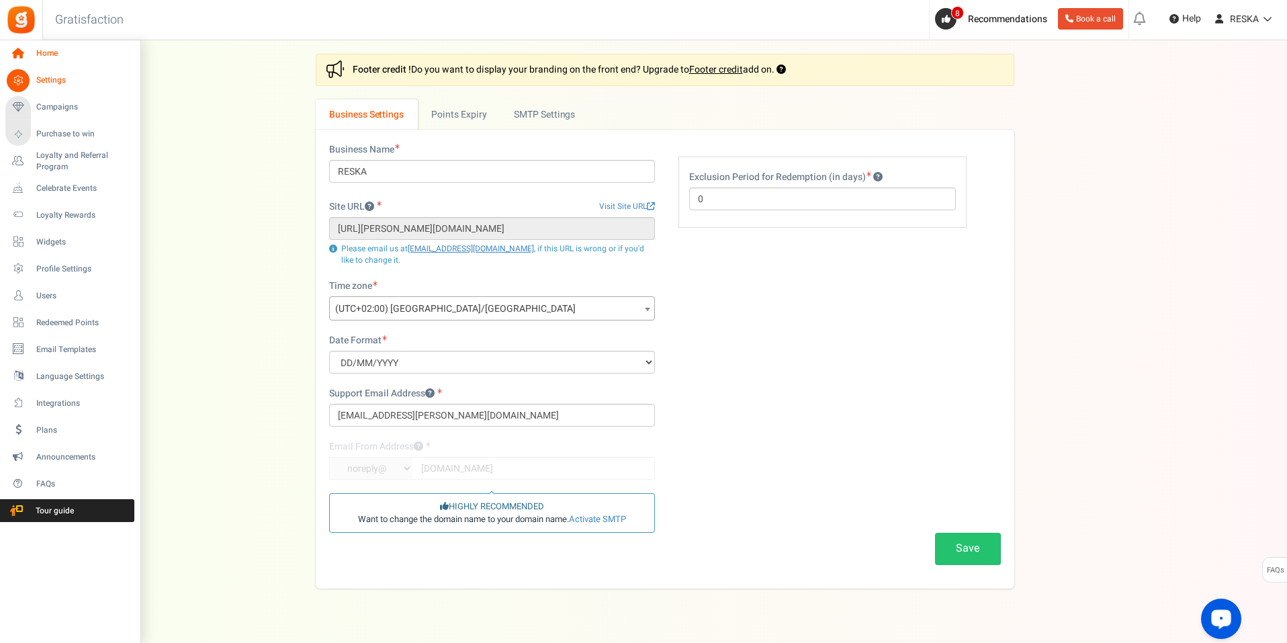
click at [37, 59] on span "Home" at bounding box center [83, 53] width 94 height 11
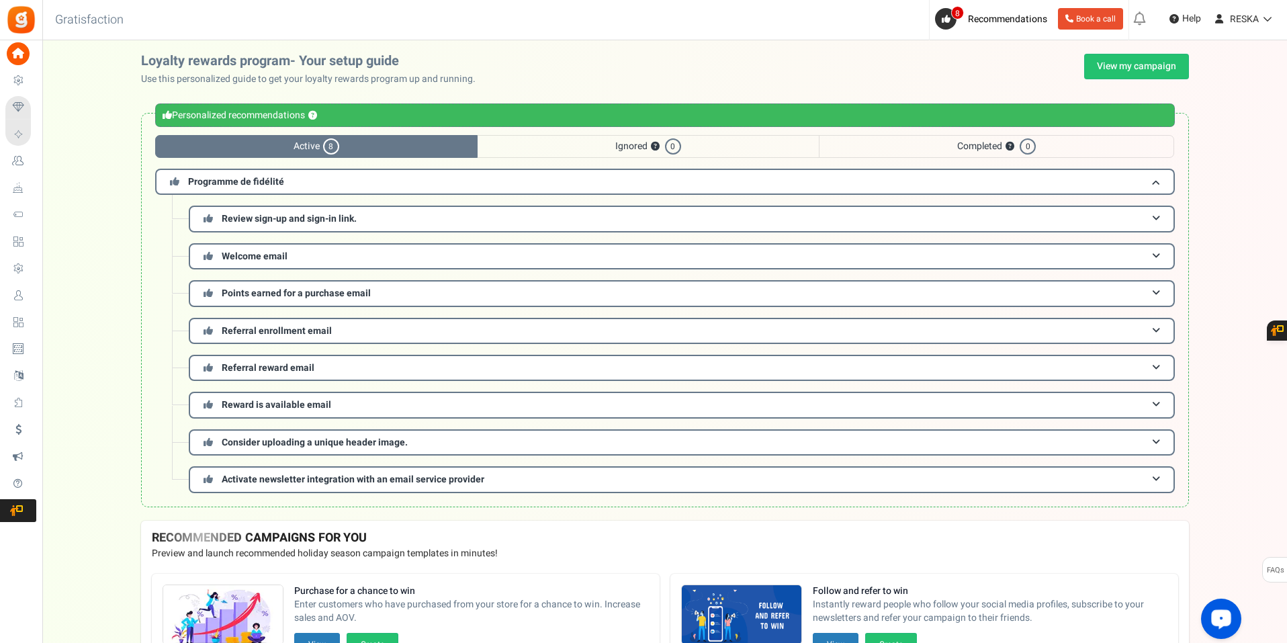
click at [632, 144] on span "Ignored ? 0" at bounding box center [648, 146] width 341 height 23
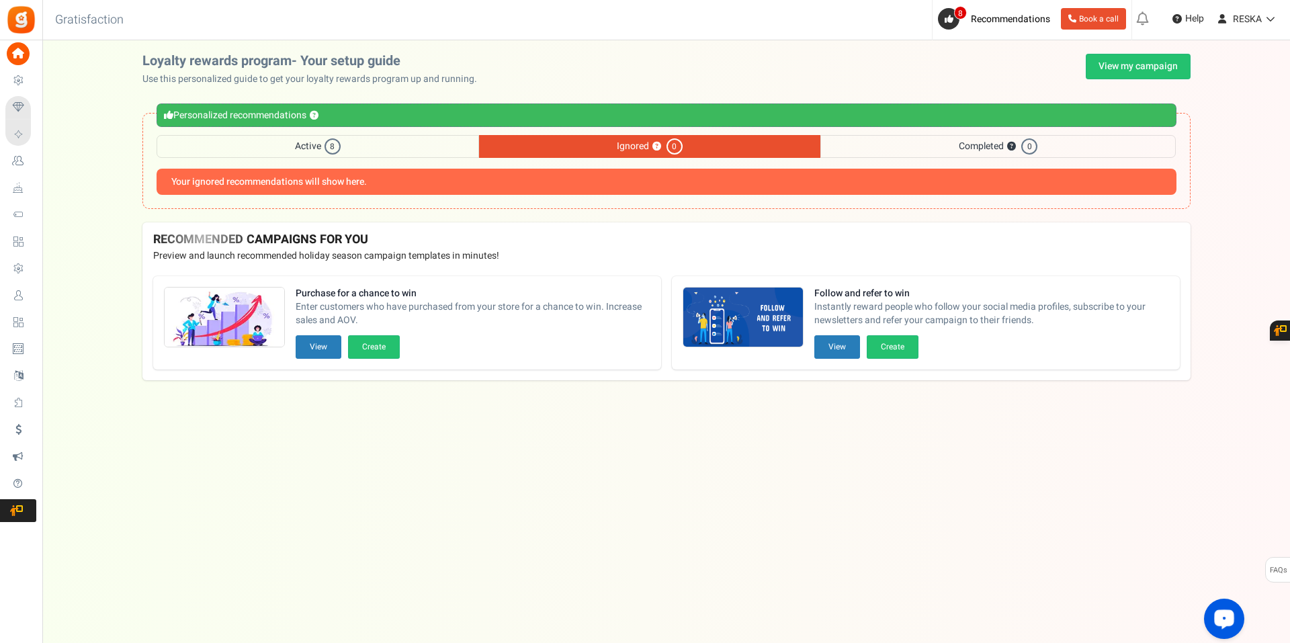
click at [947, 145] on span "Completed ? 0" at bounding box center [997, 146] width 355 height 23
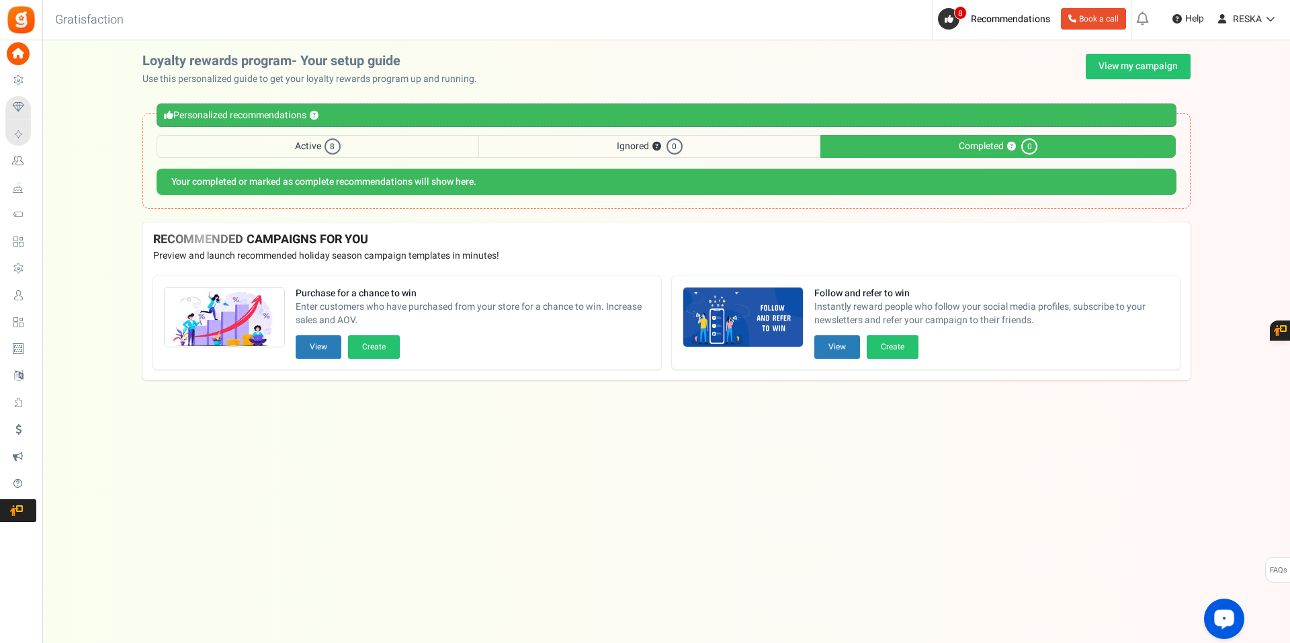
click at [245, 140] on span "Active 8" at bounding box center [318, 146] width 322 height 23
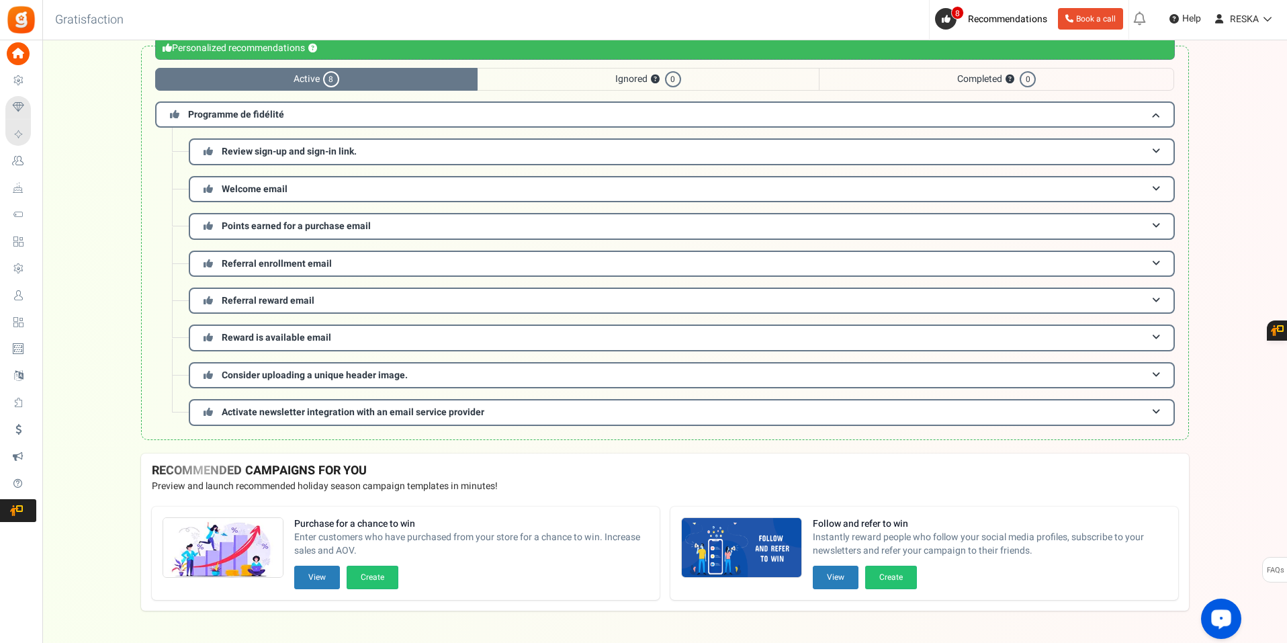
scroll to position [103, 0]
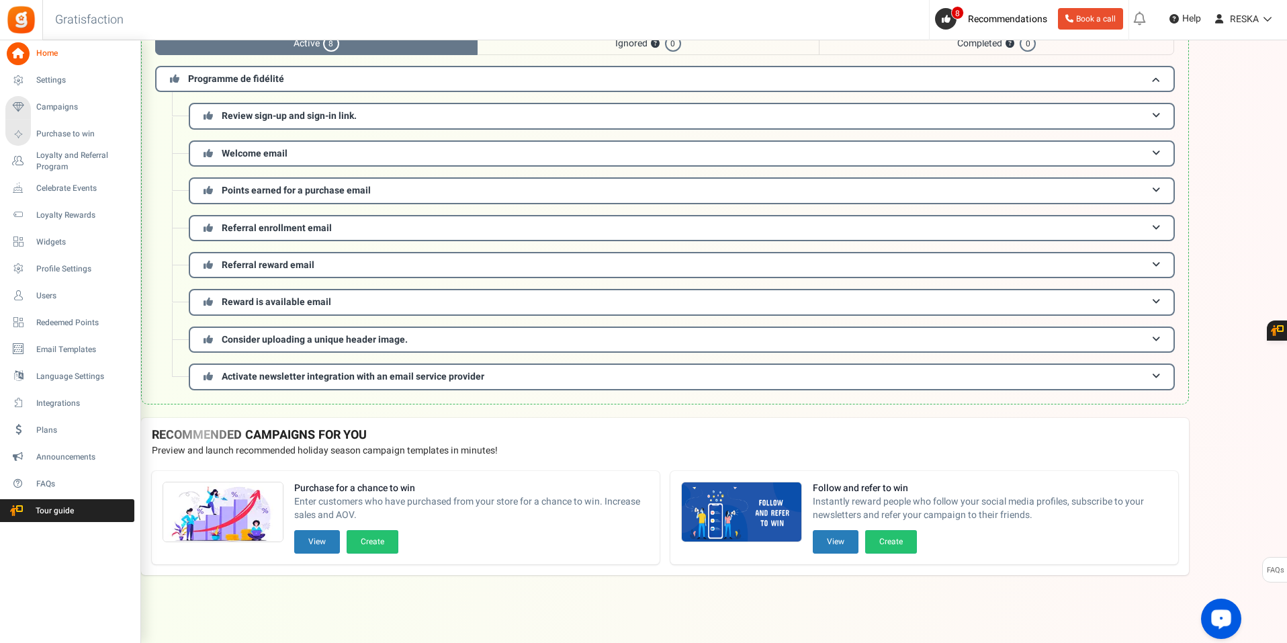
click at [93, 146] on li "Purchase to win" at bounding box center [70, 134] width 140 height 27
click at [57, 144] on link "Purchase to win" at bounding box center [69, 134] width 129 height 23
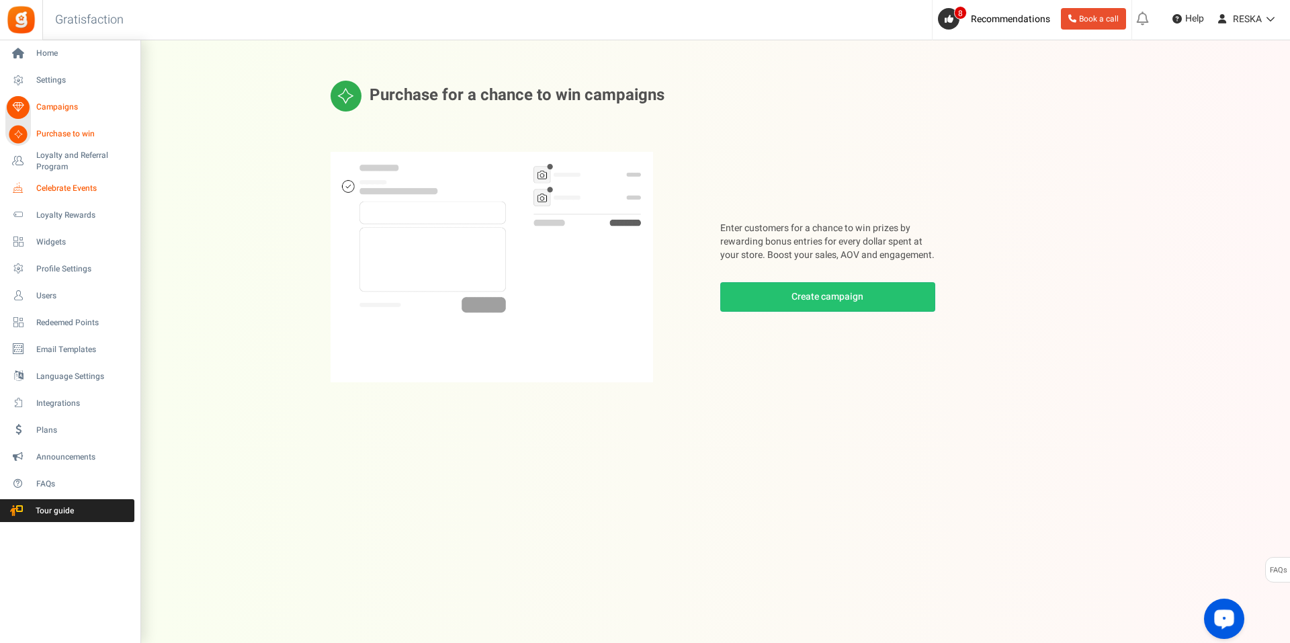
click at [77, 180] on link "Celebrate Events" at bounding box center [69, 188] width 129 height 23
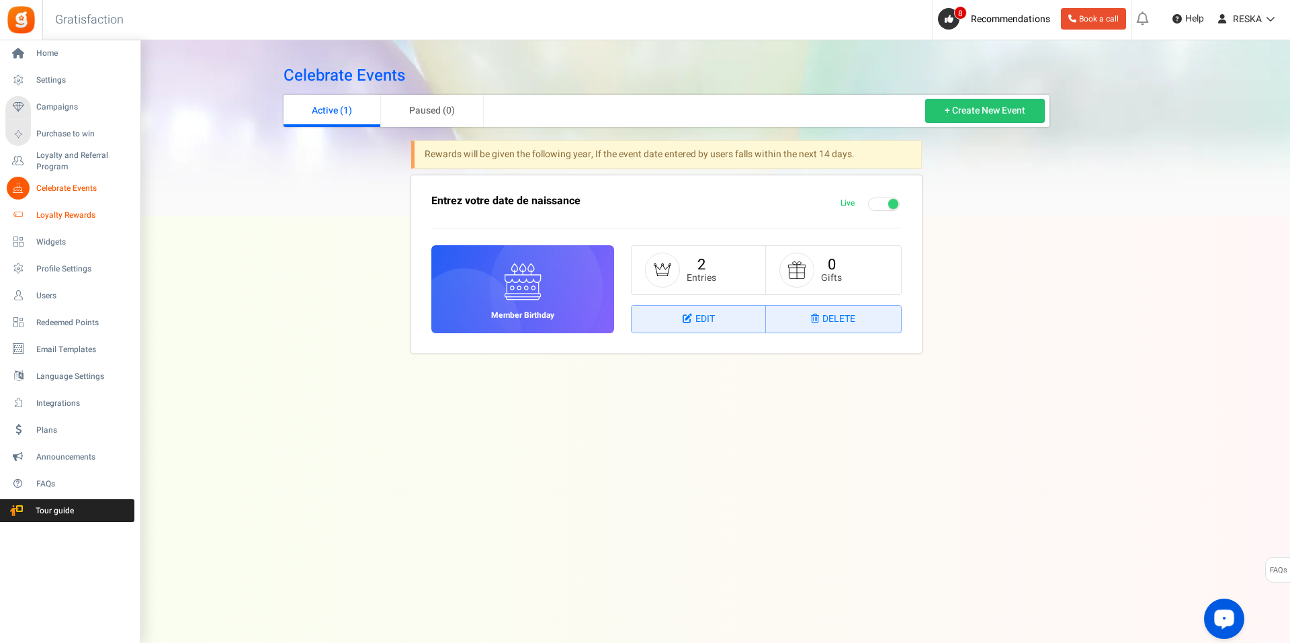
click at [35, 218] on link "Loyalty Rewards" at bounding box center [69, 215] width 129 height 23
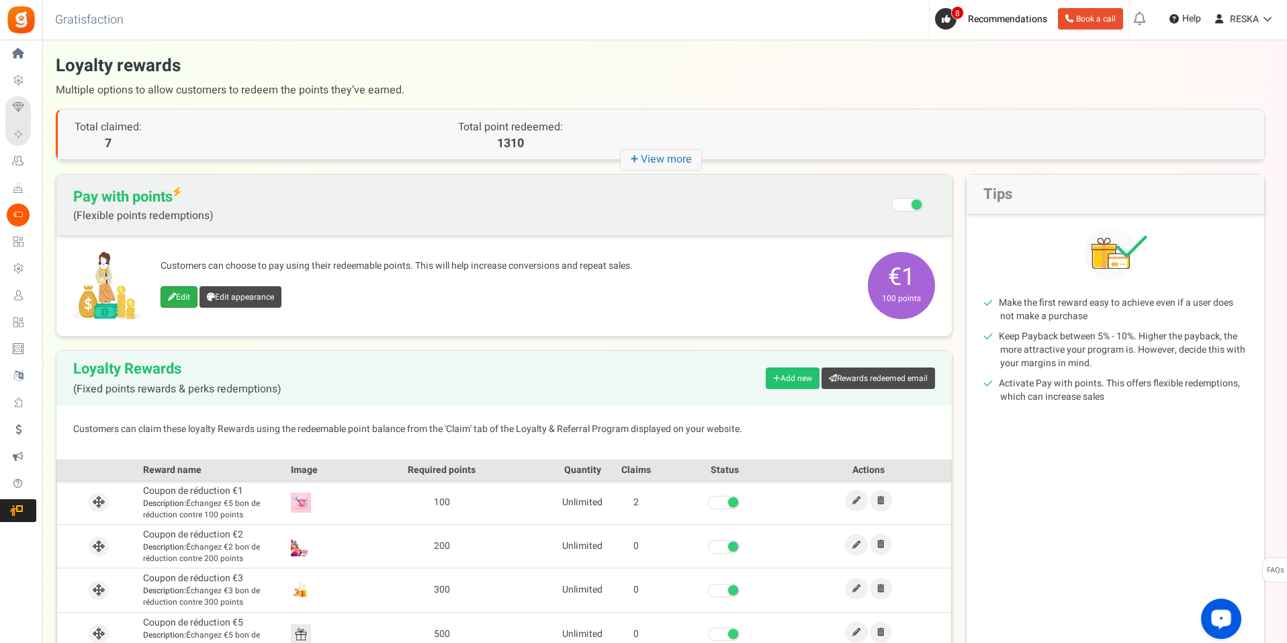
click at [174, 289] on link "Edit" at bounding box center [179, 296] width 37 height 21
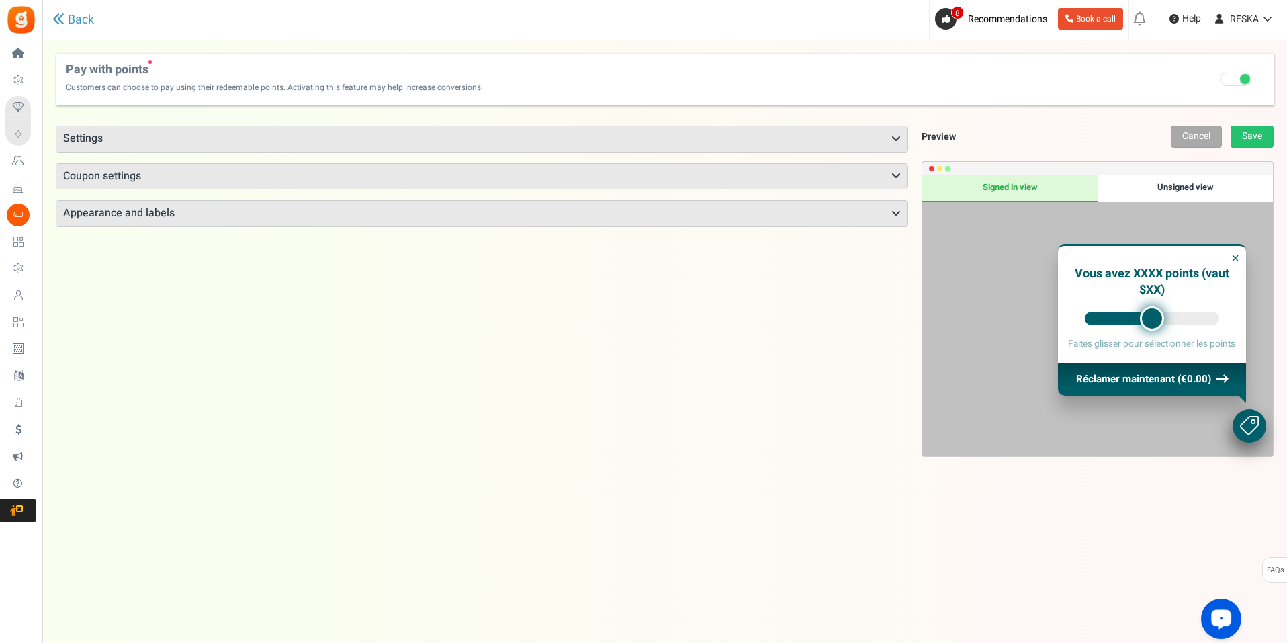
click at [855, 135] on h3 "Settings" at bounding box center [481, 139] width 851 height 26
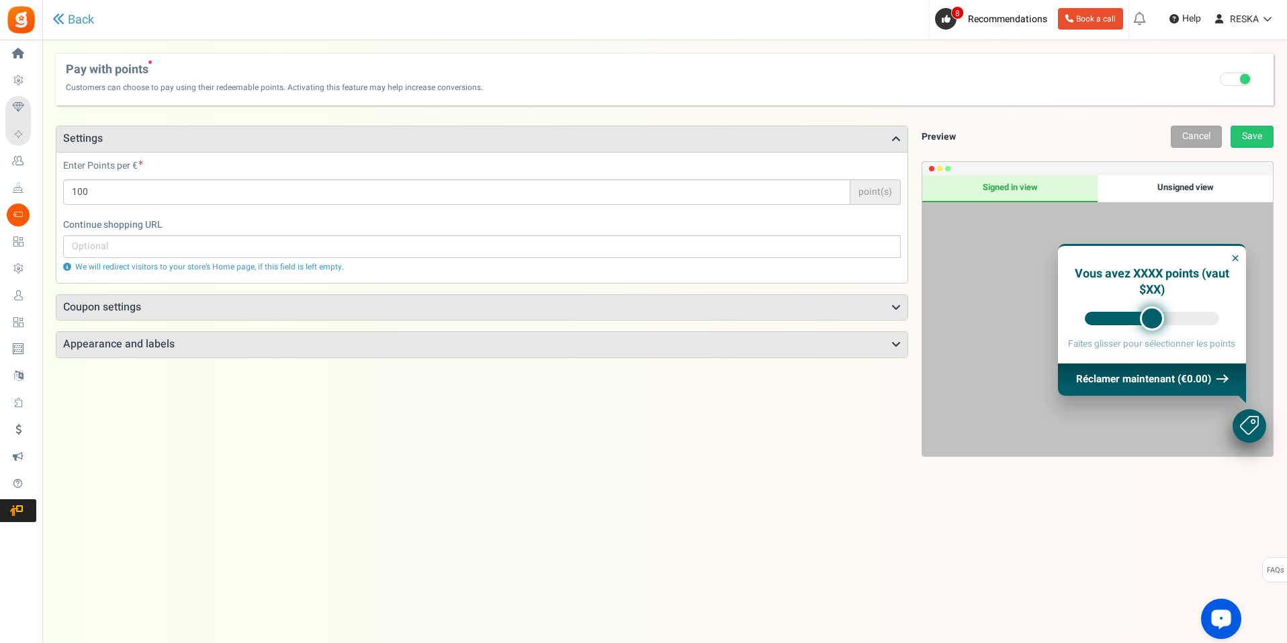
click at [855, 135] on h3 "Settings" at bounding box center [481, 139] width 851 height 26
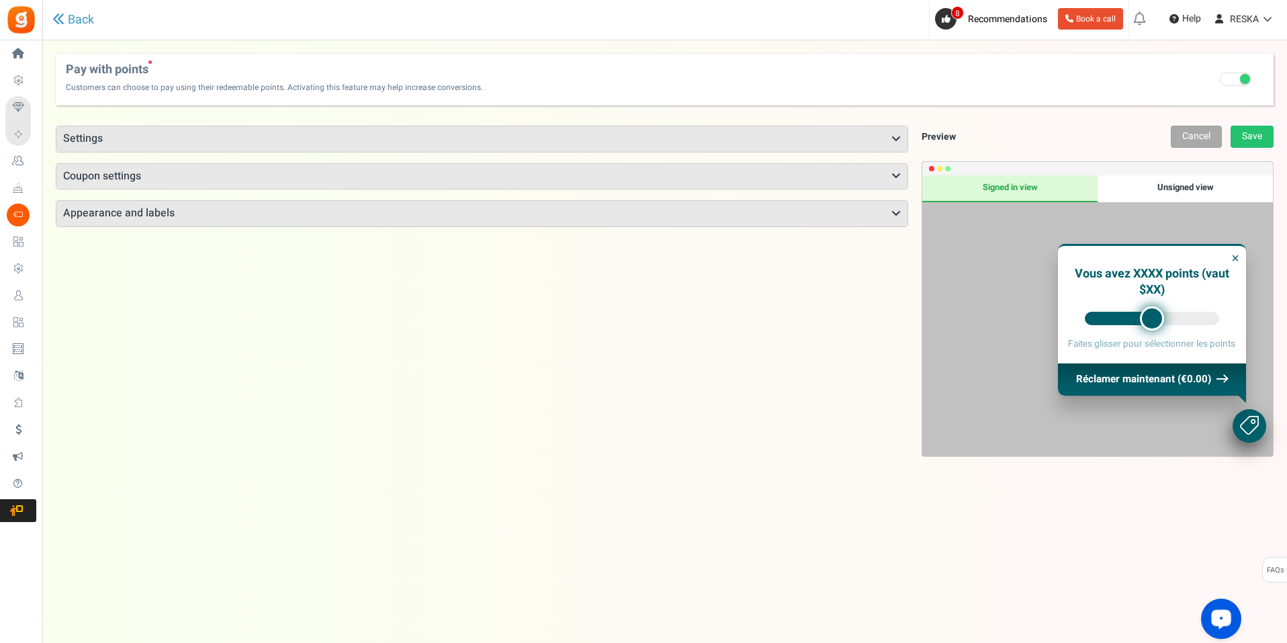
click at [868, 186] on h3 "Coupon settings" at bounding box center [481, 177] width 851 height 26
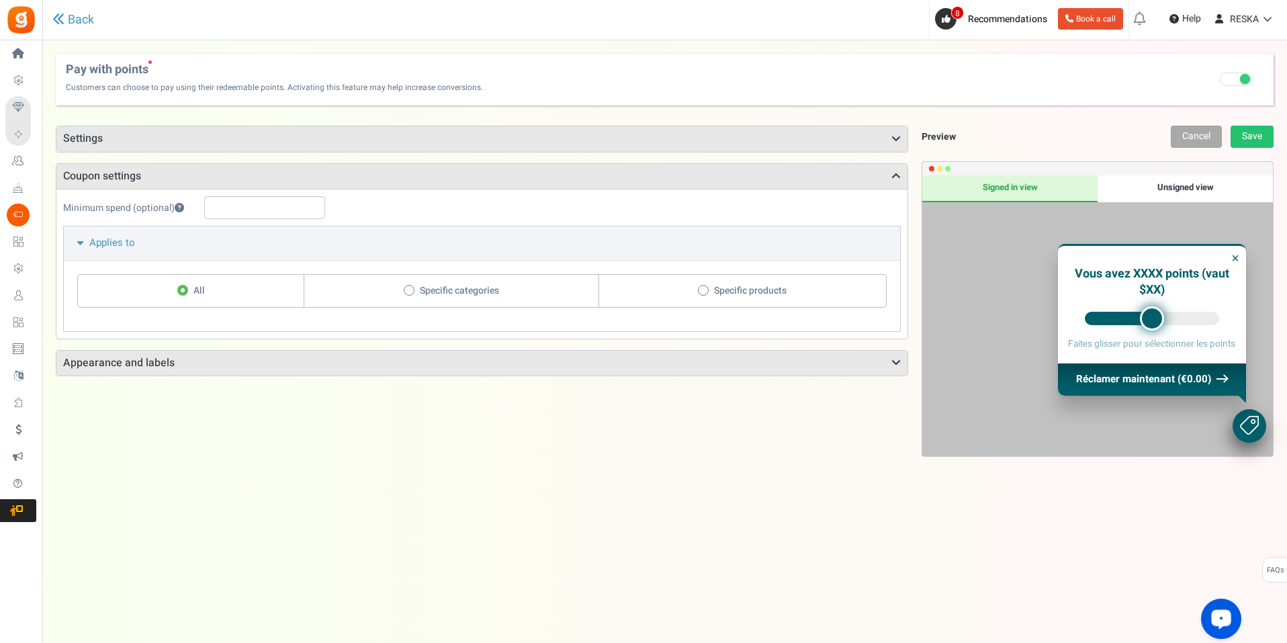
click at [868, 186] on h3 "Coupon settings" at bounding box center [481, 177] width 851 height 26
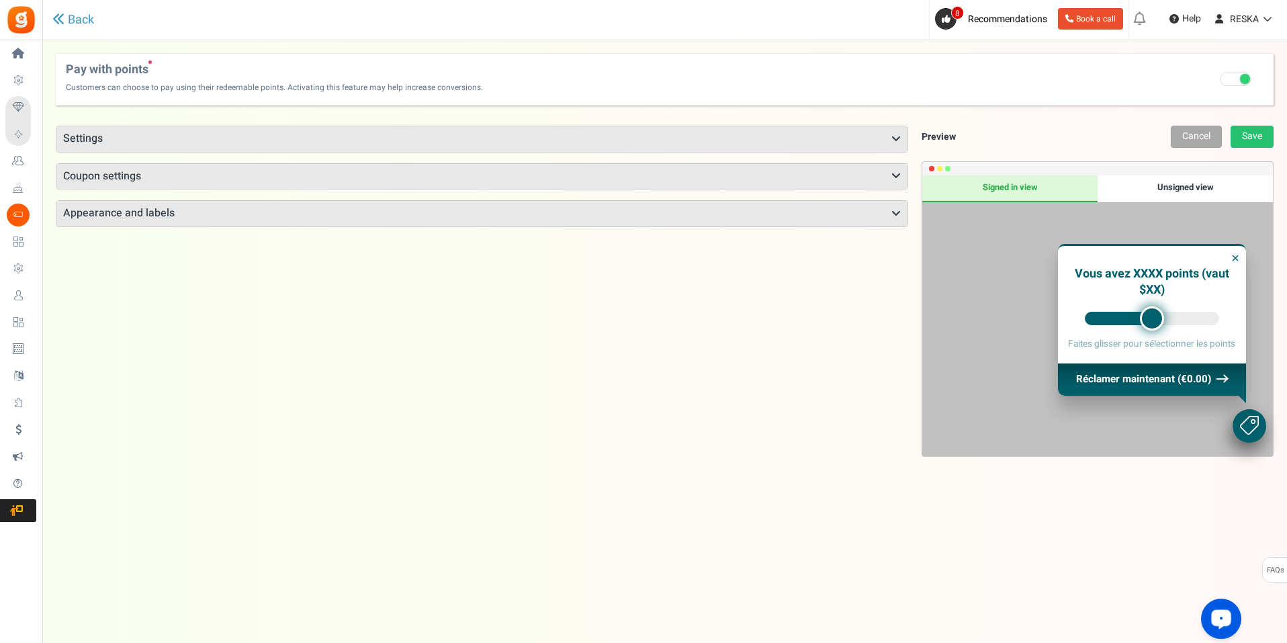
click at [889, 226] on h3 "Appearance and labels" at bounding box center [481, 214] width 851 height 26
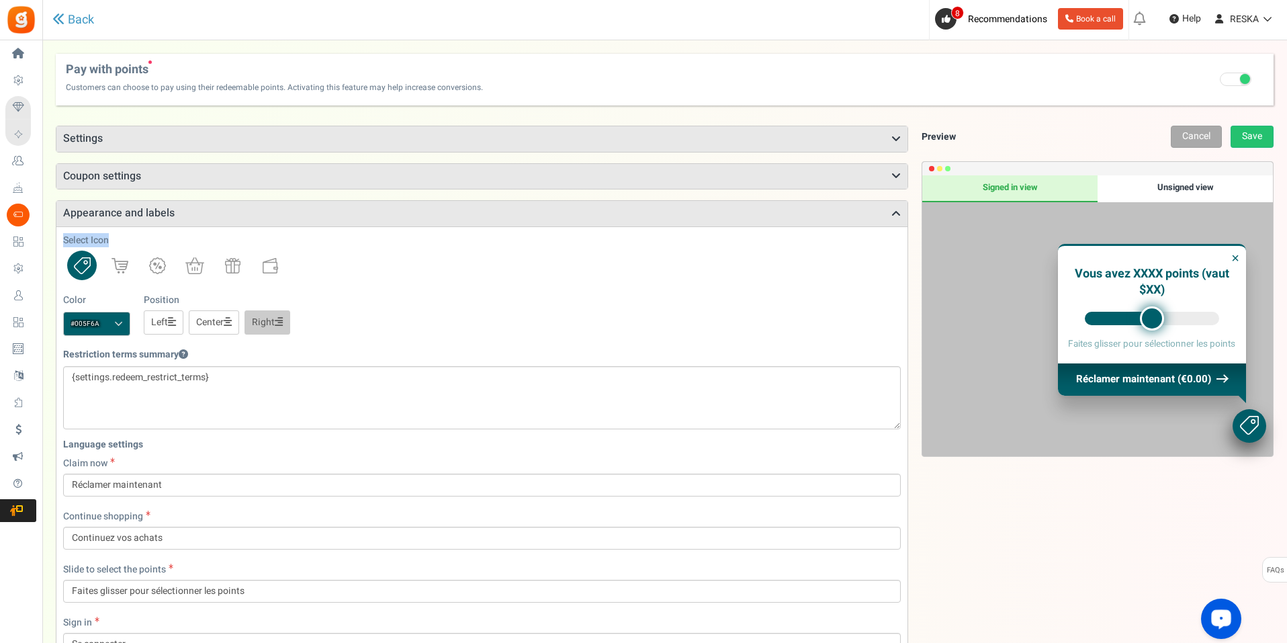
click at [889, 225] on div "Appearance and labels Select Icon Color #005f6a We recommend a darker color Lef…" at bounding box center [482, 507] width 853 height 615
click at [864, 216] on h3 "Appearance and labels" at bounding box center [481, 214] width 851 height 26
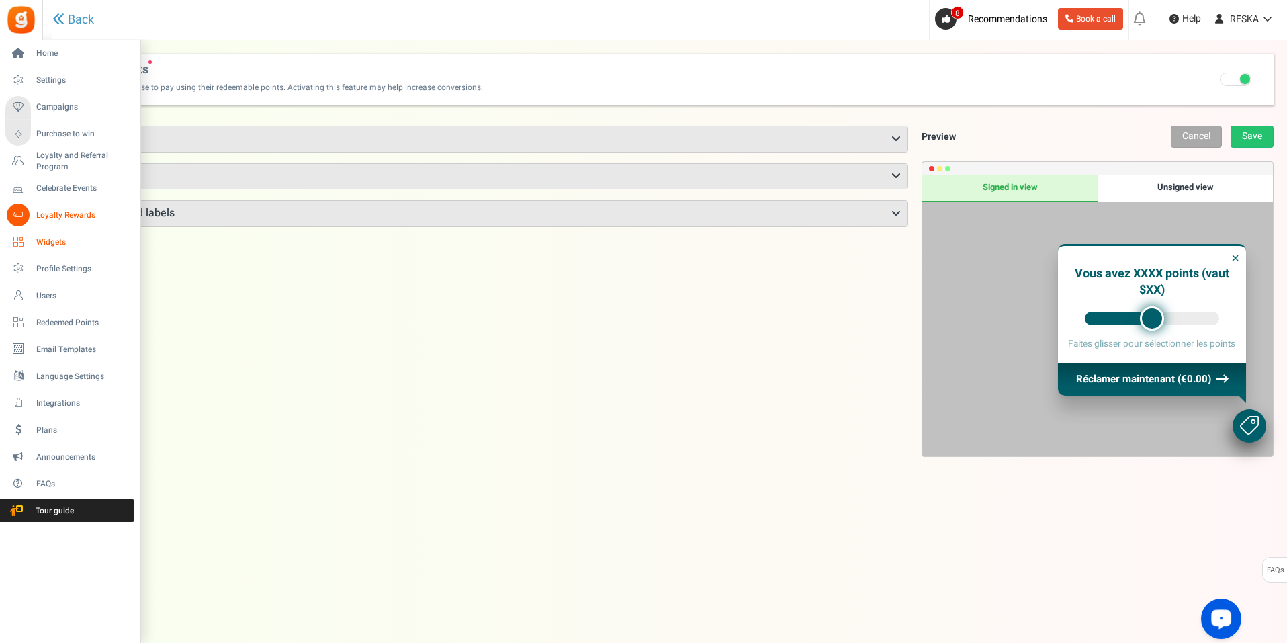
click at [54, 238] on span "Widgets" at bounding box center [83, 241] width 94 height 11
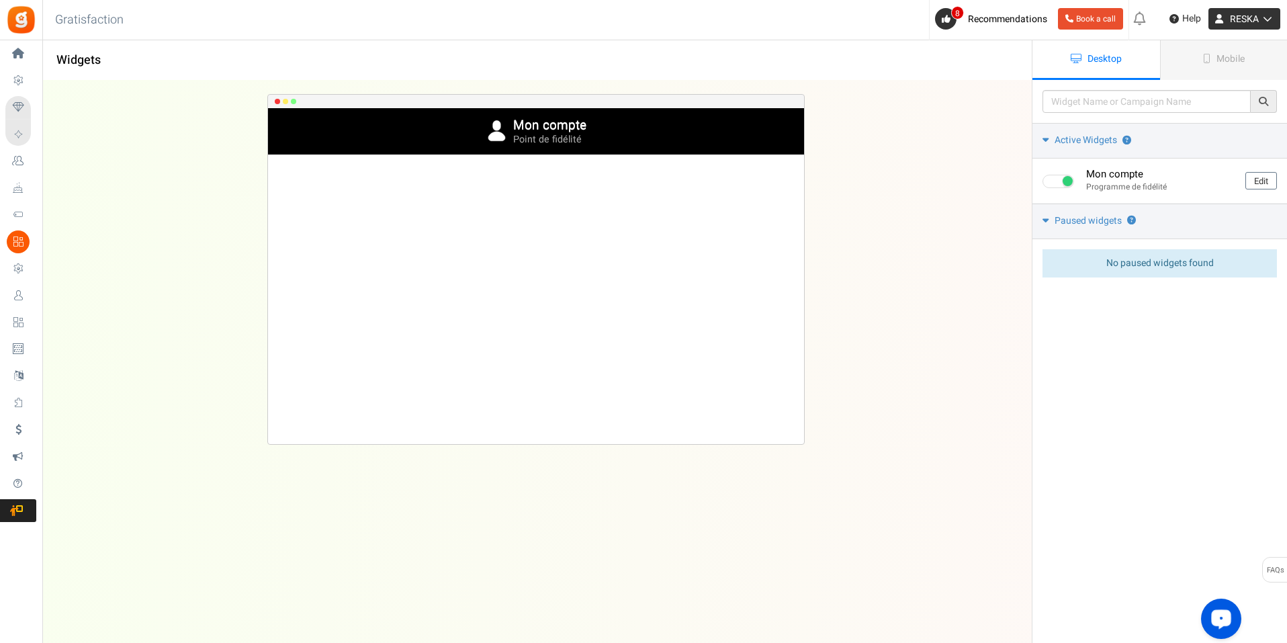
click at [1267, 10] on link "RESKA" at bounding box center [1245, 18] width 72 height 21
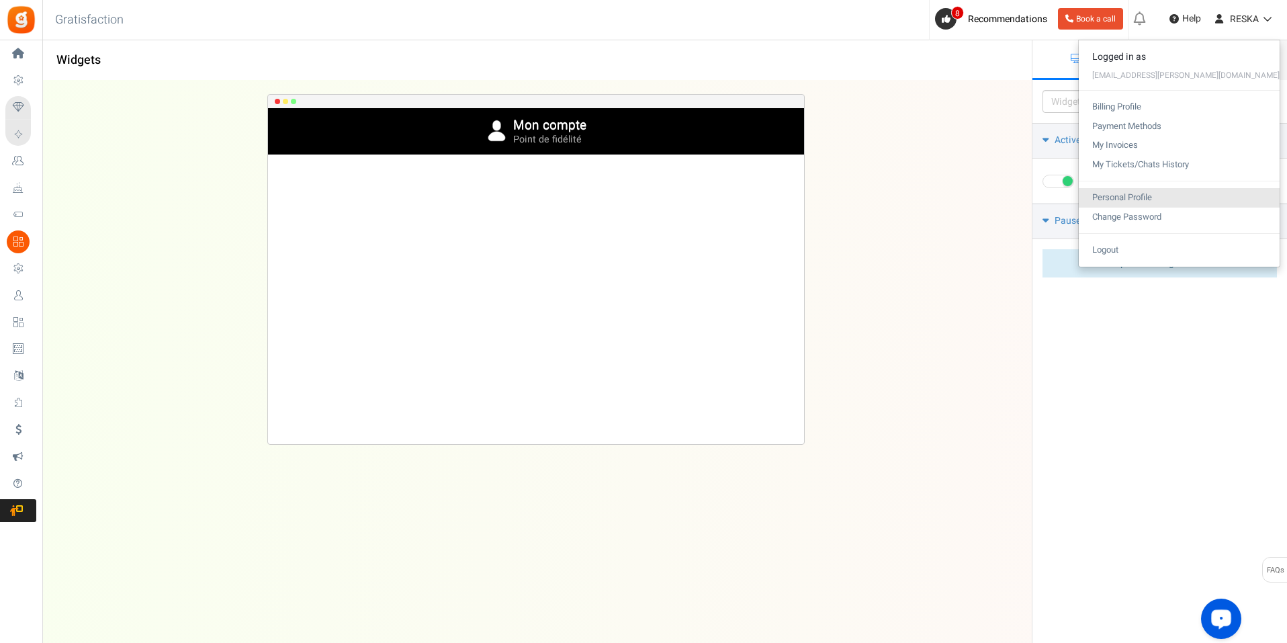
click at [1225, 204] on link "Personal Profile" at bounding box center [1179, 197] width 201 height 19
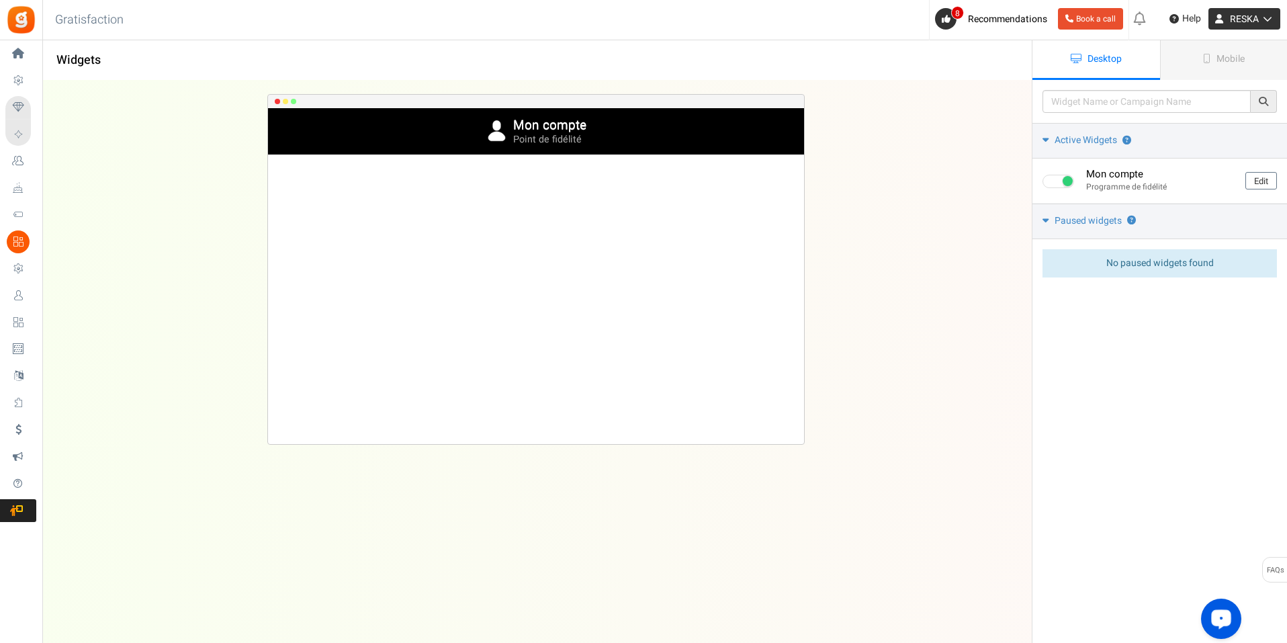
click at [1250, 14] on span "RESKA" at bounding box center [1244, 19] width 29 height 14
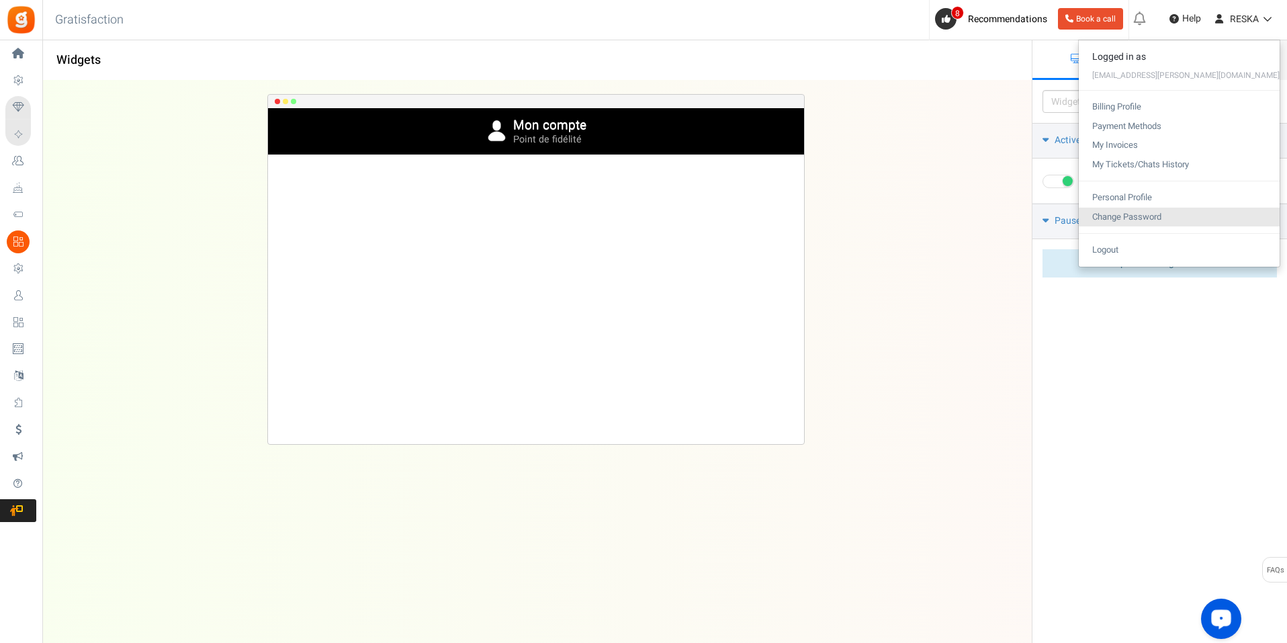
click at [1254, 210] on link "Change Password" at bounding box center [1179, 217] width 201 height 19
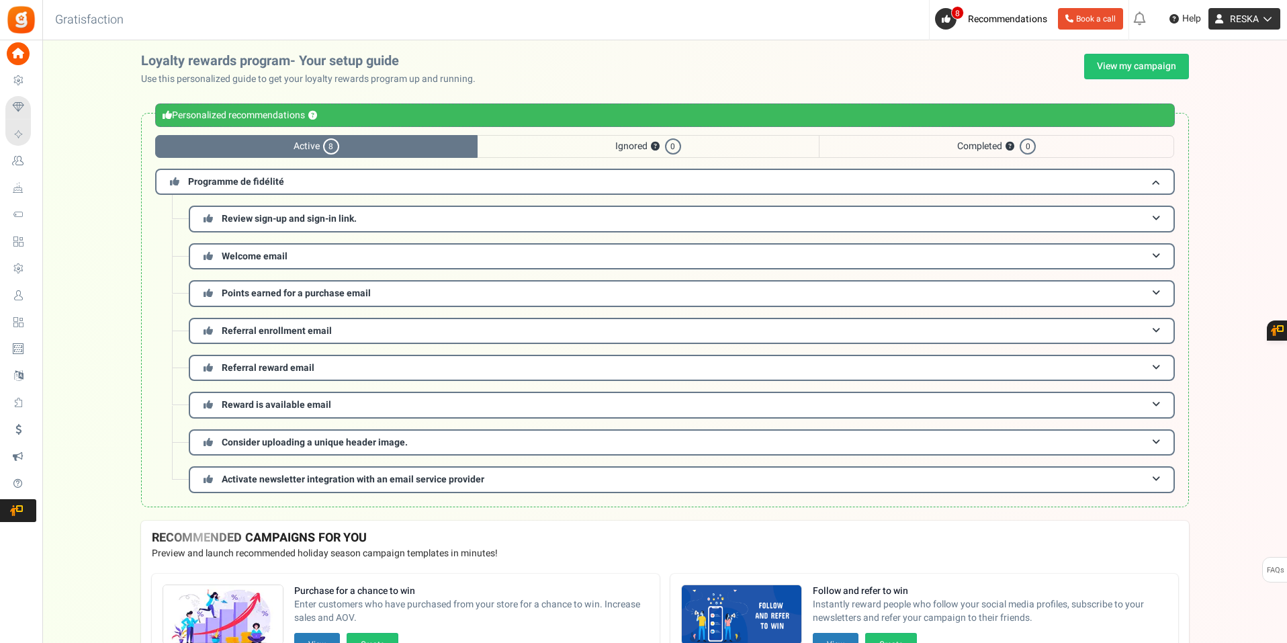
click at [1256, 18] on span "RESKA" at bounding box center [1244, 19] width 29 height 14
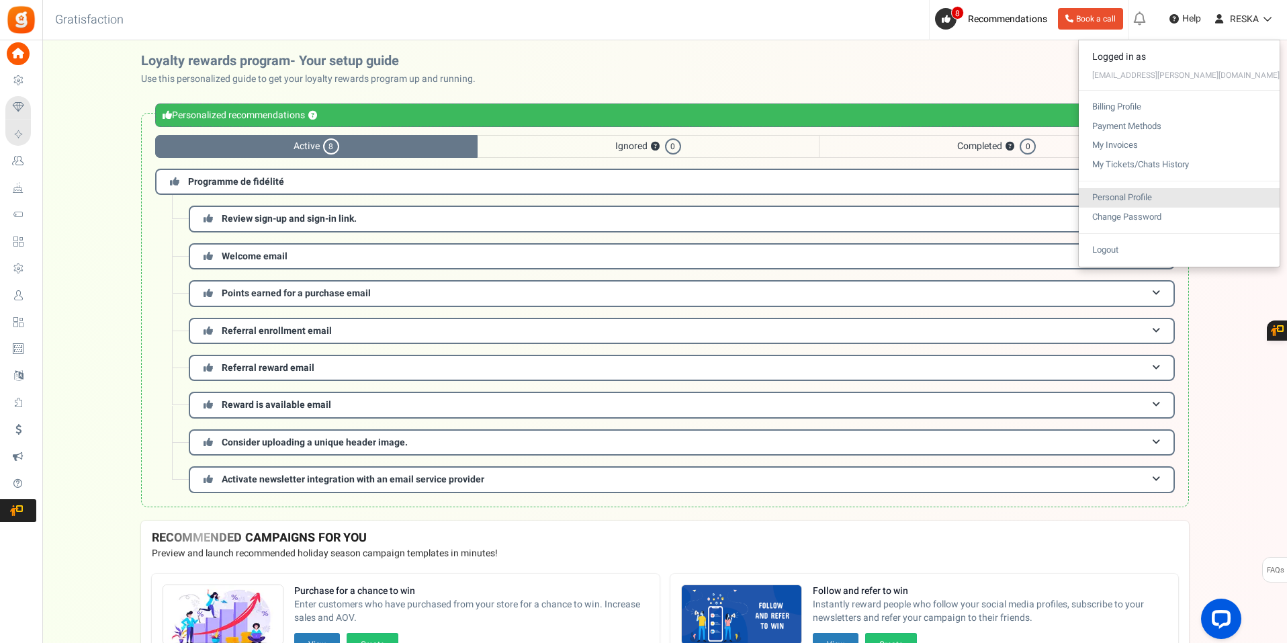
click at [1213, 206] on link "Personal Profile" at bounding box center [1179, 197] width 201 height 19
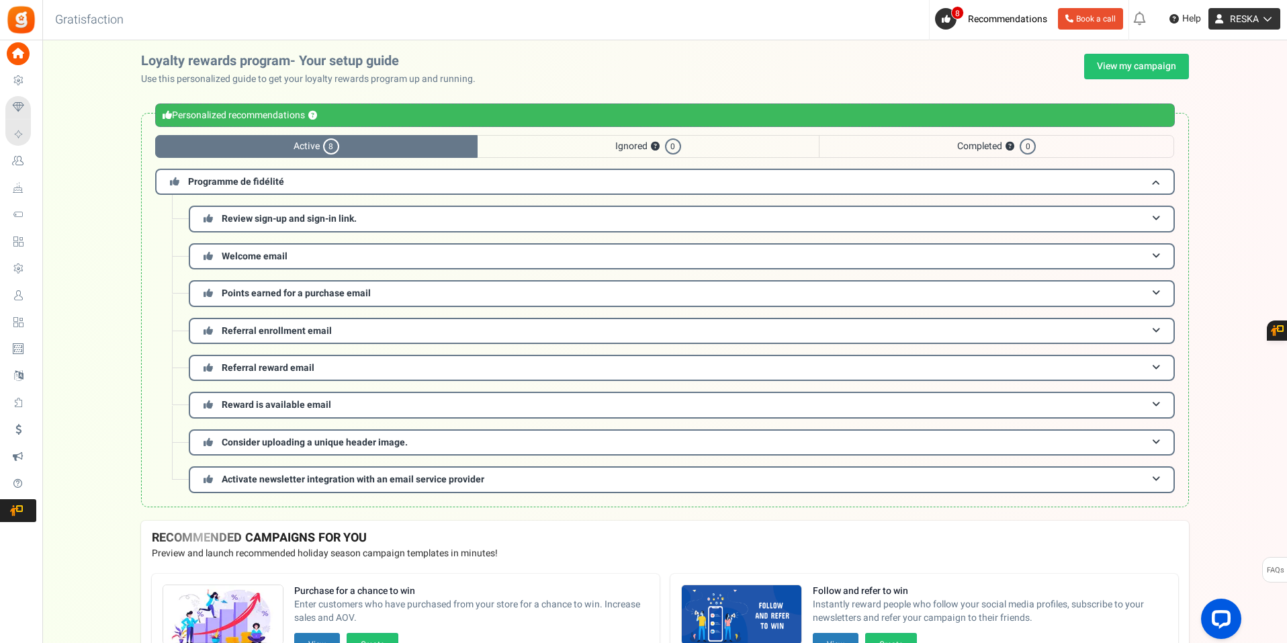
click at [1268, 14] on icon at bounding box center [1265, 18] width 13 height 9
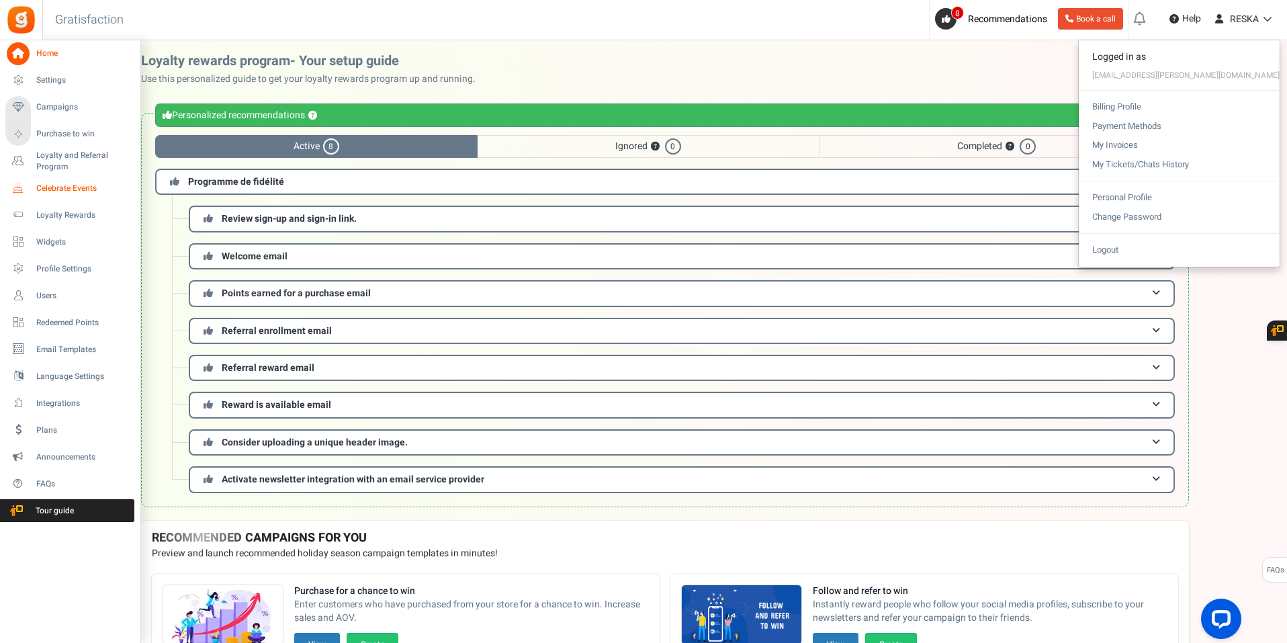
click at [85, 184] on span "Celebrate Events" at bounding box center [83, 188] width 94 height 11
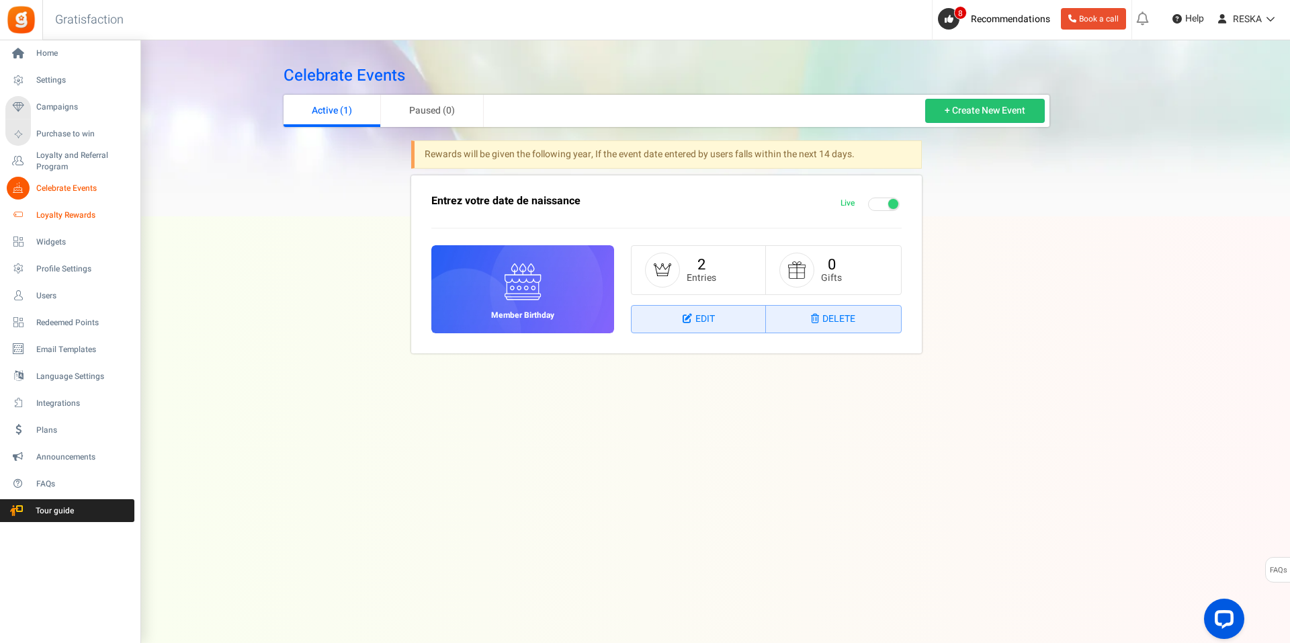
click at [67, 215] on span "Loyalty Rewards" at bounding box center [83, 215] width 94 height 11
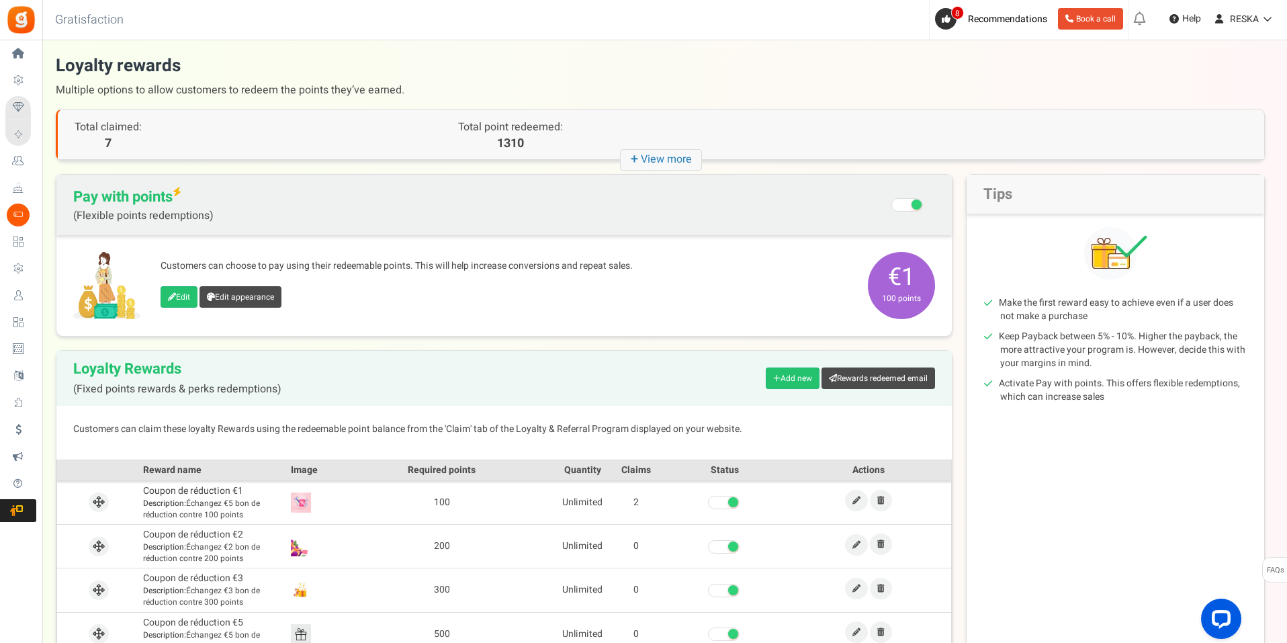
scroll to position [202, 0]
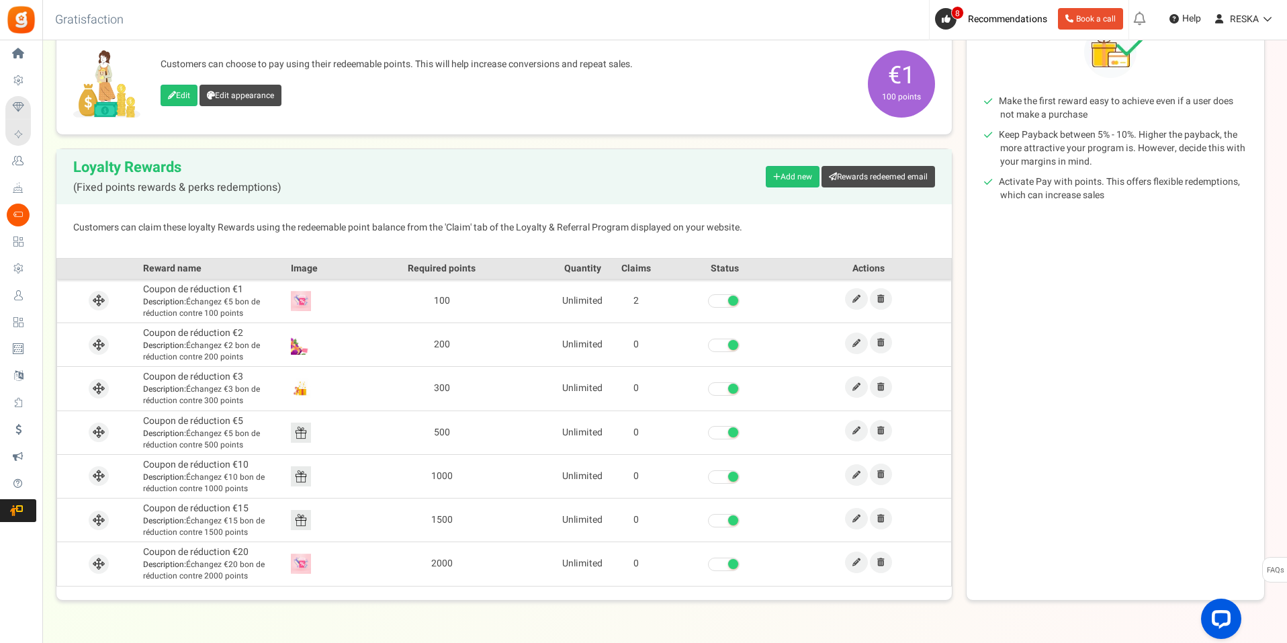
click at [0, 0] on span "Loyalty and Referral Program" at bounding box center [0, 0] width 0 height 0
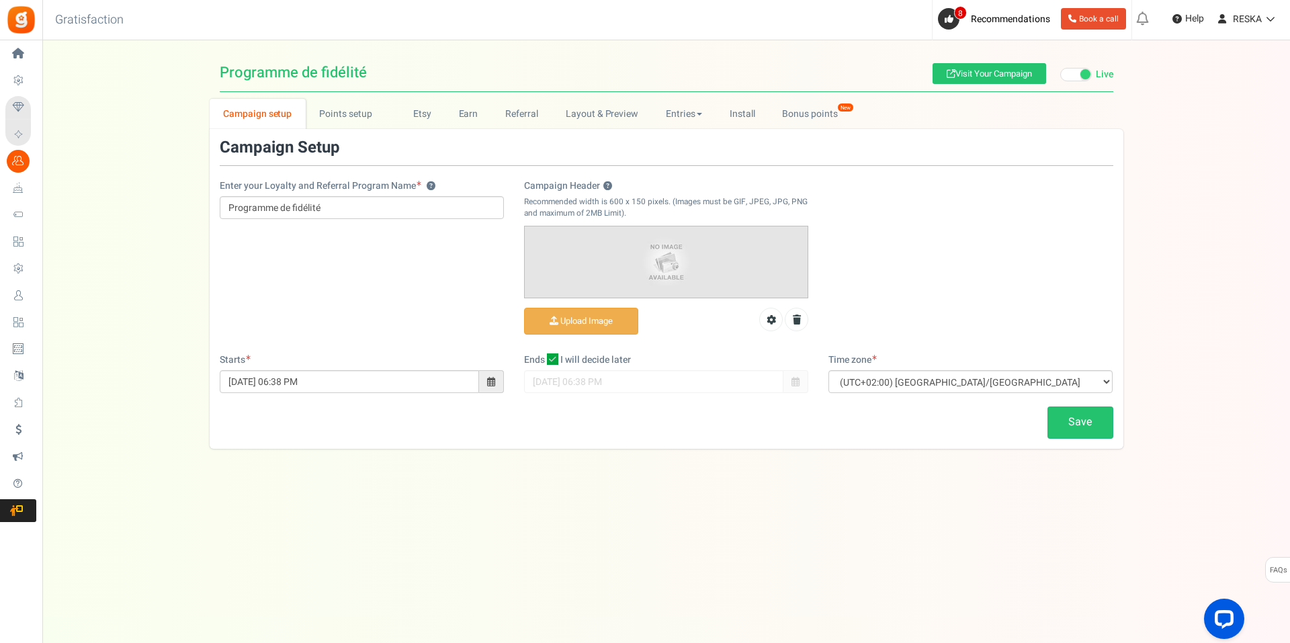
click at [336, 143] on h3 "Campaign Setup" at bounding box center [280, 147] width 120 height 17
click at [348, 122] on link "Points setup New" at bounding box center [352, 114] width 93 height 30
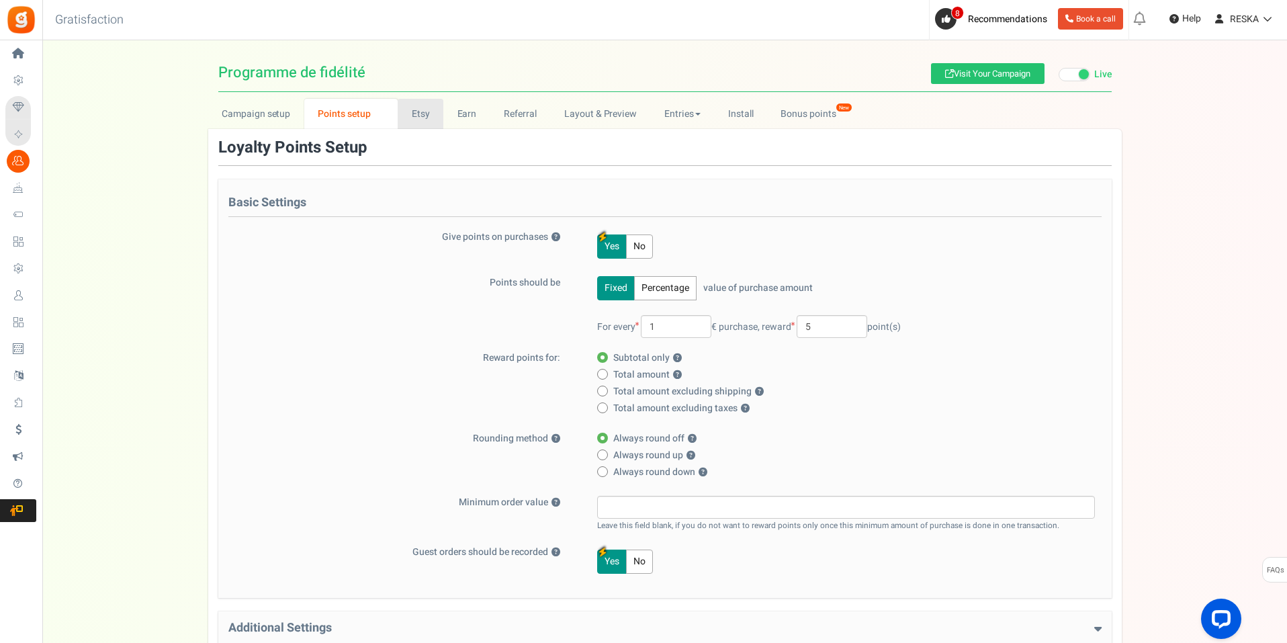
click at [424, 101] on link "Etsy" at bounding box center [421, 114] width 46 height 30
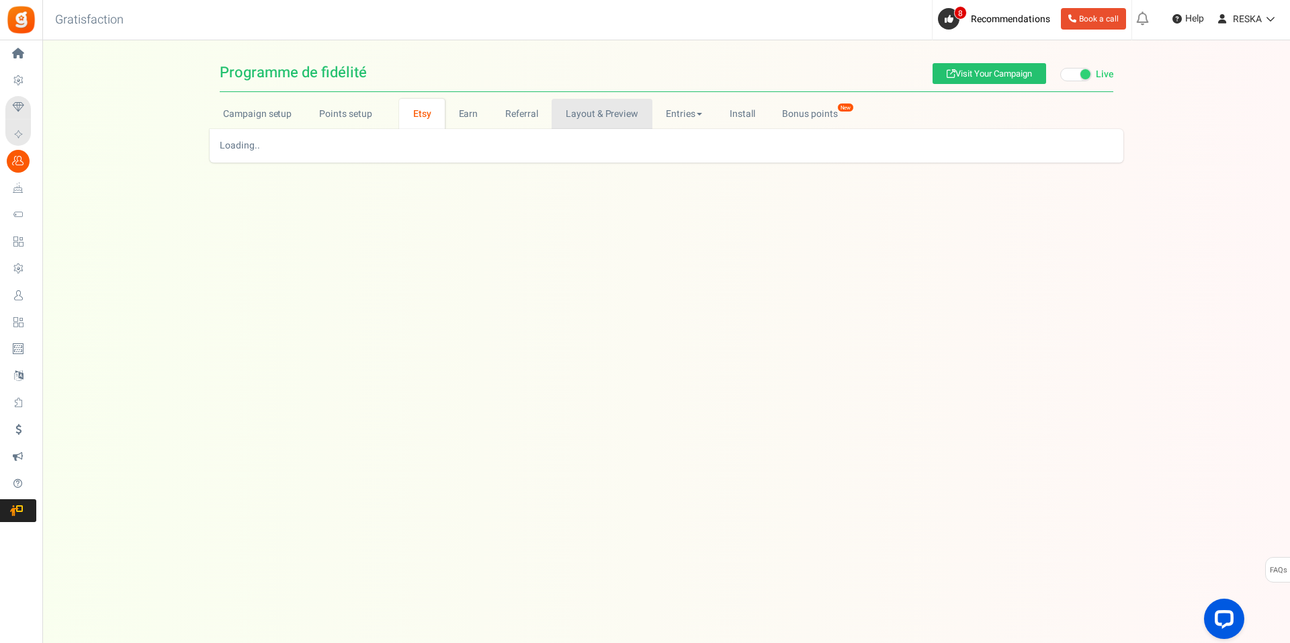
click at [603, 111] on link "Layout & Preview" at bounding box center [602, 114] width 100 height 30
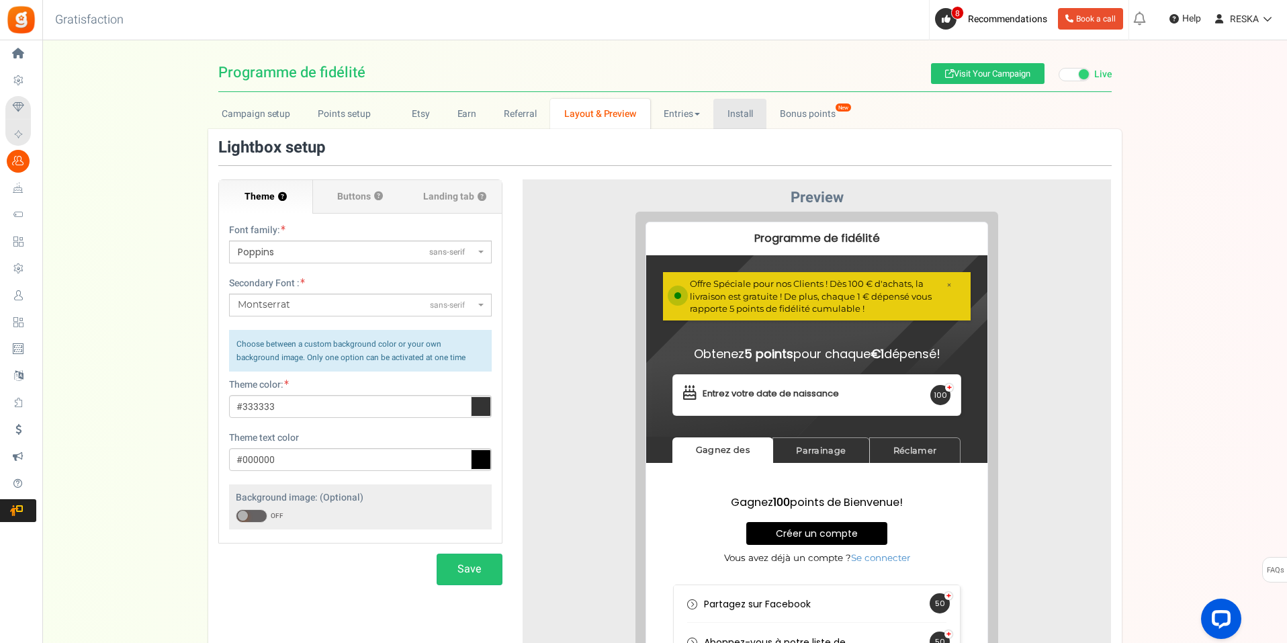
click at [749, 119] on link "Install" at bounding box center [739, 114] width 53 height 30
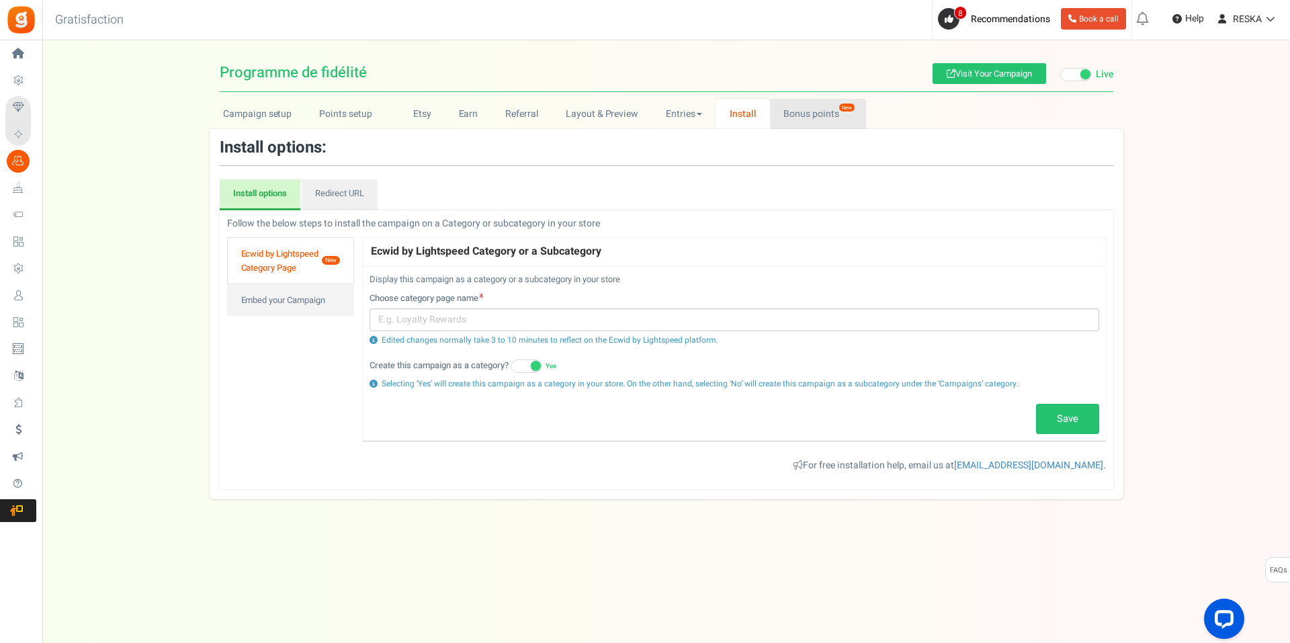
click at [810, 118] on link "Bonus points New" at bounding box center [818, 114] width 96 height 30
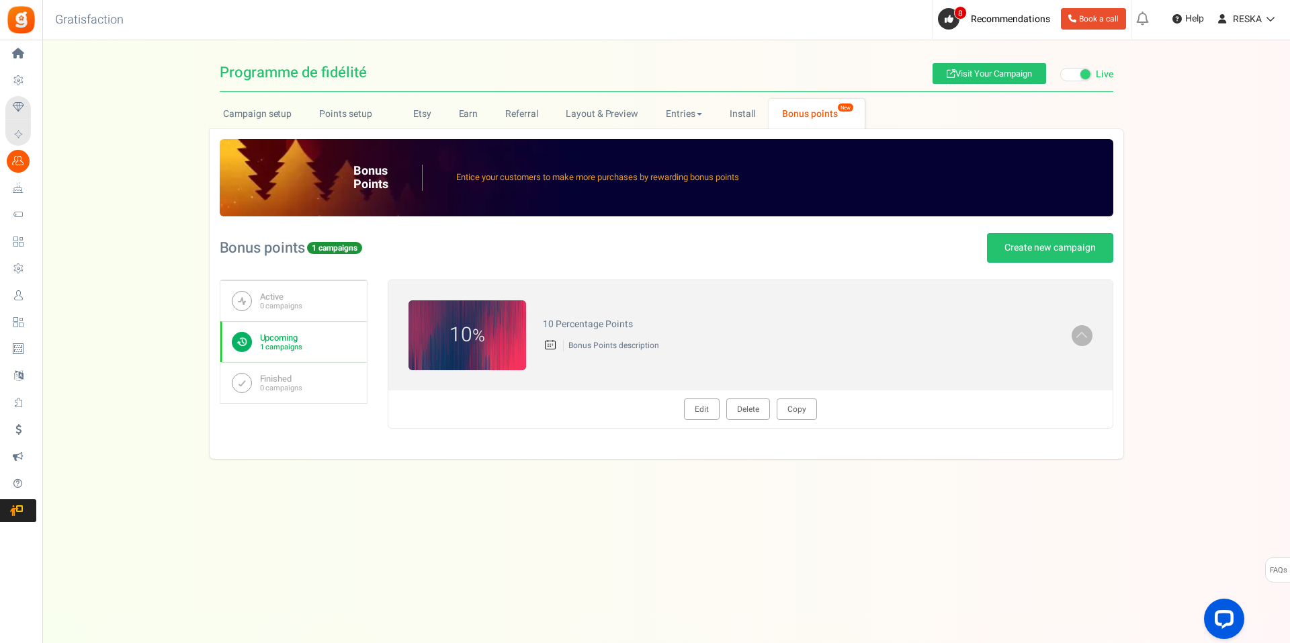
click at [0, 0] on span "Redeemed Points" at bounding box center [0, 0] width 0 height 0
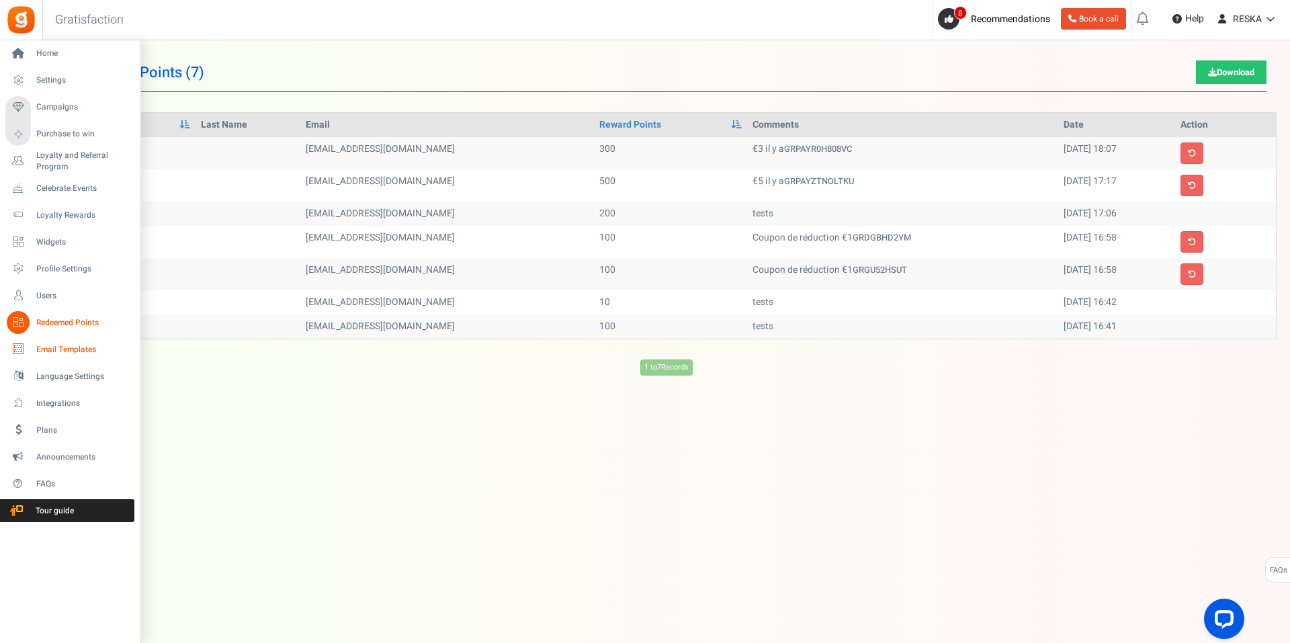
click at [38, 359] on link "Email Templates" at bounding box center [69, 349] width 129 height 23
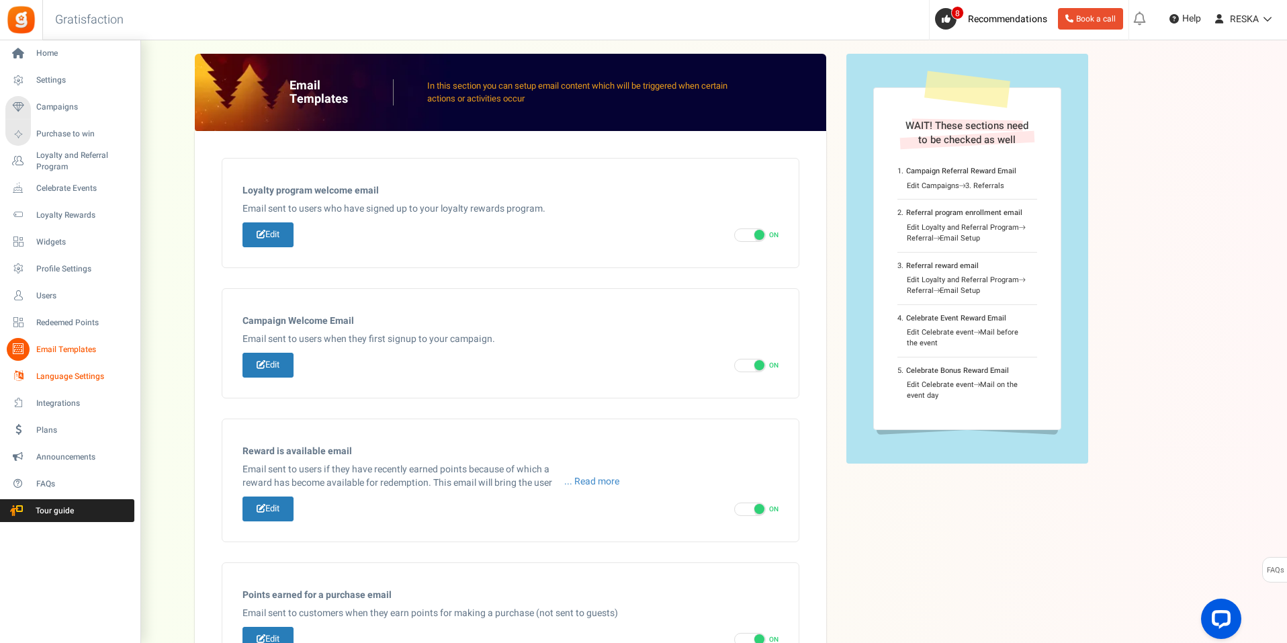
click at [83, 380] on span "Language Settings" at bounding box center [83, 376] width 94 height 11
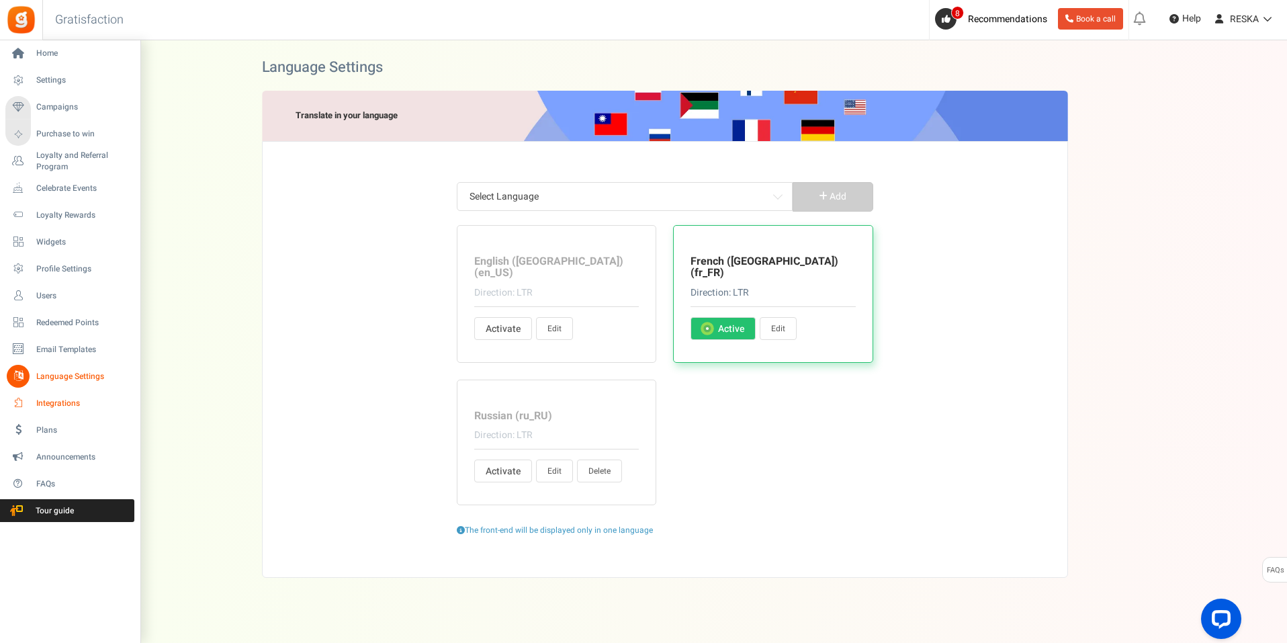
click at [42, 400] on span "Integrations" at bounding box center [83, 403] width 94 height 11
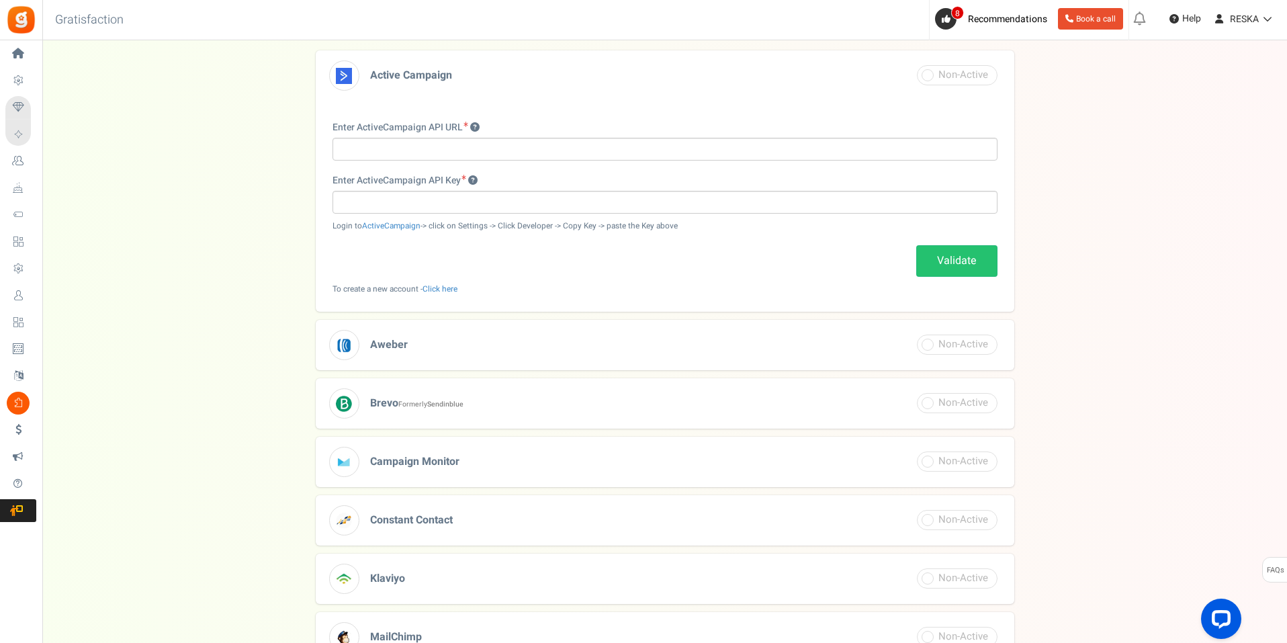
scroll to position [202, 0]
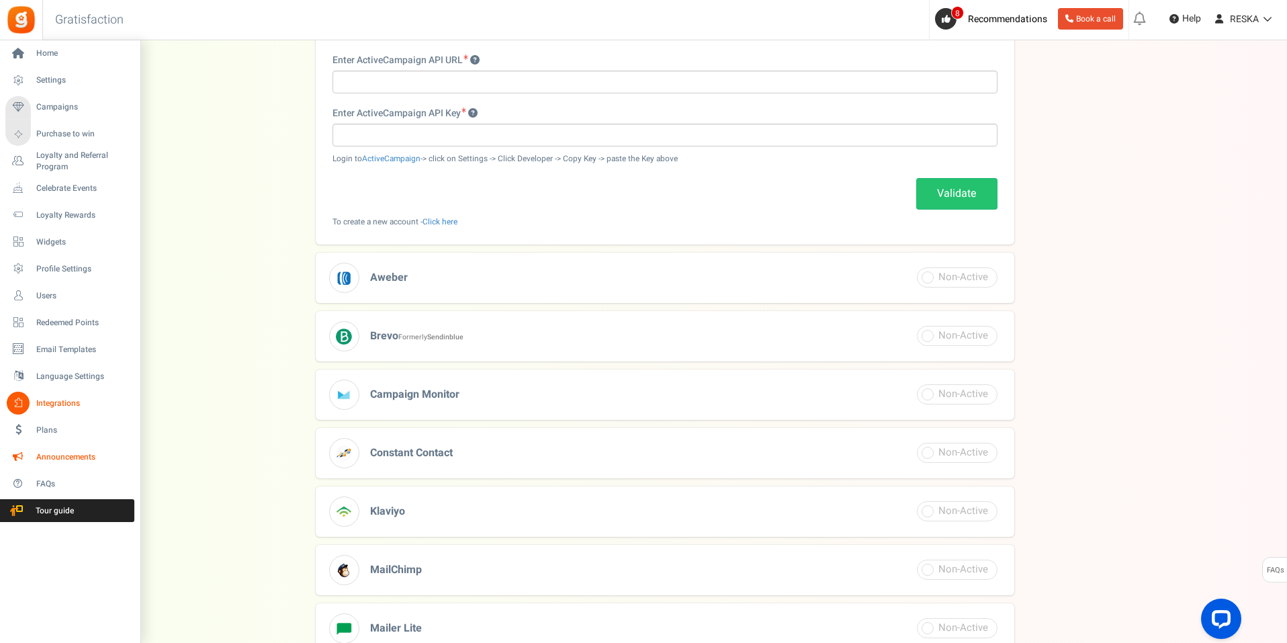
click at [36, 449] on link "Announcements" at bounding box center [69, 456] width 129 height 23
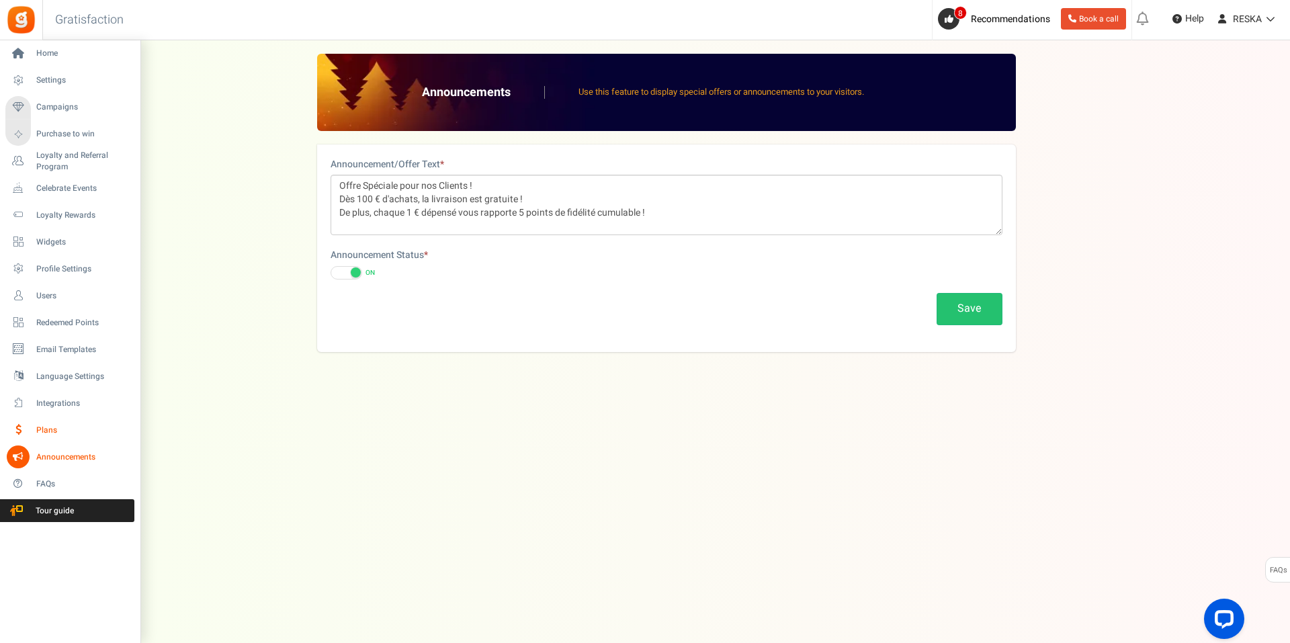
click at [47, 425] on span "Plans" at bounding box center [83, 430] width 94 height 11
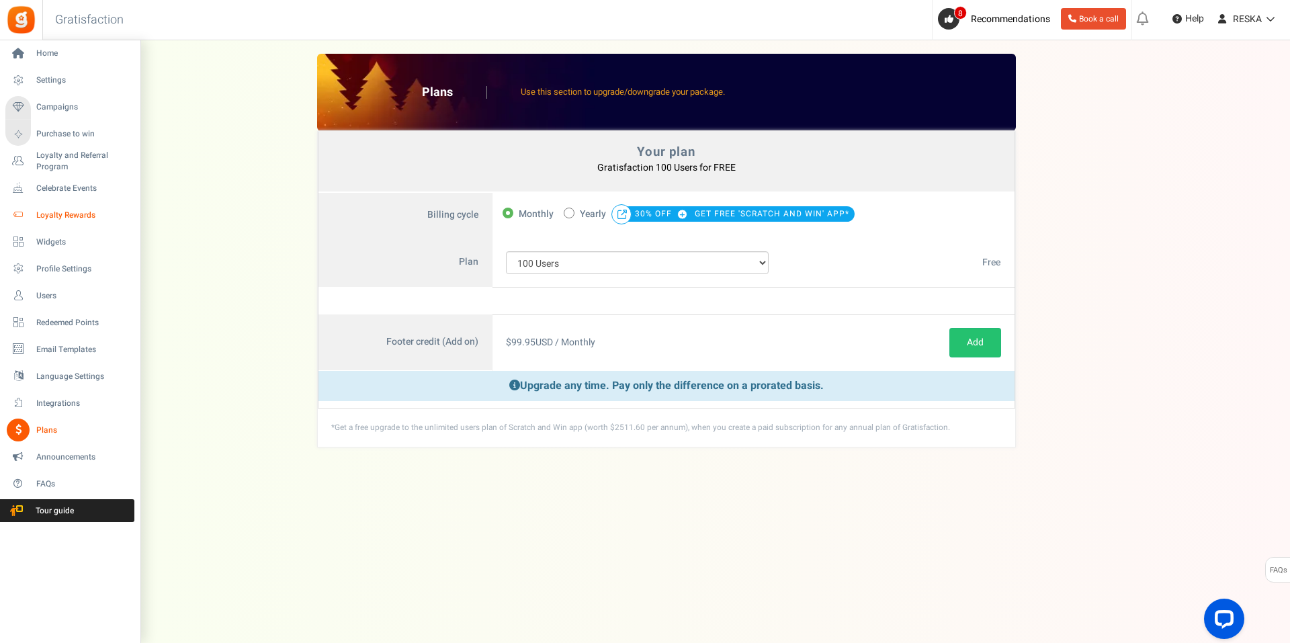
click at [73, 216] on span "Loyalty Rewards" at bounding box center [83, 215] width 94 height 11
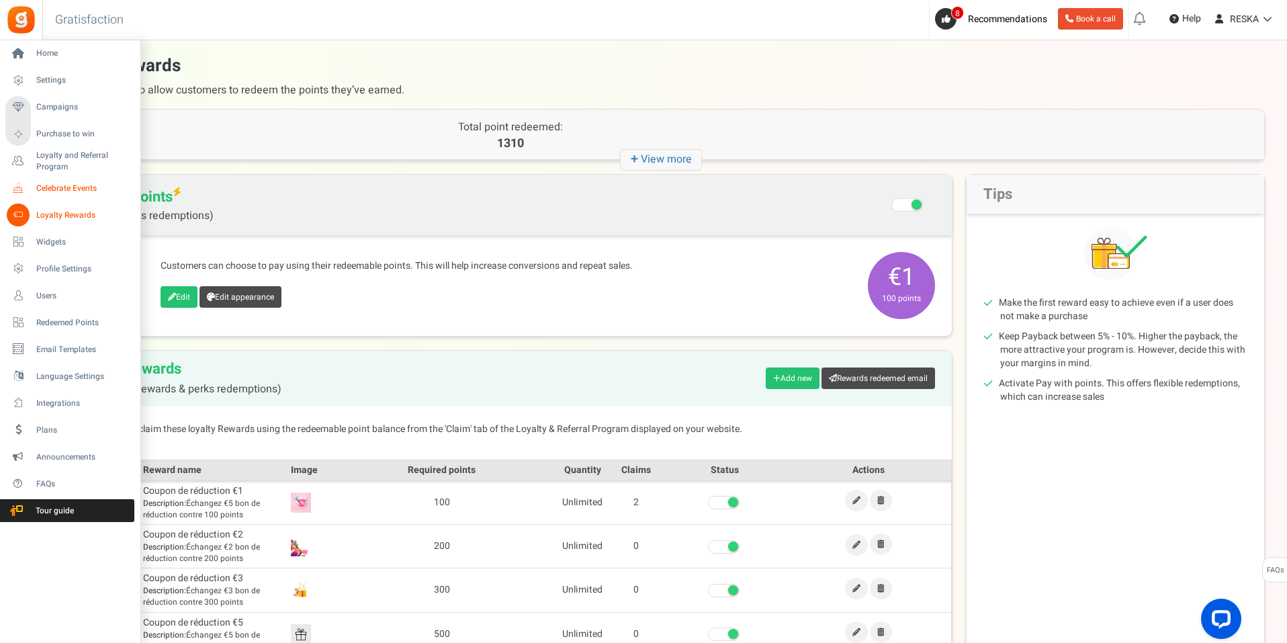
click at [54, 192] on span "Celebrate Events" at bounding box center [83, 188] width 94 height 11
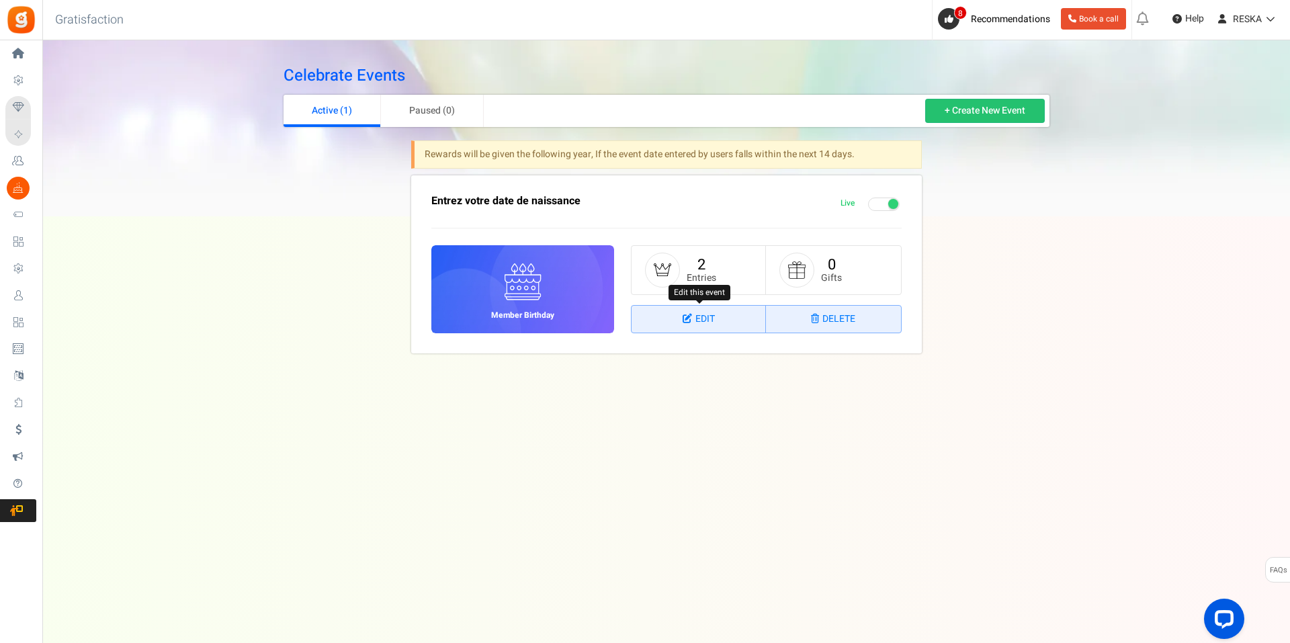
click at [697, 320] on link "Edit" at bounding box center [698, 319] width 134 height 27
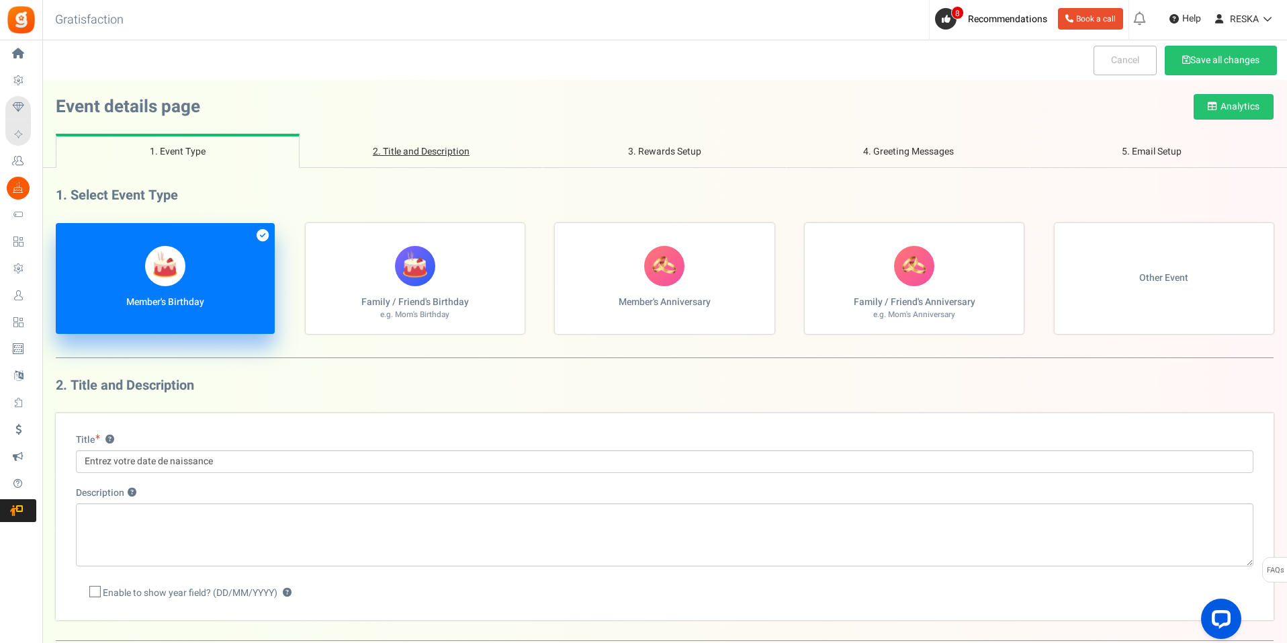
click at [394, 138] on link "2. Title and Description" at bounding box center [422, 151] width 244 height 34
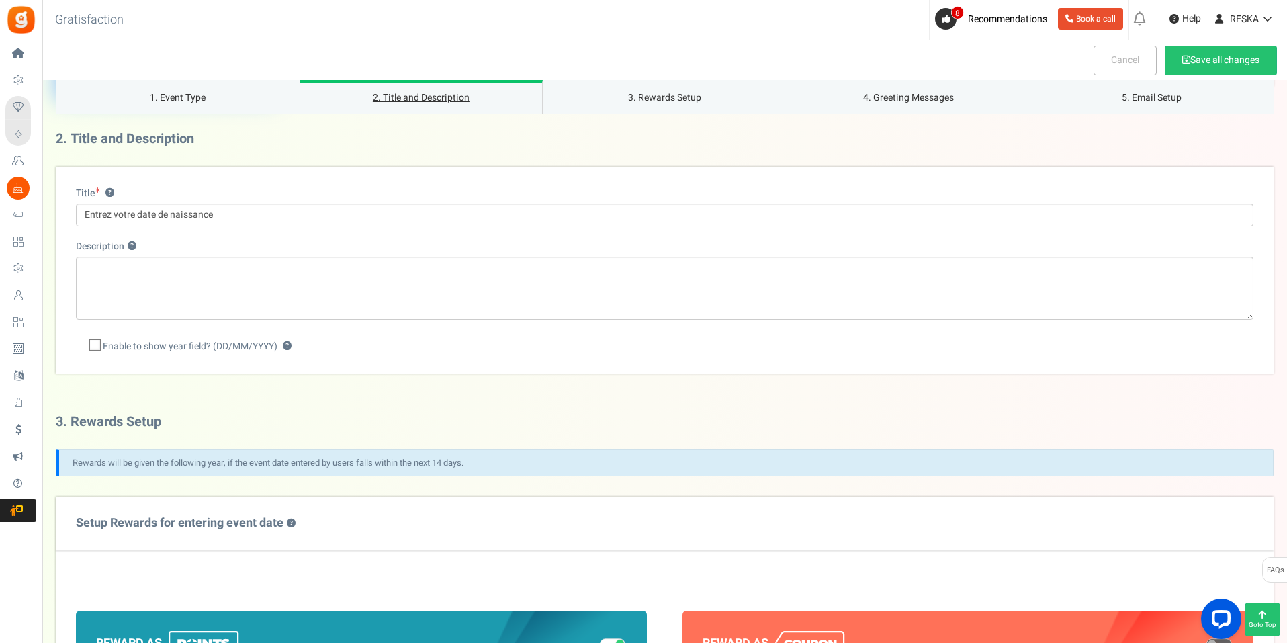
scroll to position [244, 0]
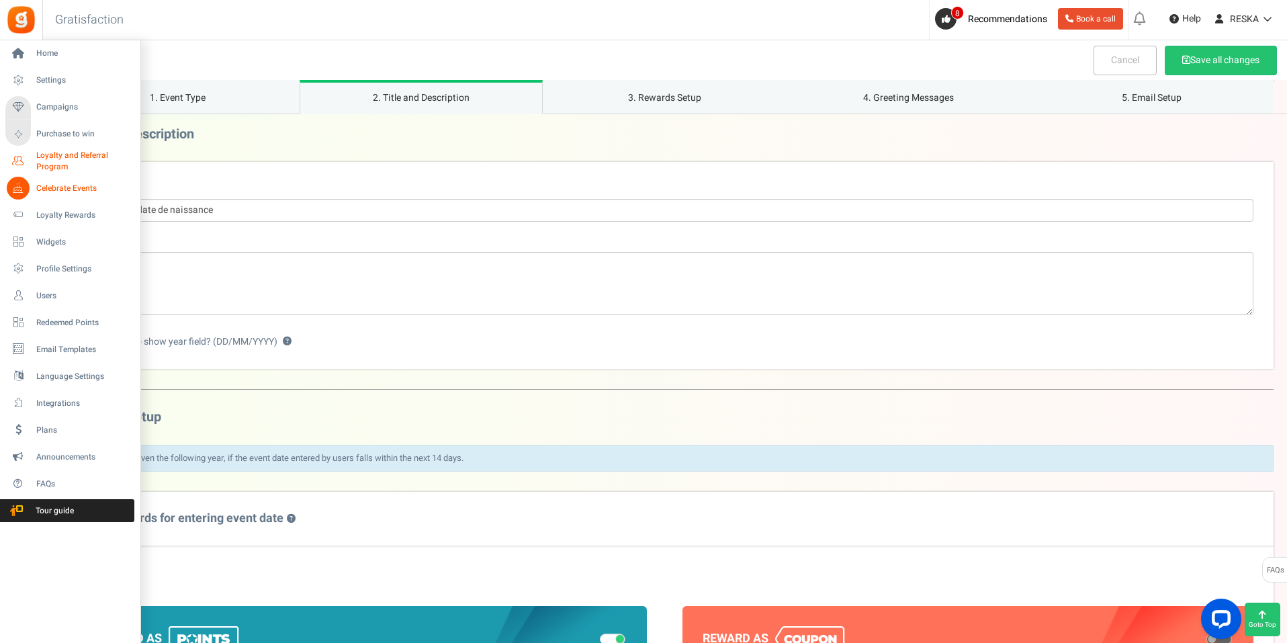
click at [80, 156] on span "Loyalty and Referral Program" at bounding box center [85, 161] width 98 height 23
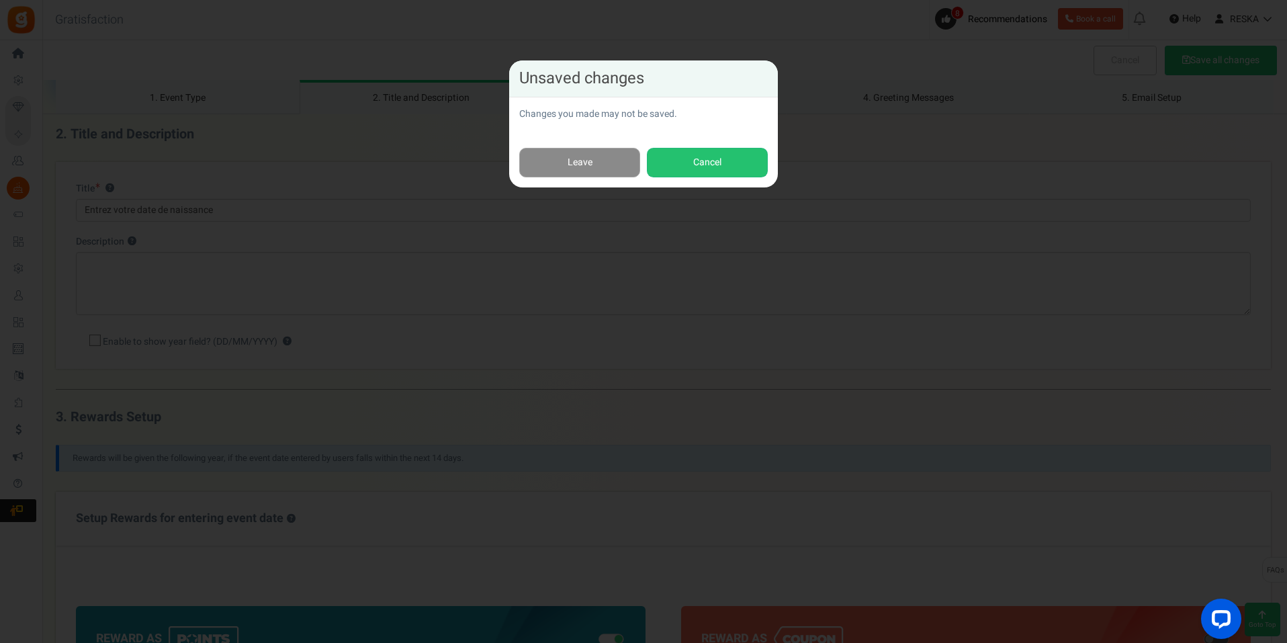
click at [574, 163] on link "Leave" at bounding box center [579, 163] width 121 height 30
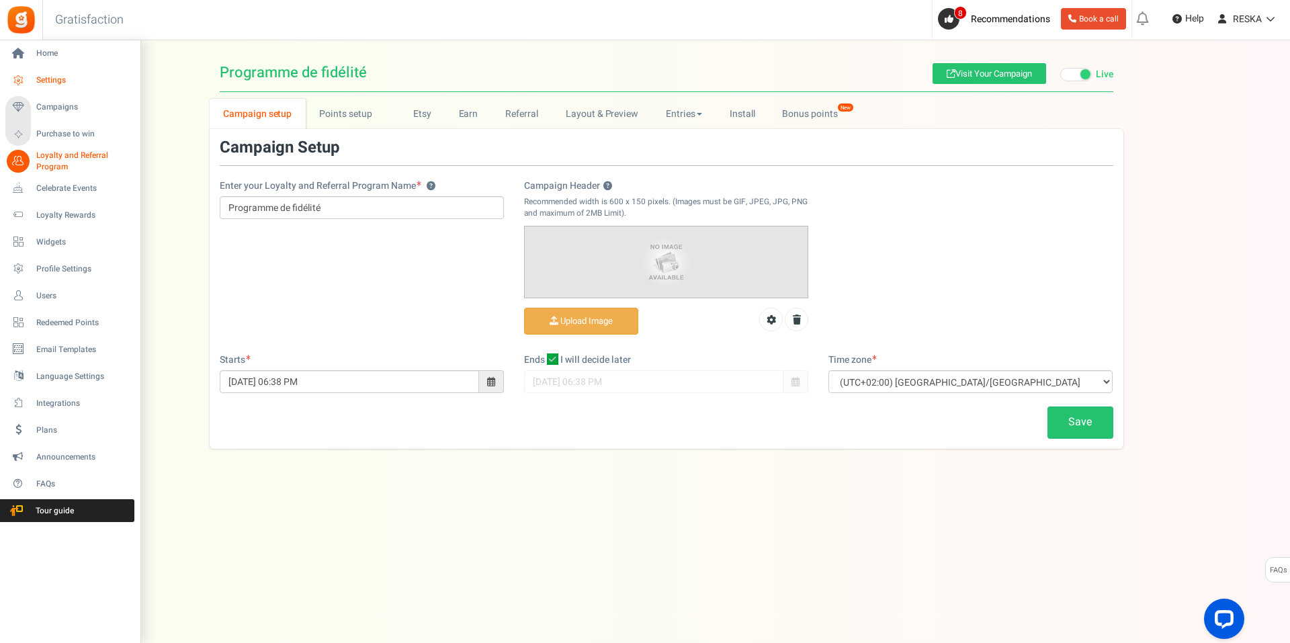
click at [35, 78] on link "Settings" at bounding box center [69, 80] width 129 height 23
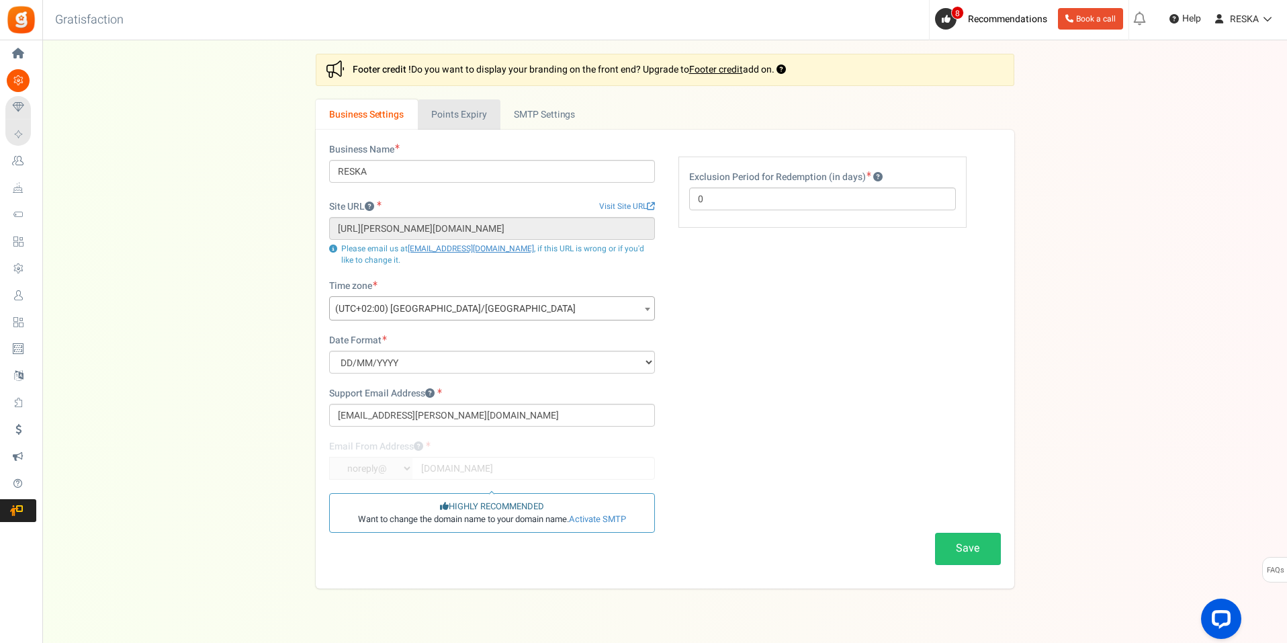
click at [451, 103] on link "Points Expiry" at bounding box center [459, 114] width 83 height 30
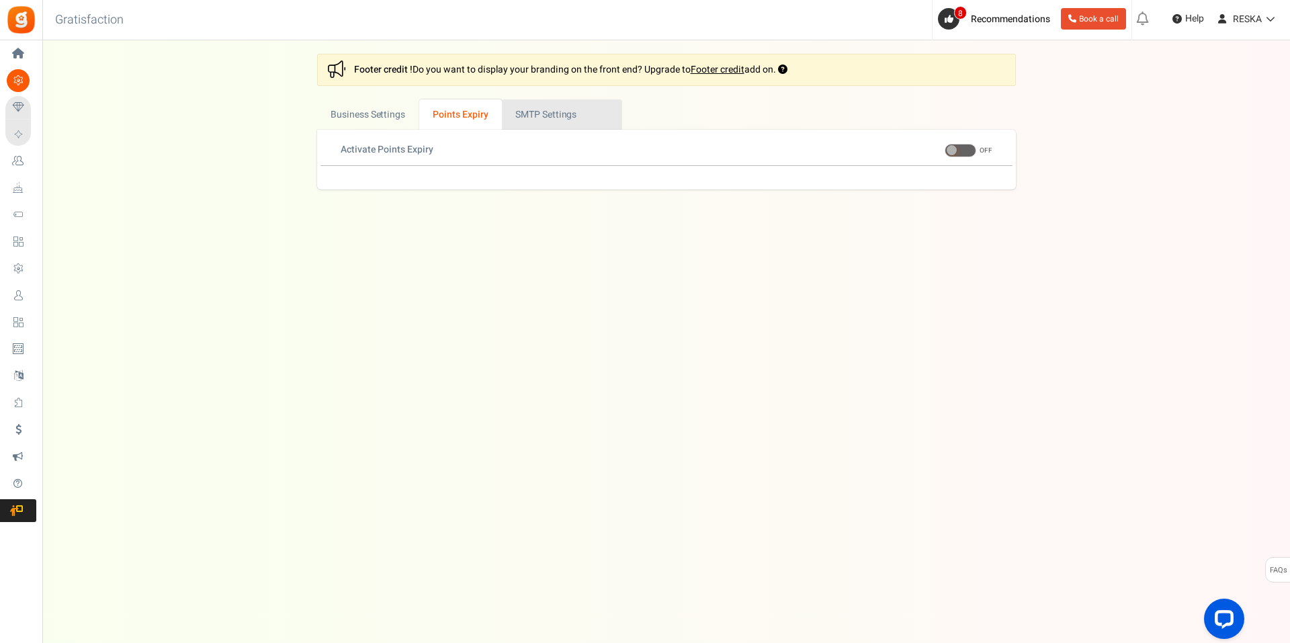
click at [515, 105] on link "Active SMTP Settings" at bounding box center [562, 114] width 120 height 30
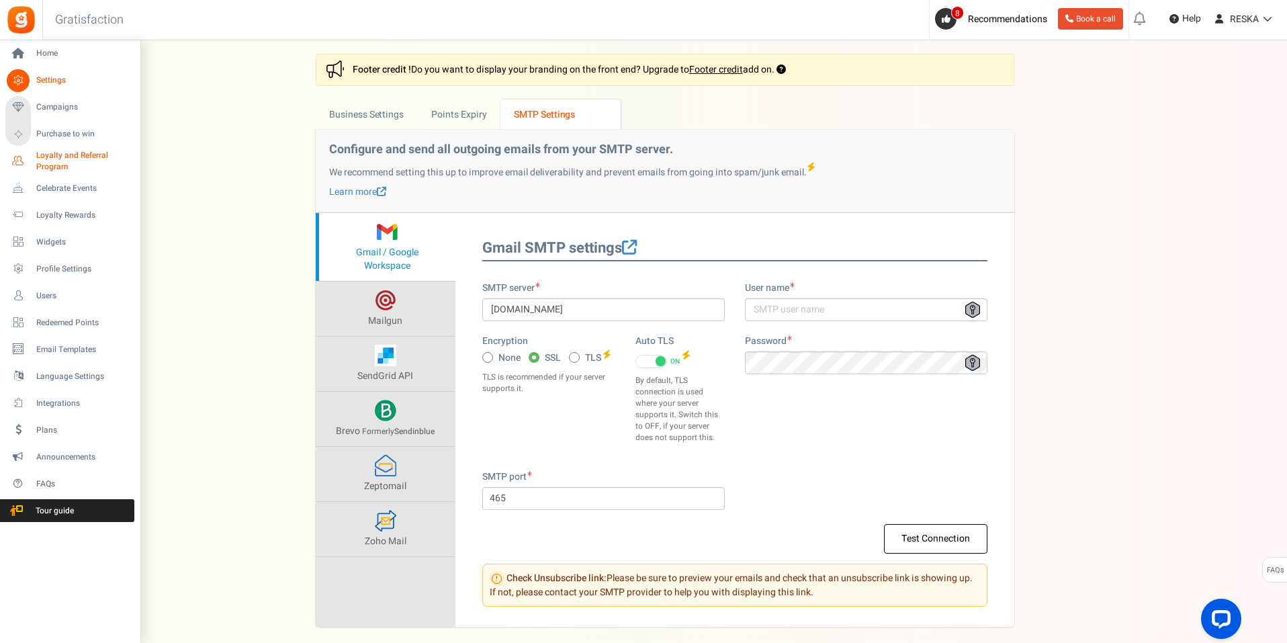
click at [93, 161] on span "Loyalty and Referral Program" at bounding box center [85, 161] width 98 height 23
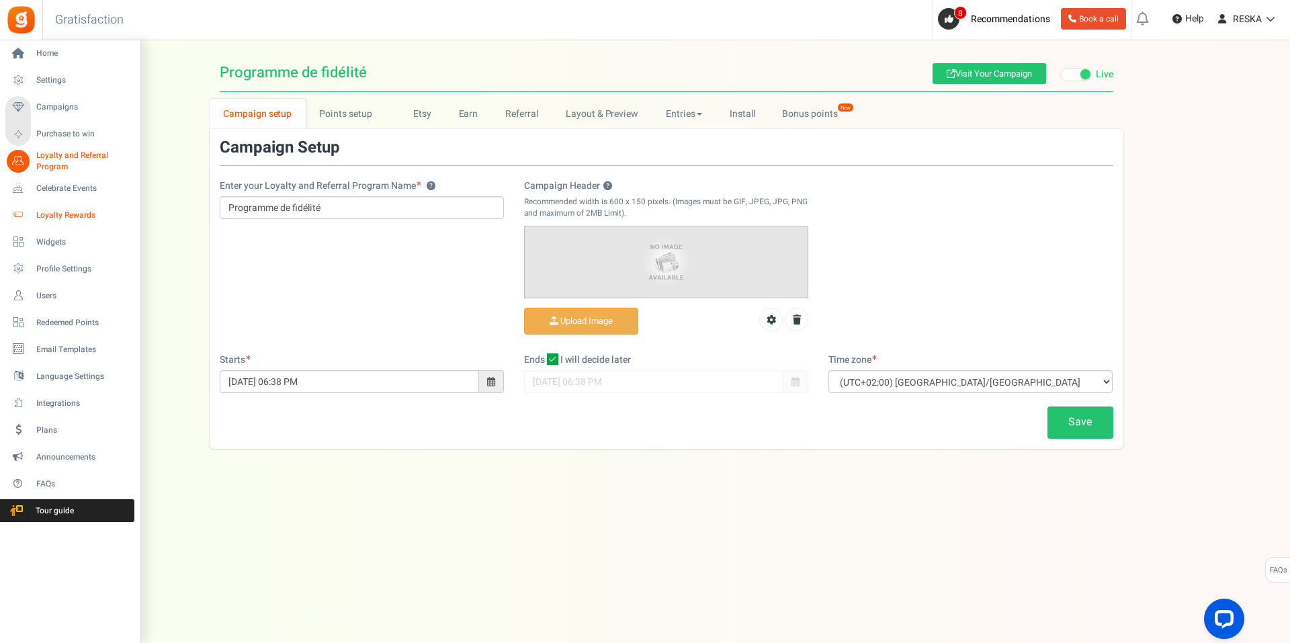
click at [67, 210] on span "Loyalty Rewards" at bounding box center [83, 215] width 94 height 11
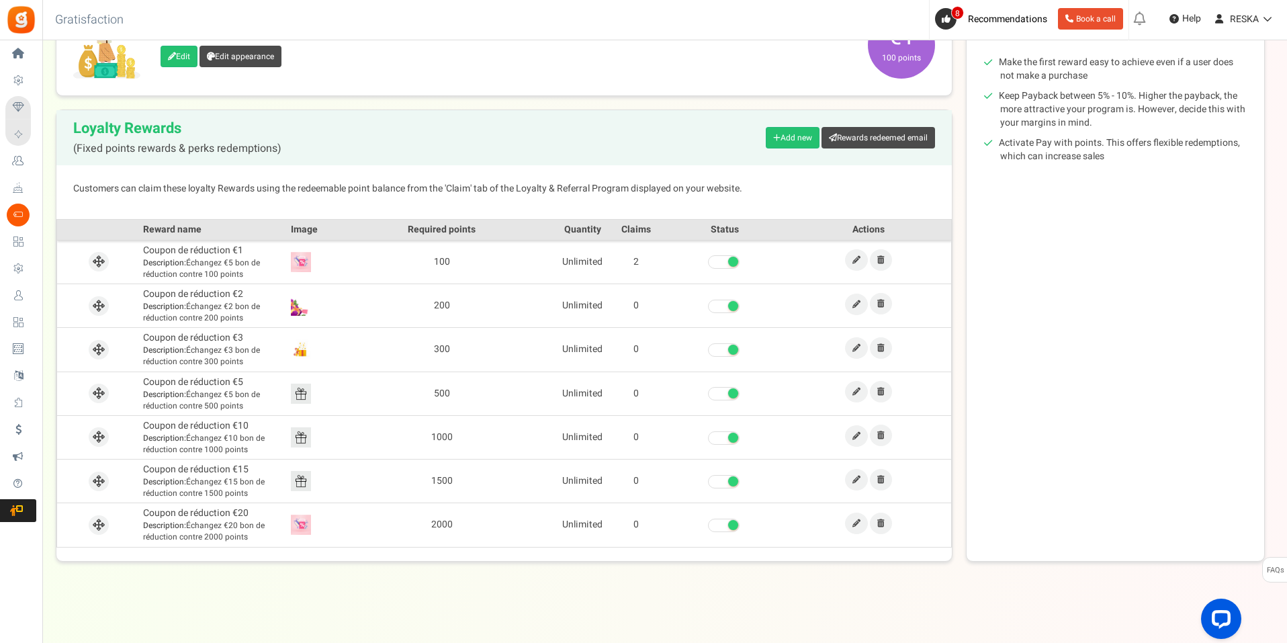
scroll to position [39, 0]
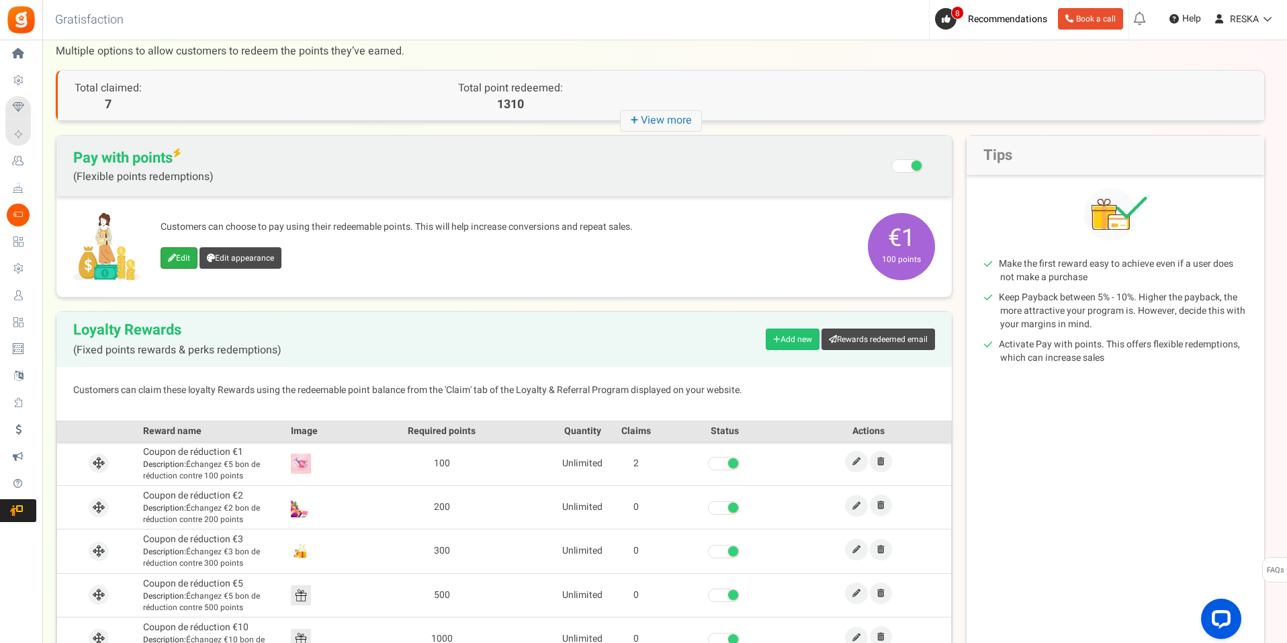
click at [193, 261] on link "Edit" at bounding box center [179, 257] width 37 height 21
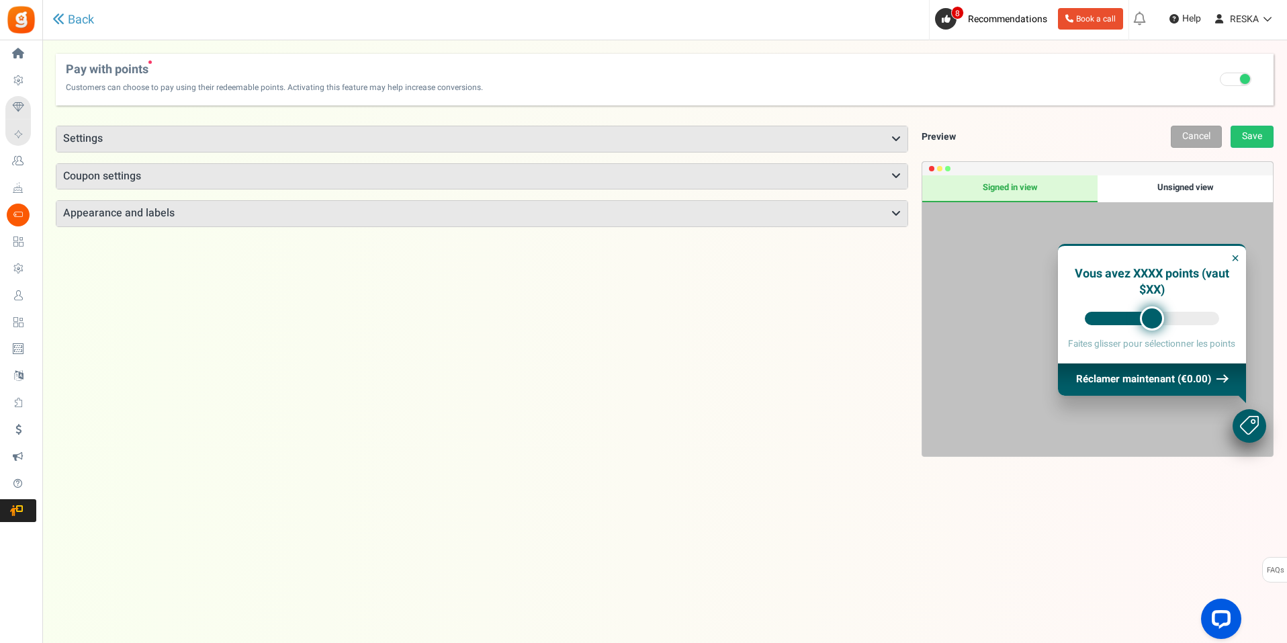
click at [204, 133] on h3 "Settings" at bounding box center [481, 139] width 851 height 26
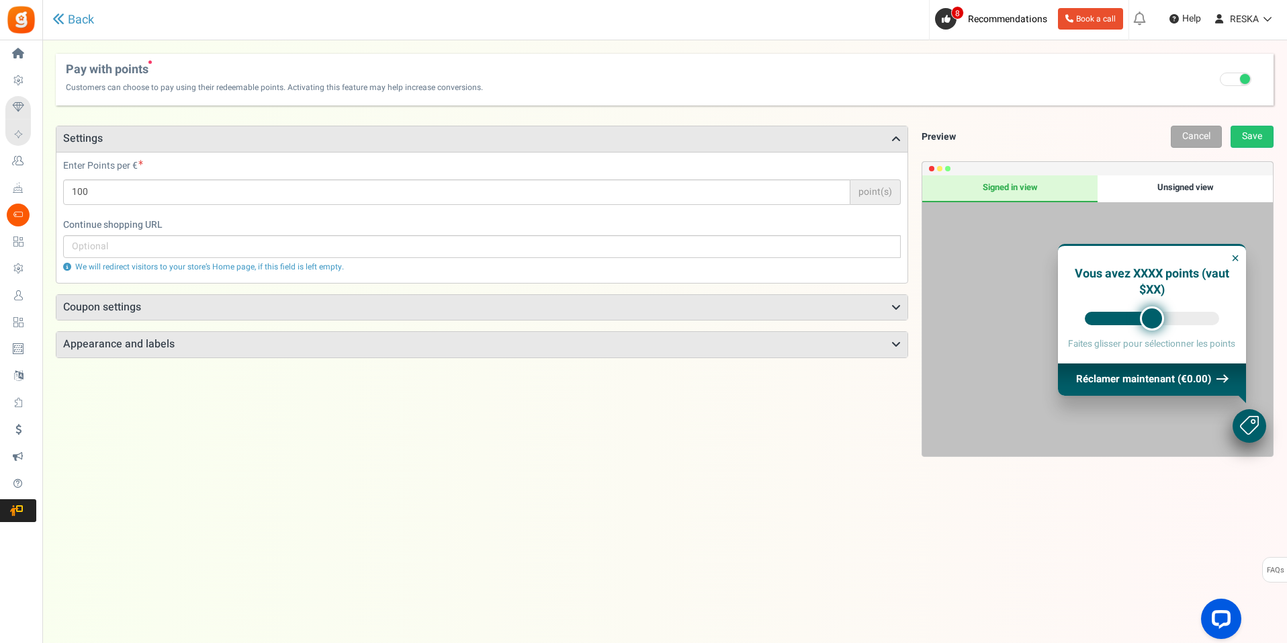
click at [193, 300] on h3 "Coupon settings" at bounding box center [481, 308] width 851 height 26
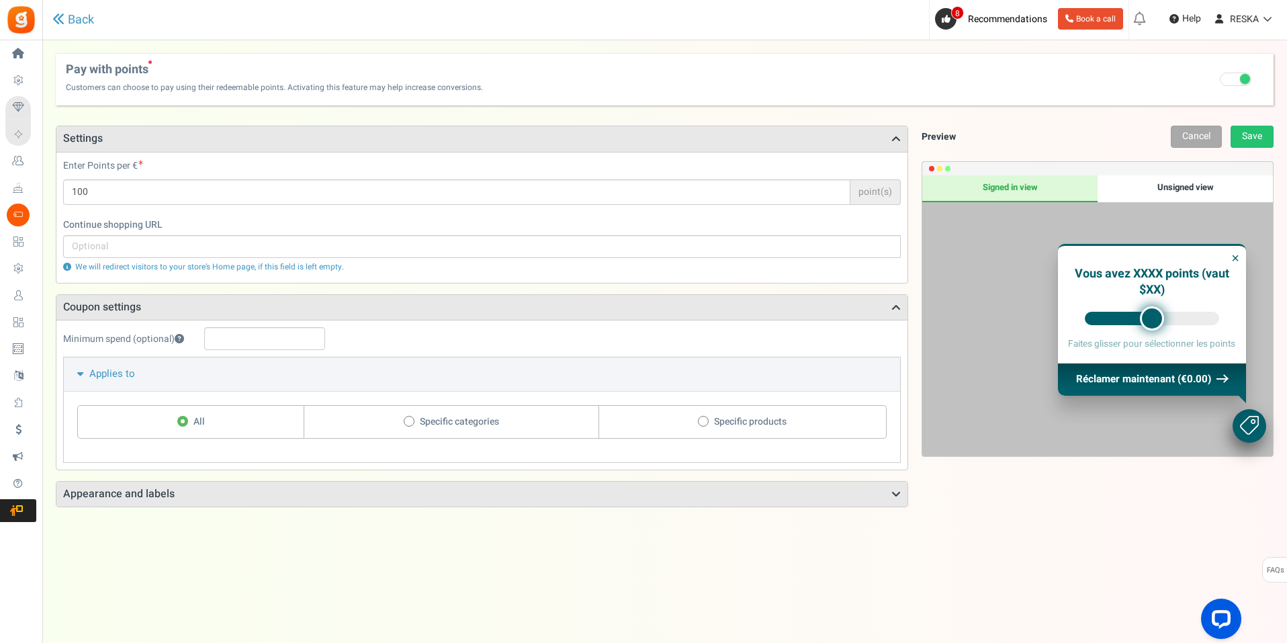
click at [259, 492] on h3 "Appearance and labels" at bounding box center [481, 495] width 851 height 26
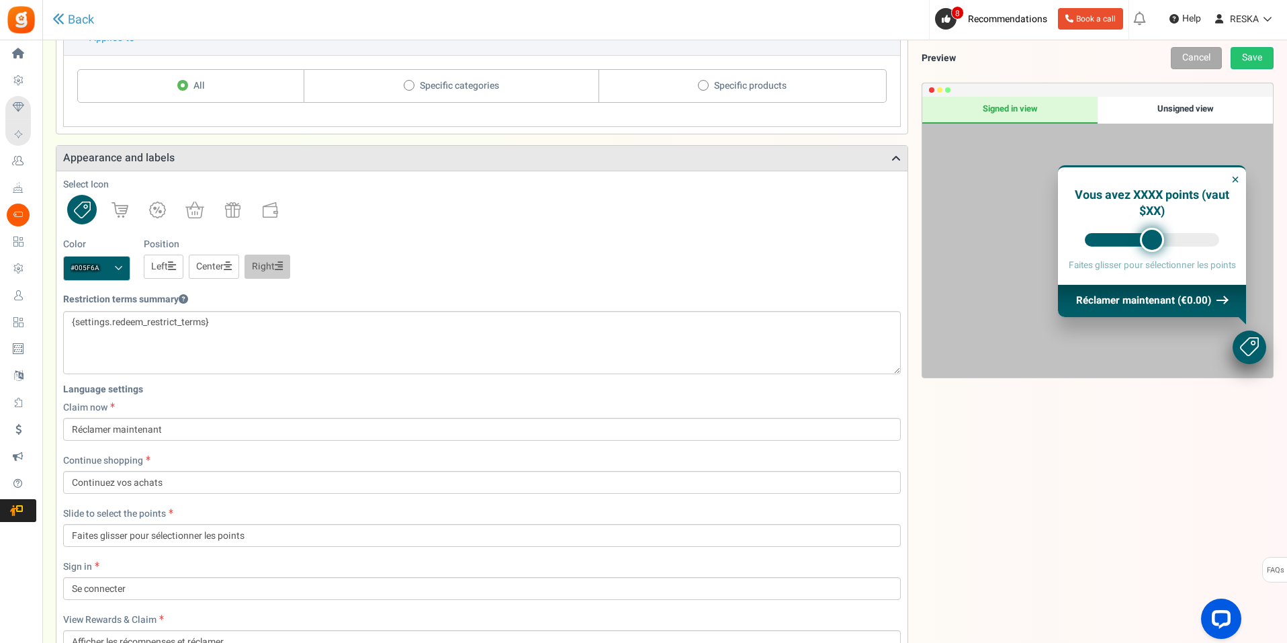
scroll to position [470, 0]
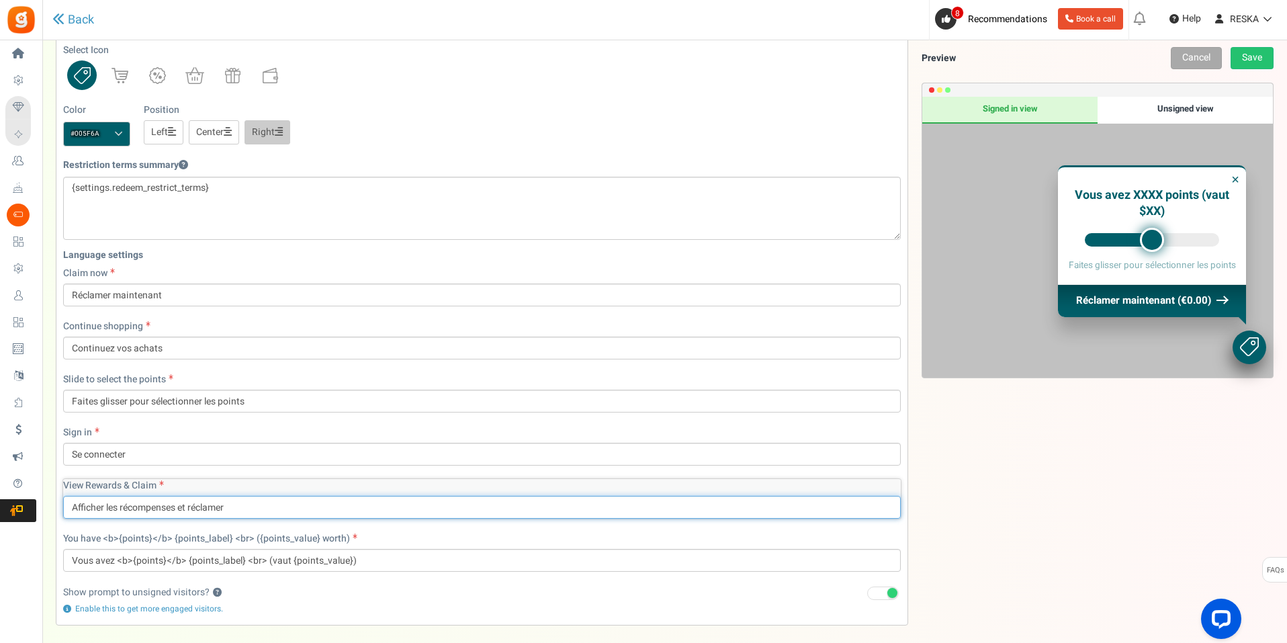
drag, startPoint x: 261, startPoint y: 509, endPoint x: 44, endPoint y: 489, distance: 218.6
click at [50, 488] on div "There is a new version of the Gratisfaction plugin. Once you've updated the plu…" at bounding box center [664, 132] width 1245 height 1098
paste input "Transformez vos points de fidélité en réductions immédiates"
type input "Transformez vos points de fidélité en réductions immédiates"
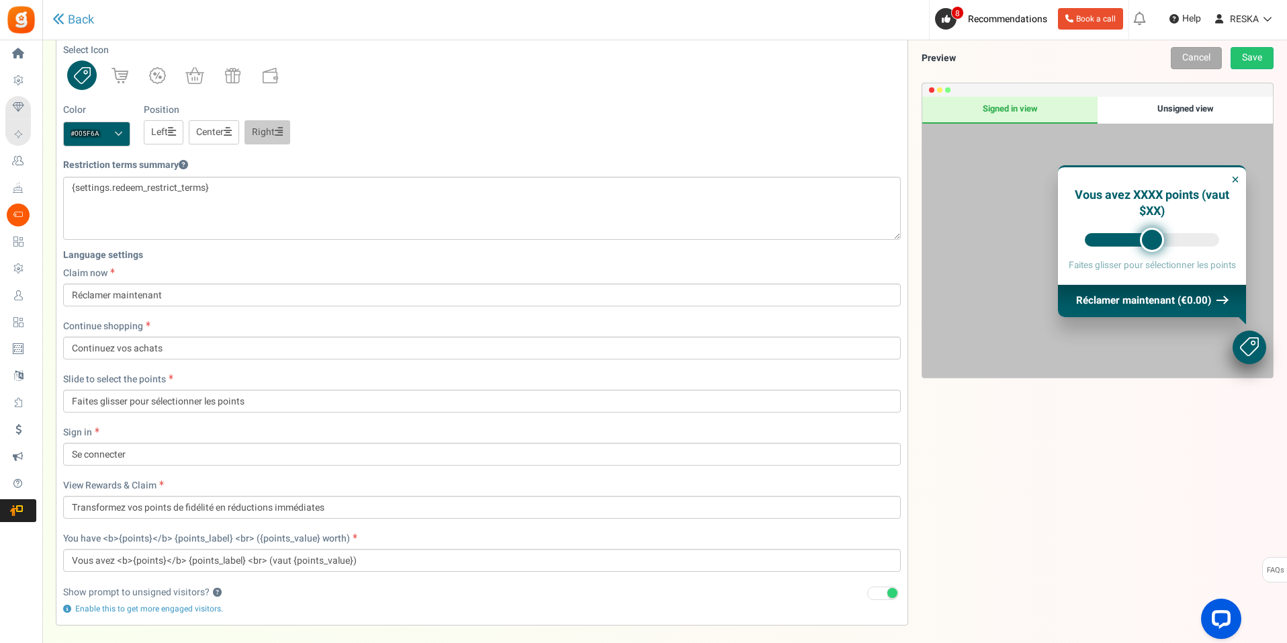
click at [1041, 530] on div "Points mode Recommended Selecting this may reduce participation Allow customers…" at bounding box center [665, 146] width 1218 height 1008
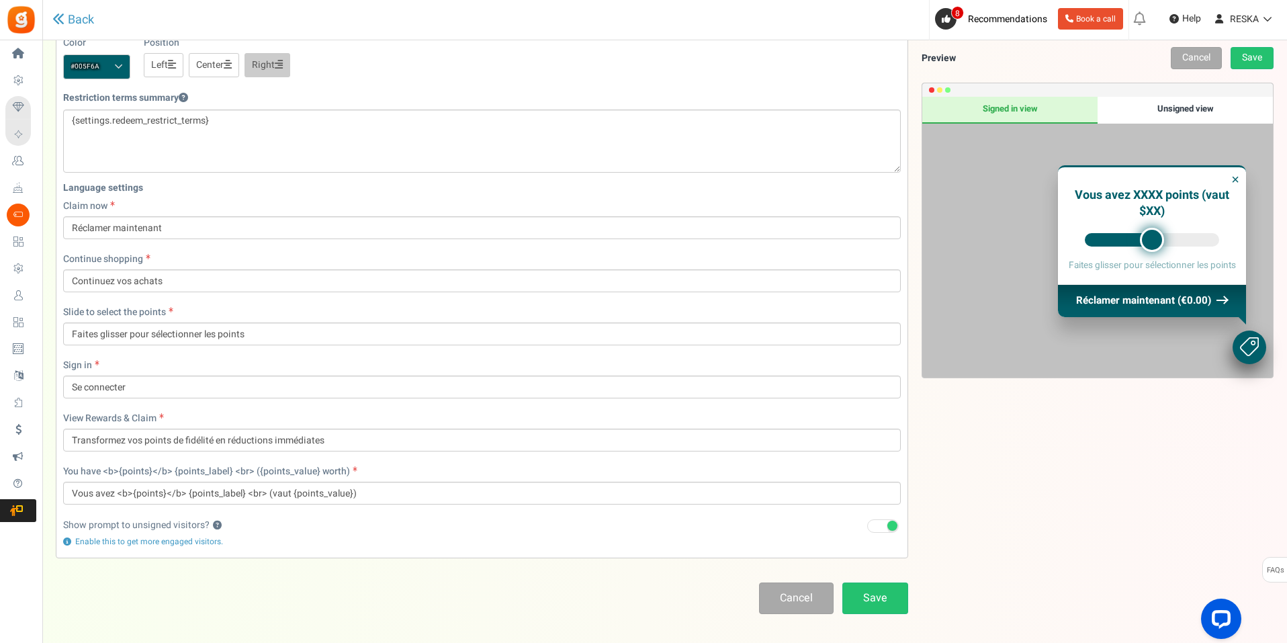
scroll to position [590, 0]
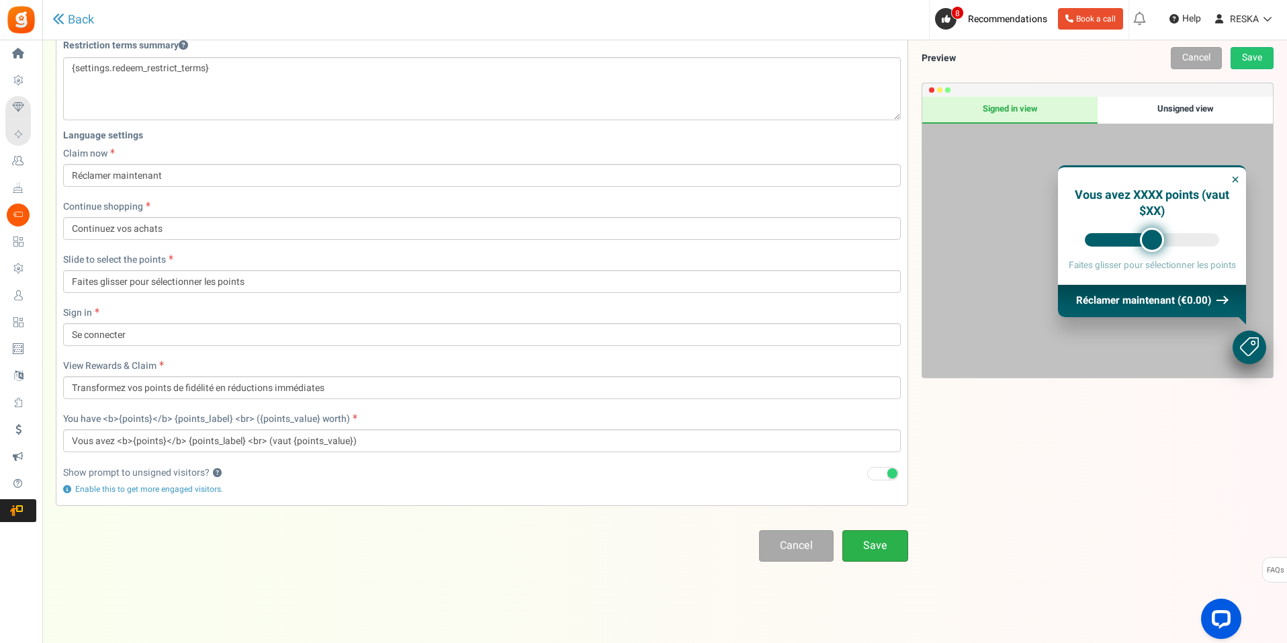
click at [888, 537] on link "Save" at bounding box center [875, 546] width 66 height 32
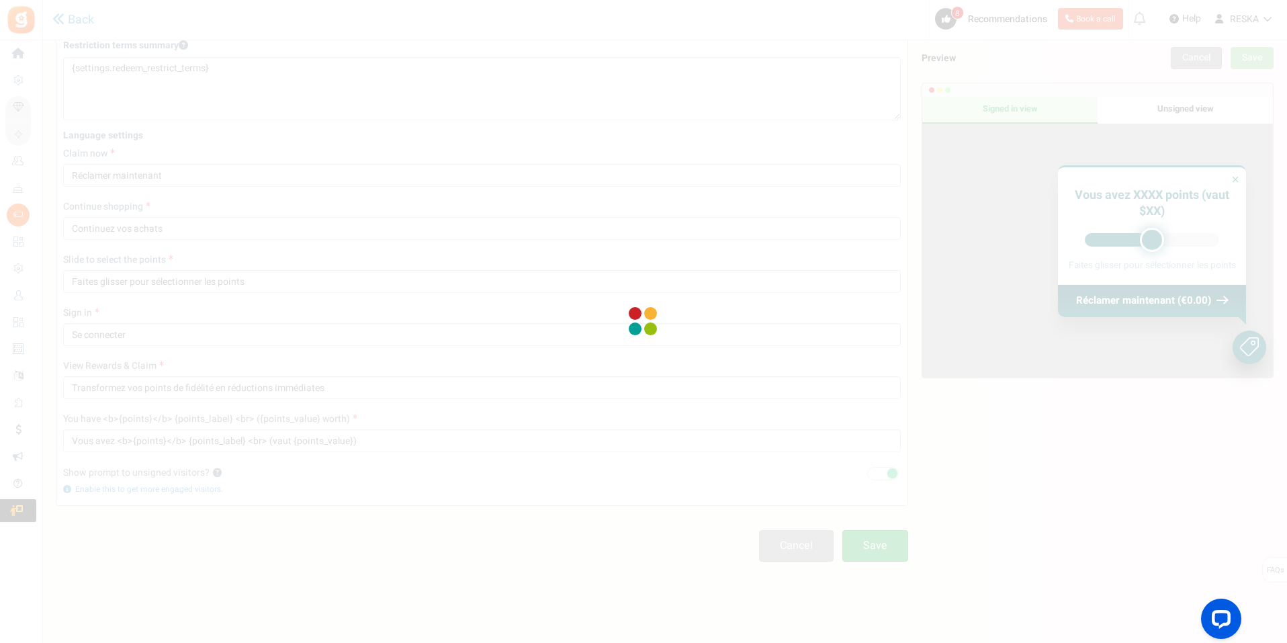
scroll to position [45, 0]
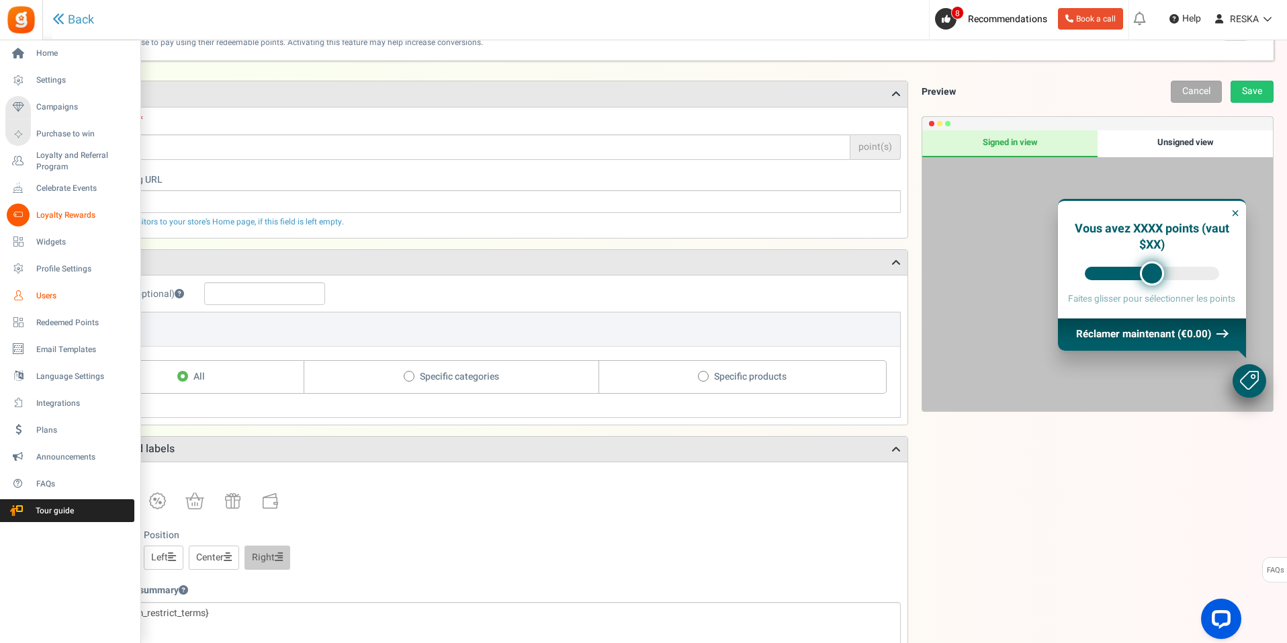
click at [60, 303] on link "Users" at bounding box center [69, 295] width 129 height 23
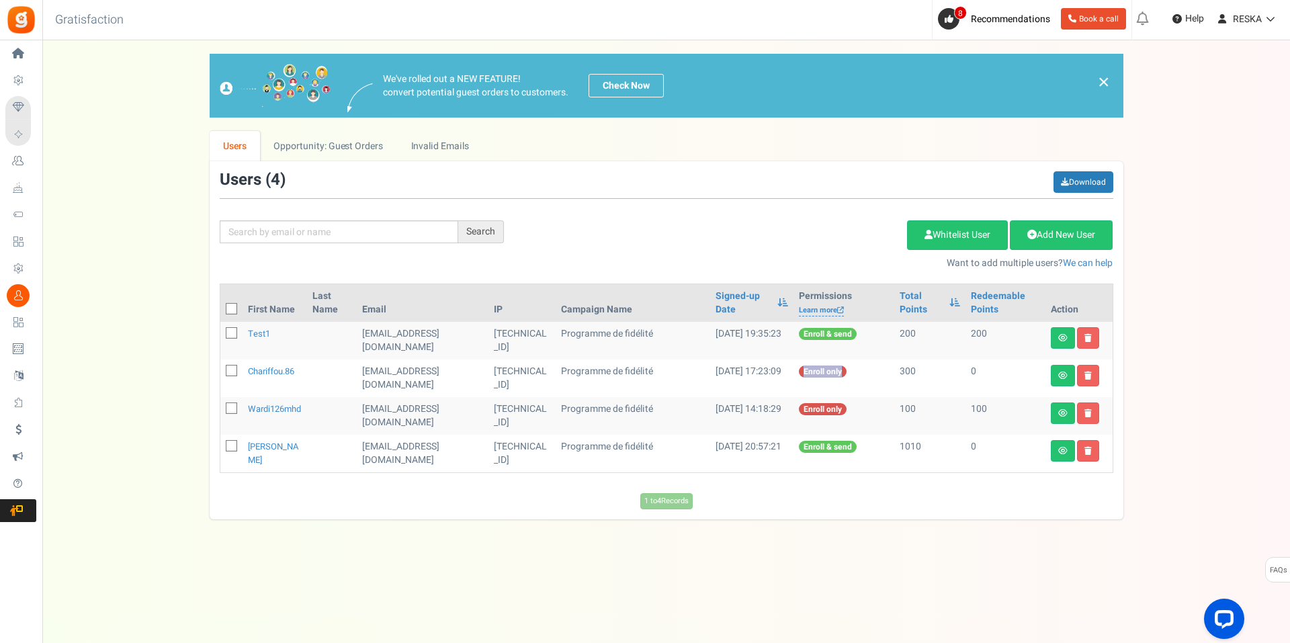
drag, startPoint x: 828, startPoint y: 372, endPoint x: 782, endPoint y: 365, distance: 46.2
click at [793, 365] on td "Enroll only" at bounding box center [843, 378] width 101 height 38
click at [773, 347] on div at bounding box center [773, 347] width 0 height 0
click at [880, 616] on div "Close" at bounding box center [645, 616] width 1290 height 0
click at [1289, 435] on div "× Close Add Points ? First Name Last Name Email Do you want to give Welcome bon…" at bounding box center [666, 287] width 1248 height 466
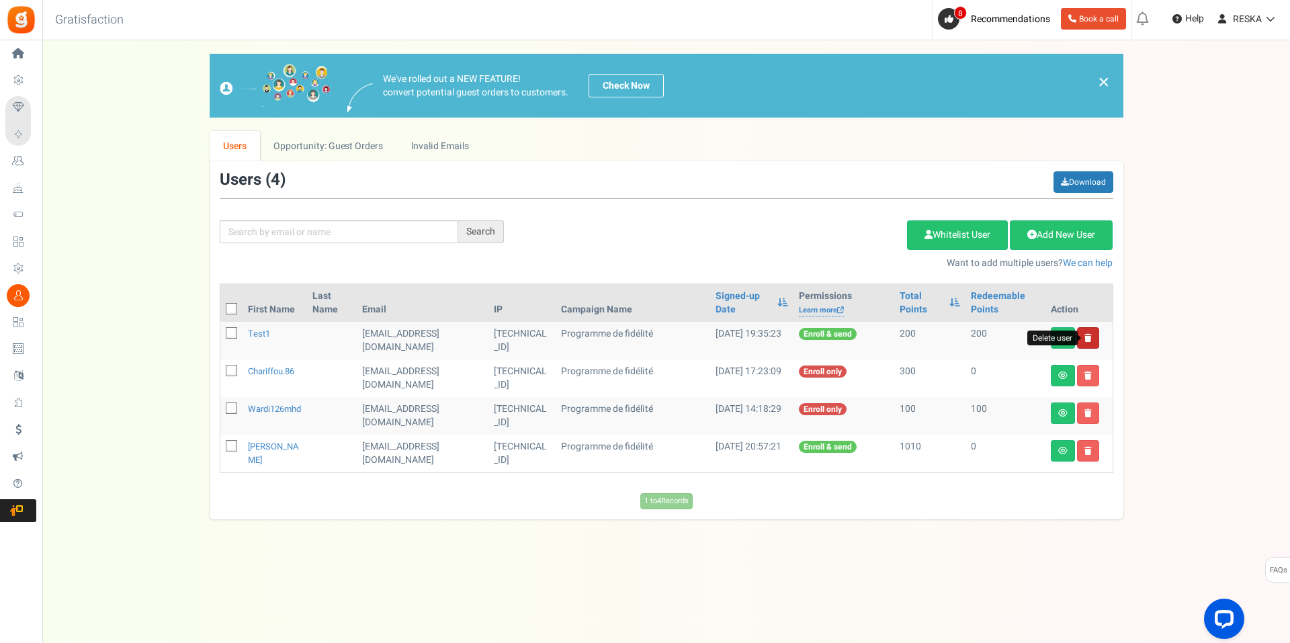
click at [1087, 340] on icon at bounding box center [1087, 338] width 7 height 8
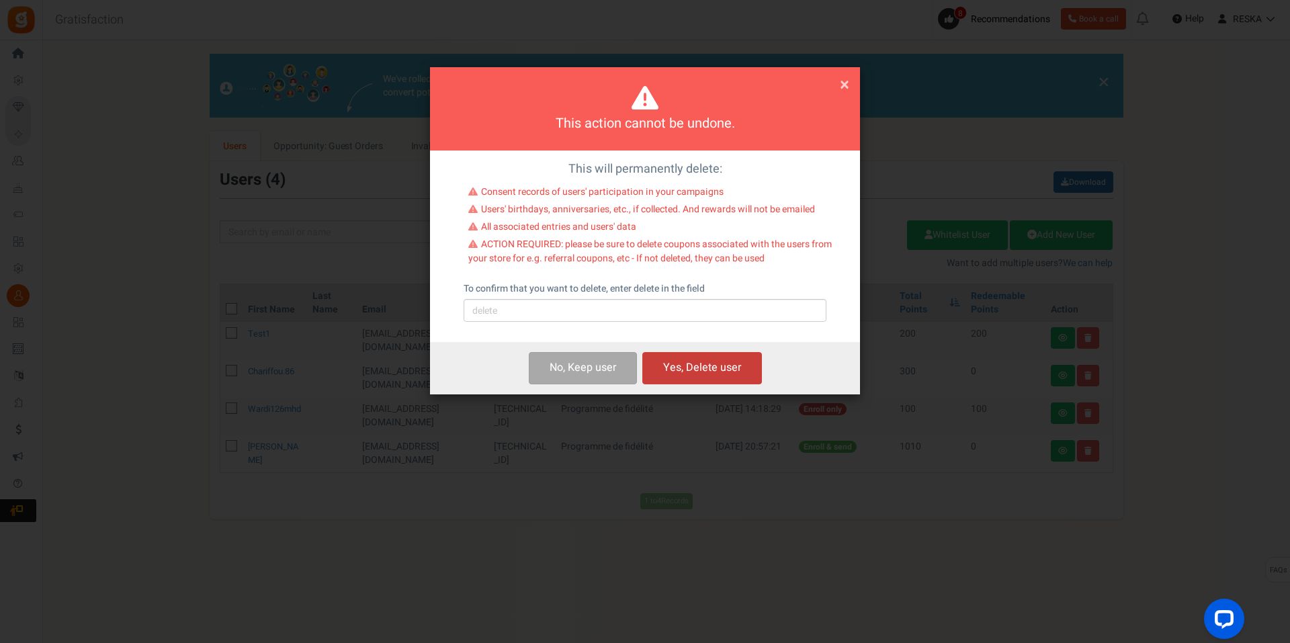
click at [683, 378] on button "Yes, Delete user" at bounding box center [702, 368] width 120 height 32
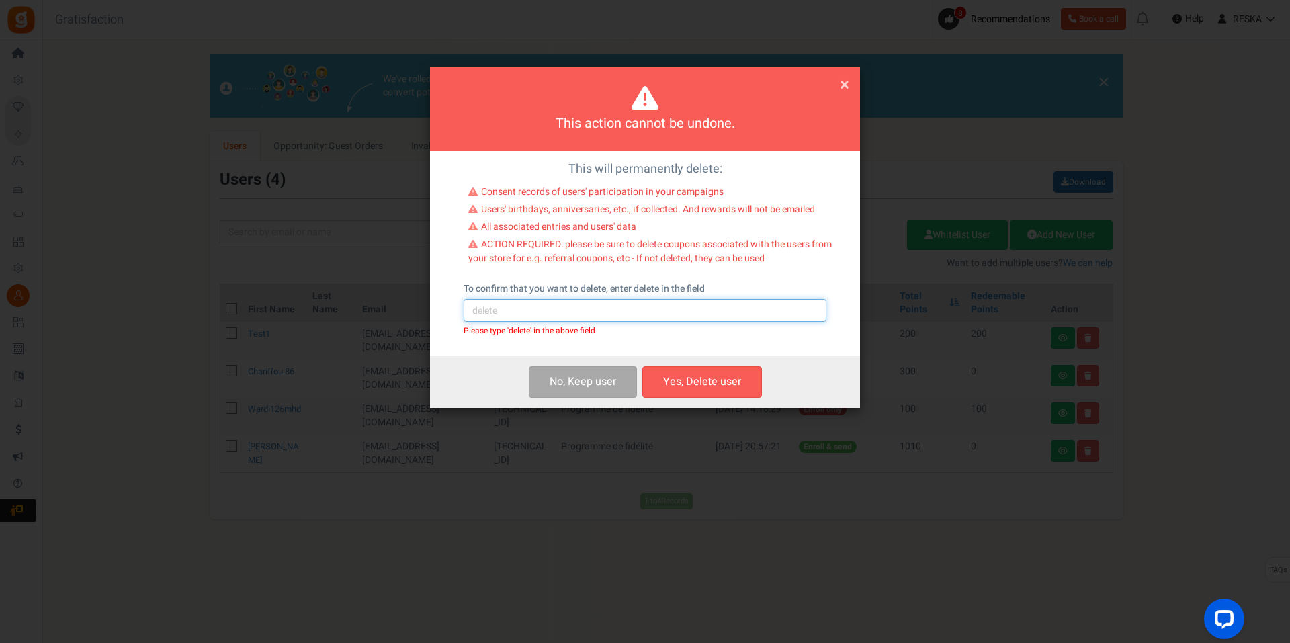
click at [541, 307] on input "text" at bounding box center [645, 310] width 363 height 23
type input "delete"
click at [672, 380] on button "Yes, Delete user" at bounding box center [702, 382] width 120 height 32
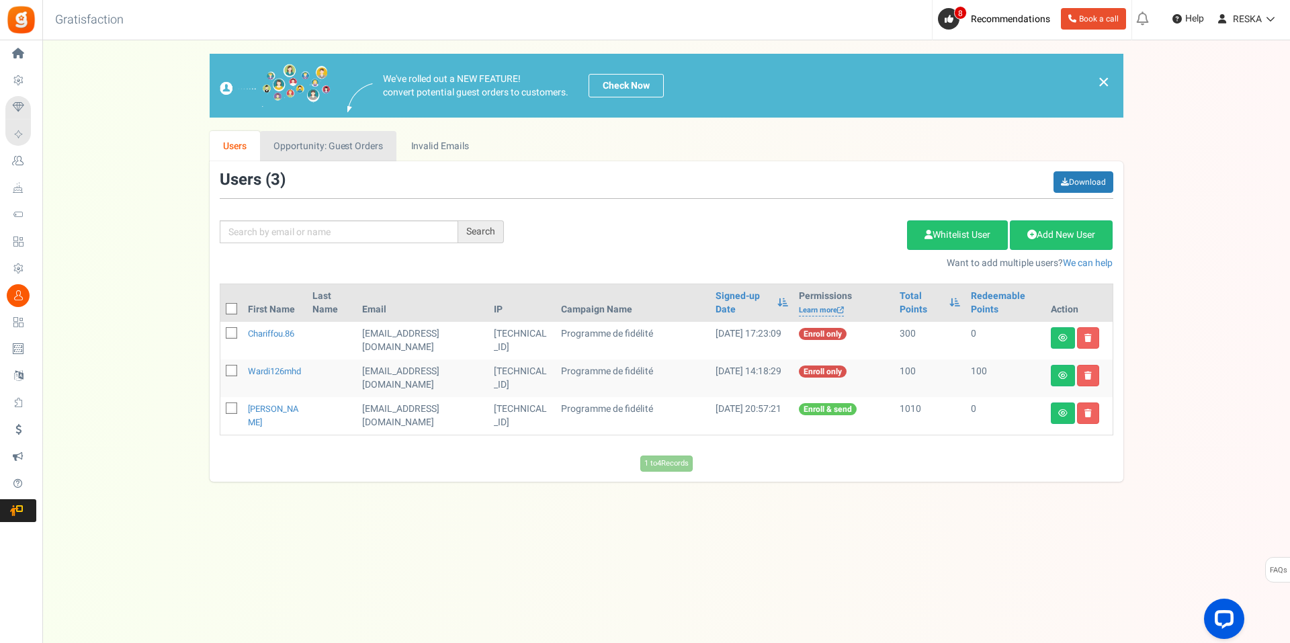
click at [329, 149] on link "Opportunity: Guest Orders" at bounding box center [328, 146] width 136 height 30
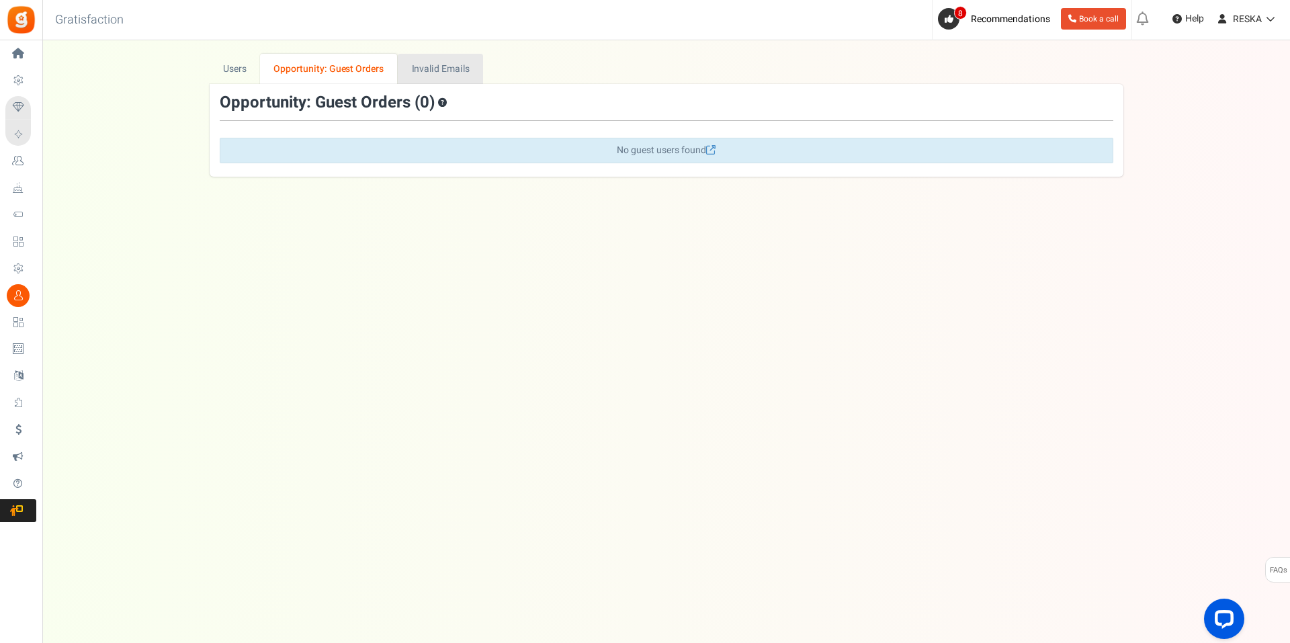
click at [430, 64] on link "Invalid Emails" at bounding box center [440, 69] width 85 height 30
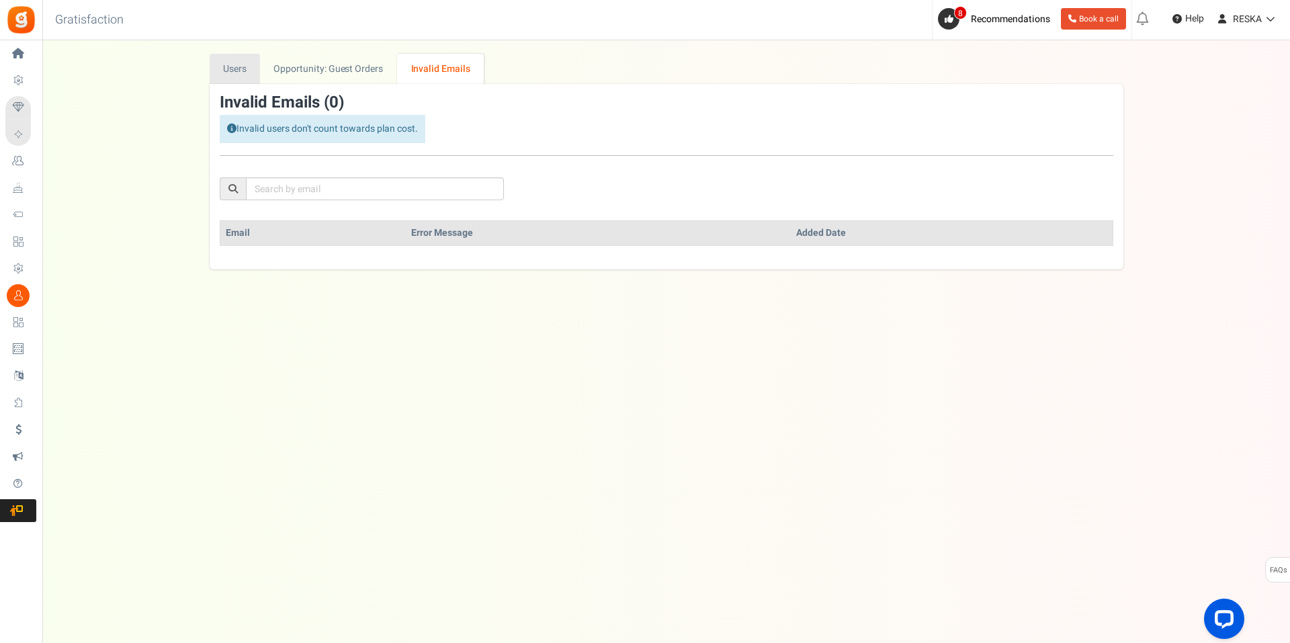
click at [248, 72] on link "Users" at bounding box center [235, 69] width 51 height 30
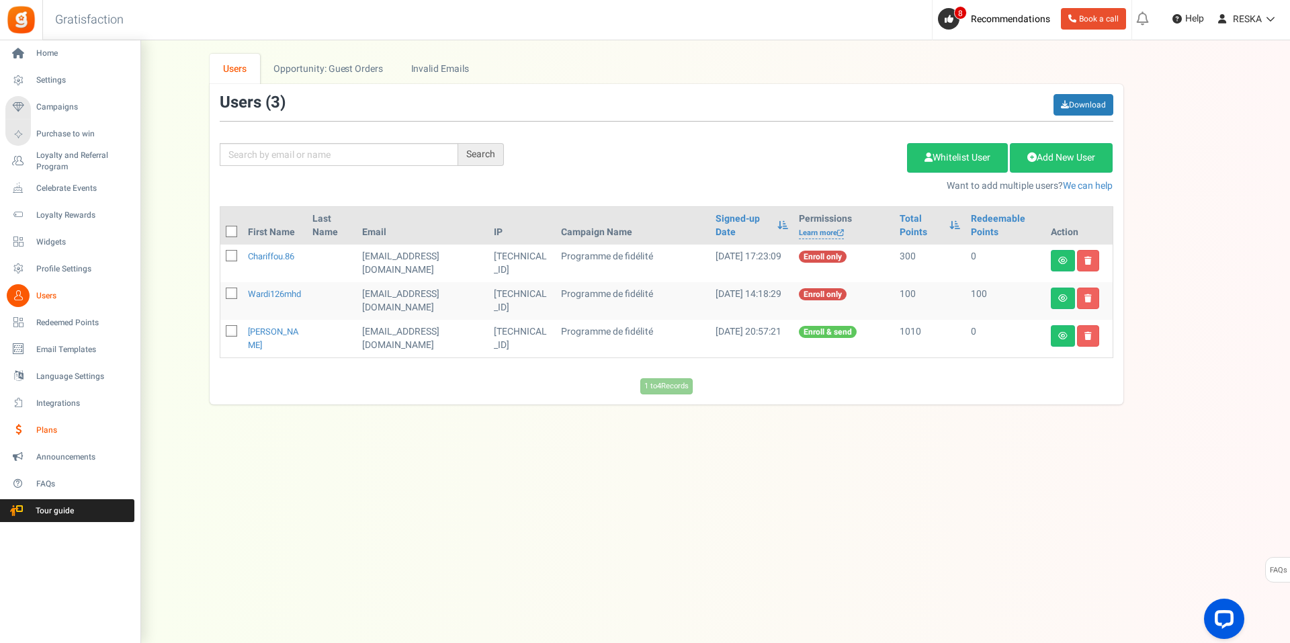
click at [81, 421] on link "Plans" at bounding box center [69, 430] width 129 height 23
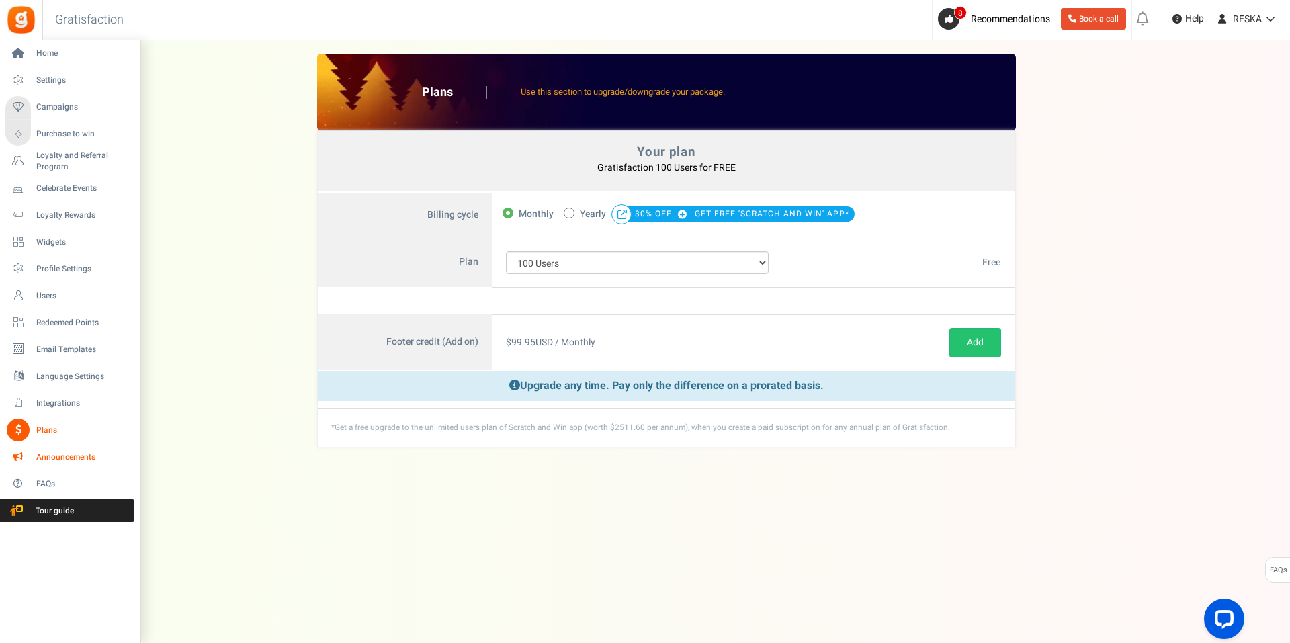
click at [56, 462] on span "Announcements" at bounding box center [83, 456] width 94 height 11
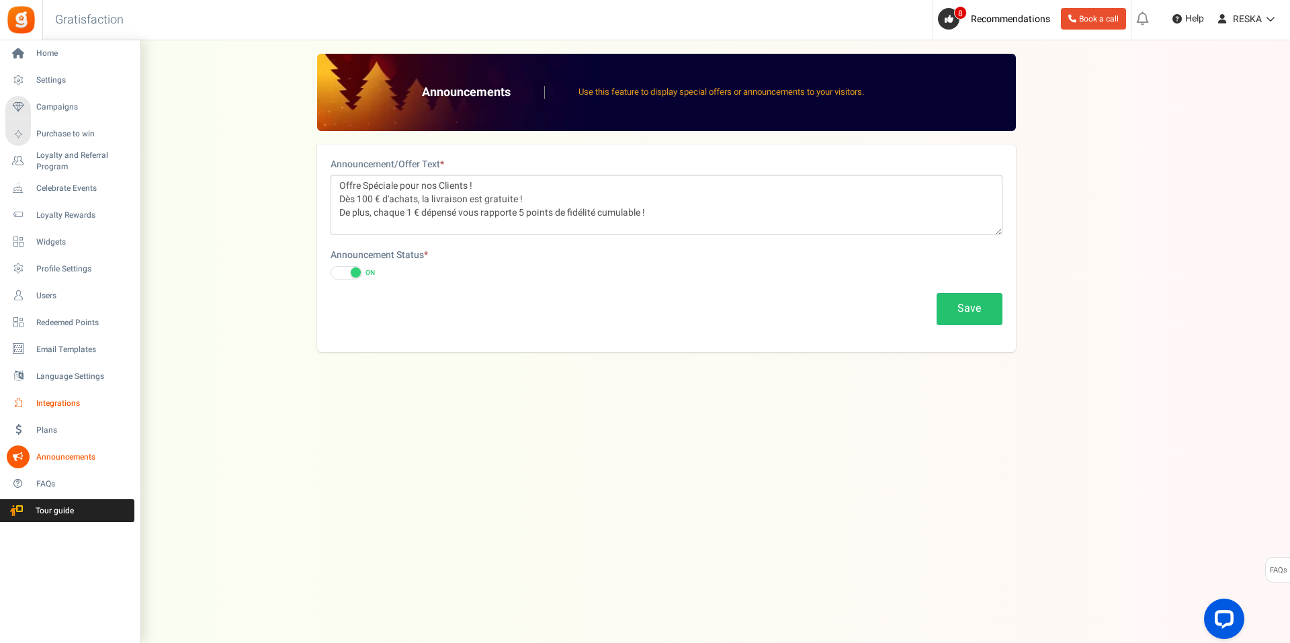
click at [33, 402] on link "Integrations" at bounding box center [69, 403] width 129 height 23
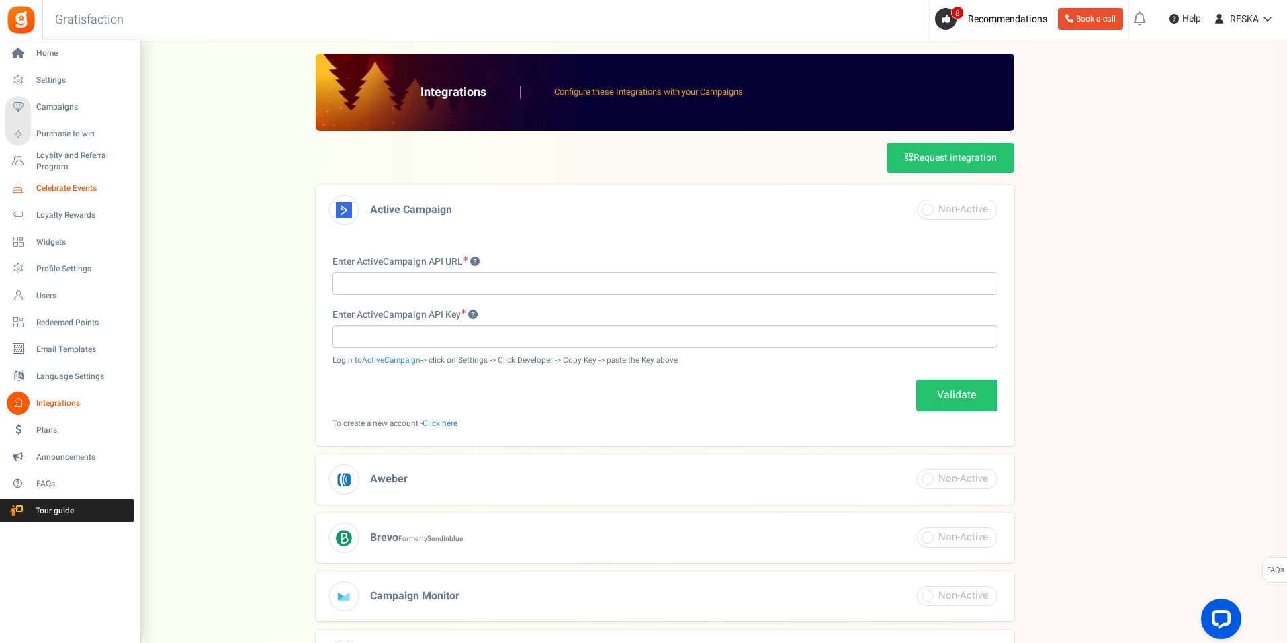
click at [63, 188] on span "Celebrate Events" at bounding box center [83, 188] width 94 height 11
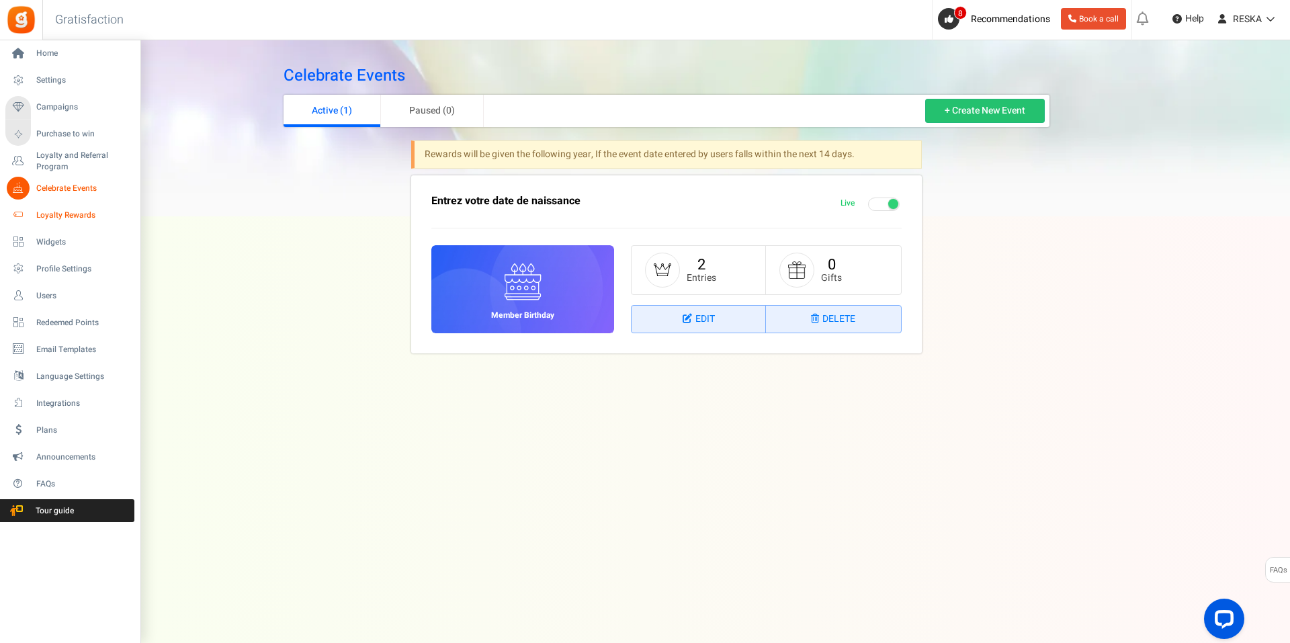
click at [96, 210] on span "Loyalty Rewards" at bounding box center [83, 215] width 94 height 11
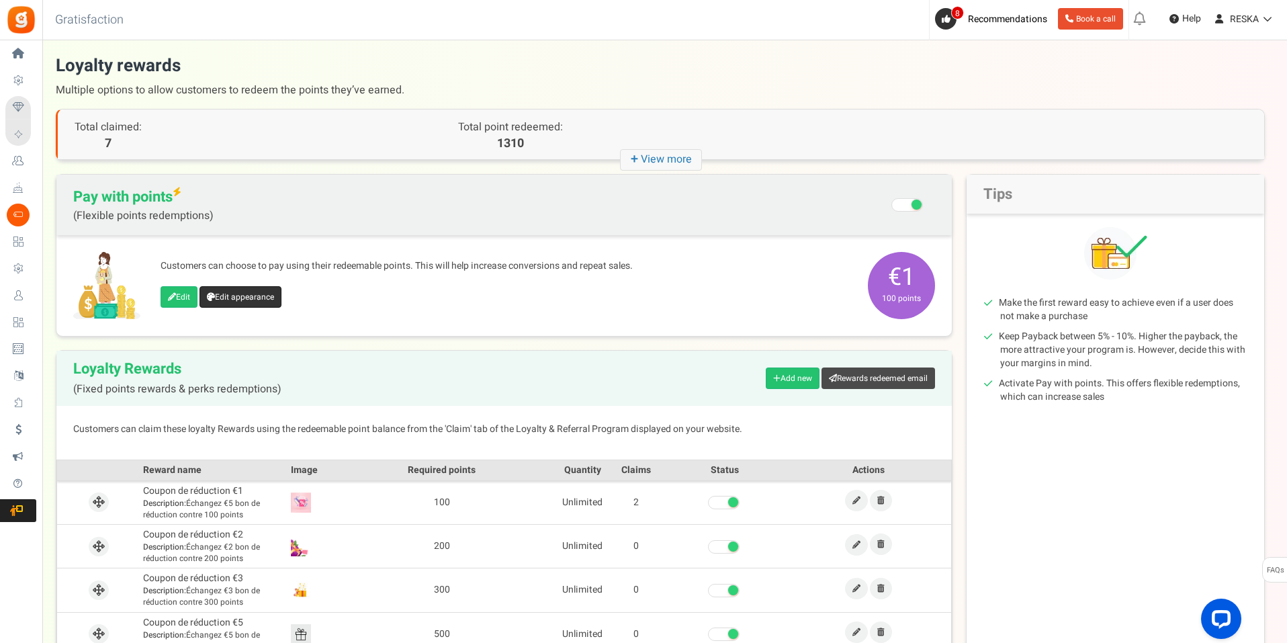
click at [217, 296] on link "Edit appearance" at bounding box center [241, 296] width 82 height 21
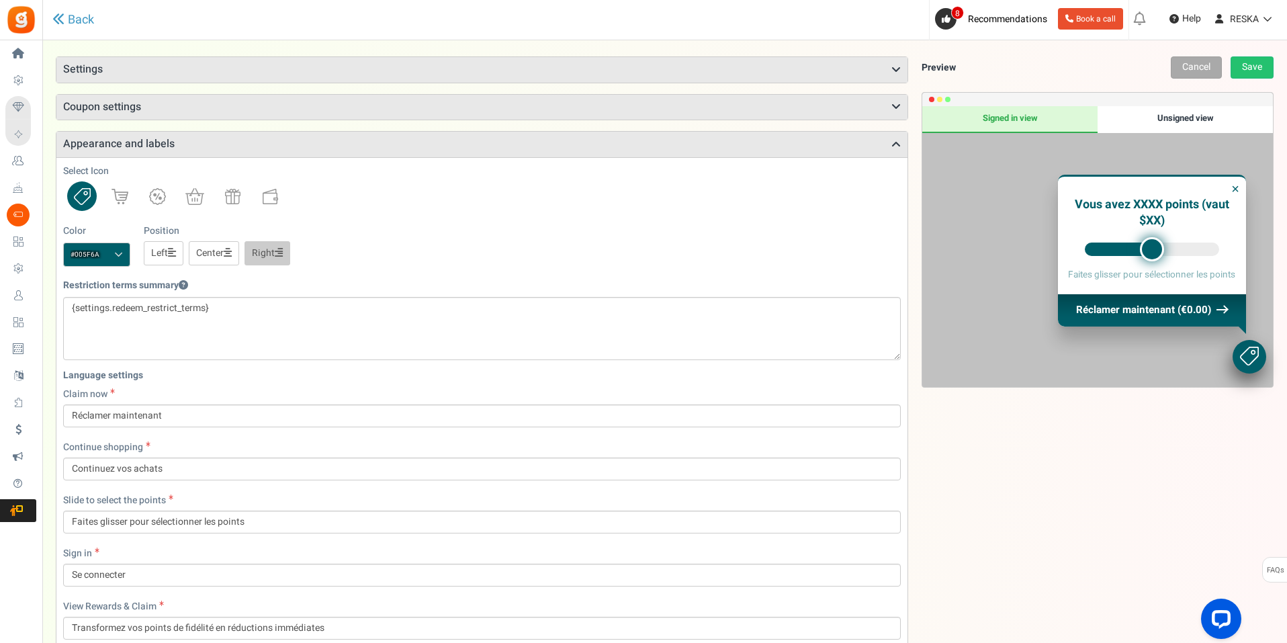
scroll to position [72, 0]
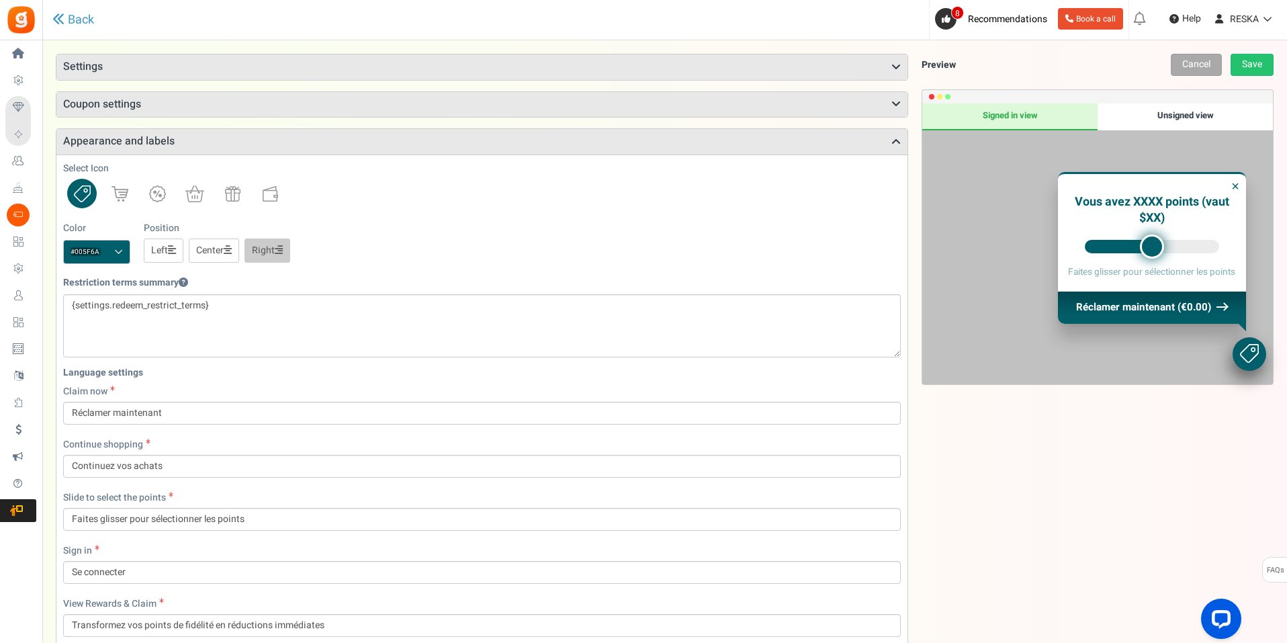
click at [517, 208] on div "Select Icon Color #005f6a We recommend a darker color Position Left Center Right" at bounding box center [482, 213] width 838 height 102
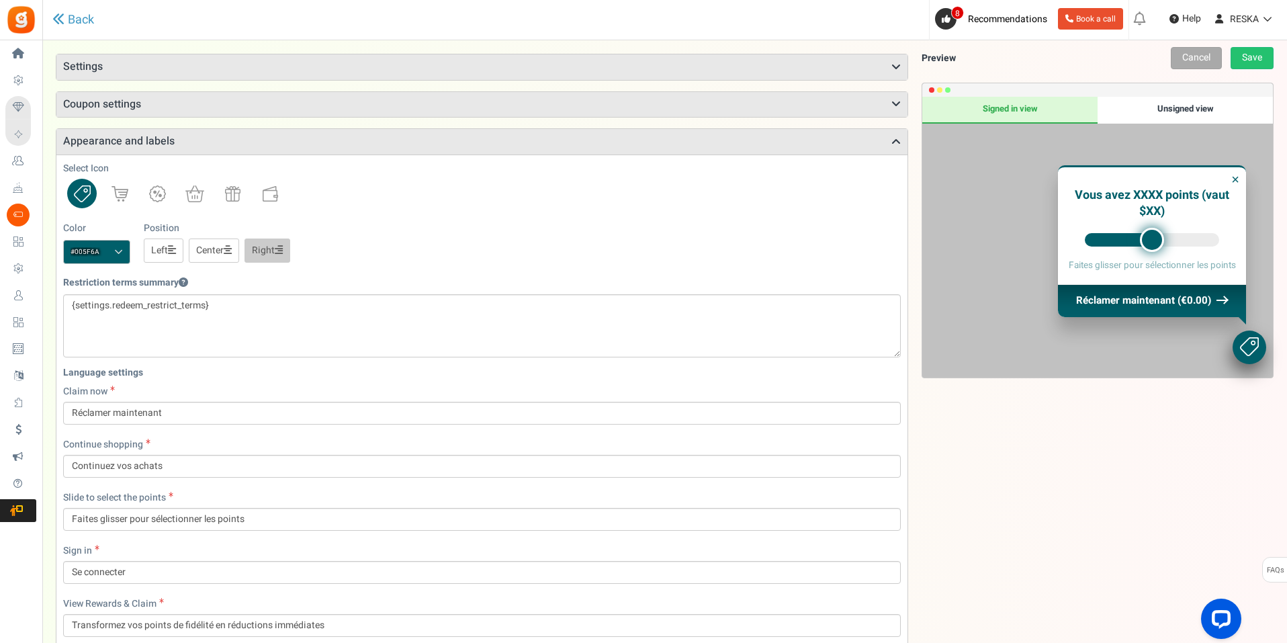
scroll to position [273, 0]
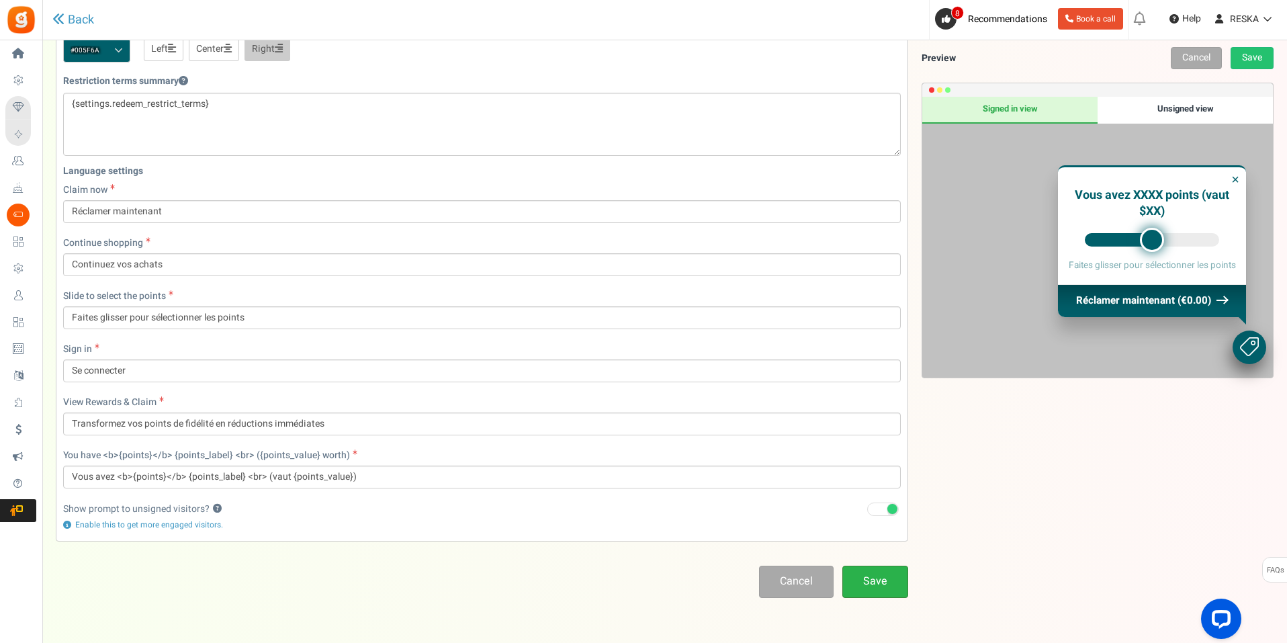
click at [885, 577] on link "Save" at bounding box center [875, 582] width 66 height 32
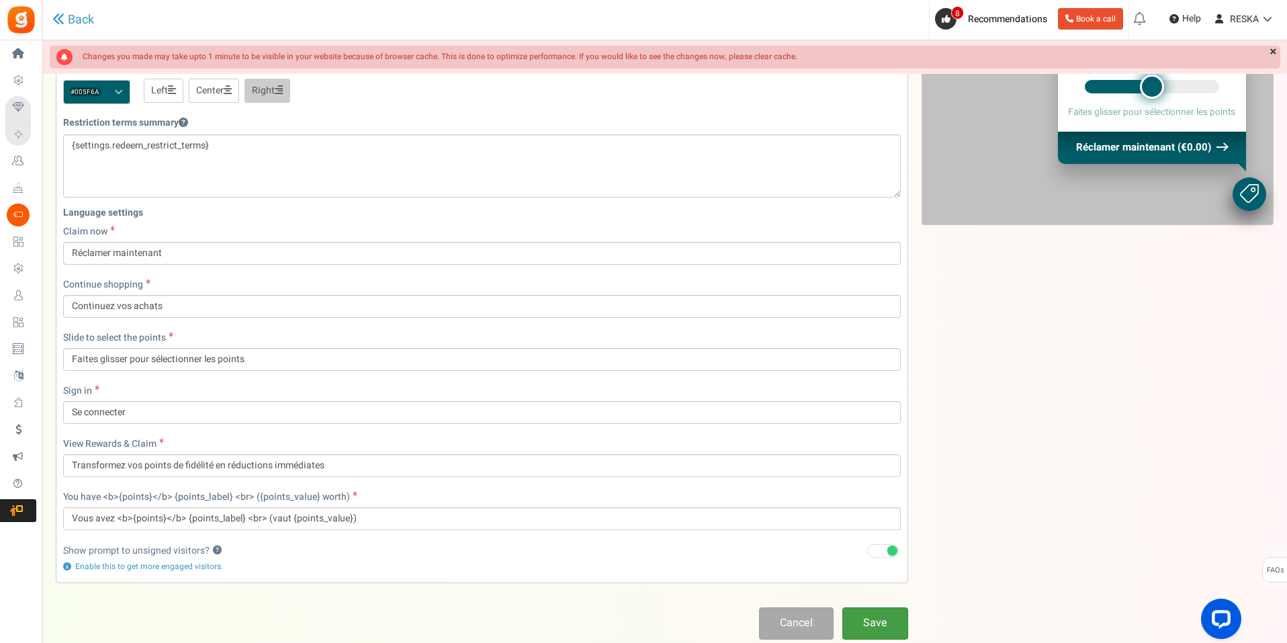
scroll to position [45, 0]
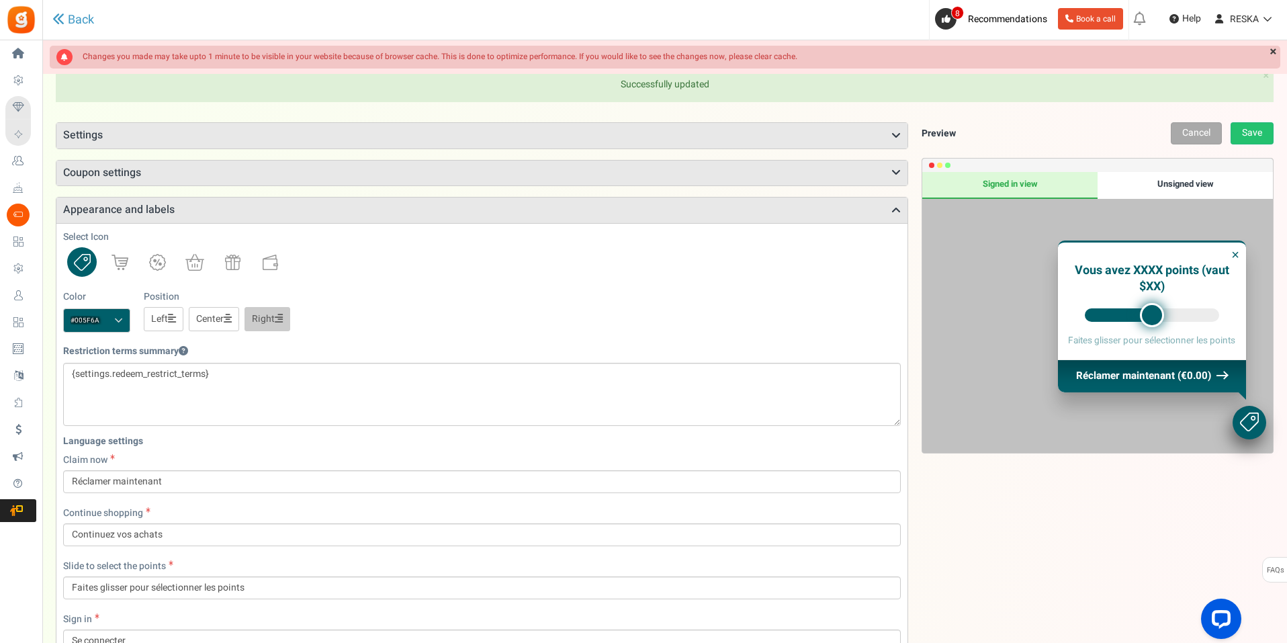
click at [1164, 187] on div "Unsigned view" at bounding box center [1185, 185] width 175 height 27
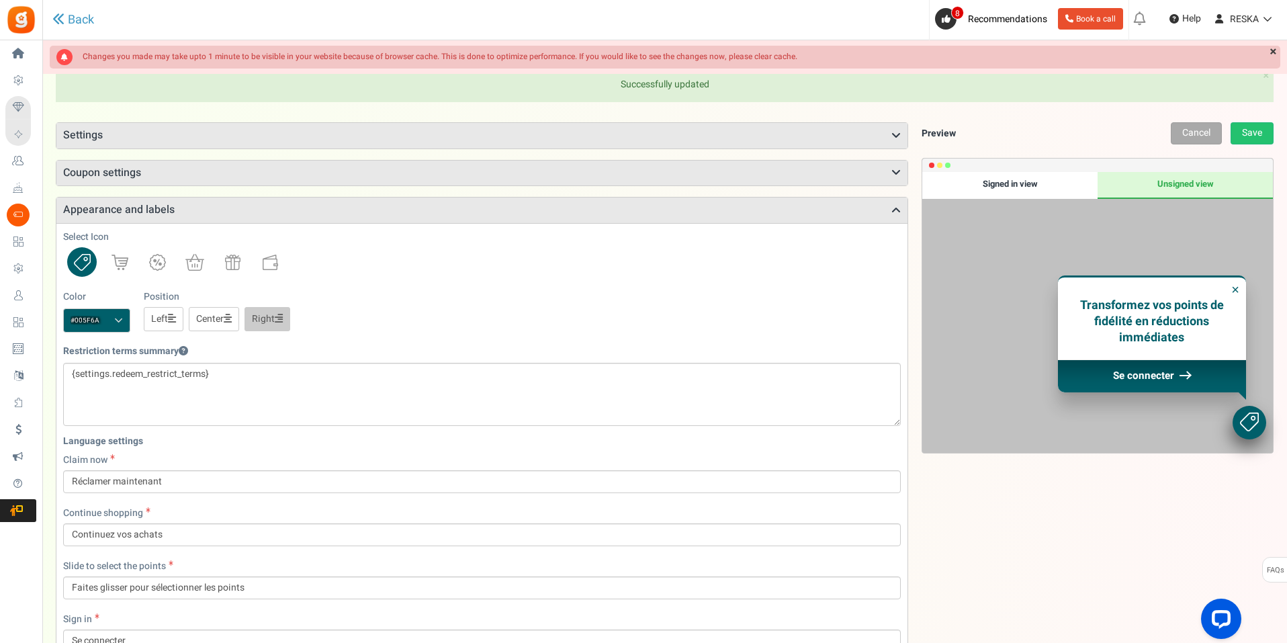
click at [1039, 190] on div "Signed in view" at bounding box center [1009, 185] width 175 height 27
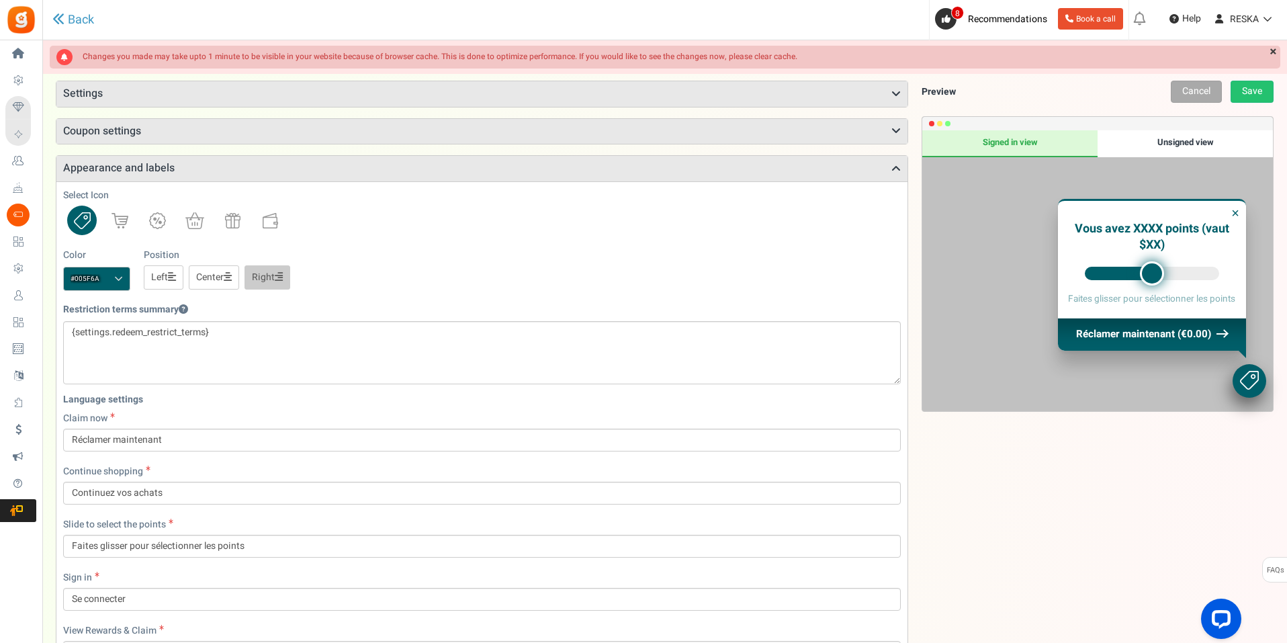
click at [1174, 146] on div "Unsigned view" at bounding box center [1185, 143] width 175 height 27
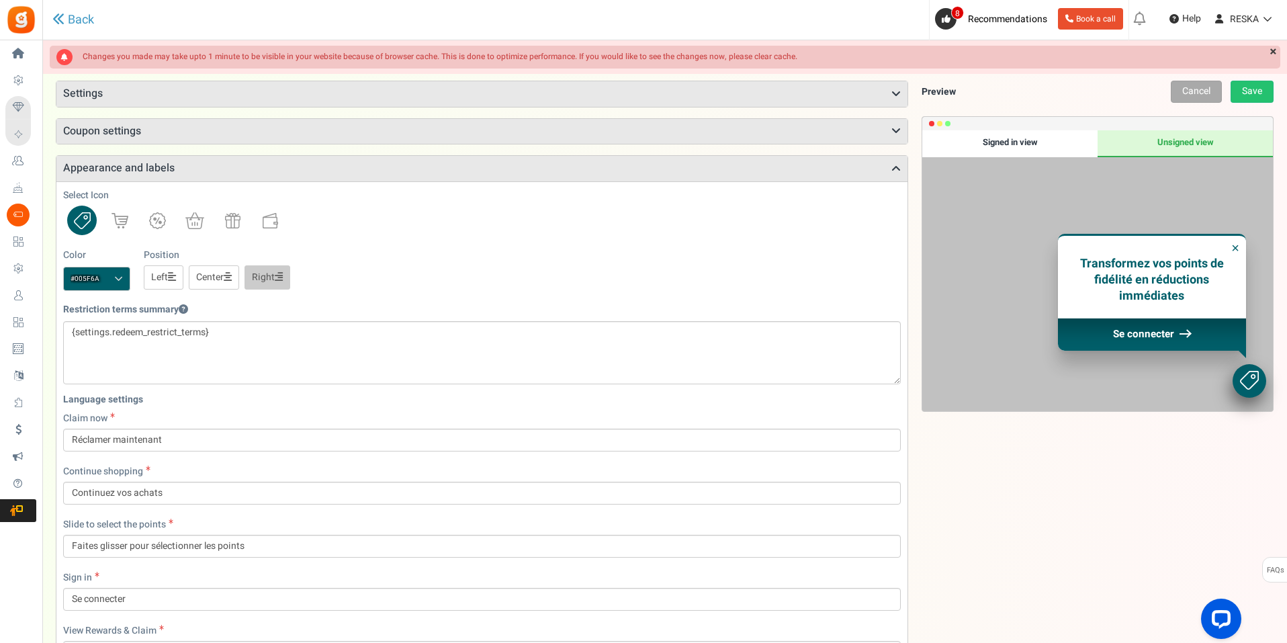
click at [982, 140] on div "Signed in view" at bounding box center [1009, 143] width 175 height 27
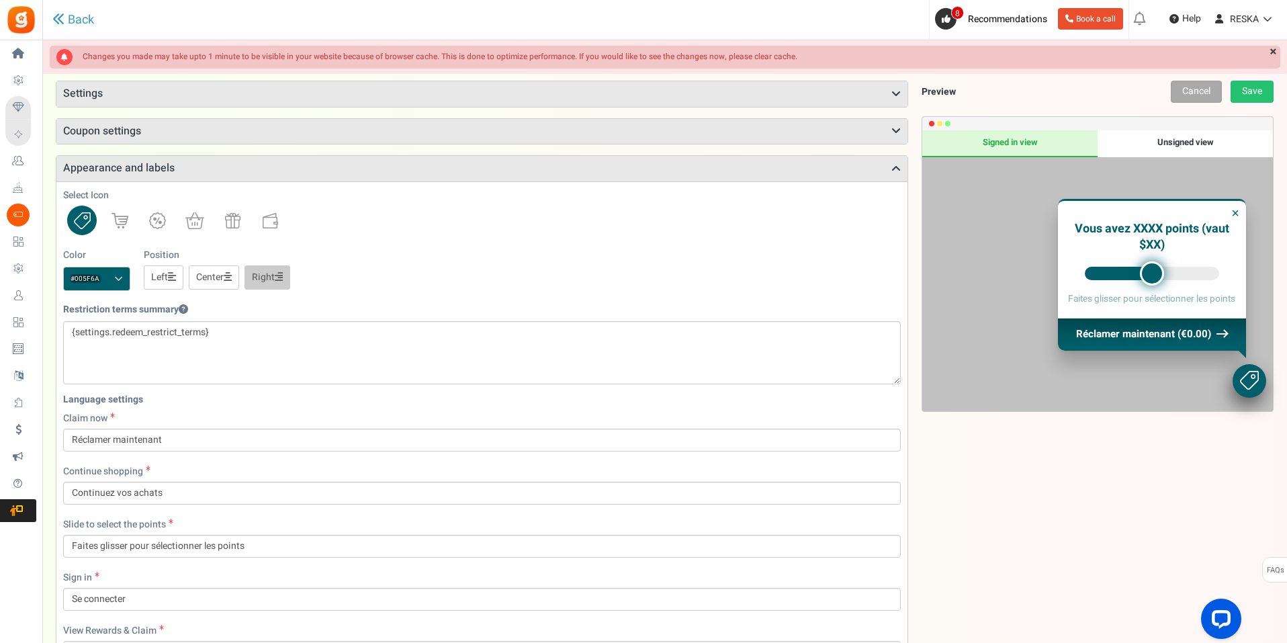
scroll to position [0, 0]
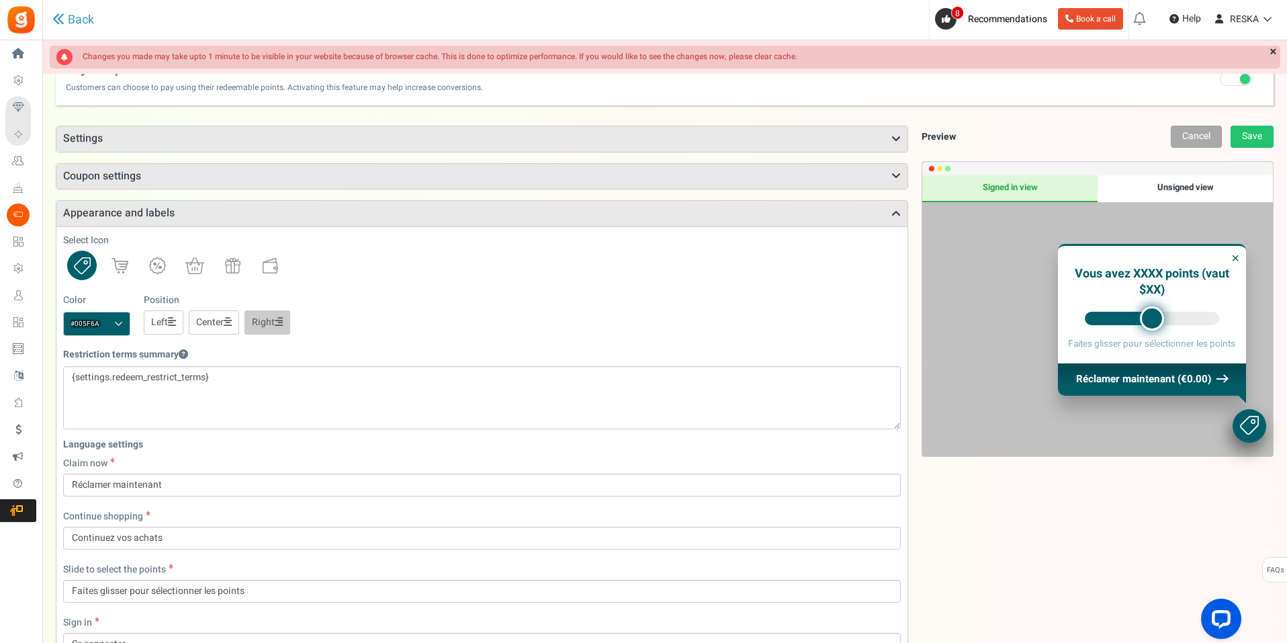
click at [111, 178] on h3 "Coupon settings" at bounding box center [481, 177] width 851 height 26
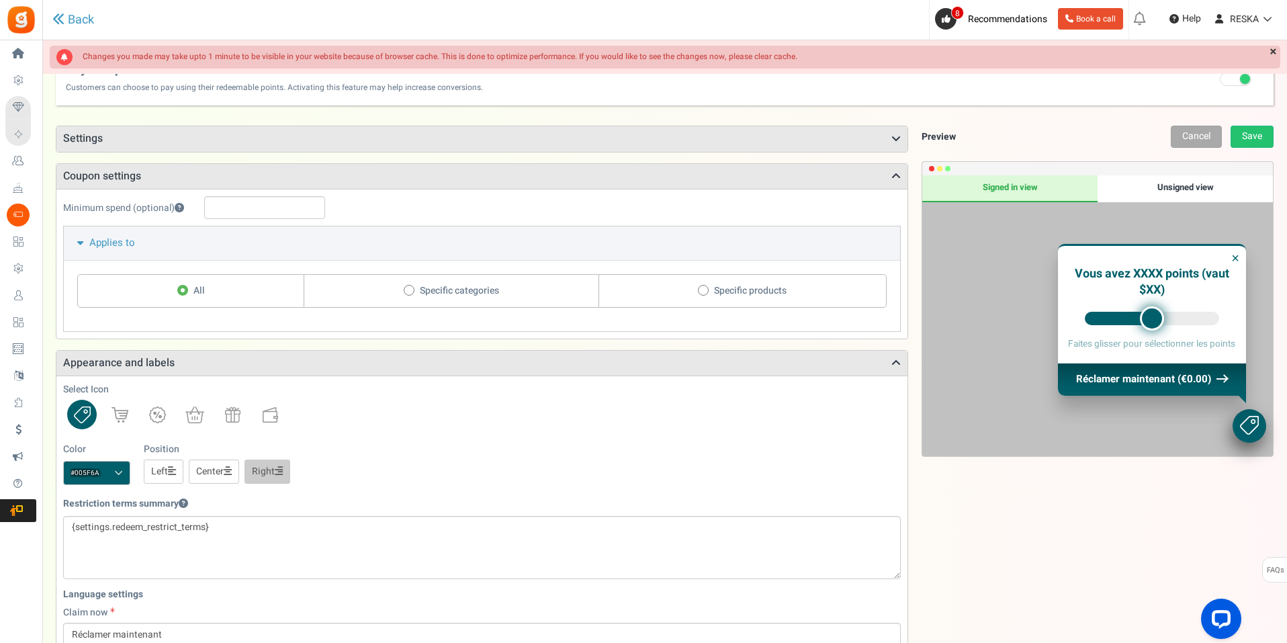
click at [224, 145] on h3 "Settings" at bounding box center [481, 139] width 851 height 26
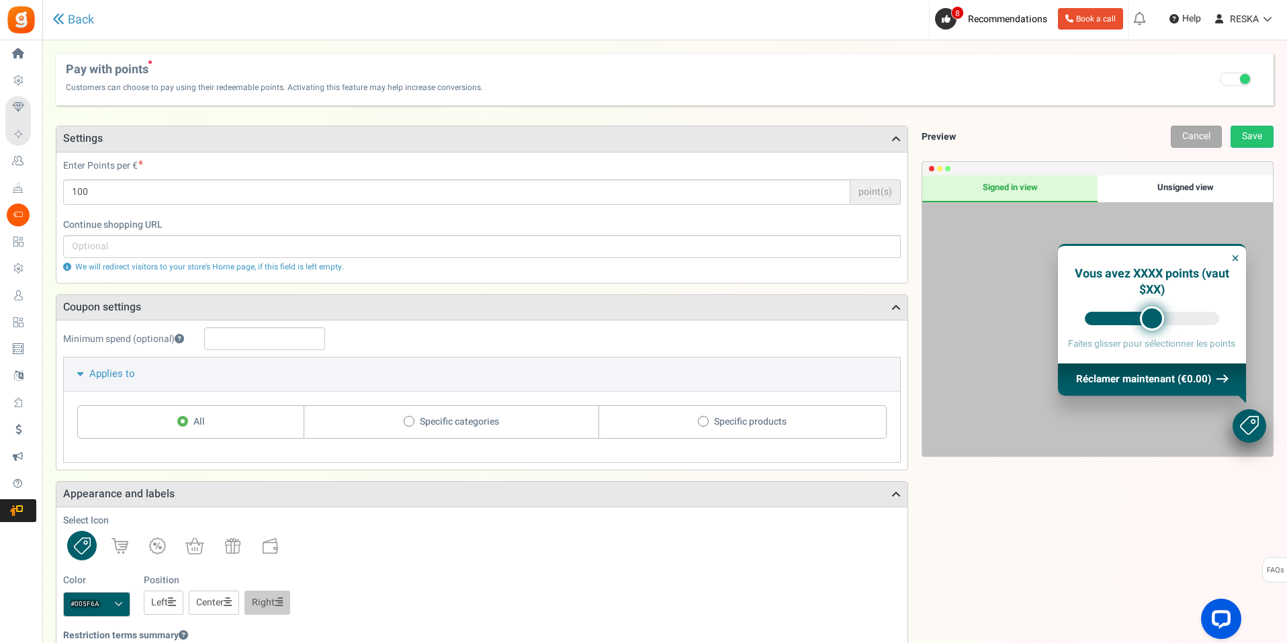
click at [392, 427] on label "Specific categories" at bounding box center [451, 422] width 294 height 34
click at [186, 427] on input "Specific categories" at bounding box center [181, 422] width 9 height 9
radio input "true"
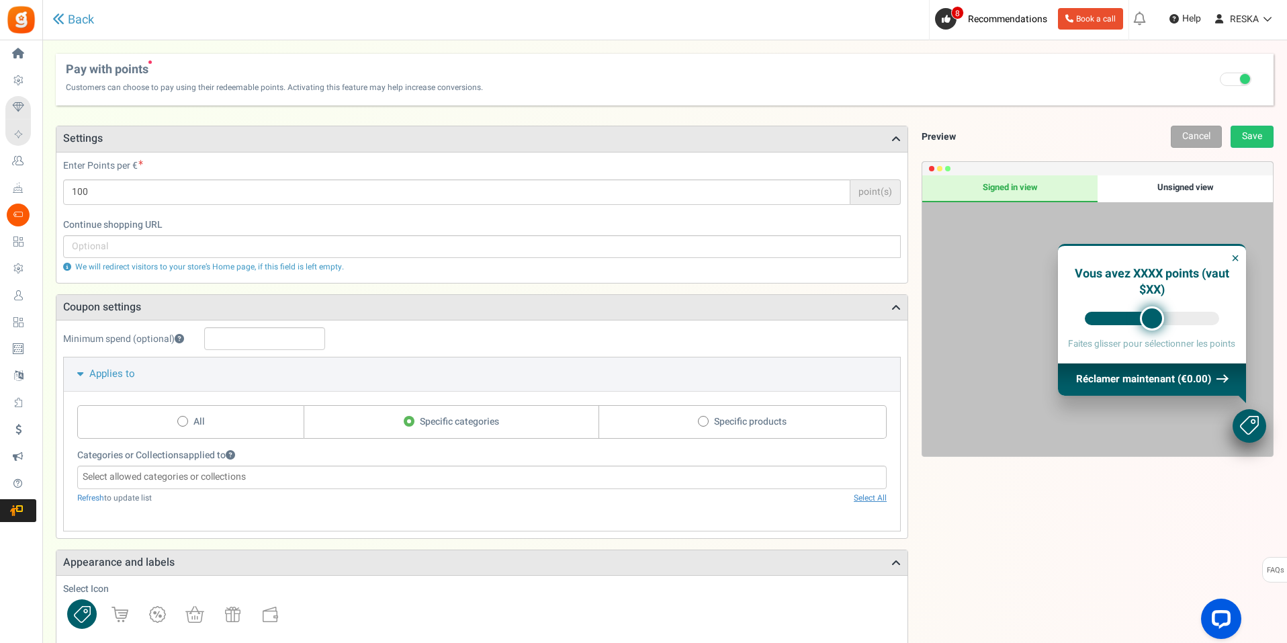
click at [763, 428] on span "Specific products" at bounding box center [750, 421] width 73 height 13
click at [186, 427] on input "Specific products" at bounding box center [181, 422] width 9 height 9
radio input "true"
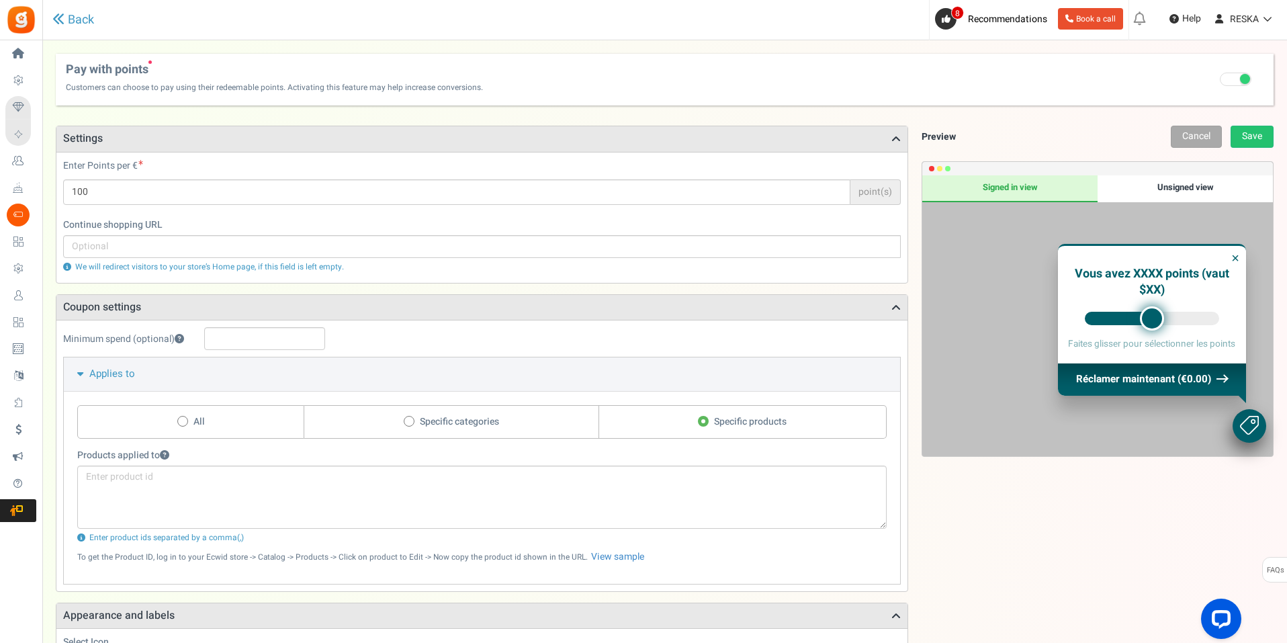
click at [192, 416] on label "All" at bounding box center [190, 422] width 227 height 34
click at [186, 418] on input "All" at bounding box center [181, 422] width 9 height 9
radio input "true"
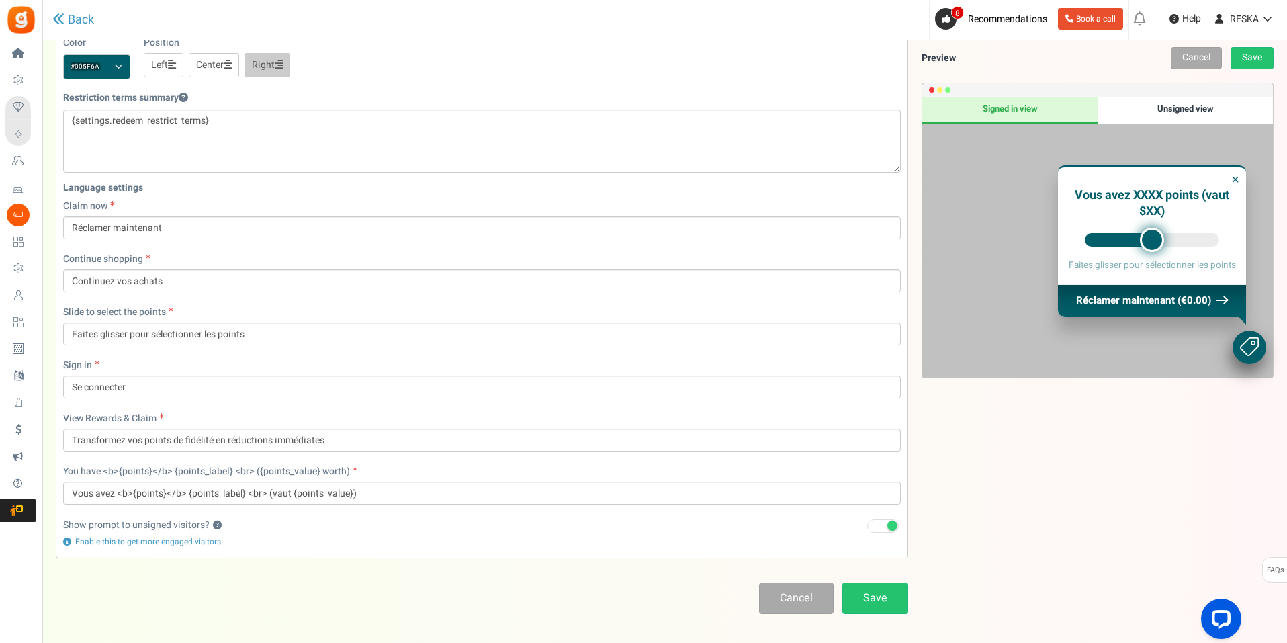
scroll to position [403, 0]
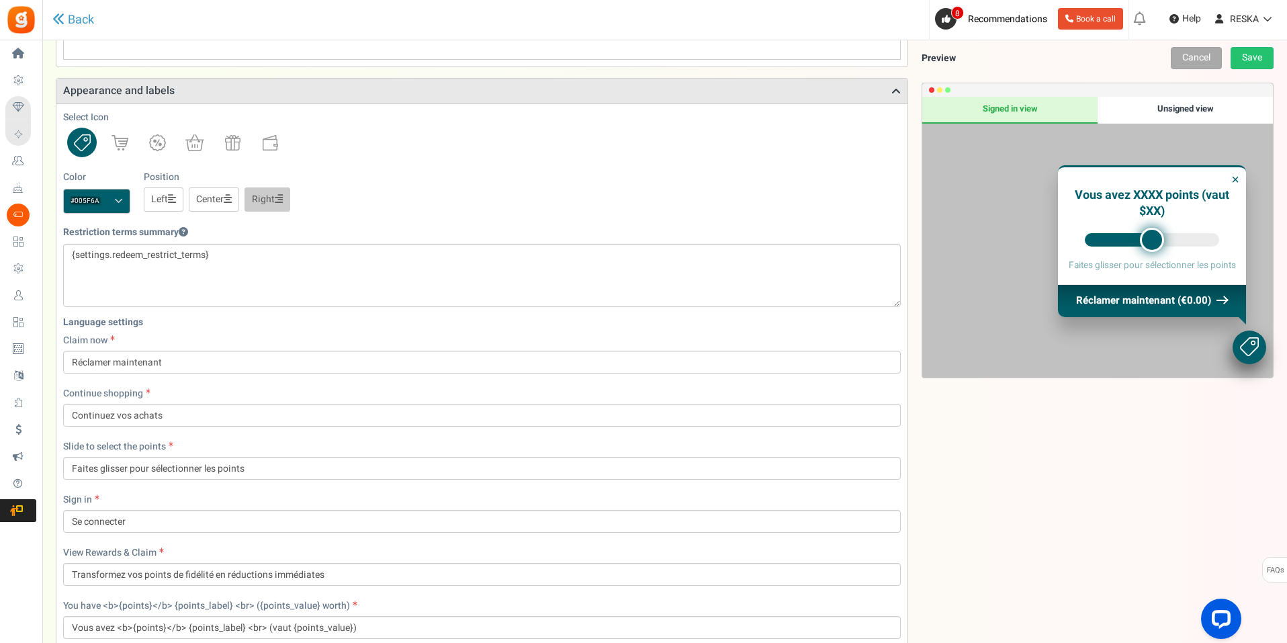
click at [214, 198] on link "Center" at bounding box center [214, 199] width 50 height 24
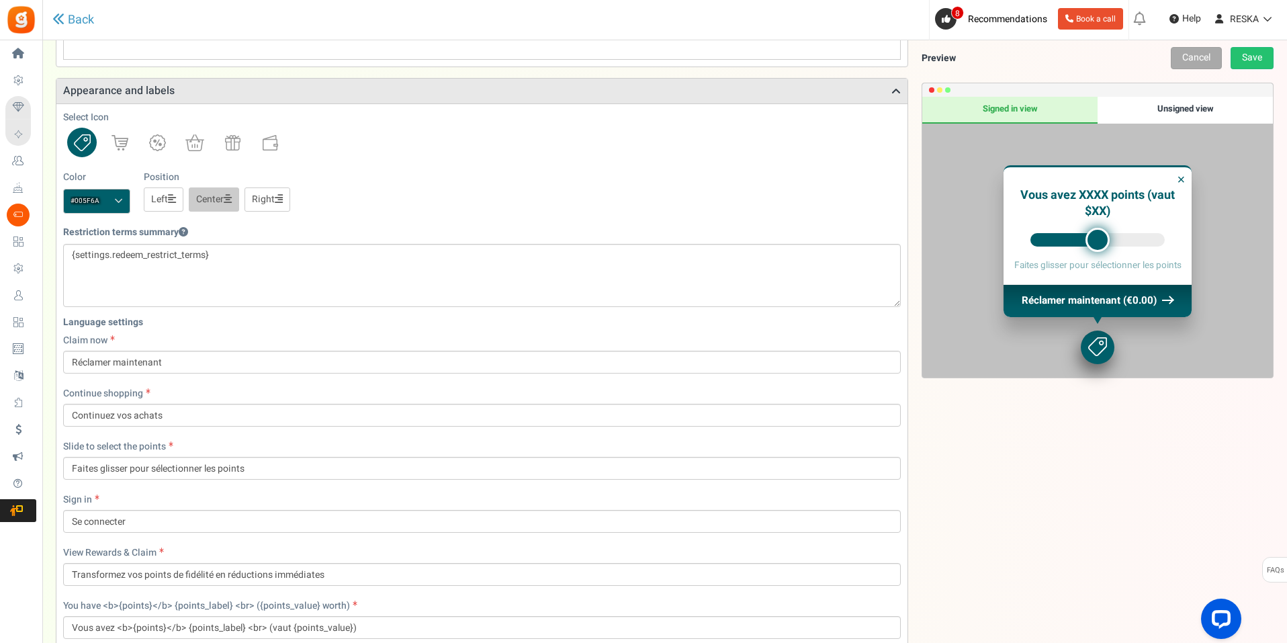
click at [276, 200] on link "Right" at bounding box center [268, 199] width 46 height 24
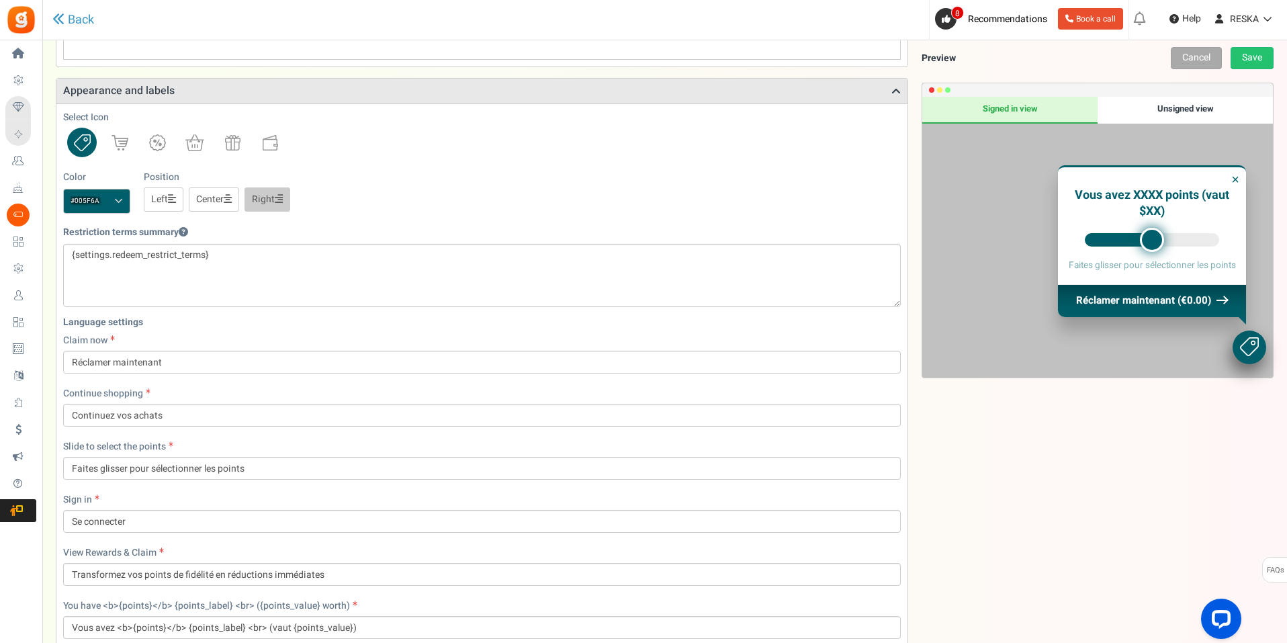
click at [171, 196] on icon at bounding box center [172, 198] width 8 height 9
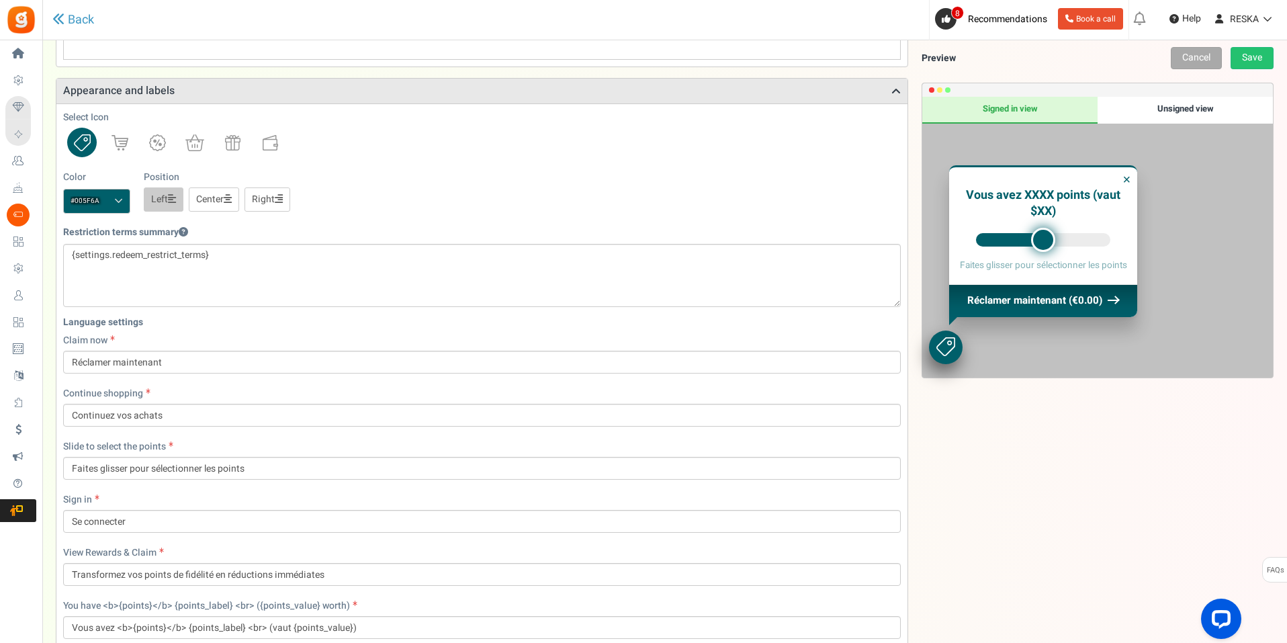
click at [206, 196] on link "Center" at bounding box center [214, 199] width 50 height 24
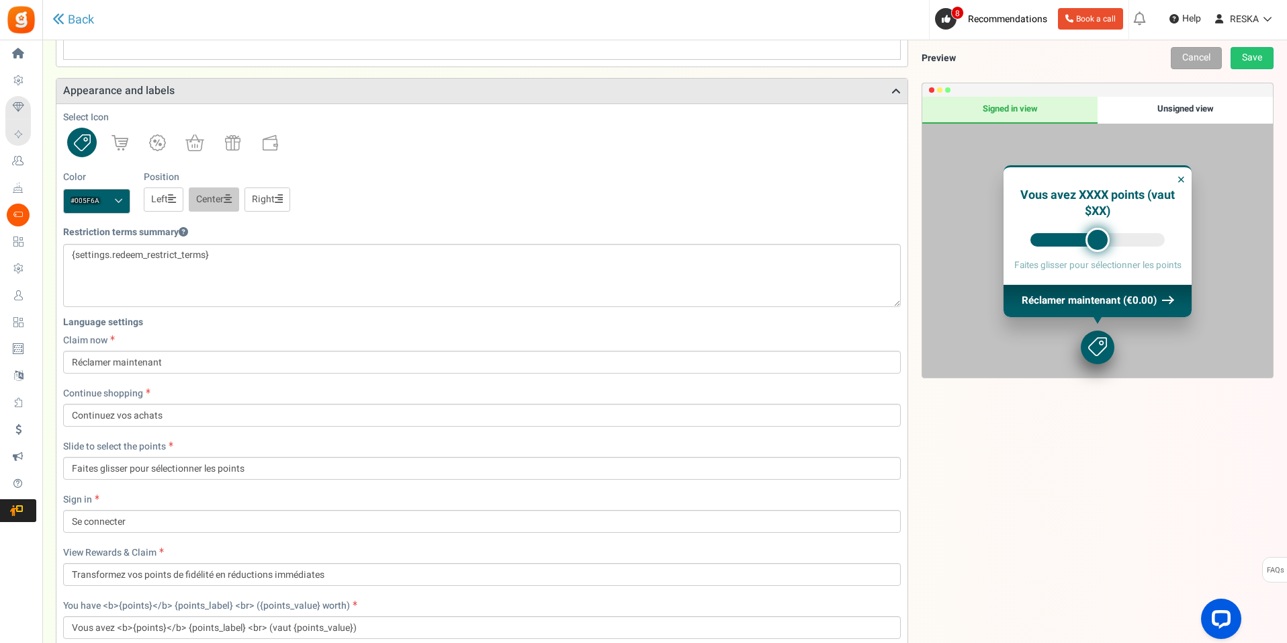
click at [279, 206] on link "Right" at bounding box center [268, 199] width 46 height 24
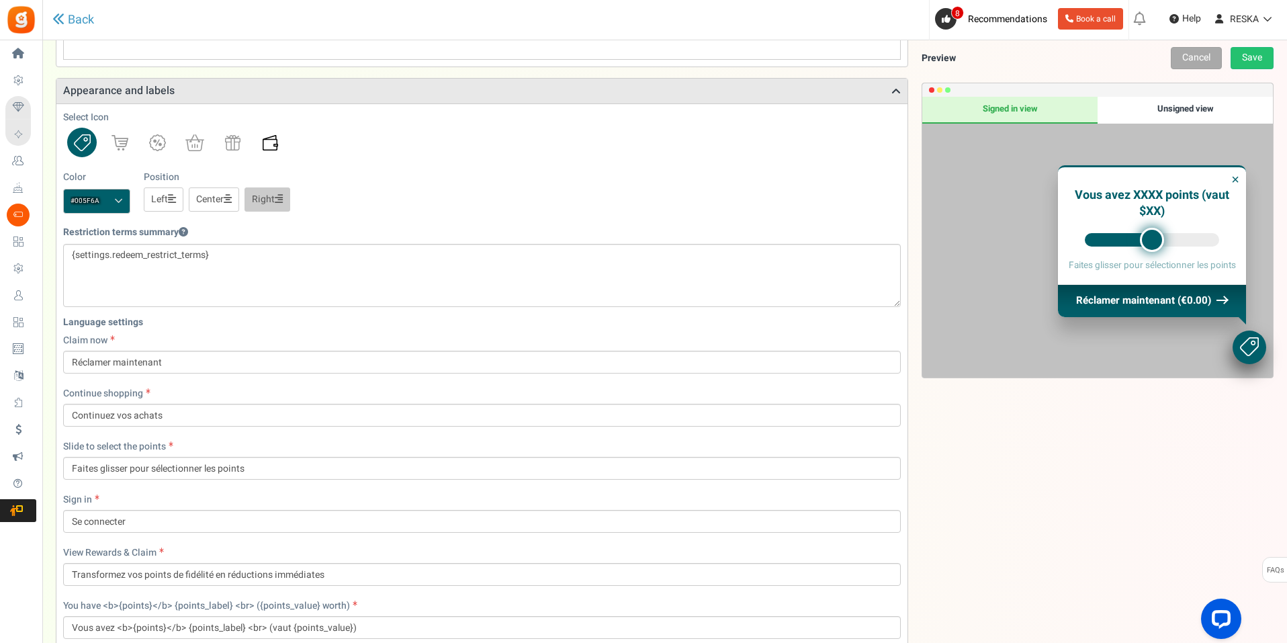
click at [277, 140] on img at bounding box center [270, 142] width 15 height 15
click at [128, 134] on link at bounding box center [120, 143] width 30 height 30
click at [150, 135] on img at bounding box center [157, 142] width 17 height 17
click at [205, 145] on link at bounding box center [195, 143] width 30 height 30
click at [220, 141] on link at bounding box center [233, 143] width 30 height 30
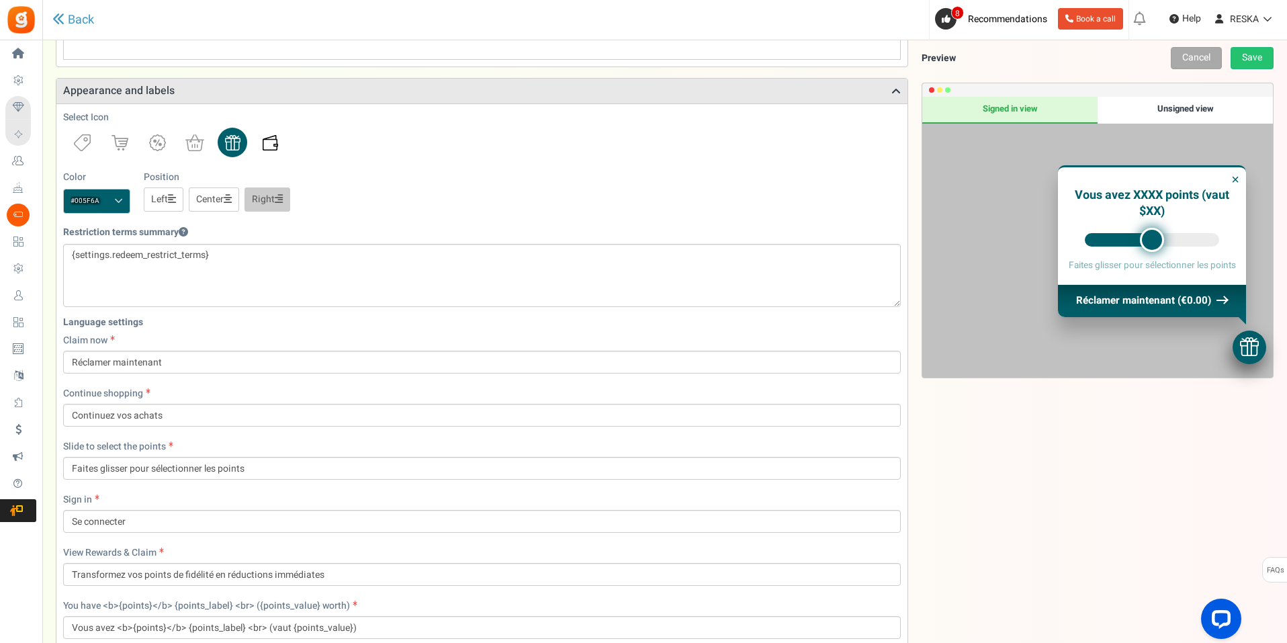
click at [274, 142] on img at bounding box center [270, 142] width 15 height 15
click at [83, 138] on img at bounding box center [82, 142] width 17 height 17
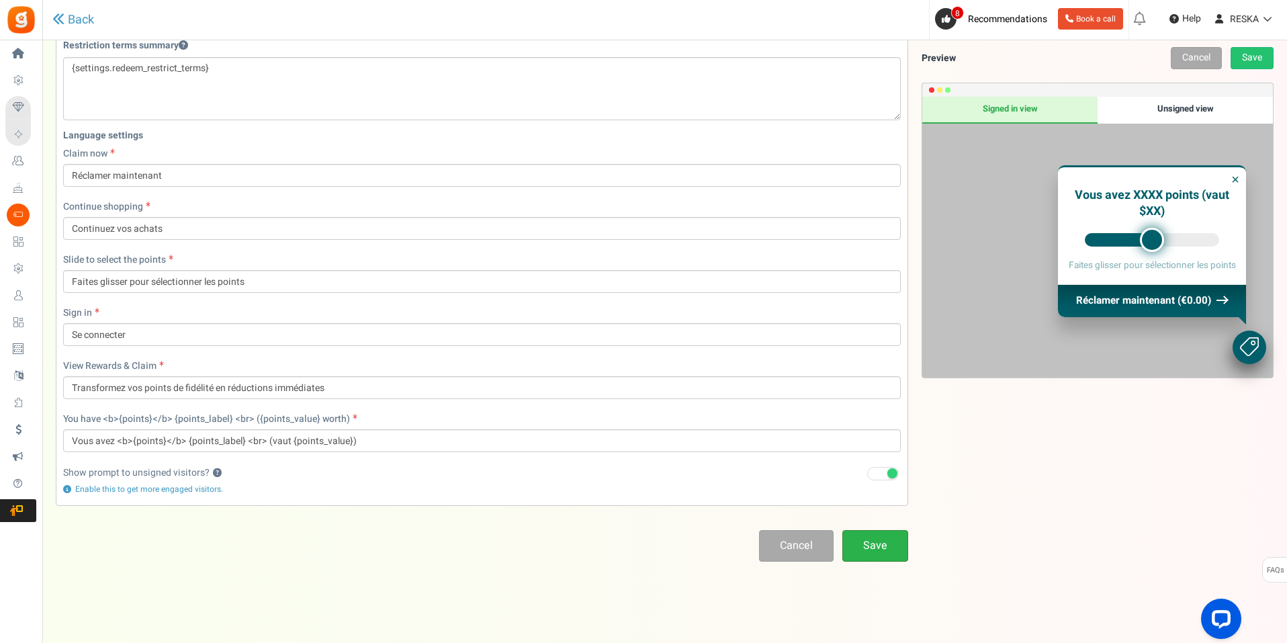
click at [883, 534] on link "Save" at bounding box center [875, 546] width 66 height 32
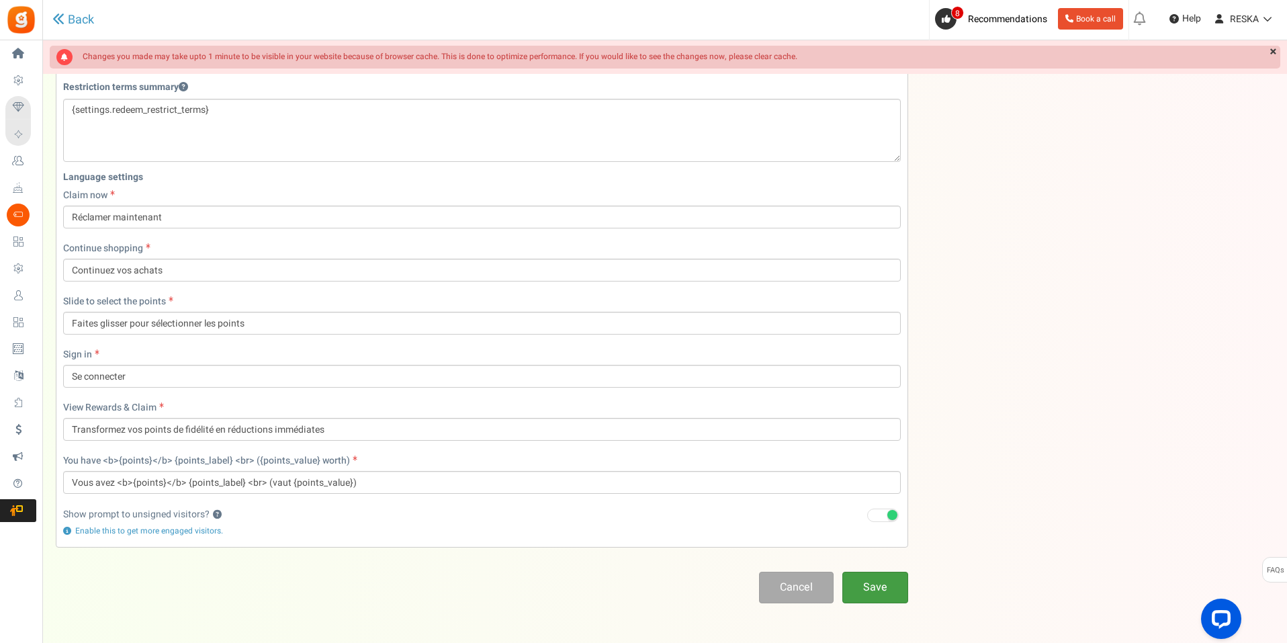
scroll to position [45, 0]
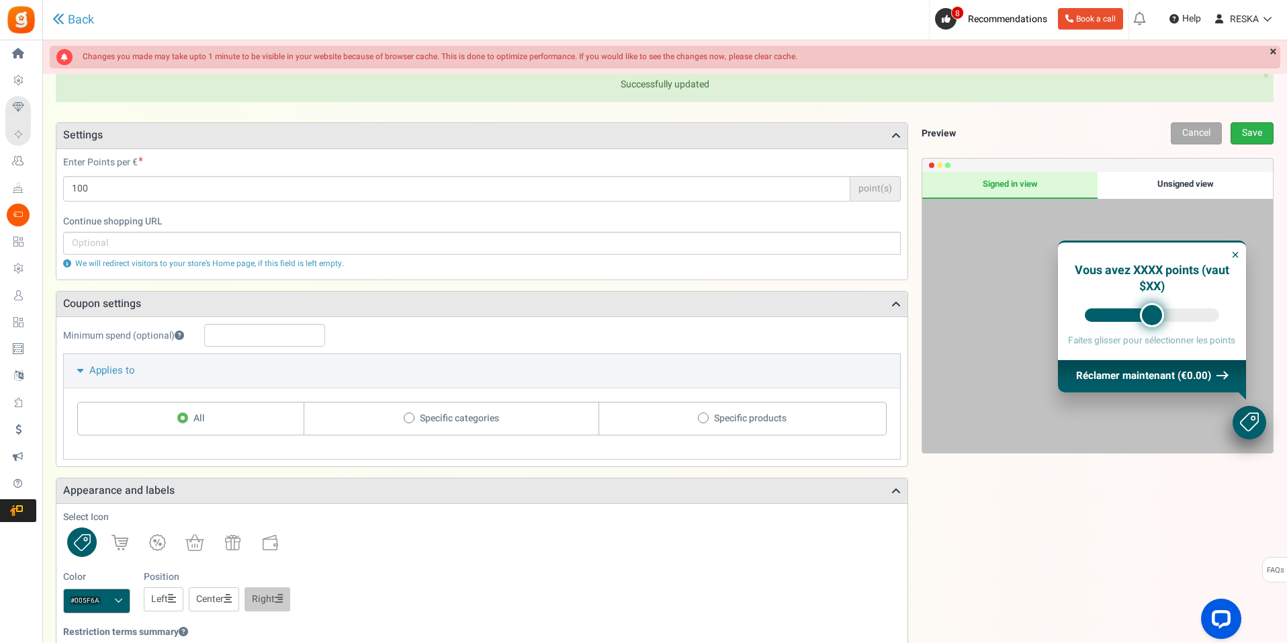
click at [1256, 132] on link "Save" at bounding box center [1252, 133] width 43 height 22
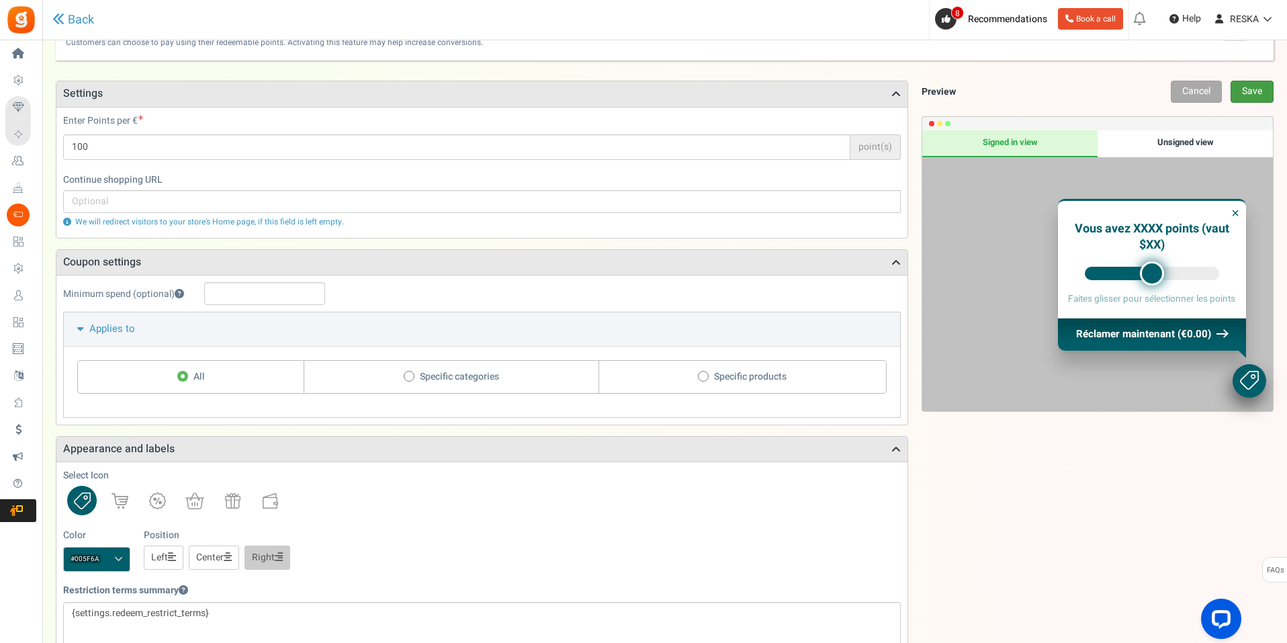
click at [1271, 91] on link "Save" at bounding box center [1252, 92] width 43 height 22
